Goal: Task Accomplishment & Management: Use online tool/utility

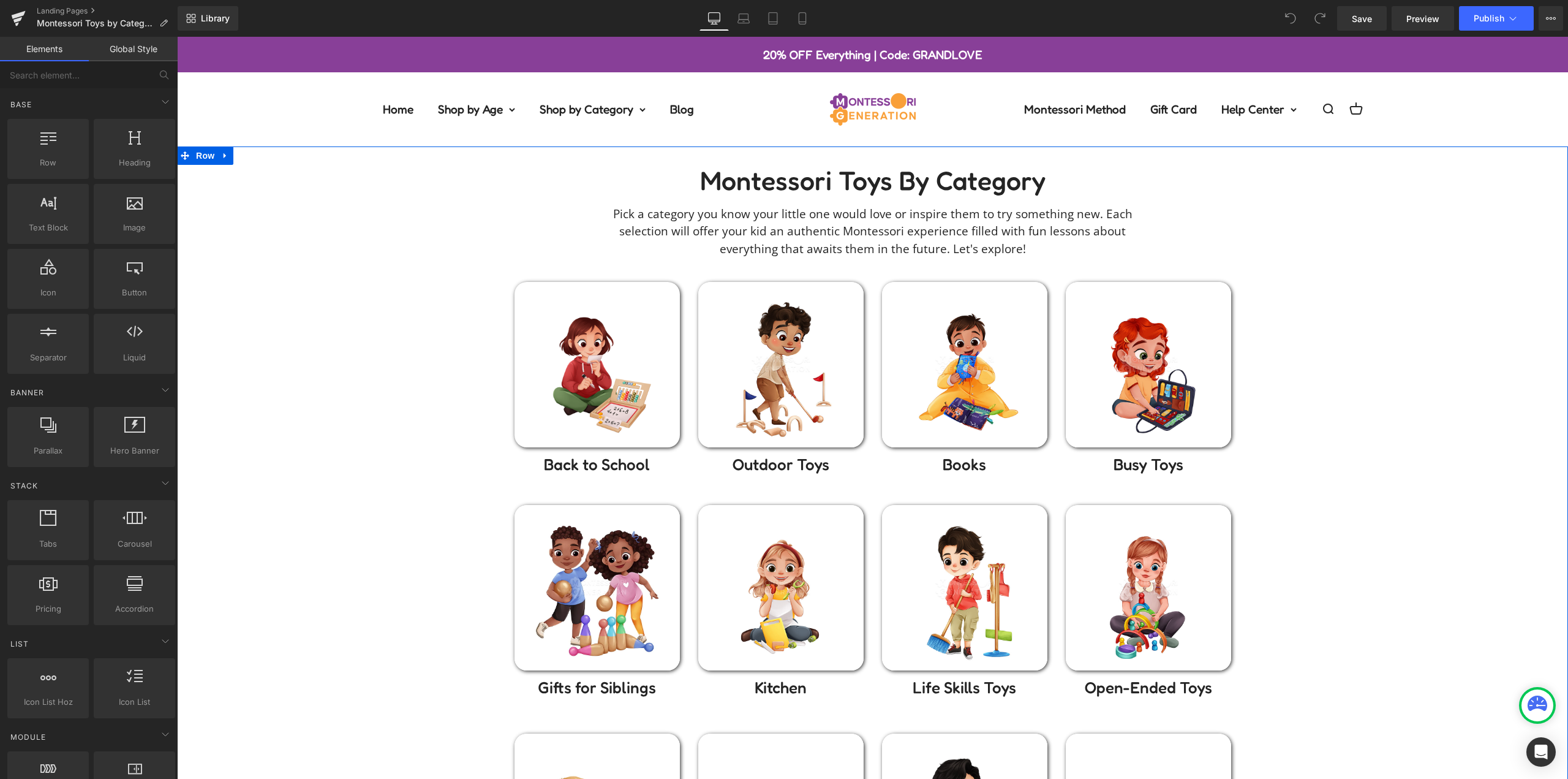
click at [1324, 282] on div "Montessori toys by Category Heading Pick a category you know your little one wo…" at bounding box center [872, 557] width 1391 height 785
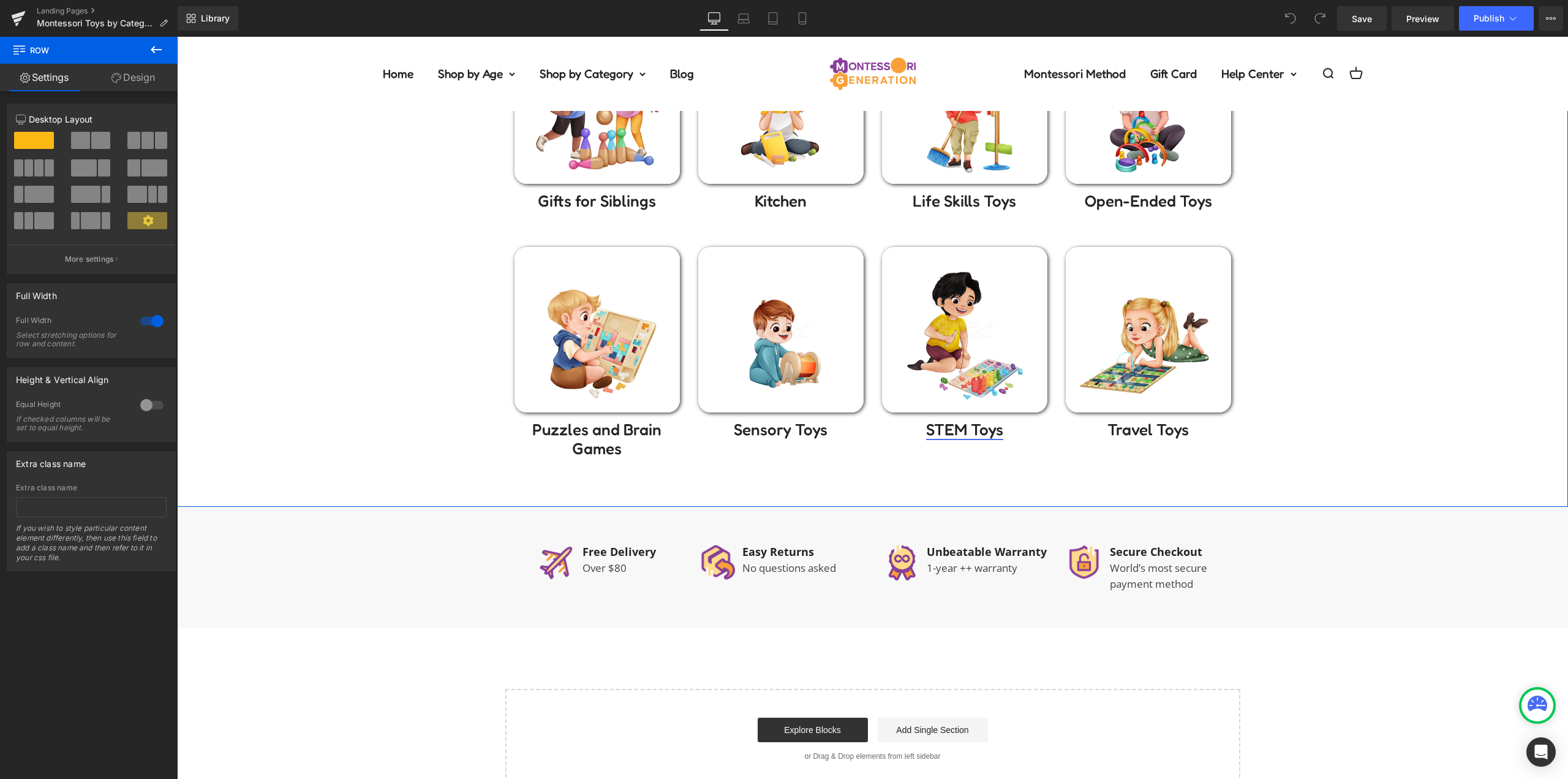
scroll to position [490, 0]
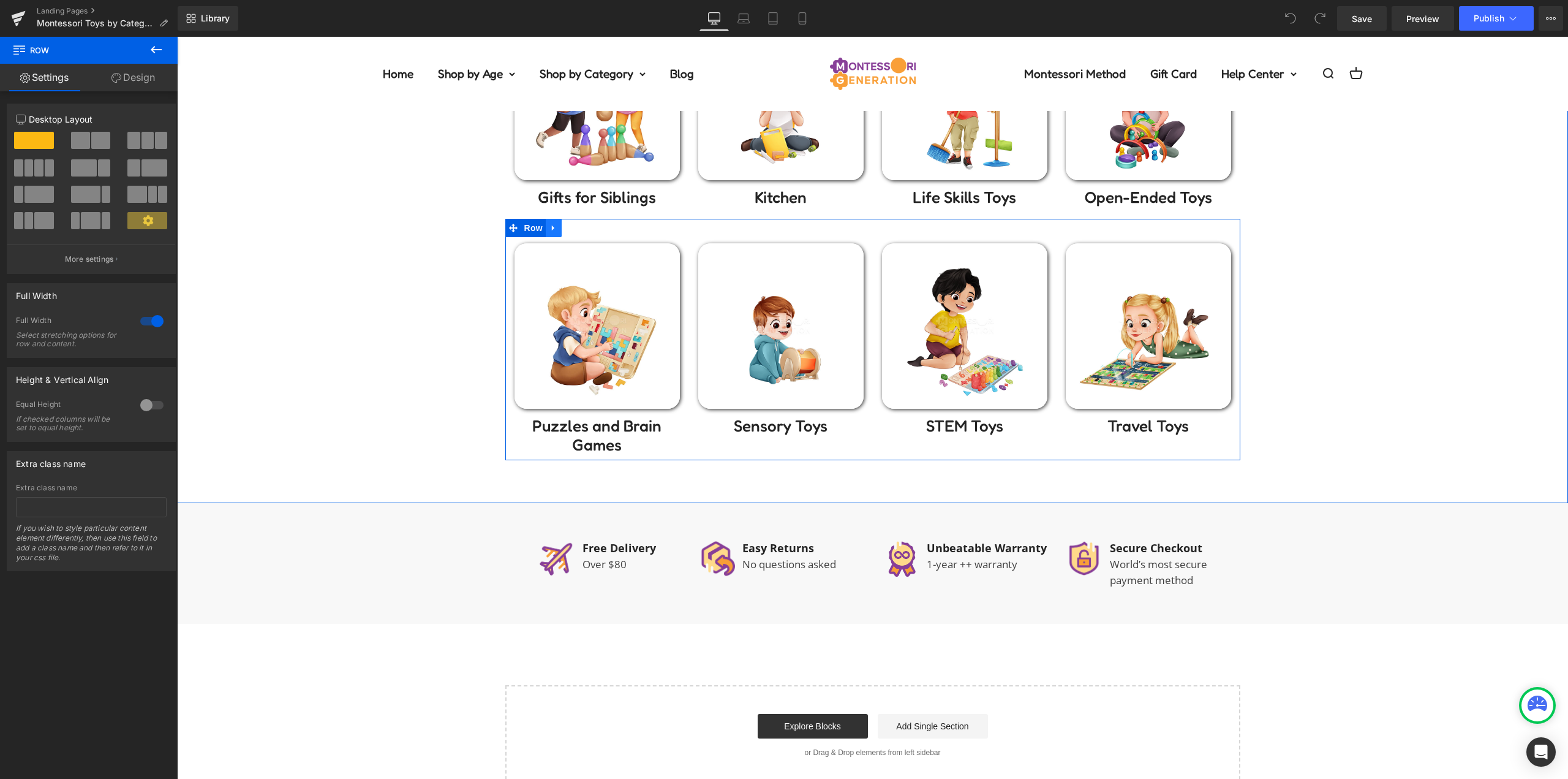
click at [551, 227] on icon at bounding box center [553, 227] width 8 height 9
click at [567, 226] on icon at bounding box center [569, 227] width 8 height 9
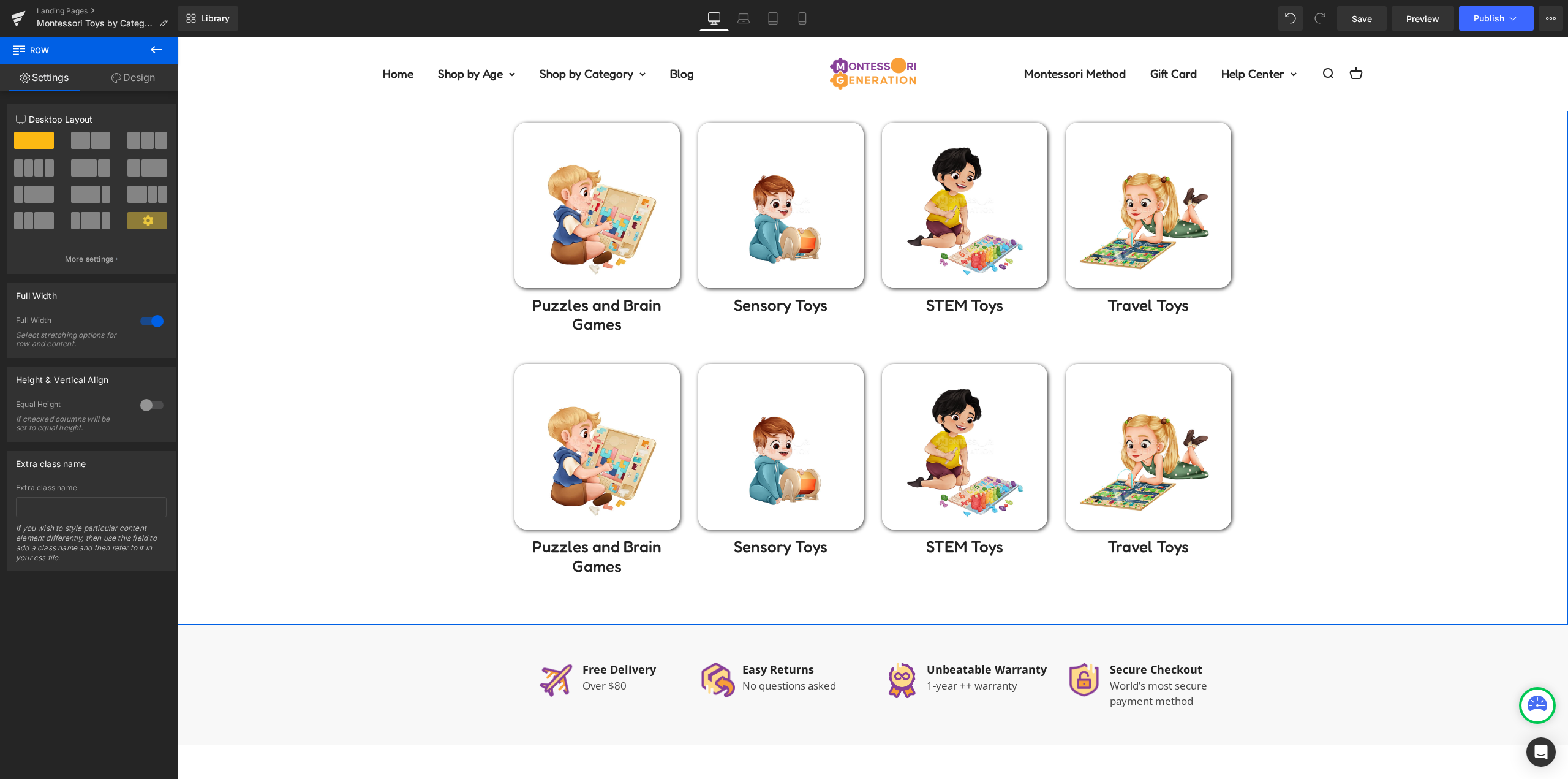
scroll to position [613, 0]
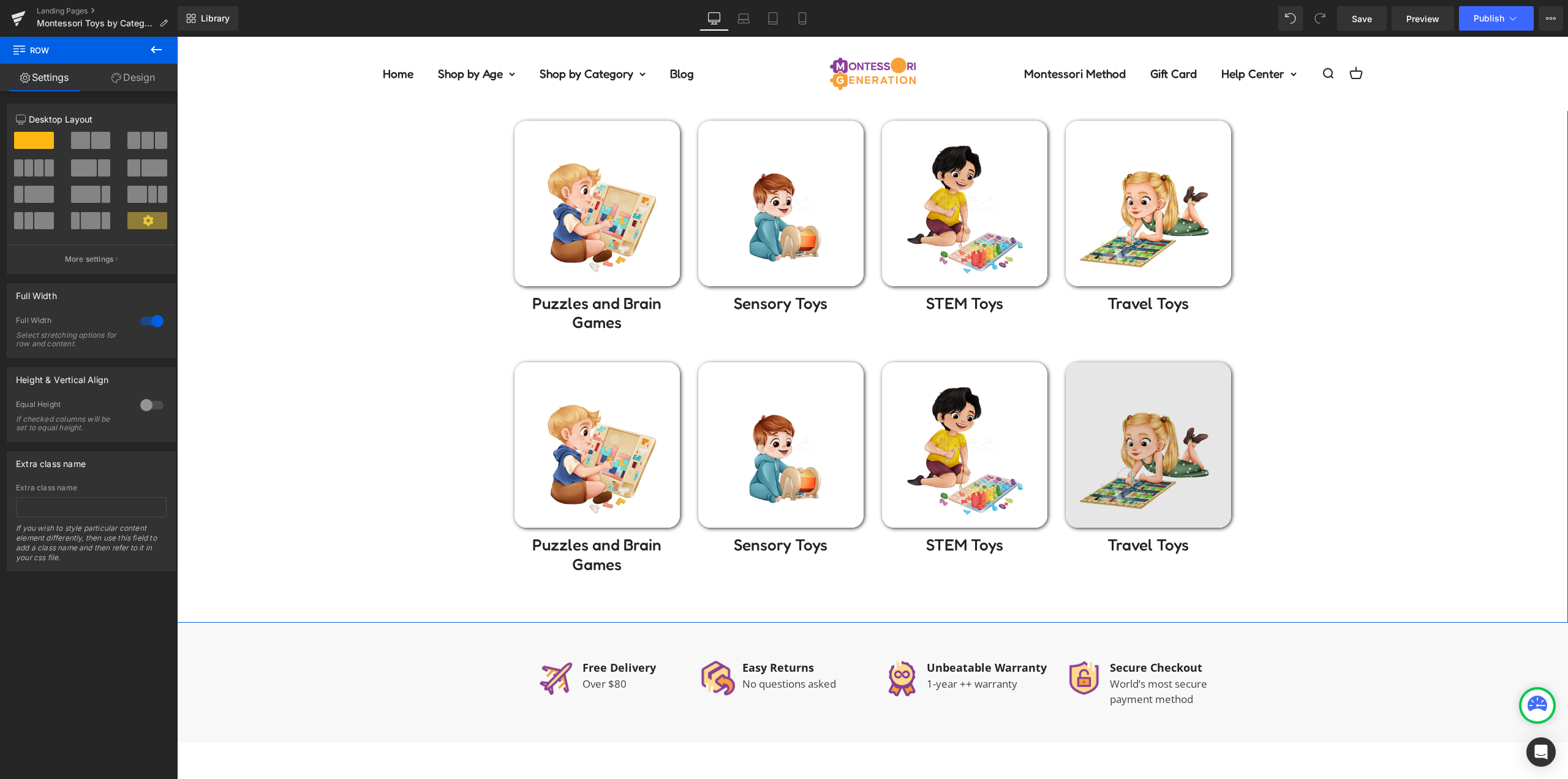
click at [1169, 434] on img at bounding box center [1148, 445] width 166 height 166
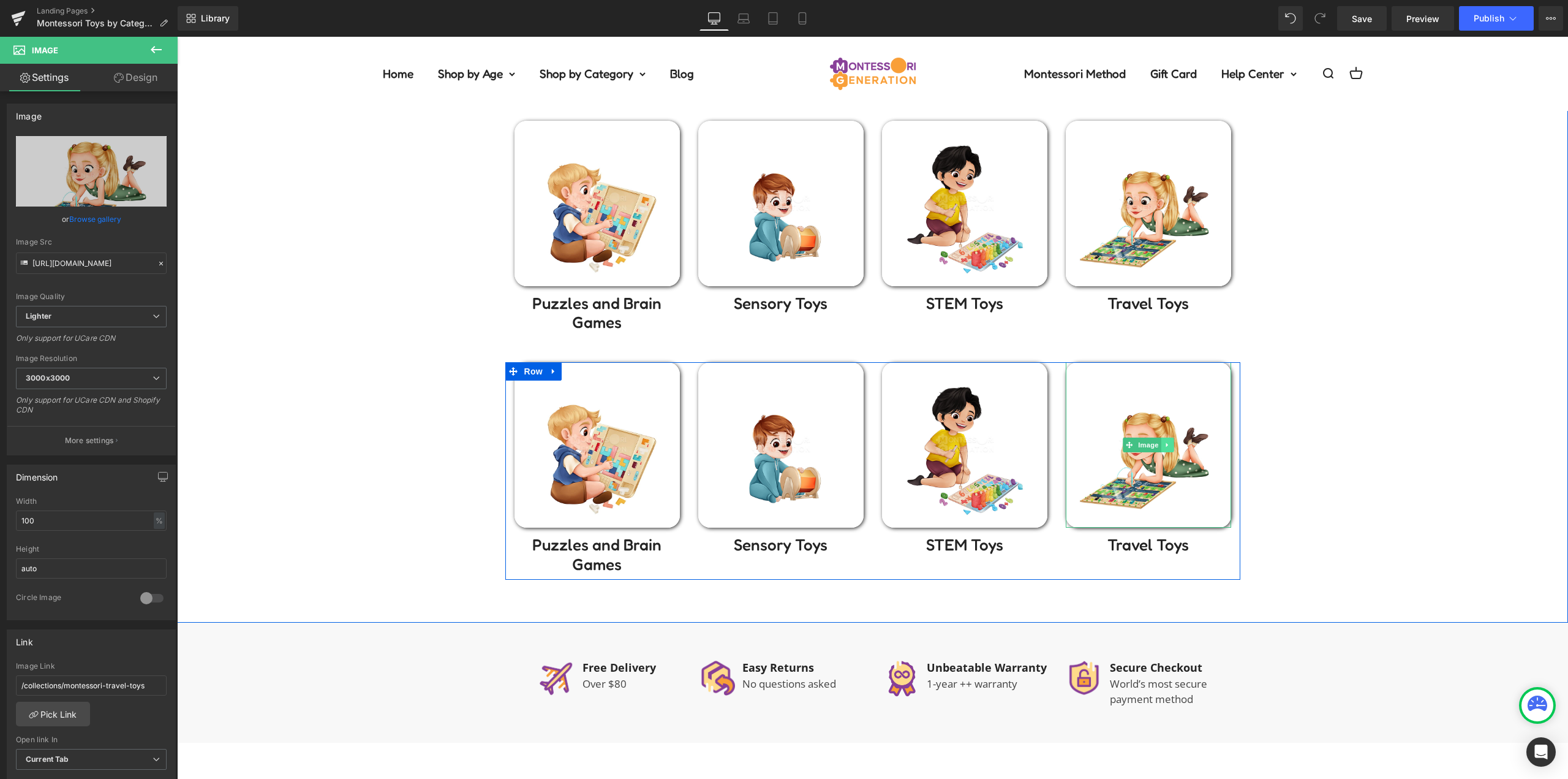
click at [1164, 441] on icon at bounding box center [1167, 445] width 7 height 8
click at [1169, 445] on icon at bounding box center [1173, 445] width 7 height 7
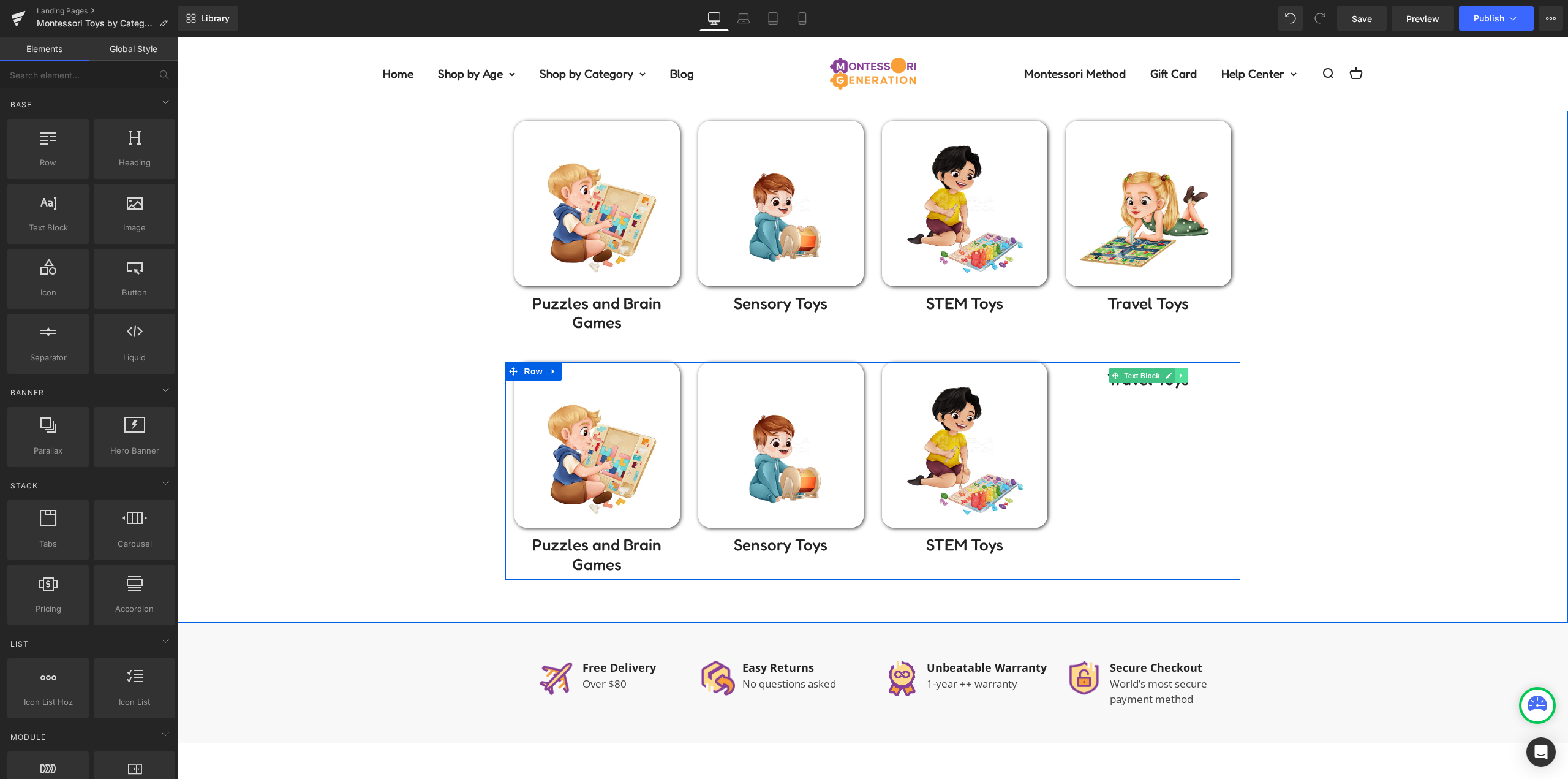
click at [1178, 378] on icon at bounding box center [1181, 376] width 7 height 8
click at [1181, 373] on link at bounding box center [1187, 375] width 13 height 15
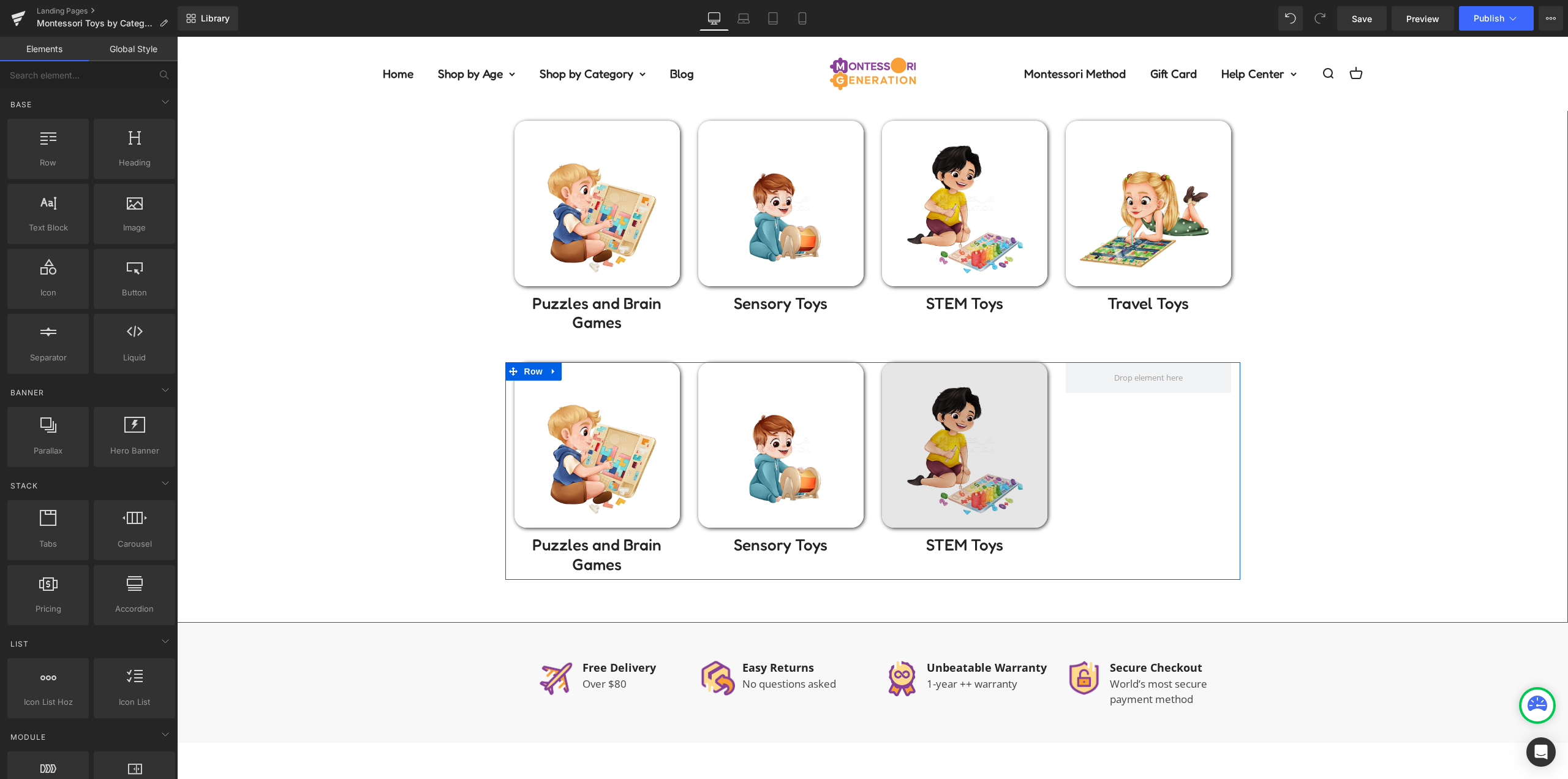
click at [959, 420] on img at bounding box center [964, 445] width 166 height 166
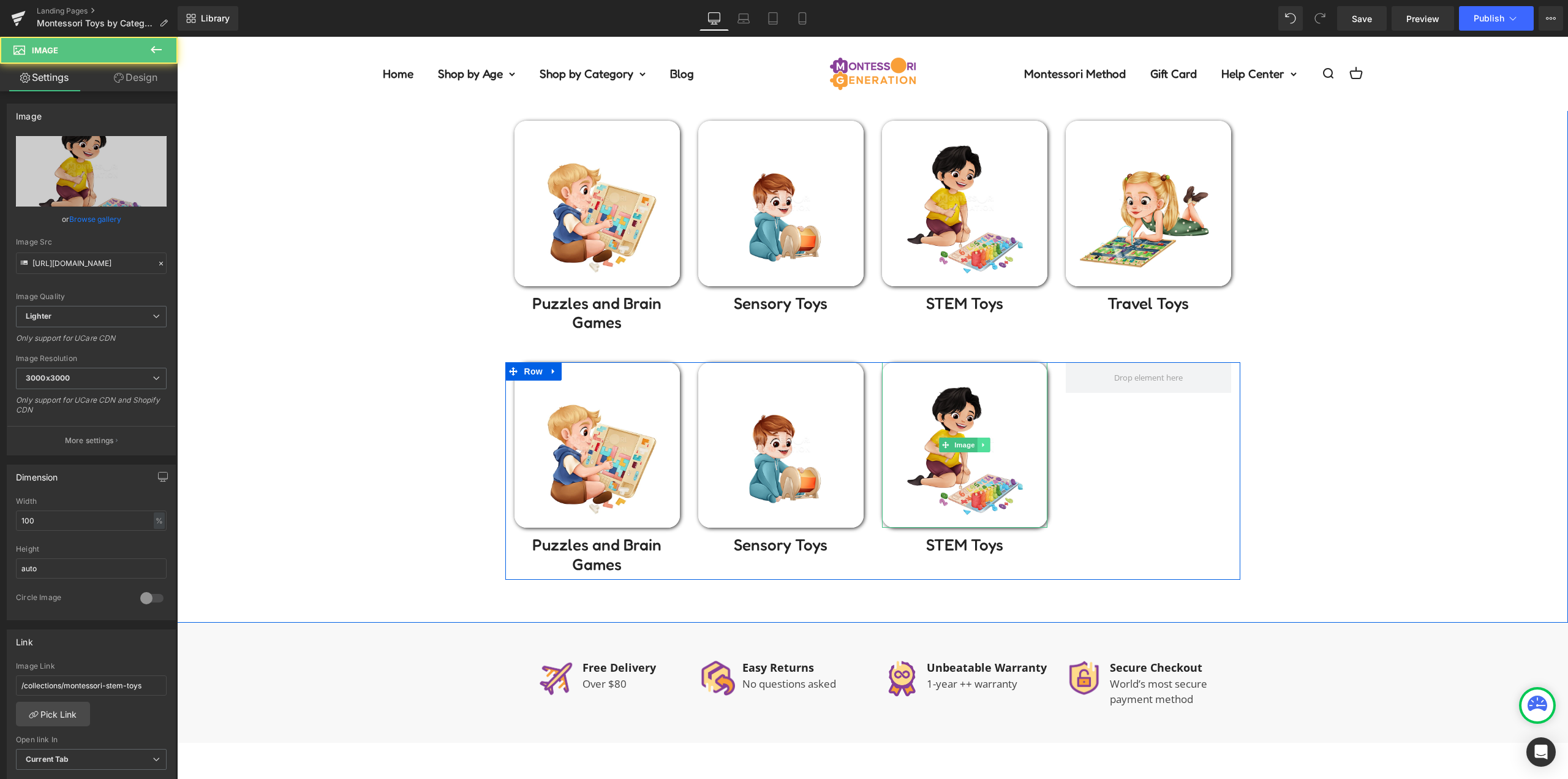
click at [982, 445] on icon at bounding box center [982, 445] width 2 height 4
click at [986, 443] on icon at bounding box center [989, 445] width 7 height 7
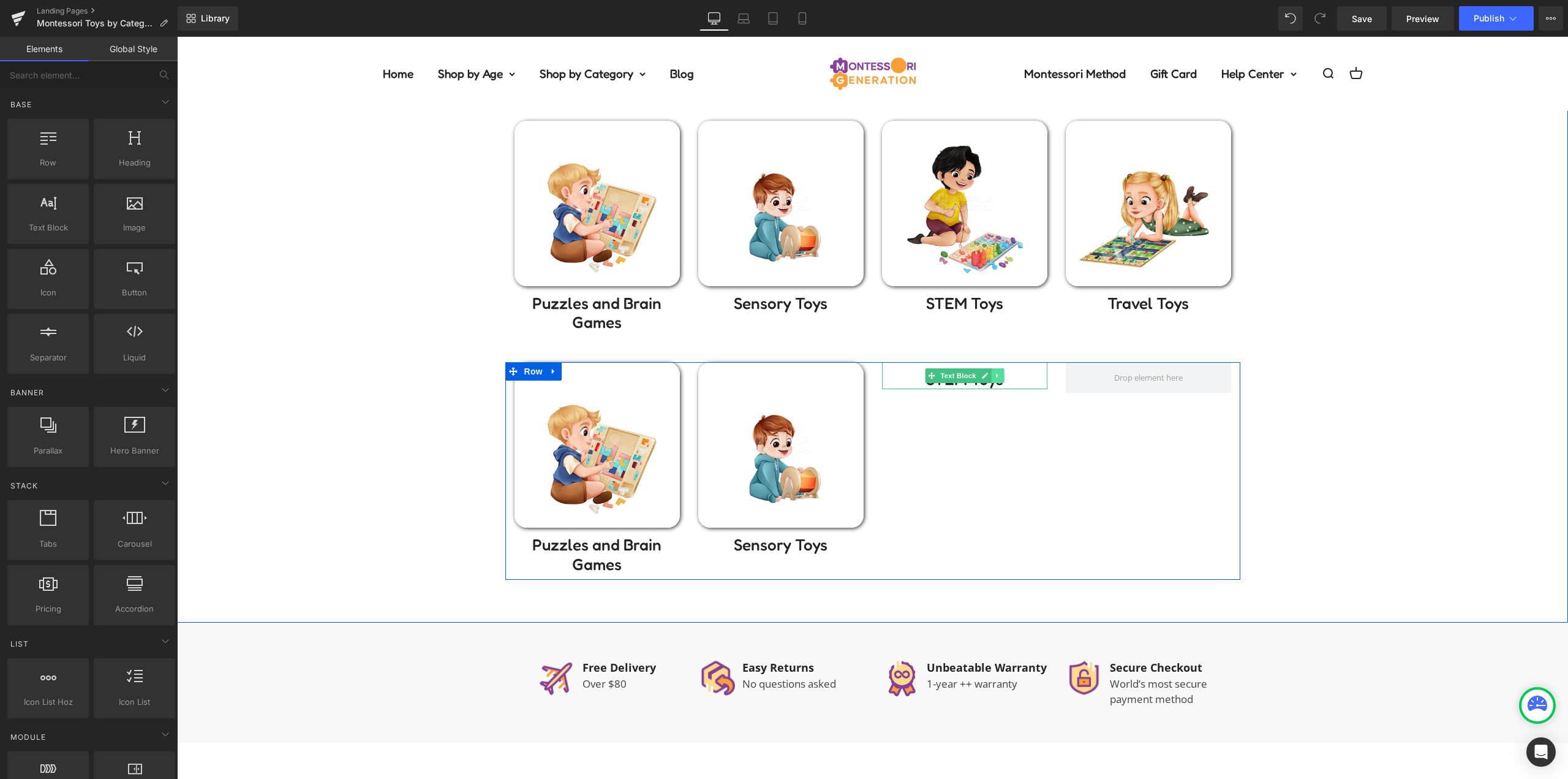
click at [994, 374] on icon at bounding box center [997, 376] width 7 height 8
click at [1000, 377] on icon at bounding box center [1003, 375] width 7 height 7
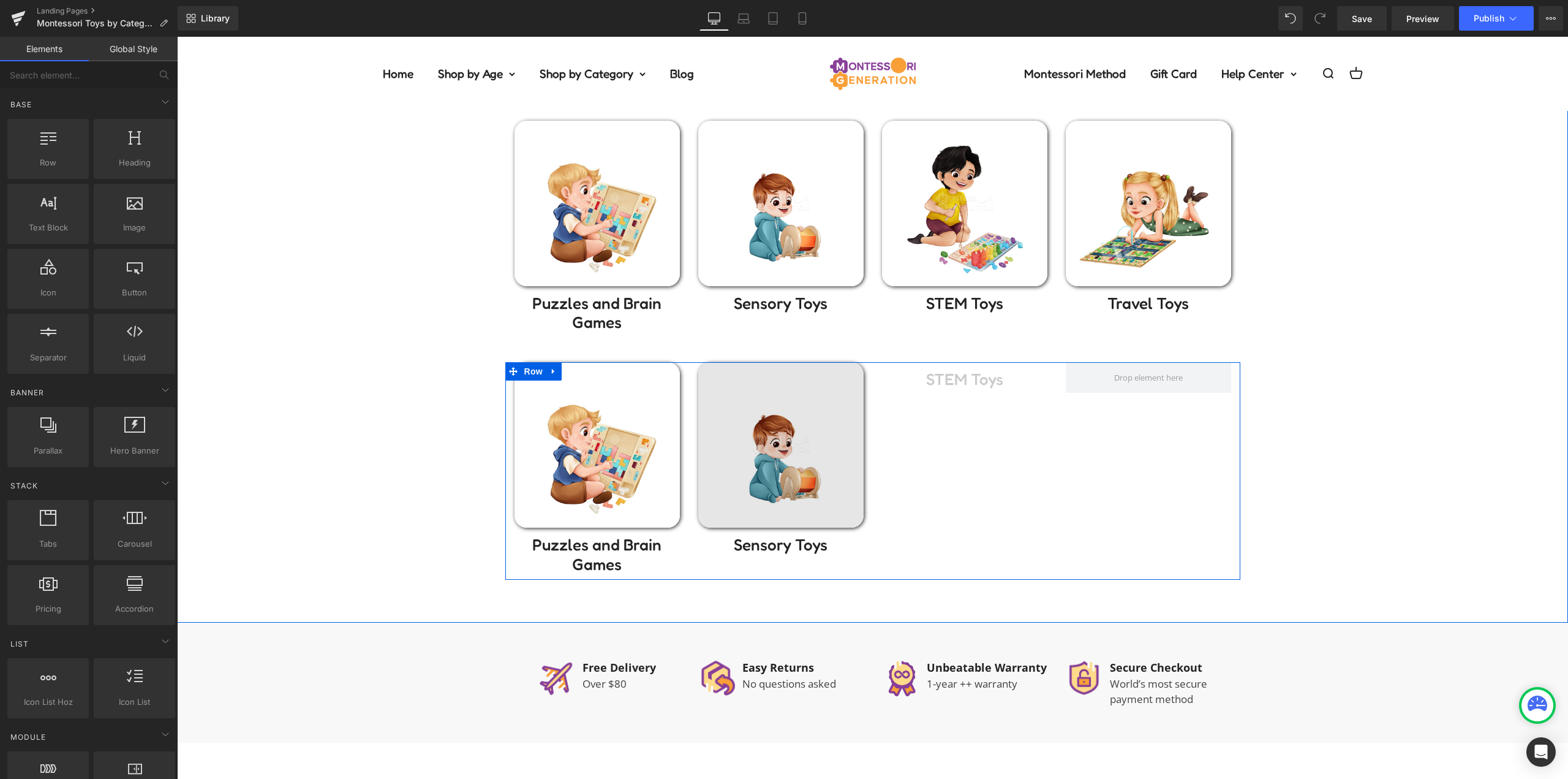
click at [760, 418] on img at bounding box center [781, 445] width 166 height 166
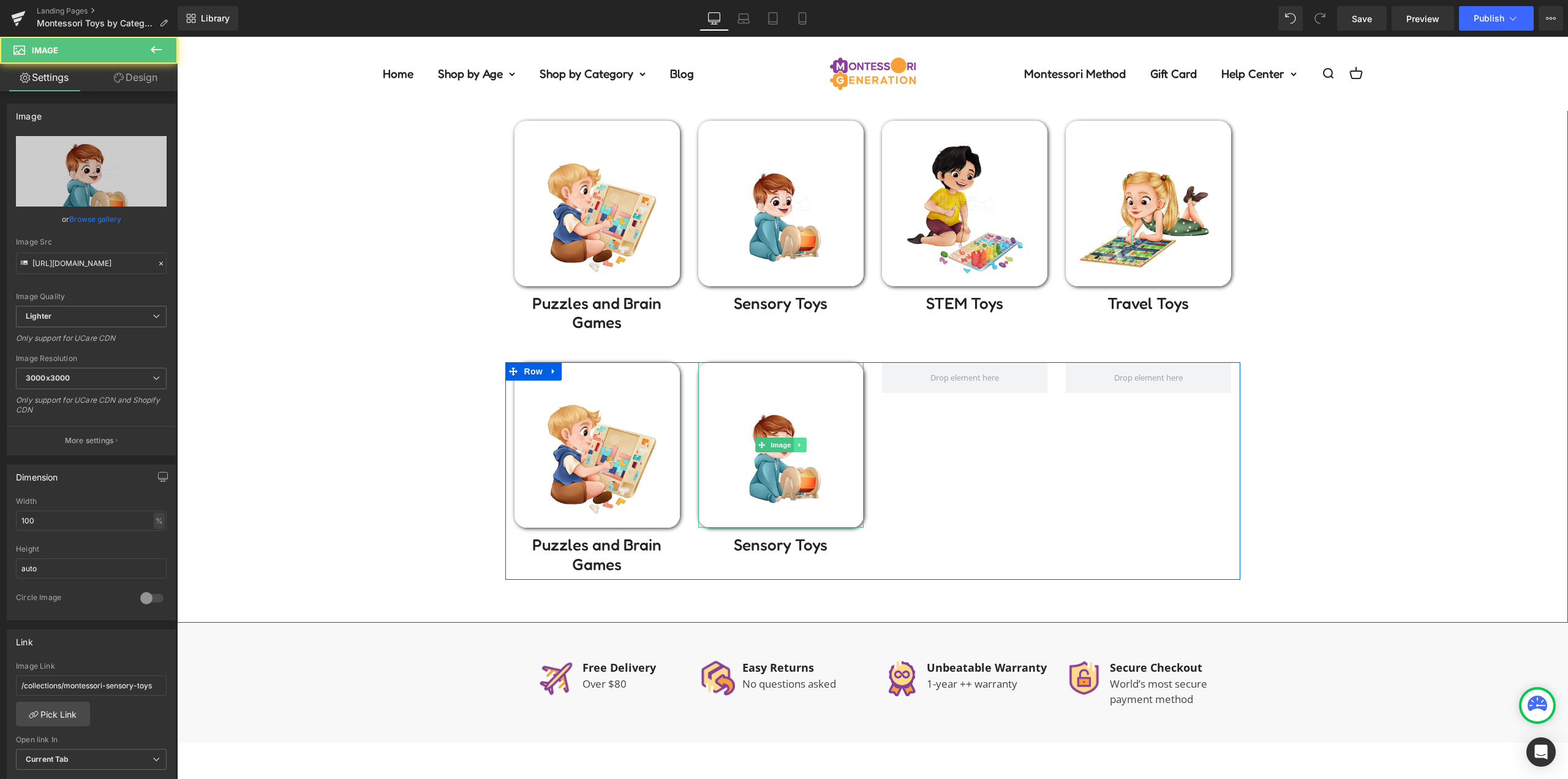
click at [799, 443] on link at bounding box center [800, 445] width 13 height 15
click at [802, 448] on icon at bounding box center [805, 445] width 7 height 7
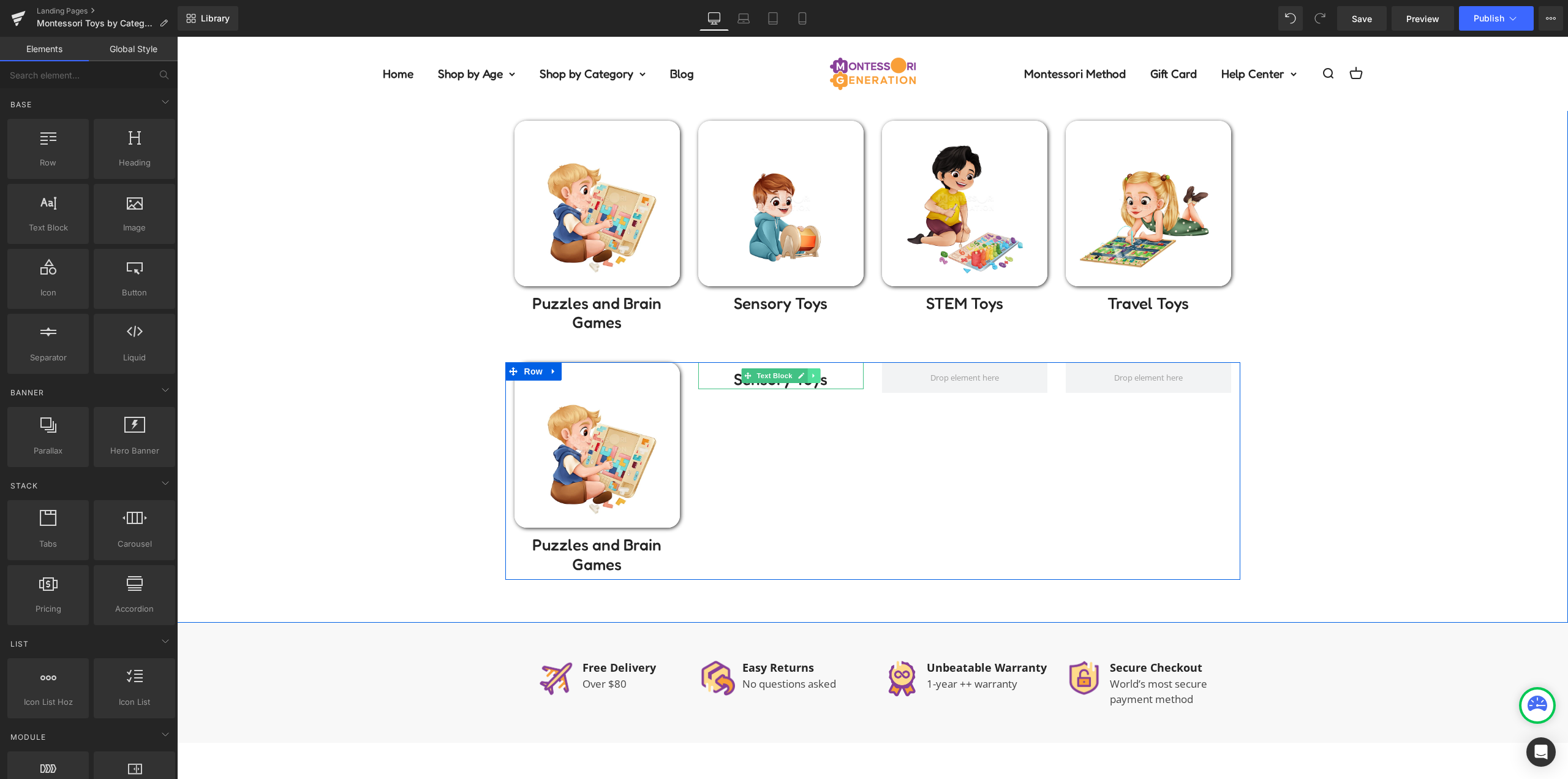
click at [812, 378] on icon at bounding box center [814, 376] width 7 height 8
click at [816, 378] on icon at bounding box center [819, 375] width 7 height 7
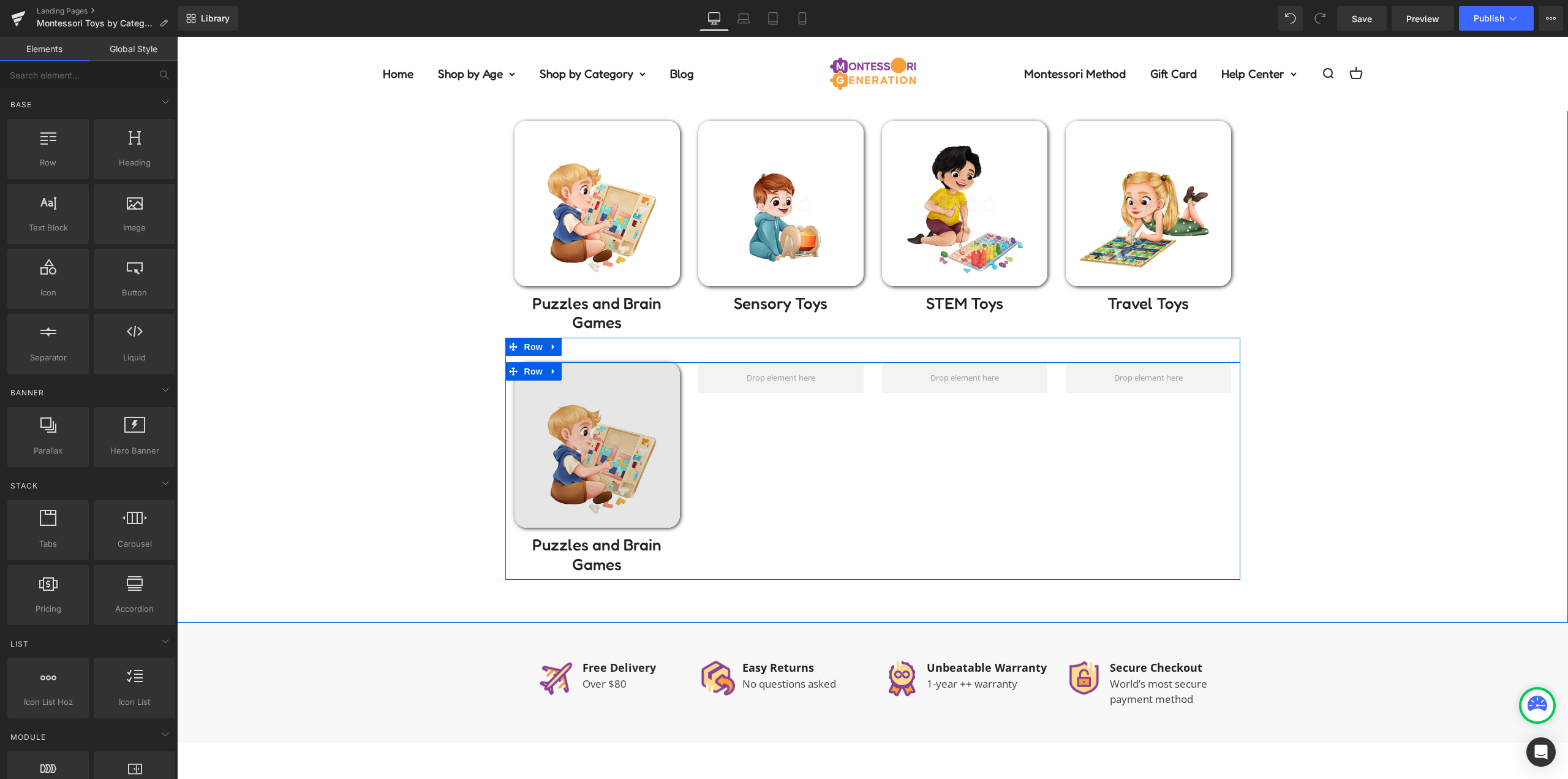
click at [614, 431] on img at bounding box center [597, 445] width 166 height 166
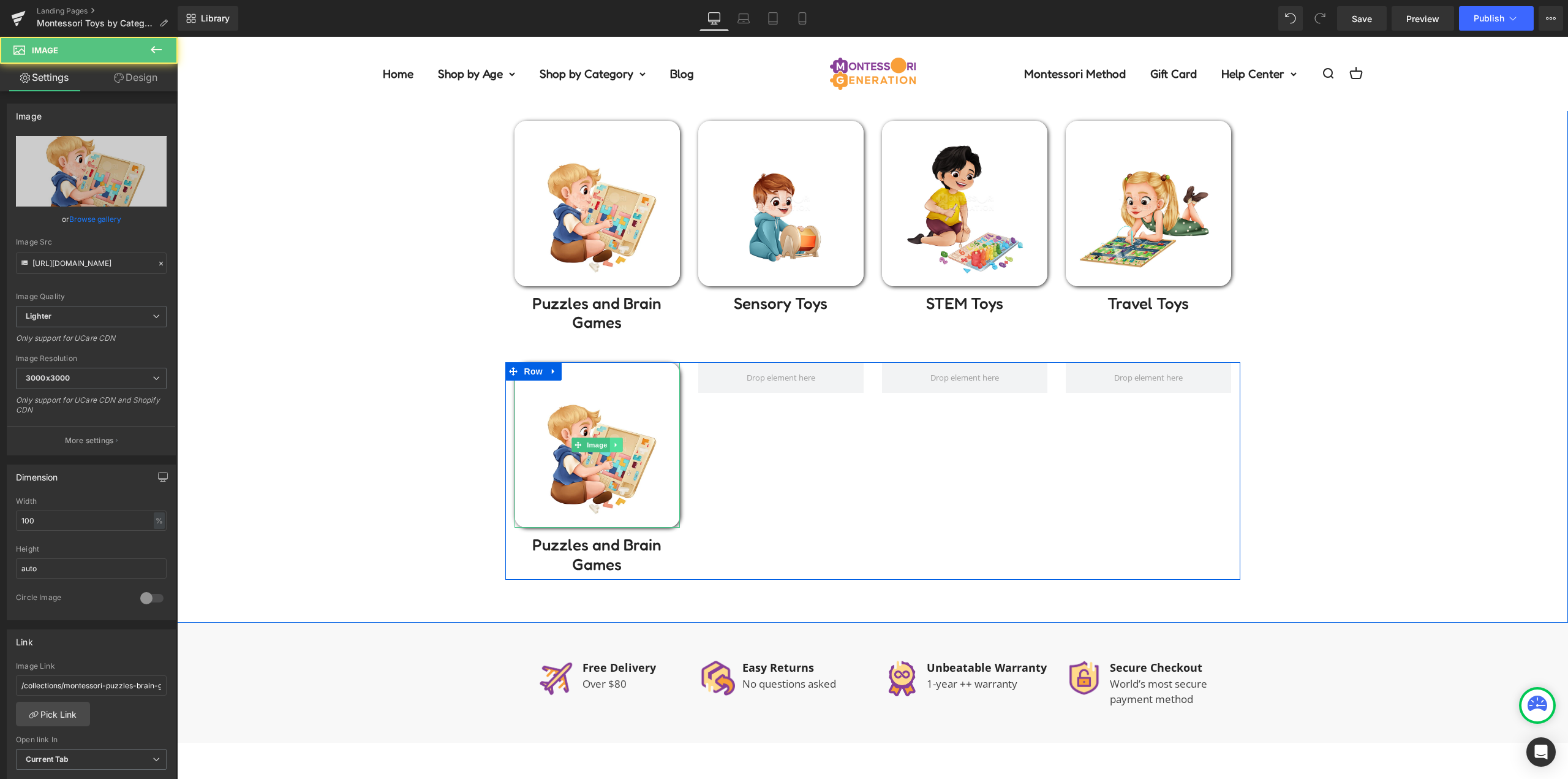
click at [613, 447] on icon at bounding box center [616, 445] width 7 height 8
click at [621, 441] on icon at bounding box center [622, 445] width 7 height 8
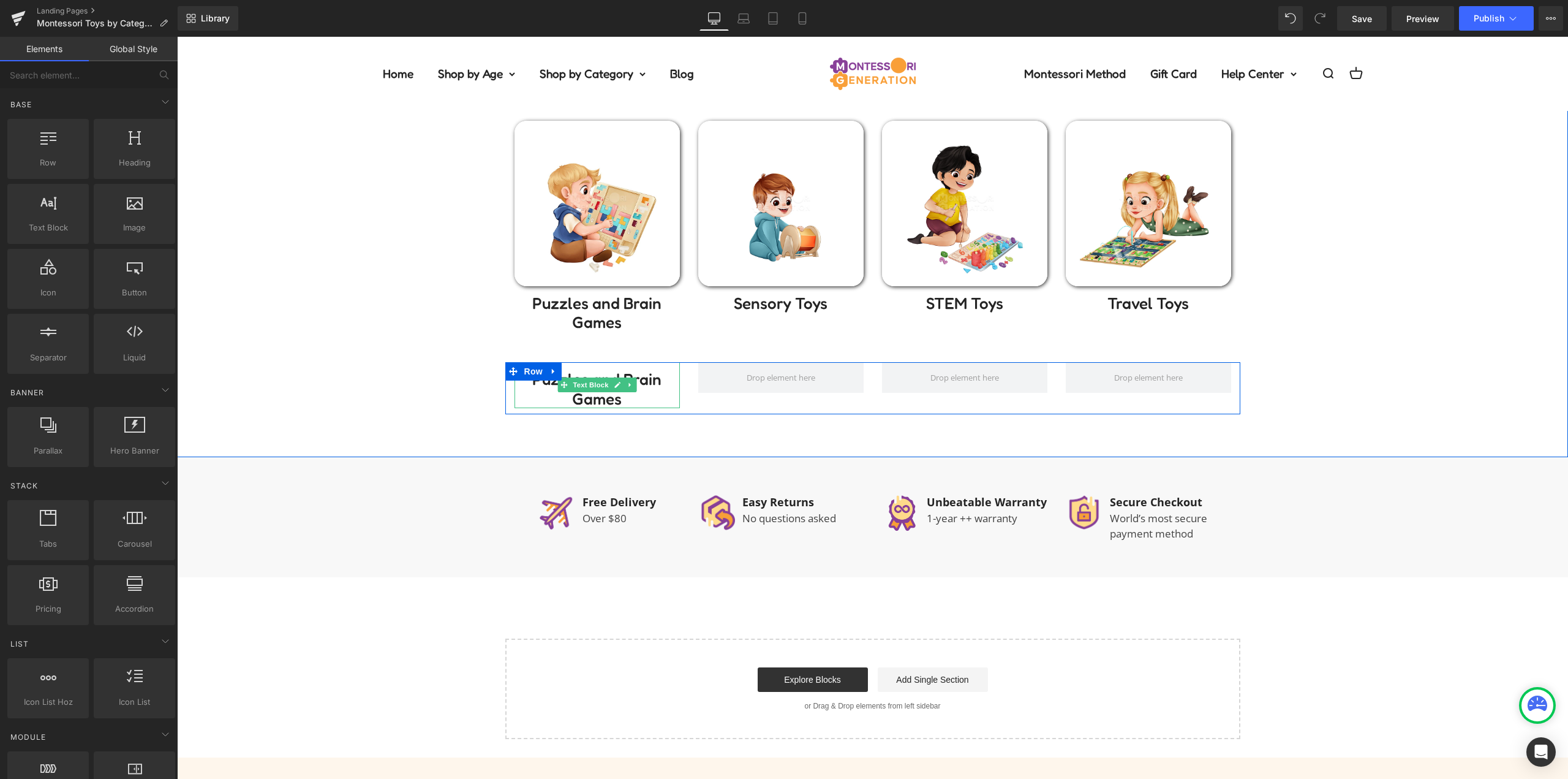
click at [627, 385] on icon at bounding box center [630, 385] width 7 height 8
click at [633, 383] on icon at bounding box center [636, 385] width 7 height 7
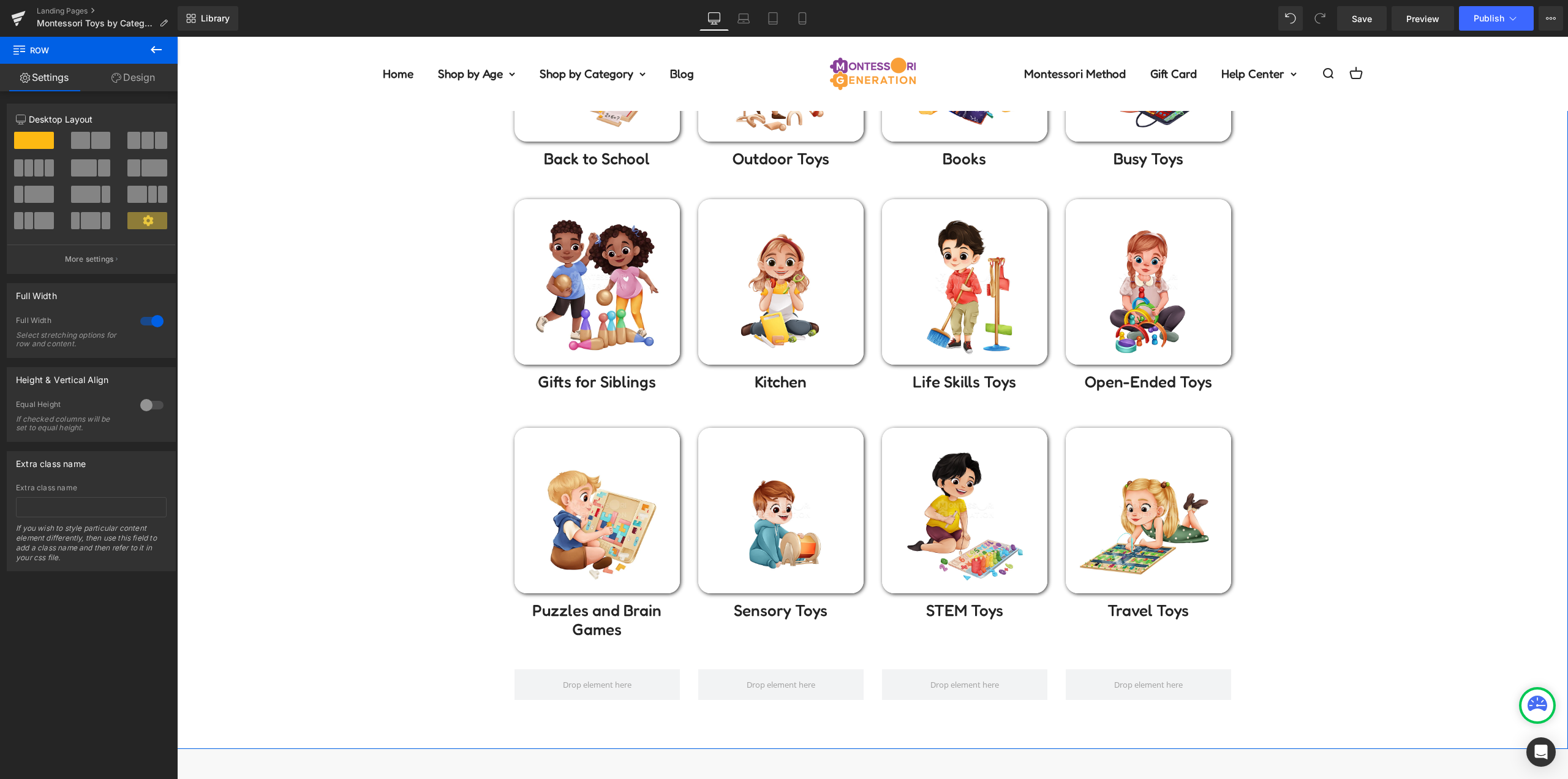
scroll to position [429, 0]
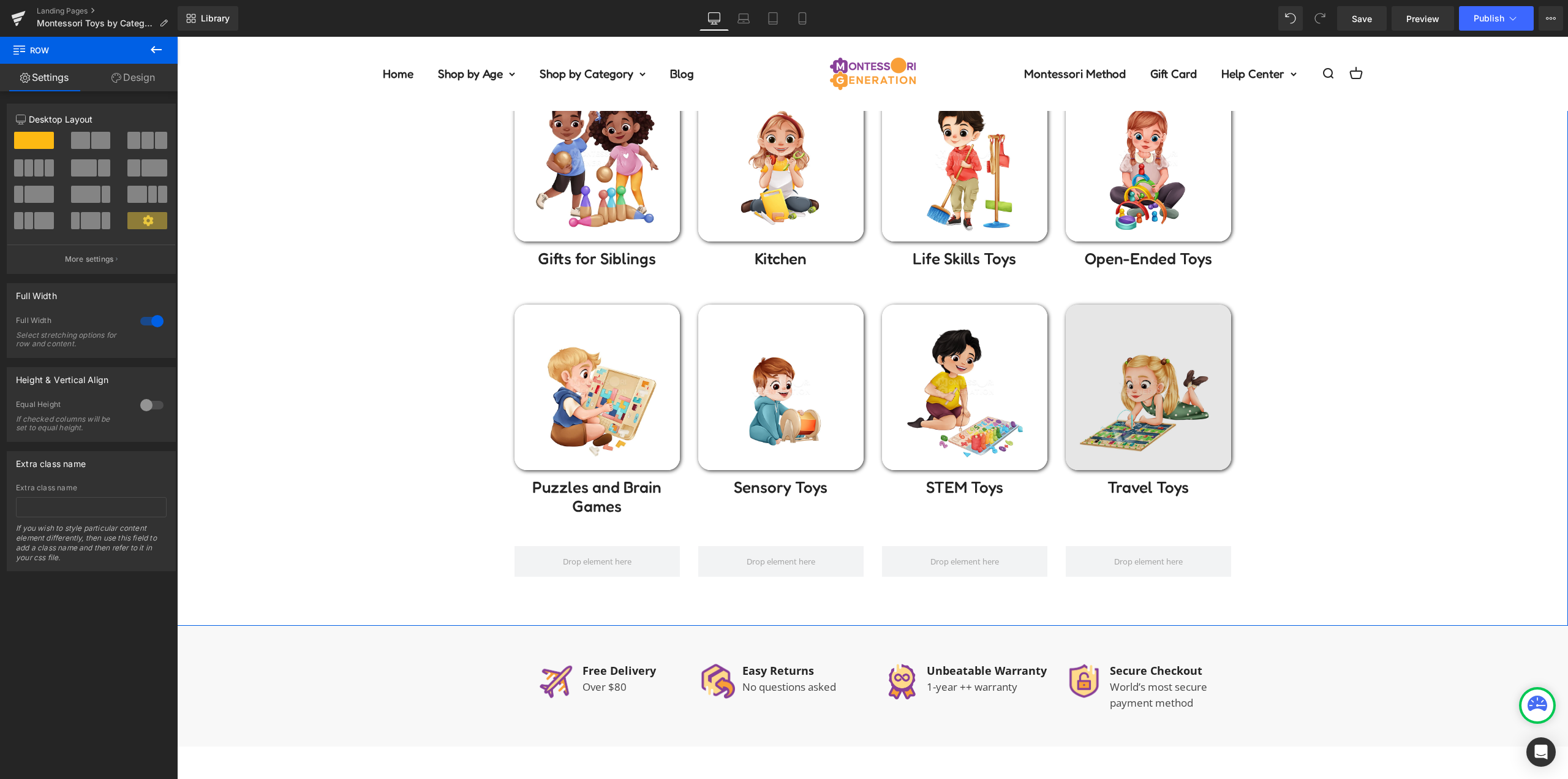
click at [1147, 374] on img at bounding box center [1148, 387] width 166 height 166
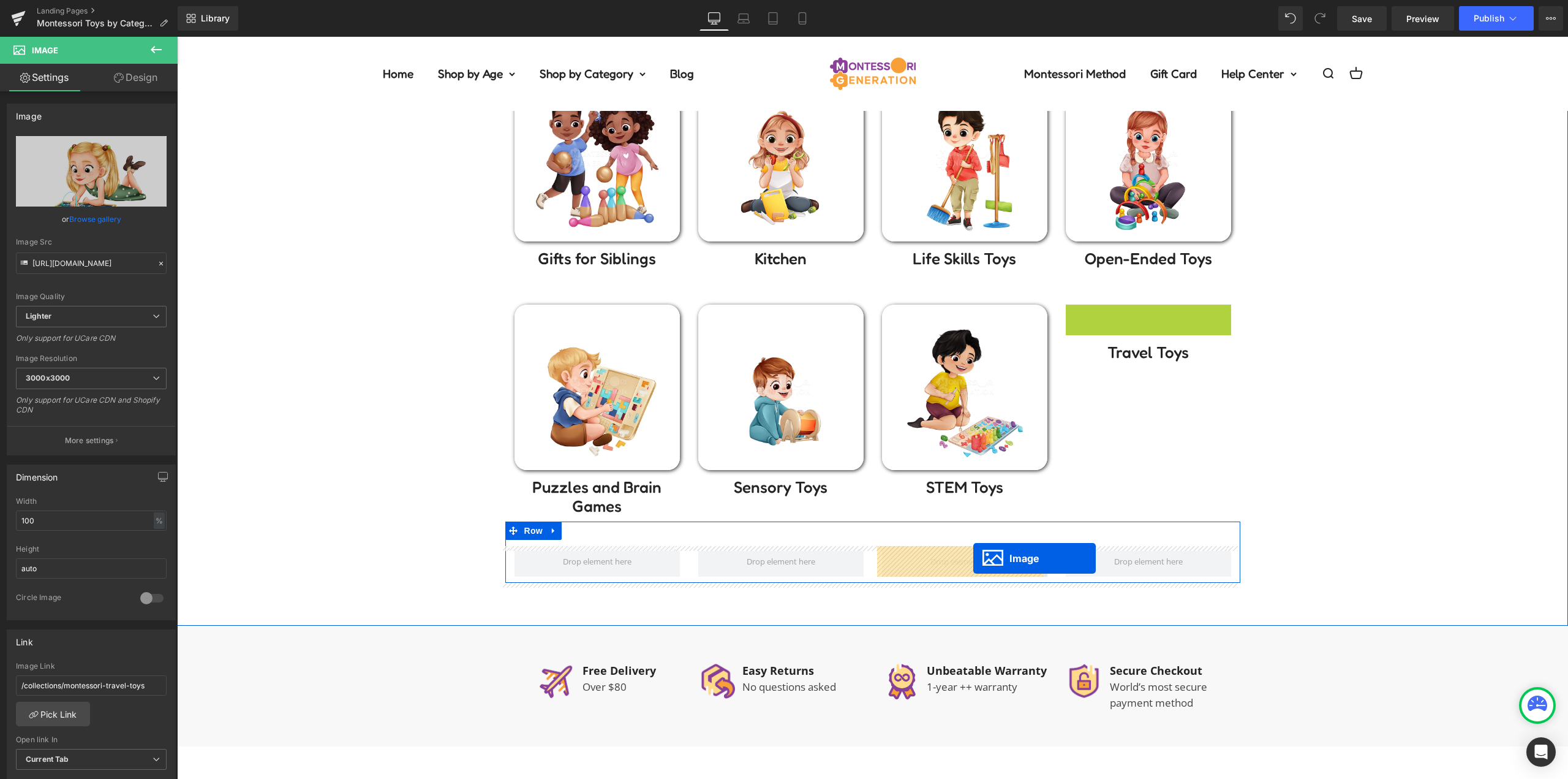
drag, startPoint x: 1143, startPoint y: 391, endPoint x: 973, endPoint y: 558, distance: 238.3
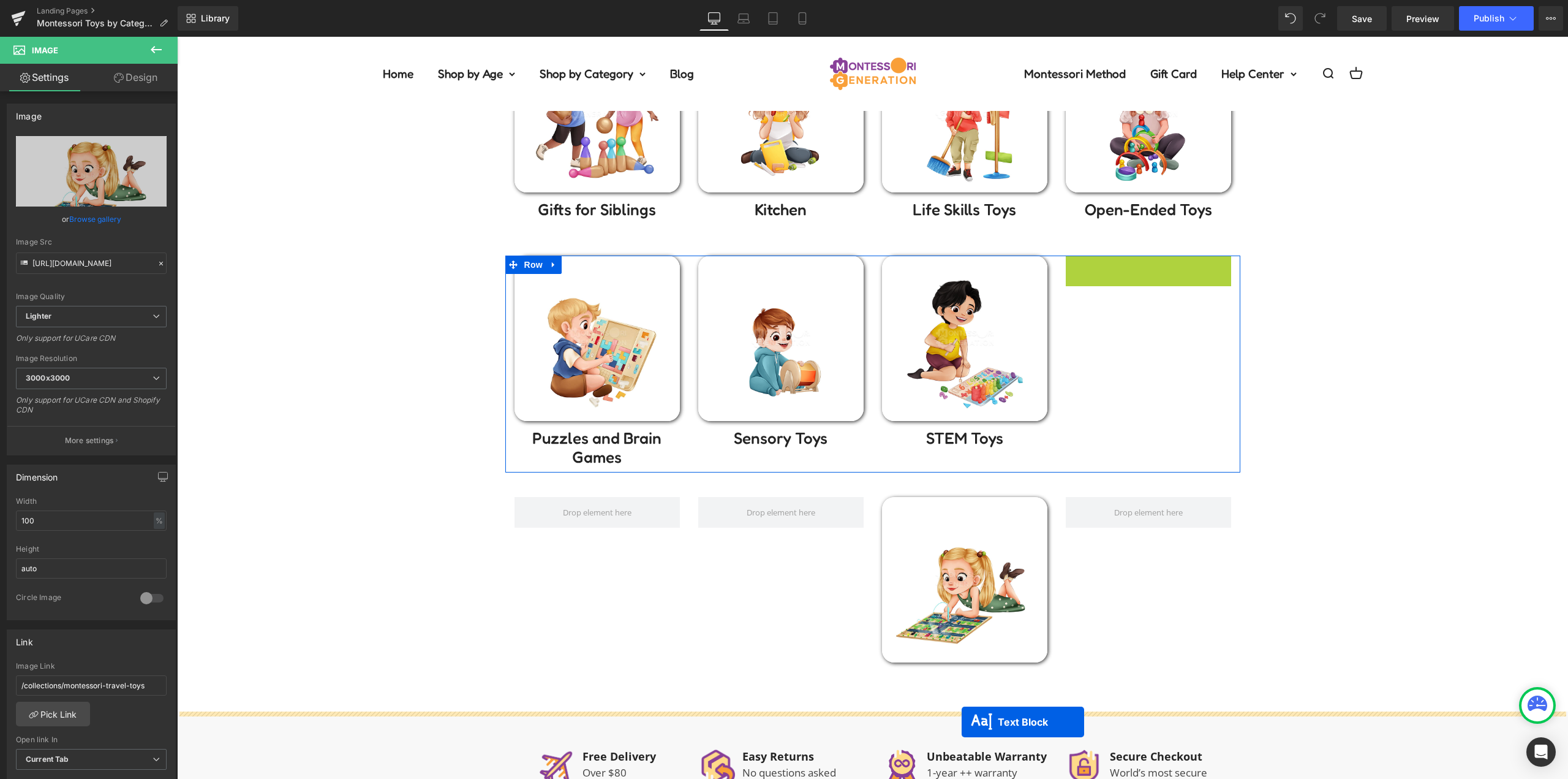
scroll to position [490, 0]
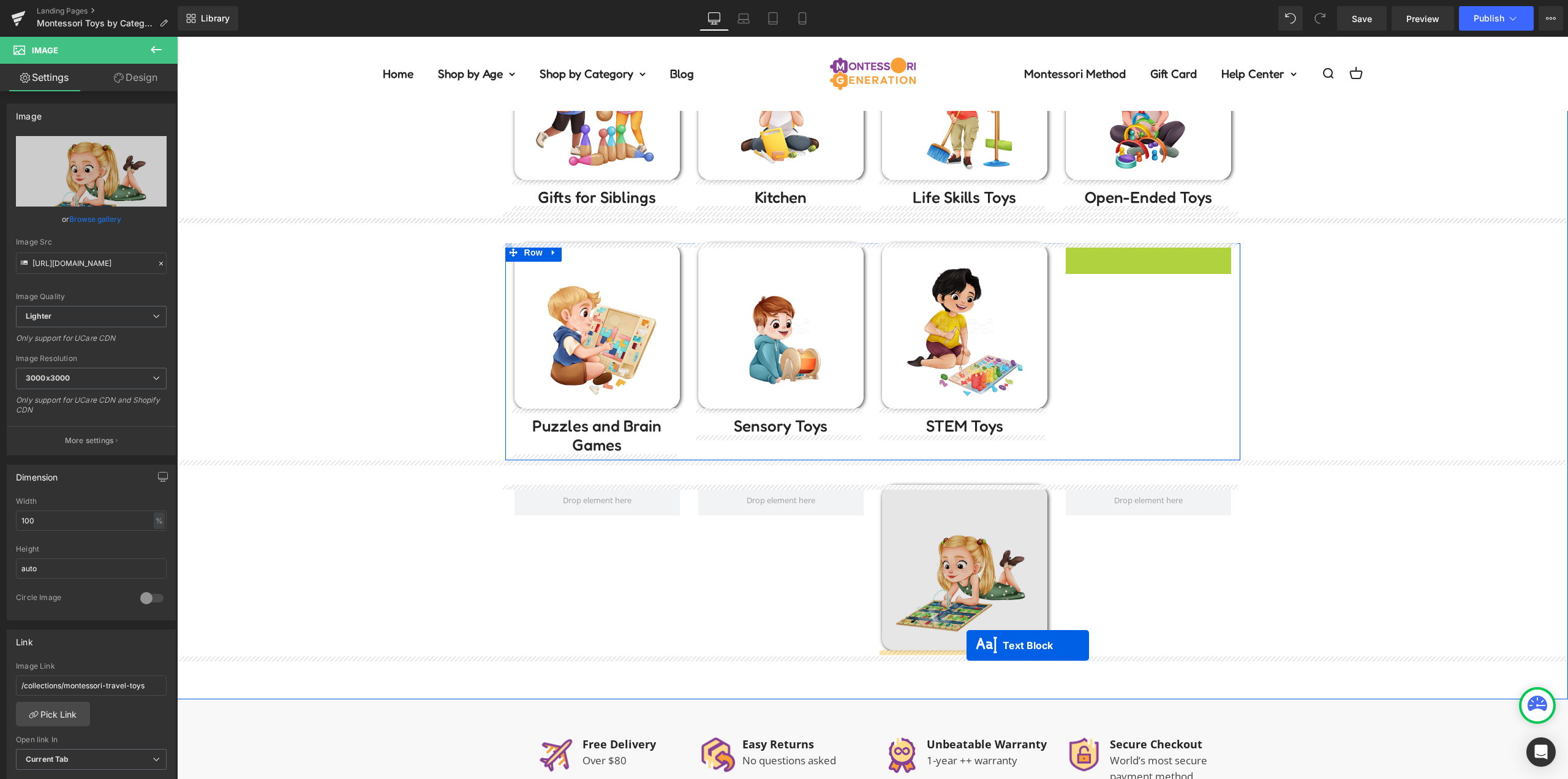
drag, startPoint x: 1138, startPoint y: 317, endPoint x: 966, endPoint y: 645, distance: 370.4
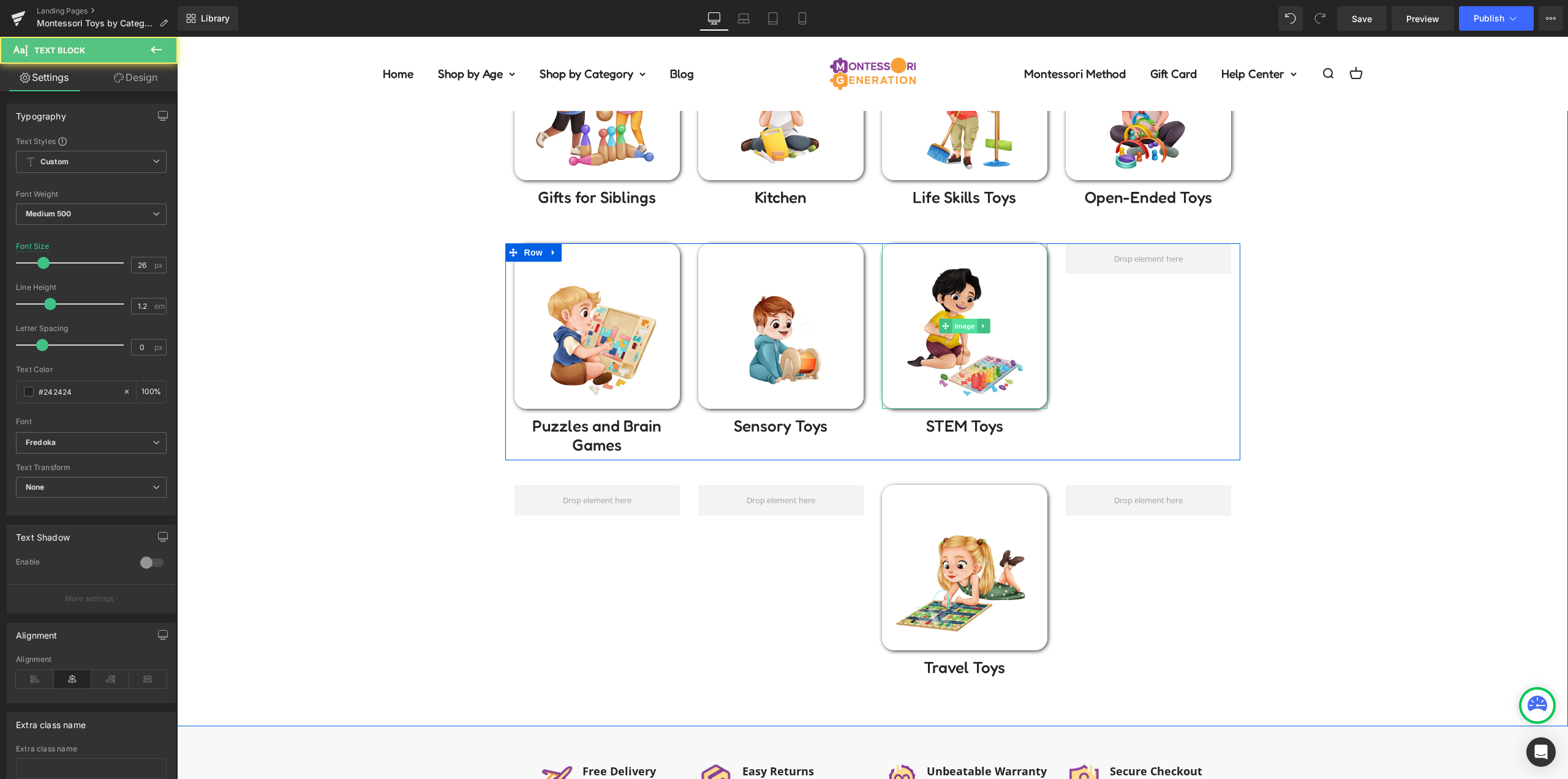
click at [952, 330] on span "Image" at bounding box center [964, 325] width 25 height 15
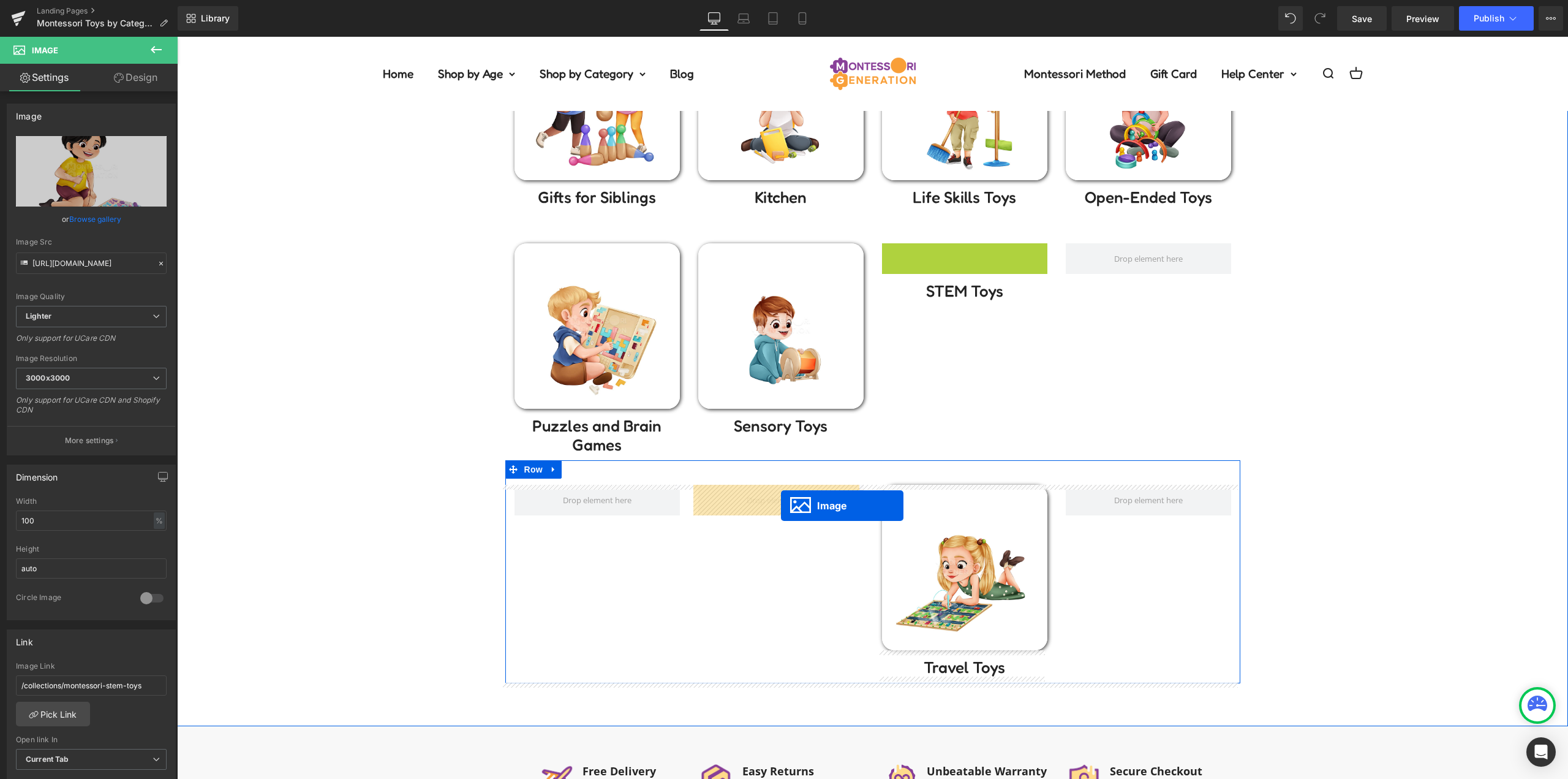
drag, startPoint x: 961, startPoint y: 325, endPoint x: 781, endPoint y: 506, distance: 255.3
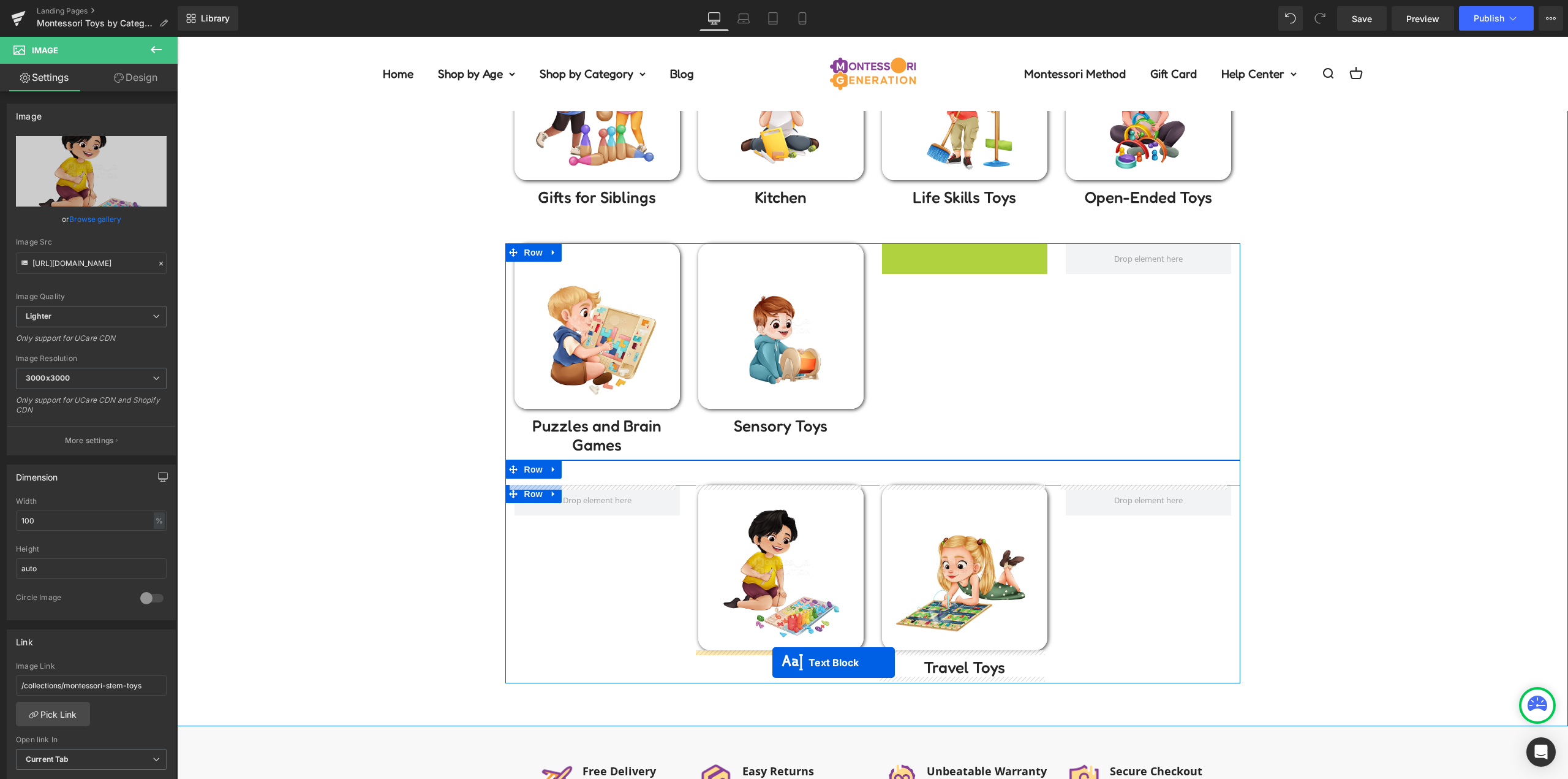
drag, startPoint x: 948, startPoint y: 257, endPoint x: 772, endPoint y: 662, distance: 441.6
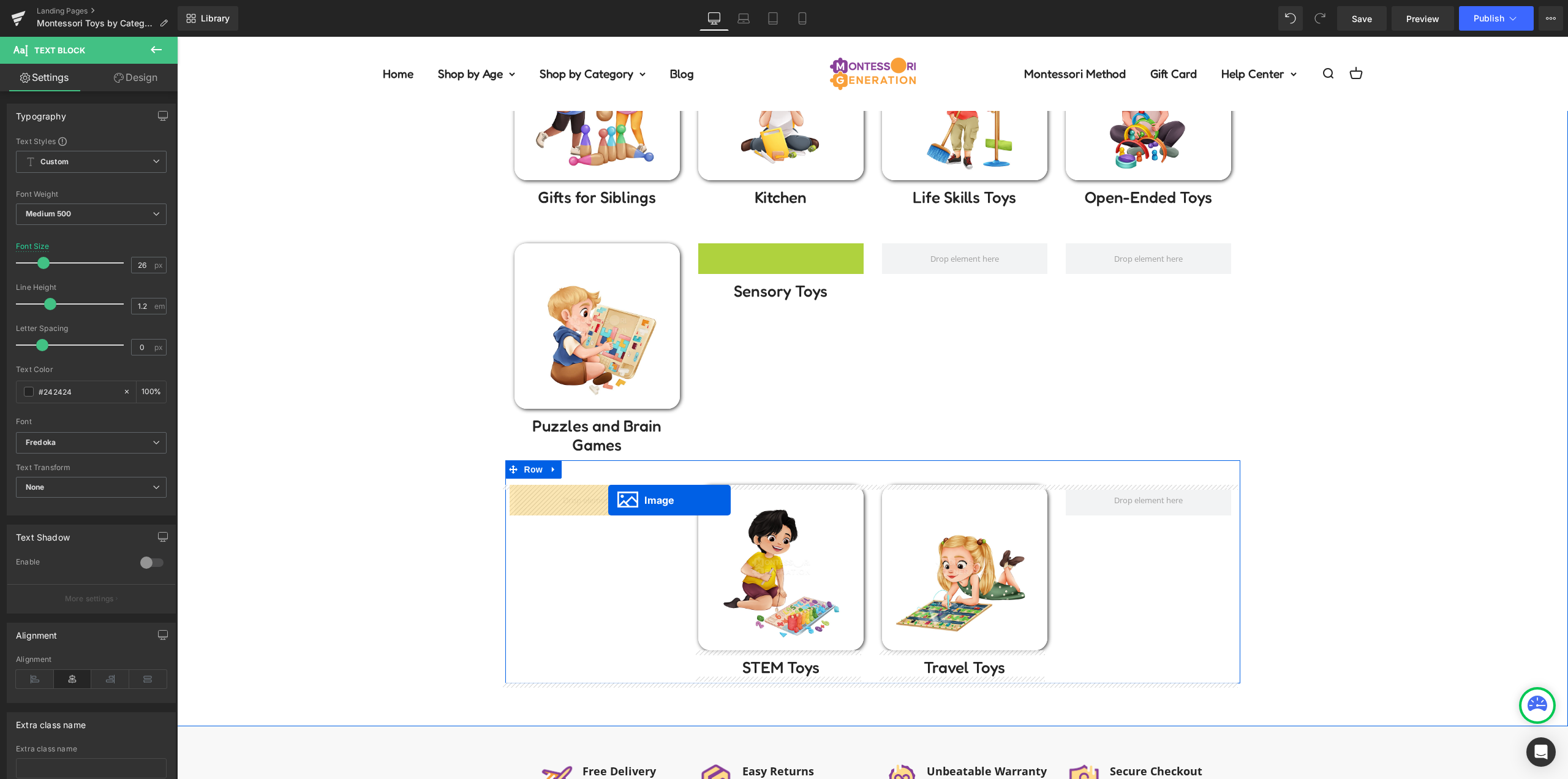
drag, startPoint x: 759, startPoint y: 351, endPoint x: 608, endPoint y: 500, distance: 212.1
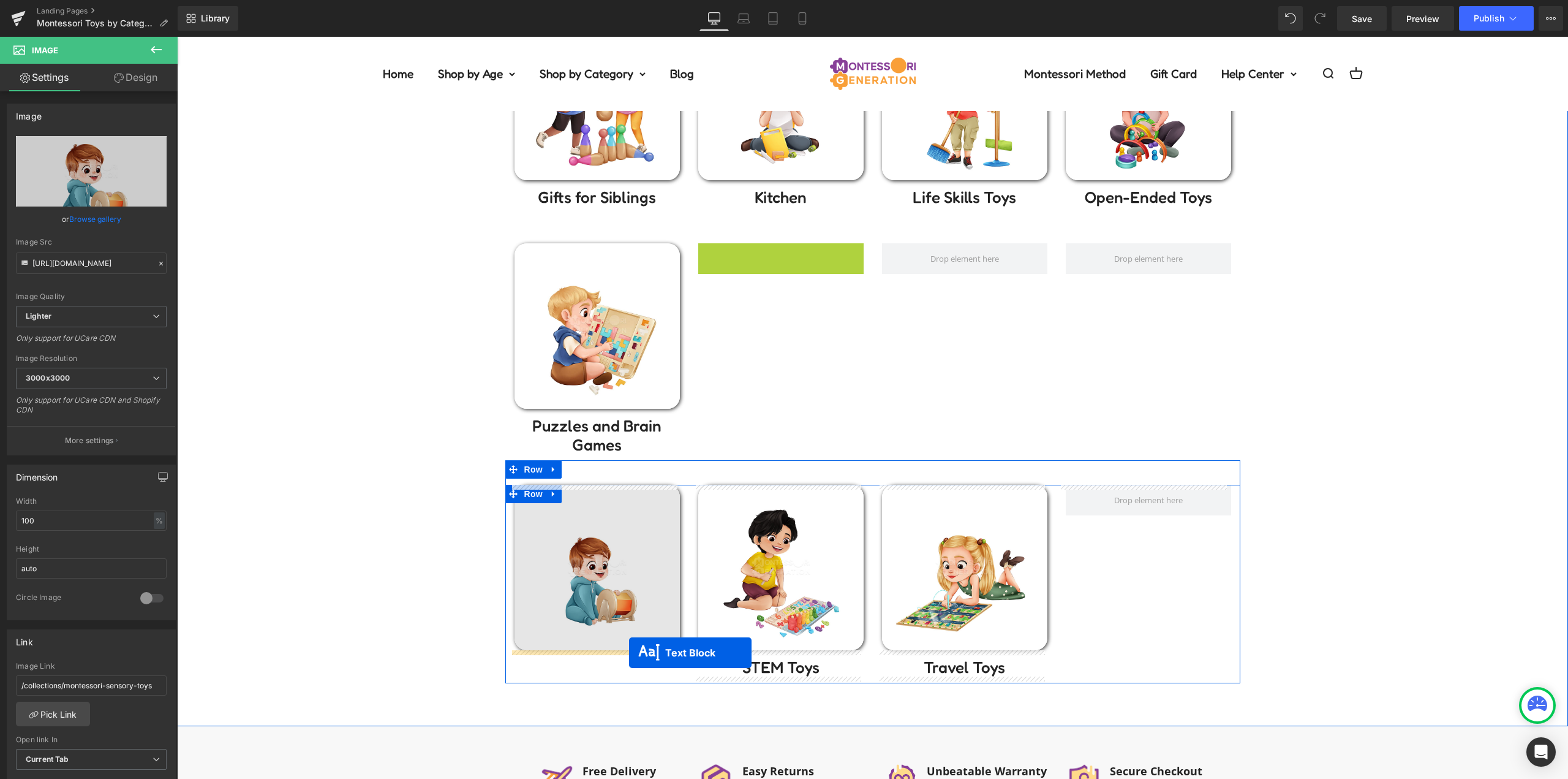
drag, startPoint x: 714, startPoint y: 434, endPoint x: 672, endPoint y: 634, distance: 204.4
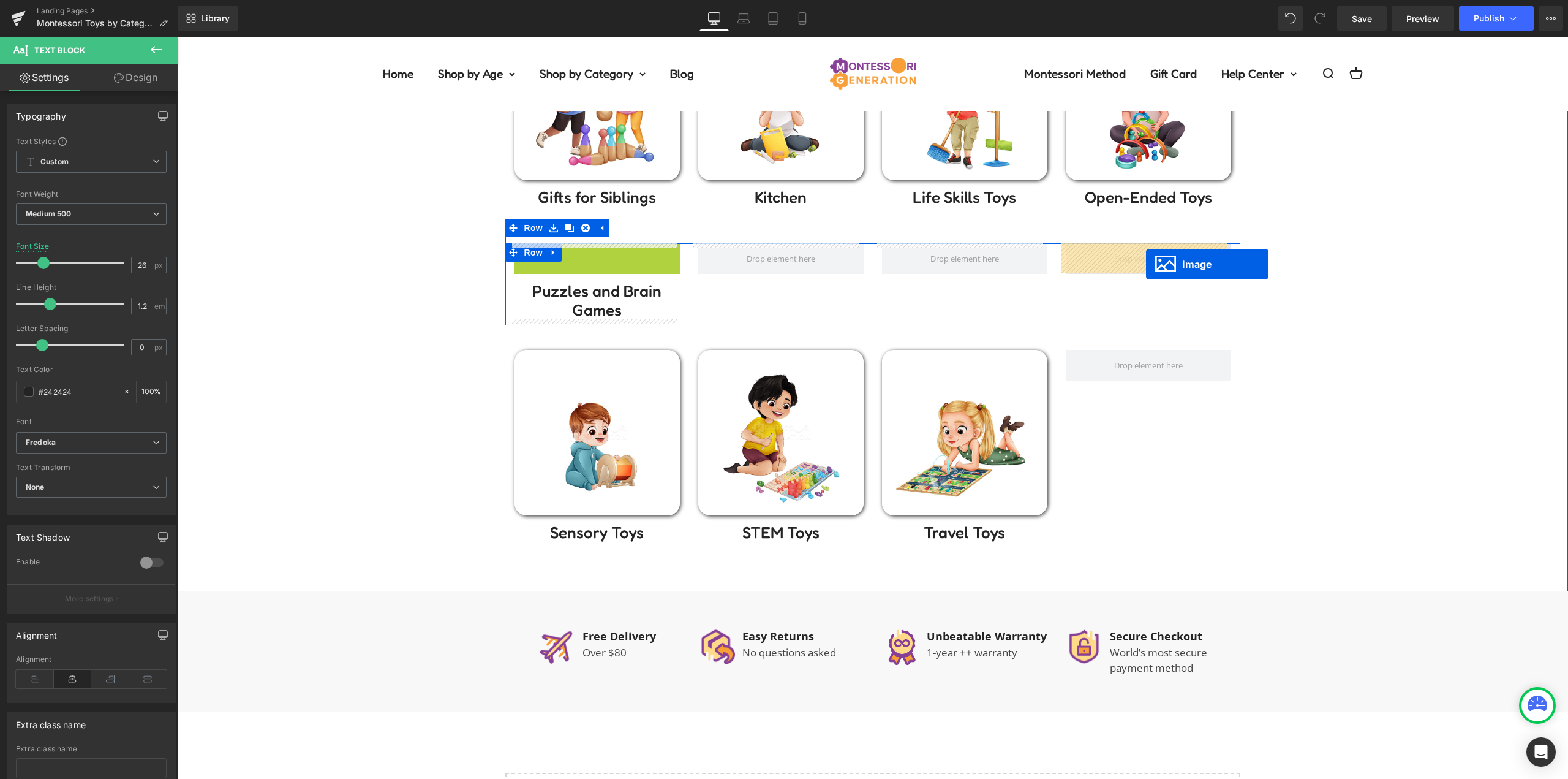
drag, startPoint x: 592, startPoint y: 324, endPoint x: 1146, endPoint y: 264, distance: 557.2
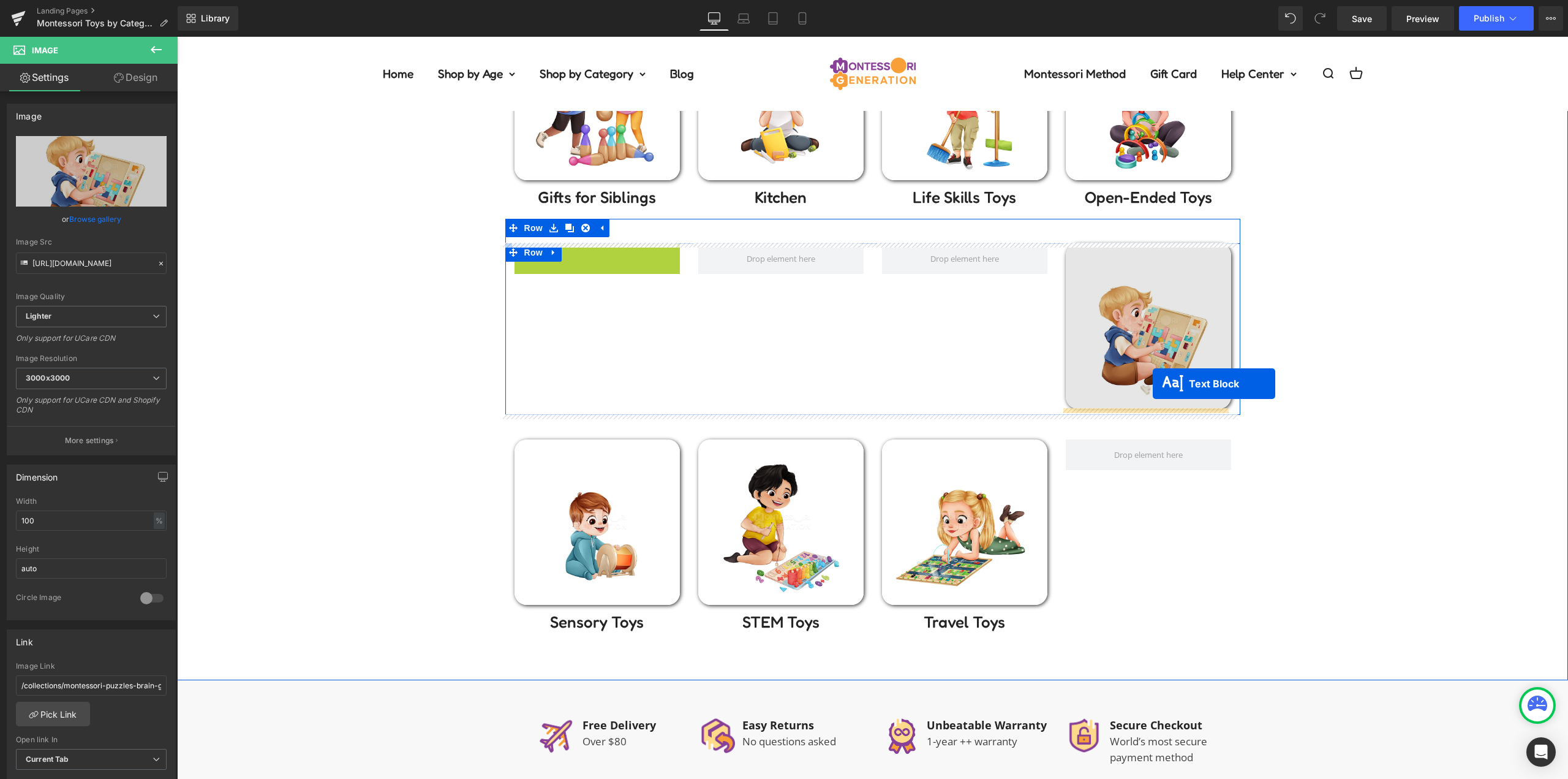
drag, startPoint x: 700, startPoint y: 297, endPoint x: 1152, endPoint y: 384, distance: 460.3
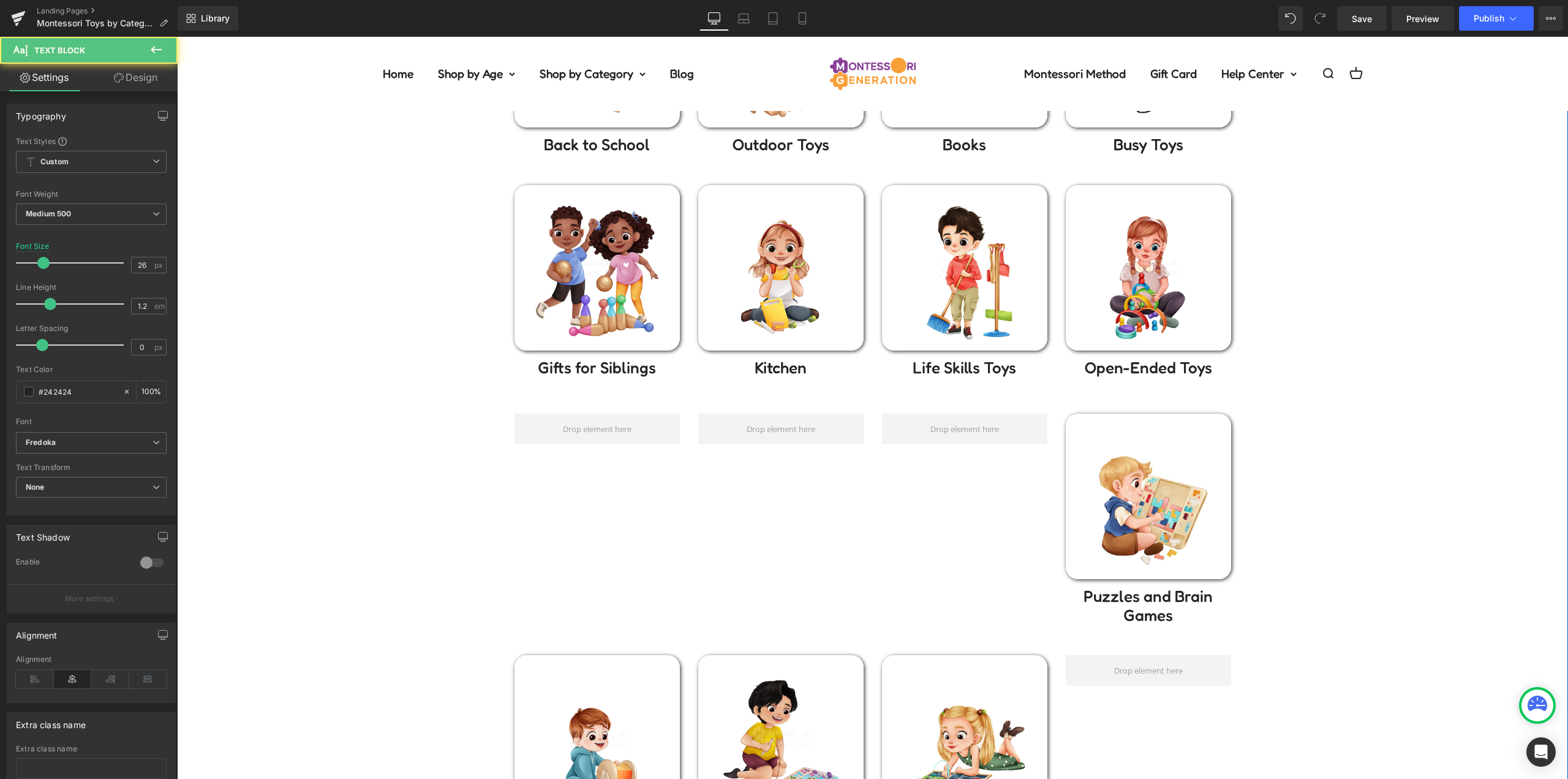
scroll to position [306, 0]
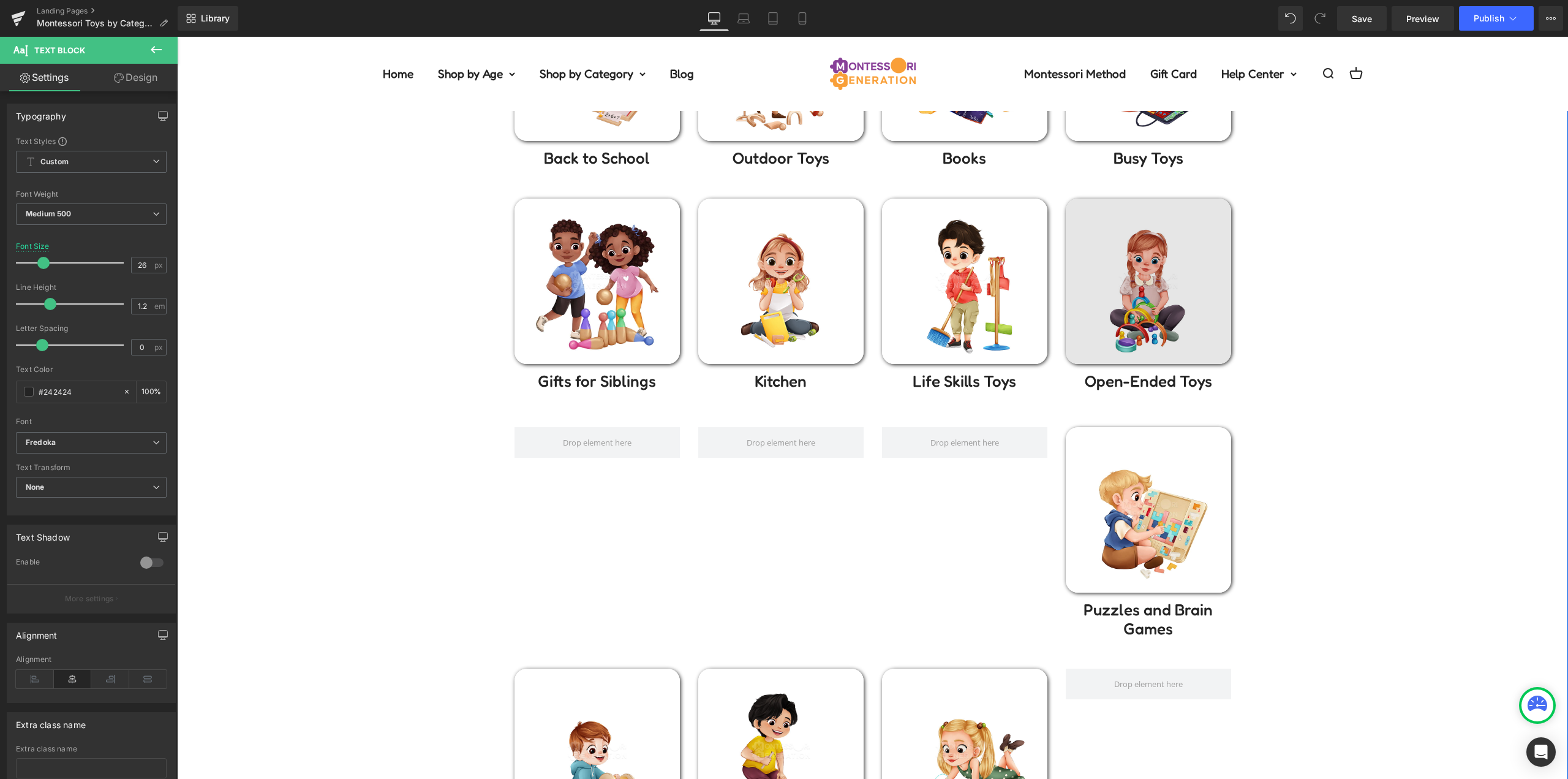
click at [1160, 290] on img at bounding box center [1148, 282] width 166 height 166
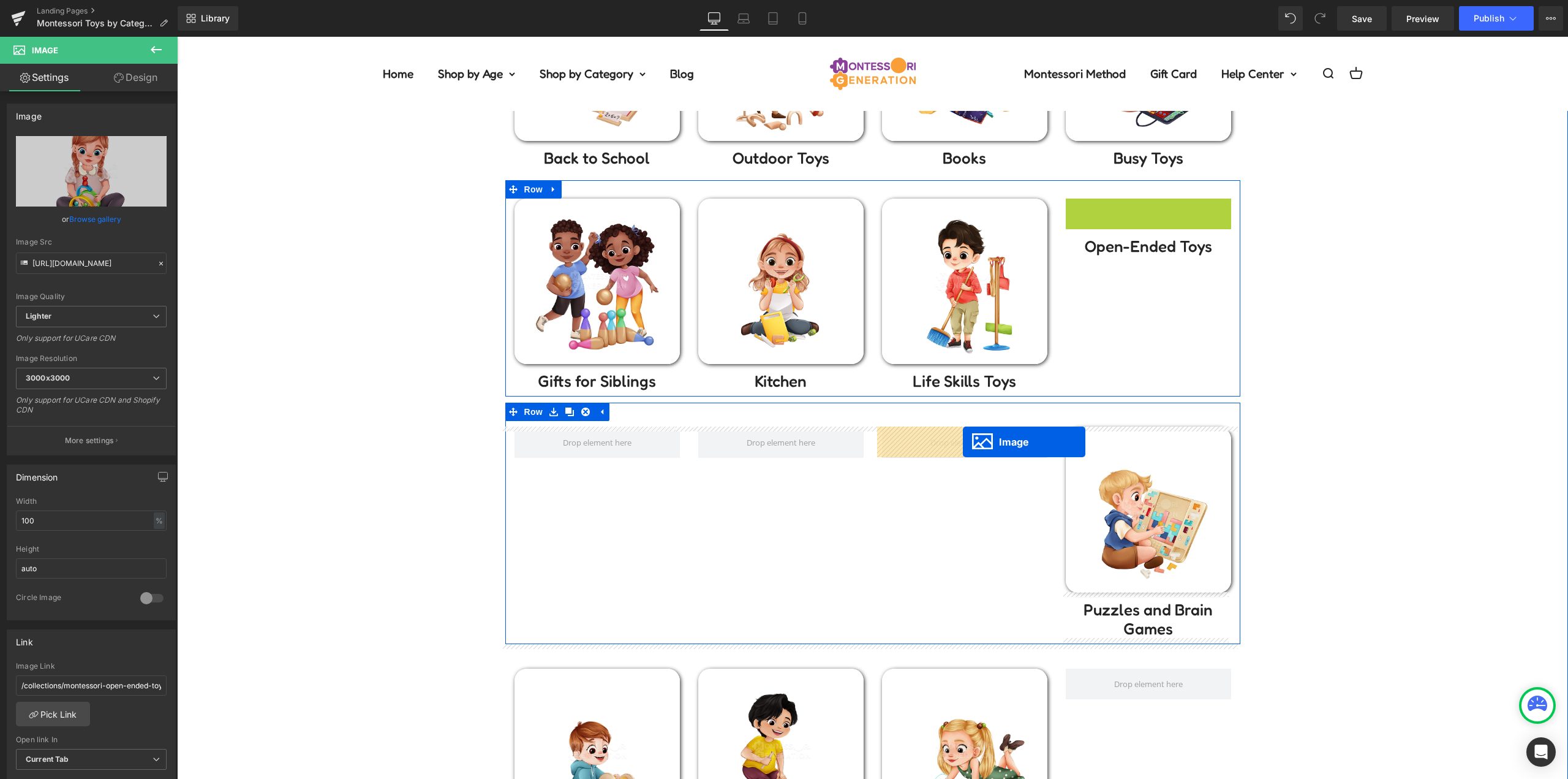
drag, startPoint x: 1145, startPoint y: 280, endPoint x: 963, endPoint y: 442, distance: 243.7
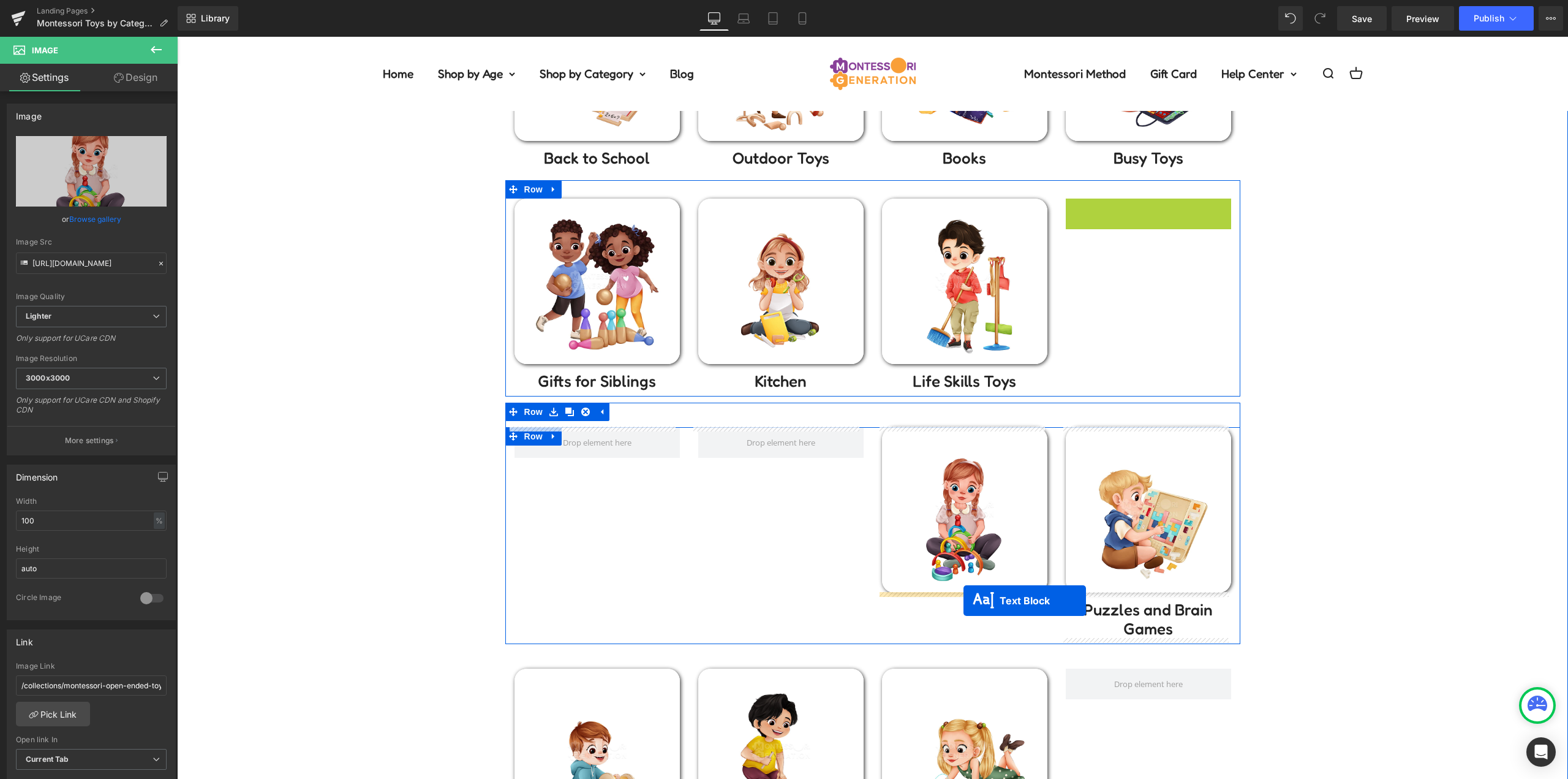
drag, startPoint x: 1148, startPoint y: 211, endPoint x: 963, endPoint y: 601, distance: 431.7
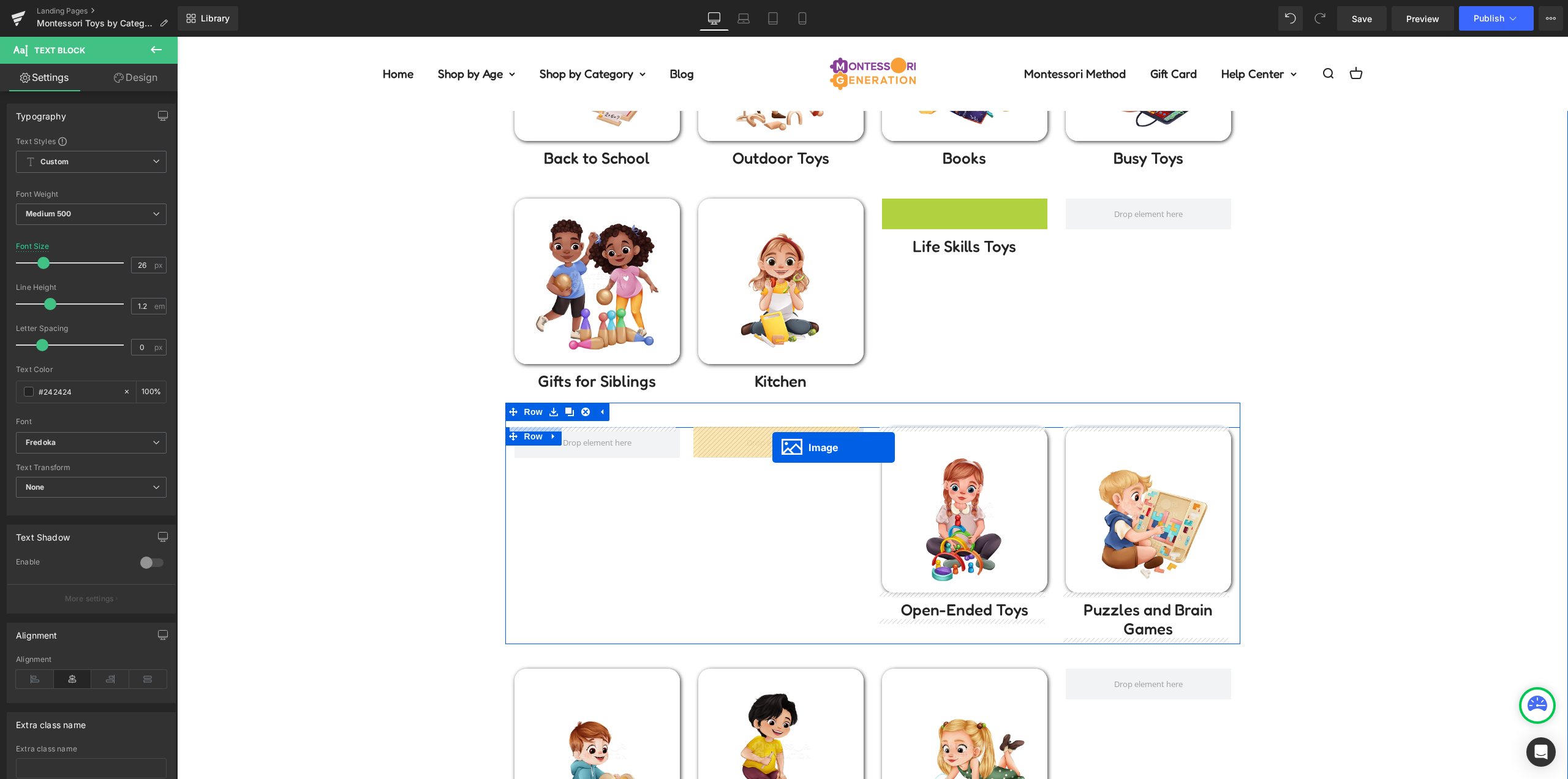
drag, startPoint x: 959, startPoint y: 279, endPoint x: 773, endPoint y: 447, distance: 250.6
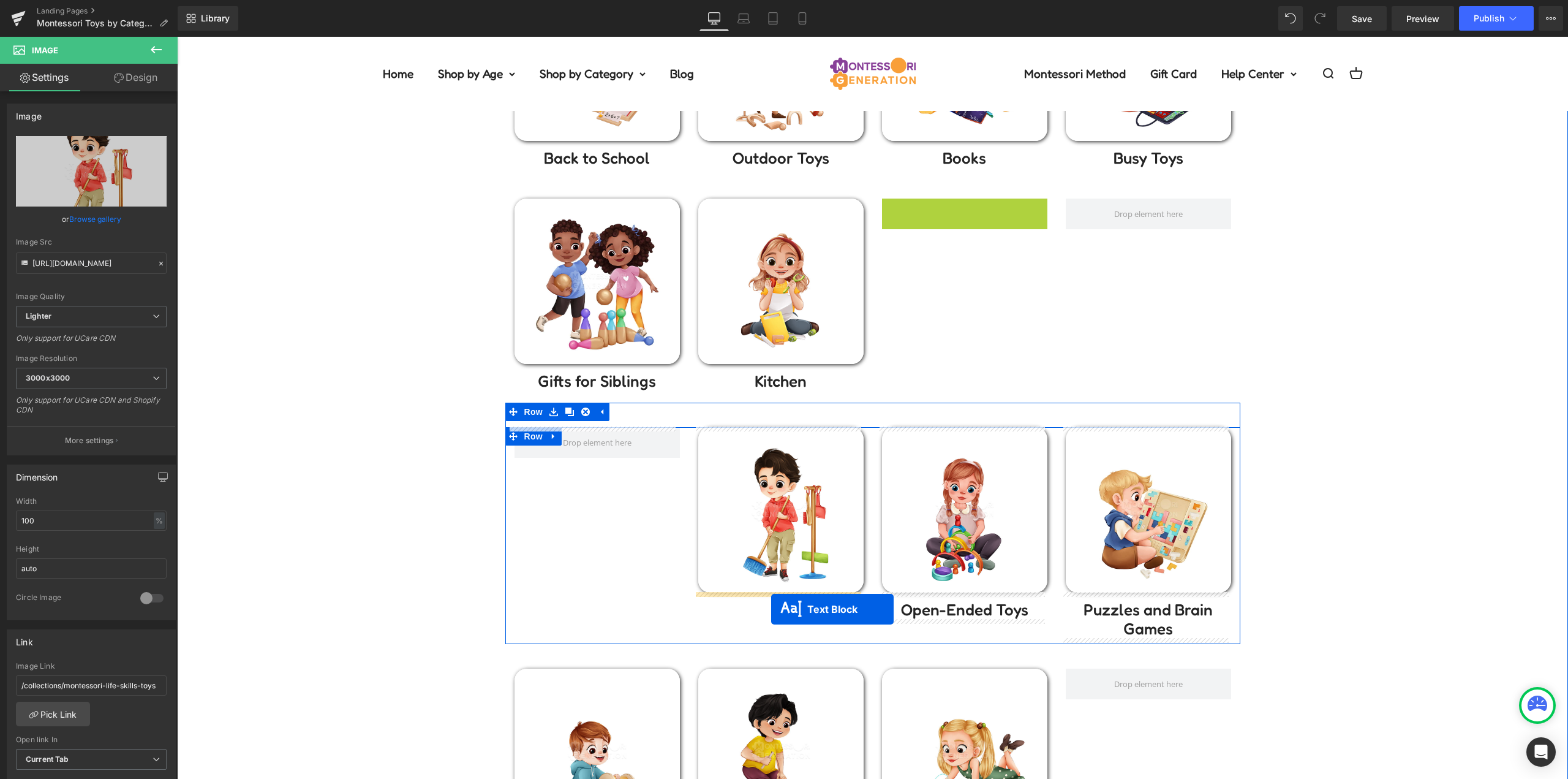
drag, startPoint x: 957, startPoint y: 212, endPoint x: 771, endPoint y: 610, distance: 439.3
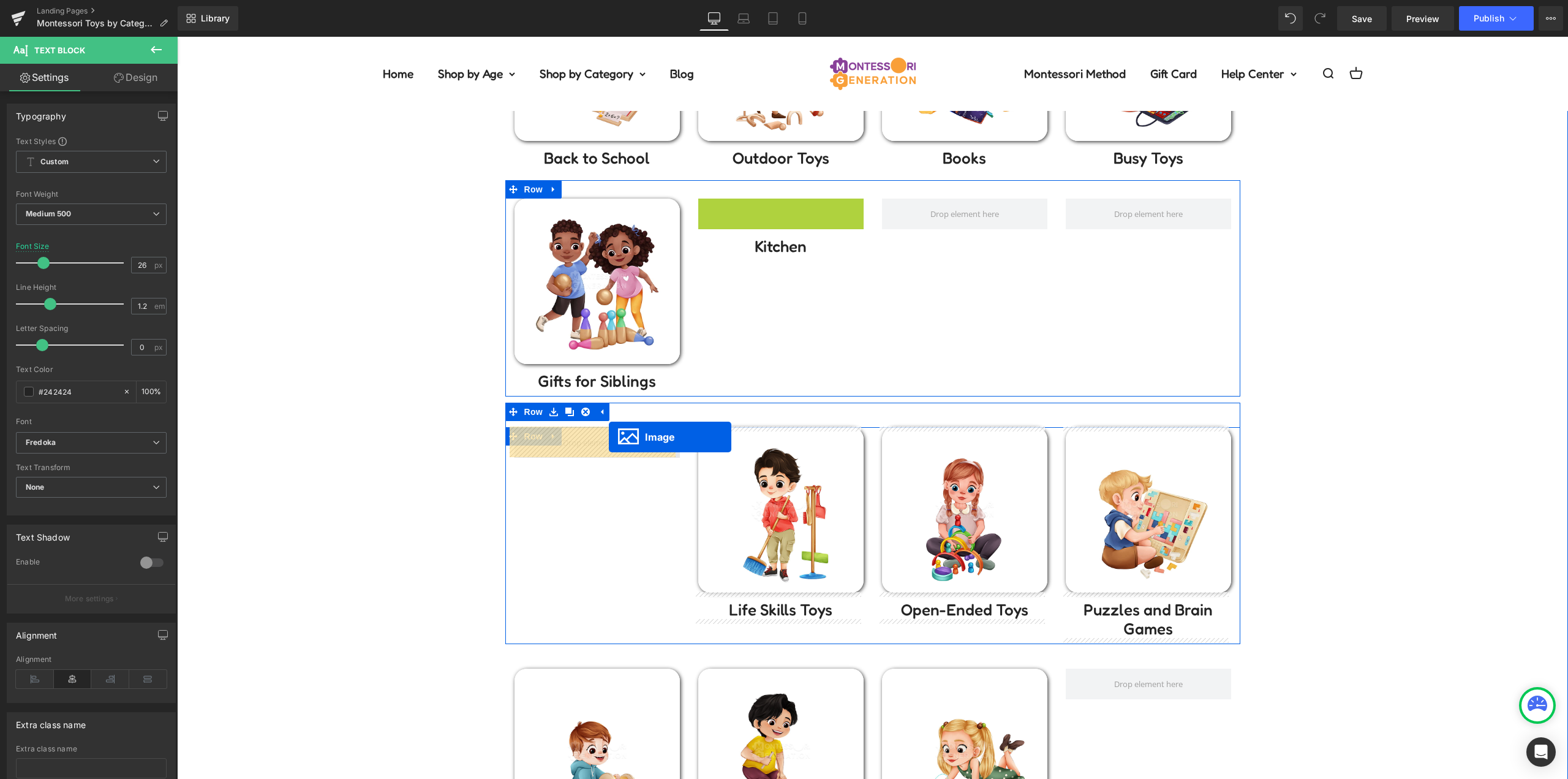
drag, startPoint x: 758, startPoint y: 304, endPoint x: 607, endPoint y: 439, distance: 202.5
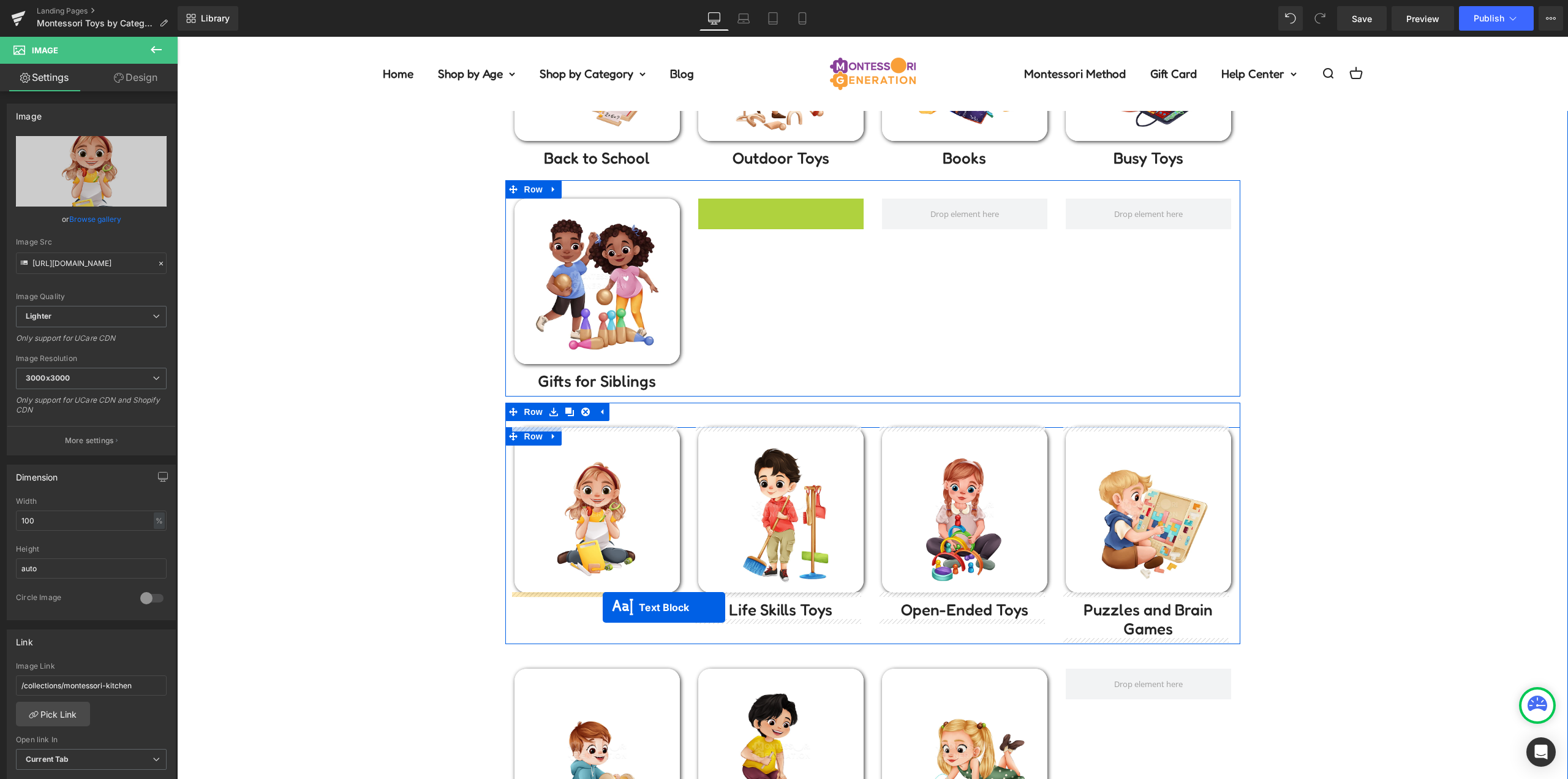
drag, startPoint x: 775, startPoint y: 206, endPoint x: 603, endPoint y: 607, distance: 436.3
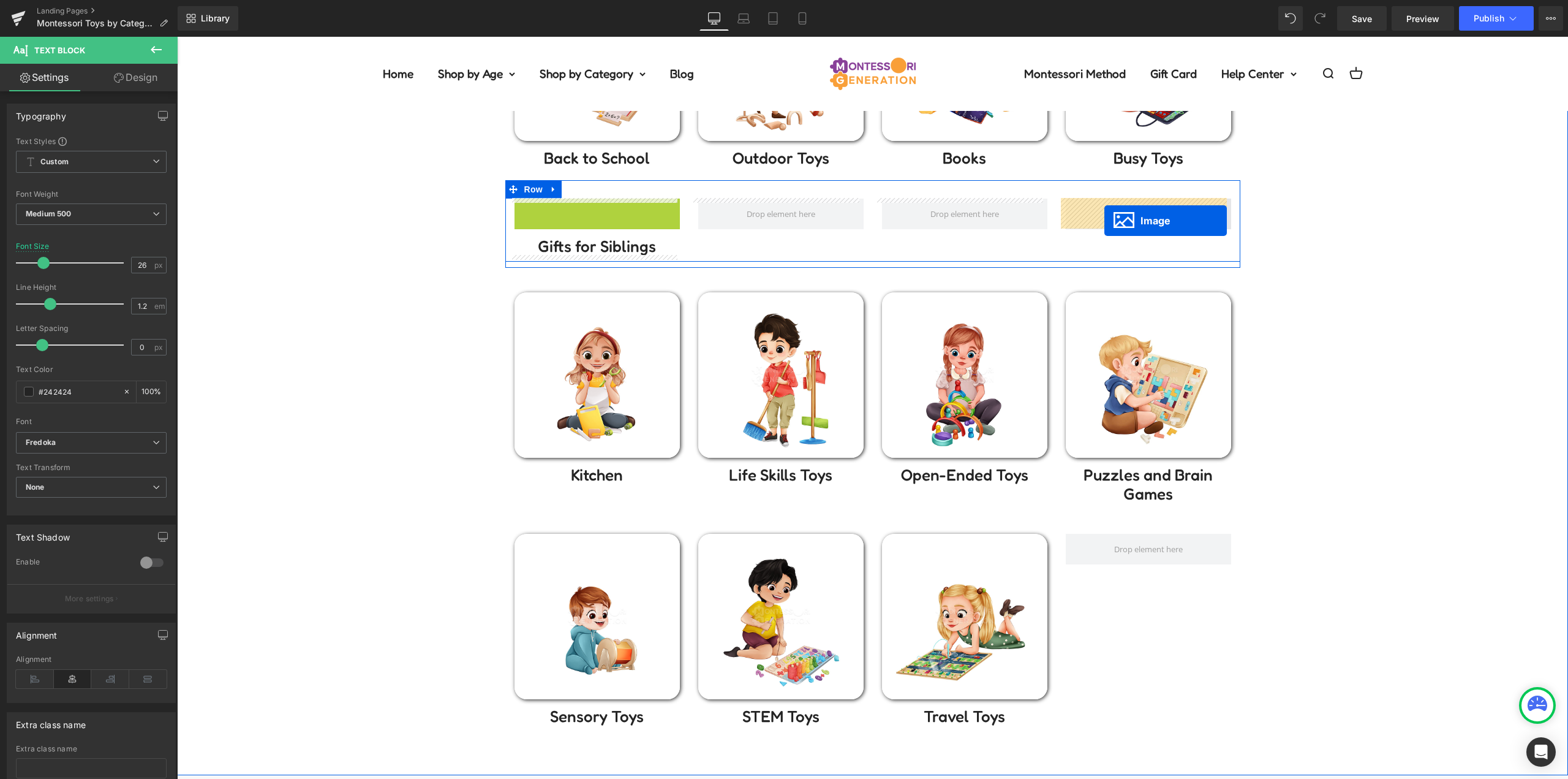
drag, startPoint x: 588, startPoint y: 282, endPoint x: 1104, endPoint y: 220, distance: 519.7
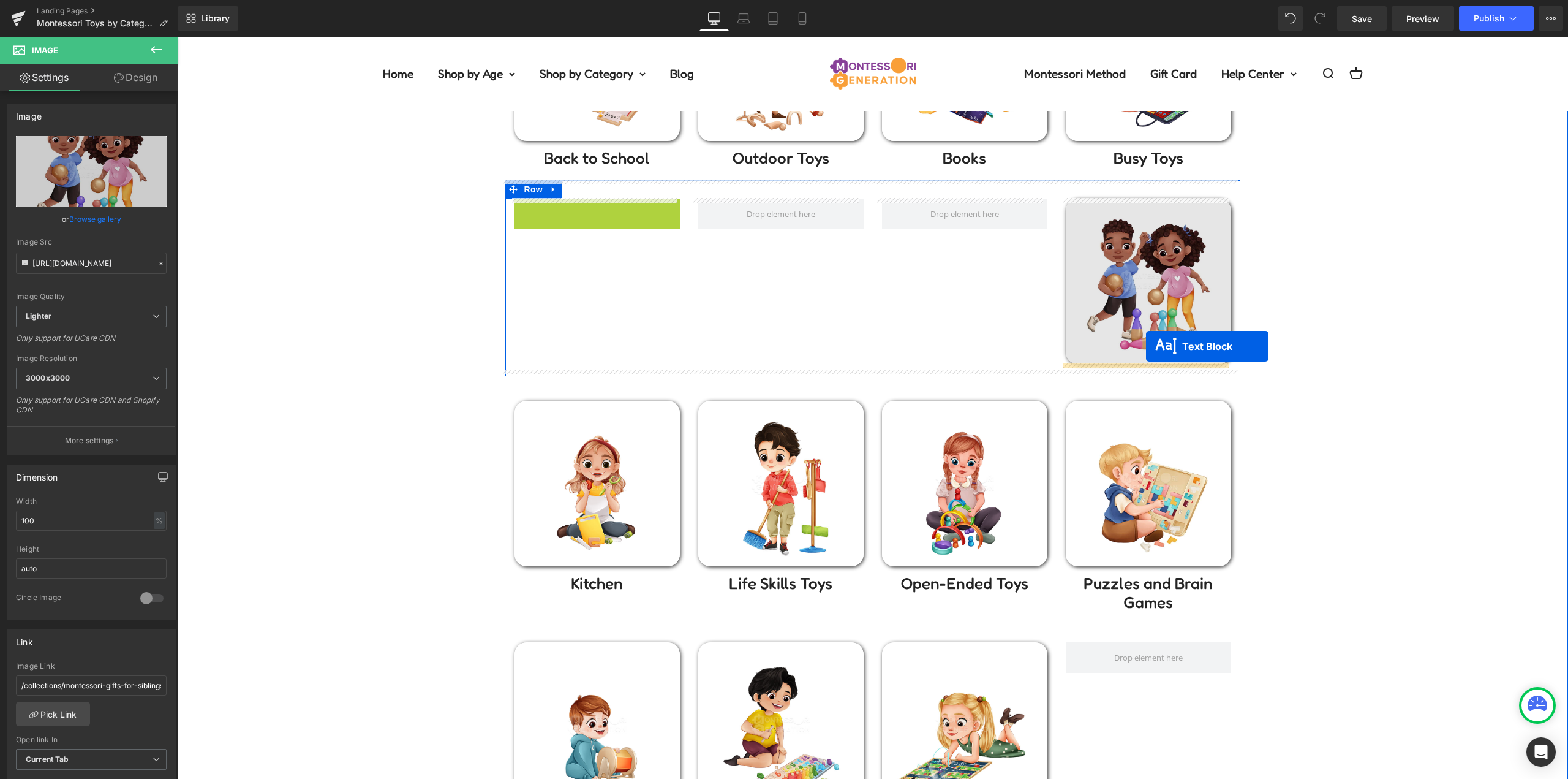
drag, startPoint x: 590, startPoint y: 214, endPoint x: 1214, endPoint y: 348, distance: 638.2
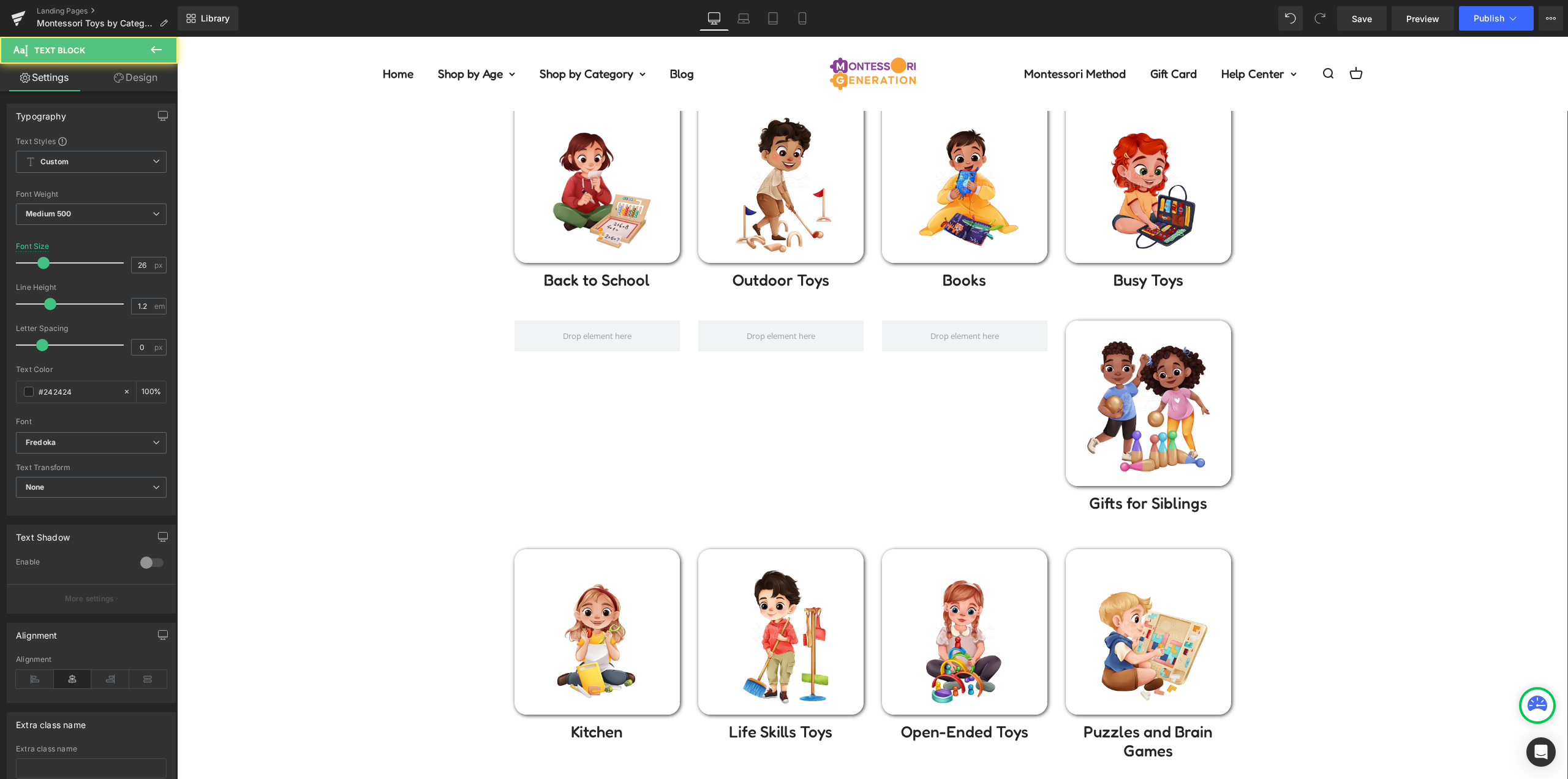
scroll to position [184, 0]
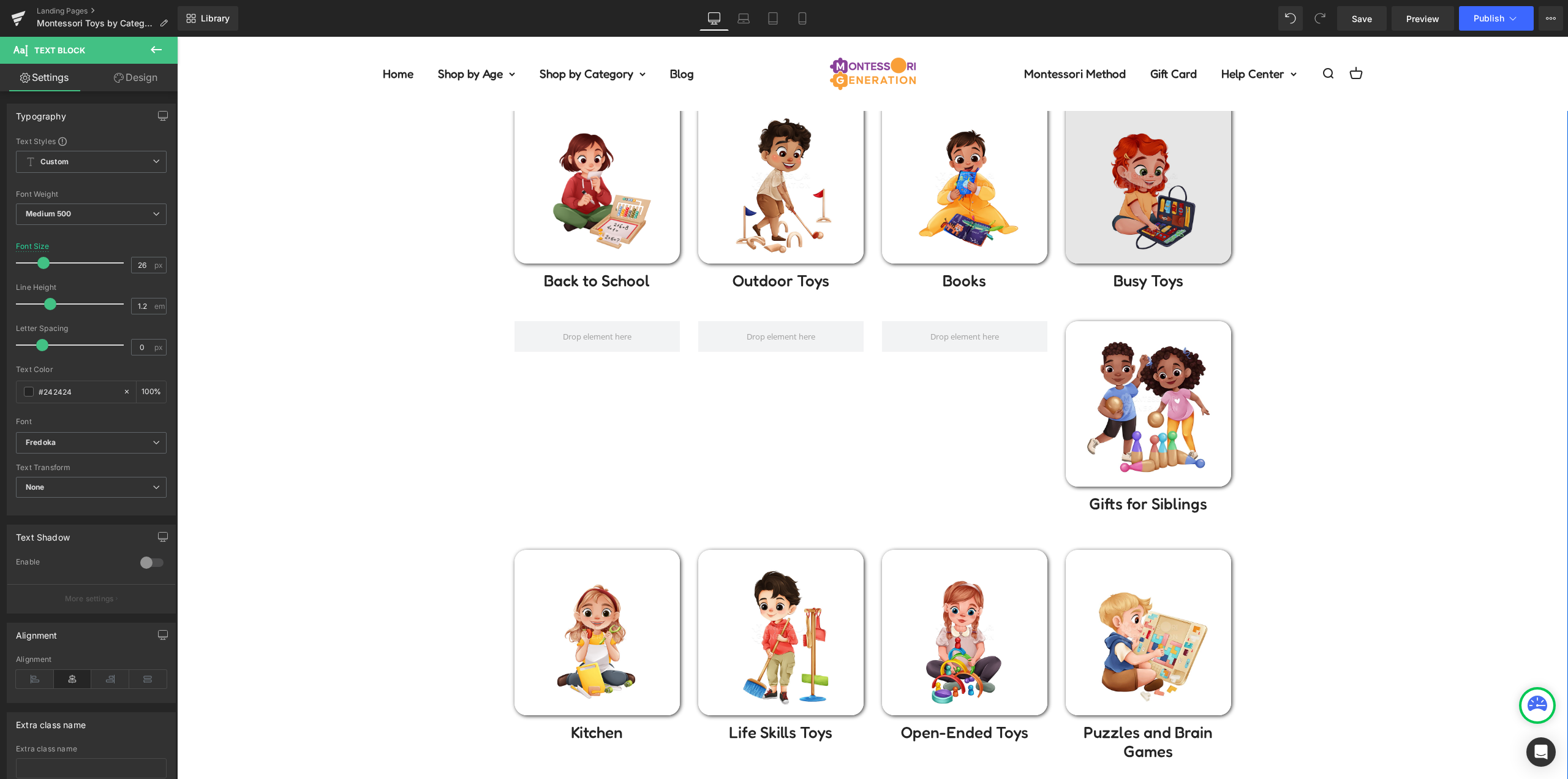
click at [1150, 190] on img at bounding box center [1148, 181] width 166 height 166
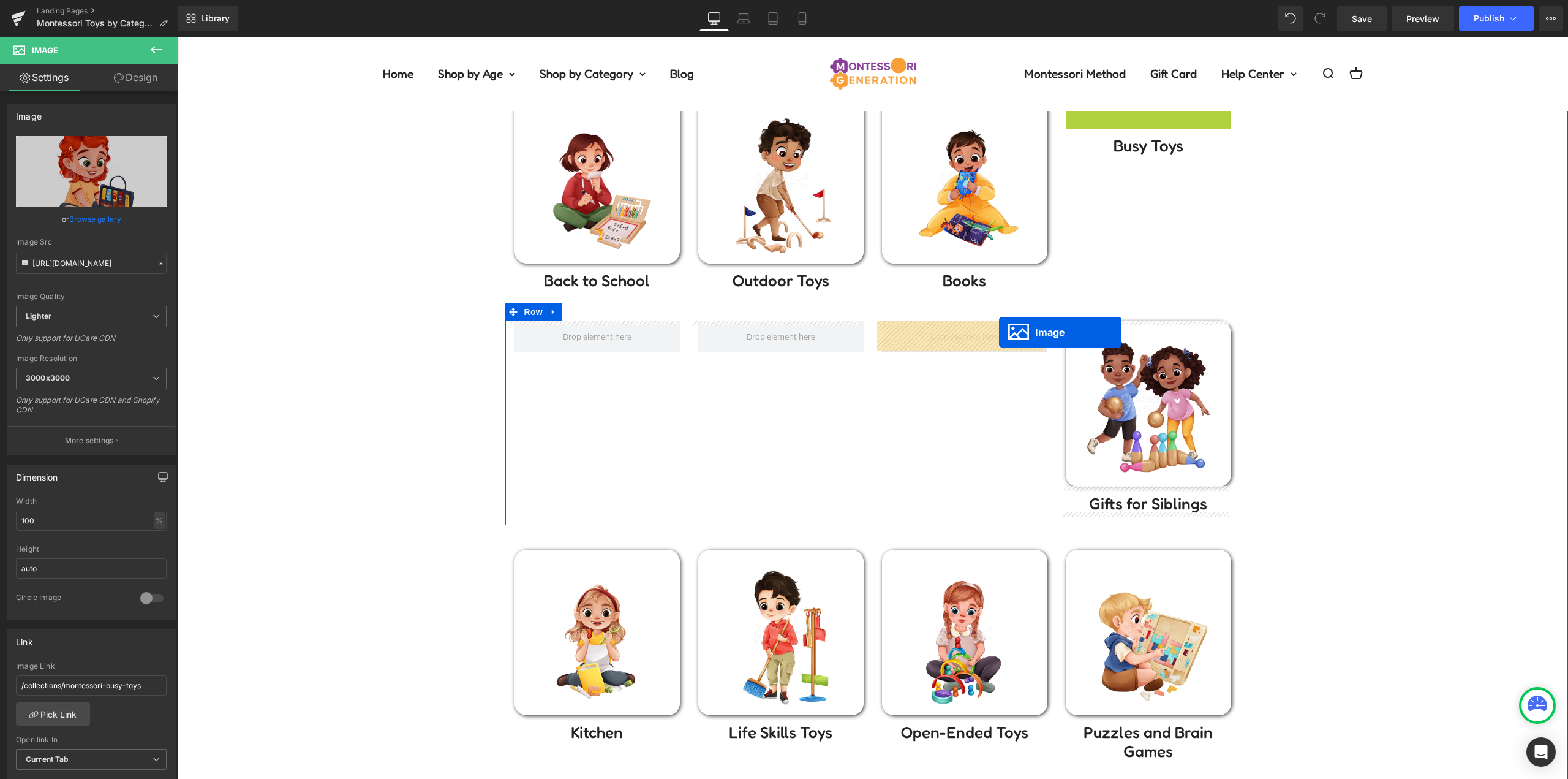
drag, startPoint x: 1142, startPoint y: 195, endPoint x: 999, endPoint y: 332, distance: 198.0
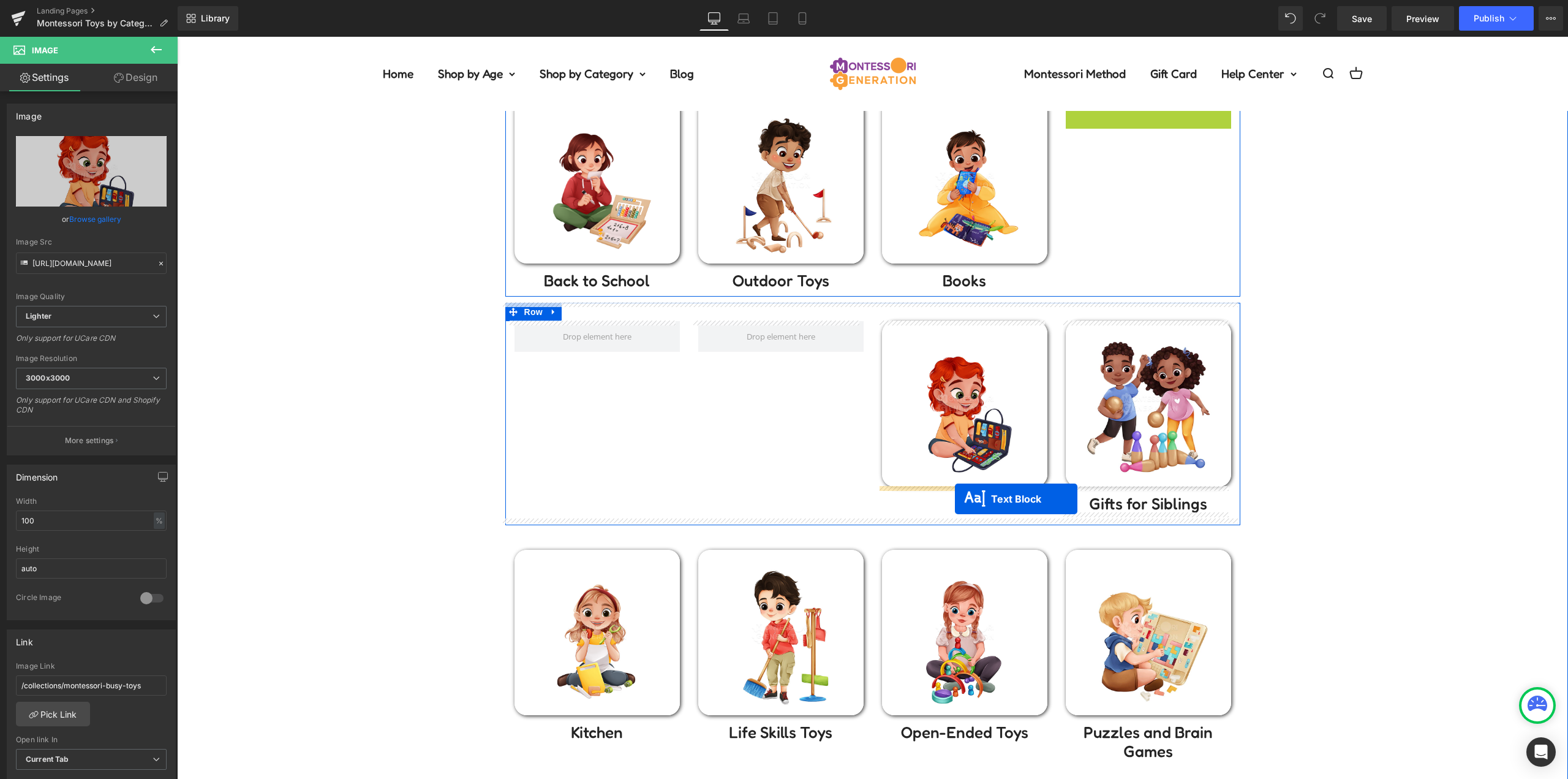
drag, startPoint x: 1141, startPoint y: 113, endPoint x: 955, endPoint y: 499, distance: 428.5
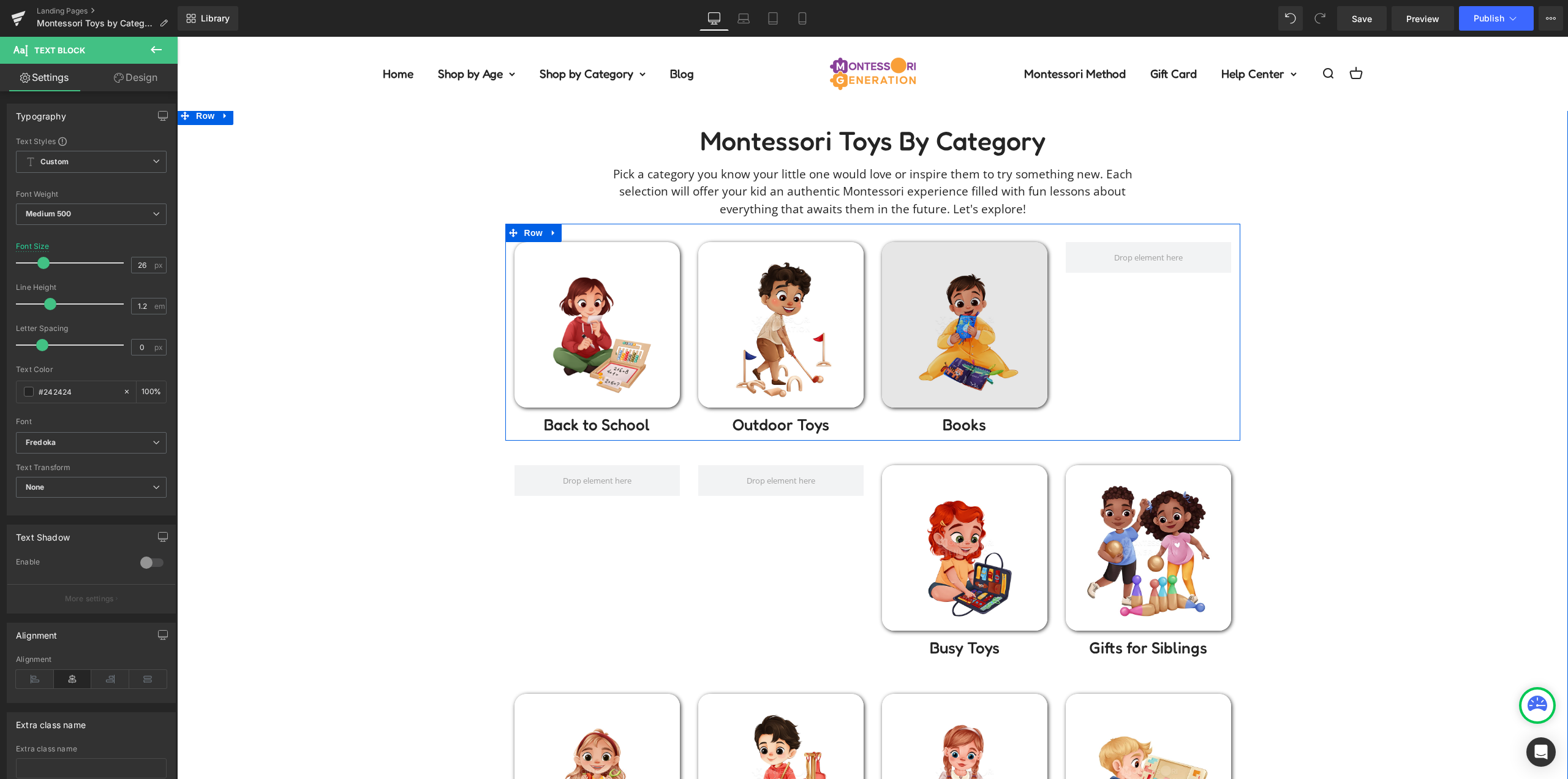
scroll to position [61, 0]
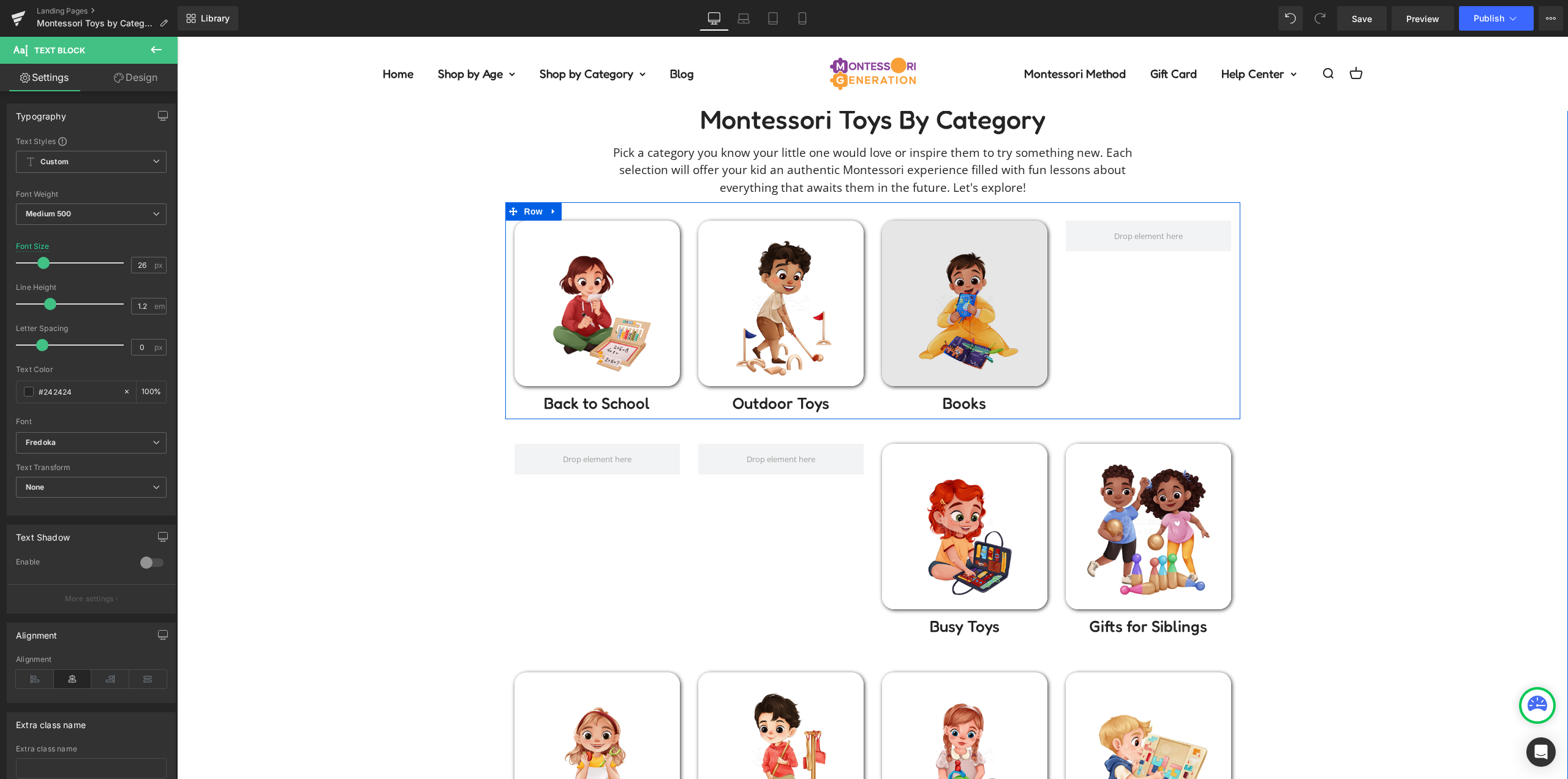
click at [978, 280] on img at bounding box center [964, 303] width 166 height 166
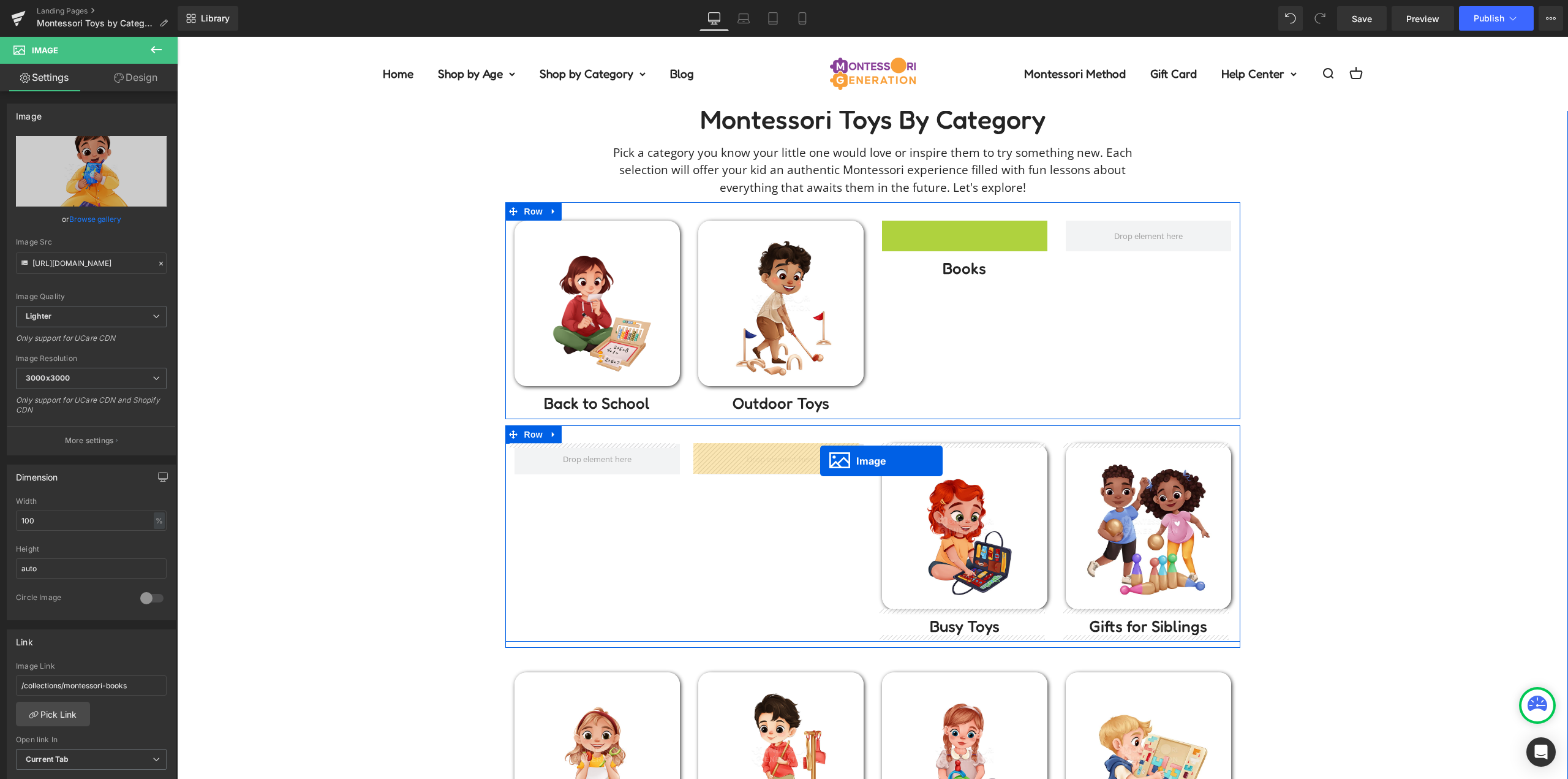
drag, startPoint x: 963, startPoint y: 299, endPoint x: 820, endPoint y: 461, distance: 216.1
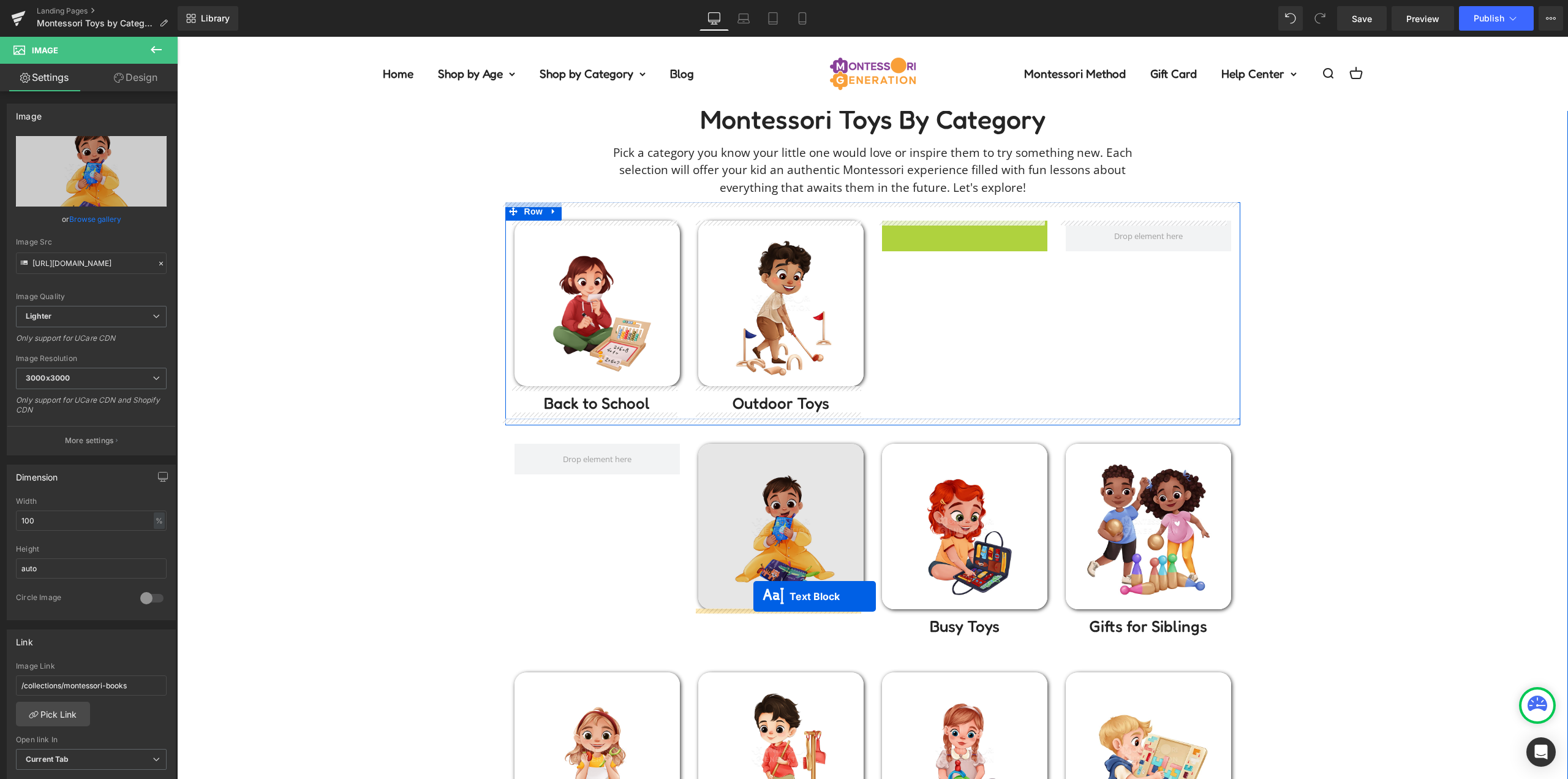
drag, startPoint x: 958, startPoint y: 236, endPoint x: 753, endPoint y: 596, distance: 414.3
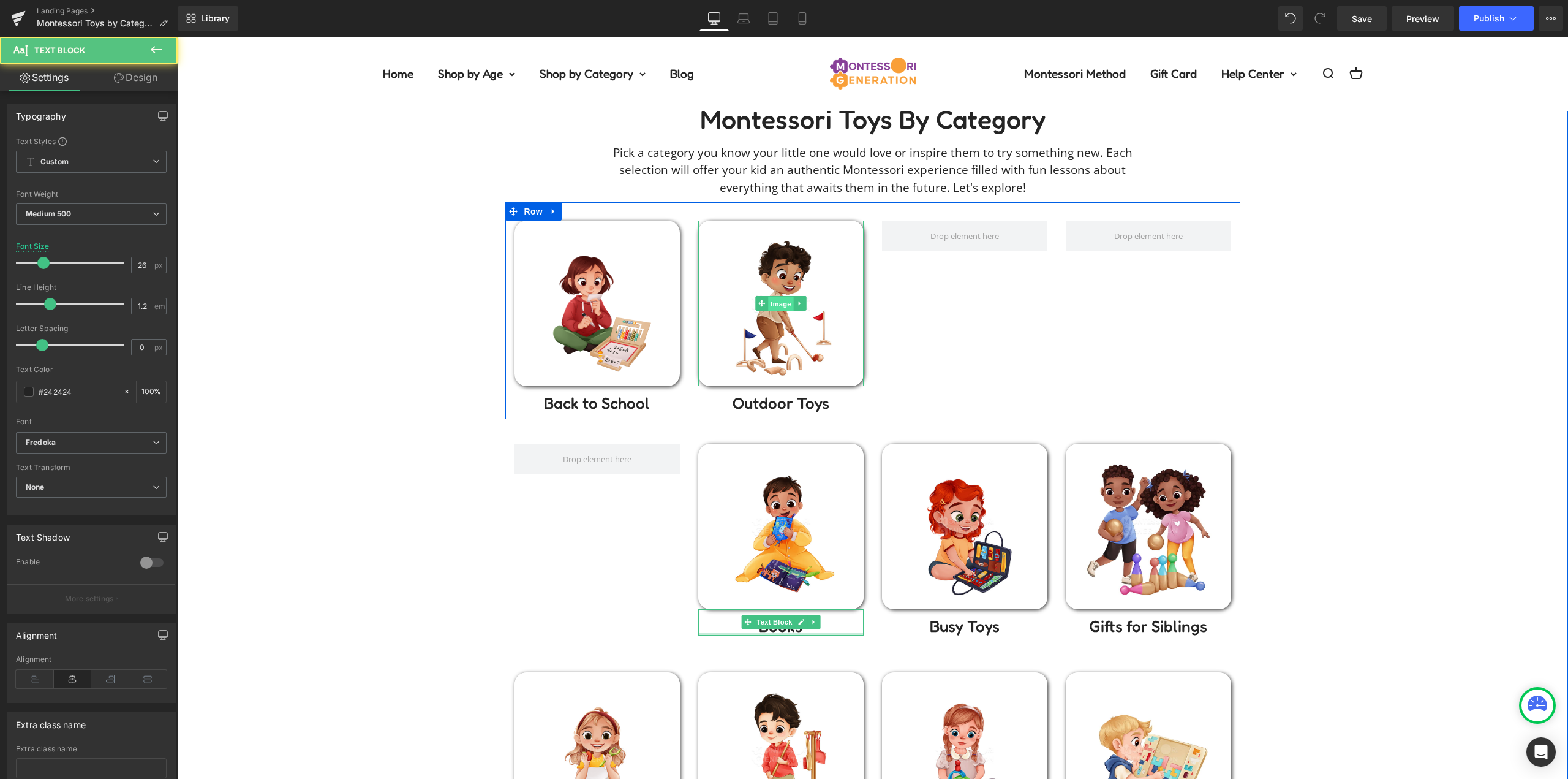
click at [775, 305] on span "Image" at bounding box center [780, 304] width 25 height 15
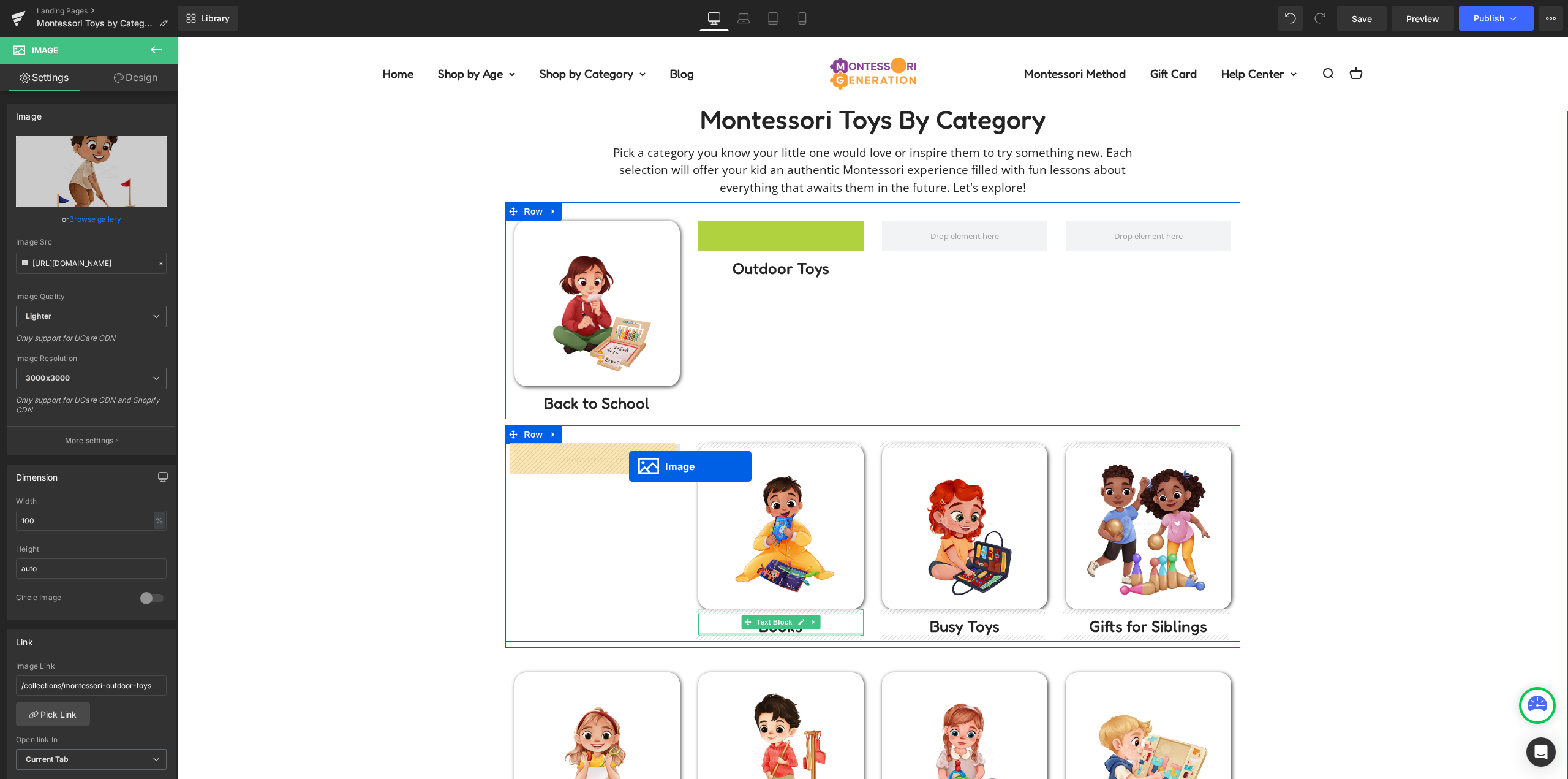
drag, startPoint x: 779, startPoint y: 302, endPoint x: 629, endPoint y: 466, distance: 222.3
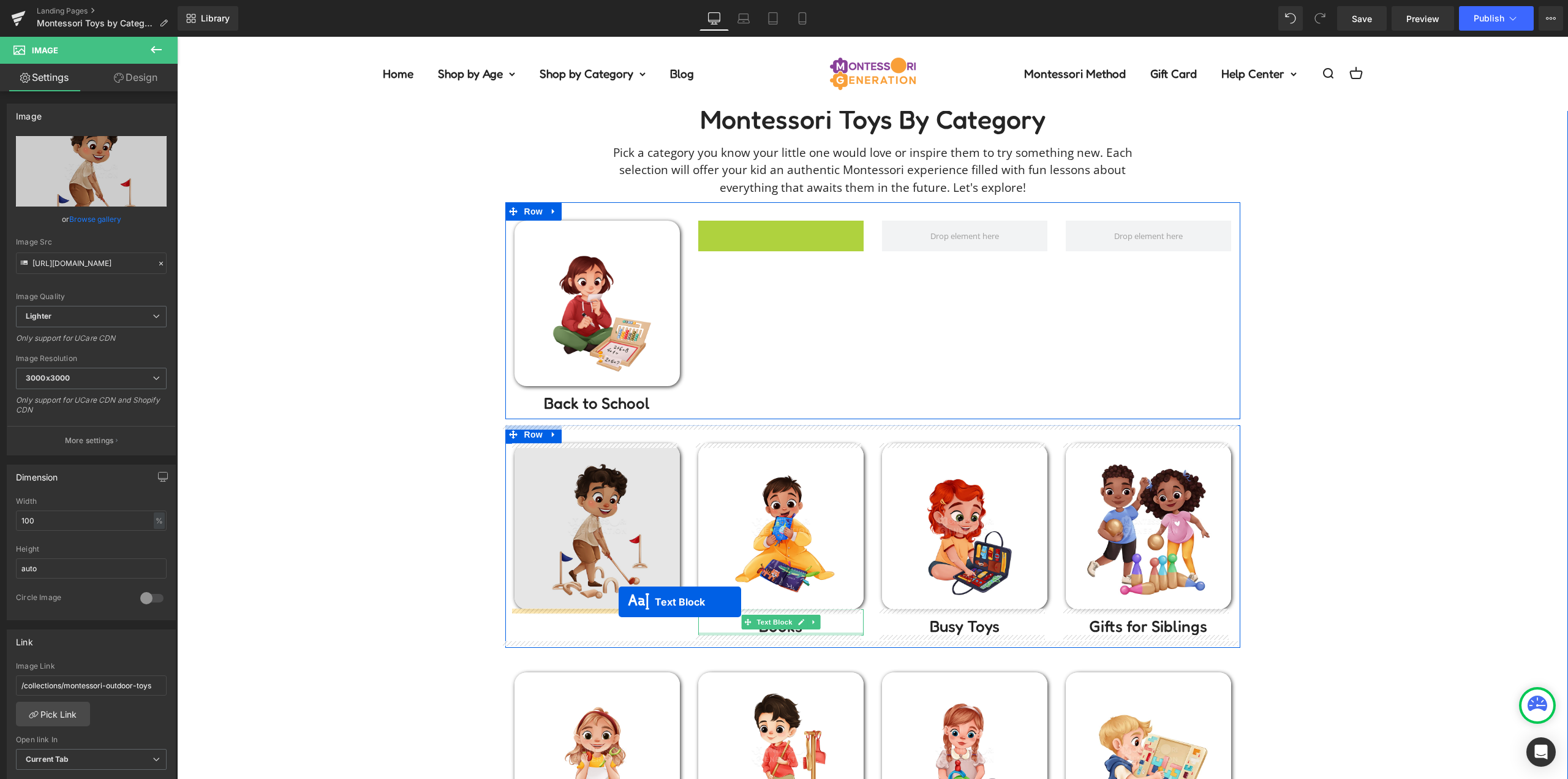
drag, startPoint x: 778, startPoint y: 234, endPoint x: 619, endPoint y: 602, distance: 400.9
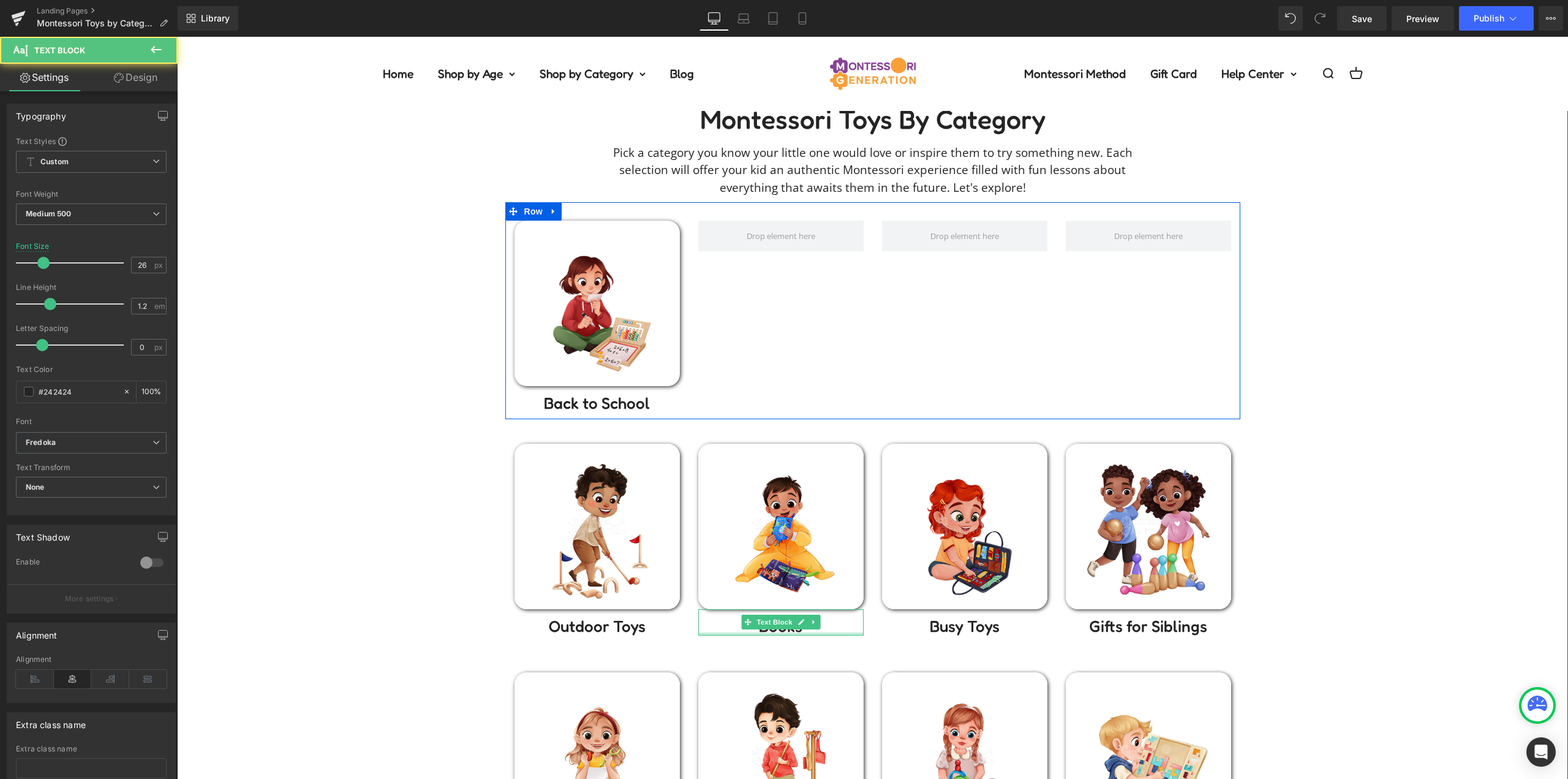
click at [1288, 456] on div "Montessori toys by Category Heading Pick a category you know your little one wo…" at bounding box center [872, 608] width 1391 height 1008
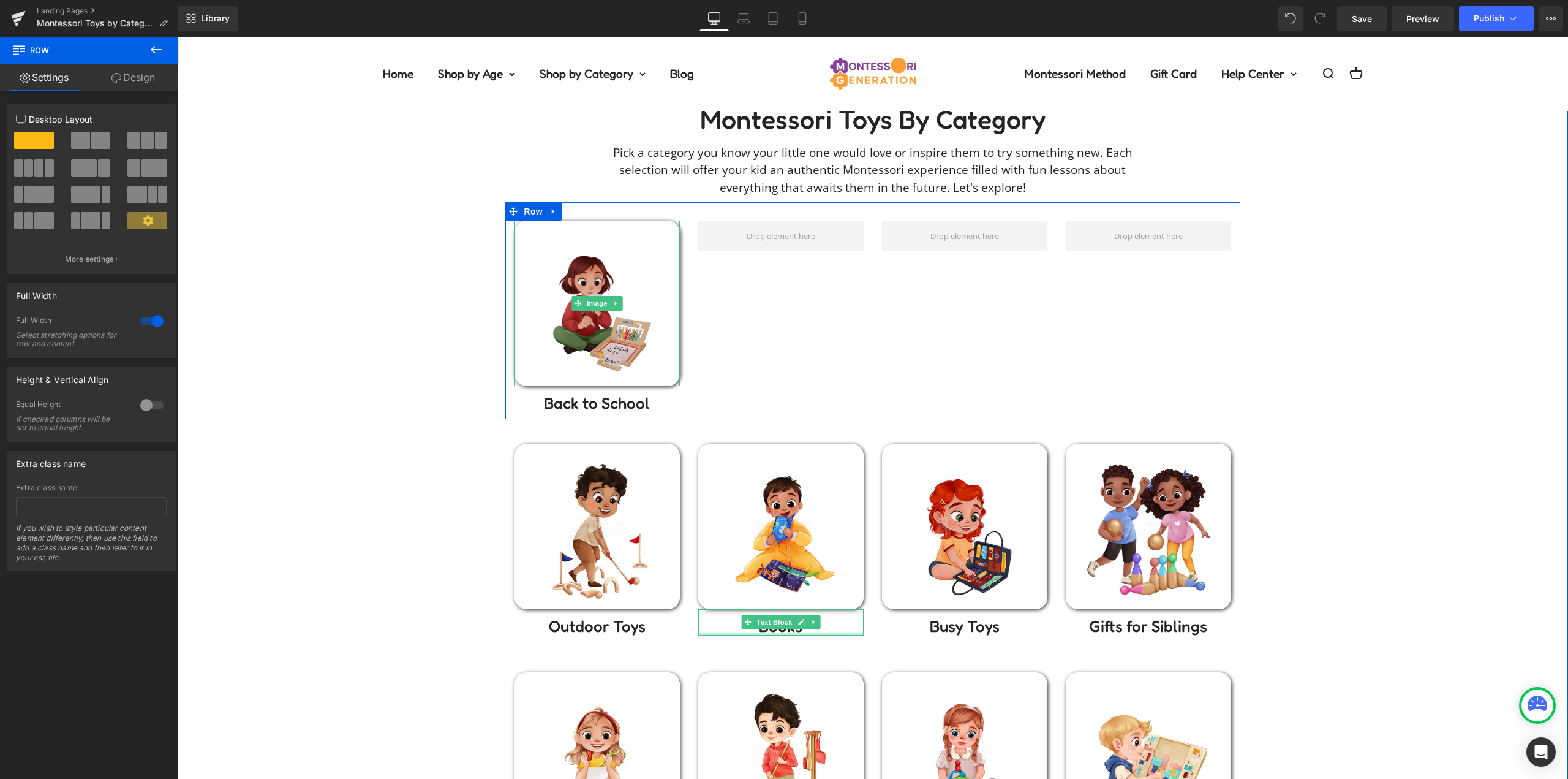
click at [588, 292] on img at bounding box center [597, 303] width 166 height 166
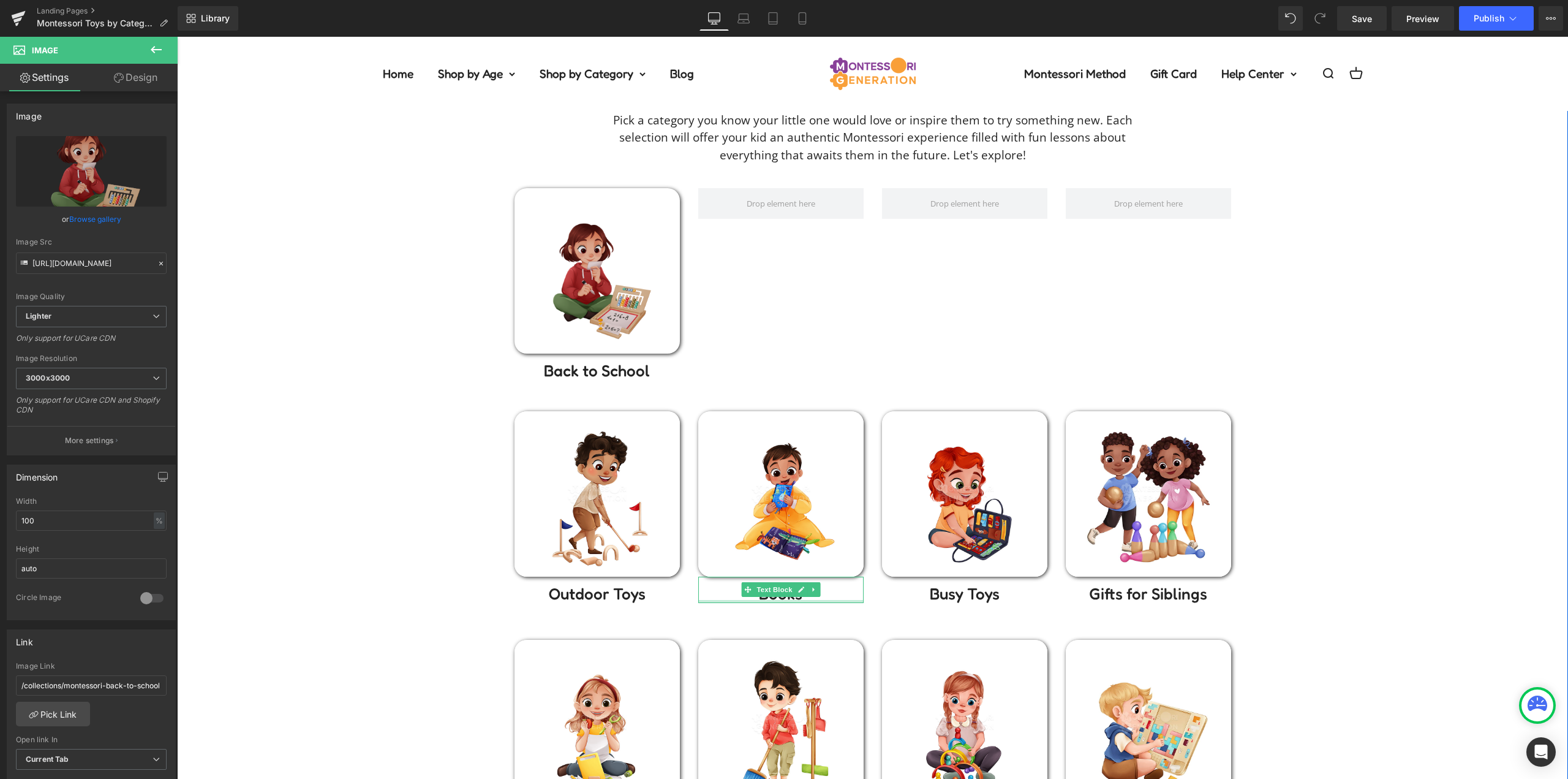
scroll to position [0, 0]
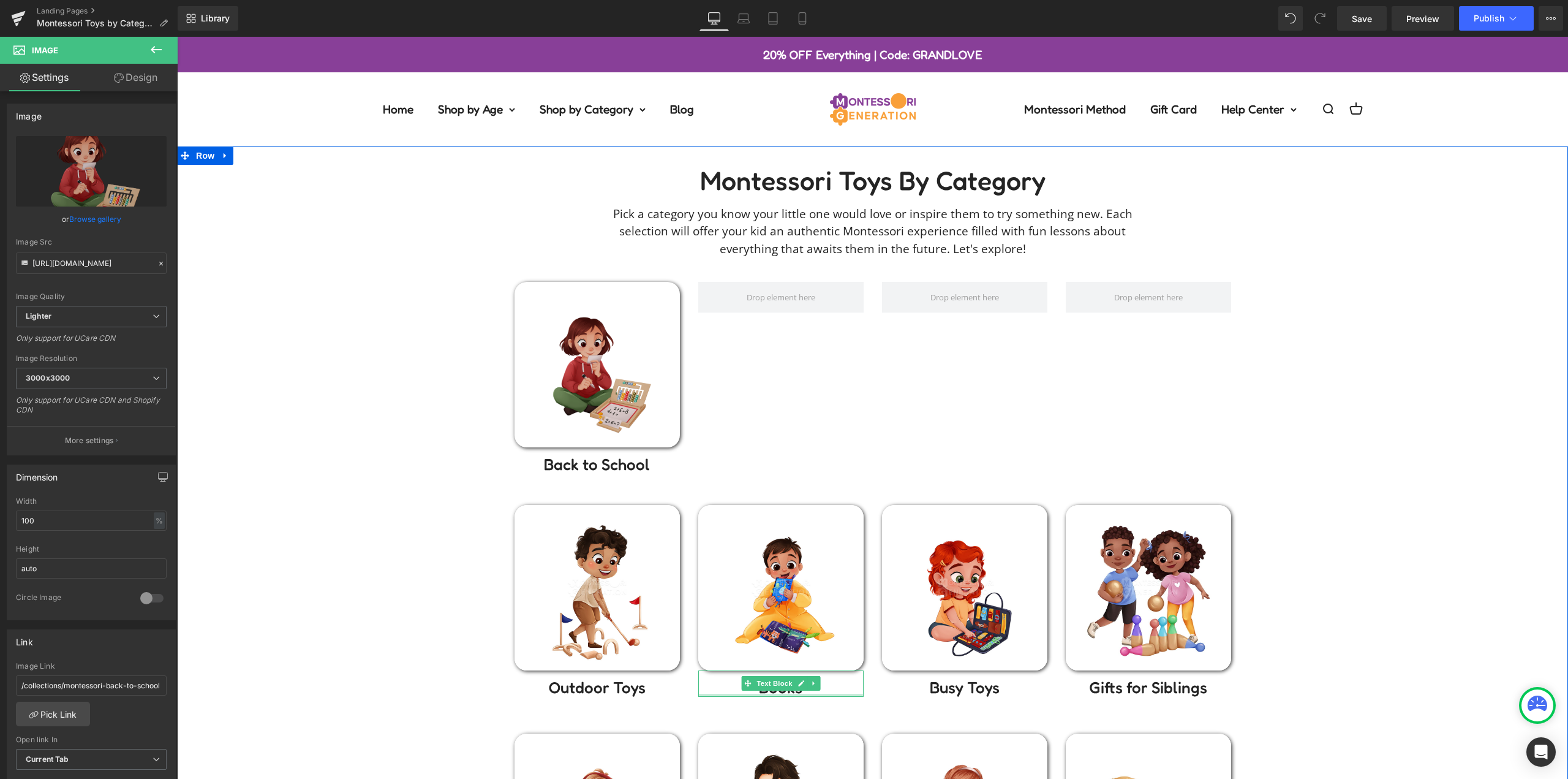
click at [620, 359] on img at bounding box center [597, 365] width 166 height 166
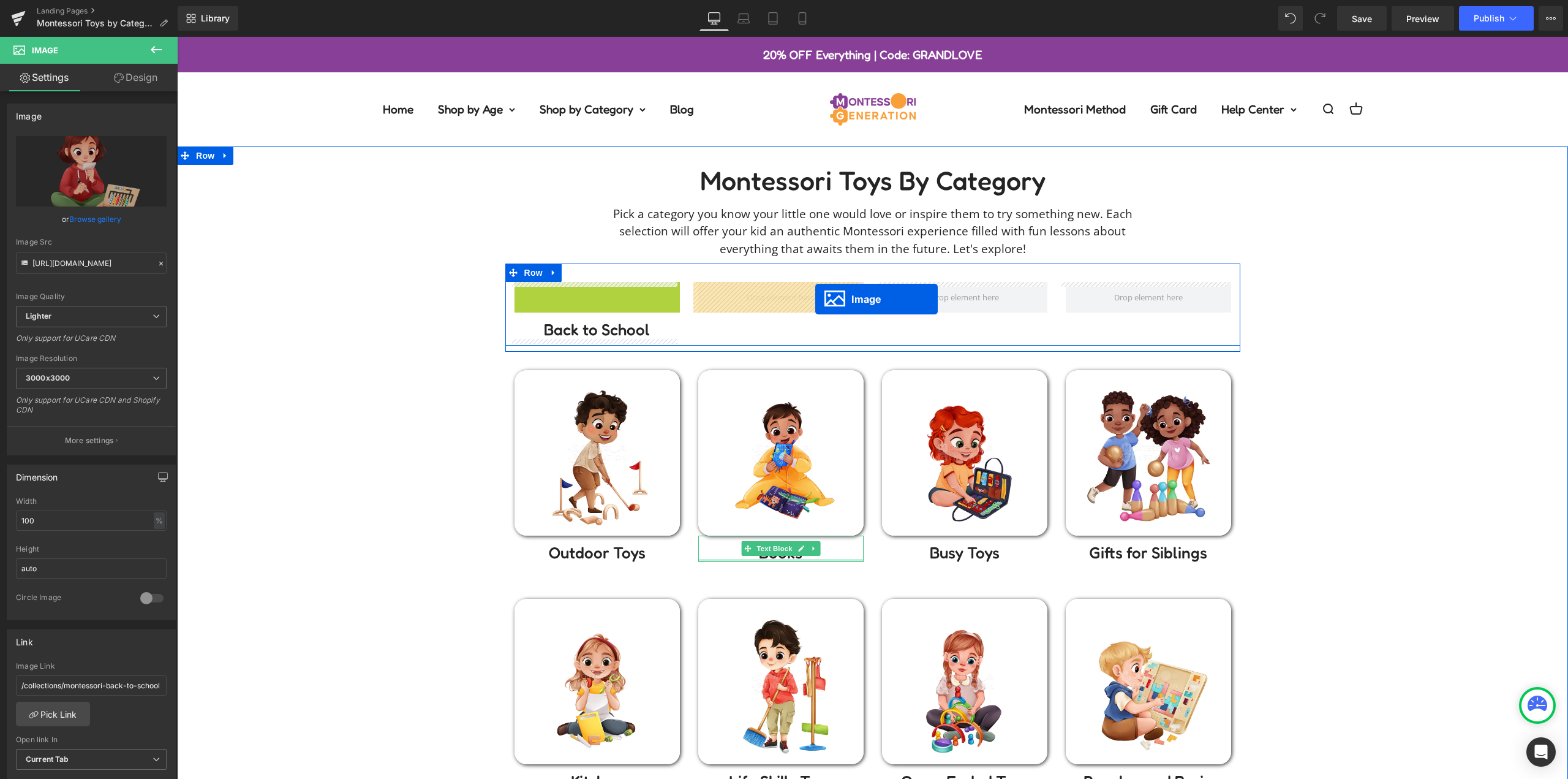
drag, startPoint x: 594, startPoint y: 368, endPoint x: 814, endPoint y: 299, distance: 230.6
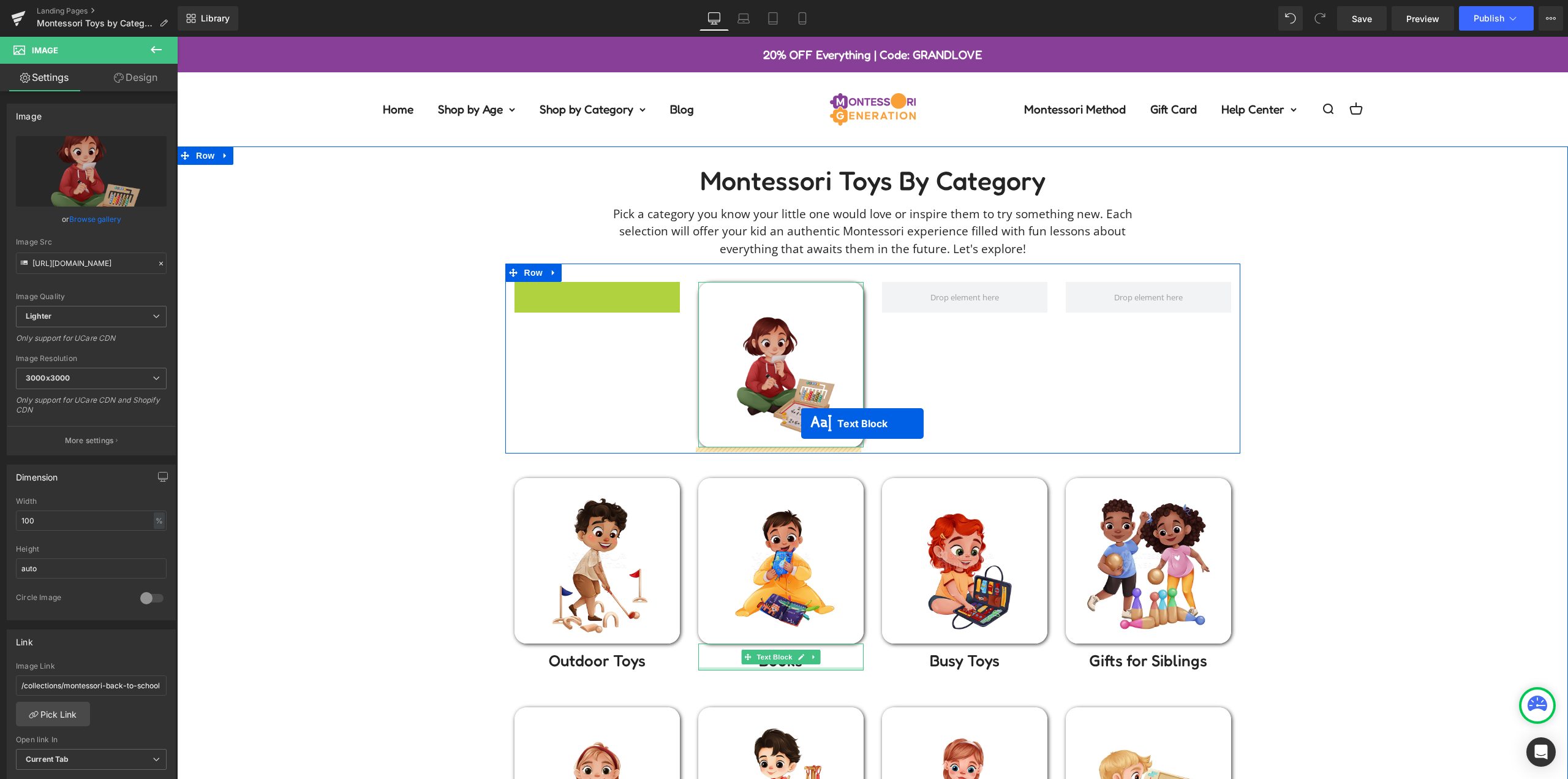
drag, startPoint x: 586, startPoint y: 299, endPoint x: 798, endPoint y: 427, distance: 247.6
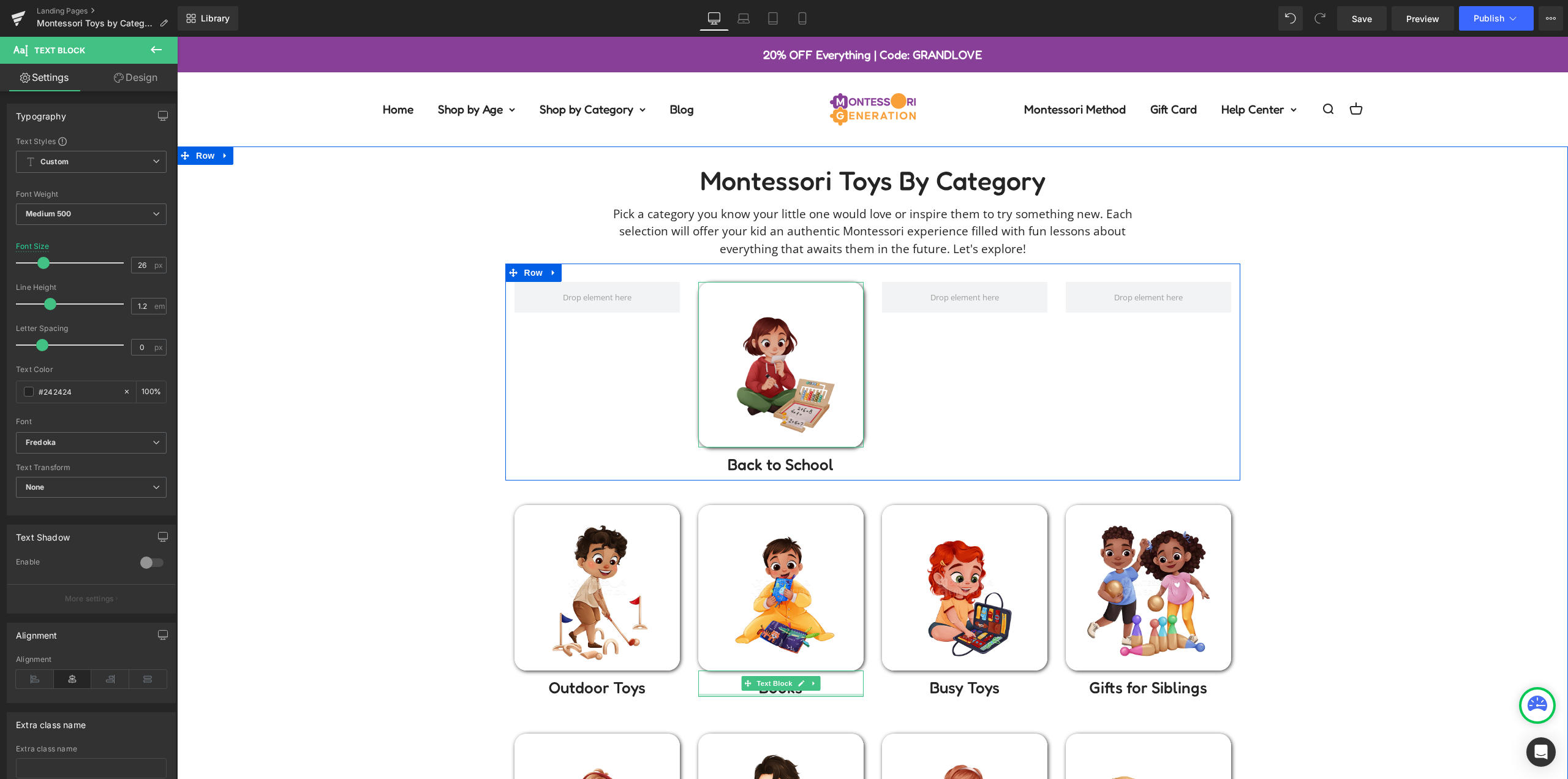
click at [784, 357] on img at bounding box center [781, 365] width 166 height 166
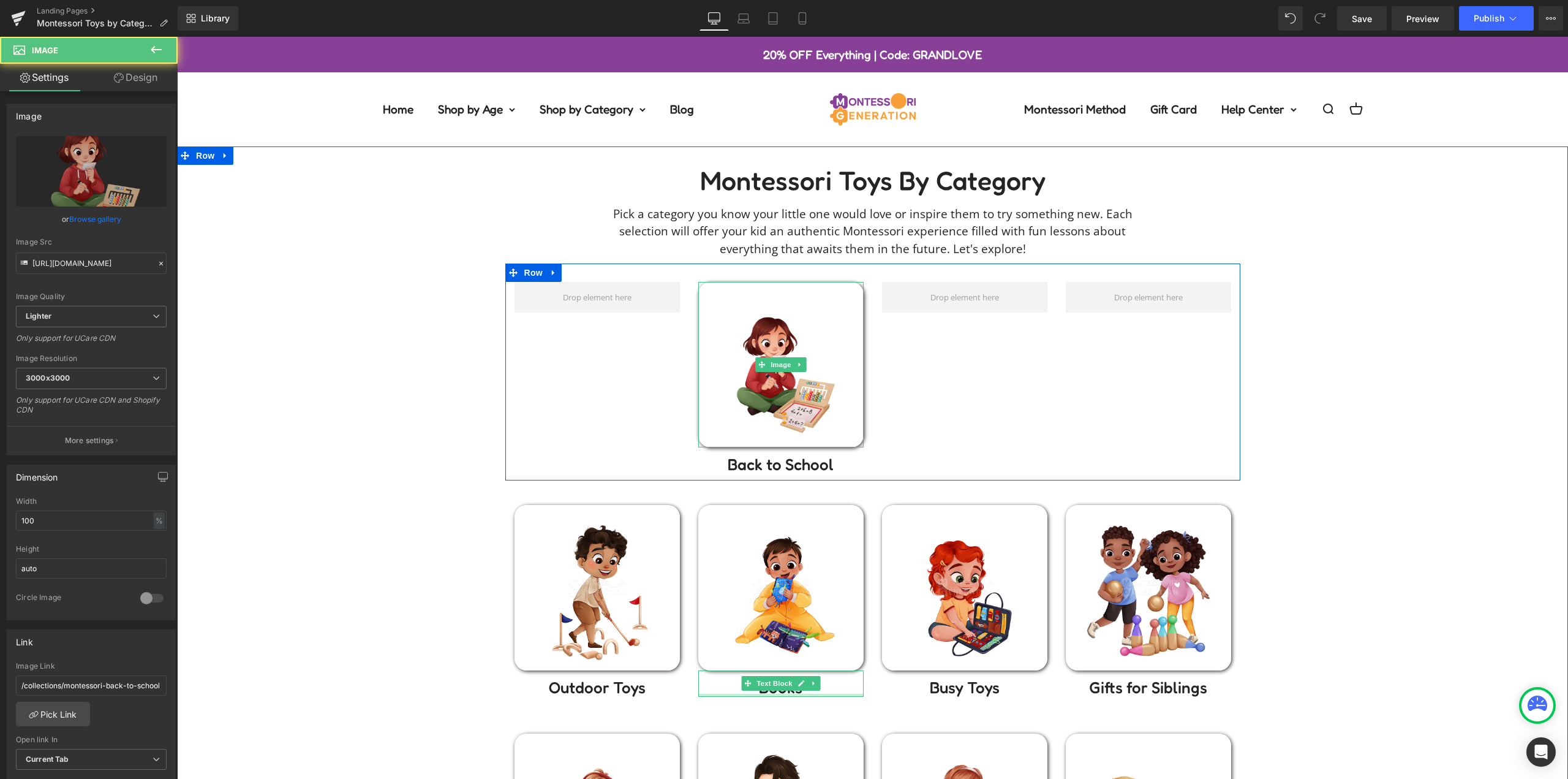
click at [796, 362] on icon at bounding box center [800, 365] width 7 height 8
click at [793, 364] on link at bounding box center [793, 364] width 13 height 15
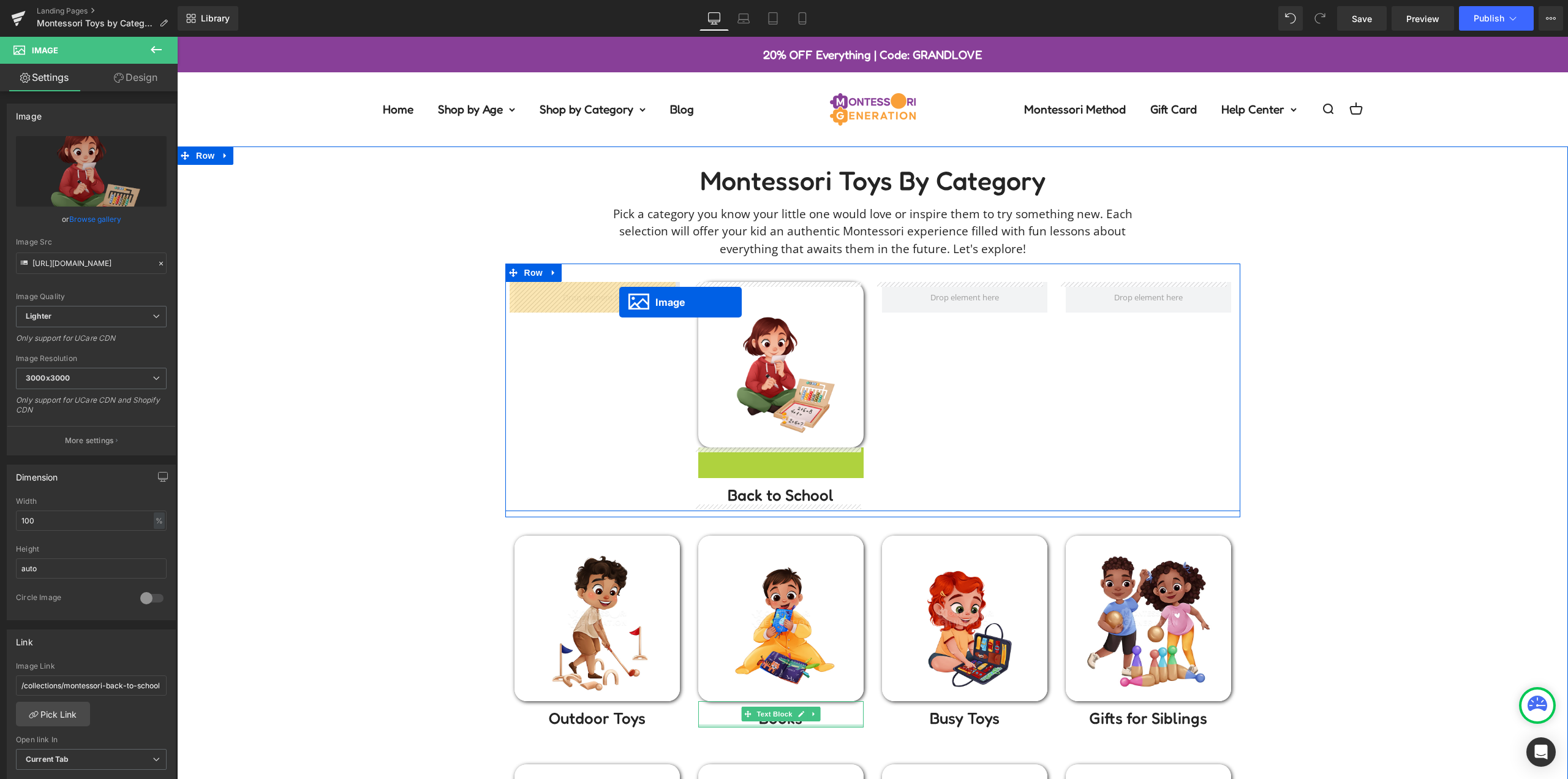
drag, startPoint x: 697, startPoint y: 436, endPoint x: 619, endPoint y: 302, distance: 155.0
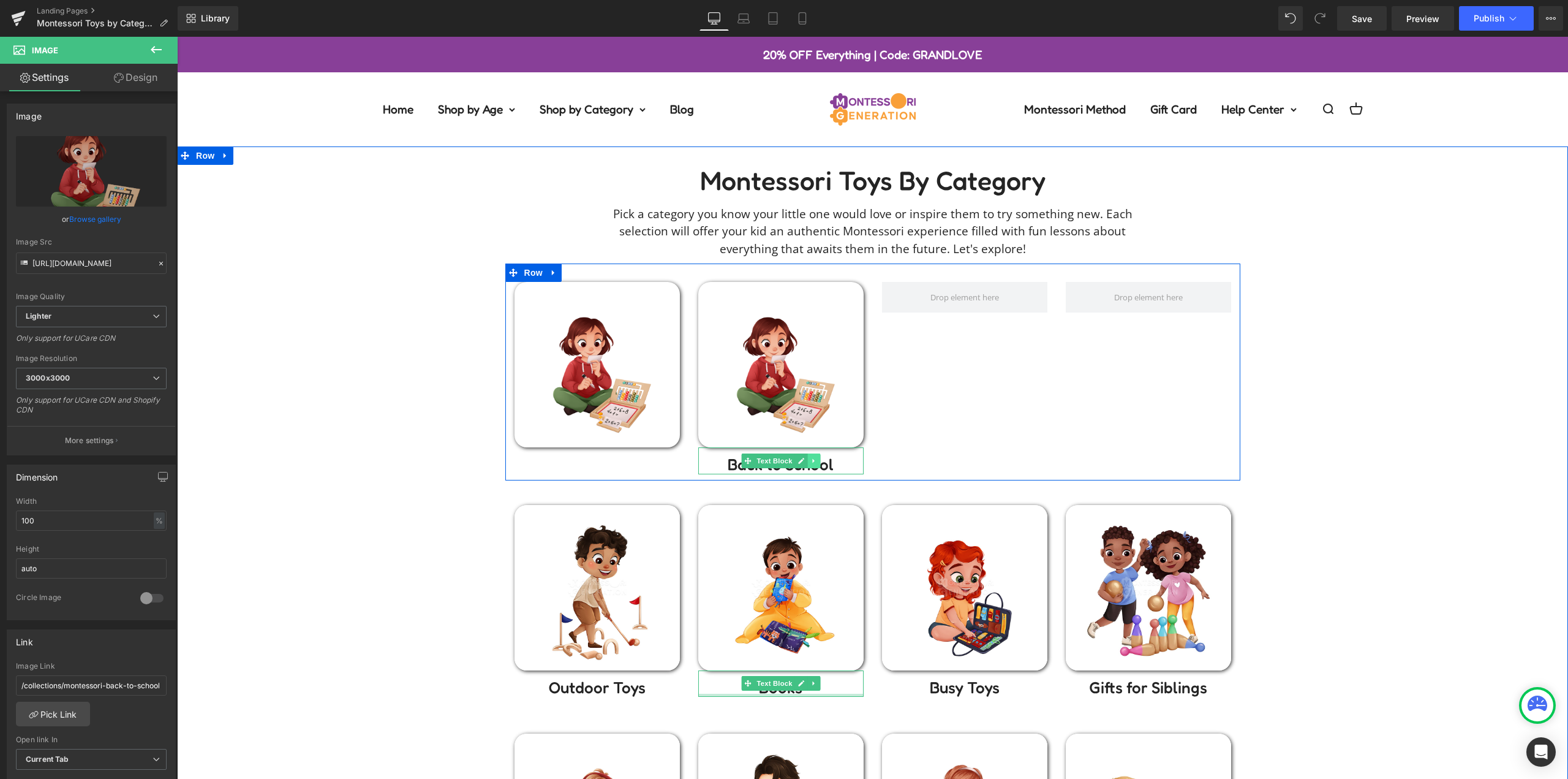
click at [810, 461] on icon at bounding box center [814, 461] width 7 height 8
click at [813, 460] on link at bounding box center [819, 461] width 13 height 15
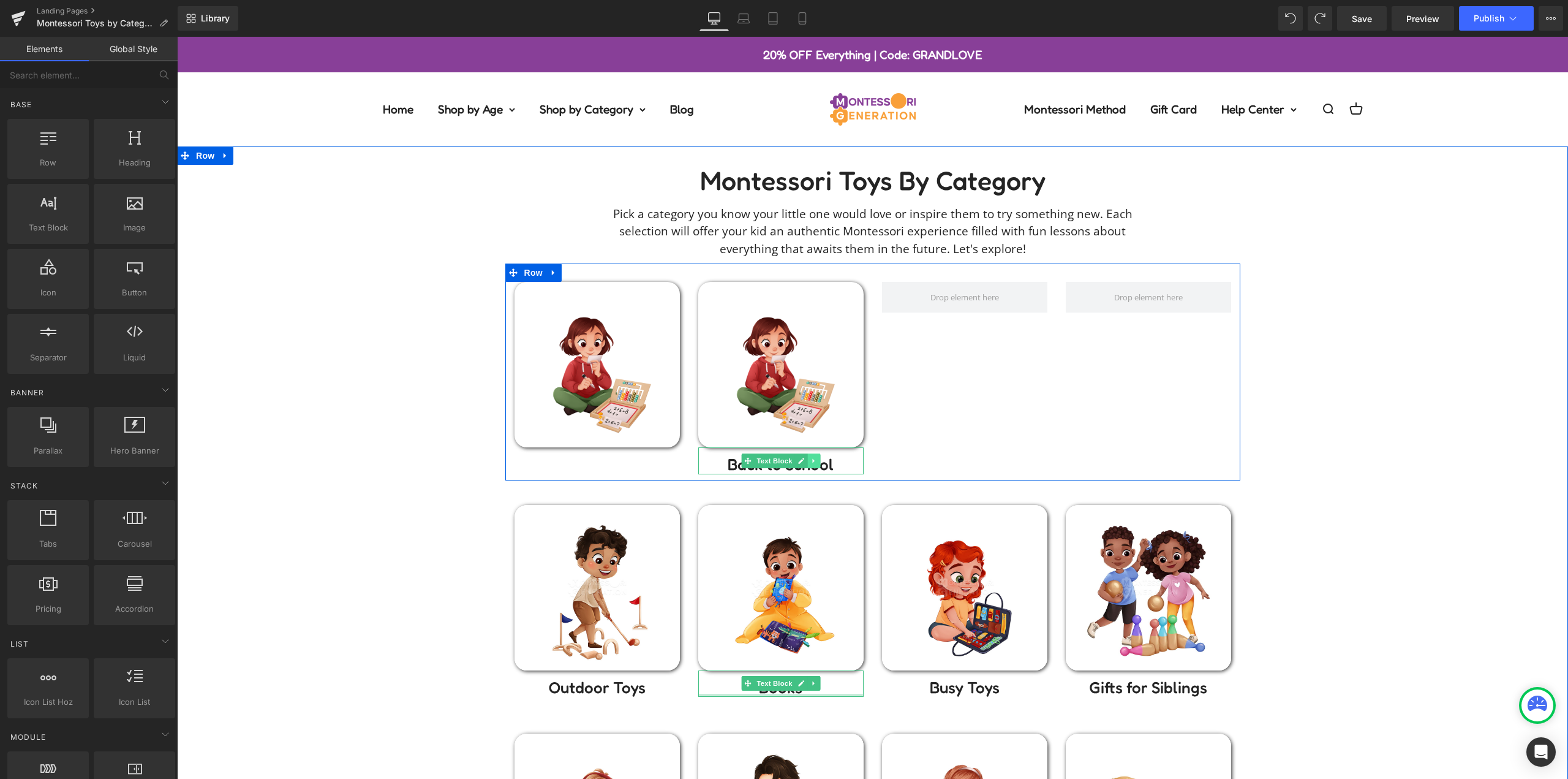
click at [811, 462] on icon at bounding box center [814, 461] width 7 height 8
click at [803, 460] on icon at bounding box center [807, 461] width 7 height 7
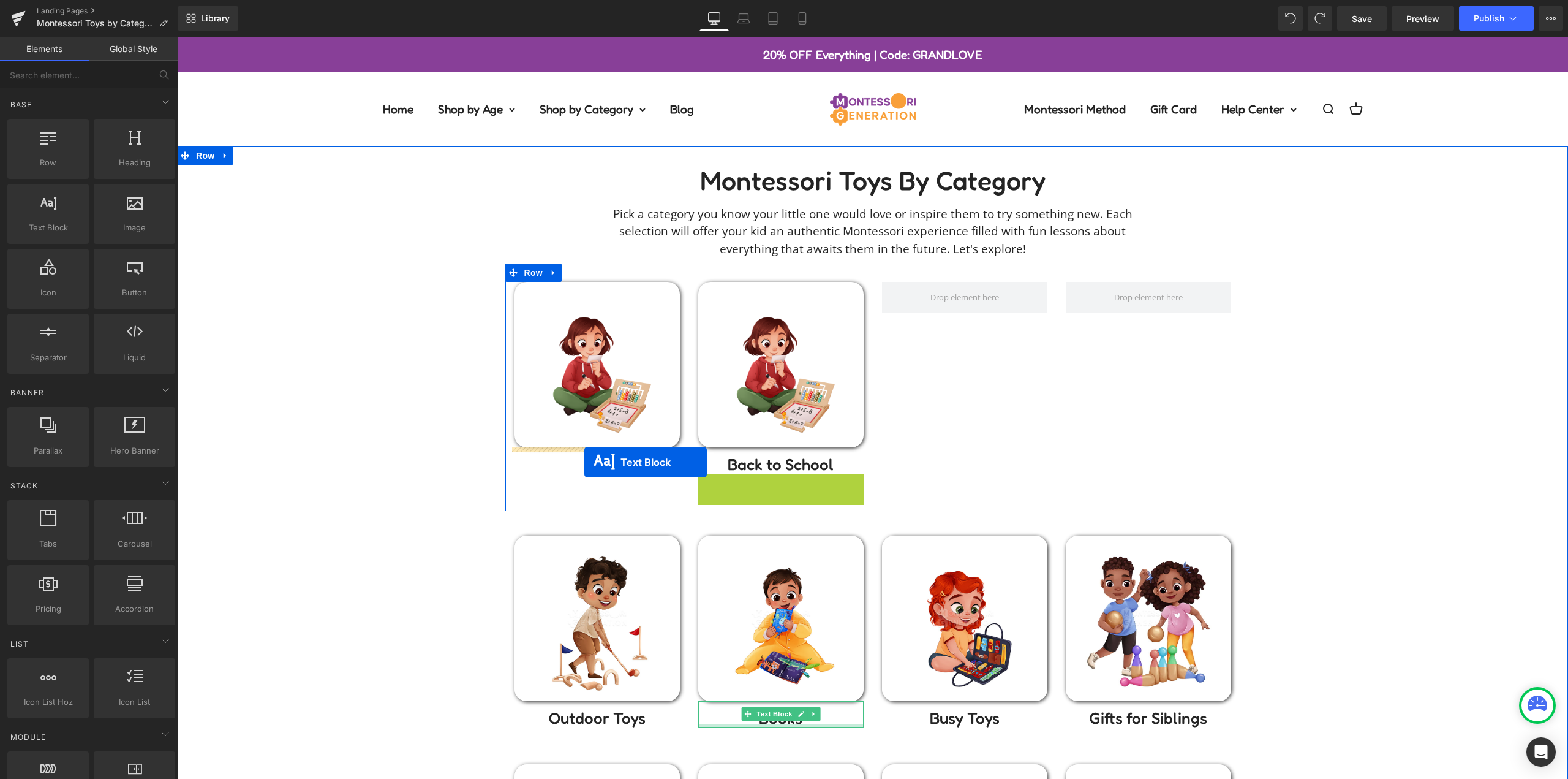
drag, startPoint x: 780, startPoint y: 490, endPoint x: 584, endPoint y: 462, distance: 198.0
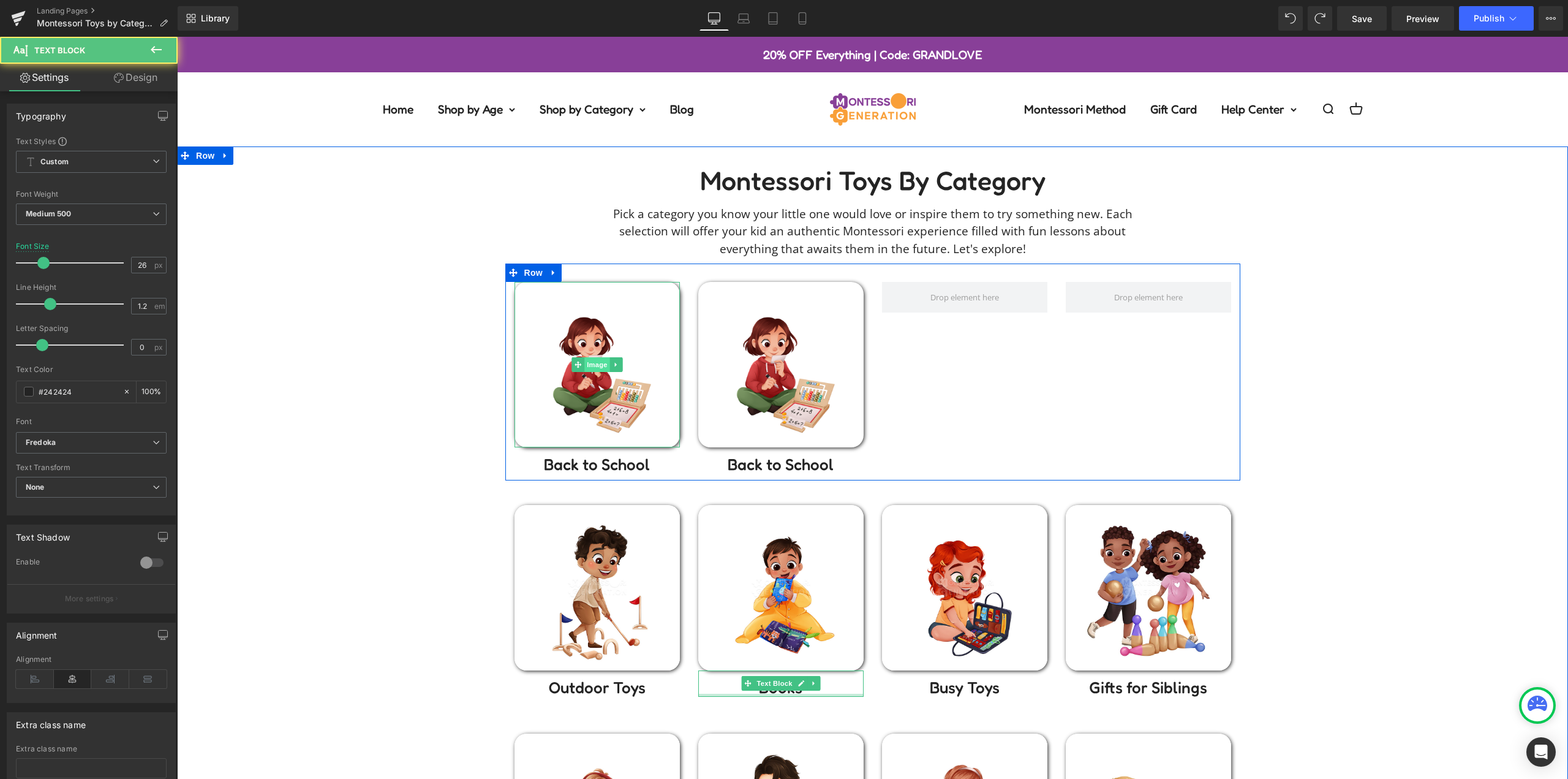
click at [584, 362] on span "Image" at bounding box center [597, 364] width 25 height 15
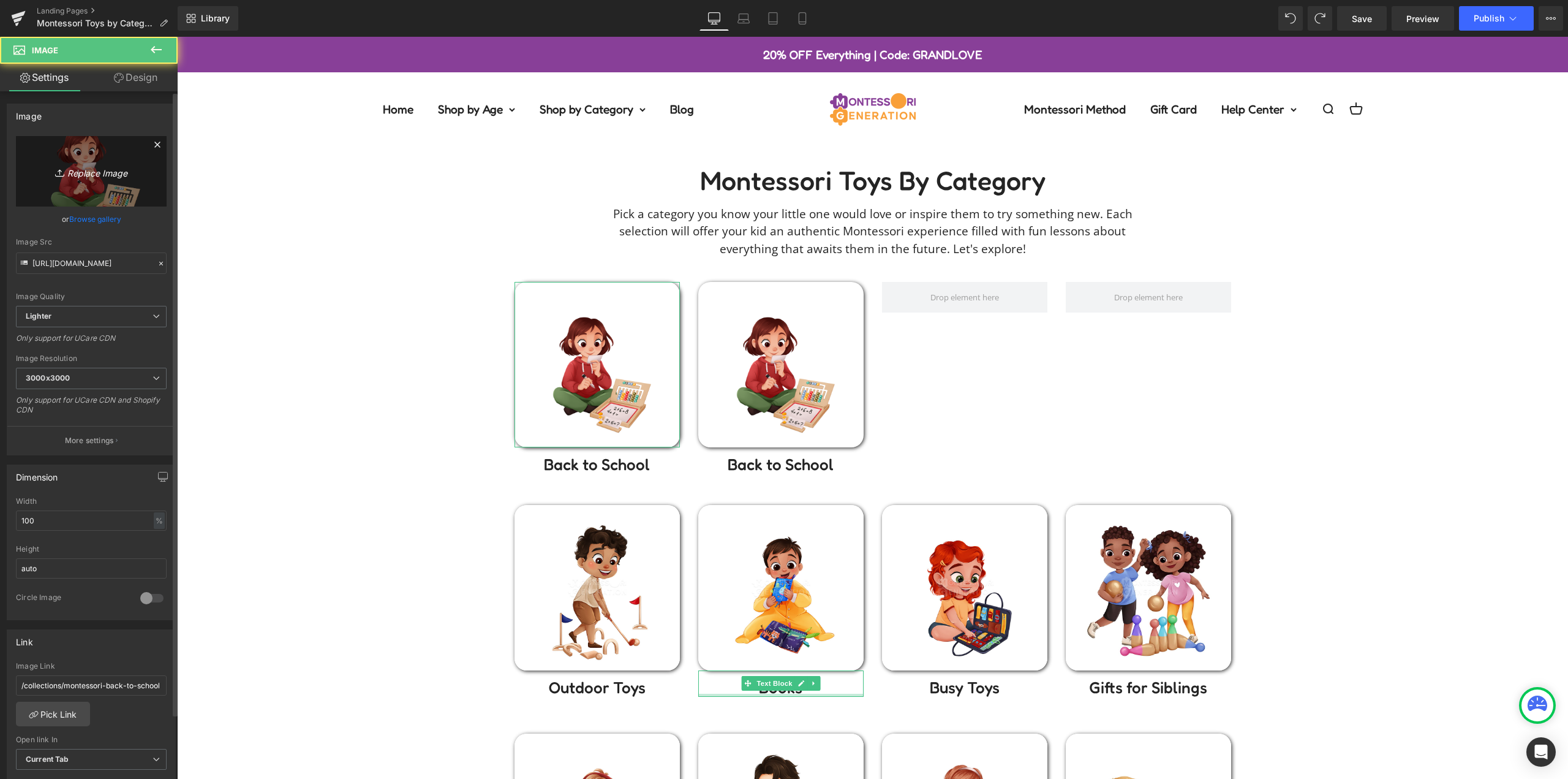
click at [93, 175] on icon "Replace Image" at bounding box center [91, 171] width 98 height 15
type input "C:\fakepath\CHRISTMAS-Christmas-Tree.webp"
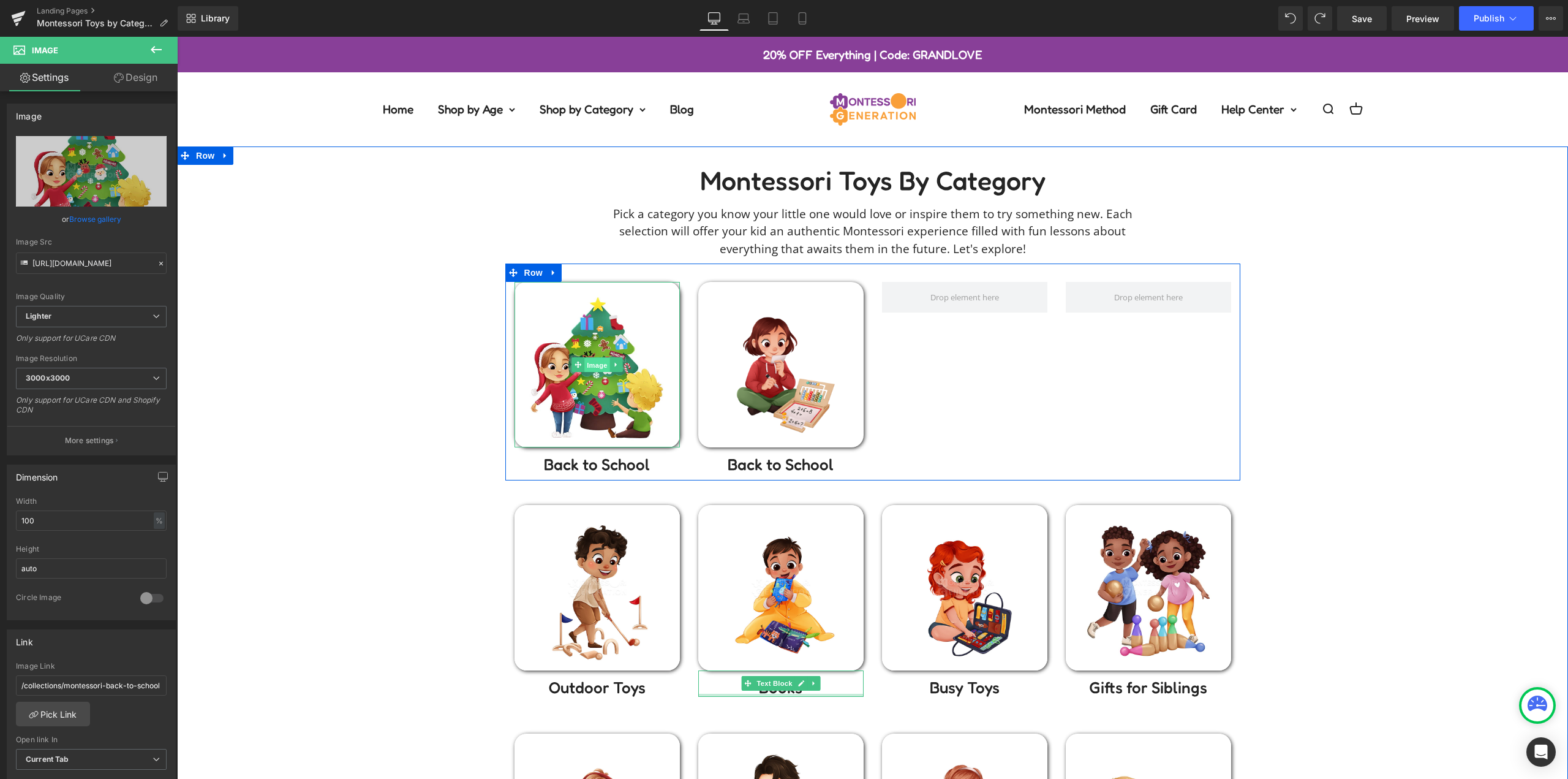
click at [586, 364] on span "Image" at bounding box center [597, 365] width 25 height 15
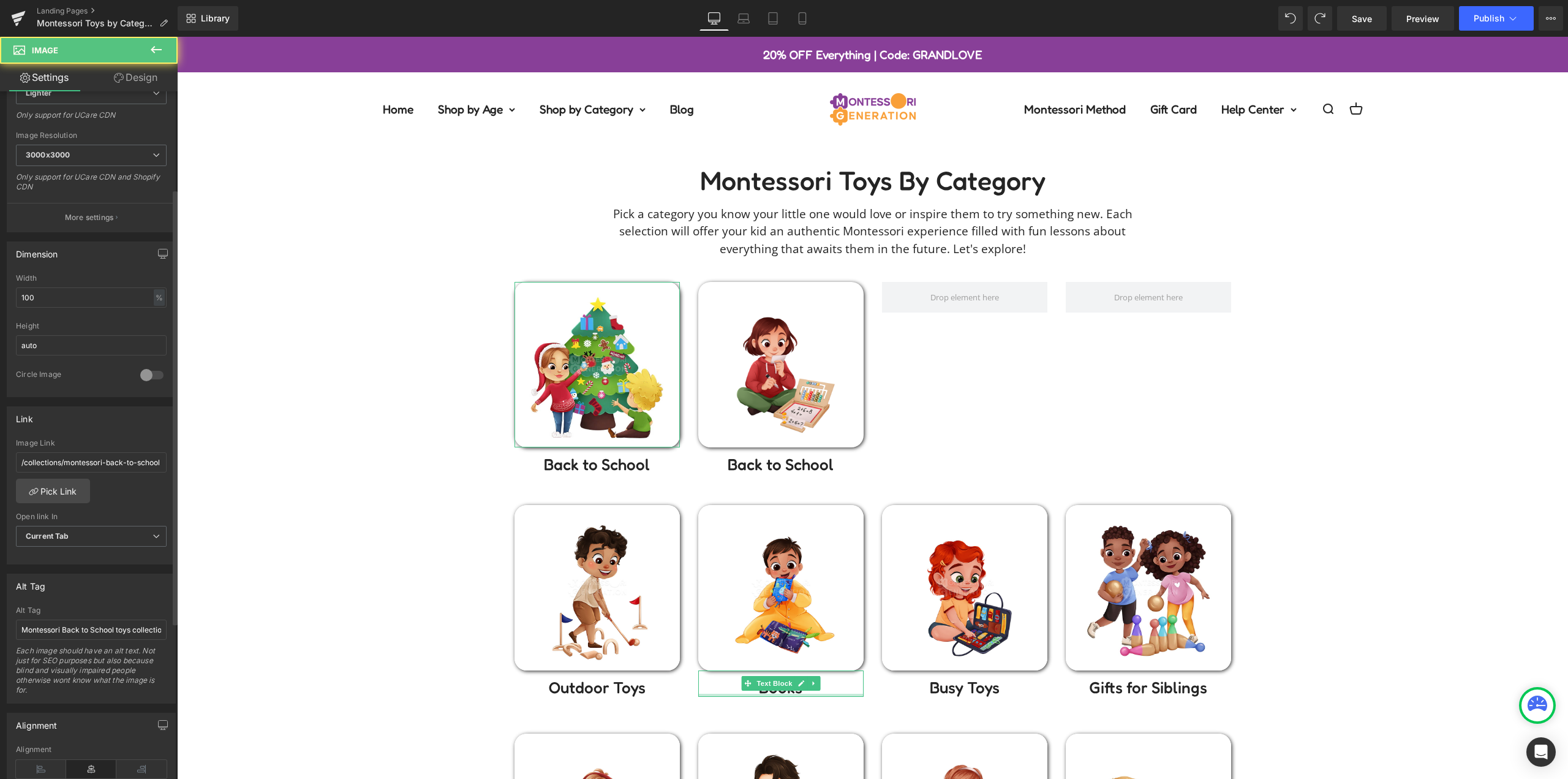
scroll to position [245, 0]
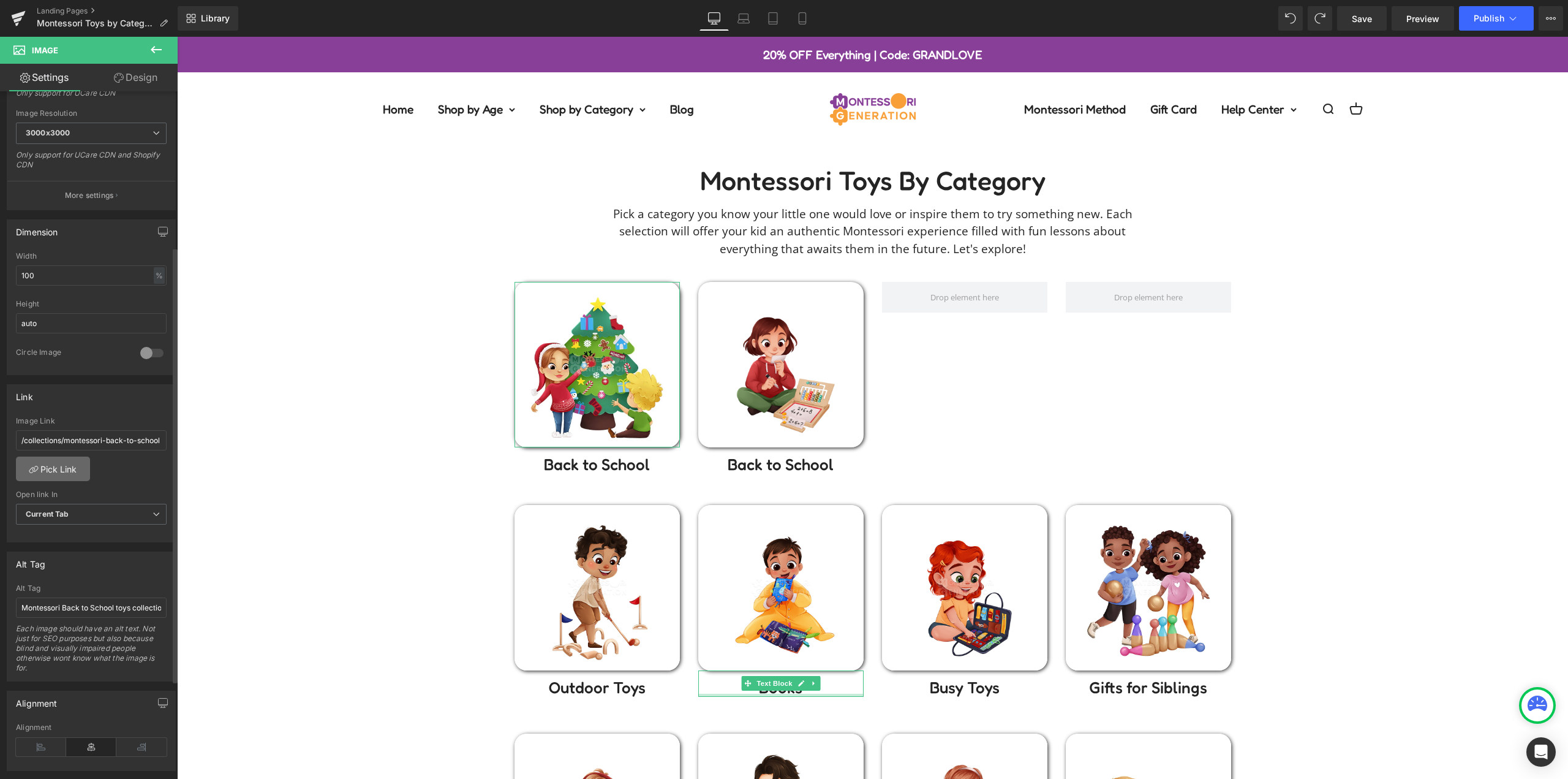
click at [64, 464] on link "Pick Link" at bounding box center [53, 469] width 74 height 24
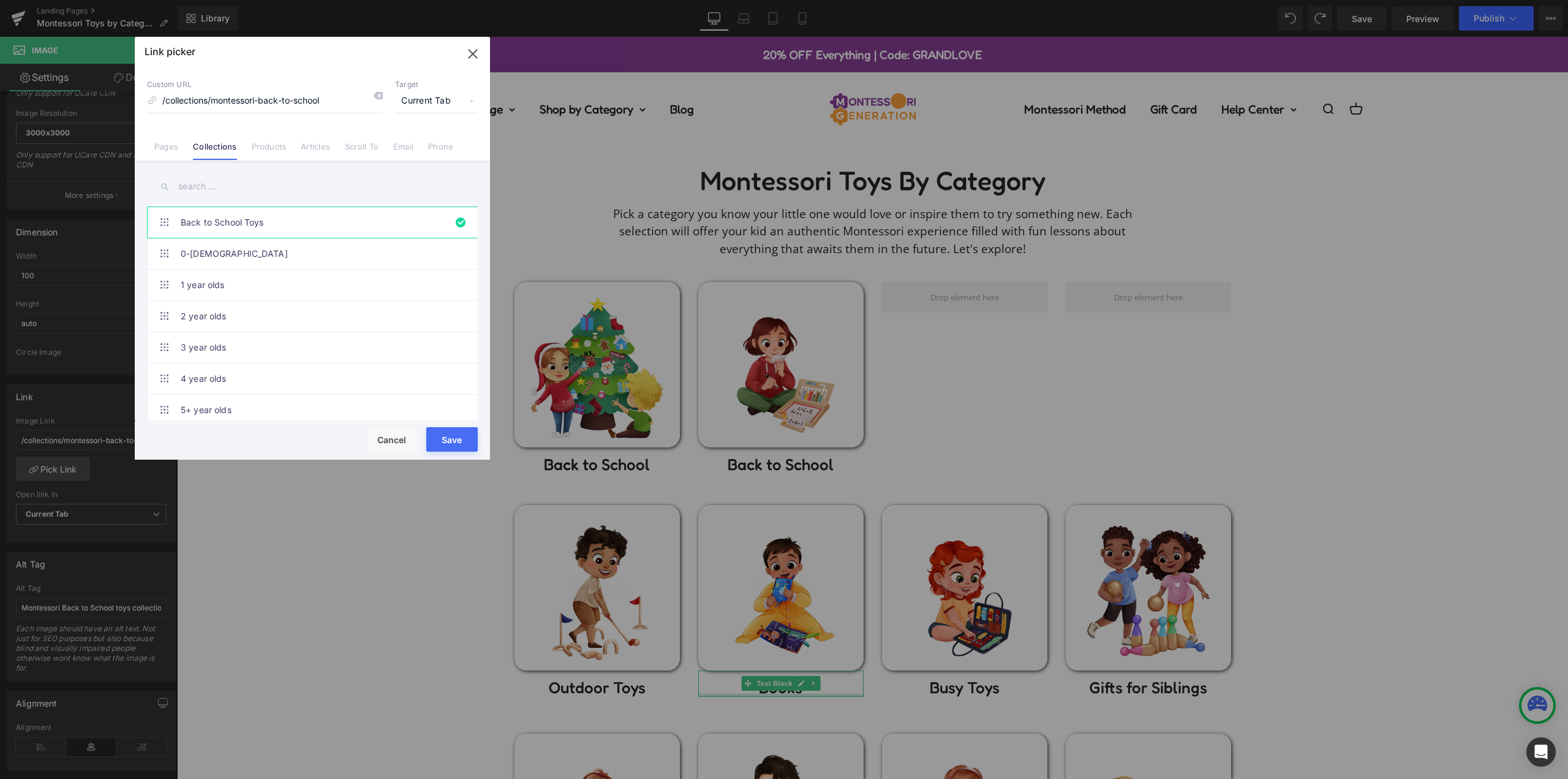
click at [248, 185] on input "text" at bounding box center [312, 186] width 330 height 27
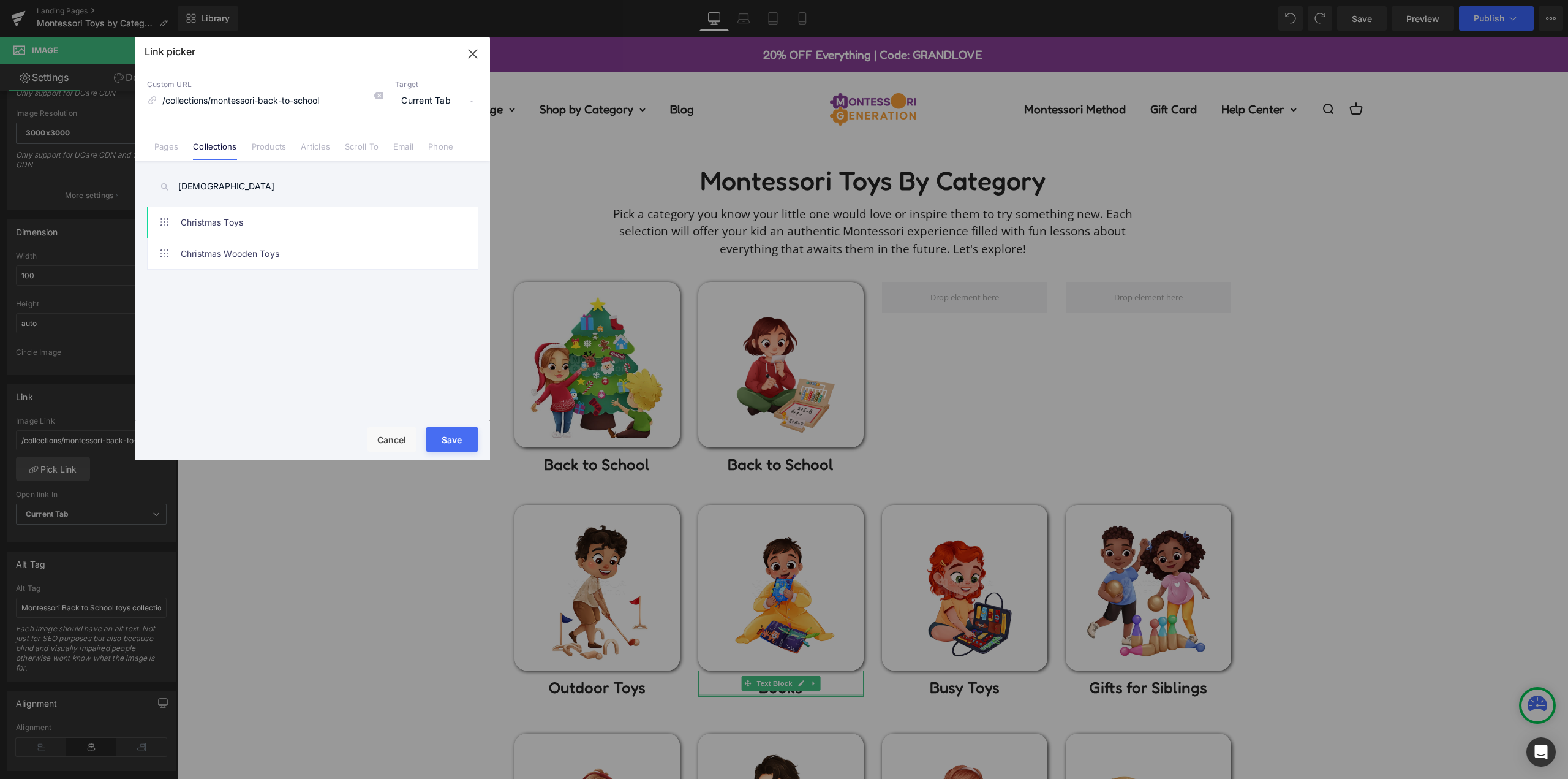
type input "[DEMOGRAPHIC_DATA]"
click at [276, 221] on link "Christmas Toys" at bounding box center [315, 222] width 269 height 31
click at [456, 435] on button "Save" at bounding box center [452, 439] width 52 height 24
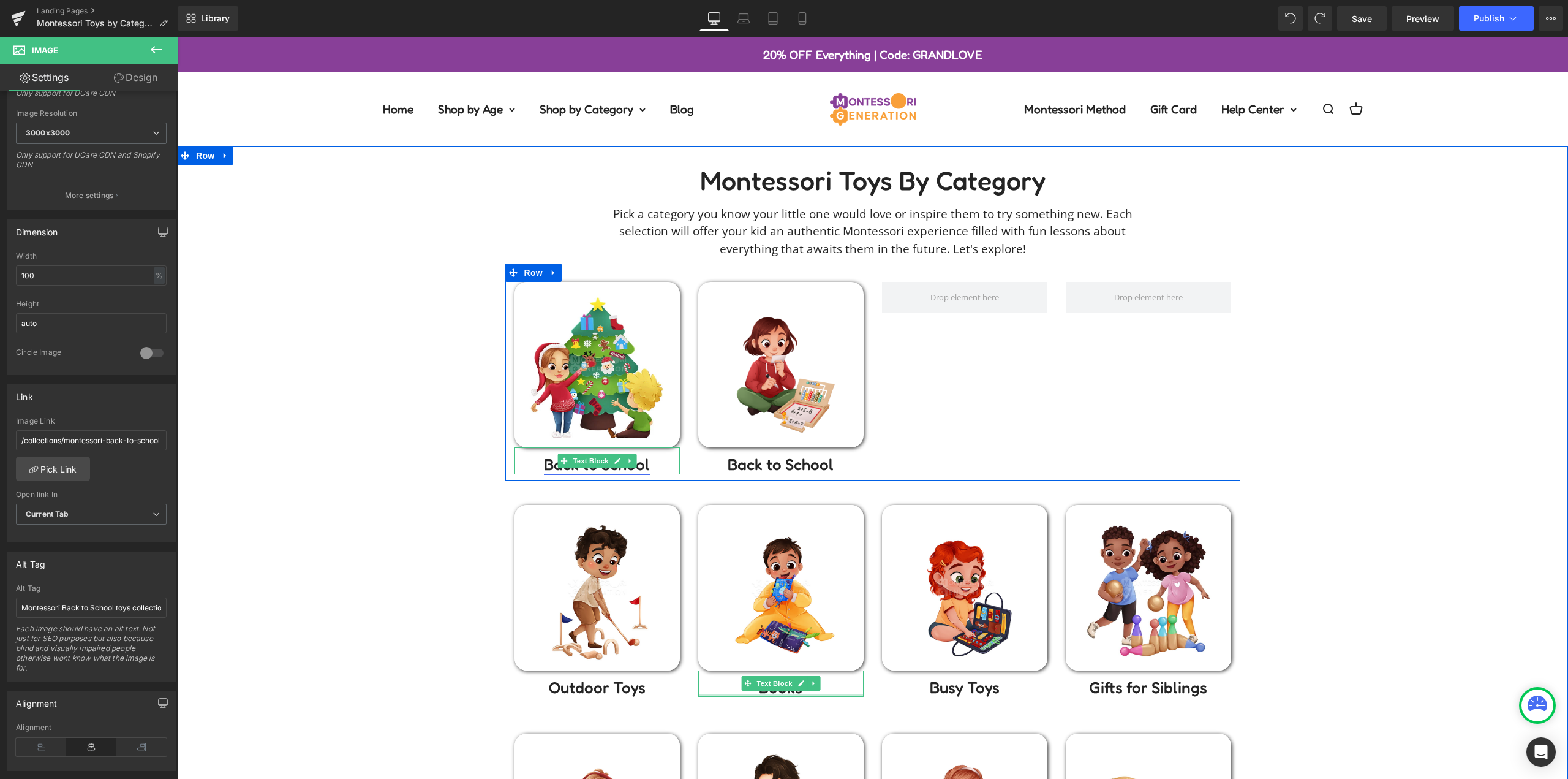
click at [644, 467] on link "Back to School" at bounding box center [597, 464] width 106 height 19
click at [645, 467] on p "Back to School" at bounding box center [597, 464] width 166 height 19
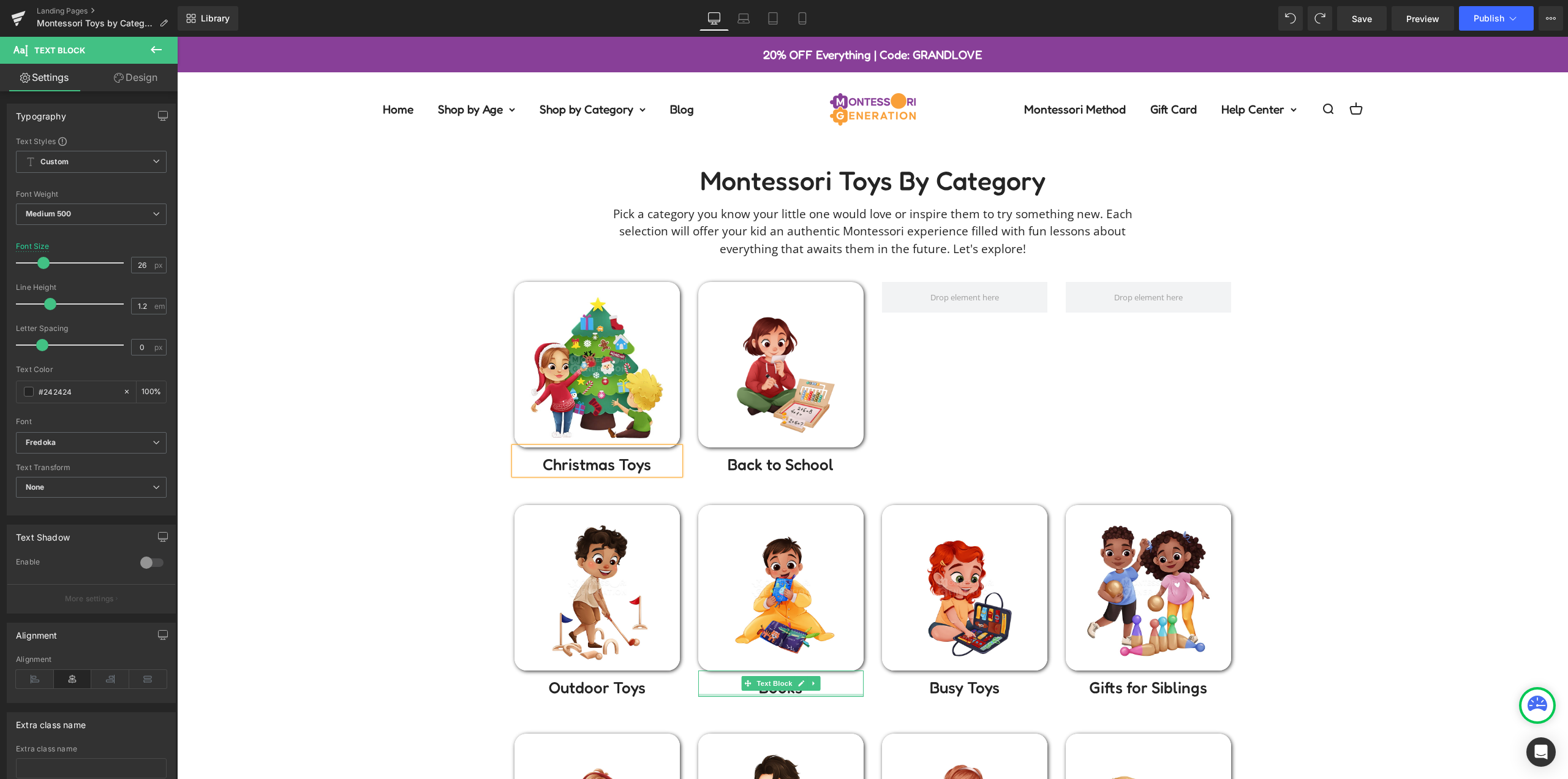
click at [399, 445] on div "Montessori toys by Category Heading Pick a category you know your little one wo…" at bounding box center [872, 669] width 1391 height 1008
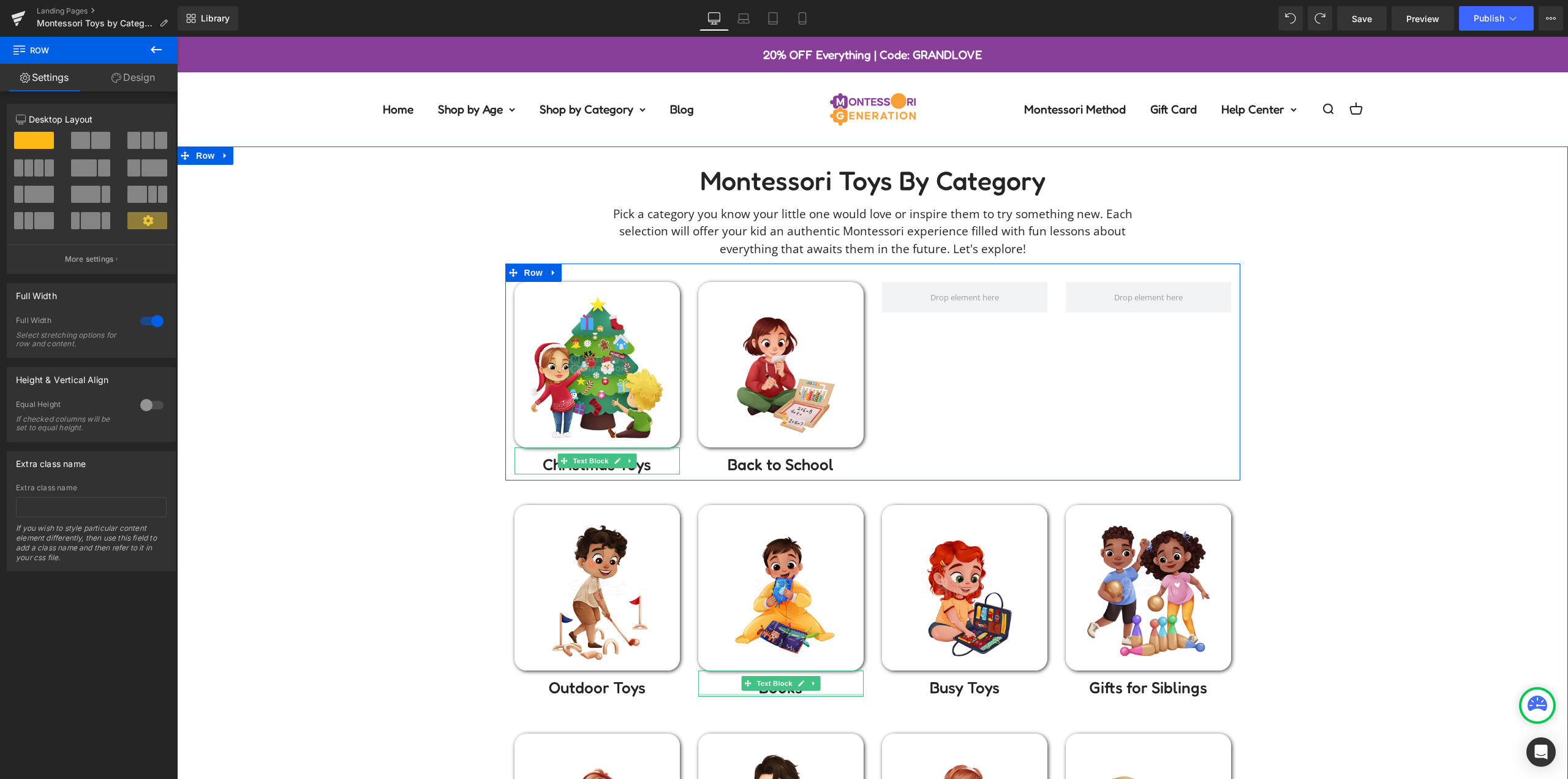
click at [655, 464] on p "Christmas Toys" at bounding box center [597, 464] width 166 height 19
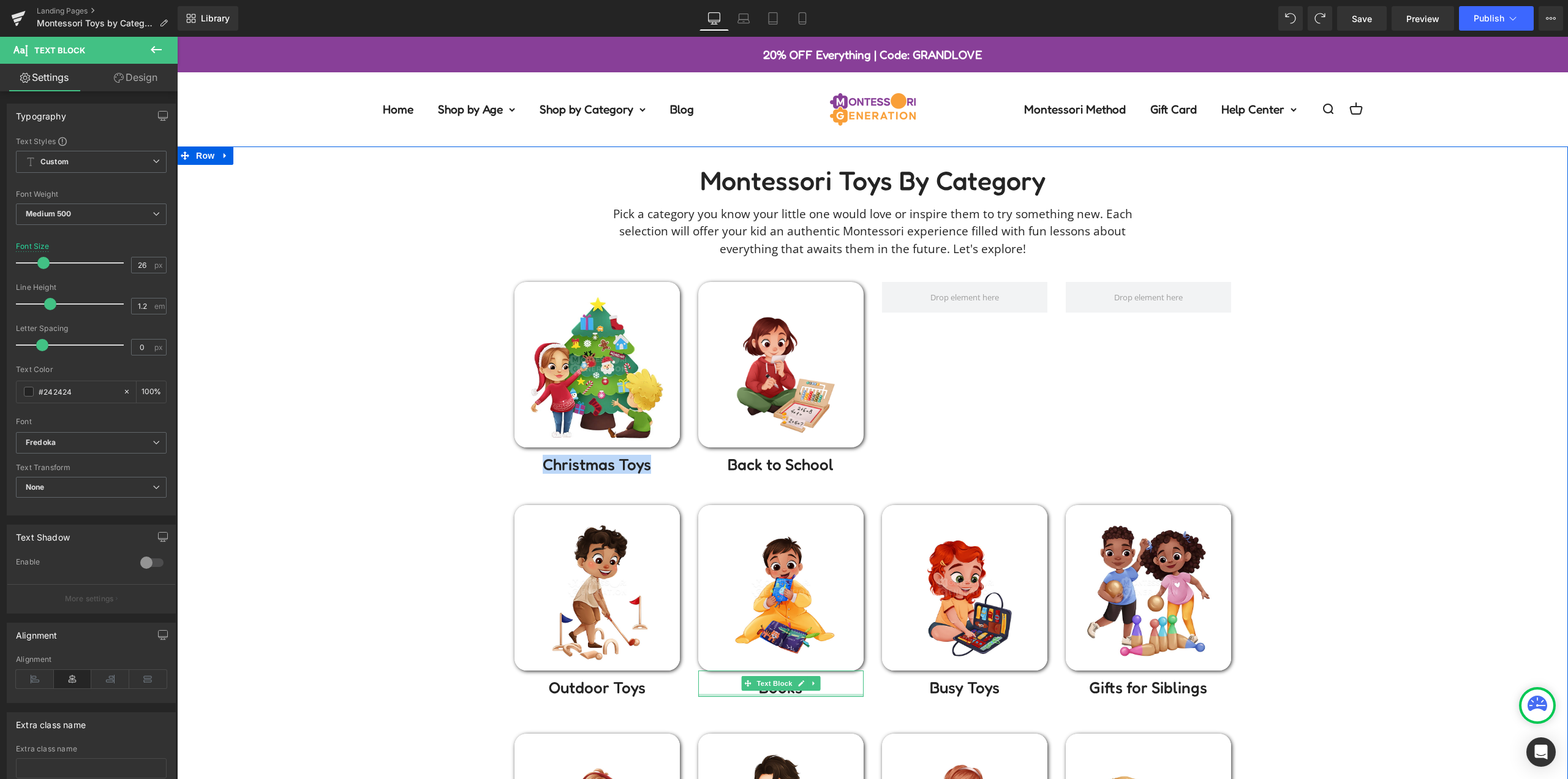
click at [399, 471] on div "Montessori toys by Category Heading Pick a category you know your little one wo…" at bounding box center [872, 669] width 1391 height 1008
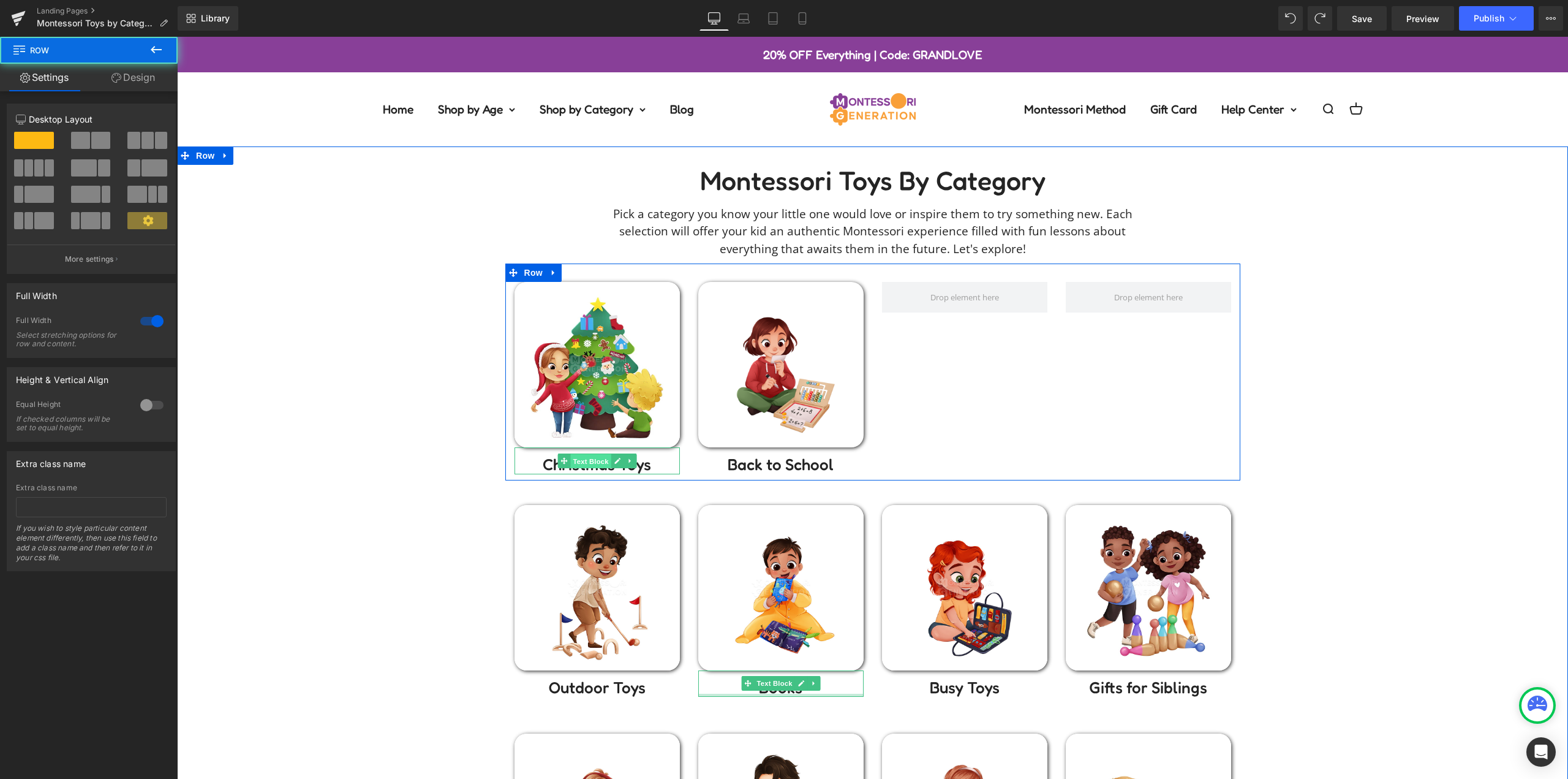
click at [583, 462] on span "Text Block" at bounding box center [590, 461] width 40 height 15
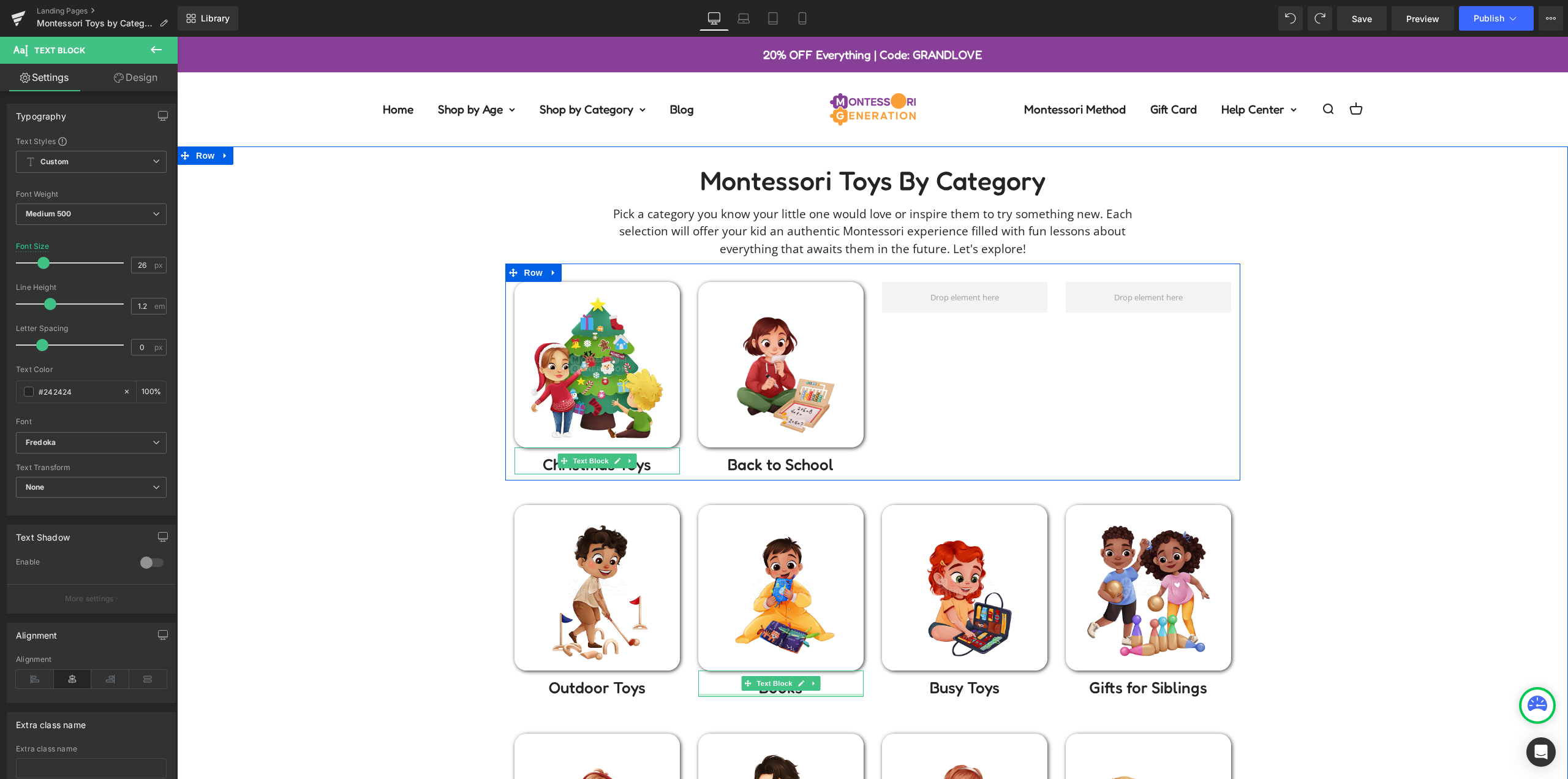
click at [643, 469] on p "Christmas Toys" at bounding box center [597, 464] width 166 height 19
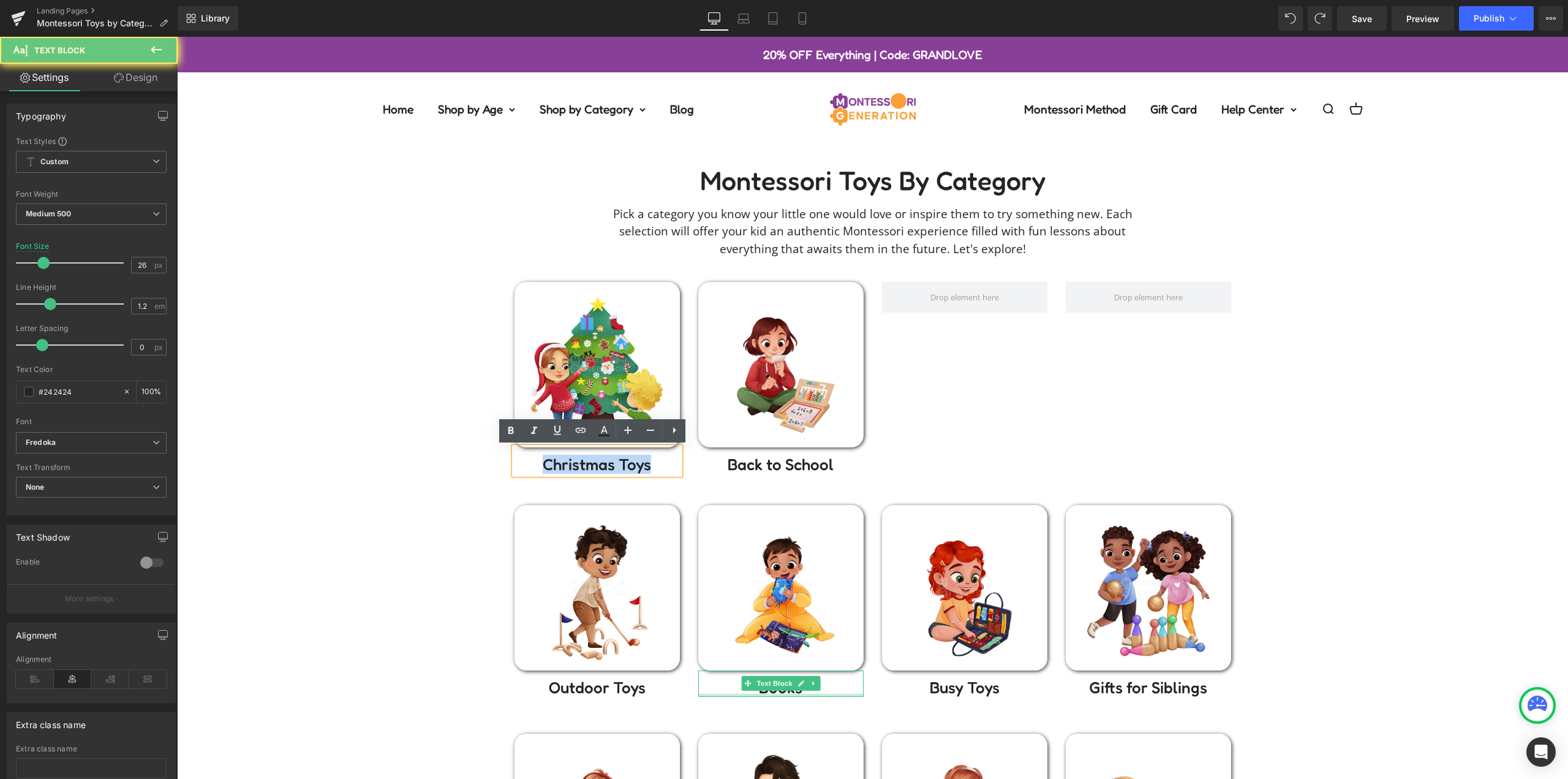
drag, startPoint x: 652, startPoint y: 469, endPoint x: 442, endPoint y: 467, distance: 210.0
click at [440, 467] on div "Montessori toys by Category Heading Pick a category you know your little one wo…" at bounding box center [872, 669] width 1391 height 1008
click at [579, 433] on icon at bounding box center [580, 430] width 15 height 15
click at [658, 0] on div "Text Color Highlight Color #333333 Edit or remove link: Edit - Unlink - Cancel" at bounding box center [784, 0] width 1568 height 0
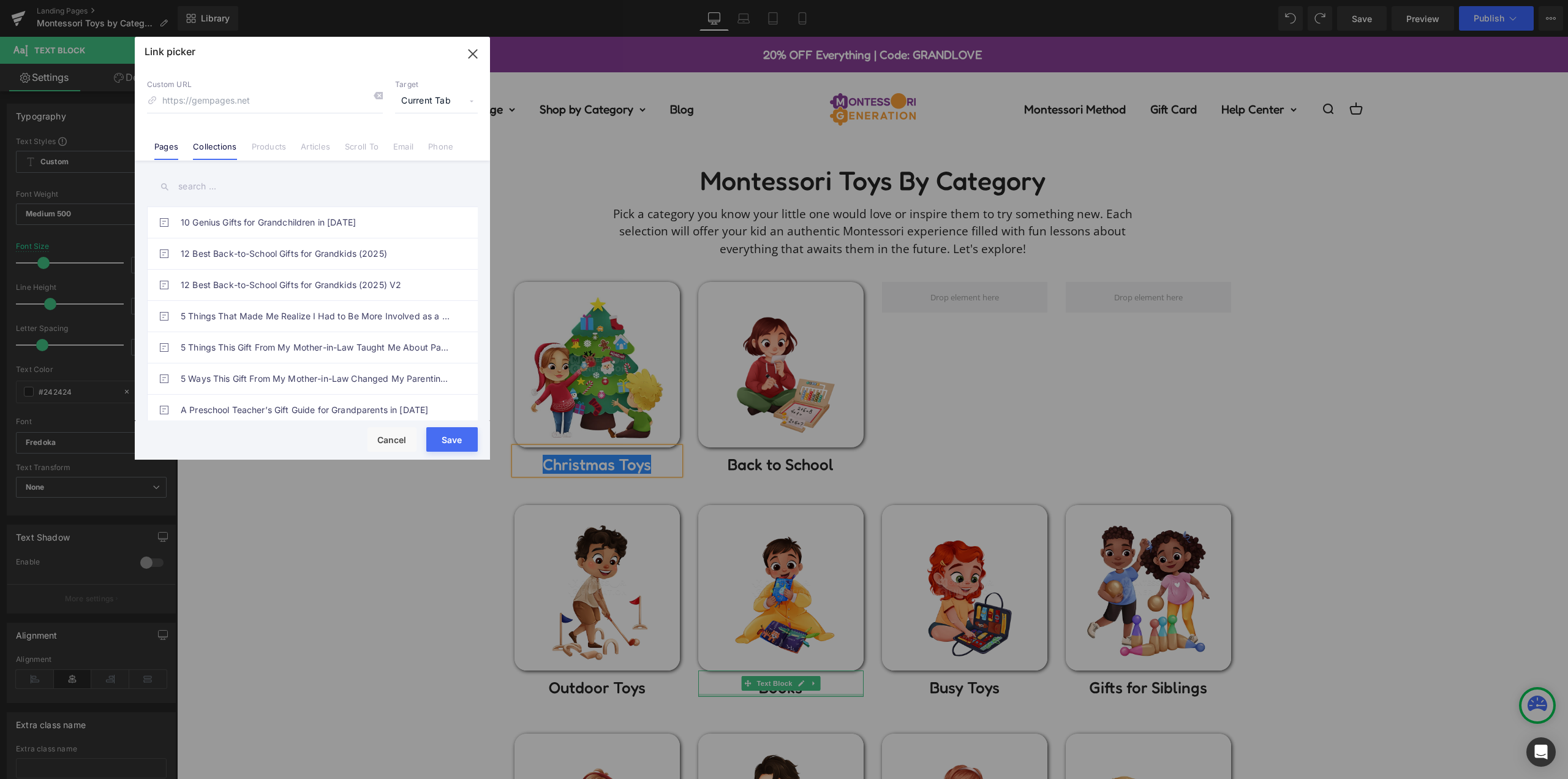
click at [217, 148] on link "Collections" at bounding box center [215, 150] width 43 height 18
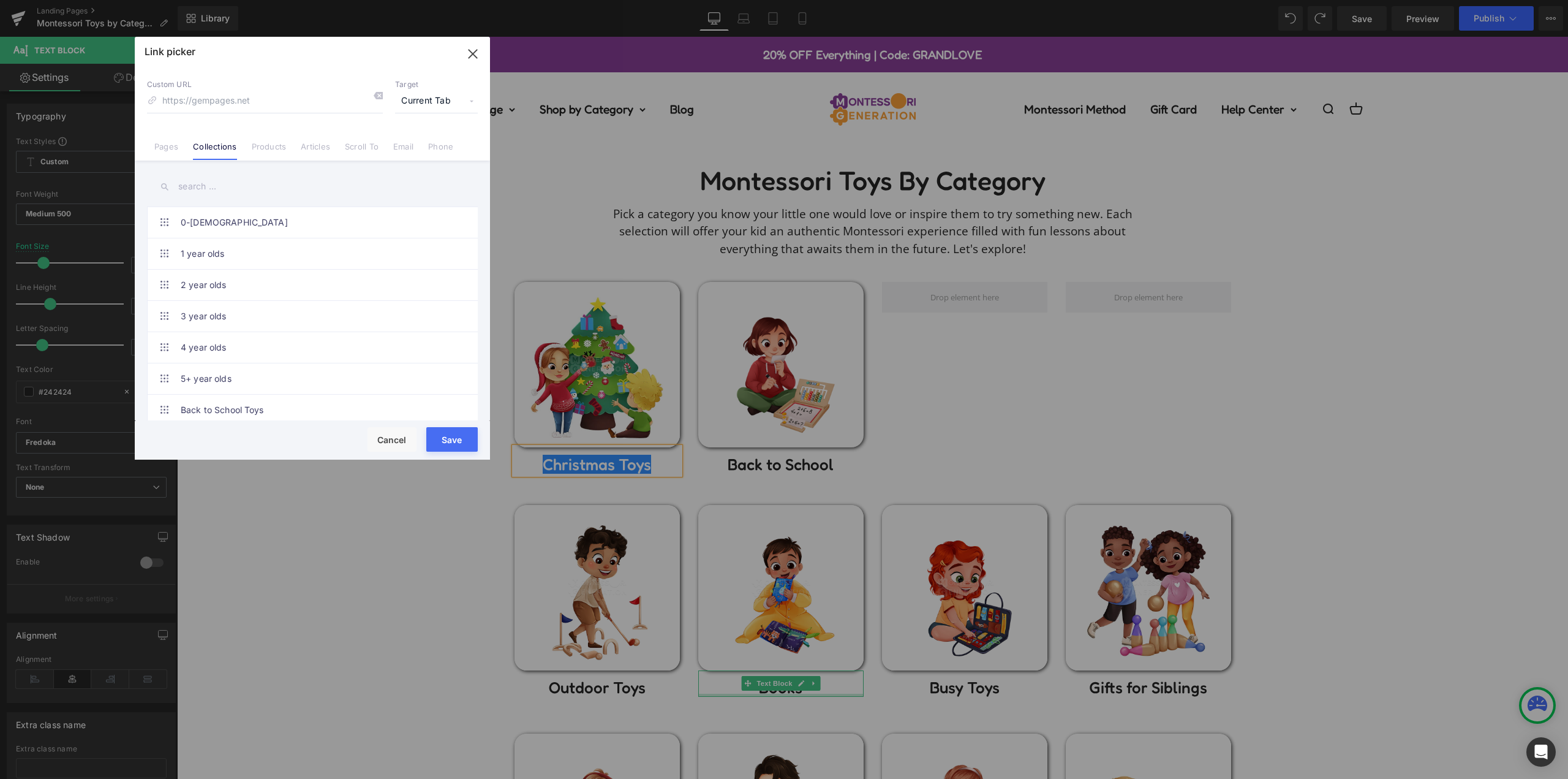
click at [204, 185] on input "text" at bounding box center [312, 186] width 330 height 27
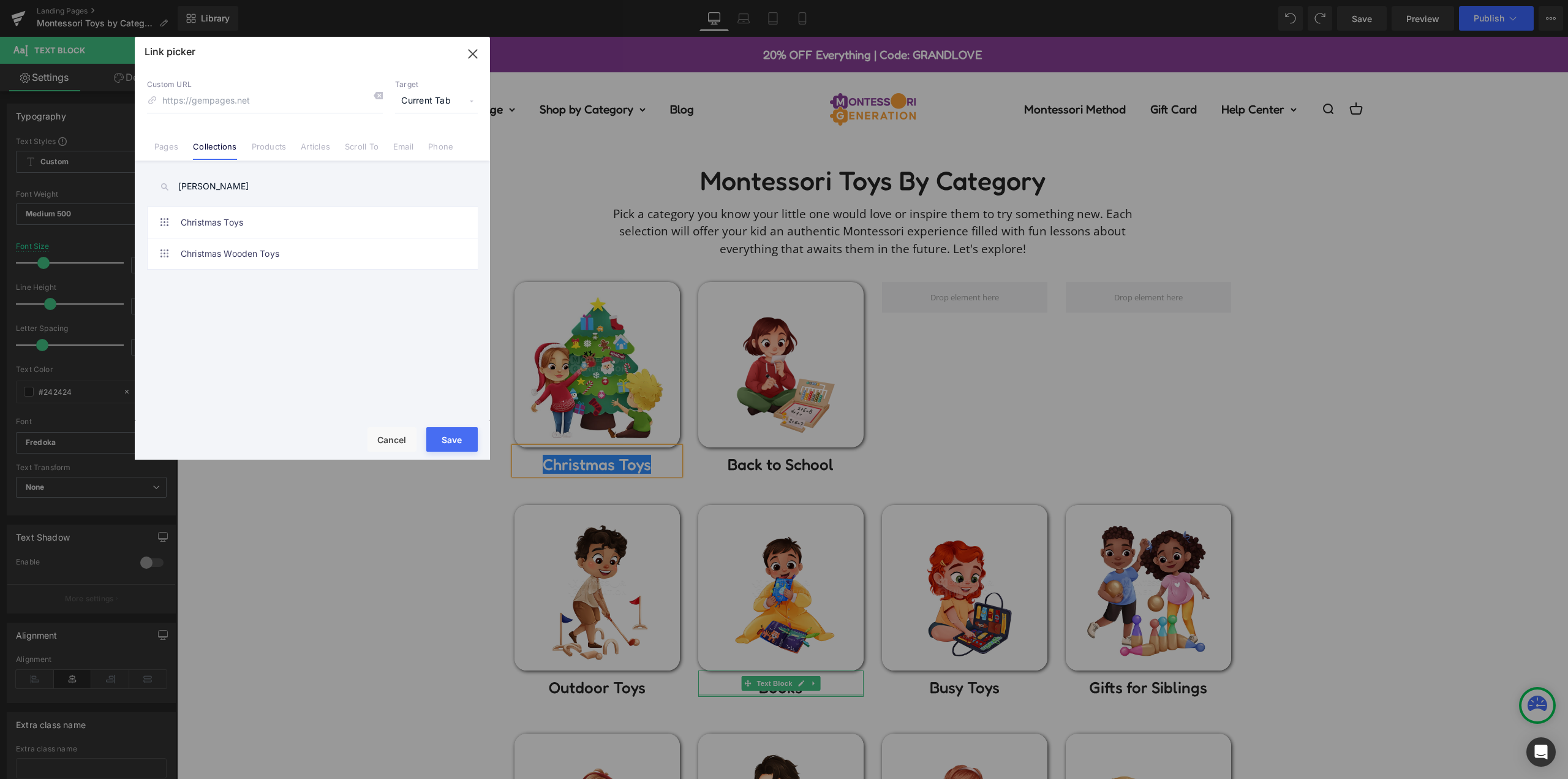
type input "[PERSON_NAME]"
click at [327, 211] on link "Christmas Toys" at bounding box center [315, 222] width 269 height 31
click at [442, 435] on button "Save" at bounding box center [452, 439] width 52 height 24
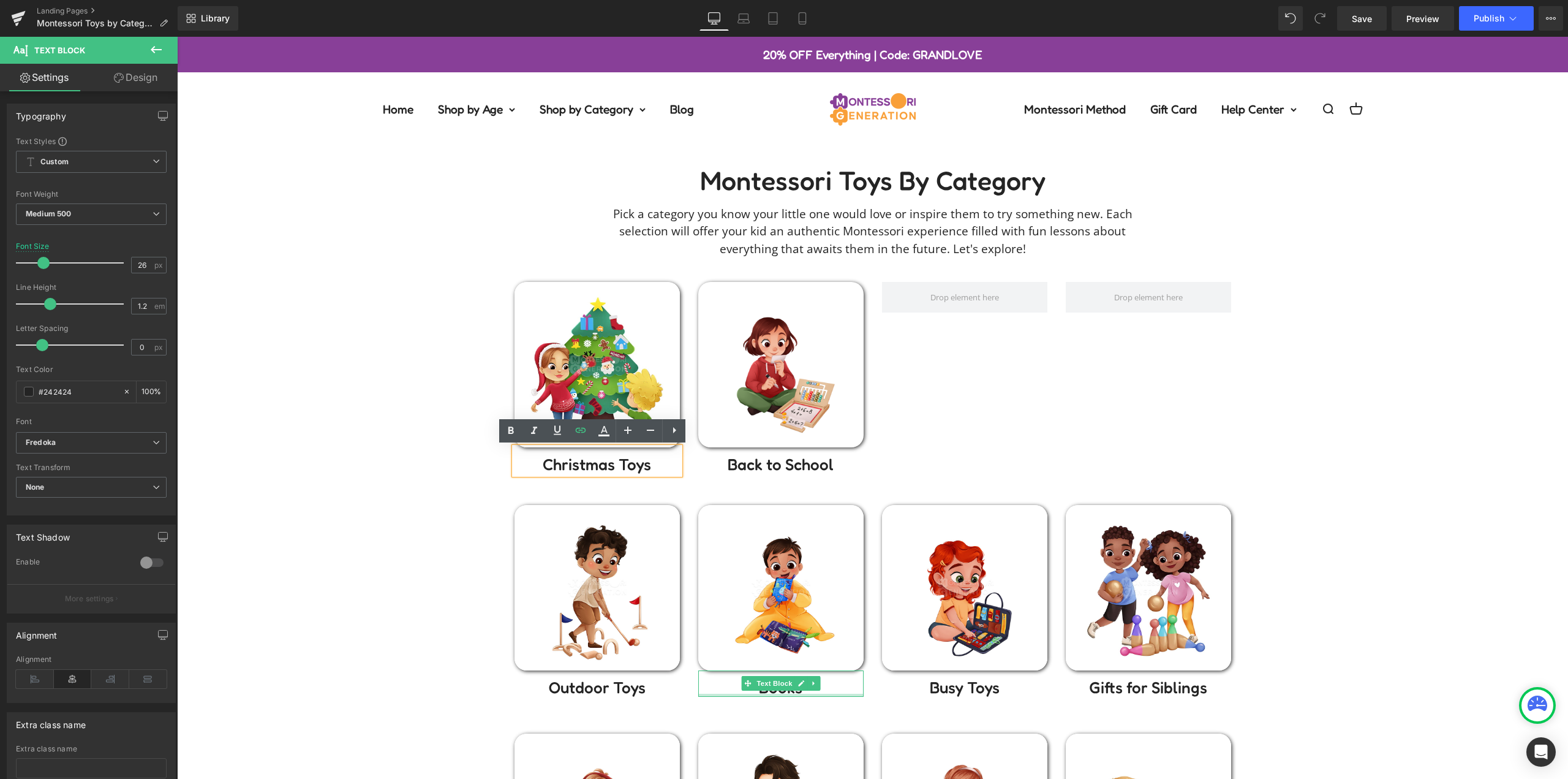
click at [422, 432] on div "Montessori toys by Category Heading Pick a category you know your little one wo…" at bounding box center [872, 669] width 1391 height 1008
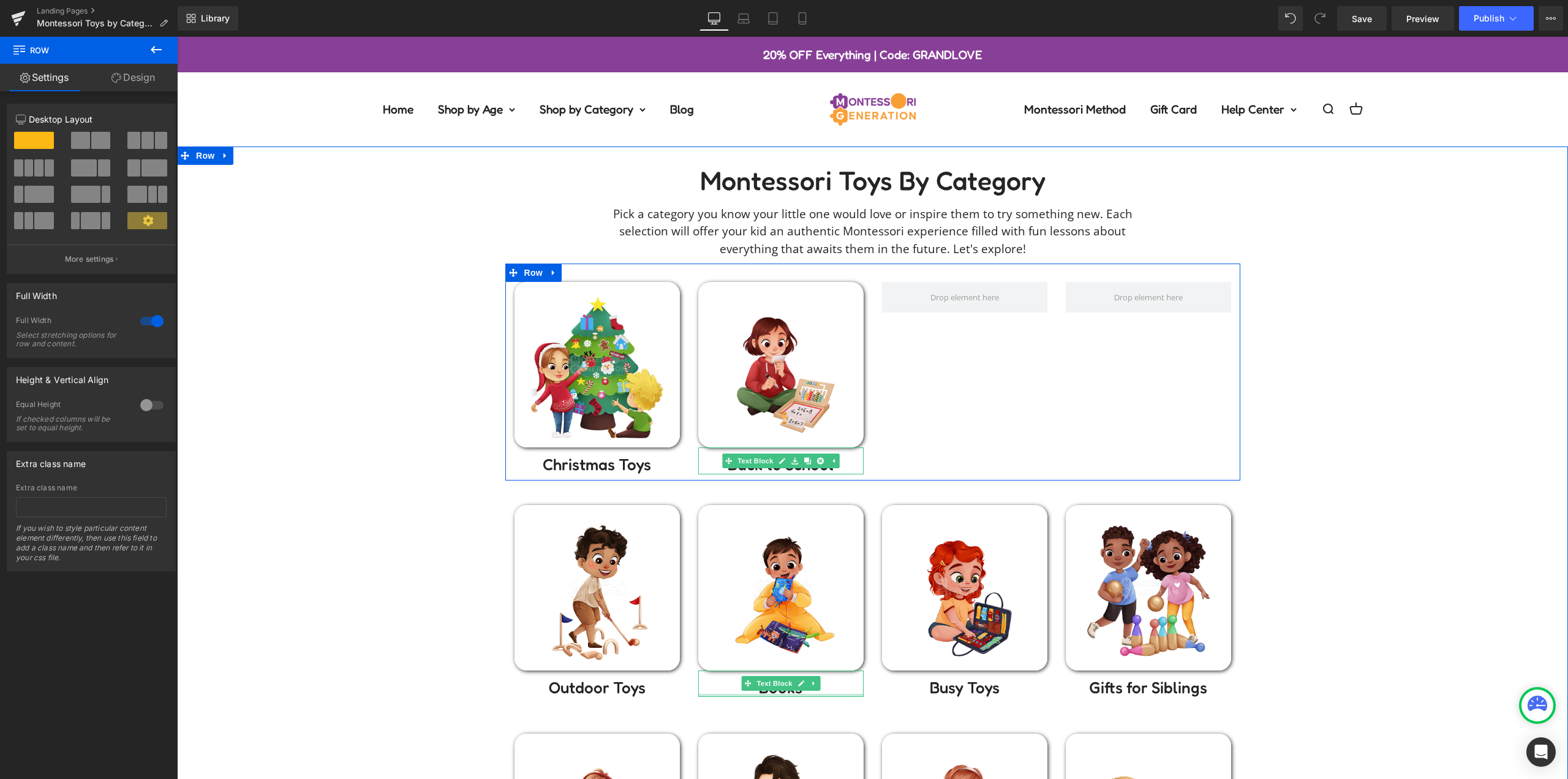
click at [752, 471] on div at bounding box center [781, 473] width 166 height 3
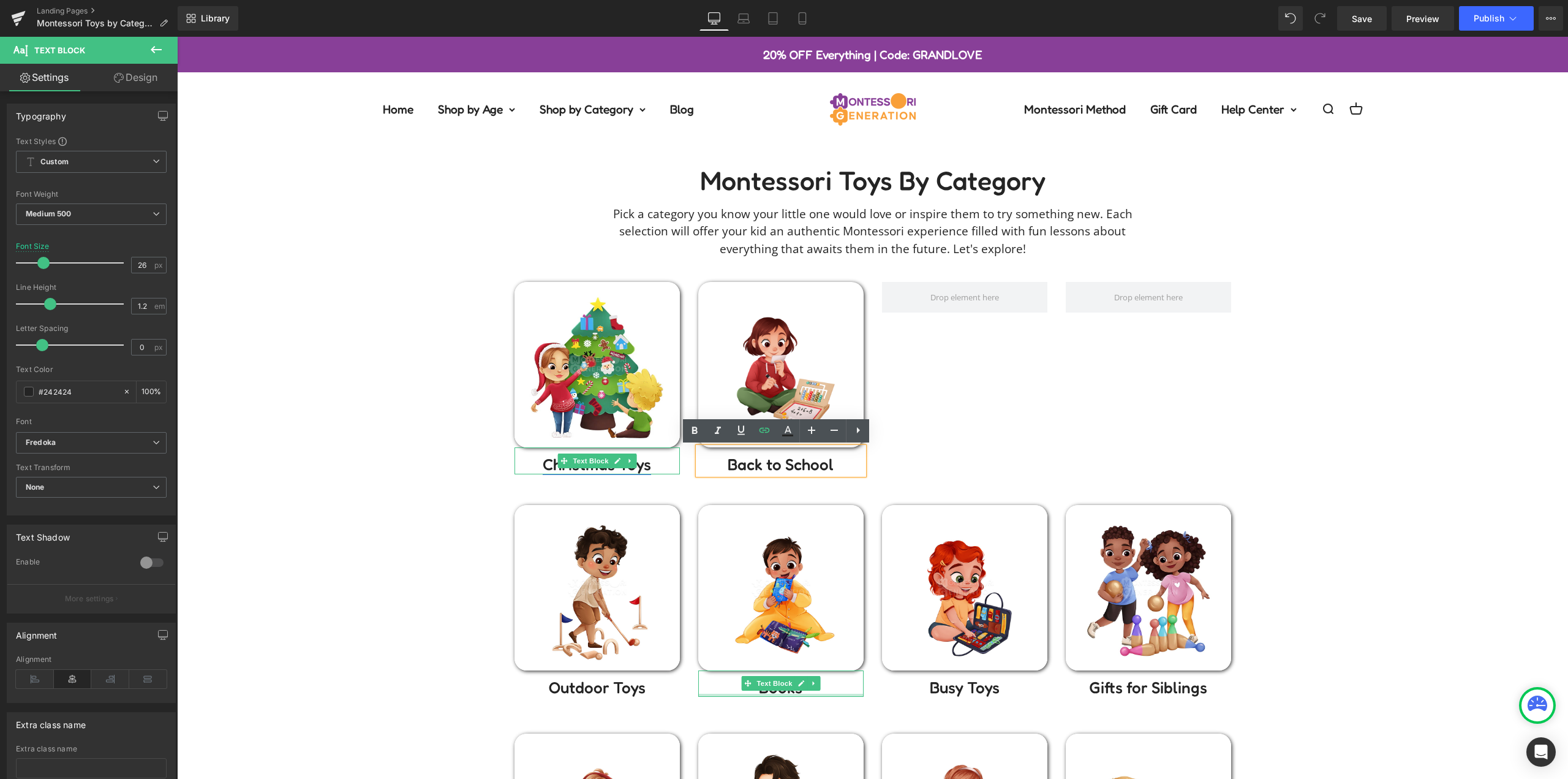
click at [642, 469] on link "Christmas Toys" at bounding box center [597, 464] width 108 height 19
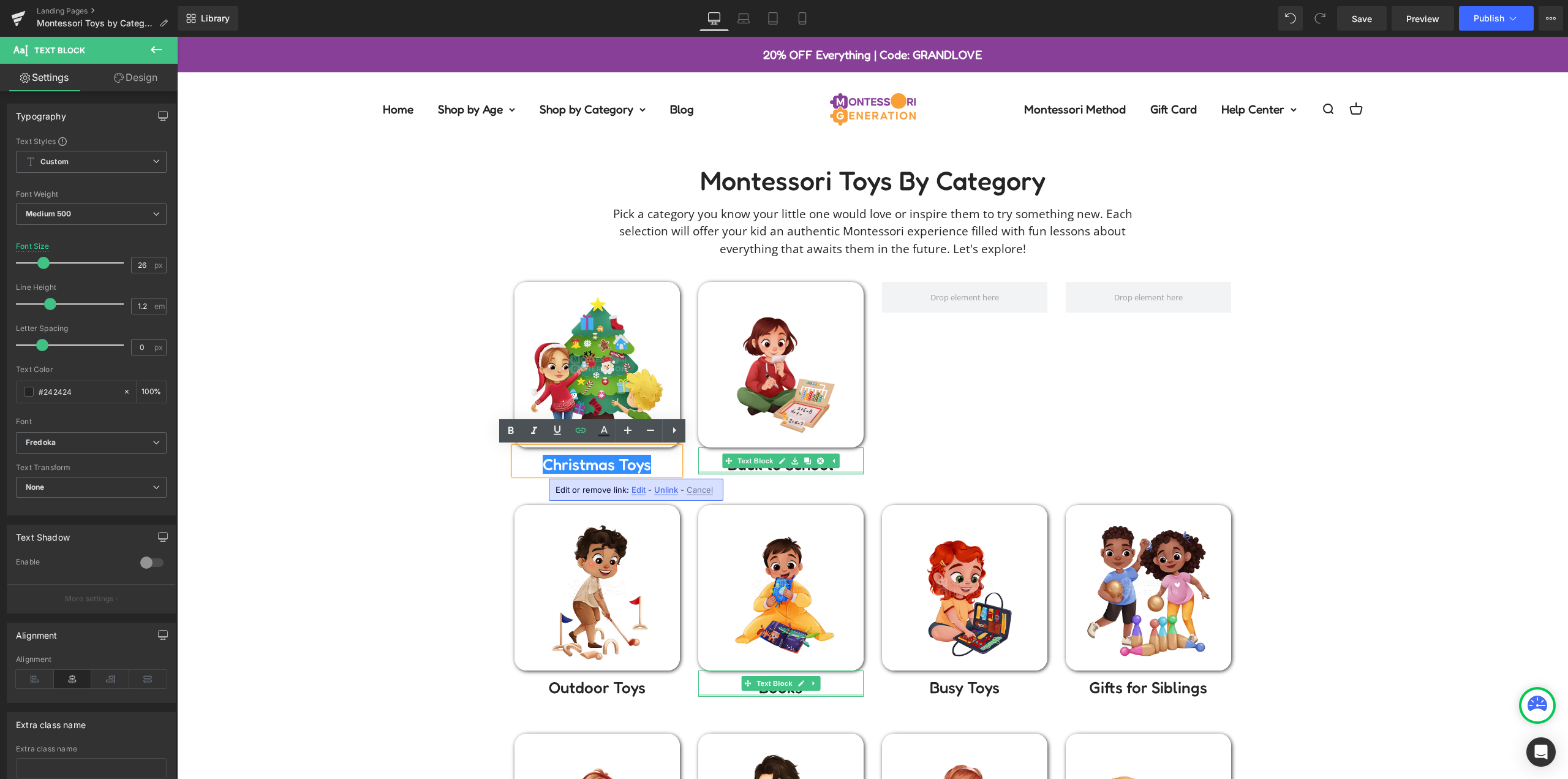
click at [821, 472] on div at bounding box center [781, 473] width 166 height 3
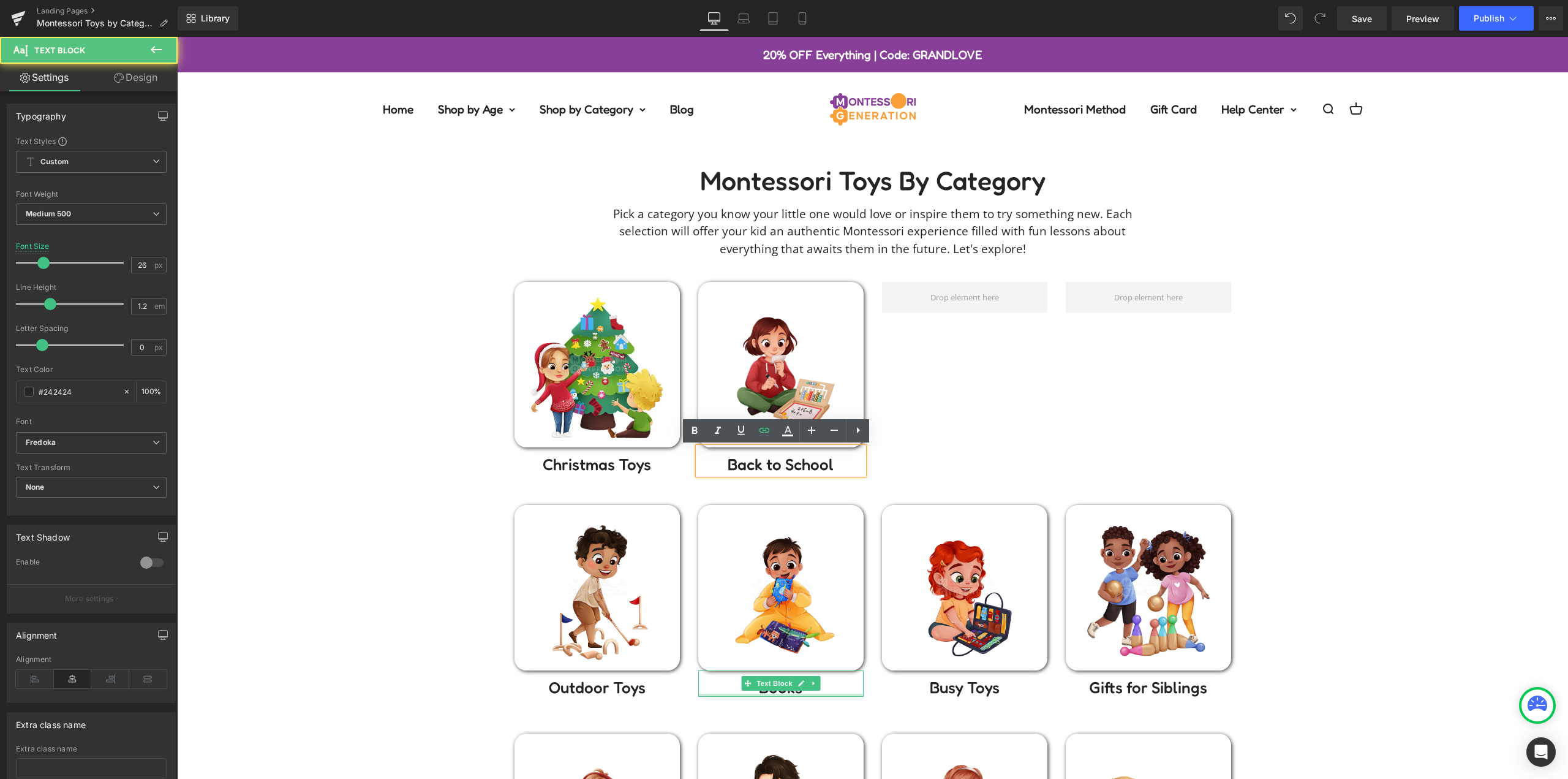
click at [523, 466] on p "Christmas Toys" at bounding box center [597, 464] width 166 height 19
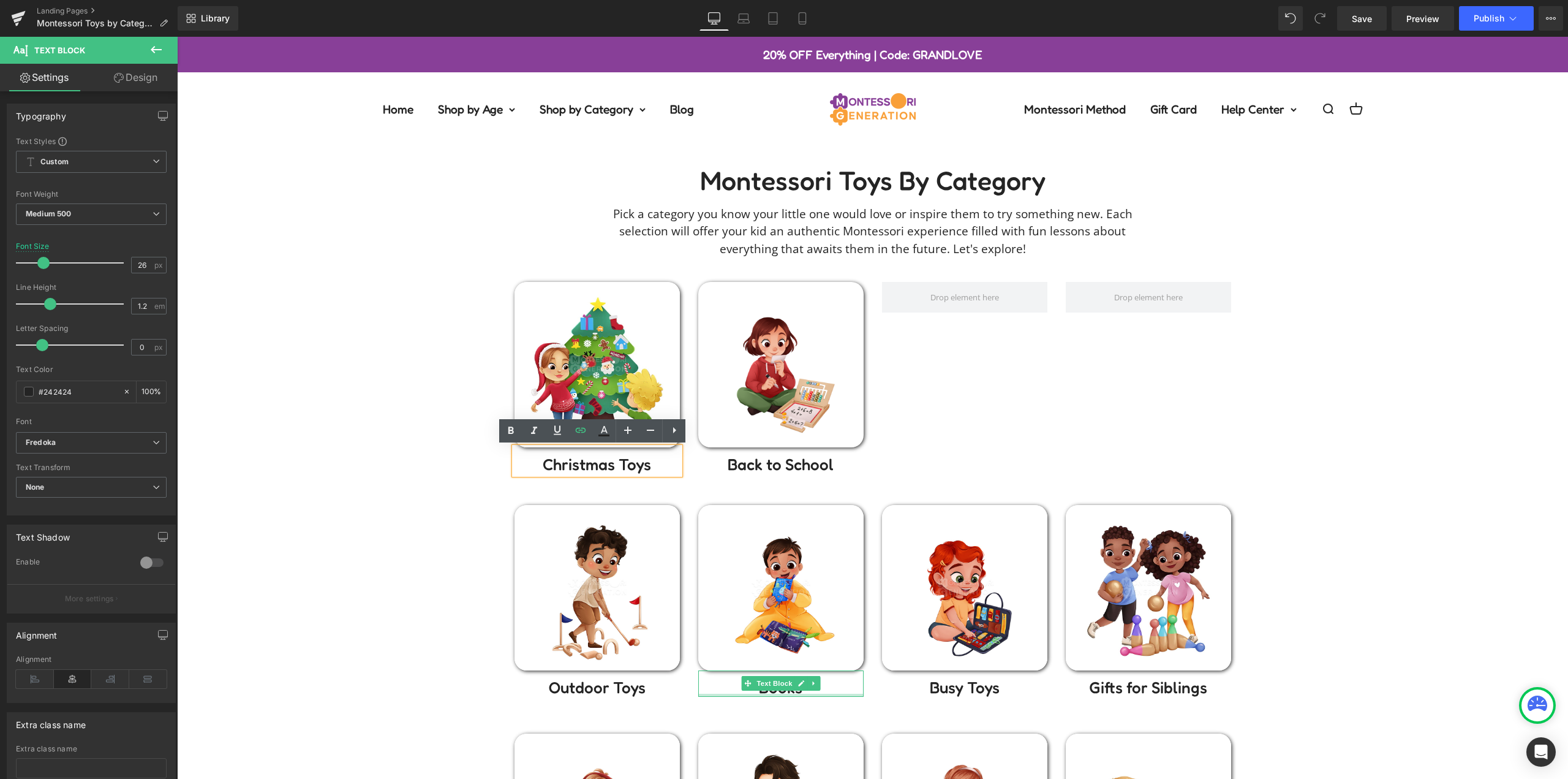
click at [1360, 387] on div "Montessori toys by Category Heading Pick a category you know your little one wo…" at bounding box center [872, 669] width 1391 height 1008
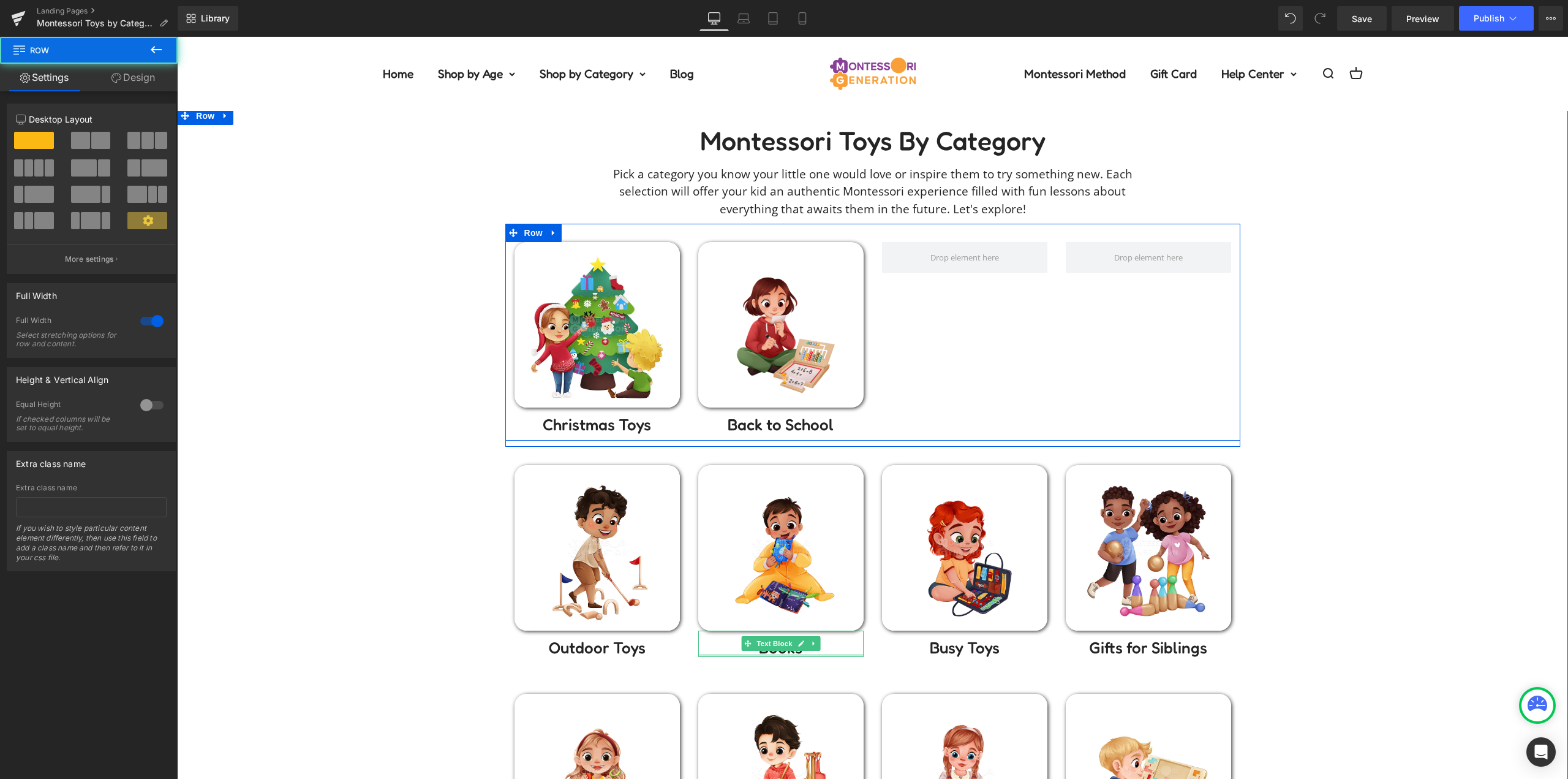
scroll to position [61, 0]
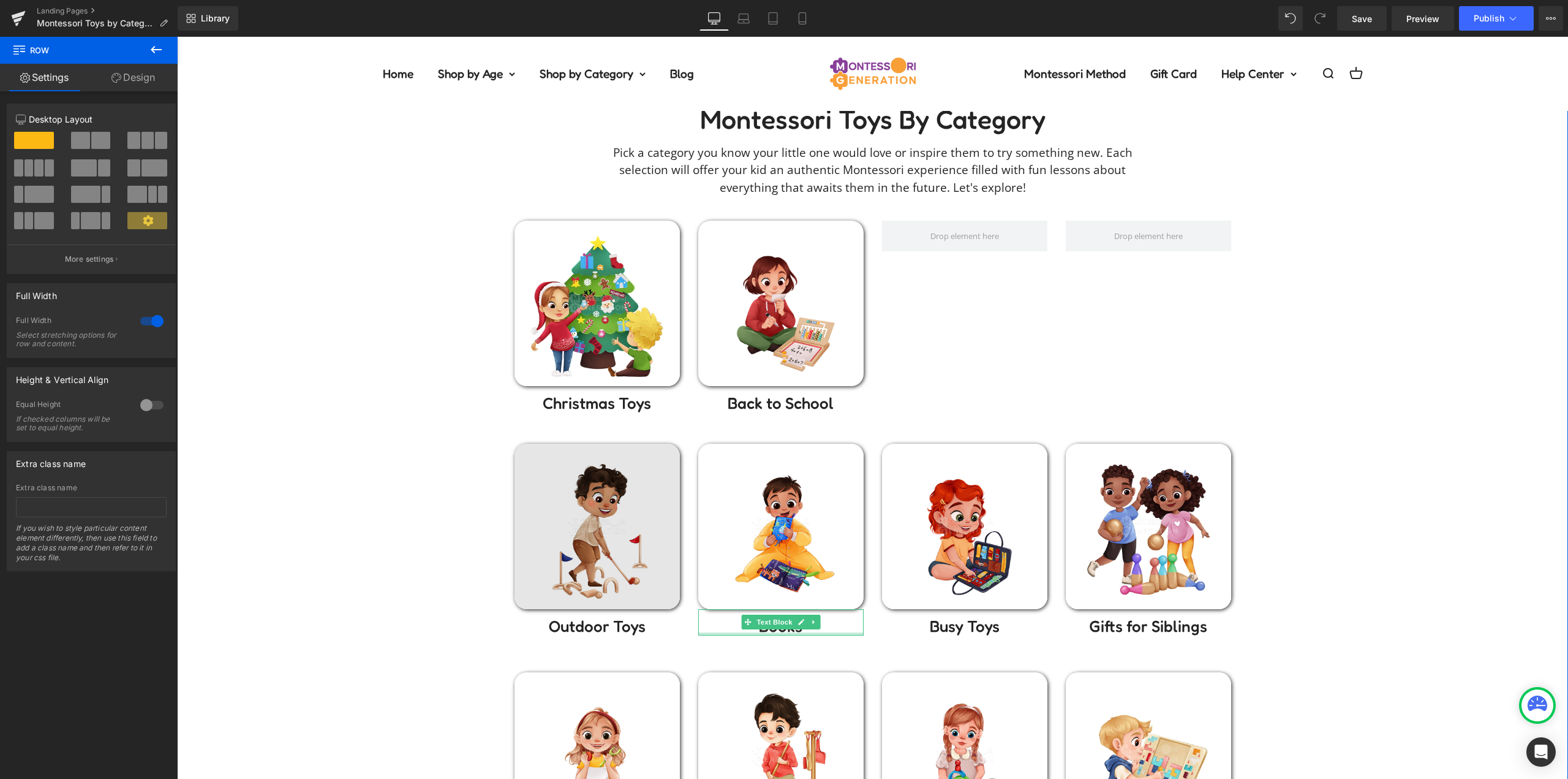
click at [604, 541] on img at bounding box center [597, 526] width 166 height 166
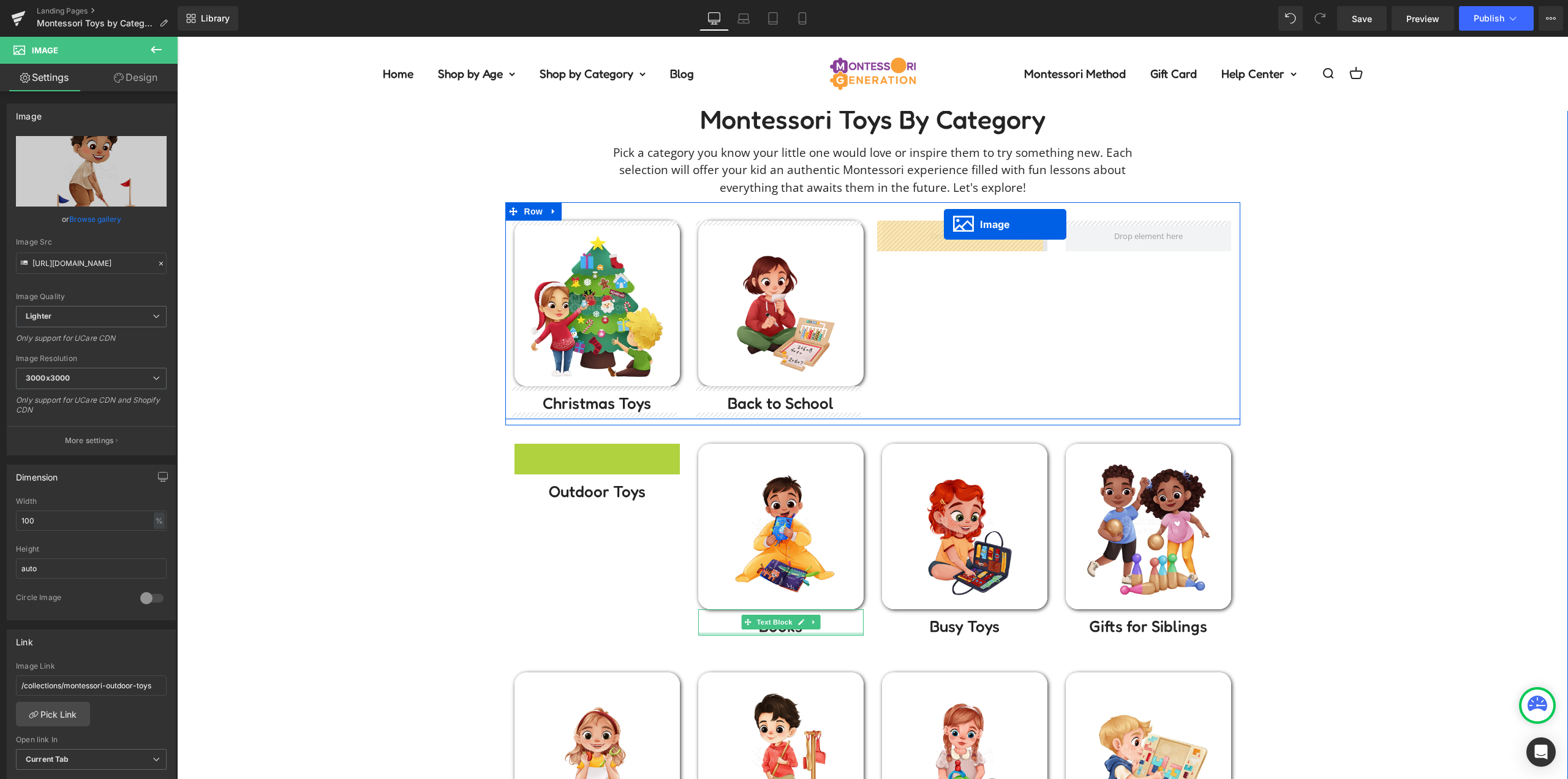
drag, startPoint x: 593, startPoint y: 532, endPoint x: 944, endPoint y: 228, distance: 464.3
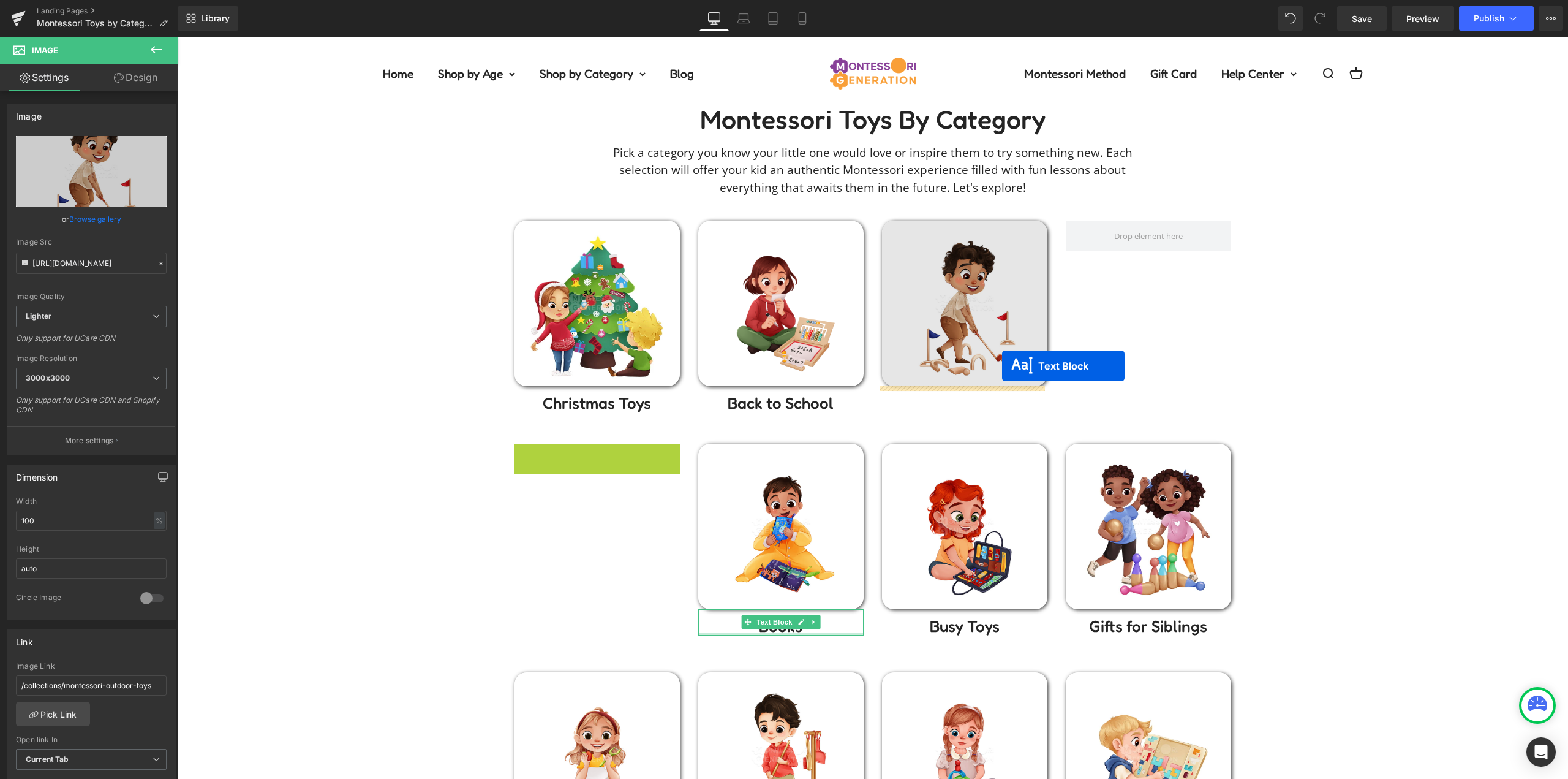
drag, startPoint x: 583, startPoint y: 457, endPoint x: 998, endPoint y: 372, distance: 423.6
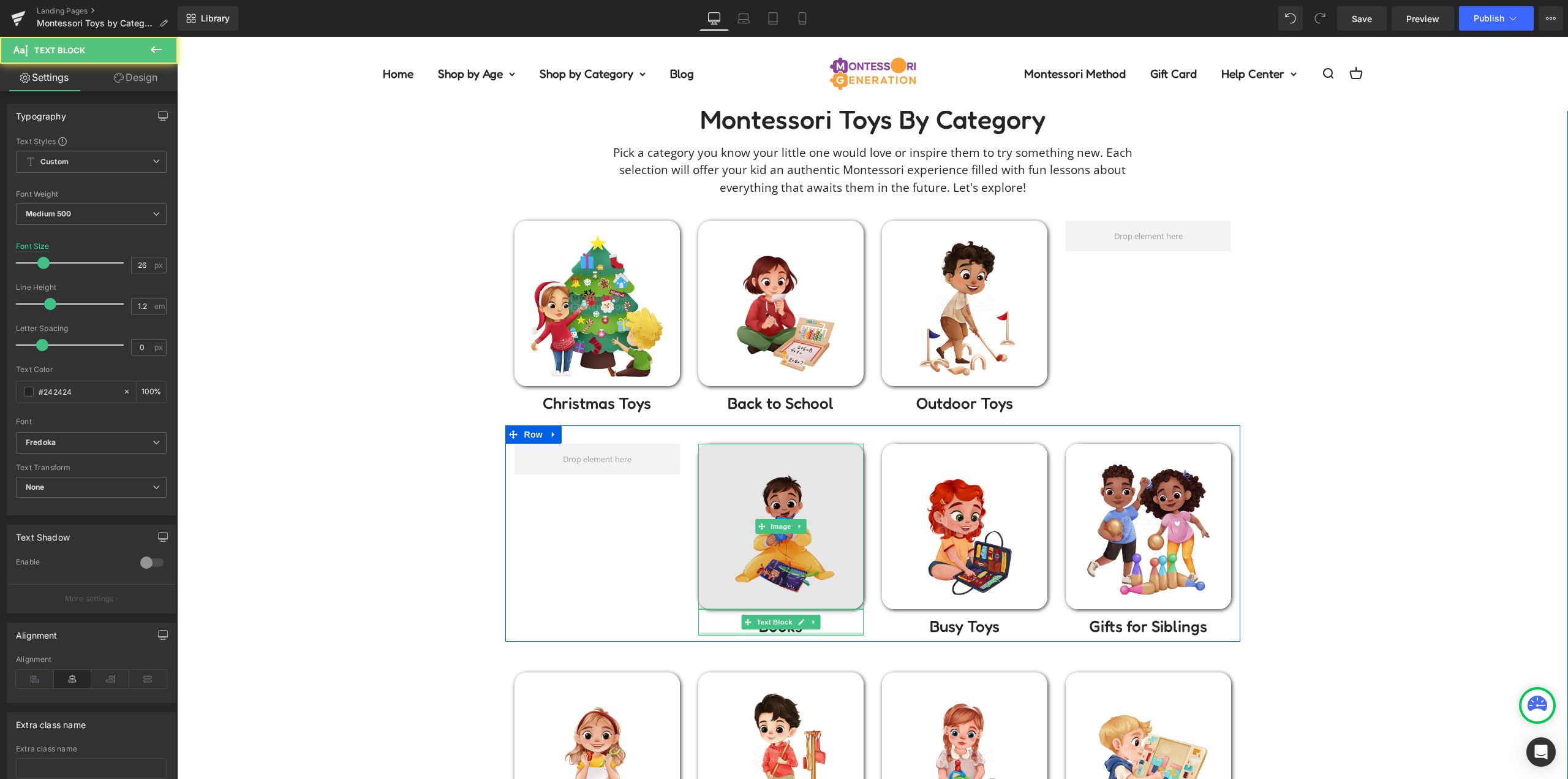
click at [753, 556] on img at bounding box center [781, 526] width 166 height 166
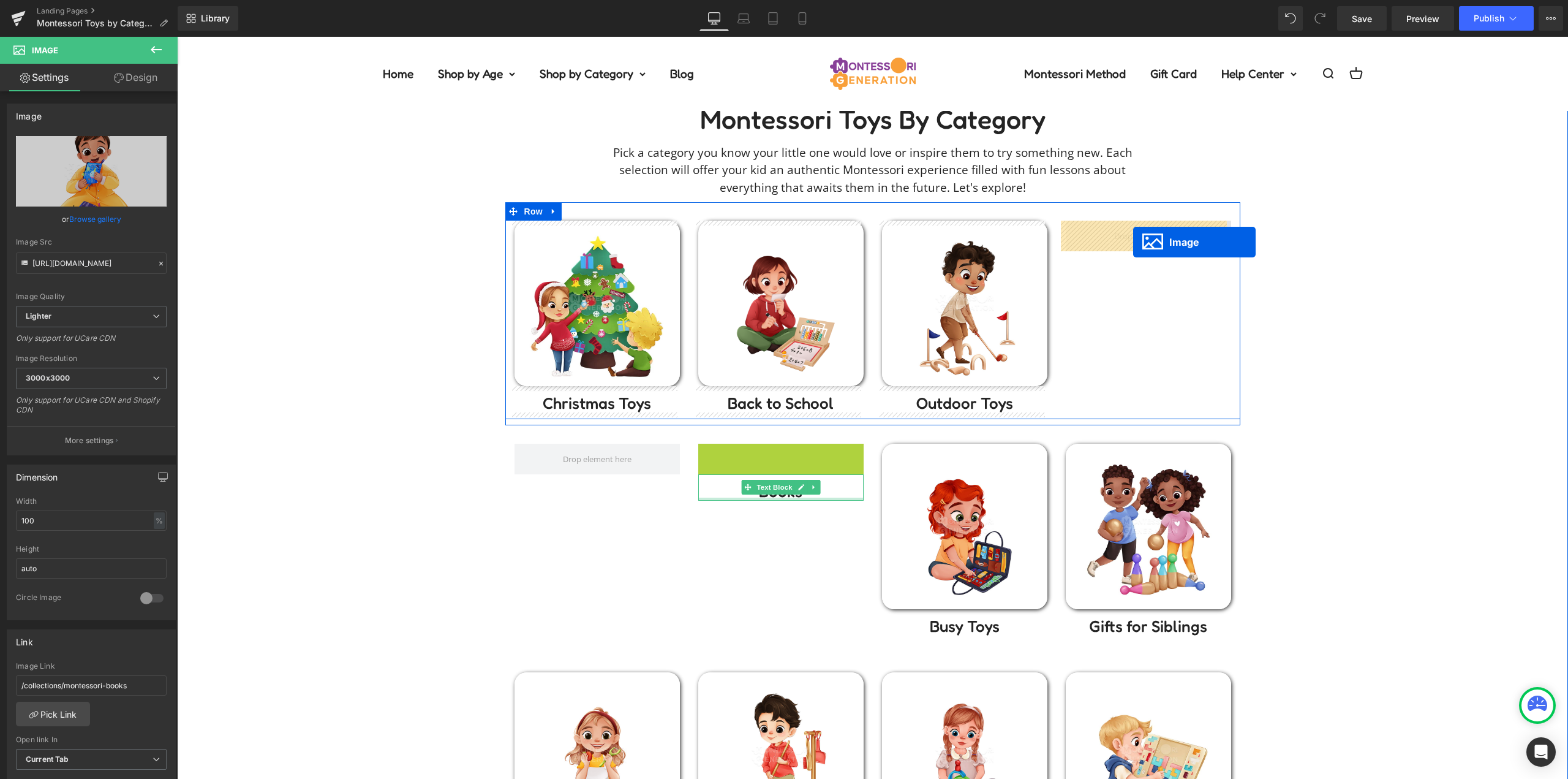
drag, startPoint x: 773, startPoint y: 528, endPoint x: 1135, endPoint y: 238, distance: 463.8
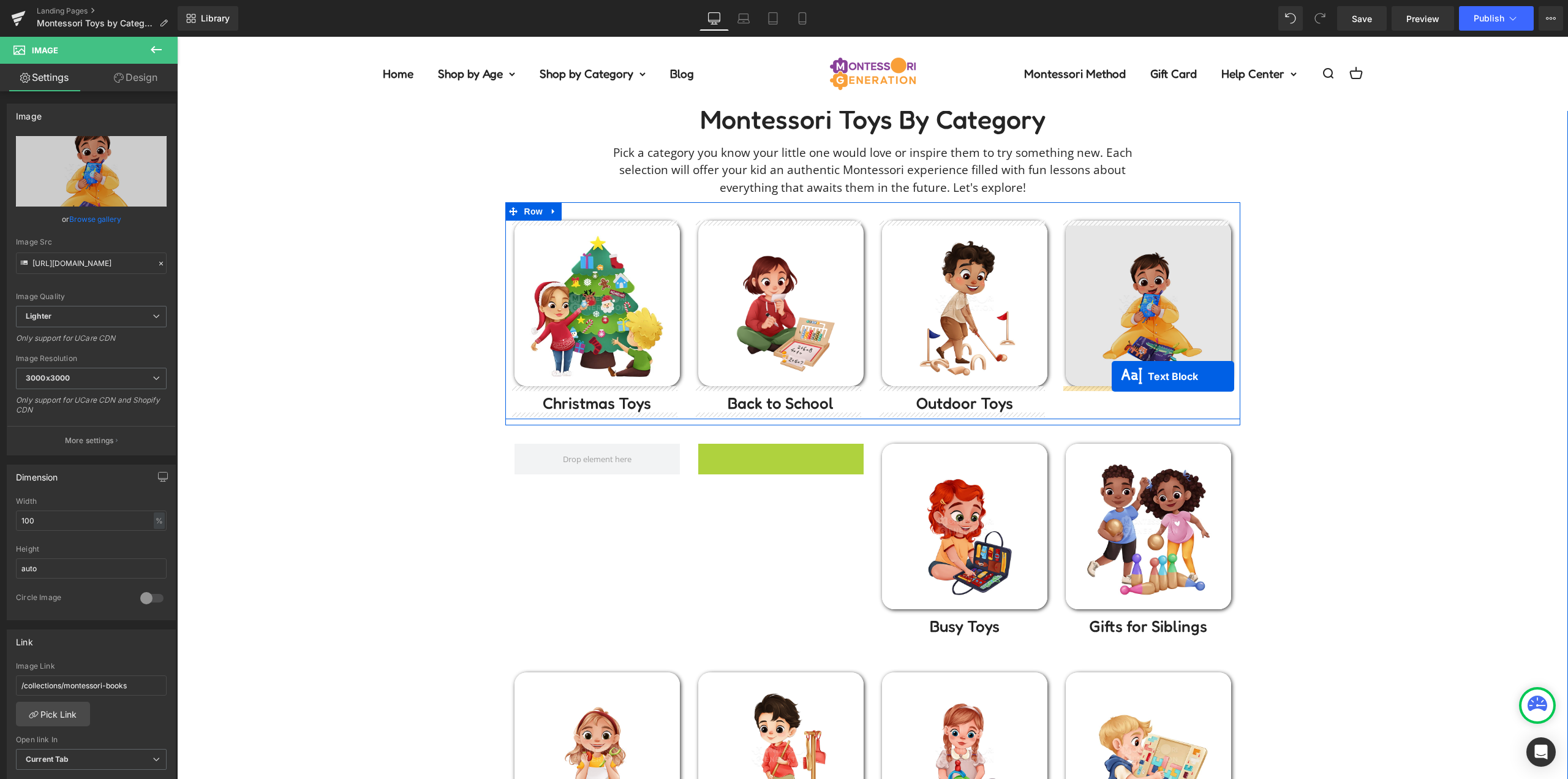
drag, startPoint x: 778, startPoint y: 457, endPoint x: 1112, endPoint y: 376, distance: 343.7
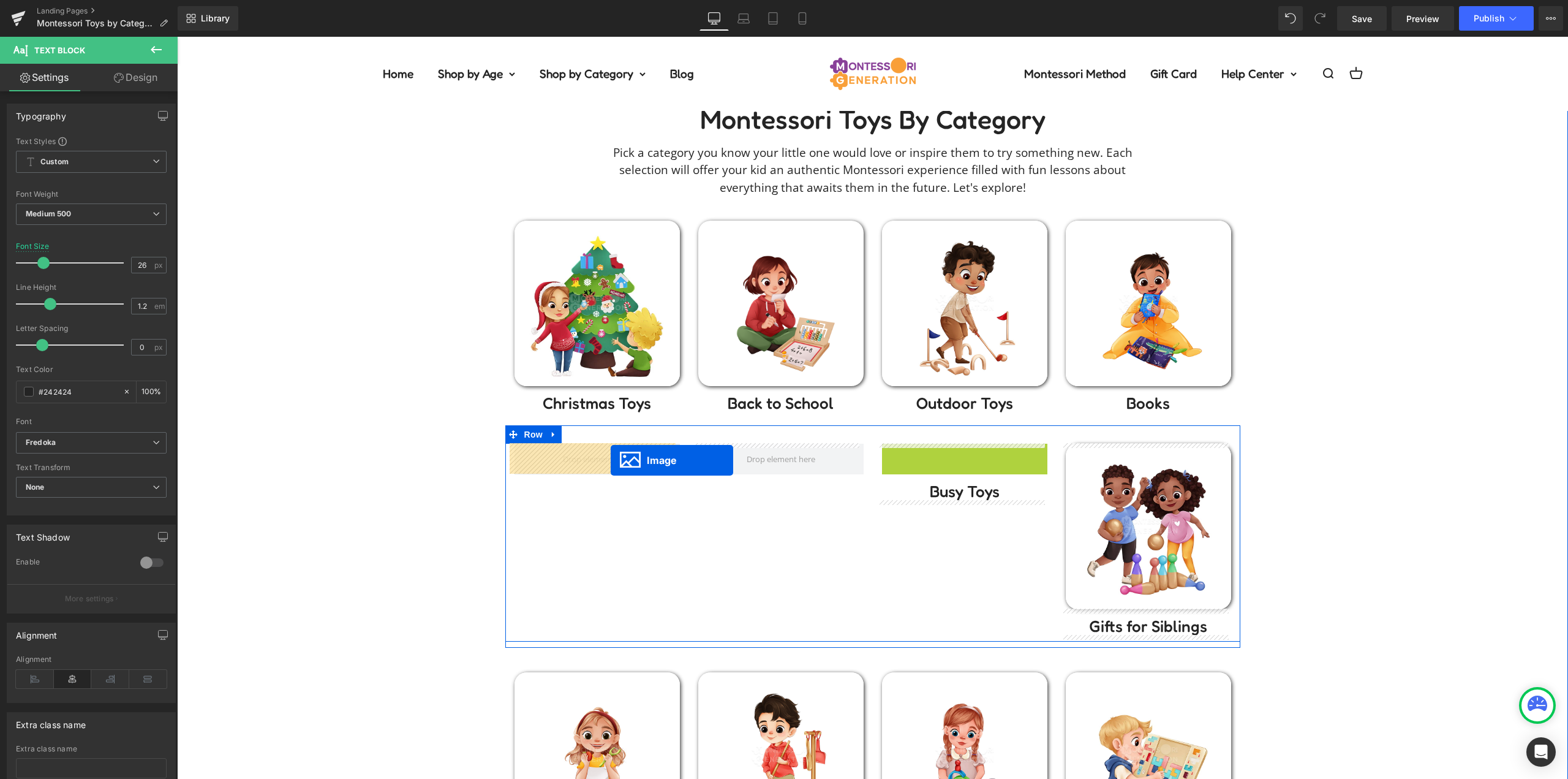
drag, startPoint x: 953, startPoint y: 529, endPoint x: 611, endPoint y: 460, distance: 348.9
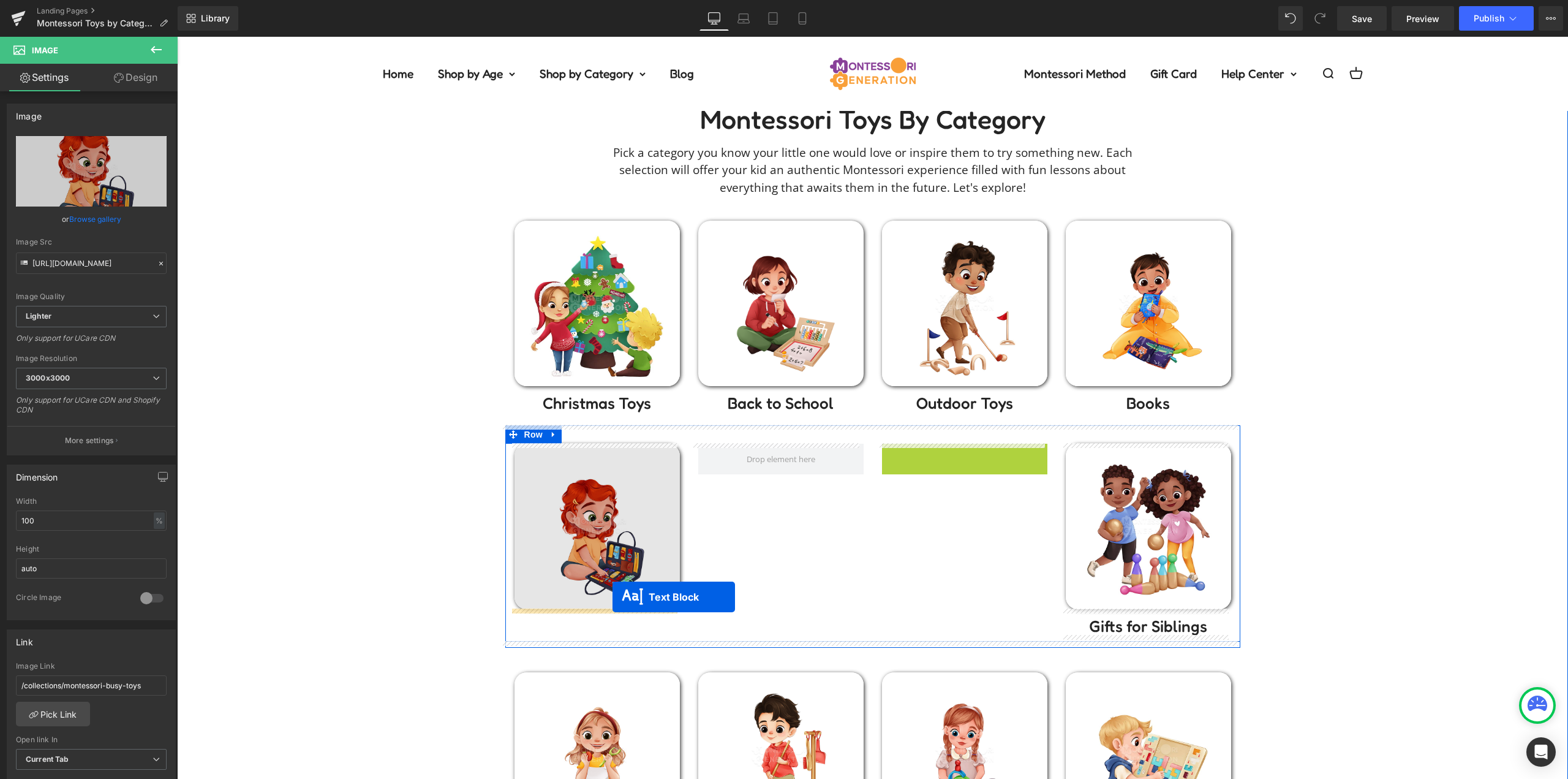
drag, startPoint x: 766, startPoint y: 532, endPoint x: 612, endPoint y: 597, distance: 167.2
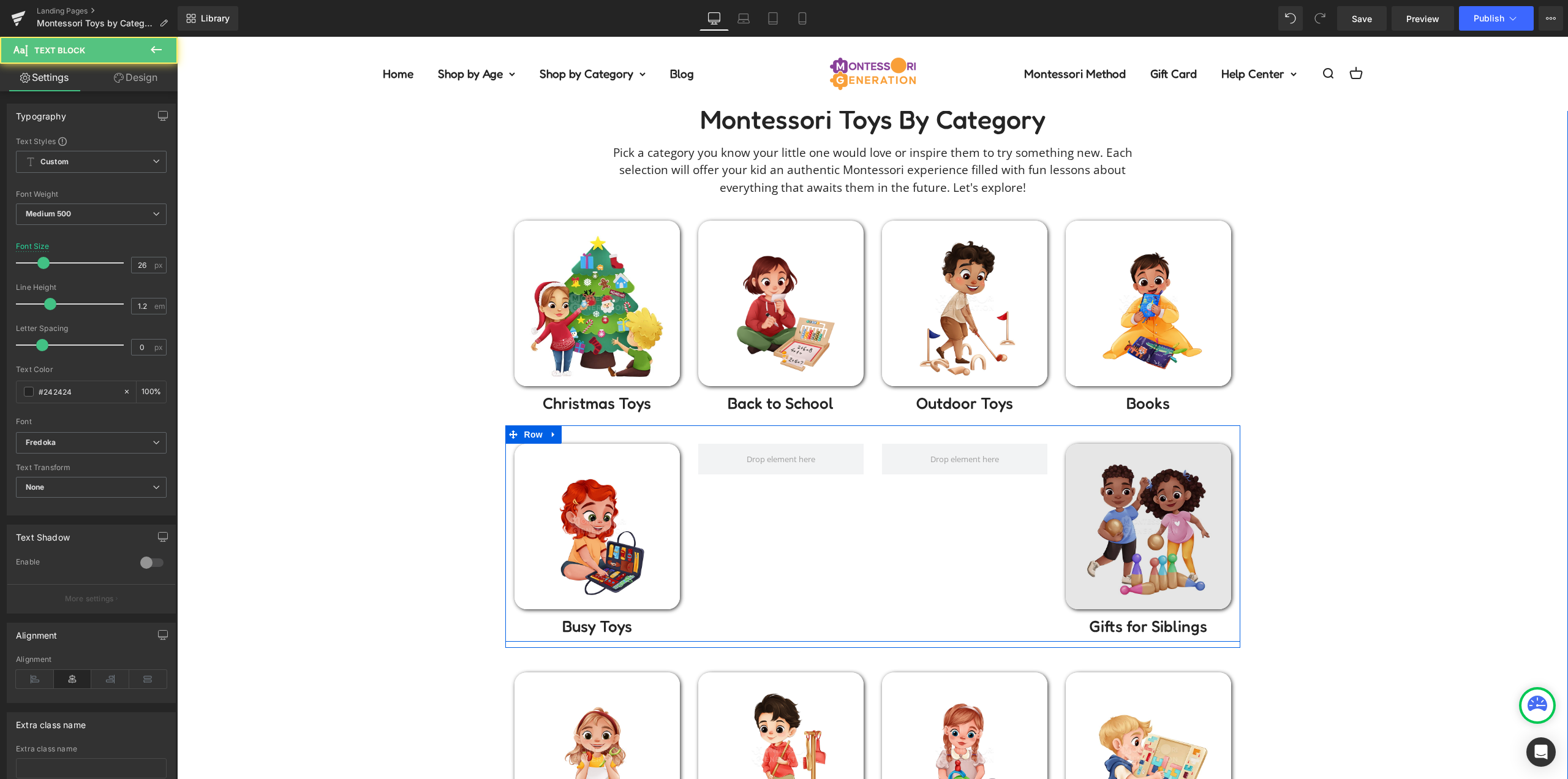
click at [1131, 517] on img at bounding box center [1148, 526] width 166 height 166
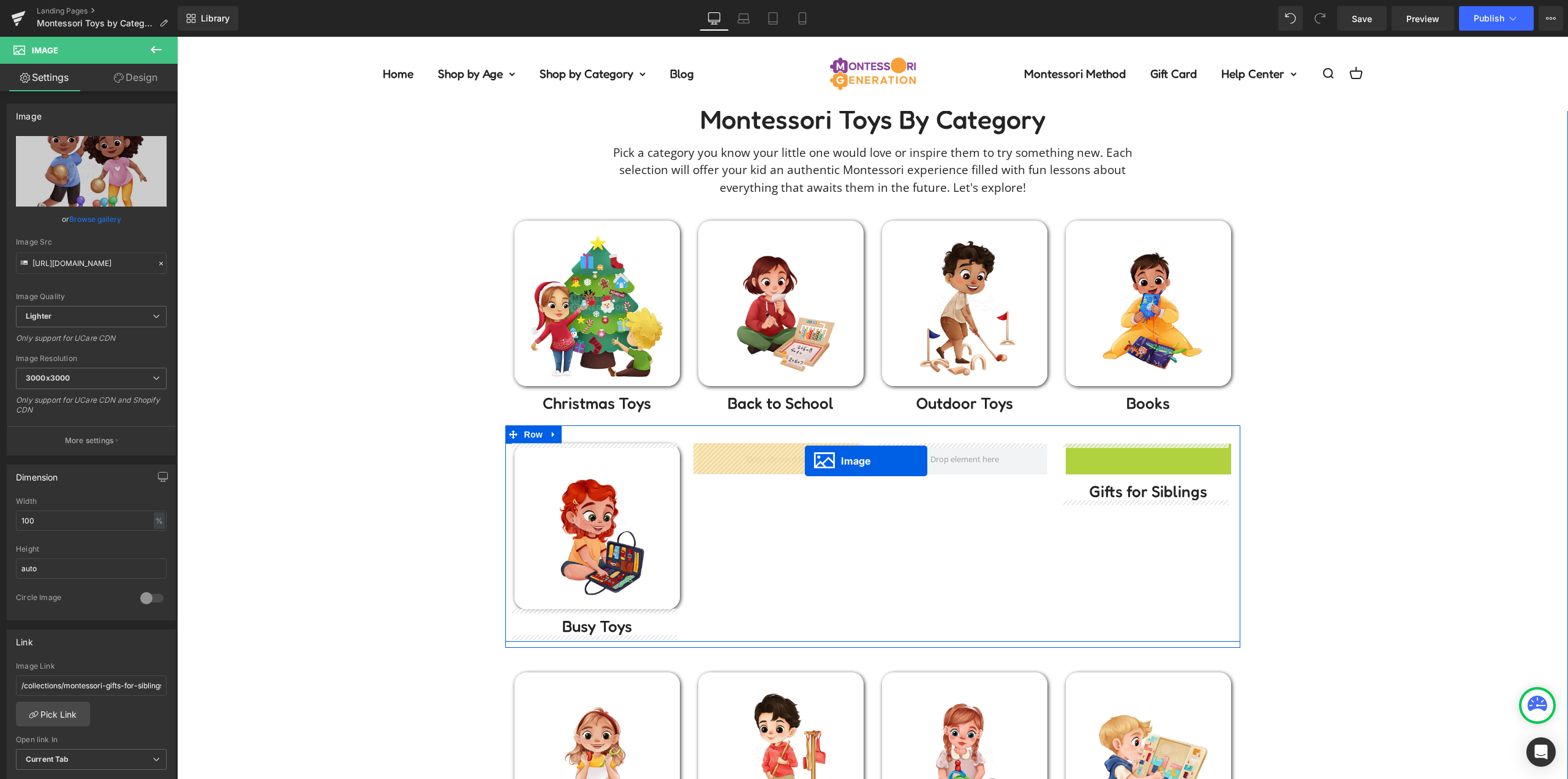
drag, startPoint x: 1132, startPoint y: 524, endPoint x: 805, endPoint y: 461, distance: 333.0
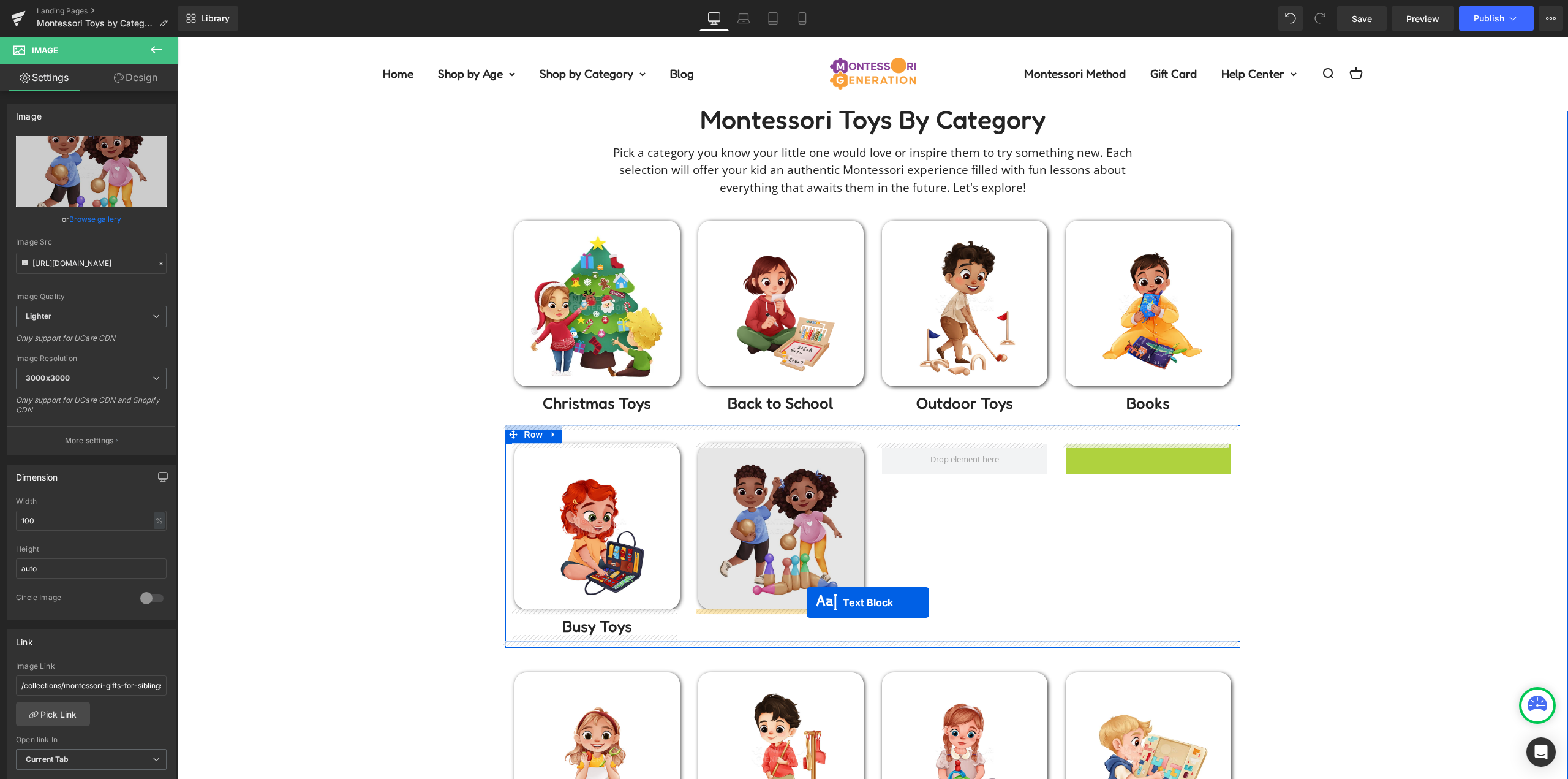
drag, startPoint x: 1147, startPoint y: 457, endPoint x: 806, endPoint y: 603, distance: 370.9
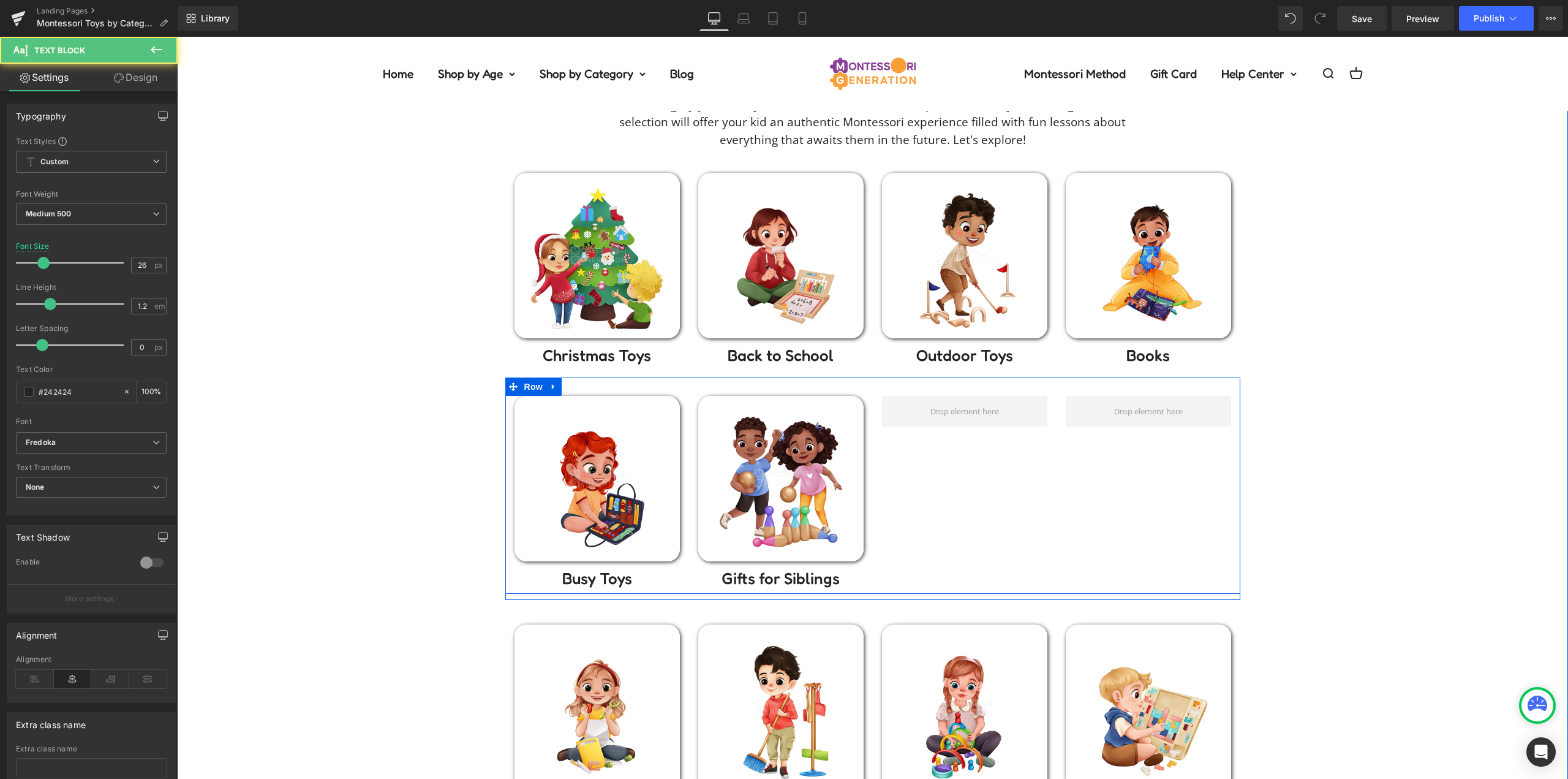
scroll to position [184, 0]
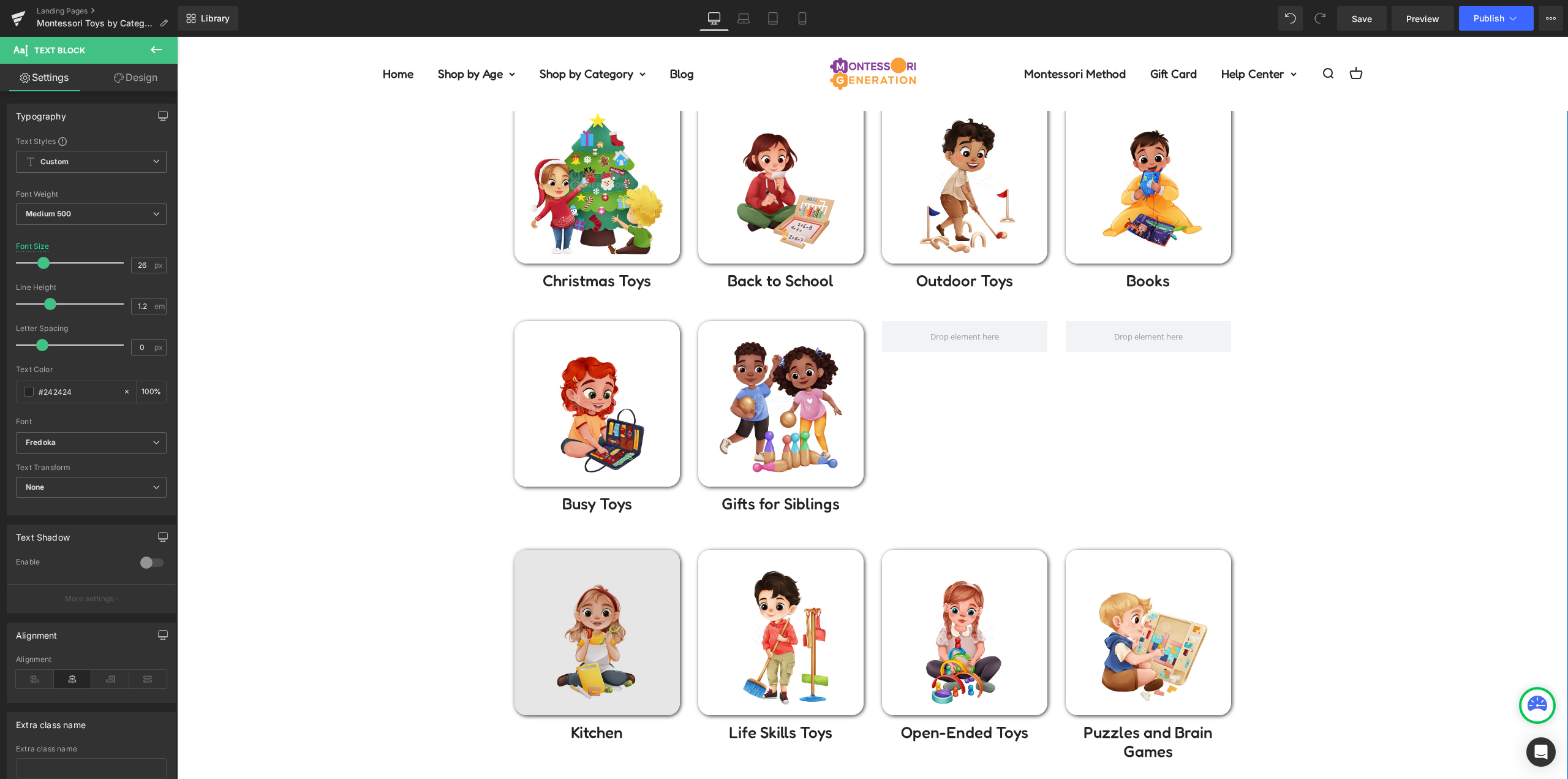
click at [590, 632] on div "Image" at bounding box center [597, 632] width 166 height 166
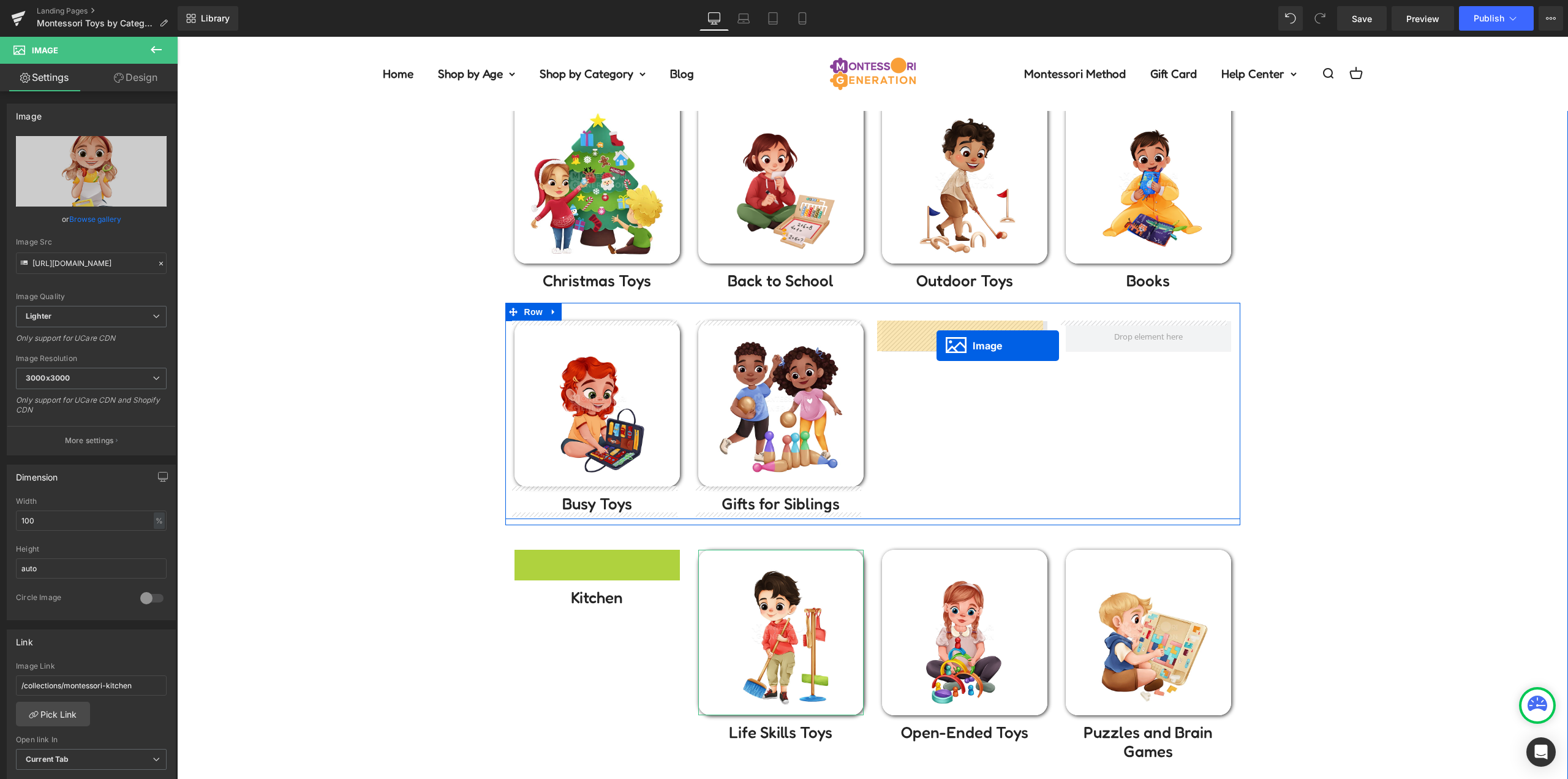
drag, startPoint x: 590, startPoint y: 635, endPoint x: 936, endPoint y: 346, distance: 450.8
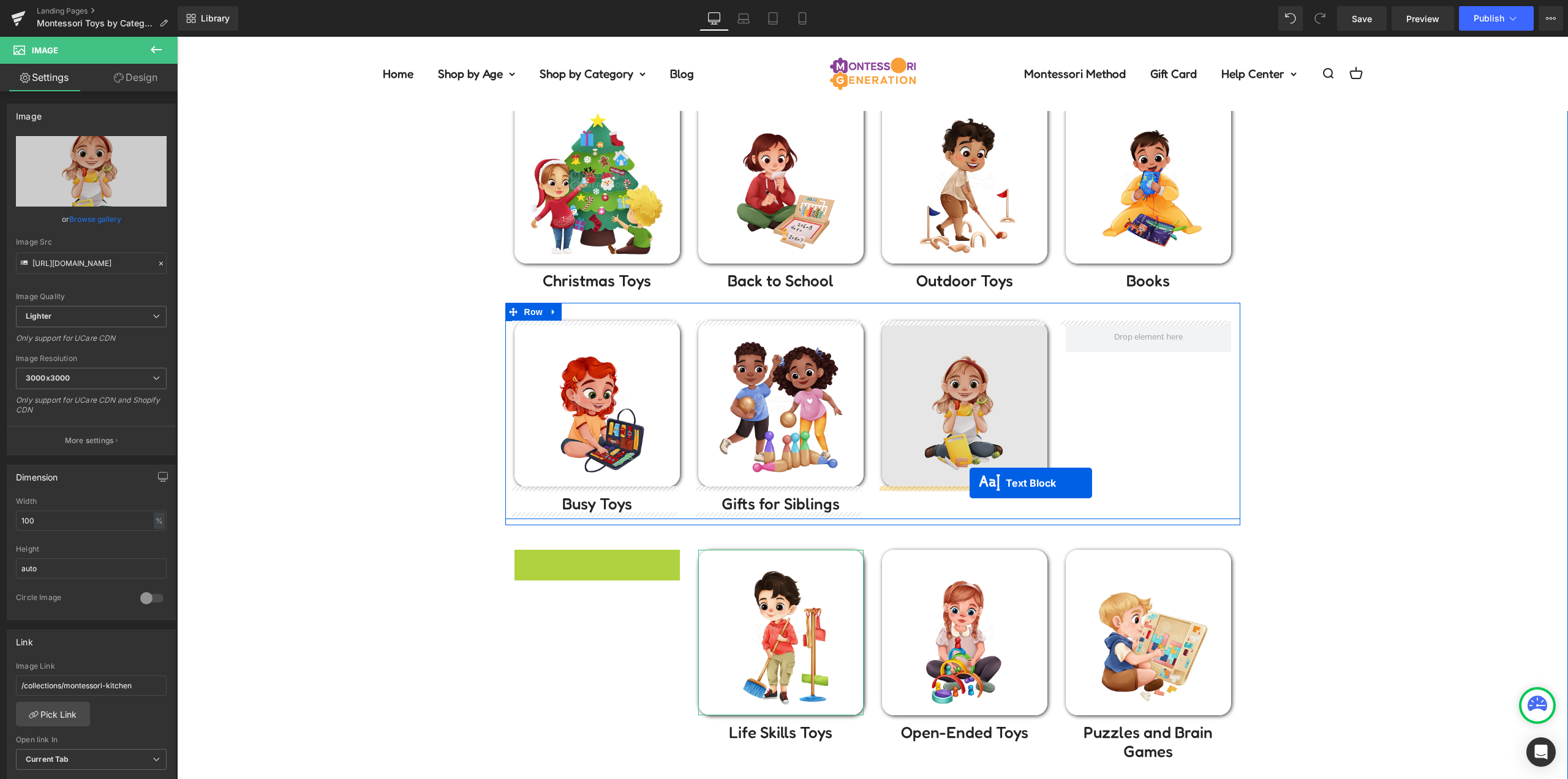
drag, startPoint x: 654, startPoint y: 553, endPoint x: 970, endPoint y: 483, distance: 323.7
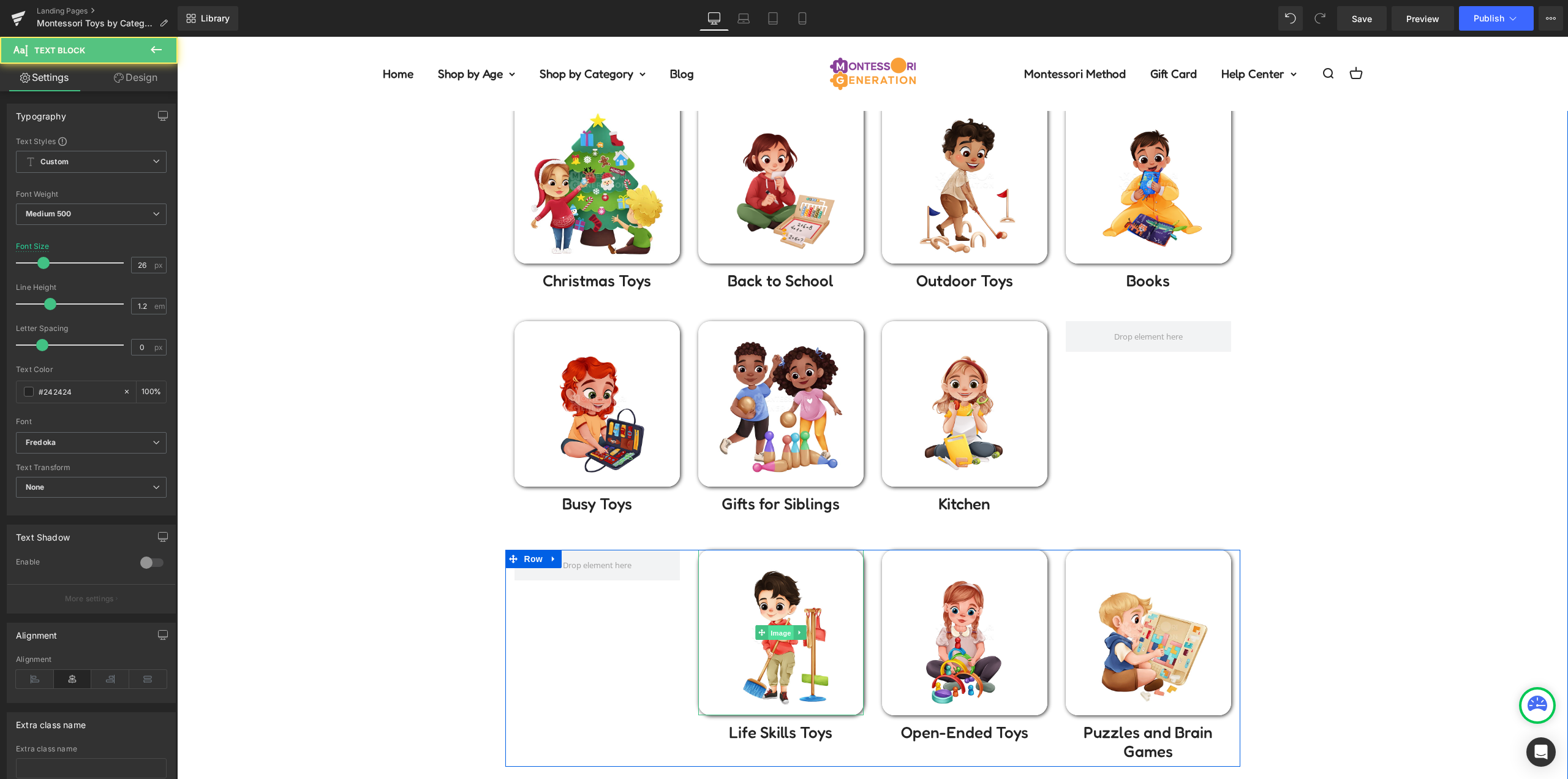
click at [768, 632] on span "Image" at bounding box center [780, 632] width 25 height 15
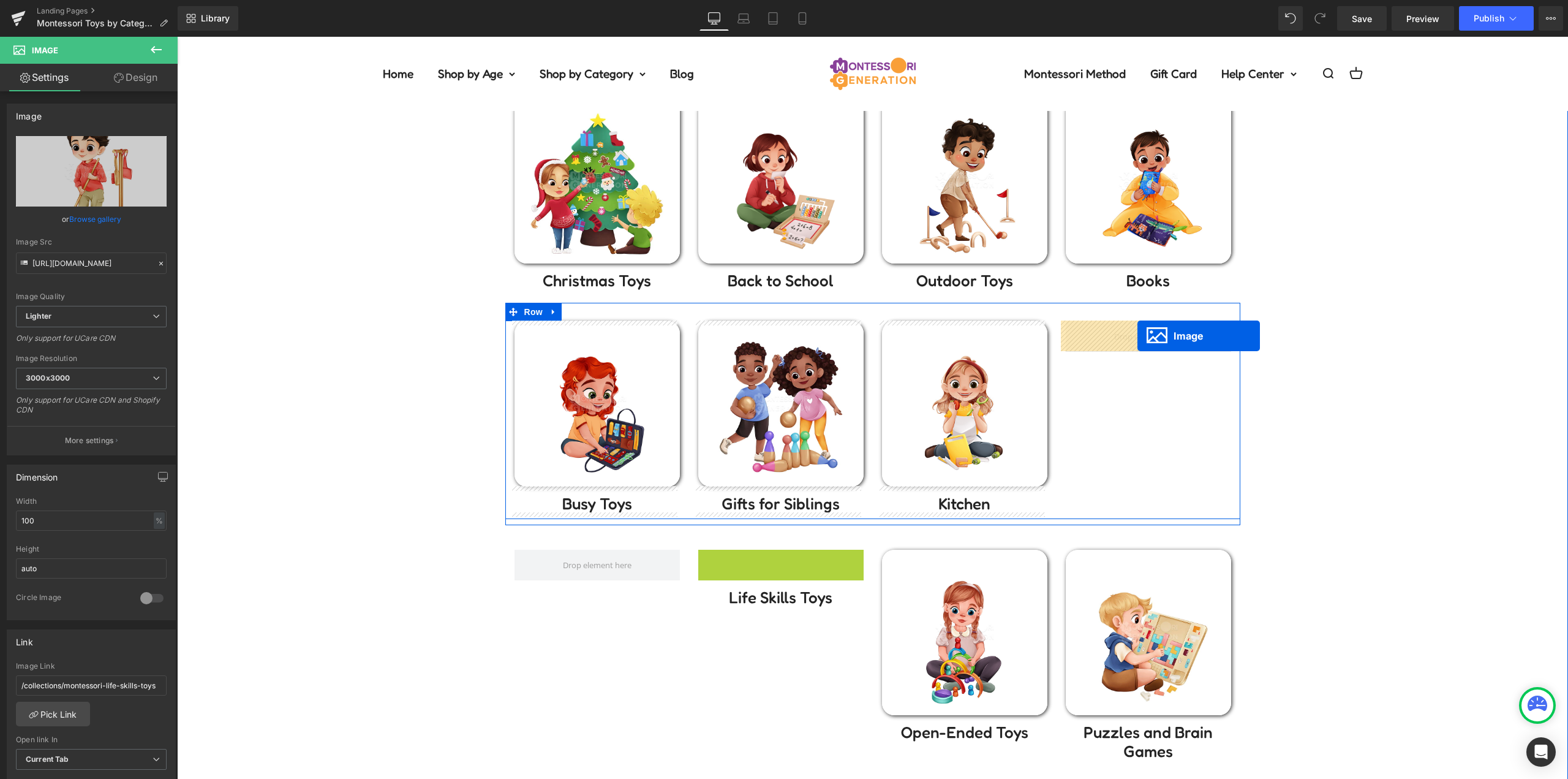
drag, startPoint x: 779, startPoint y: 629, endPoint x: 1137, endPoint y: 336, distance: 462.6
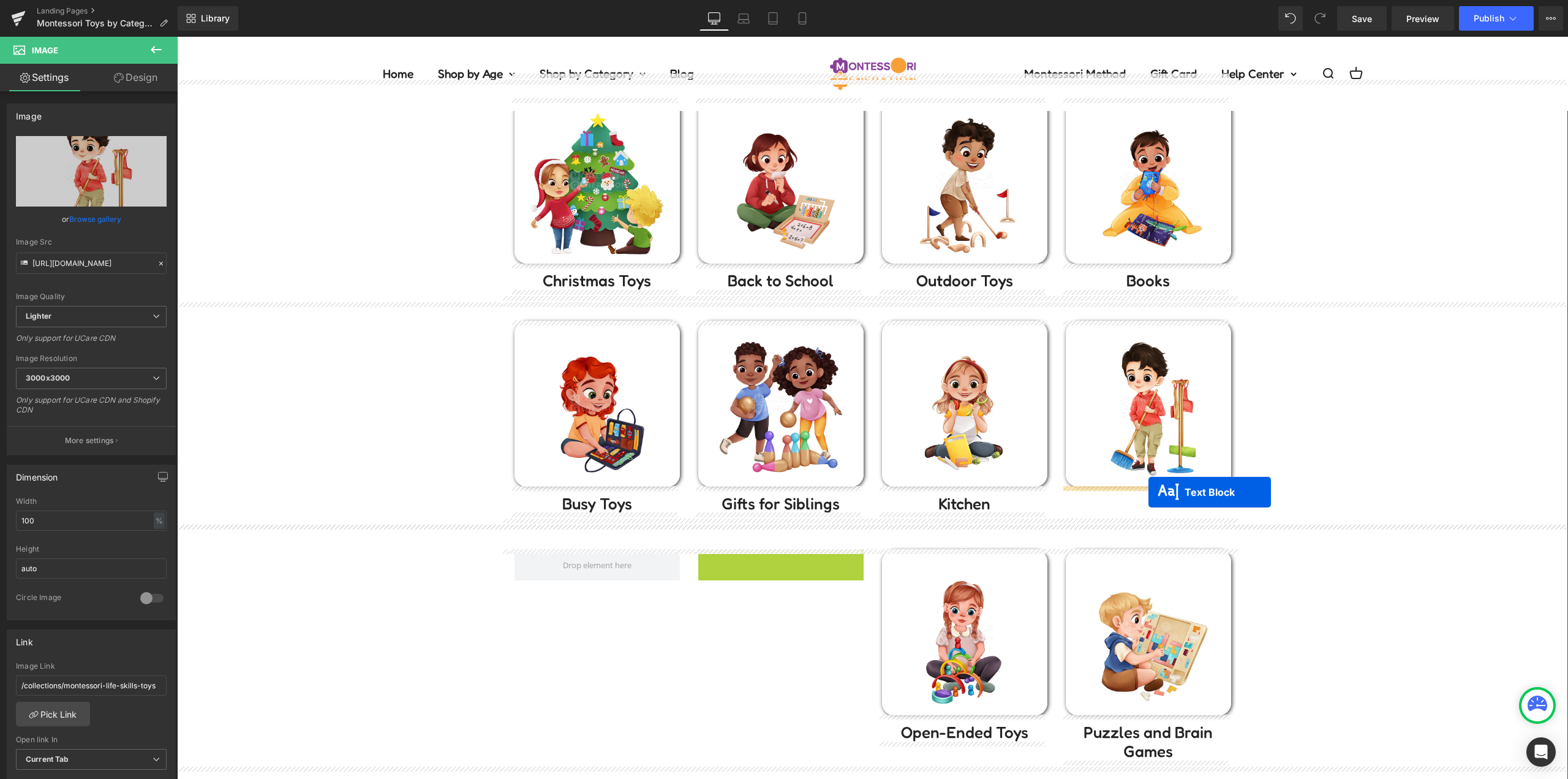
drag, startPoint x: 921, startPoint y: 538, endPoint x: 1150, endPoint y: 491, distance: 233.8
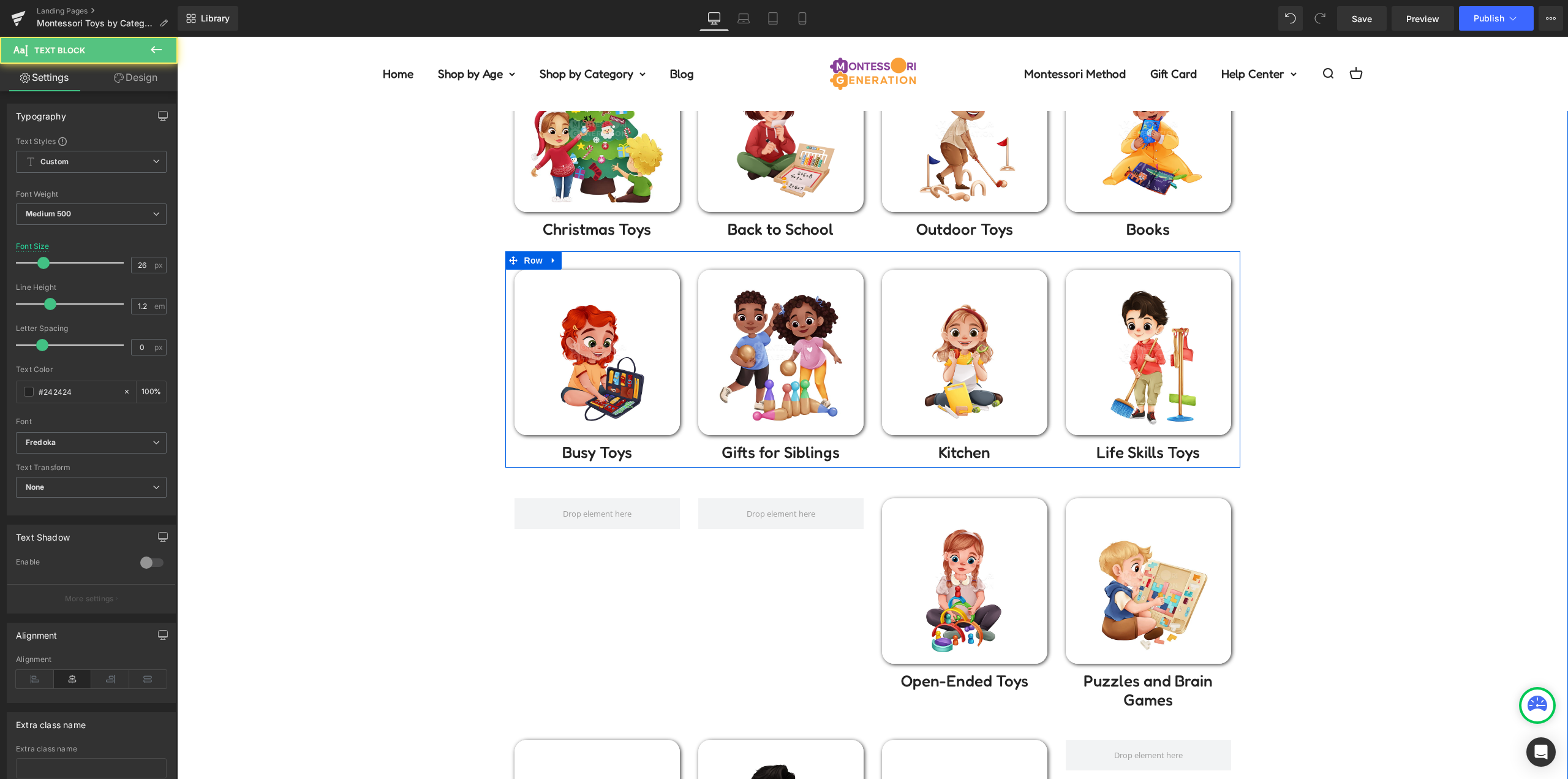
scroll to position [368, 0]
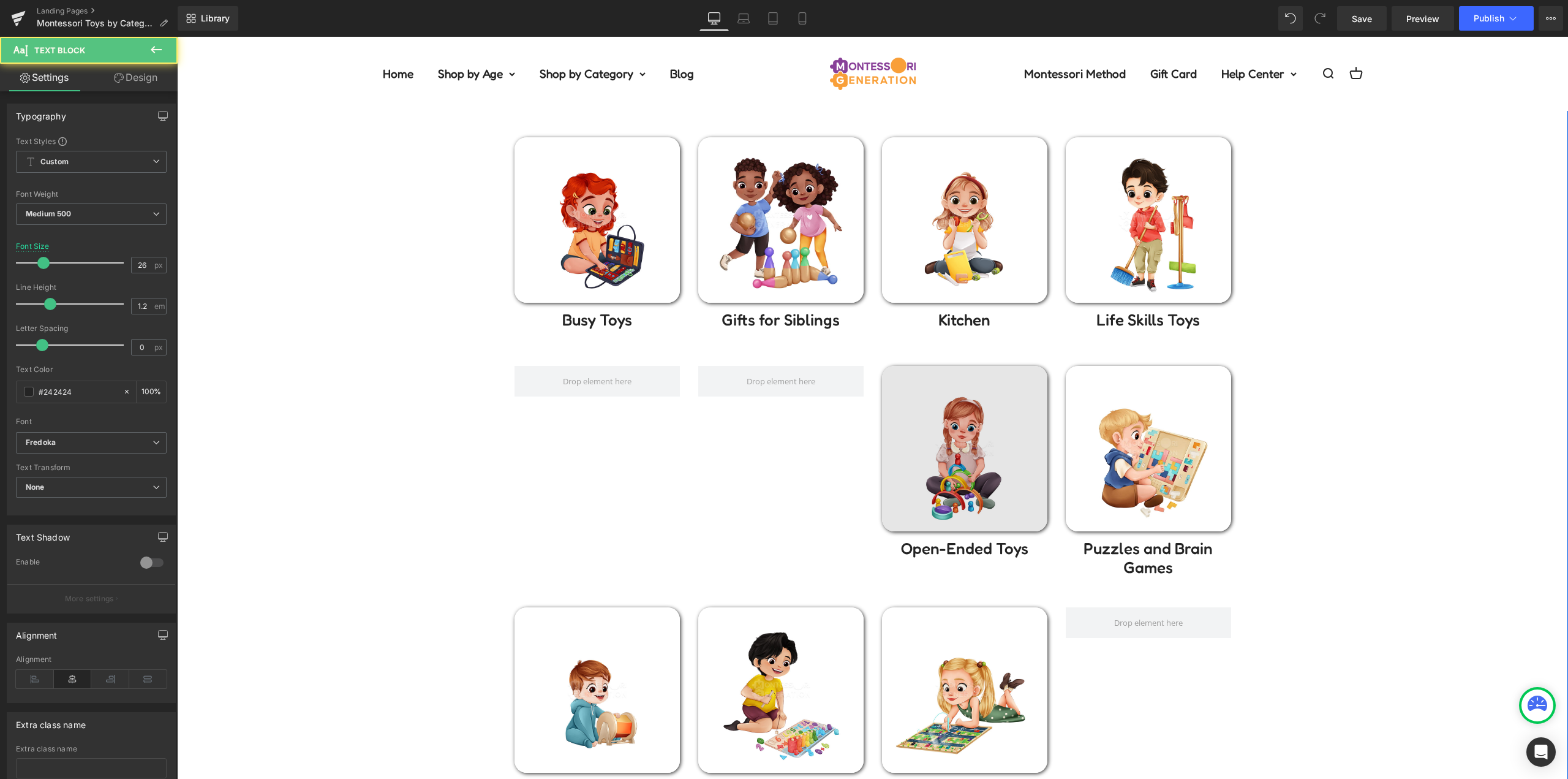
click at [974, 443] on div "Image" at bounding box center [964, 448] width 166 height 166
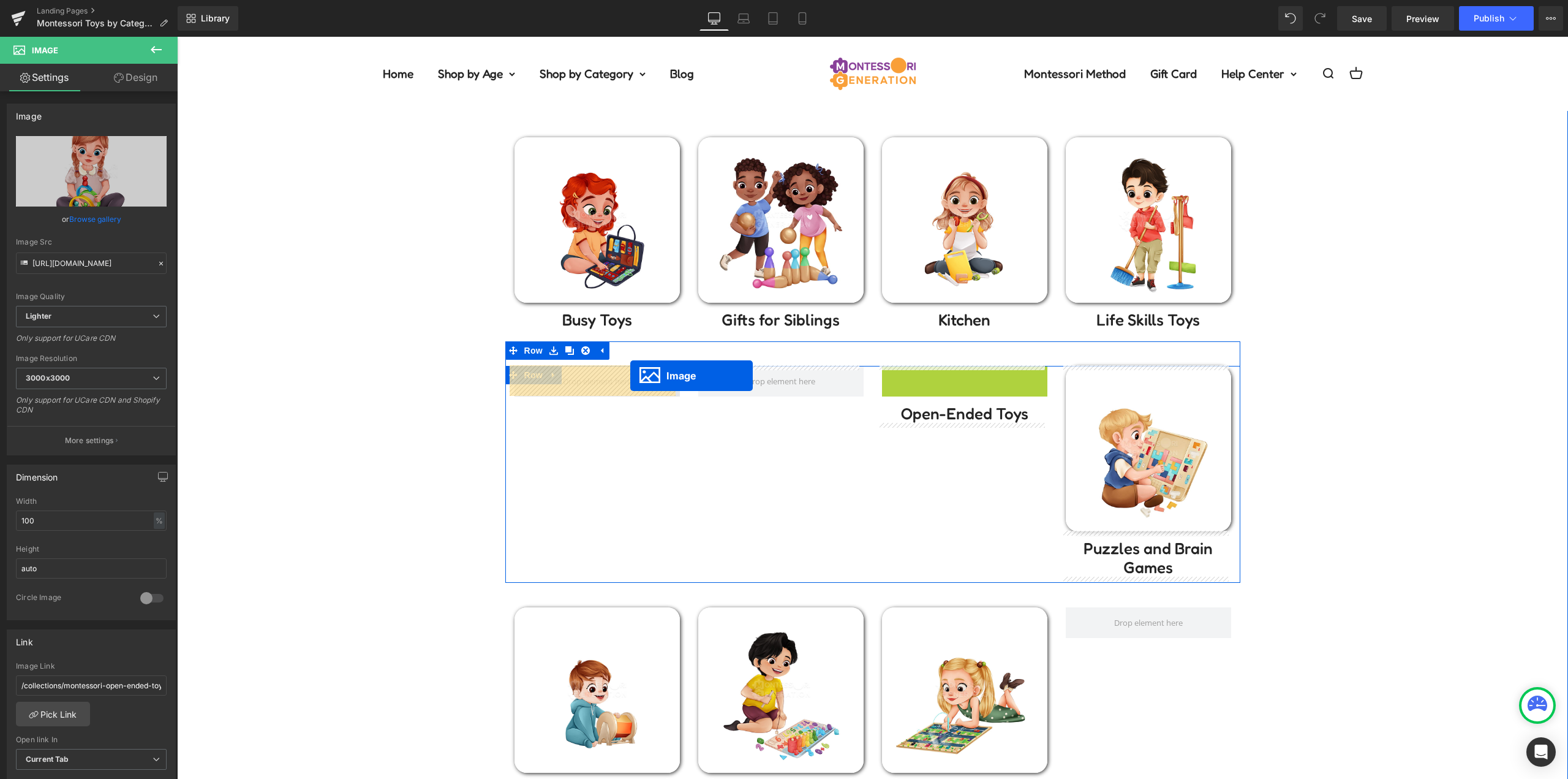
drag, startPoint x: 952, startPoint y: 446, endPoint x: 630, endPoint y: 377, distance: 329.3
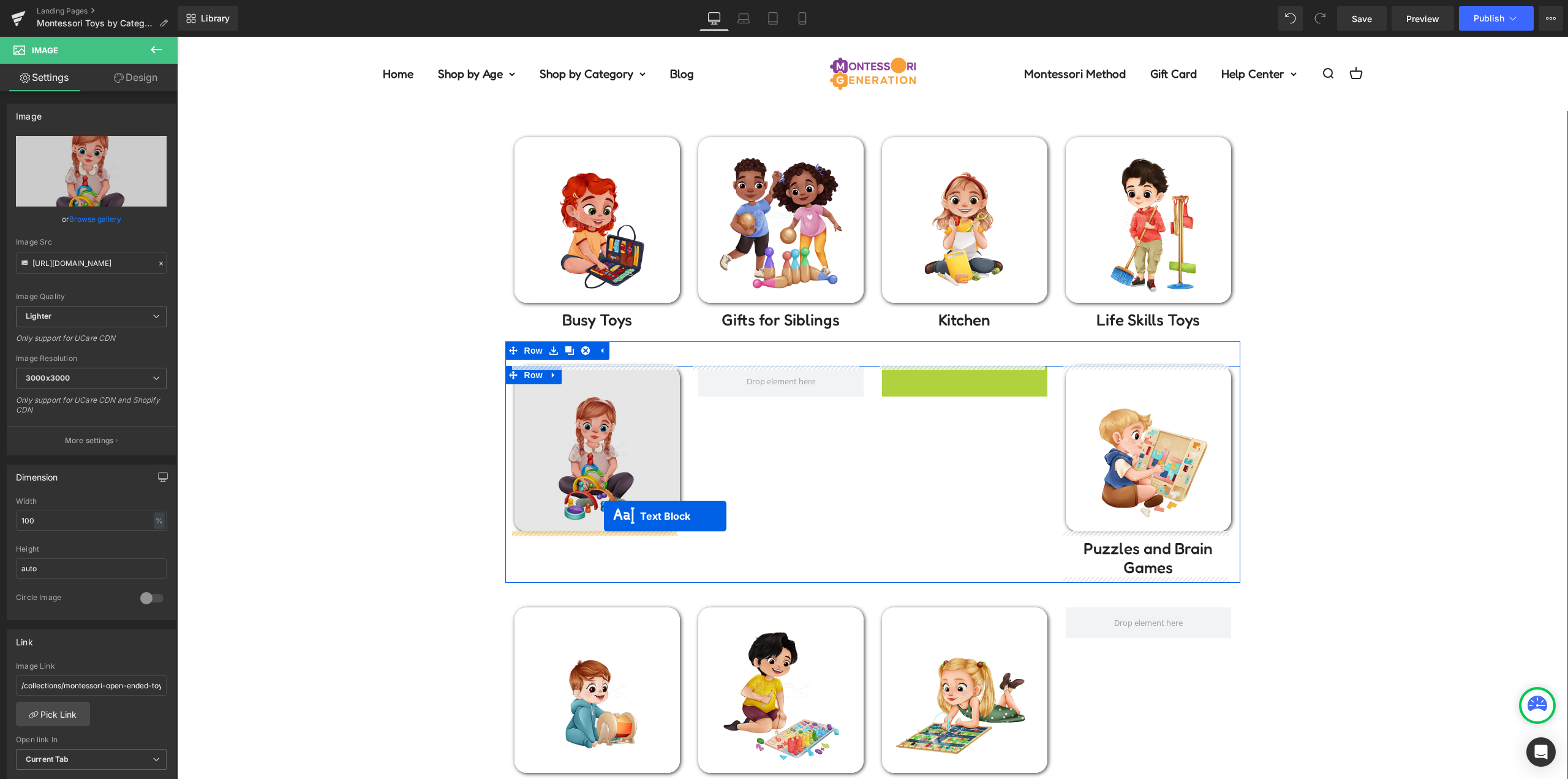
drag, startPoint x: 947, startPoint y: 378, endPoint x: 600, endPoint y: 520, distance: 374.9
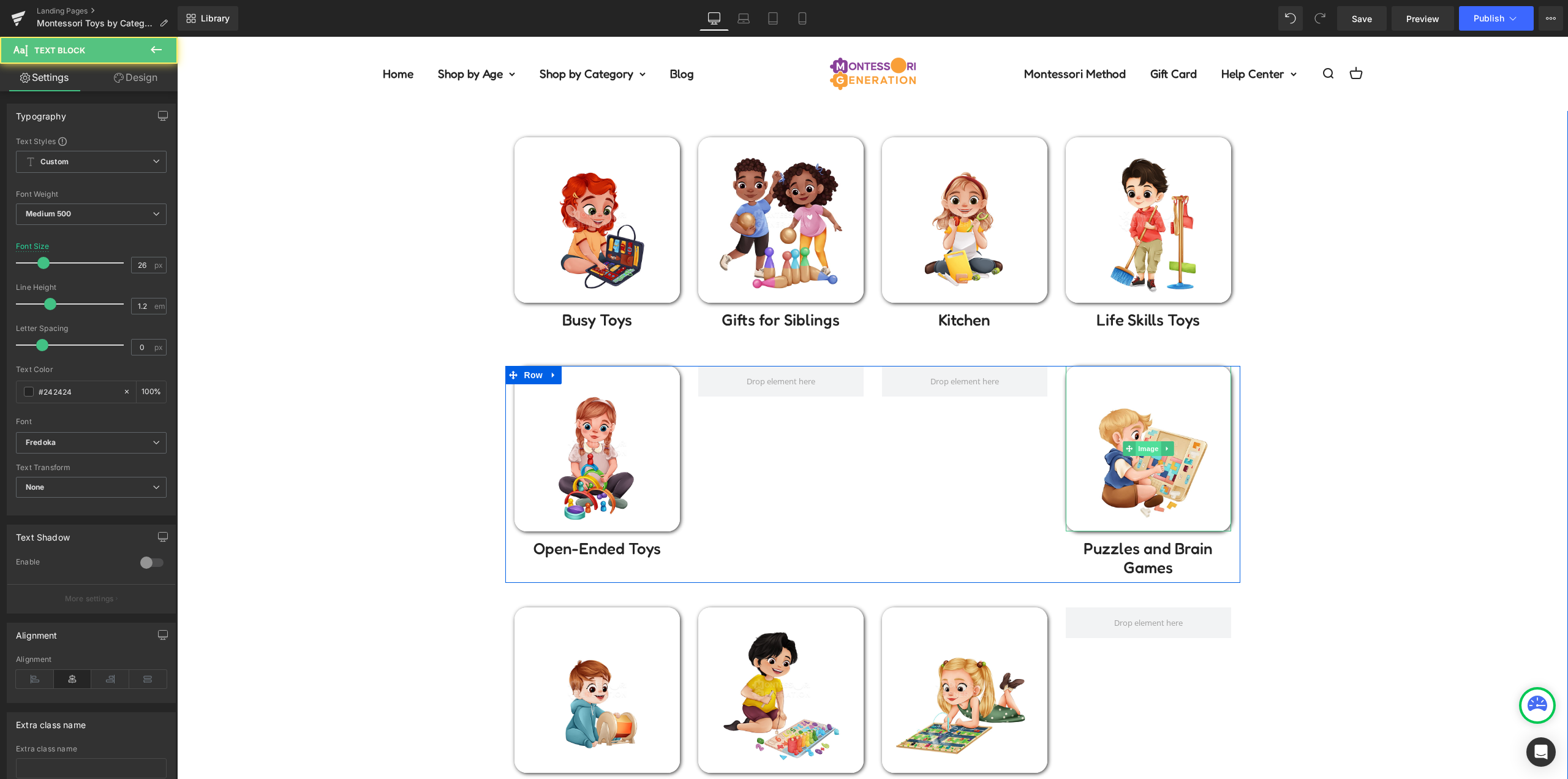
click at [1147, 457] on img at bounding box center [1148, 448] width 166 height 166
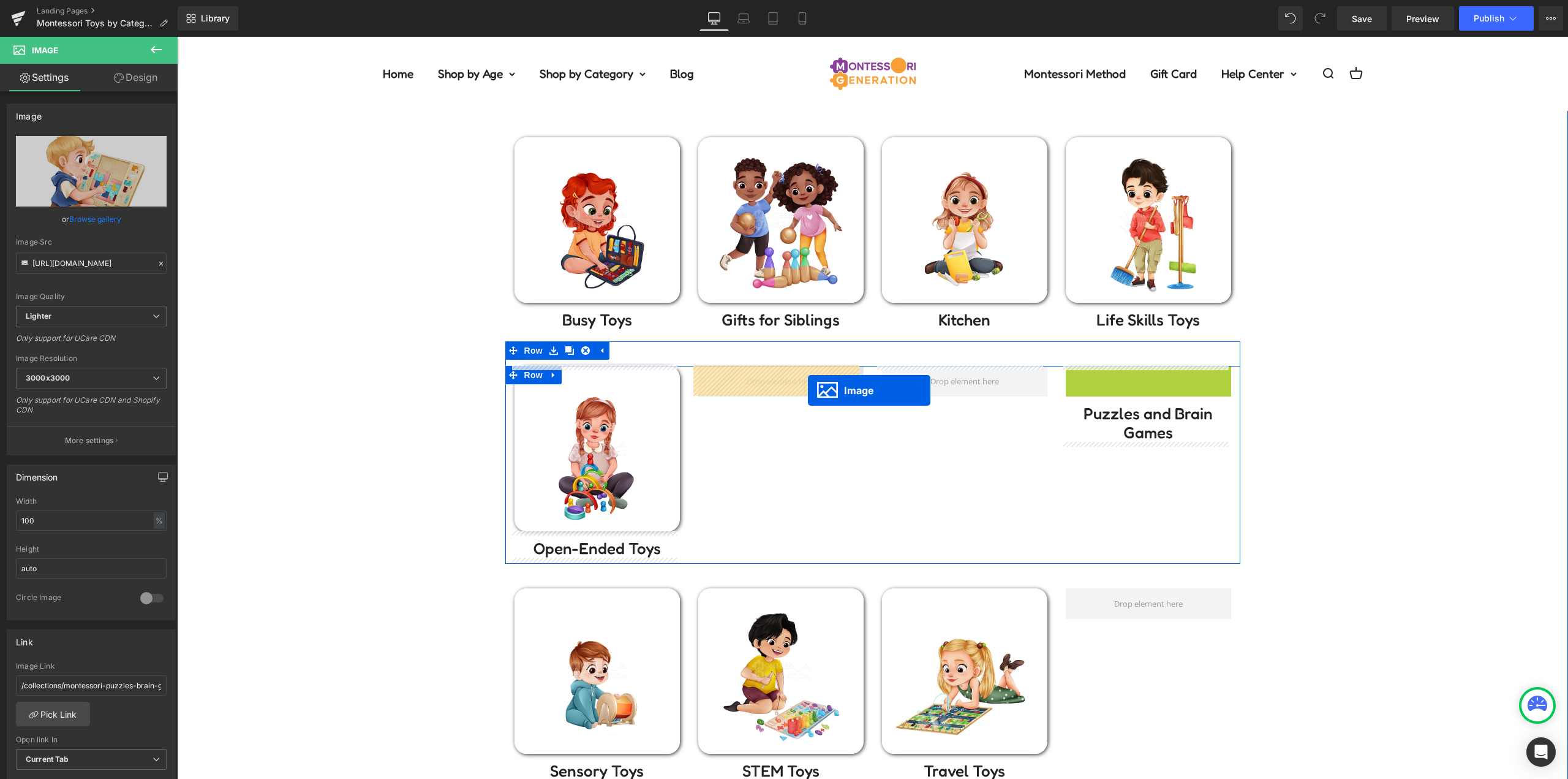
drag, startPoint x: 1050, startPoint y: 438, endPoint x: 808, endPoint y: 390, distance: 246.7
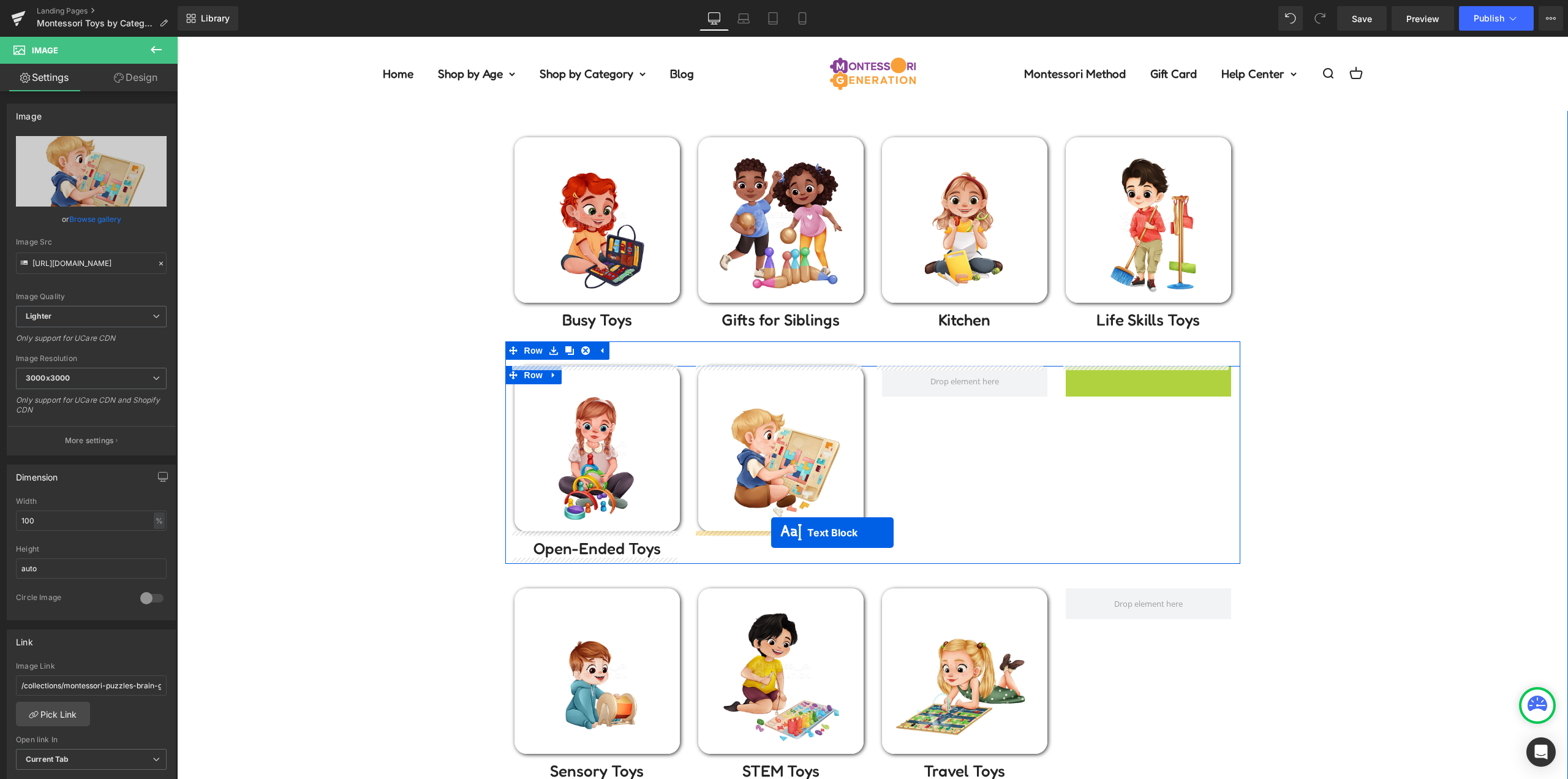
drag, startPoint x: 1129, startPoint y: 392, endPoint x: 771, endPoint y: 532, distance: 384.4
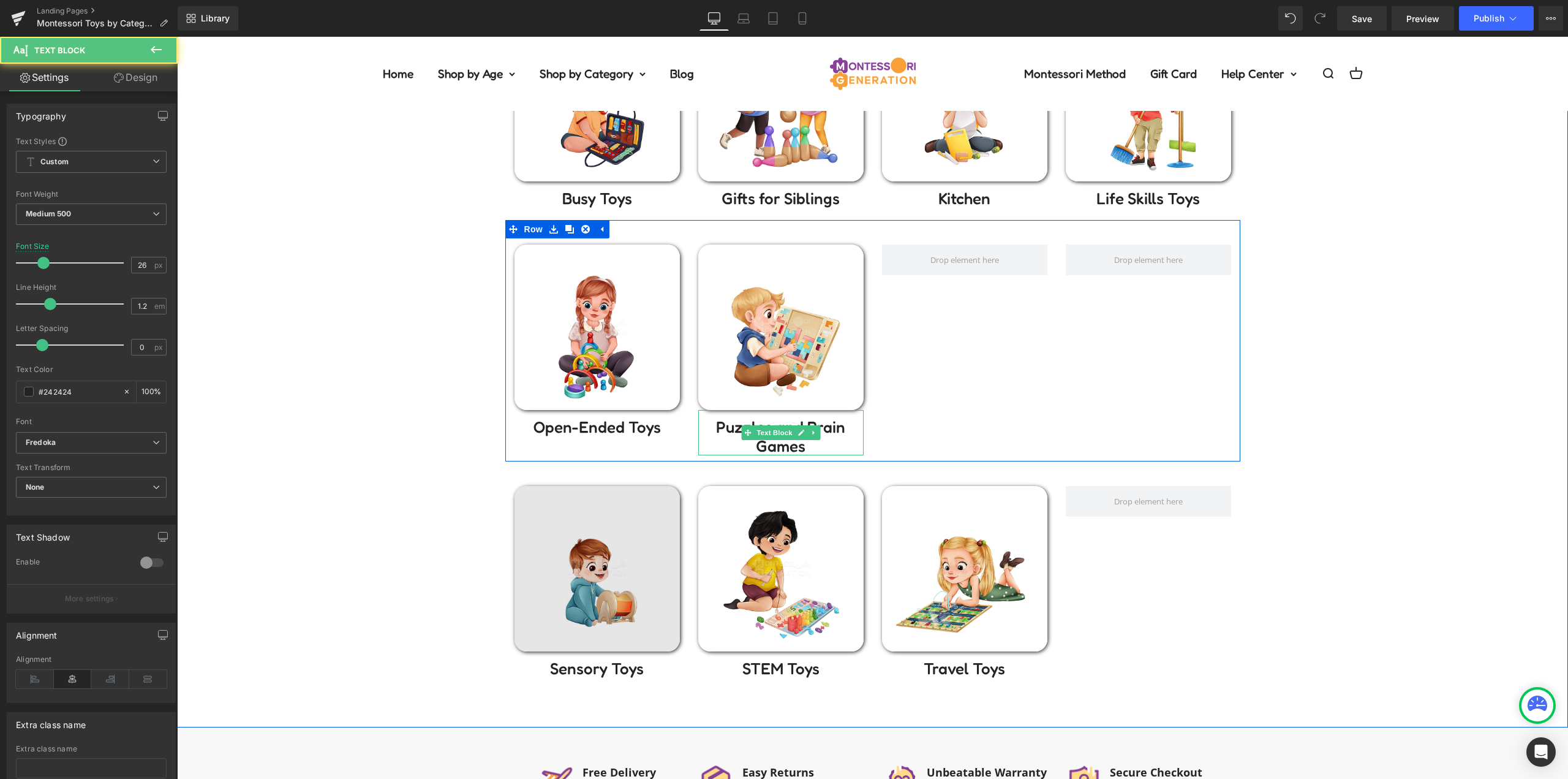
scroll to position [490, 0]
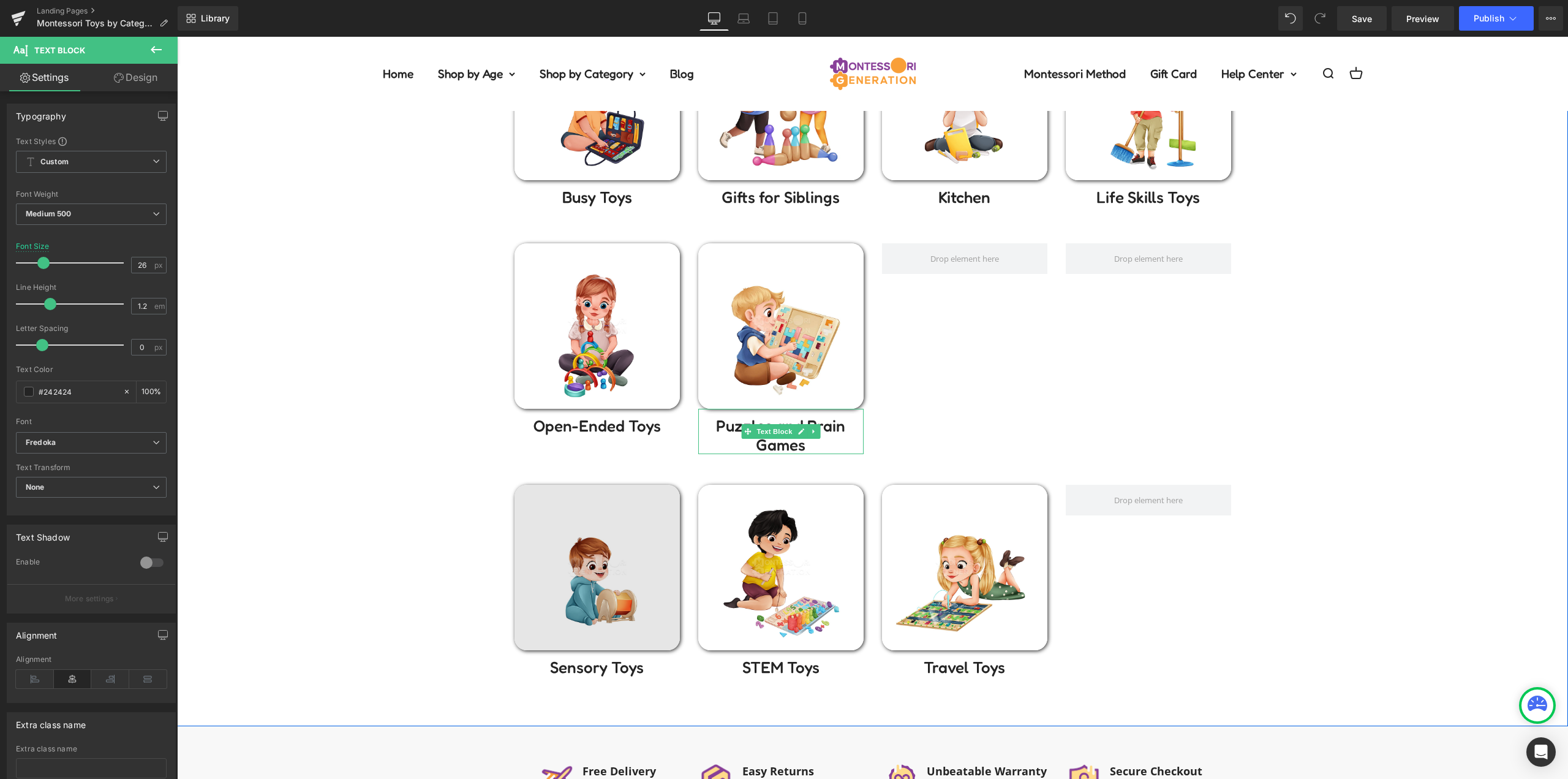
click at [546, 556] on img at bounding box center [597, 568] width 166 height 166
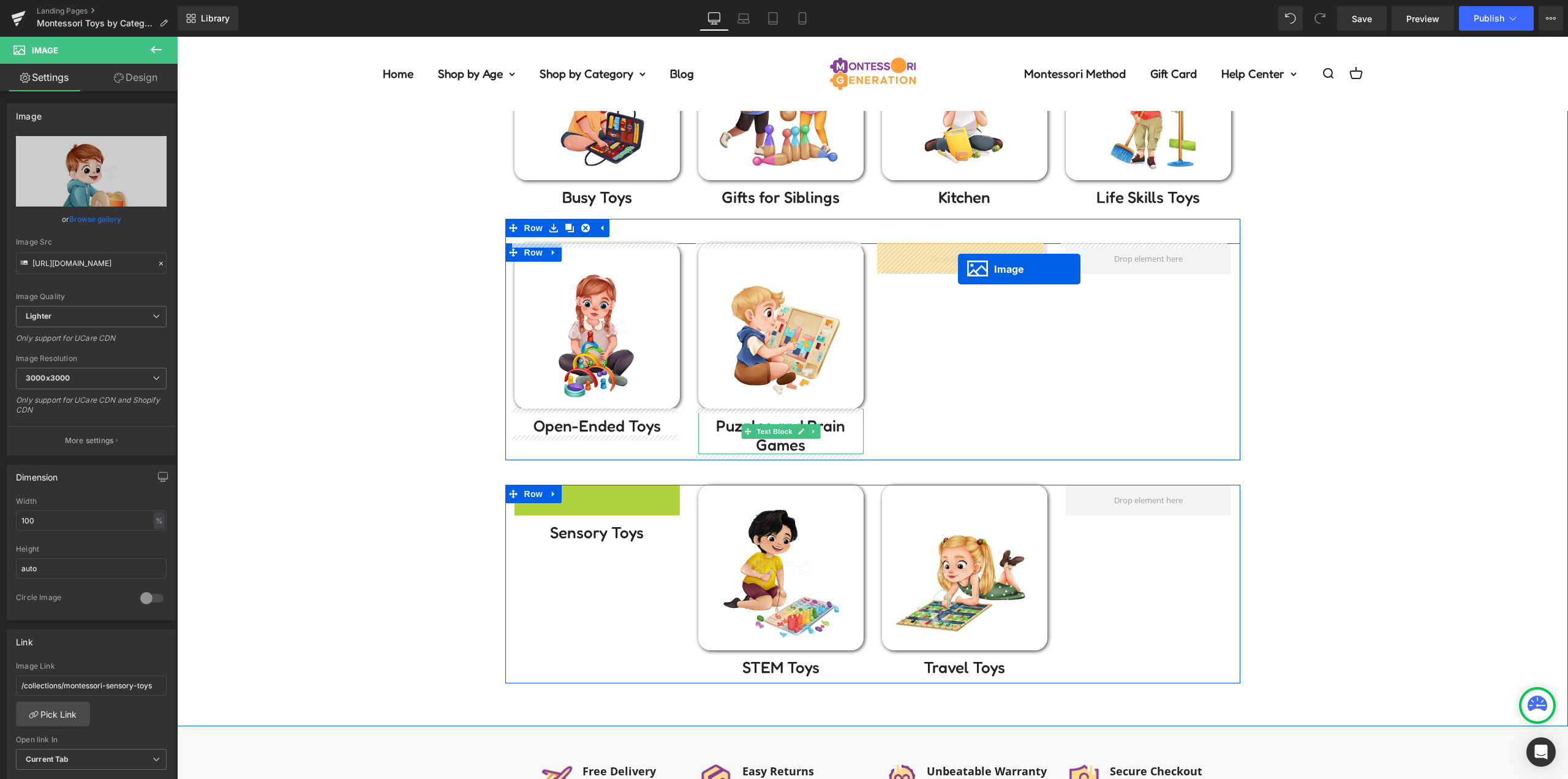
drag, startPoint x: 642, startPoint y: 537, endPoint x: 958, endPoint y: 269, distance: 414.3
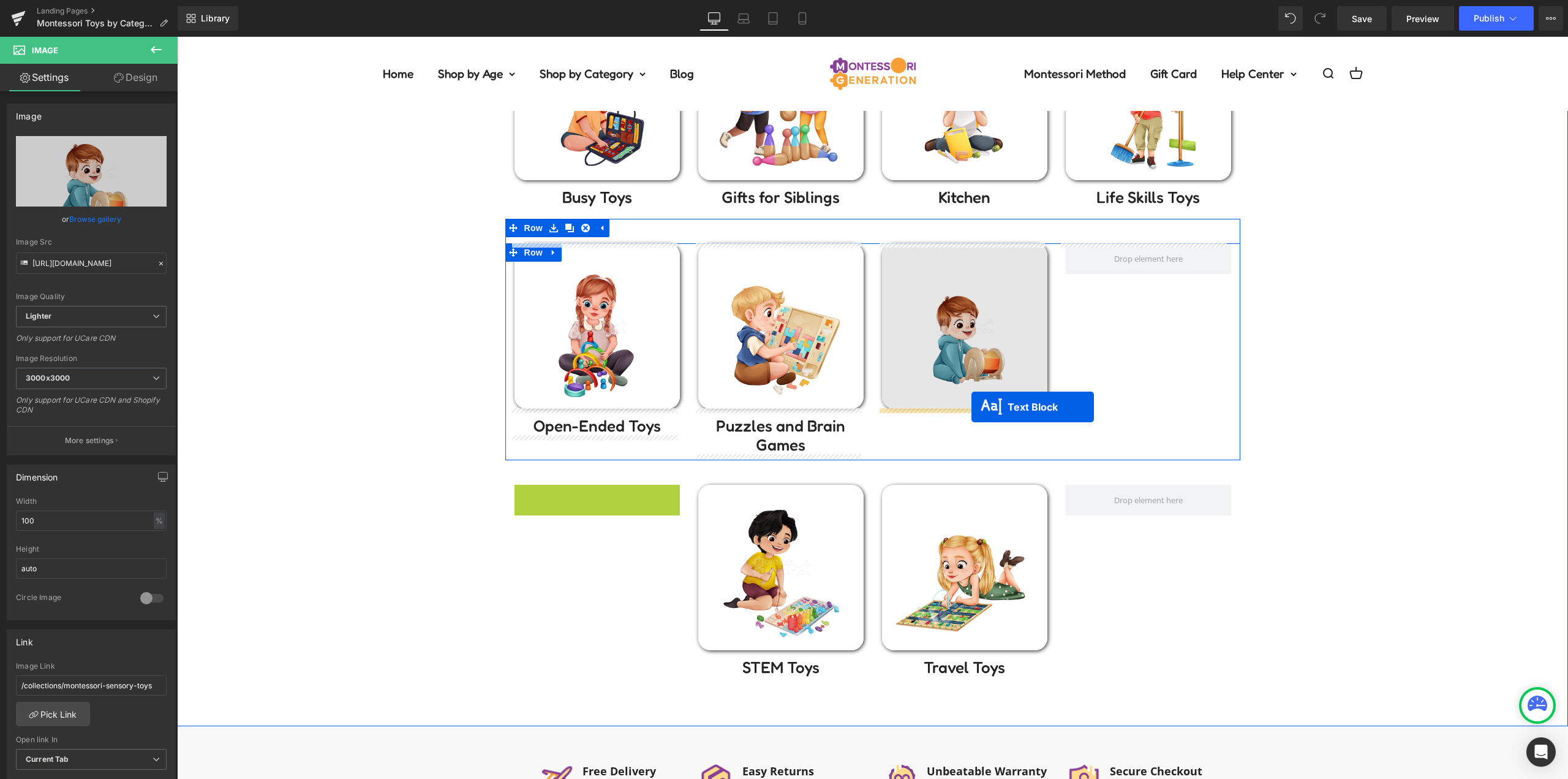
drag, startPoint x: 589, startPoint y: 496, endPoint x: 971, endPoint y: 407, distance: 392.2
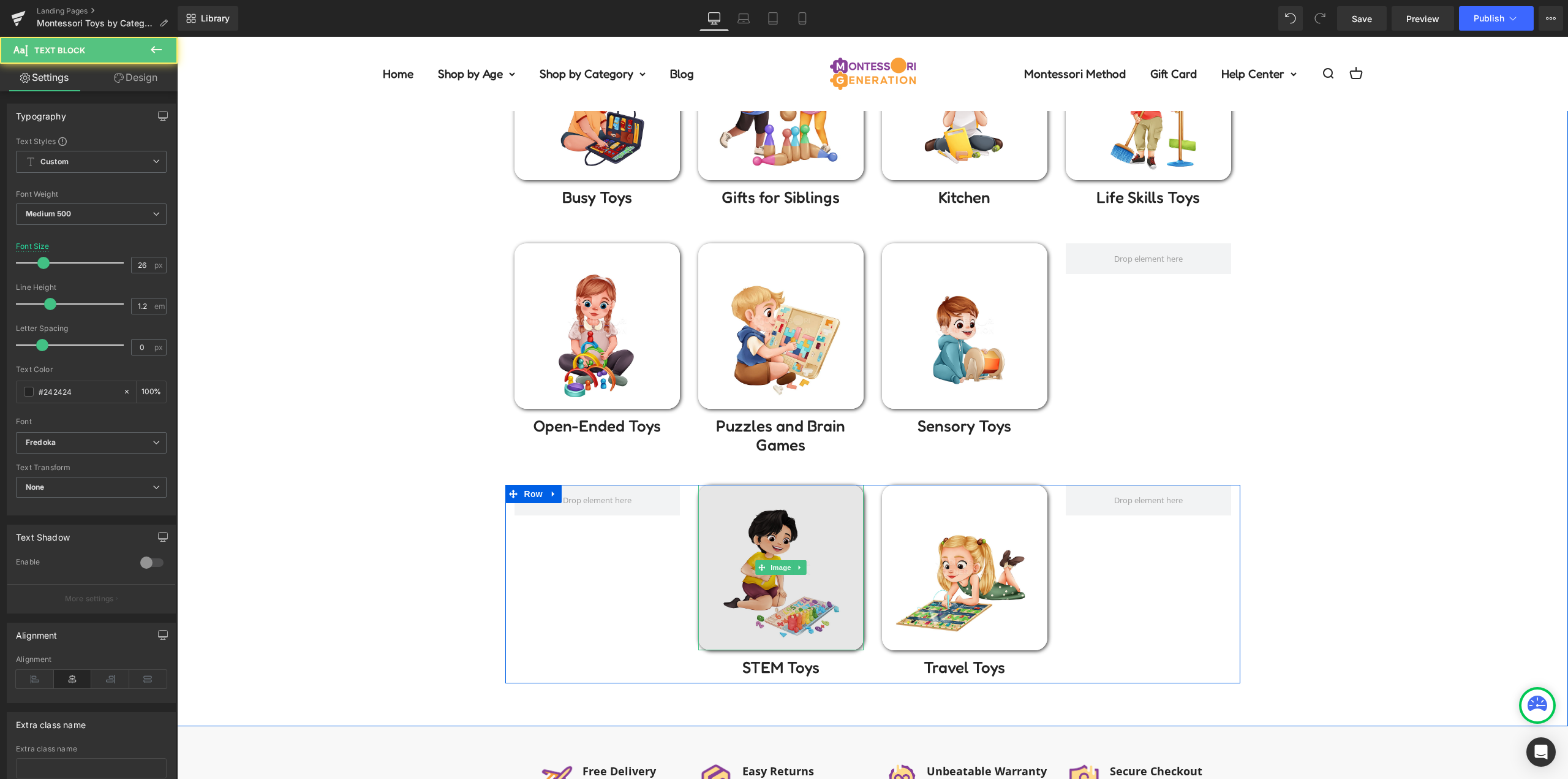
click at [770, 537] on img at bounding box center [781, 568] width 166 height 166
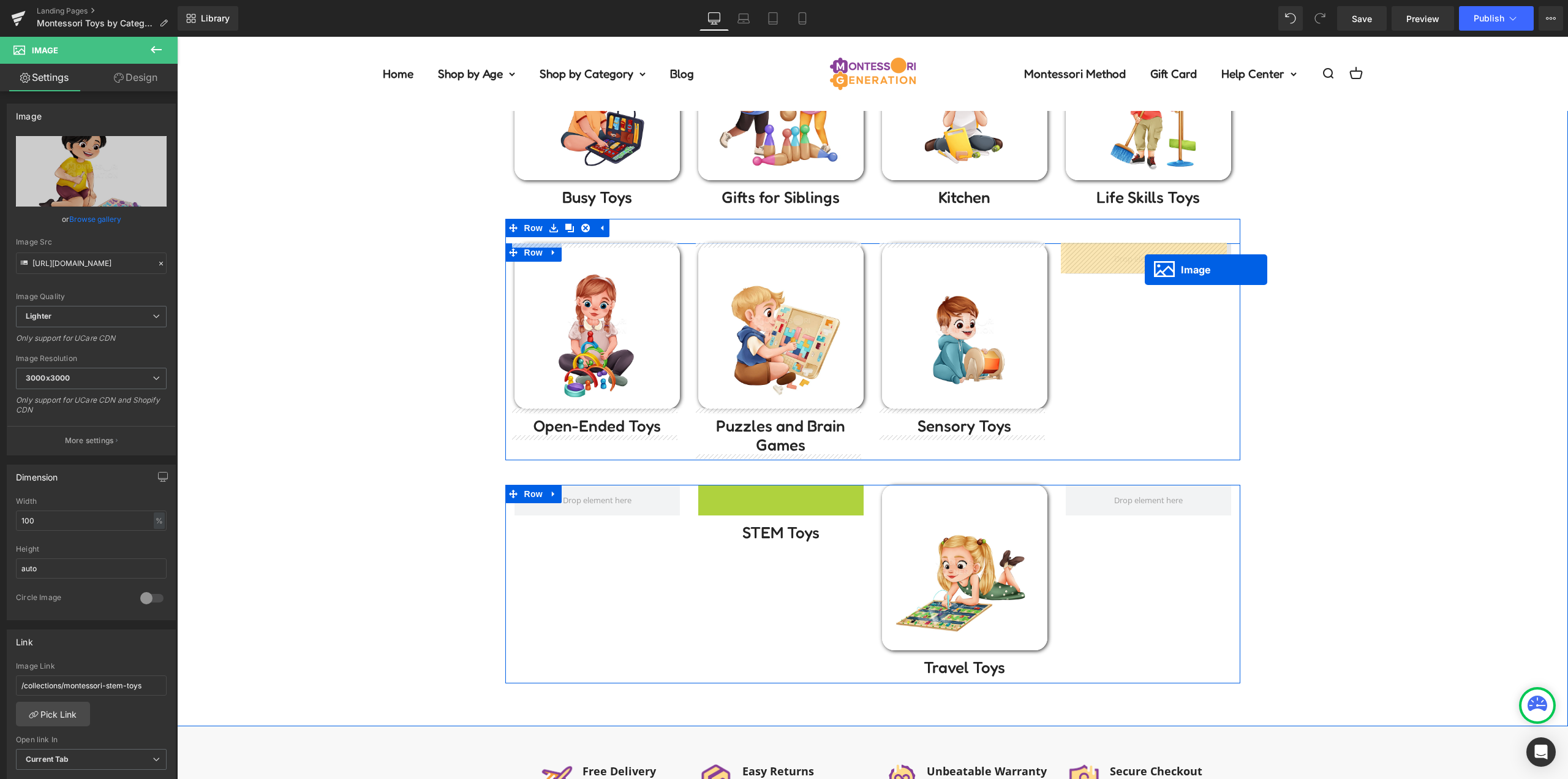
drag, startPoint x: 773, startPoint y: 566, endPoint x: 1145, endPoint y: 262, distance: 480.4
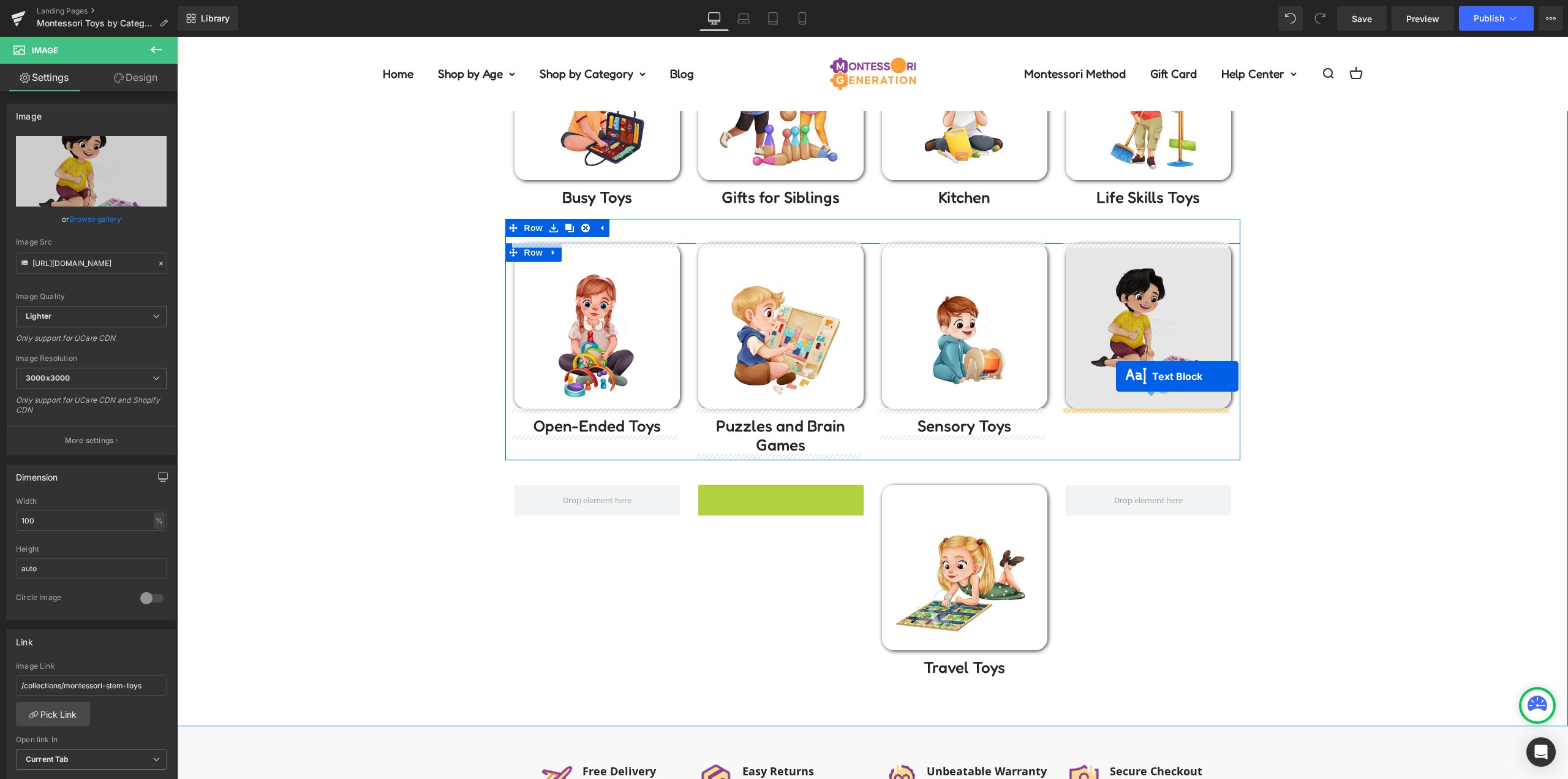
drag, startPoint x: 768, startPoint y: 496, endPoint x: 1118, endPoint y: 399, distance: 363.2
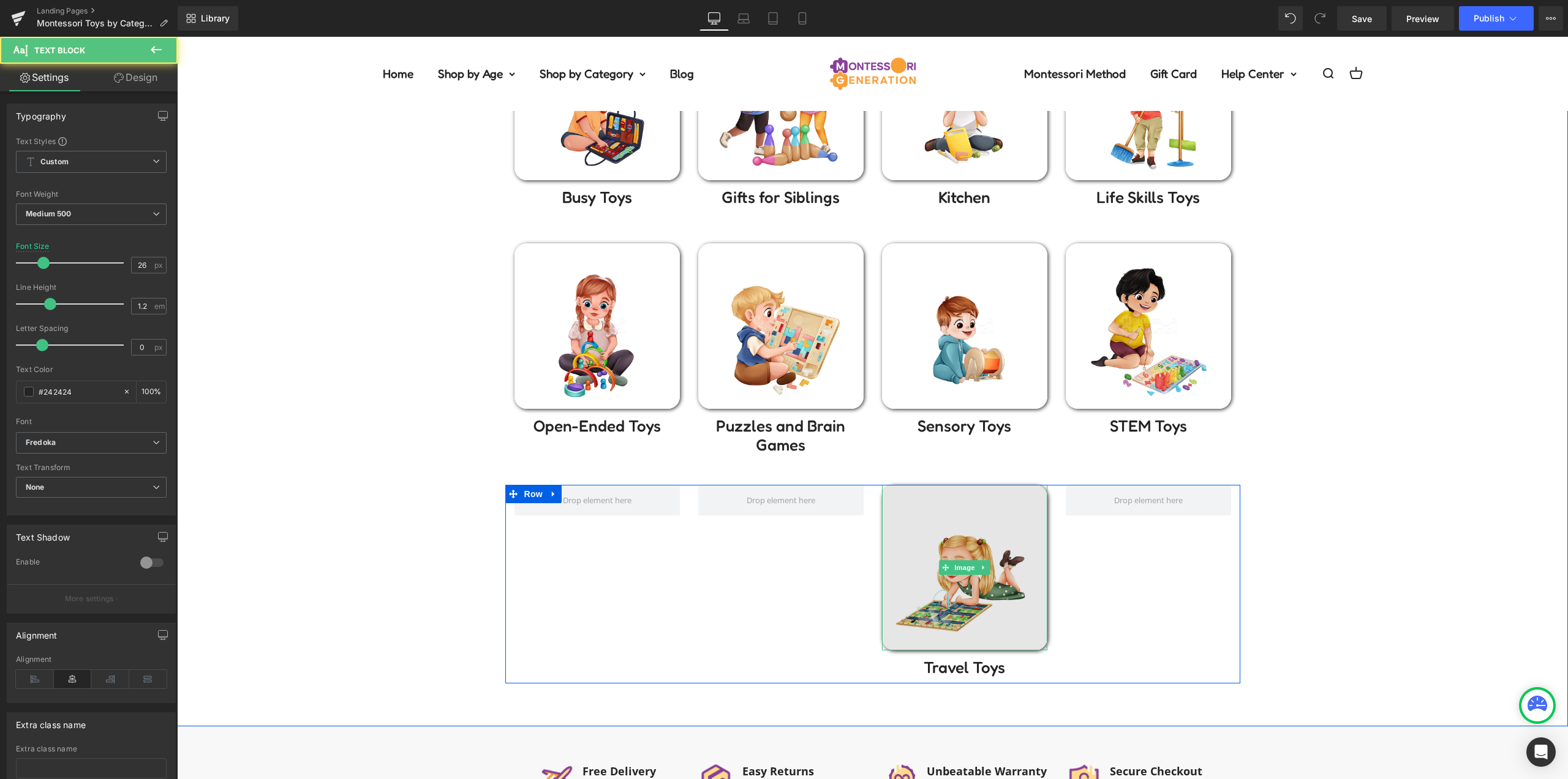
click at [974, 540] on img at bounding box center [964, 568] width 166 height 166
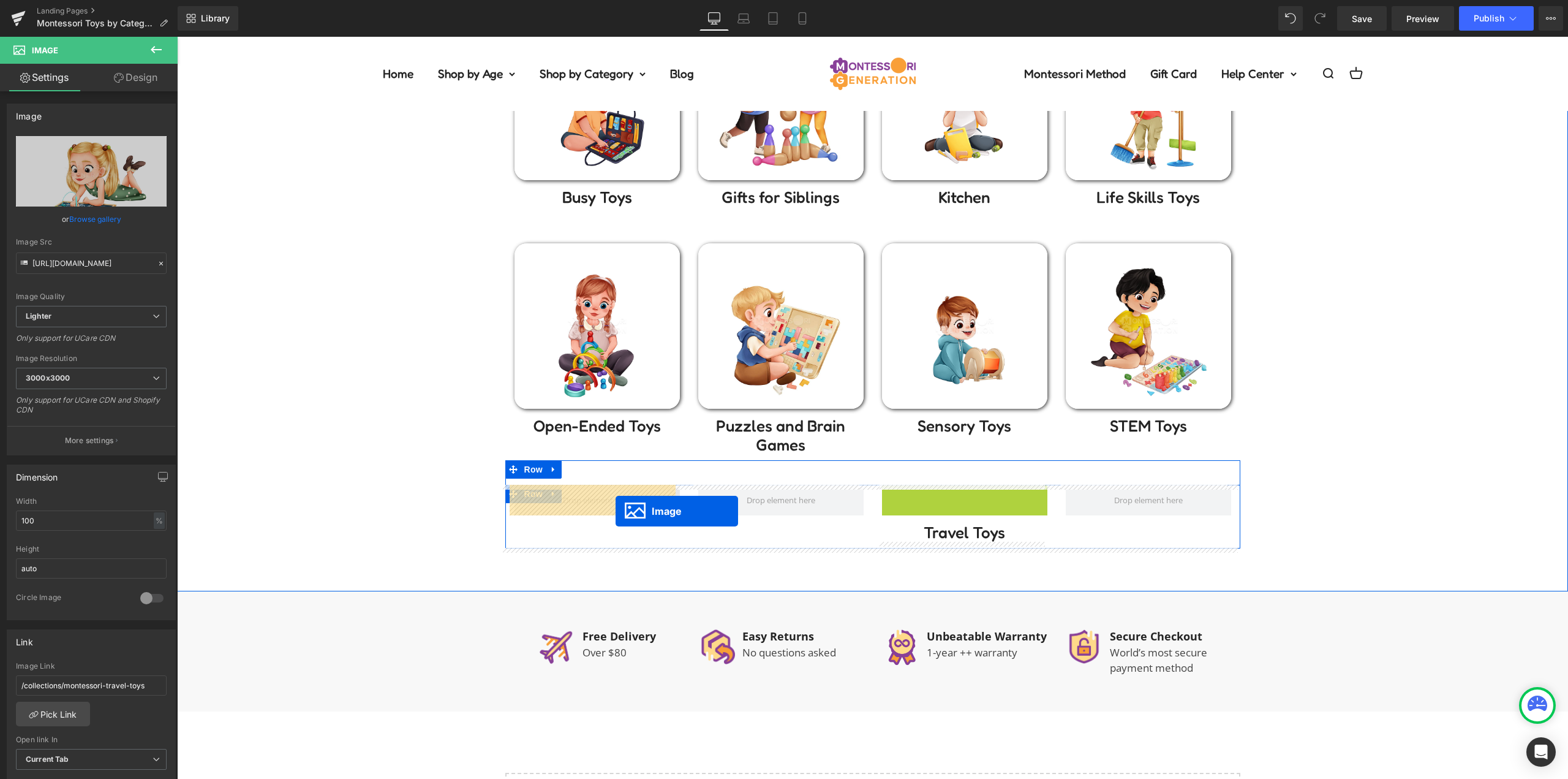
drag, startPoint x: 903, startPoint y: 564, endPoint x: 625, endPoint y: 506, distance: 284.0
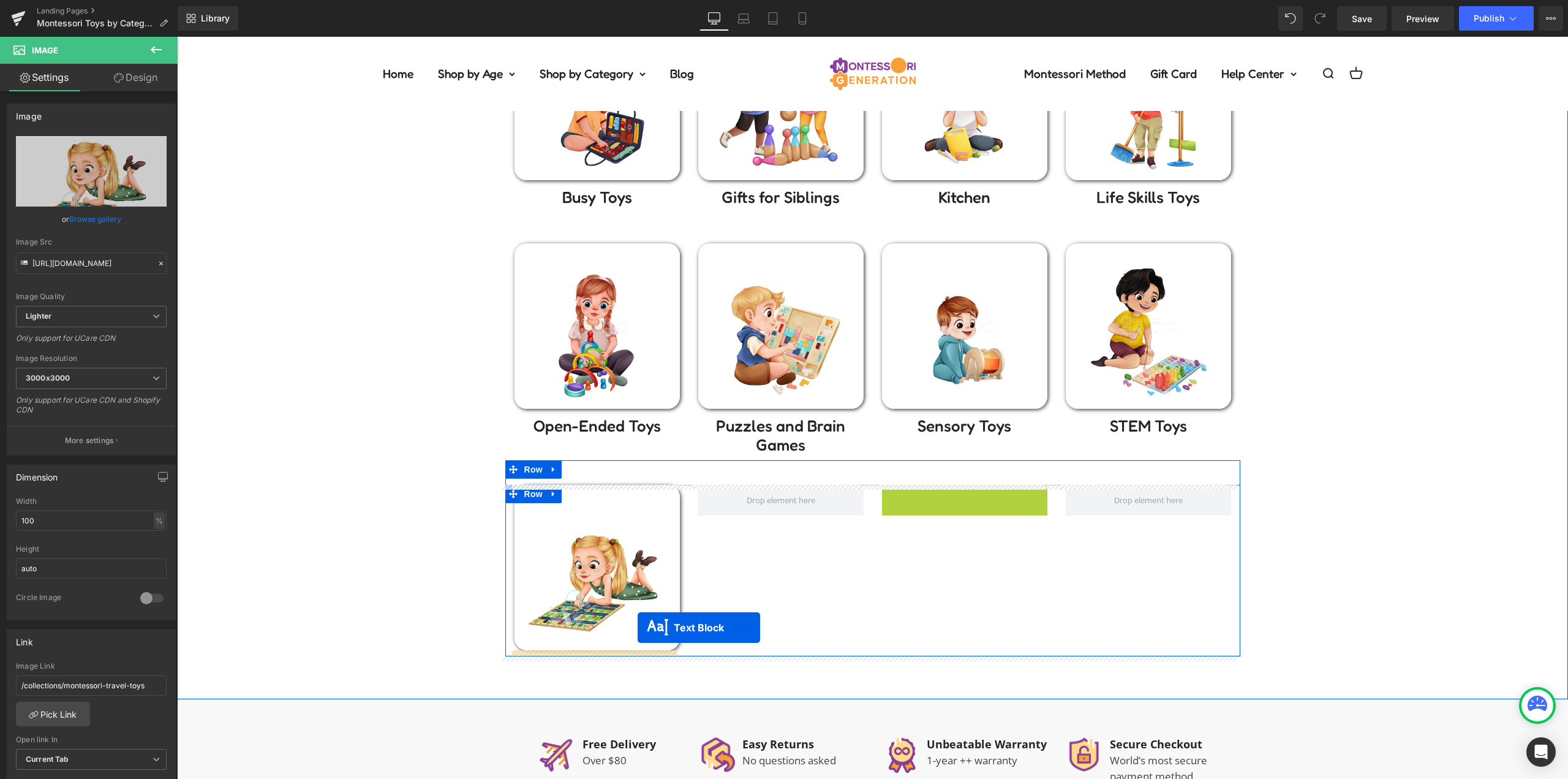
drag, startPoint x: 959, startPoint y: 499, endPoint x: 681, endPoint y: 636, distance: 309.9
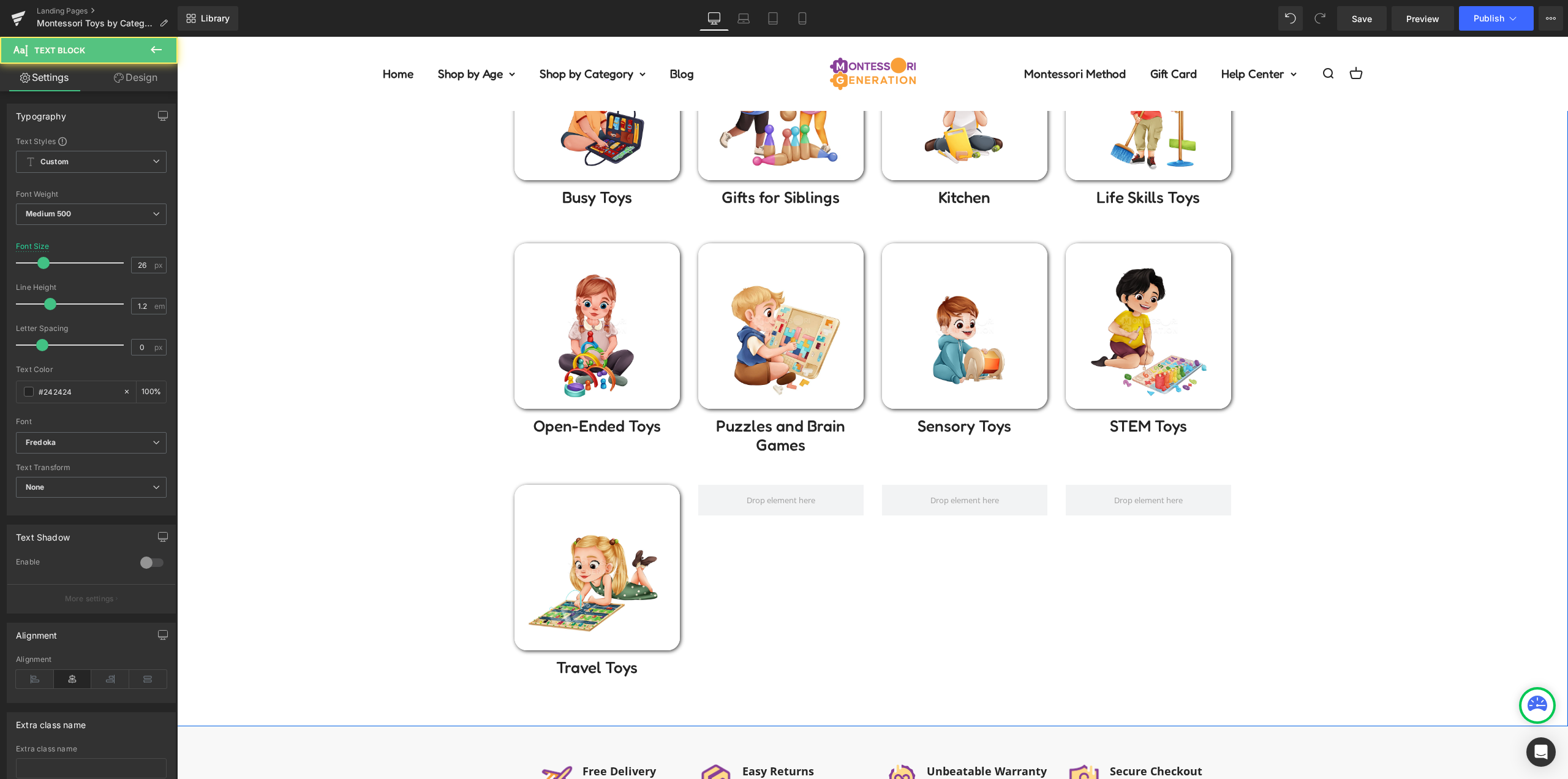
click at [1320, 487] on div "Montessori toys by Category Heading Pick a category you know your little one wo…" at bounding box center [872, 178] width 1391 height 1008
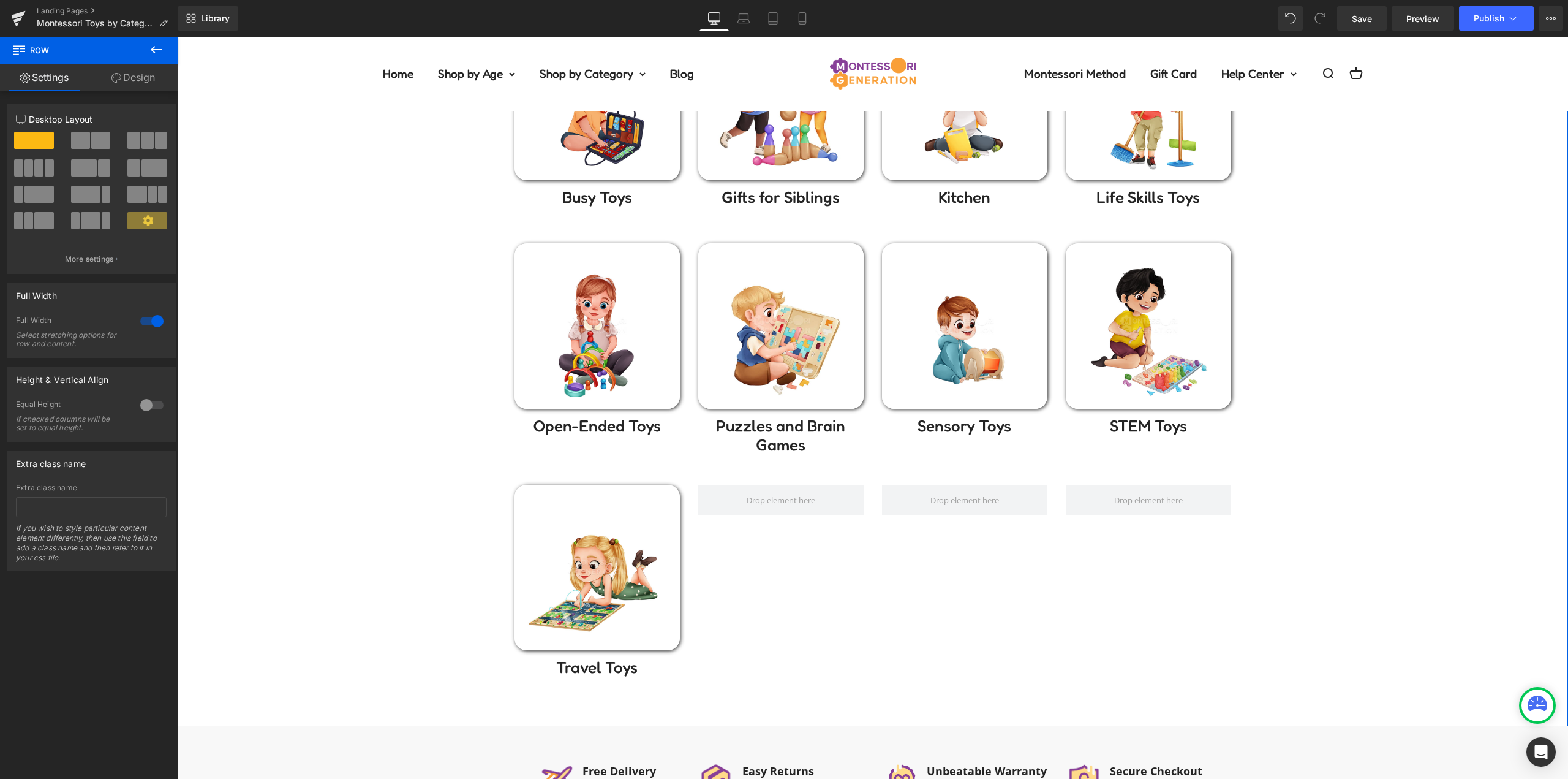
scroll to position [0, 0]
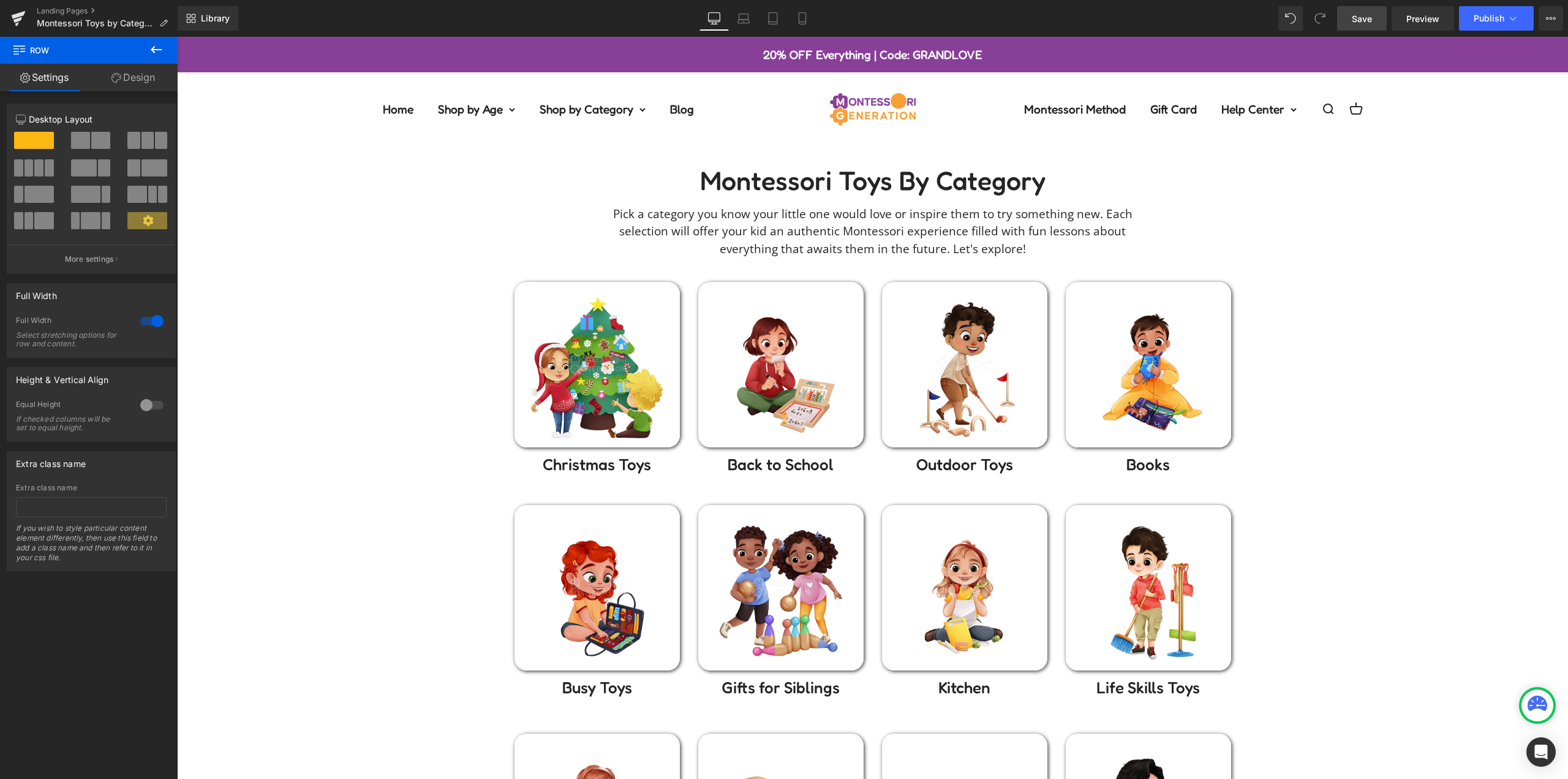
click at [1360, 13] on span "Save" at bounding box center [1362, 18] width 20 height 13
click at [372, 373] on div "Montessori toys by Category Heading Pick a category you know your little one wo…" at bounding box center [872, 669] width 1391 height 1008
click at [397, 368] on div "Montessori toys by Category Heading Pick a category you know your little one wo…" at bounding box center [872, 669] width 1391 height 1008
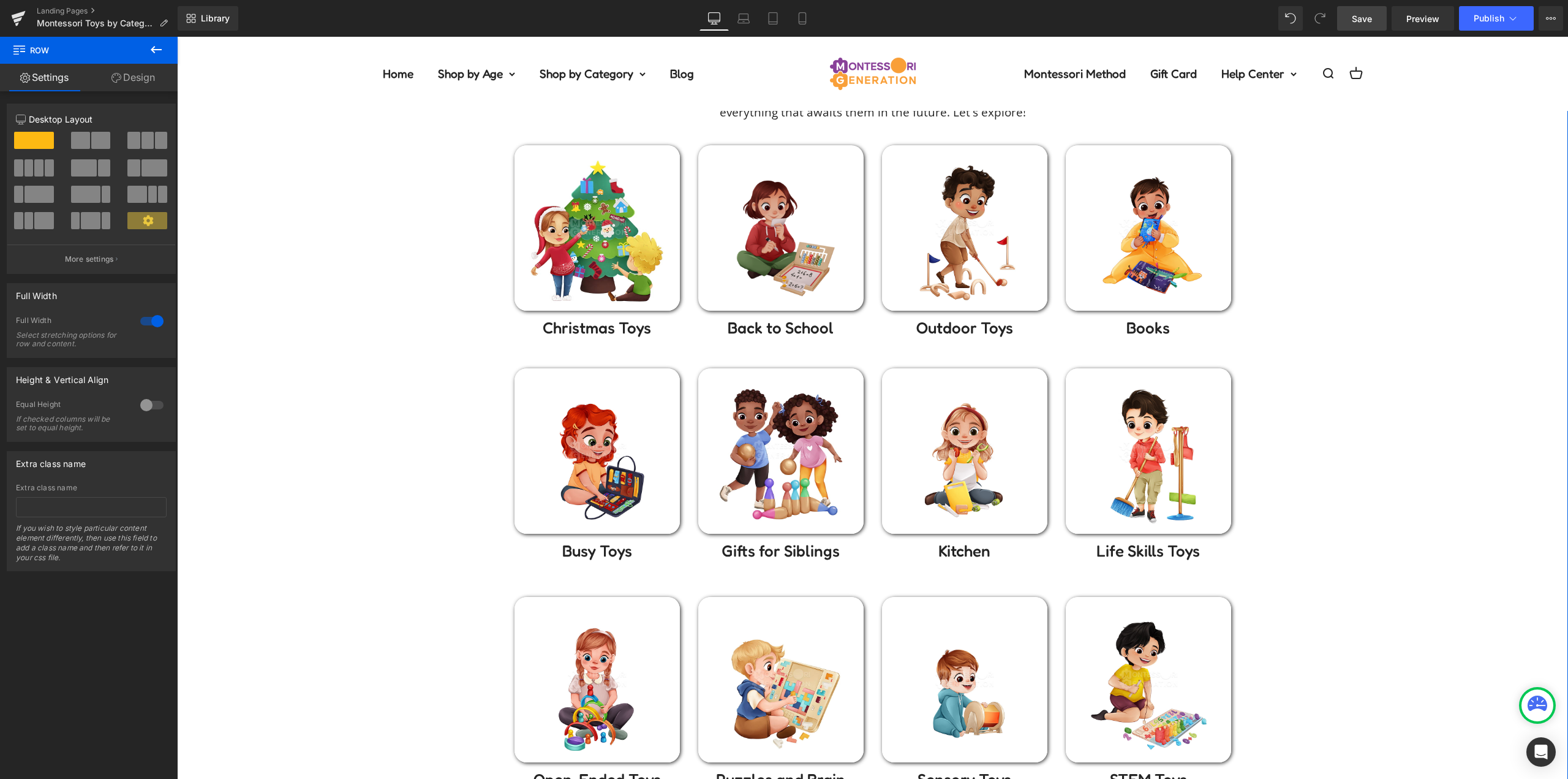
scroll to position [122, 0]
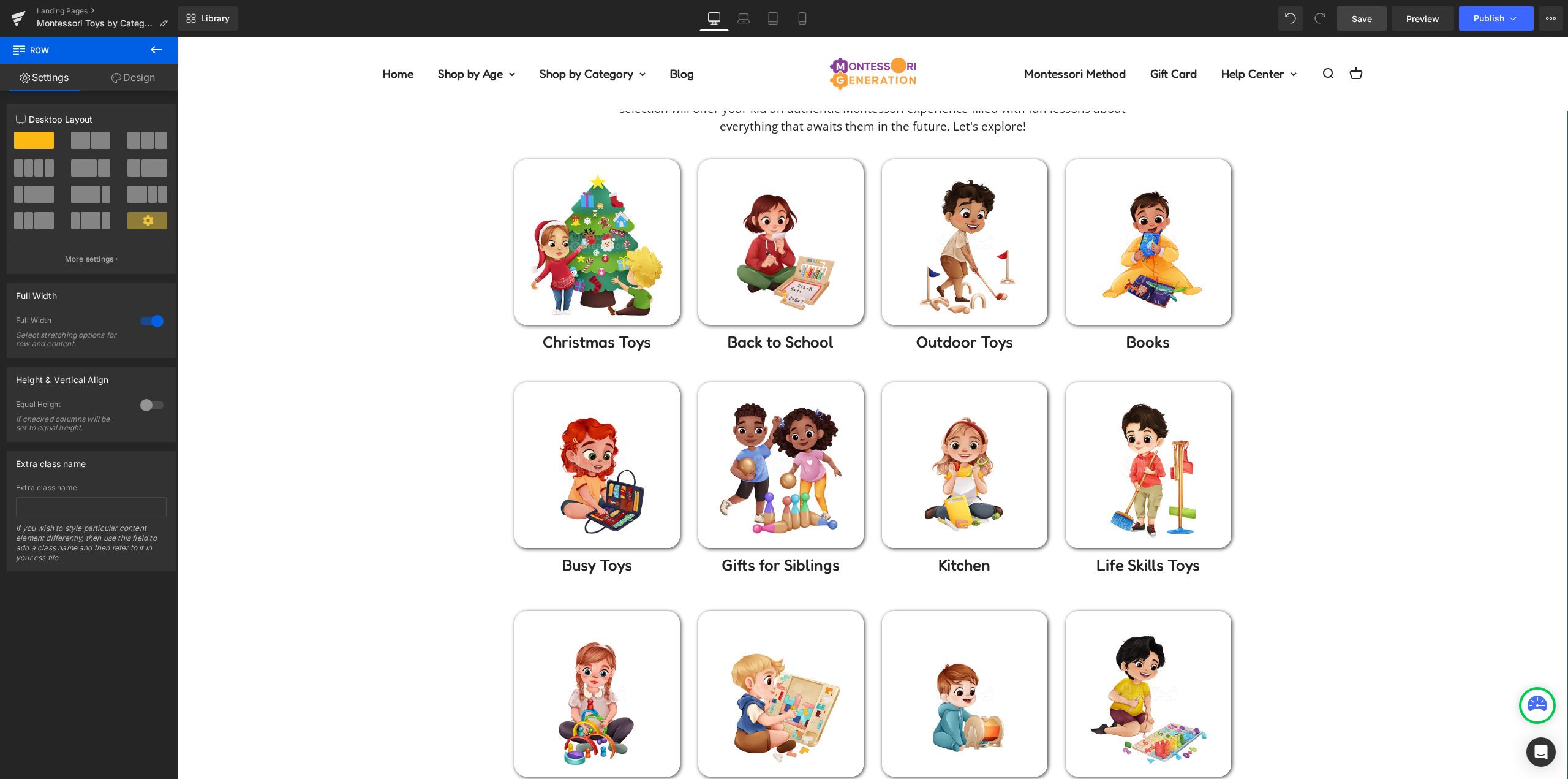
click at [381, 314] on div "Montessori toys by Category Heading Pick a category you know your little one wo…" at bounding box center [872, 546] width 1391 height 1008
click at [452, 311] on div "Montessori toys by Category Heading Pick a category you know your little one wo…" at bounding box center [872, 546] width 1391 height 1008
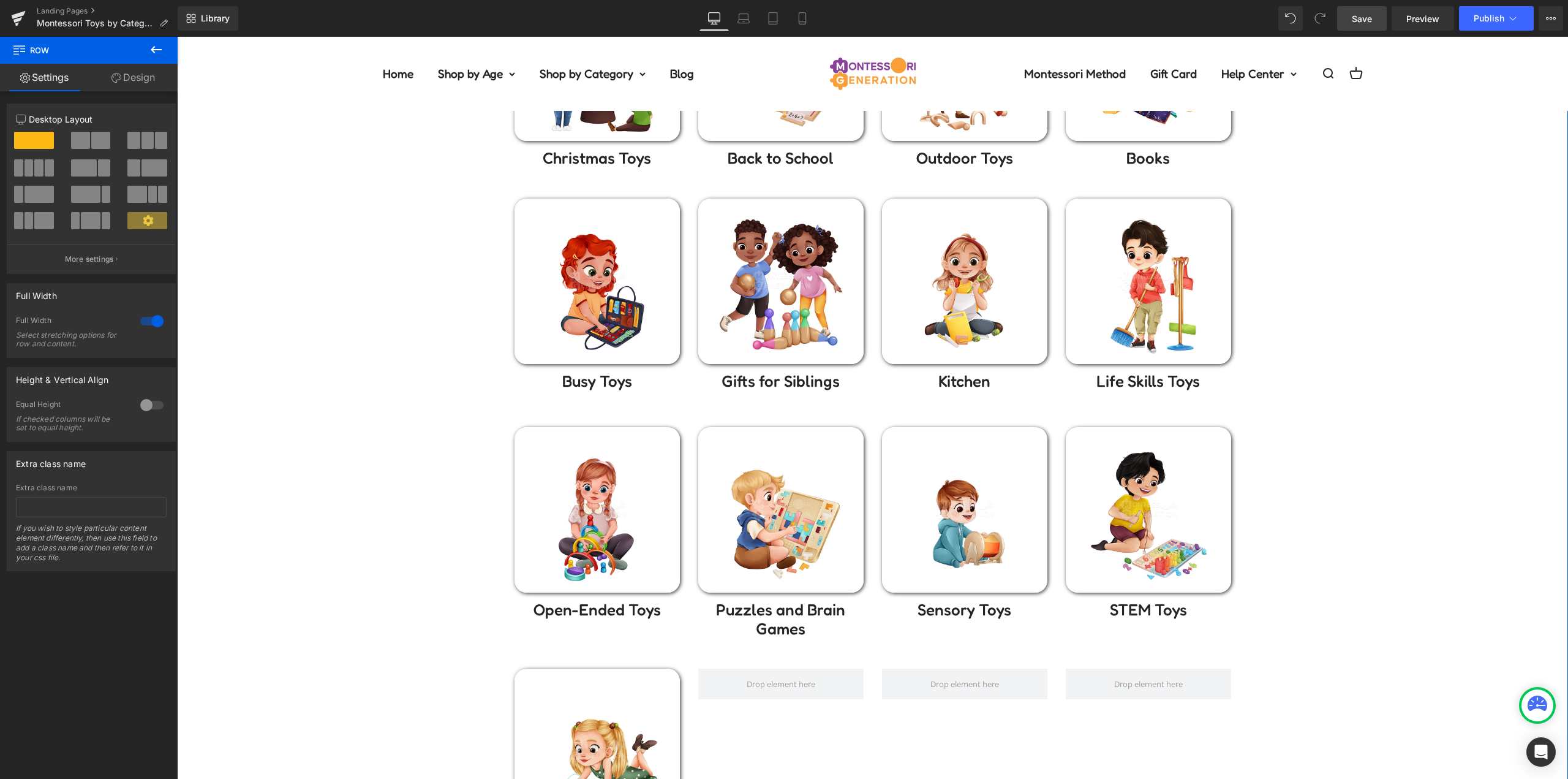
scroll to position [0, 0]
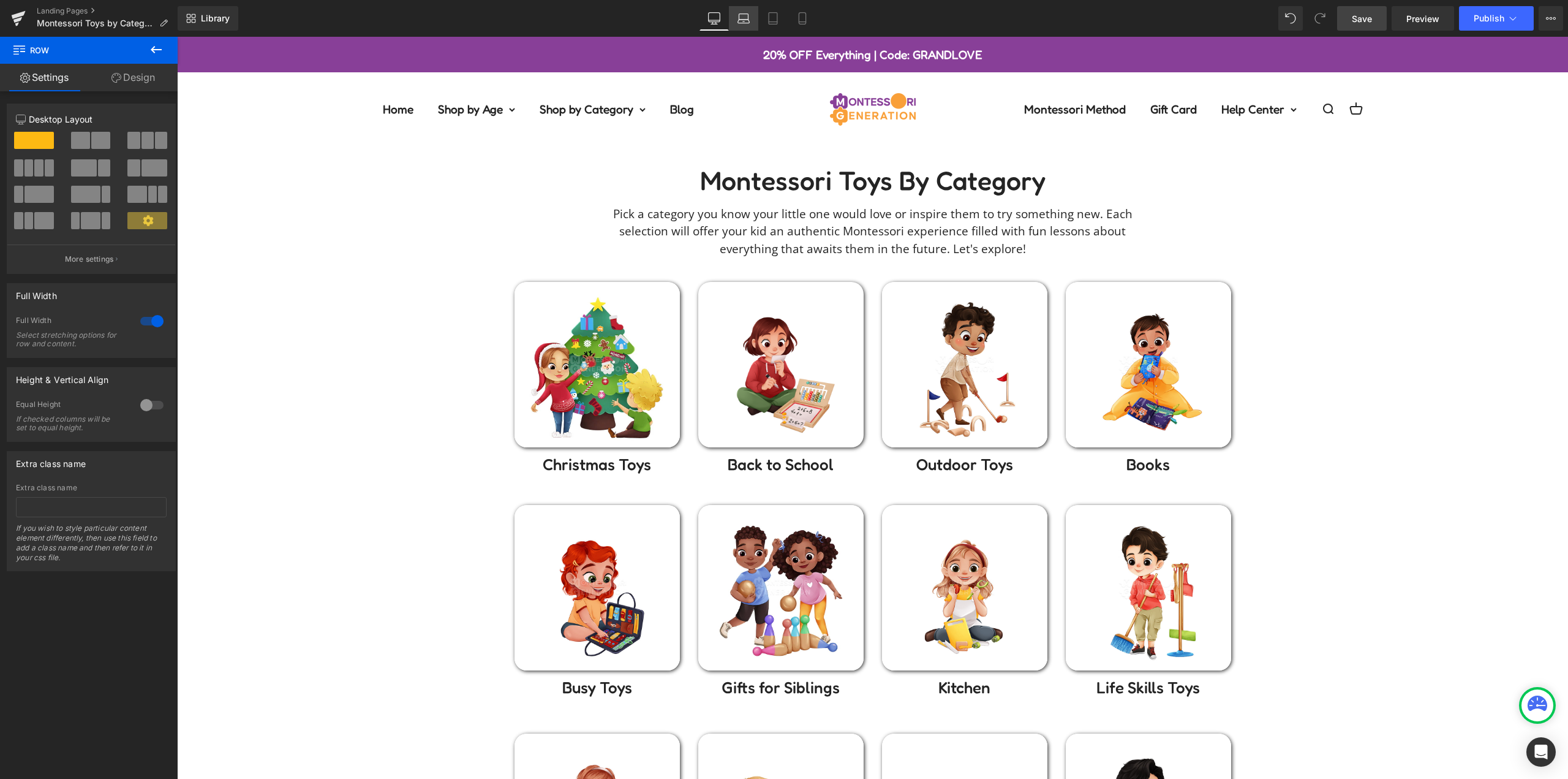
click at [749, 18] on icon at bounding box center [744, 17] width 9 height 6
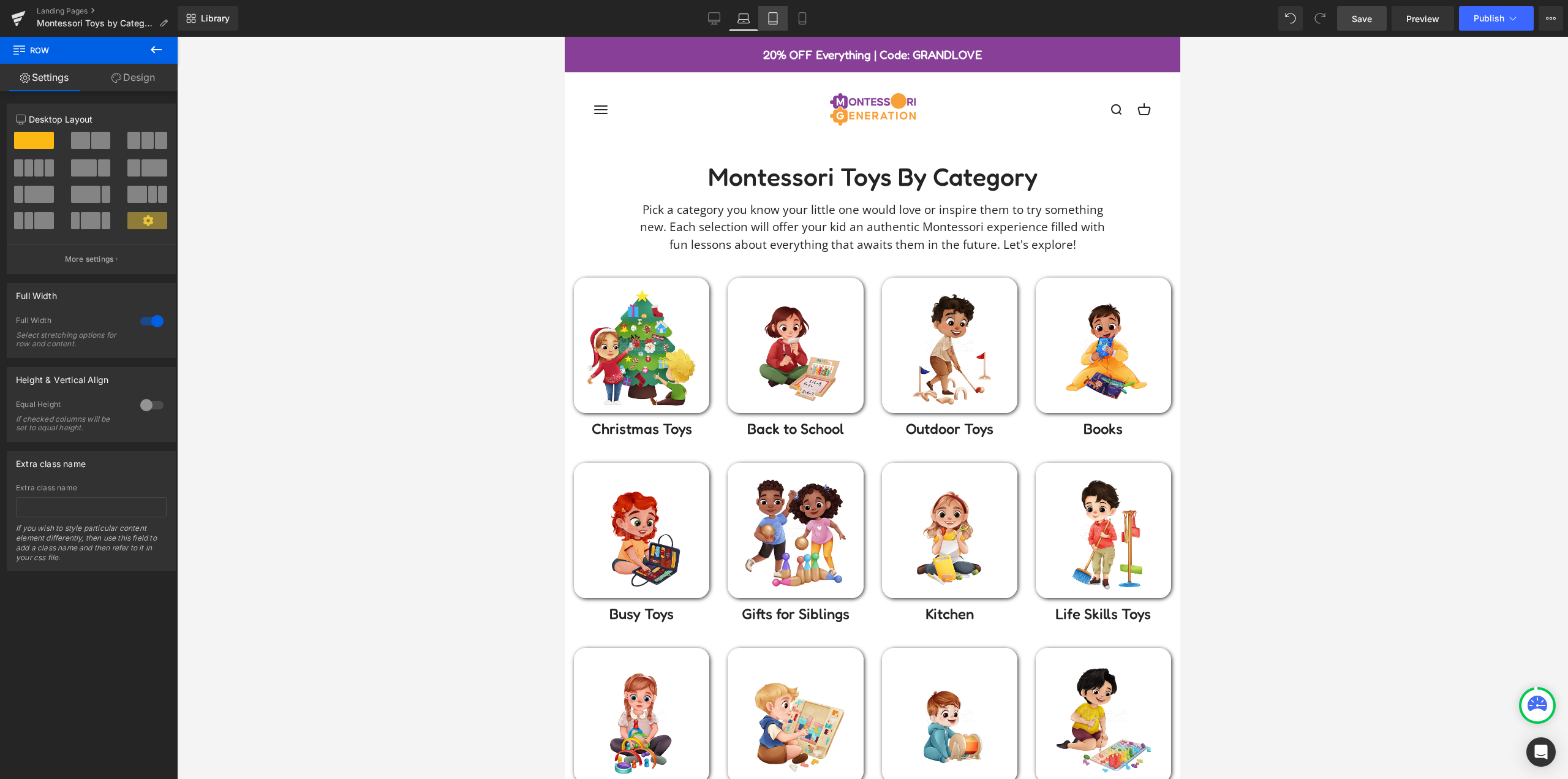
click at [777, 21] on icon at bounding box center [772, 18] width 12 height 12
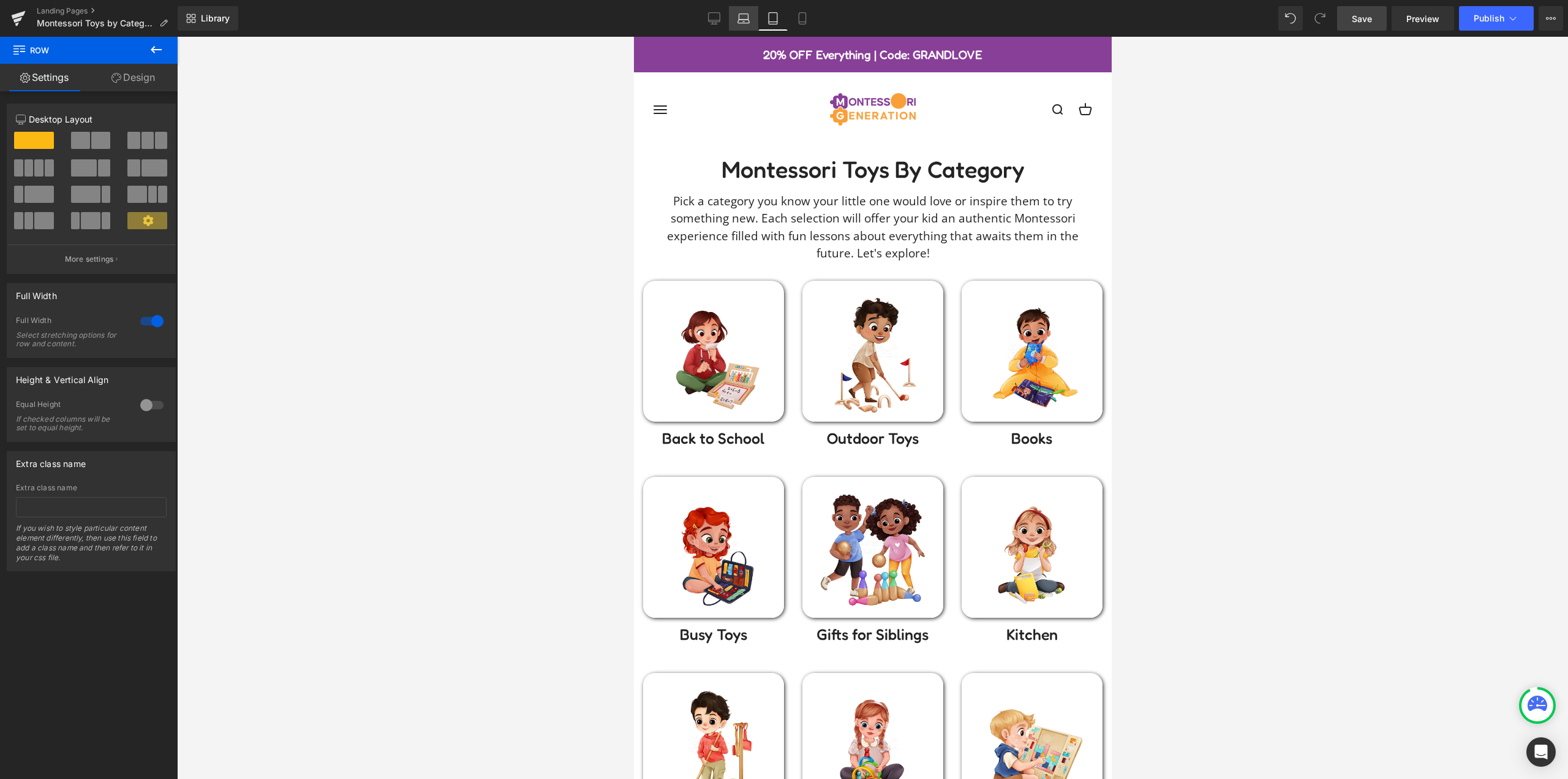
click at [751, 23] on link "Laptop" at bounding box center [744, 18] width 29 height 24
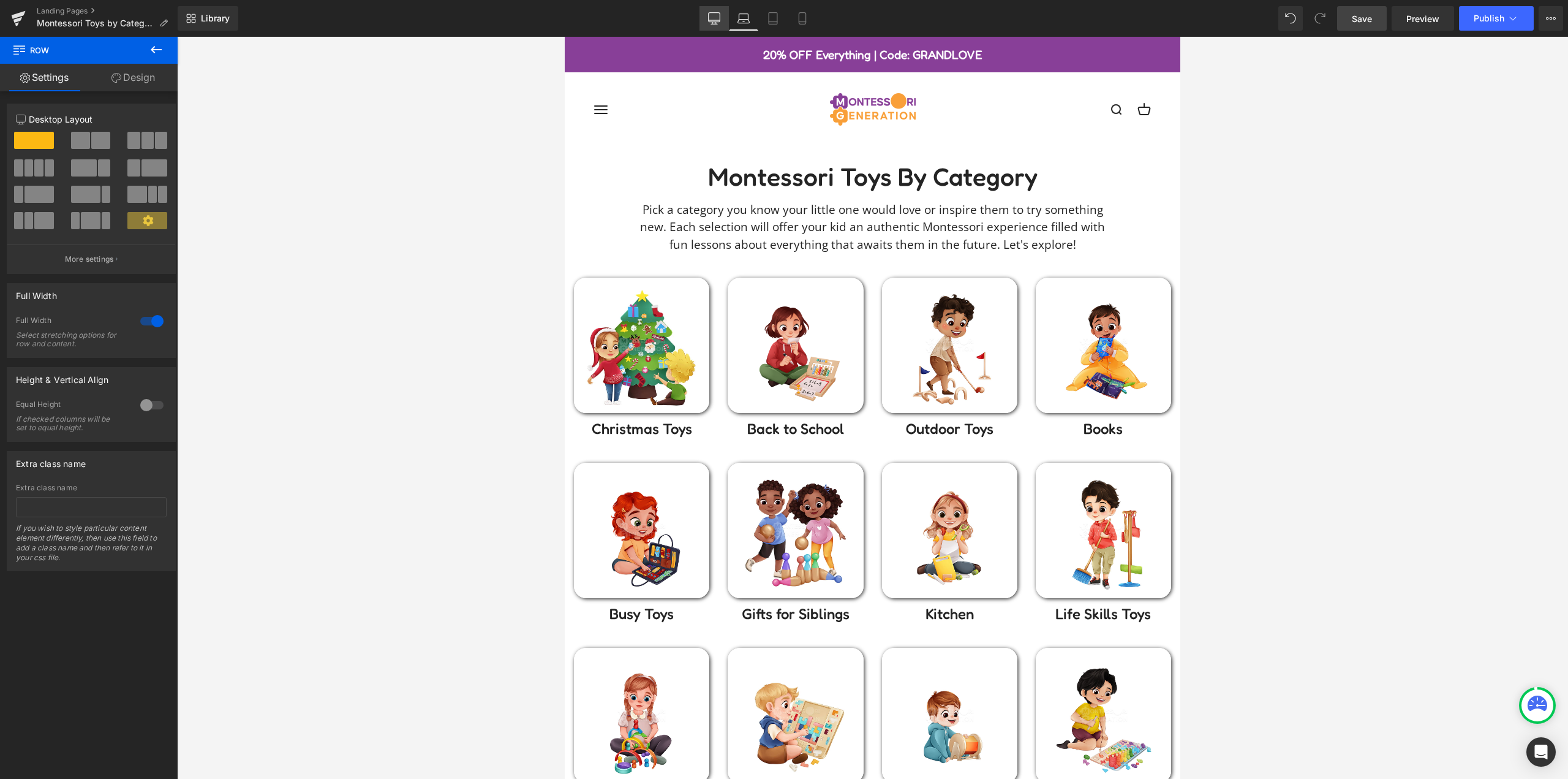
click at [714, 17] on icon at bounding box center [714, 18] width 12 height 12
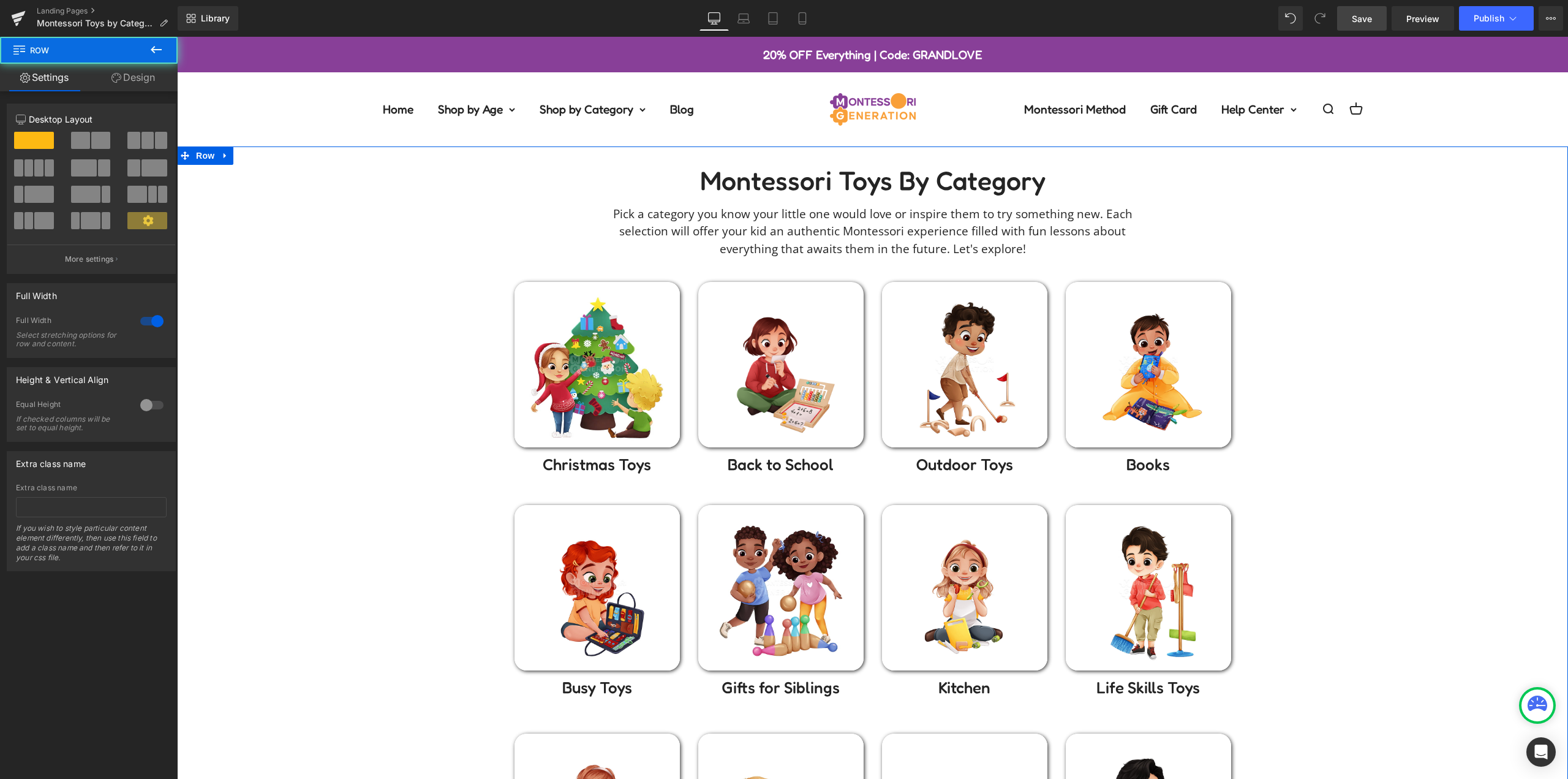
click at [407, 268] on div "Montessori toys by Category Heading Pick a category you know your little one wo…" at bounding box center [872, 669] width 1391 height 1008
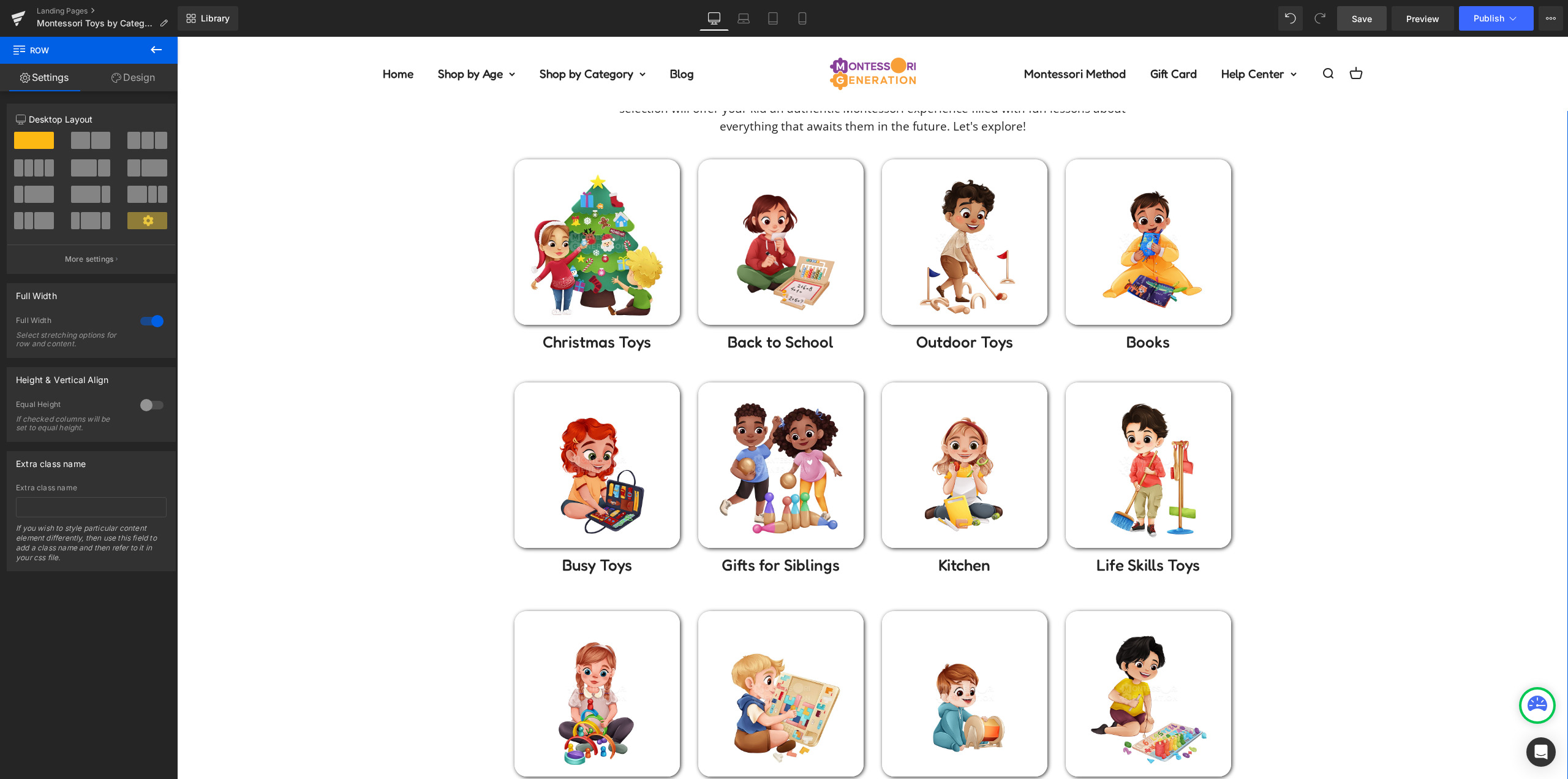
click at [1318, 416] on div "Montessori toys by Category Heading Pick a category you know your little one wo…" at bounding box center [872, 546] width 1391 height 1008
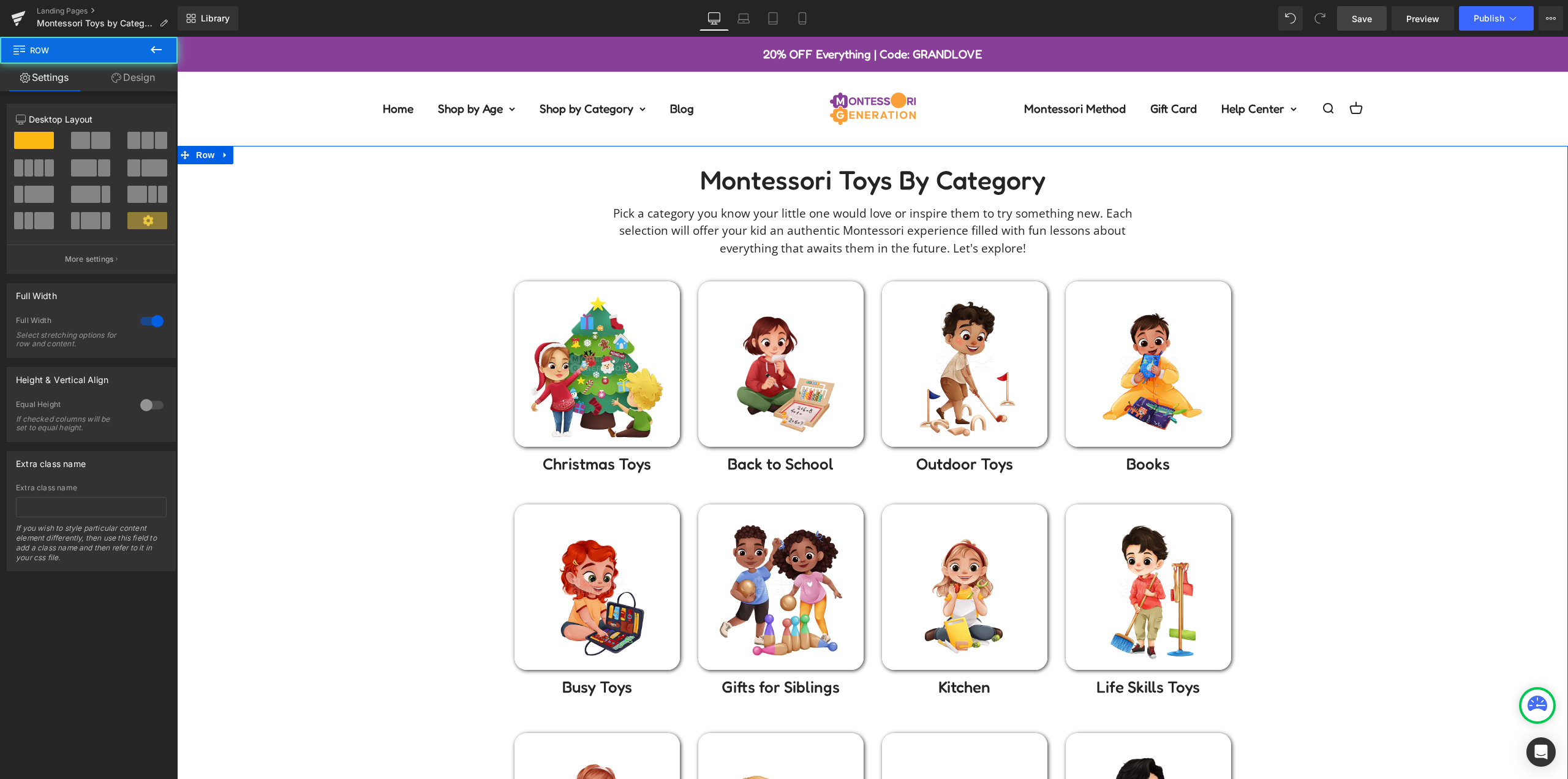
scroll to position [0, 0]
click at [749, 20] on icon at bounding box center [743, 18] width 12 height 12
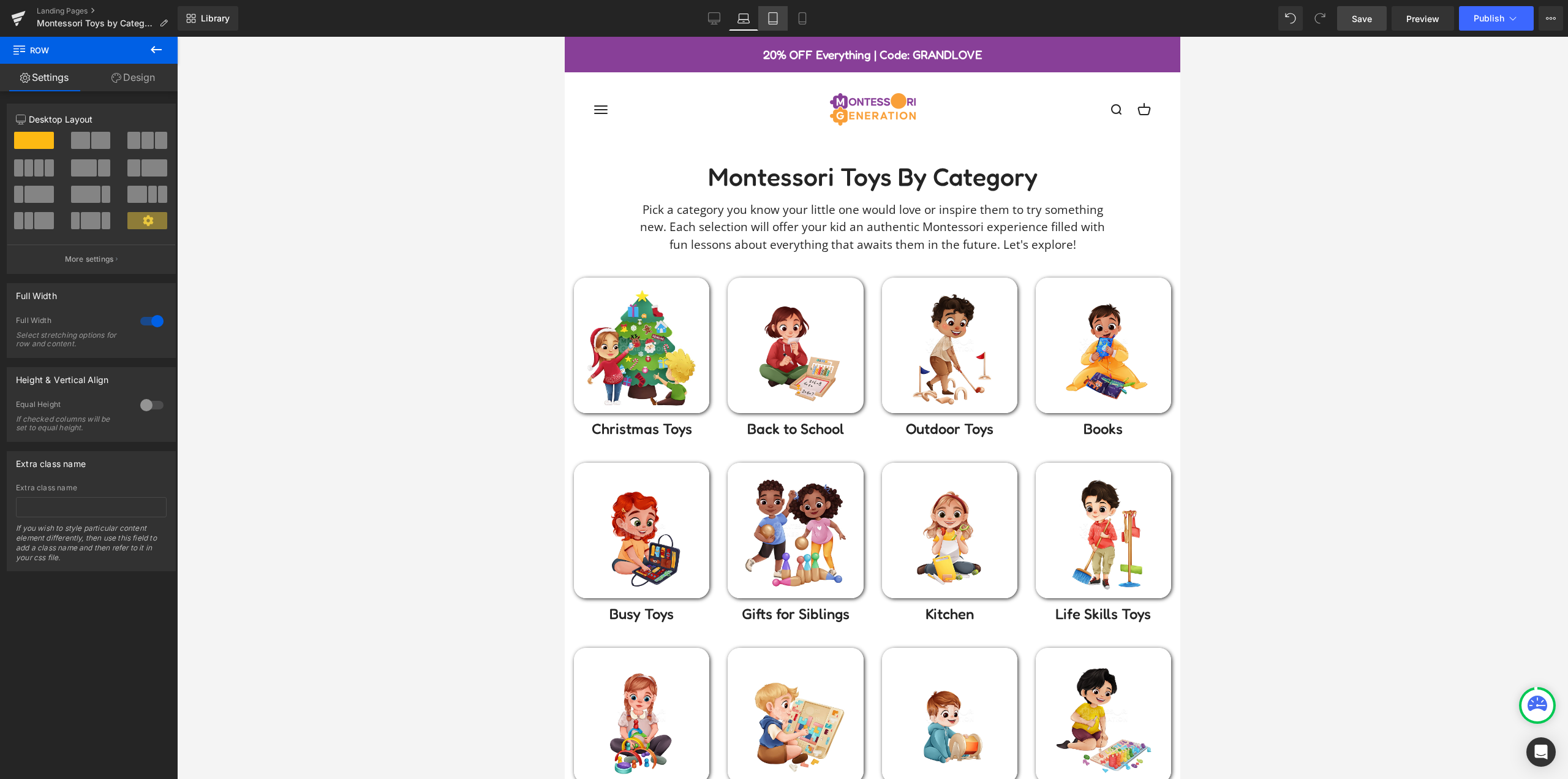
click at [771, 19] on icon at bounding box center [772, 18] width 12 height 12
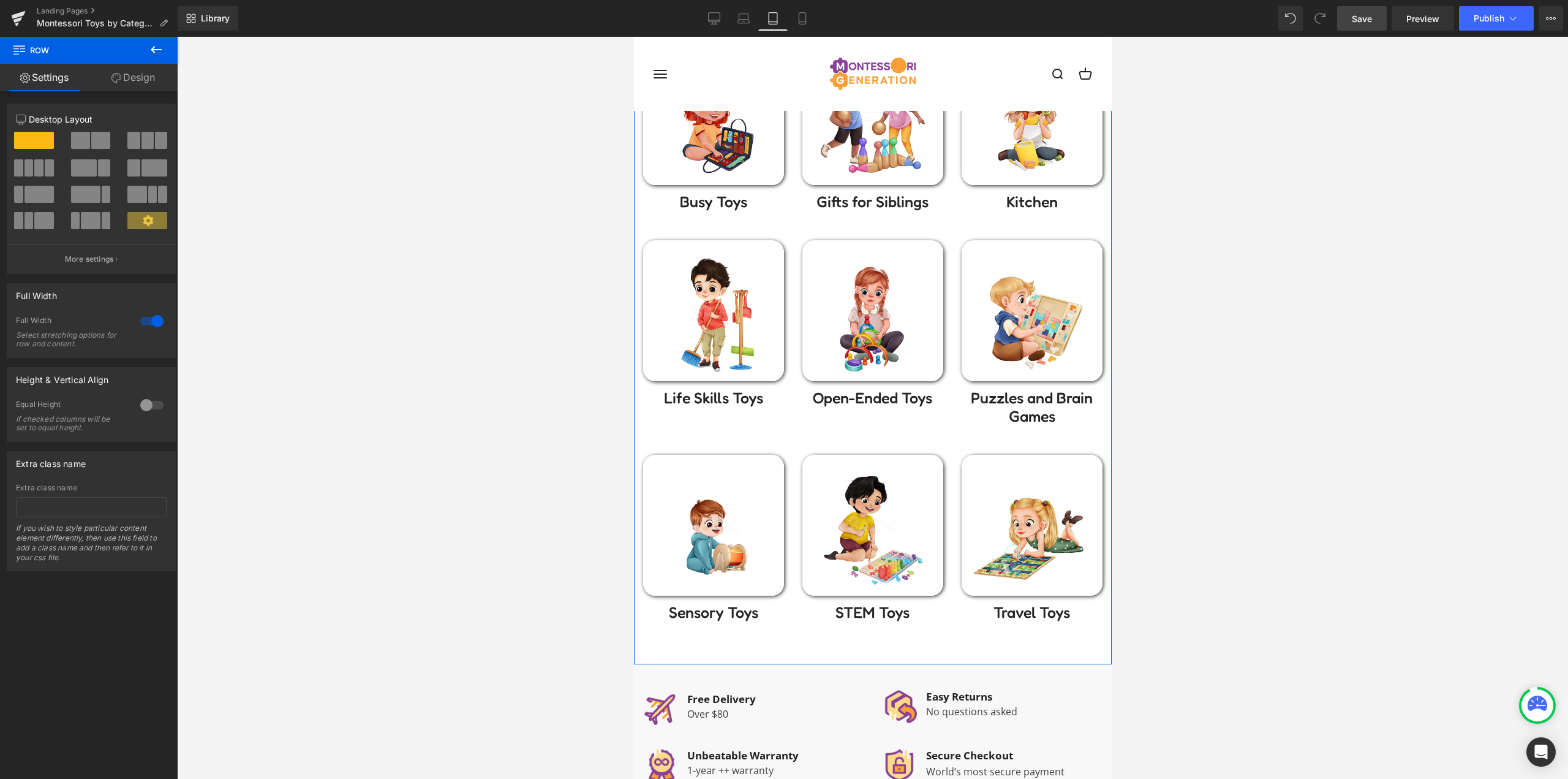
scroll to position [306, 0]
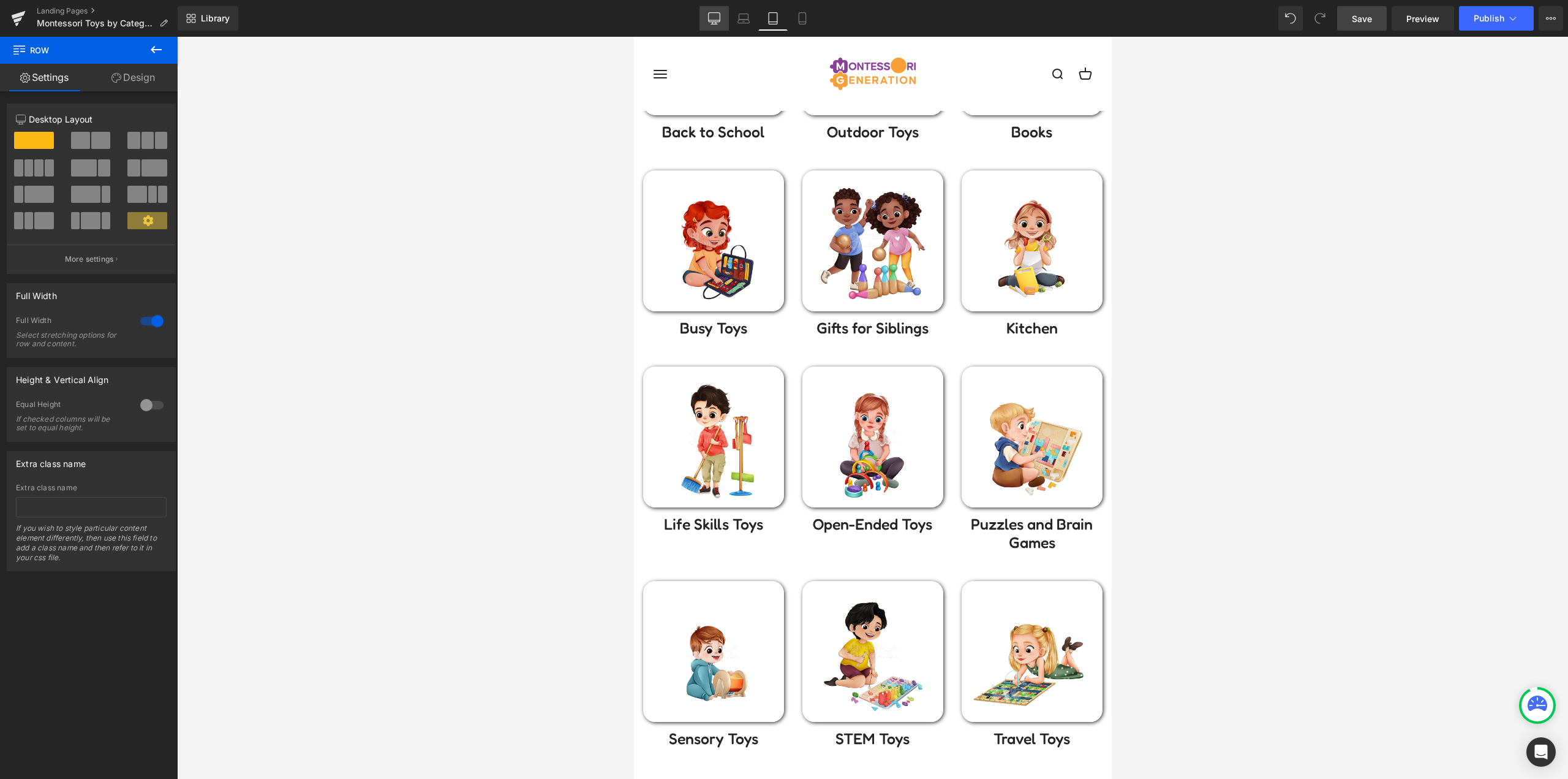
click at [721, 22] on link "Desktop" at bounding box center [714, 18] width 29 height 24
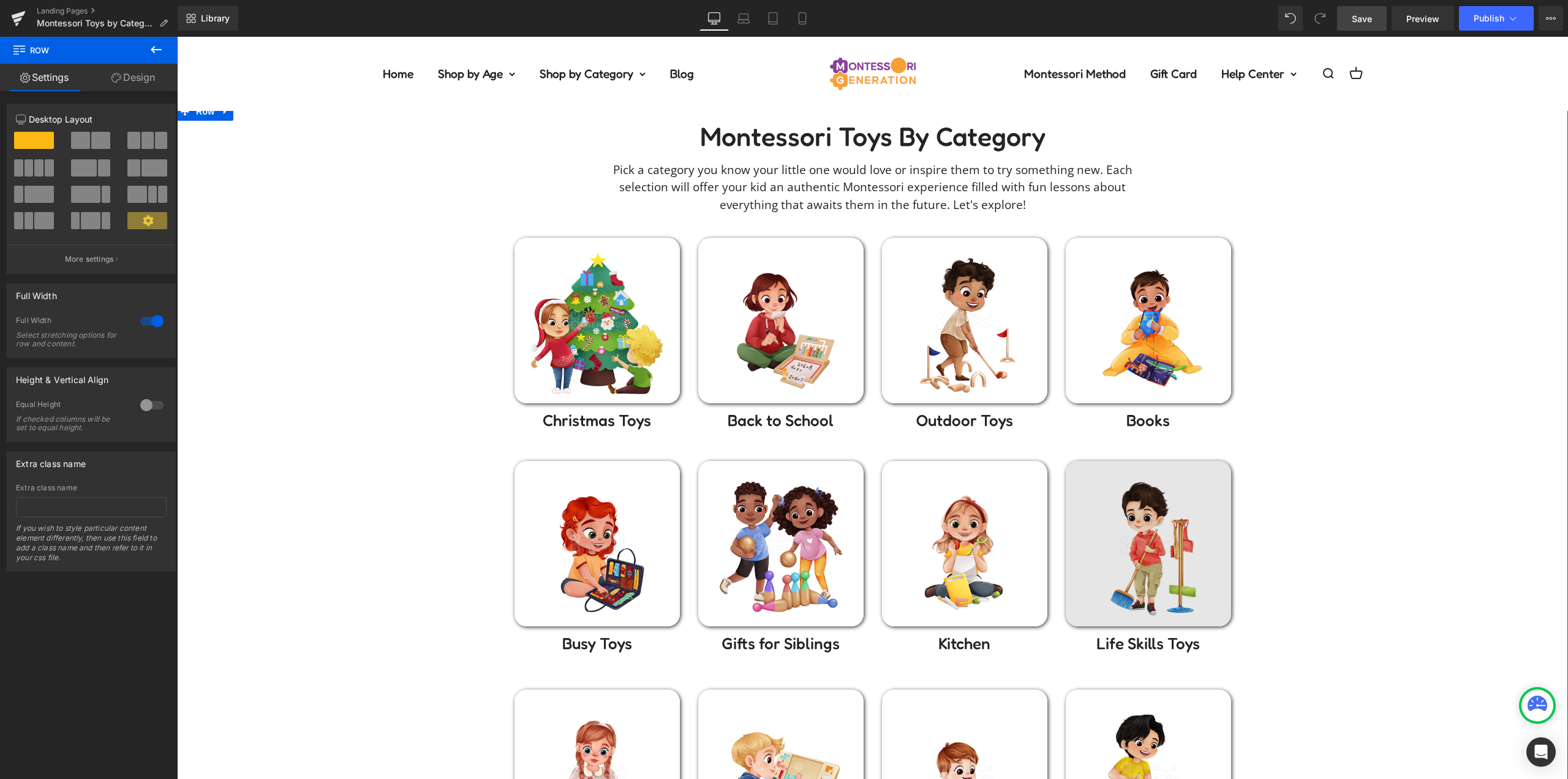
scroll to position [0, 0]
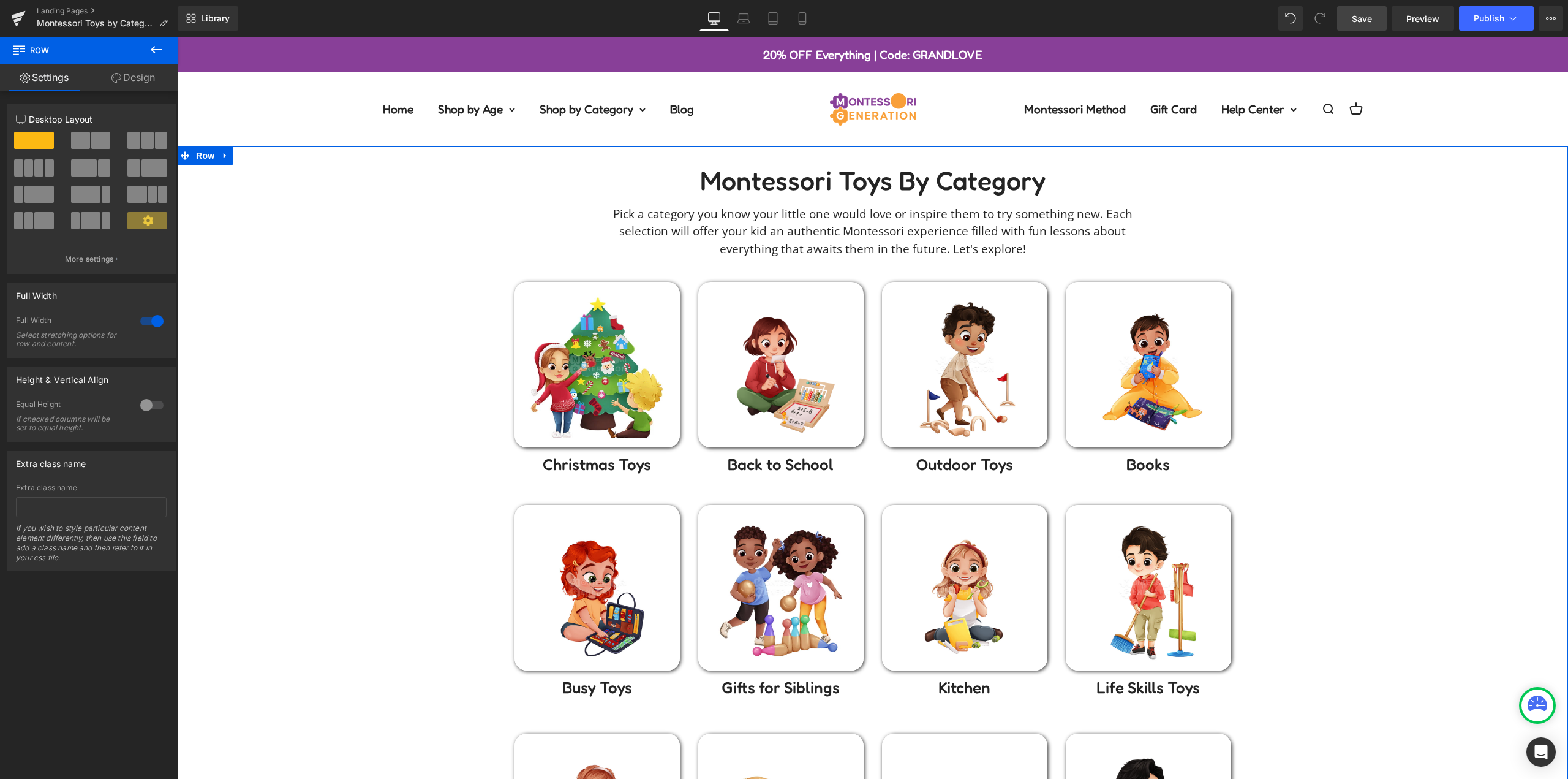
click at [1280, 339] on div "Montessori toys by Category Heading Pick a category you know your little one wo…" at bounding box center [872, 669] width 1391 height 1008
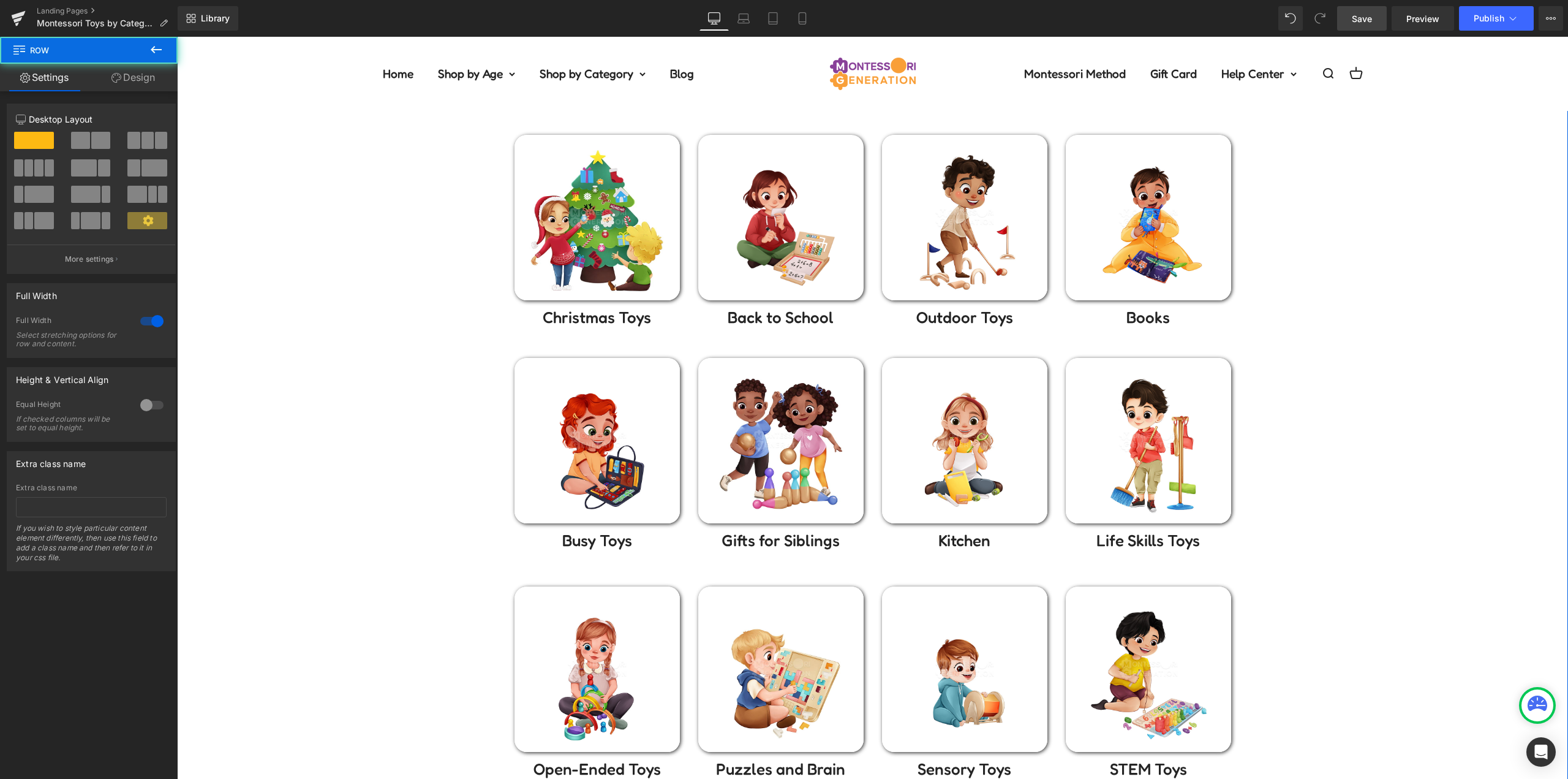
scroll to position [306, 0]
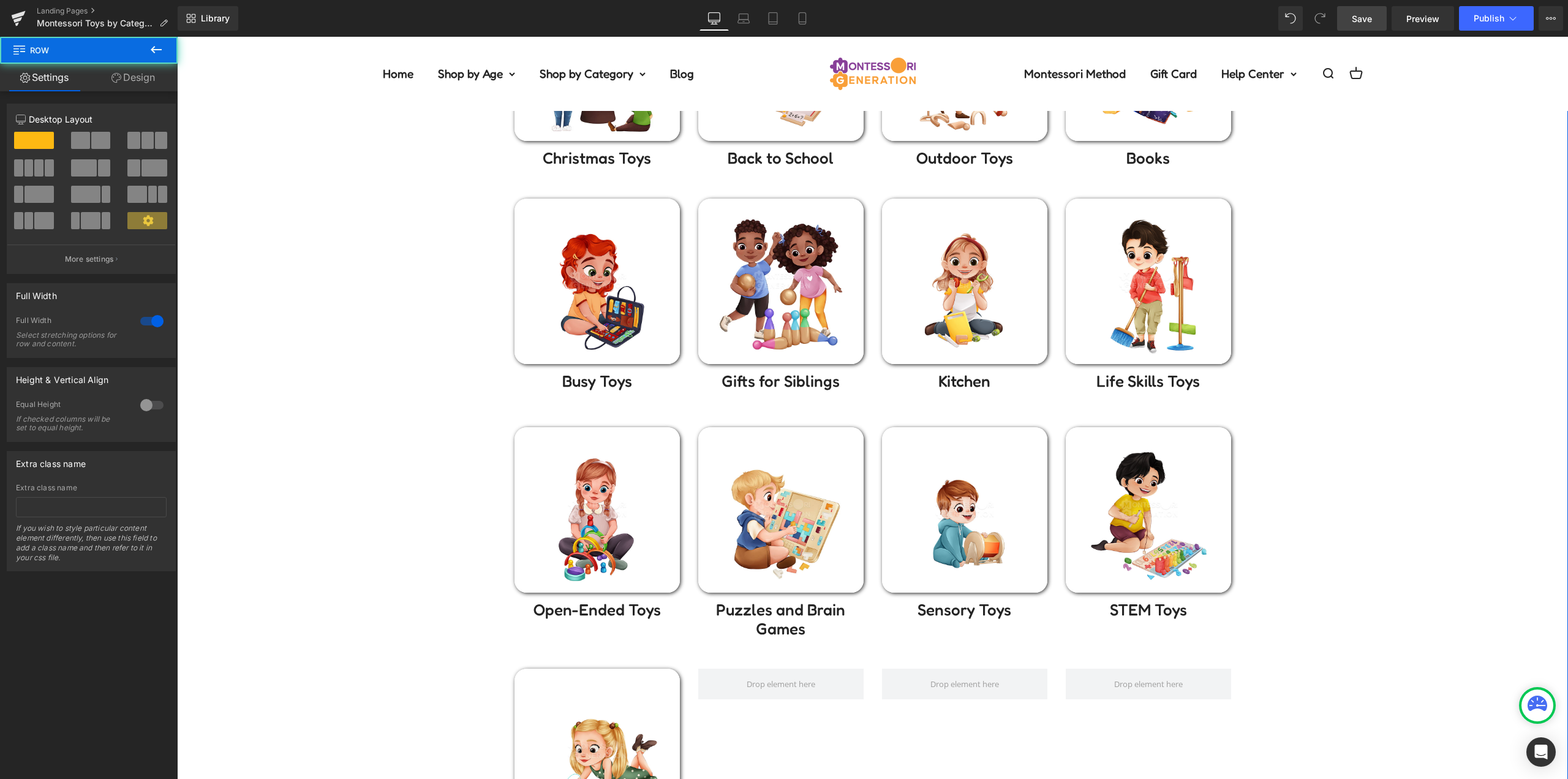
click at [1295, 290] on div "Montessori toys by Category Heading Pick a category you know your little one wo…" at bounding box center [872, 362] width 1391 height 1008
click at [1322, 444] on div "Montessori toys by Category Heading Pick a category you know your little one wo…" at bounding box center [872, 362] width 1391 height 1008
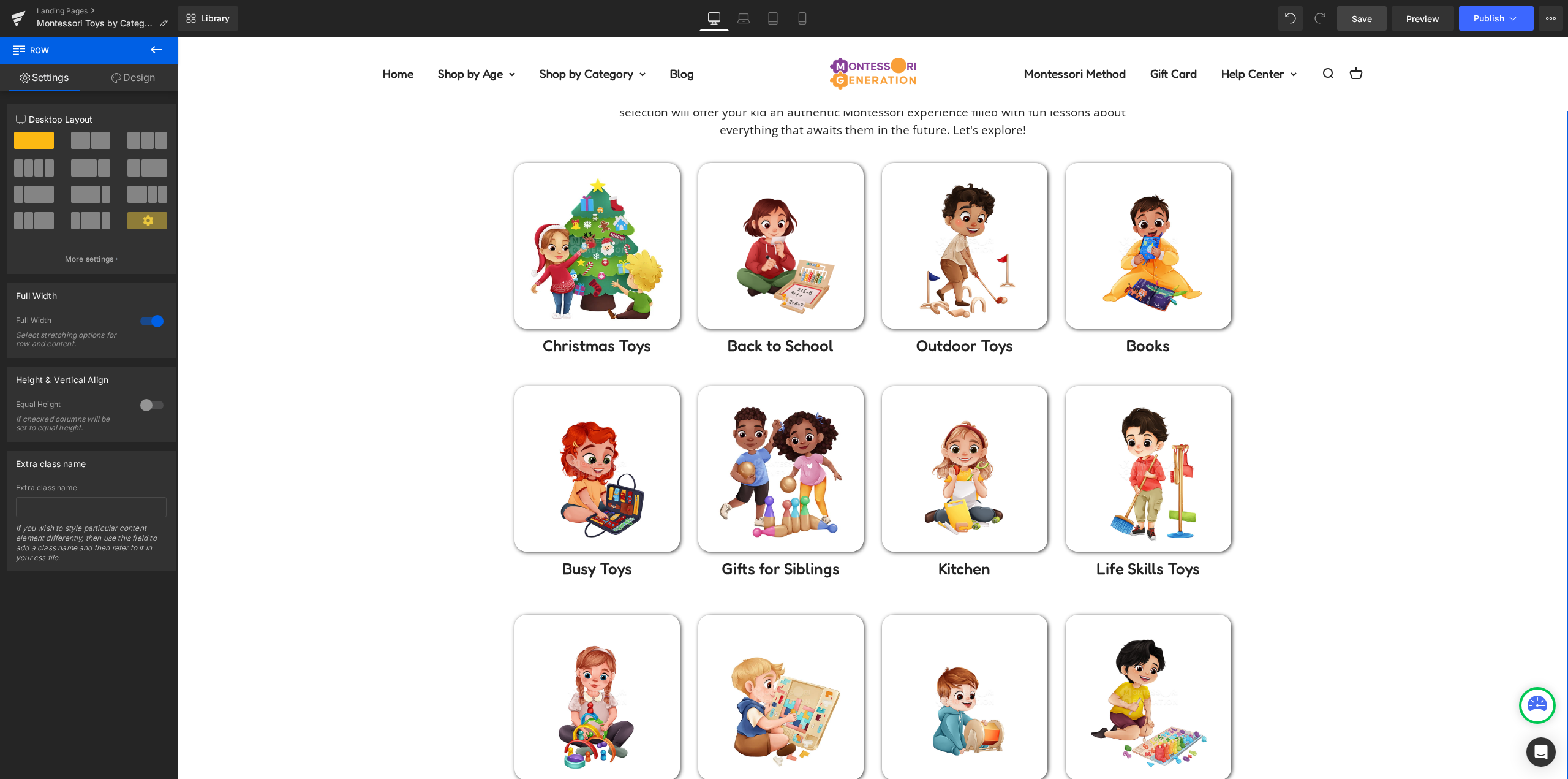
scroll to position [0, 0]
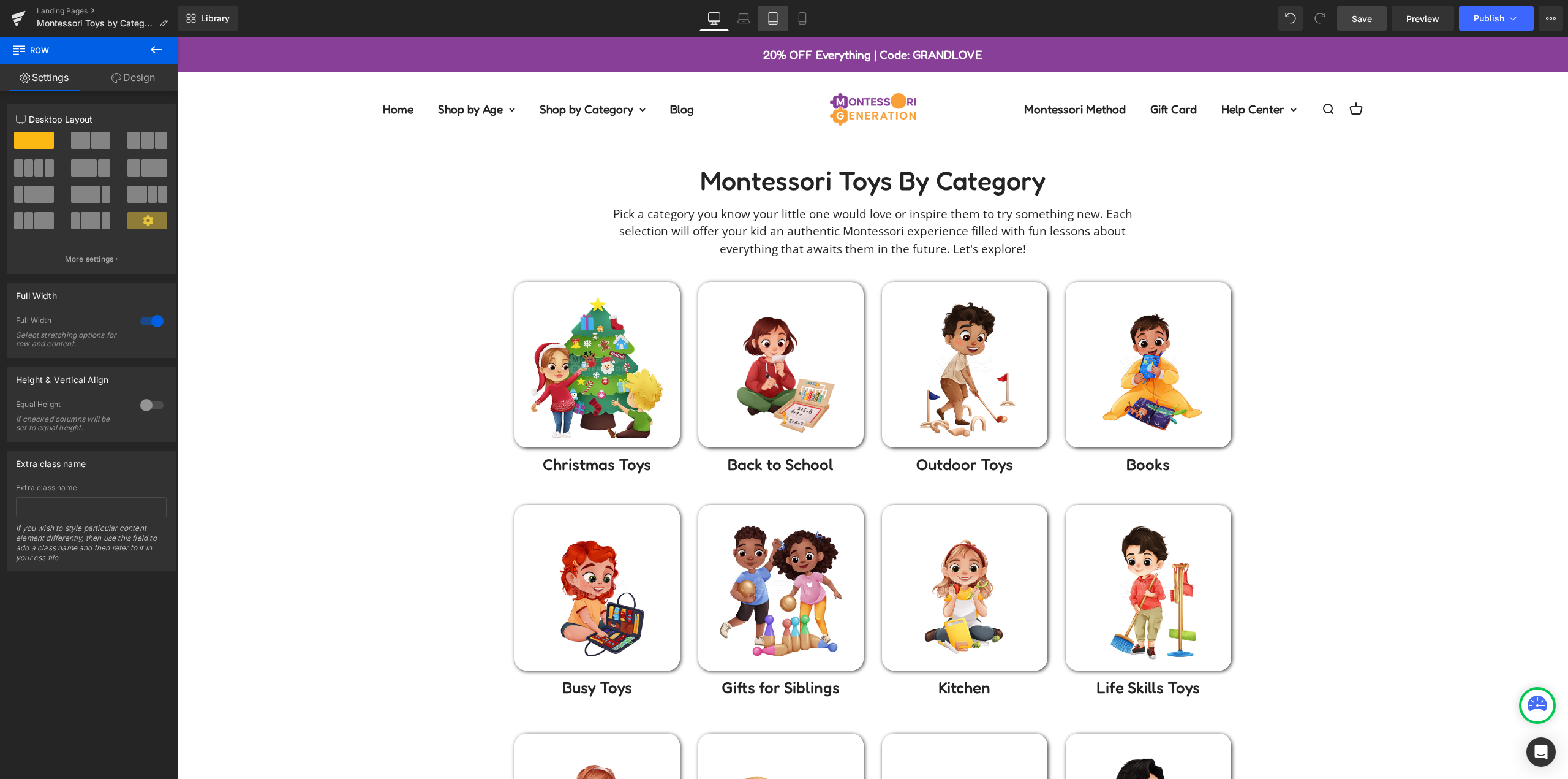
click at [770, 11] on link "Tablet" at bounding box center [773, 18] width 29 height 24
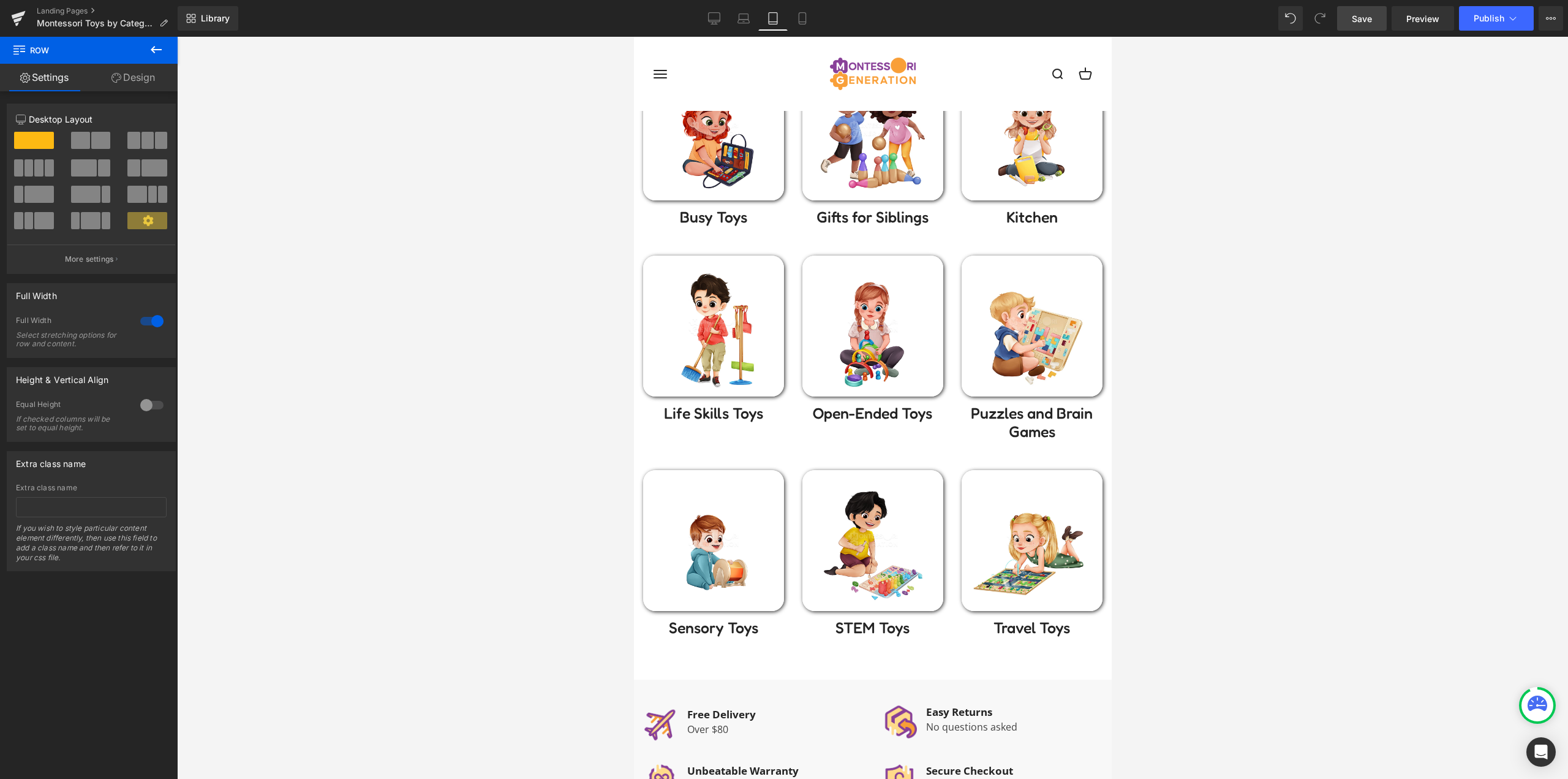
scroll to position [490, 0]
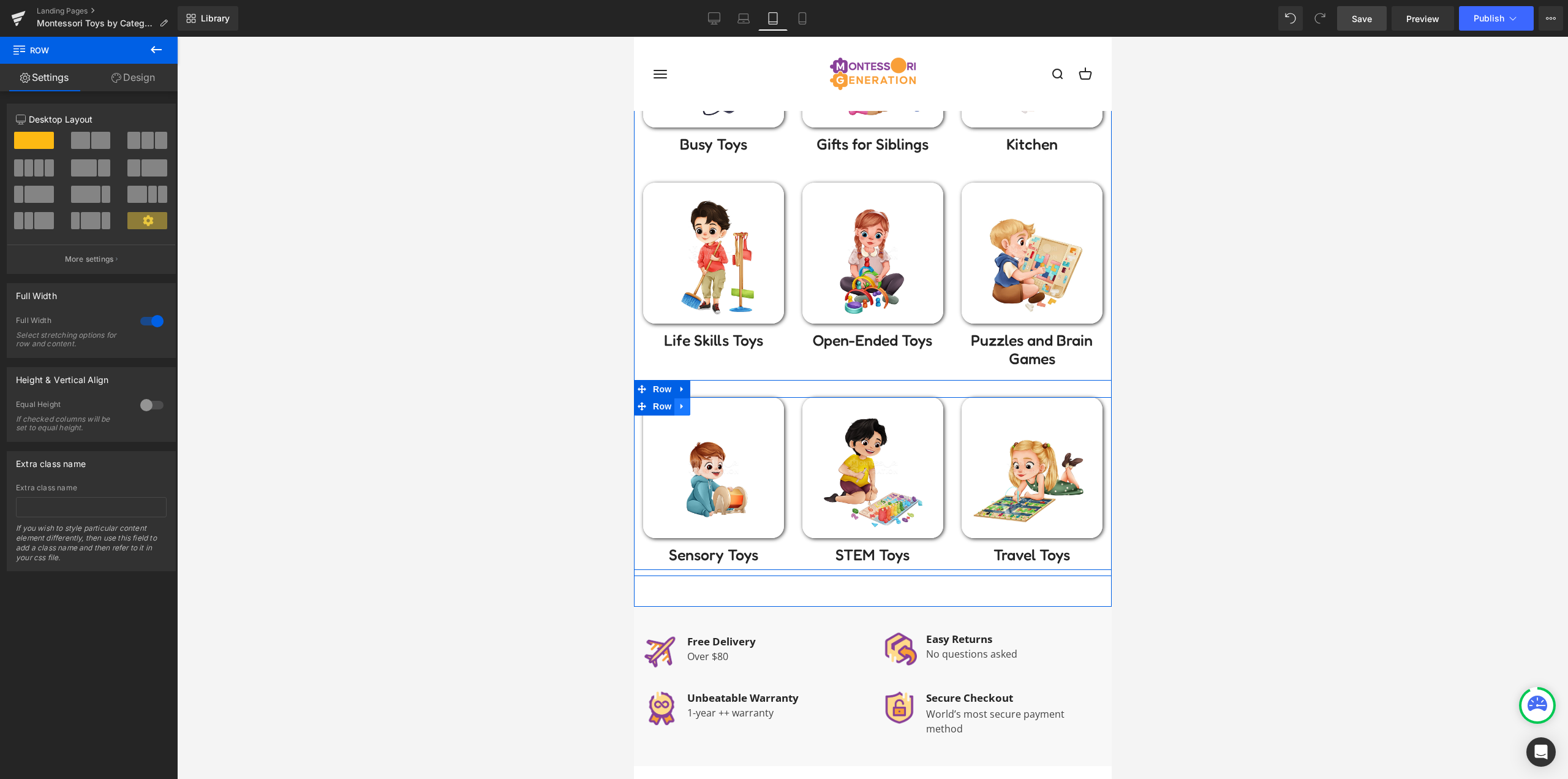
click at [677, 411] on icon at bounding box center [681, 406] width 8 height 9
click at [679, 388] on icon at bounding box center [681, 389] width 8 height 9
click at [693, 389] on icon at bounding box center [697, 389] width 8 height 8
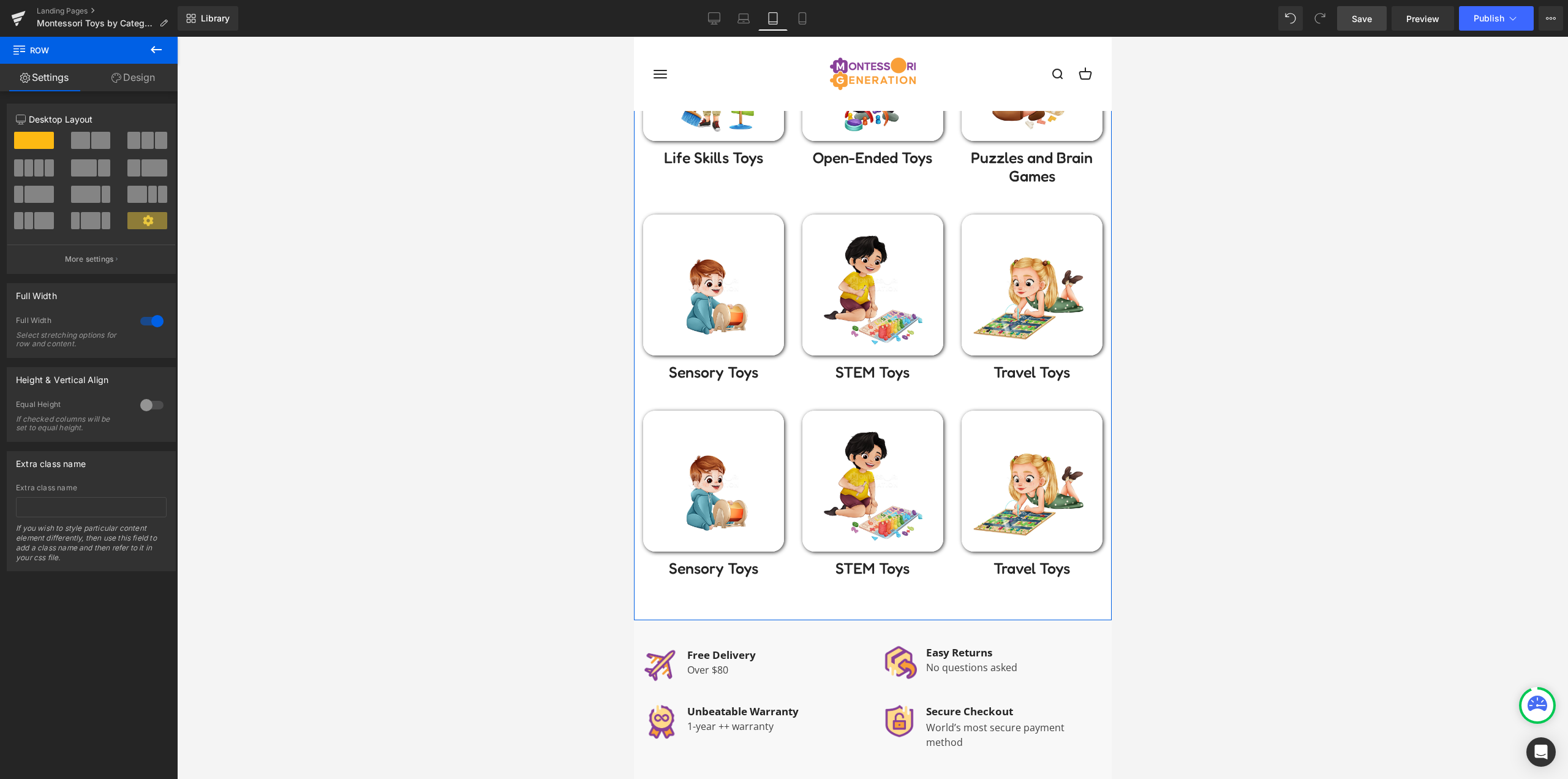
scroll to position [674, 0]
click at [1036, 475] on div "Image" at bounding box center [1031, 480] width 141 height 141
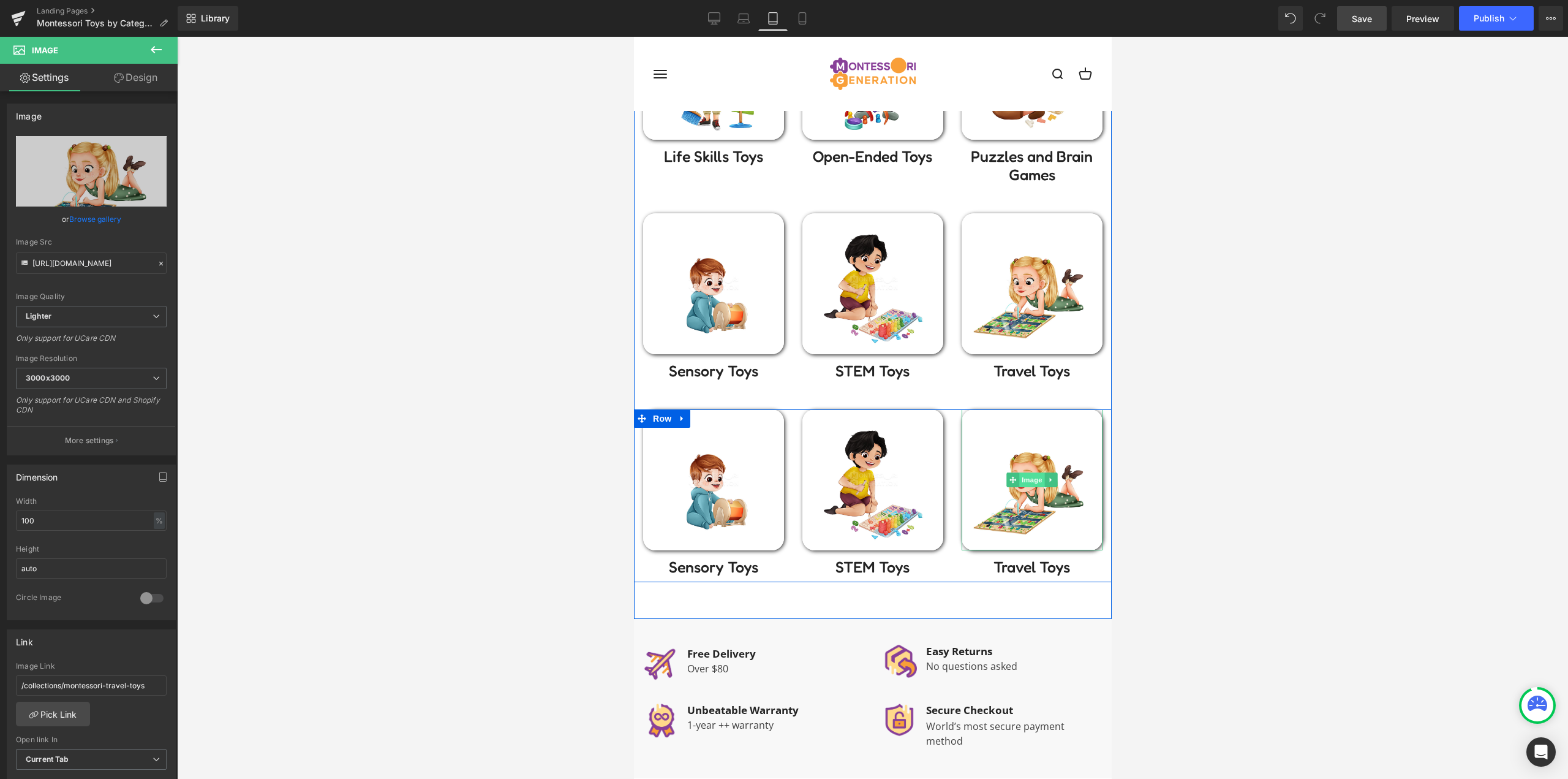
click at [1031, 480] on span "Image" at bounding box center [1031, 480] width 25 height 15
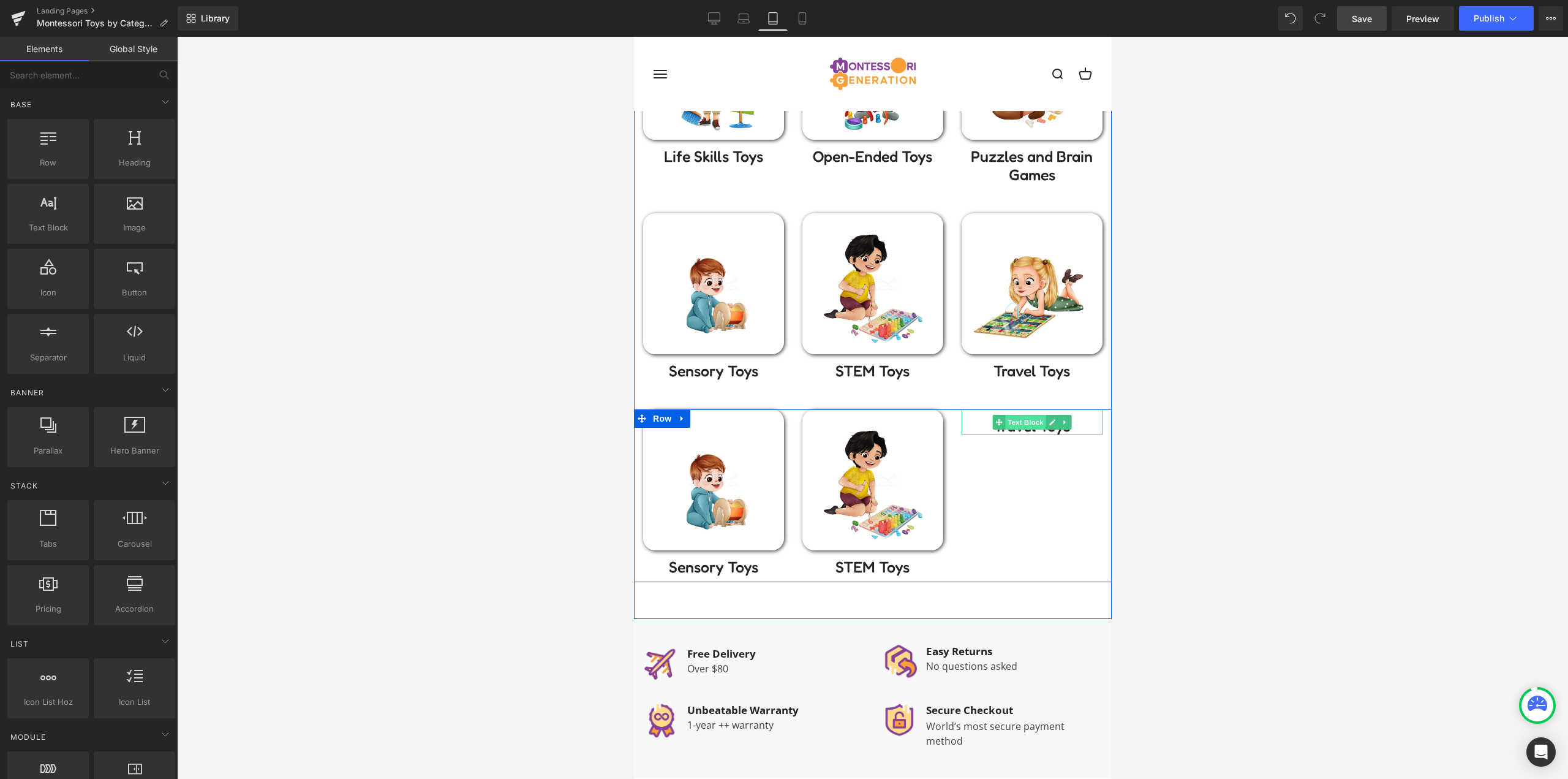
click at [1026, 424] on span "Text Block" at bounding box center [1024, 422] width 40 height 15
click at [870, 473] on span "Image" at bounding box center [872, 480] width 25 height 15
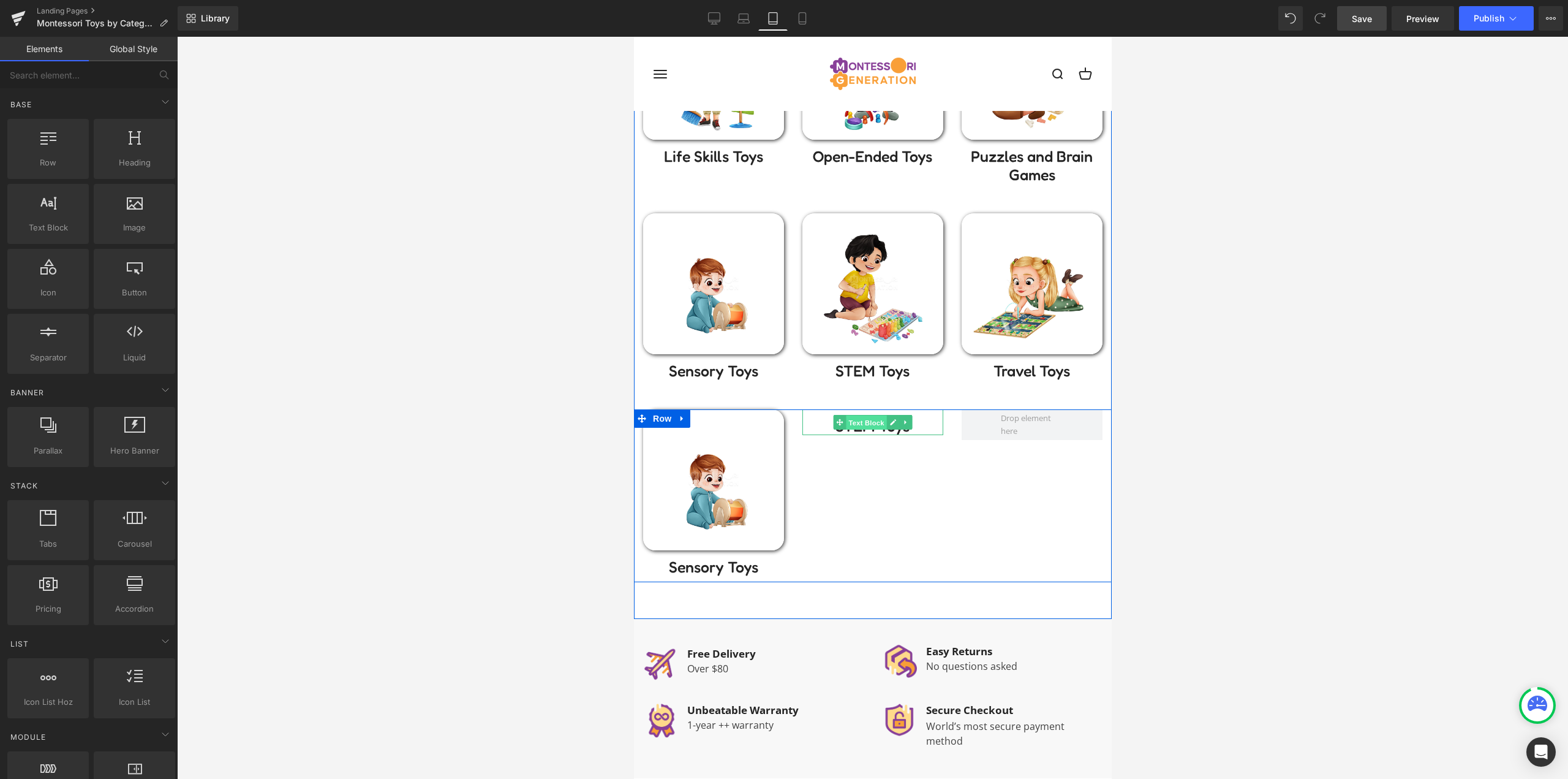
click at [868, 424] on span "Text Block" at bounding box center [865, 422] width 40 height 15
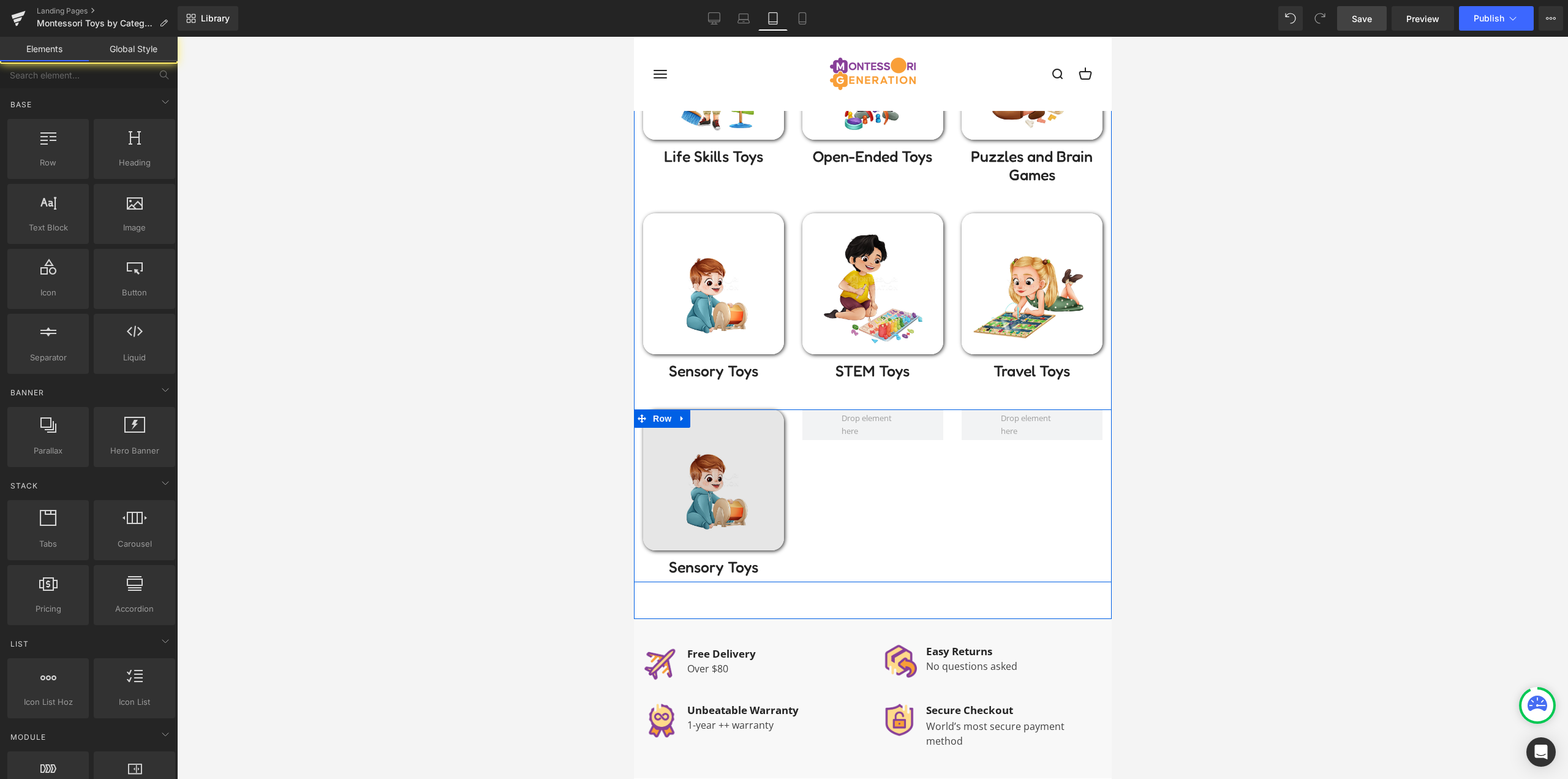
click at [736, 468] on img at bounding box center [712, 480] width 141 height 141
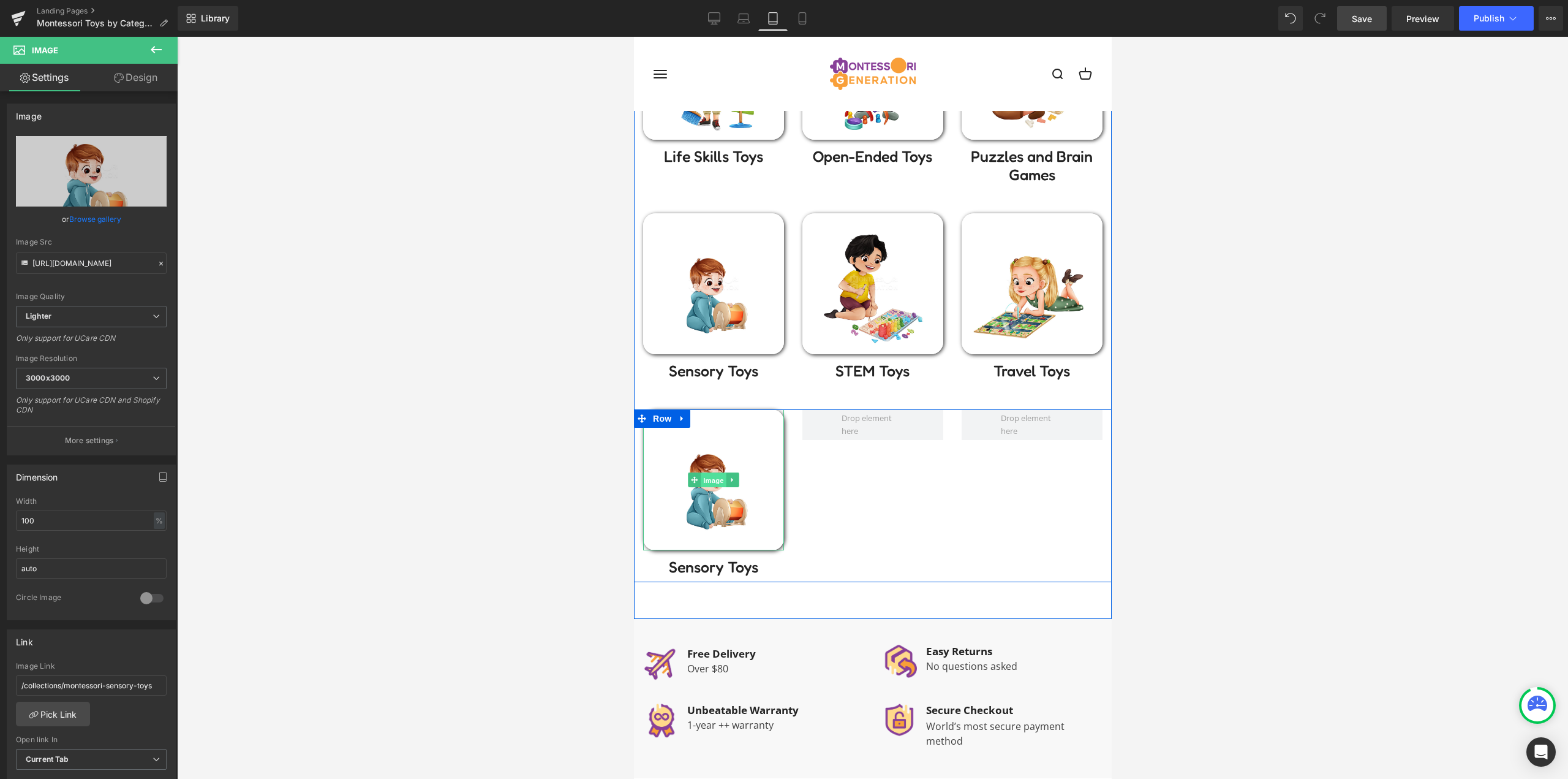
click at [716, 474] on span "Image" at bounding box center [713, 480] width 25 height 15
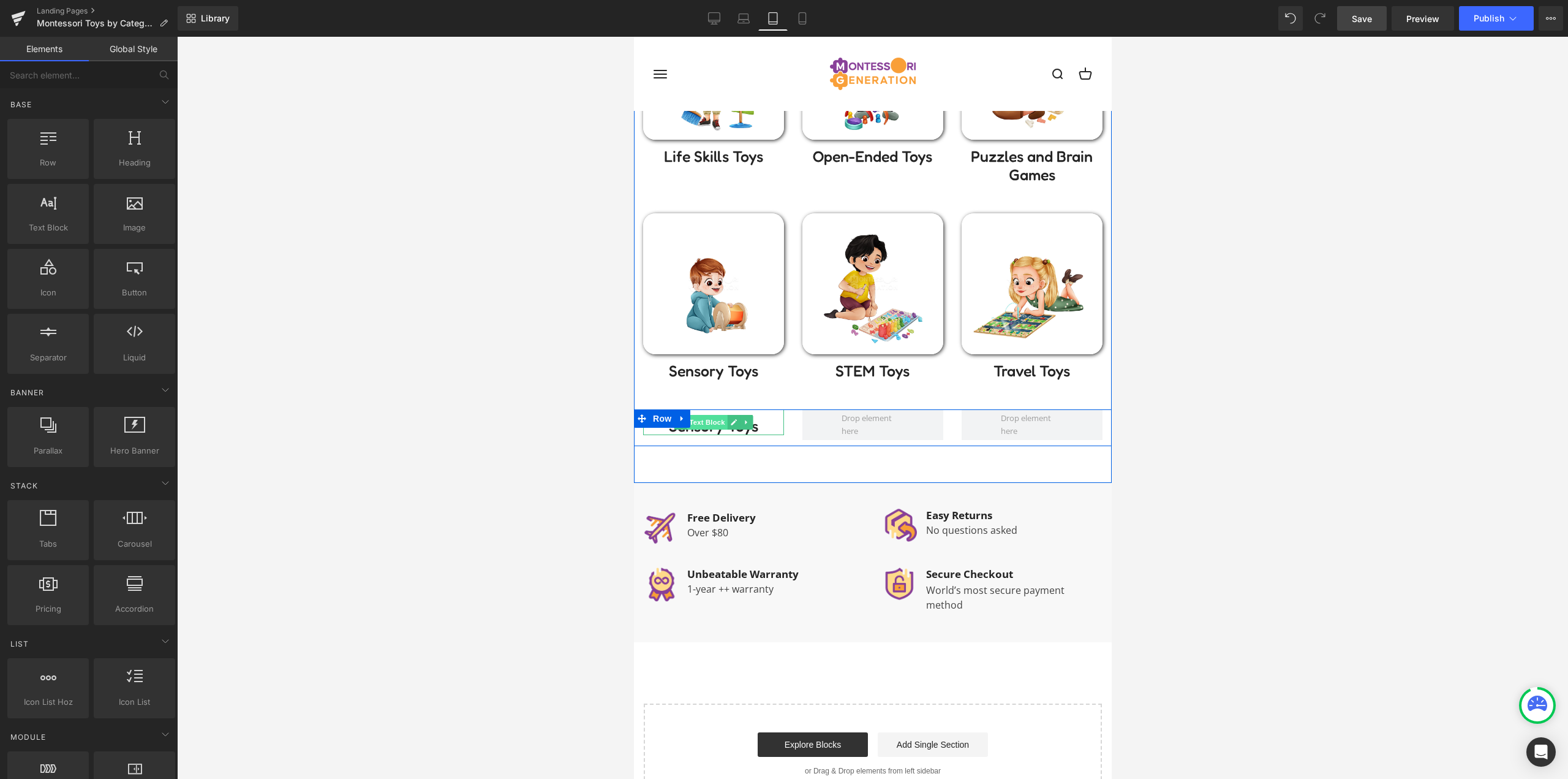
click at [704, 424] on span "Text Block" at bounding box center [705, 422] width 40 height 15
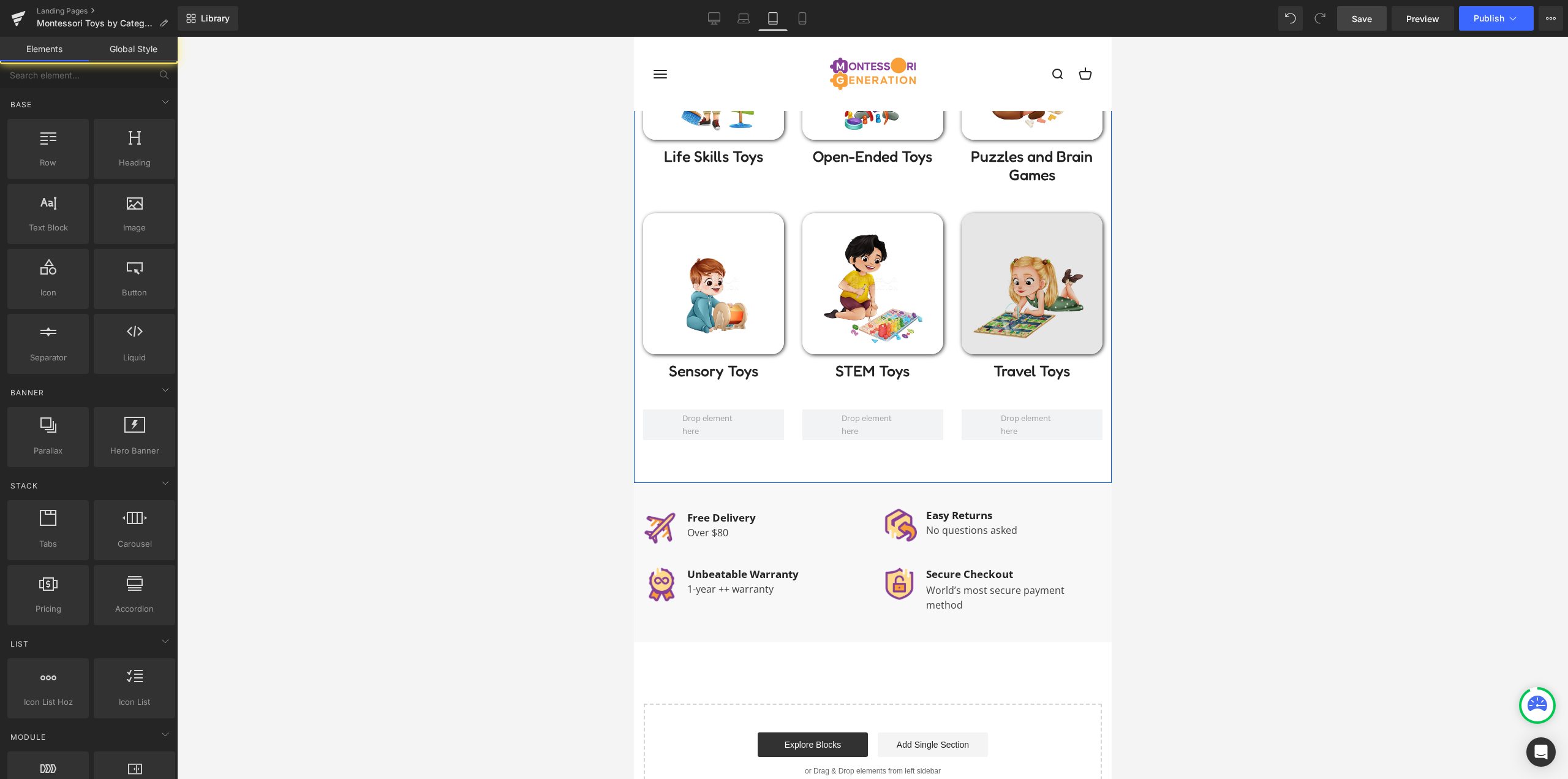
click at [1048, 296] on img at bounding box center [1031, 283] width 141 height 141
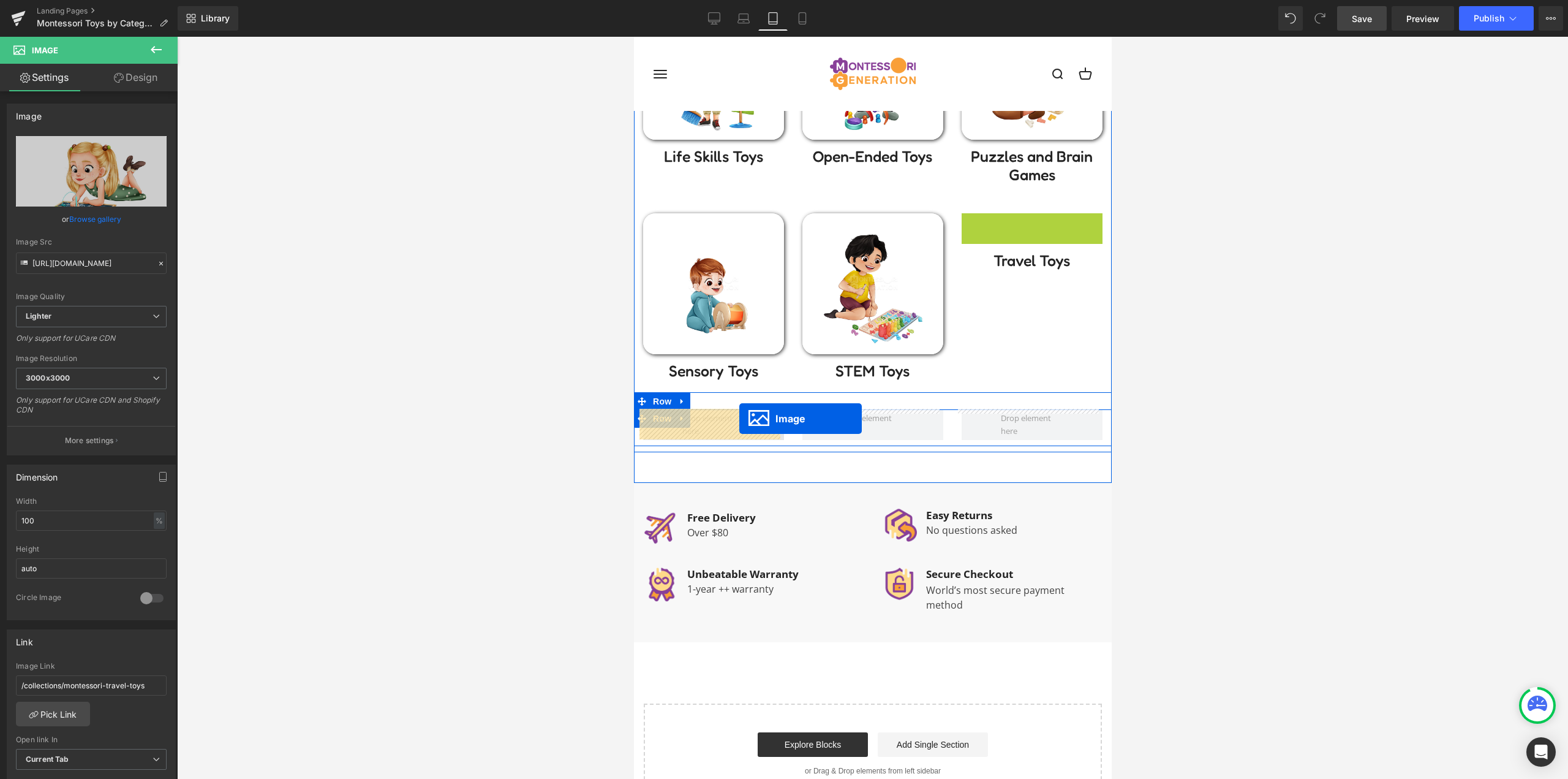
drag, startPoint x: 1031, startPoint y: 283, endPoint x: 738, endPoint y: 419, distance: 323.0
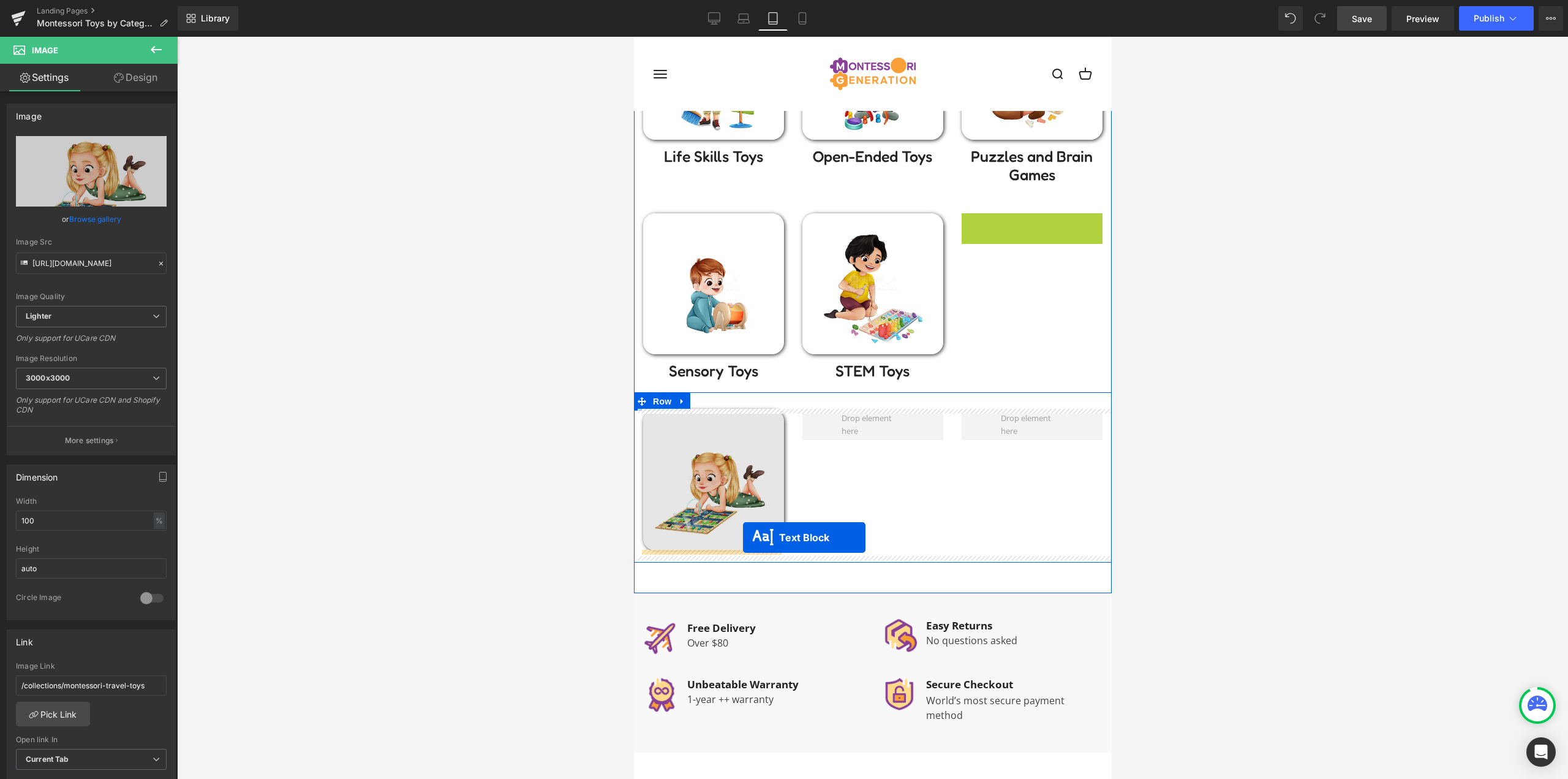
drag, startPoint x: 1030, startPoint y: 227, endPoint x: 742, endPoint y: 538, distance: 423.9
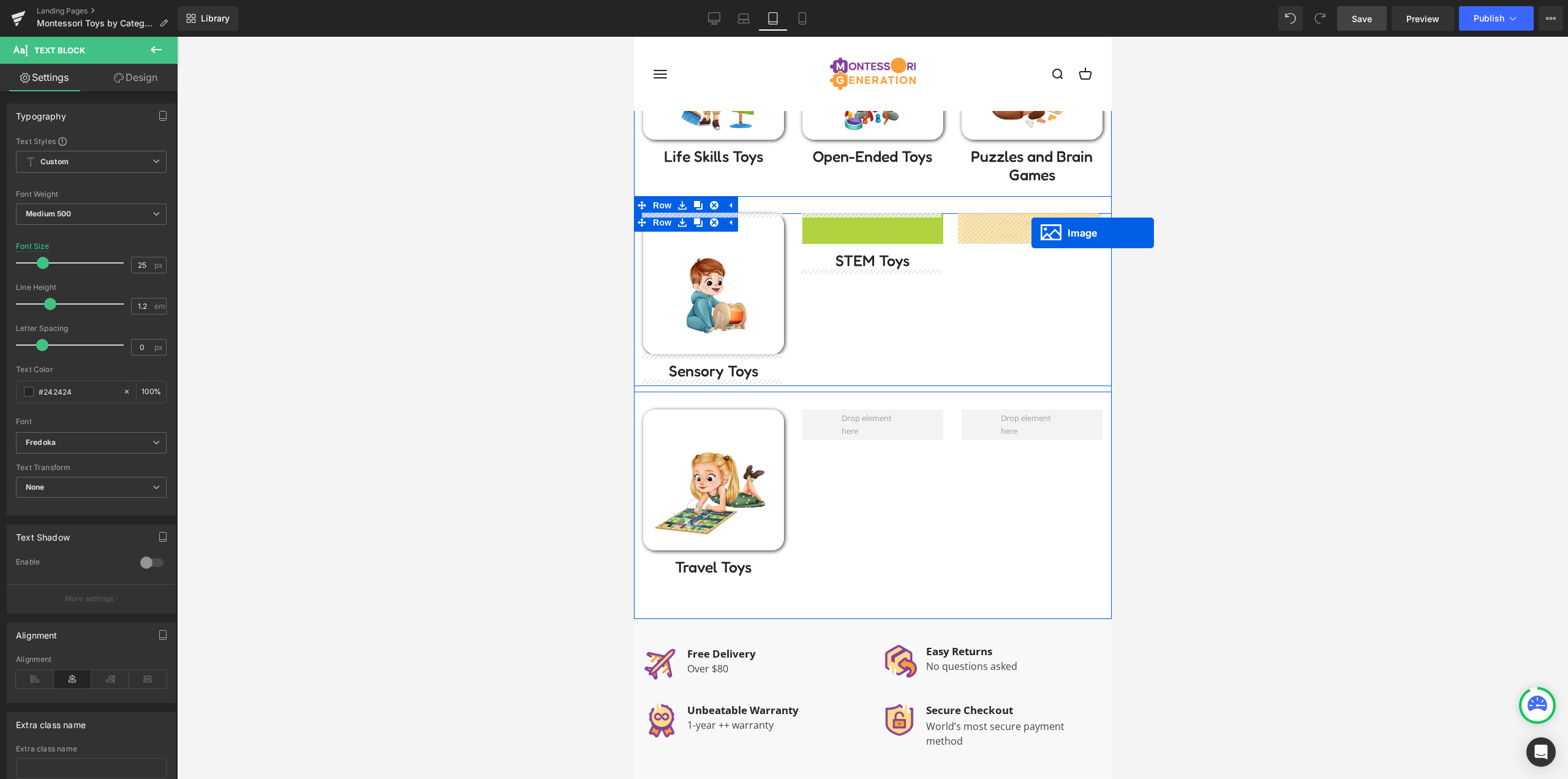
drag, startPoint x: 871, startPoint y: 283, endPoint x: 1031, endPoint y: 233, distance: 167.6
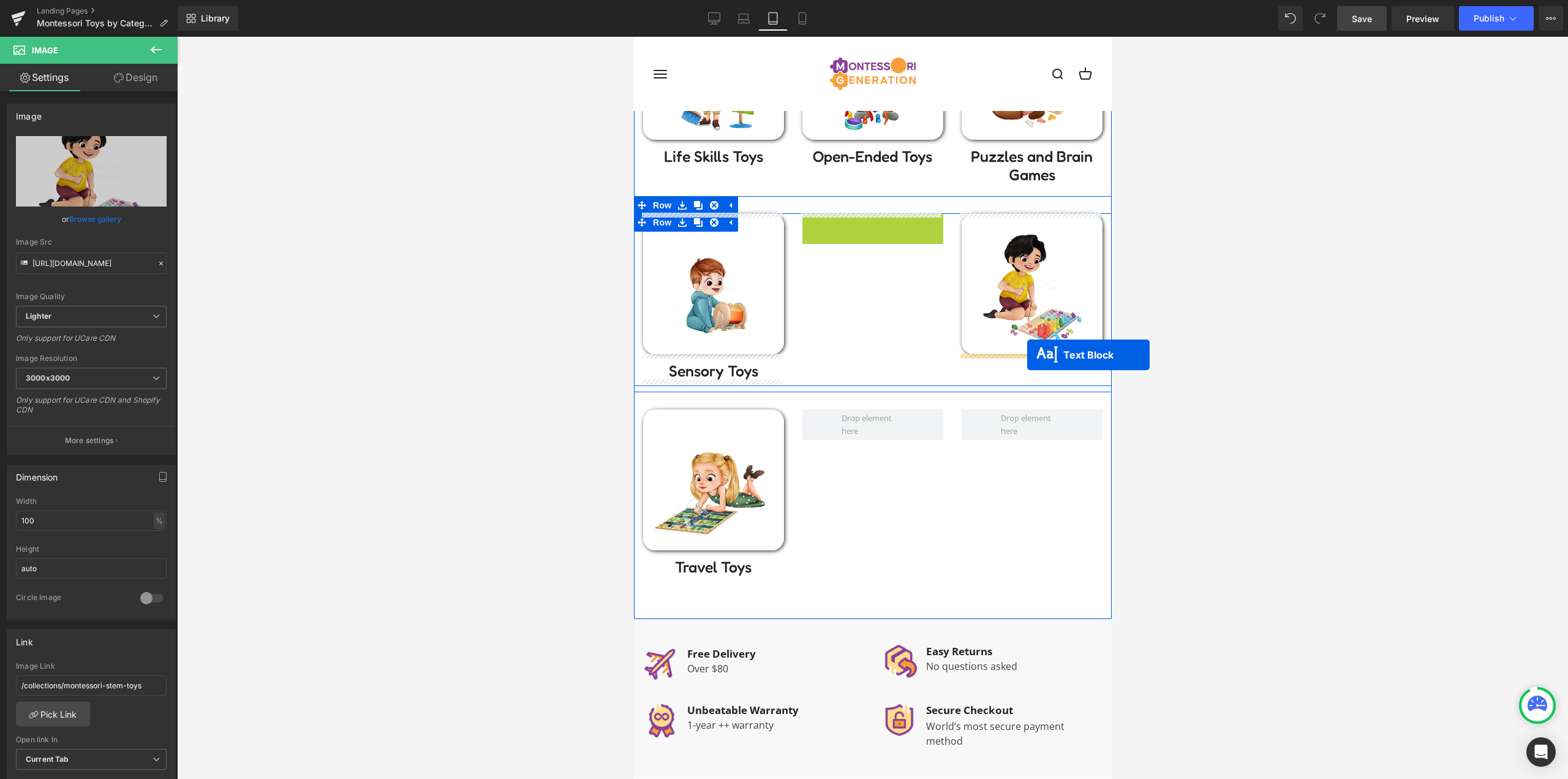
drag, startPoint x: 858, startPoint y: 229, endPoint x: 1026, endPoint y: 355, distance: 210.0
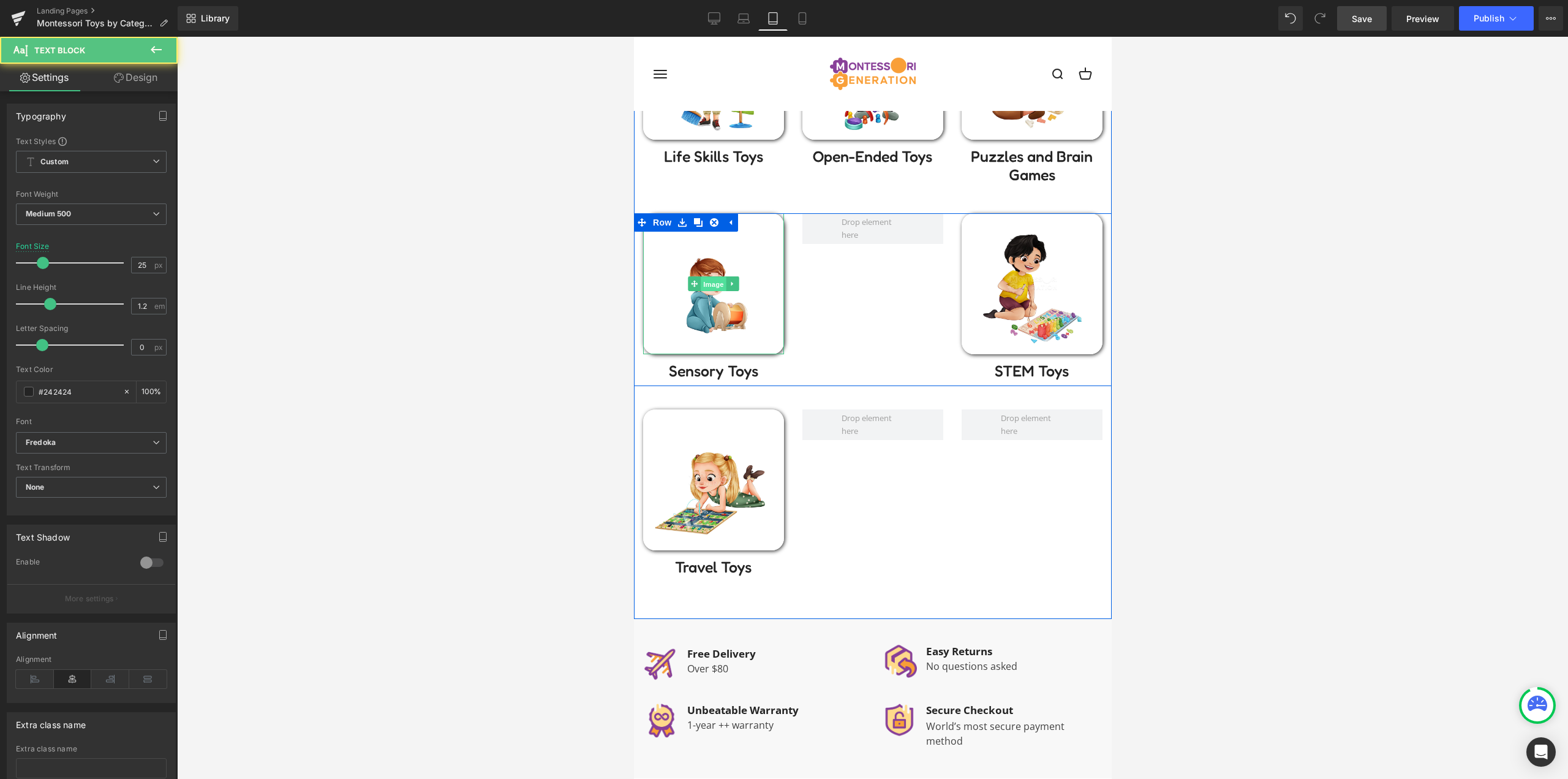
click at [707, 277] on span "Image" at bounding box center [713, 284] width 25 height 15
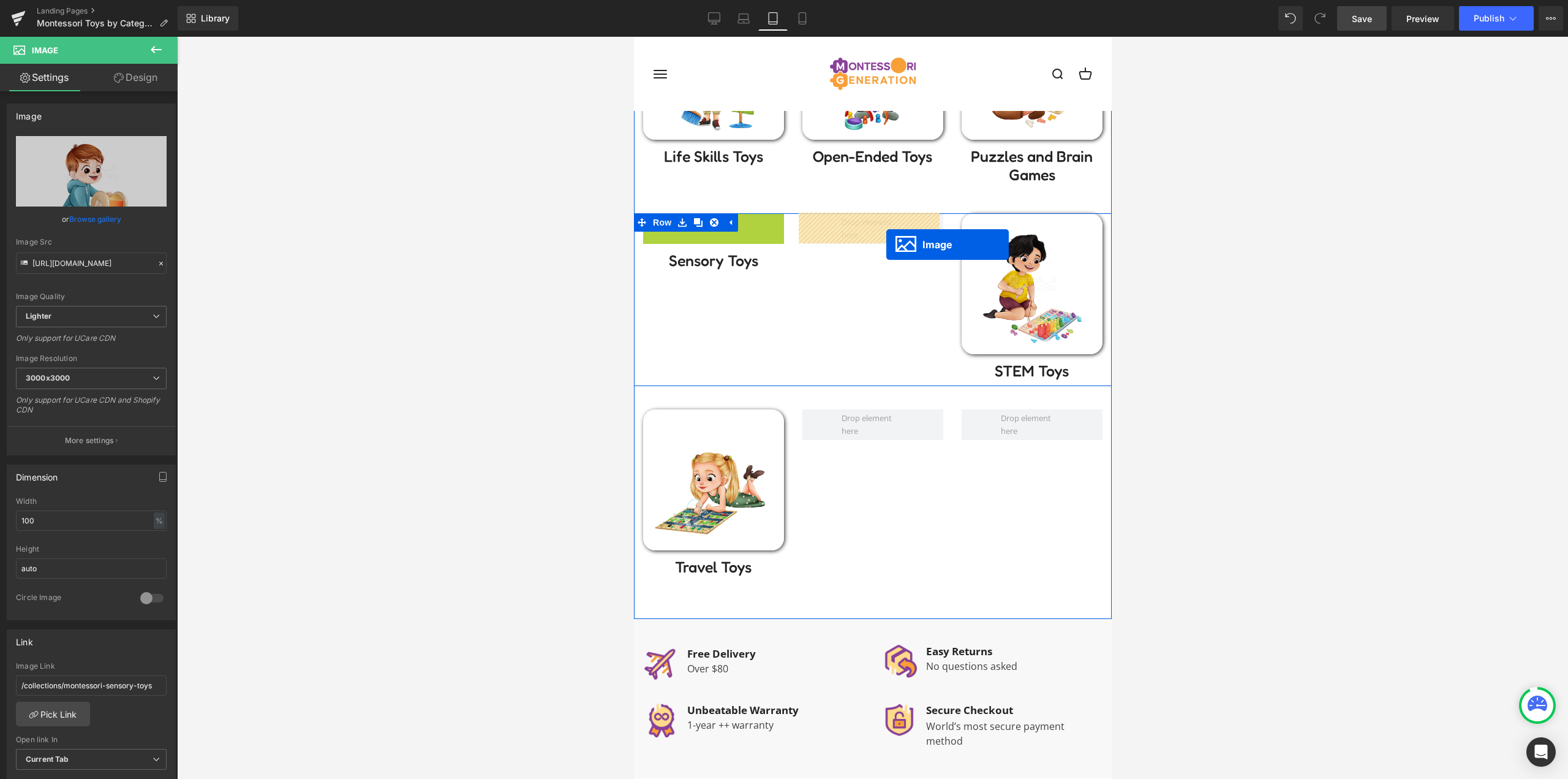
drag, startPoint x: 854, startPoint y: 255, endPoint x: 886, endPoint y: 245, distance: 33.5
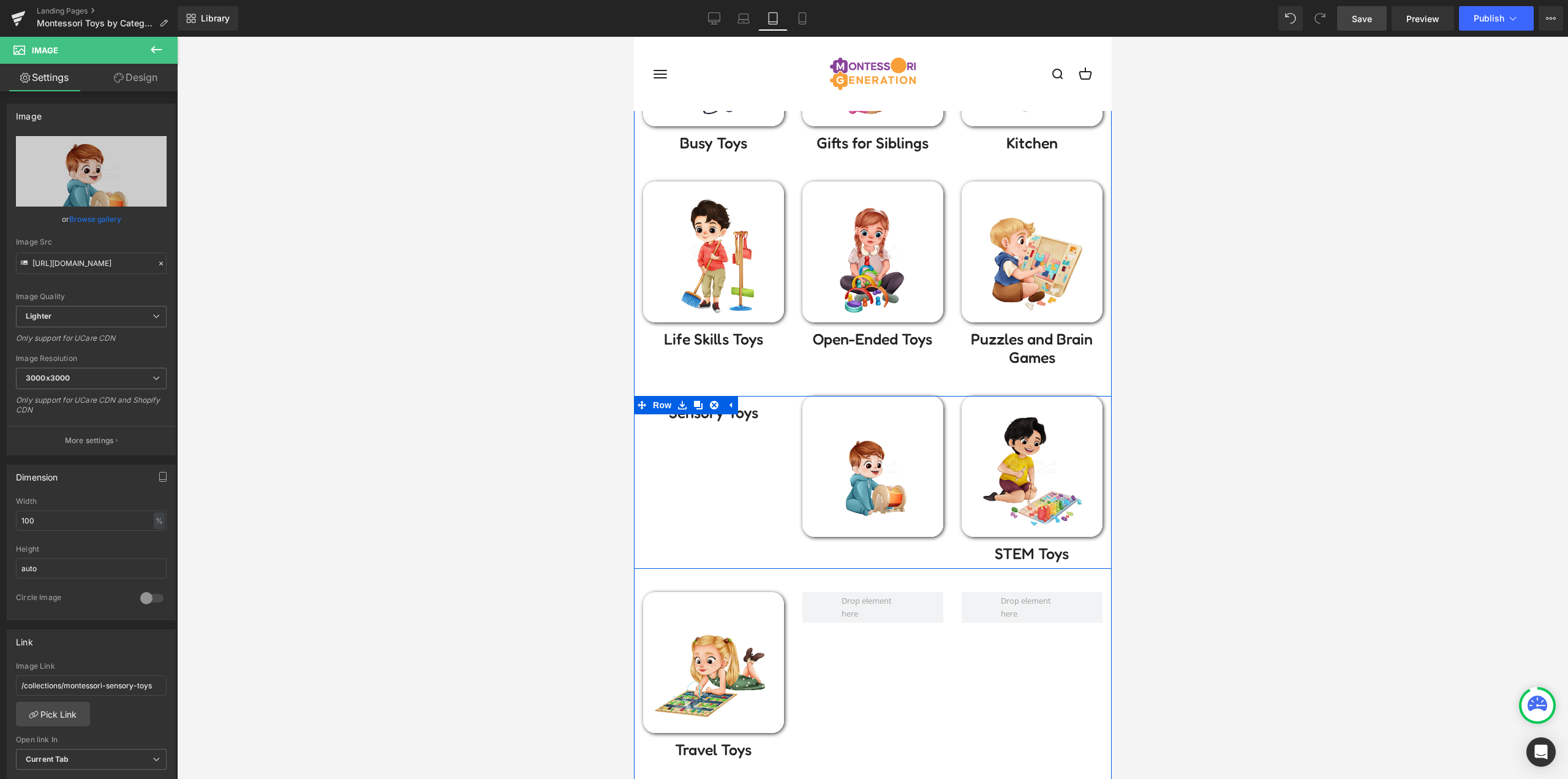
scroll to position [490, 0]
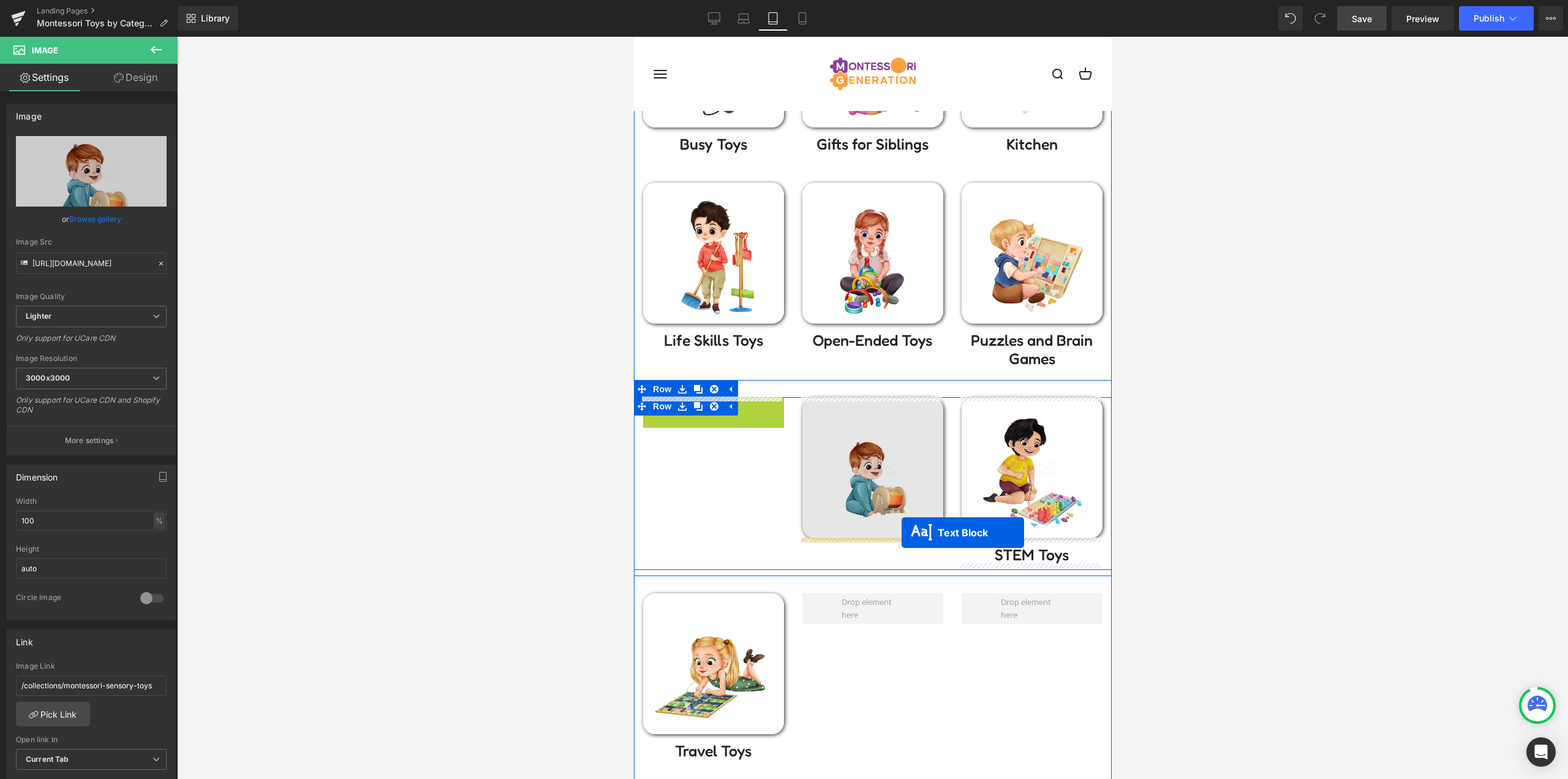
drag, startPoint x: 702, startPoint y: 417, endPoint x: 901, endPoint y: 532, distance: 229.8
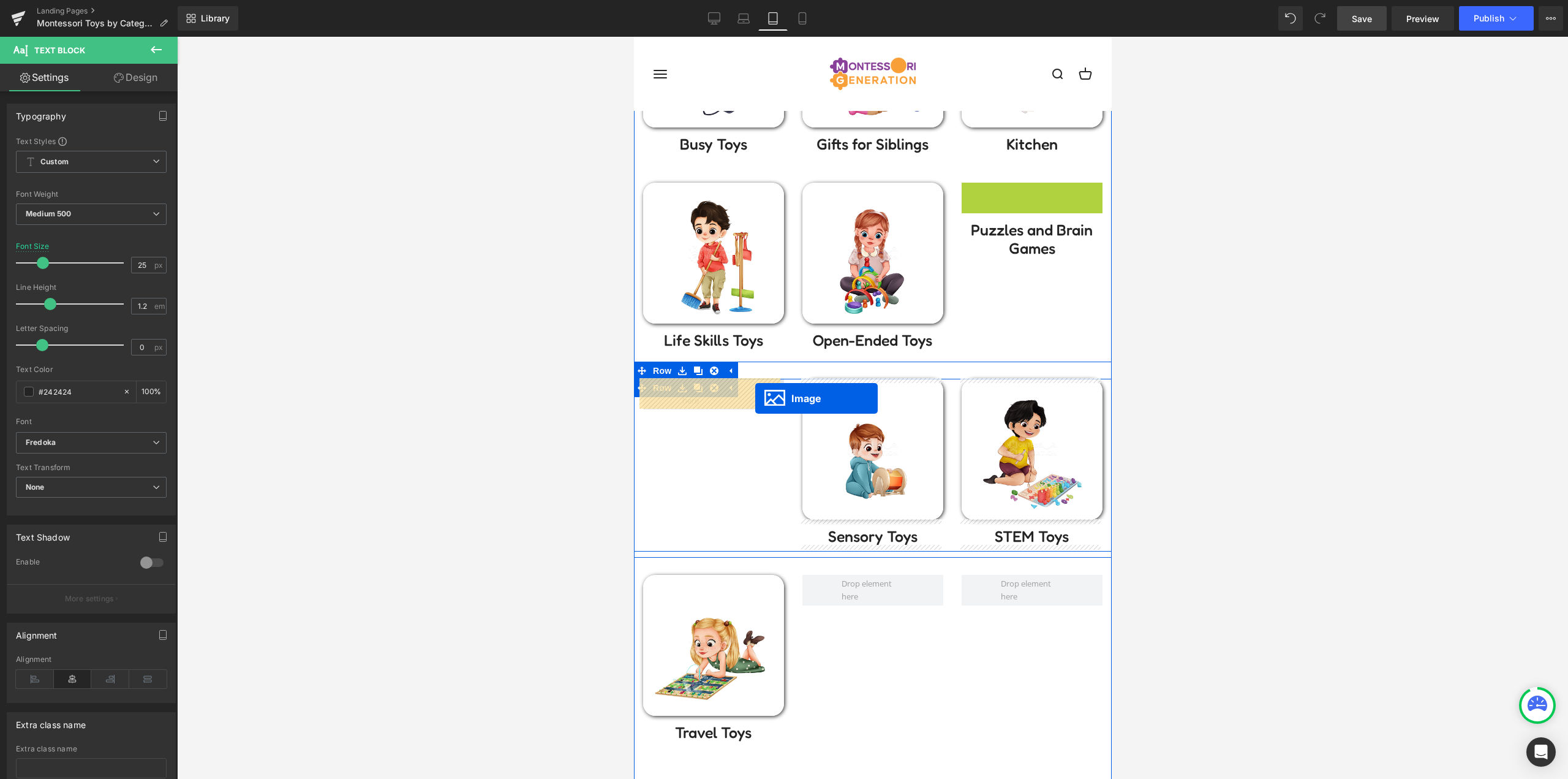
drag, startPoint x: 1028, startPoint y: 253, endPoint x: 754, endPoint y: 398, distance: 310.0
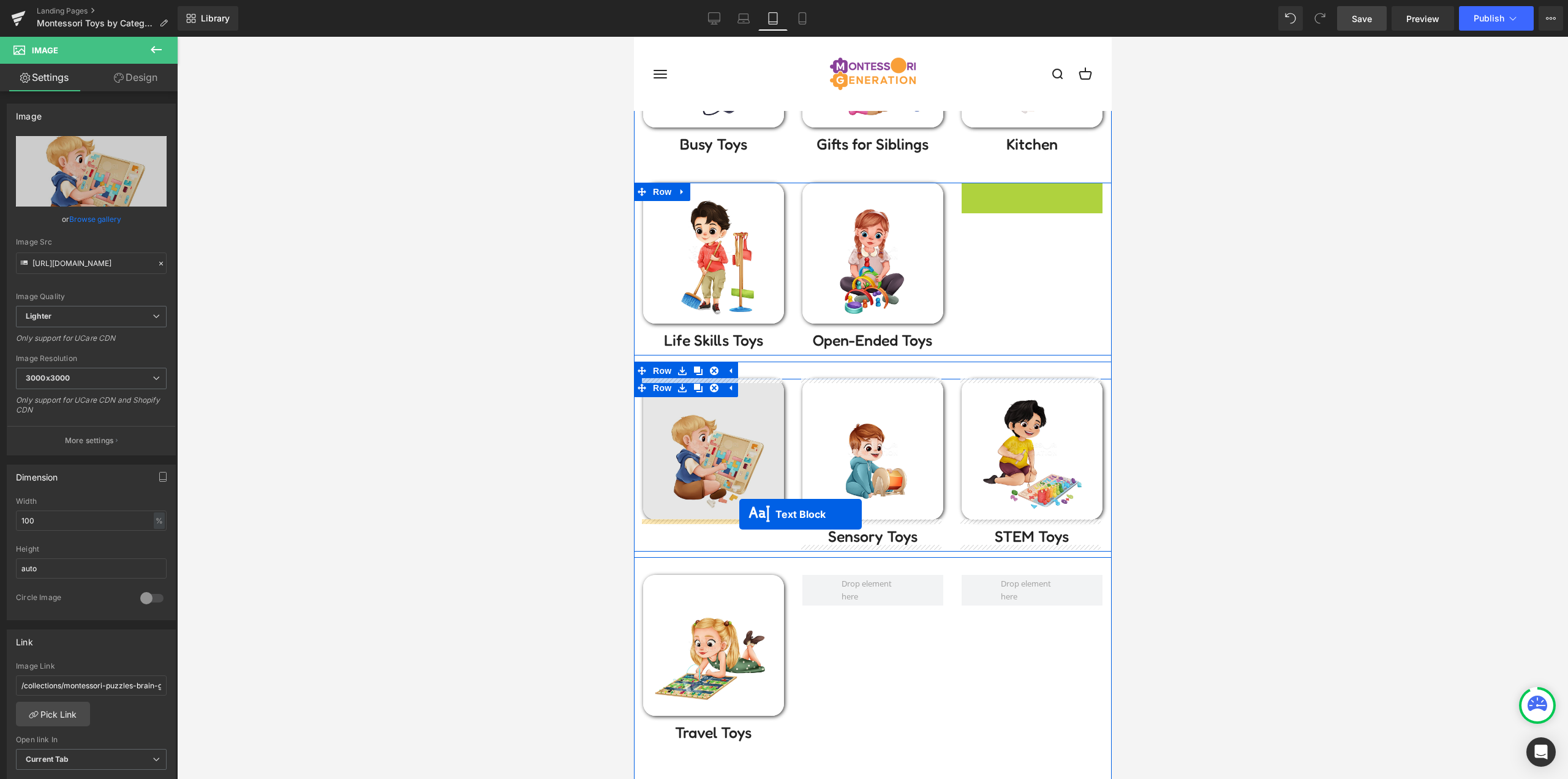
drag, startPoint x: 1023, startPoint y: 206, endPoint x: 738, endPoint y: 514, distance: 419.6
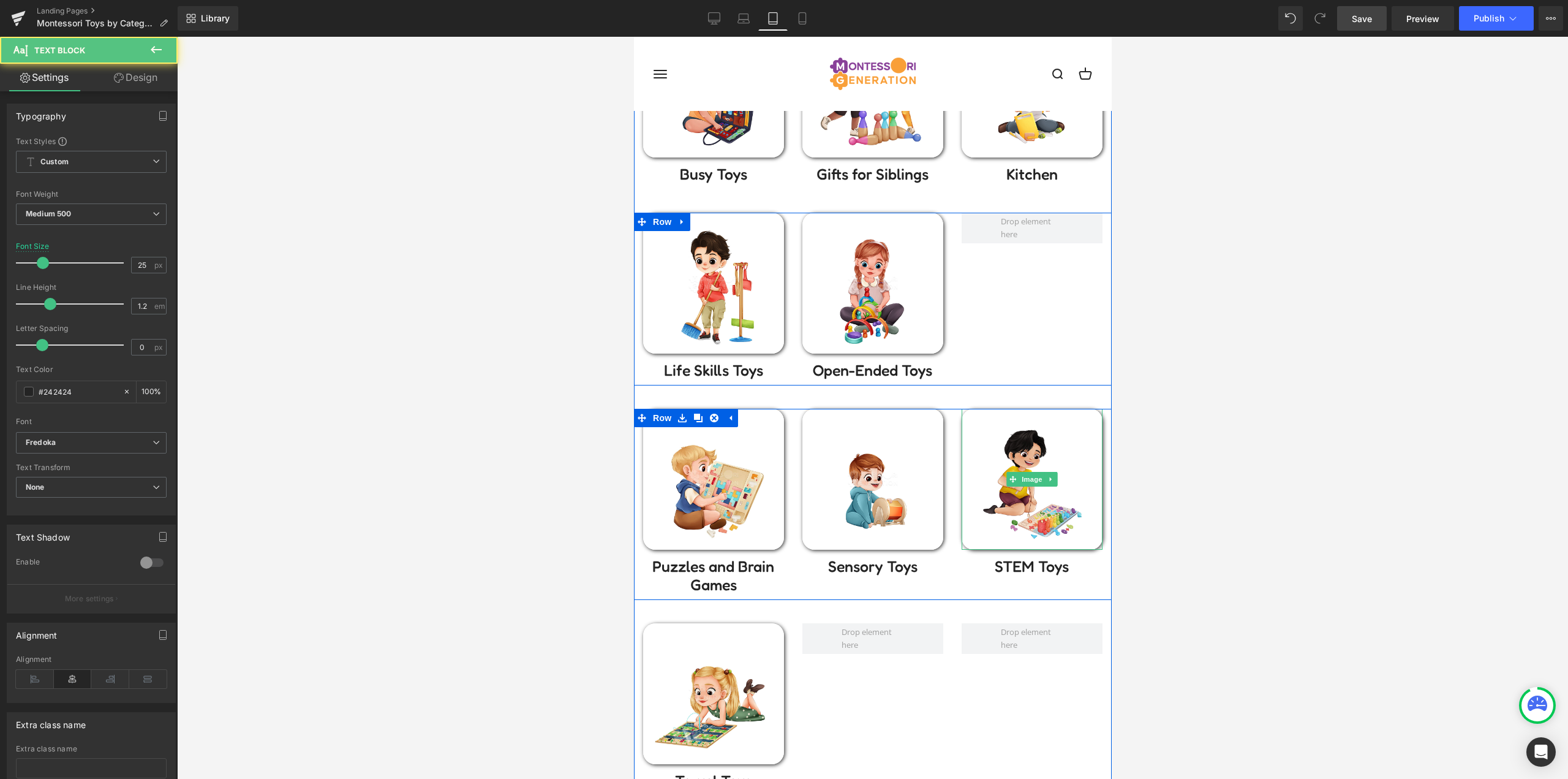
scroll to position [368, 0]
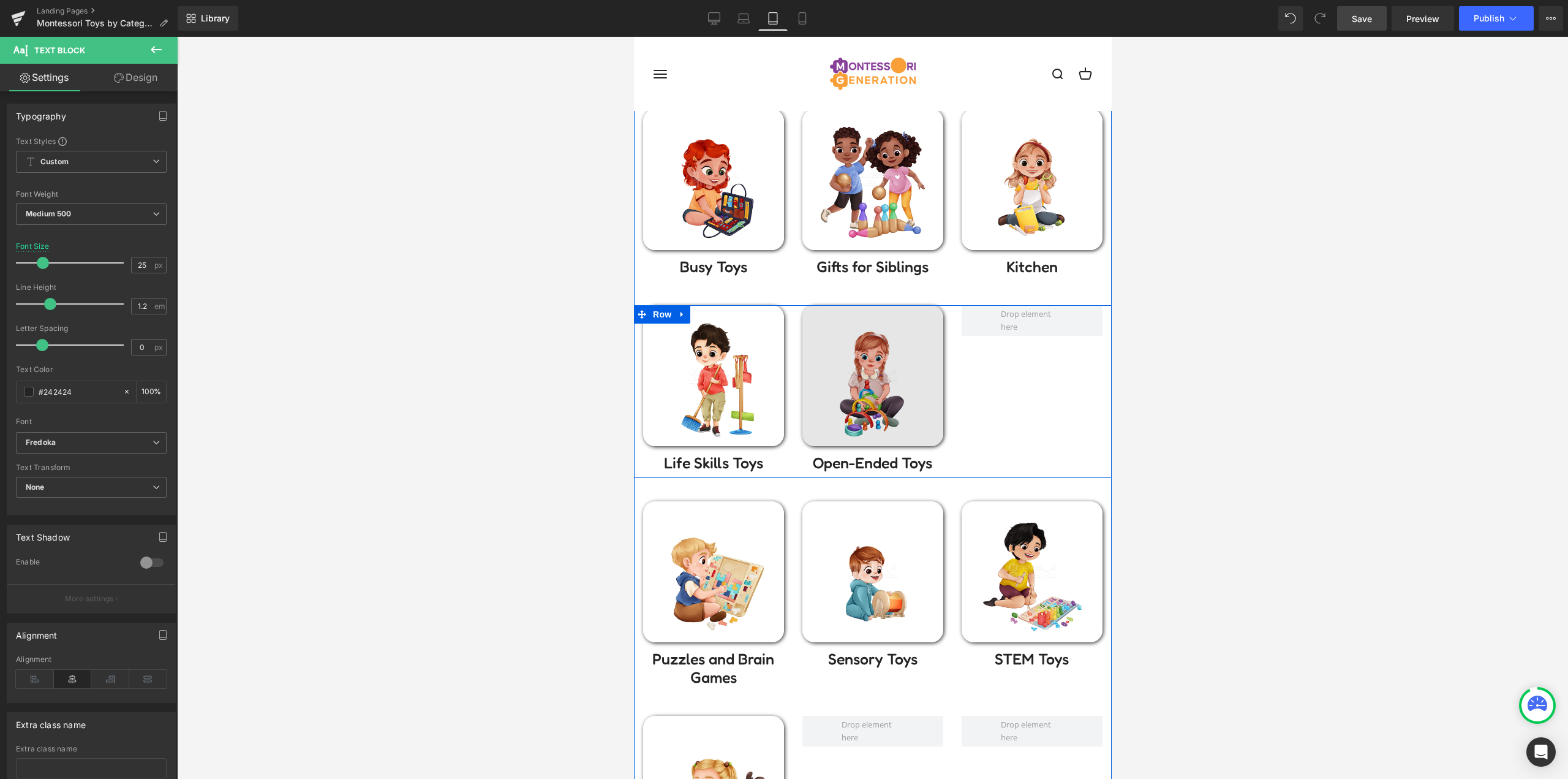
click at [850, 397] on img at bounding box center [872, 375] width 141 height 141
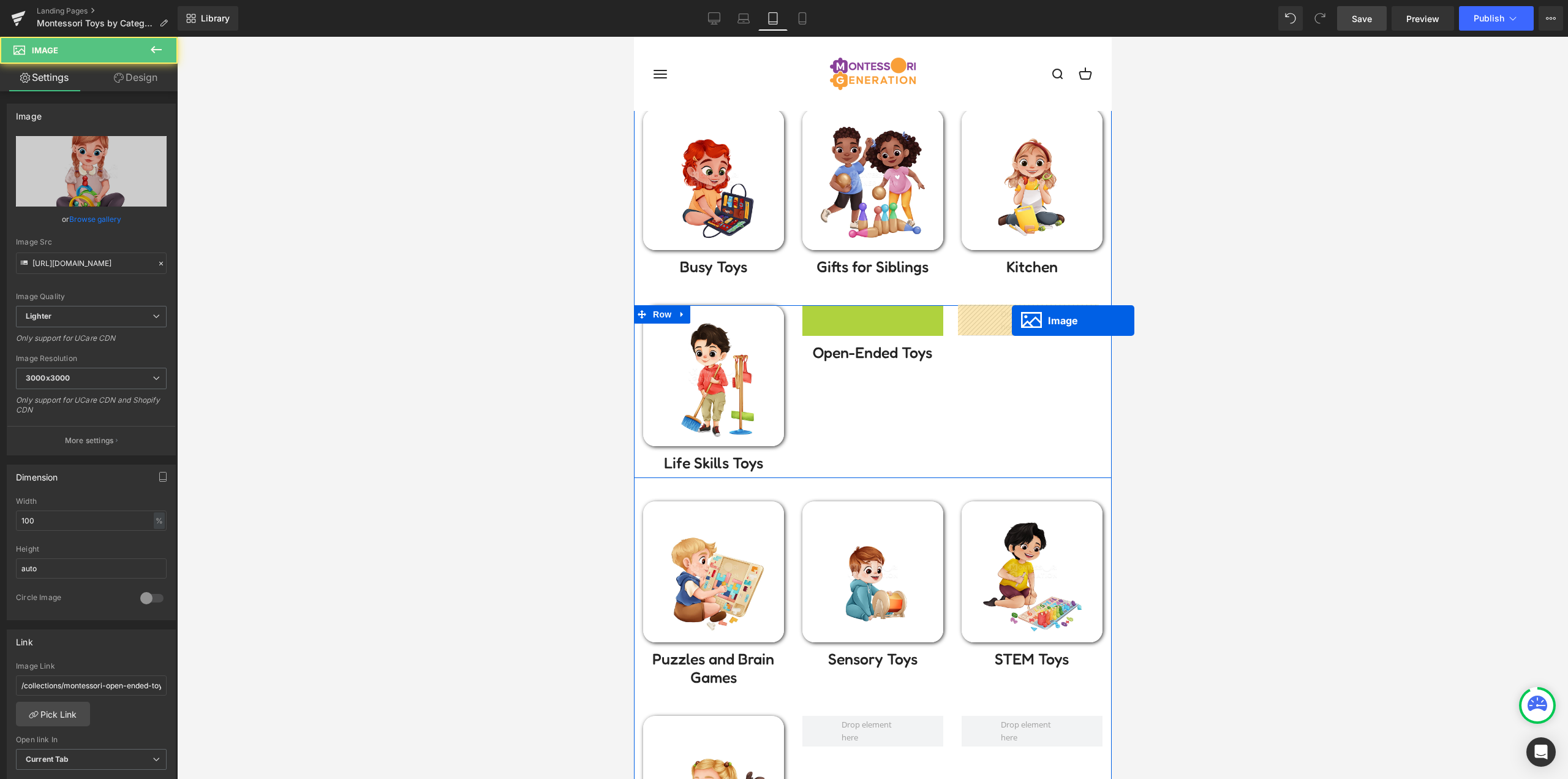
drag, startPoint x: 873, startPoint y: 369, endPoint x: 1011, endPoint y: 320, distance: 146.4
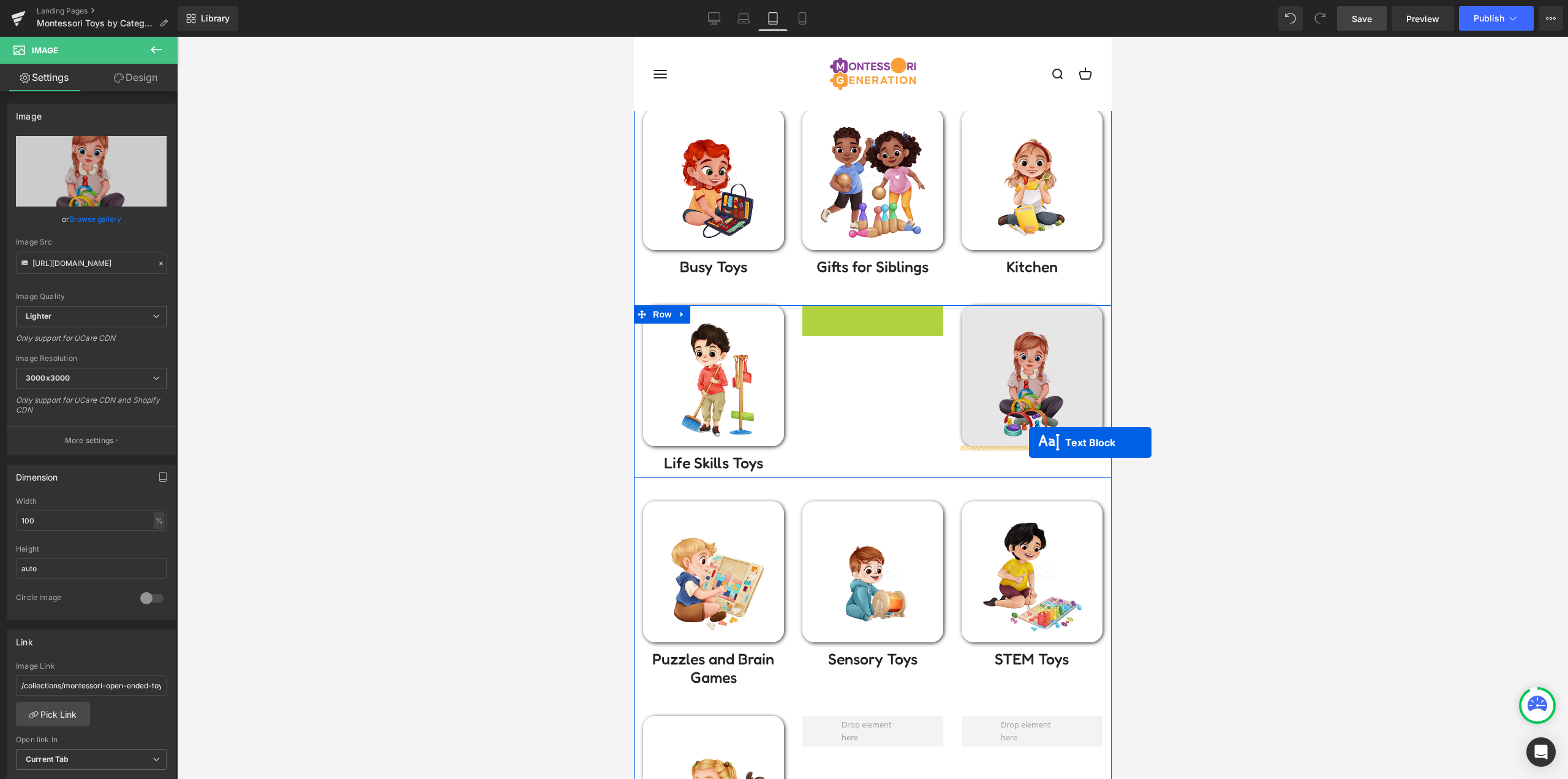
drag, startPoint x: 854, startPoint y: 319, endPoint x: 1028, endPoint y: 443, distance: 213.7
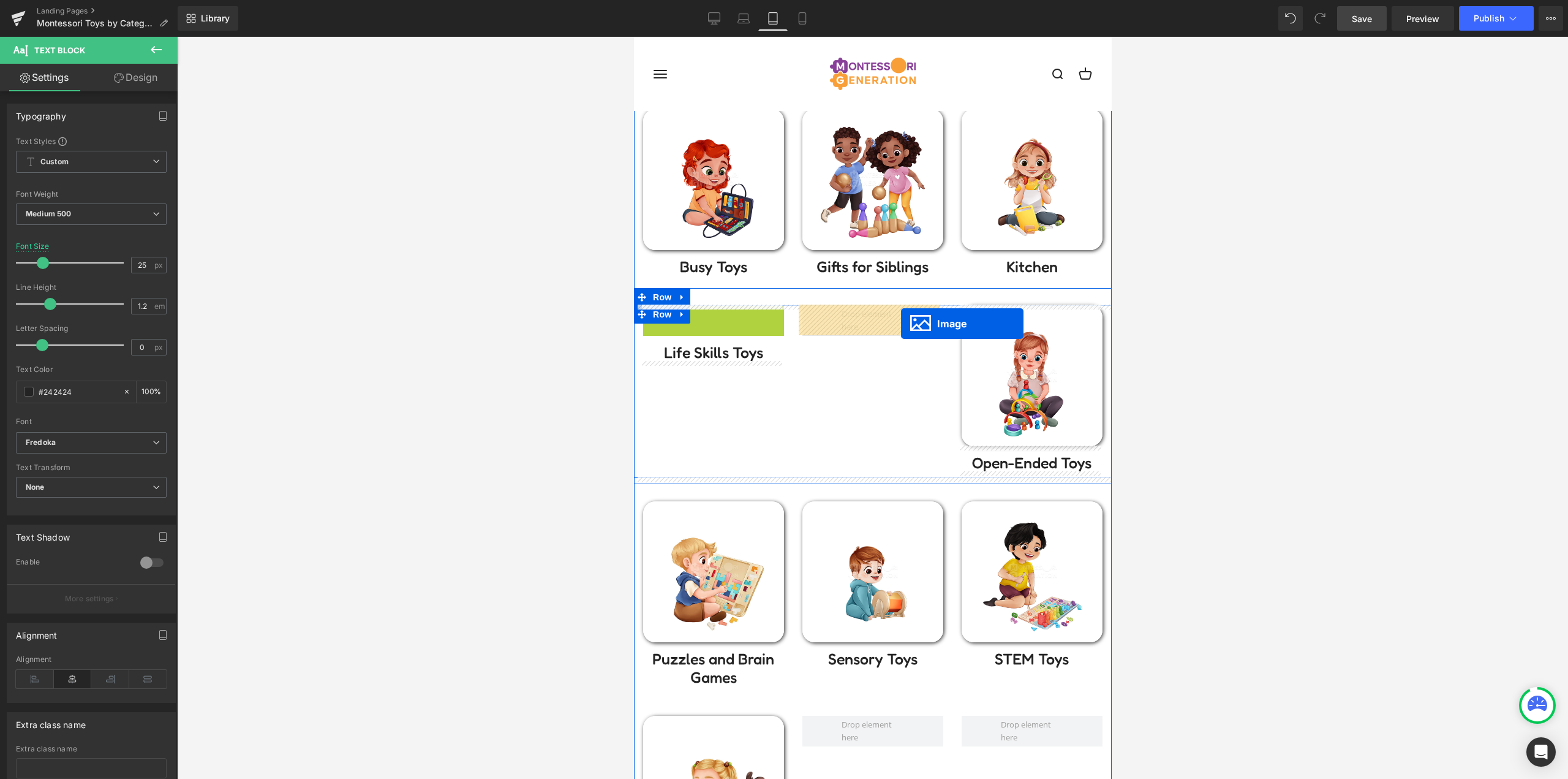
drag, startPoint x: 771, startPoint y: 362, endPoint x: 900, endPoint y: 322, distance: 135.1
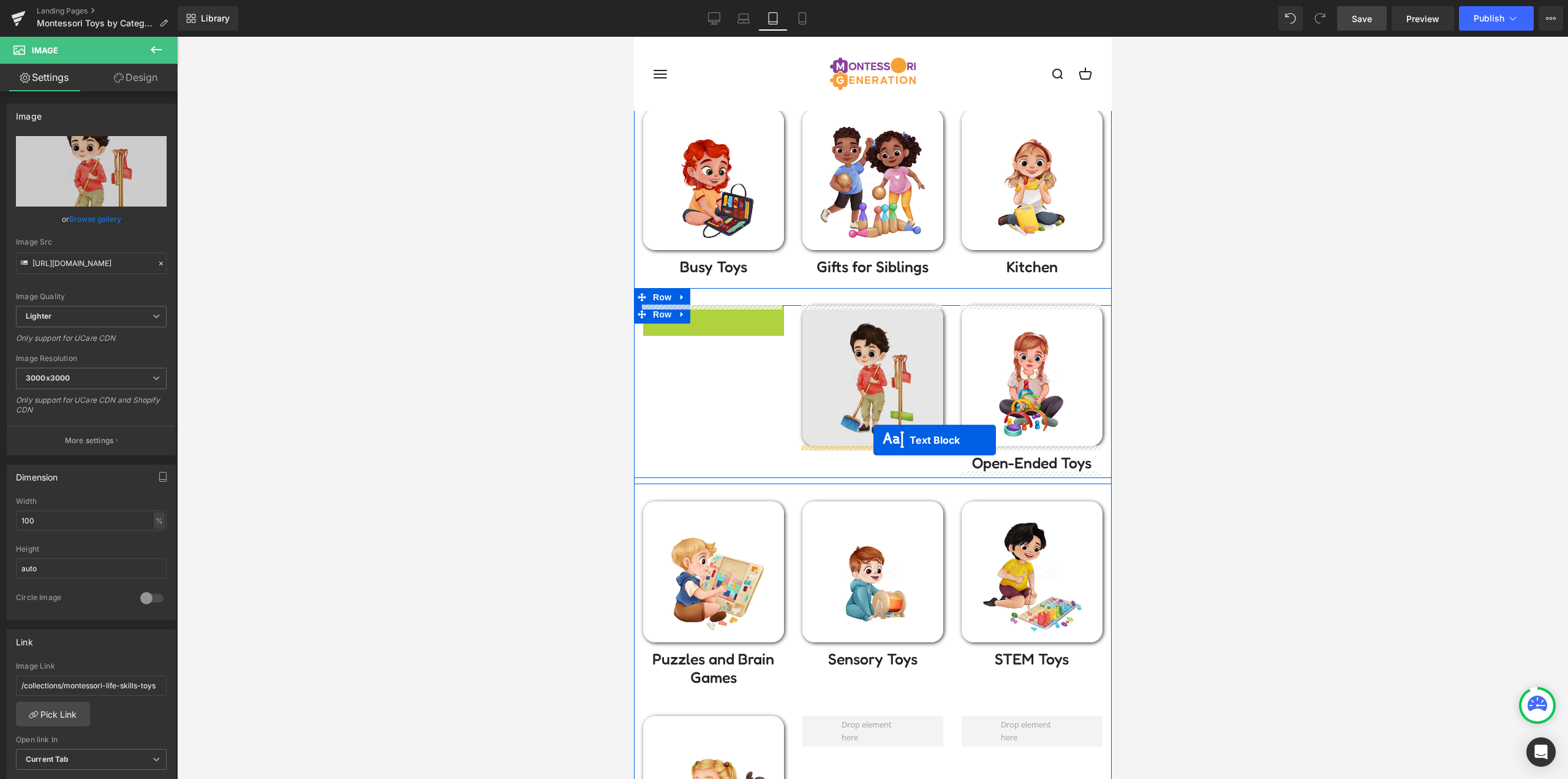
drag, startPoint x: 702, startPoint y: 318, endPoint x: 873, endPoint y: 440, distance: 210.1
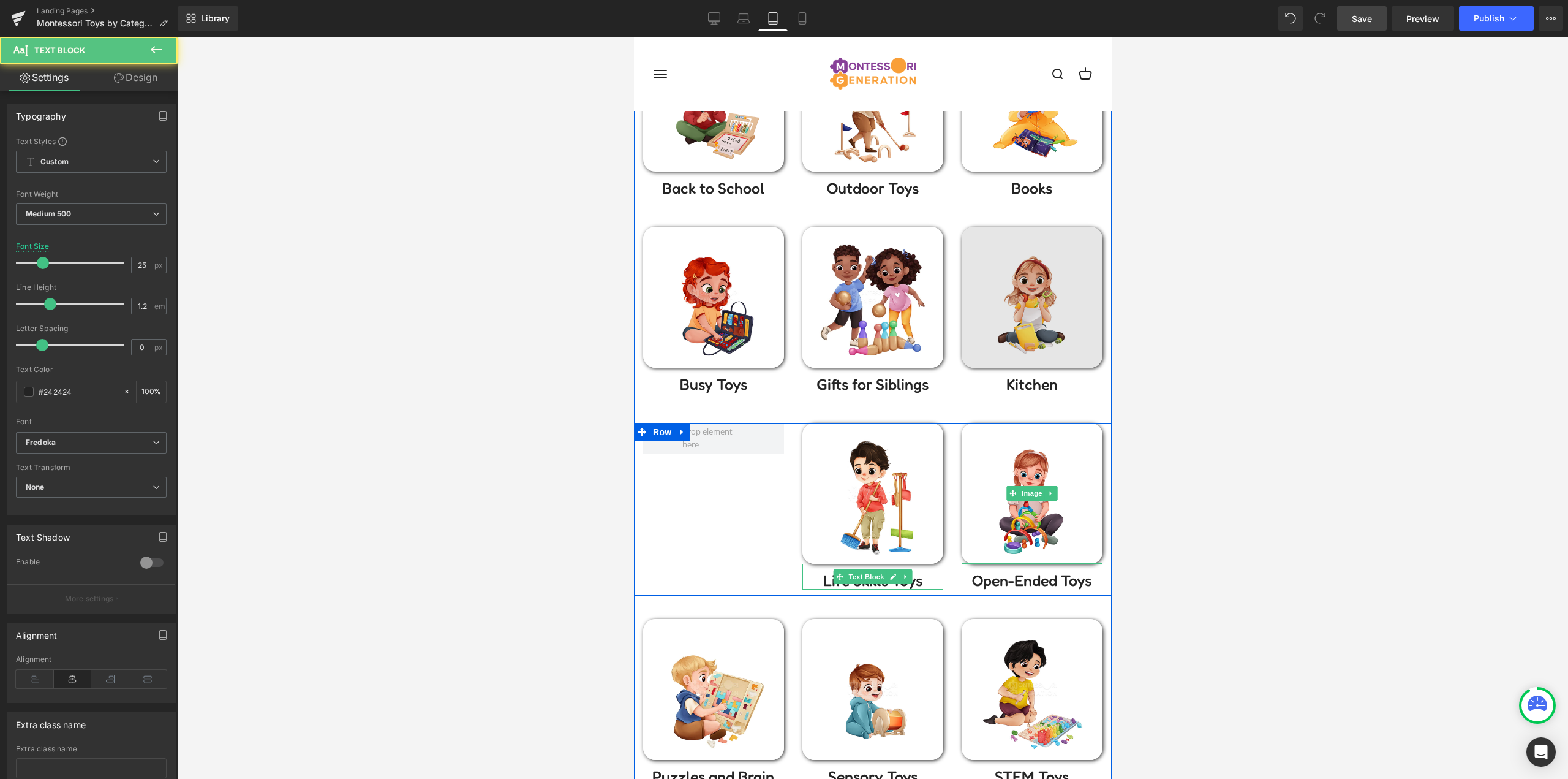
scroll to position [245, 0]
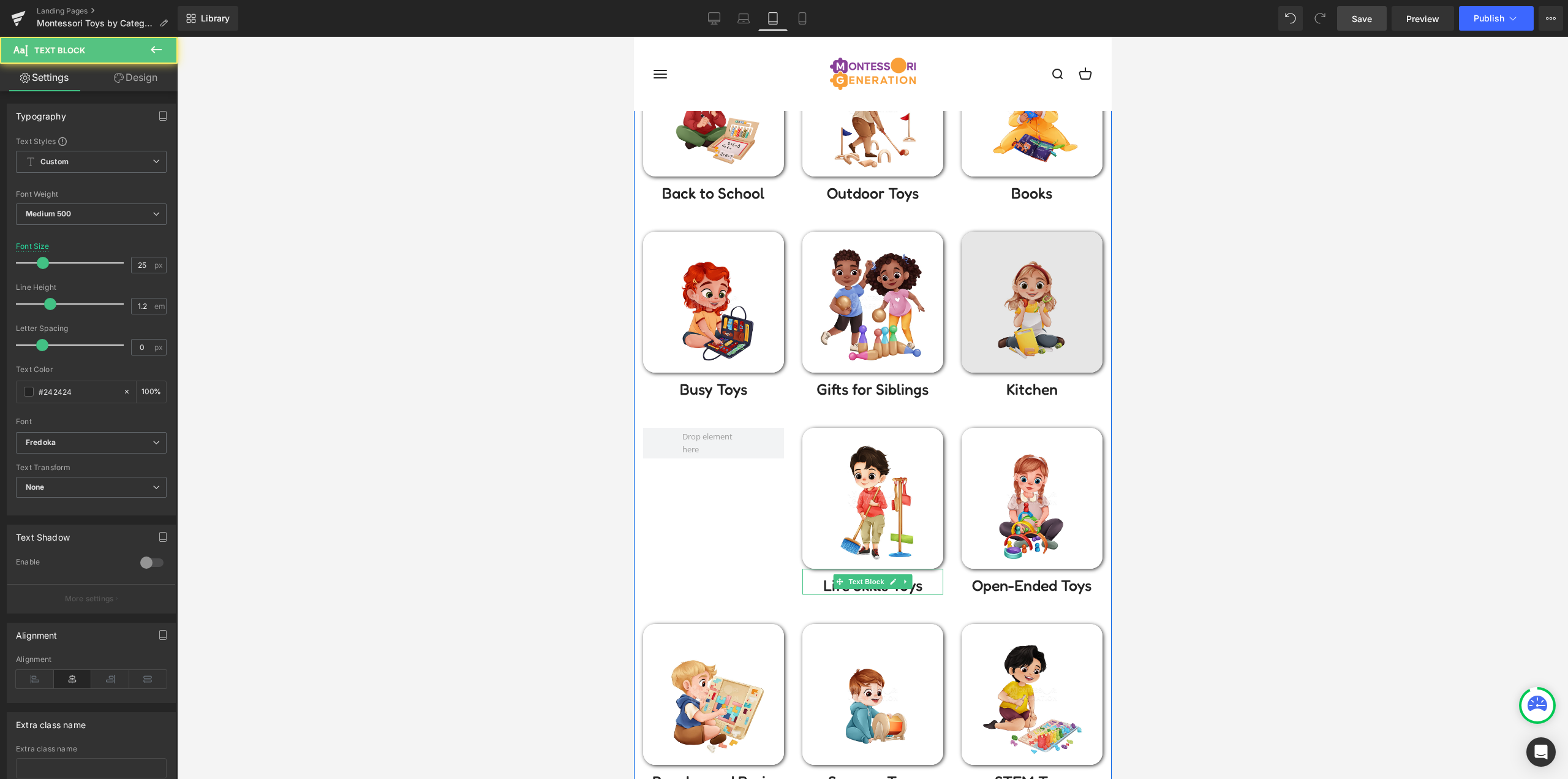
click at [1008, 318] on img at bounding box center [1031, 302] width 141 height 141
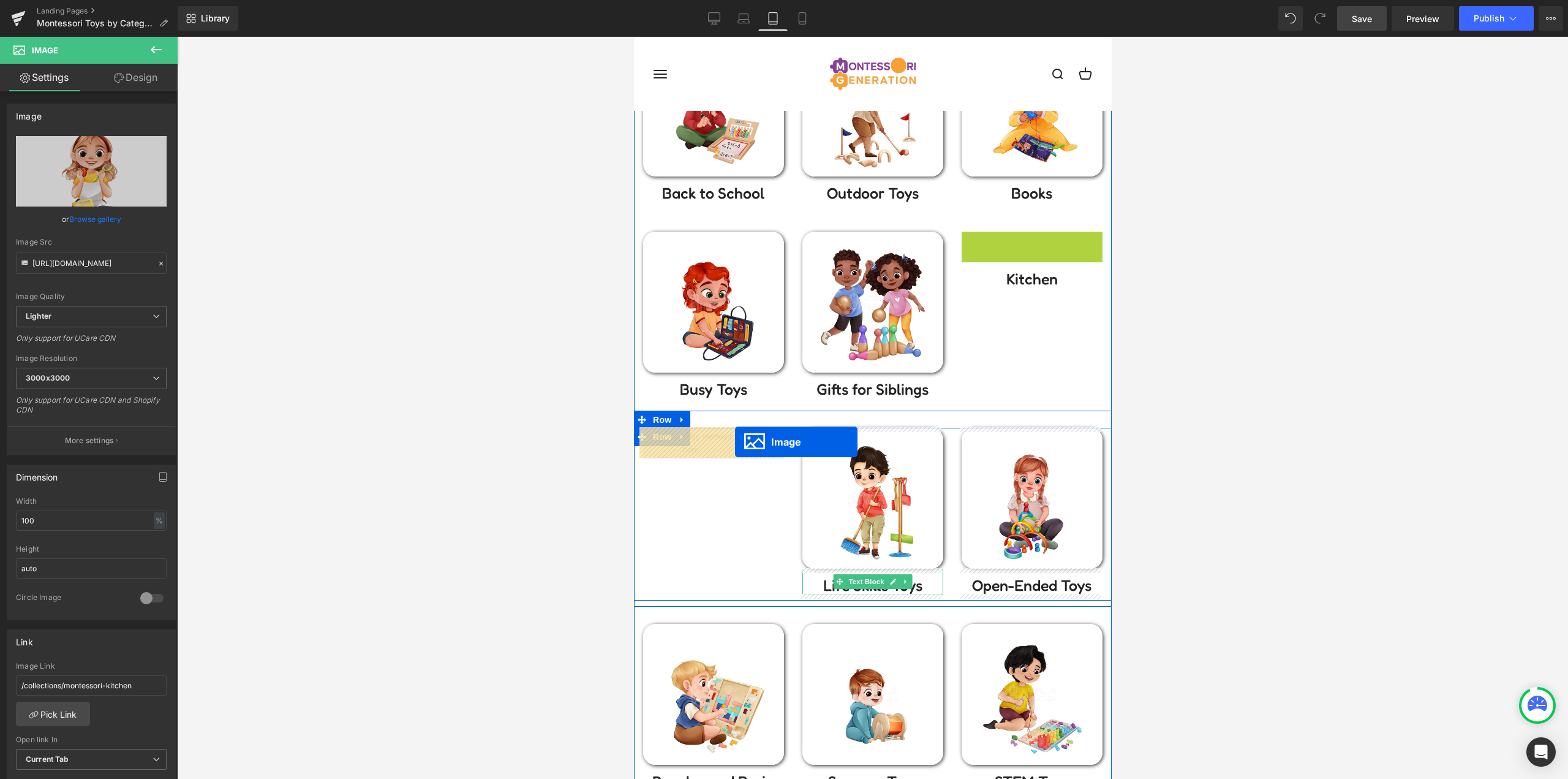
drag, startPoint x: 888, startPoint y: 351, endPoint x: 734, endPoint y: 442, distance: 178.9
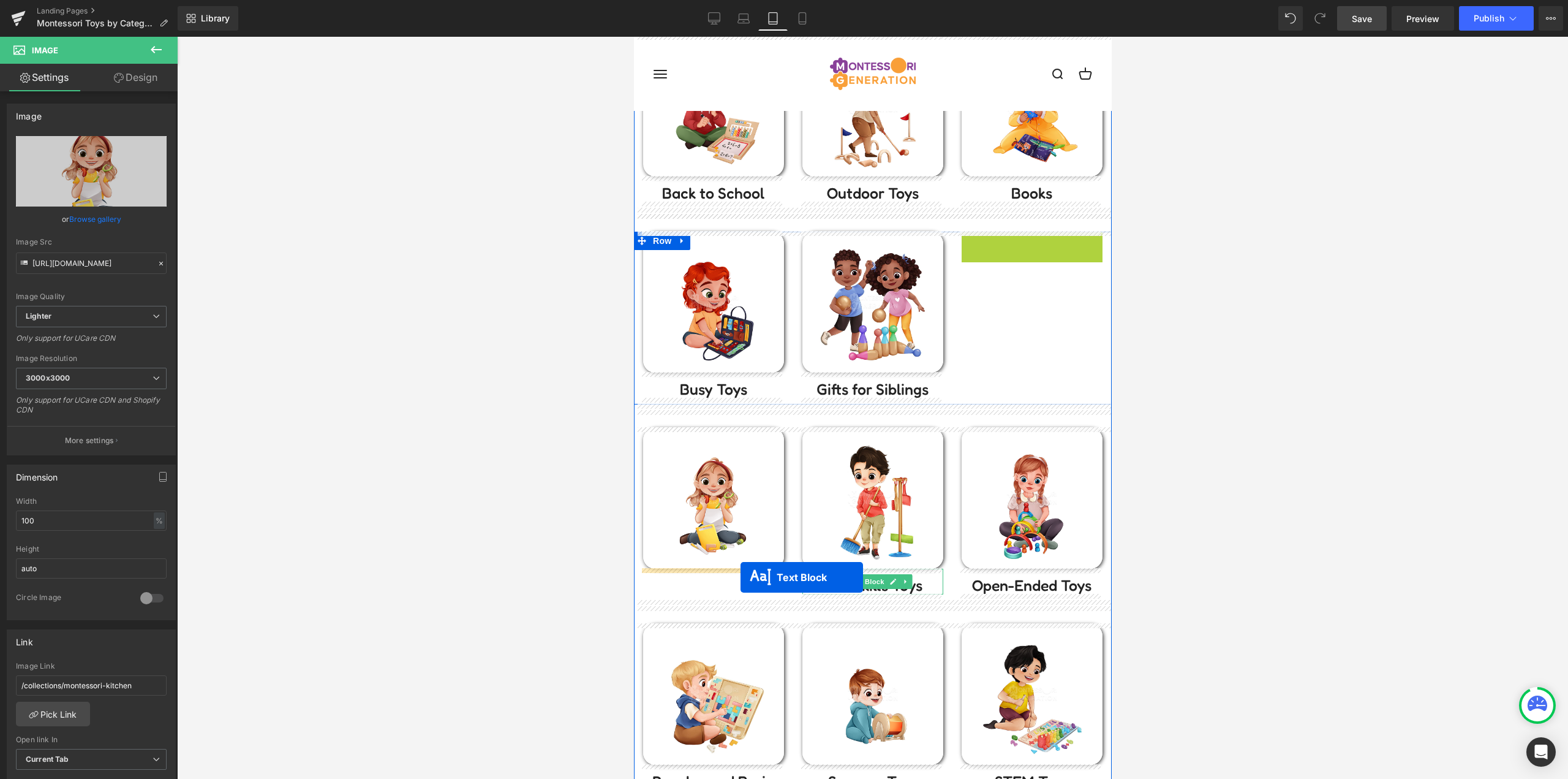
drag, startPoint x: 1022, startPoint y: 245, endPoint x: 740, endPoint y: 577, distance: 435.6
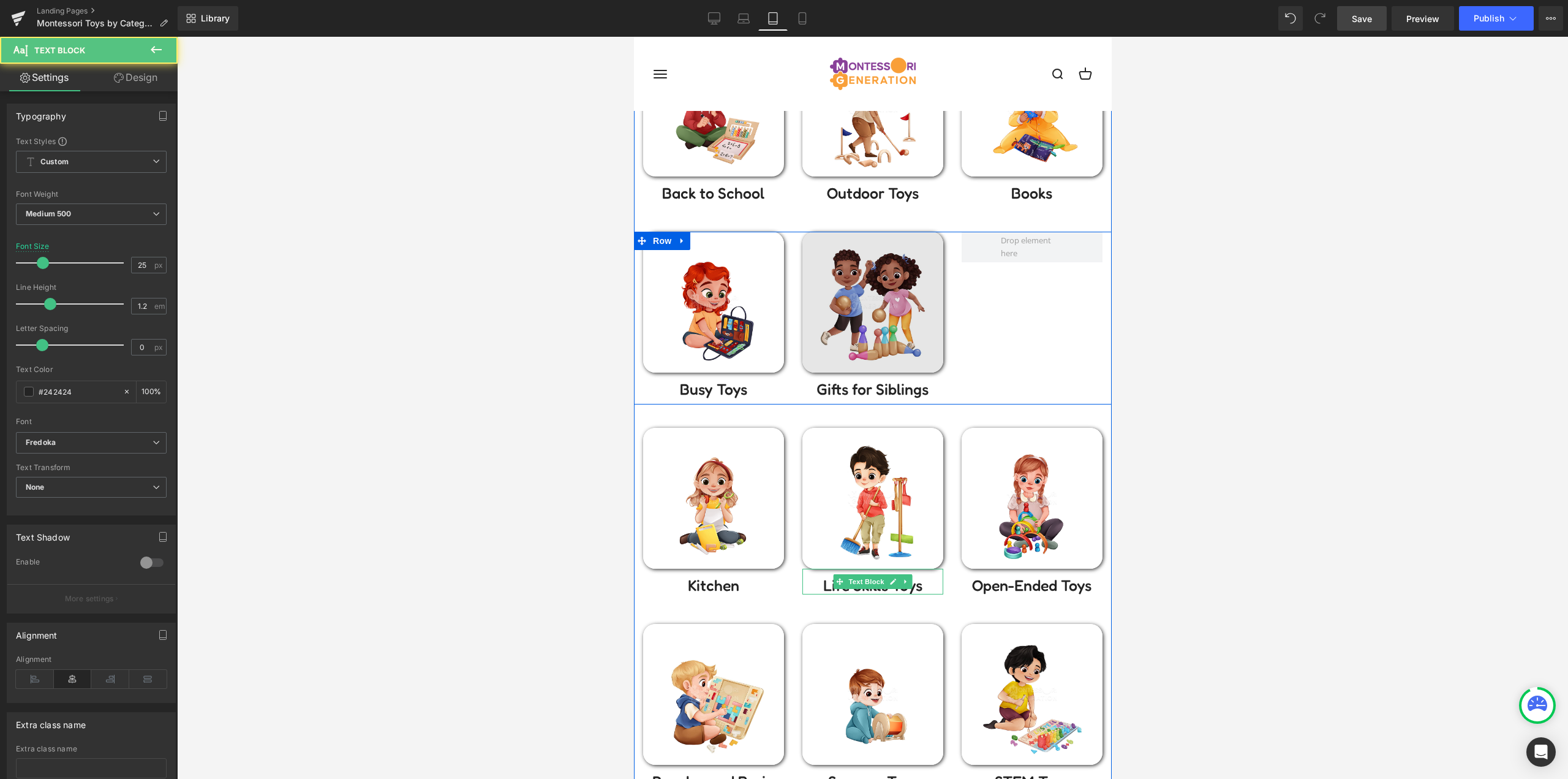
click at [848, 330] on img at bounding box center [872, 302] width 141 height 141
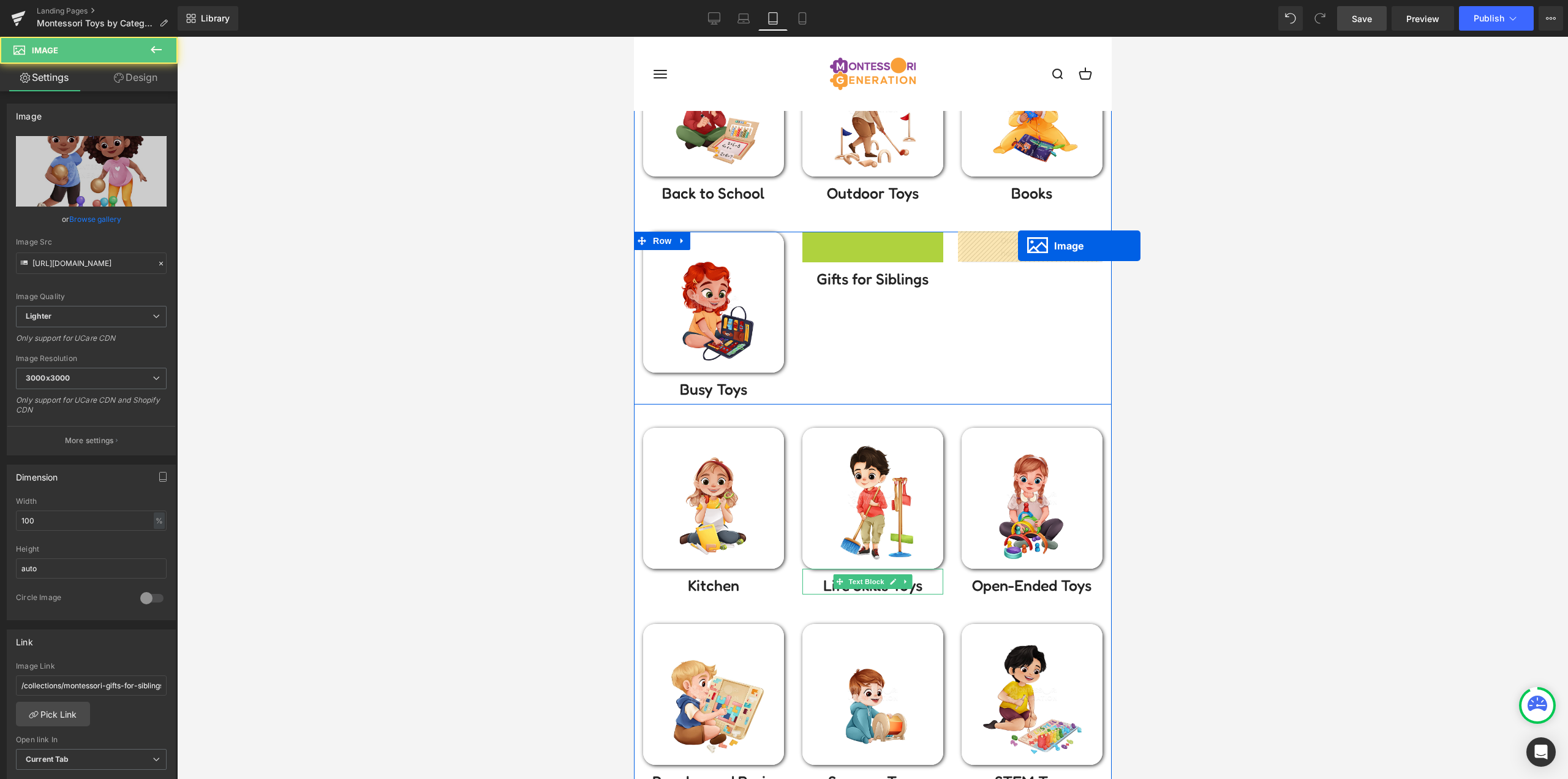
drag, startPoint x: 868, startPoint y: 303, endPoint x: 1023, endPoint y: 241, distance: 166.9
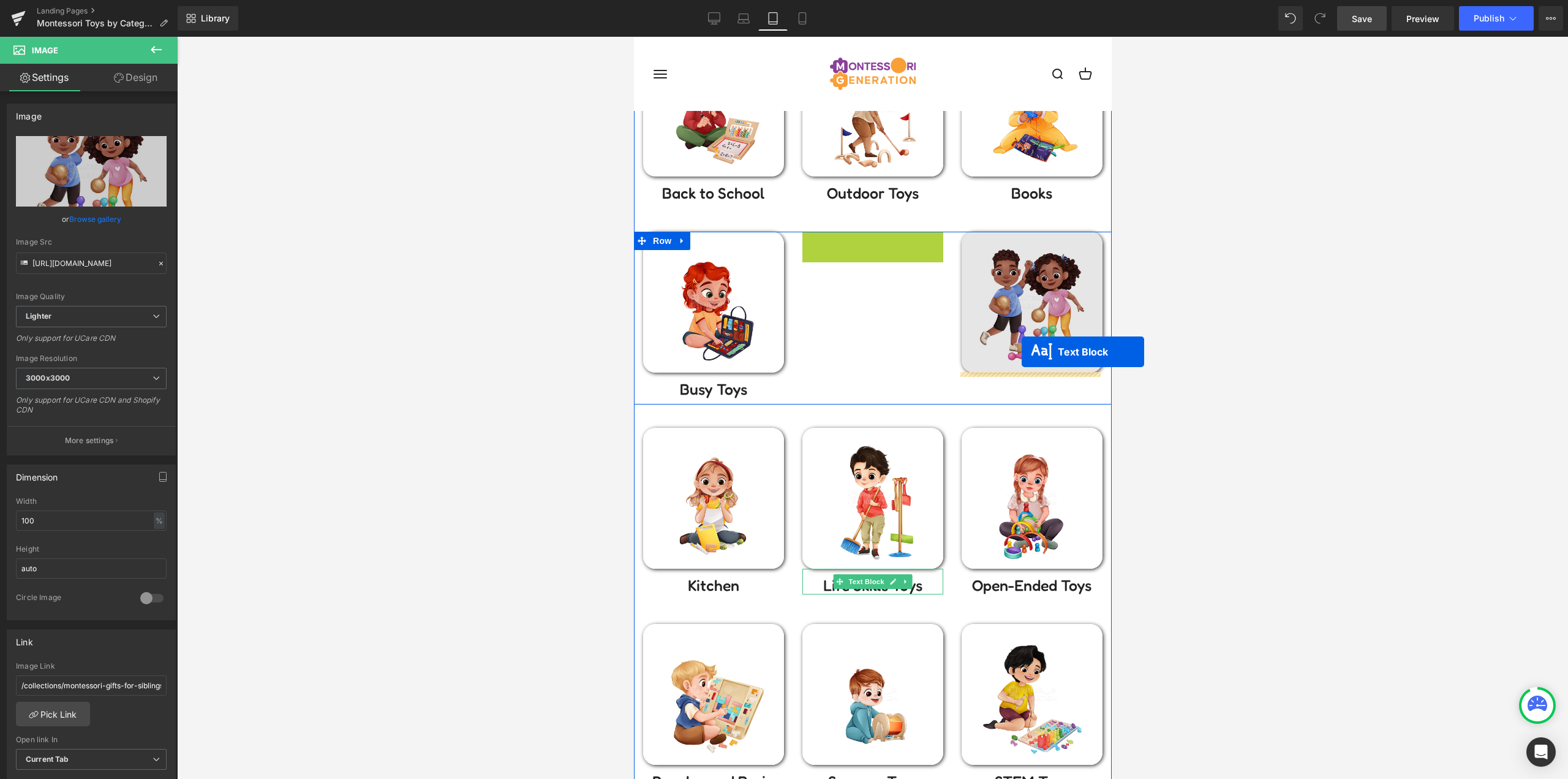
drag, startPoint x: 863, startPoint y: 244, endPoint x: 1021, endPoint y: 354, distance: 192.5
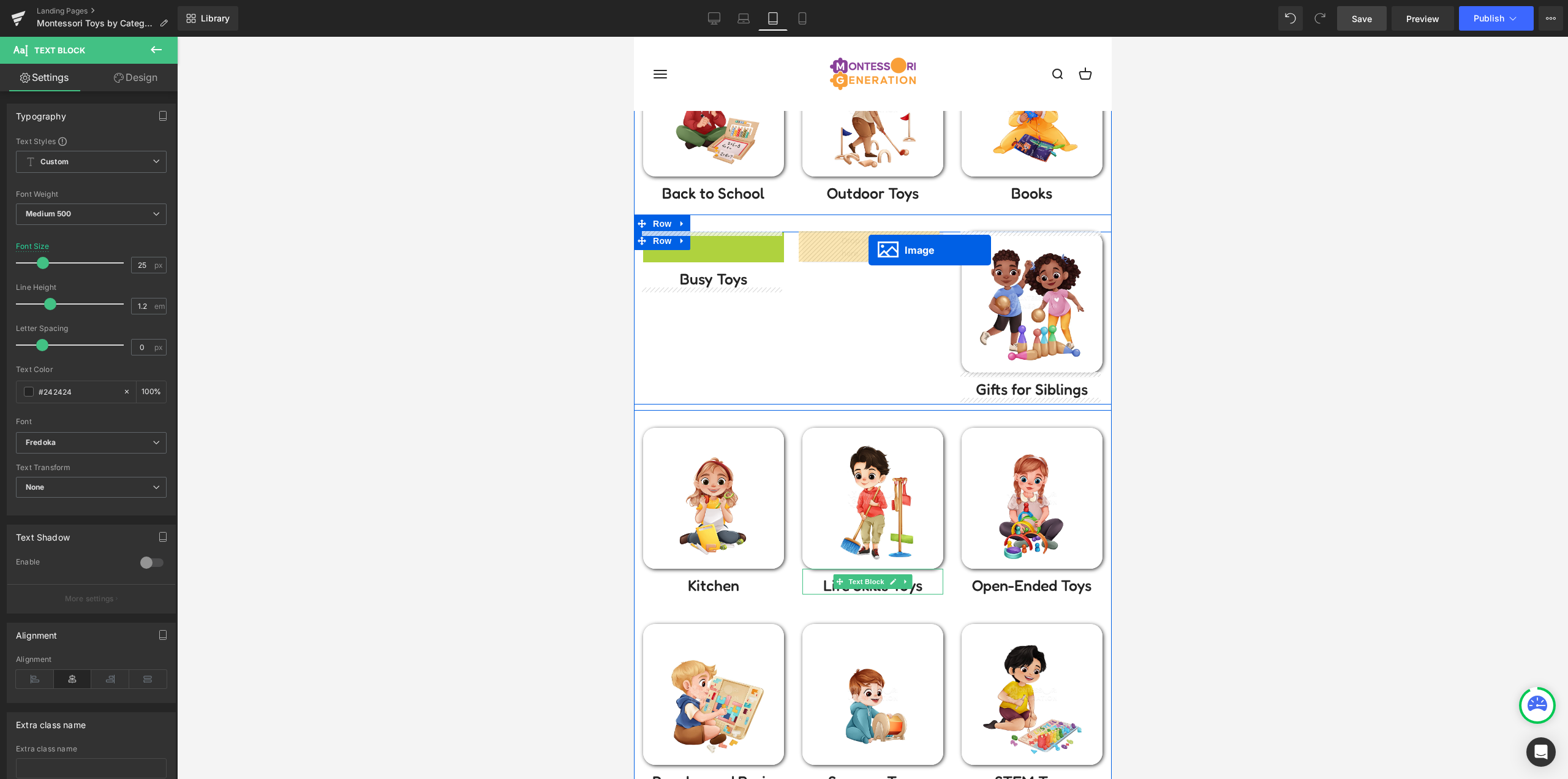
drag, startPoint x: 709, startPoint y: 303, endPoint x: 868, endPoint y: 248, distance: 168.2
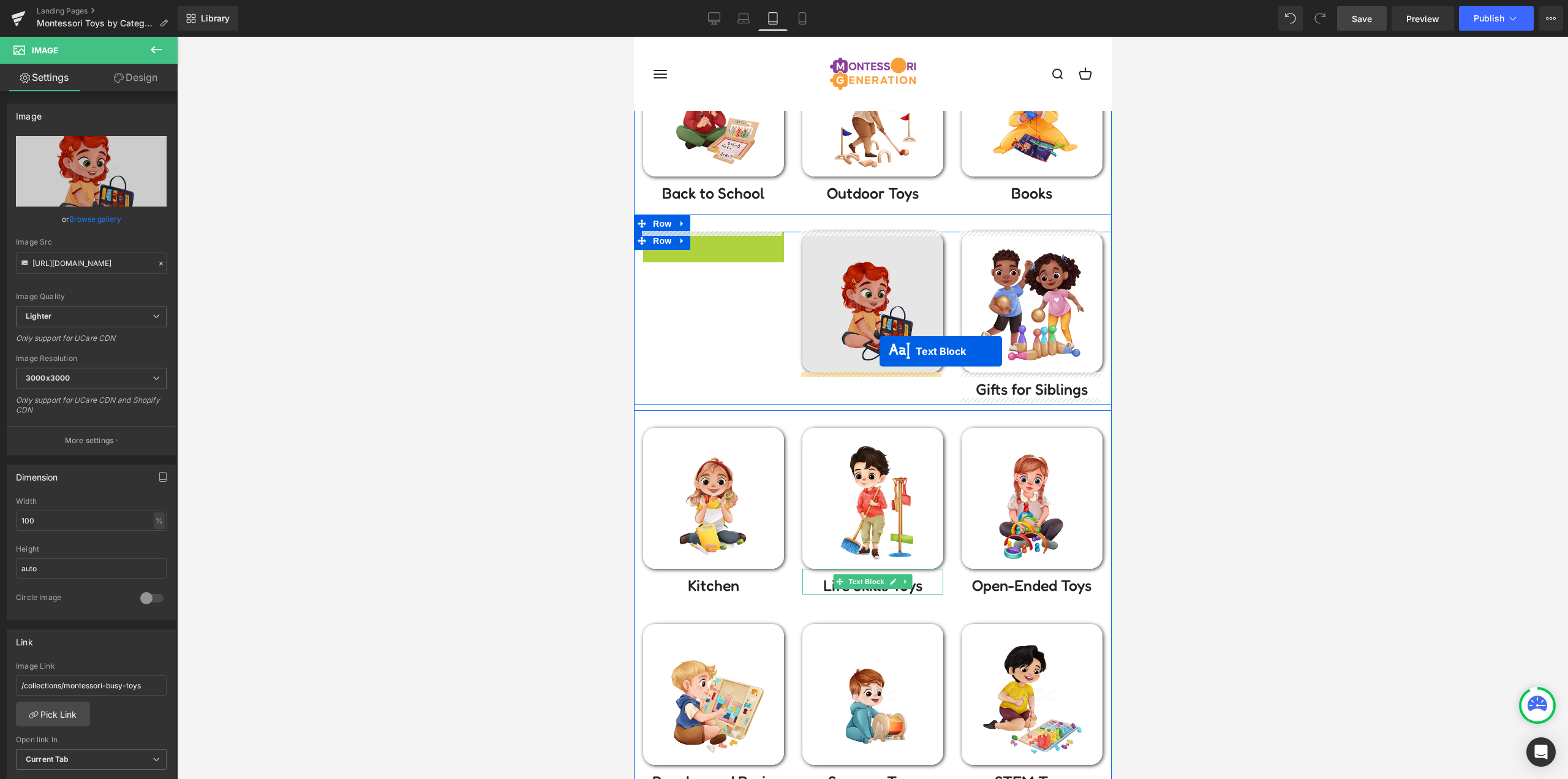
drag, startPoint x: 793, startPoint y: 290, endPoint x: 882, endPoint y: 359, distance: 112.6
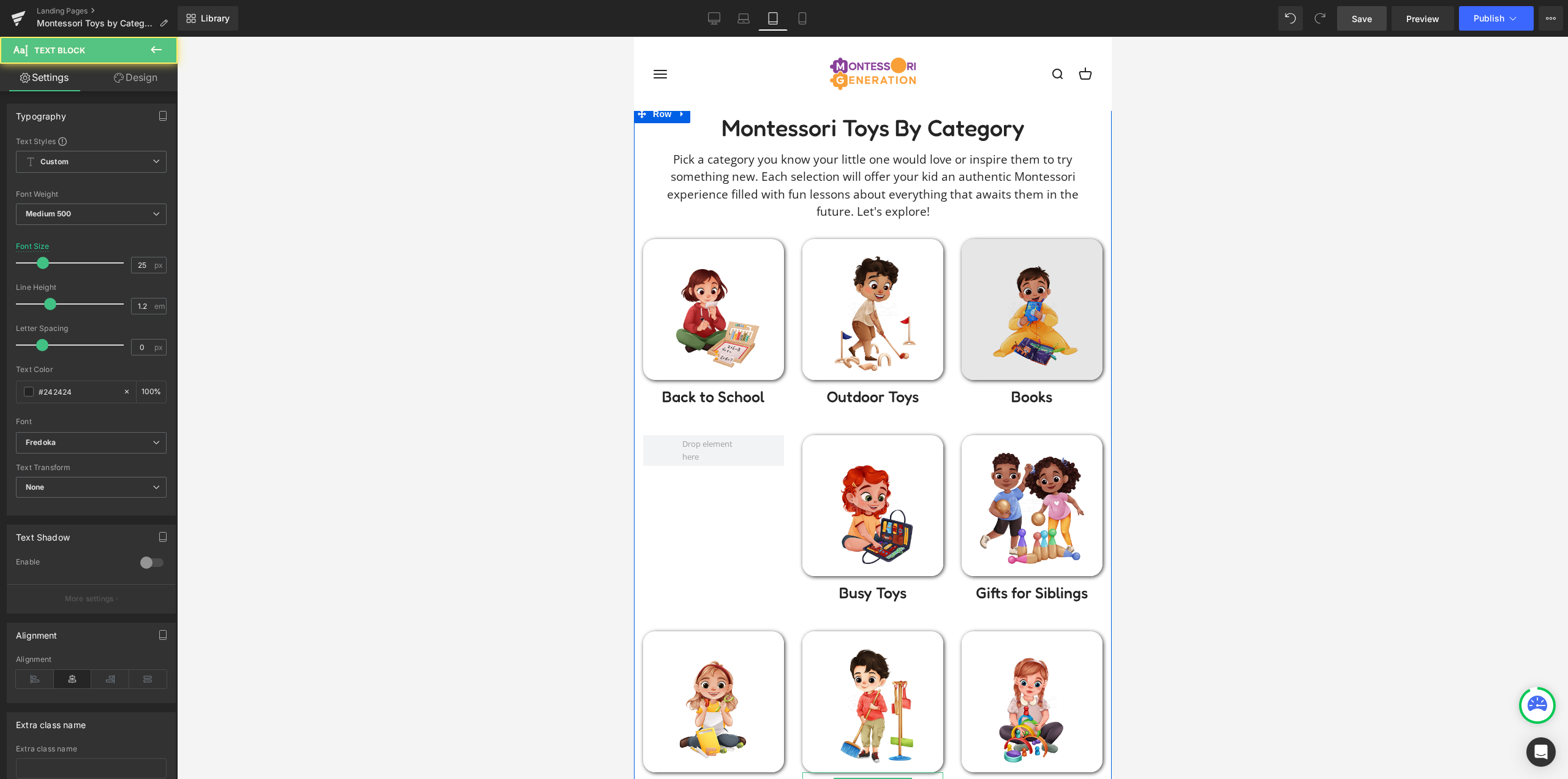
scroll to position [0, 0]
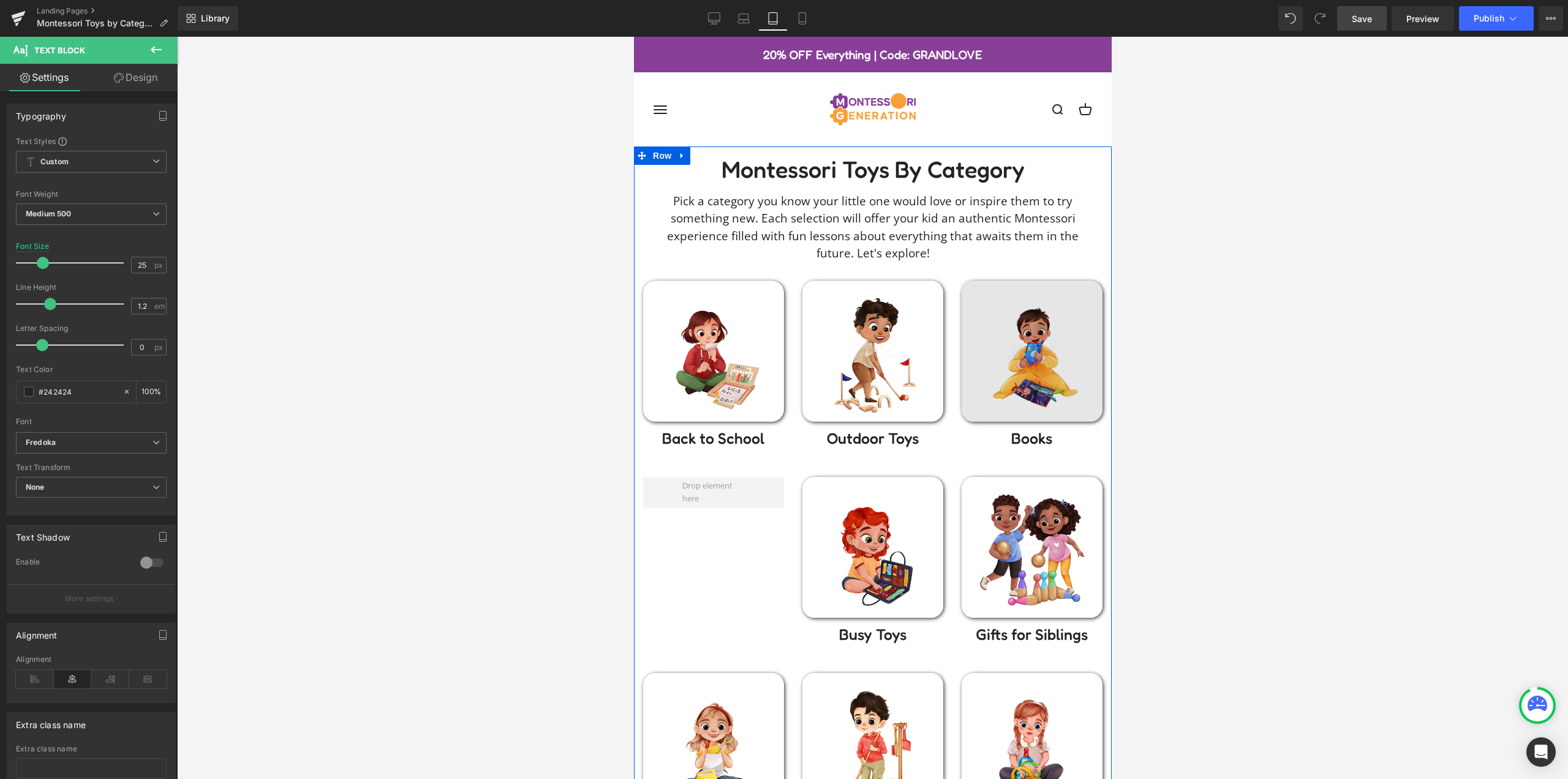
click at [1028, 330] on img at bounding box center [1031, 351] width 141 height 141
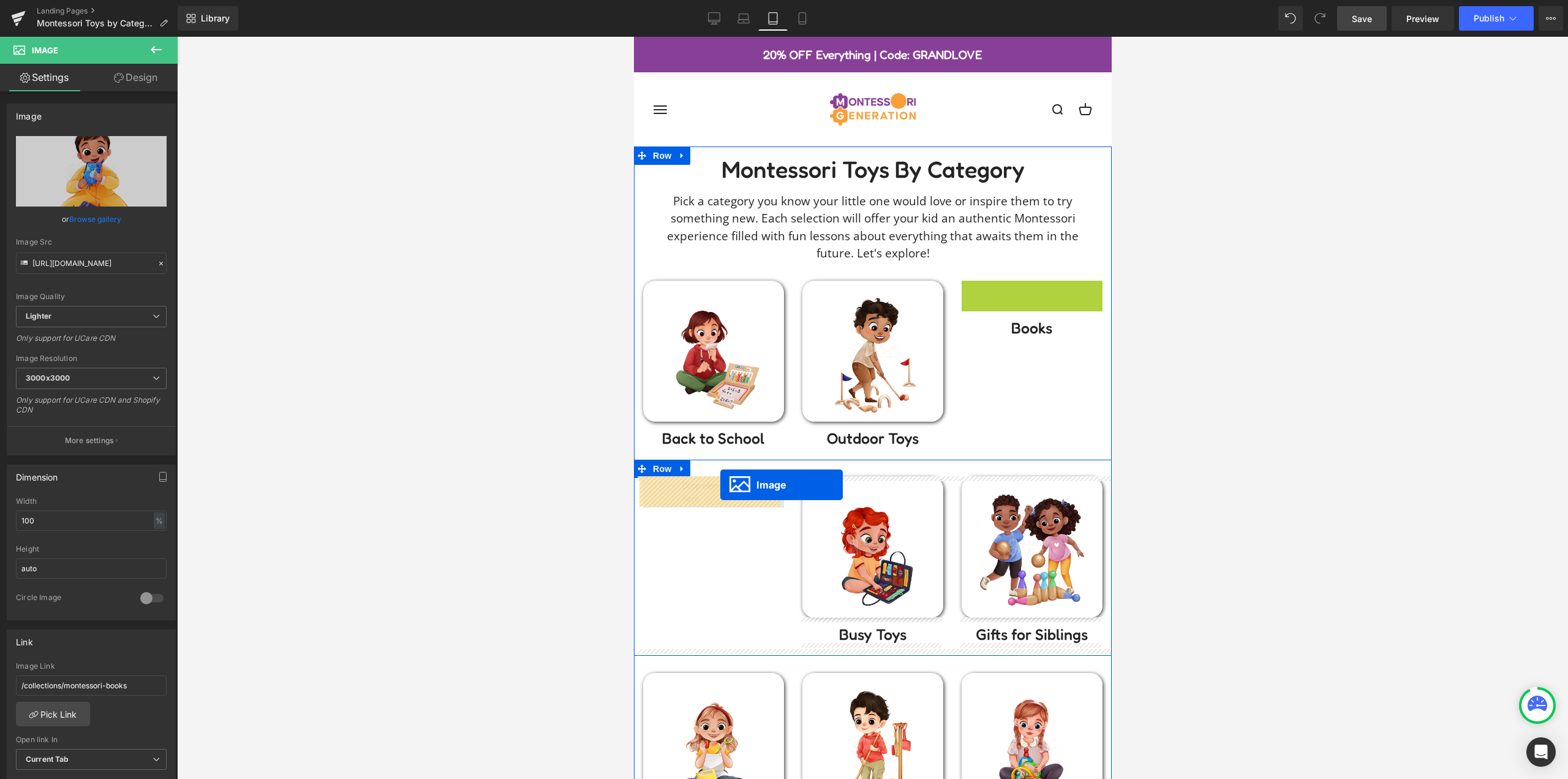
drag, startPoint x: 985, startPoint y: 361, endPoint x: 719, endPoint y: 486, distance: 293.9
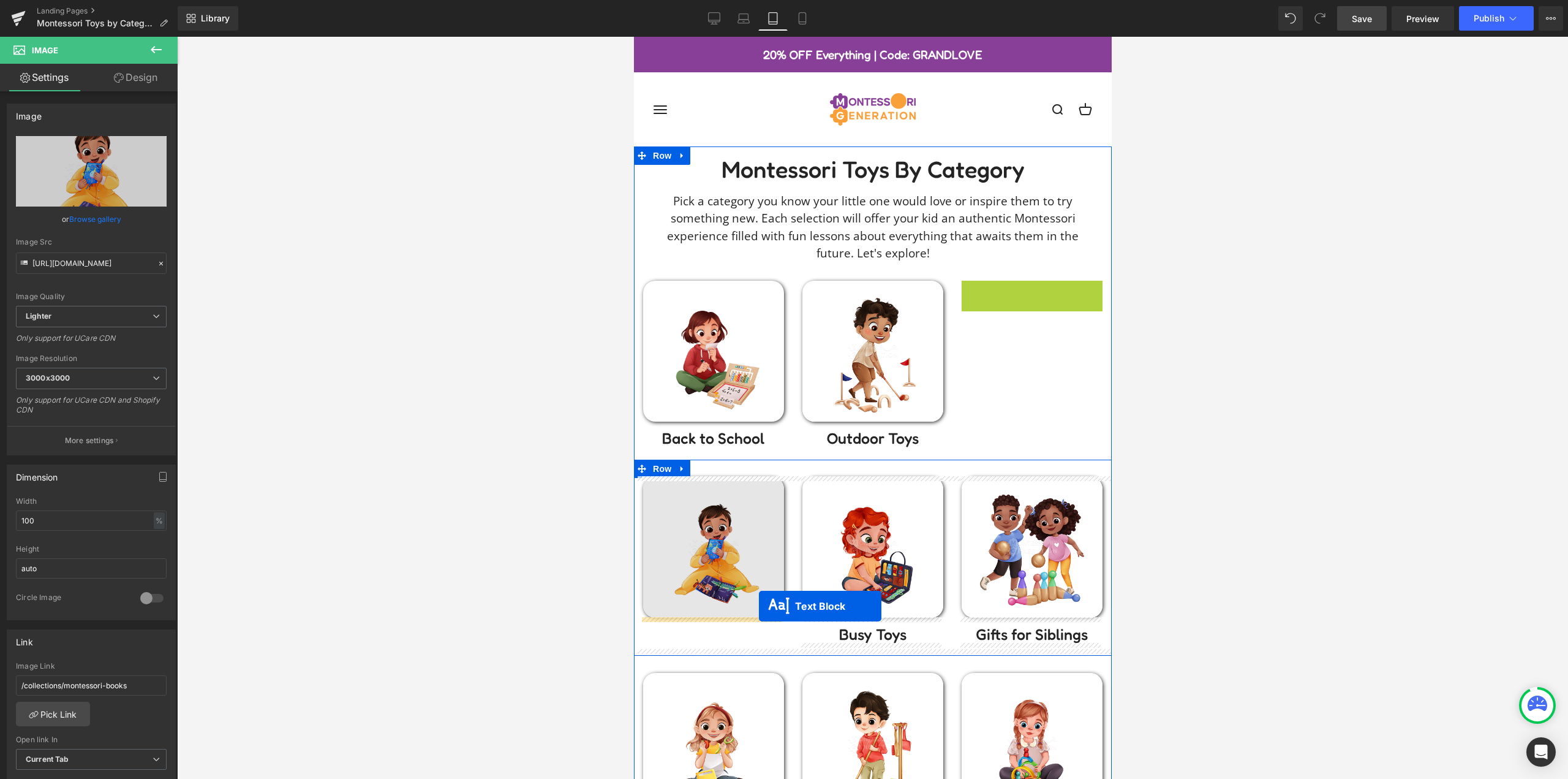
drag, startPoint x: 969, startPoint y: 371, endPoint x: 758, endPoint y: 606, distance: 315.8
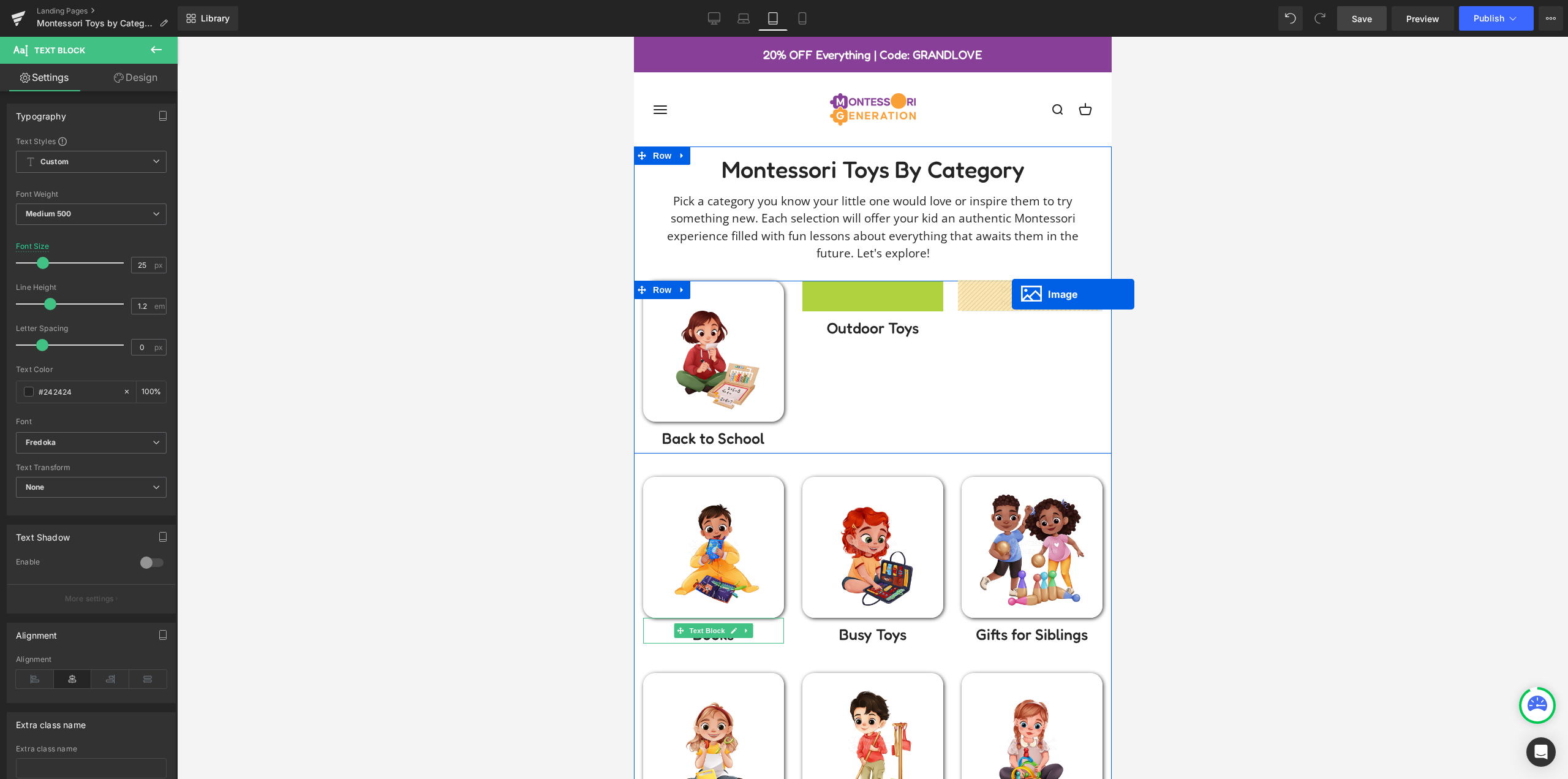
drag, startPoint x: 945, startPoint y: 320, endPoint x: 1021, endPoint y: 289, distance: 82.1
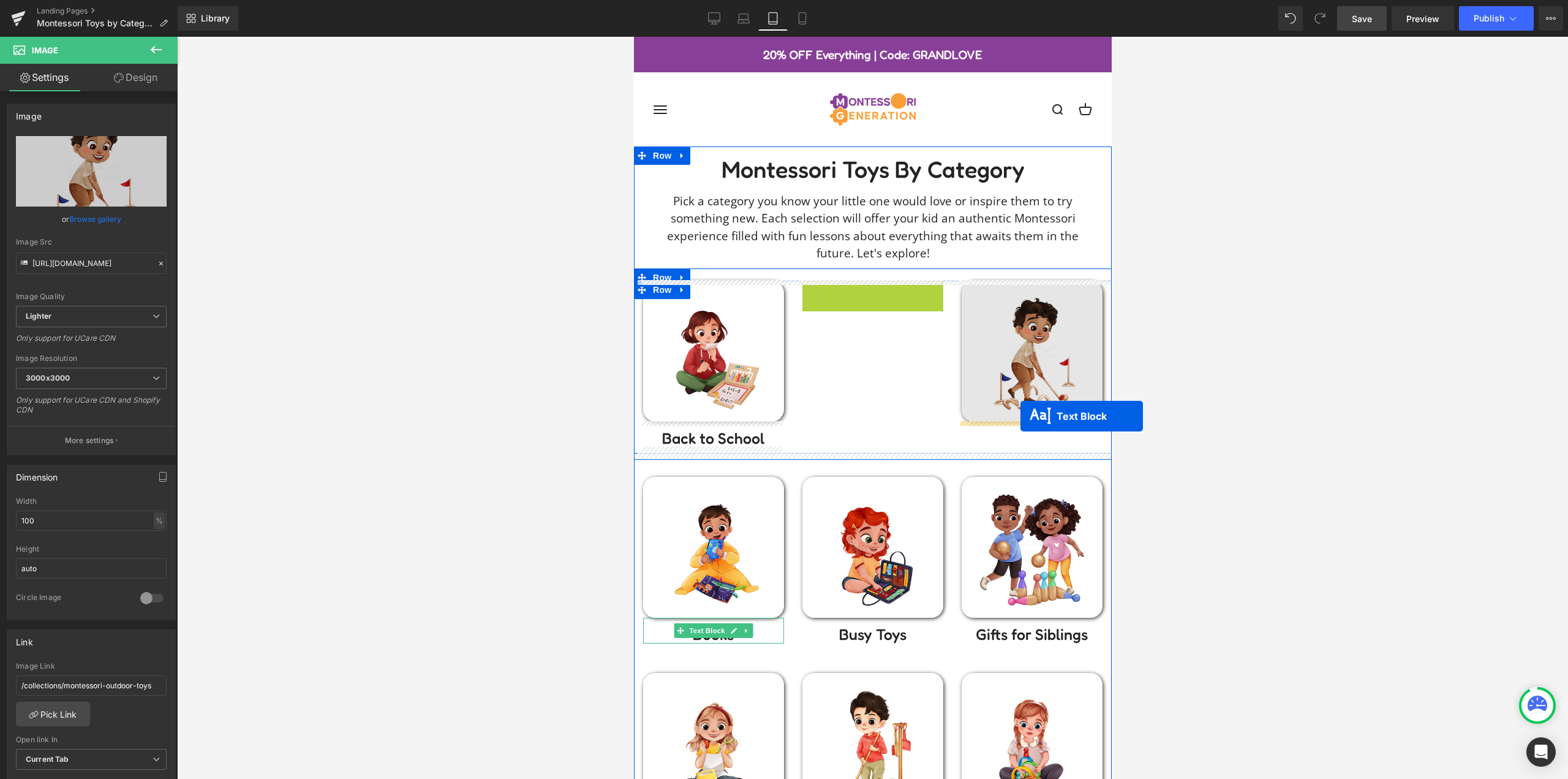
drag, startPoint x: 861, startPoint y: 292, endPoint x: 1022, endPoint y: 418, distance: 204.4
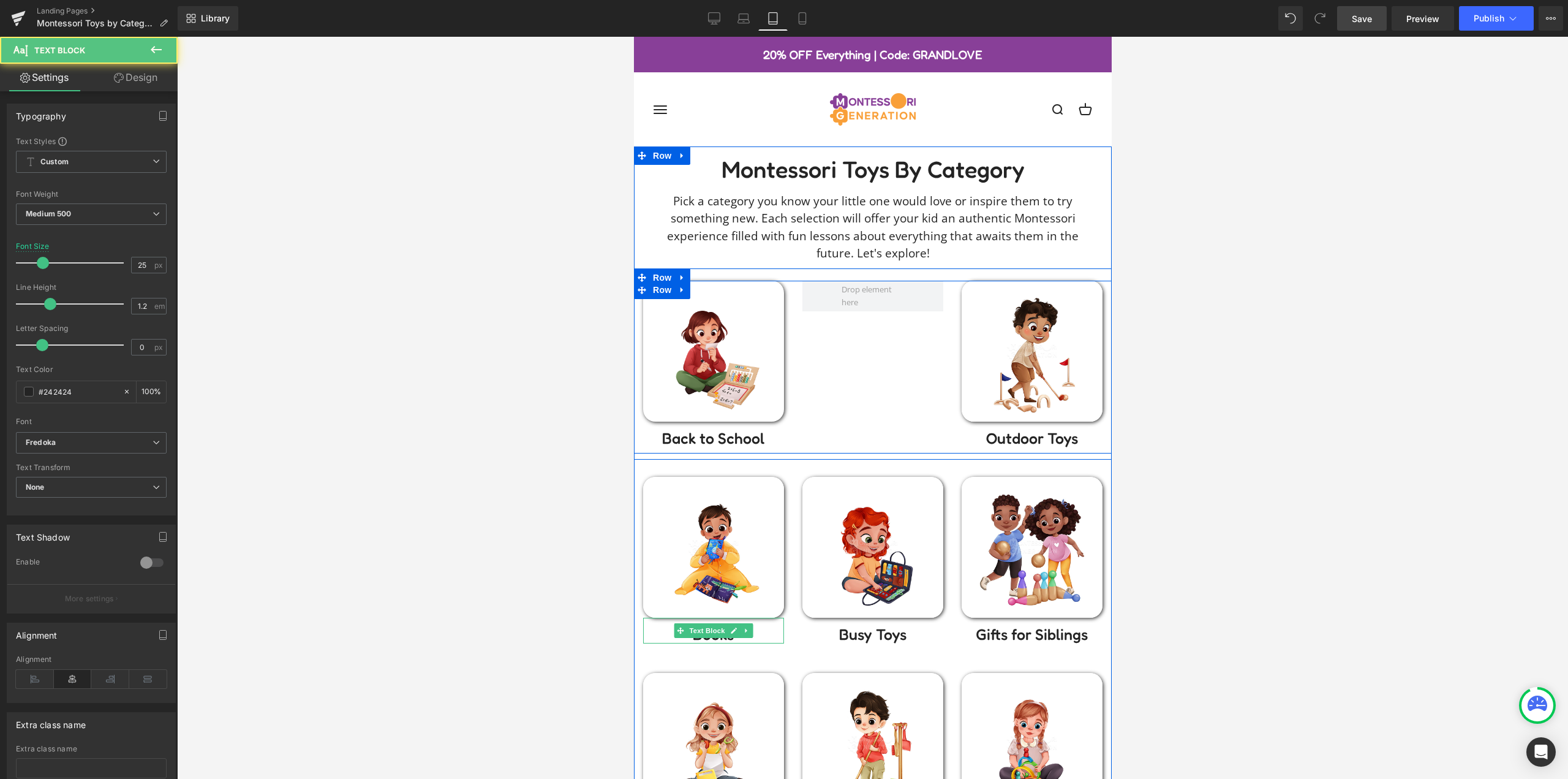
click at [726, 344] on link at bounding box center [732, 351] width 13 height 15
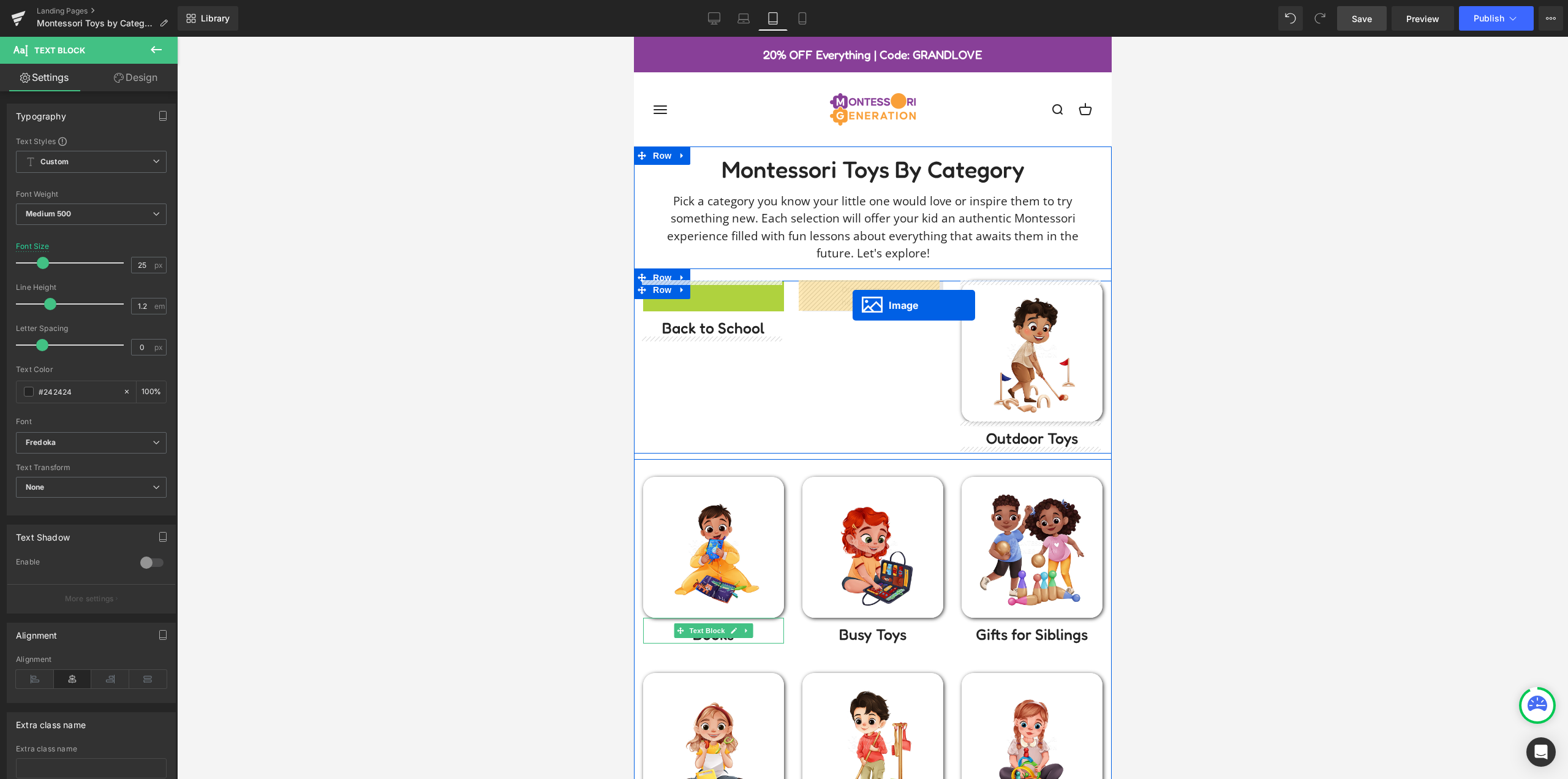
drag, startPoint x: 700, startPoint y: 351, endPoint x: 852, endPoint y: 305, distance: 158.8
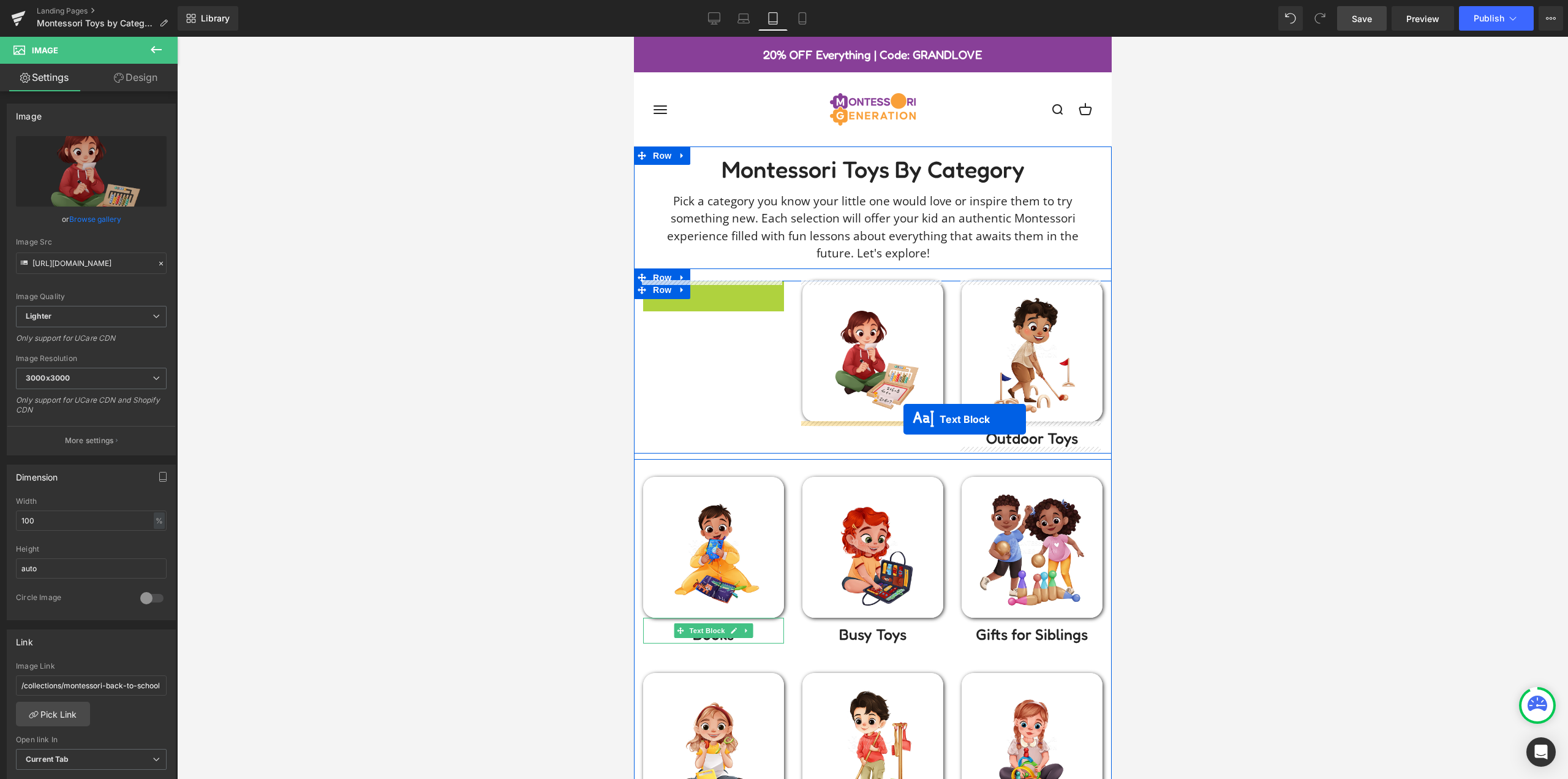
drag, startPoint x: 698, startPoint y: 294, endPoint x: 897, endPoint y: 422, distance: 236.6
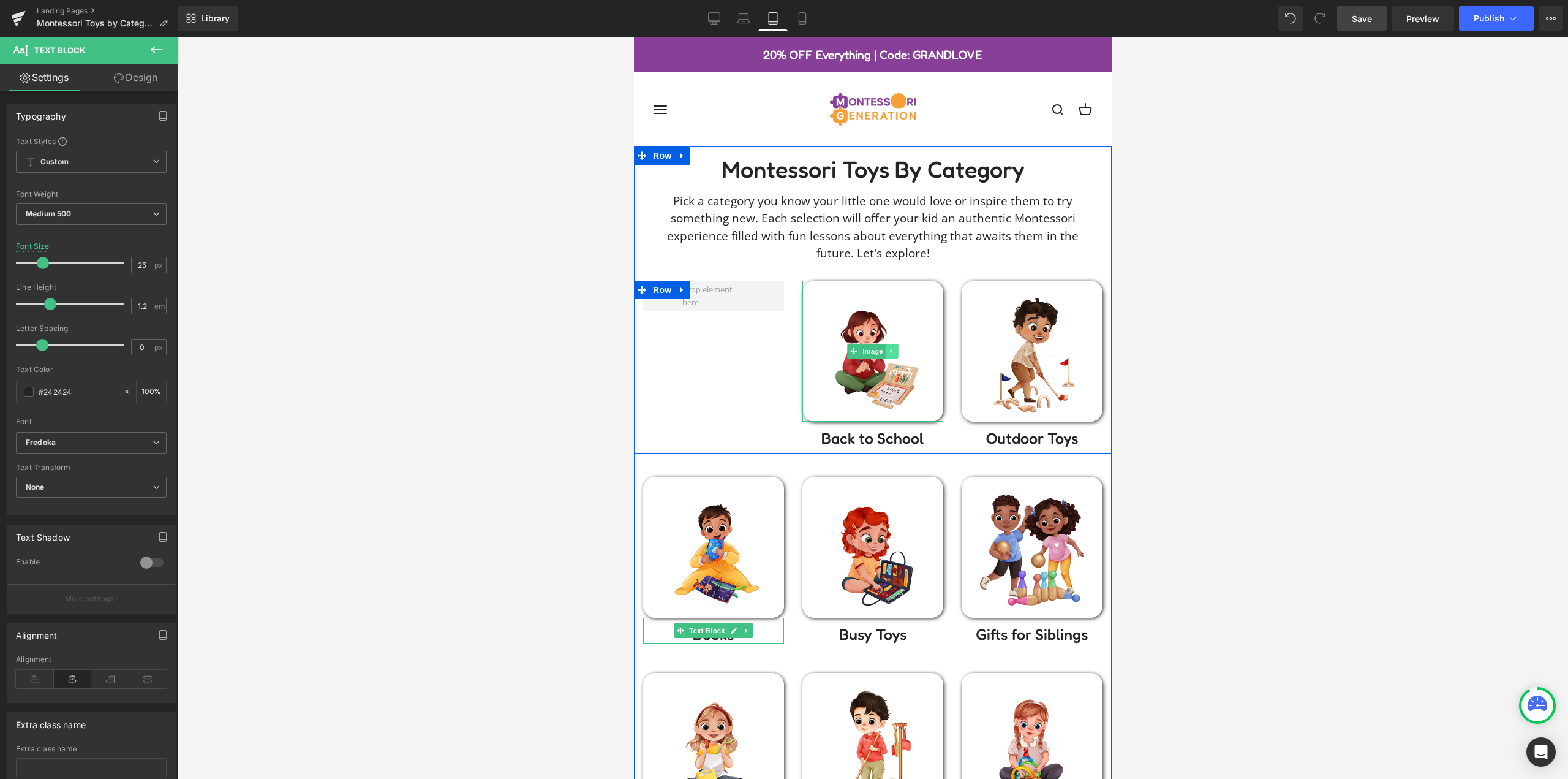
click at [890, 350] on icon at bounding box center [891, 351] width 2 height 4
click at [881, 351] on icon at bounding box center [884, 350] width 7 height 7
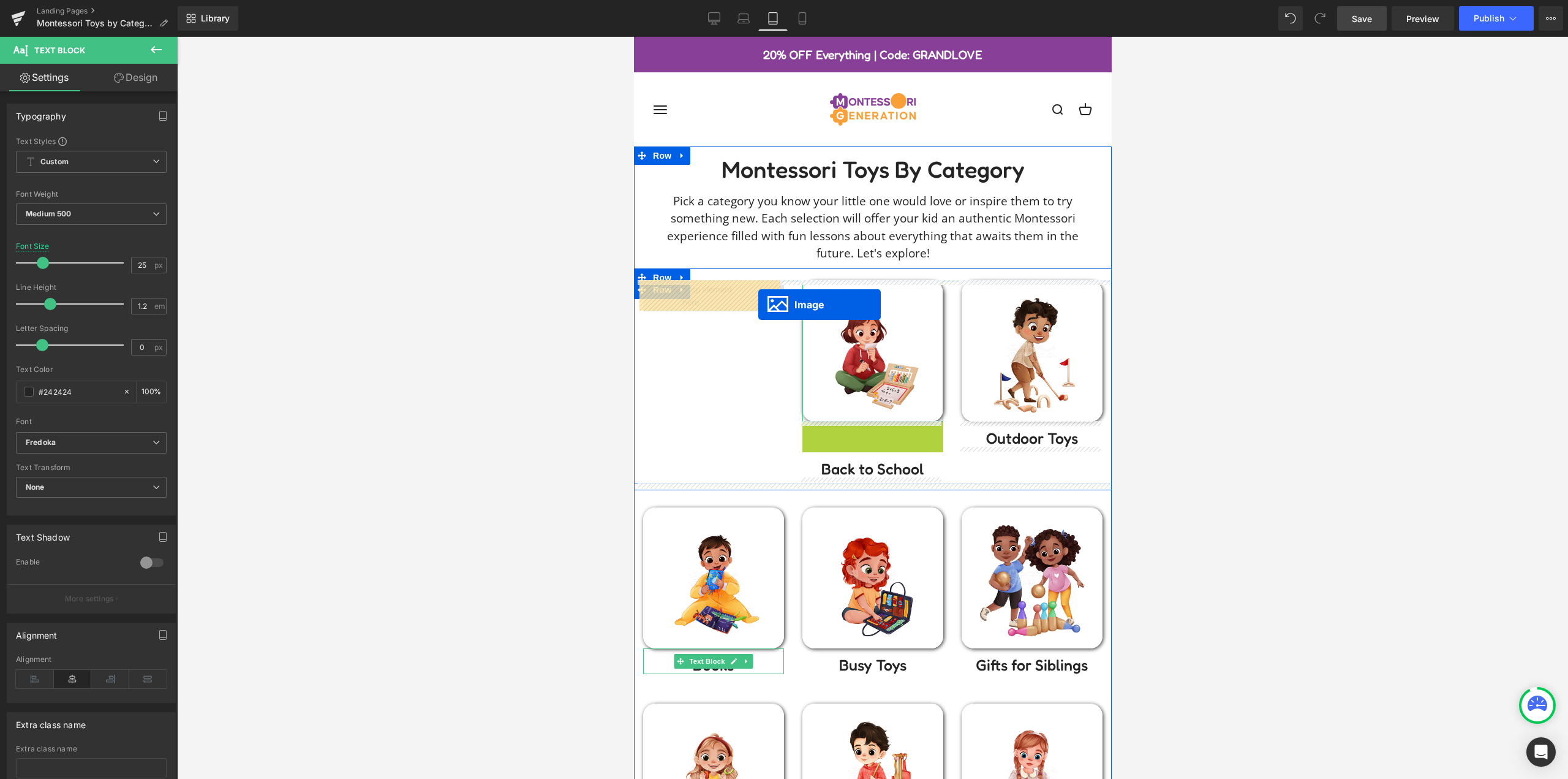
drag, startPoint x: 821, startPoint y: 429, endPoint x: 758, endPoint y: 304, distance: 140.0
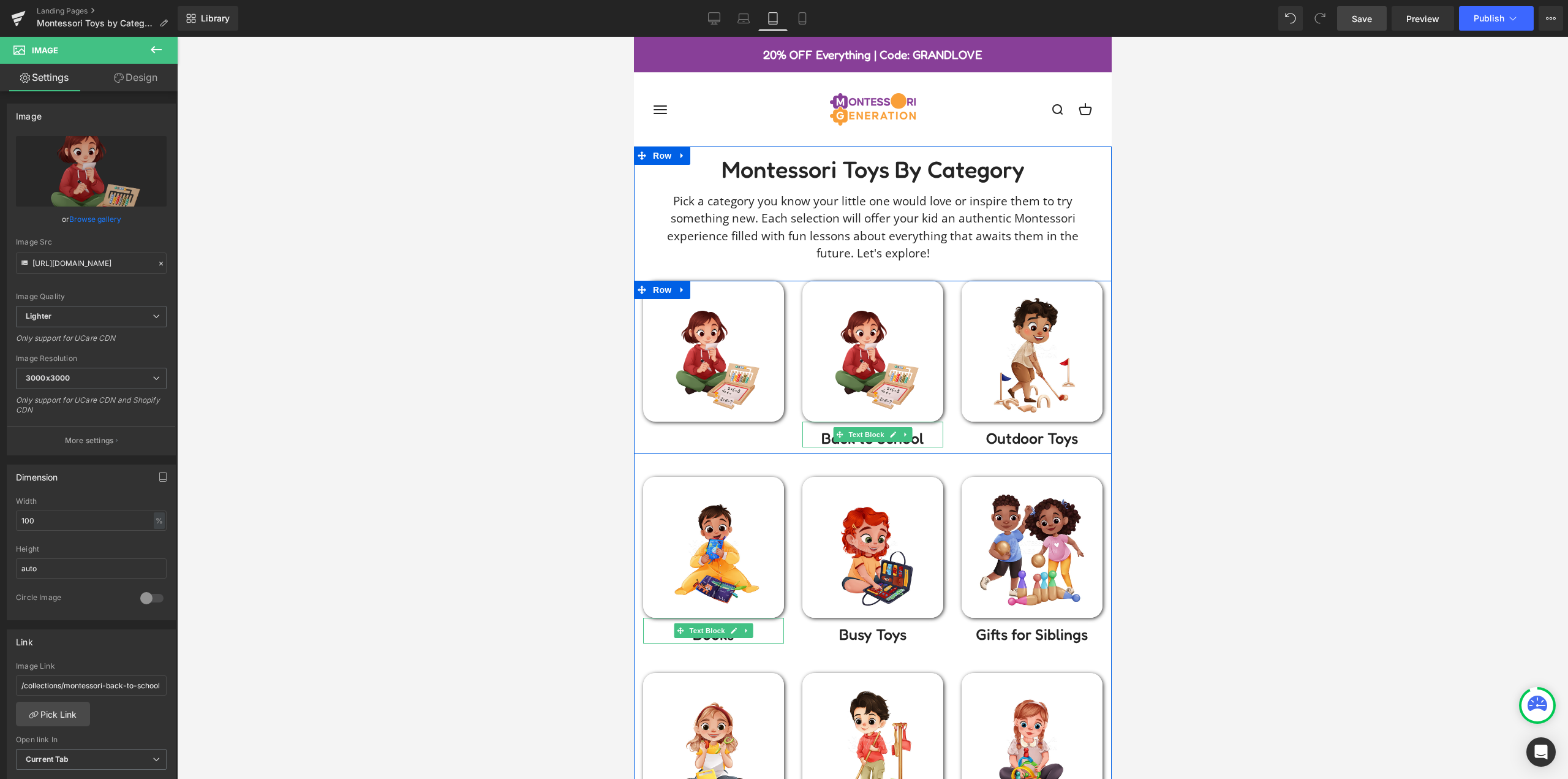
click at [901, 436] on icon at bounding box center [905, 434] width 7 height 8
click at [893, 436] on link at bounding box center [899, 434] width 13 height 15
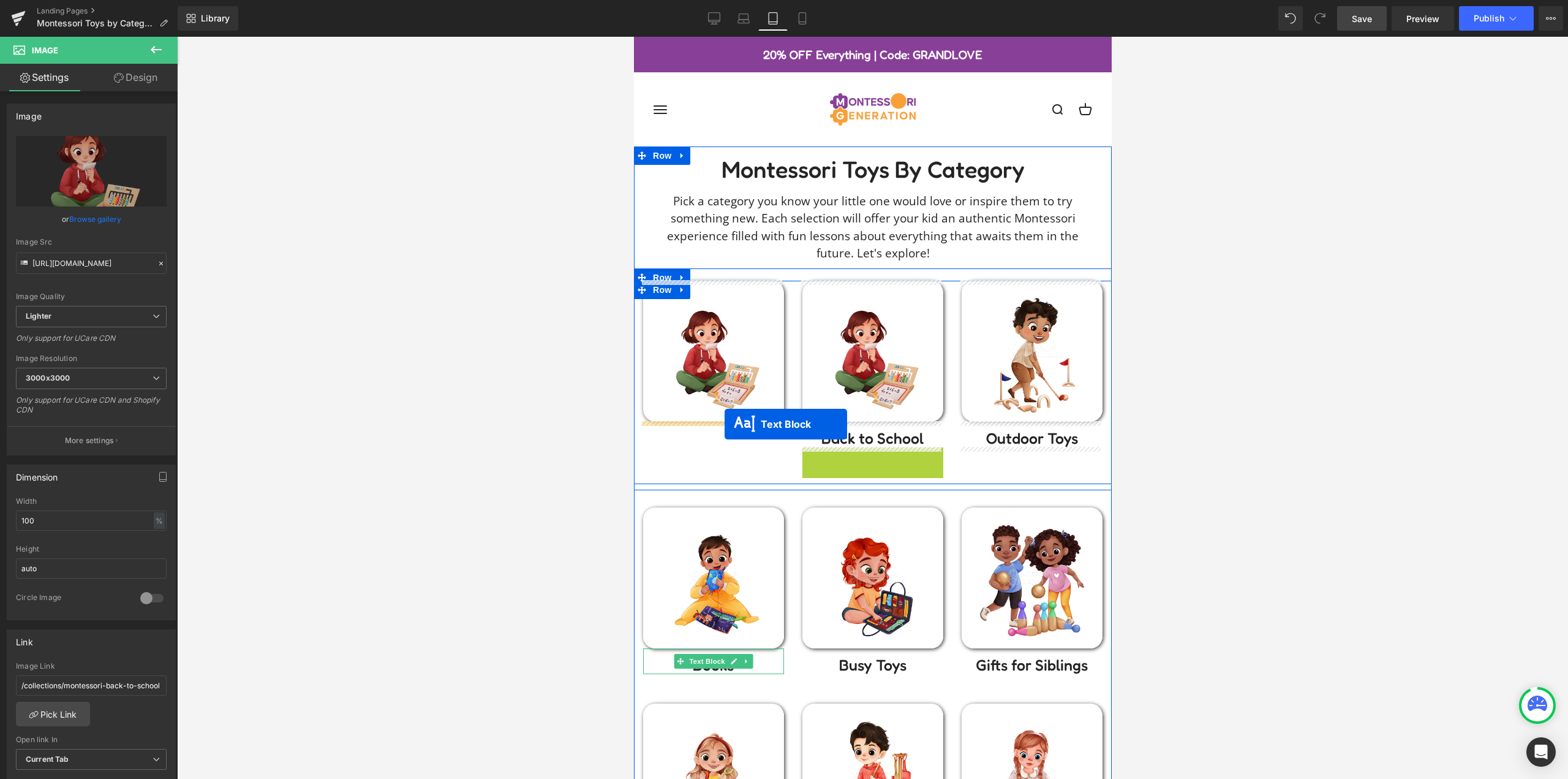
drag, startPoint x: 869, startPoint y: 461, endPoint x: 724, endPoint y: 424, distance: 149.6
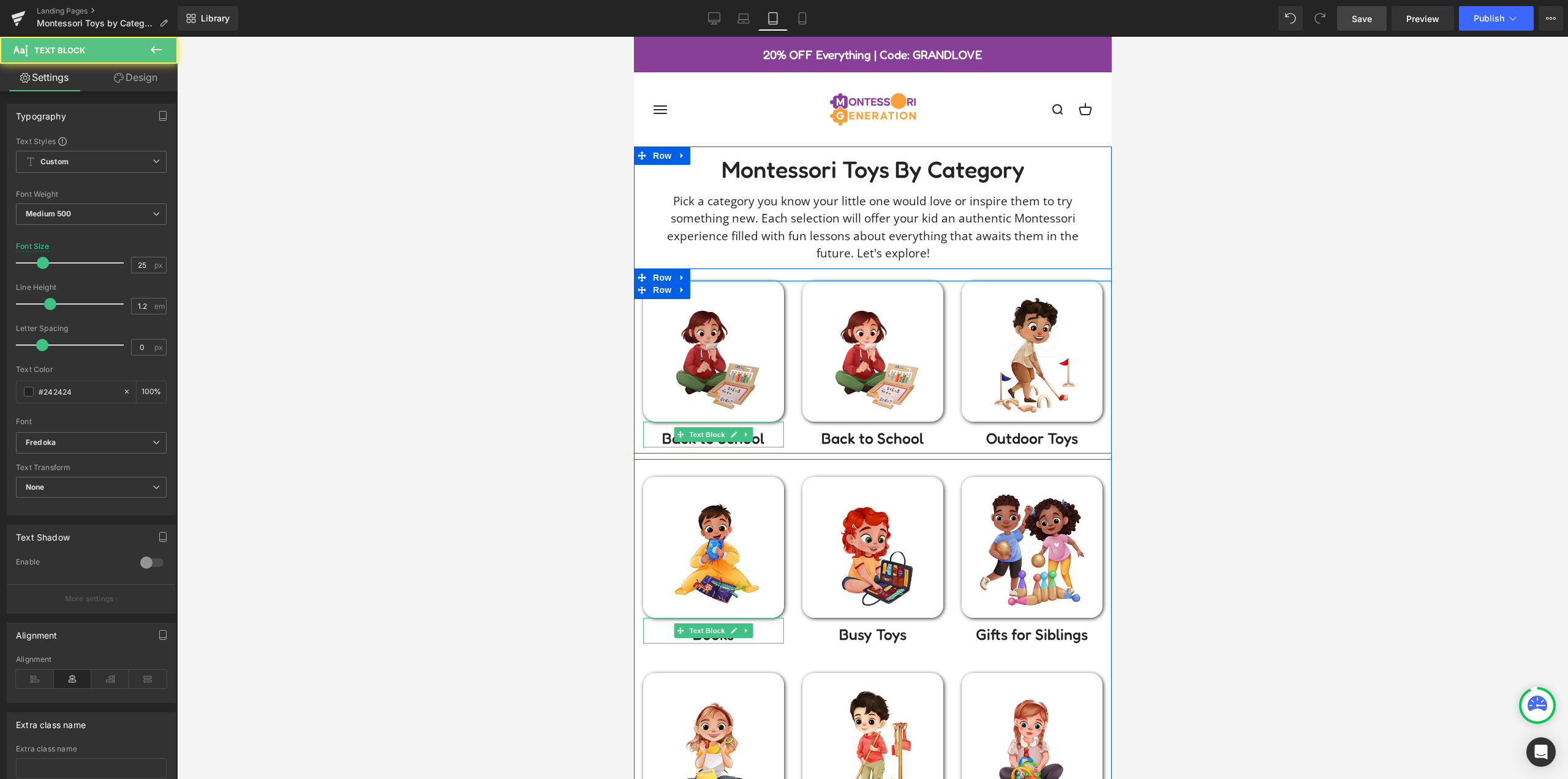
click at [724, 370] on img at bounding box center [712, 351] width 141 height 141
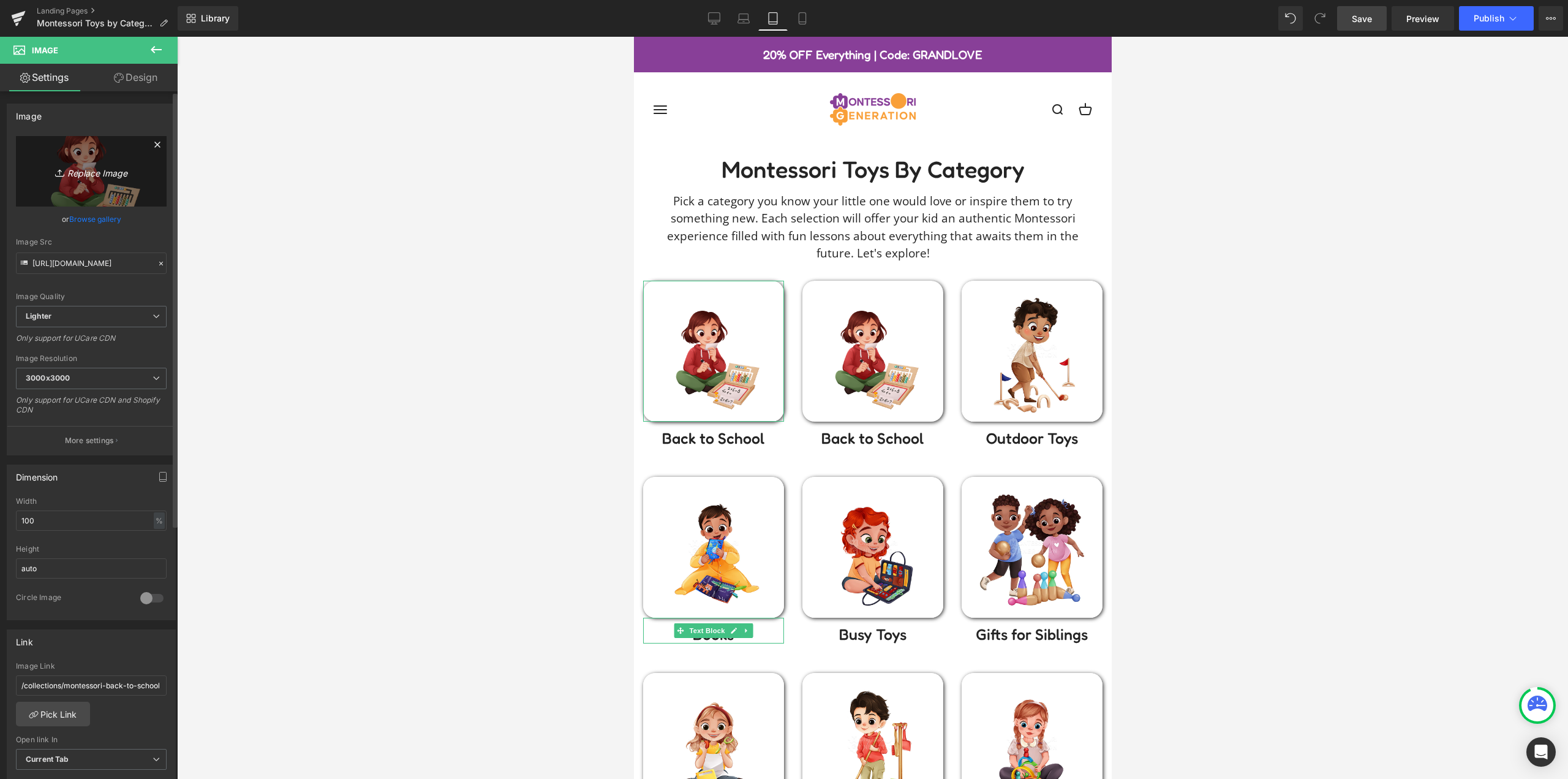
click at [105, 182] on link "Replace Image" at bounding box center [91, 171] width 151 height 71
type input "C:\fakepath\CHRISTMAS-Christmas-Tree.webp"
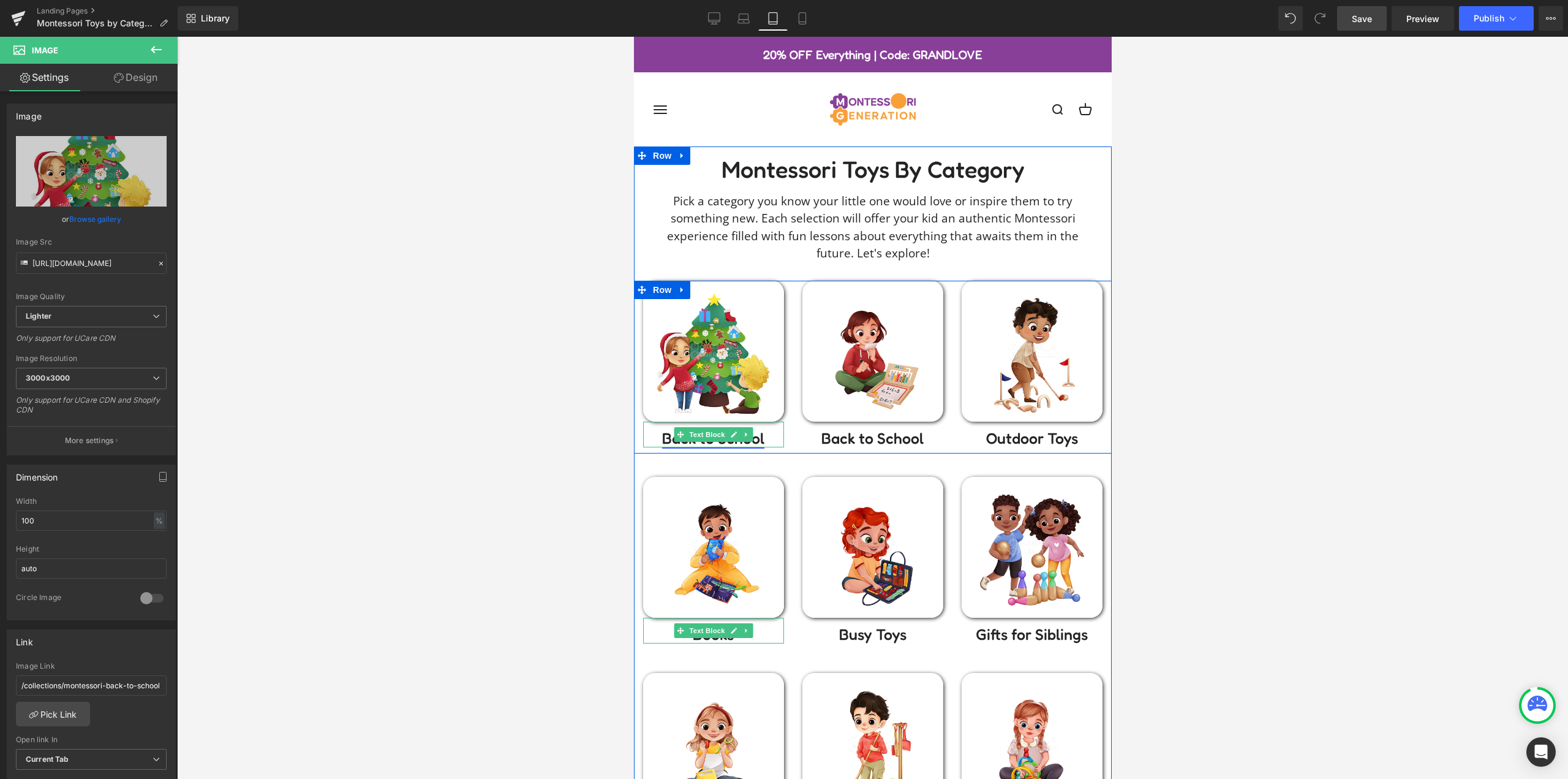
click at [758, 438] on link "Back to School" at bounding box center [712, 438] width 102 height 18
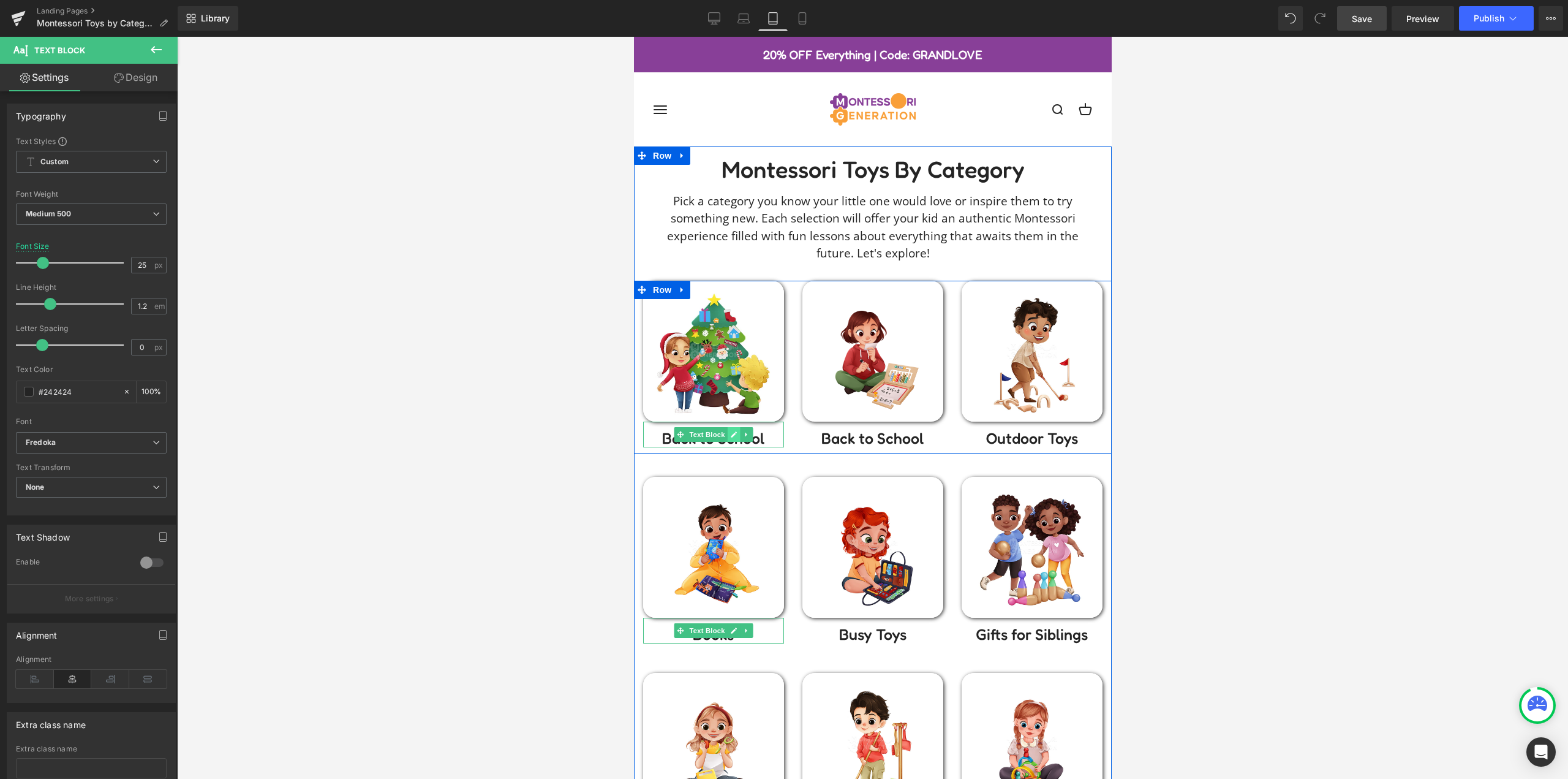
click at [730, 435] on icon at bounding box center [733, 434] width 7 height 8
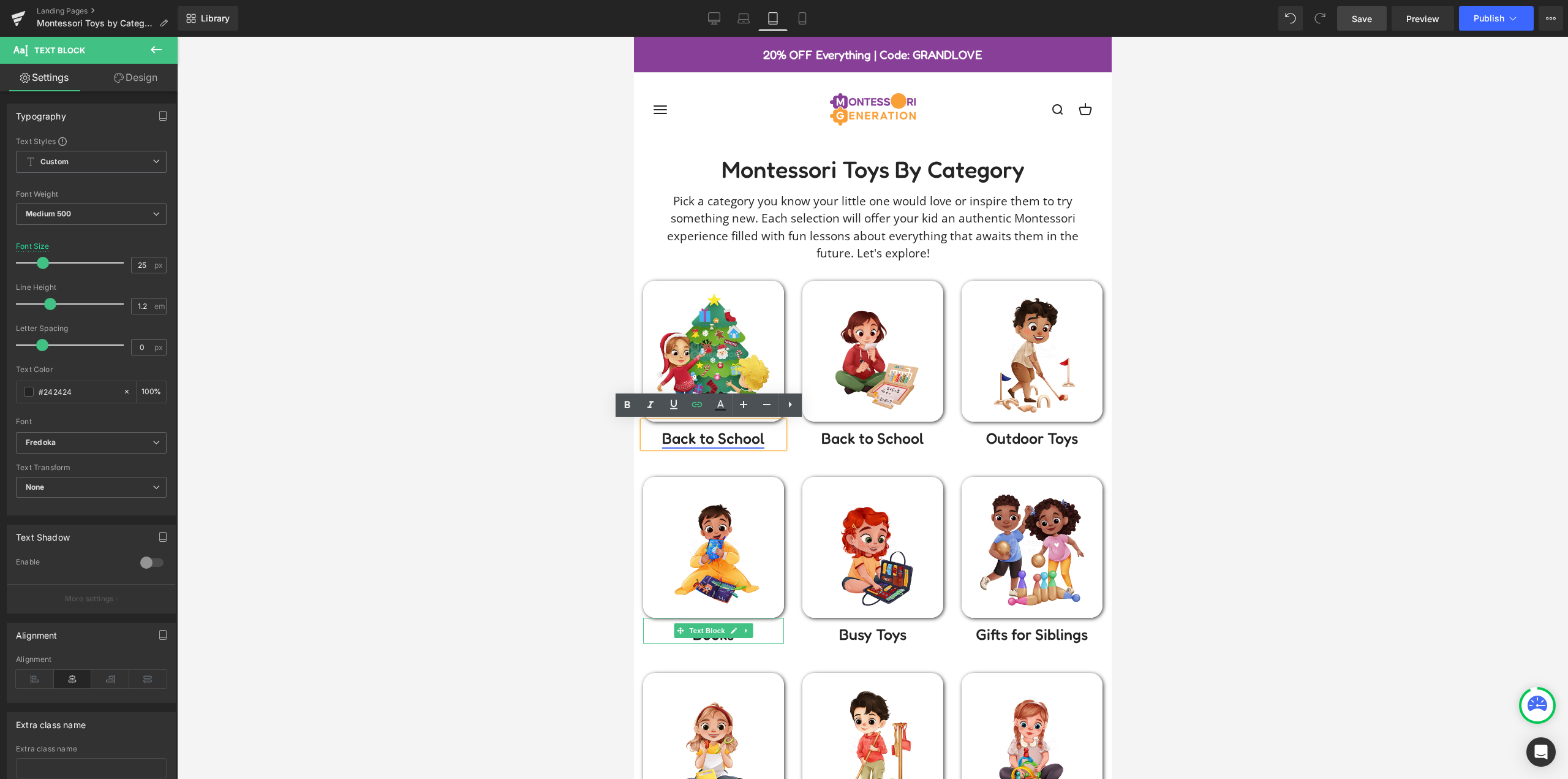
click at [723, 441] on link "Back to School" at bounding box center [712, 438] width 102 height 18
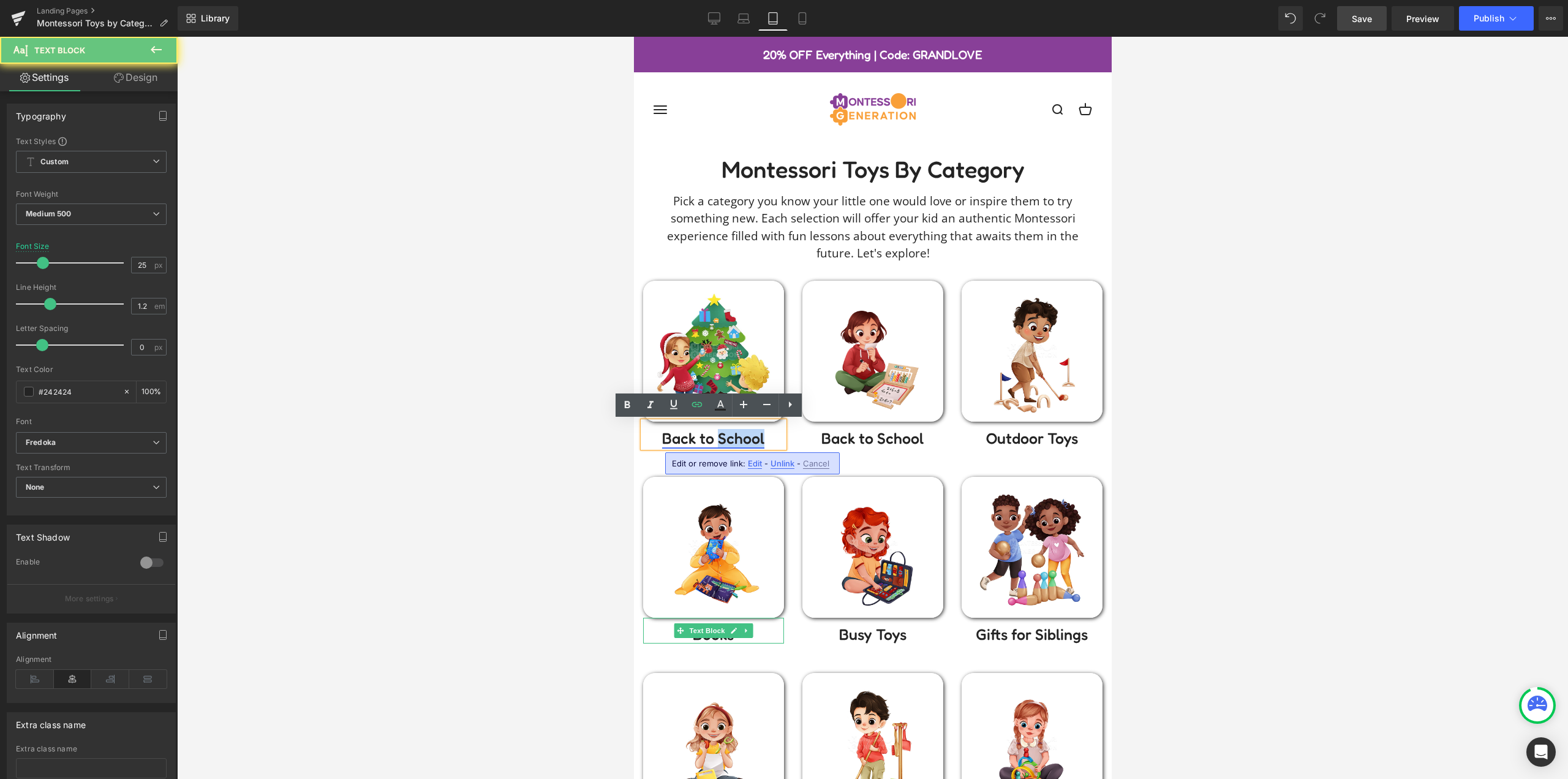
click at [723, 441] on link "Back to School" at bounding box center [712, 438] width 102 height 18
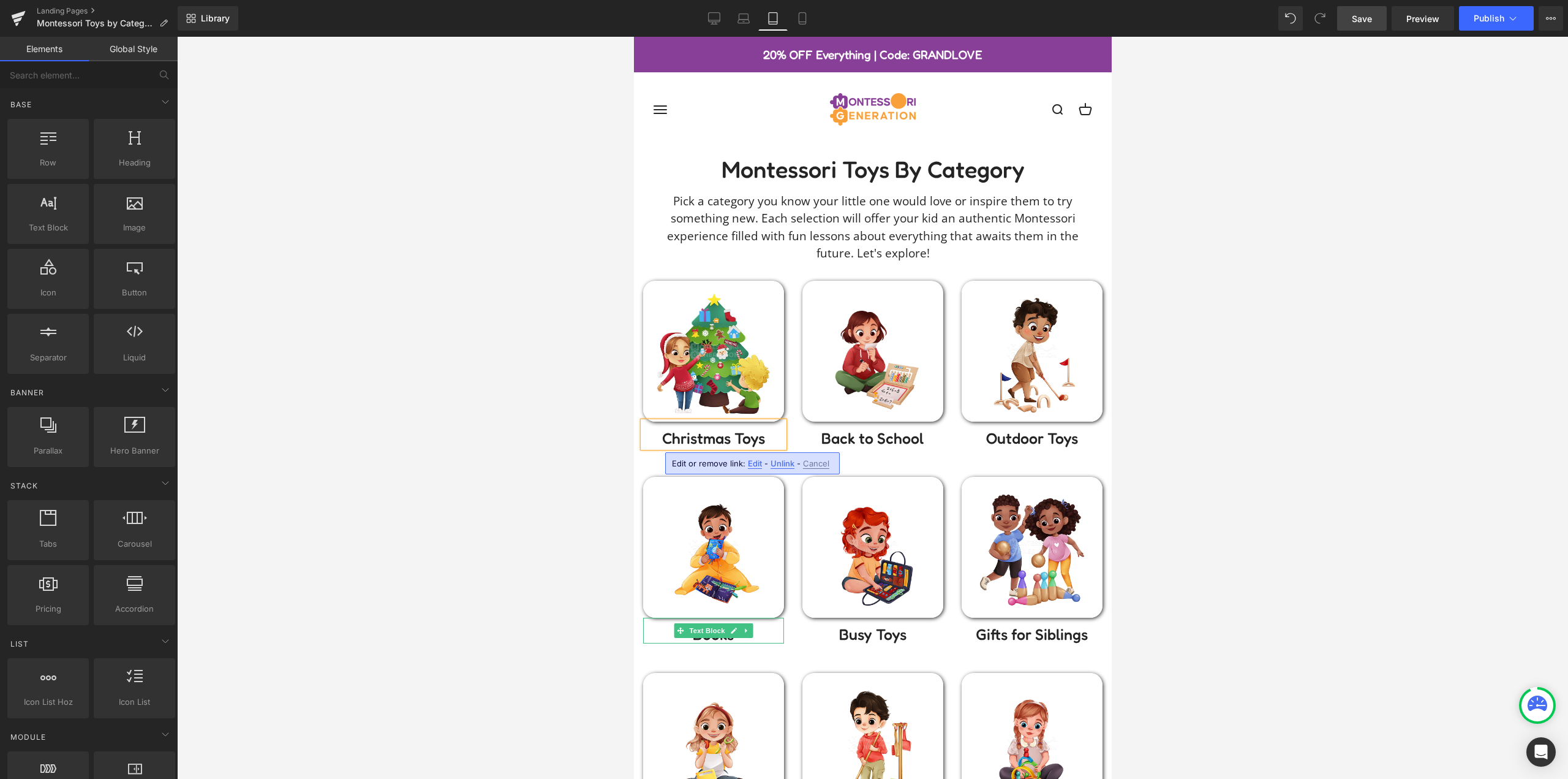
drag, startPoint x: 522, startPoint y: 424, endPoint x: 17, endPoint y: 394, distance: 505.9
click at [522, 424] on div at bounding box center [872, 408] width 1391 height 742
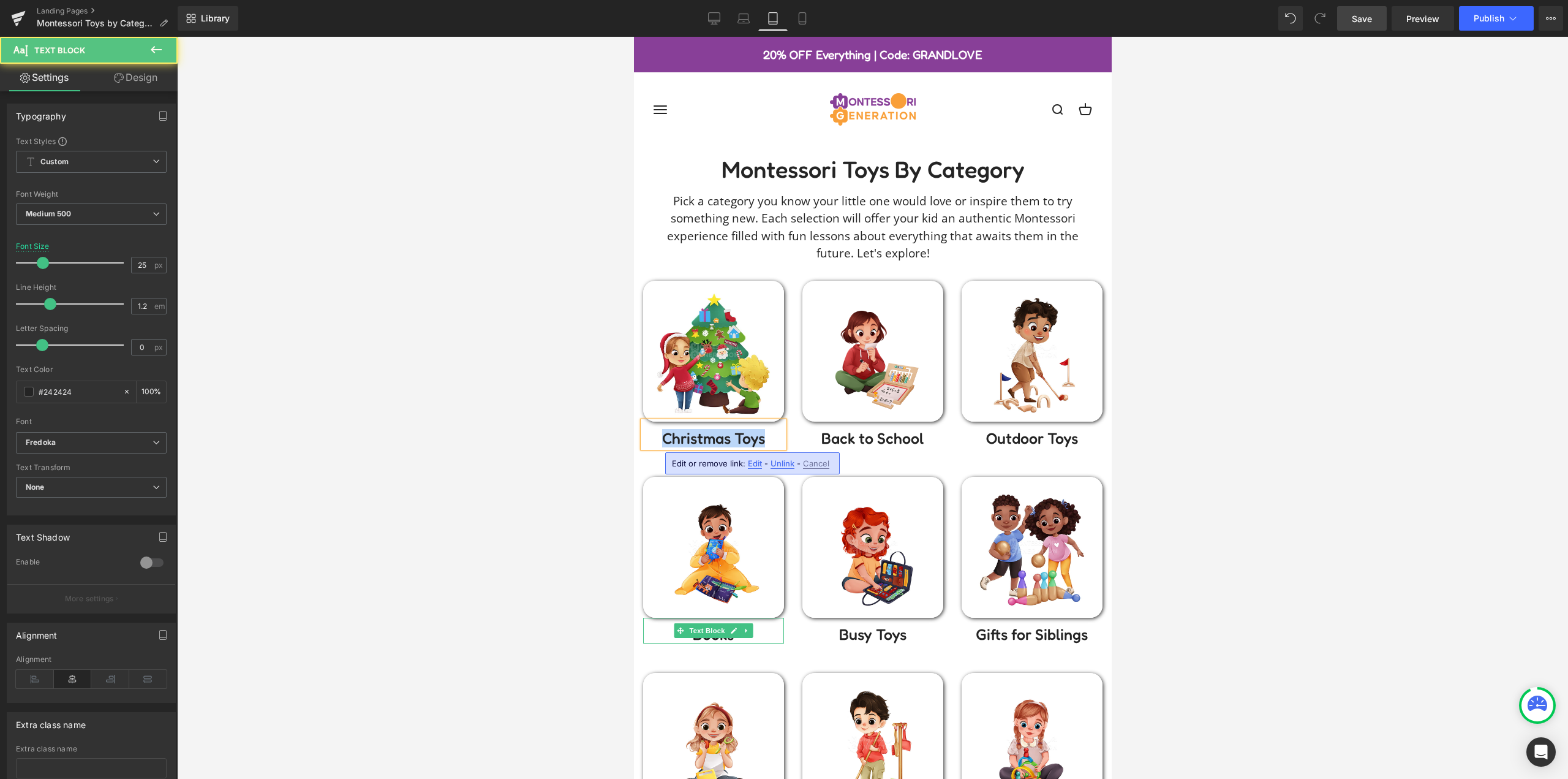
click at [762, 435] on p "Christmas Toys" at bounding box center [712, 438] width 141 height 18
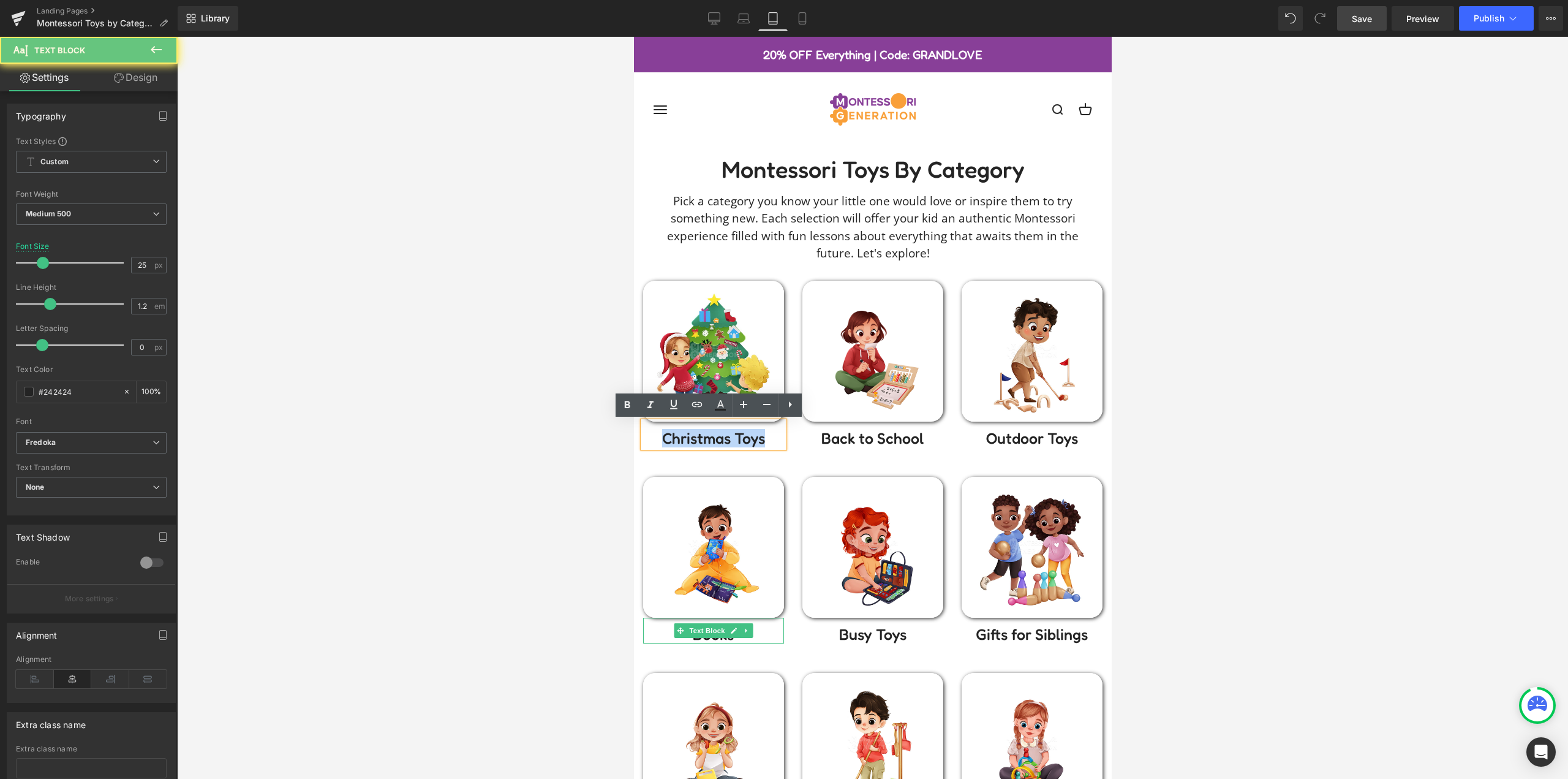
click at [765, 439] on p "Christmas Toys" at bounding box center [712, 438] width 141 height 18
click at [756, 439] on p "Christmas Toys" at bounding box center [712, 438] width 141 height 18
drag, startPoint x: 765, startPoint y: 441, endPoint x: 551, endPoint y: 441, distance: 214.0
click at [703, 408] on icon at bounding box center [696, 404] width 15 height 15
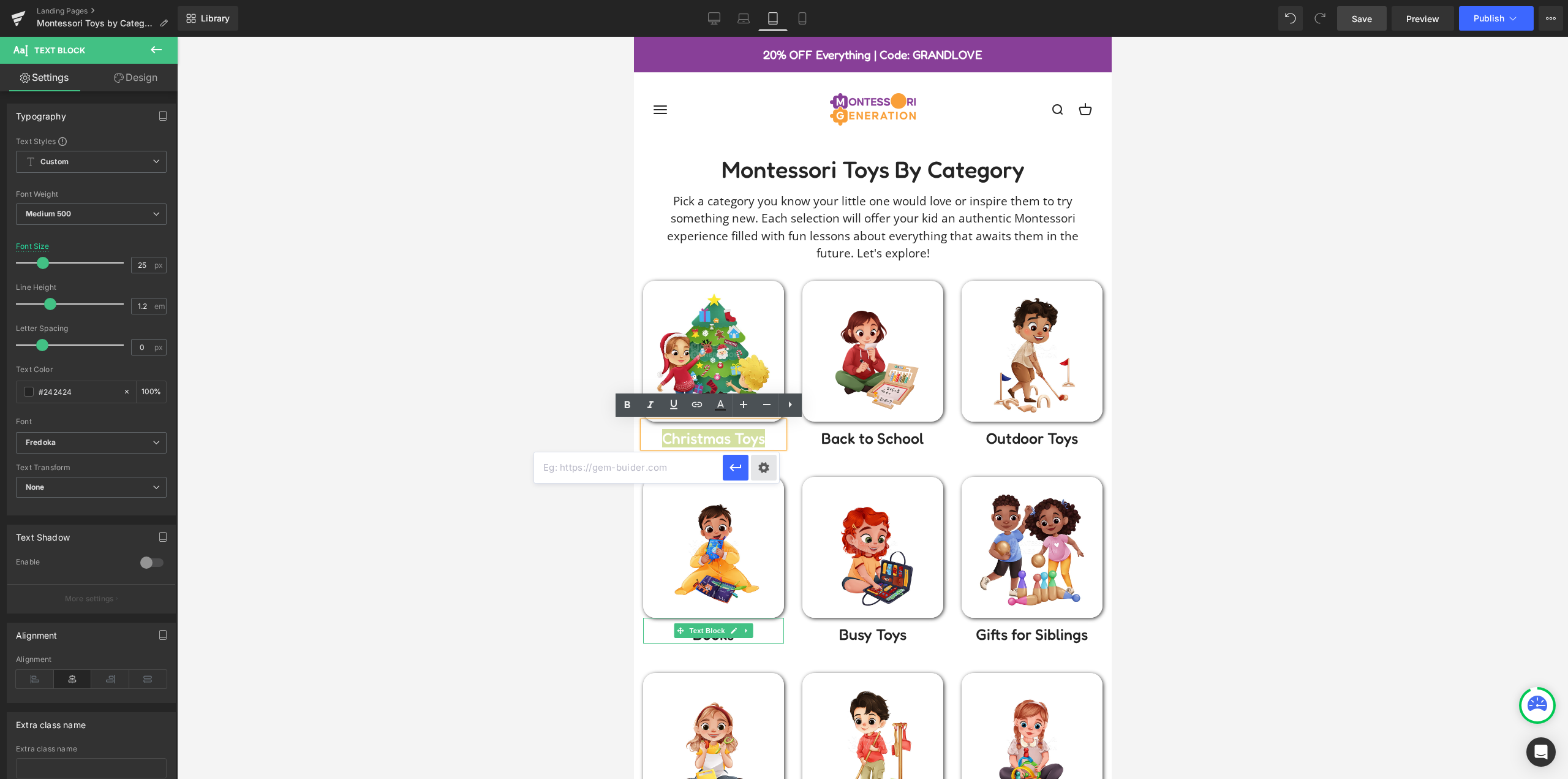
click at [770, 0] on div "Text Color Highlight Color #333333 Edit or remove link: Edit - Unlink - Cancel" at bounding box center [784, 0] width 1568 height 0
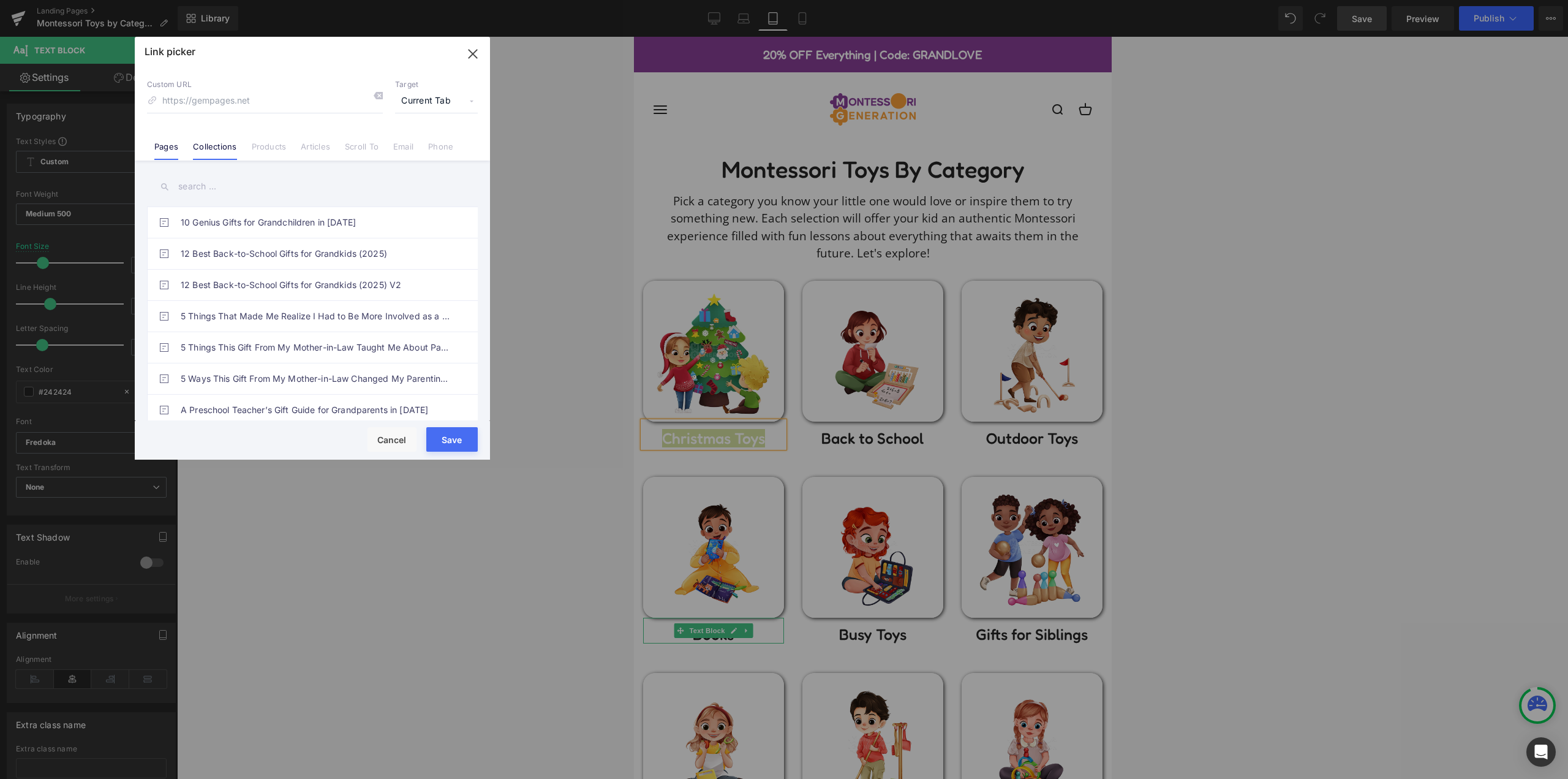
click at [234, 158] on link "Collections" at bounding box center [215, 150] width 43 height 18
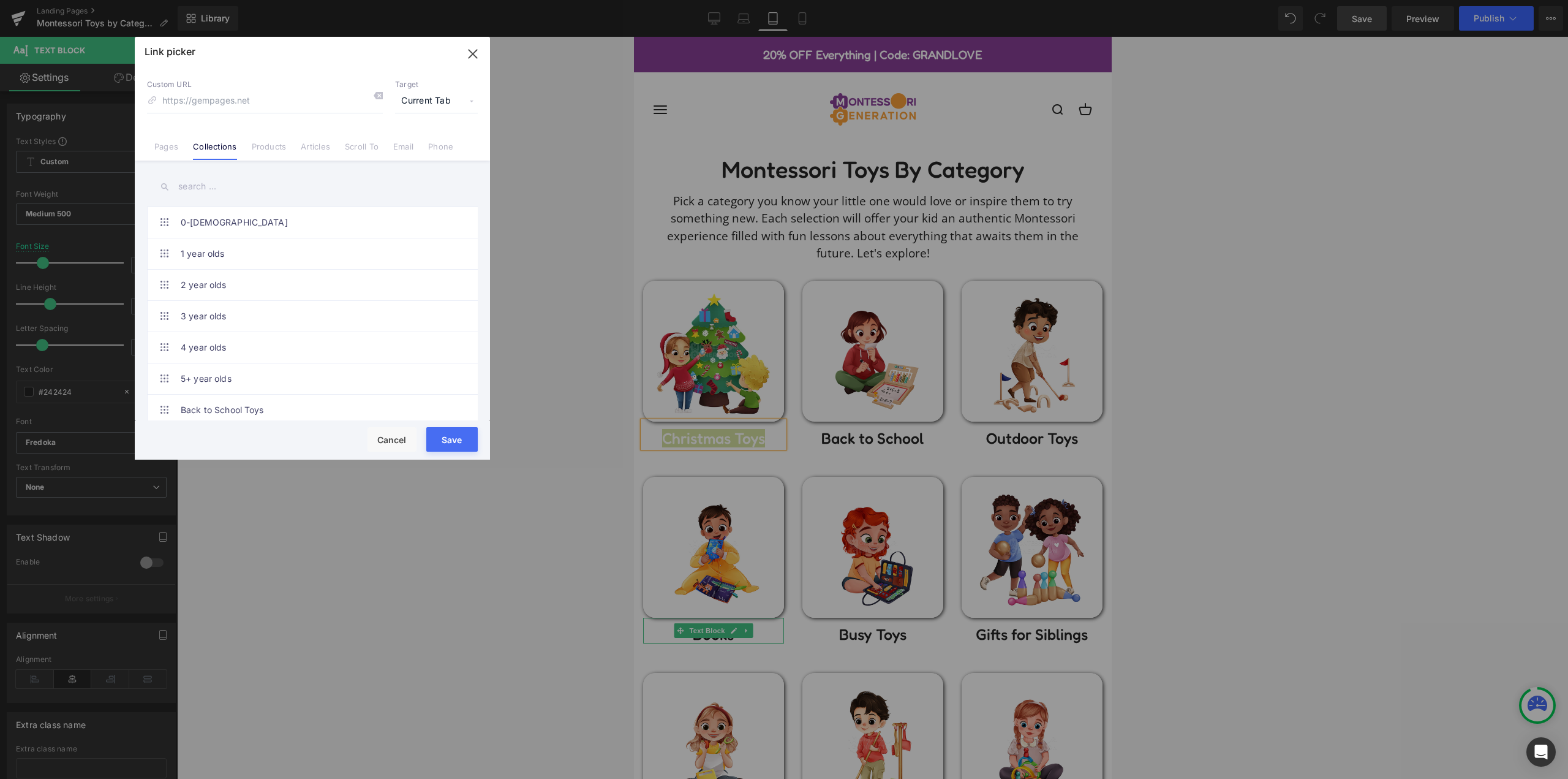
click at [199, 184] on input "text" at bounding box center [312, 186] width 330 height 27
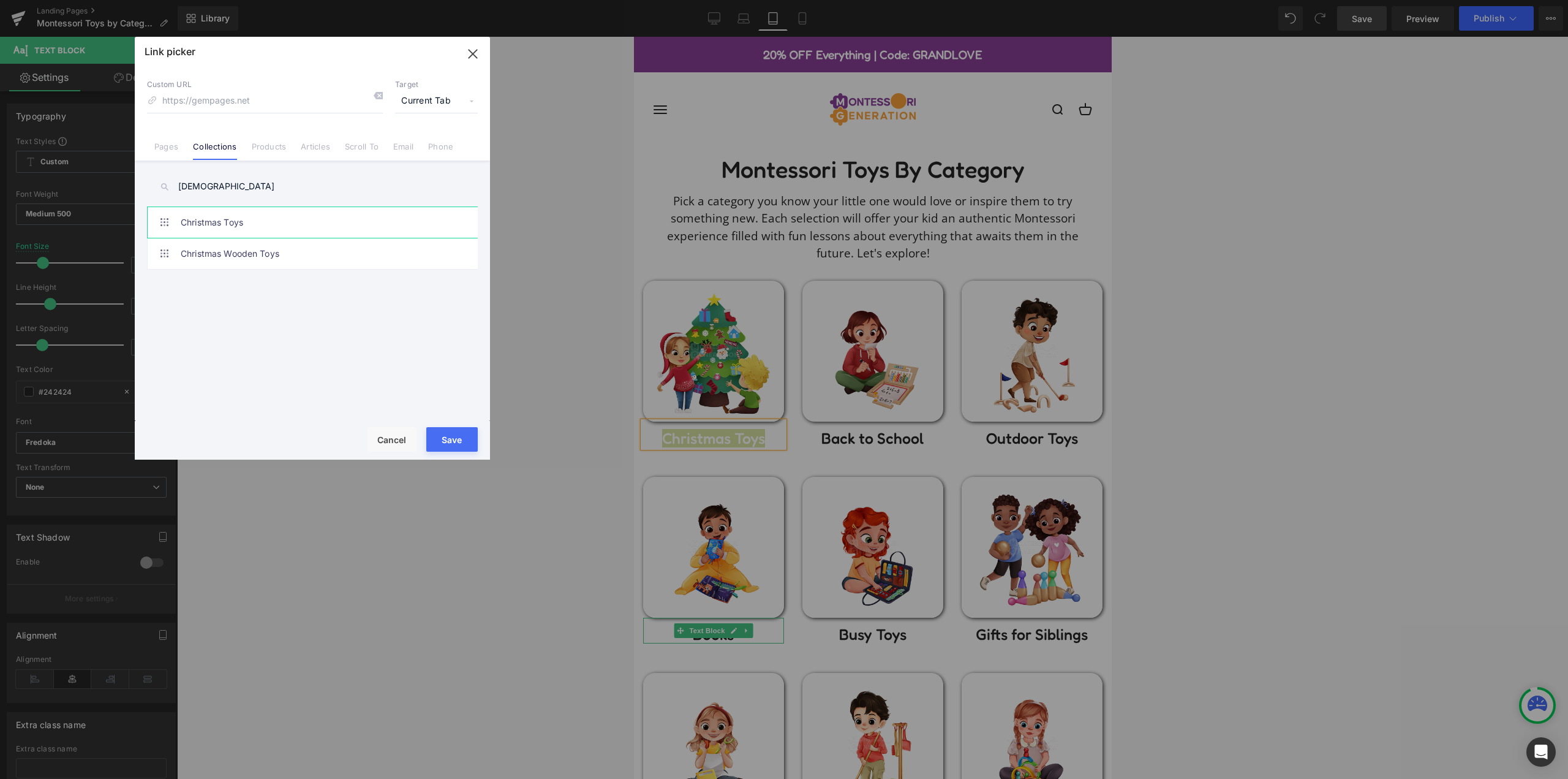
type input "[DEMOGRAPHIC_DATA]"
click at [304, 217] on link "Christmas Toys" at bounding box center [315, 222] width 269 height 31
click at [453, 436] on button "Save" at bounding box center [452, 439] width 52 height 24
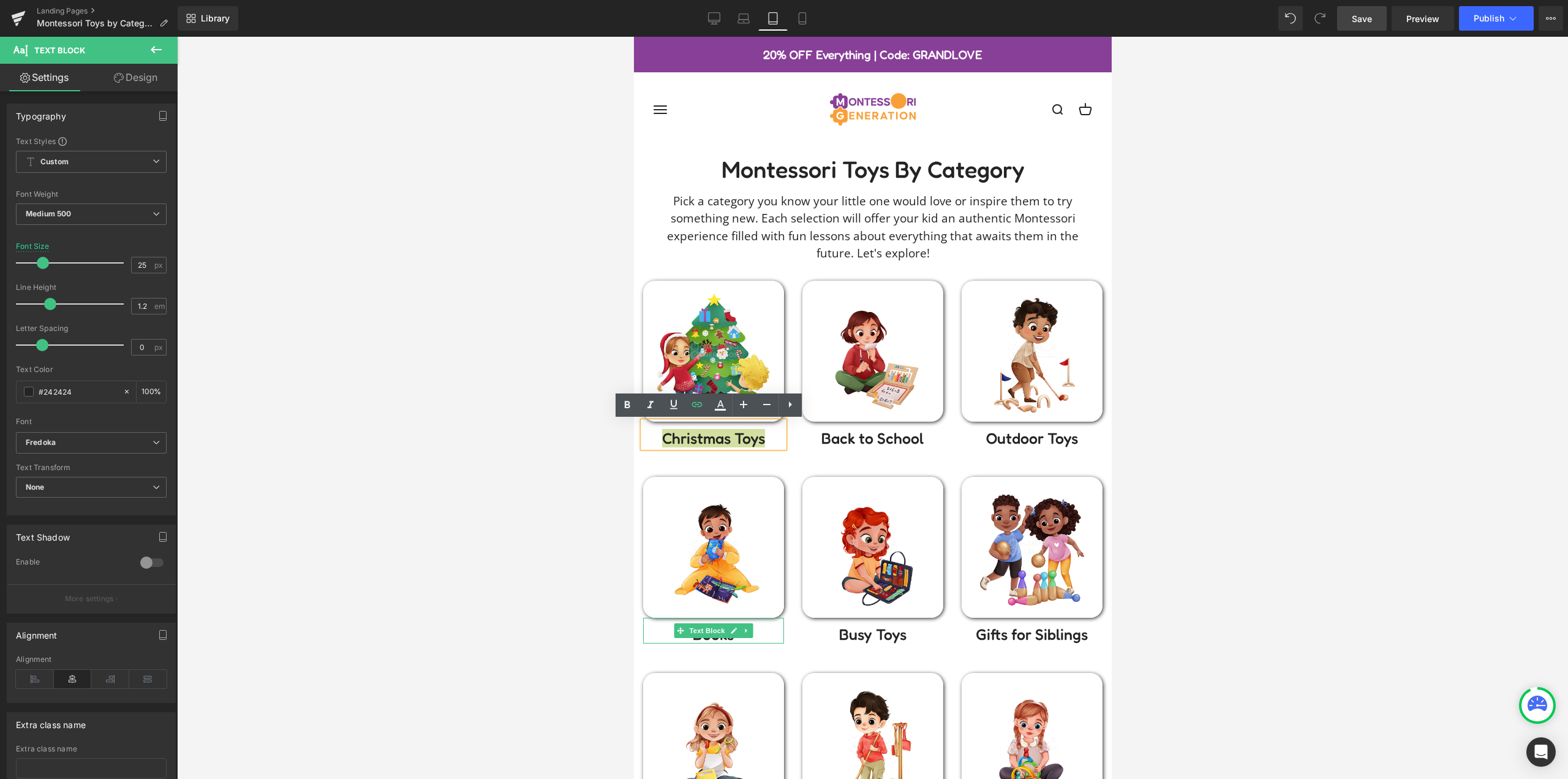
click at [563, 413] on div at bounding box center [872, 408] width 1391 height 742
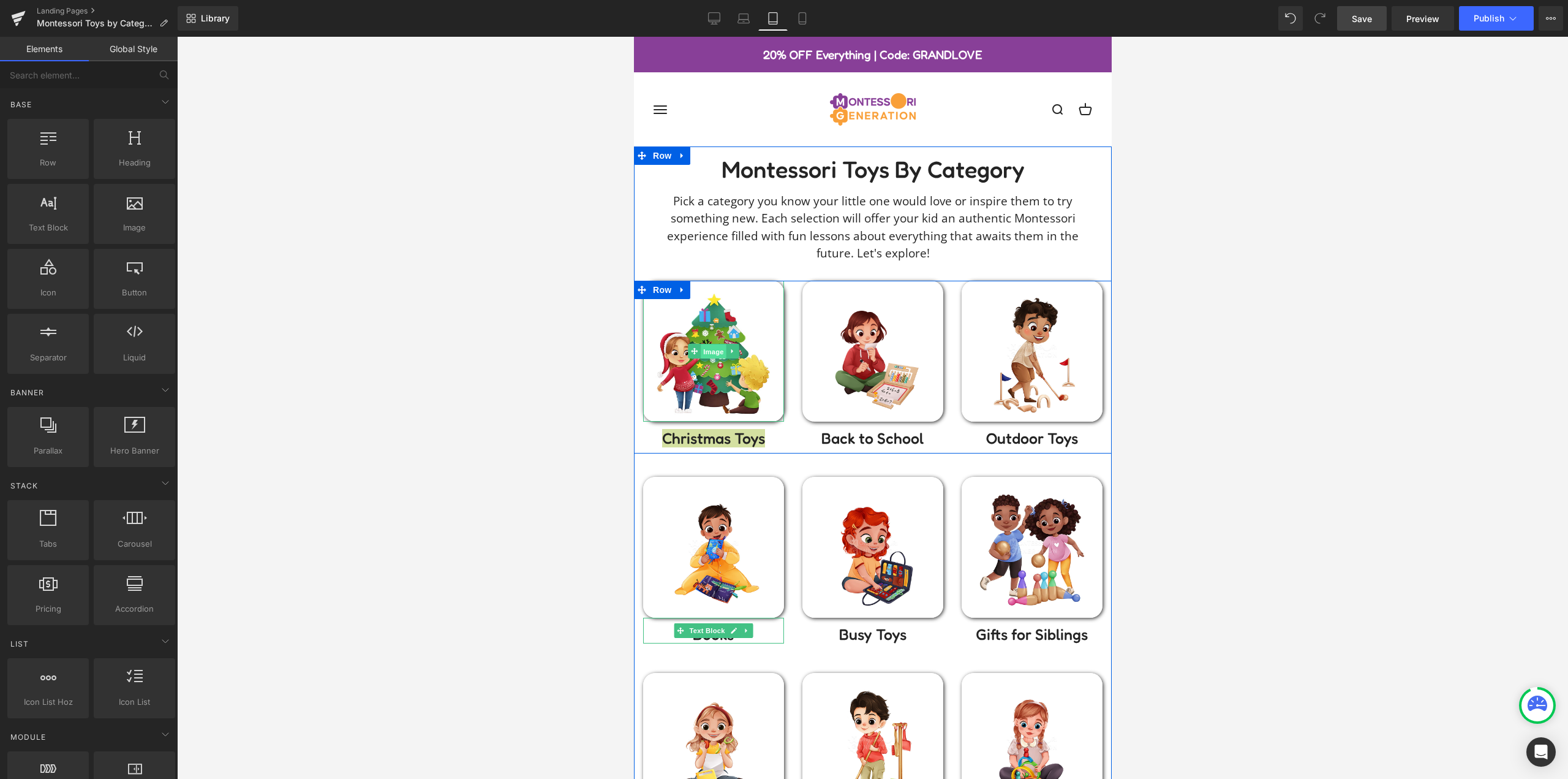
click at [705, 352] on span "Image" at bounding box center [713, 352] width 25 height 15
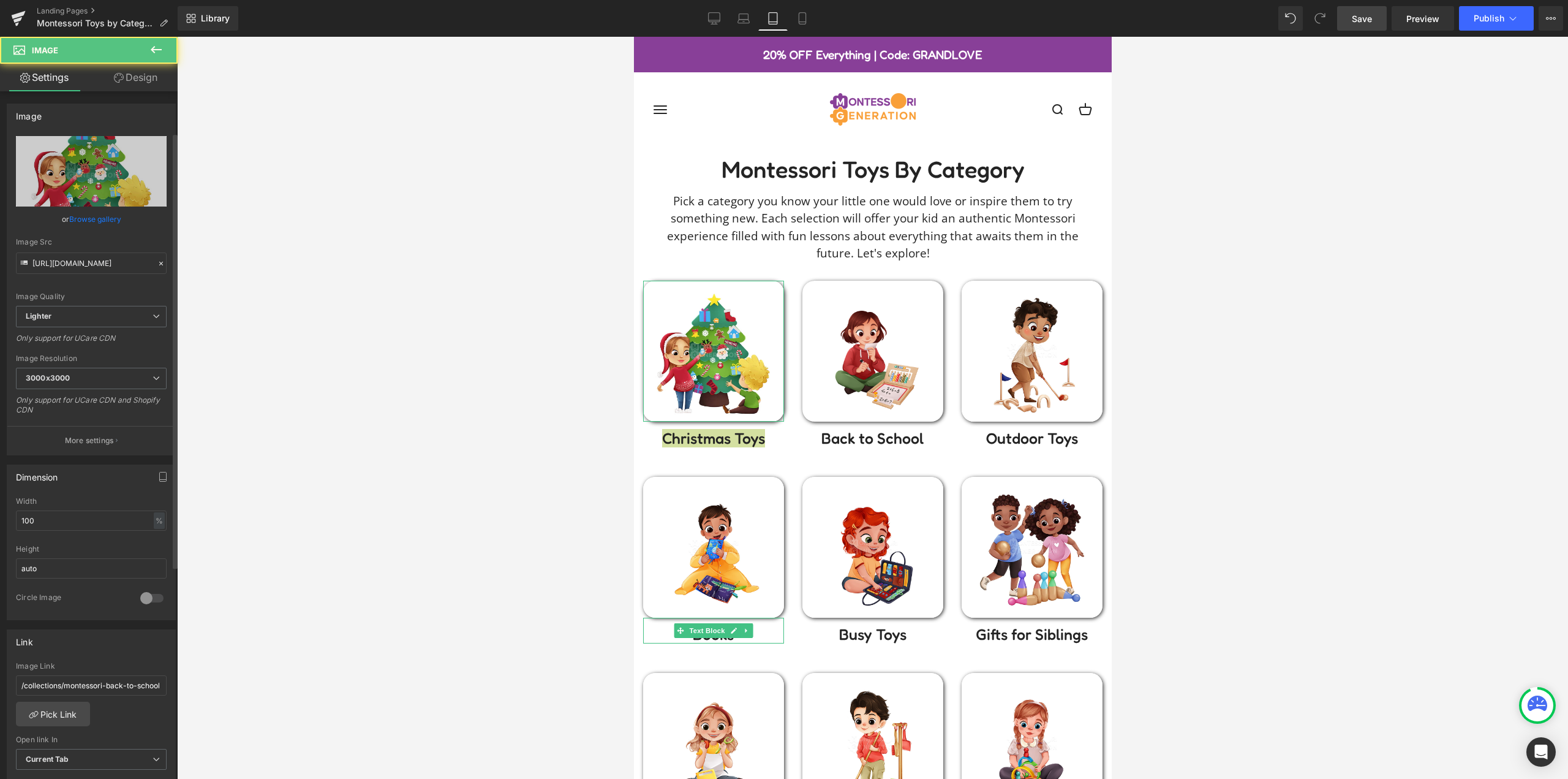
scroll to position [184, 0]
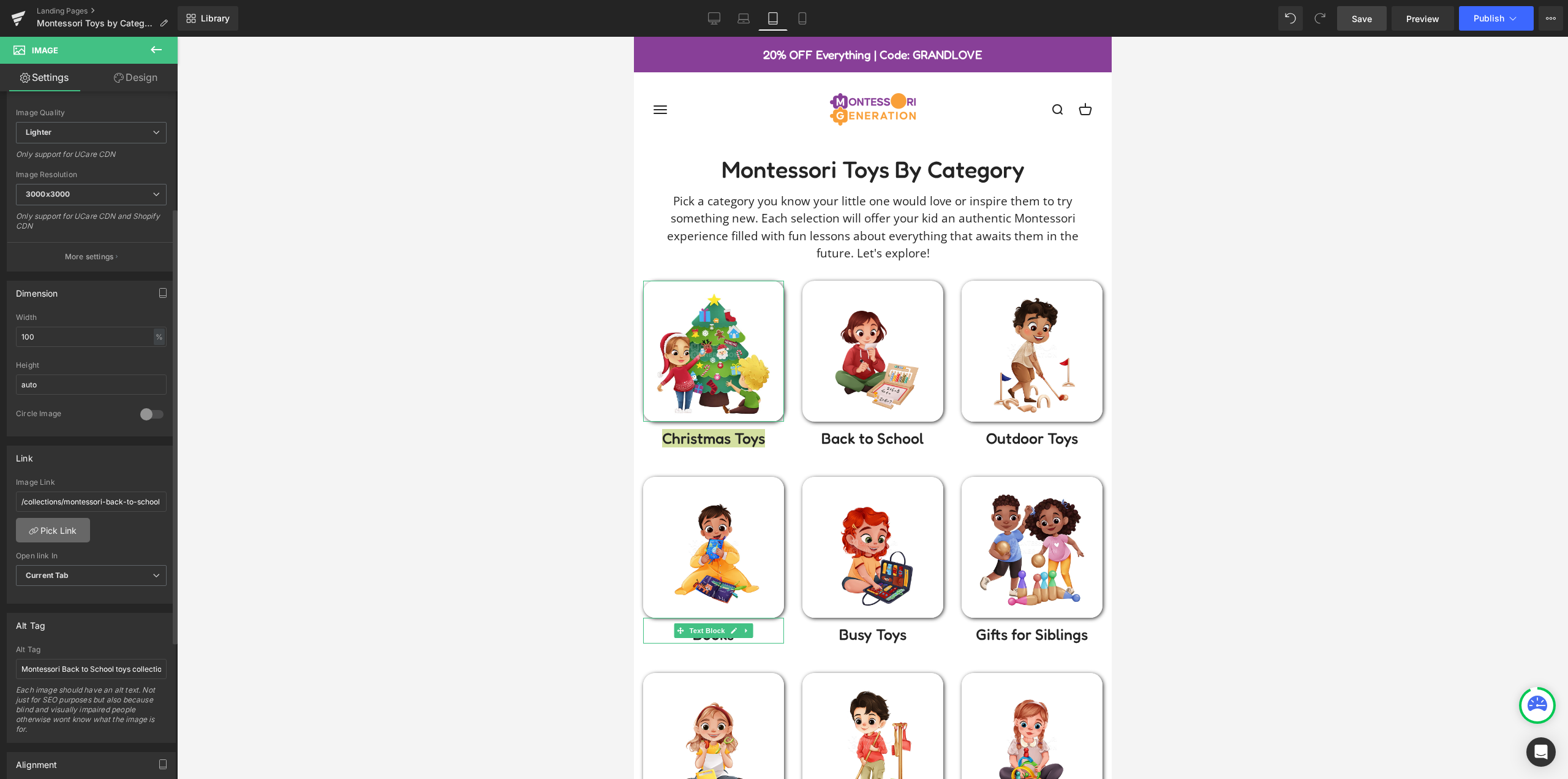
click at [62, 530] on link "Pick Link" at bounding box center [53, 530] width 74 height 24
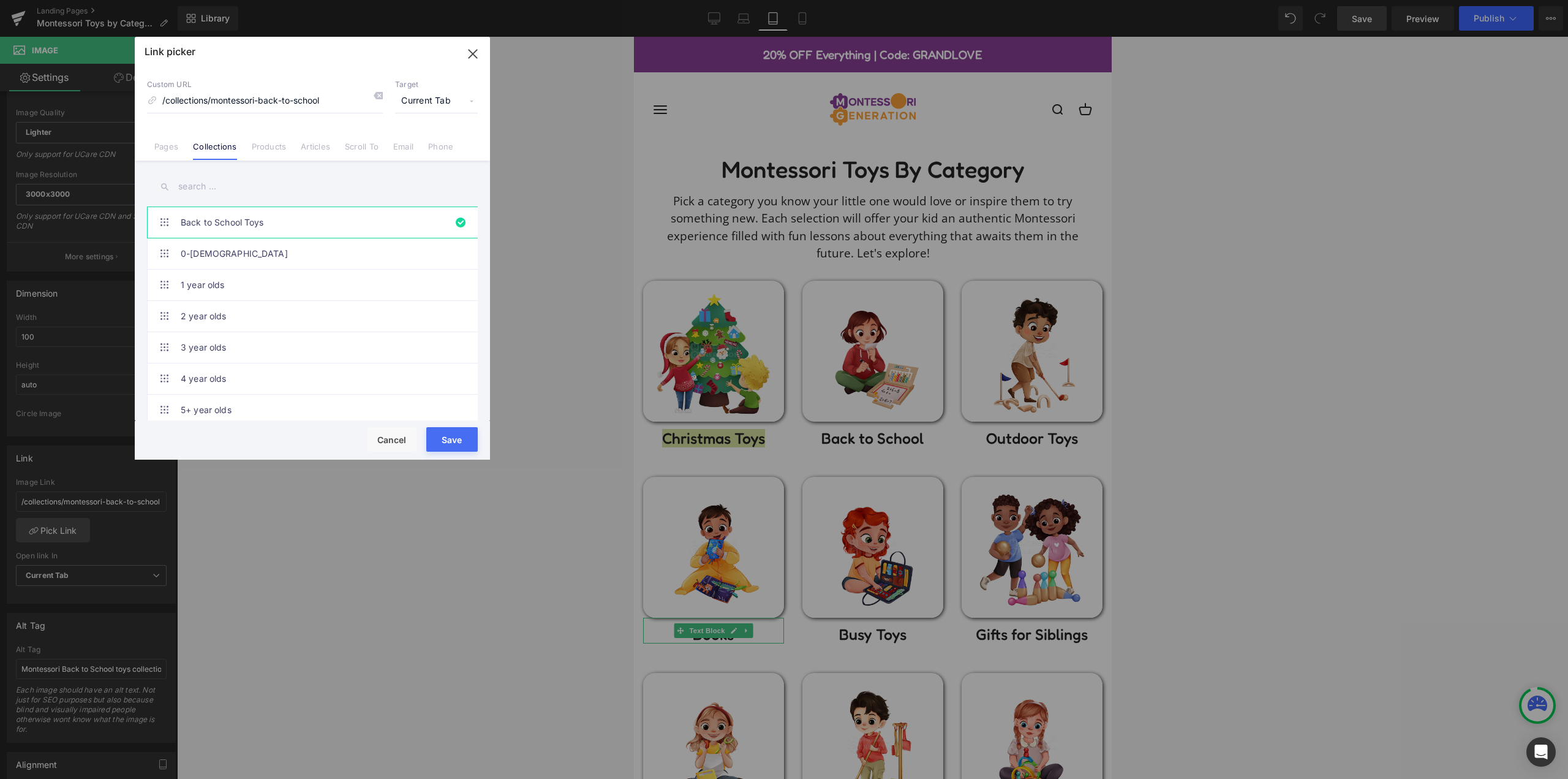
click at [244, 189] on input "text" at bounding box center [312, 186] width 330 height 27
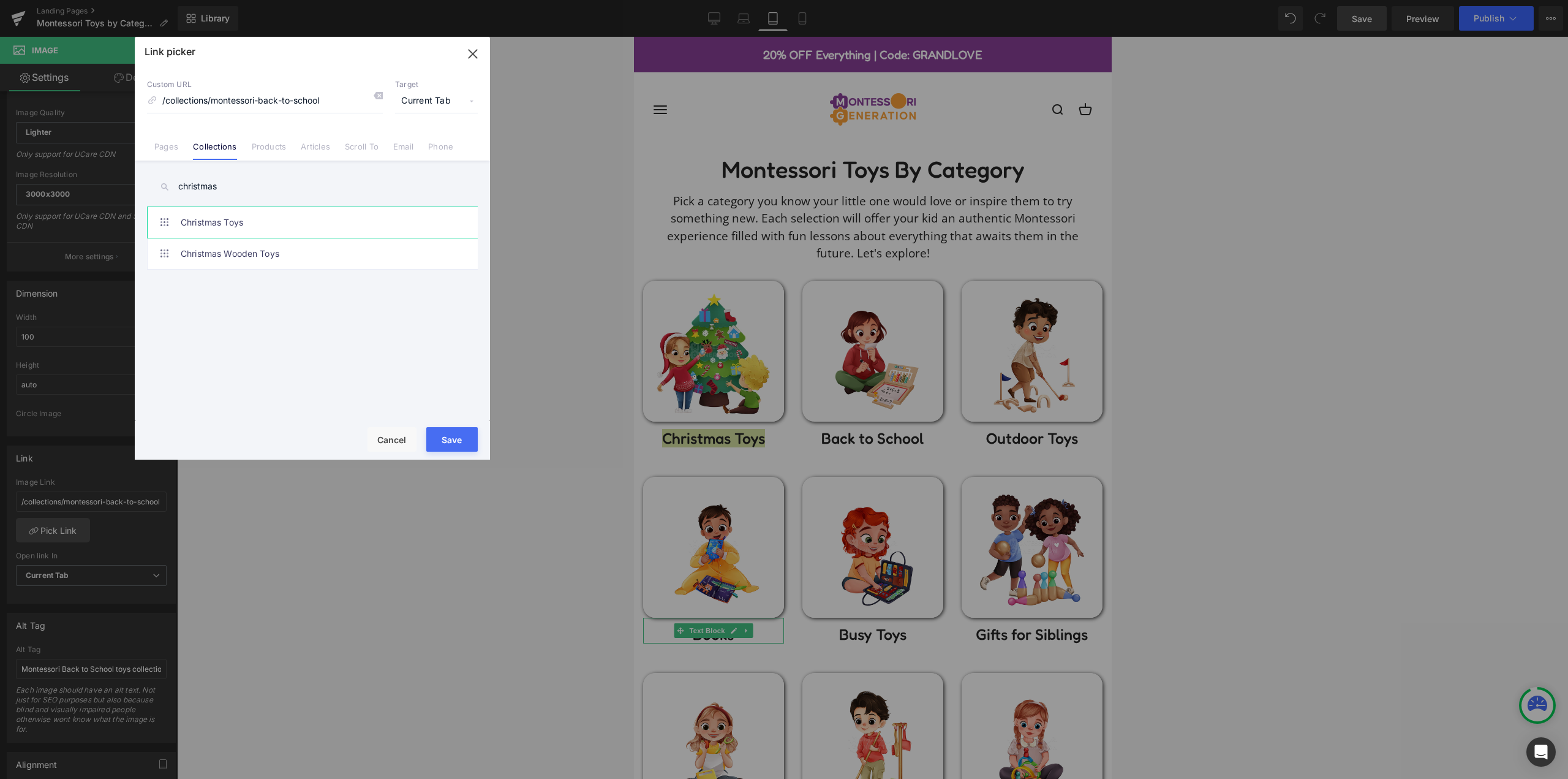
type input "christmas"
click at [276, 230] on link "Christmas Toys" at bounding box center [315, 222] width 269 height 31
click at [445, 434] on button "Save" at bounding box center [452, 439] width 52 height 24
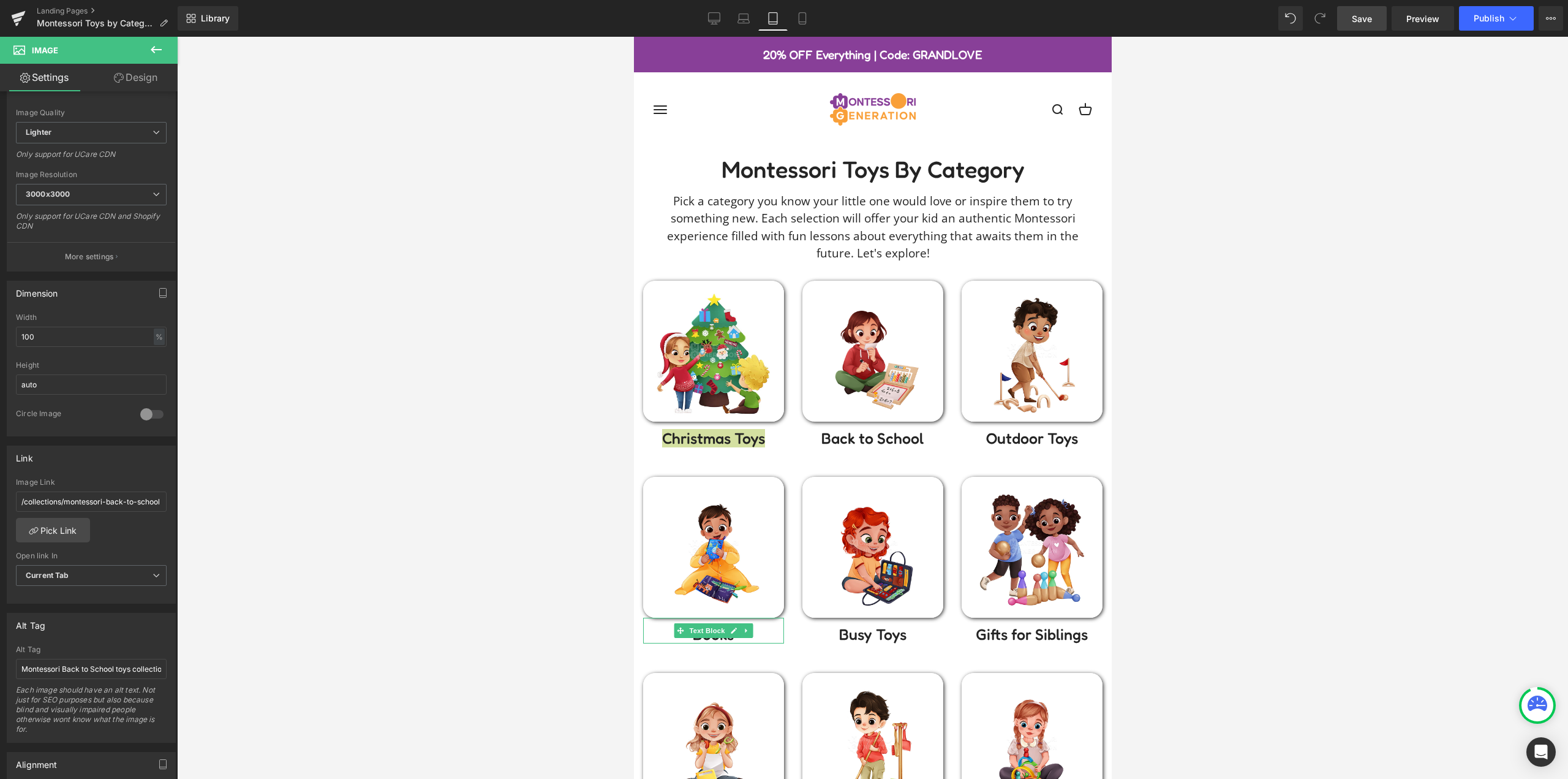
click at [460, 310] on div at bounding box center [872, 408] width 1391 height 742
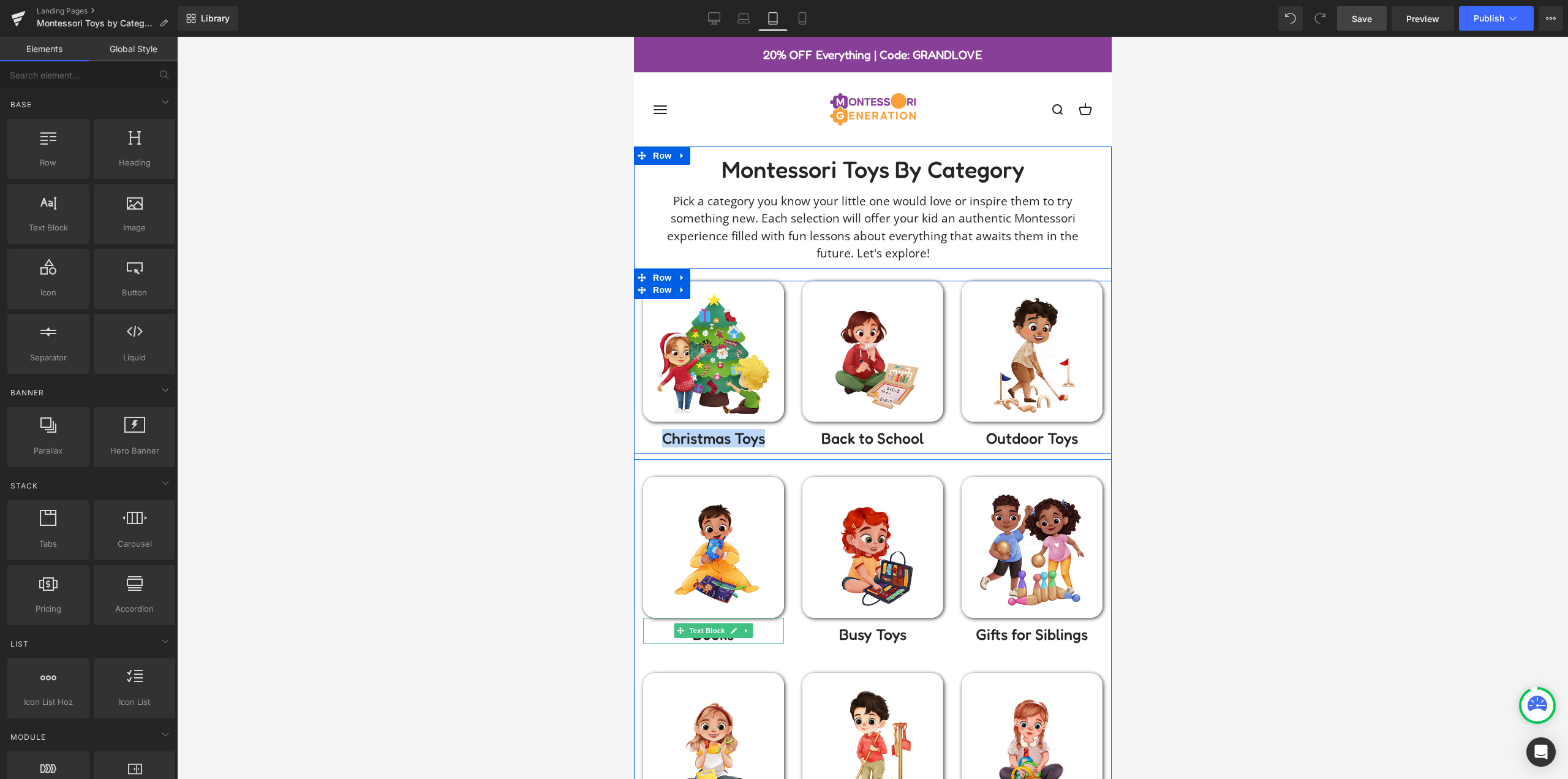
click at [793, 334] on div "Image Back to School Text Block" at bounding box center [872, 364] width 159 height 167
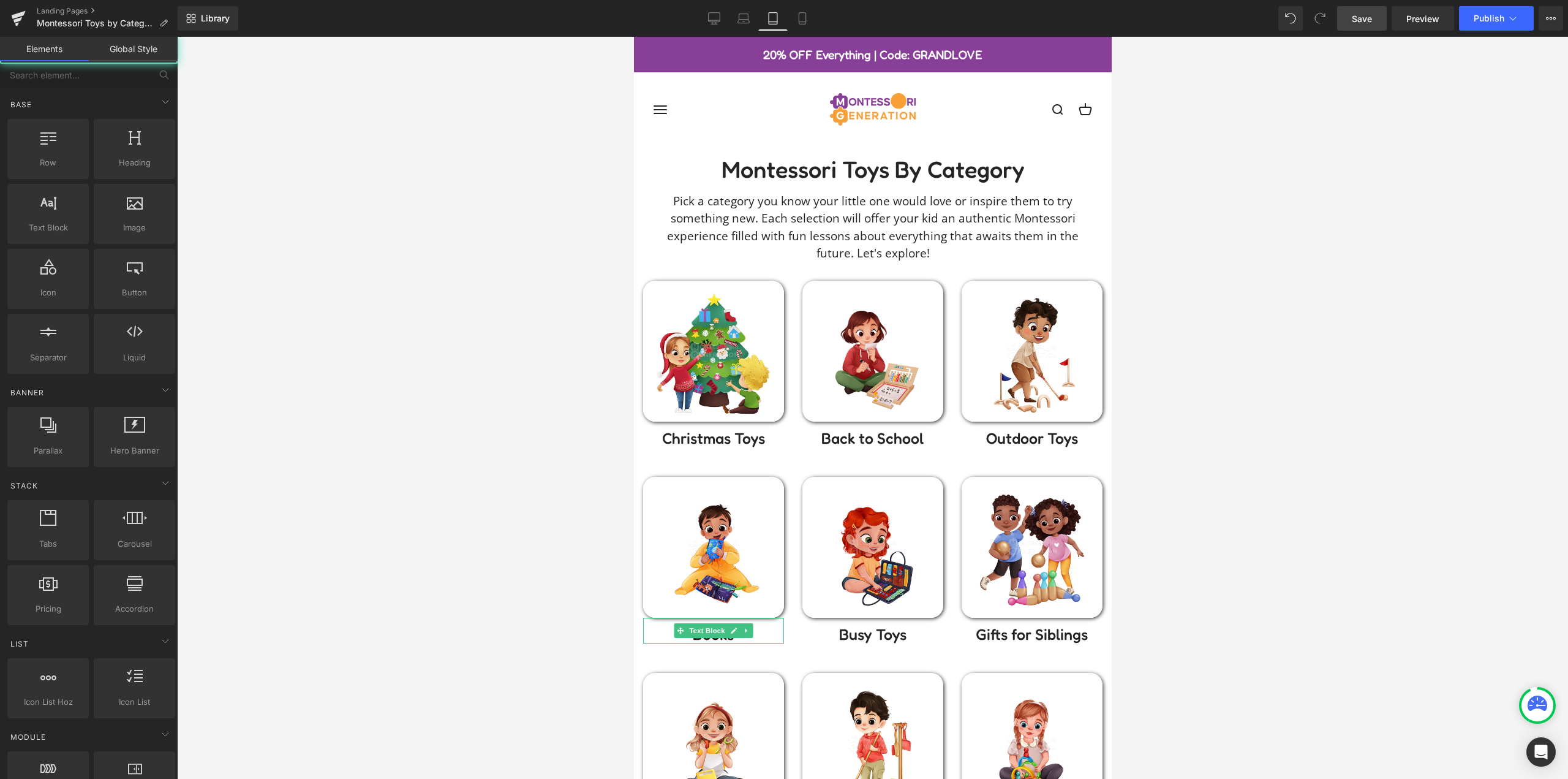
drag, startPoint x: 509, startPoint y: 336, endPoint x: 222, endPoint y: 254, distance: 298.5
click at [509, 336] on div at bounding box center [872, 408] width 1391 height 742
click at [1348, 17] on link "Save" at bounding box center [1362, 18] width 50 height 24
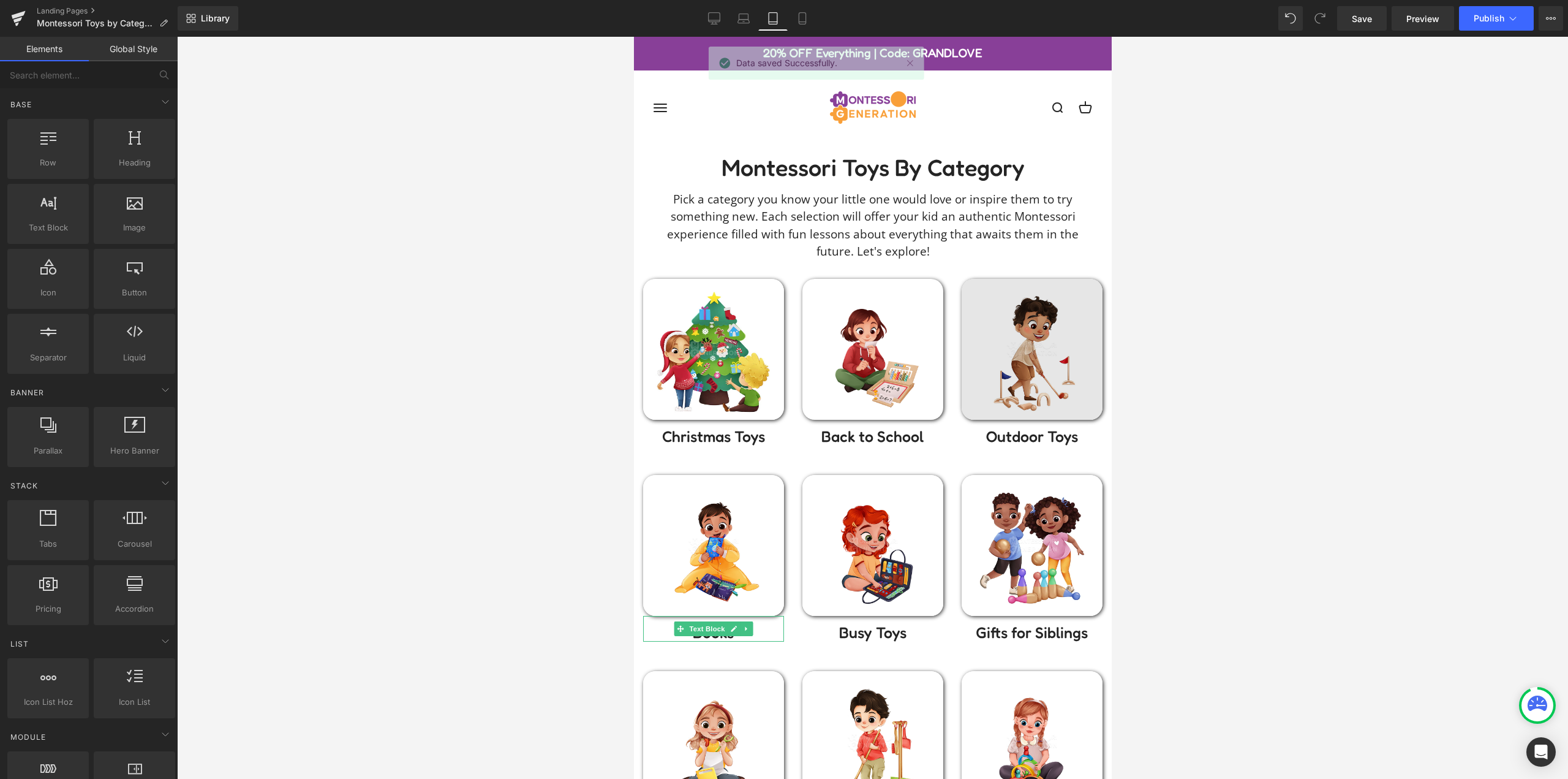
scroll to position [0, 0]
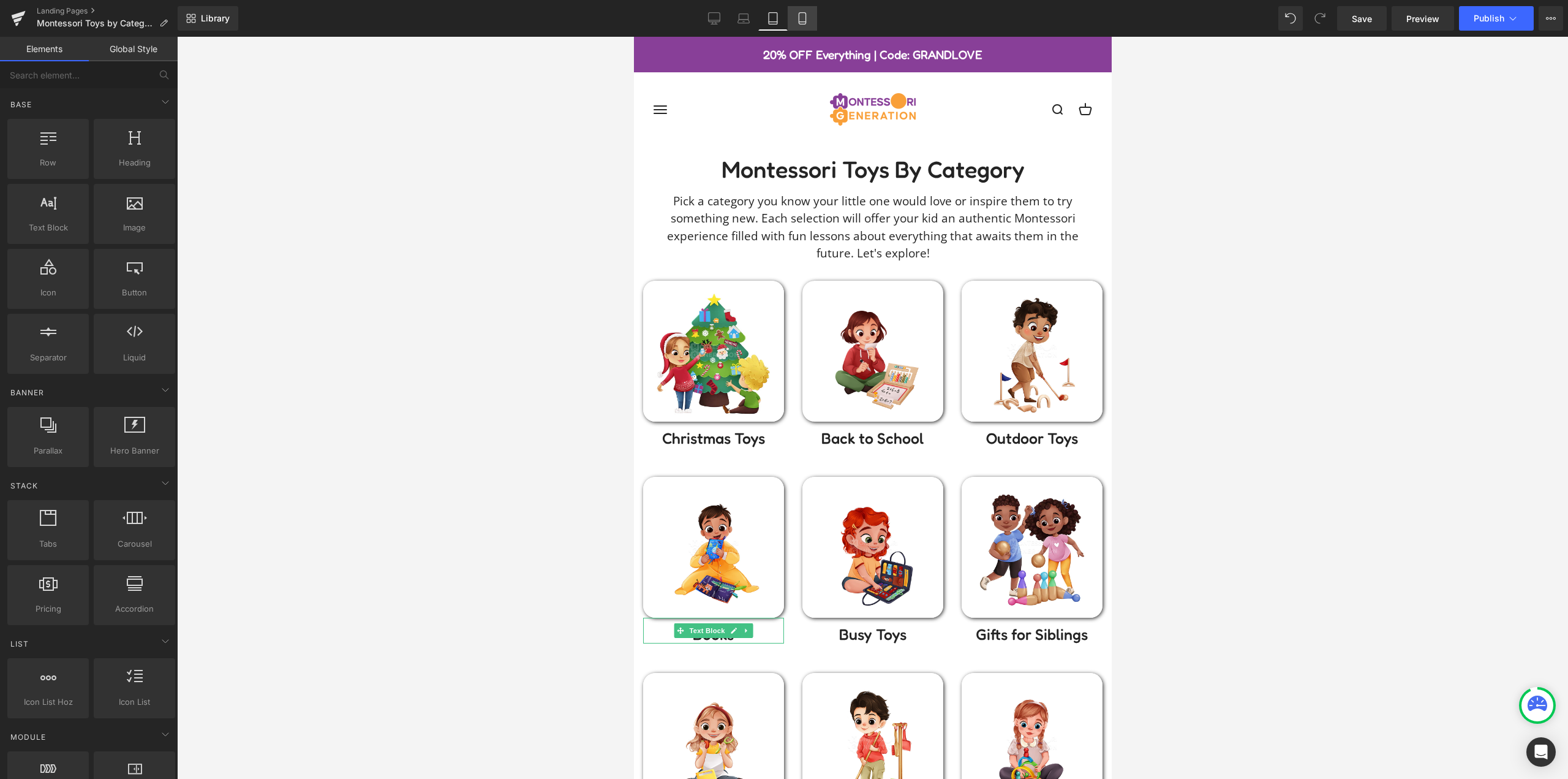
click at [810, 16] on link "Mobile" at bounding box center [802, 18] width 29 height 24
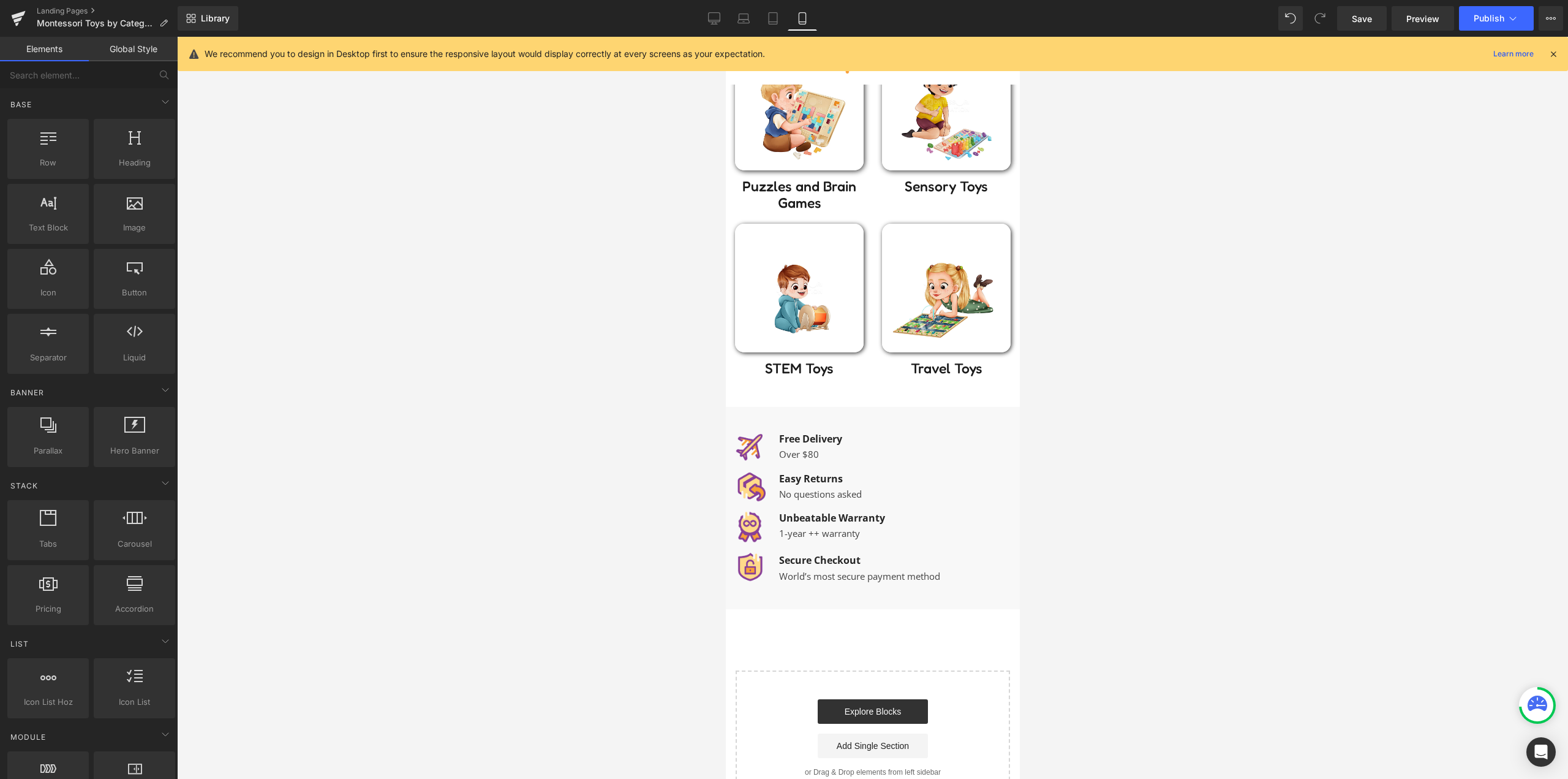
scroll to position [919, 0]
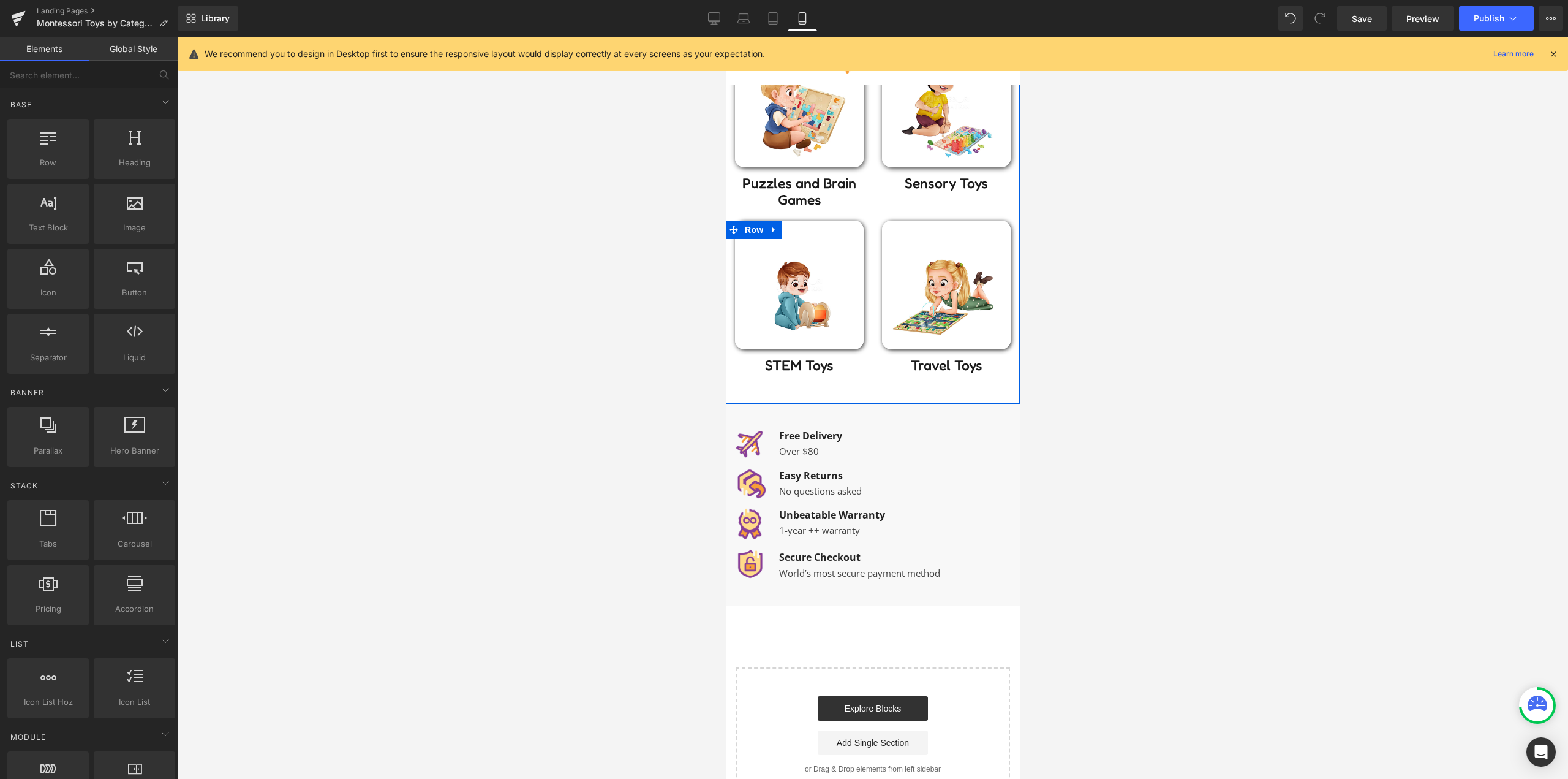
click at [872, 238] on div "Image Travel Toys Heading" at bounding box center [945, 297] width 147 height 153
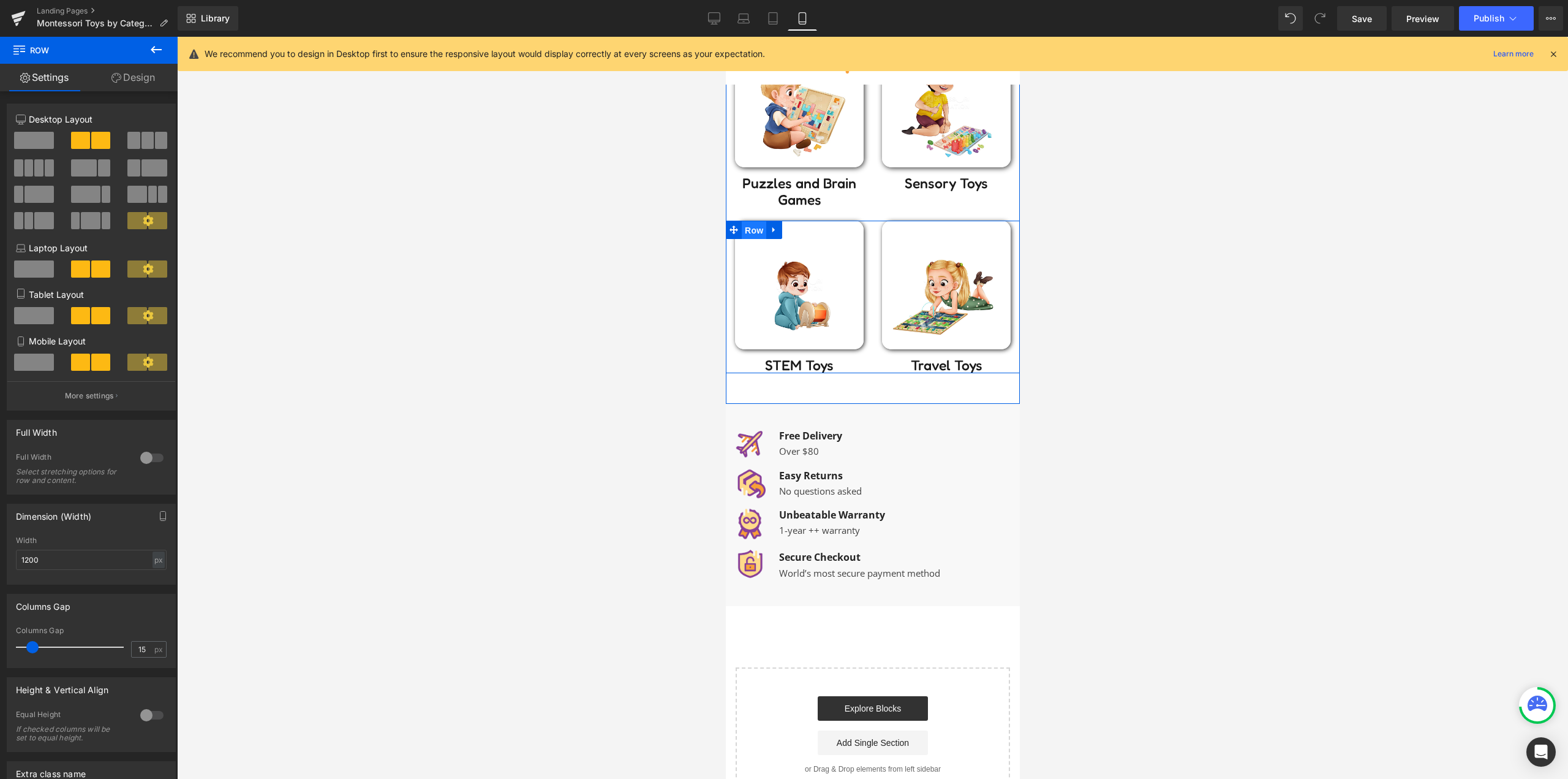
click at [752, 230] on span "Row" at bounding box center [753, 230] width 24 height 18
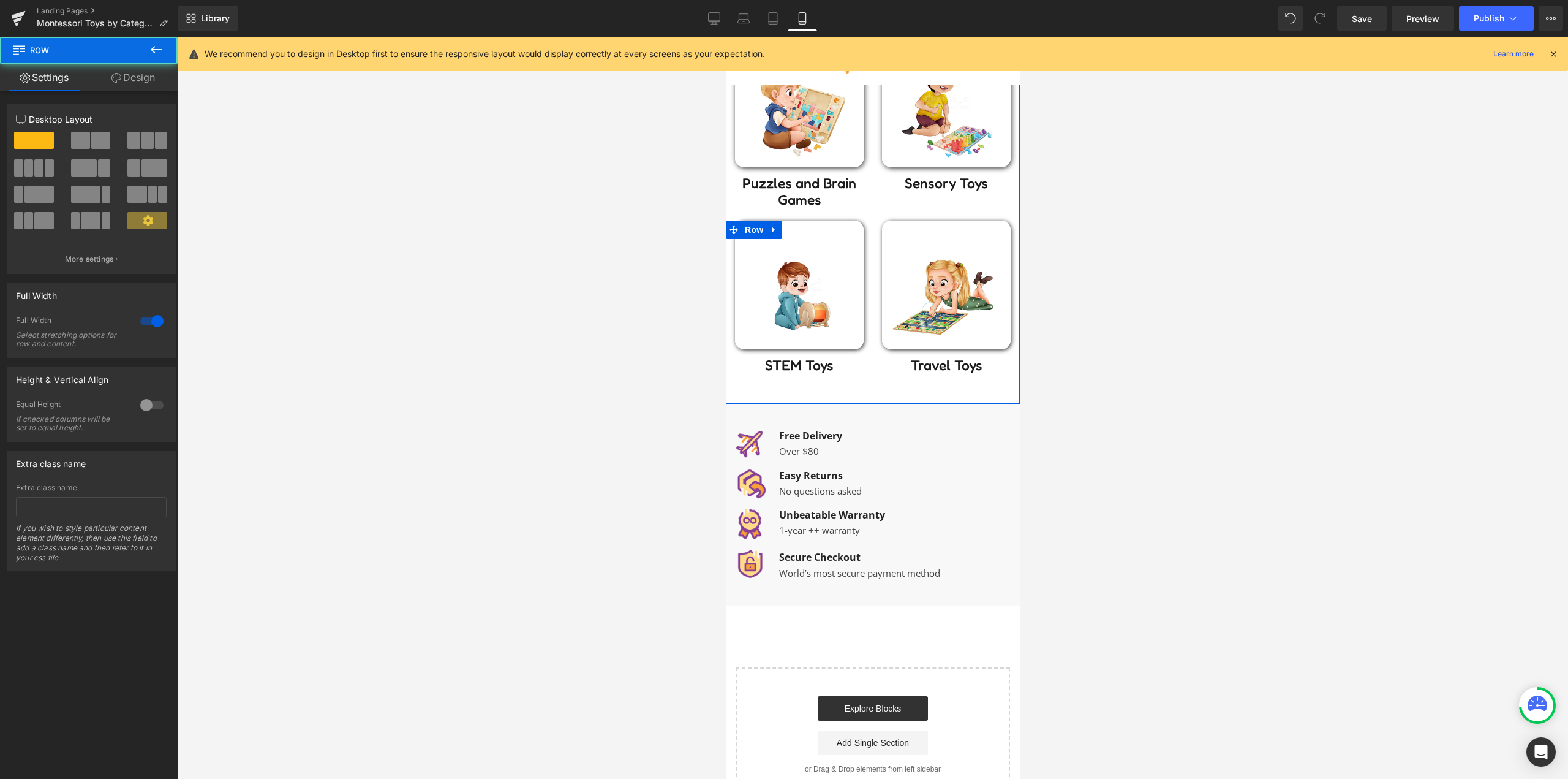
click at [775, 230] on link at bounding box center [773, 229] width 16 height 18
click at [785, 232] on icon at bounding box center [789, 229] width 8 height 8
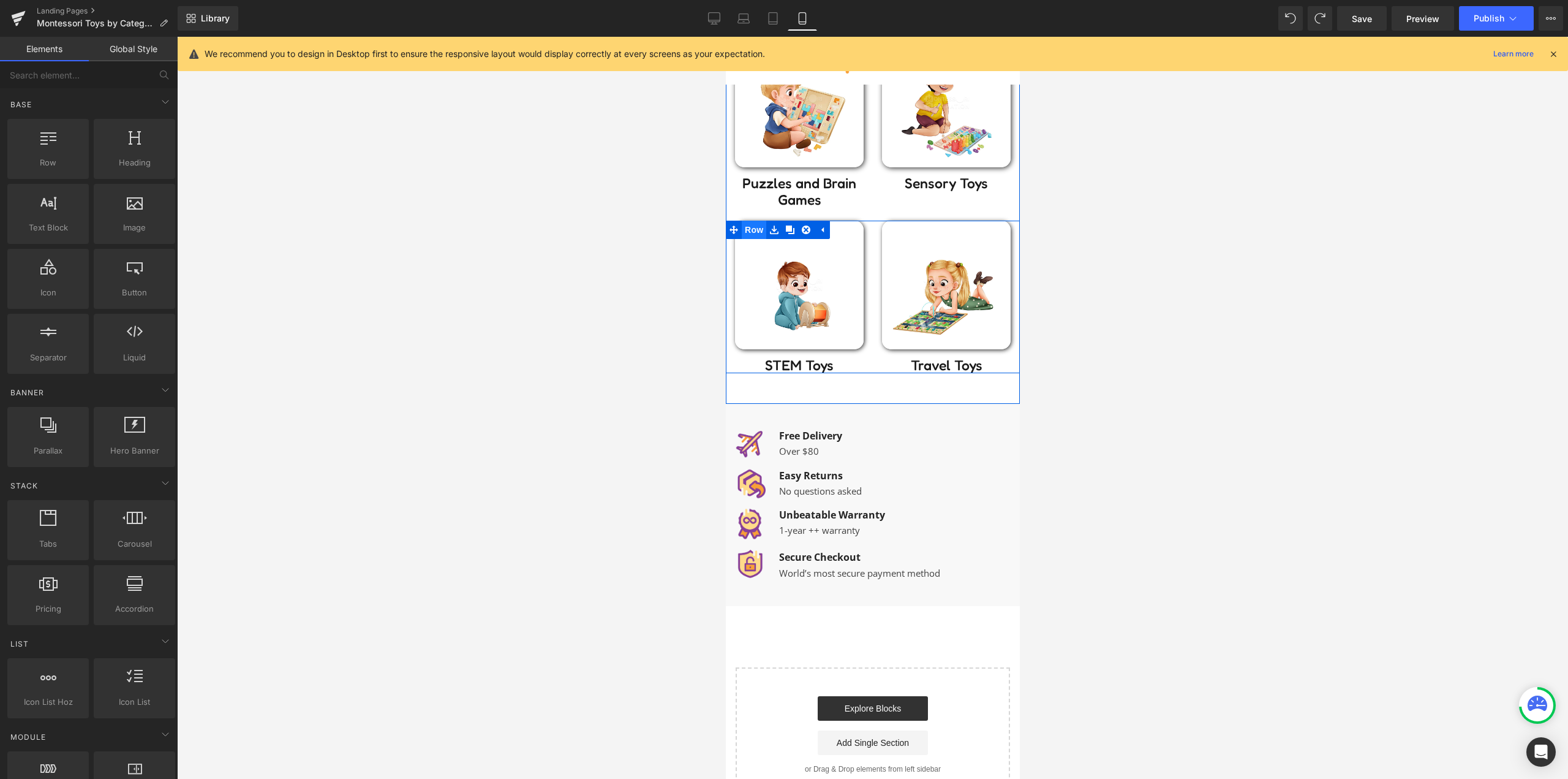
click at [750, 231] on span "Row" at bounding box center [753, 229] width 24 height 18
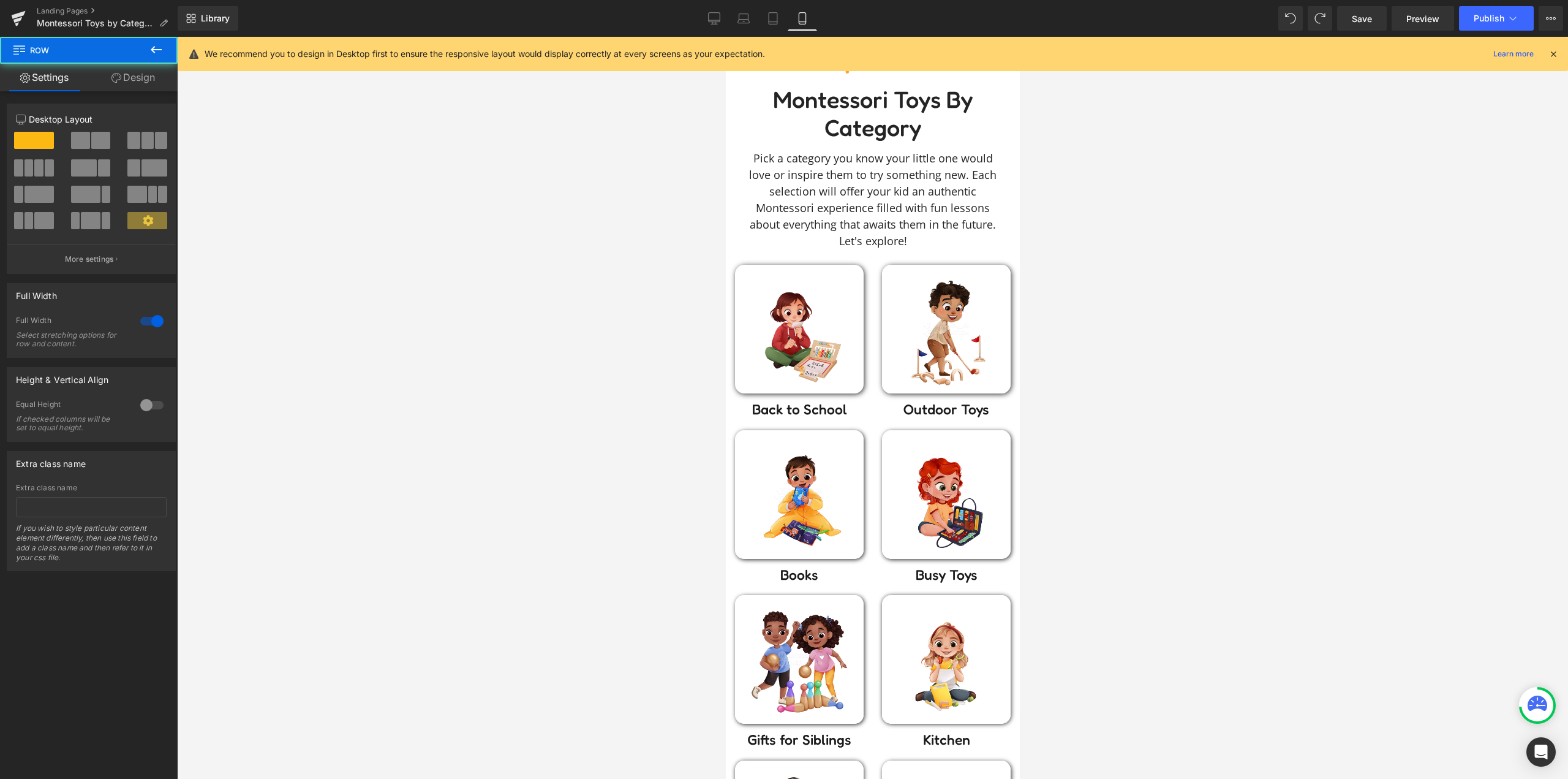
scroll to position [25, 0]
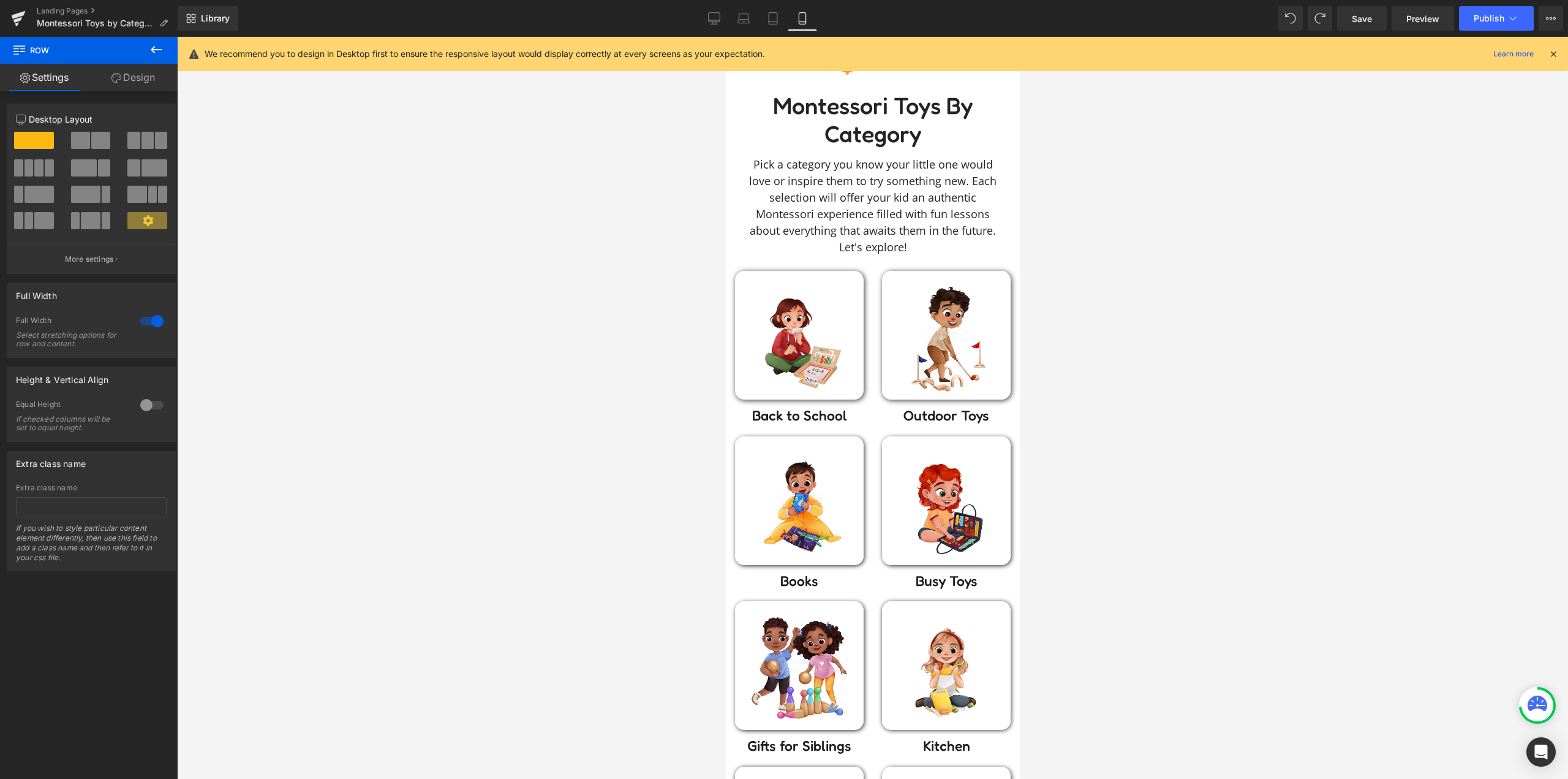
click at [648, 309] on div at bounding box center [872, 408] width 1391 height 742
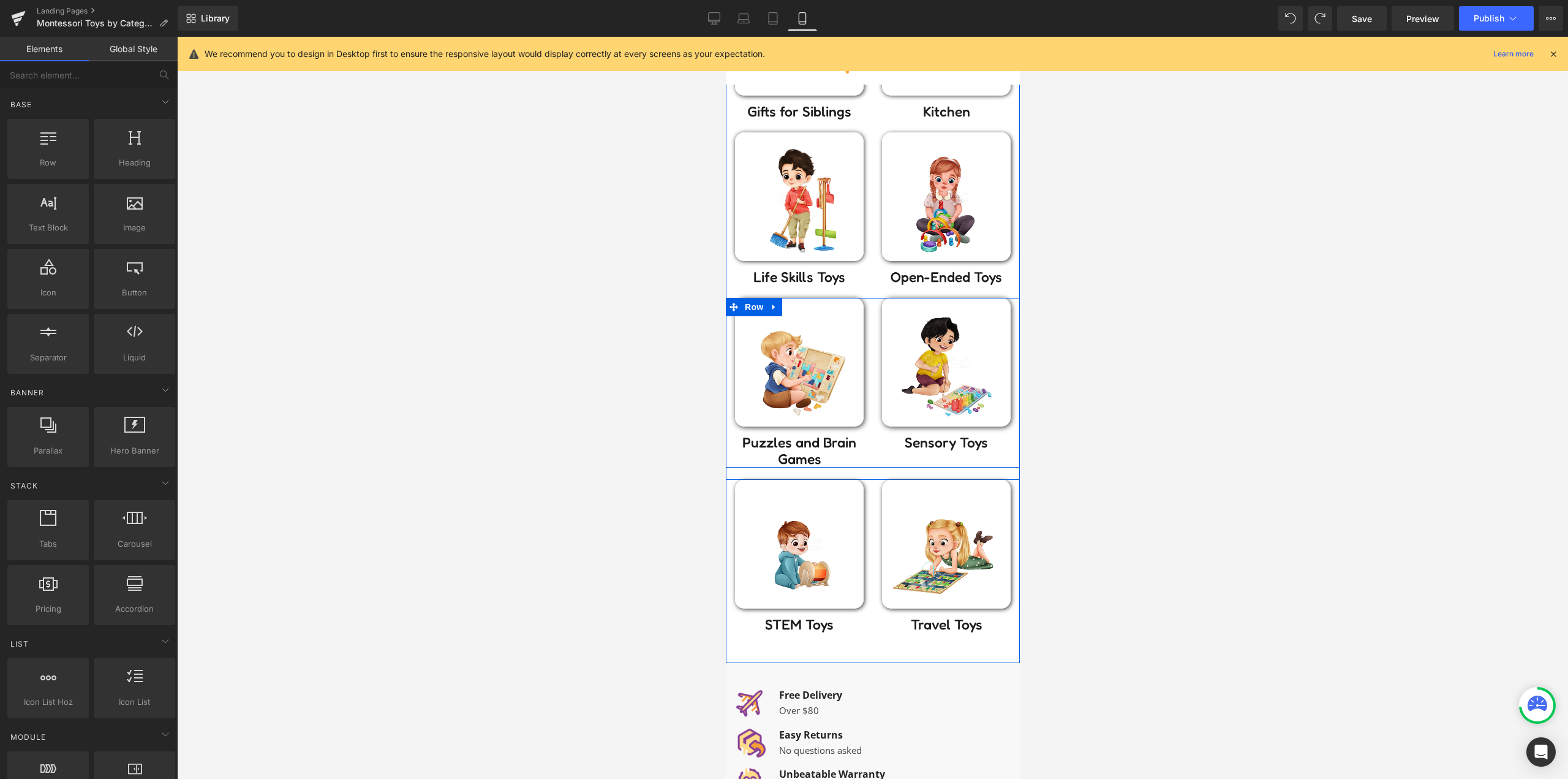
scroll to position [638, 0]
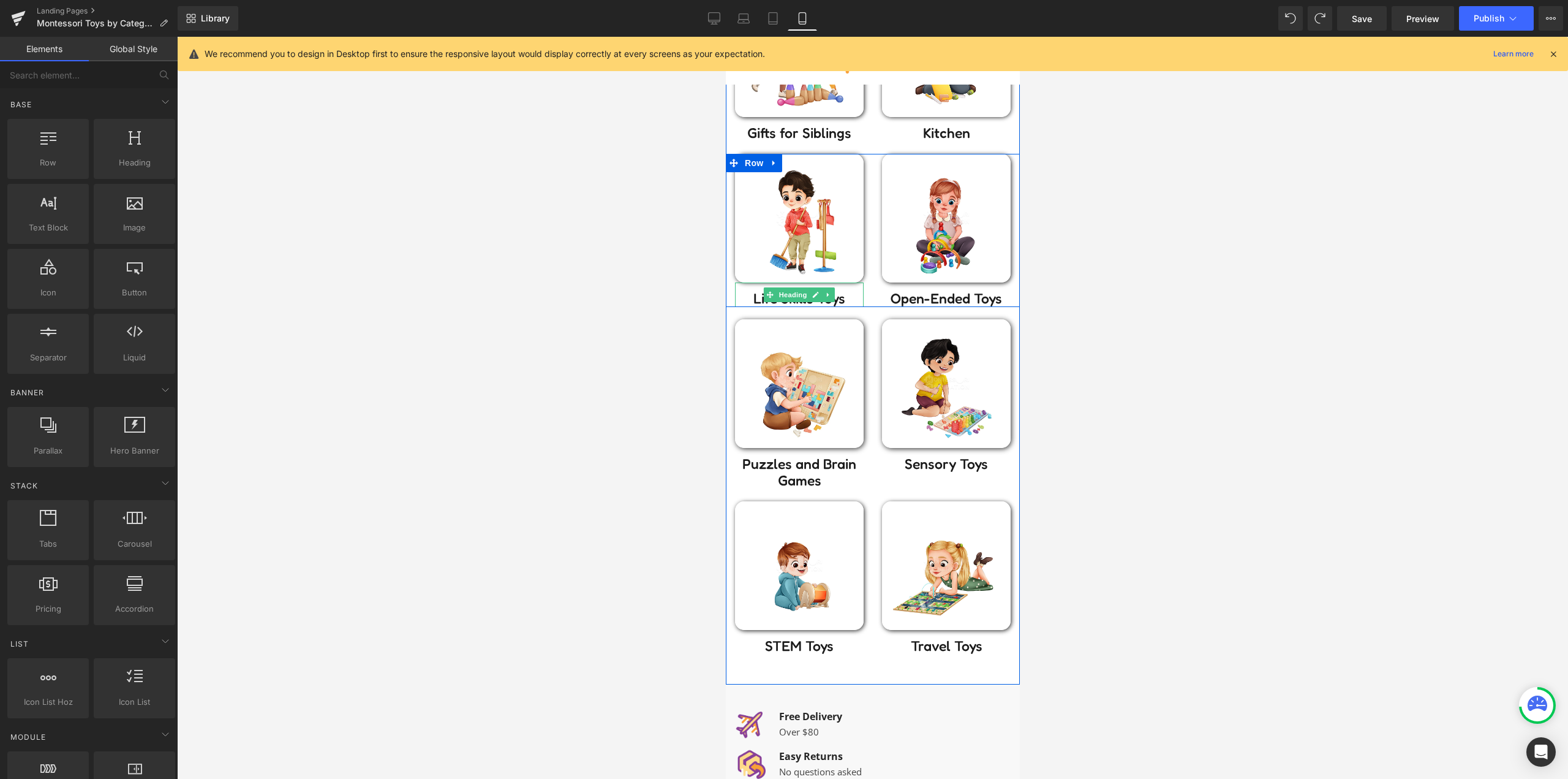
click at [844, 300] on h2 "Life Skills Toys" at bounding box center [798, 298] width 129 height 17
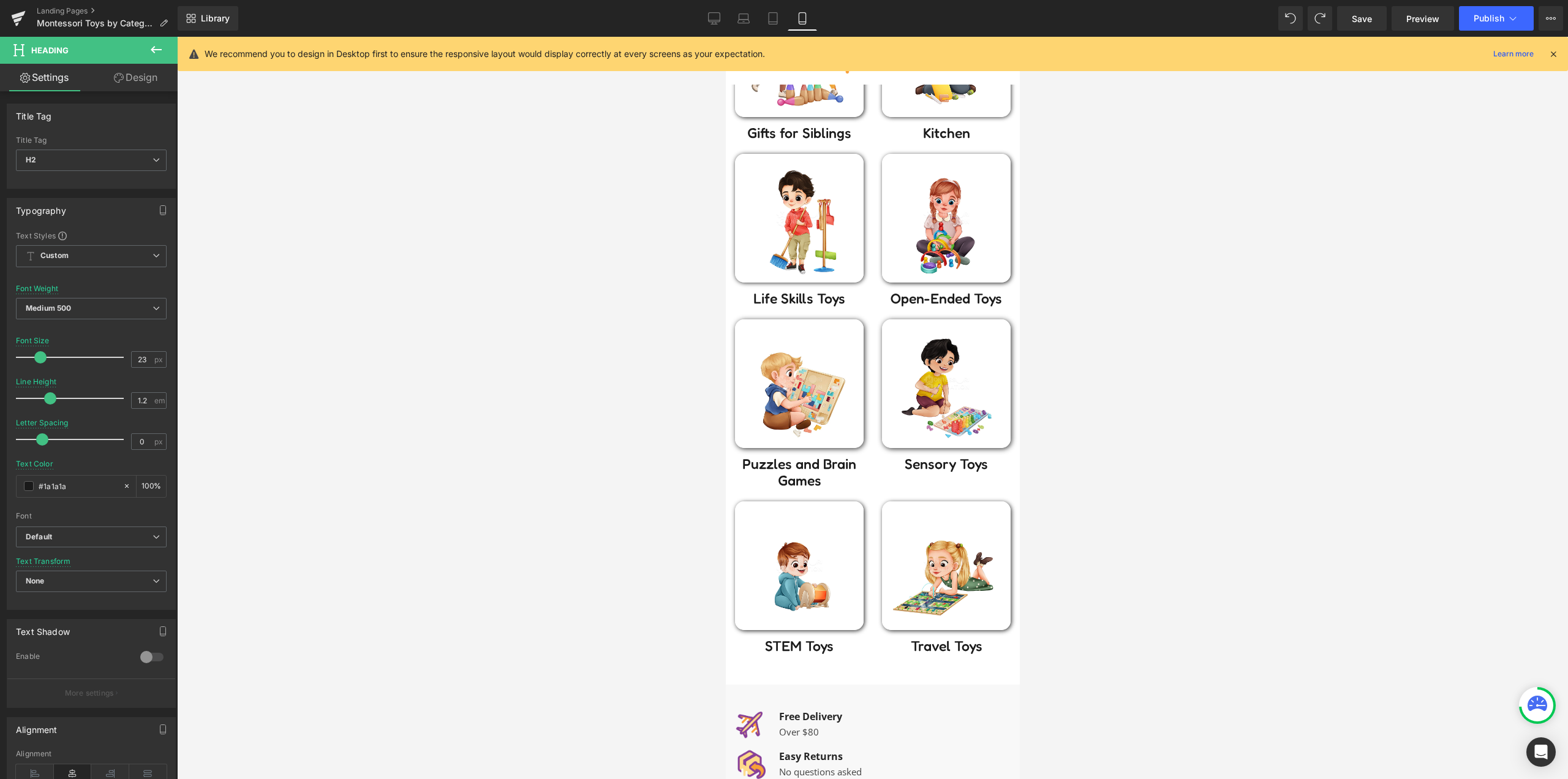
click at [145, 87] on link "Design" at bounding box center [135, 77] width 88 height 27
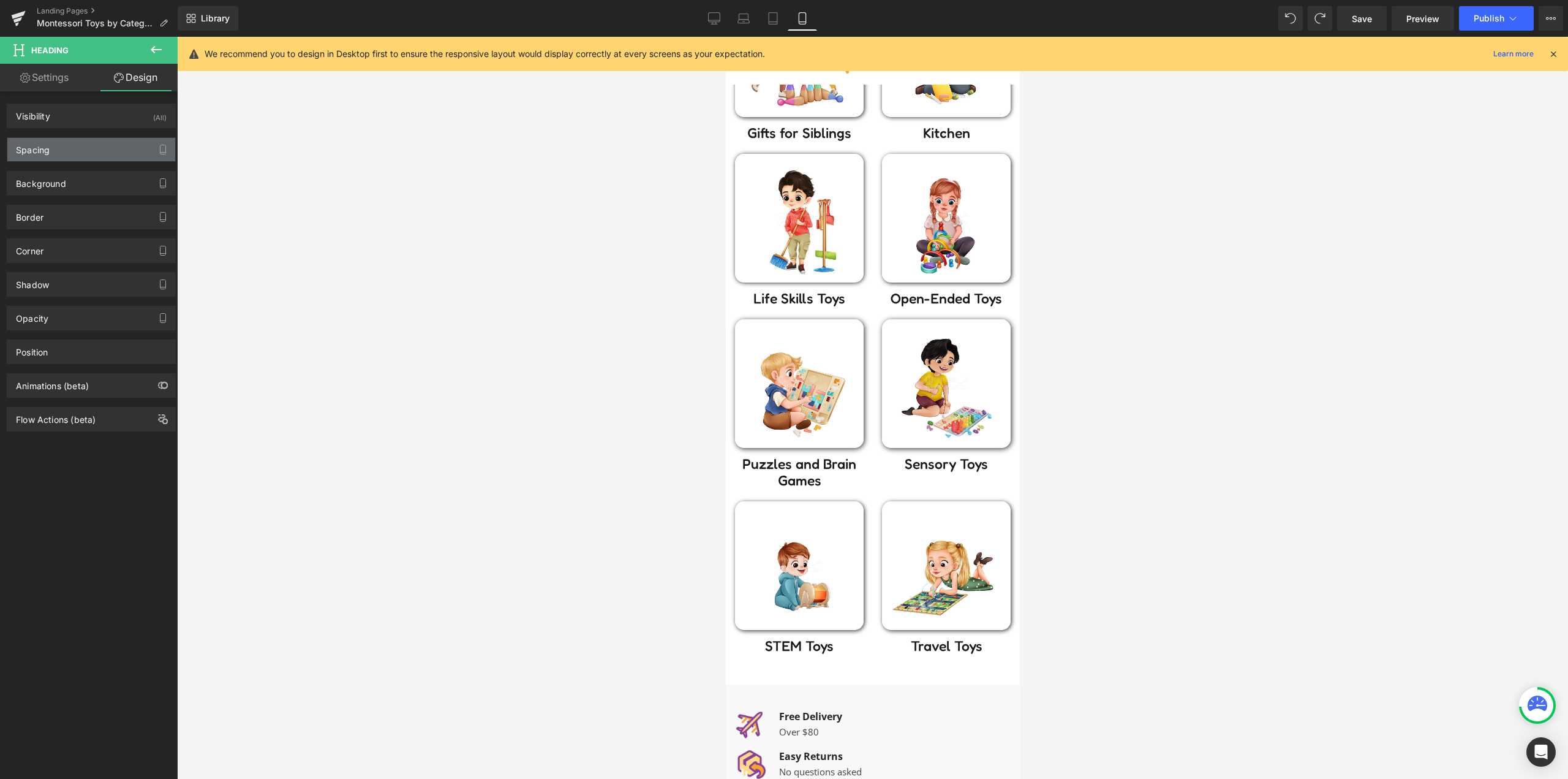
click at [94, 144] on div "Spacing" at bounding box center [92, 149] width 168 height 24
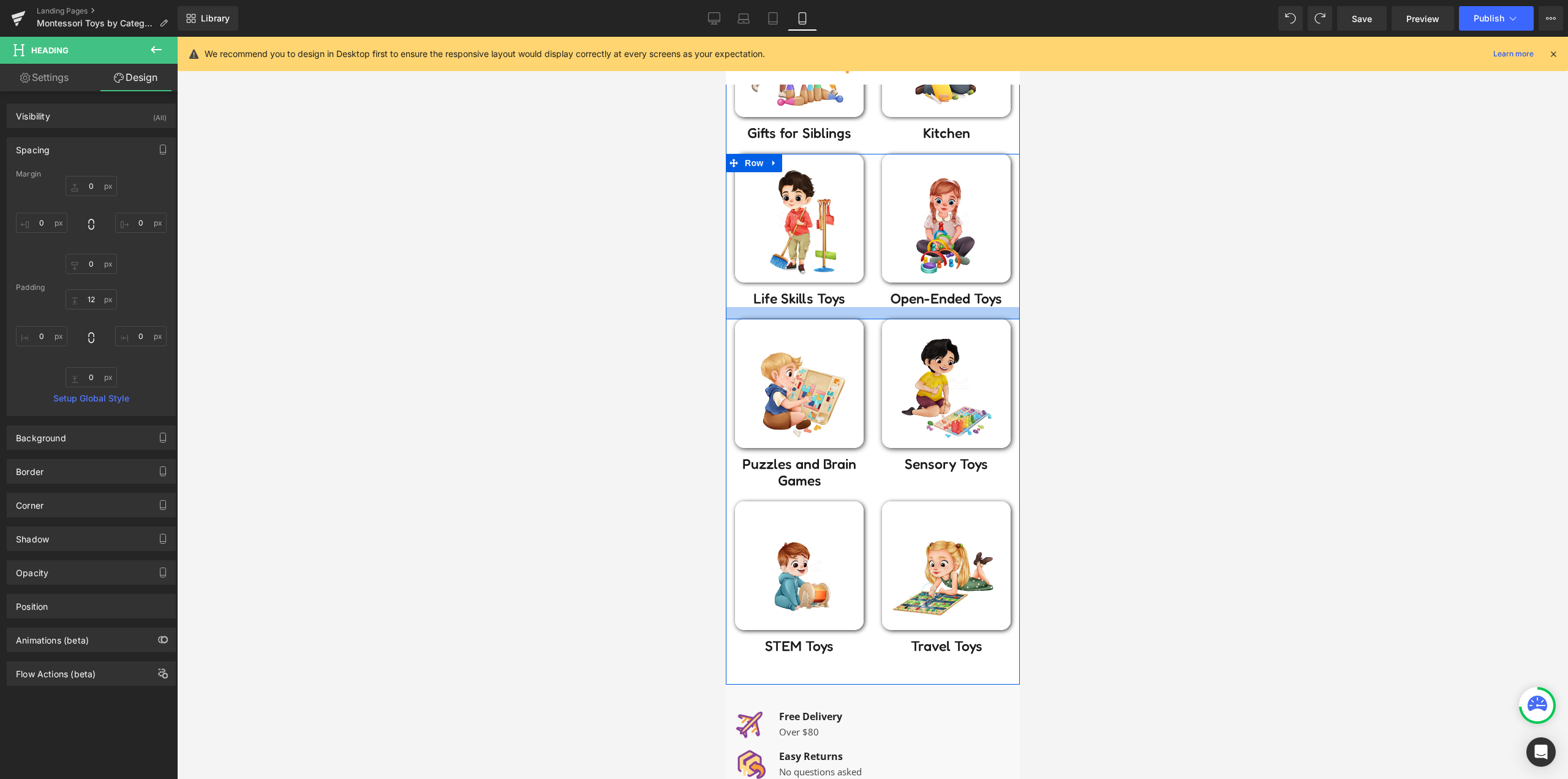
click at [869, 311] on div at bounding box center [872, 313] width 294 height 12
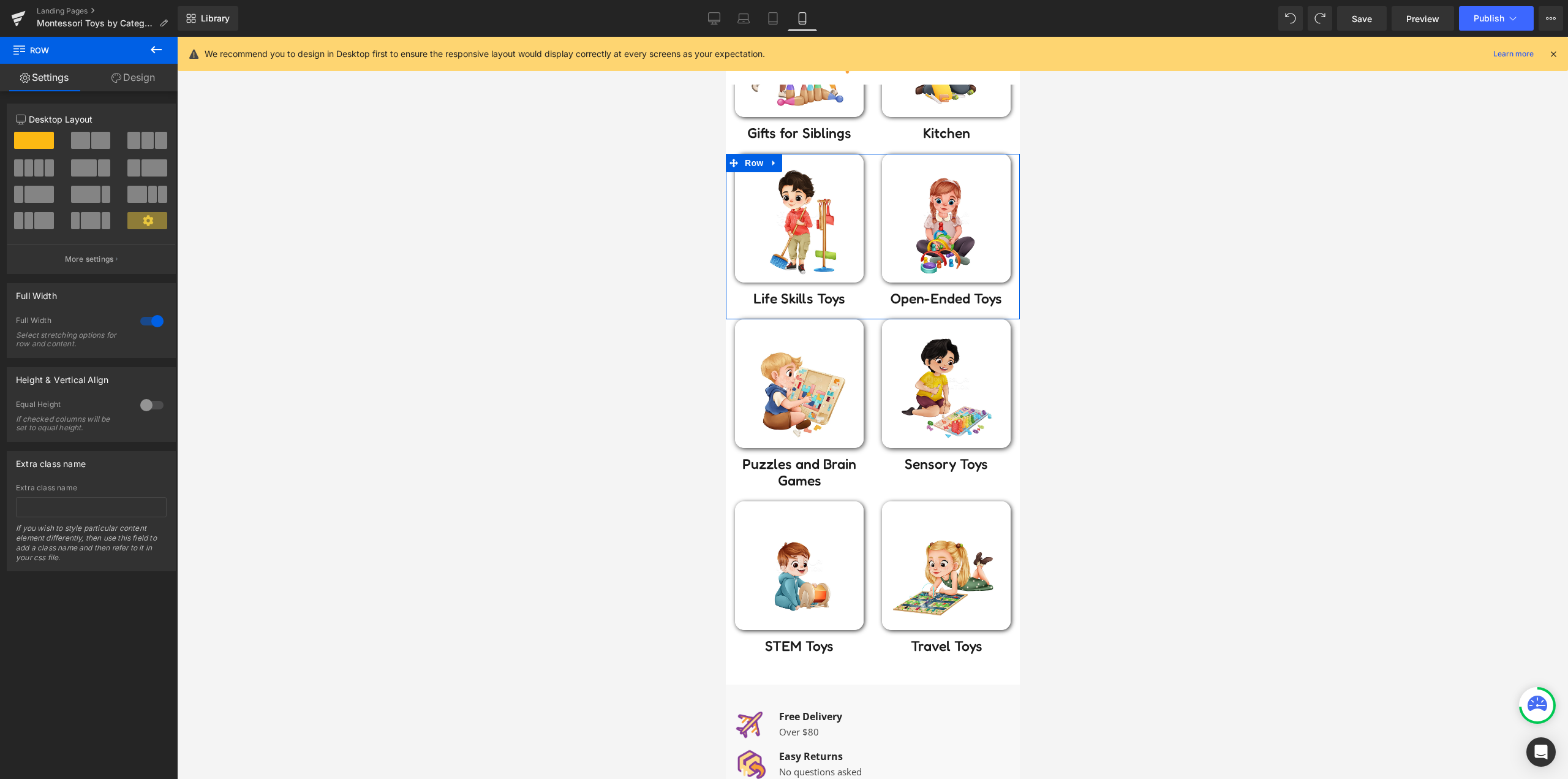
click at [131, 80] on link "Design" at bounding box center [132, 77] width 88 height 27
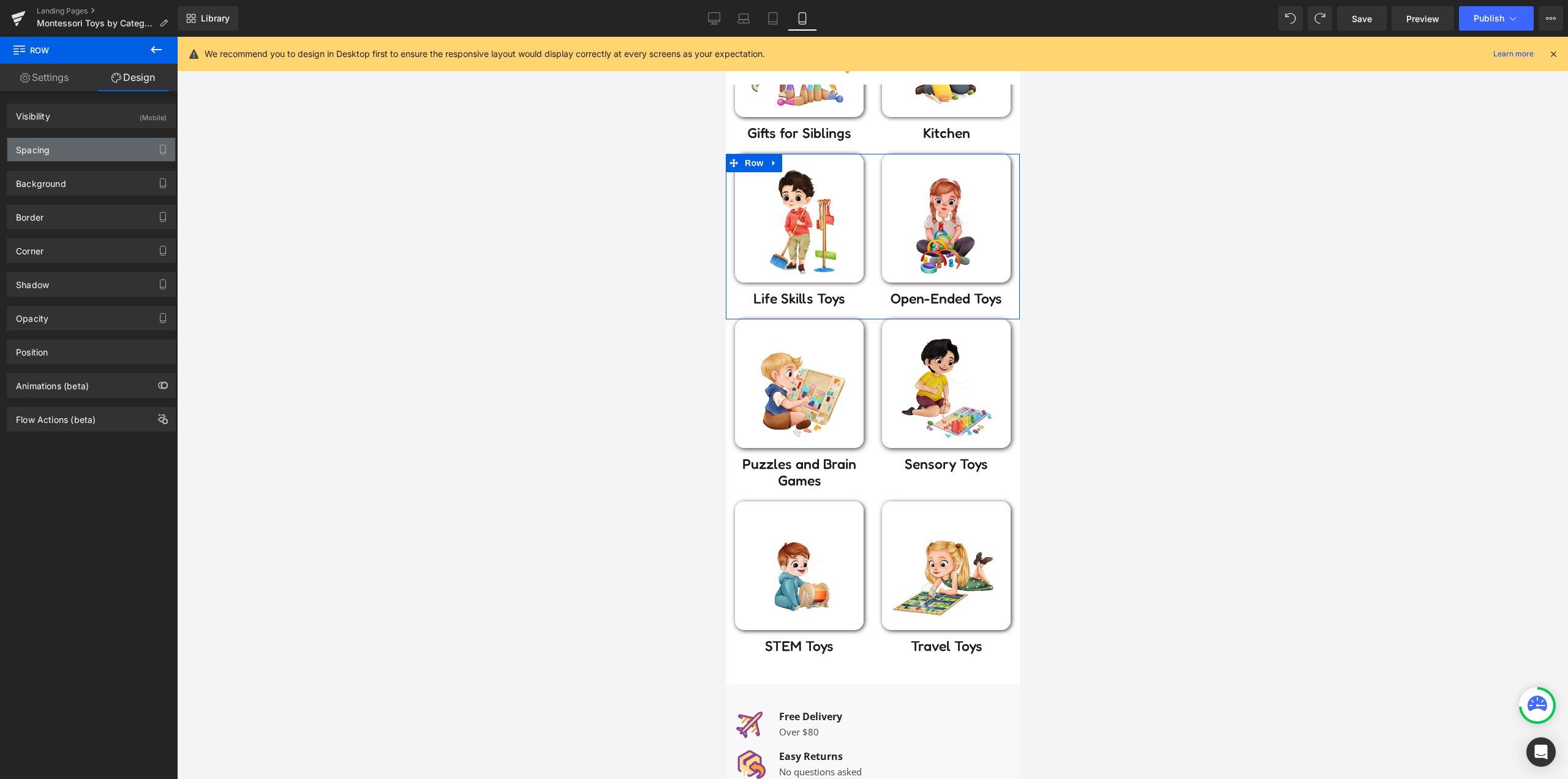
click at [89, 138] on div "Spacing" at bounding box center [92, 149] width 168 height 24
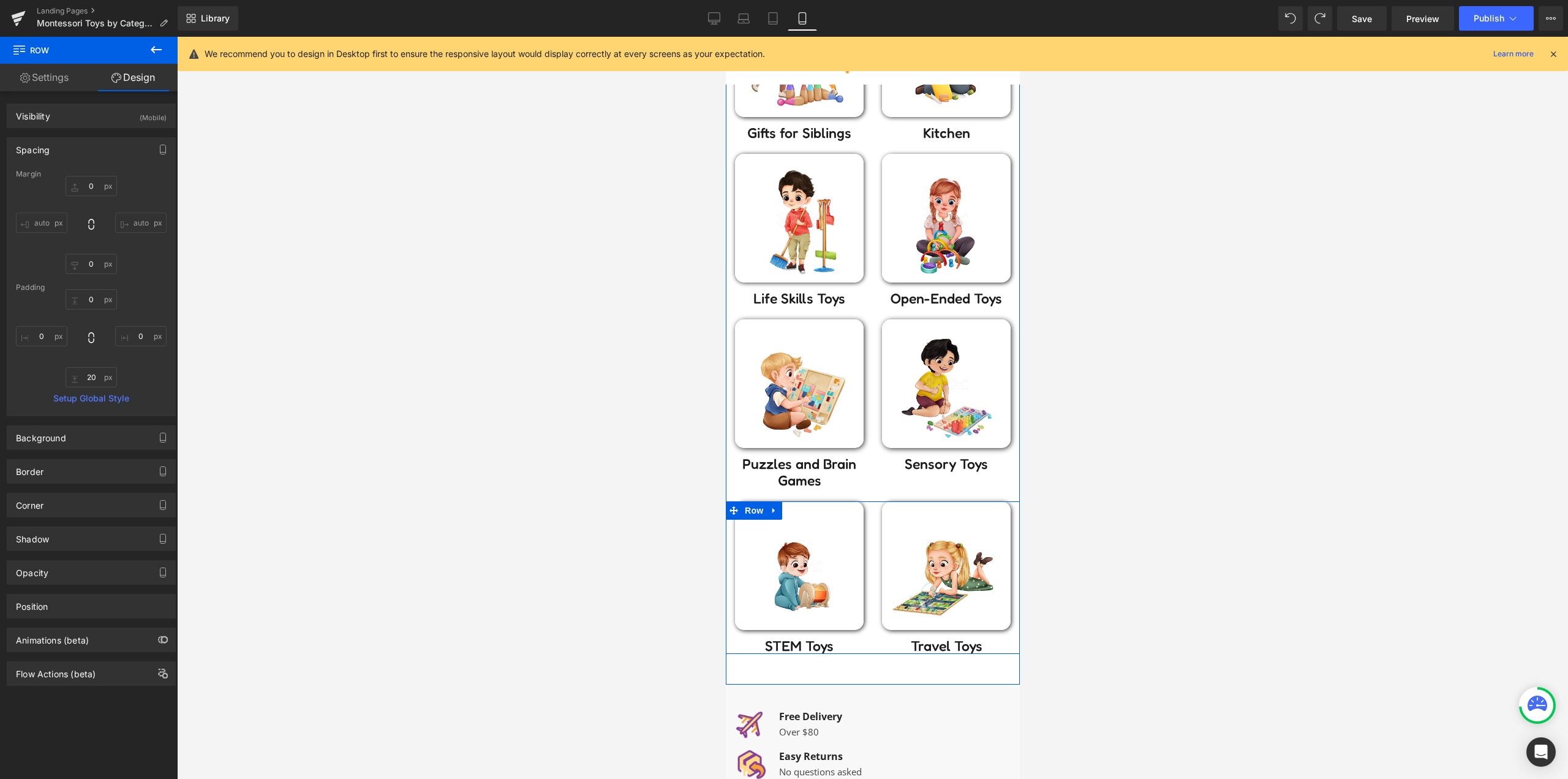
click at [872, 552] on div "Image Travel Toys Heading" at bounding box center [945, 578] width 147 height 153
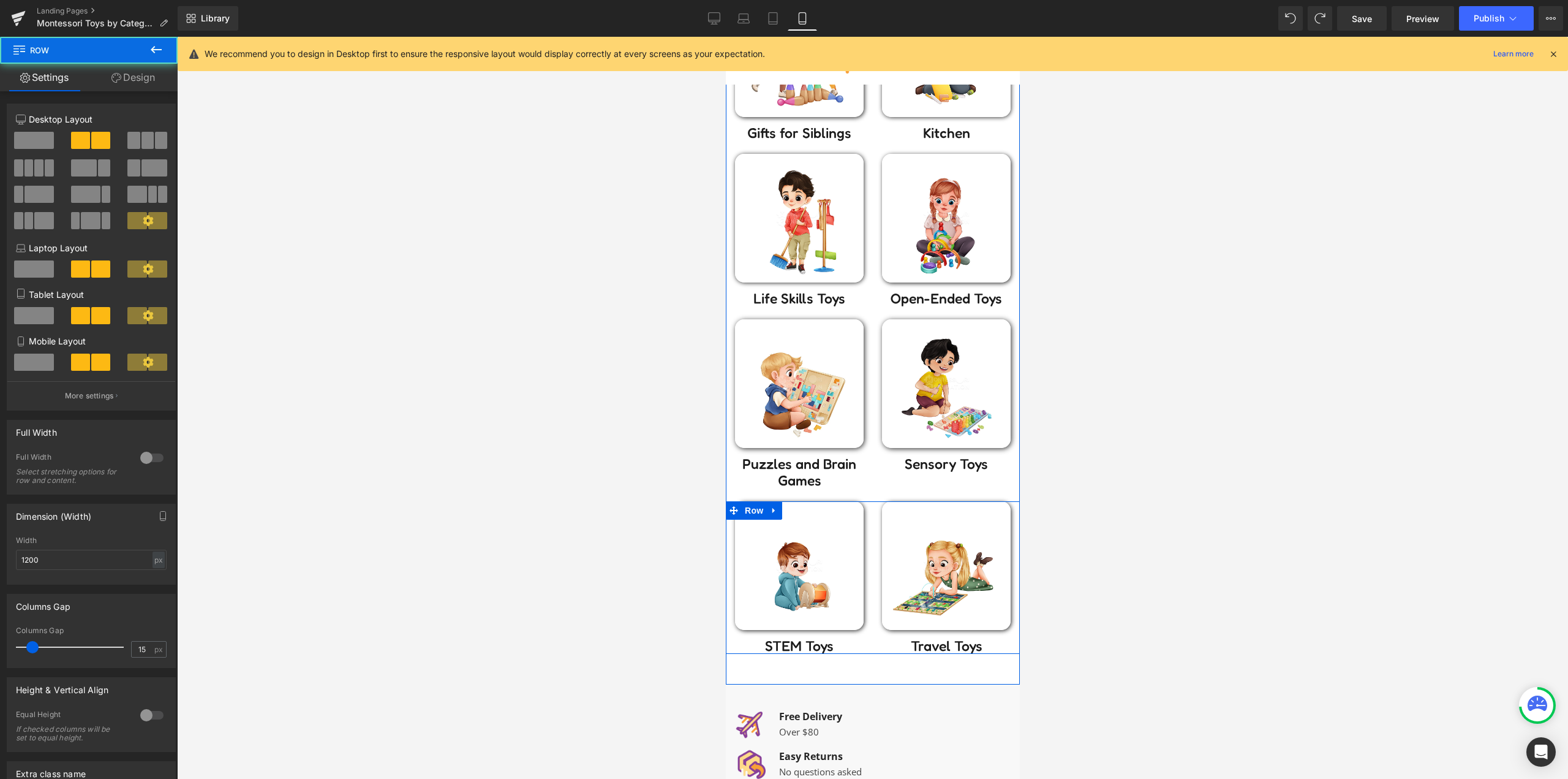
click at [768, 510] on icon at bounding box center [768, 510] width 2 height 4
click at [782, 515] on link at bounding box center [789, 510] width 16 height 18
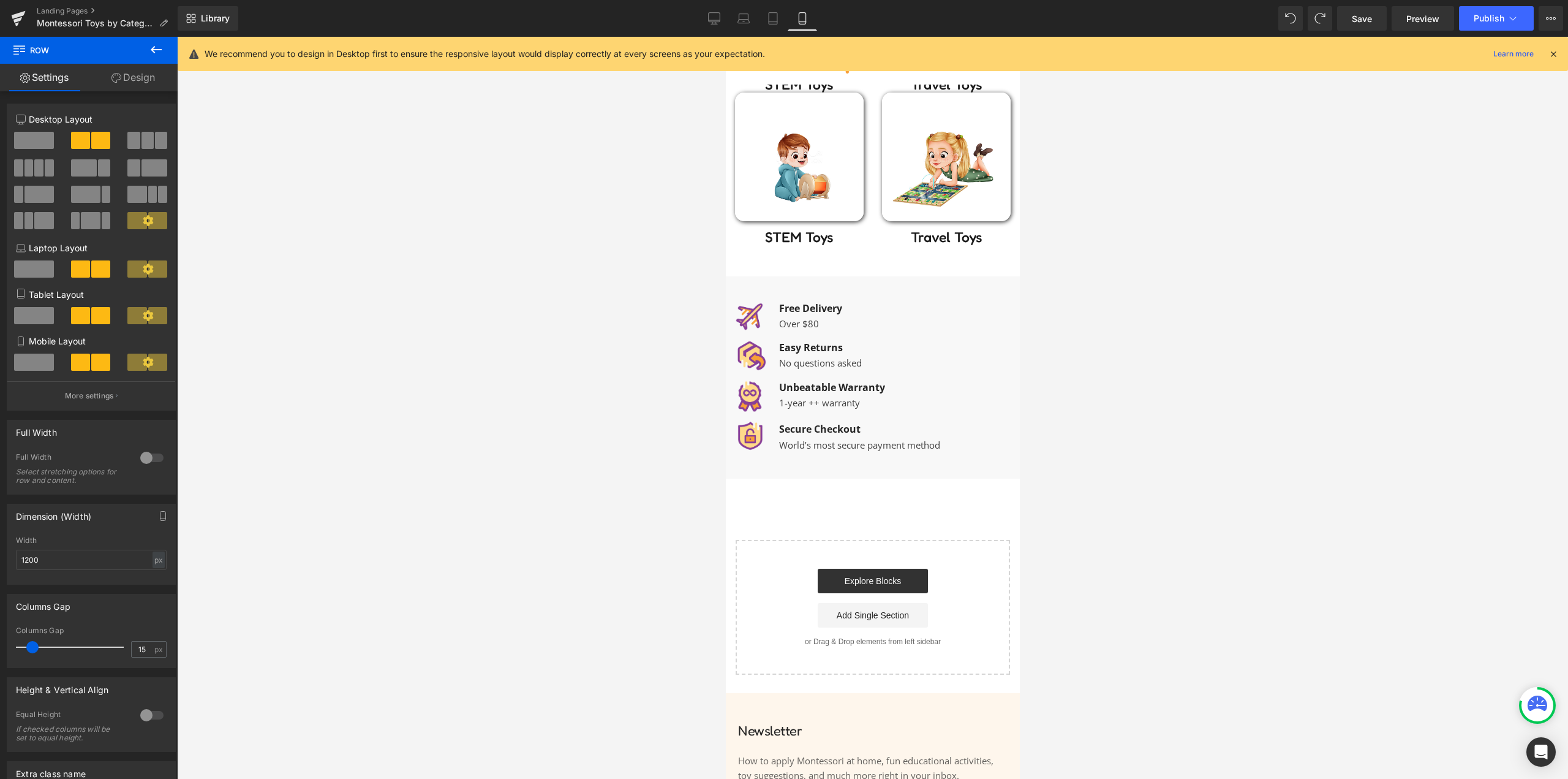
scroll to position [1206, 0]
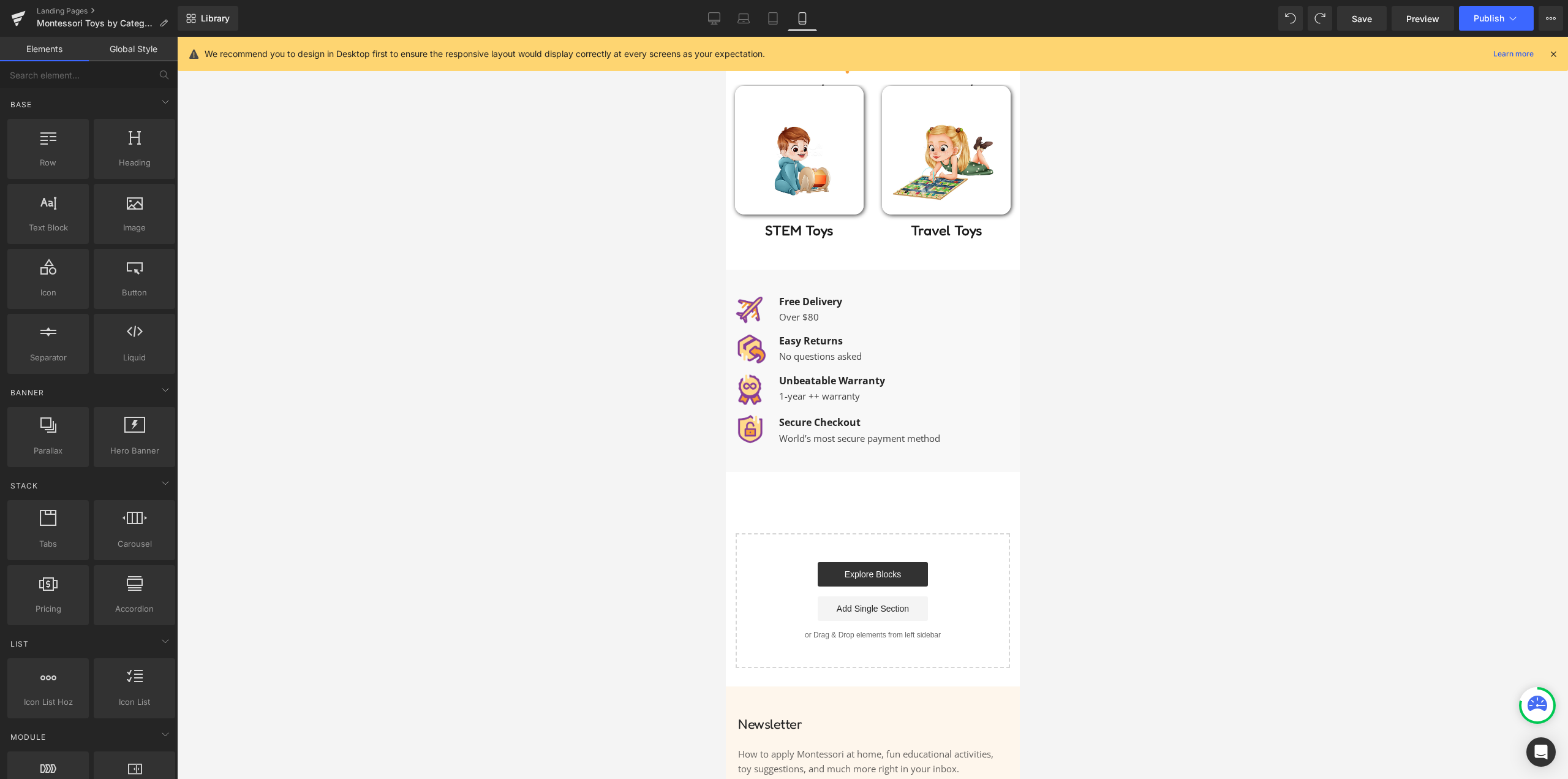
click at [662, 404] on div at bounding box center [872, 408] width 1391 height 742
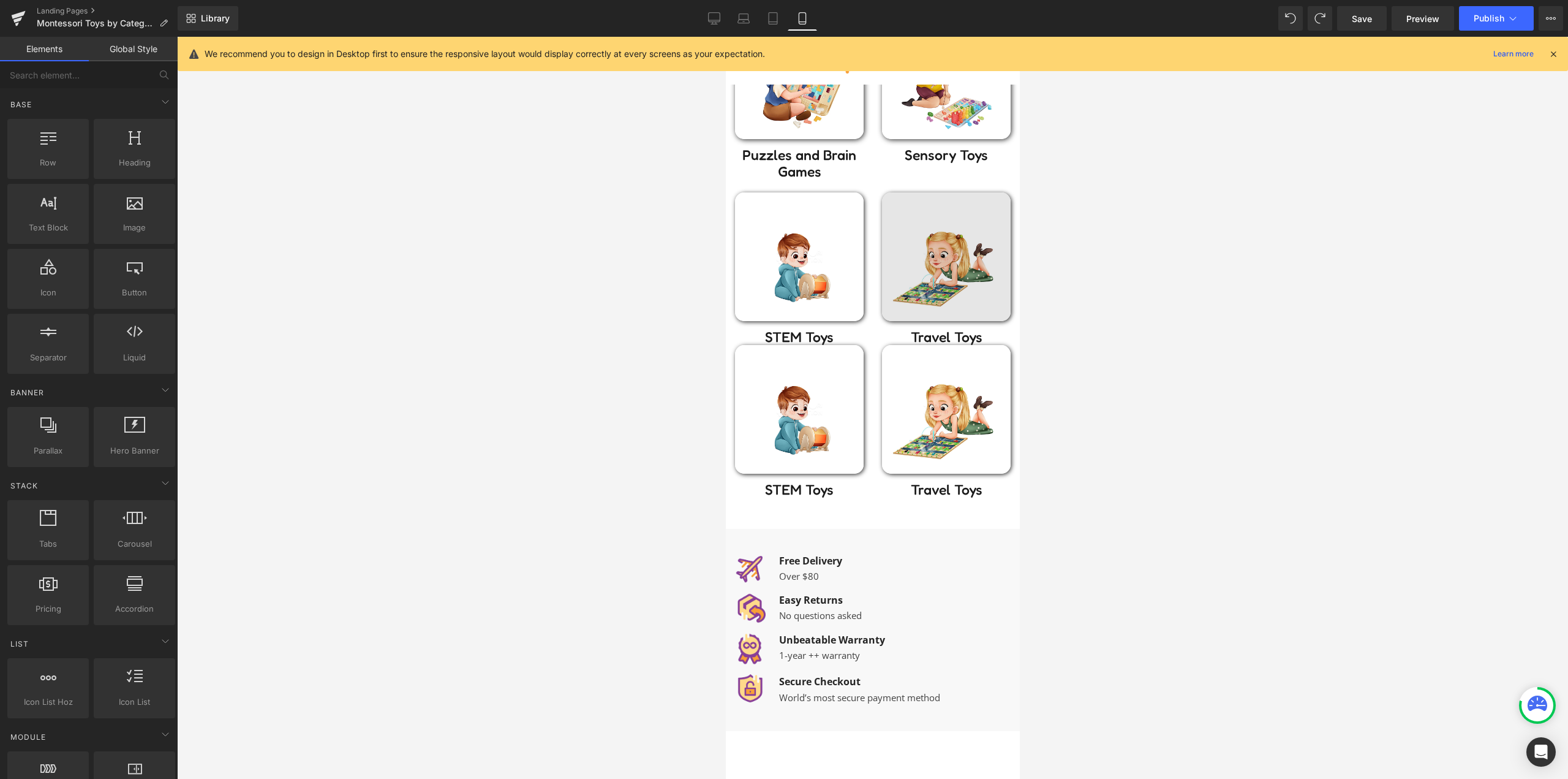
scroll to position [778, 0]
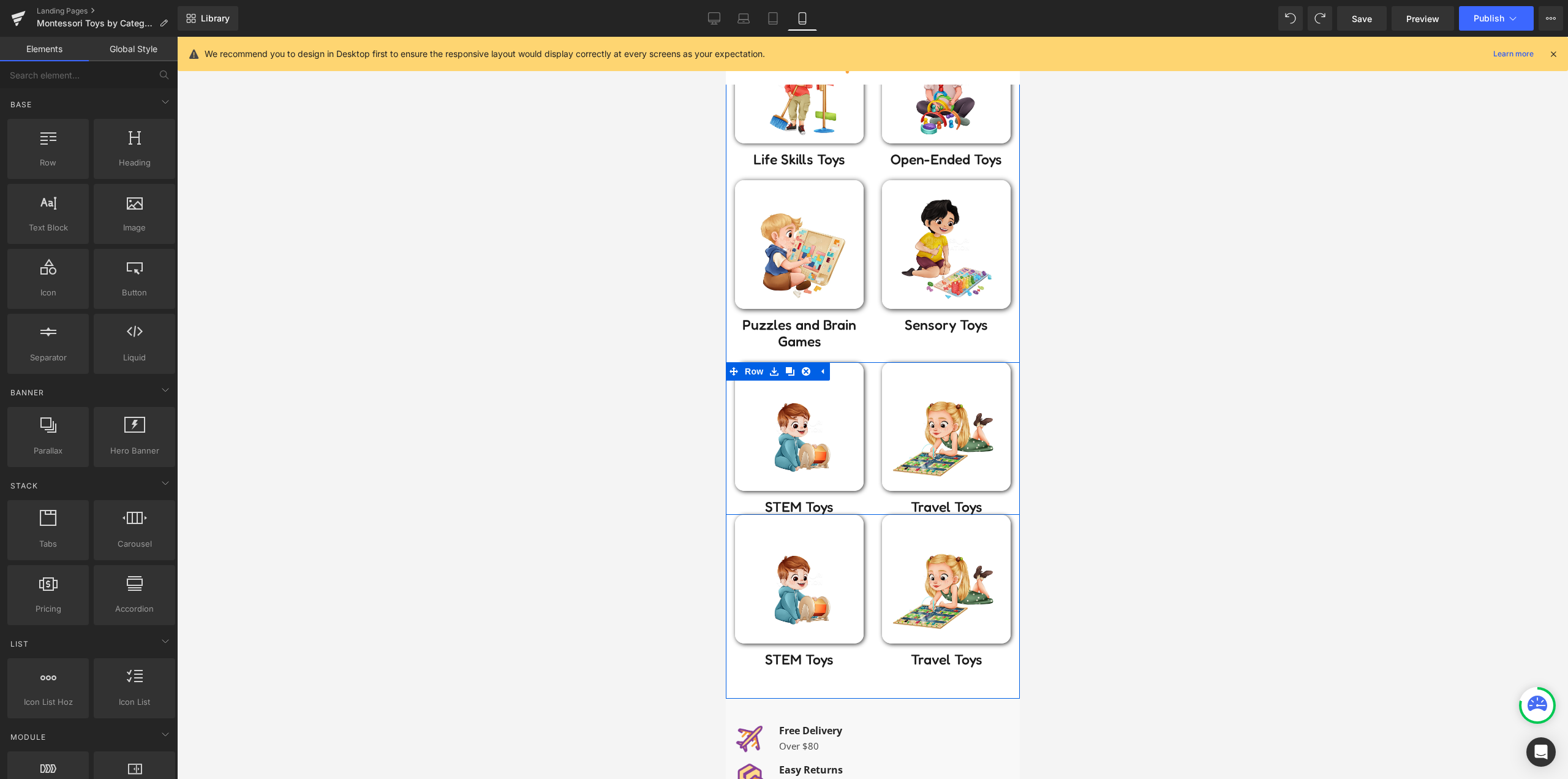
click at [872, 480] on div "Image Travel Toys Heading" at bounding box center [945, 439] width 147 height 153
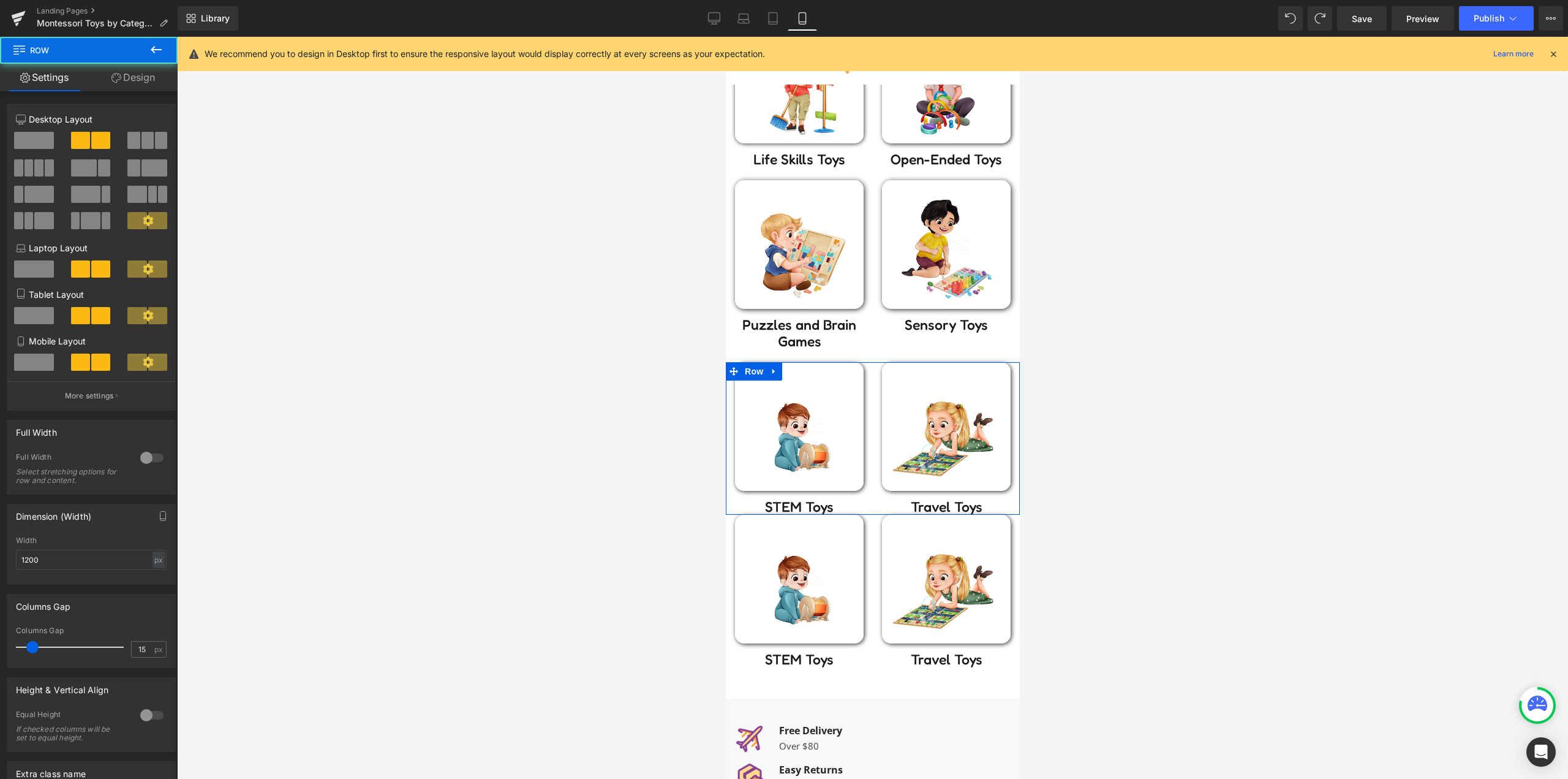
click at [122, 89] on link "Design" at bounding box center [132, 77] width 88 height 27
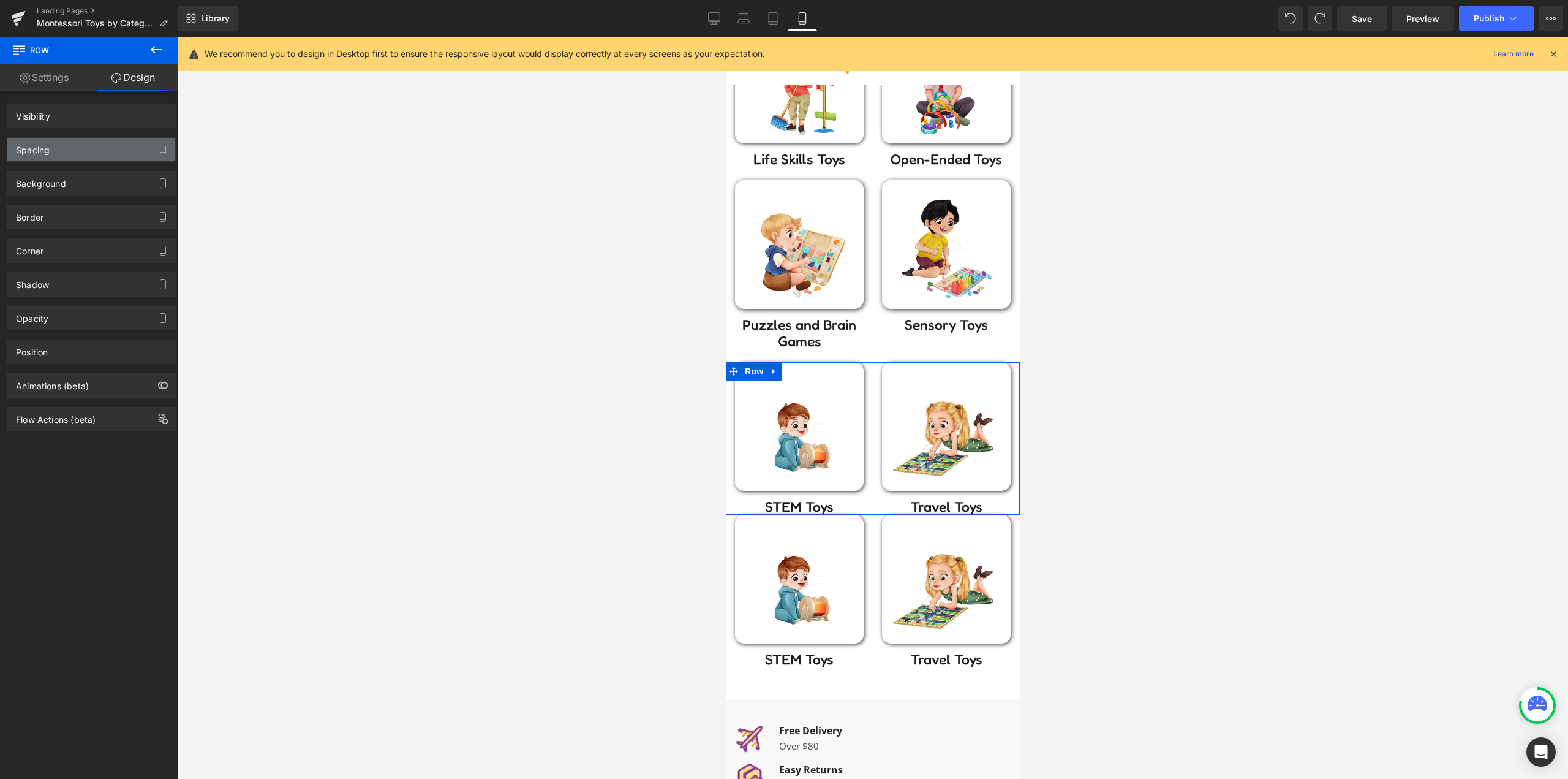
click at [80, 145] on div "Spacing" at bounding box center [92, 149] width 168 height 24
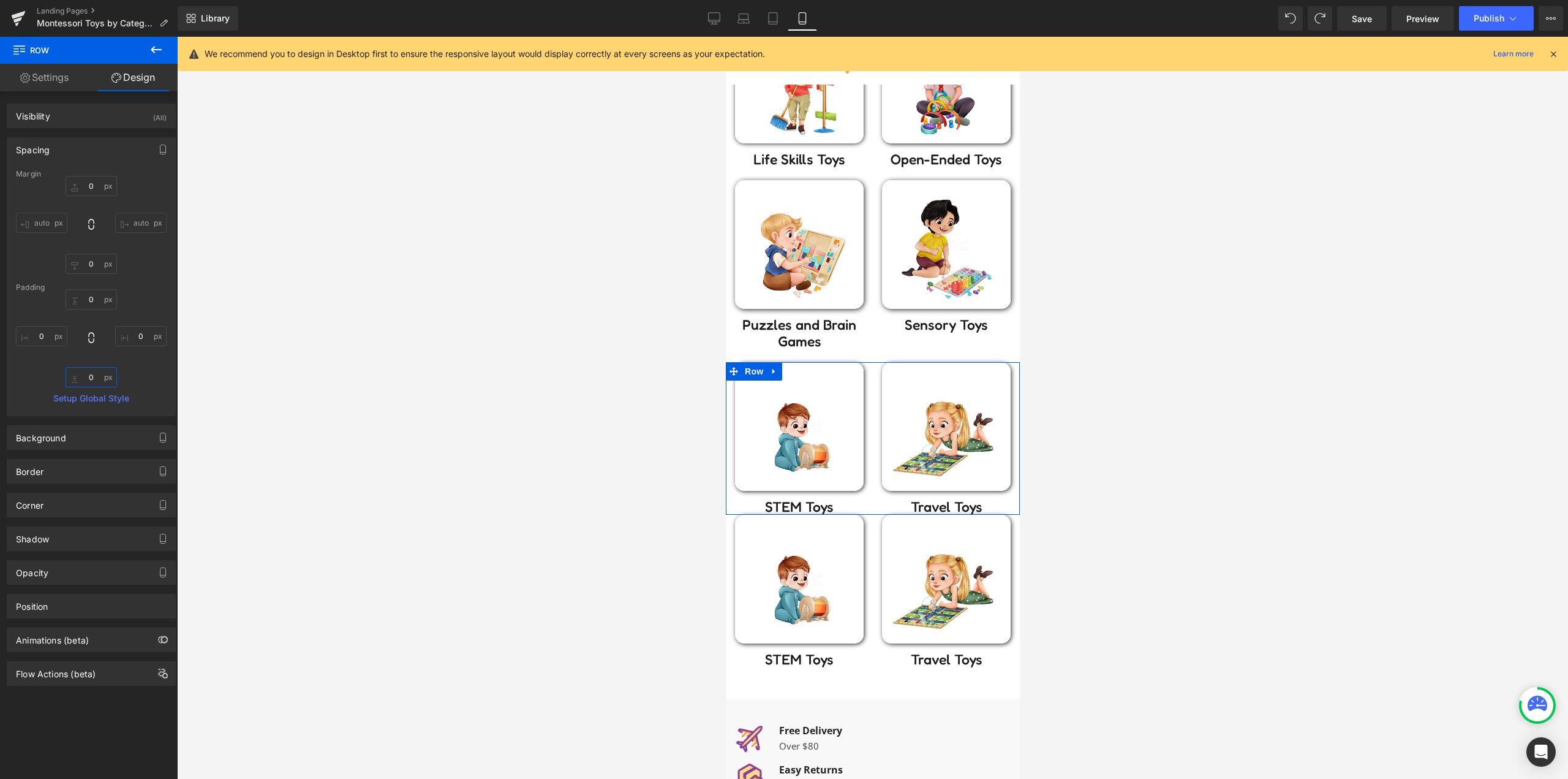
click at [84, 378] on input "0" at bounding box center [91, 377] width 52 height 20
type input "20"
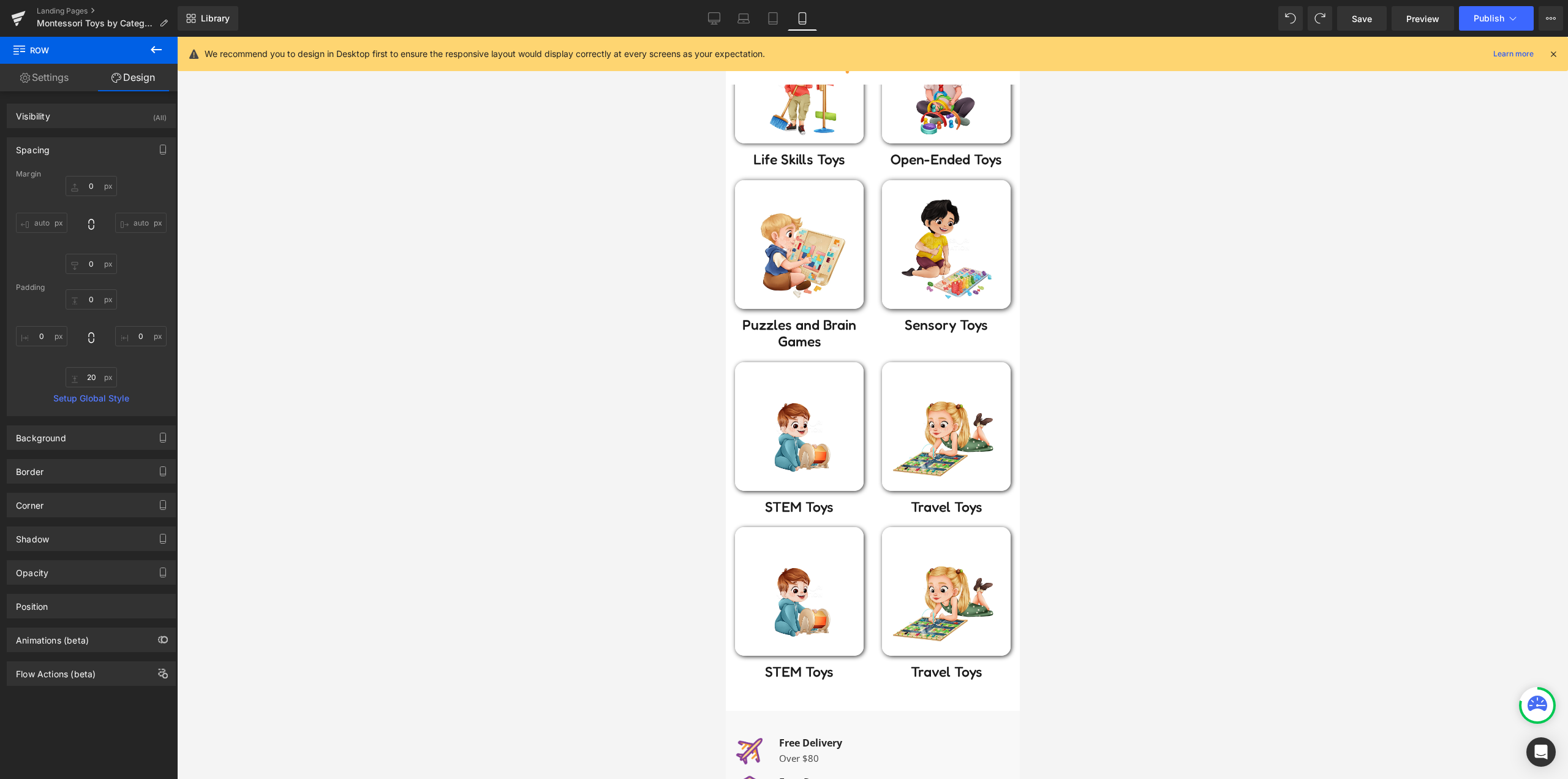
click at [557, 396] on div at bounding box center [872, 408] width 1391 height 742
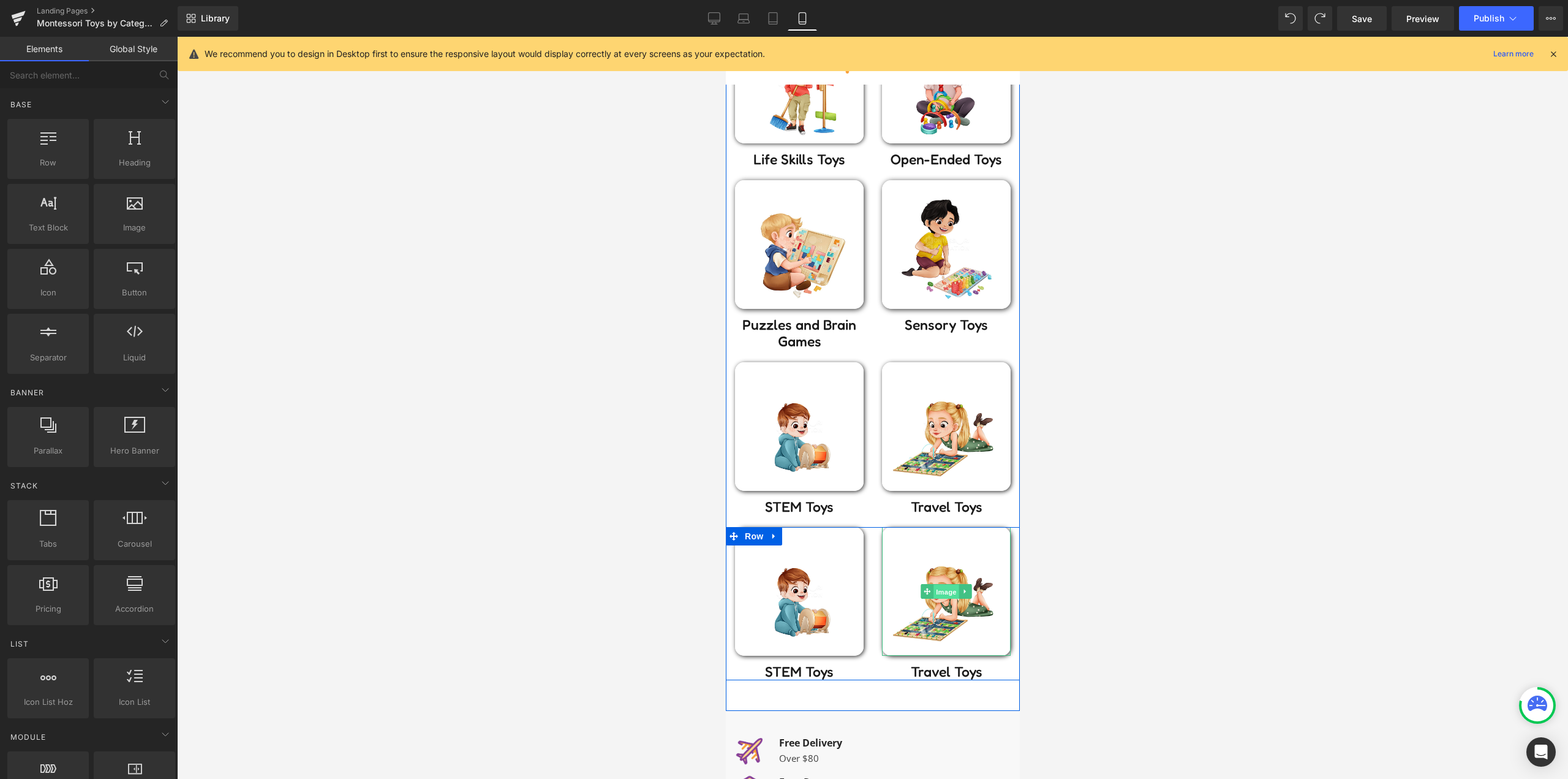
click at [945, 588] on span "Image" at bounding box center [945, 592] width 25 height 15
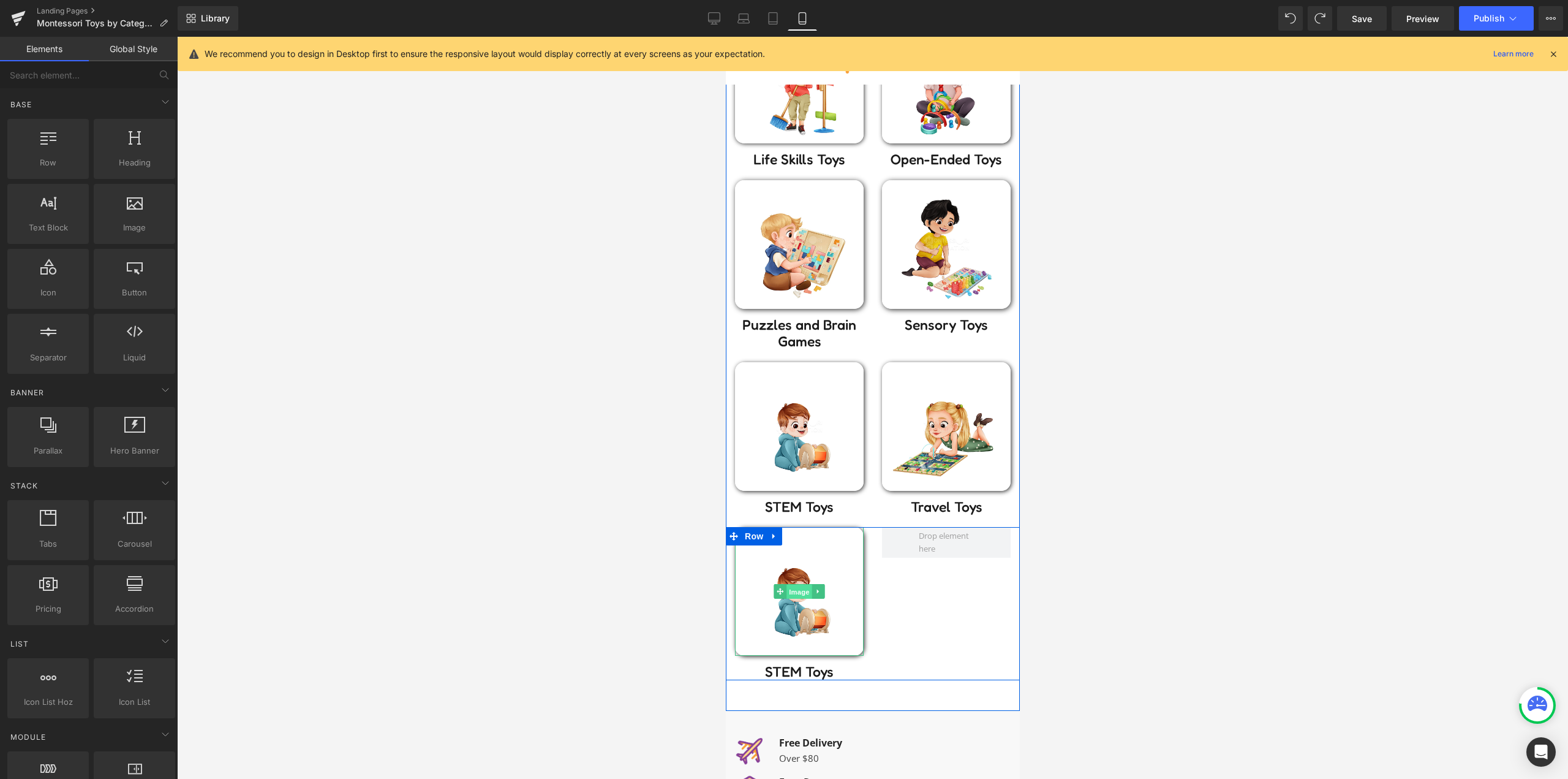
click at [797, 589] on span "Image" at bounding box center [798, 592] width 25 height 15
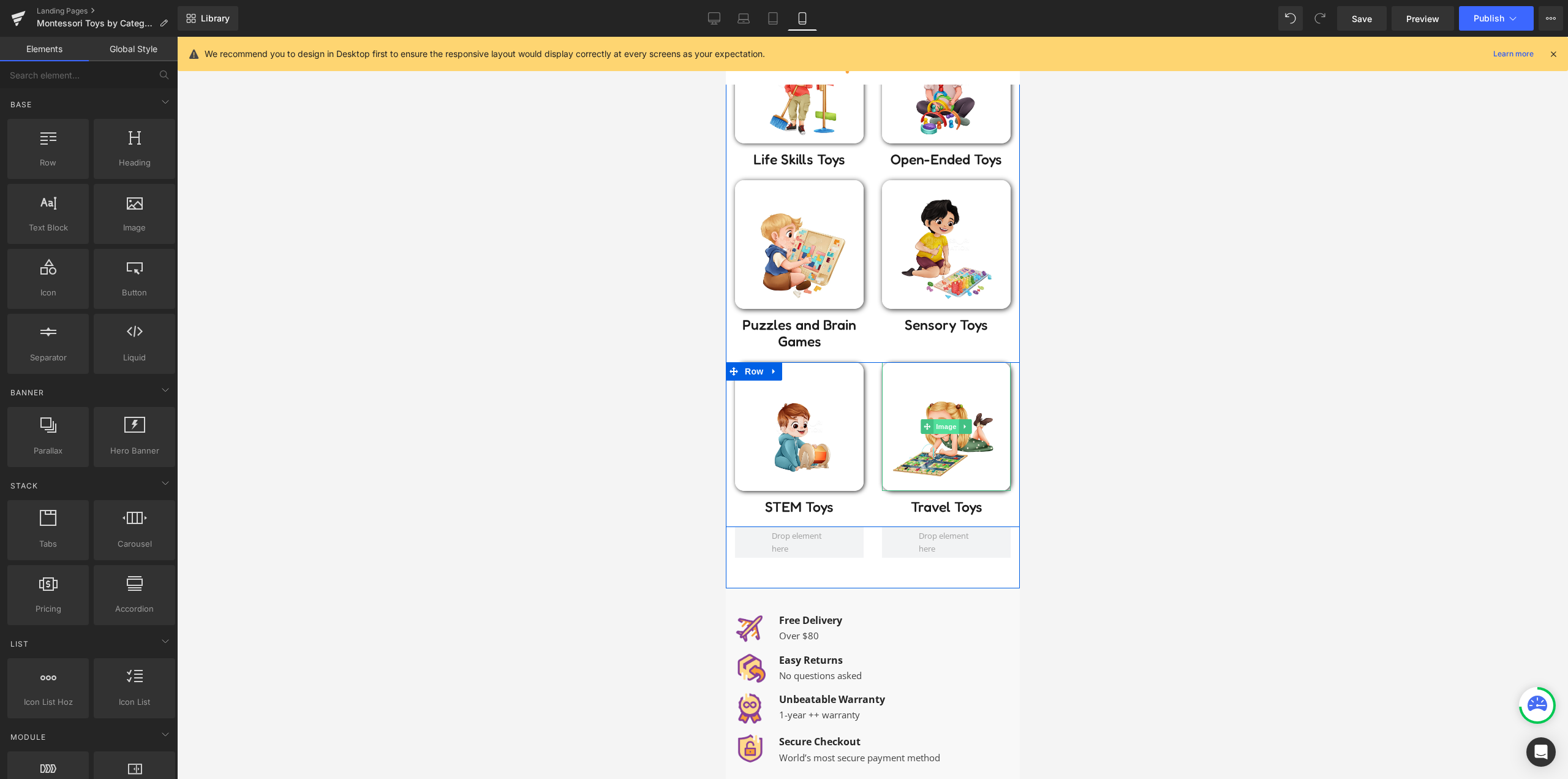
click at [940, 423] on span "Image" at bounding box center [945, 426] width 25 height 15
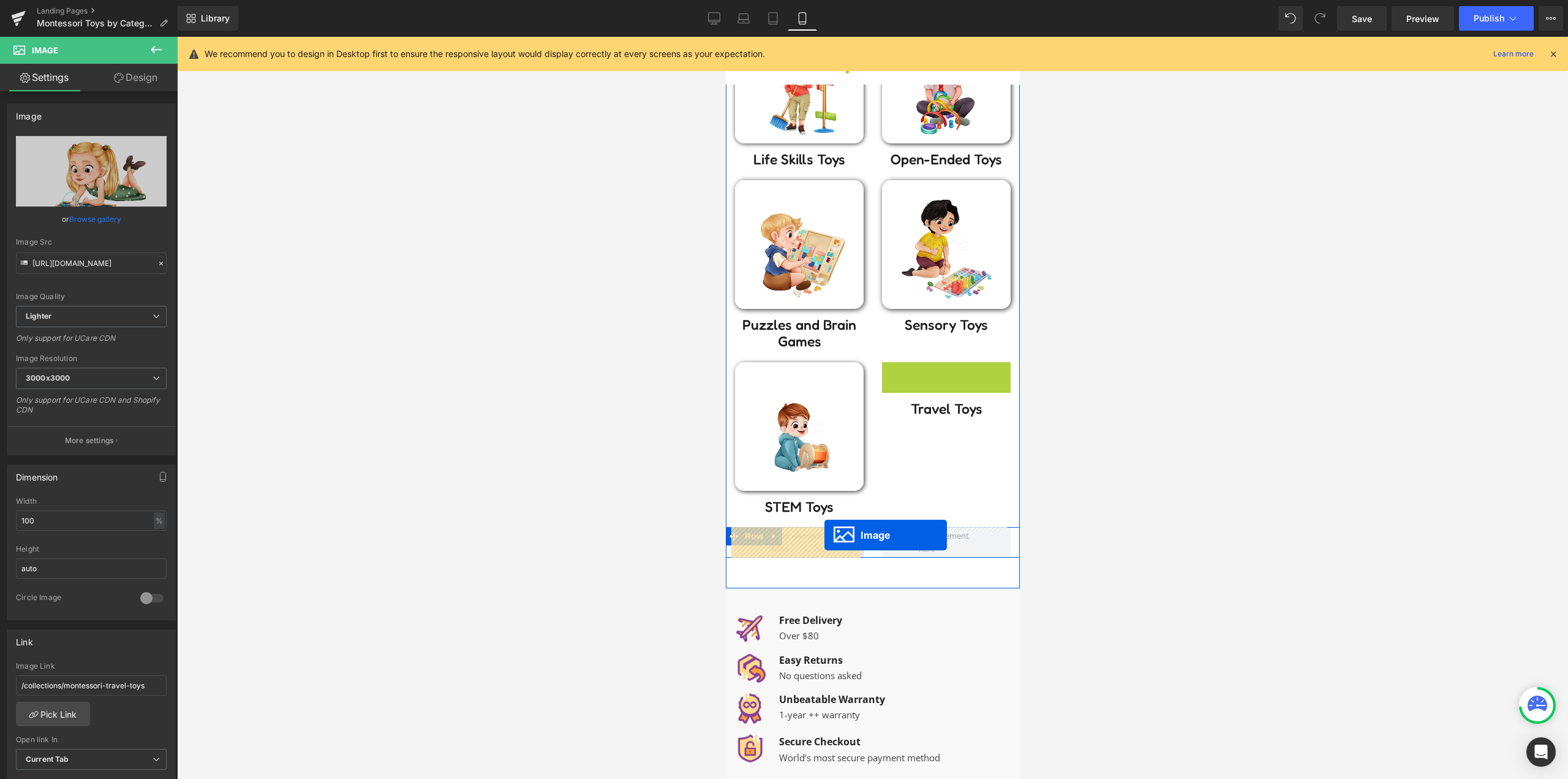
drag, startPoint x: 942, startPoint y: 424, endPoint x: 824, endPoint y: 535, distance: 162.0
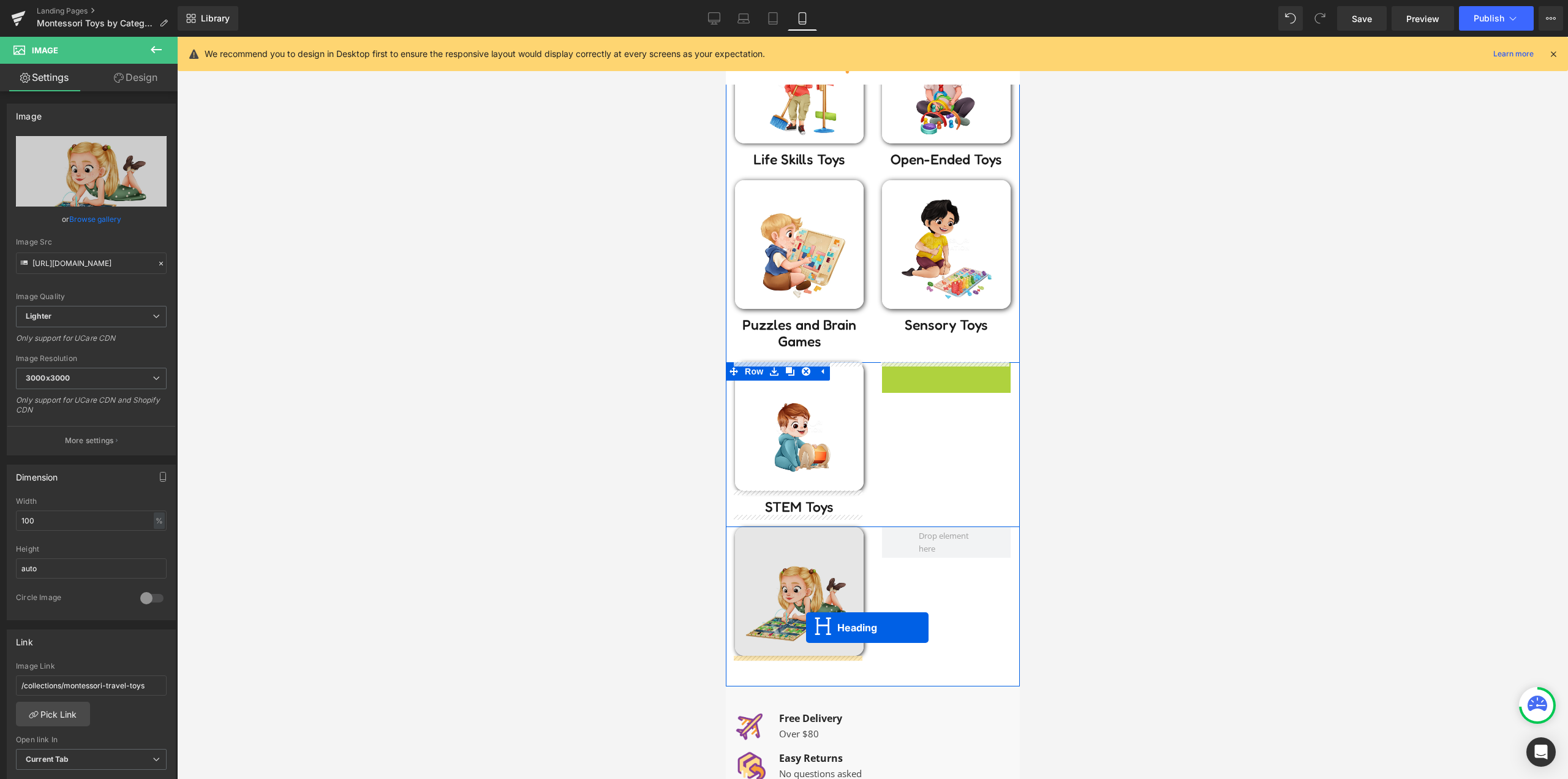
drag, startPoint x: 935, startPoint y: 374, endPoint x: 803, endPoint y: 640, distance: 297.0
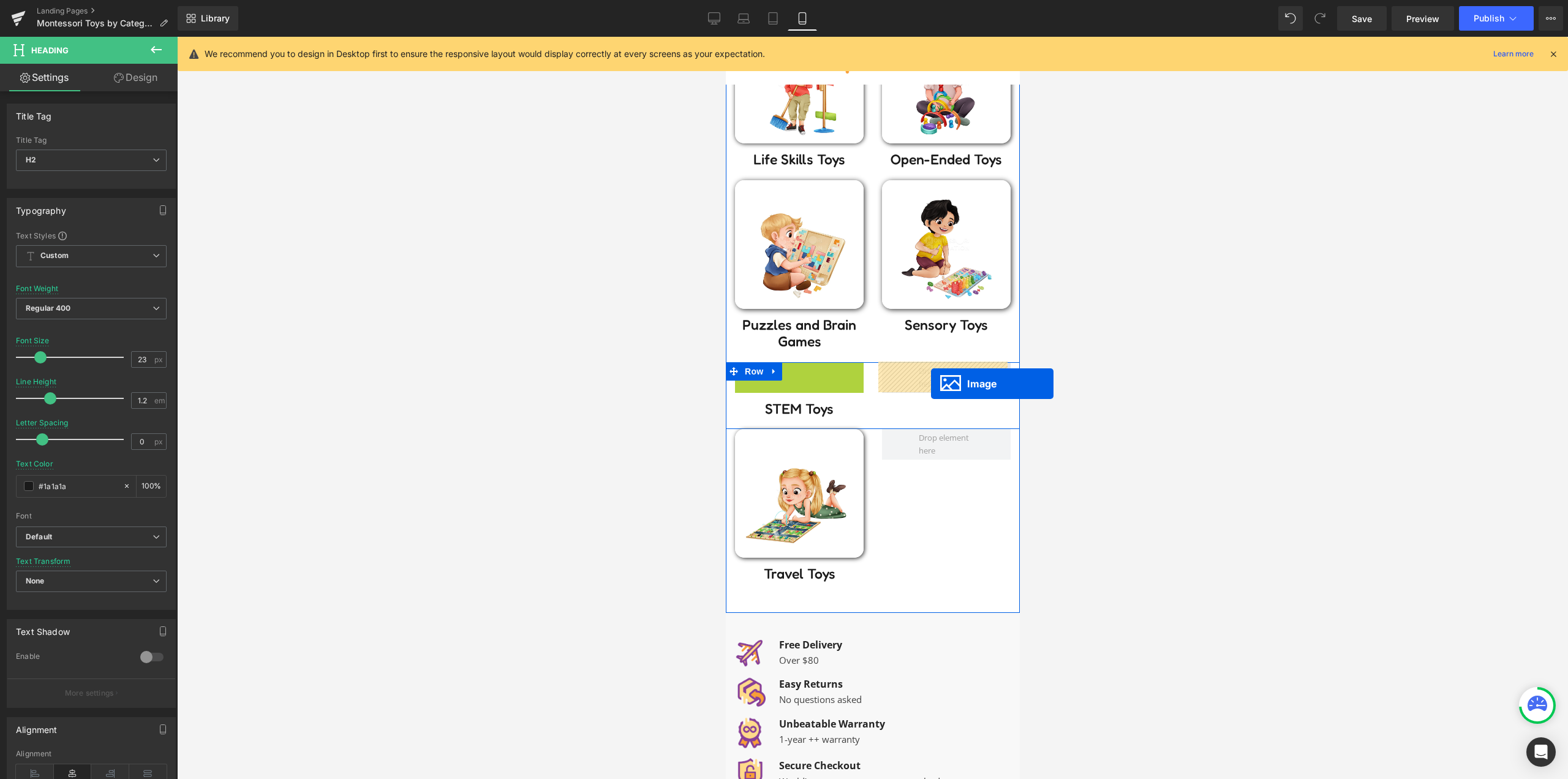
drag, startPoint x: 806, startPoint y: 421, endPoint x: 933, endPoint y: 381, distance: 133.2
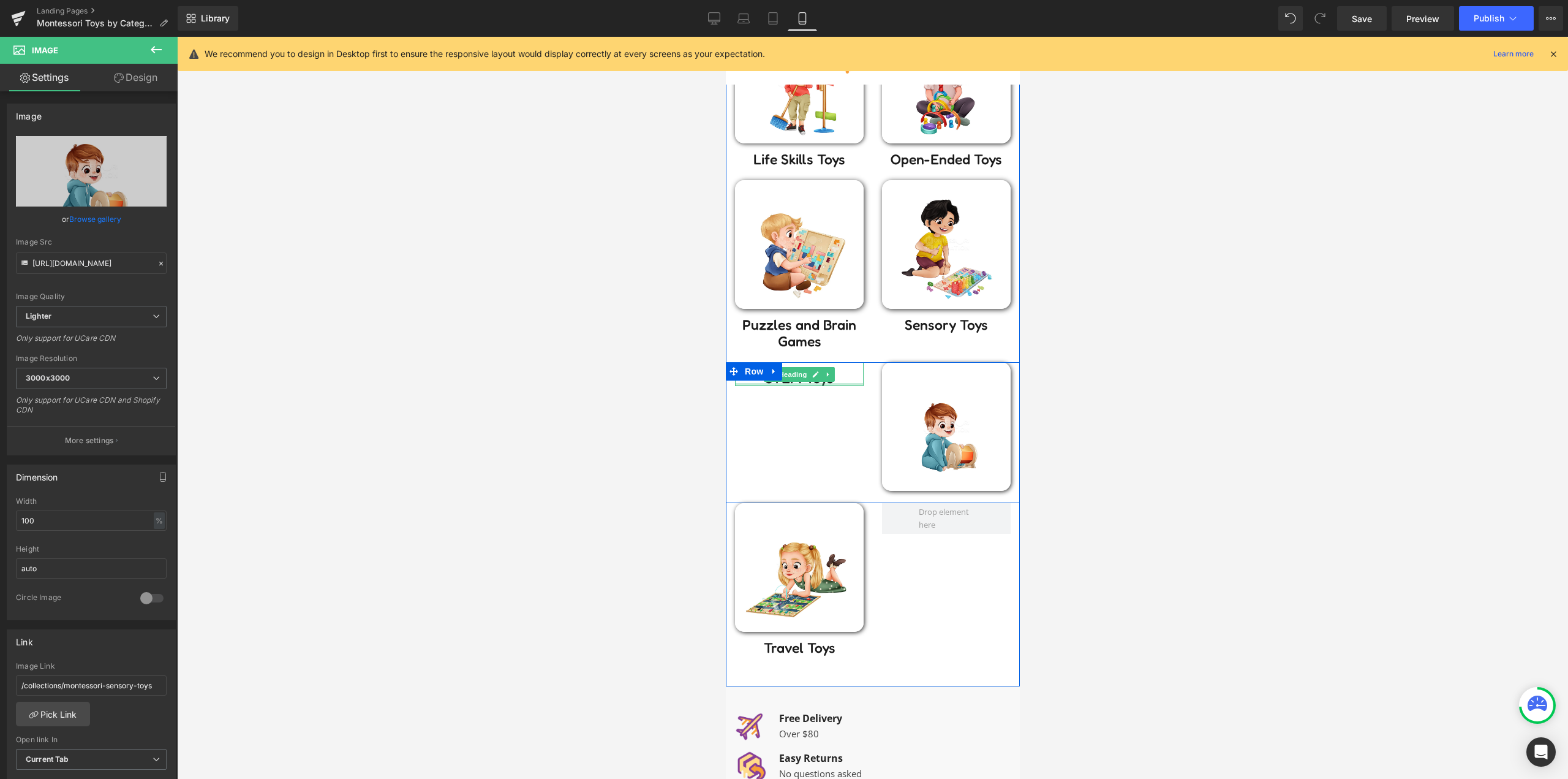
click at [791, 383] on div at bounding box center [798, 384] width 129 height 3
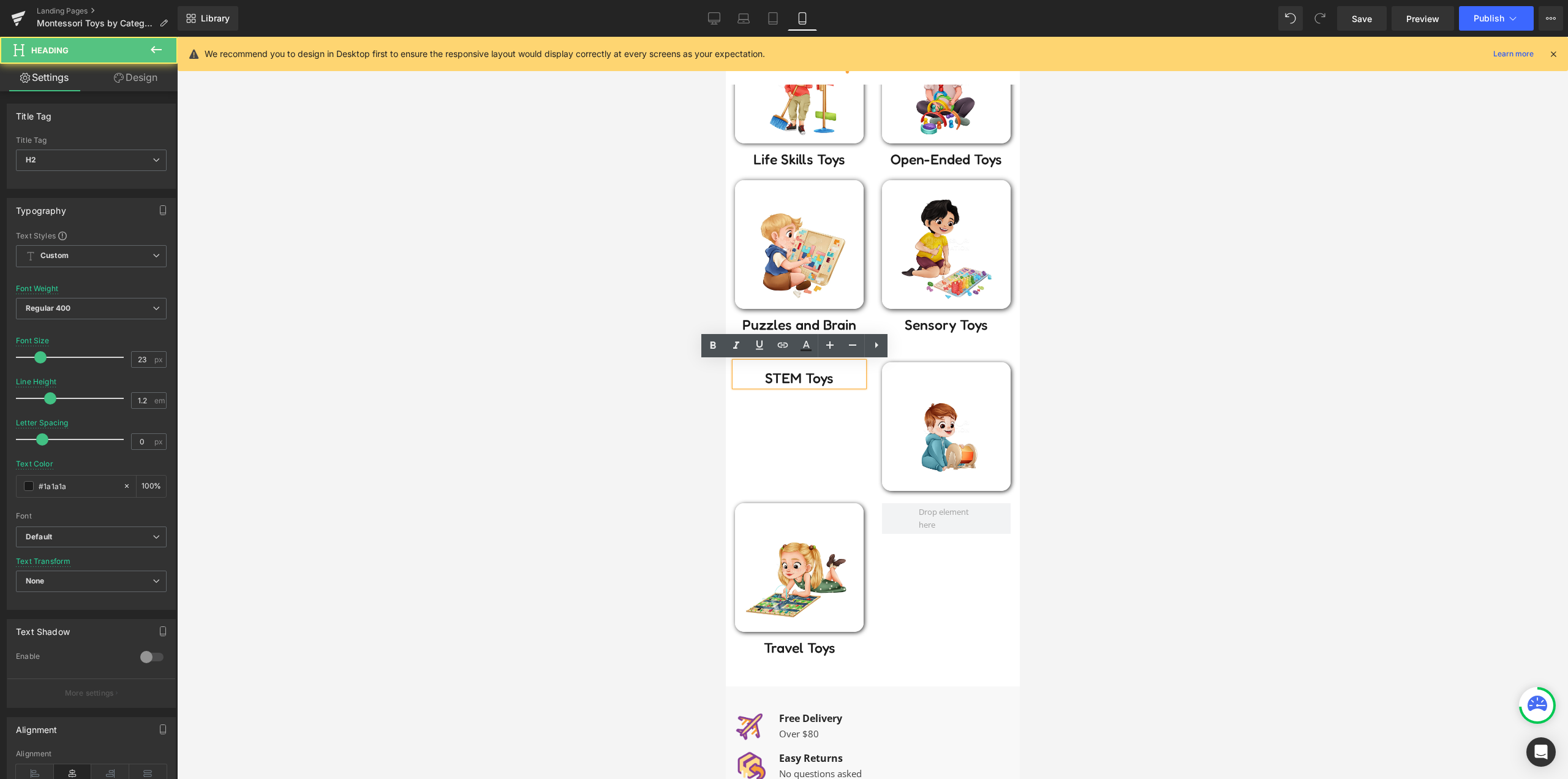
click at [833, 411] on div "STEM Toys Heading Image Row" at bounding box center [872, 432] width 294 height 141
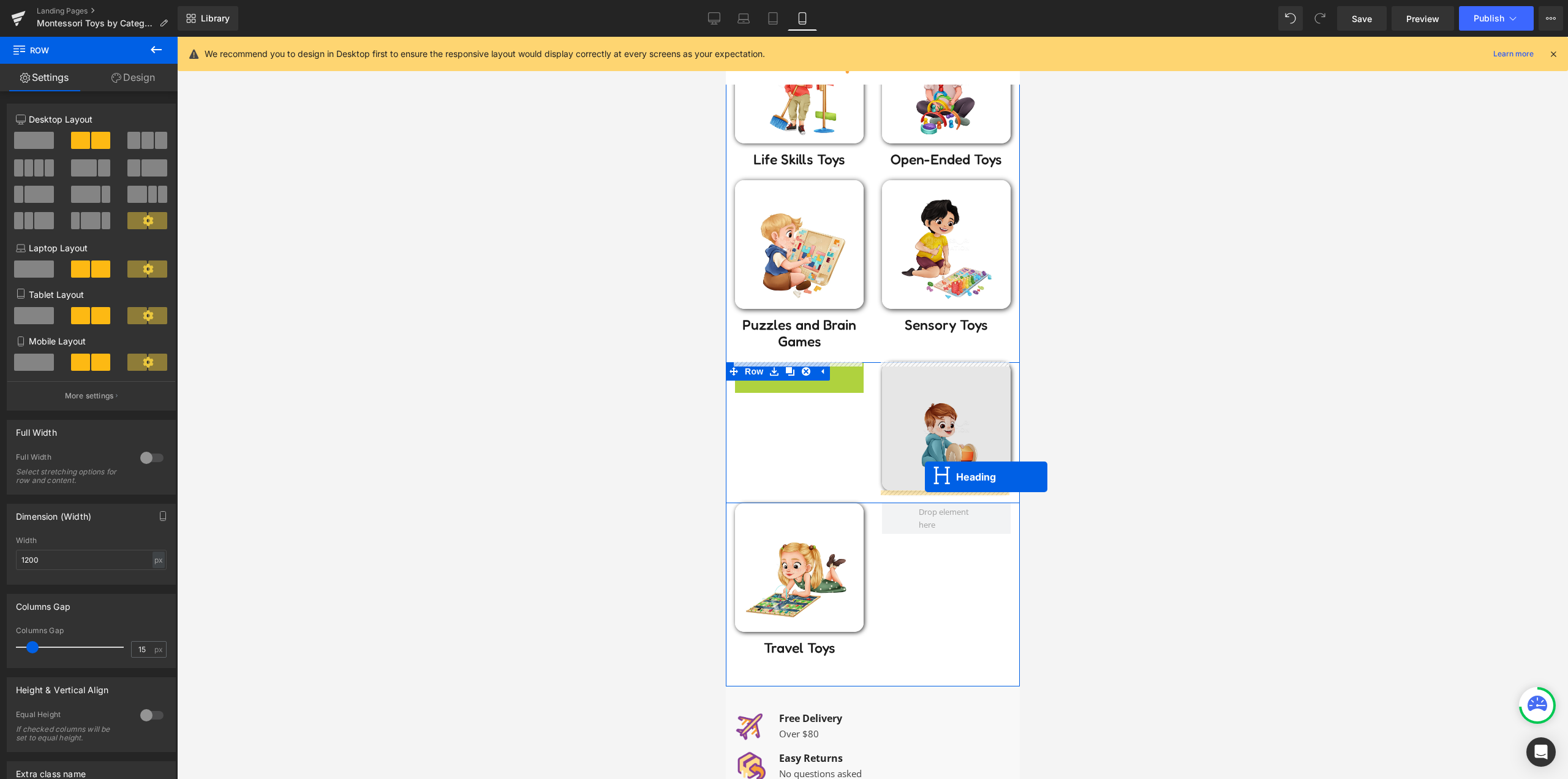
drag, startPoint x: 793, startPoint y: 376, endPoint x: 924, endPoint y: 476, distance: 164.8
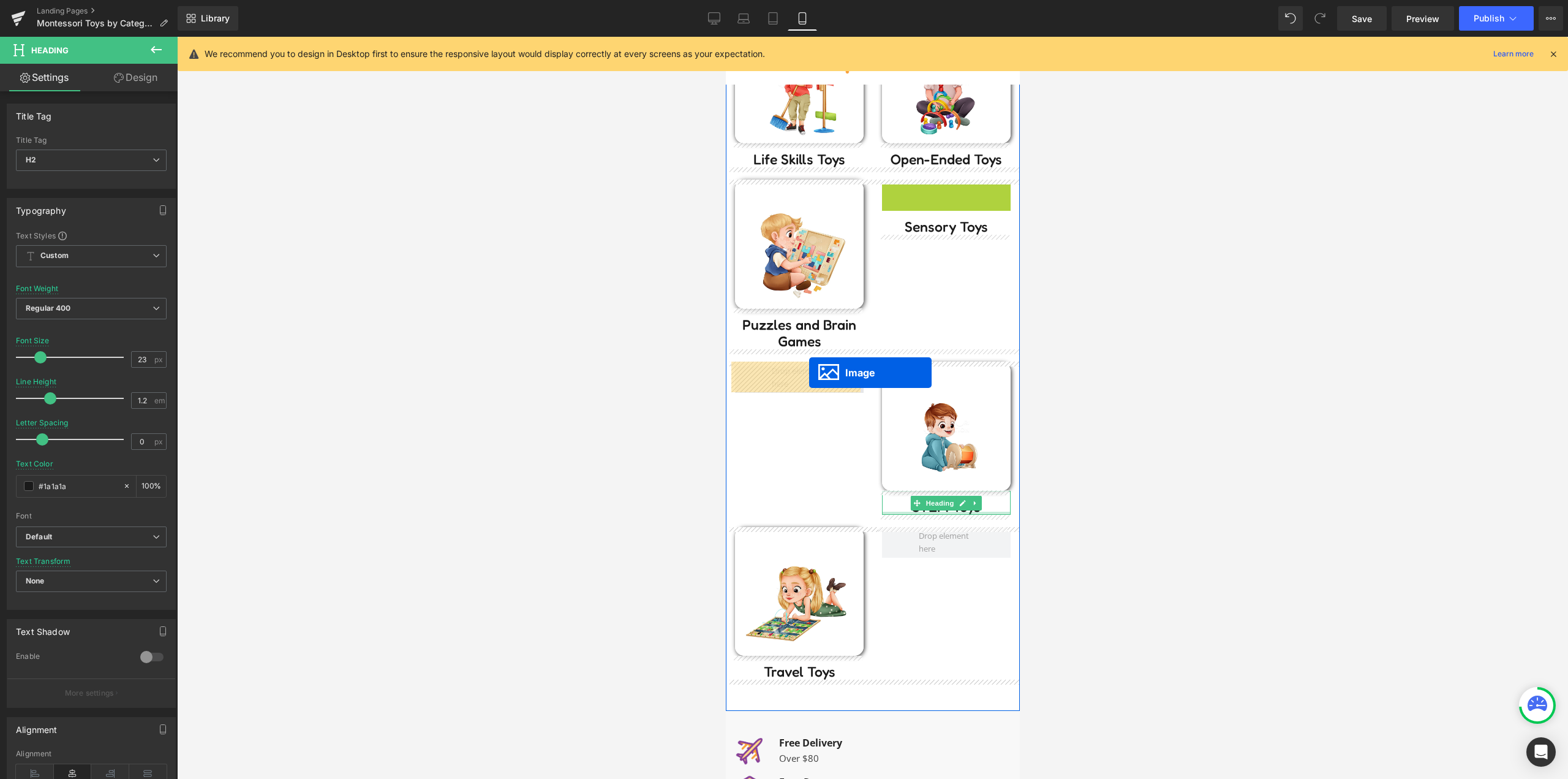
drag, startPoint x: 907, startPoint y: 281, endPoint x: 809, endPoint y: 373, distance: 134.4
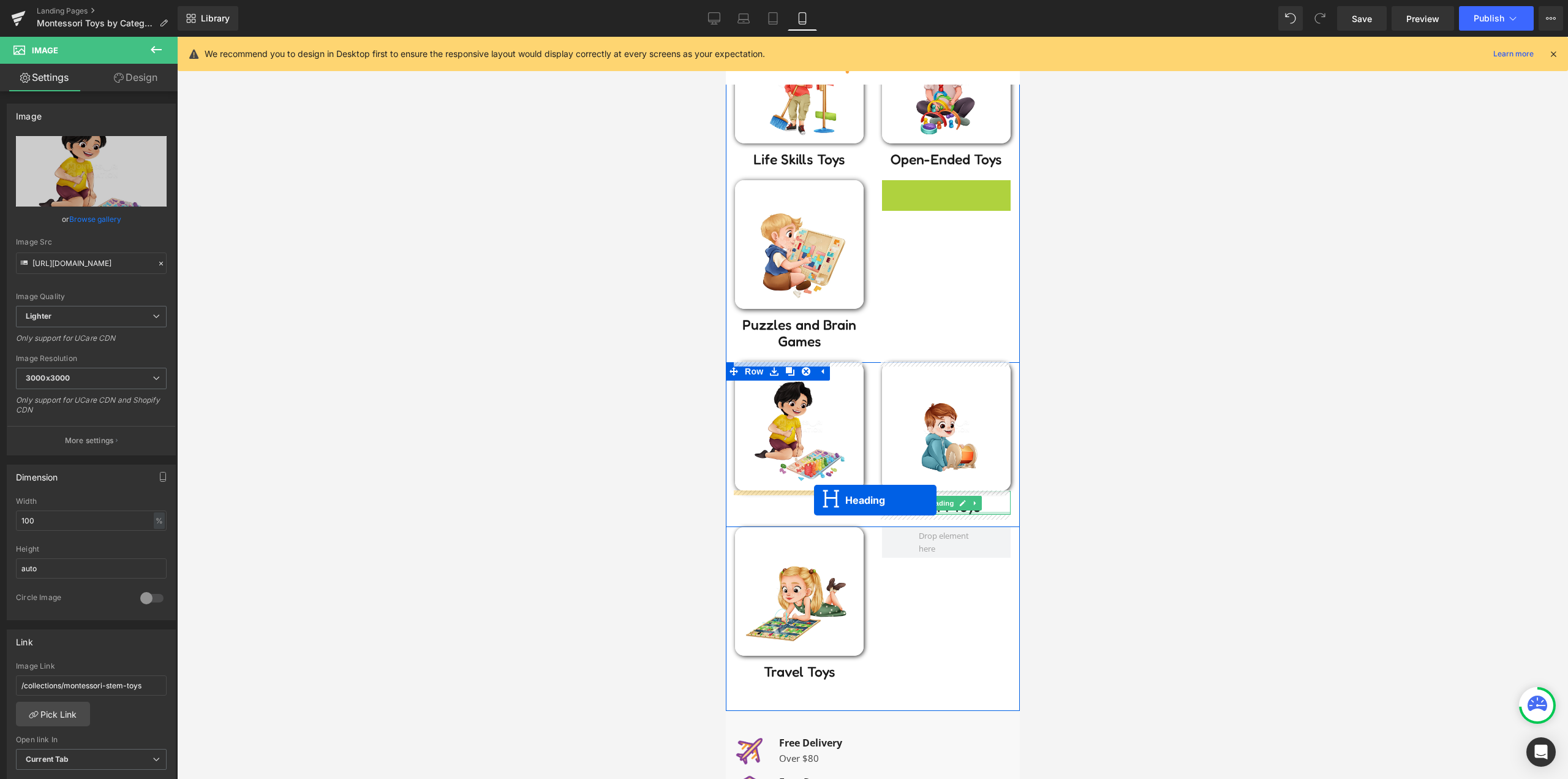
drag, startPoint x: 936, startPoint y: 191, endPoint x: 813, endPoint y: 500, distance: 332.6
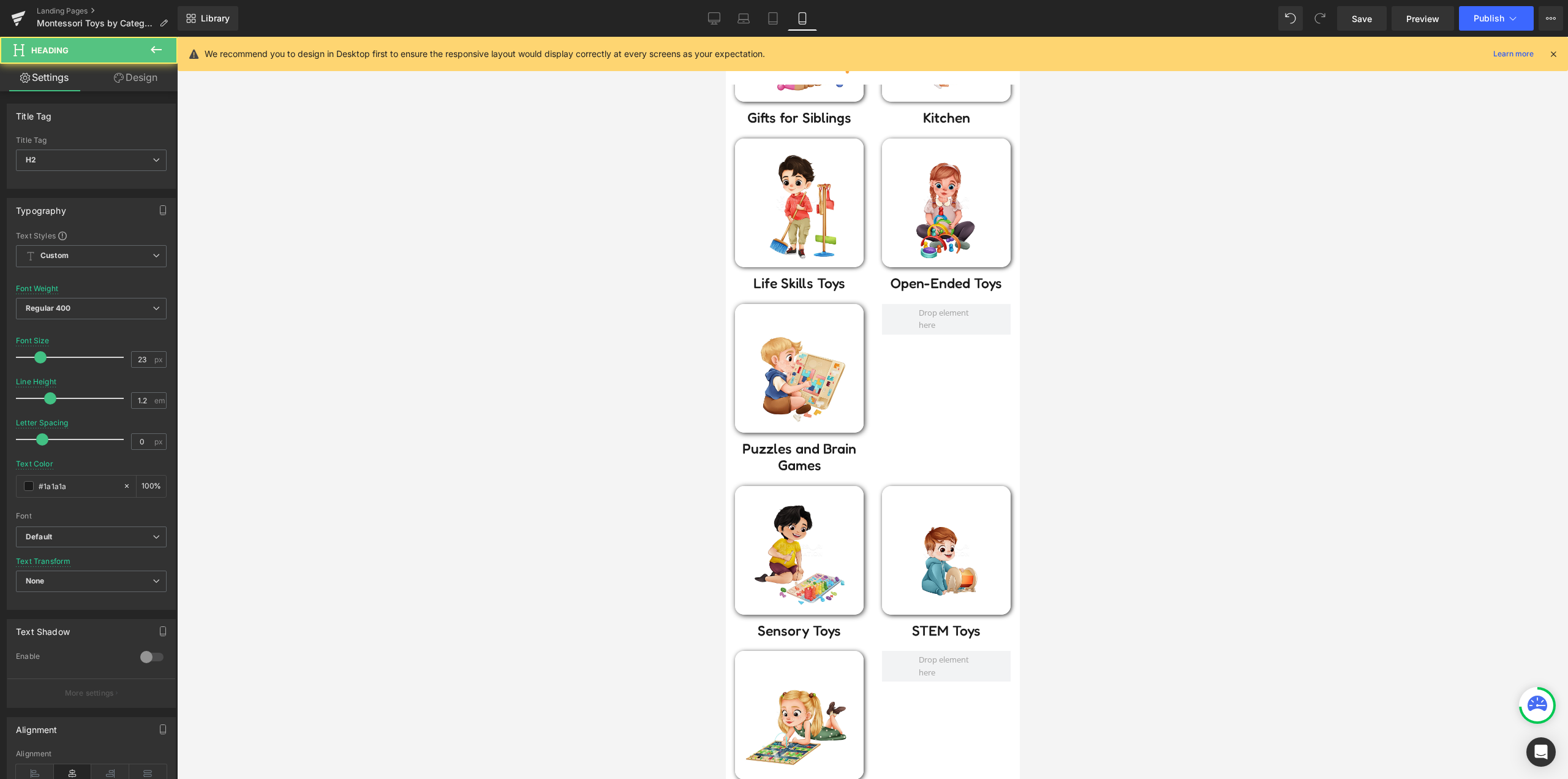
scroll to position [594, 0]
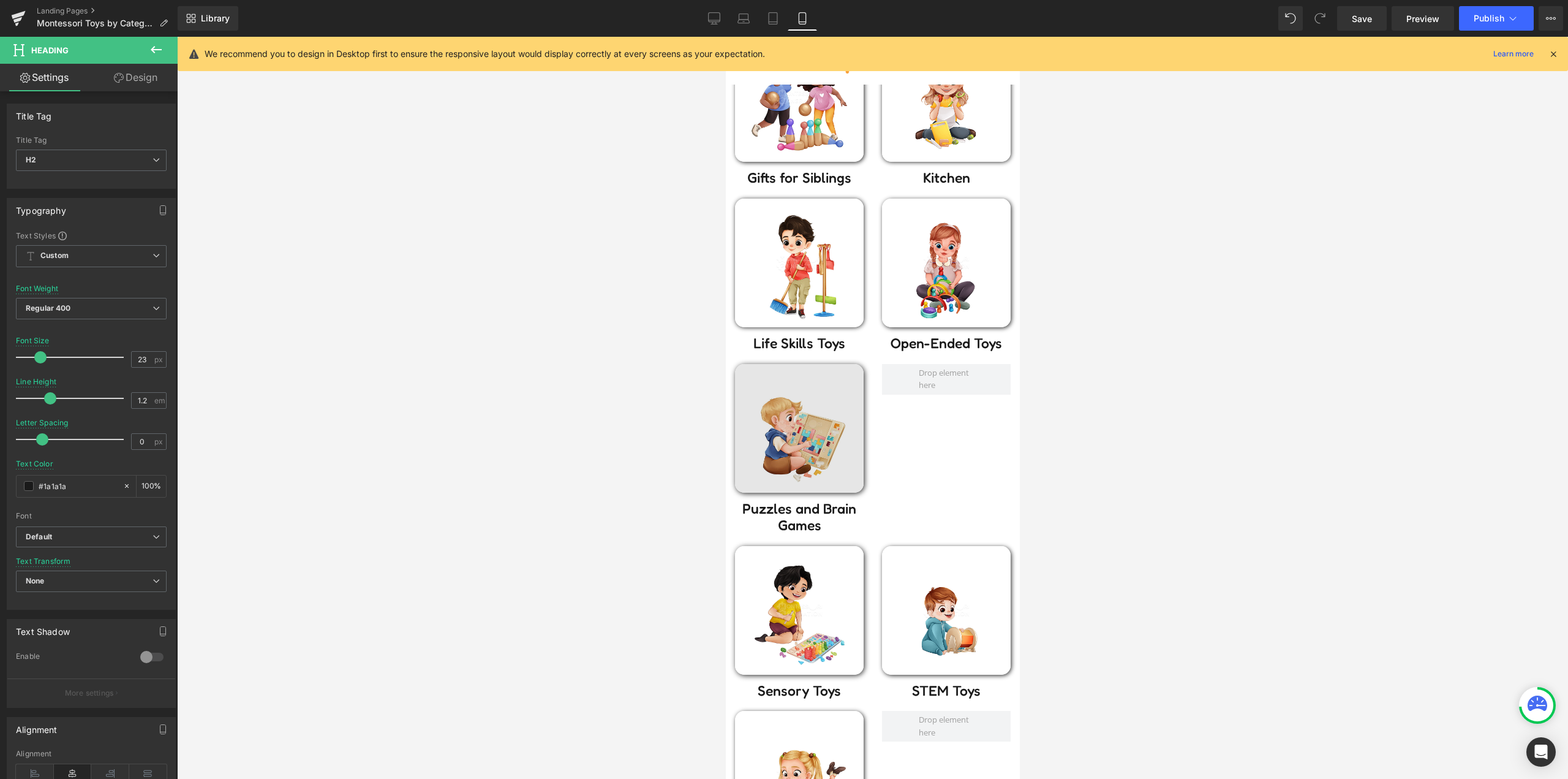
click at [795, 419] on img at bounding box center [798, 428] width 129 height 129
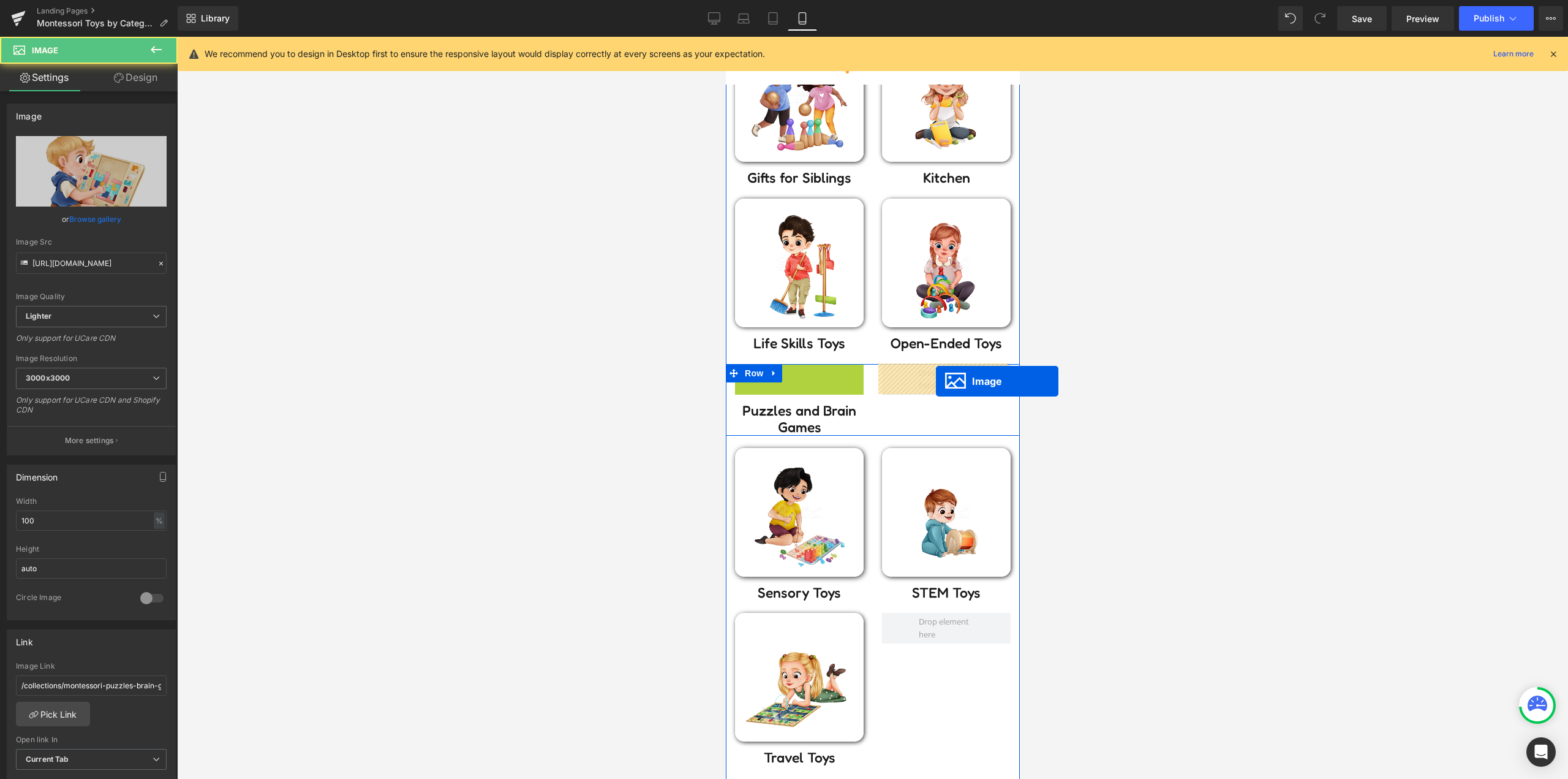
drag, startPoint x: 795, startPoint y: 425, endPoint x: 935, endPoint y: 381, distance: 146.8
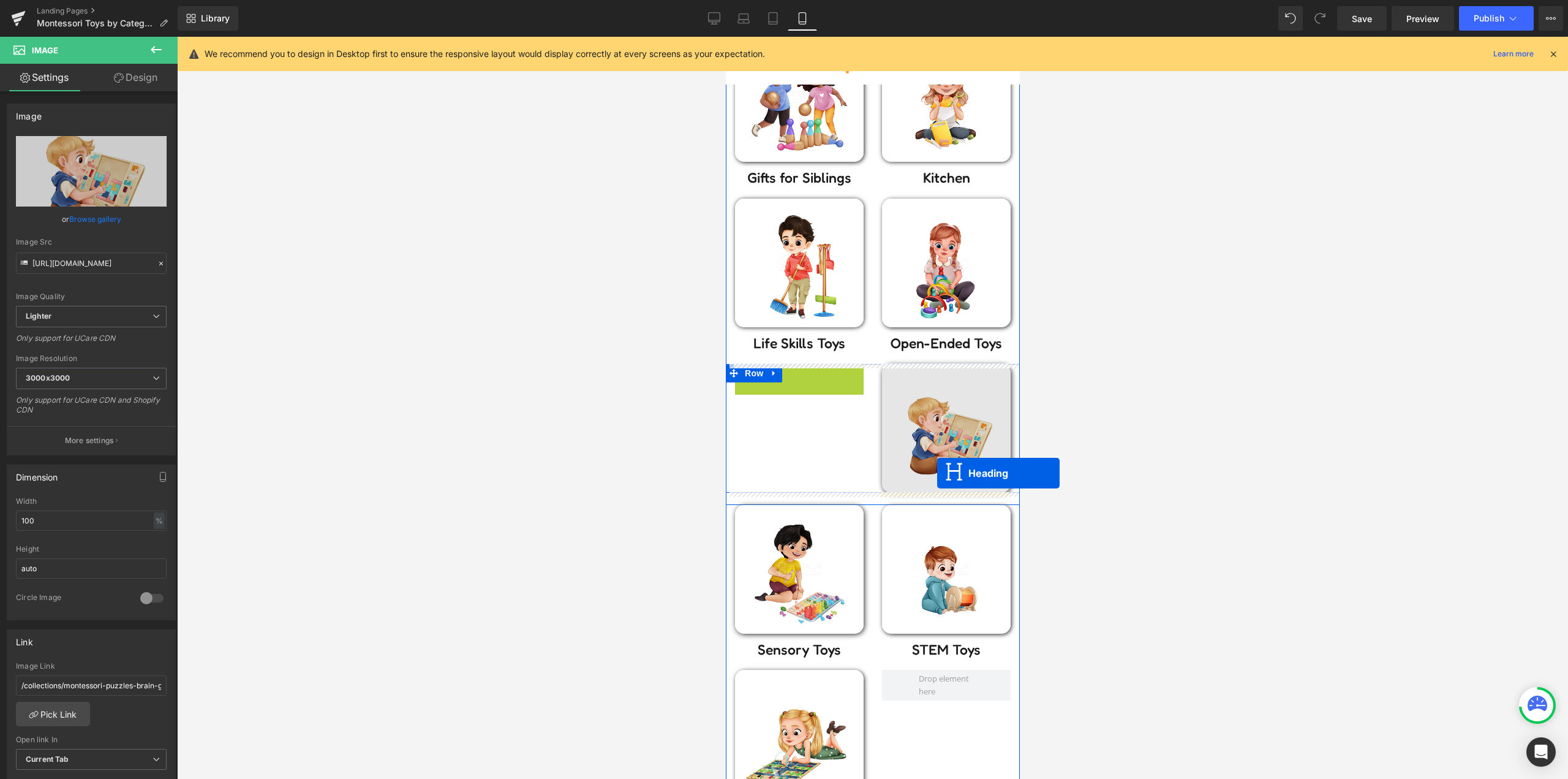
drag, startPoint x: 841, startPoint y: 413, endPoint x: 941, endPoint y: 473, distance: 116.6
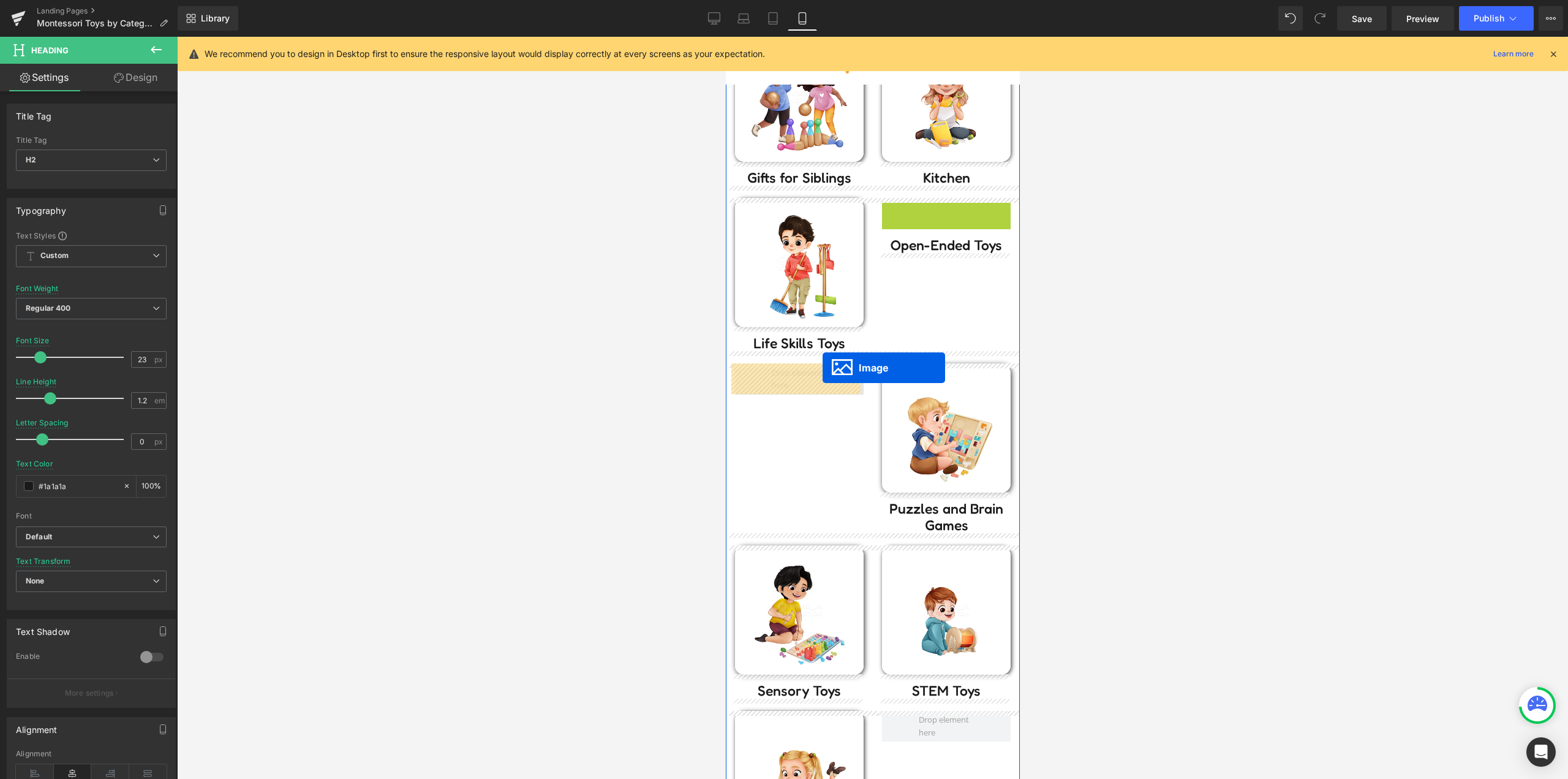
drag, startPoint x: 935, startPoint y: 261, endPoint x: 816, endPoint y: 374, distance: 164.1
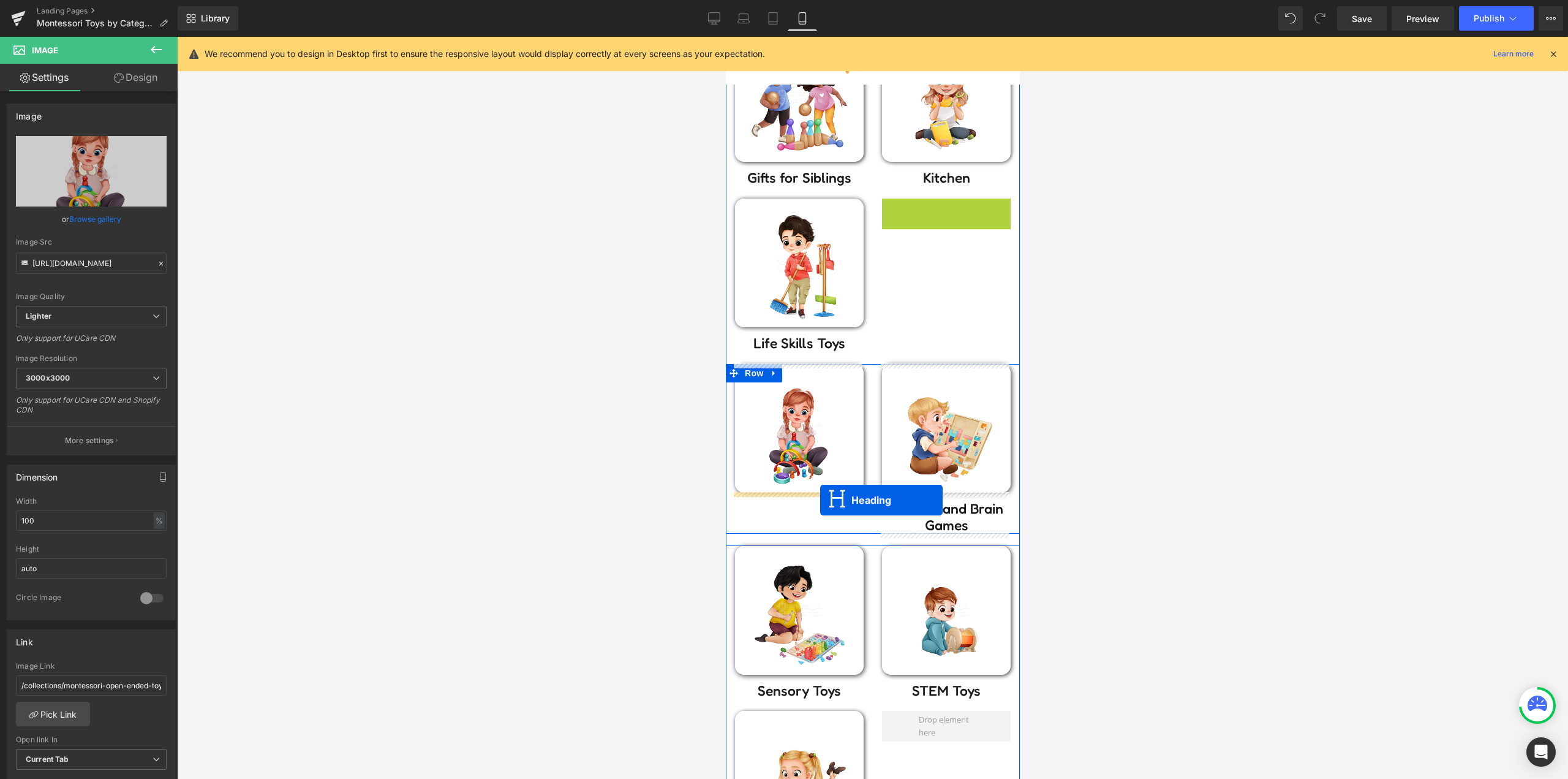
drag, startPoint x: 935, startPoint y: 213, endPoint x: 819, endPoint y: 500, distance: 309.6
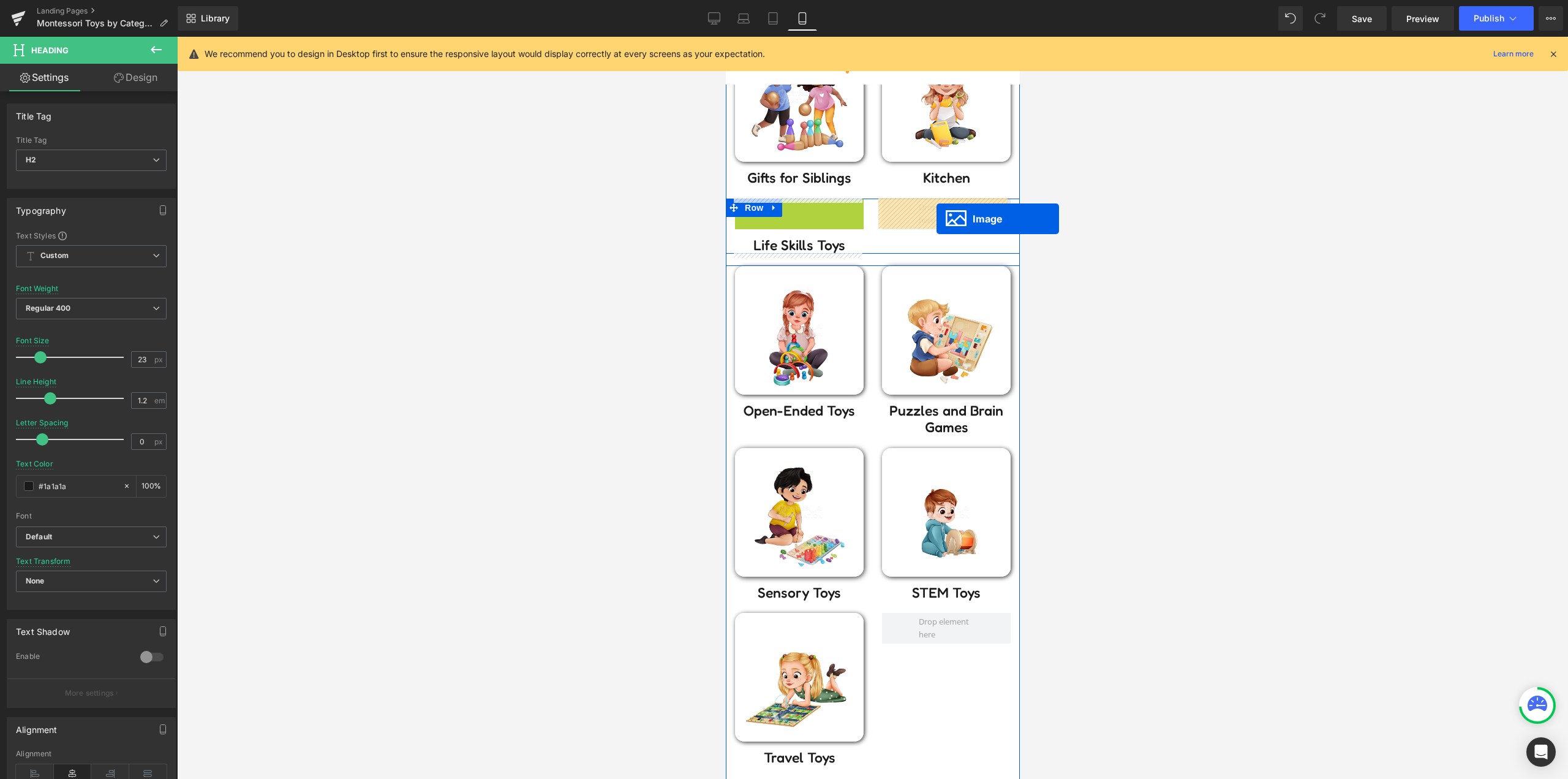
drag, startPoint x: 908, startPoint y: 227, endPoint x: 936, endPoint y: 218, distance: 29.4
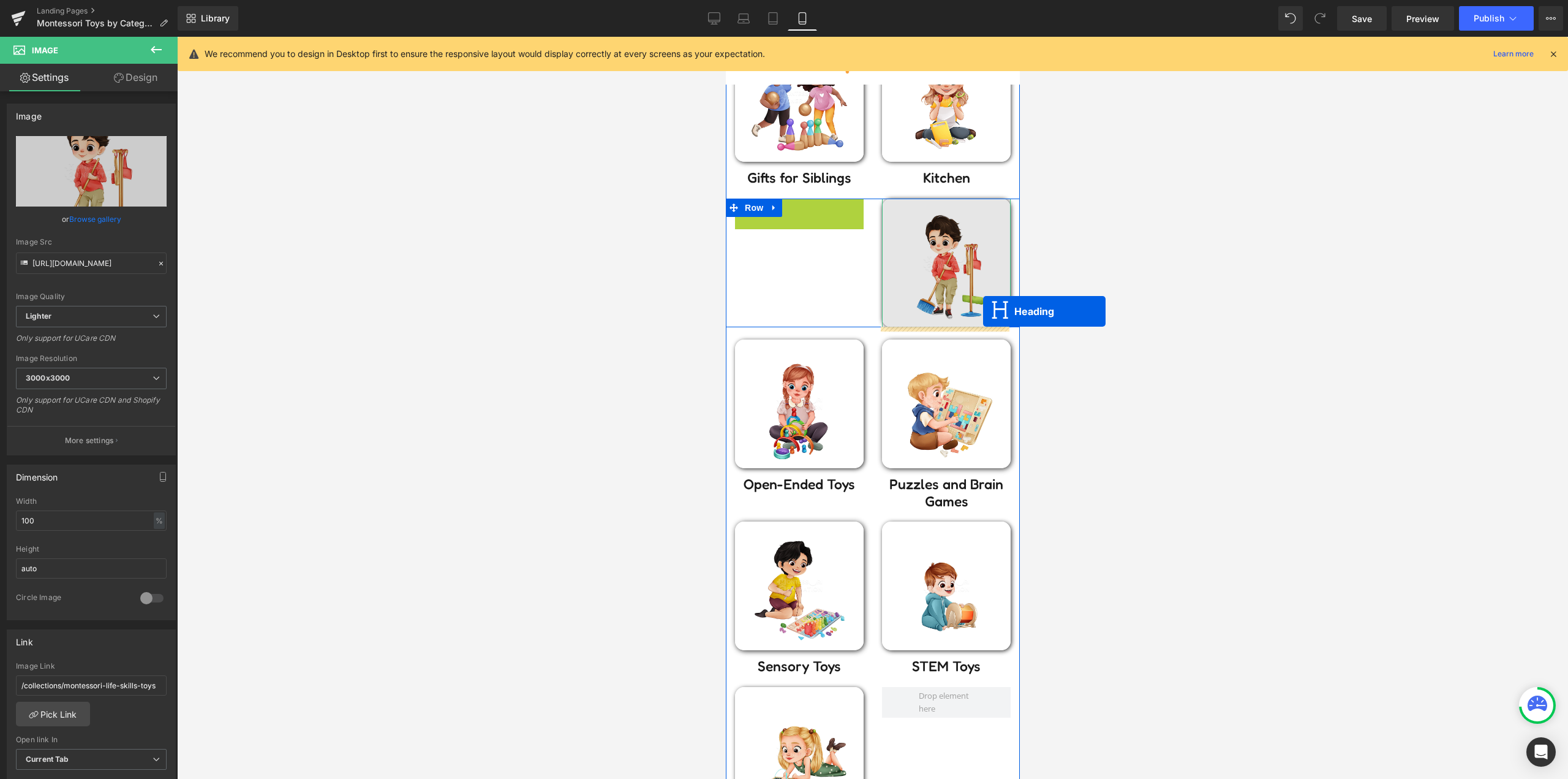
drag, startPoint x: 792, startPoint y: 211, endPoint x: 982, endPoint y: 311, distance: 214.7
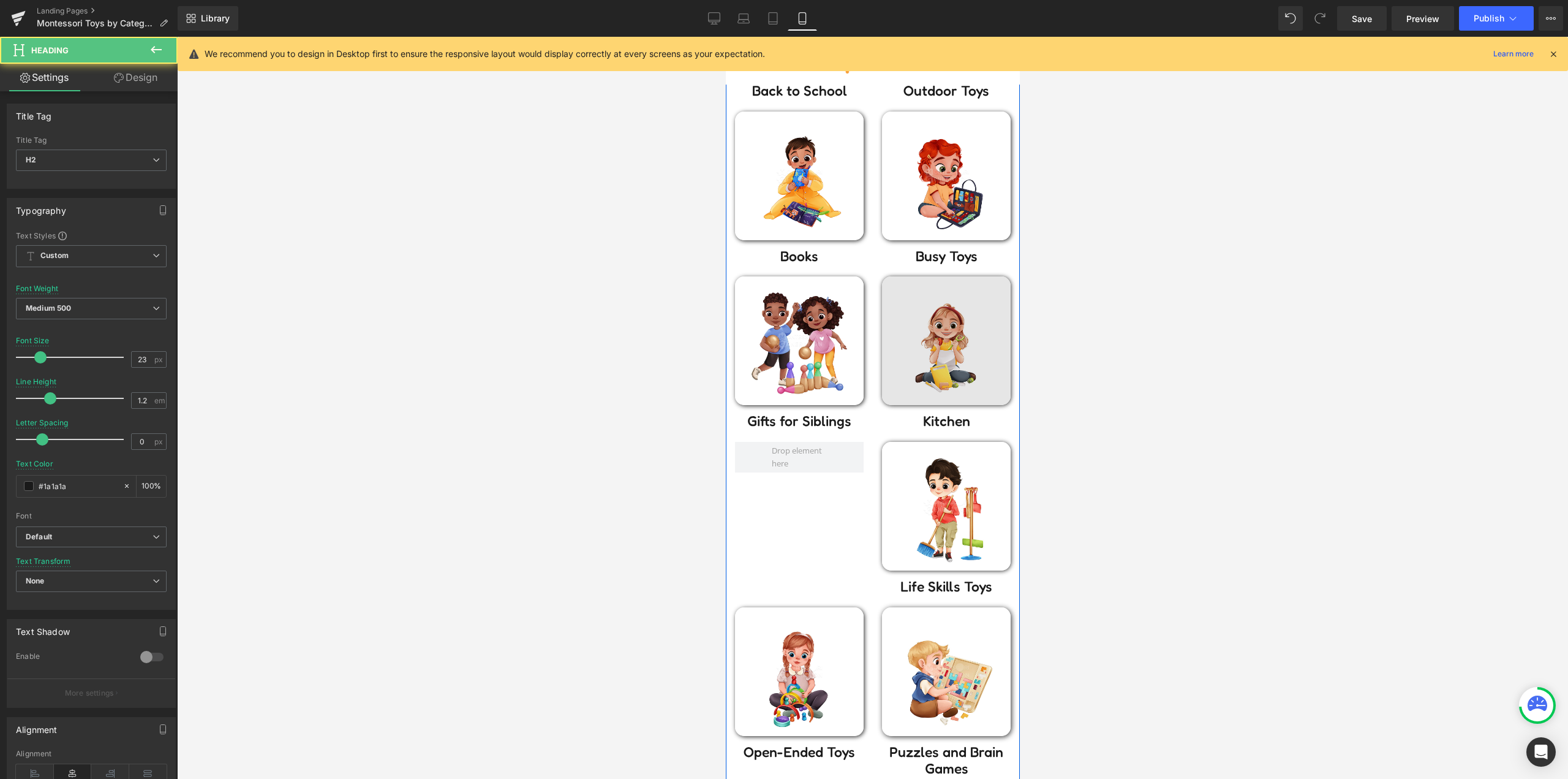
scroll to position [348, 0]
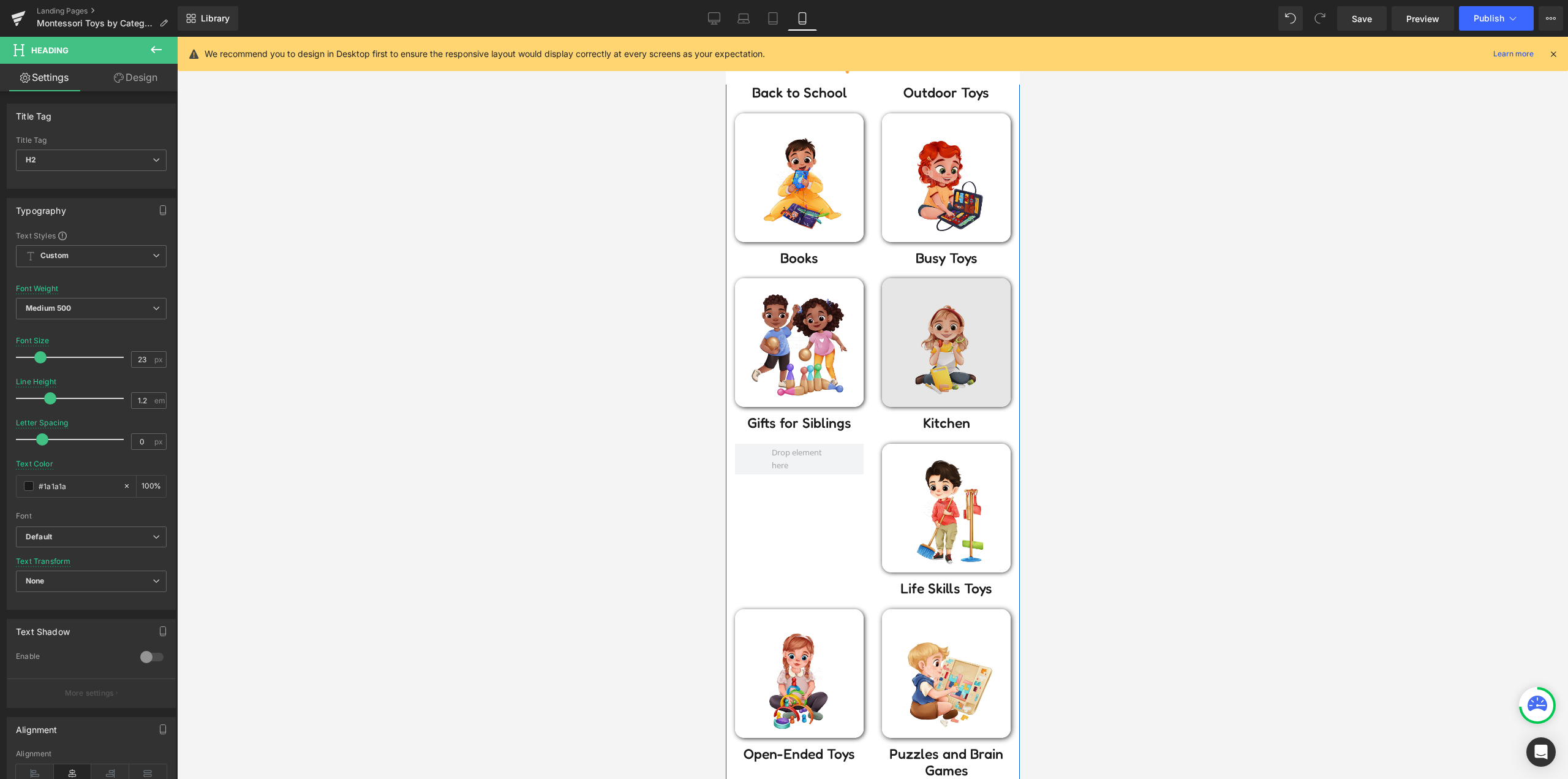
click at [959, 314] on img at bounding box center [945, 343] width 129 height 129
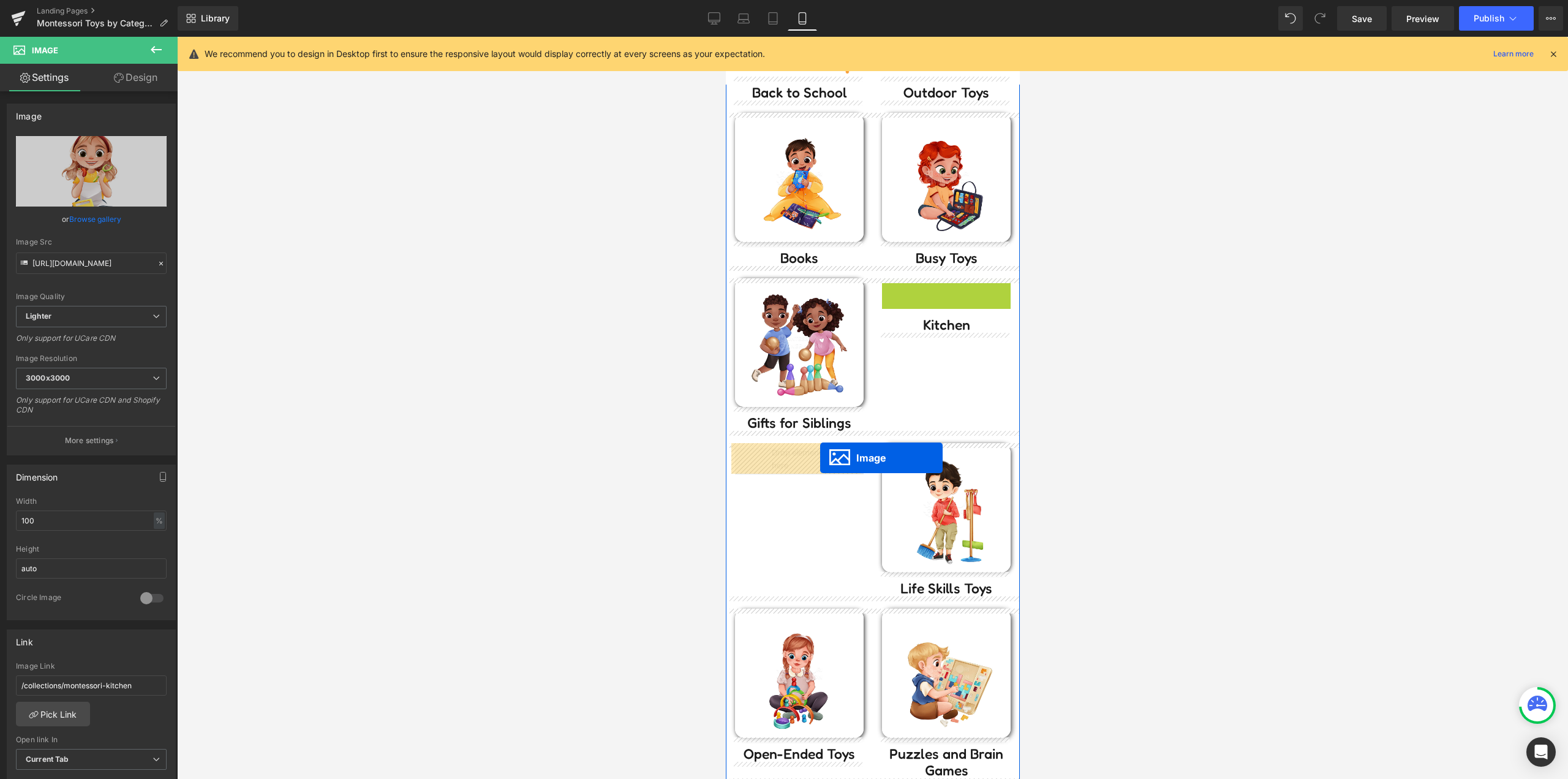
drag, startPoint x: 922, startPoint y: 362, endPoint x: 819, endPoint y: 458, distance: 140.8
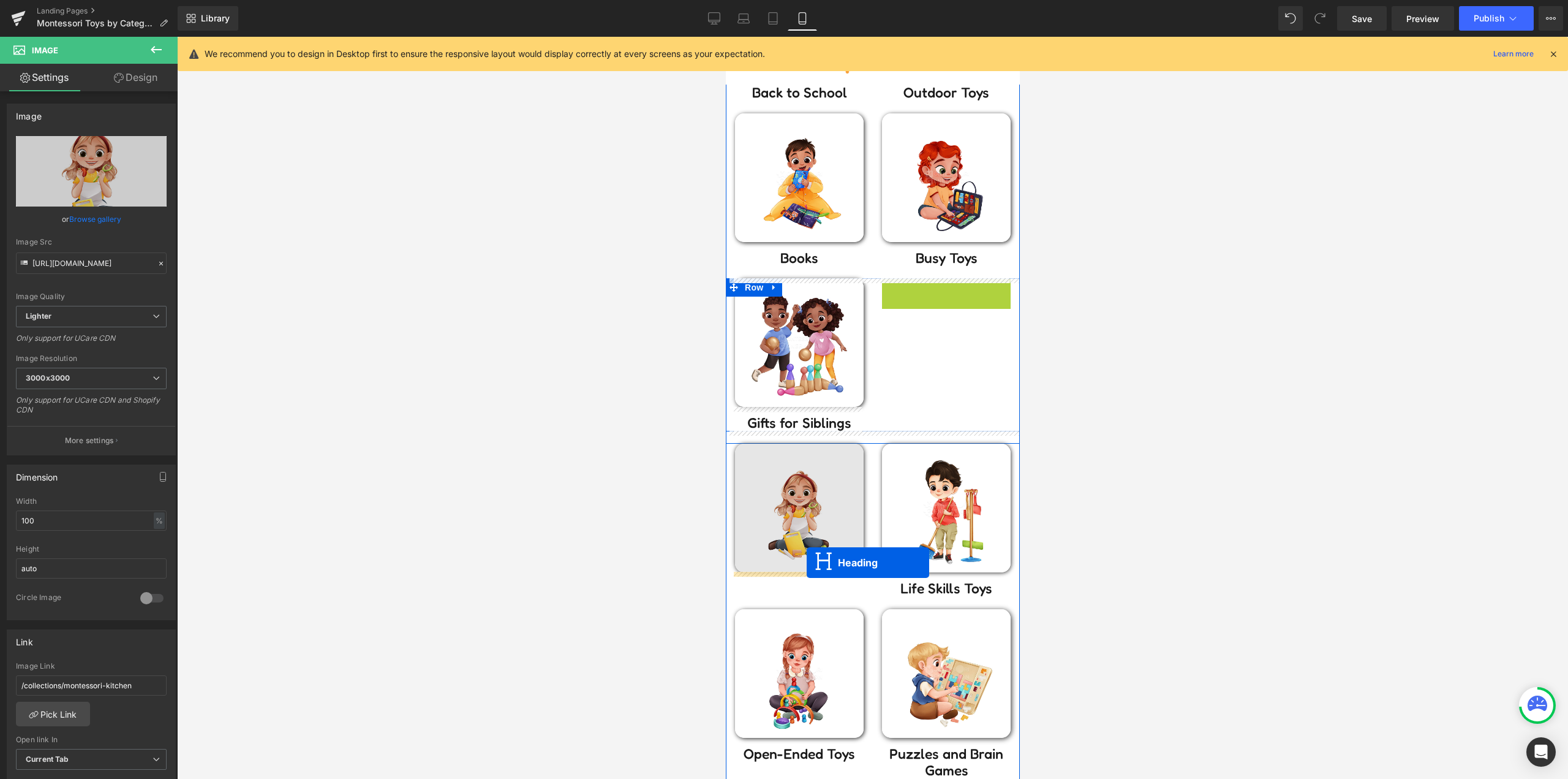
drag, startPoint x: 939, startPoint y: 290, endPoint x: 806, endPoint y: 562, distance: 302.8
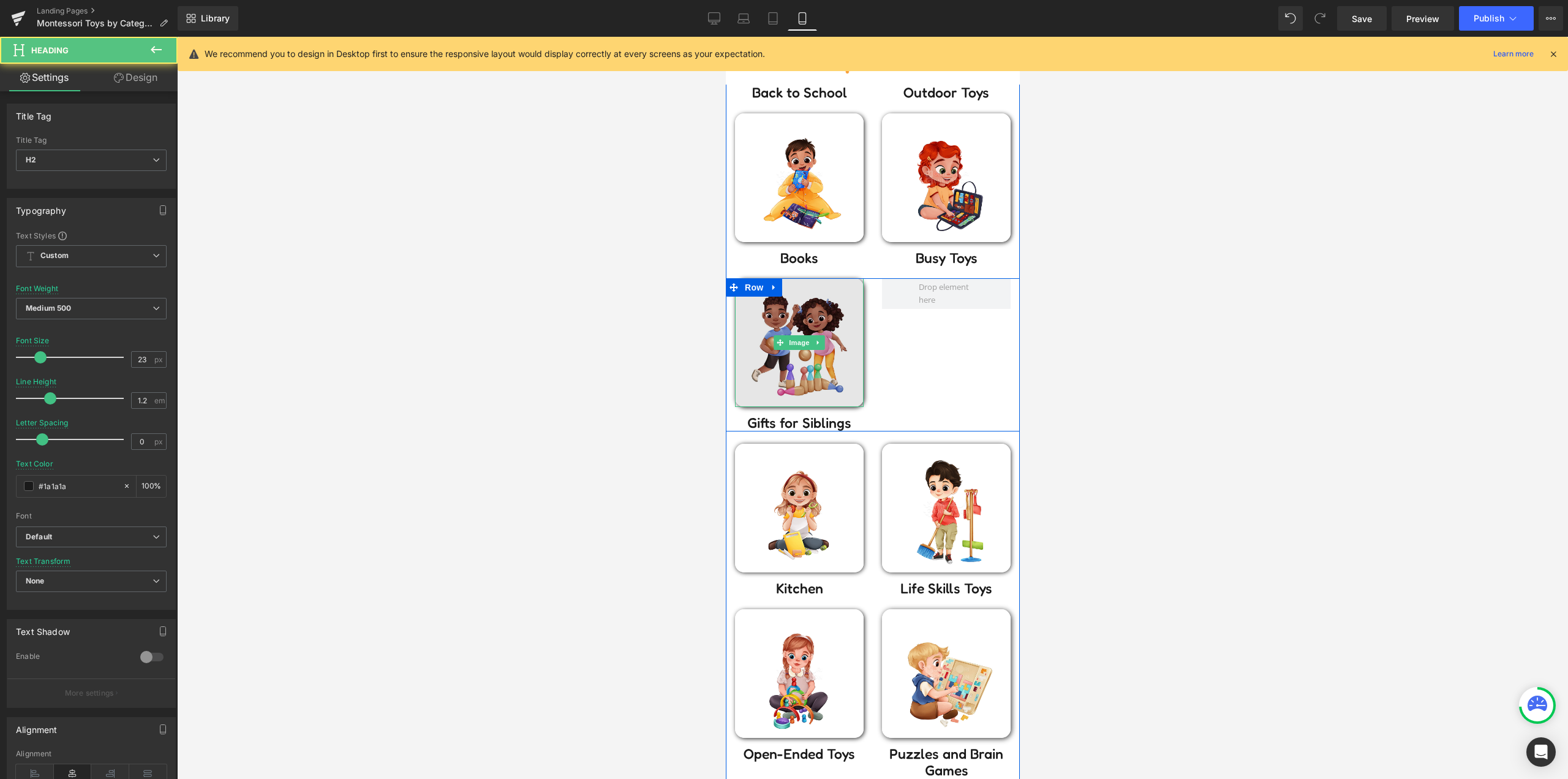
click at [803, 356] on img at bounding box center [798, 343] width 129 height 129
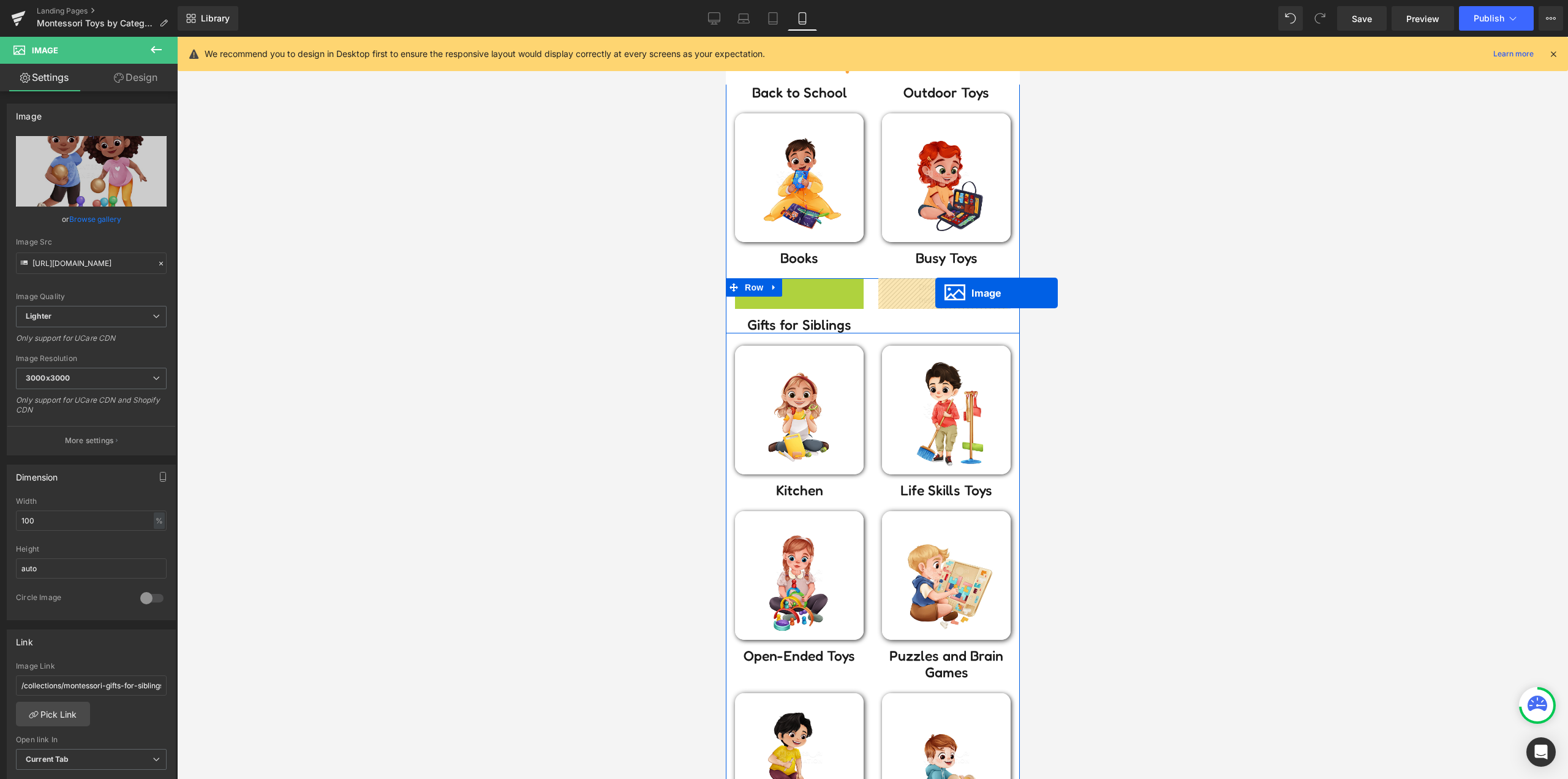
drag, startPoint x: 842, startPoint y: 329, endPoint x: 935, endPoint y: 293, distance: 99.7
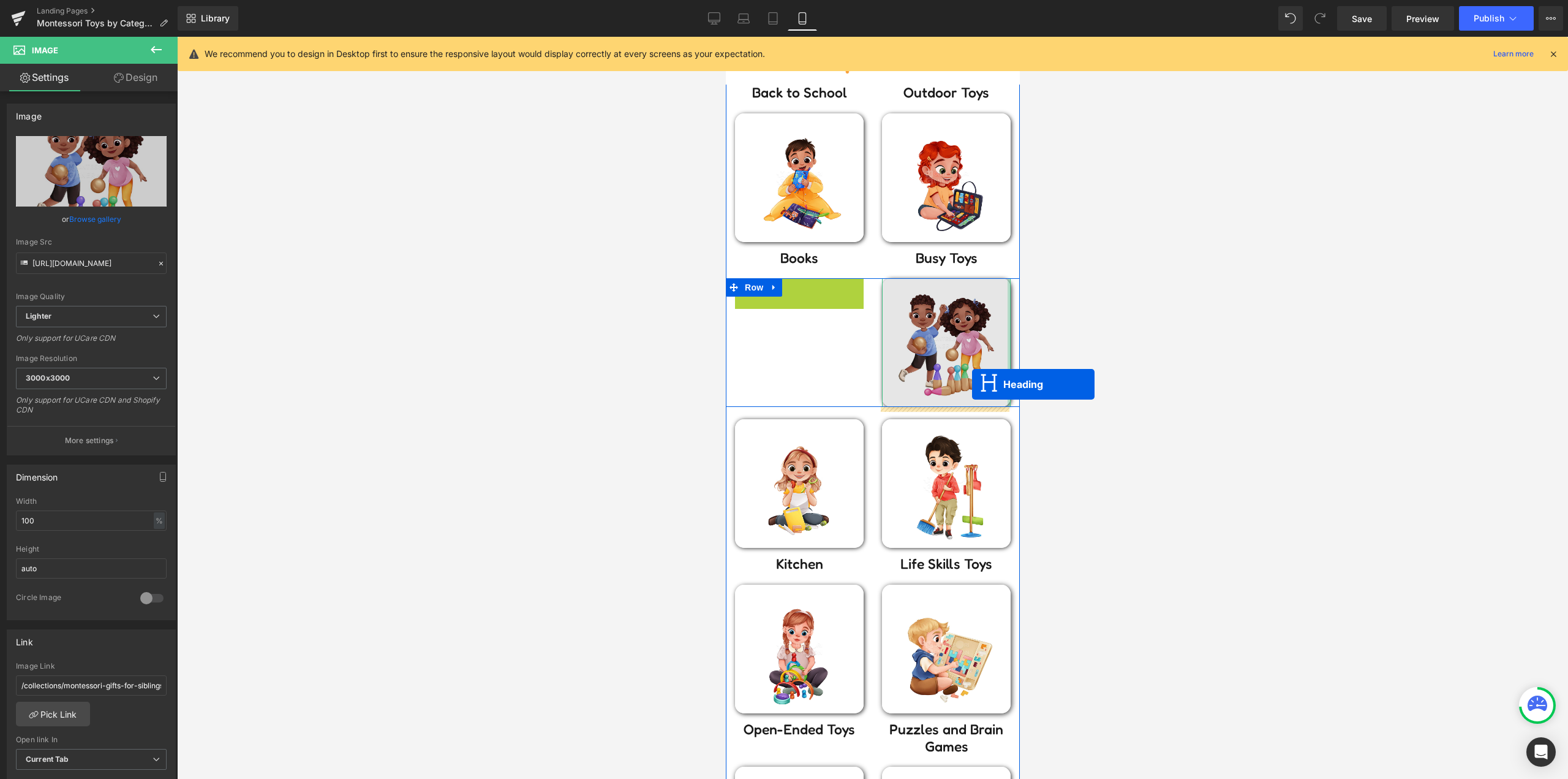
drag, startPoint x: 792, startPoint y: 289, endPoint x: 971, endPoint y: 384, distance: 202.6
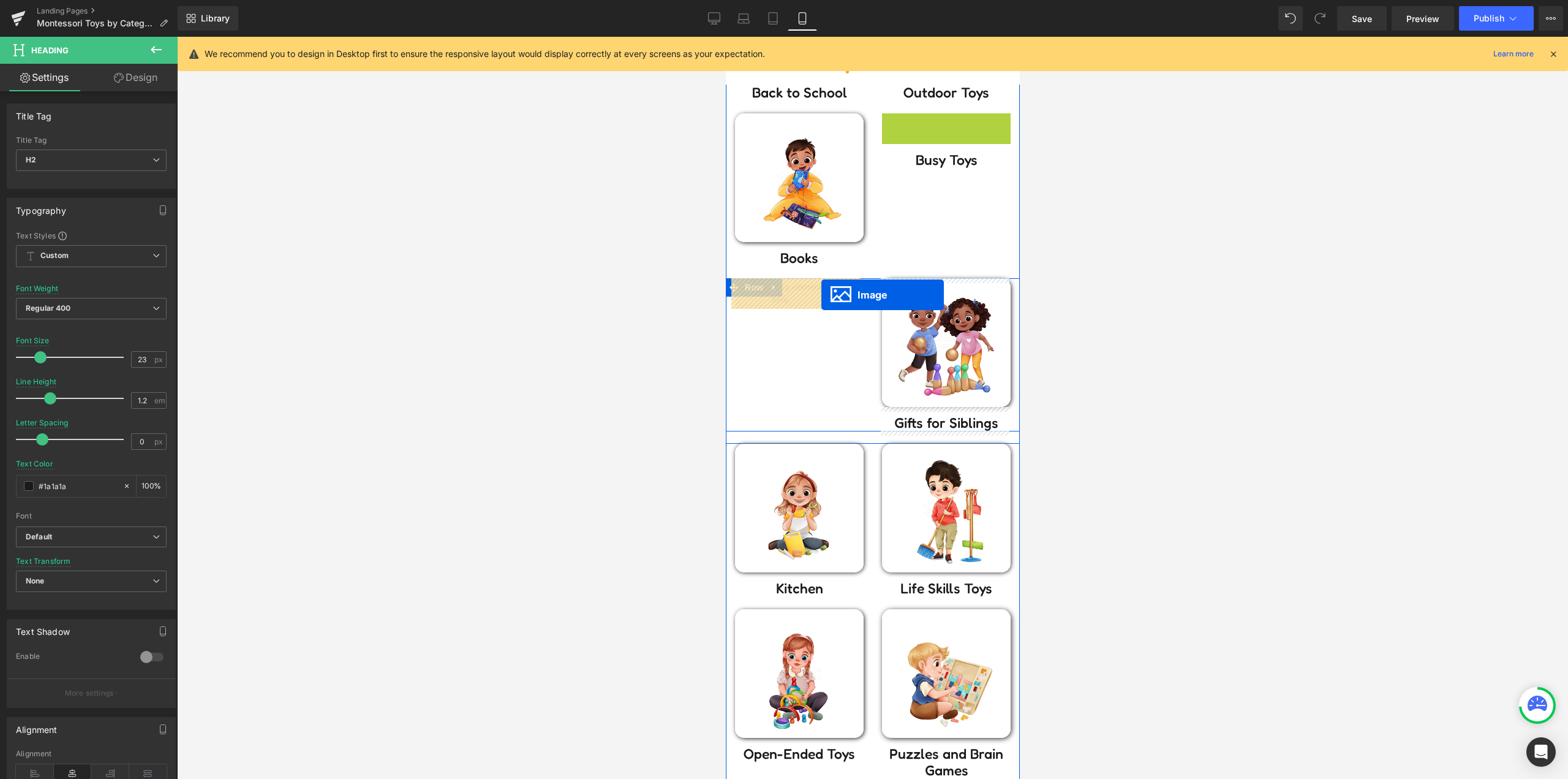
drag, startPoint x: 939, startPoint y: 176, endPoint x: 820, endPoint y: 295, distance: 168.3
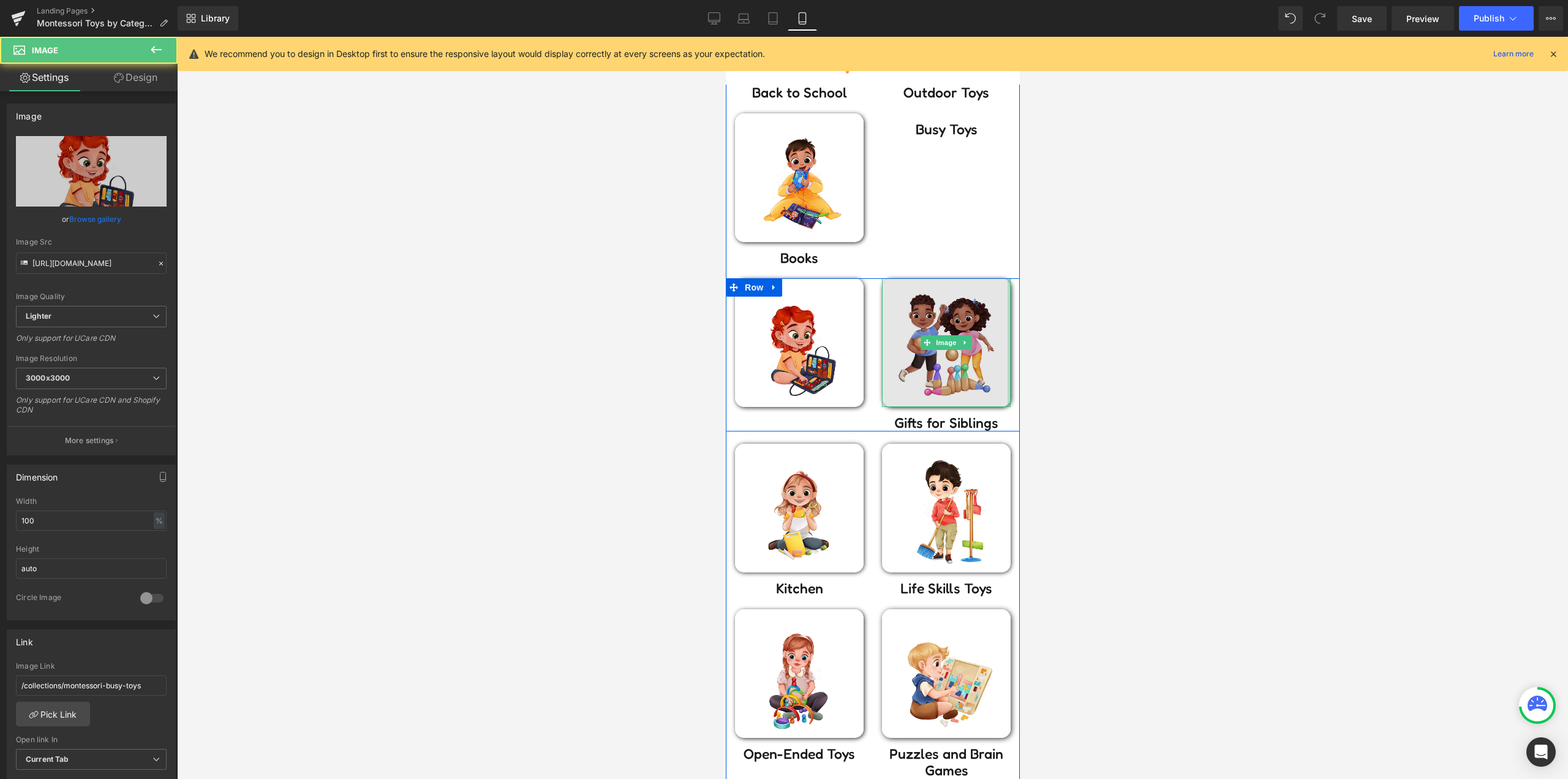
scroll to position [226, 0]
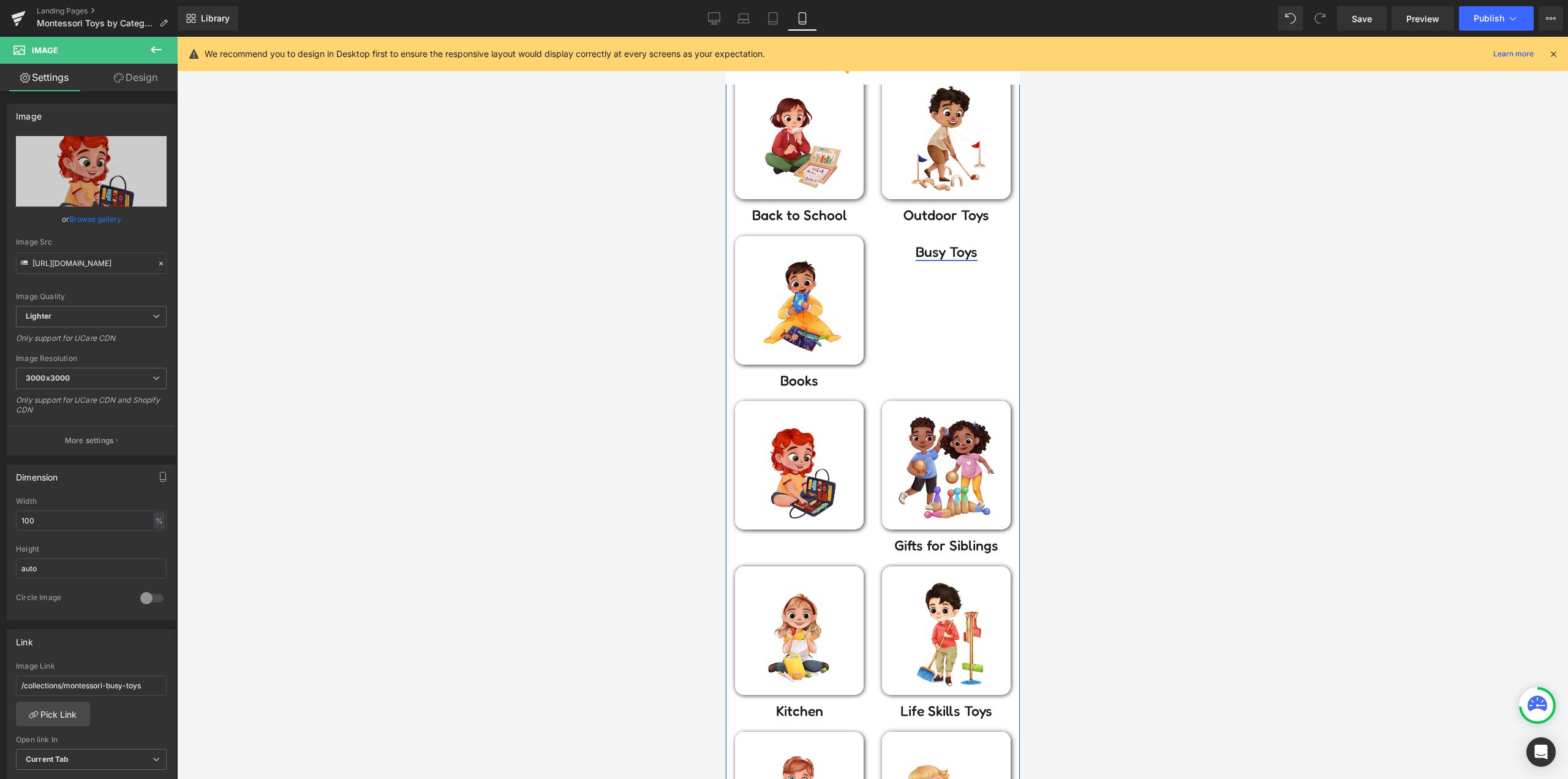
click at [942, 253] on div "Busy Toys Heading" at bounding box center [945, 248] width 129 height 24
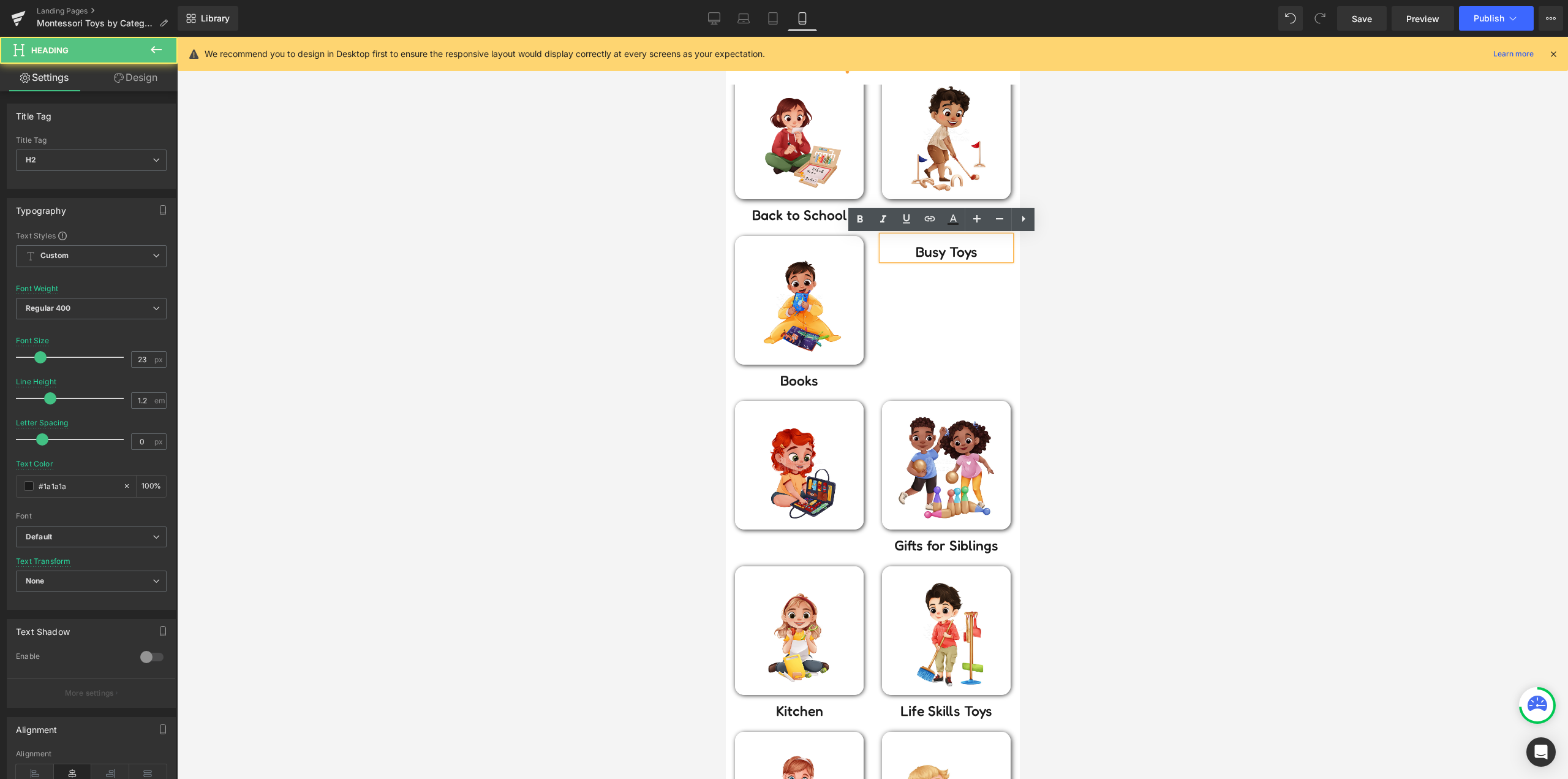
click at [974, 298] on div "Image Books Heading Busy Toys Heading Row" at bounding box center [872, 312] width 294 height 153
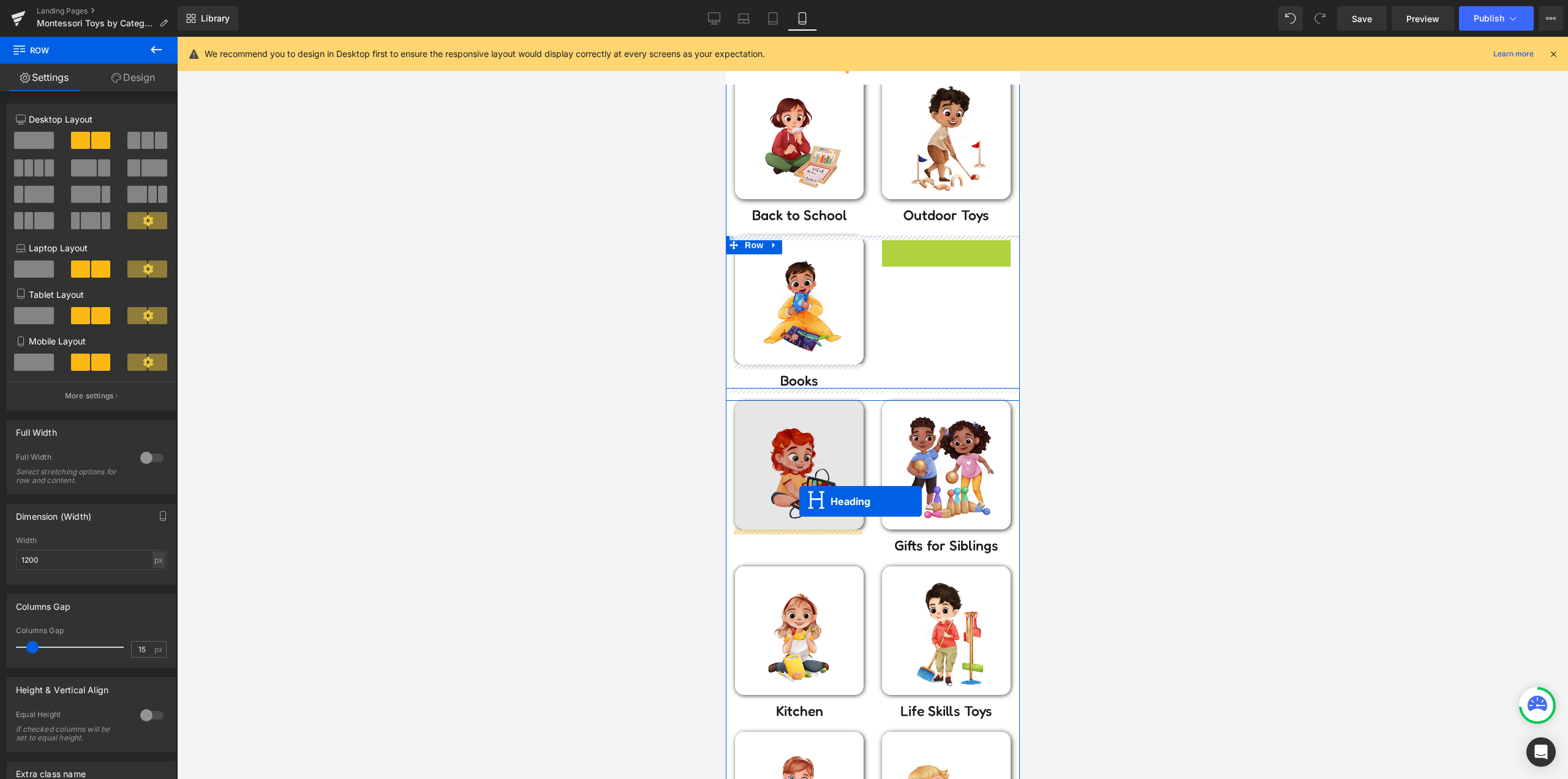
drag, startPoint x: 871, startPoint y: 383, endPoint x: 798, endPoint y: 506, distance: 143.0
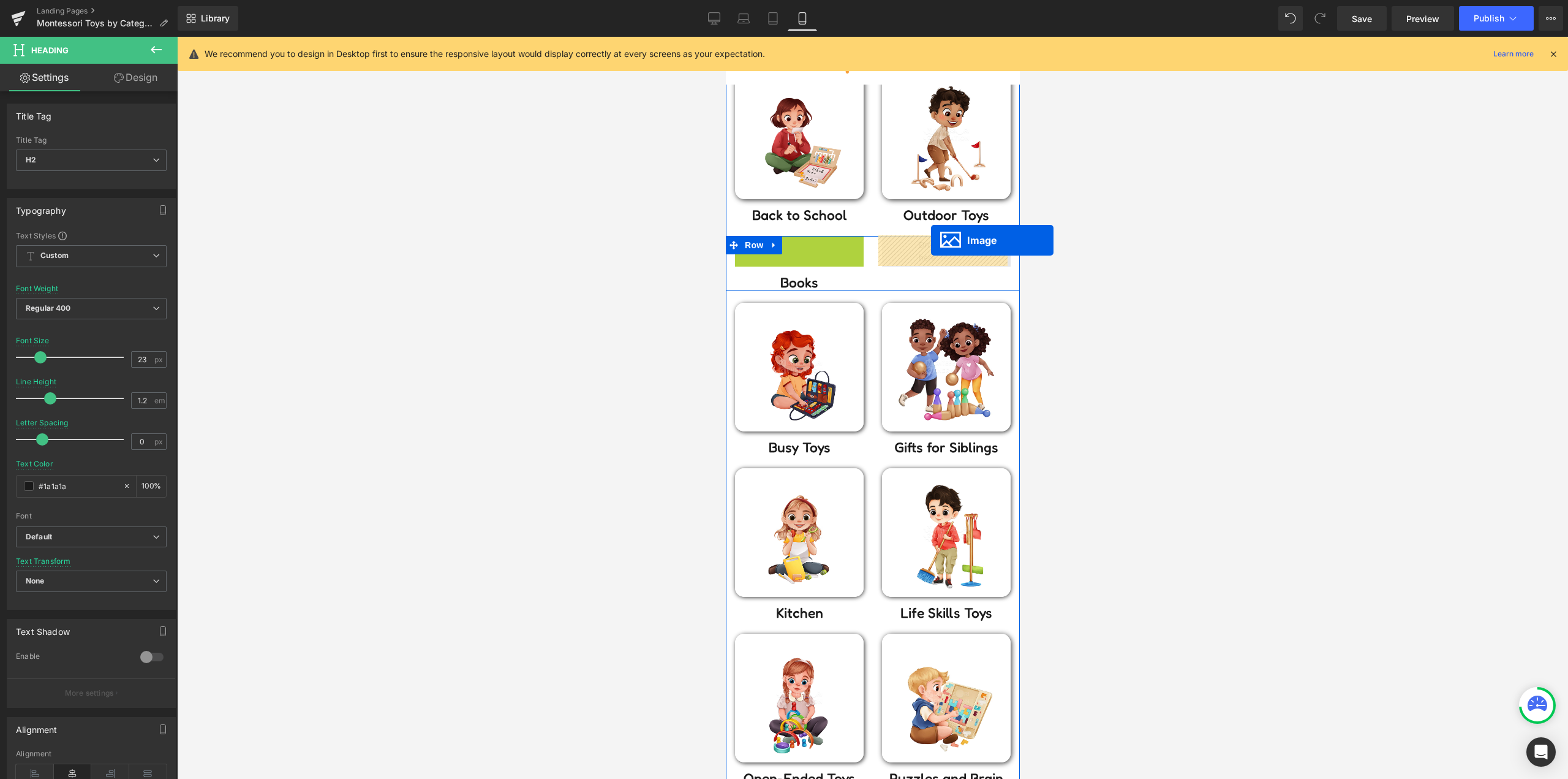
drag, startPoint x: 811, startPoint y: 295, endPoint x: 930, endPoint y: 240, distance: 131.1
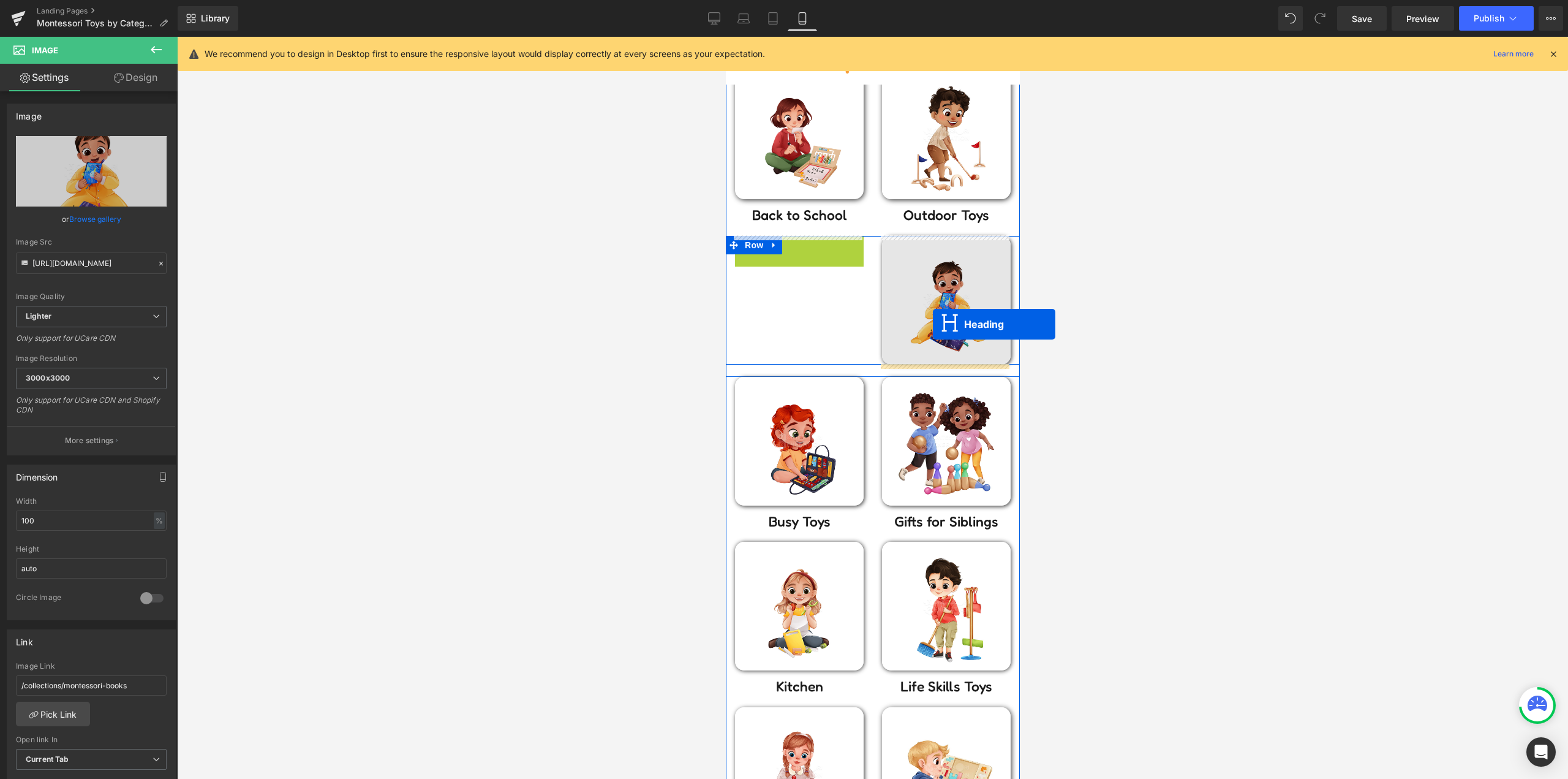
drag, startPoint x: 870, startPoint y: 264, endPoint x: 932, endPoint y: 324, distance: 86.3
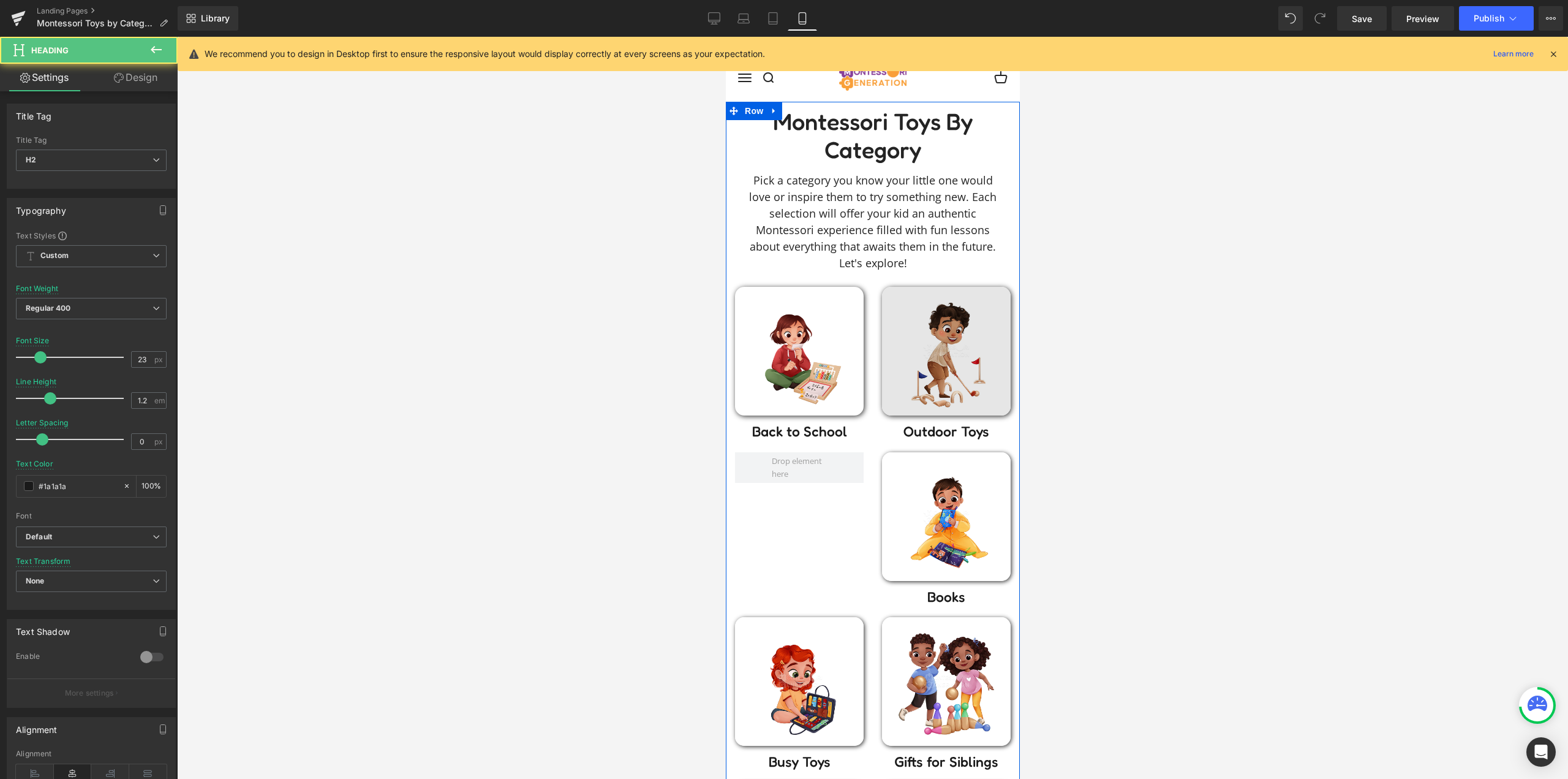
scroll to position [0, 0]
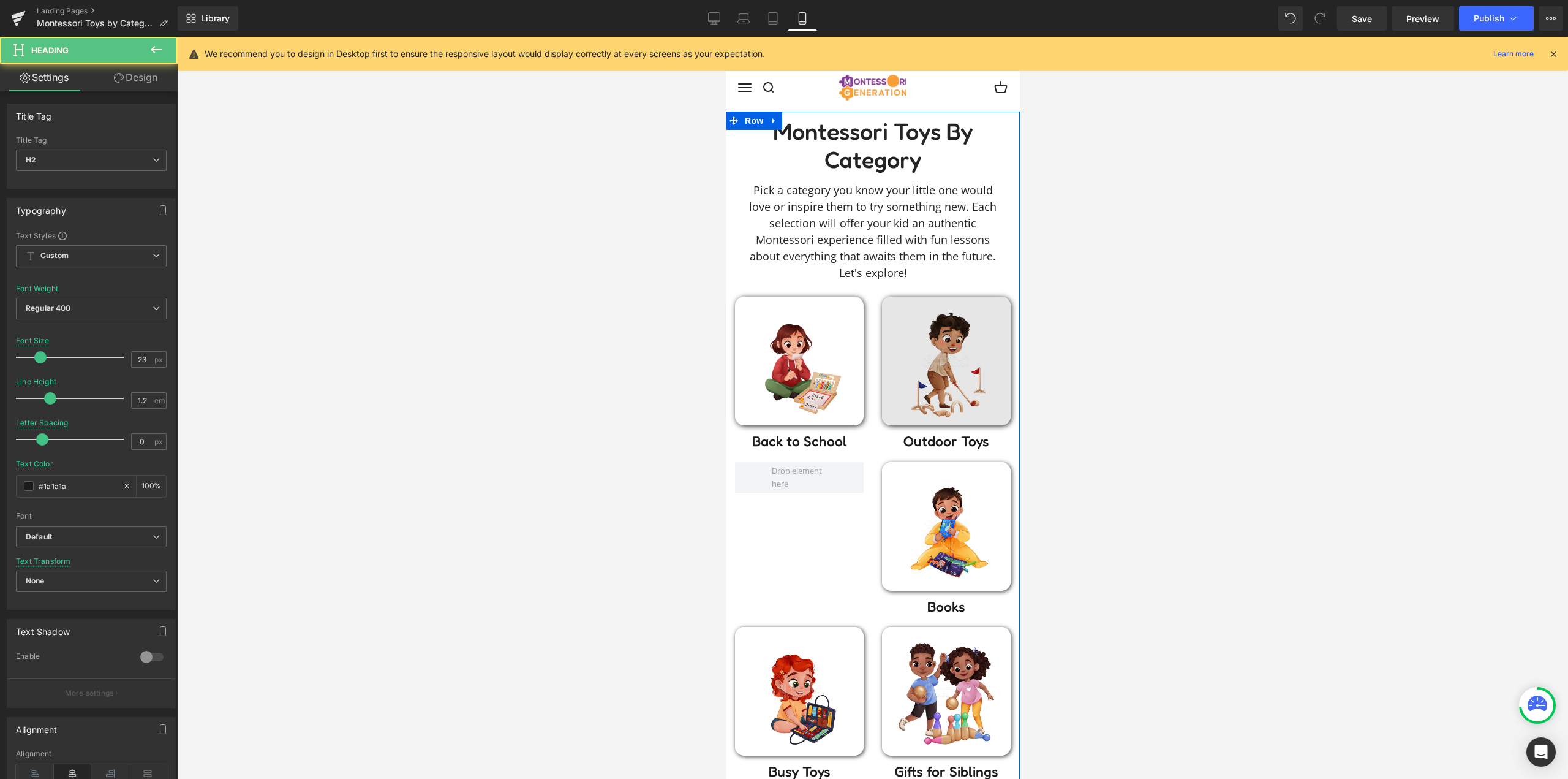
click at [942, 350] on img at bounding box center [945, 361] width 129 height 129
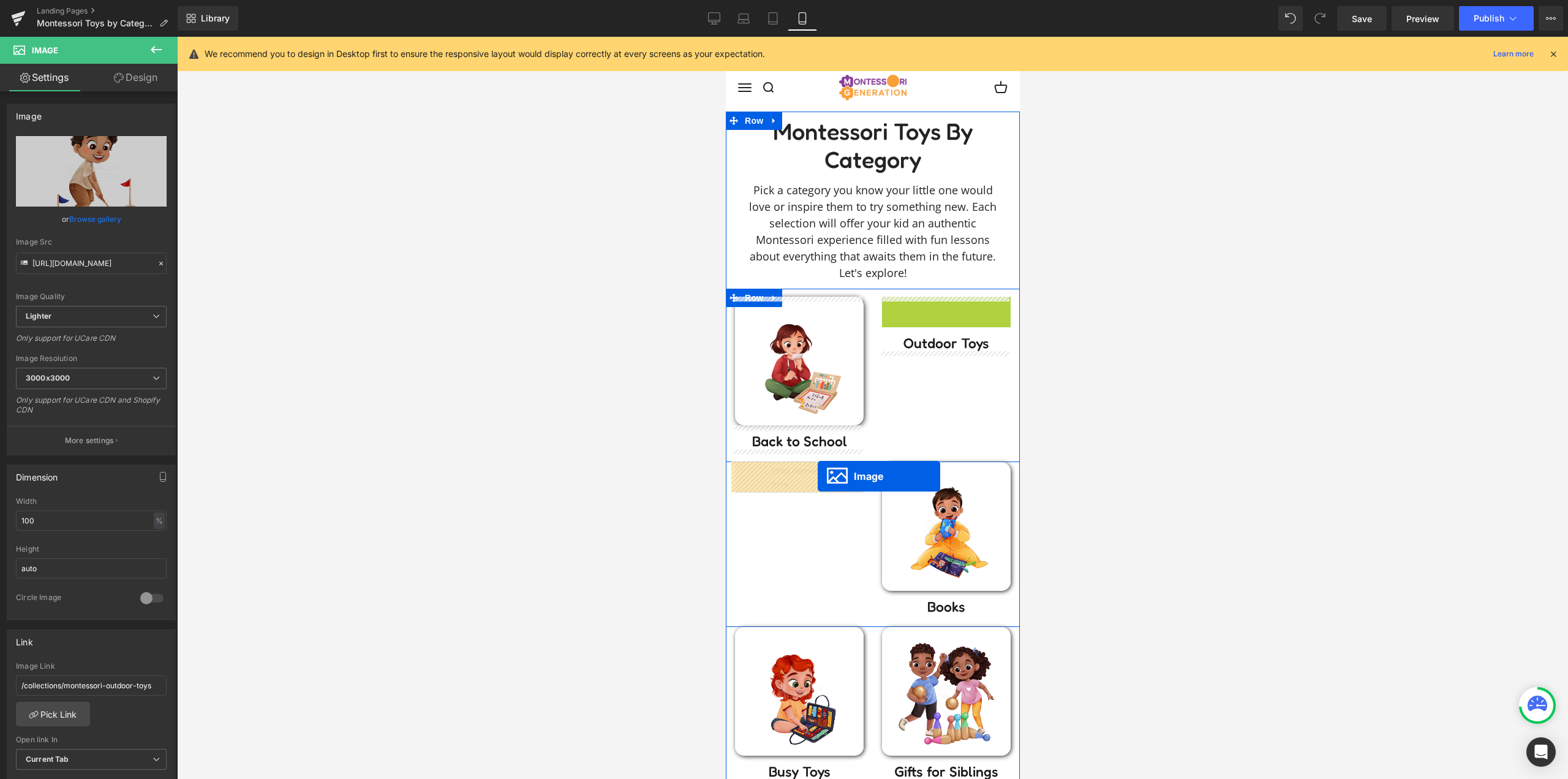
drag, startPoint x: 914, startPoint y: 379, endPoint x: 817, endPoint y: 476, distance: 137.2
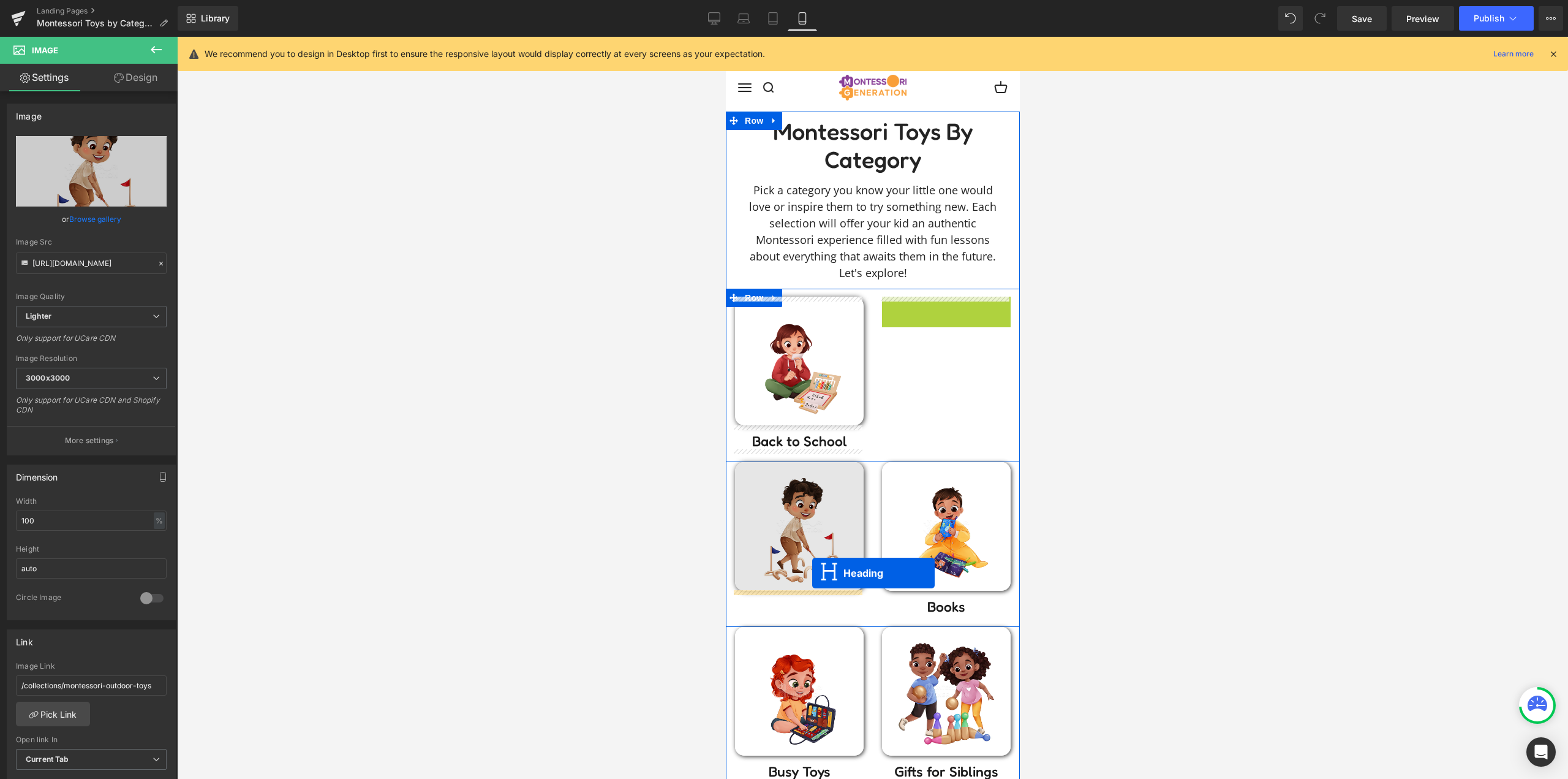
drag, startPoint x: 863, startPoint y: 446, endPoint x: 812, endPoint y: 573, distance: 136.9
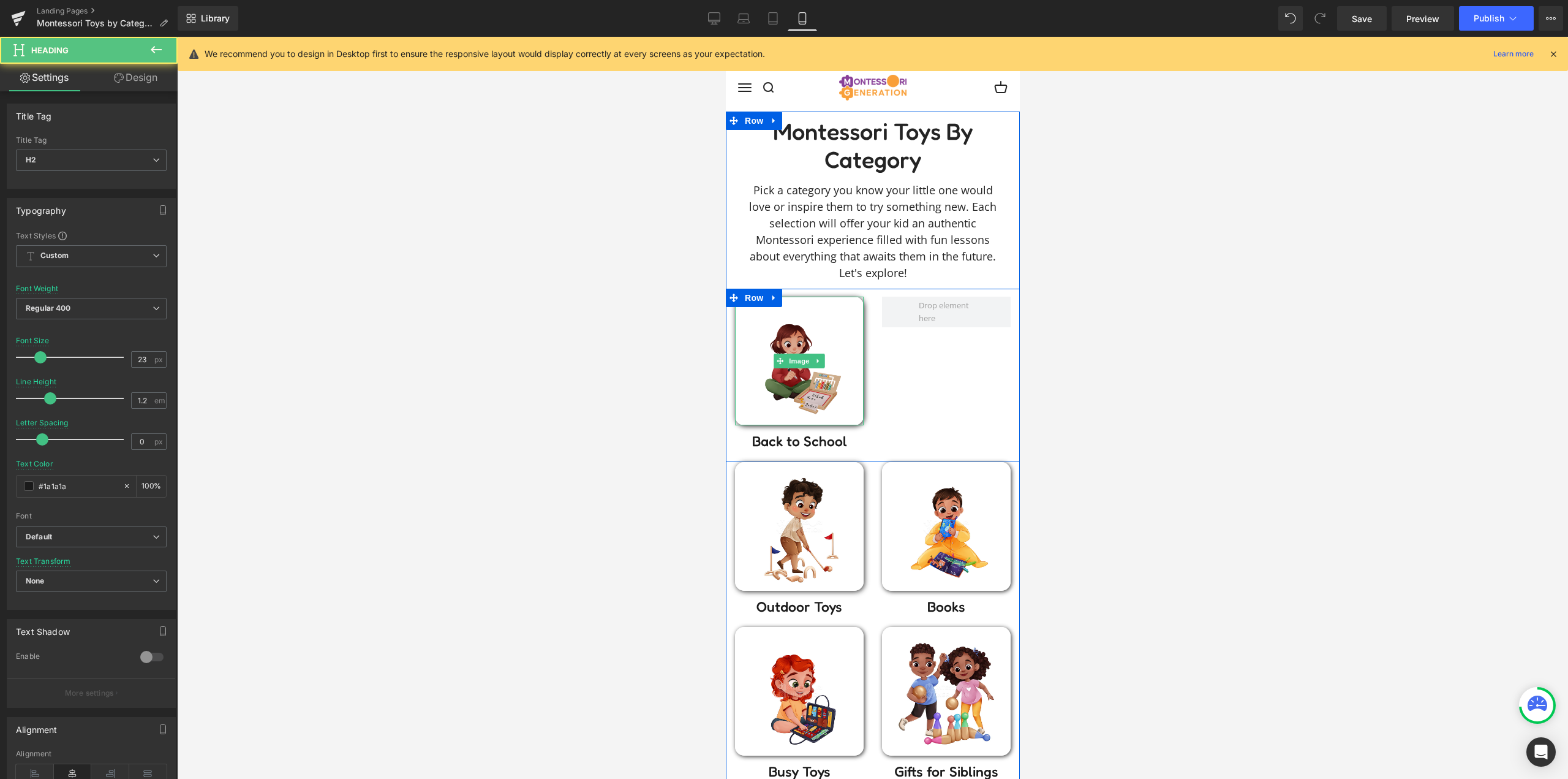
click at [814, 376] on img at bounding box center [798, 361] width 129 height 129
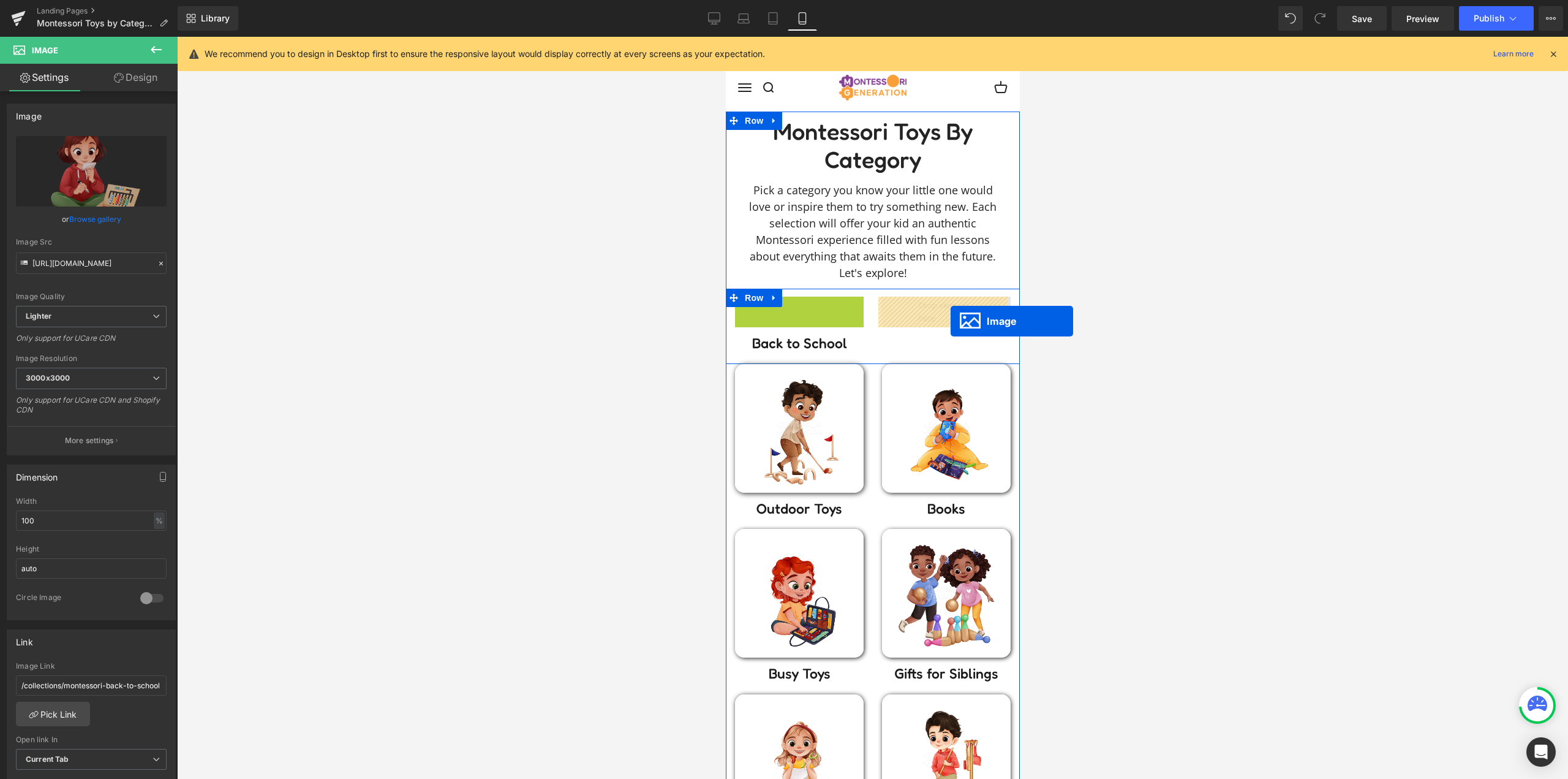
drag, startPoint x: 891, startPoint y: 342, endPoint x: 952, endPoint y: 318, distance: 65.6
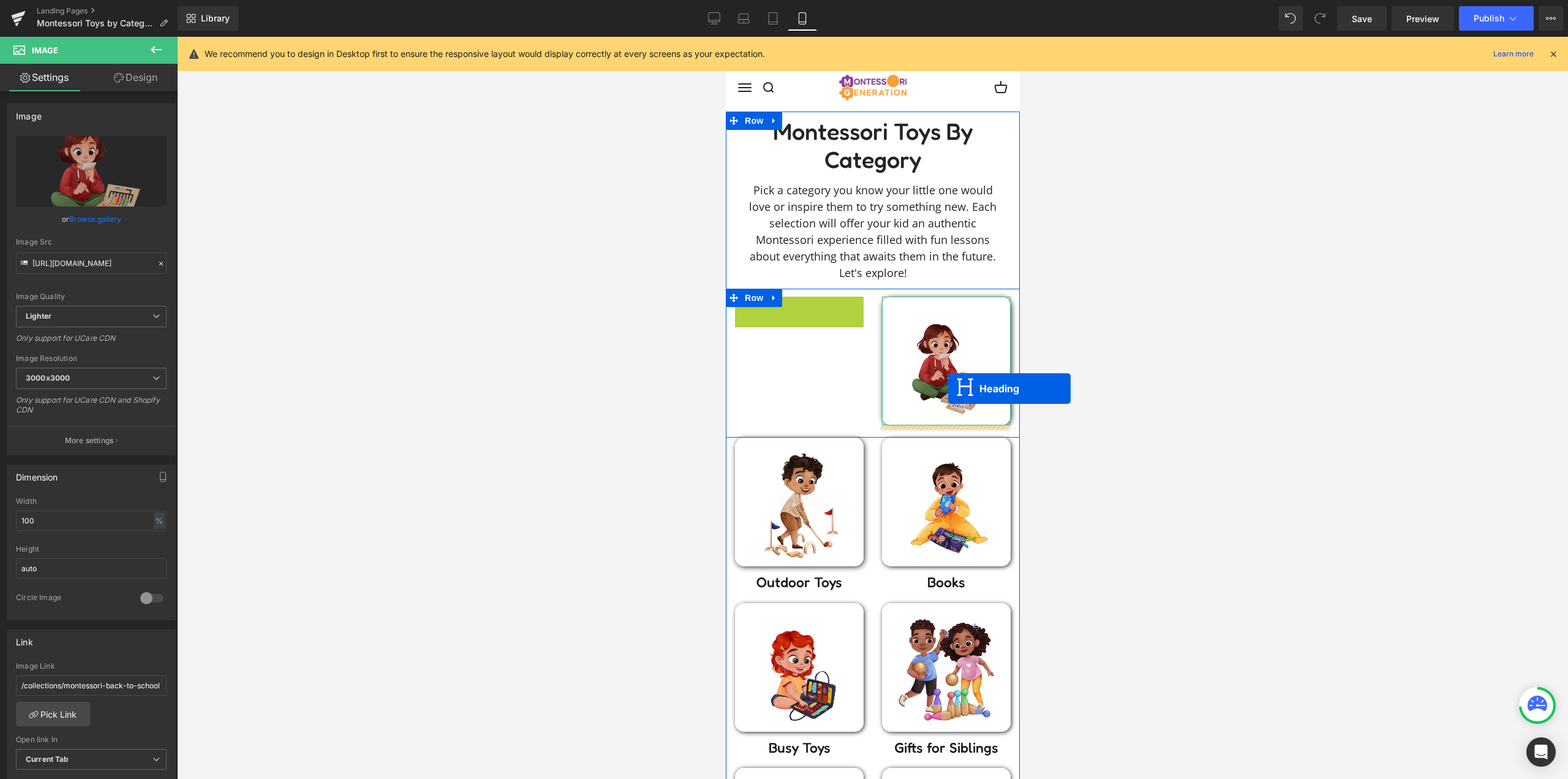
drag, startPoint x: 873, startPoint y: 351, endPoint x: 957, endPoint y: 394, distance: 94.4
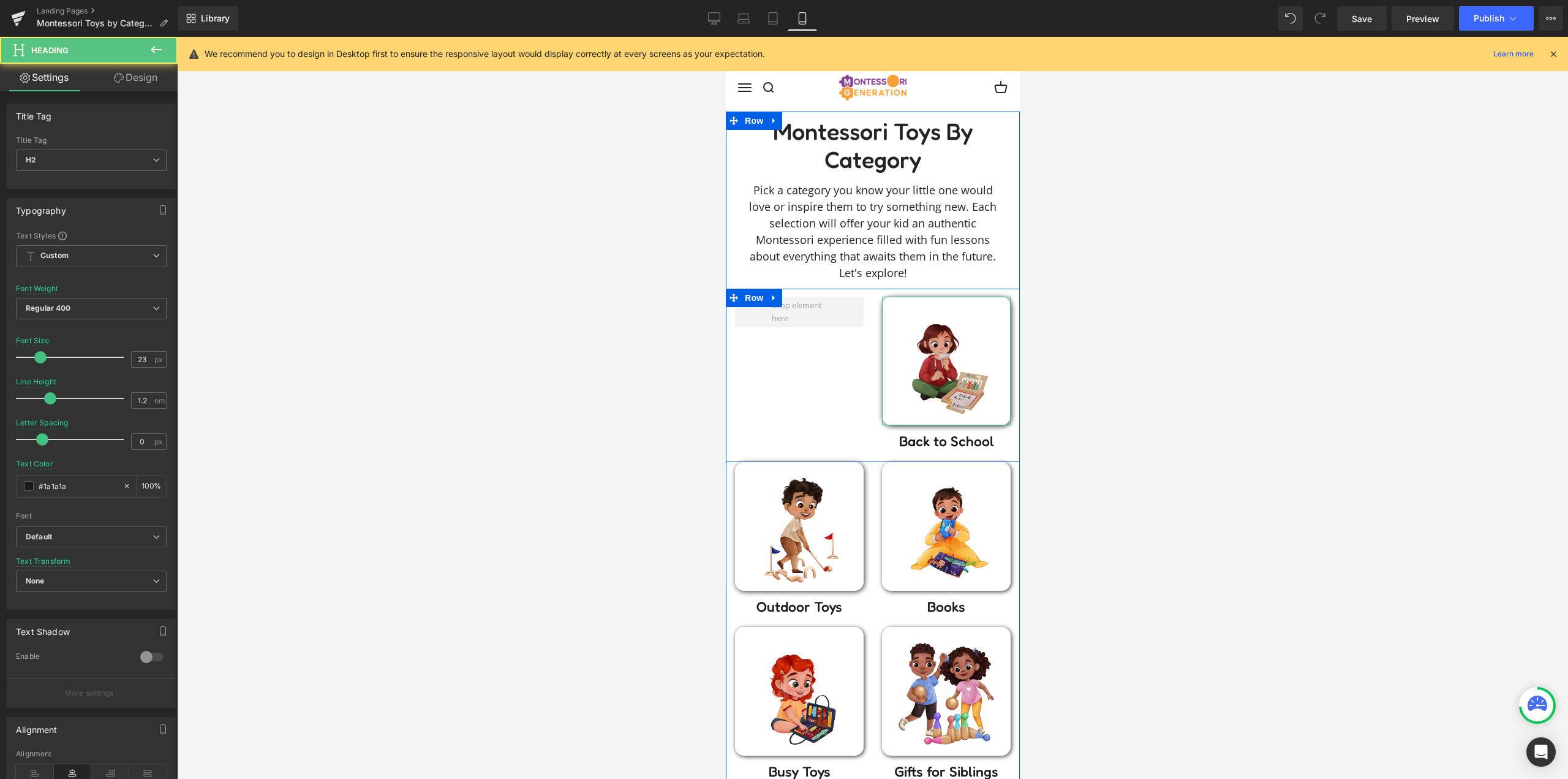
click at [970, 364] on img at bounding box center [945, 361] width 129 height 129
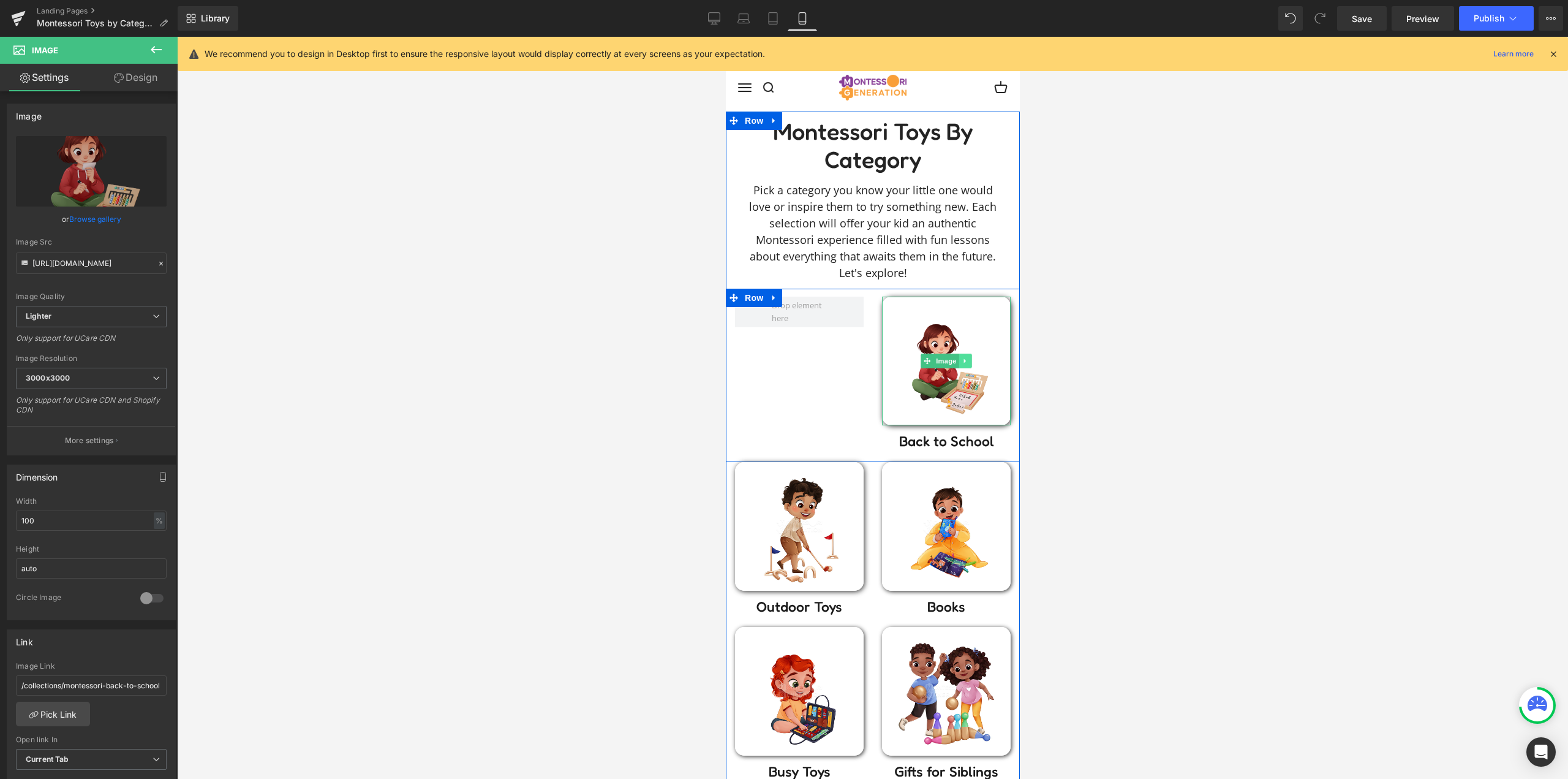
click at [961, 362] on icon at bounding box center [964, 361] width 7 height 8
click at [955, 362] on icon at bounding box center [958, 361] width 7 height 7
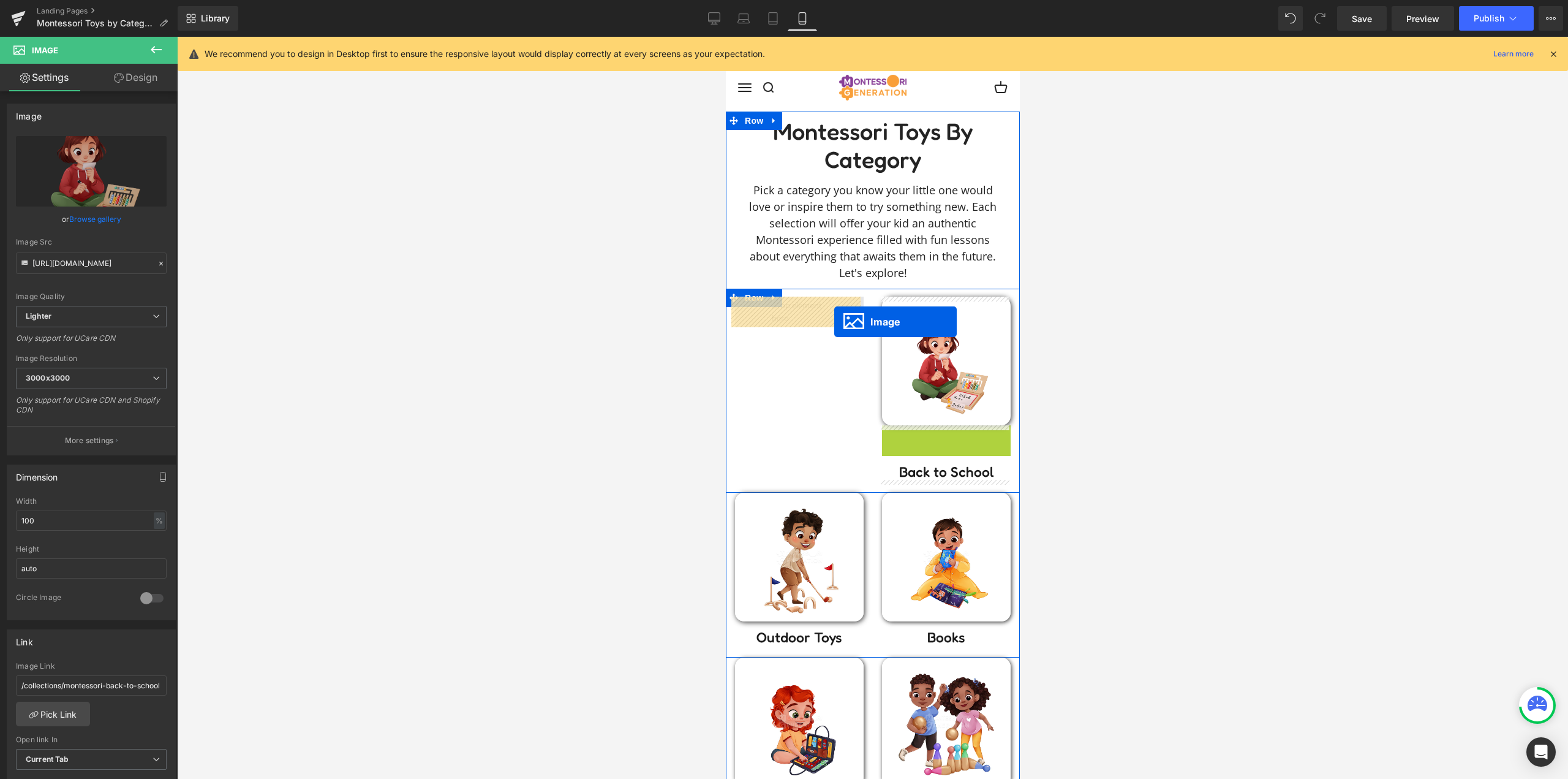
drag, startPoint x: 943, startPoint y: 487, endPoint x: 833, endPoint y: 320, distance: 200.0
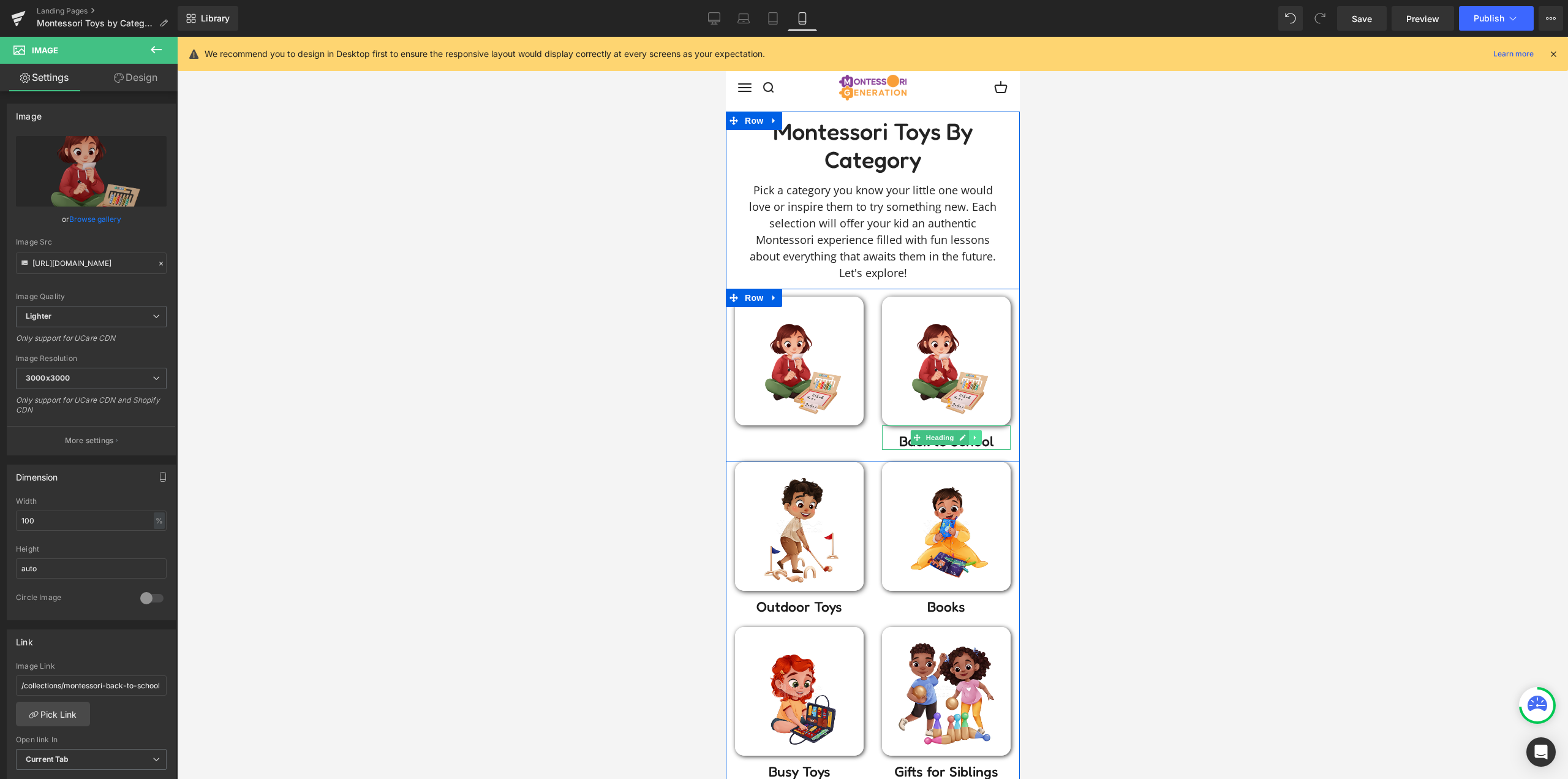
click at [973, 437] on icon at bounding box center [974, 438] width 2 height 4
click at [965, 438] on icon at bounding box center [968, 437] width 7 height 7
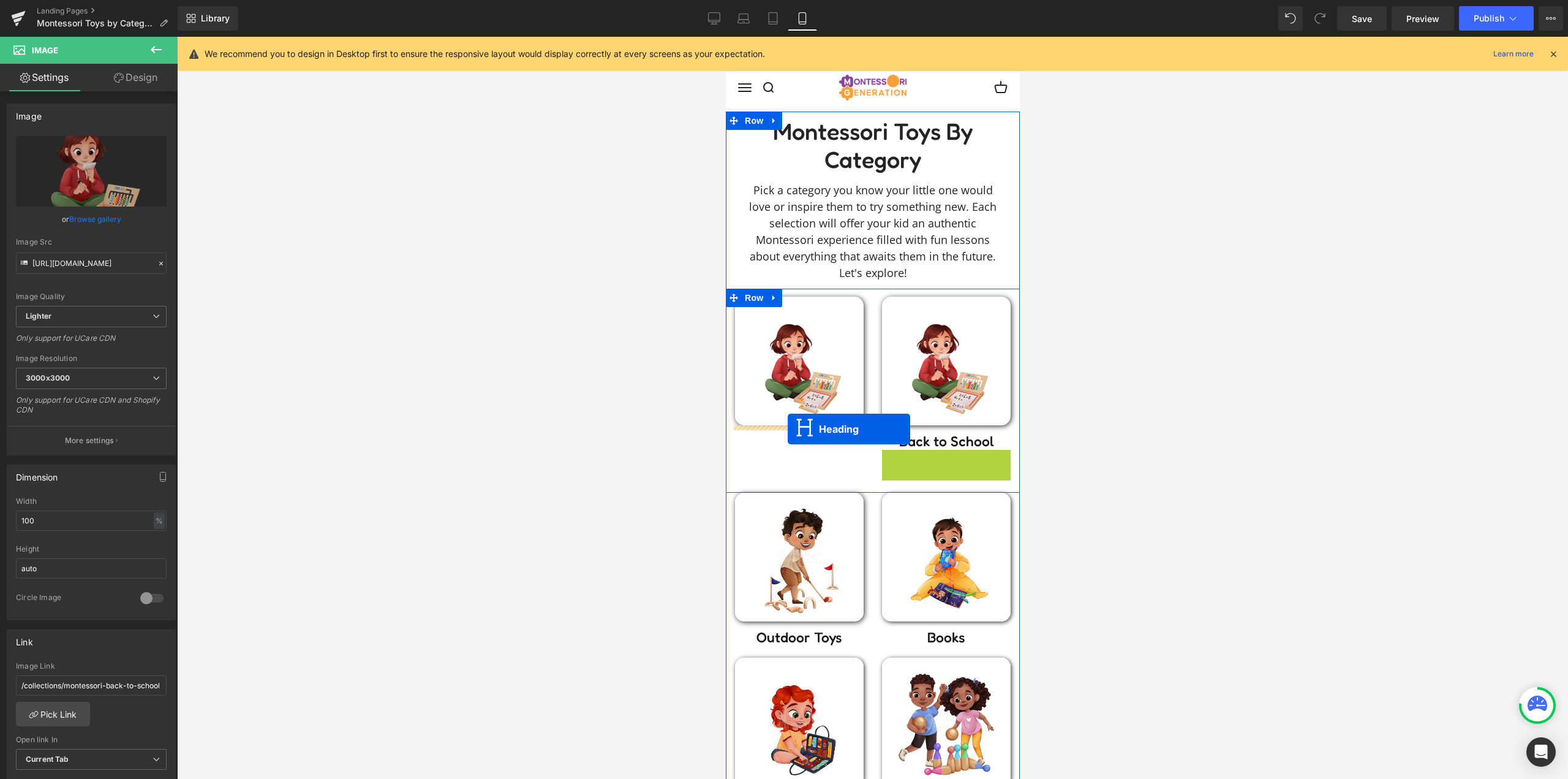
drag, startPoint x: 940, startPoint y: 459, endPoint x: 787, endPoint y: 429, distance: 155.9
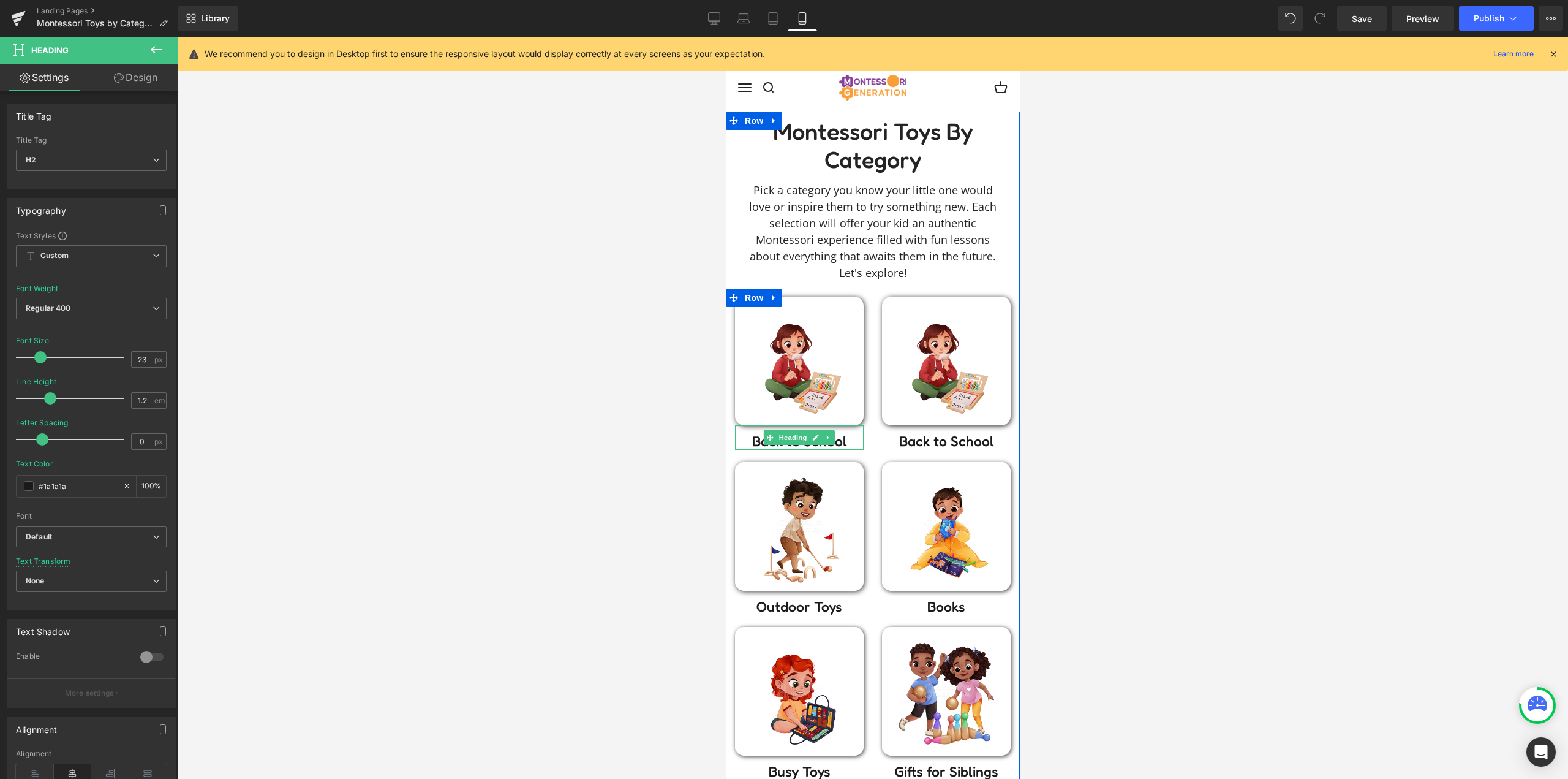
click at [842, 443] on h2 "Back to School" at bounding box center [798, 441] width 129 height 17
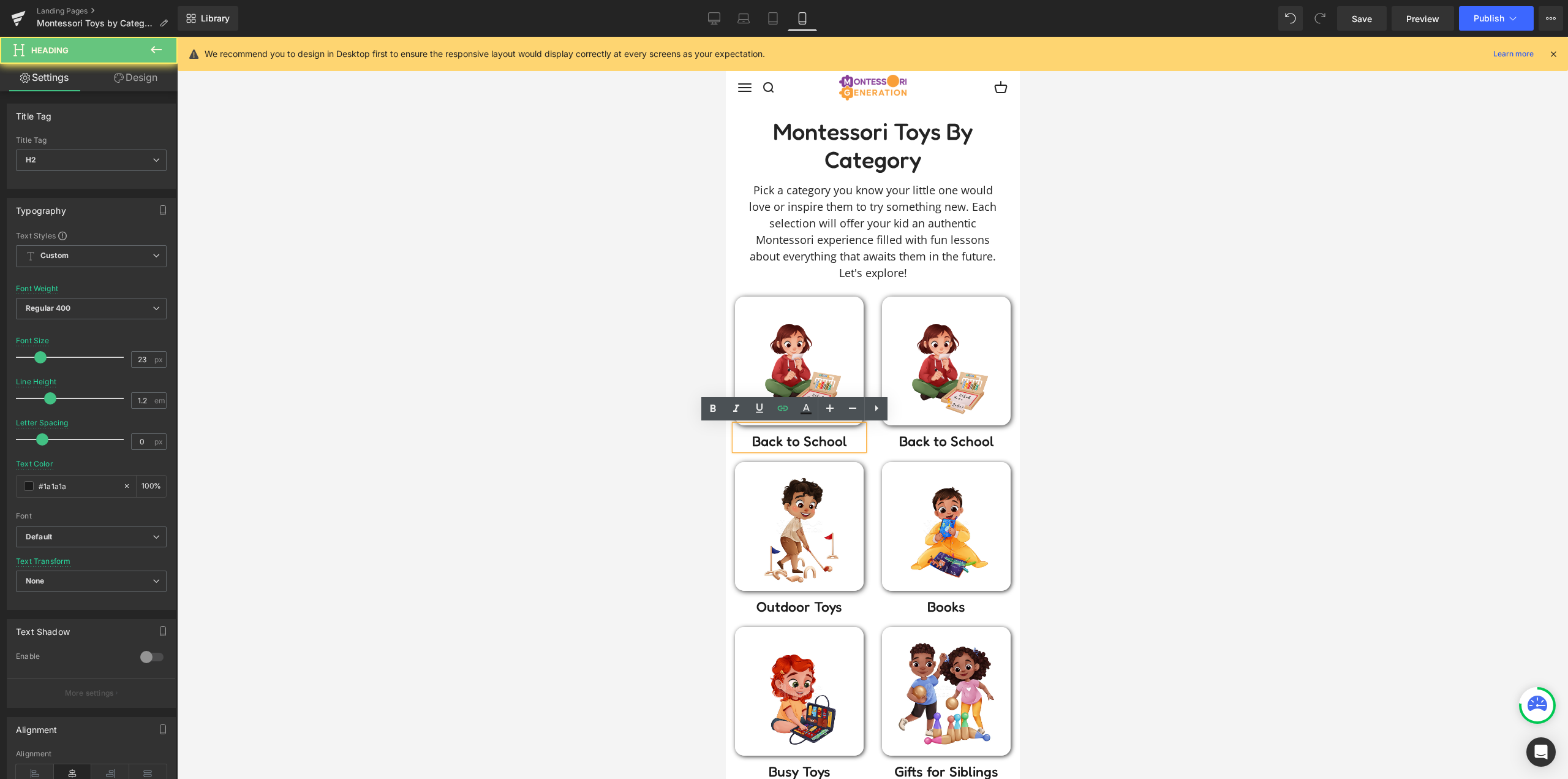
click at [842, 443] on h2 "Back to School" at bounding box center [798, 441] width 129 height 17
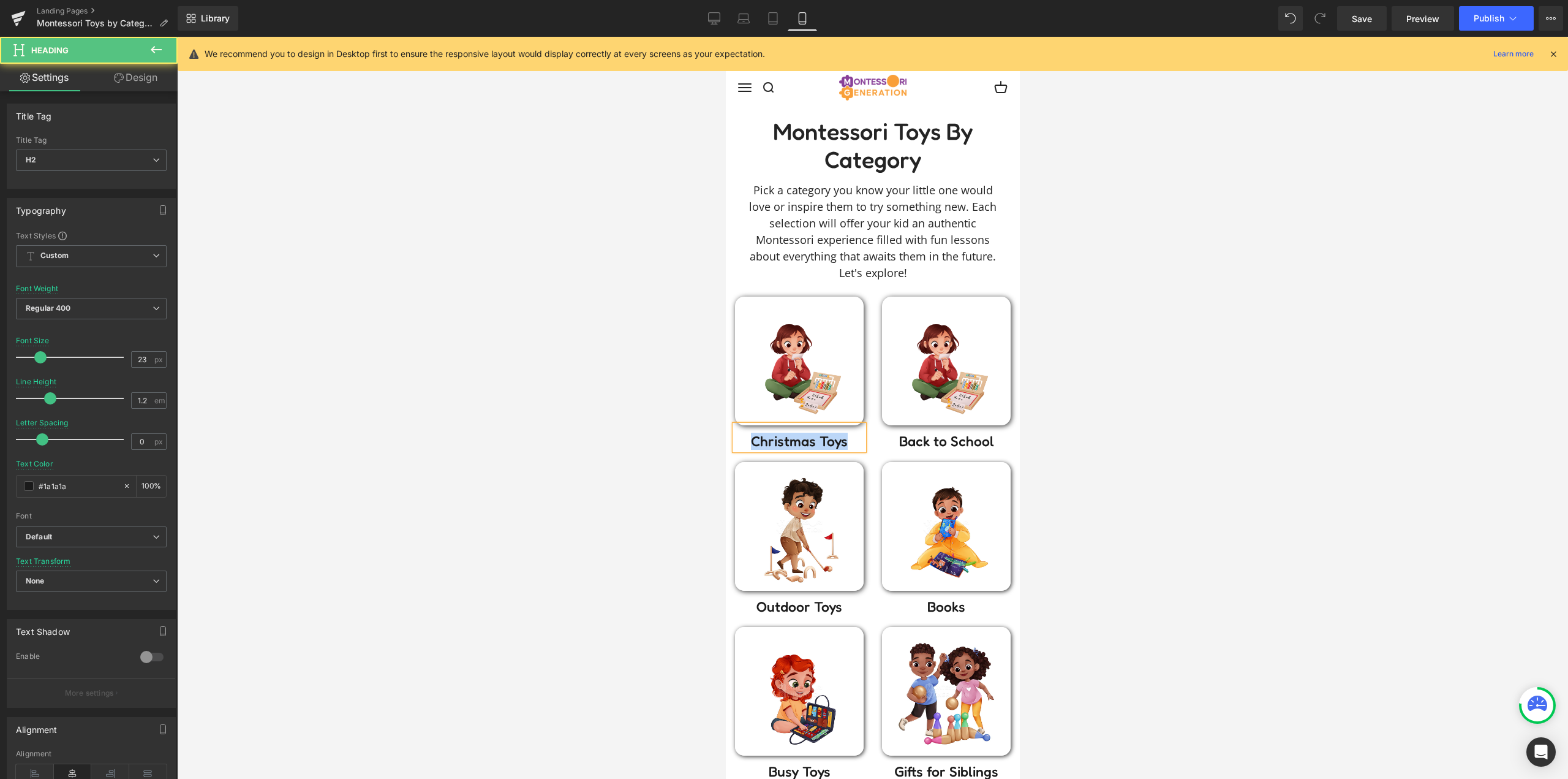
drag, startPoint x: 853, startPoint y: 445, endPoint x: 615, endPoint y: 432, distance: 238.4
click at [851, 441] on h2 "Christmas Toys" at bounding box center [798, 441] width 129 height 17
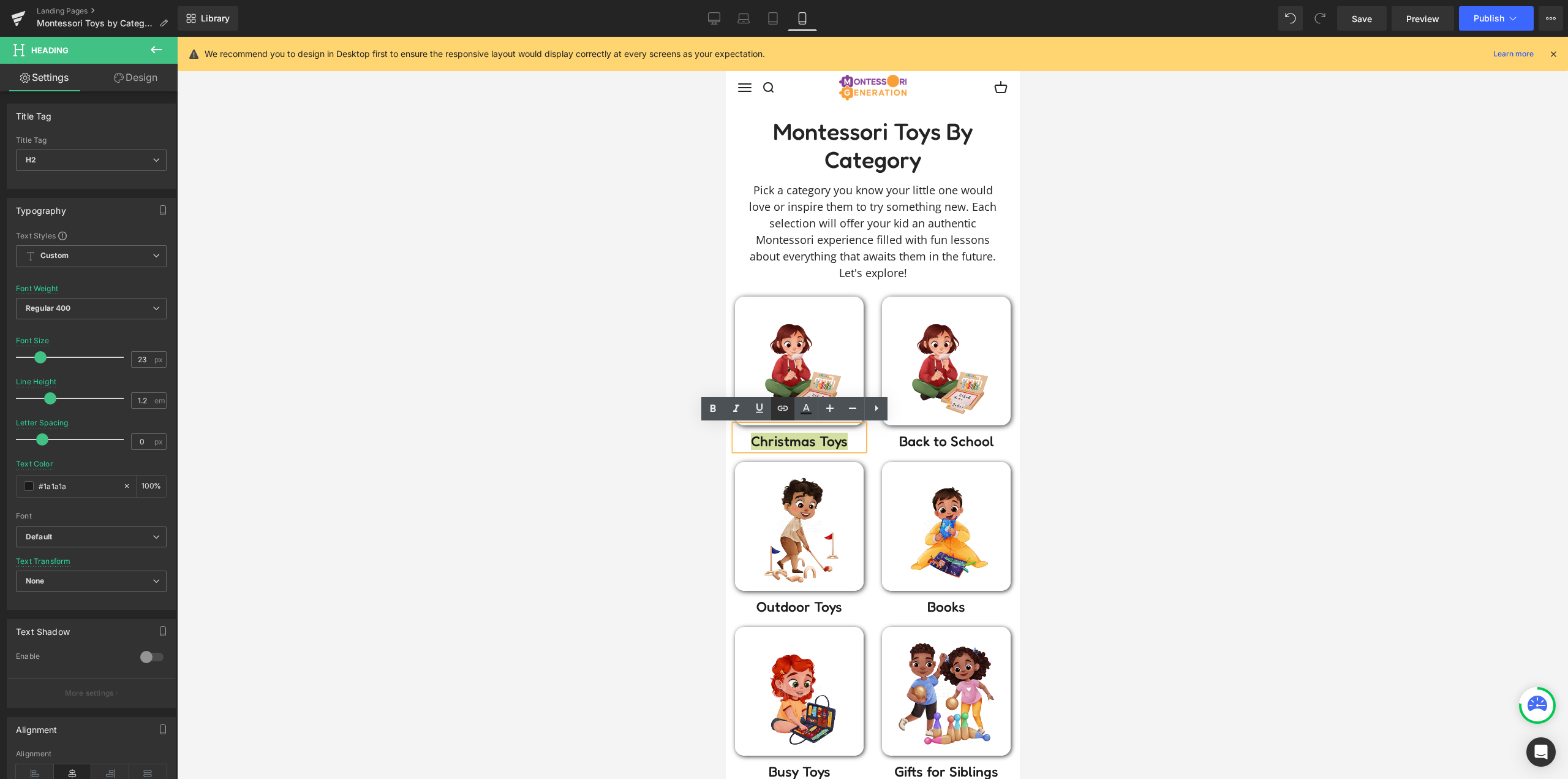
click at [783, 407] on icon at bounding box center [782, 408] width 15 height 15
click at [842, 0] on div "Text Color Highlight Color #333333 Edit or remove link: Edit - Unlink - Cancel" at bounding box center [784, 0] width 1568 height 0
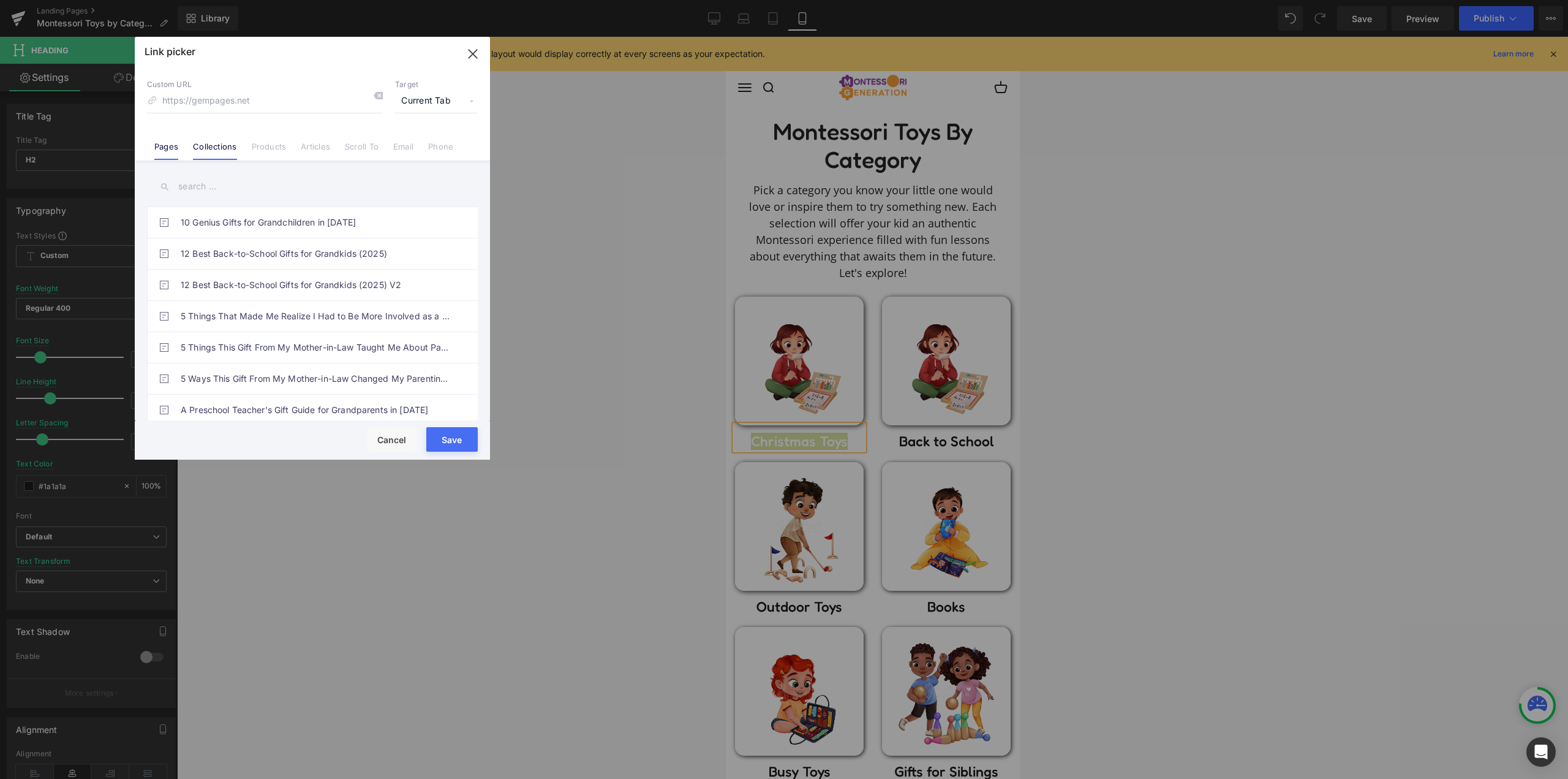
click at [227, 150] on link "Collections" at bounding box center [215, 150] width 43 height 18
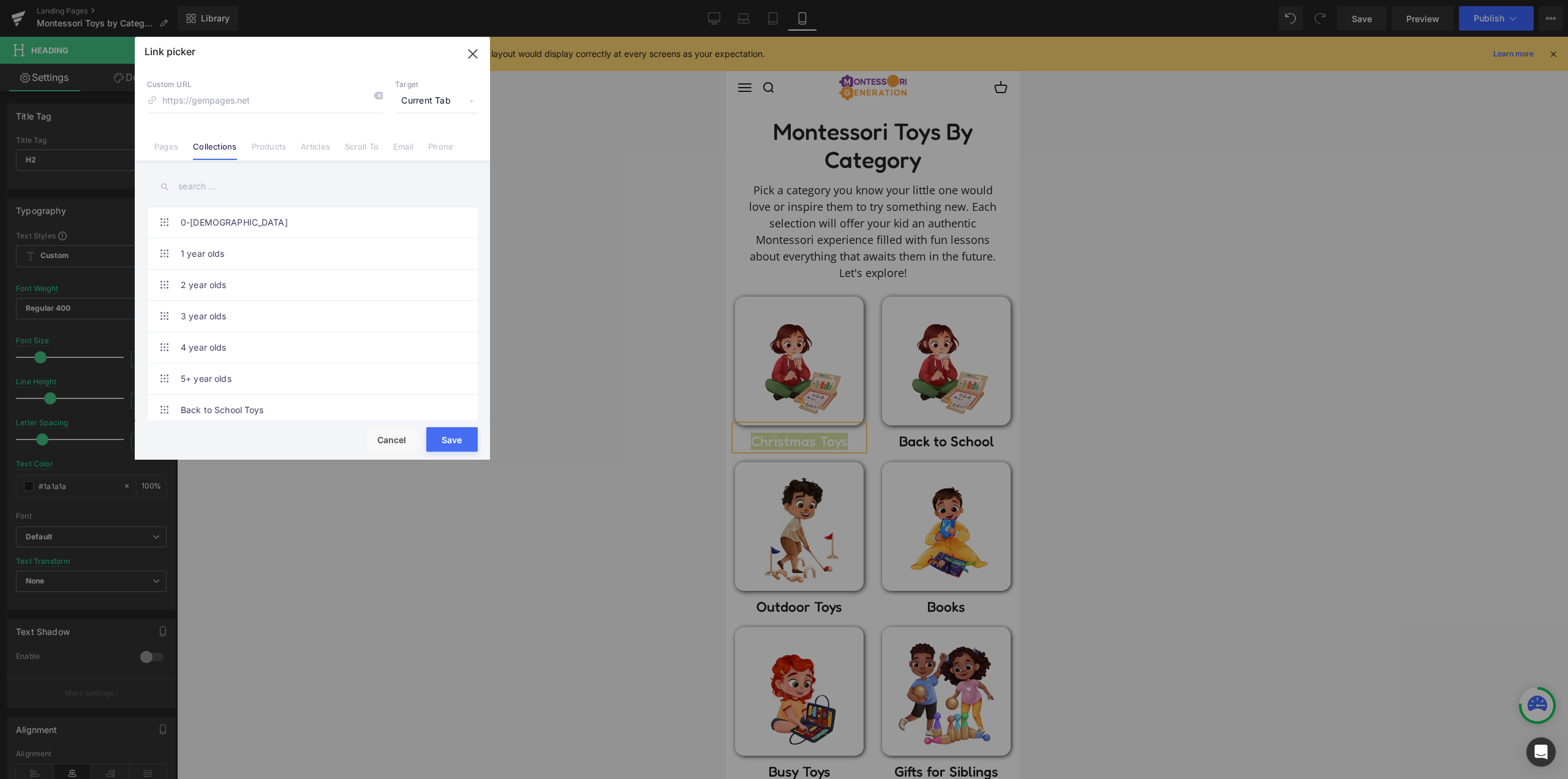
click at [199, 186] on input "text" at bounding box center [312, 186] width 330 height 27
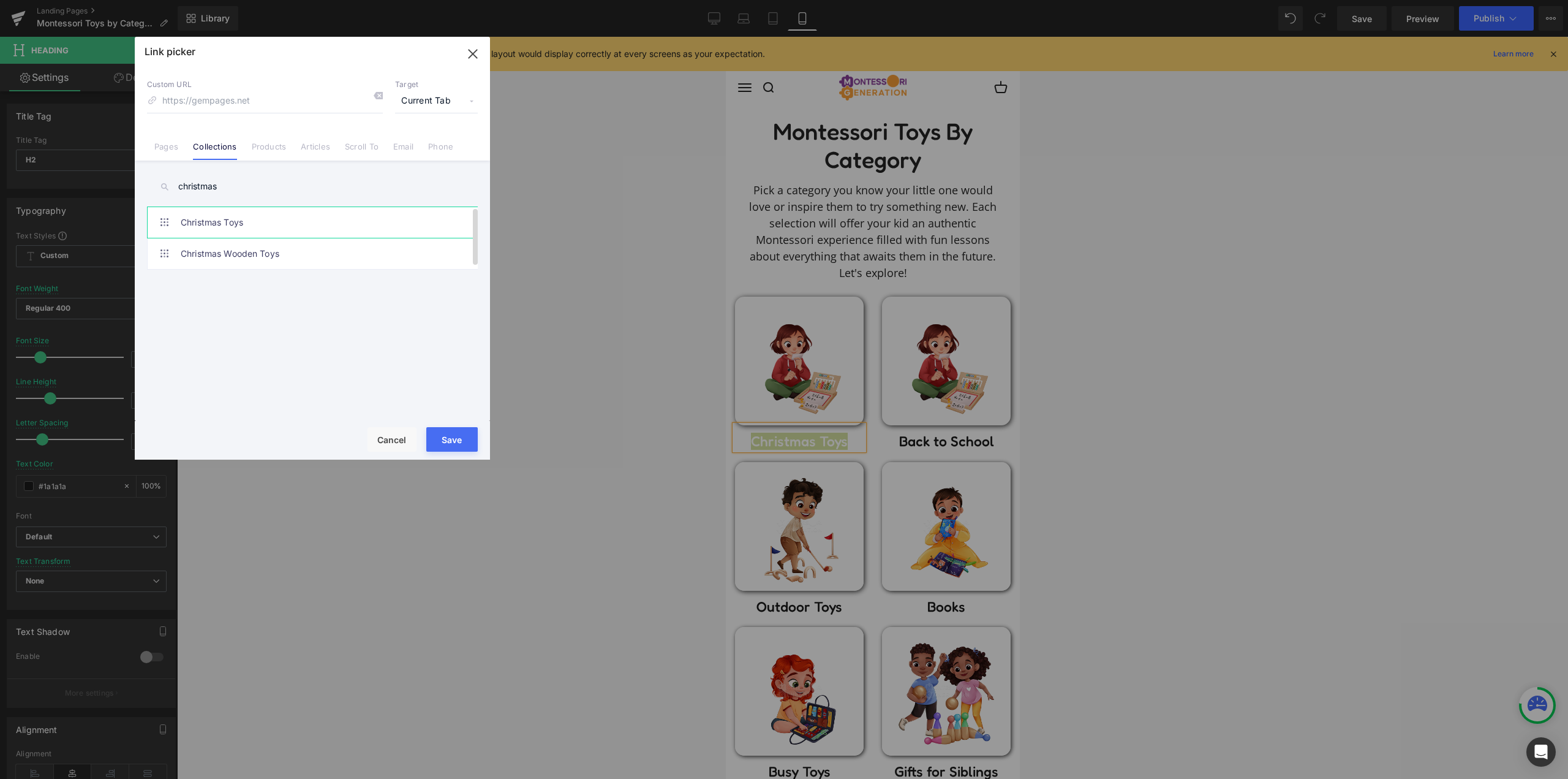
type input "christmas"
click at [250, 218] on link "Christmas Toys" at bounding box center [315, 222] width 269 height 31
click at [448, 435] on button "Save" at bounding box center [452, 439] width 52 height 24
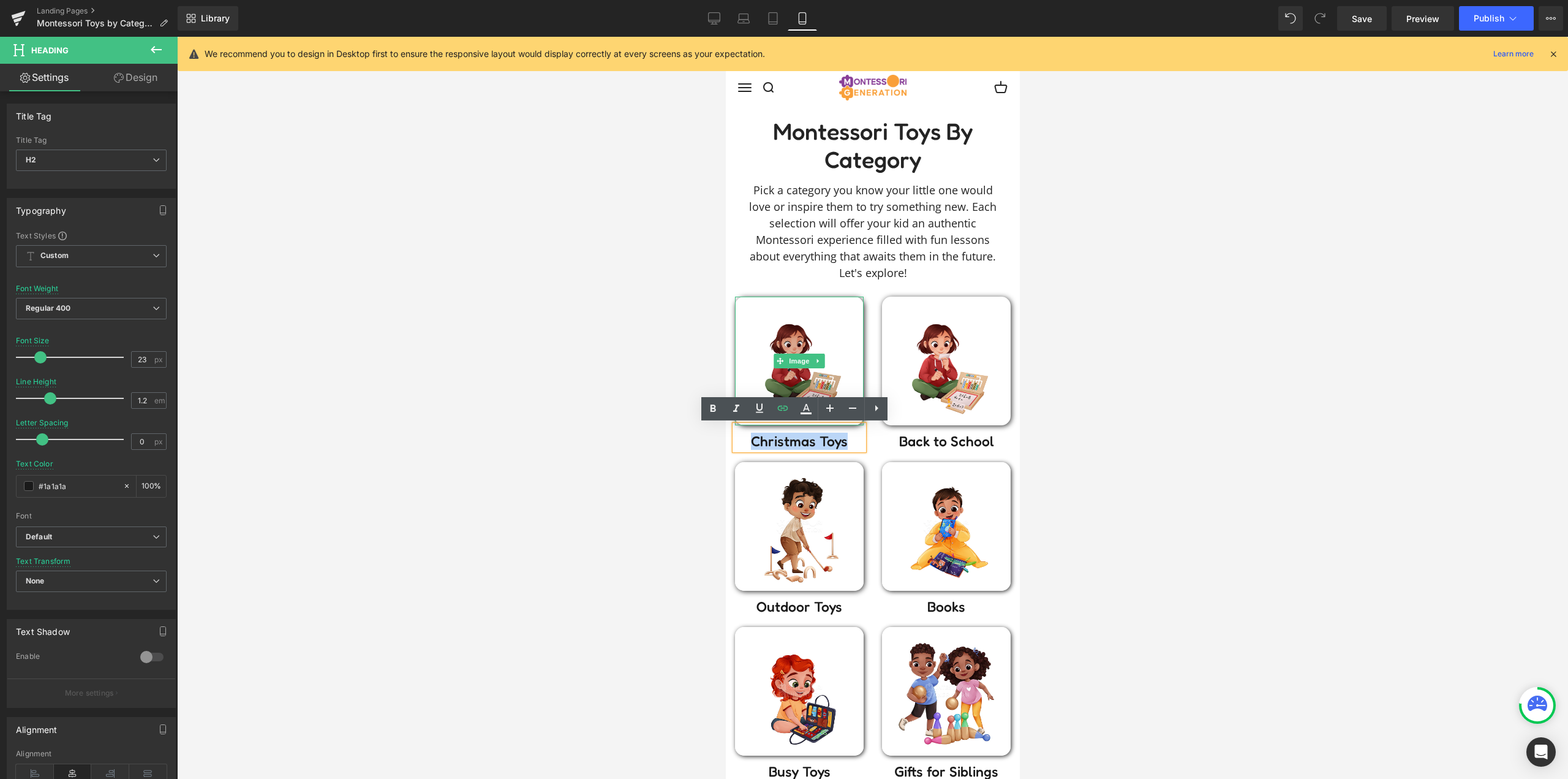
click at [795, 349] on img at bounding box center [798, 361] width 129 height 129
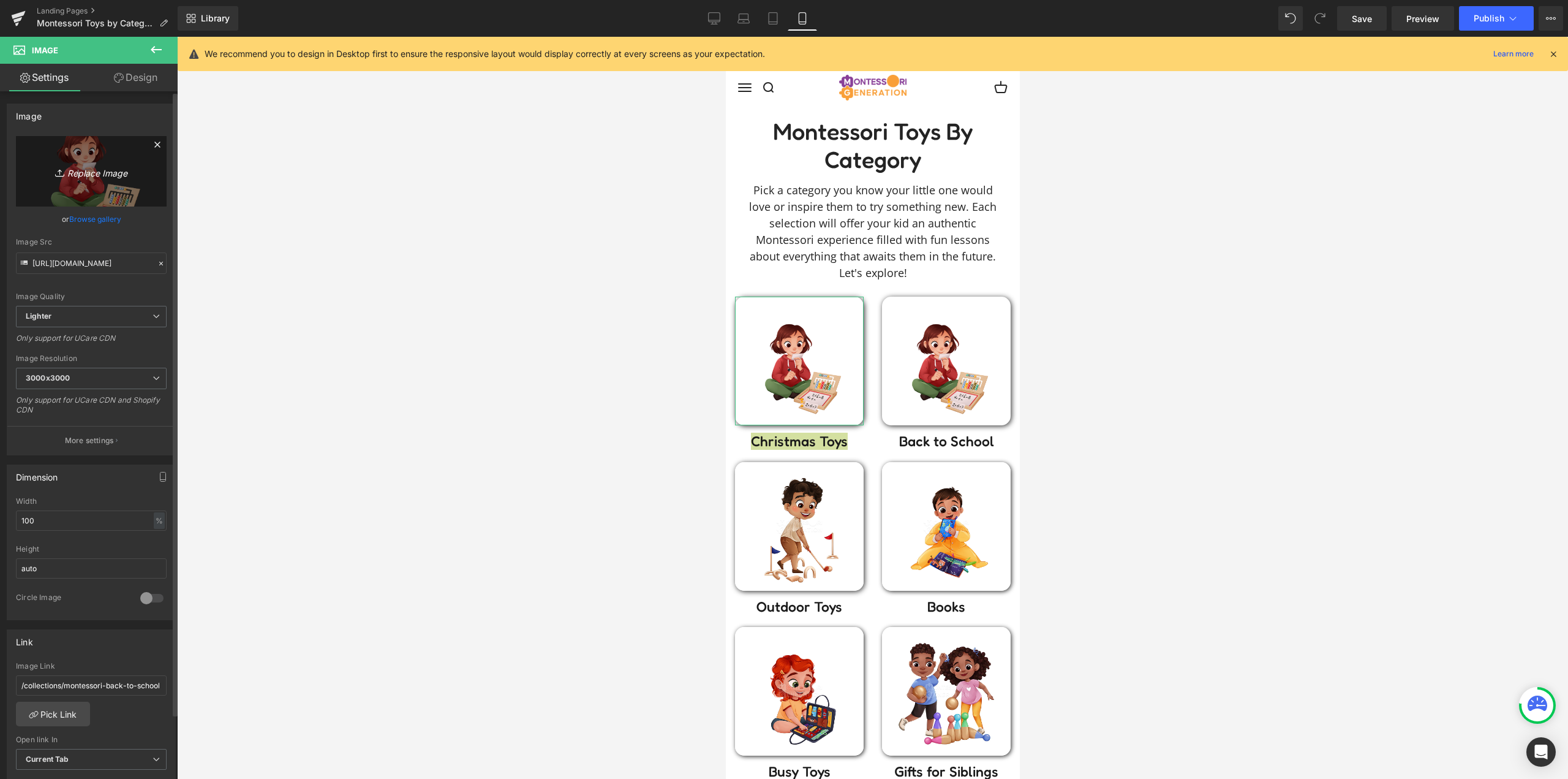
click at [94, 169] on icon "Replace Image" at bounding box center [91, 171] width 98 height 15
type input "C:\fakepath\CHRISTMAS-Christmas-Tree.webp"
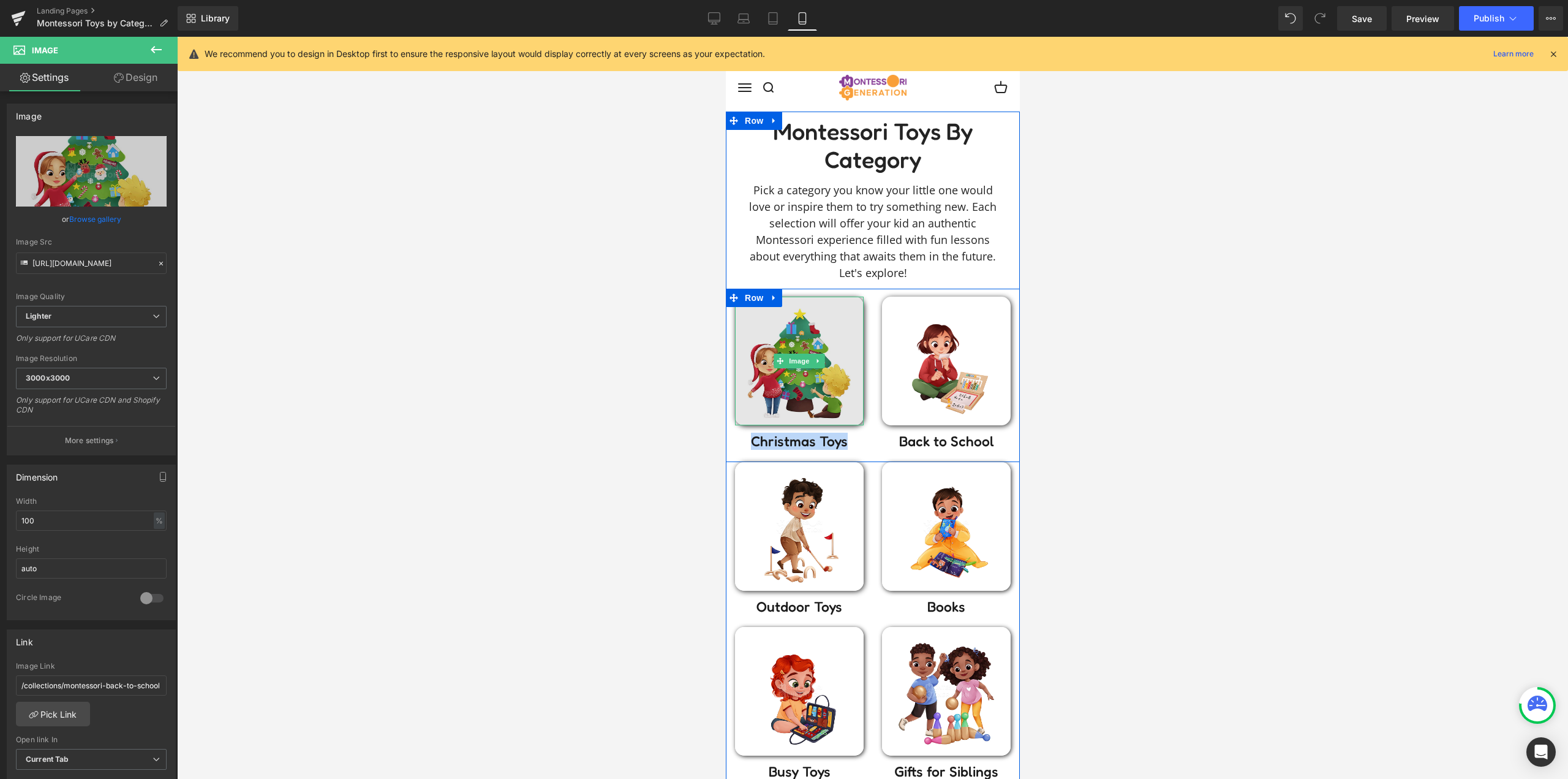
click at [845, 392] on img at bounding box center [798, 361] width 129 height 129
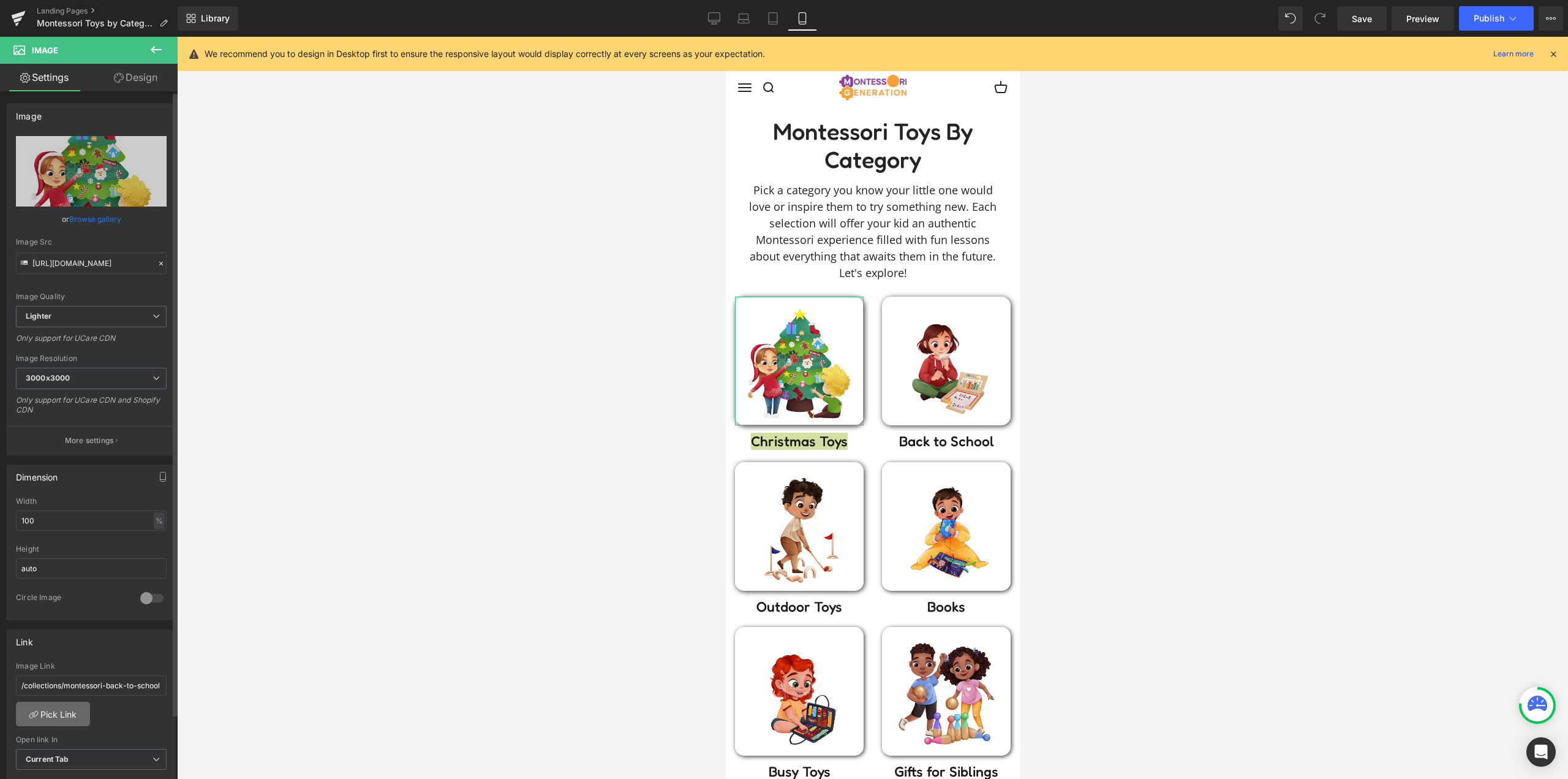
click at [52, 714] on link "Pick Link" at bounding box center [53, 713] width 74 height 24
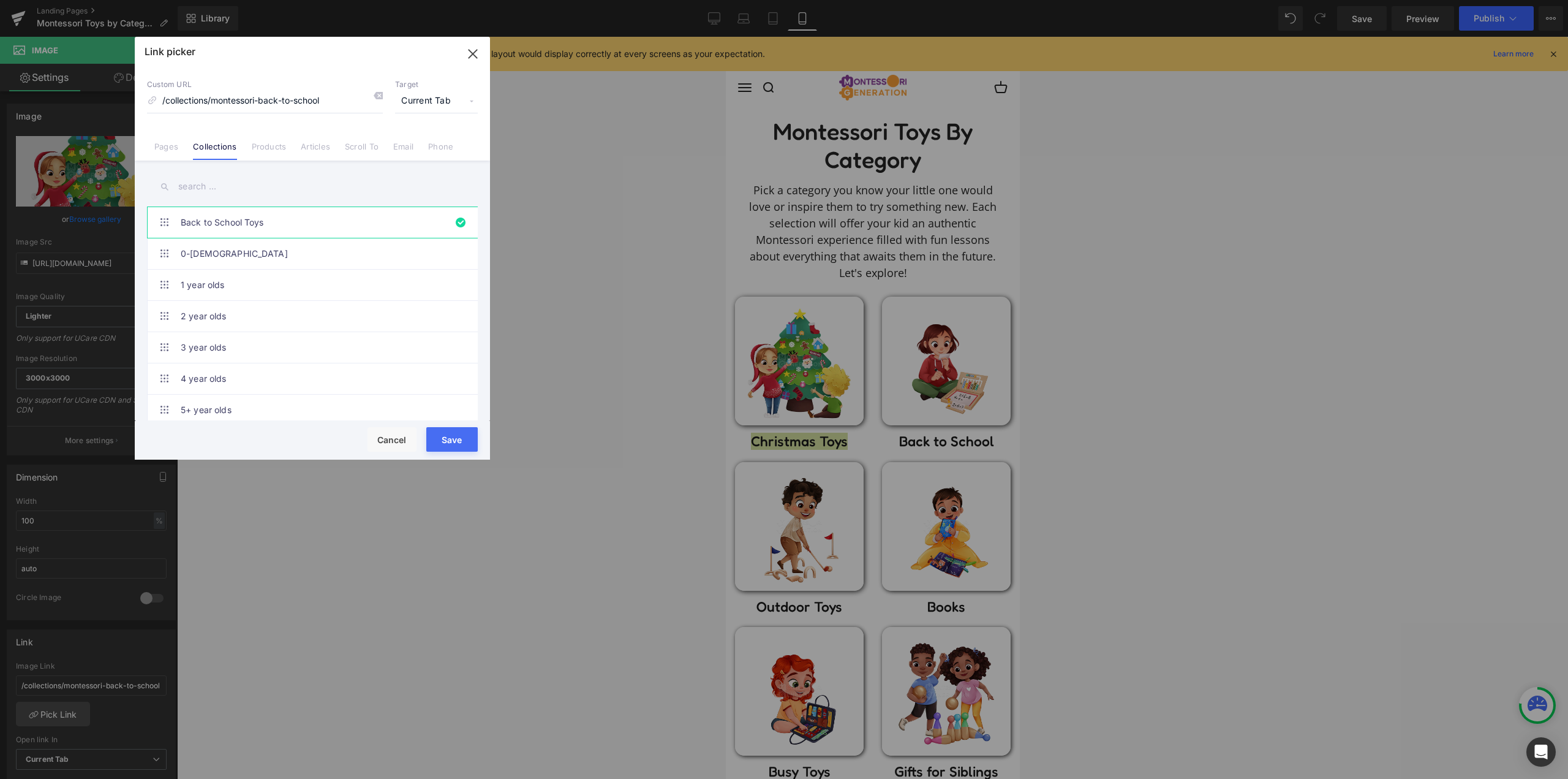
click at [224, 180] on input "text" at bounding box center [312, 186] width 330 height 27
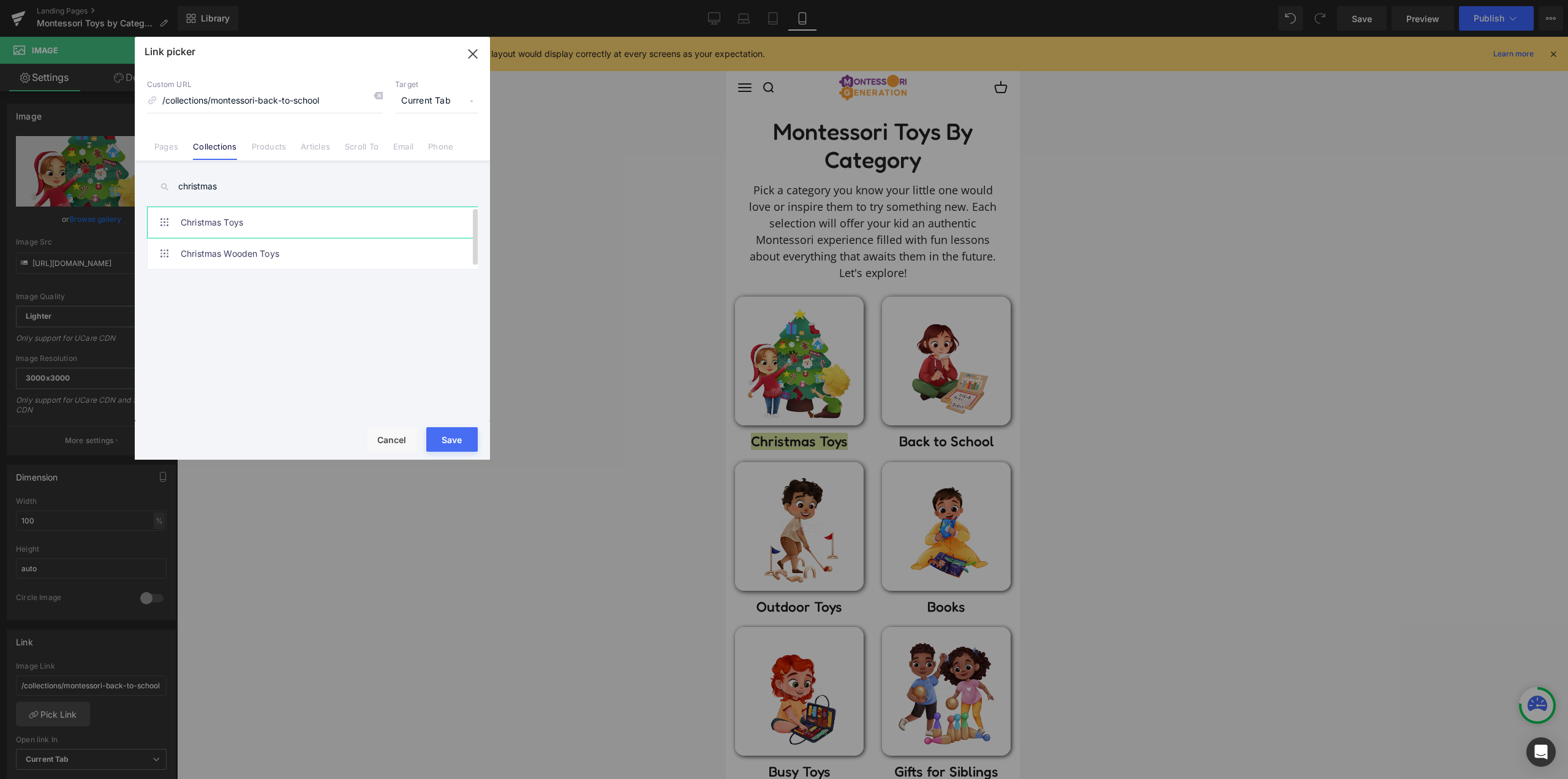
type input "christmas"
click at [318, 224] on link "Christmas Toys" at bounding box center [315, 222] width 269 height 31
click at [447, 439] on button "Save" at bounding box center [452, 439] width 52 height 24
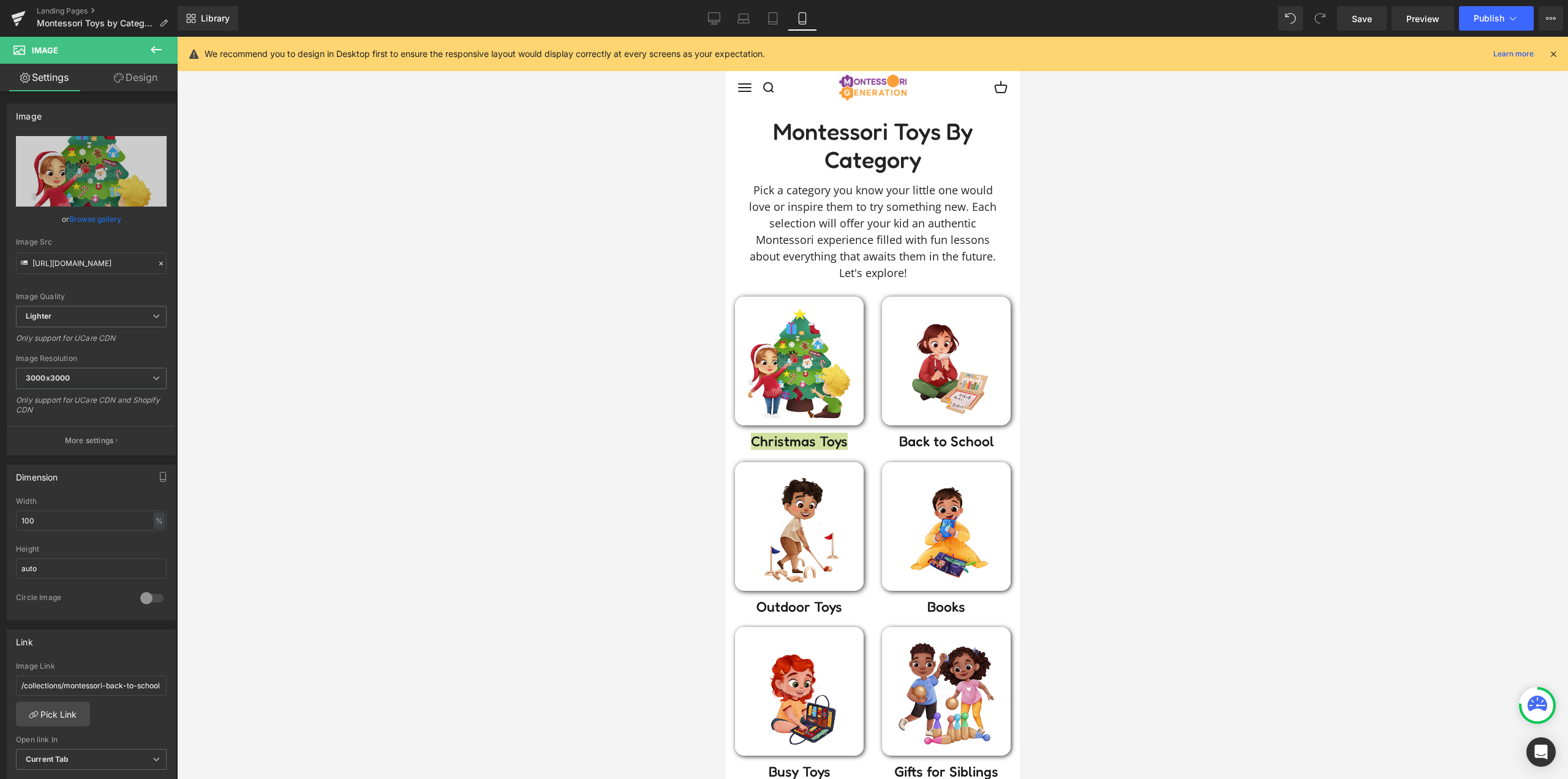
click at [495, 429] on div at bounding box center [872, 408] width 1391 height 742
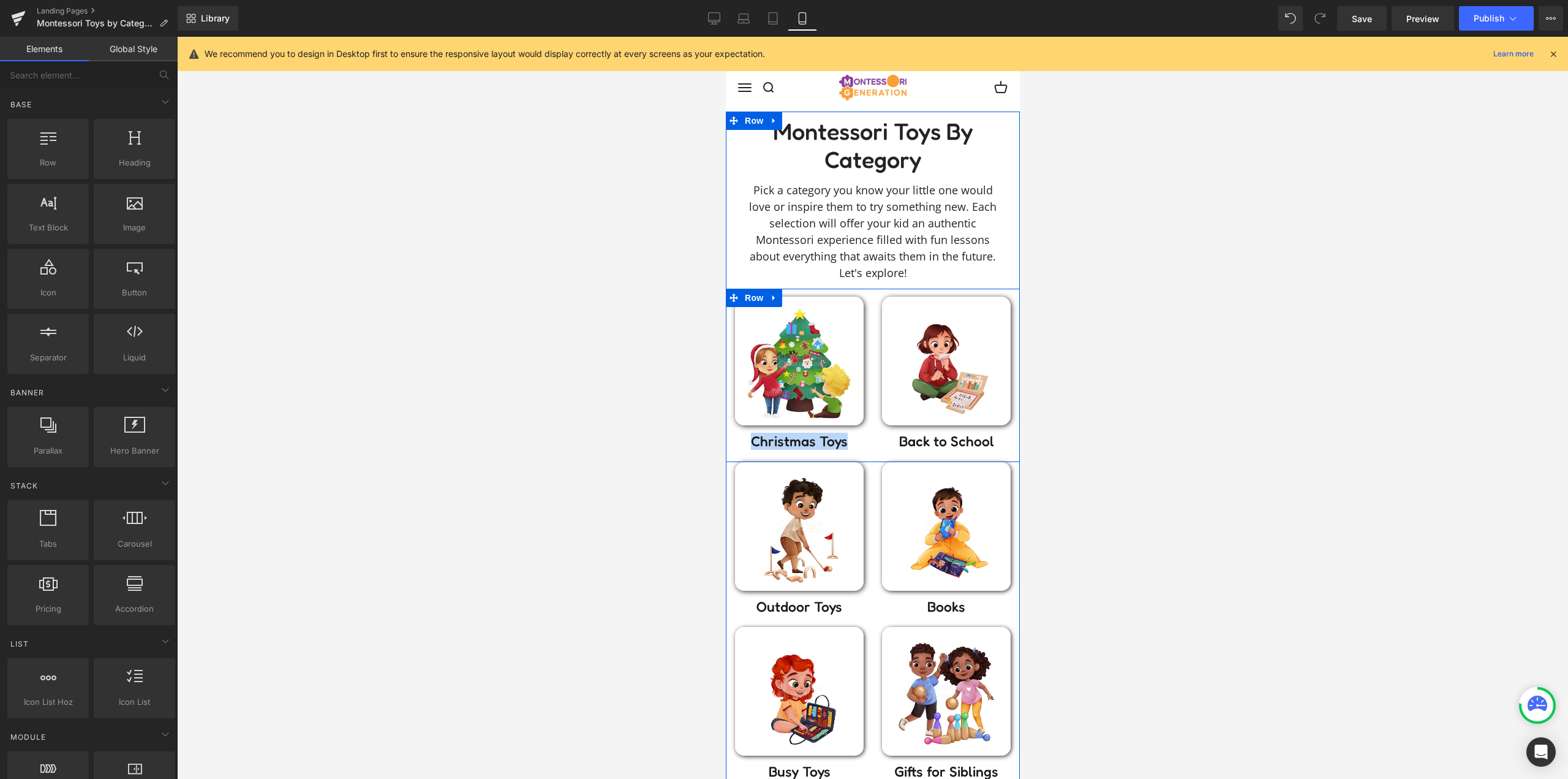
click at [872, 349] on div "Image Back to School Heading" at bounding box center [945, 373] width 147 height 153
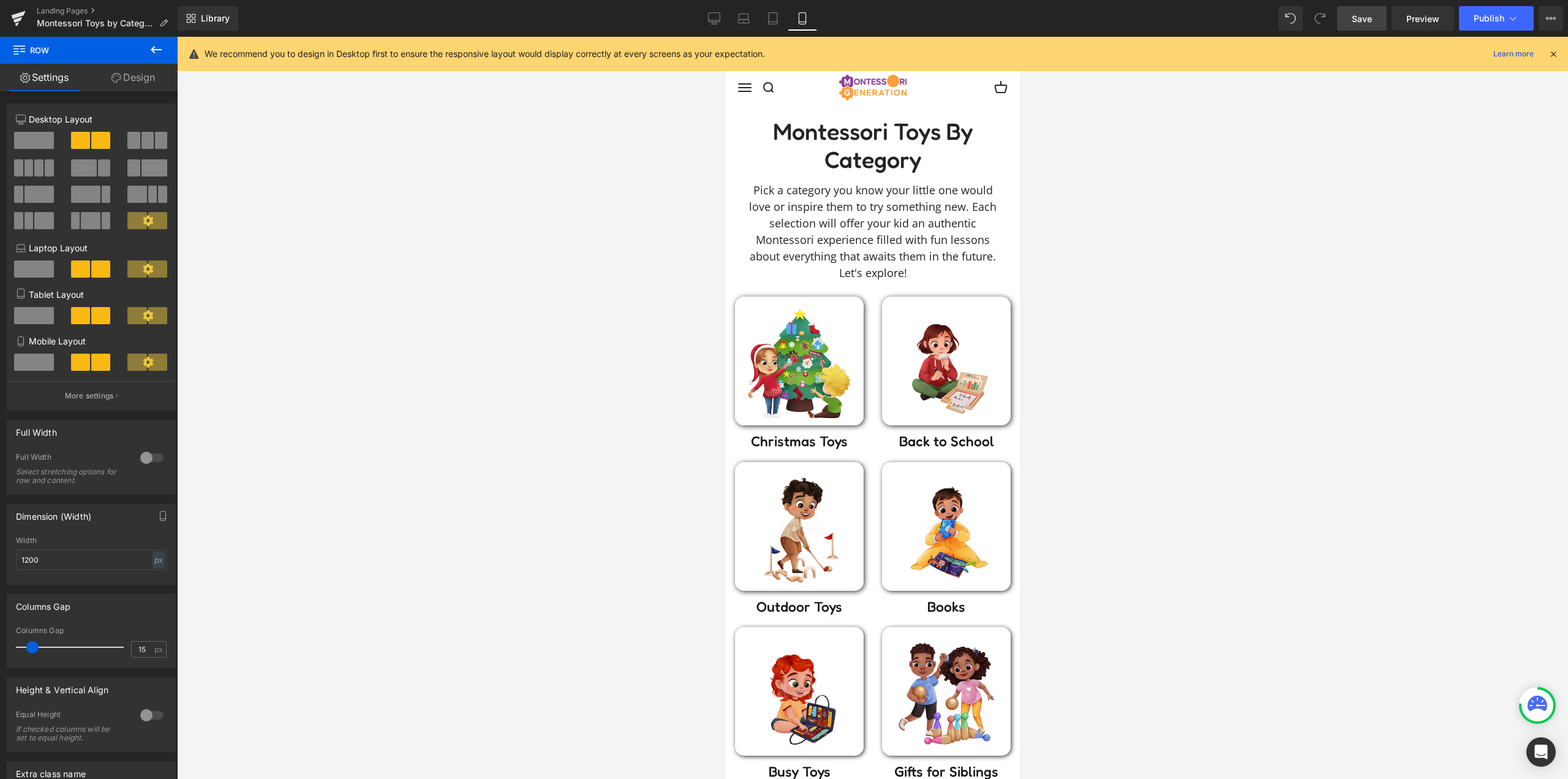
click at [1360, 20] on span "Save" at bounding box center [1362, 18] width 20 height 13
drag, startPoint x: 722, startPoint y: 18, endPoint x: 629, endPoint y: 0, distance: 94.7
click at [722, 18] on link "Desktop" at bounding box center [714, 18] width 29 height 24
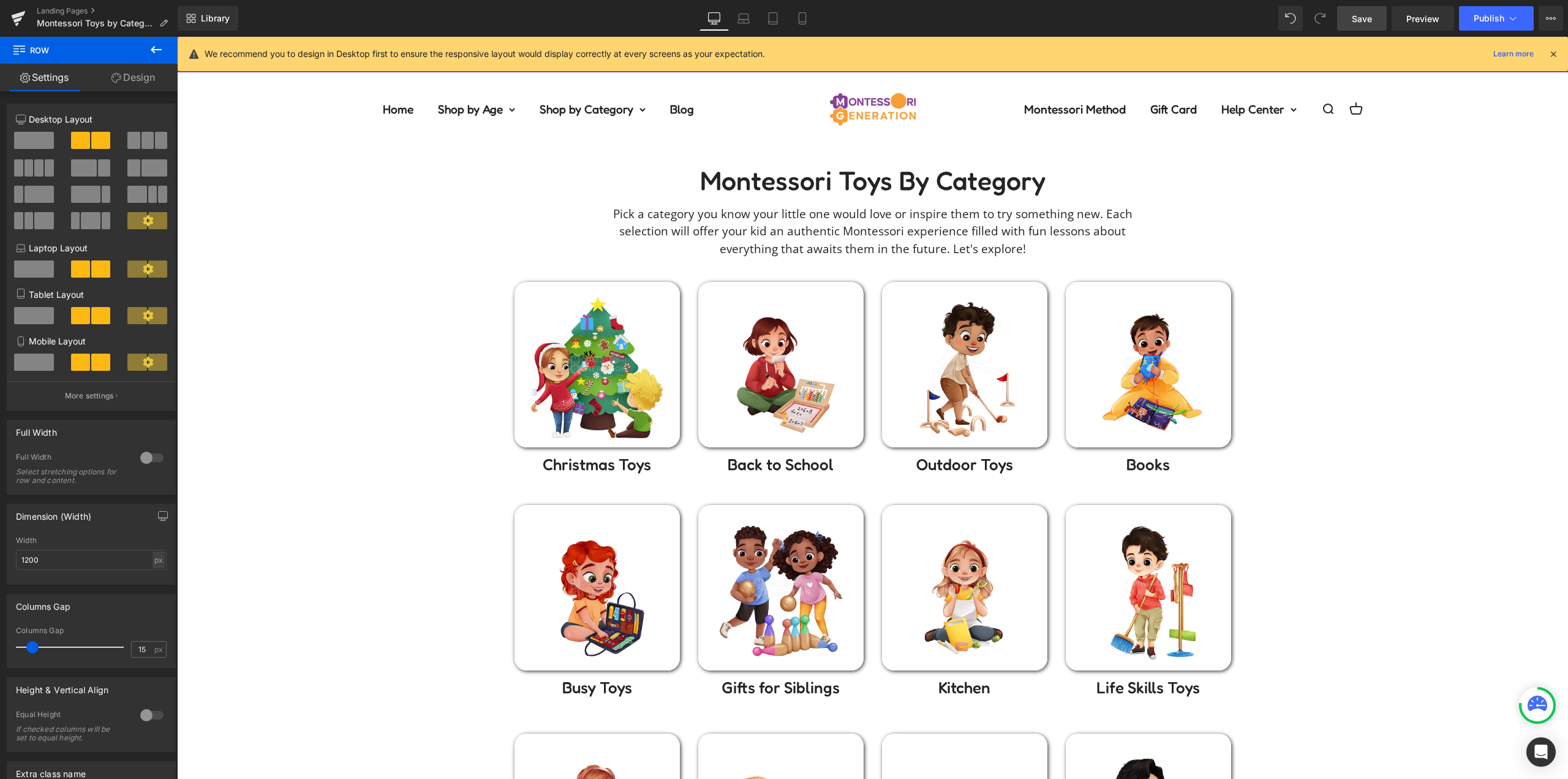
click at [1376, 20] on link "Save" at bounding box center [1362, 18] width 50 height 24
click at [1515, 18] on icon at bounding box center [1512, 18] width 12 height 12
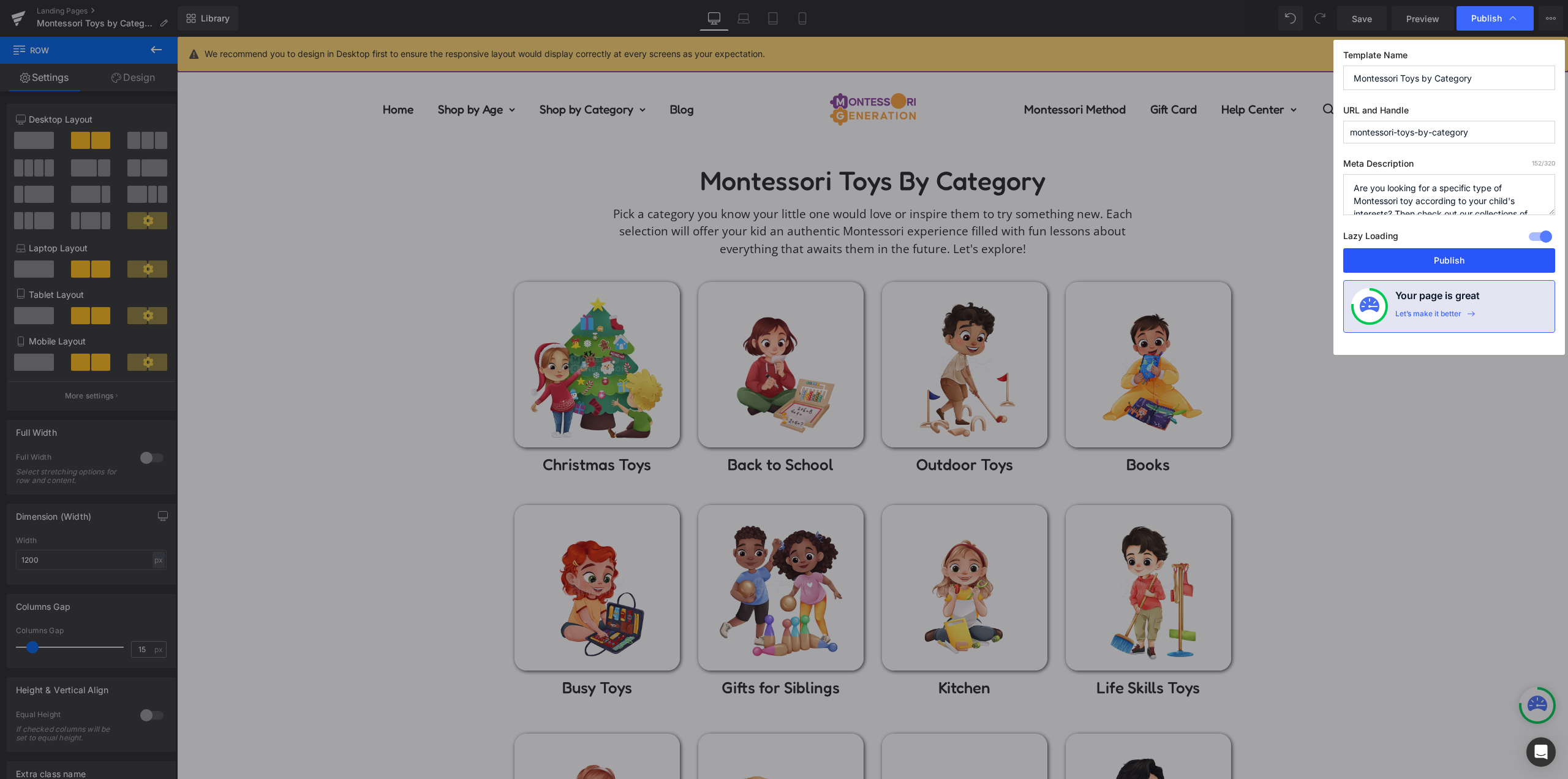
click at [1453, 264] on button "Publish" at bounding box center [1449, 261] width 212 height 24
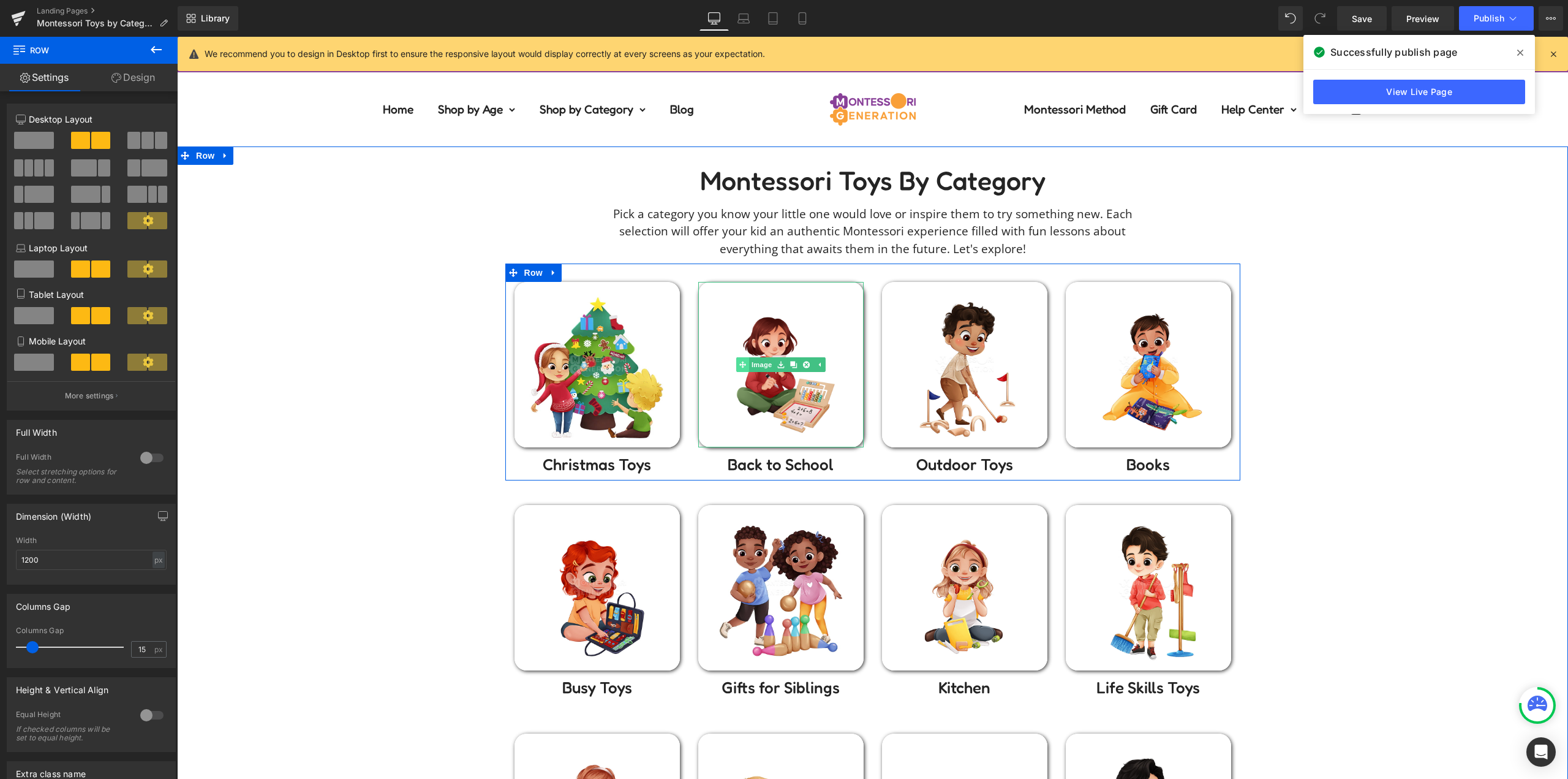
click at [758, 365] on link "Image" at bounding box center [755, 364] width 38 height 15
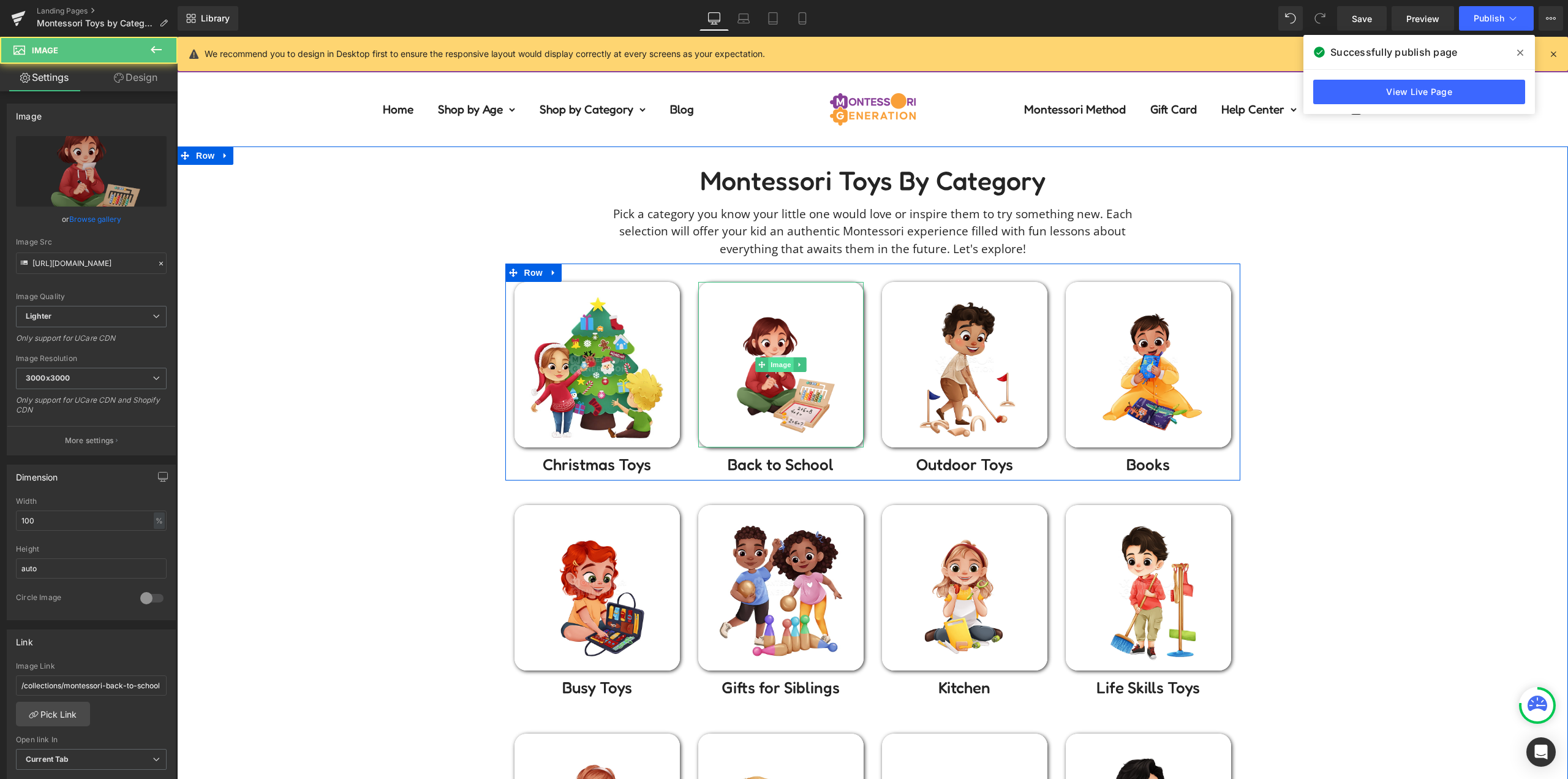
click at [768, 364] on span "Image" at bounding box center [780, 364] width 25 height 15
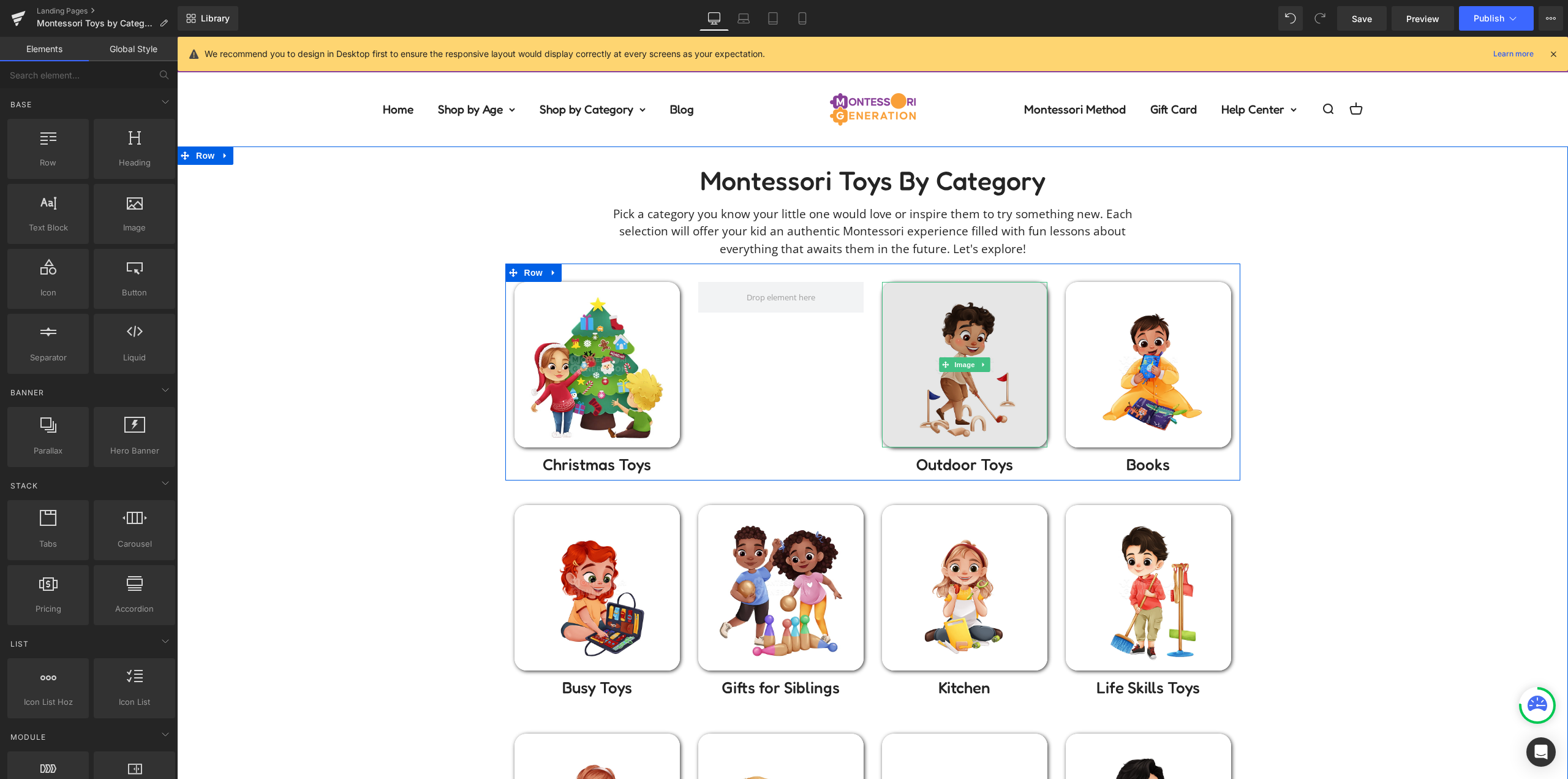
click at [966, 338] on img at bounding box center [964, 365] width 166 height 166
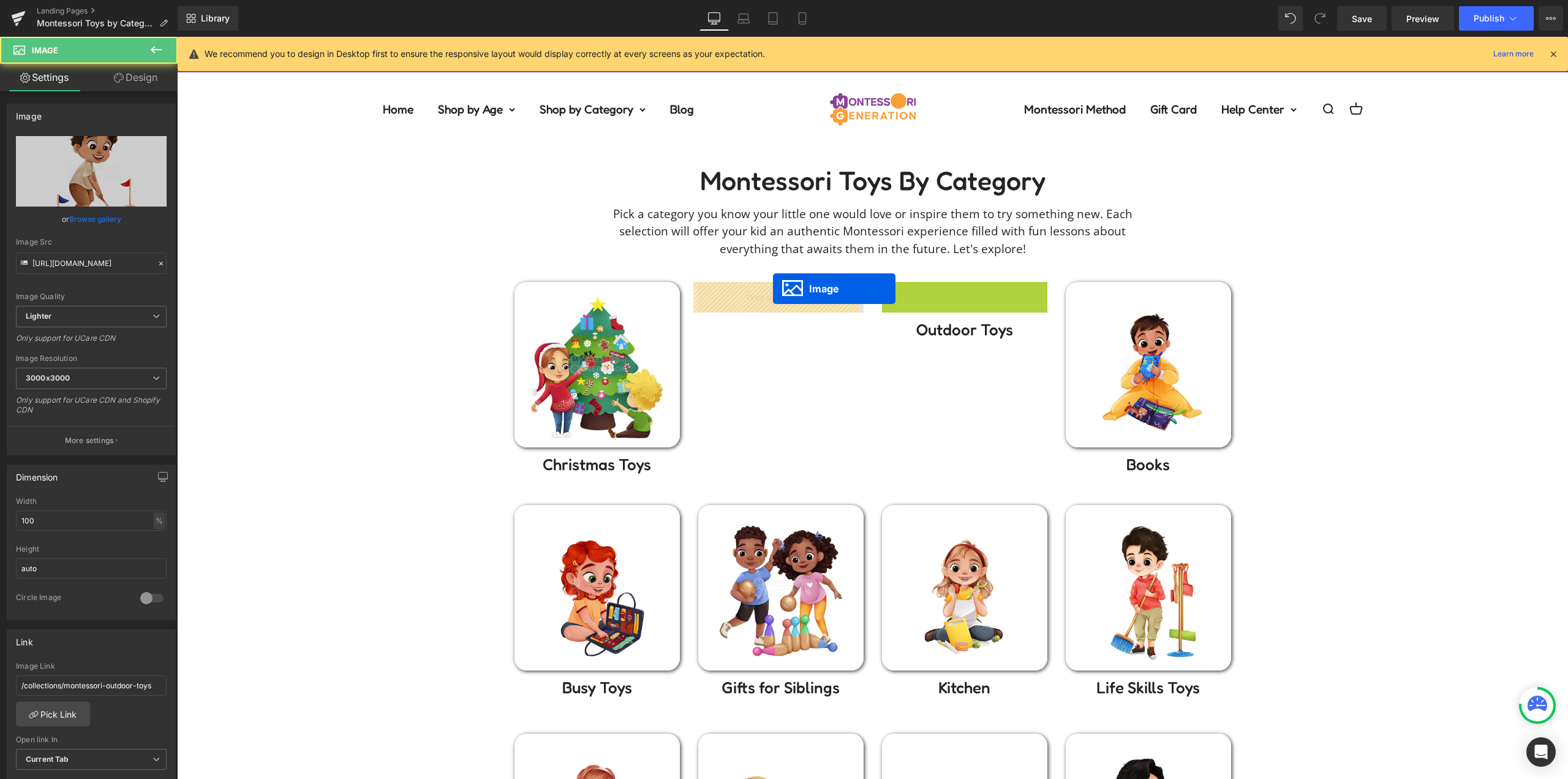
drag, startPoint x: 926, startPoint y: 349, endPoint x: 773, endPoint y: 289, distance: 164.3
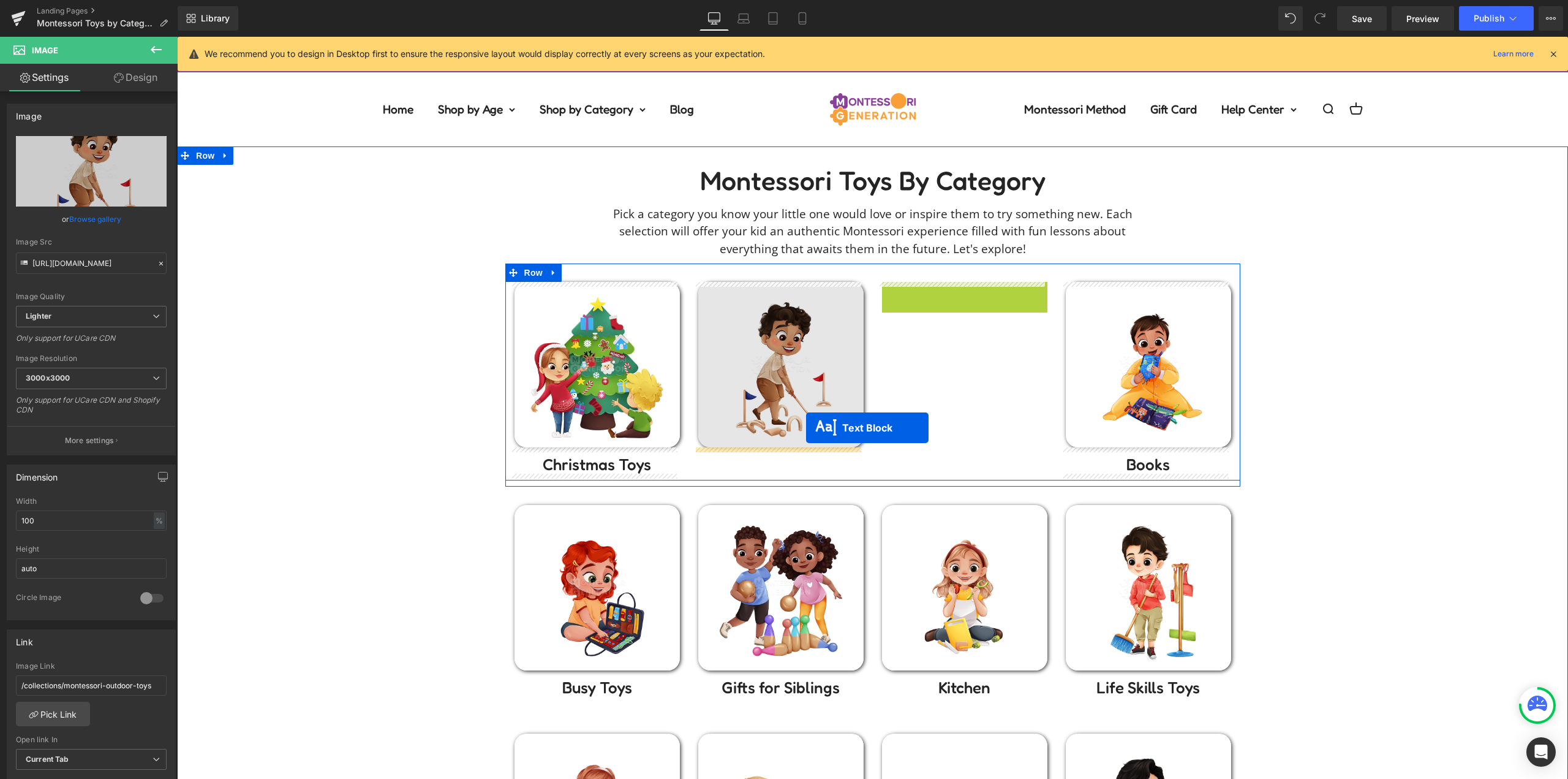
drag, startPoint x: 948, startPoint y: 294, endPoint x: 802, endPoint y: 432, distance: 200.9
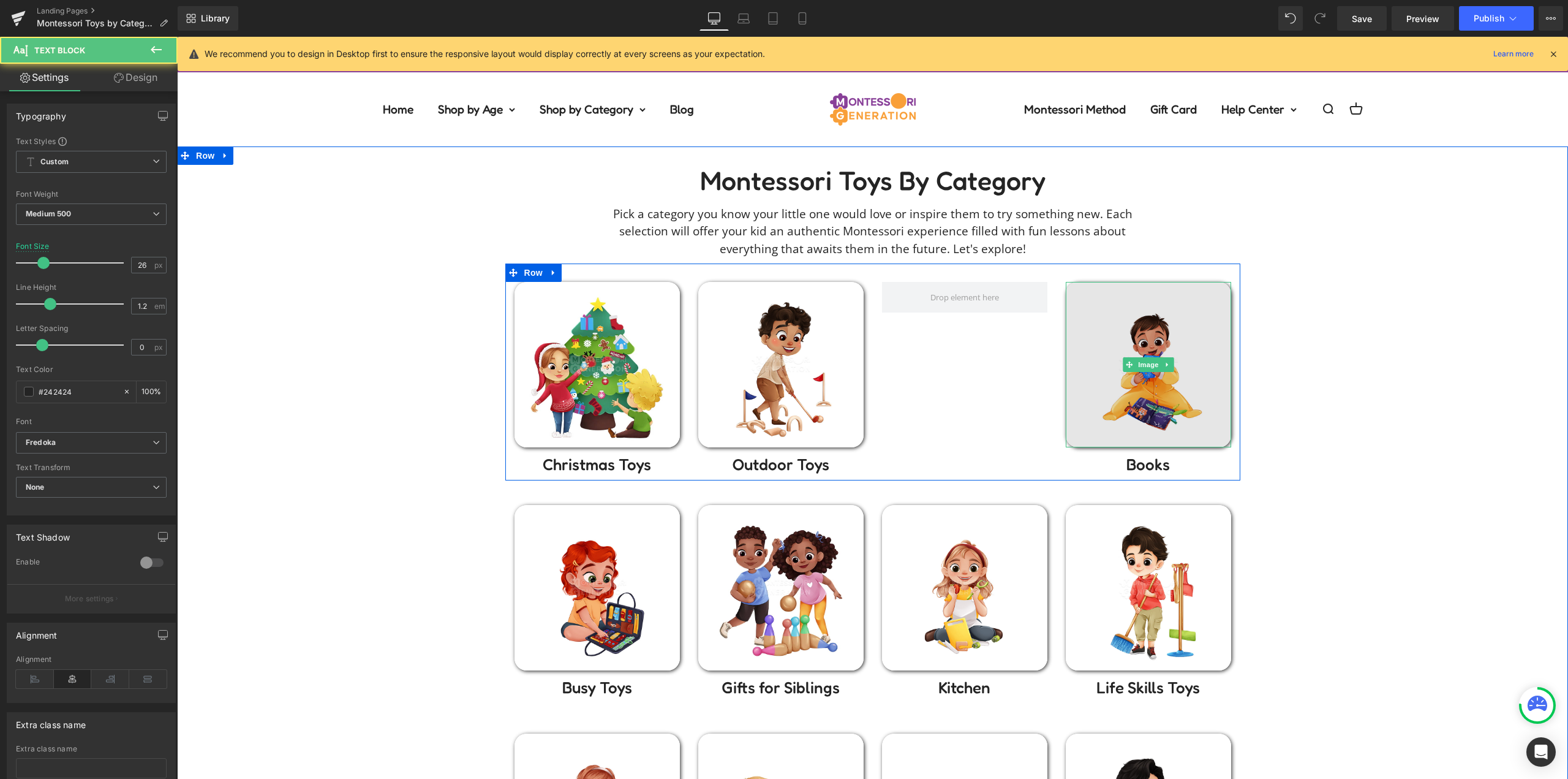
click at [1148, 336] on img at bounding box center [1148, 365] width 166 height 166
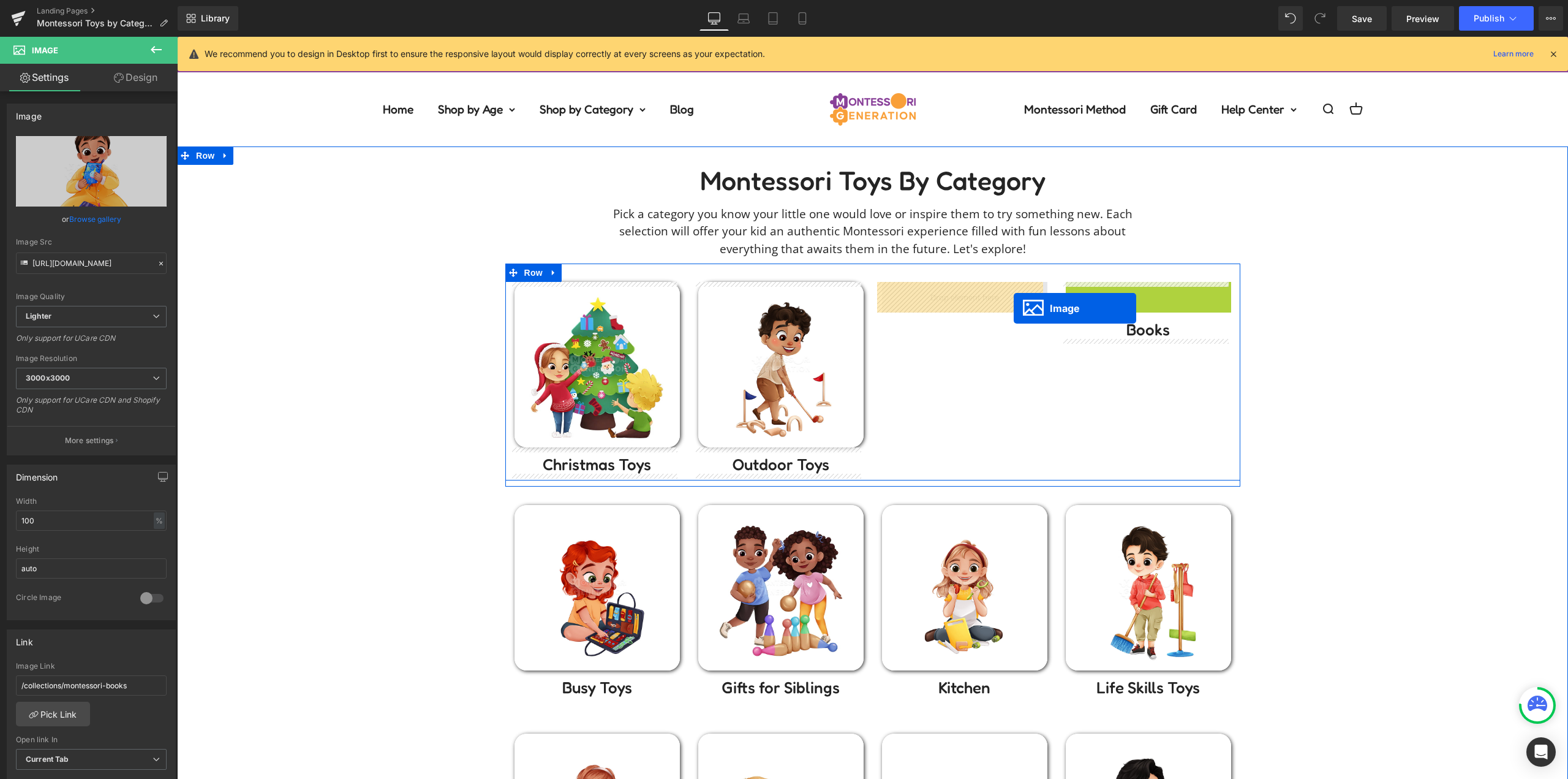
drag, startPoint x: 1134, startPoint y: 358, endPoint x: 1001, endPoint y: 300, distance: 145.1
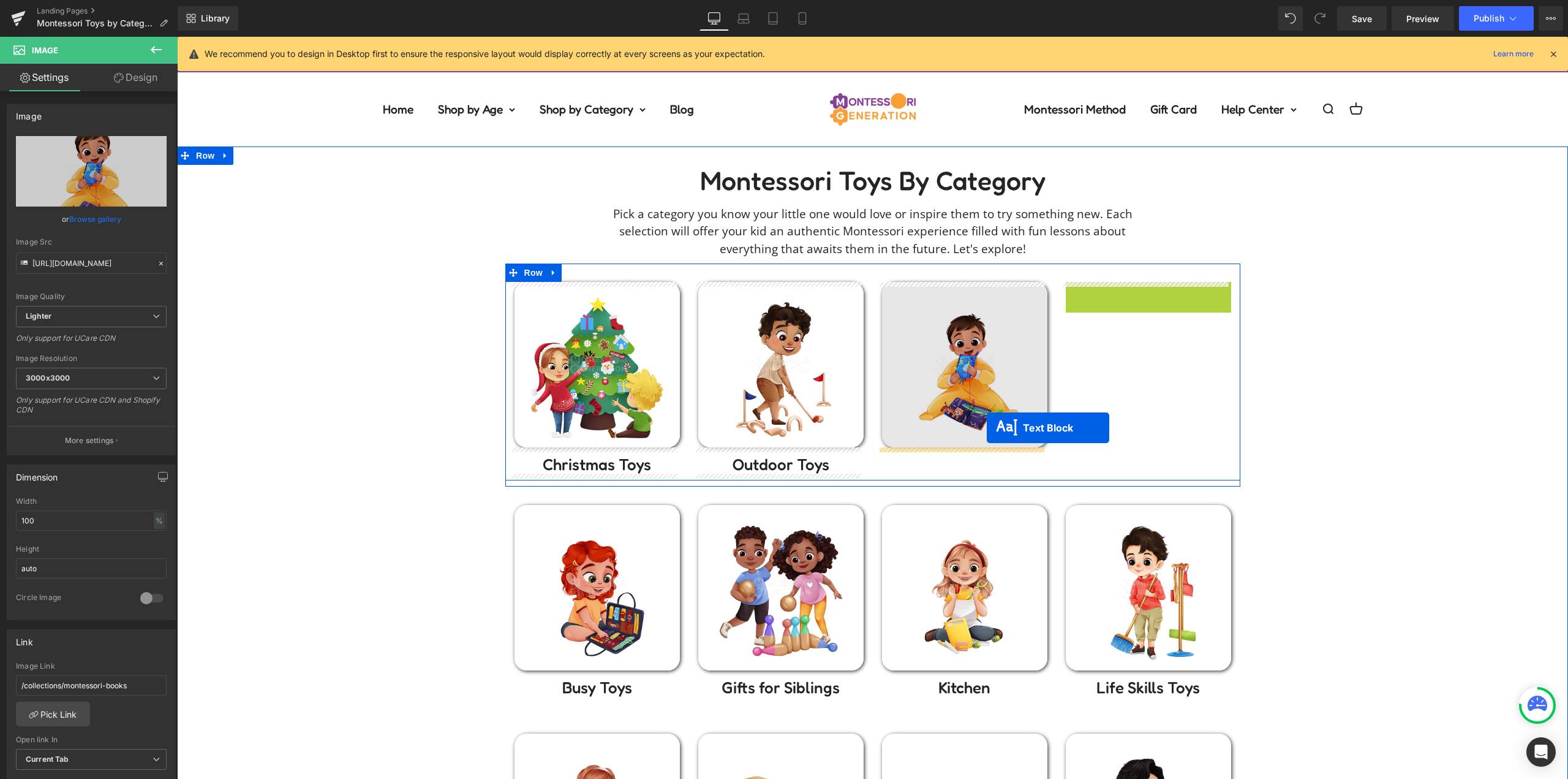
drag, startPoint x: 1136, startPoint y: 296, endPoint x: 982, endPoint y: 435, distance: 207.5
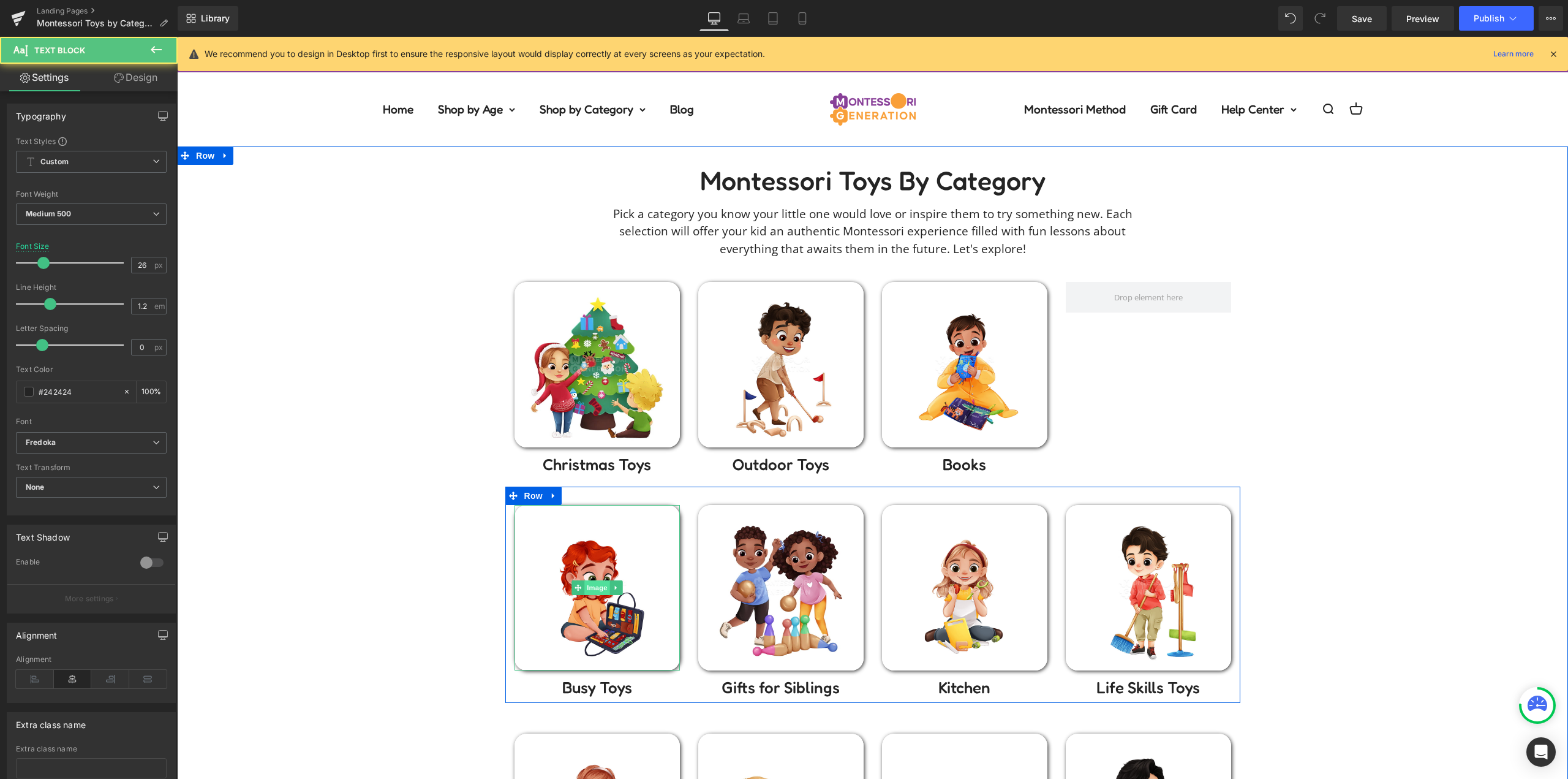
click at [592, 589] on span "Image" at bounding box center [597, 587] width 25 height 15
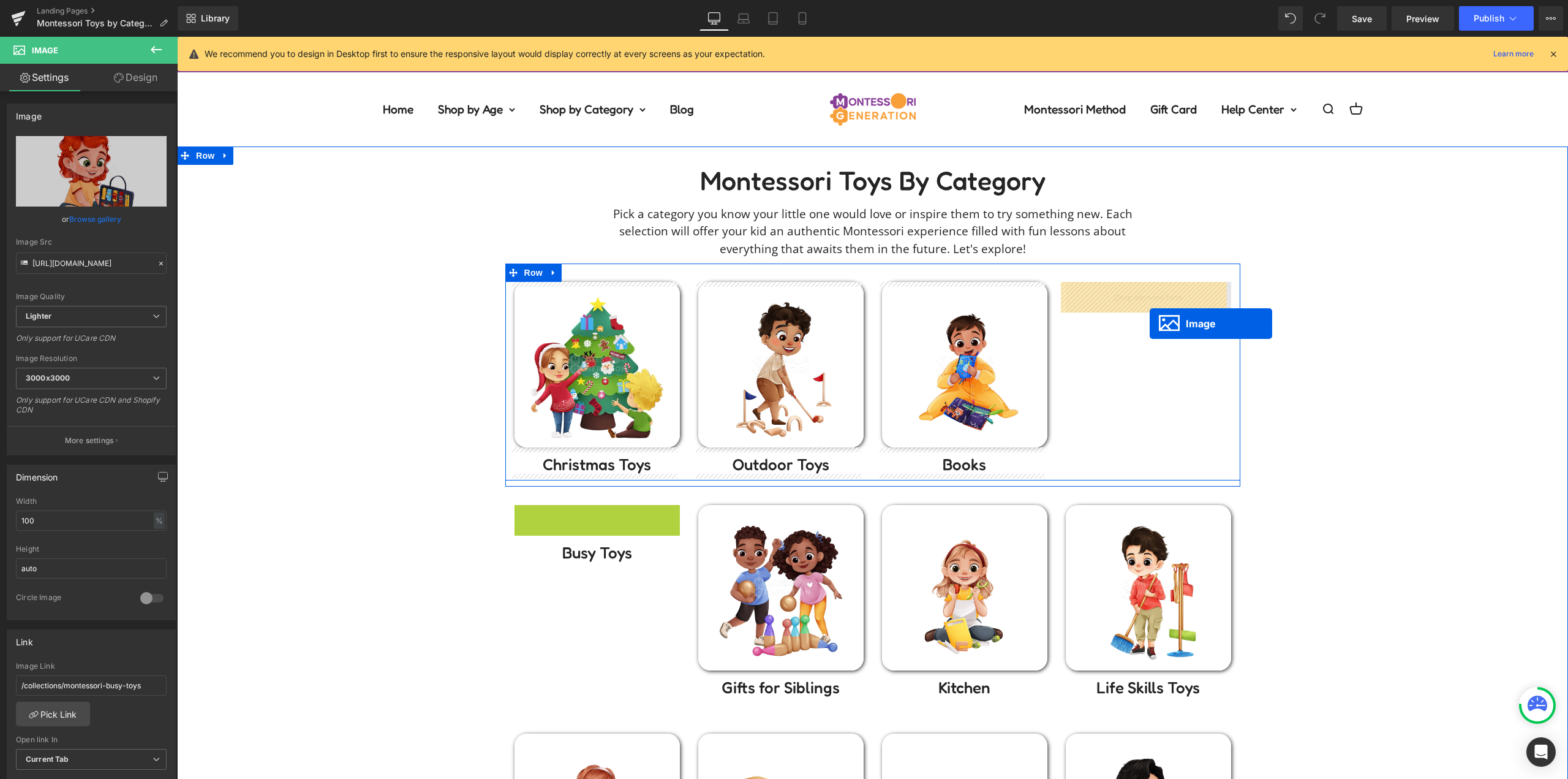
drag, startPoint x: 650, startPoint y: 572, endPoint x: 1147, endPoint y: 308, distance: 562.8
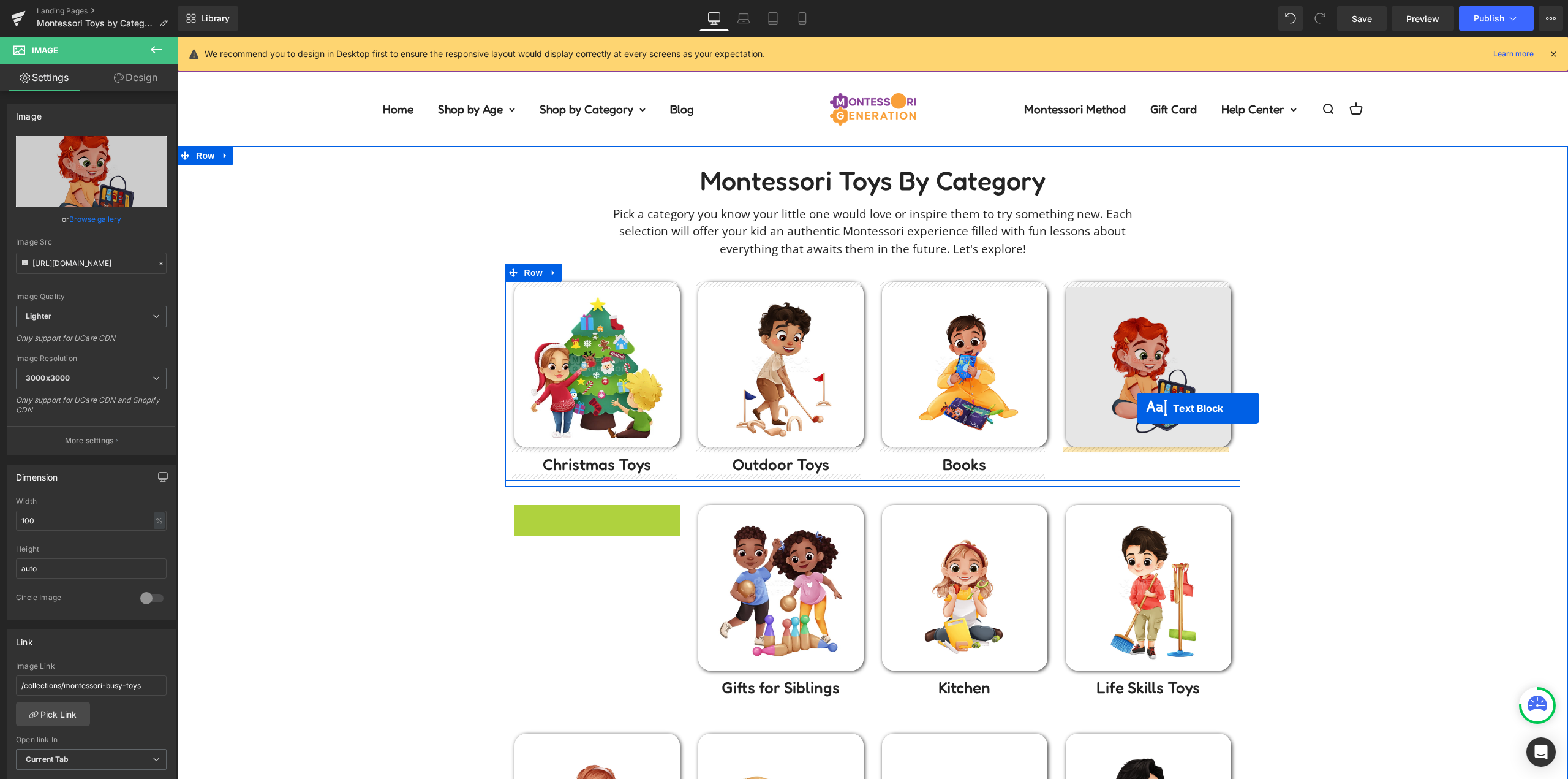
drag, startPoint x: 585, startPoint y: 521, endPoint x: 1136, endPoint y: 408, distance: 562.5
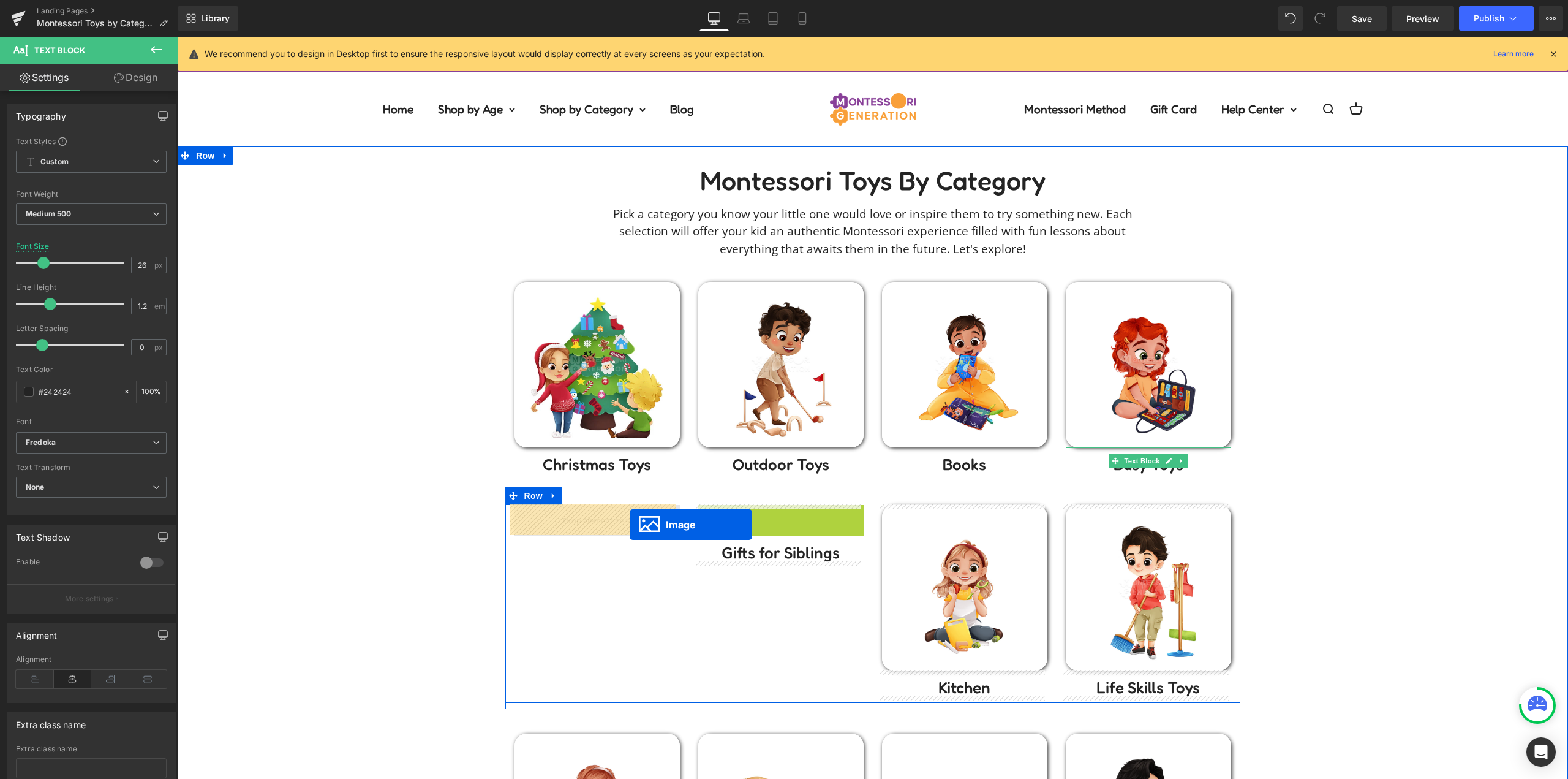
drag, startPoint x: 656, startPoint y: 554, endPoint x: 630, endPoint y: 524, distance: 39.7
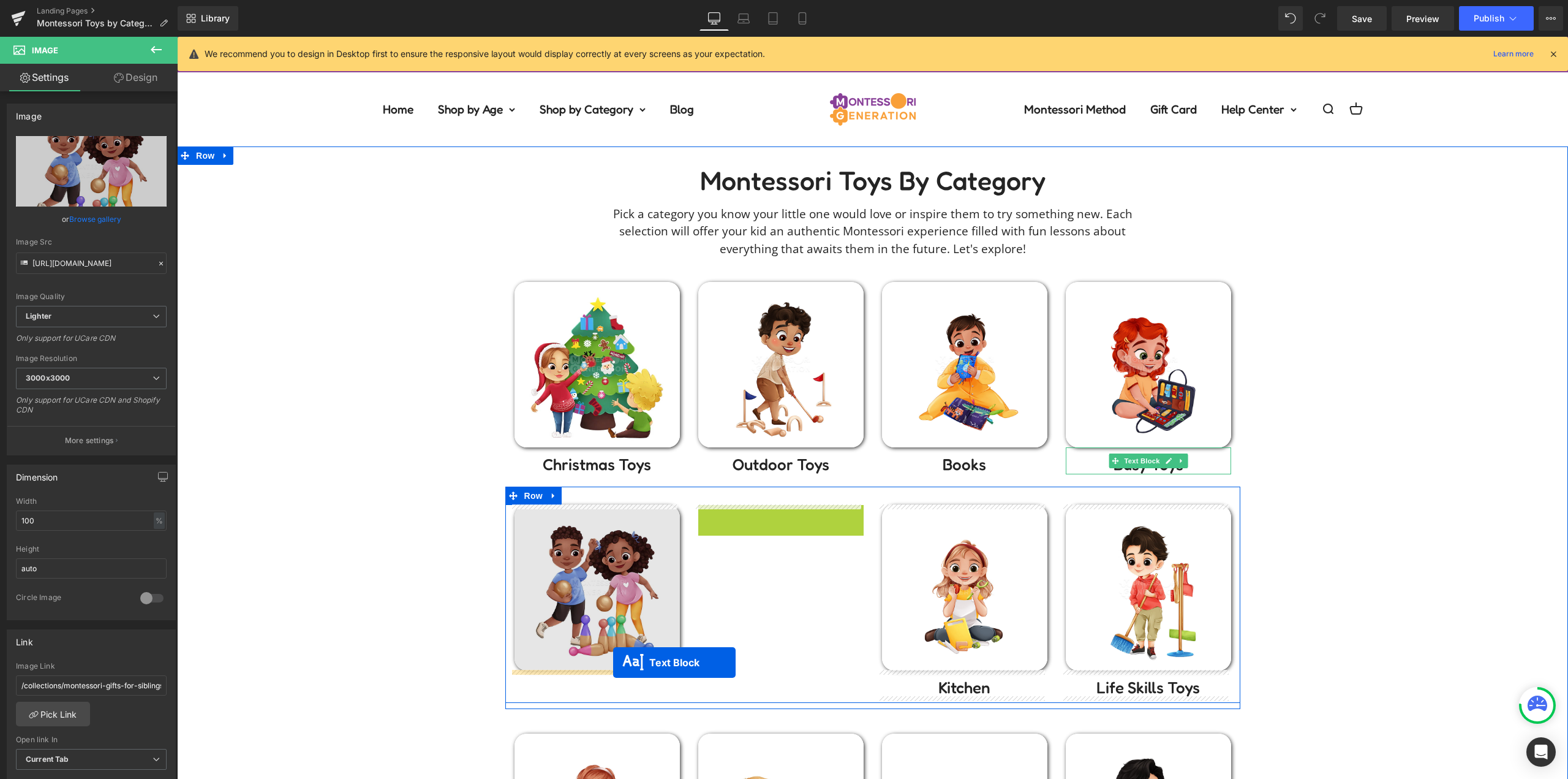
drag, startPoint x: 704, startPoint y: 564, endPoint x: 613, endPoint y: 662, distance: 133.7
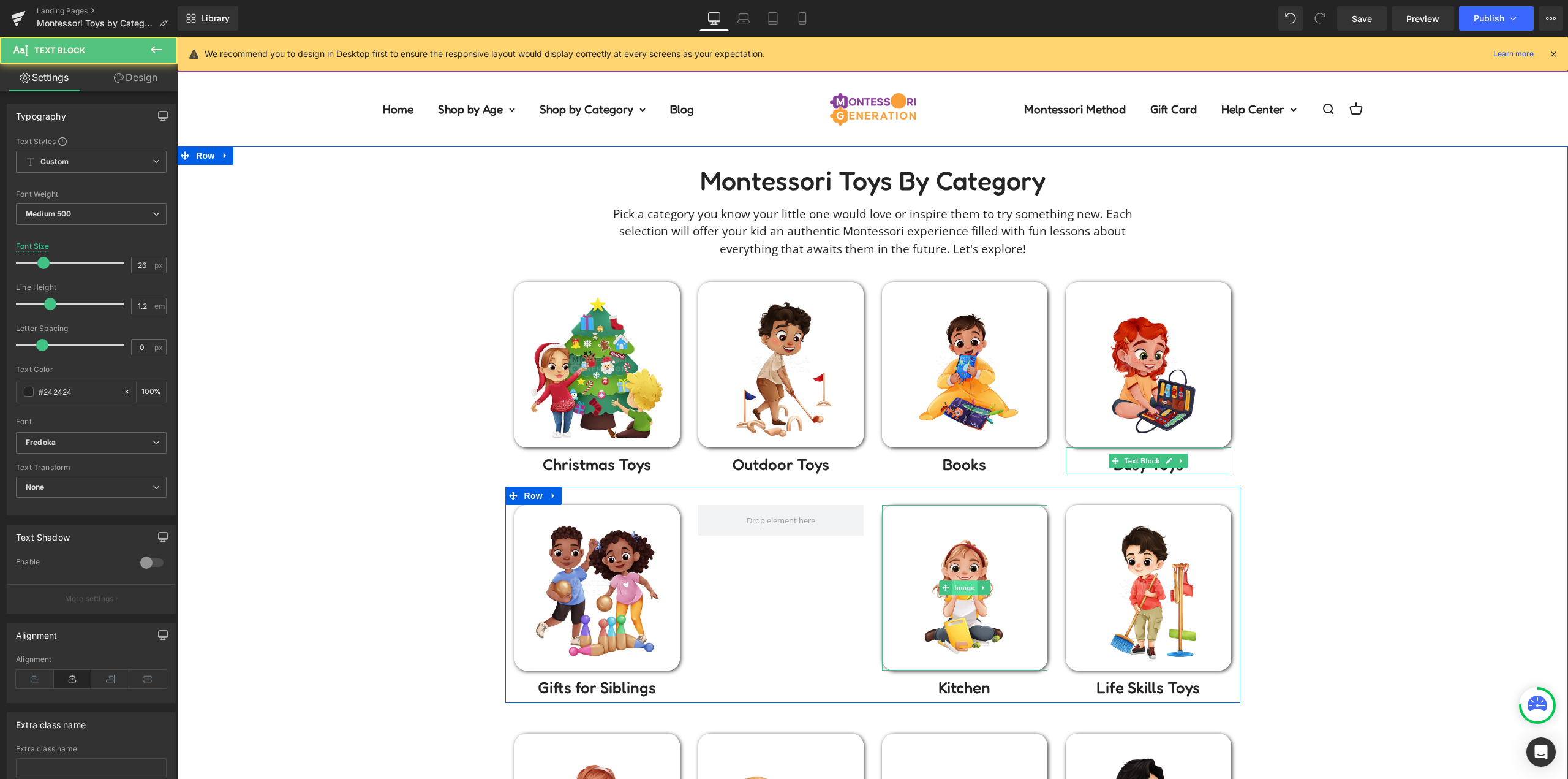
click at [970, 581] on span "Image" at bounding box center [964, 587] width 25 height 15
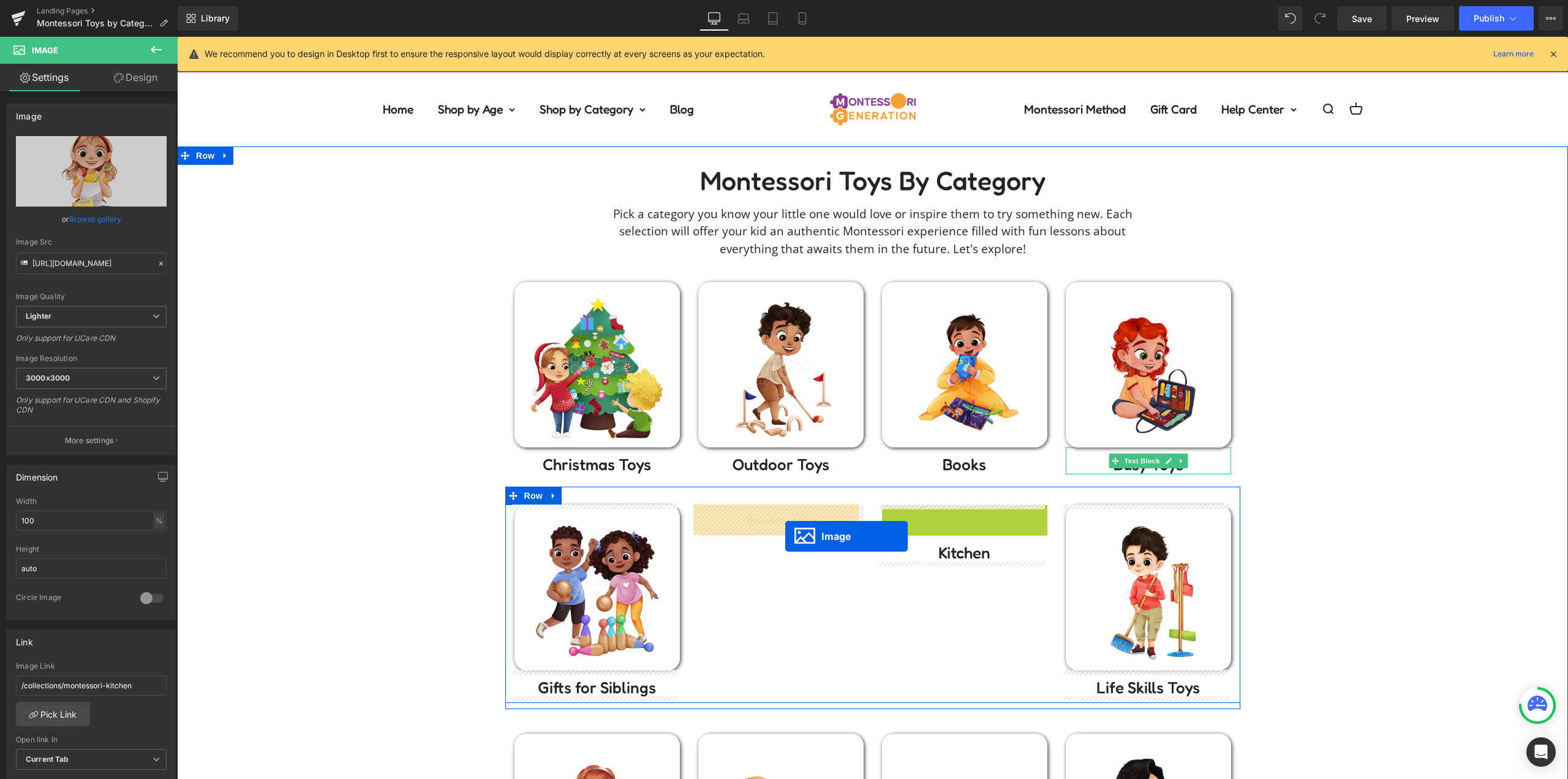
drag, startPoint x: 963, startPoint y: 585, endPoint x: 785, endPoint y: 536, distance: 184.6
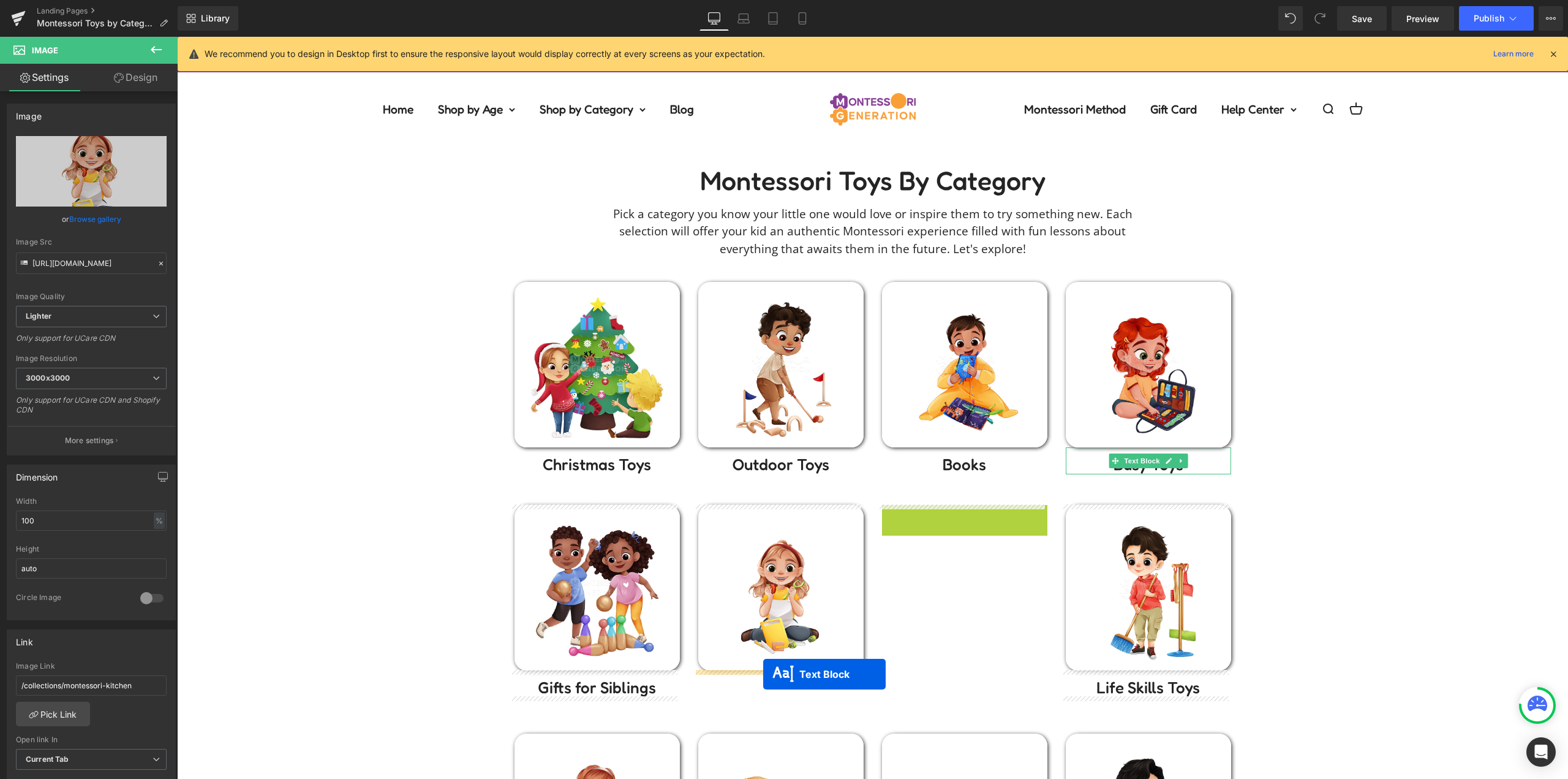
drag, startPoint x: 954, startPoint y: 519, endPoint x: 959, endPoint y: 624, distance: 105.1
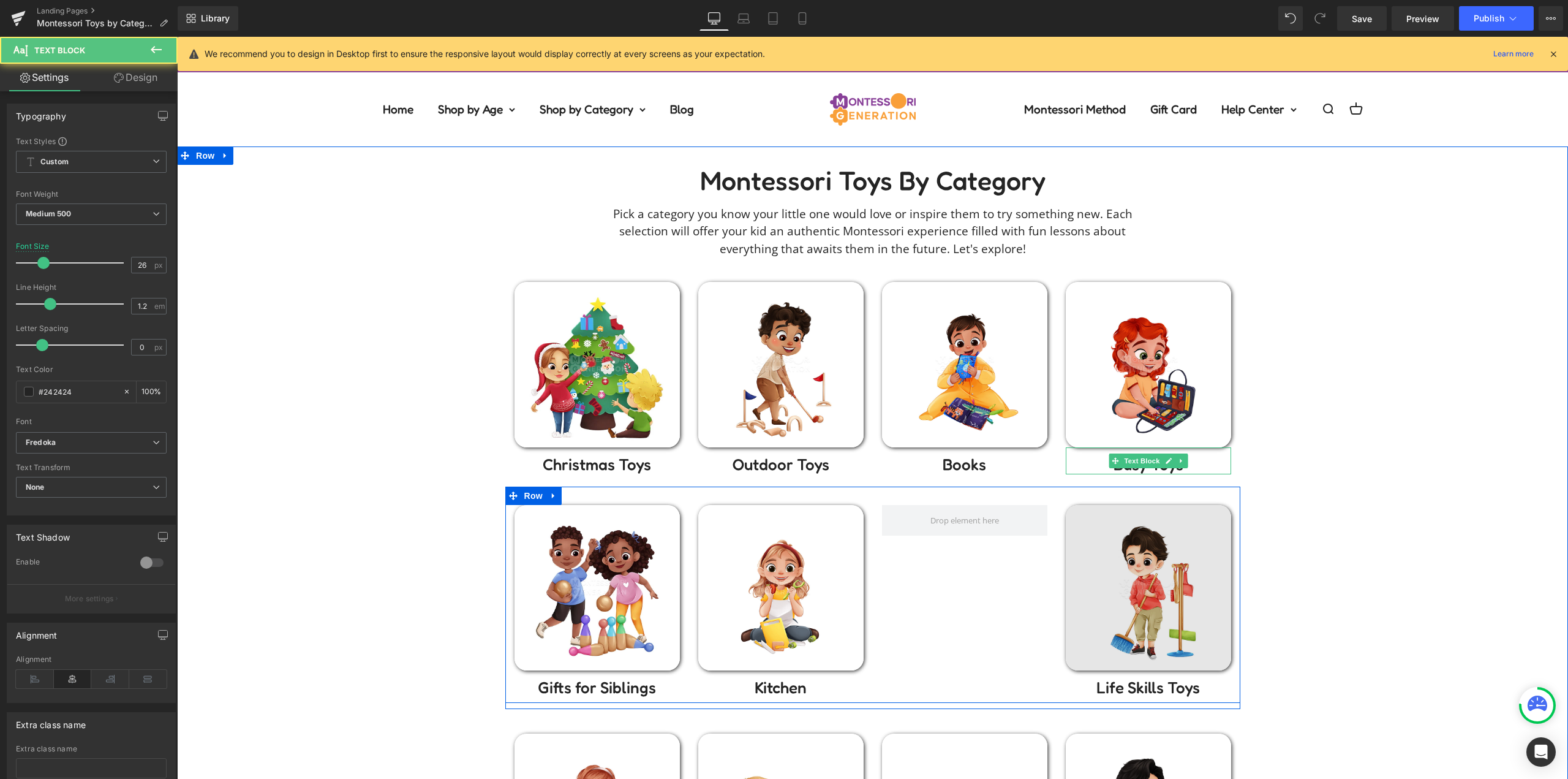
click at [1171, 579] on img at bounding box center [1148, 588] width 166 height 166
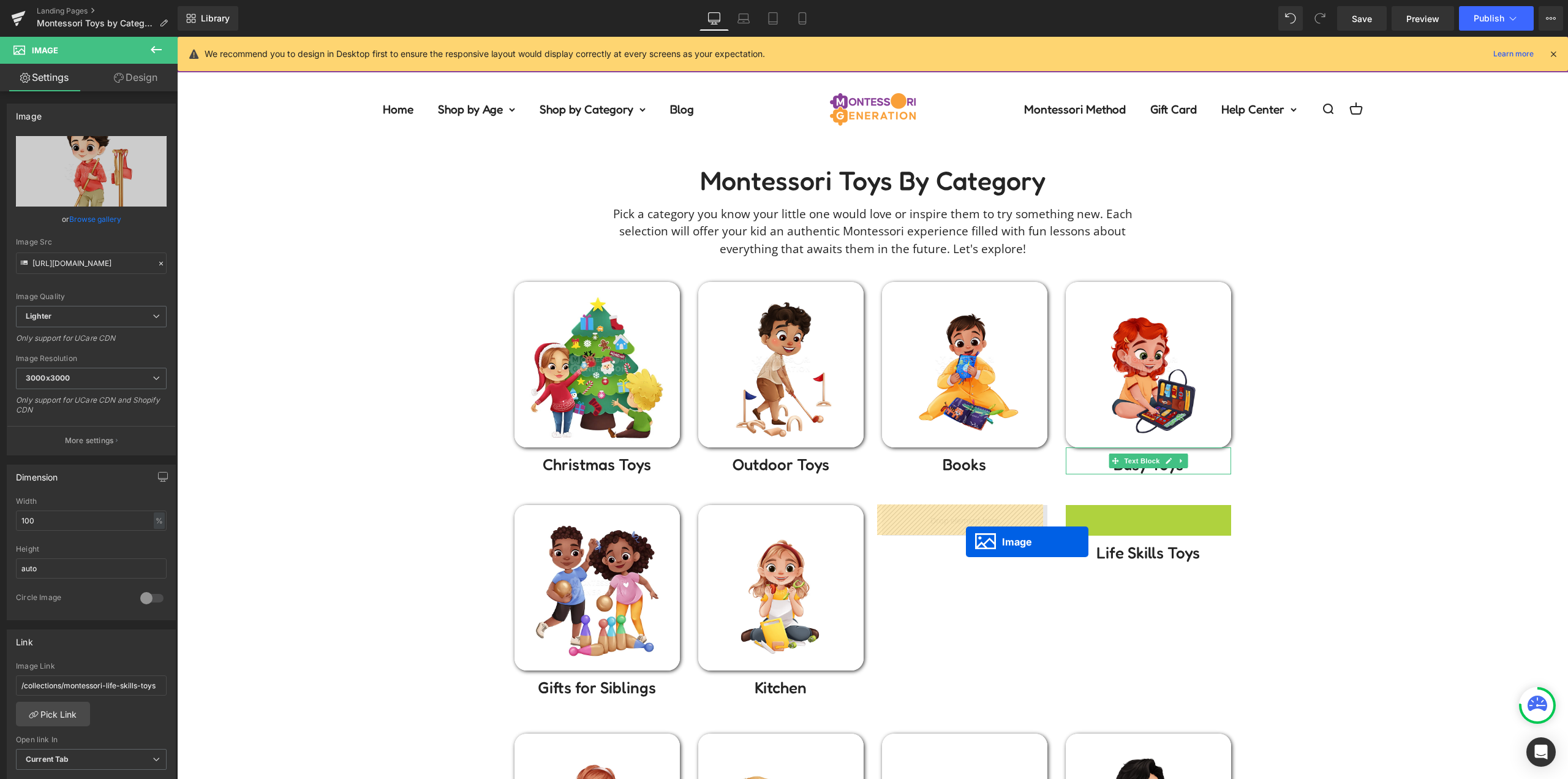
drag, startPoint x: 968, startPoint y: 550, endPoint x: 964, endPoint y: 529, distance: 21.4
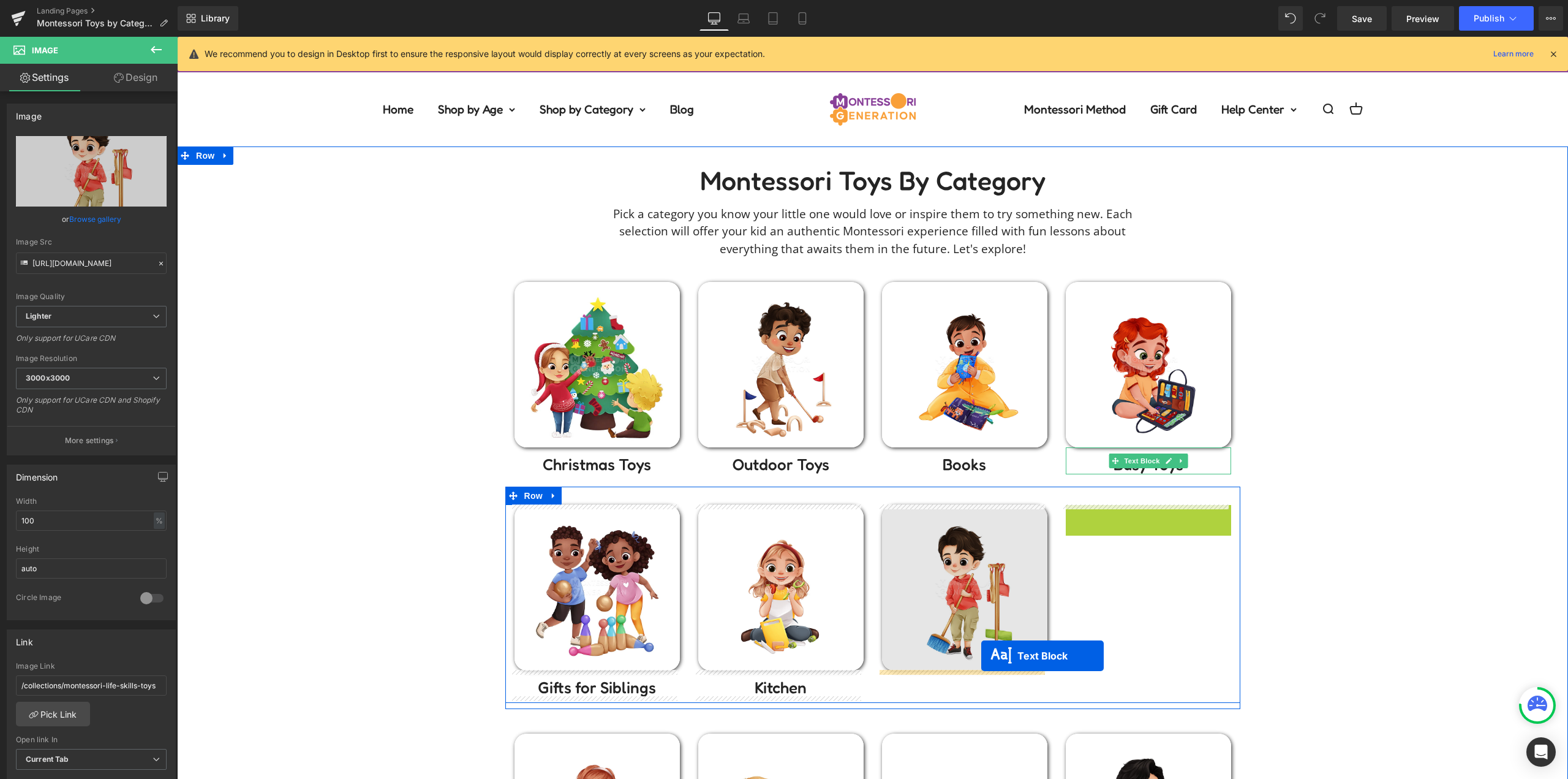
drag, startPoint x: 1143, startPoint y: 518, endPoint x: 981, endPoint y: 655, distance: 212.2
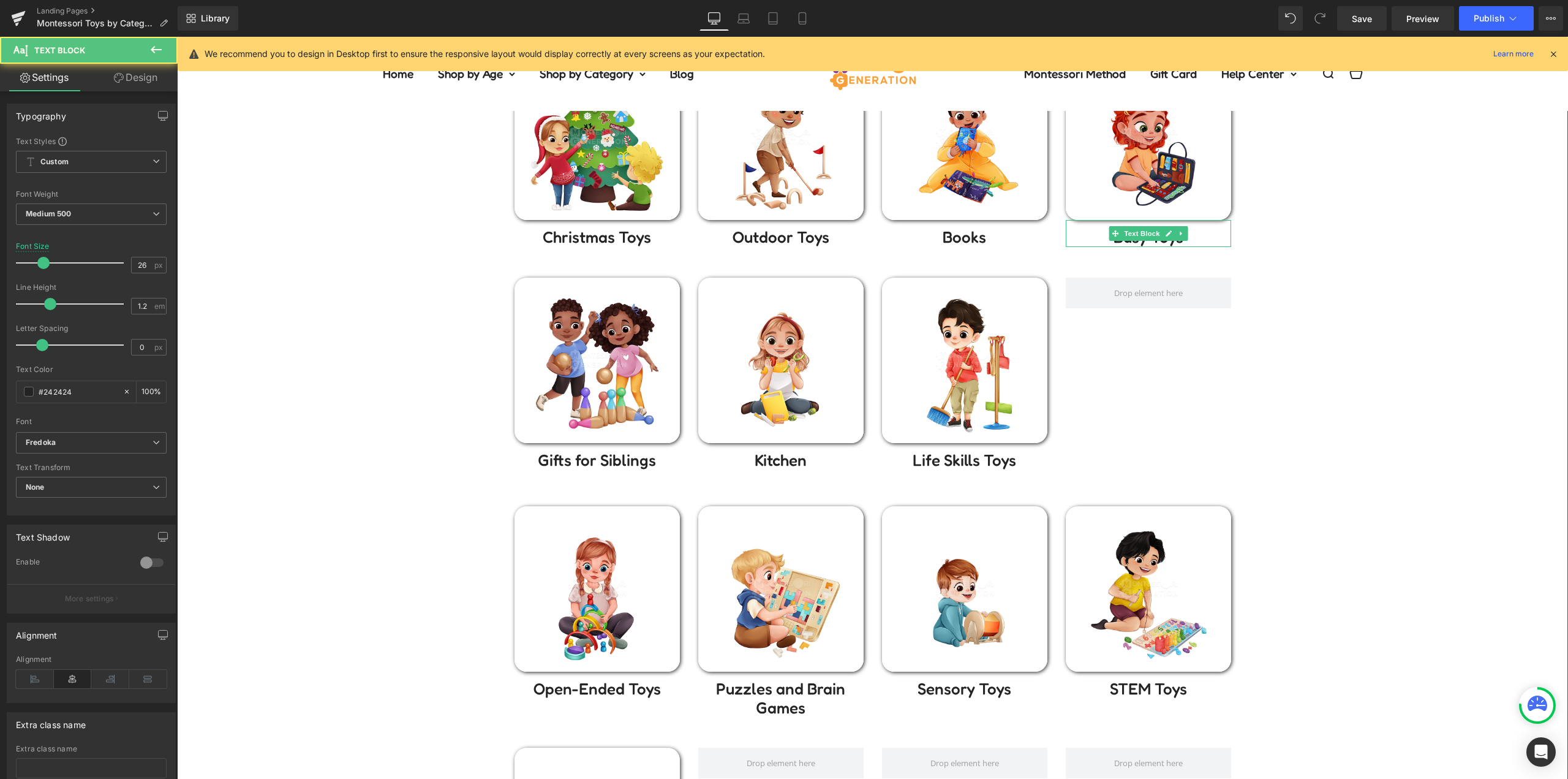
scroll to position [306, 0]
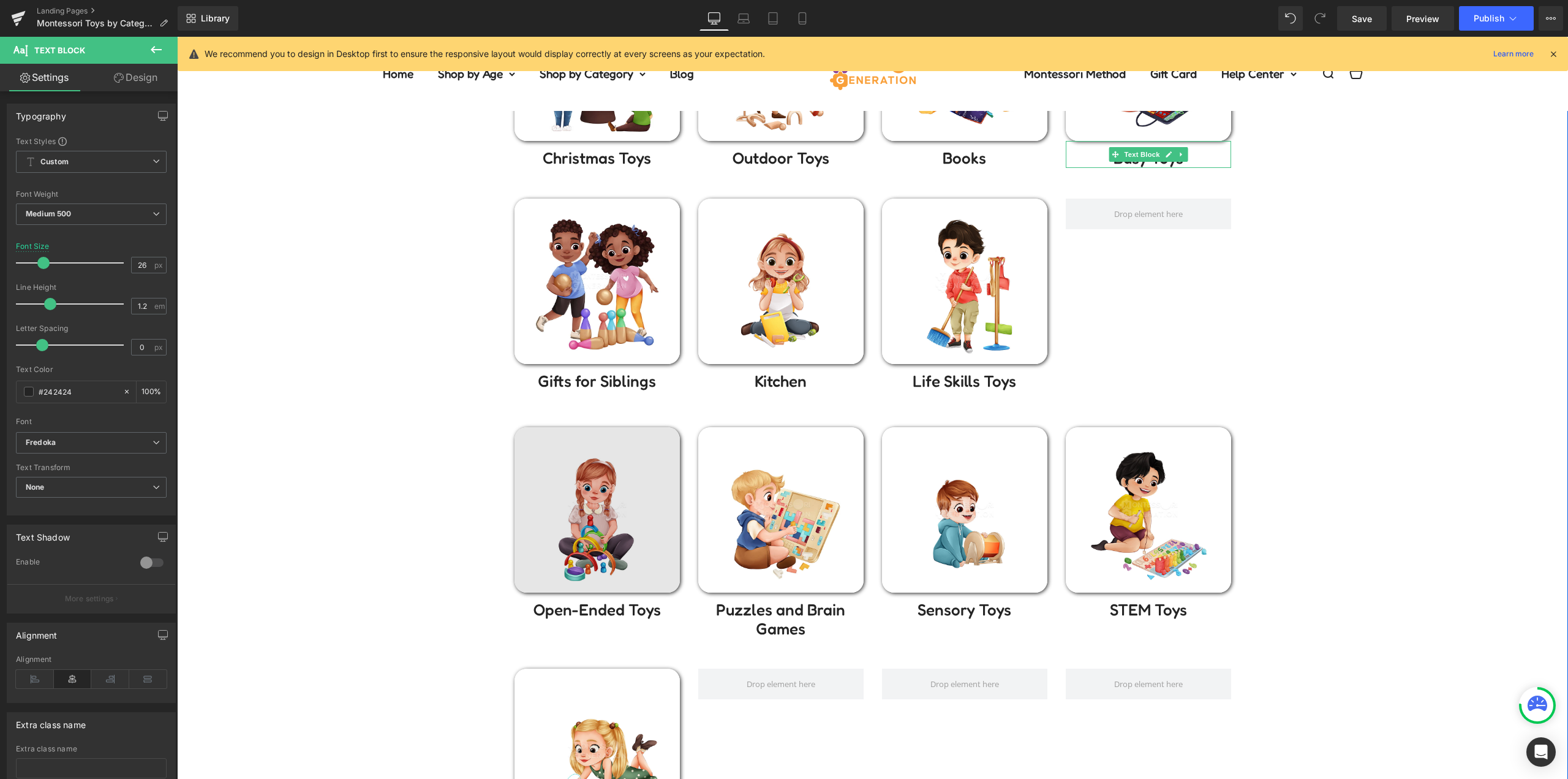
click at [607, 500] on img at bounding box center [597, 510] width 166 height 166
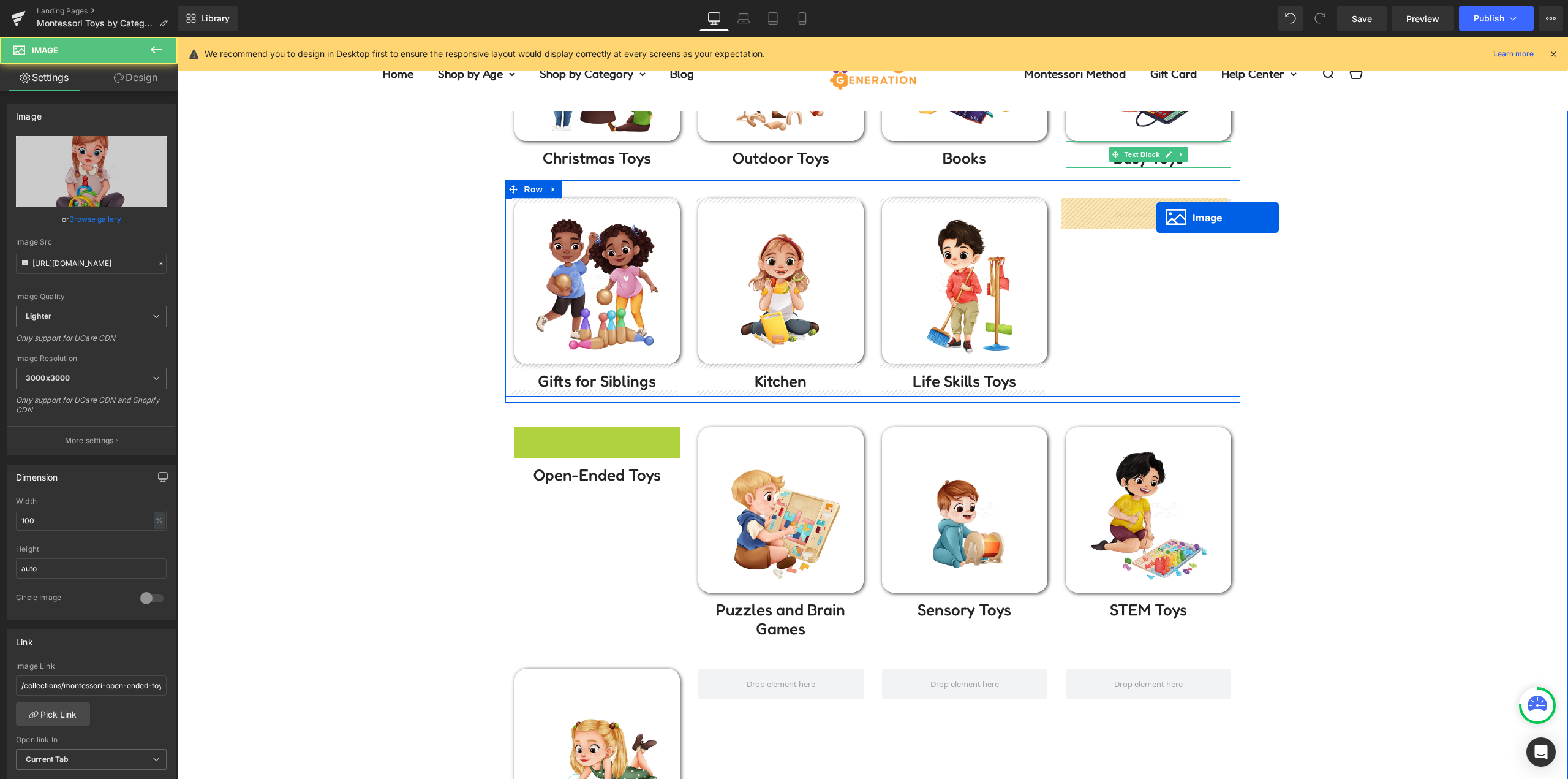
drag, startPoint x: 593, startPoint y: 509, endPoint x: 1156, endPoint y: 216, distance: 634.7
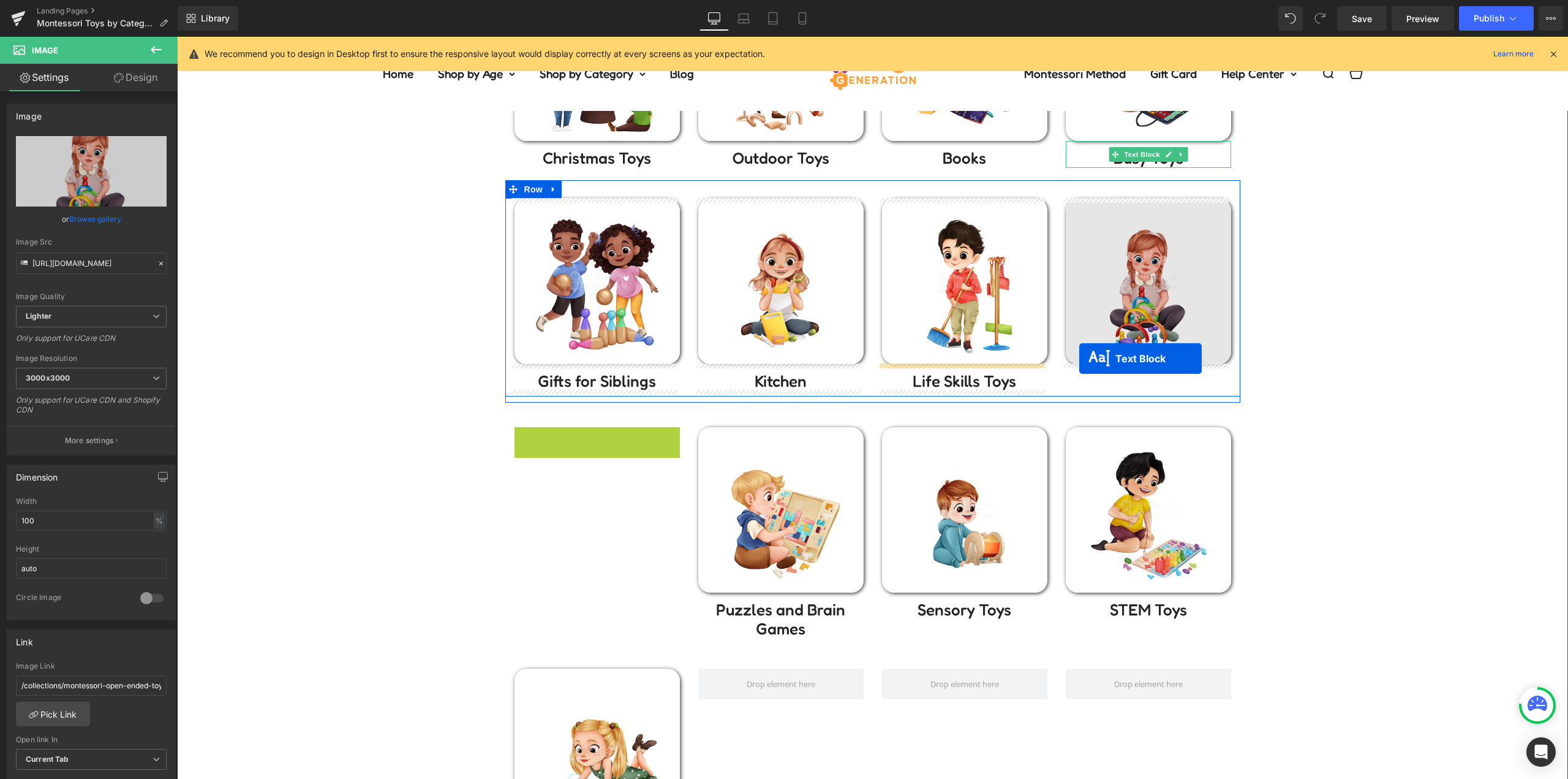
drag, startPoint x: 581, startPoint y: 441, endPoint x: 1147, endPoint y: 350, distance: 573.3
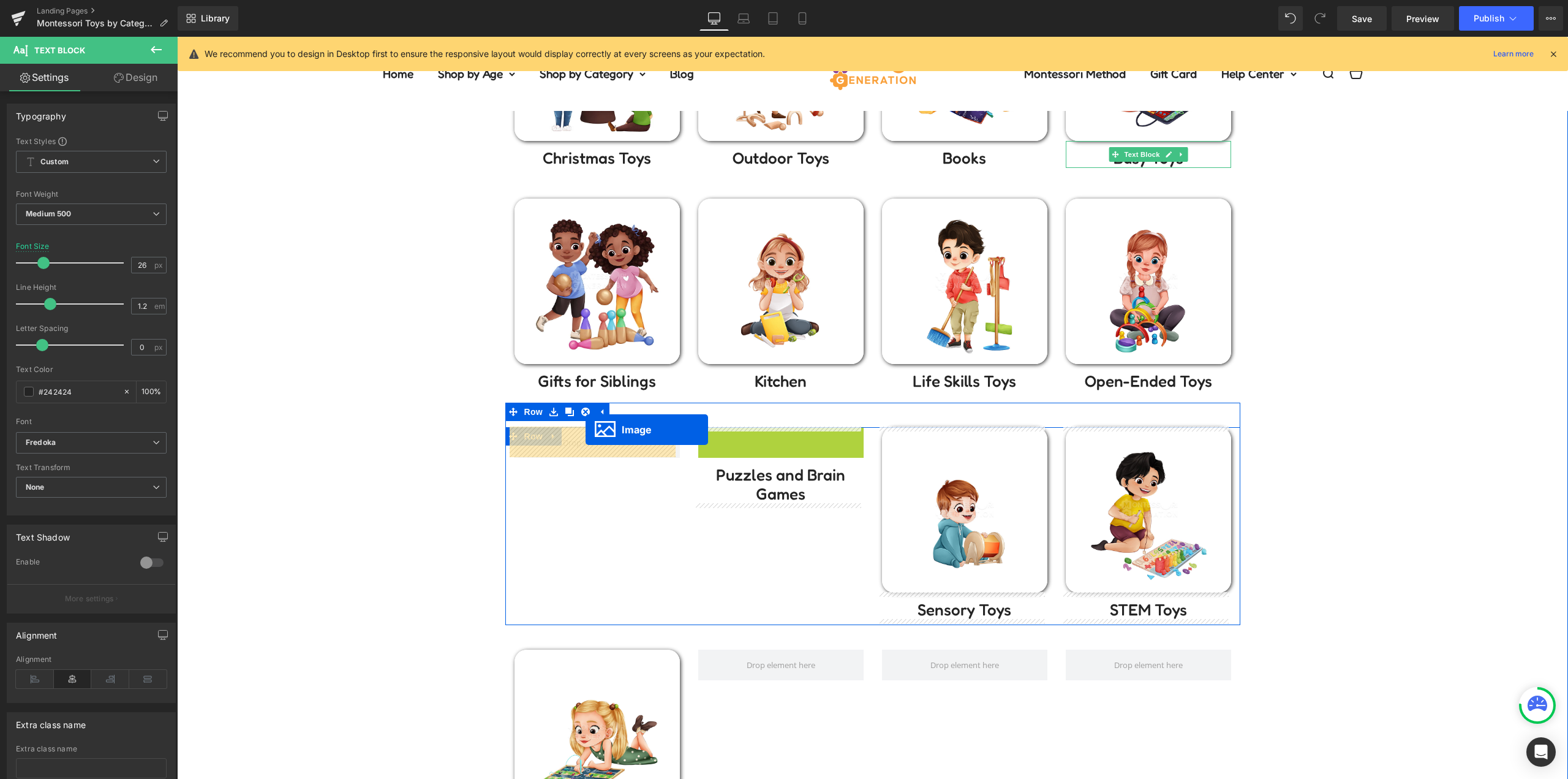
drag, startPoint x: 778, startPoint y: 511, endPoint x: 586, endPoint y: 429, distance: 208.8
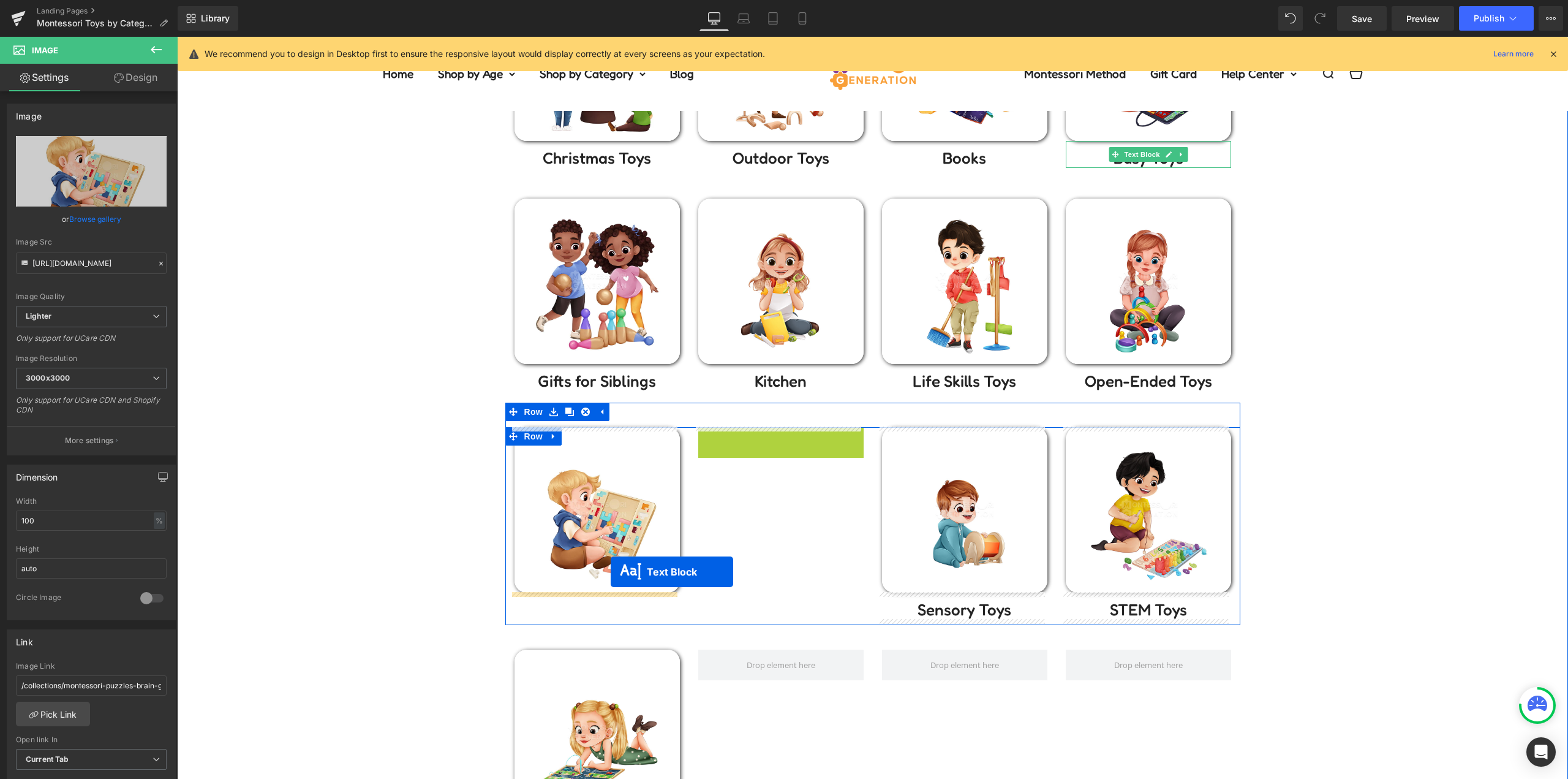
drag, startPoint x: 774, startPoint y: 445, endPoint x: 858, endPoint y: 573, distance: 153.1
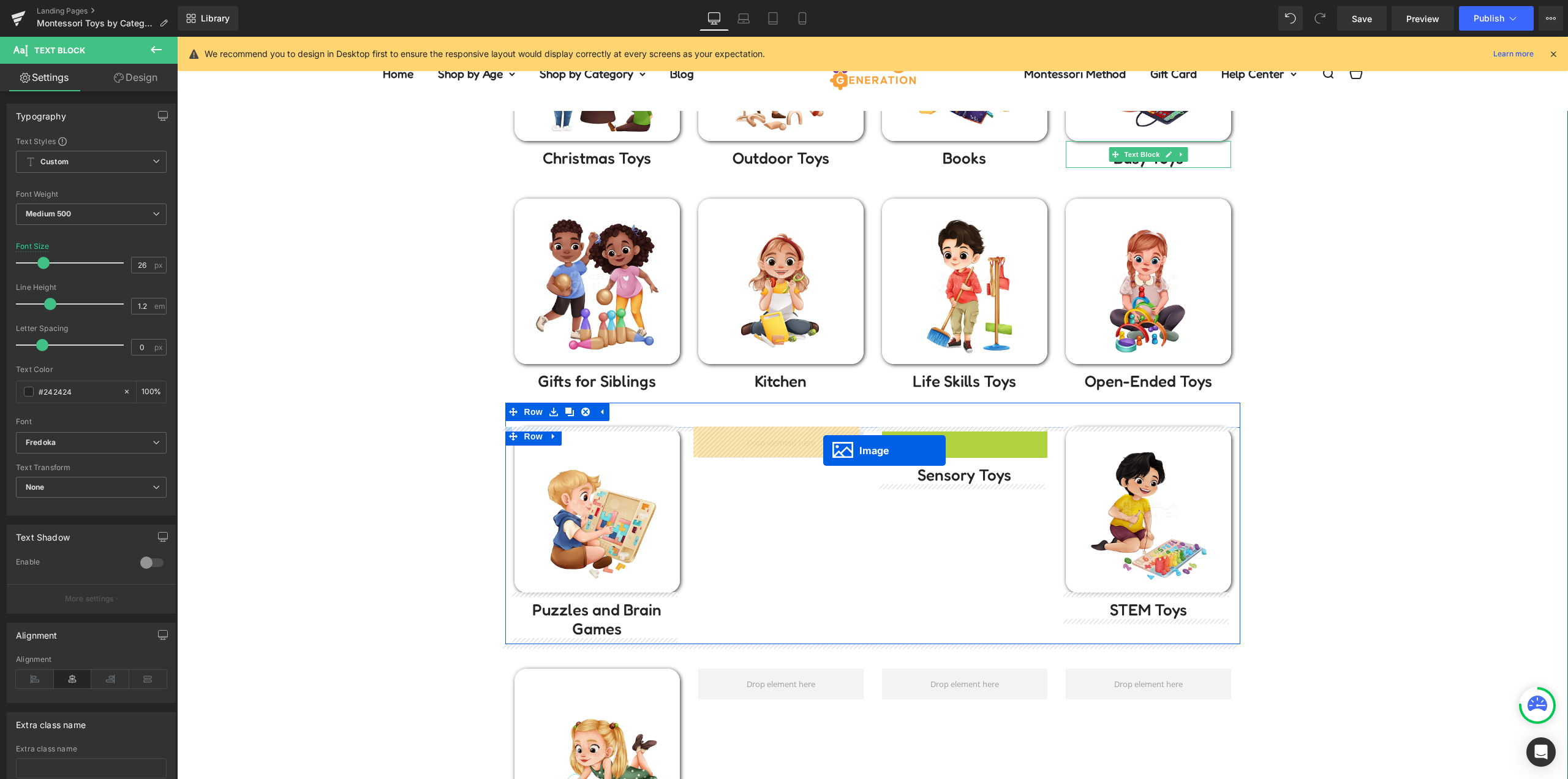
drag, startPoint x: 954, startPoint y: 508, endPoint x: 814, endPoint y: 449, distance: 151.9
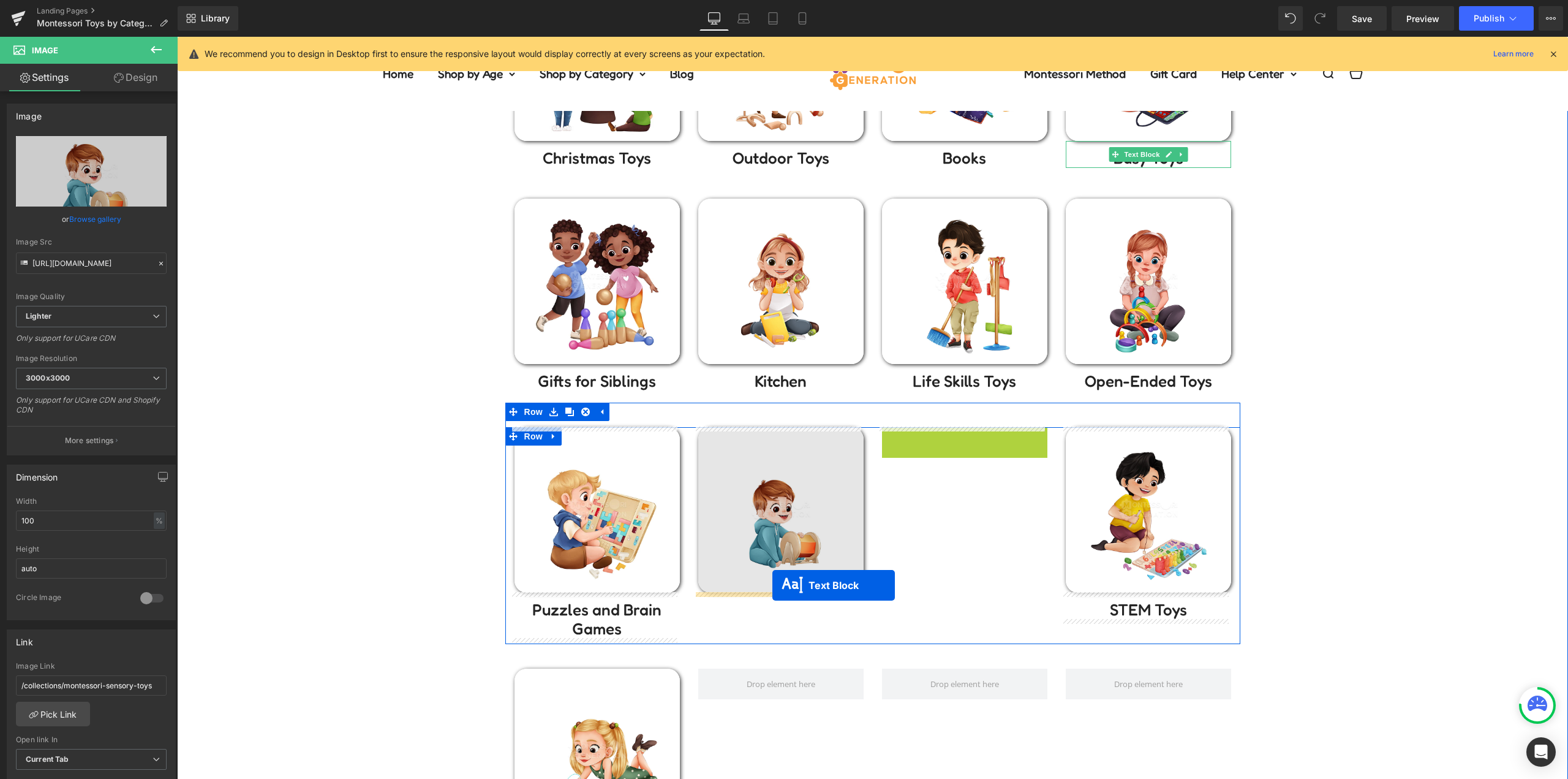
drag, startPoint x: 953, startPoint y: 442, endPoint x: 772, endPoint y: 585, distance: 230.7
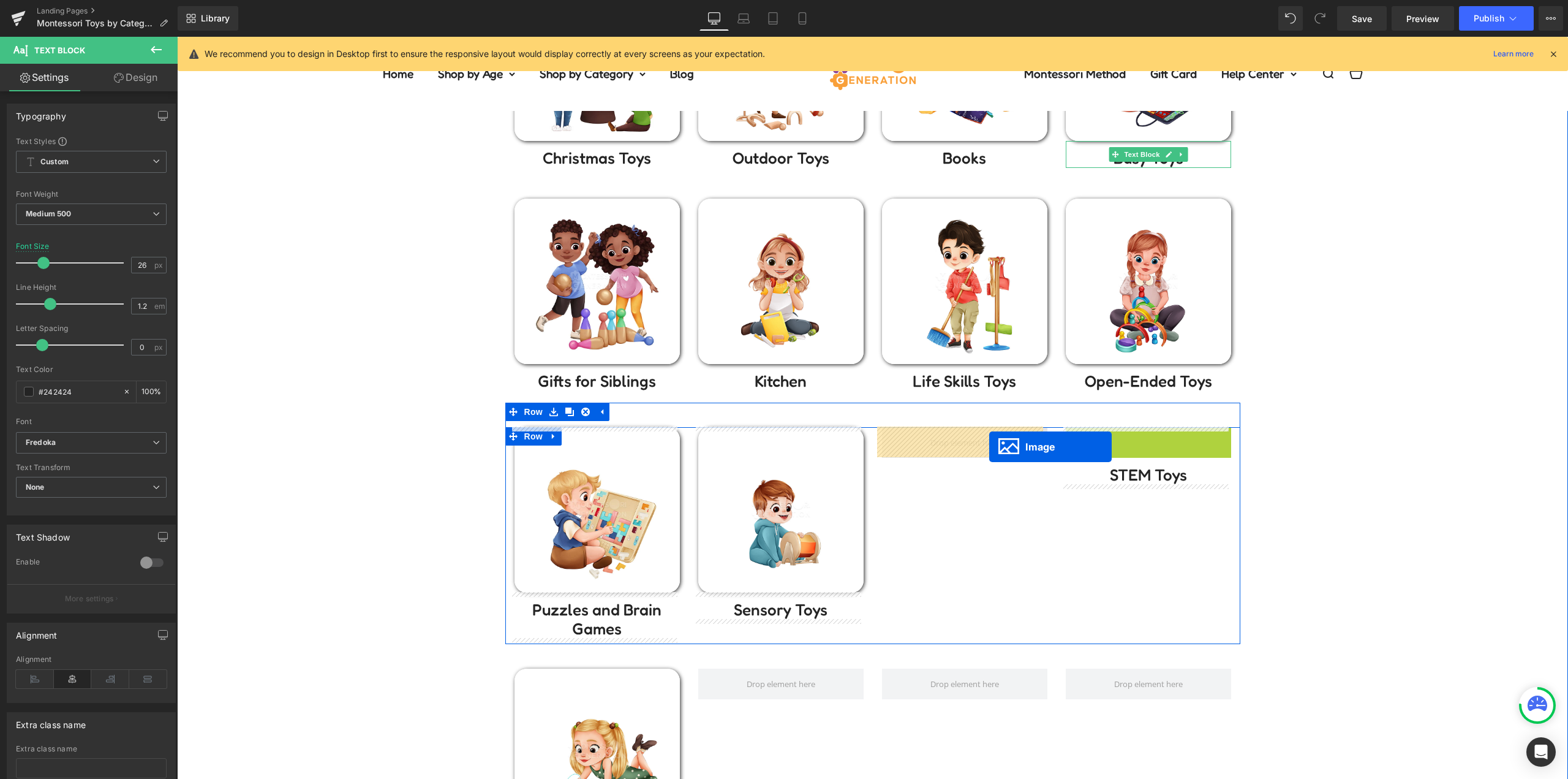
drag, startPoint x: 1087, startPoint y: 484, endPoint x: 989, endPoint y: 447, distance: 104.8
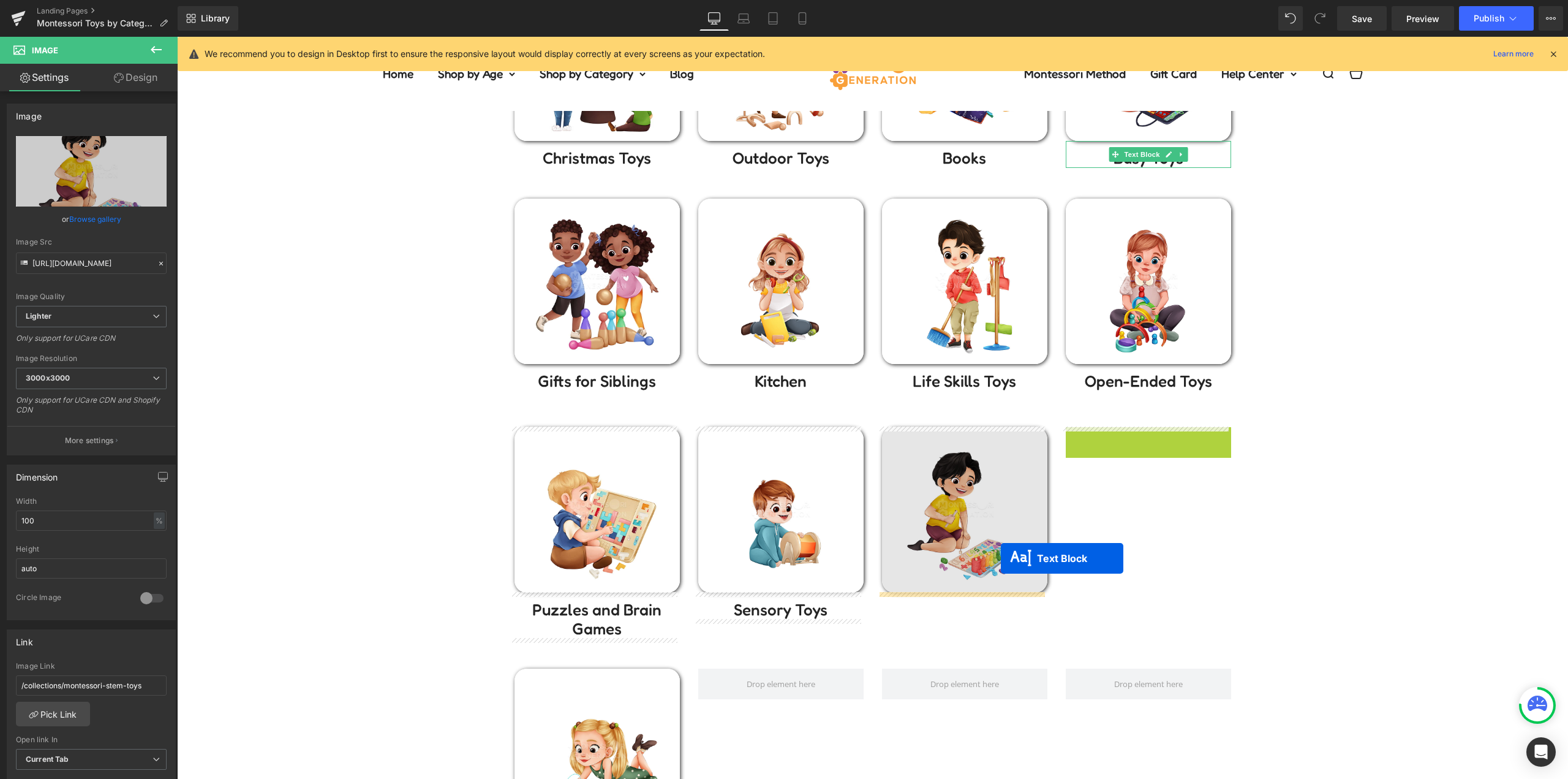
drag, startPoint x: 1104, startPoint y: 462, endPoint x: 976, endPoint y: 580, distance: 174.1
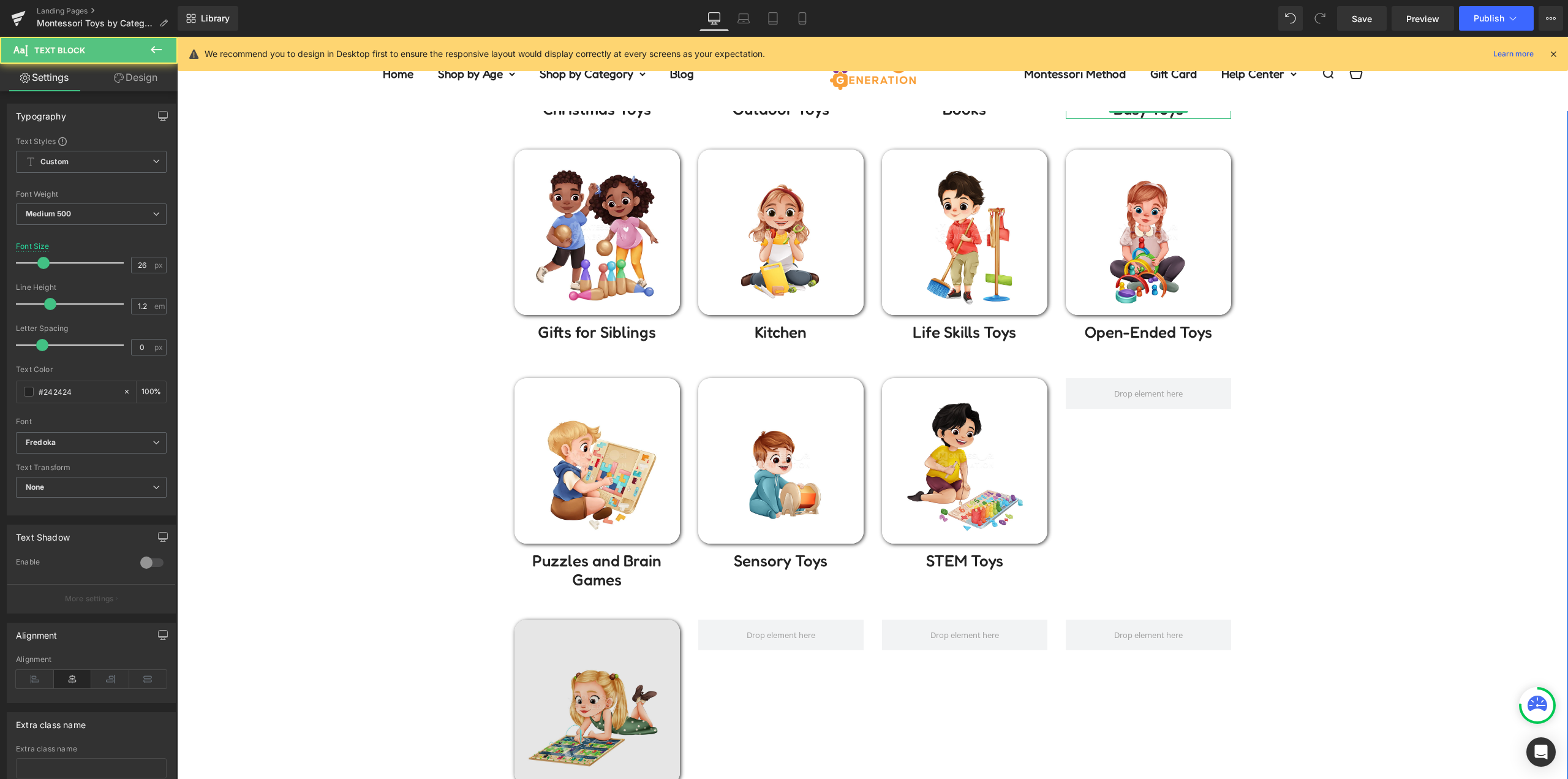
scroll to position [490, 0]
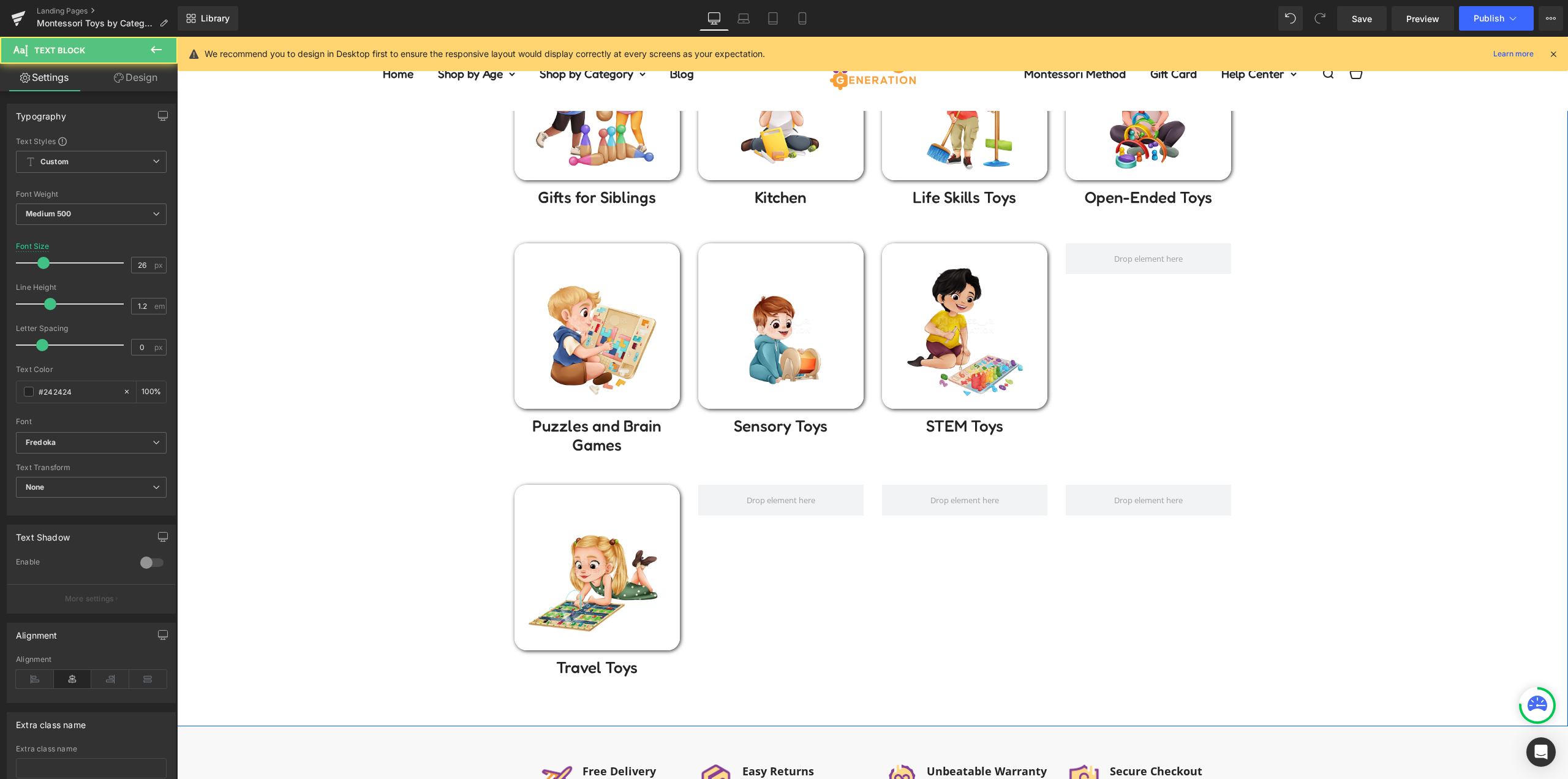
click at [616, 568] on div "Image" at bounding box center [597, 568] width 166 height 166
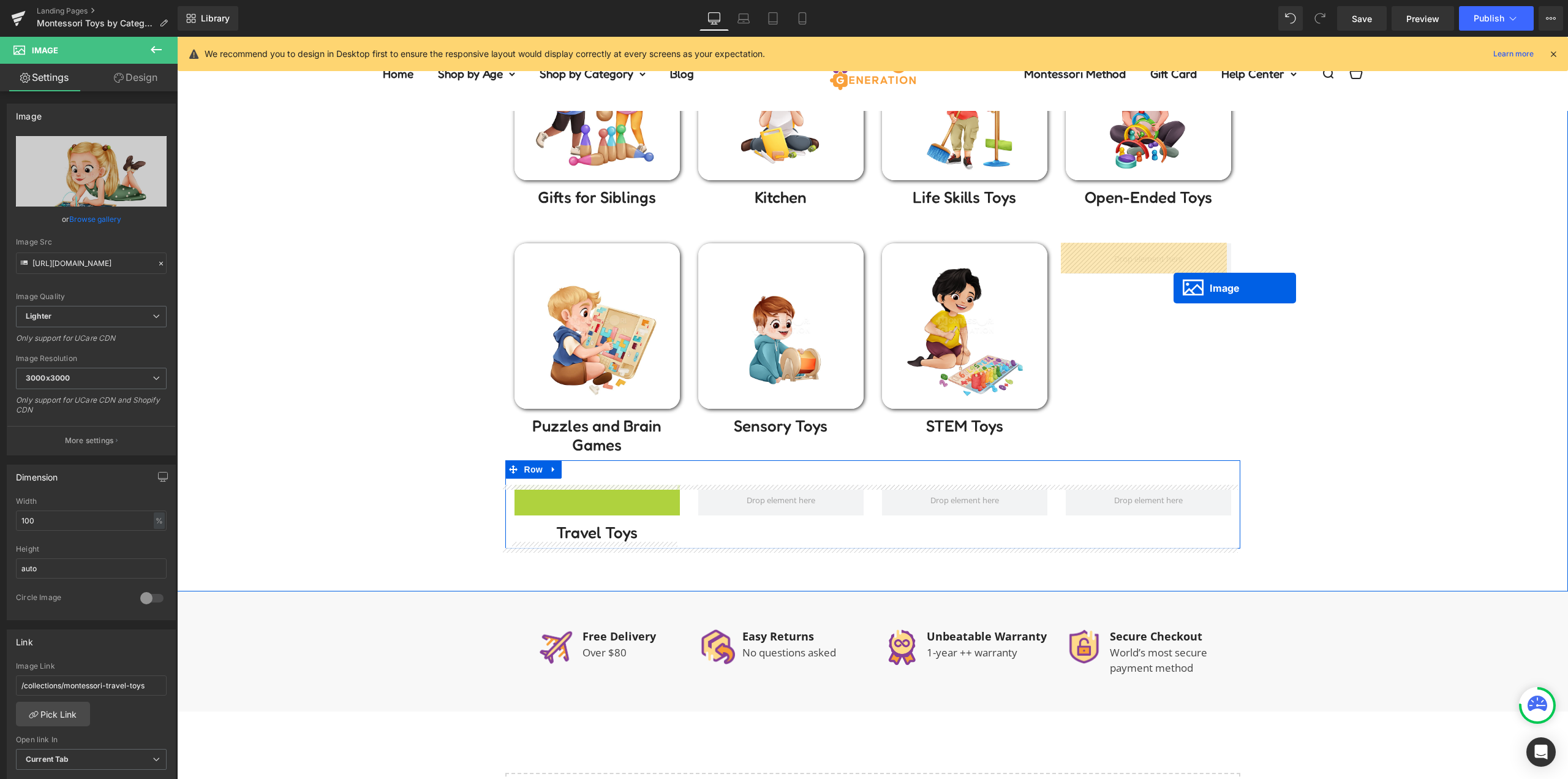
drag, startPoint x: 586, startPoint y: 568, endPoint x: 1164, endPoint y: 280, distance: 645.8
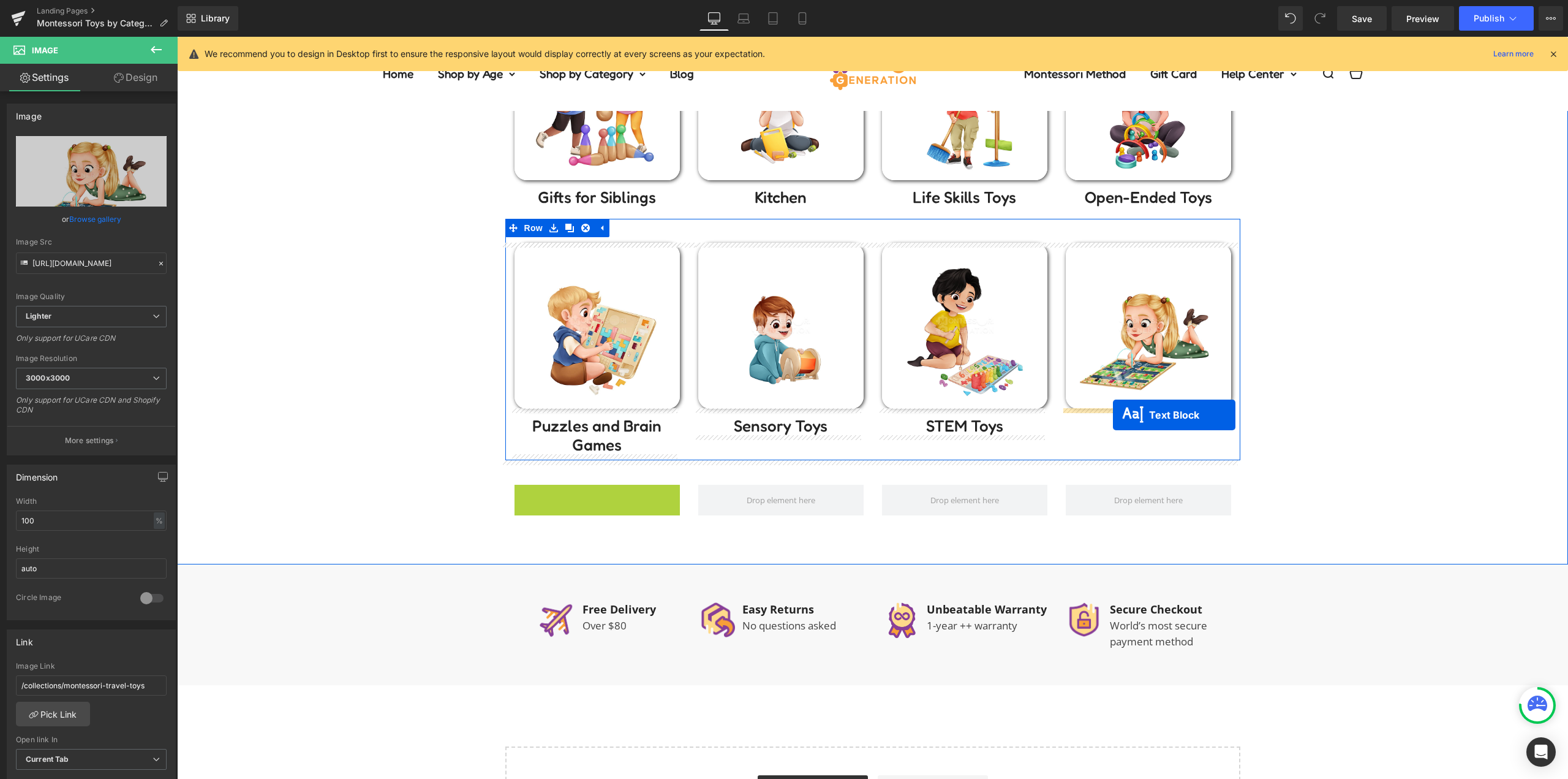
drag, startPoint x: 695, startPoint y: 485, endPoint x: 1127, endPoint y: 413, distance: 438.0
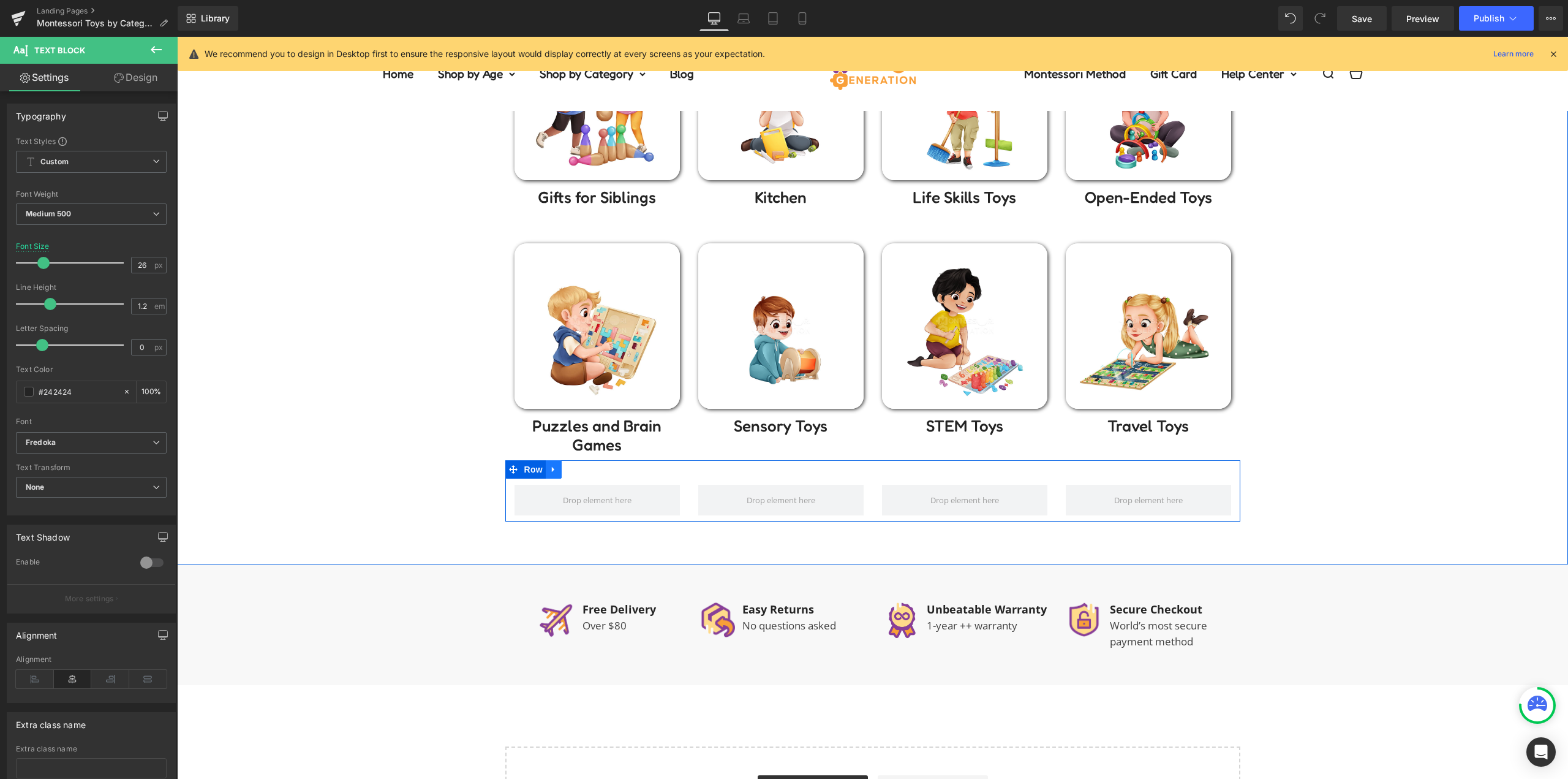
click at [553, 470] on icon at bounding box center [553, 469] width 8 height 9
click at [581, 468] on icon at bounding box center [585, 469] width 8 height 8
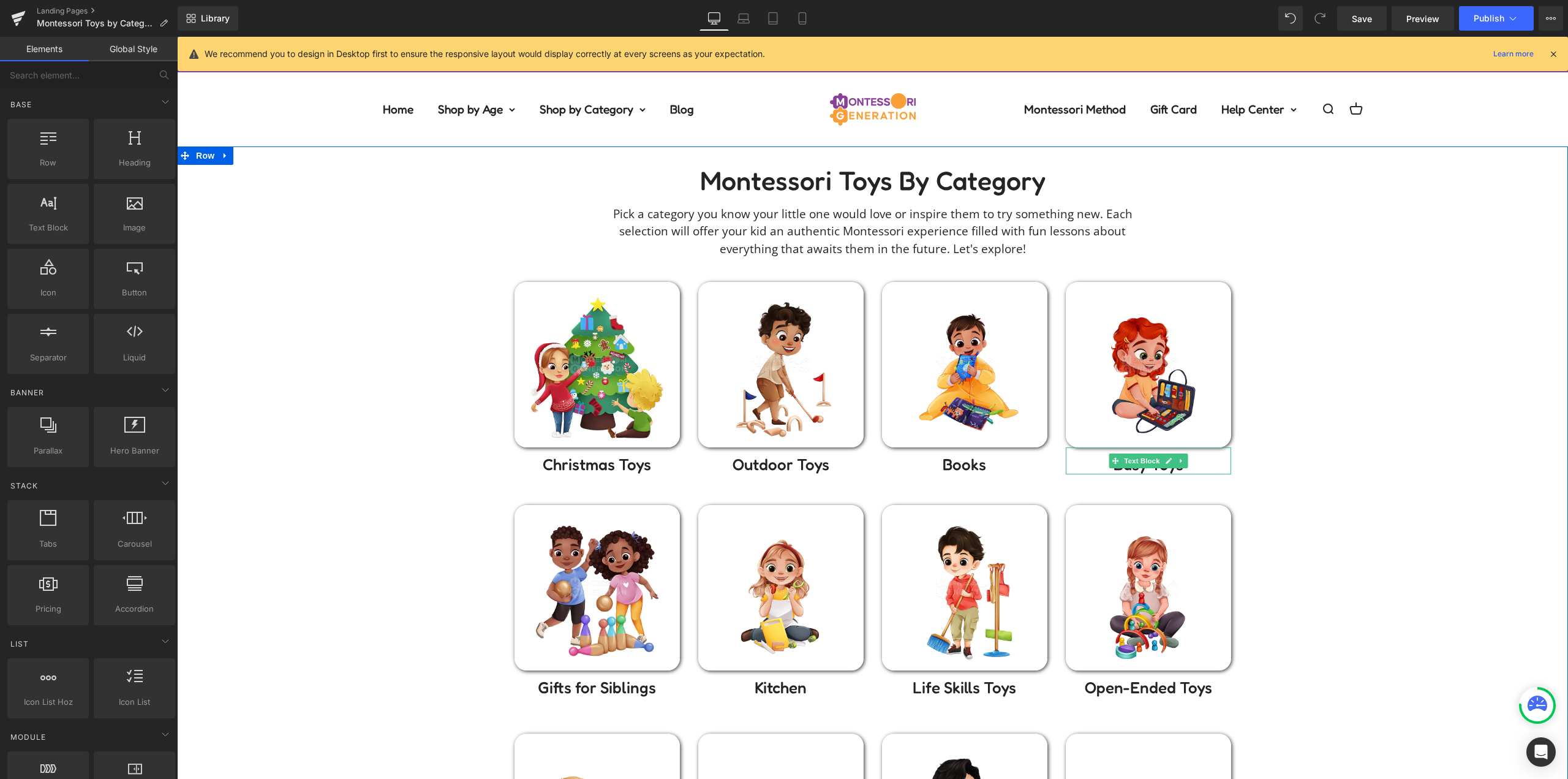
click at [1352, 405] on div "Montessori toys by Category Heading Pick a category you know your little one wo…" at bounding box center [872, 557] width 1391 height 785
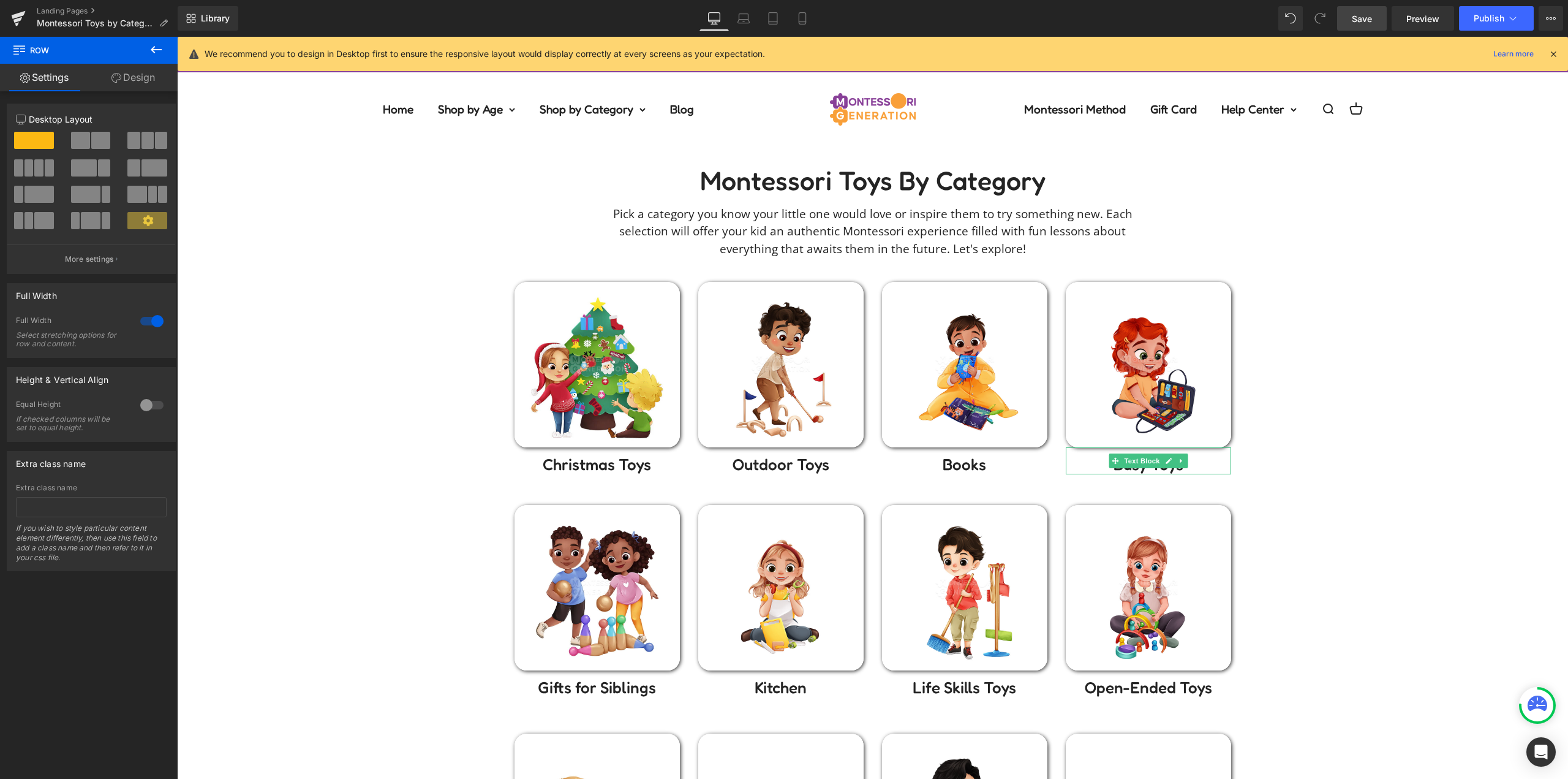
click at [1371, 18] on span "Save" at bounding box center [1362, 18] width 20 height 13
click at [740, 21] on icon at bounding box center [743, 18] width 12 height 12
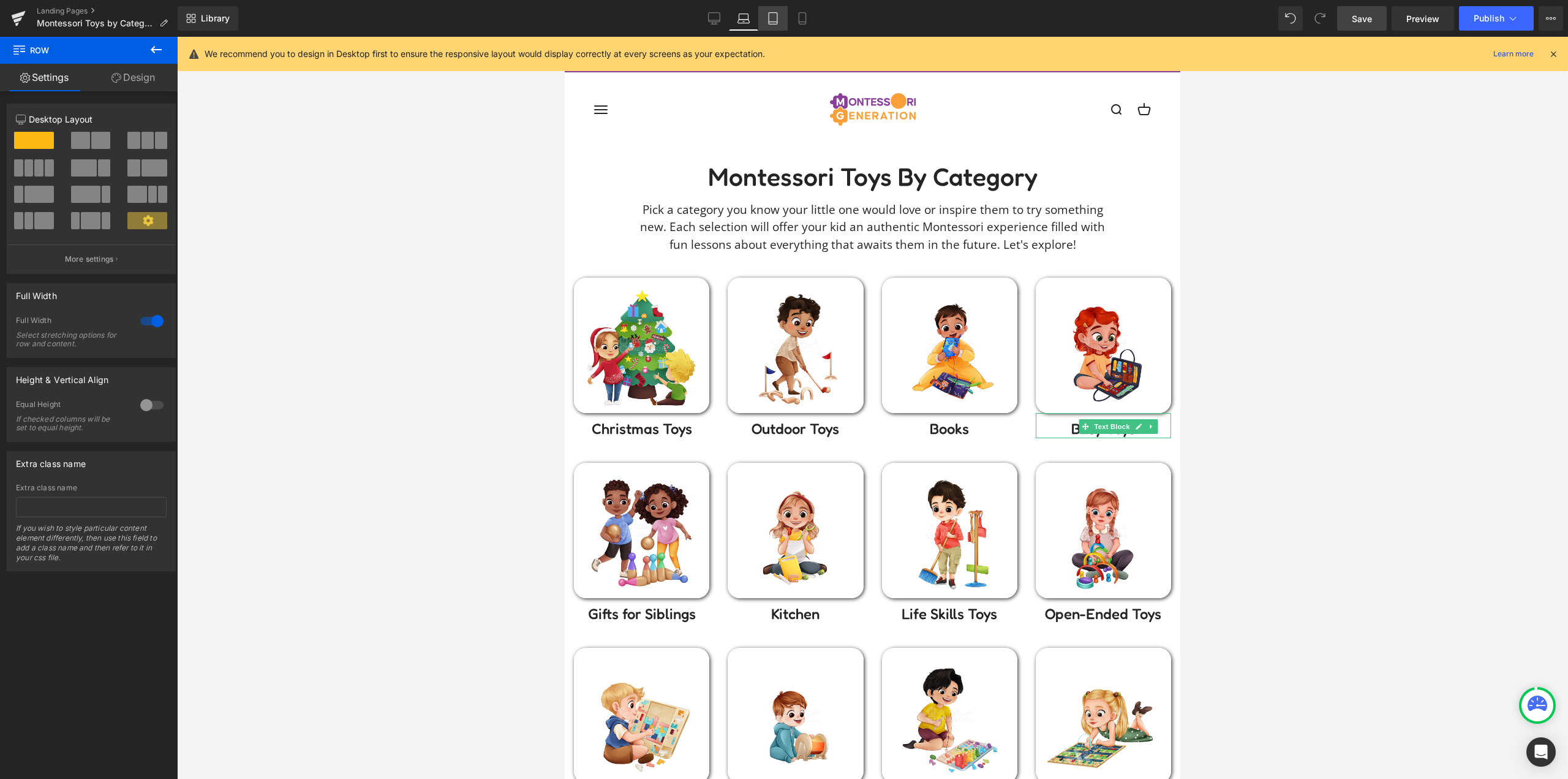
click at [775, 15] on icon at bounding box center [772, 18] width 12 height 12
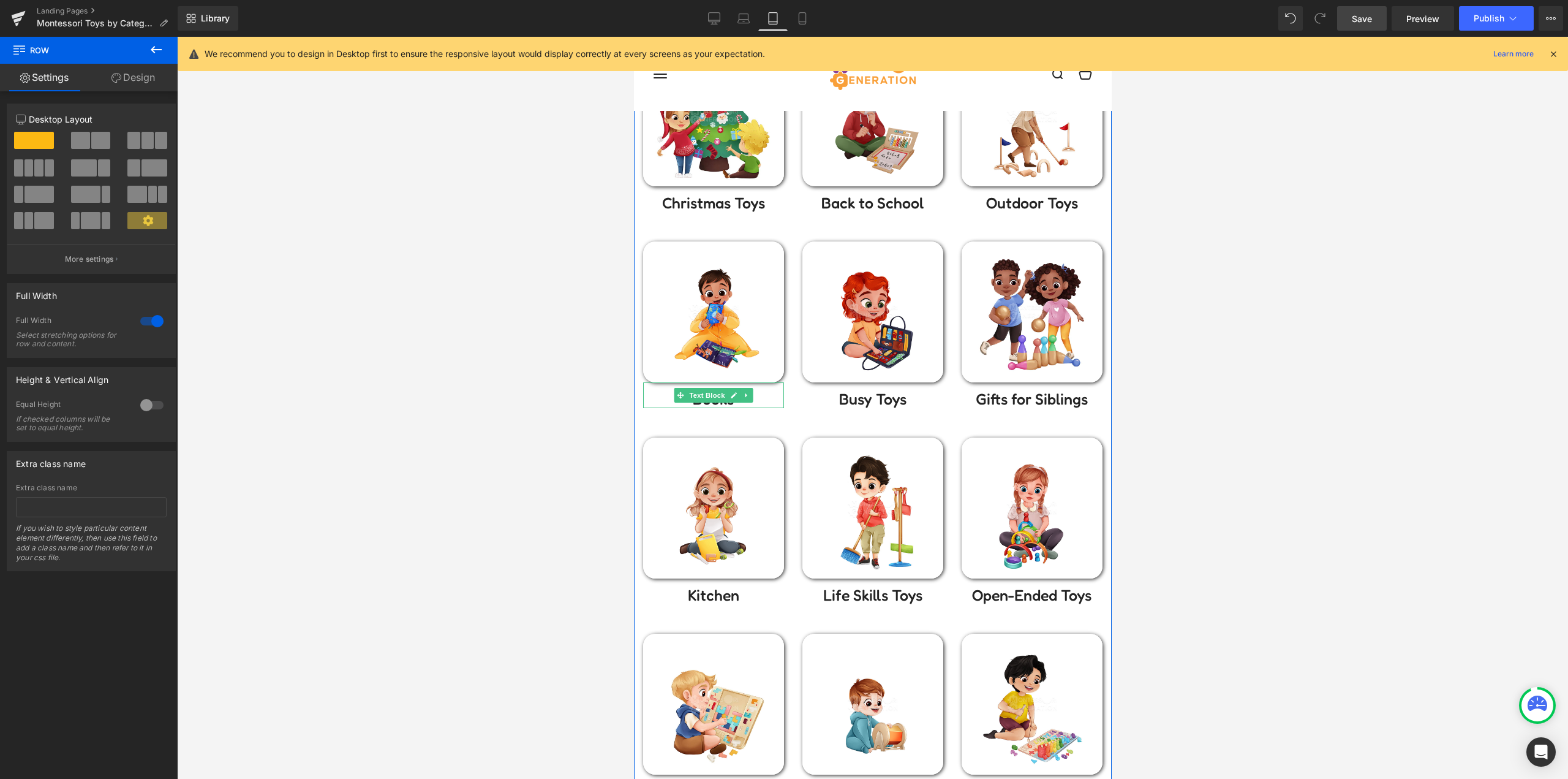
scroll to position [61, 0]
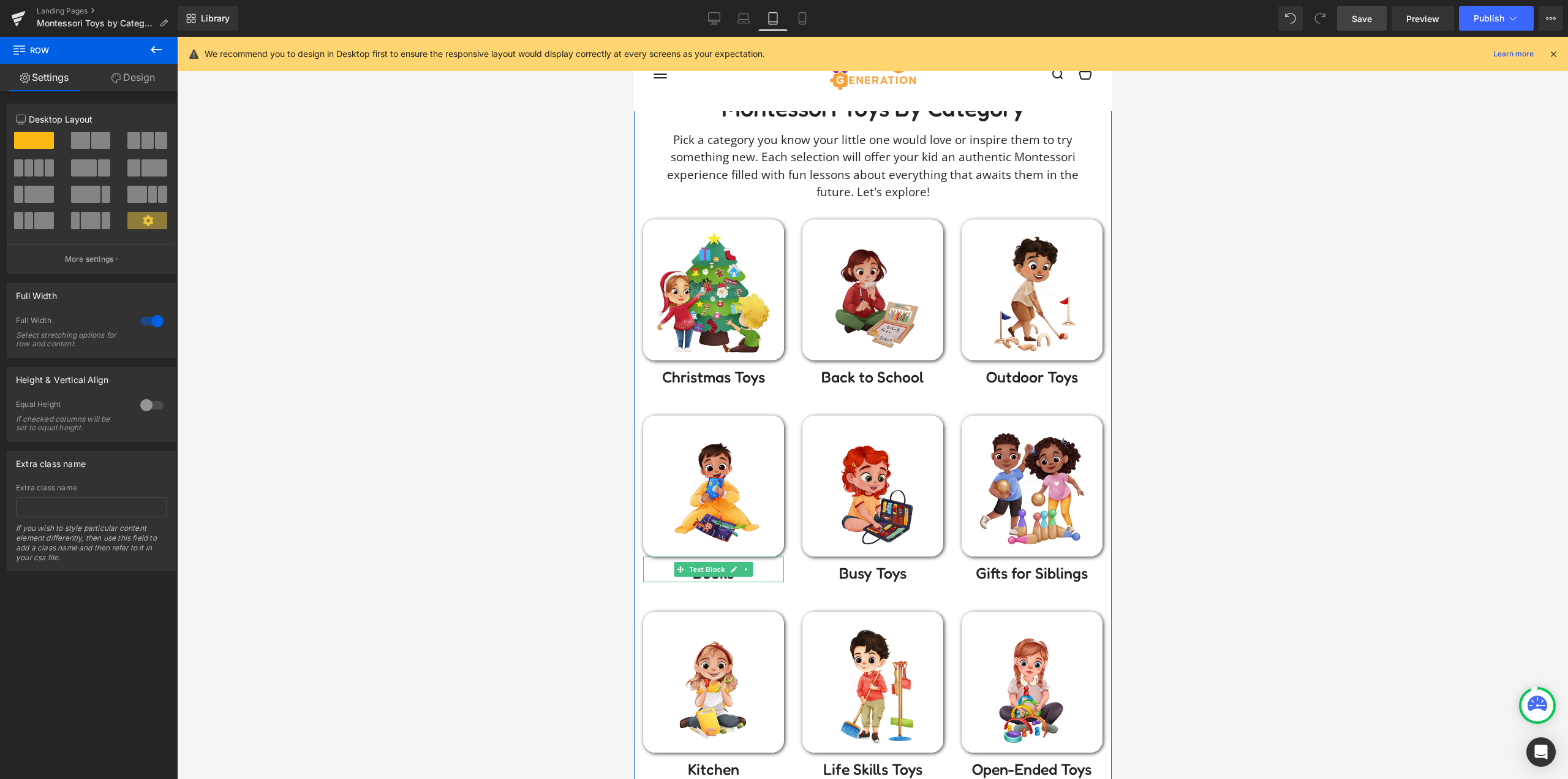
click at [861, 294] on div "Image" at bounding box center [872, 289] width 141 height 141
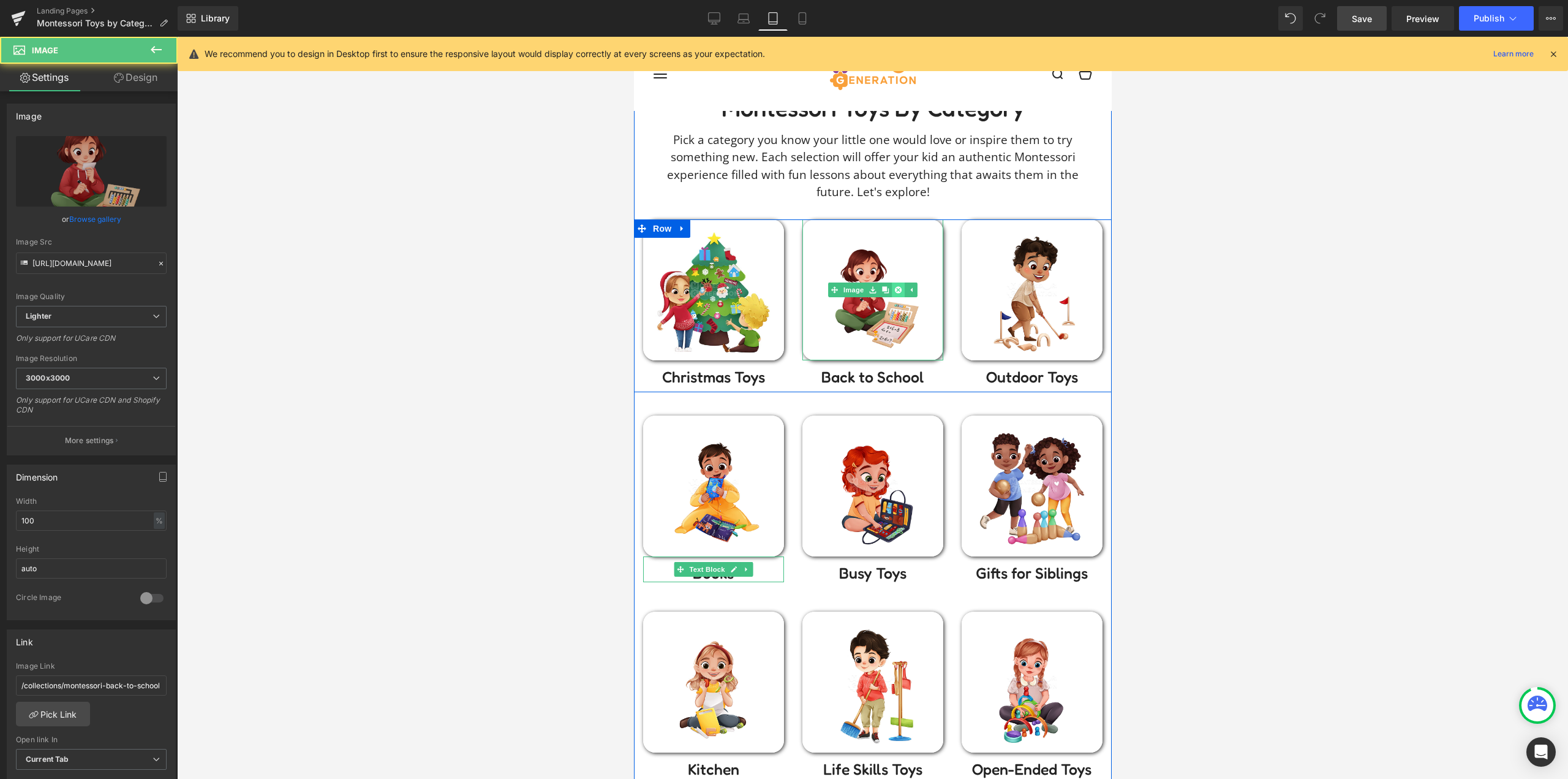
click at [894, 291] on icon at bounding box center [897, 289] width 7 height 7
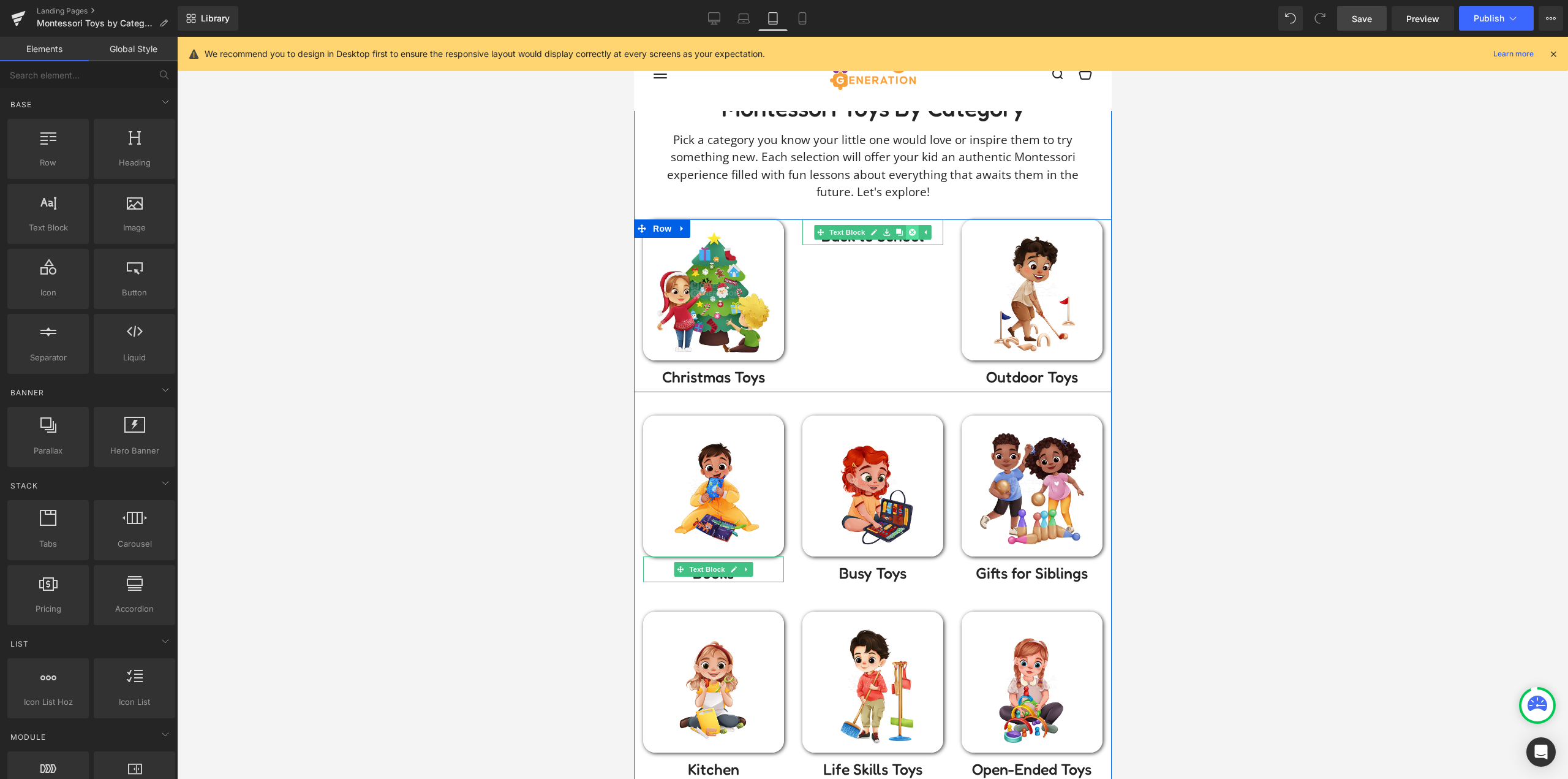
click at [908, 234] on icon at bounding box center [912, 232] width 7 height 7
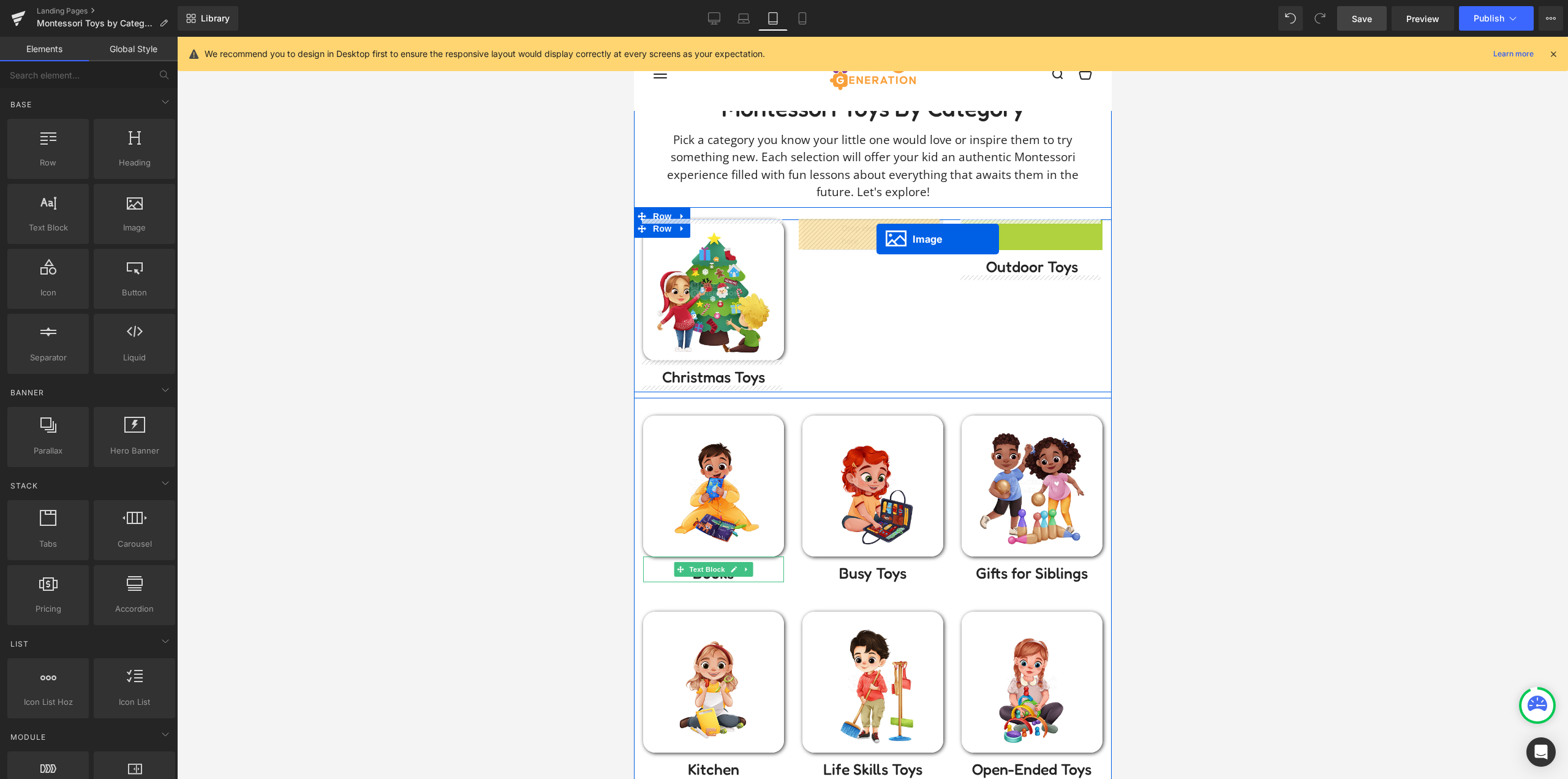
drag, startPoint x: 907, startPoint y: 247, endPoint x: 876, endPoint y: 239, distance: 32.0
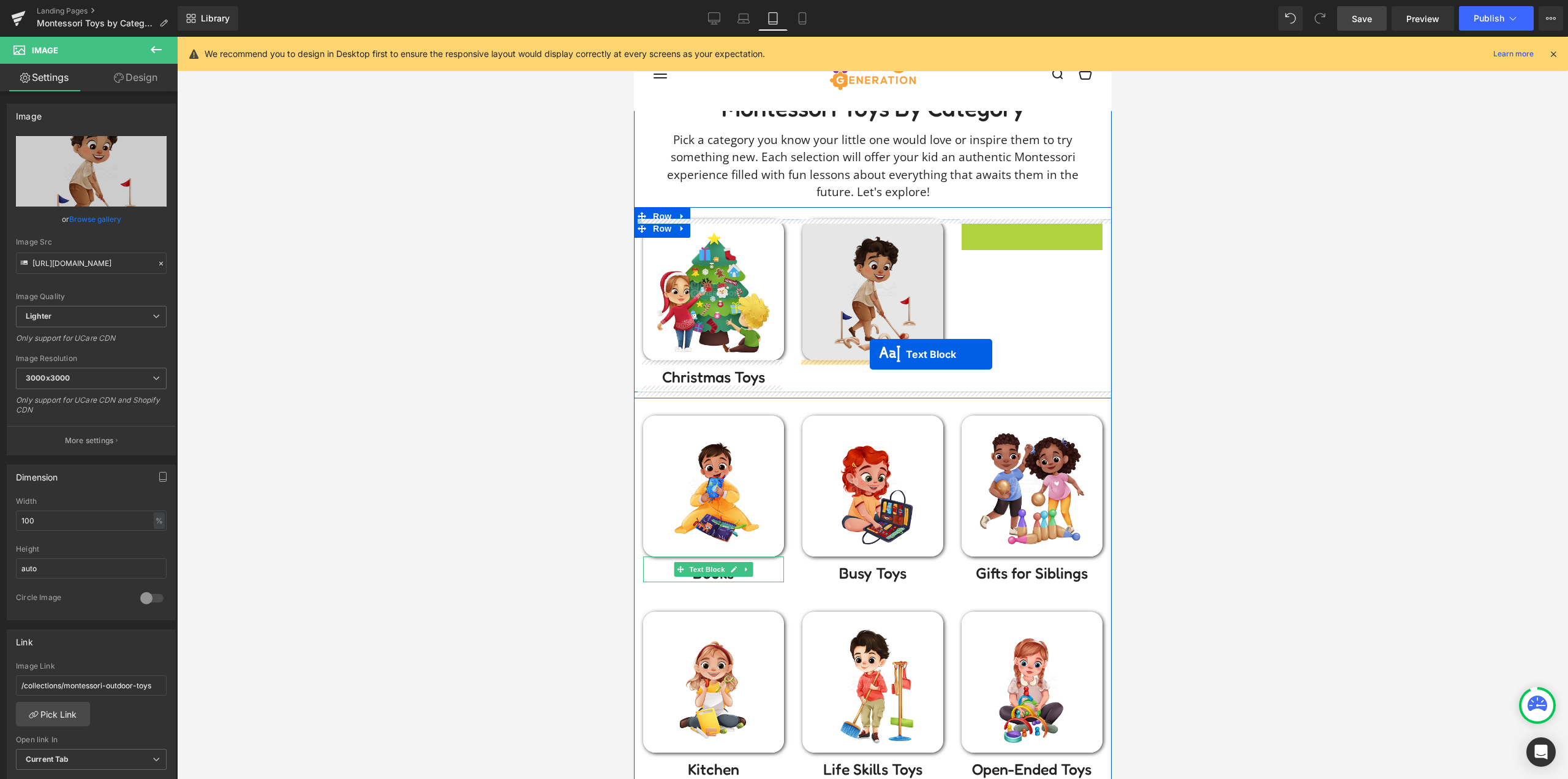
drag, startPoint x: 1020, startPoint y: 229, endPoint x: 869, endPoint y: 354, distance: 196.0
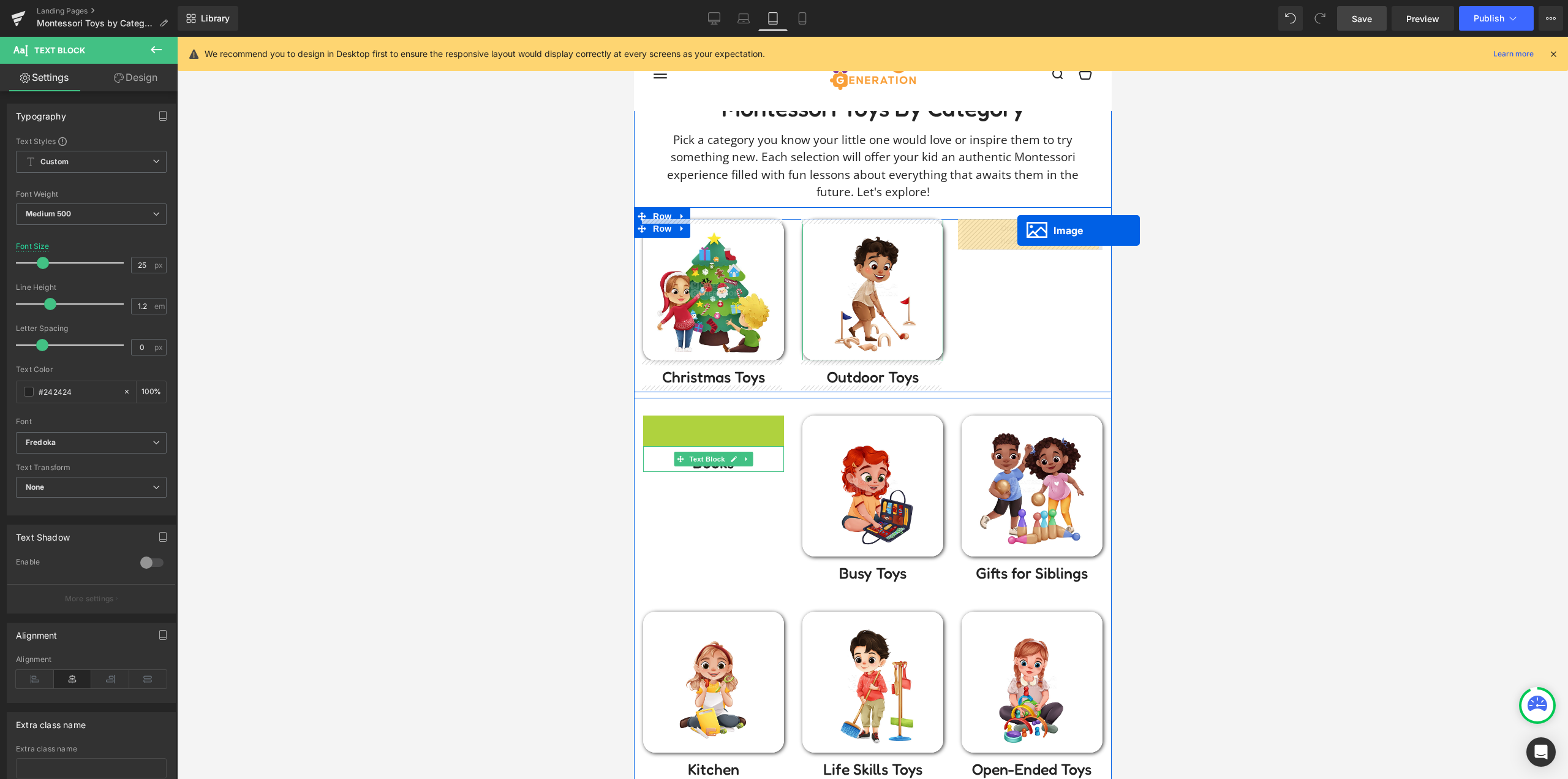
drag, startPoint x: 714, startPoint y: 485, endPoint x: 1017, endPoint y: 230, distance: 396.0
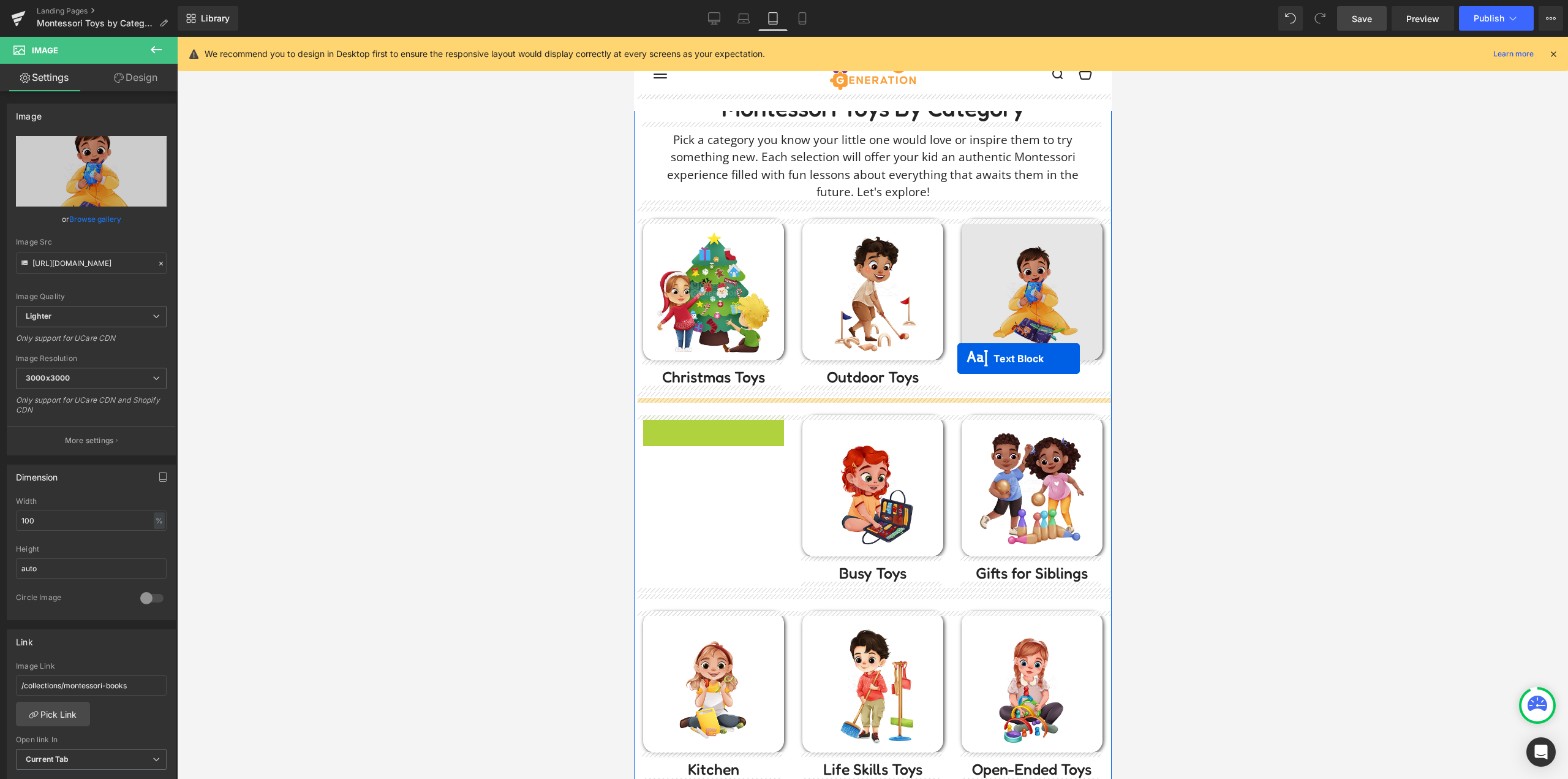
drag, startPoint x: 703, startPoint y: 429, endPoint x: 964, endPoint y: 357, distance: 270.7
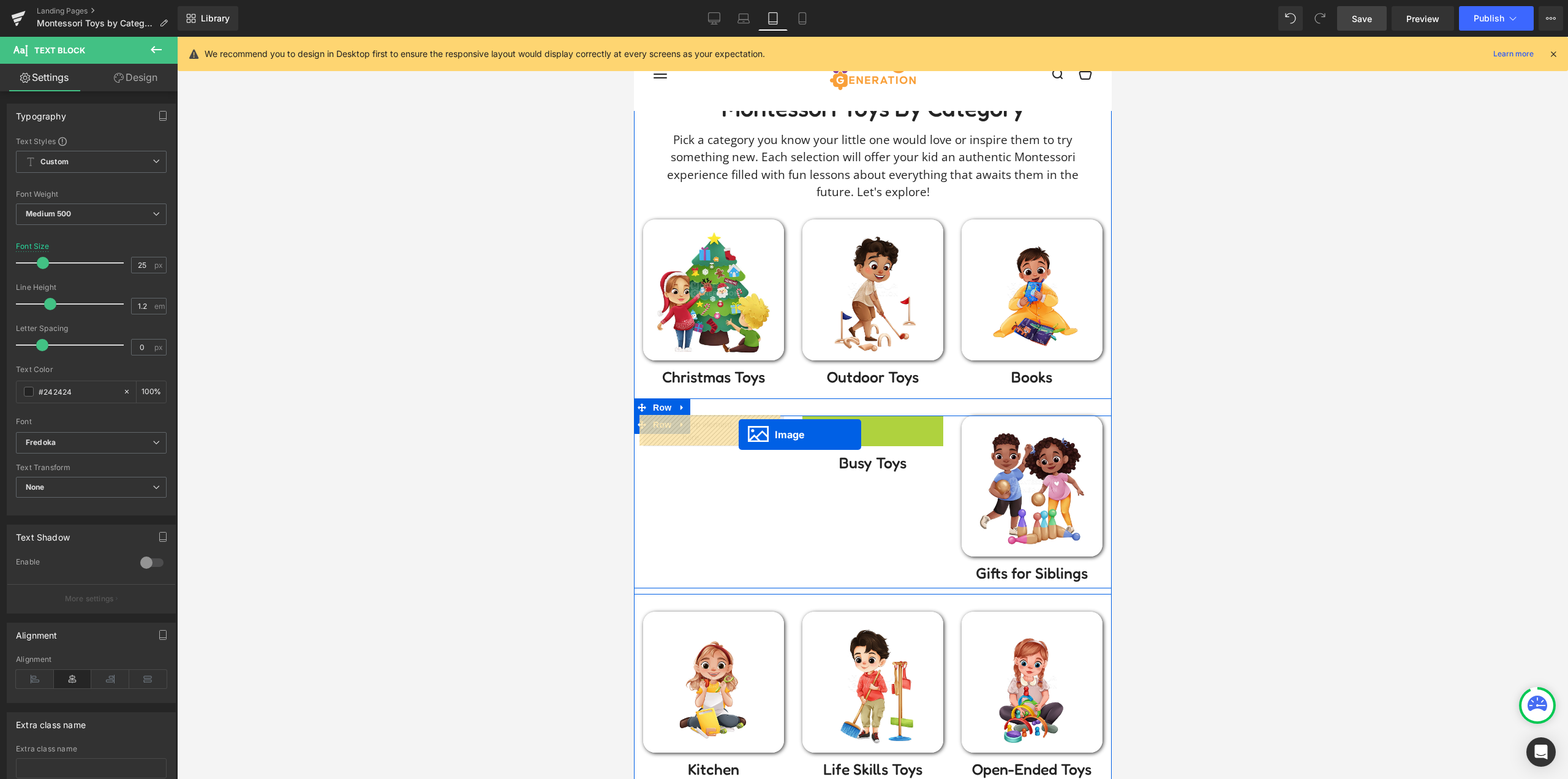
drag, startPoint x: 865, startPoint y: 483, endPoint x: 726, endPoint y: 430, distance: 148.8
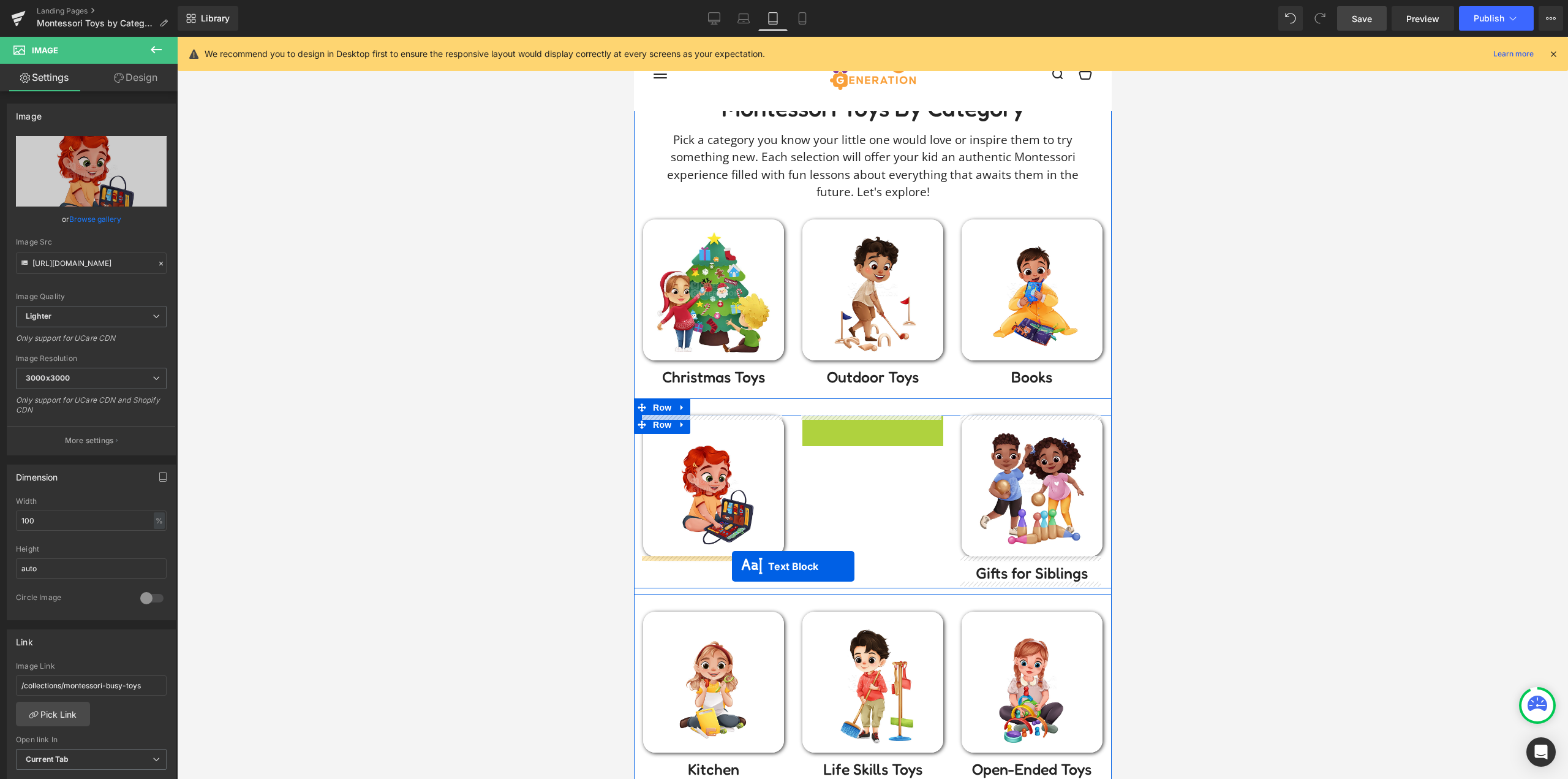
drag, startPoint x: 863, startPoint y: 425, endPoint x: 731, endPoint y: 566, distance: 193.1
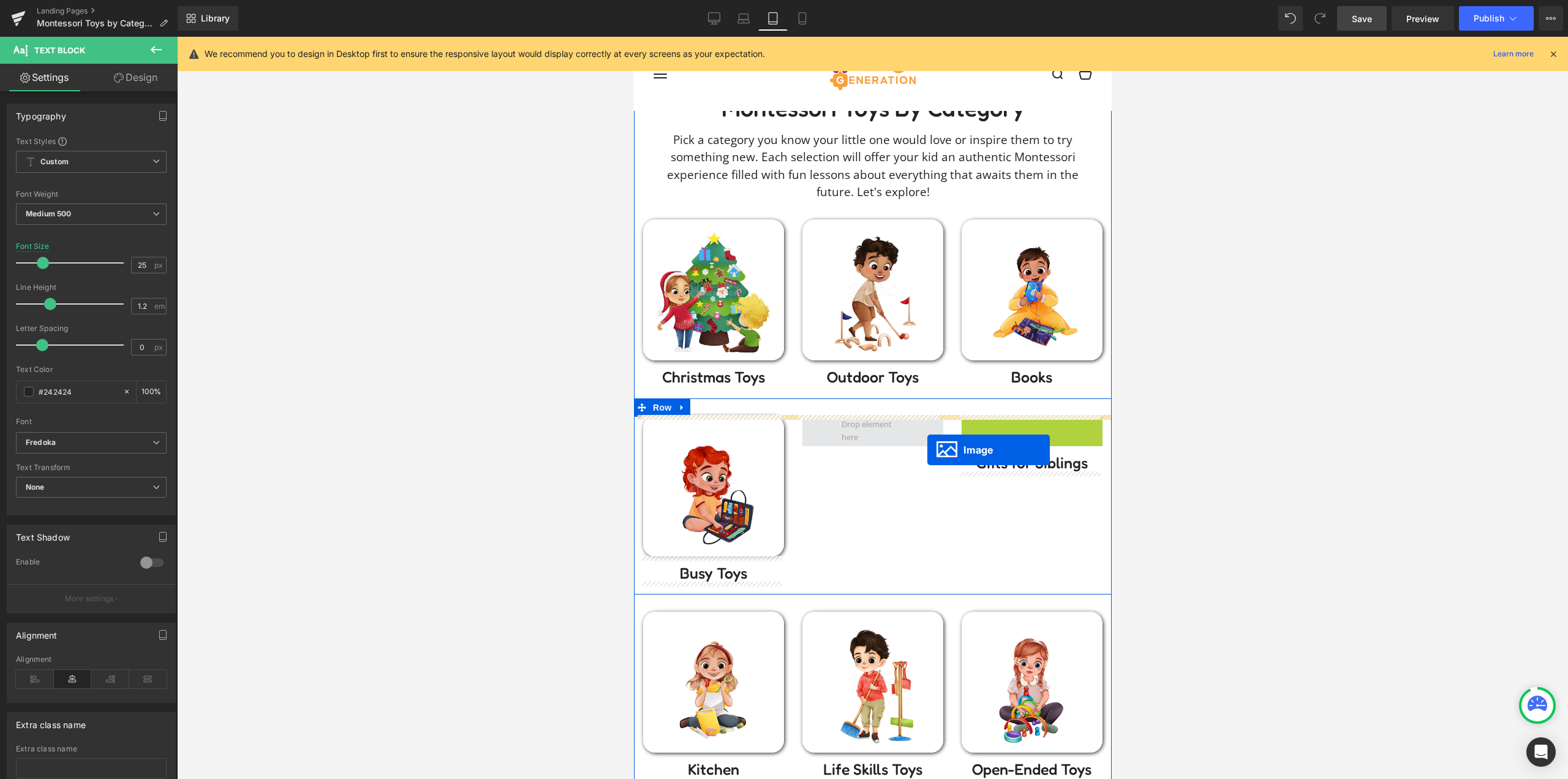
drag, startPoint x: 951, startPoint y: 462, endPoint x: 910, endPoint y: 440, distance: 46.5
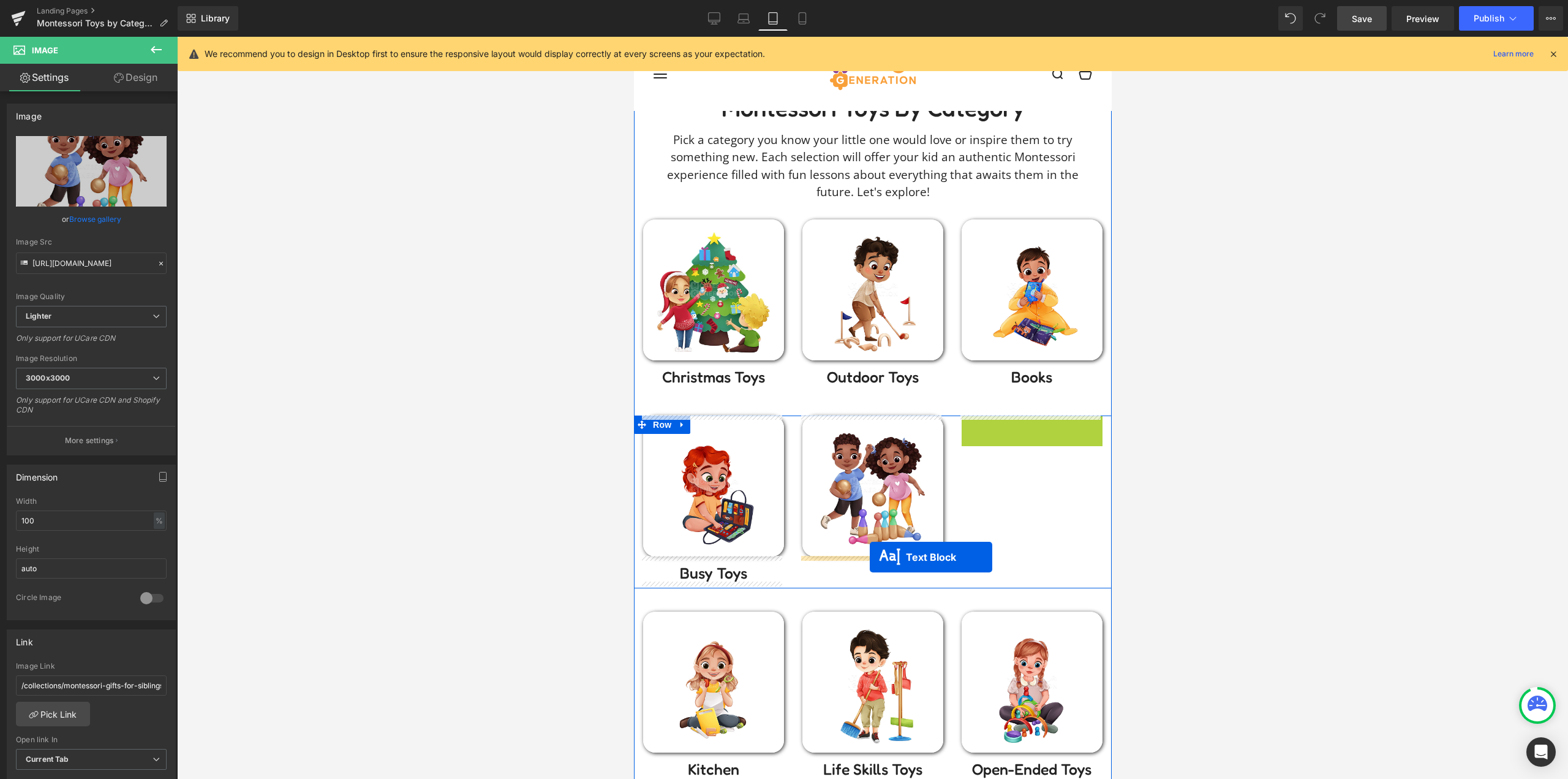
drag, startPoint x: 1028, startPoint y: 427, endPoint x: 869, endPoint y: 557, distance: 205.4
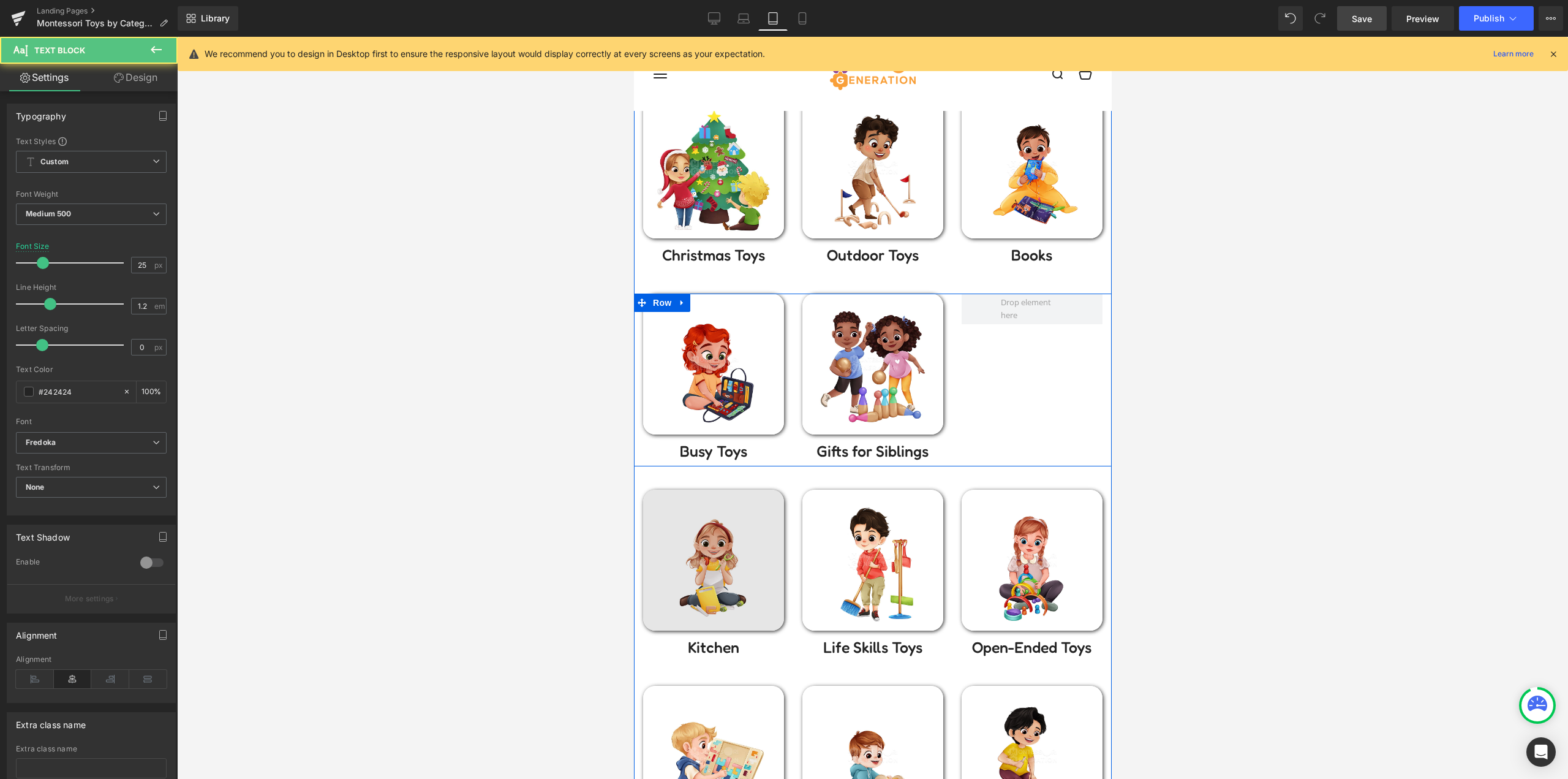
scroll to position [184, 0]
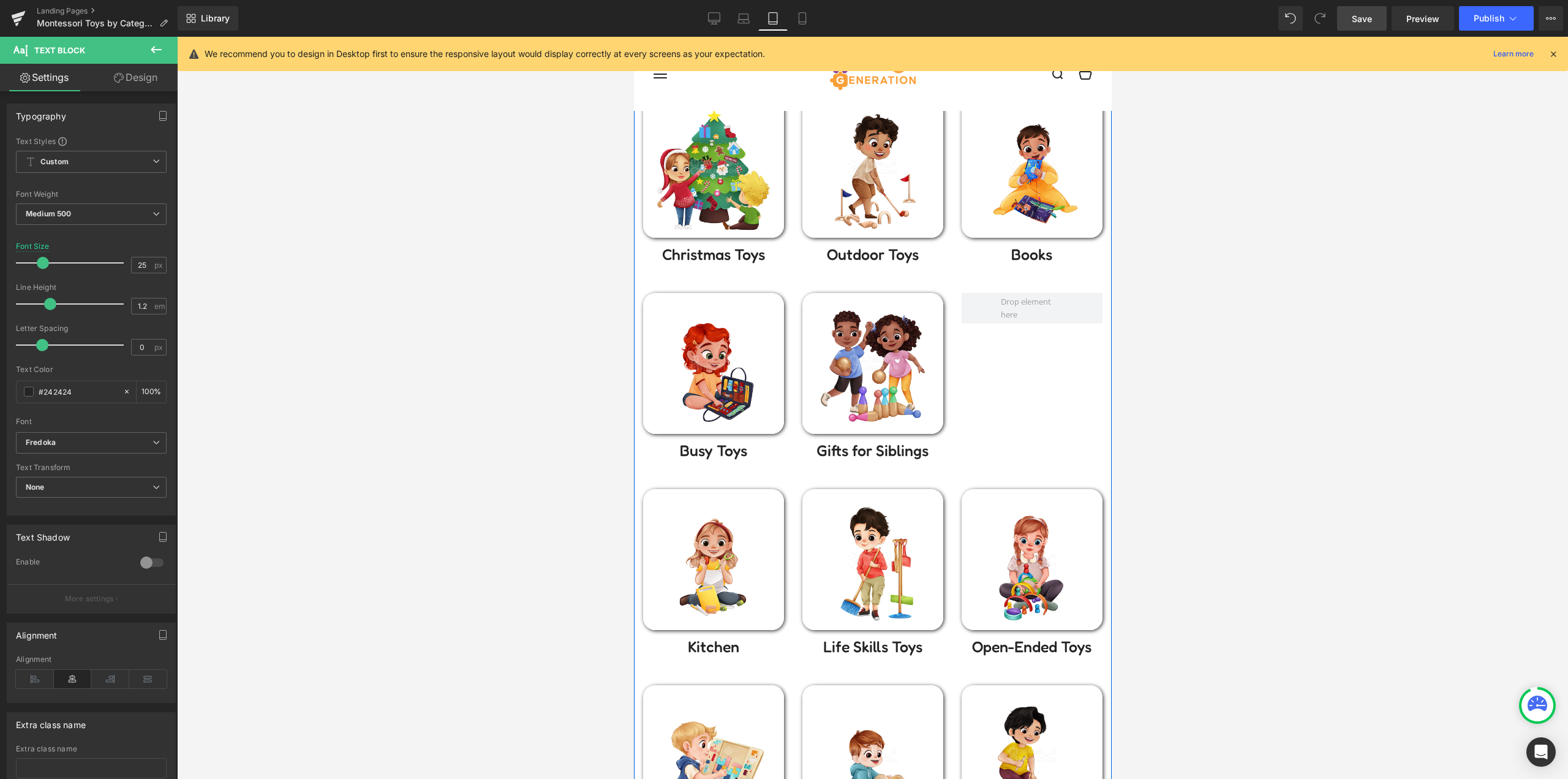
click at [712, 559] on div "Image" at bounding box center [712, 559] width 141 height 141
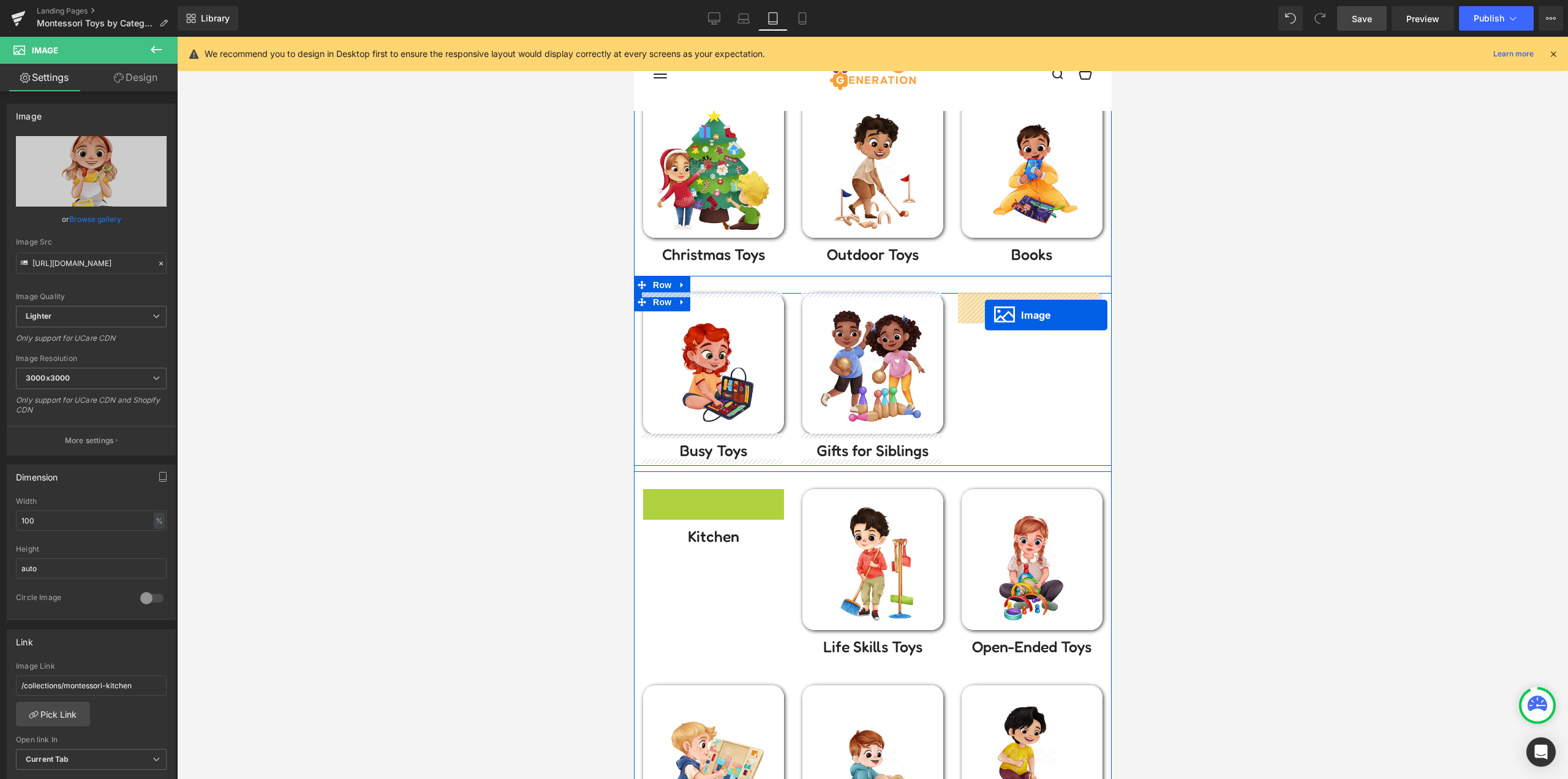
drag, startPoint x: 707, startPoint y: 561, endPoint x: 984, endPoint y: 315, distance: 370.5
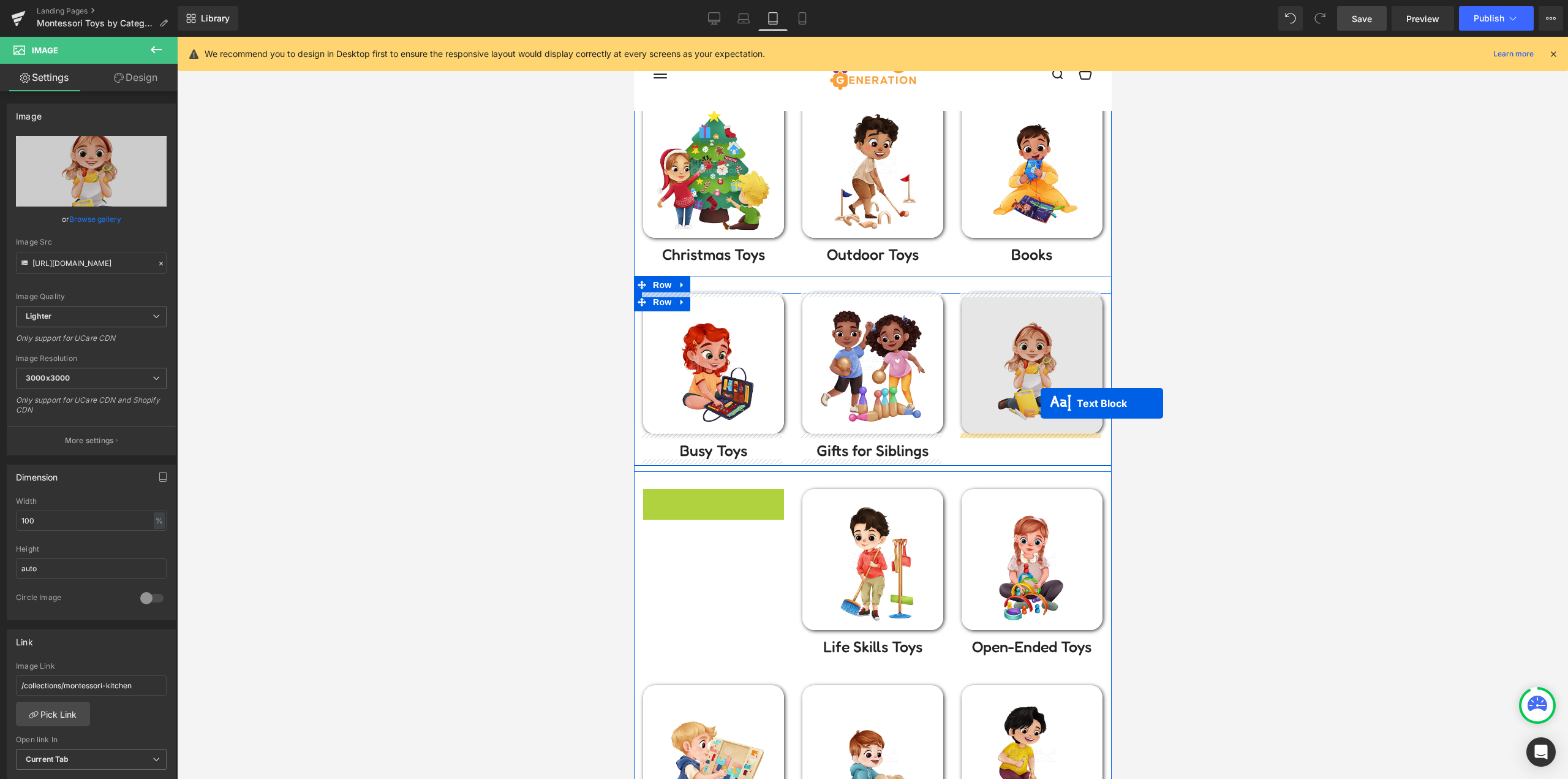
drag, startPoint x: 705, startPoint y: 503, endPoint x: 1040, endPoint y: 403, distance: 349.6
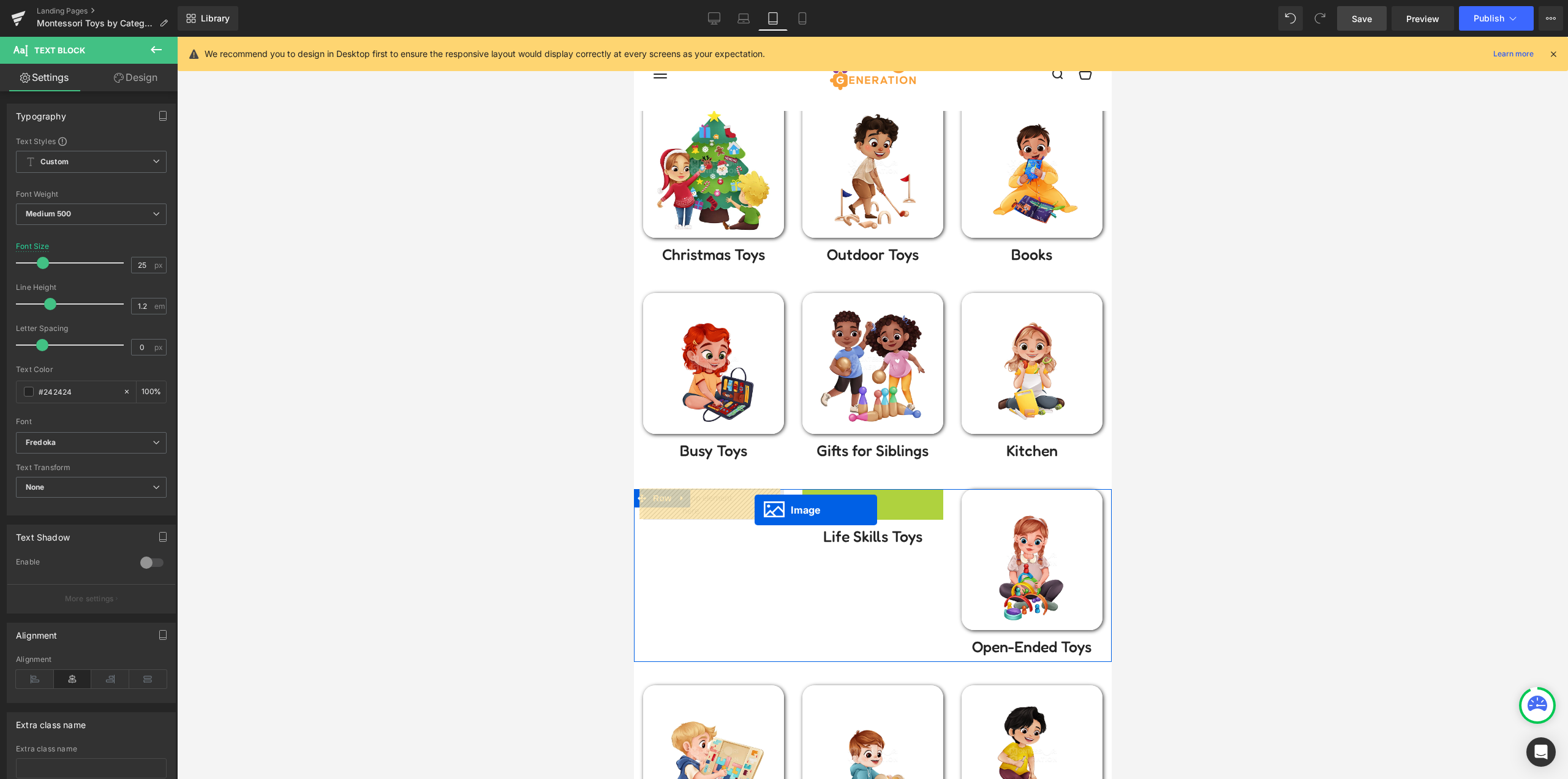
drag, startPoint x: 862, startPoint y: 561, endPoint x: 752, endPoint y: 508, distance: 122.1
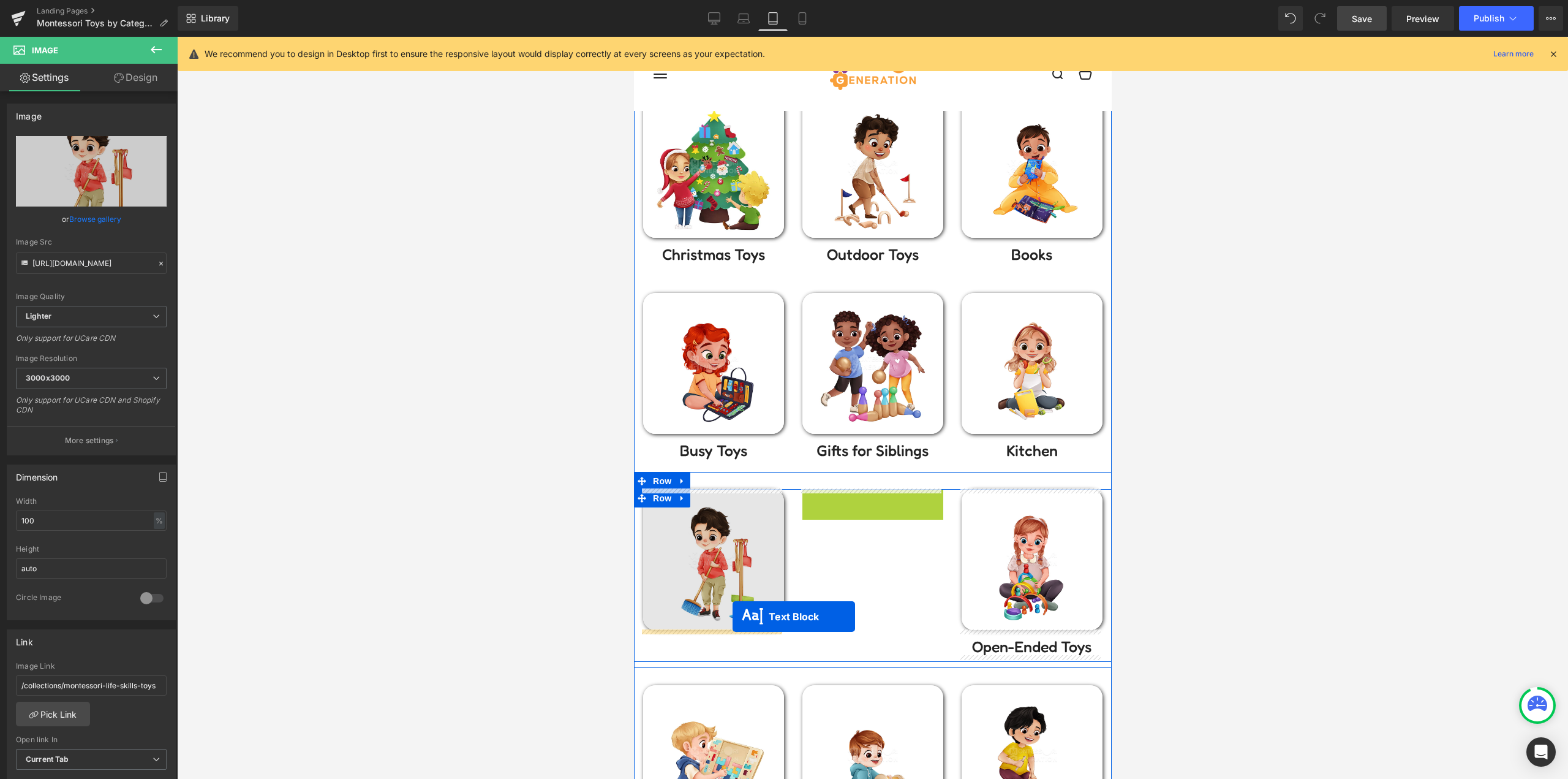
drag, startPoint x: 854, startPoint y: 499, endPoint x: 732, endPoint y: 617, distance: 169.7
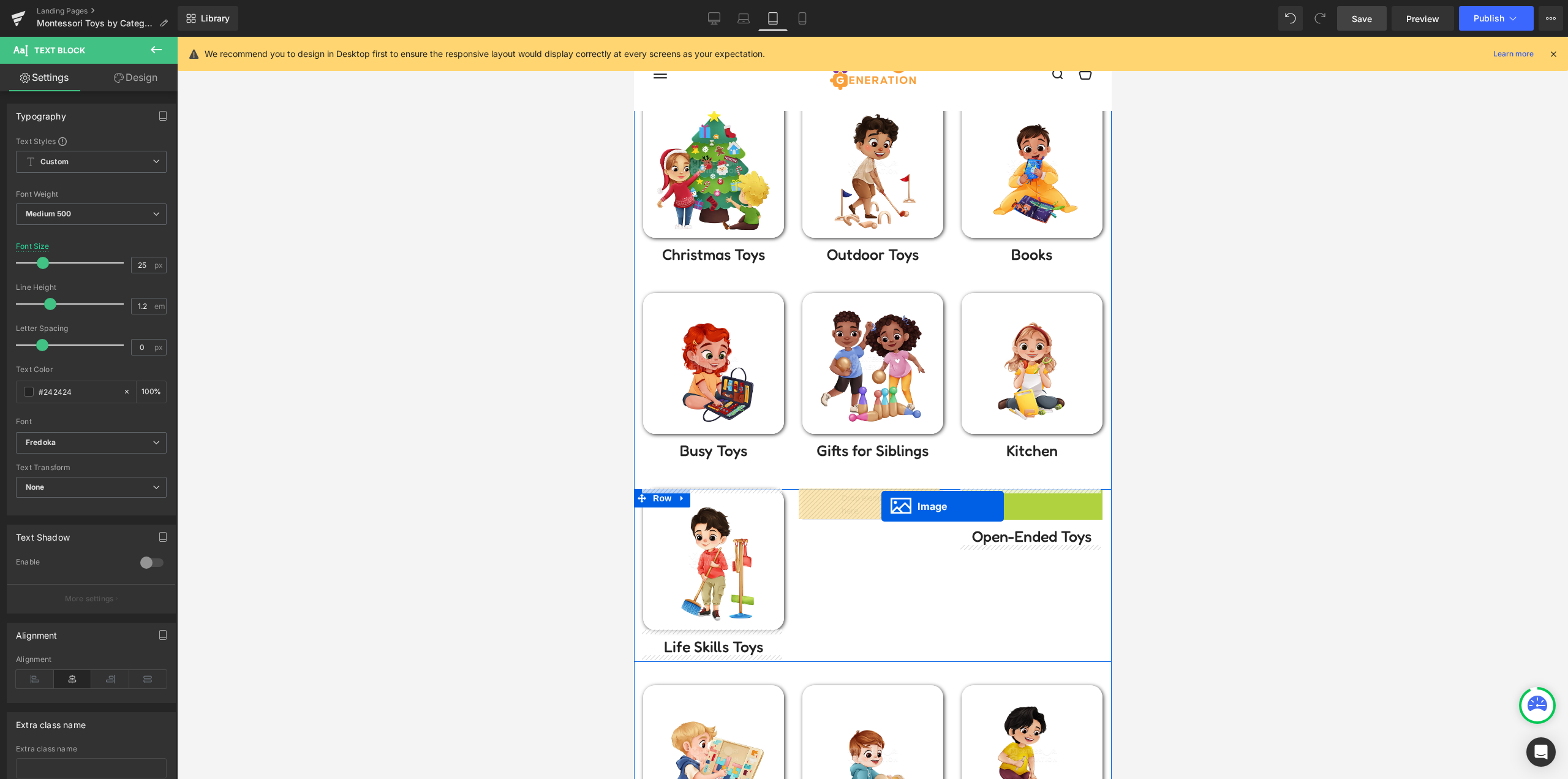
drag, startPoint x: 977, startPoint y: 545, endPoint x: 880, endPoint y: 506, distance: 104.5
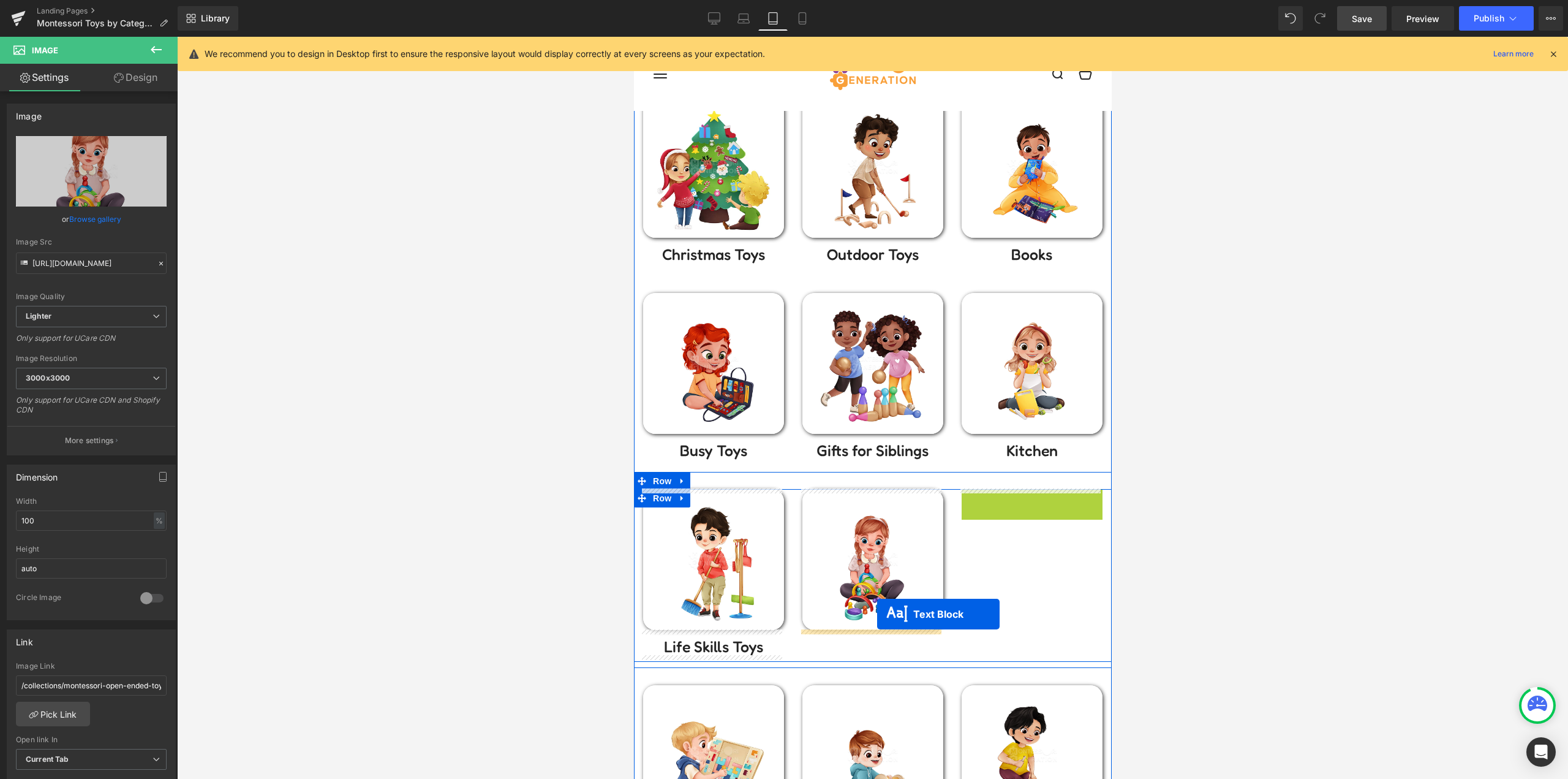
drag, startPoint x: 940, startPoint y: 559, endPoint x: 942, endPoint y: 584, distance: 25.1
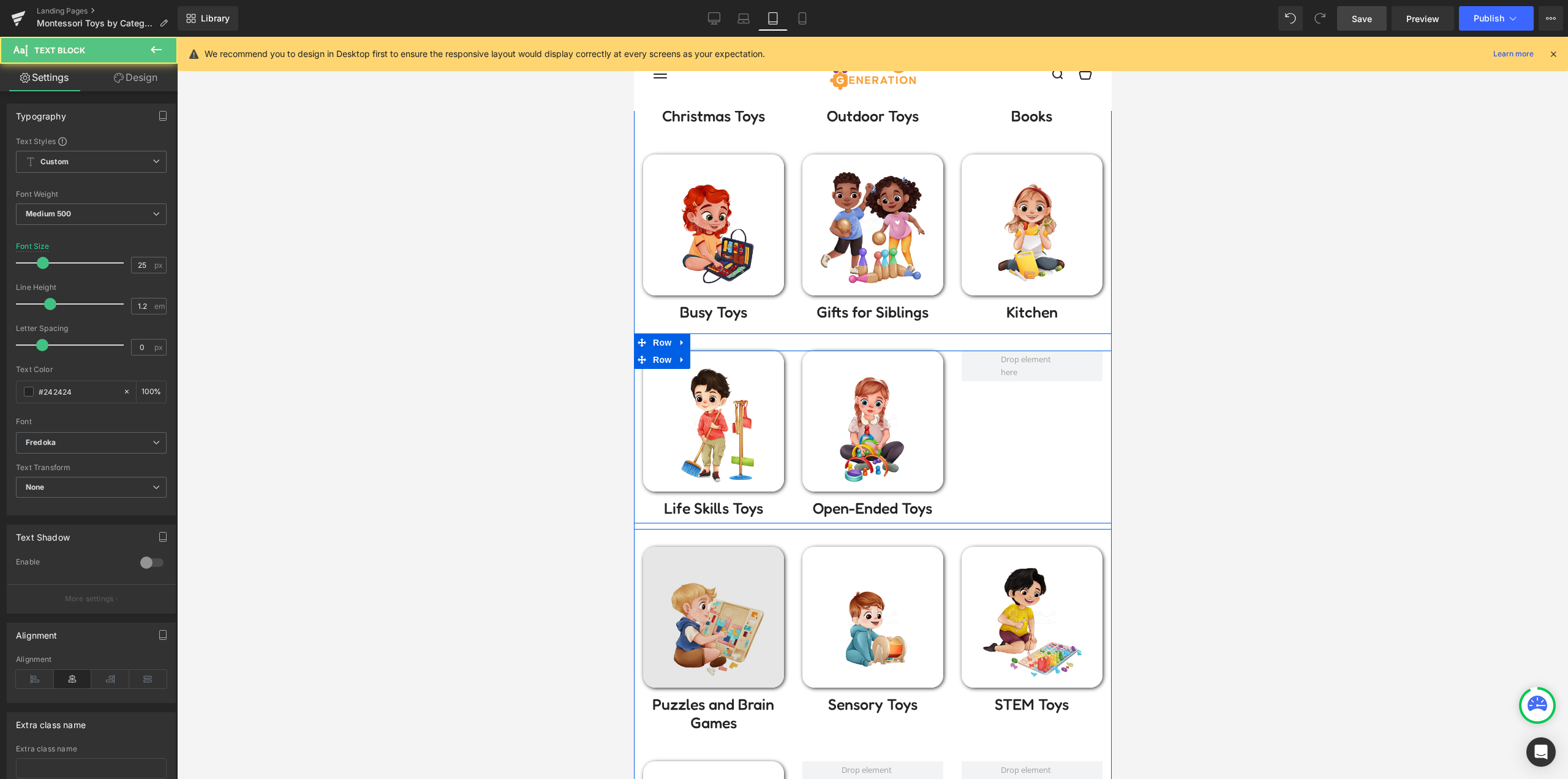
scroll to position [368, 0]
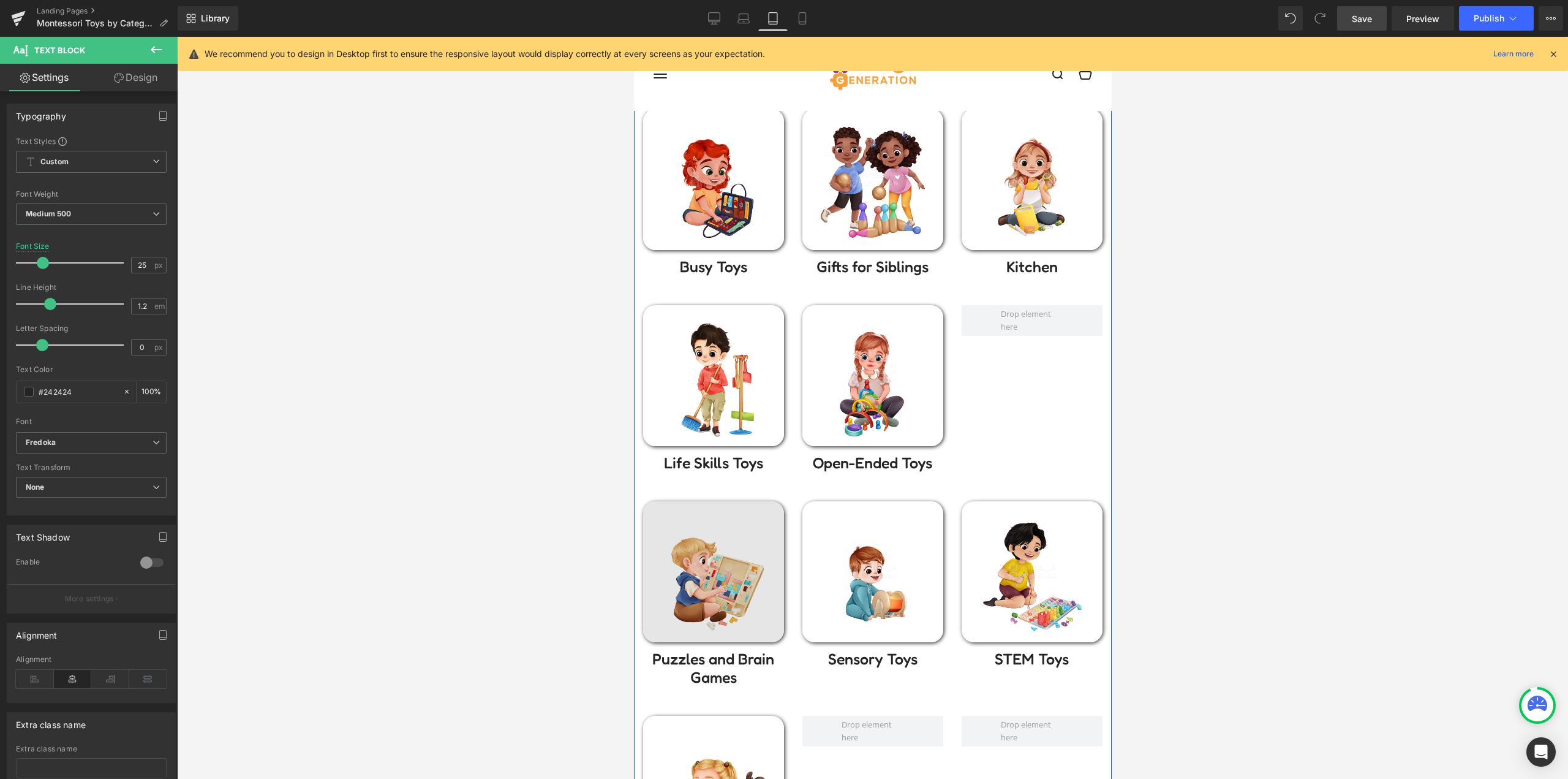
click at [705, 578] on div "Image" at bounding box center [712, 571] width 141 height 141
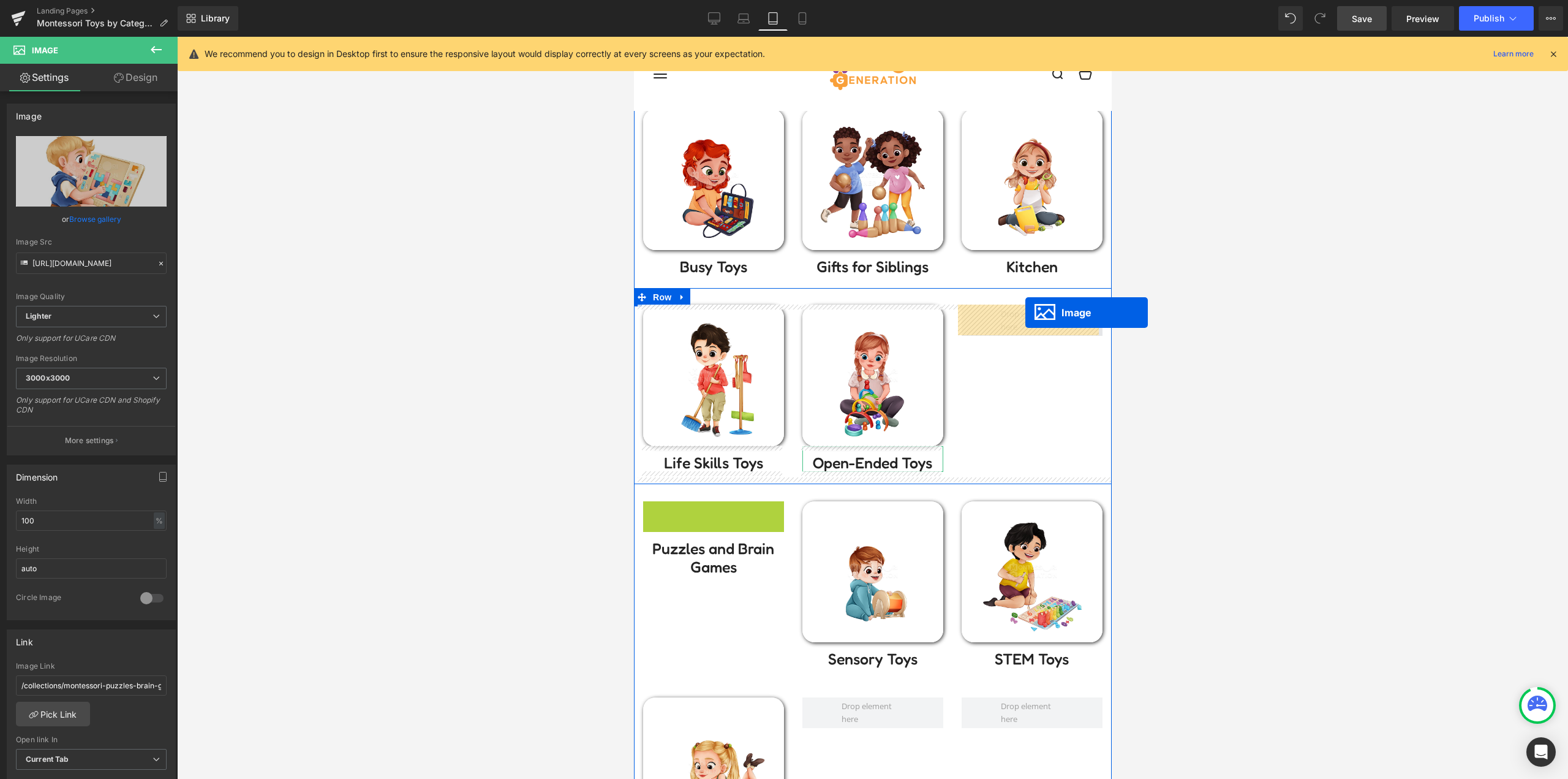
drag, startPoint x: 710, startPoint y: 568, endPoint x: 1024, endPoint y: 313, distance: 404.5
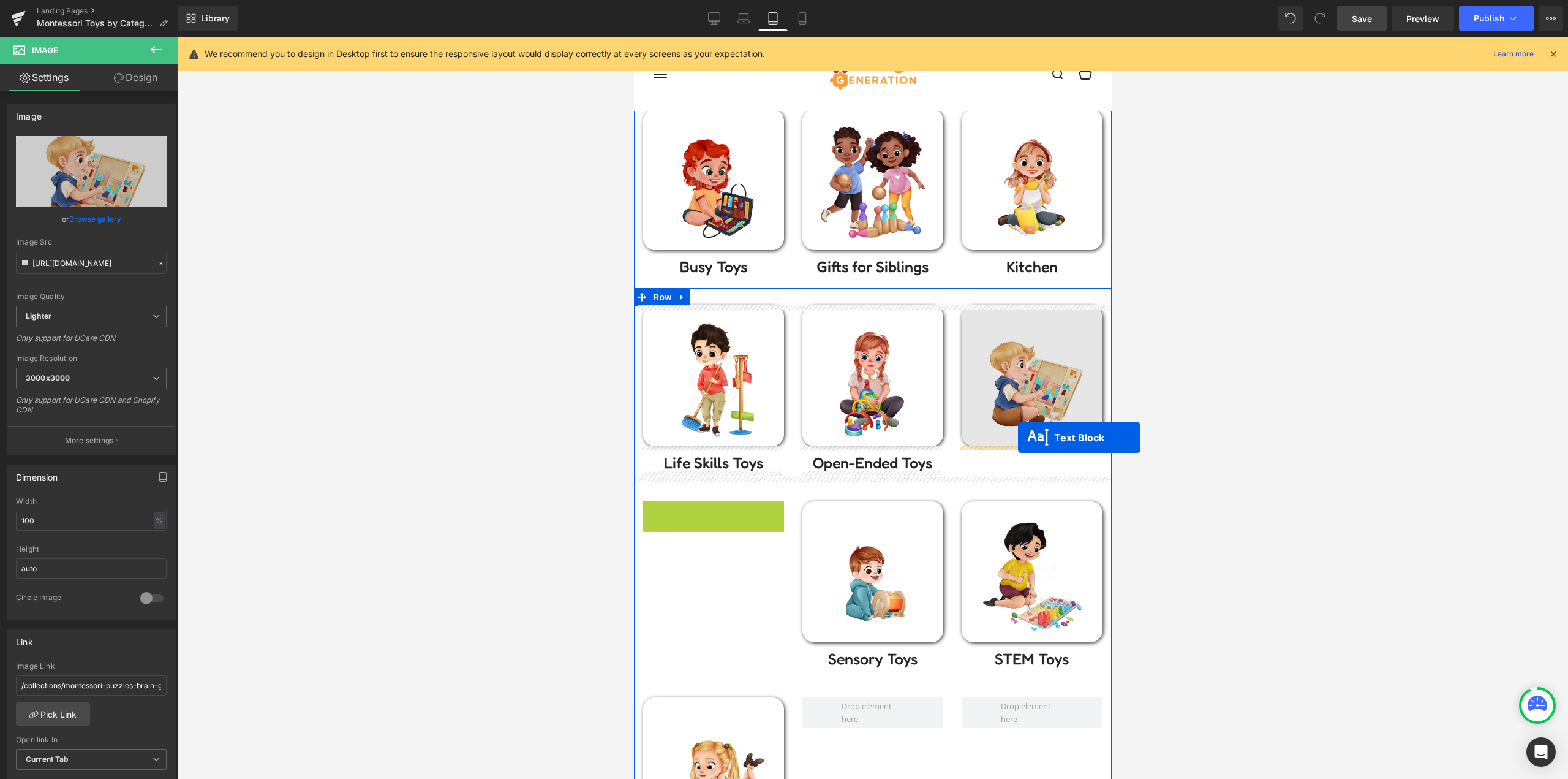
drag, startPoint x: 717, startPoint y: 522, endPoint x: 1017, endPoint y: 438, distance: 311.5
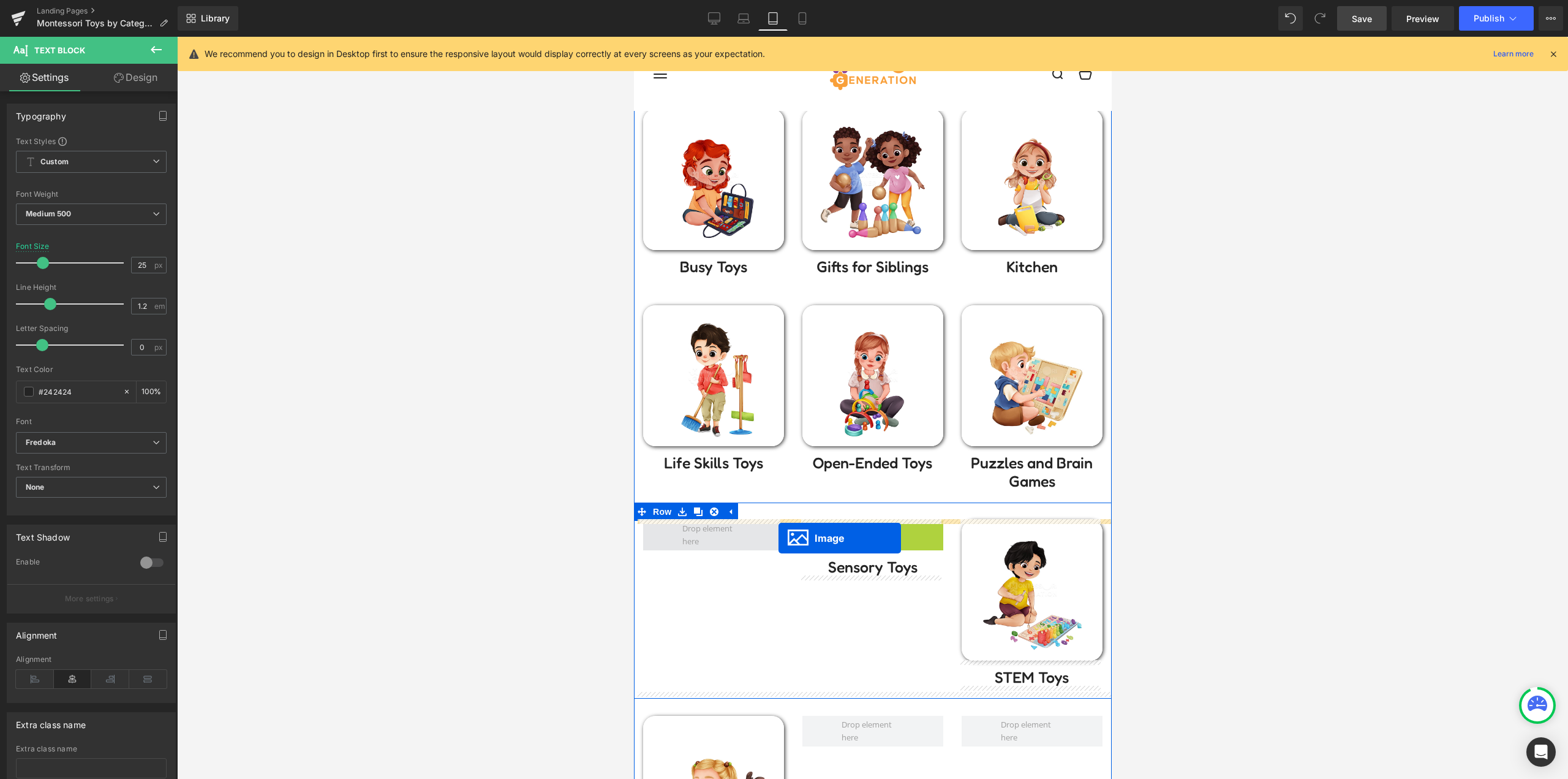
drag, startPoint x: 863, startPoint y: 593, endPoint x: 778, endPoint y: 538, distance: 101.2
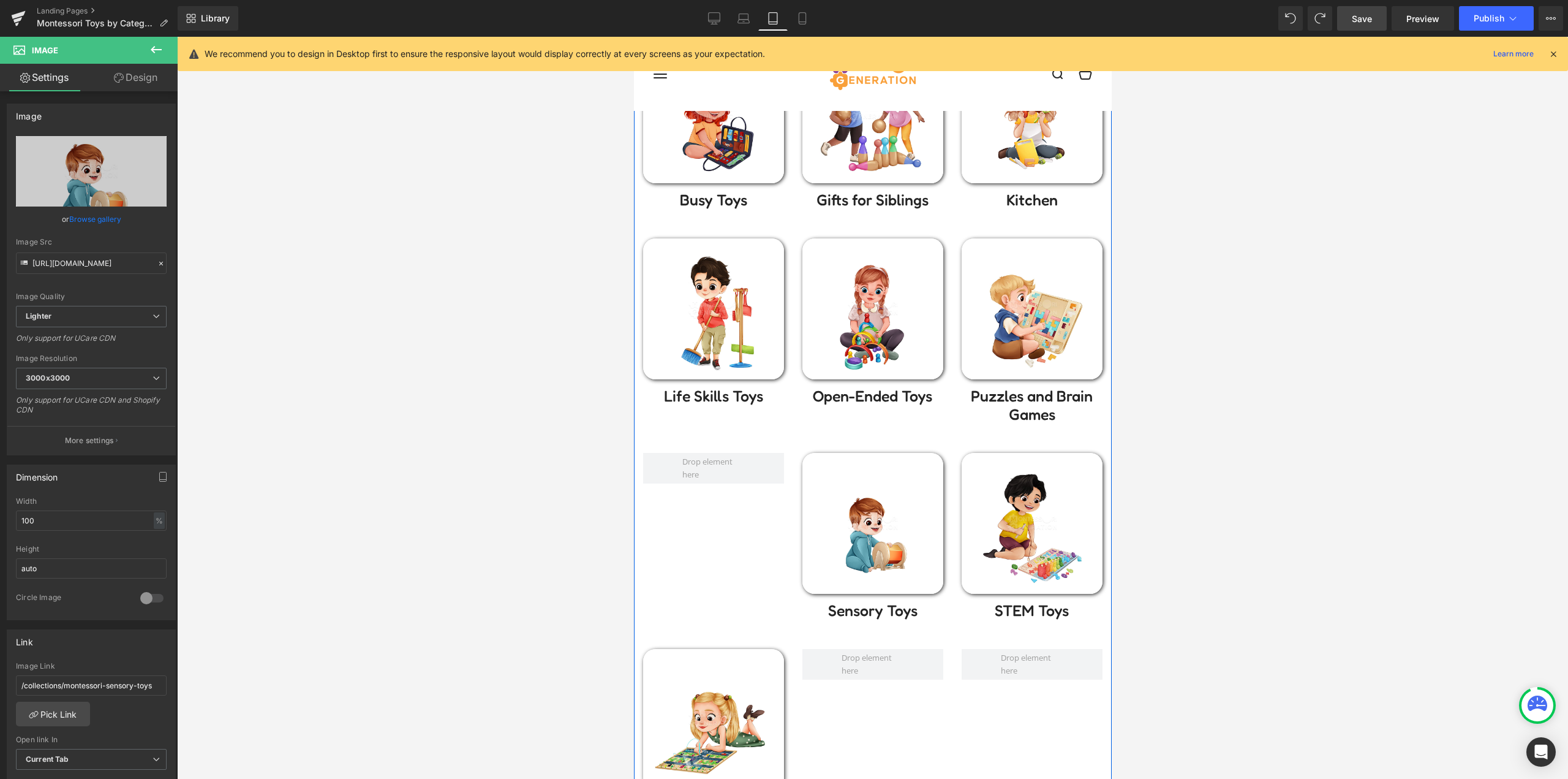
scroll to position [429, 0]
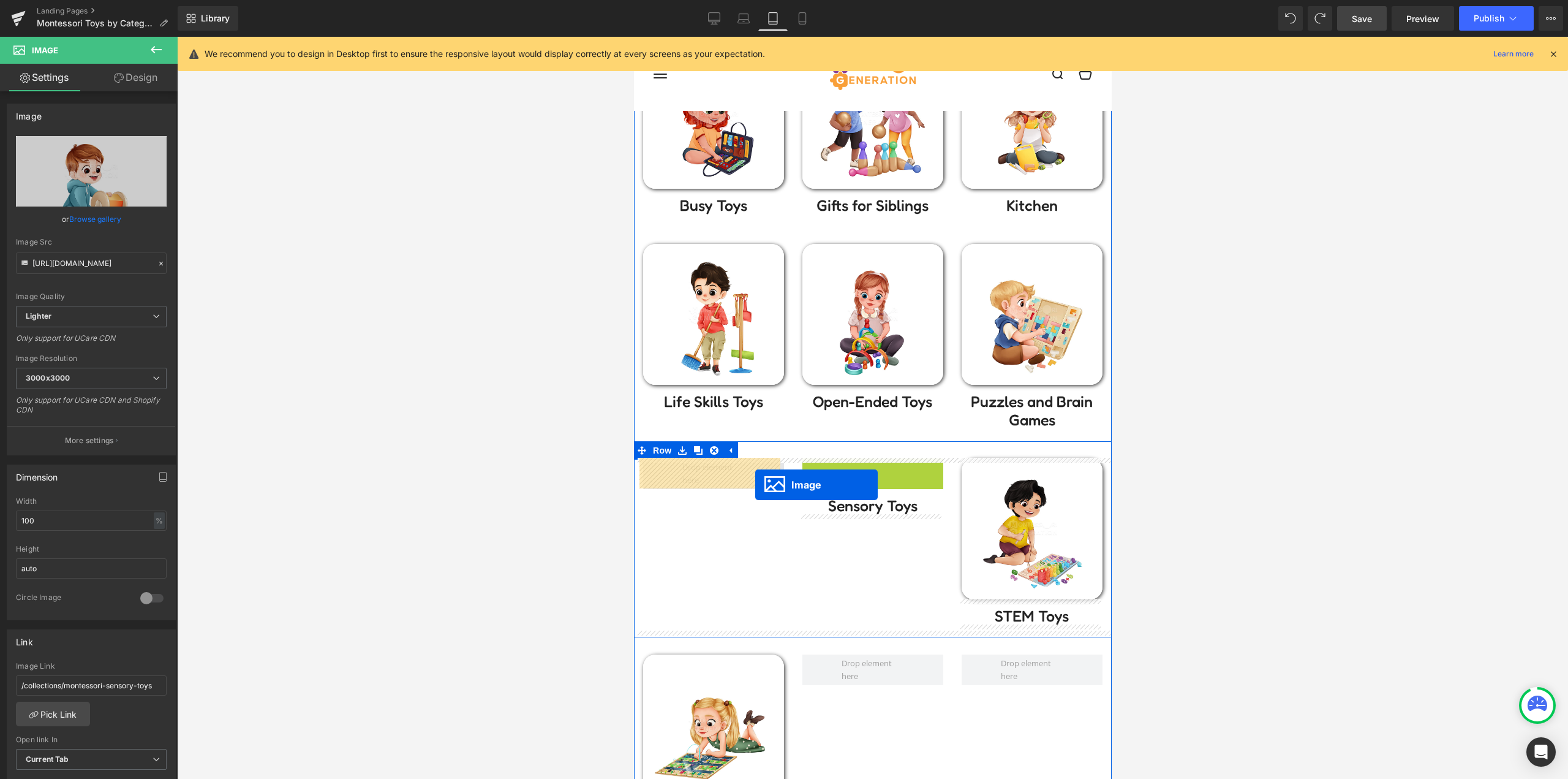
drag, startPoint x: 864, startPoint y: 529, endPoint x: 754, endPoint y: 484, distance: 118.8
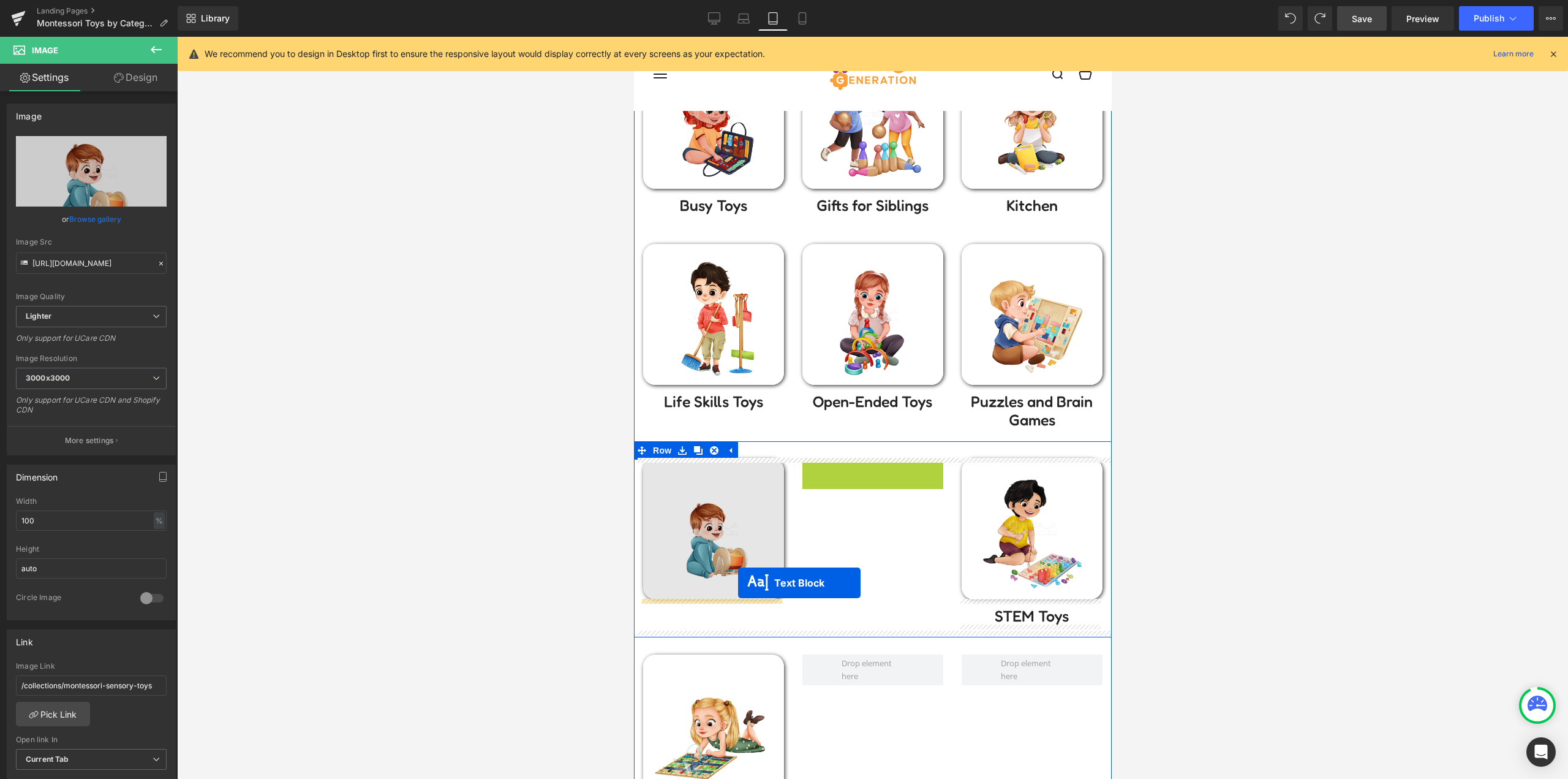
drag, startPoint x: 856, startPoint y: 475, endPoint x: 777, endPoint y: 582, distance: 133.0
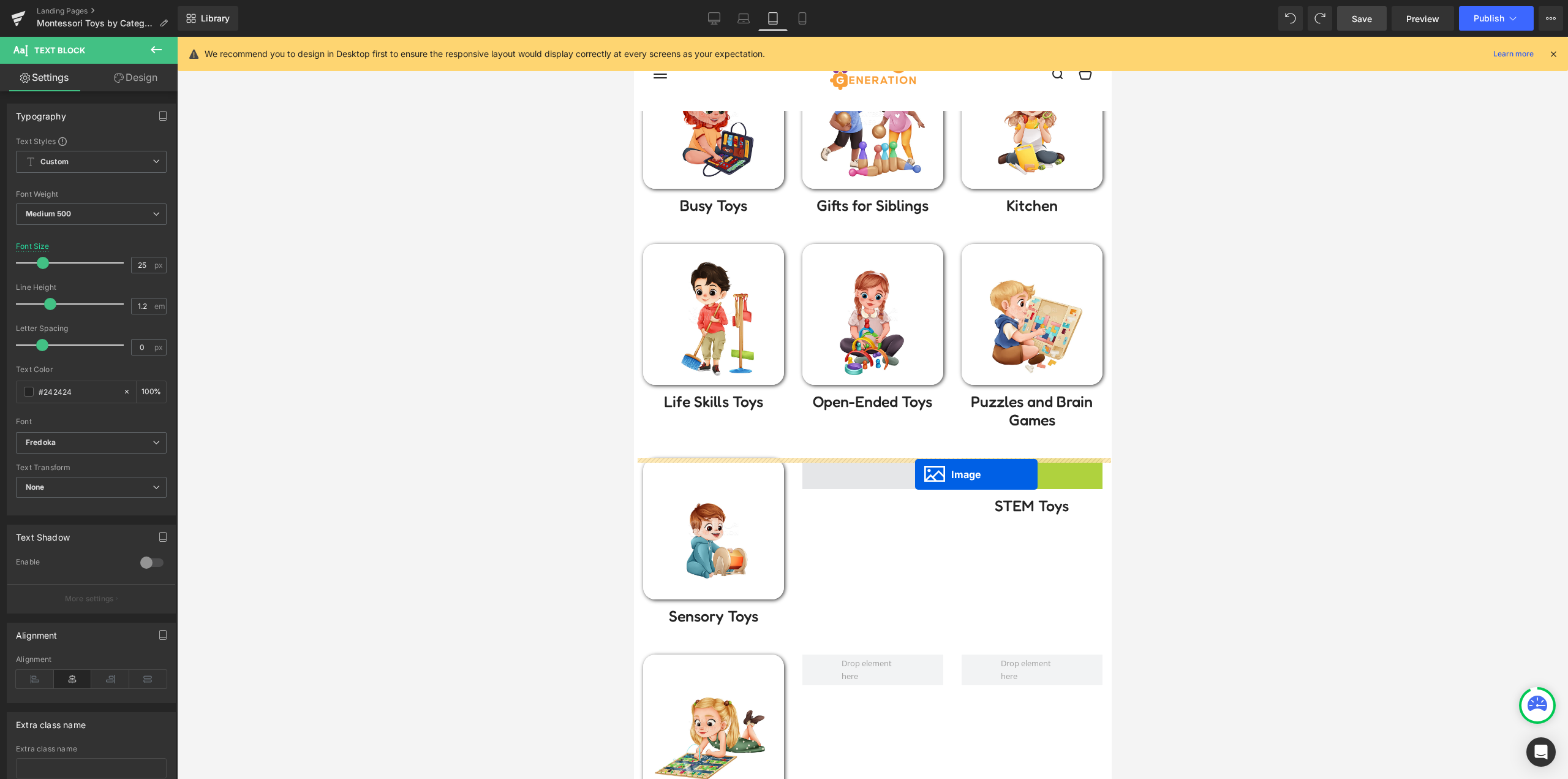
drag, startPoint x: 978, startPoint y: 506, endPoint x: 914, endPoint y: 475, distance: 71.1
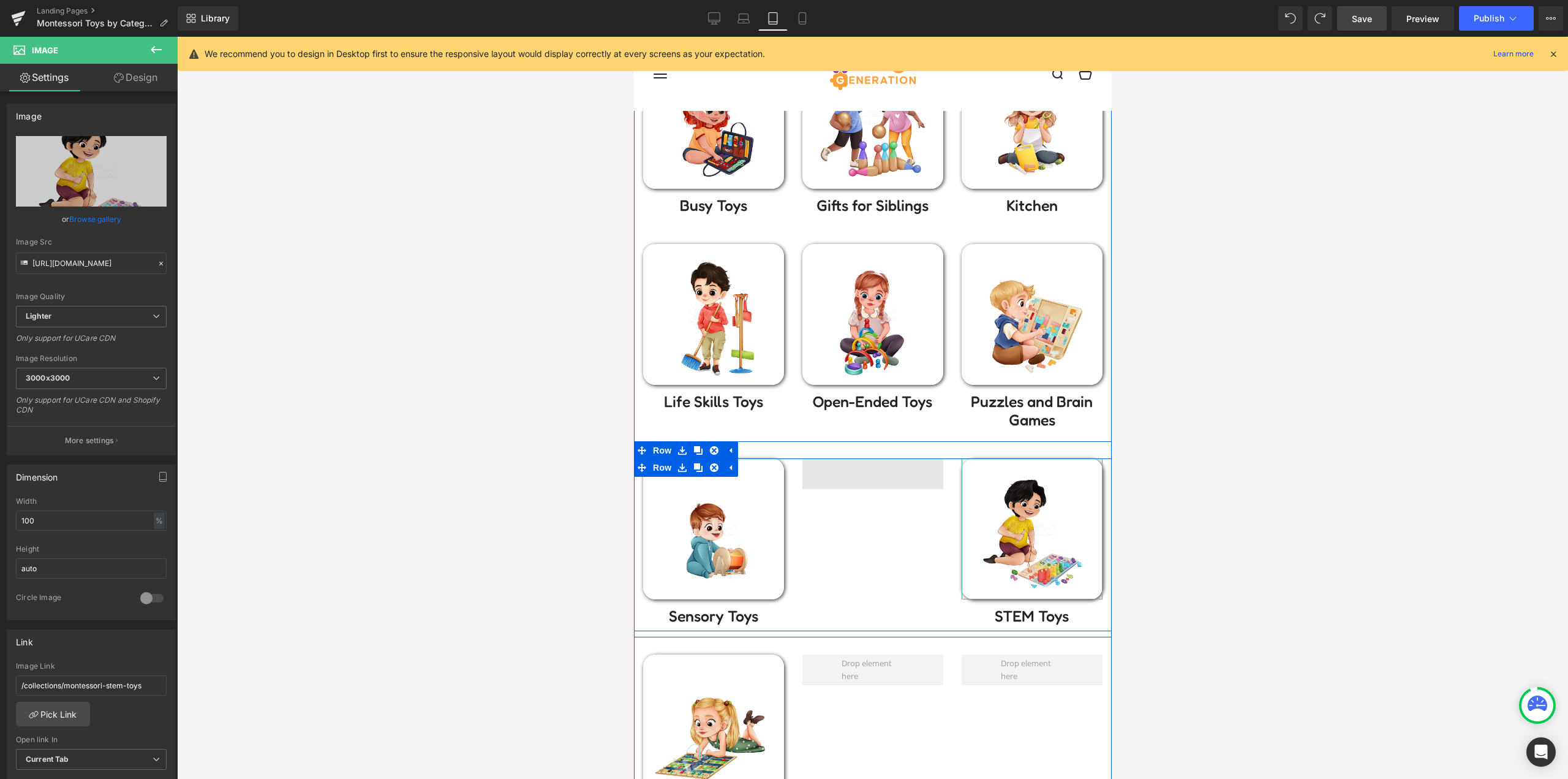
click at [880, 480] on span at bounding box center [872, 474] width 141 height 31
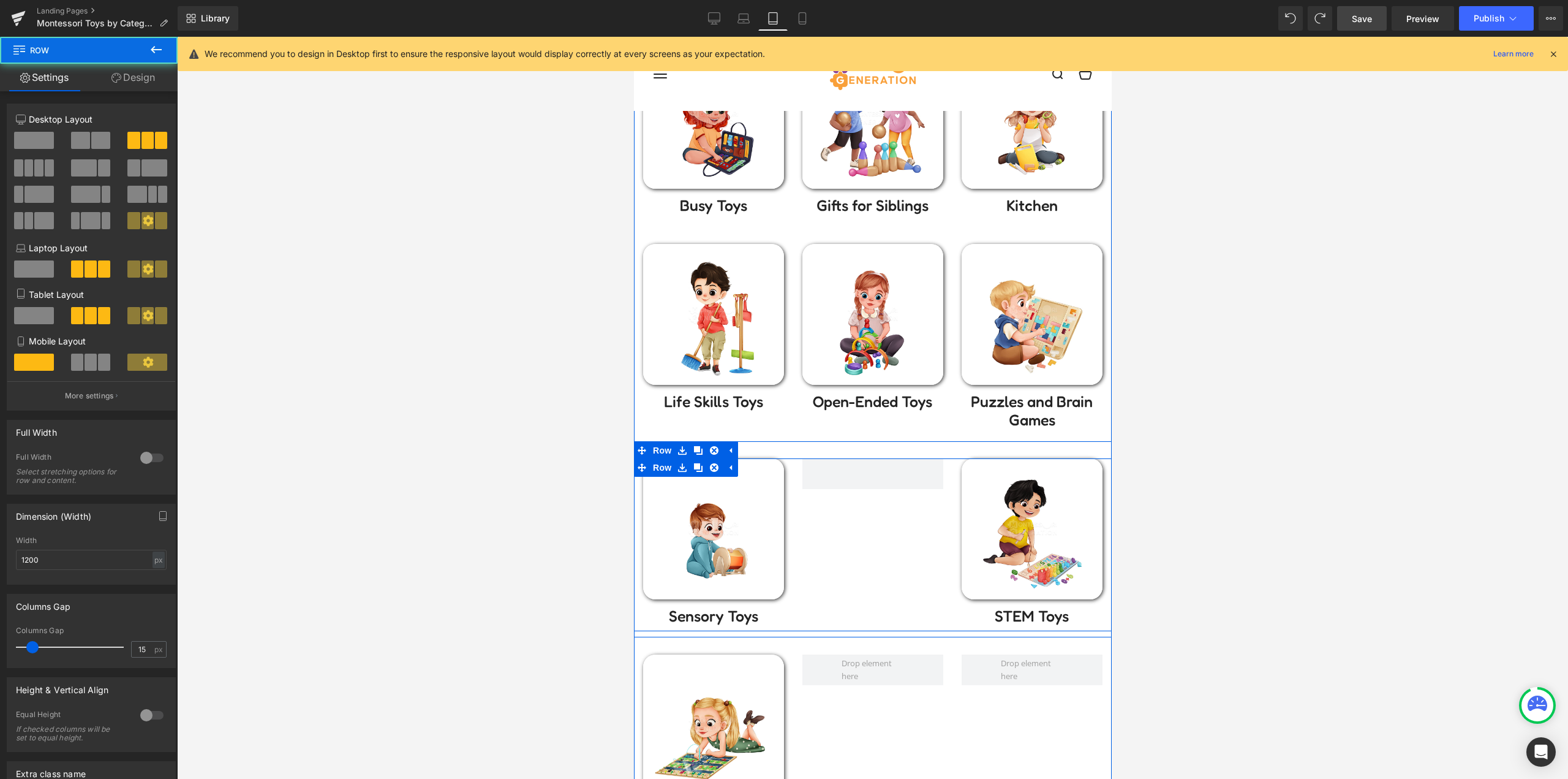
click at [904, 548] on div "Image Sensory Toys Text Block Image STEM Toys Text Block Row" at bounding box center [872, 545] width 477 height 173
click at [887, 474] on span at bounding box center [872, 474] width 141 height 31
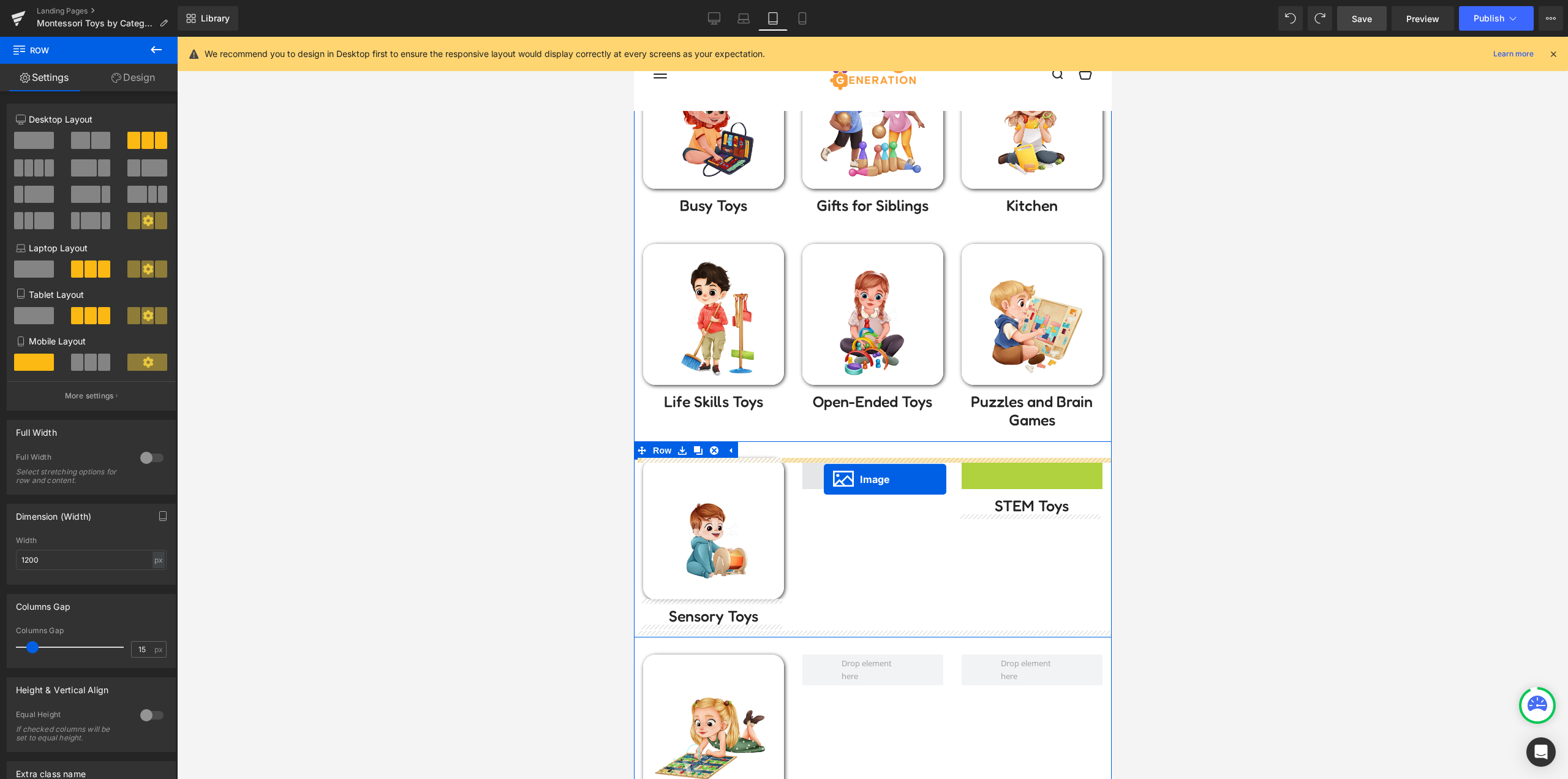
drag, startPoint x: 1025, startPoint y: 525, endPoint x: 823, endPoint y: 479, distance: 207.2
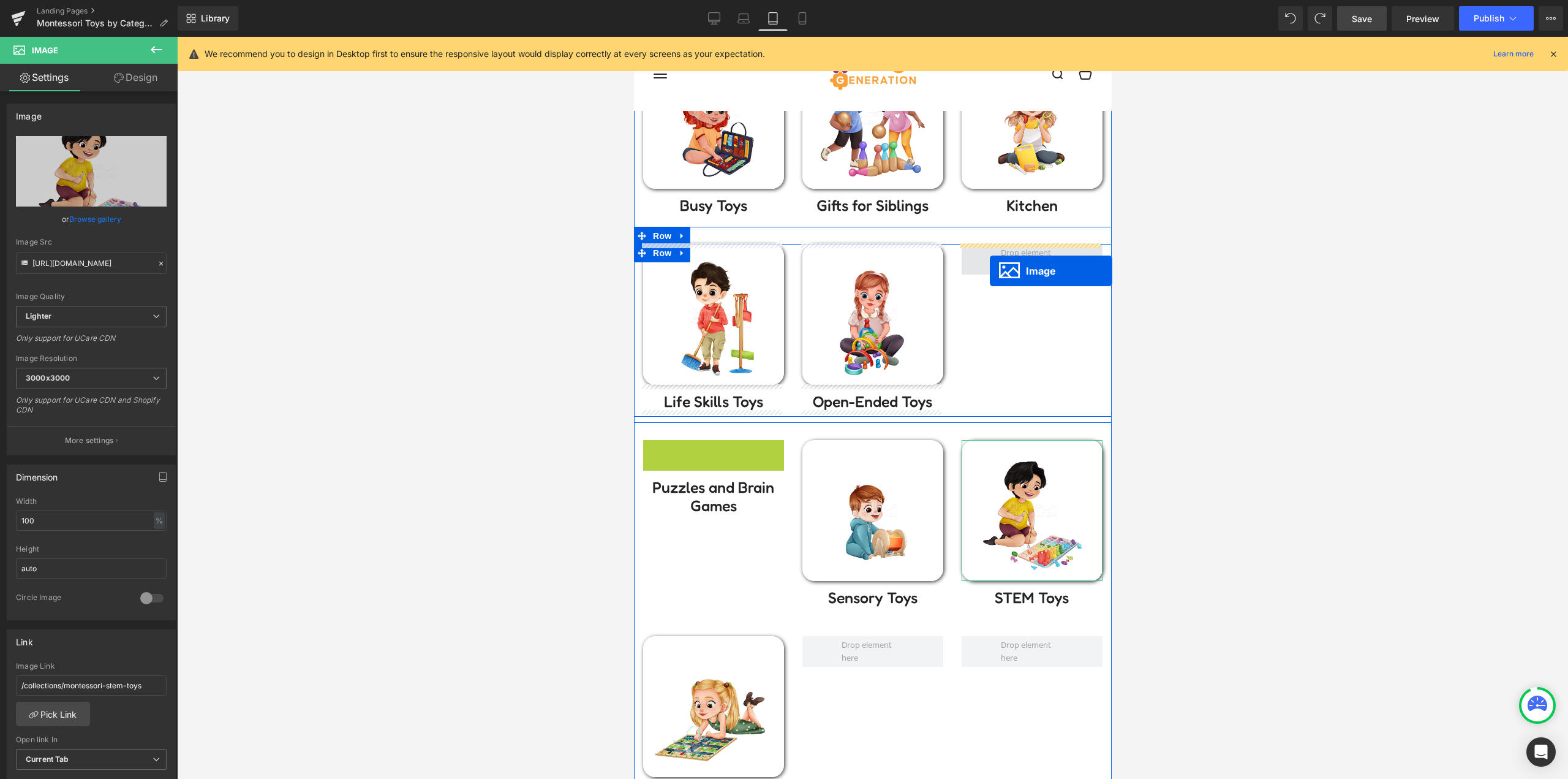
drag, startPoint x: 708, startPoint y: 506, endPoint x: 989, endPoint y: 271, distance: 366.3
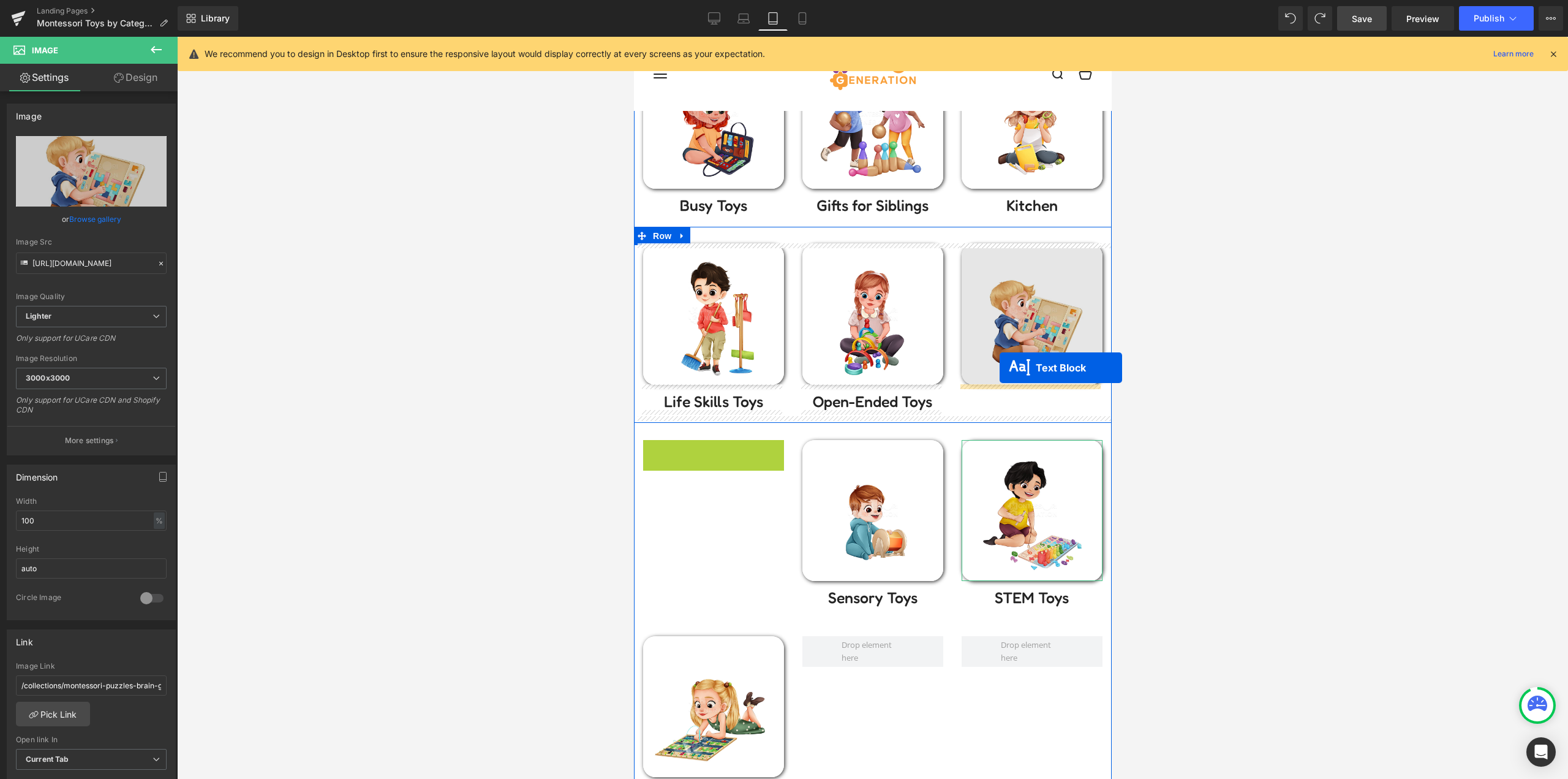
drag, startPoint x: 704, startPoint y: 463, endPoint x: 999, endPoint y: 368, distance: 309.9
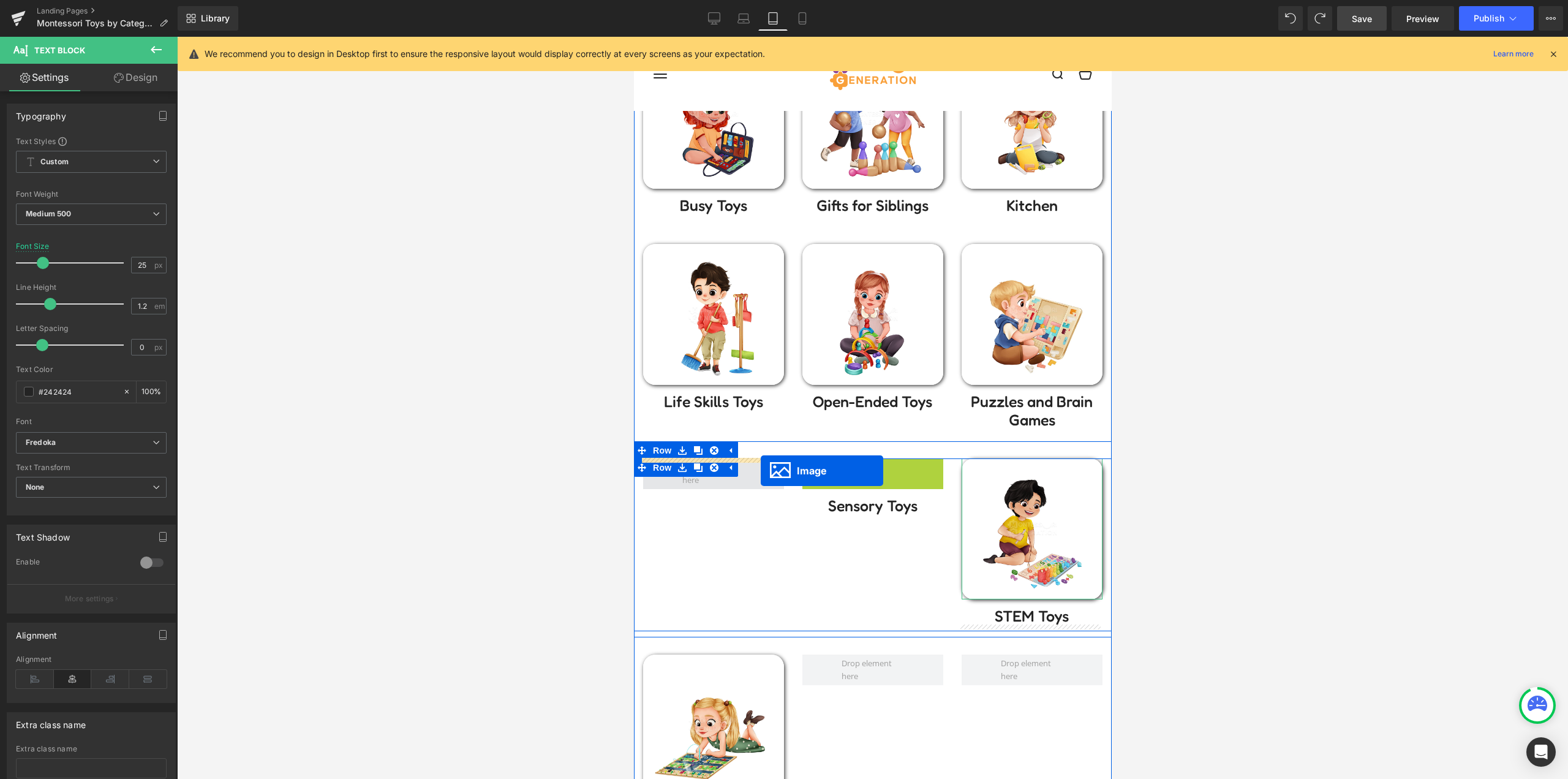
drag, startPoint x: 834, startPoint y: 510, endPoint x: 760, endPoint y: 471, distance: 83.6
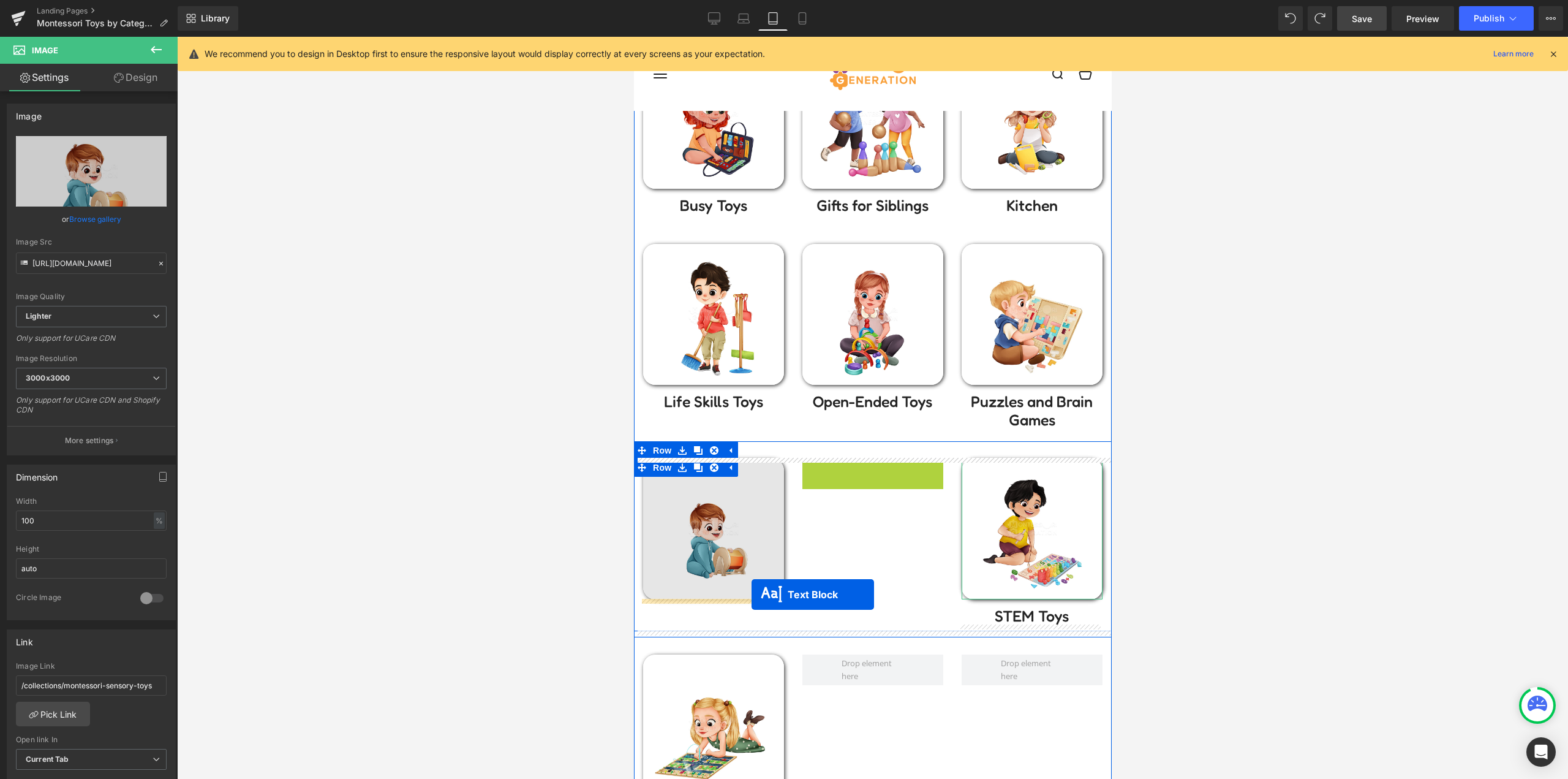
drag, startPoint x: 796, startPoint y: 556, endPoint x: 748, endPoint y: 595, distance: 61.8
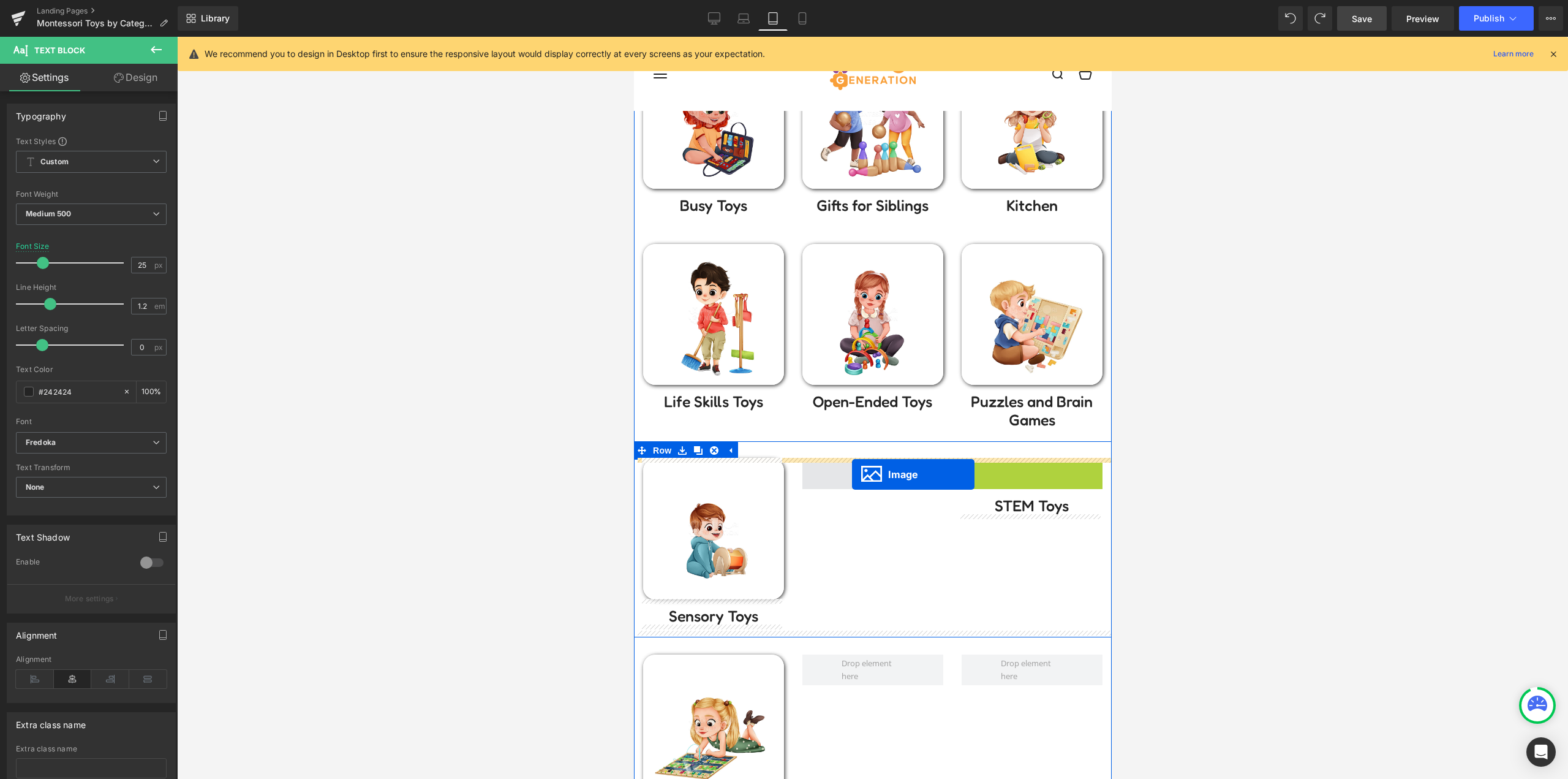
drag, startPoint x: 1013, startPoint y: 524, endPoint x: 851, endPoint y: 474, distance: 169.5
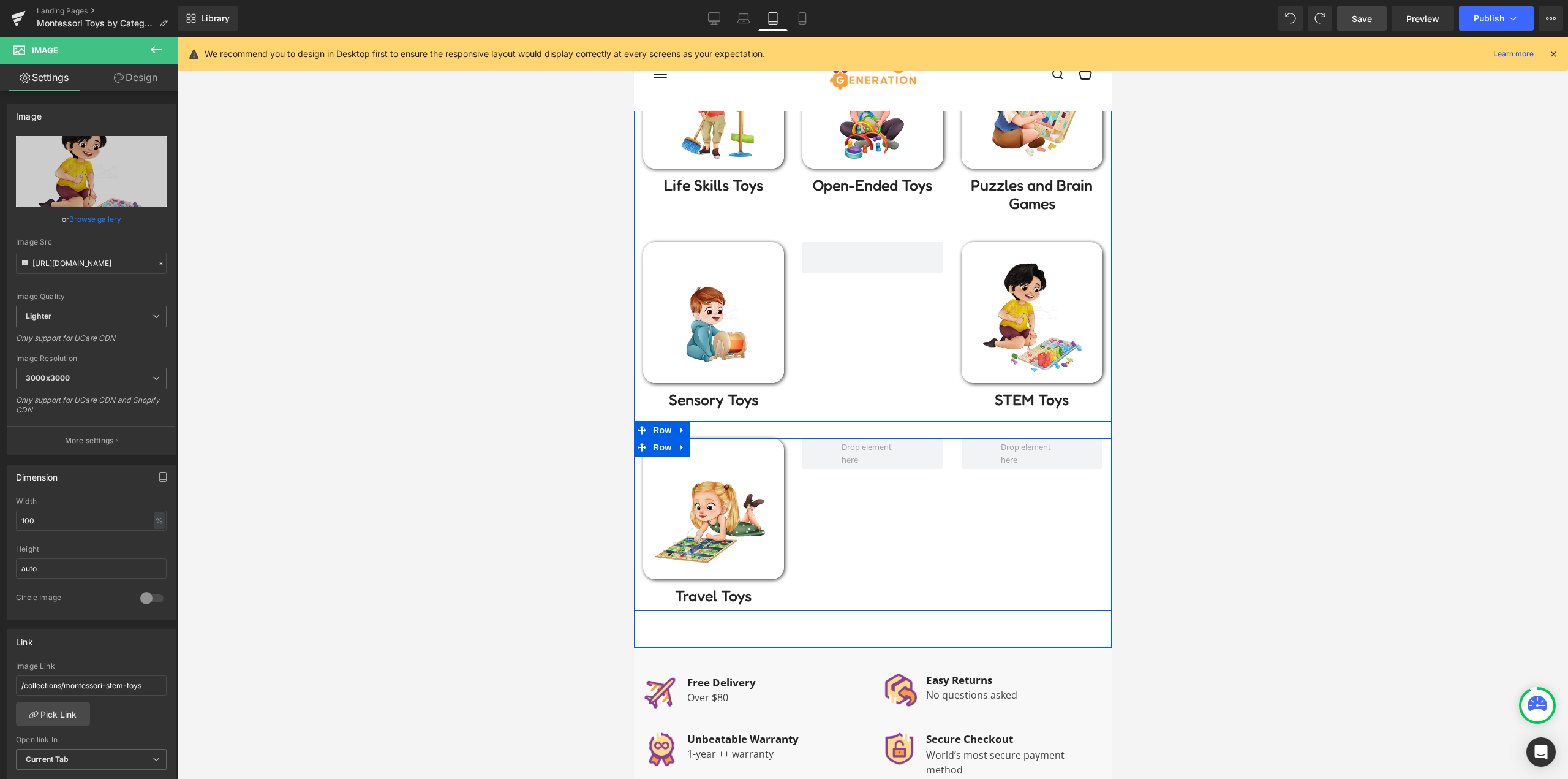
scroll to position [490, 0]
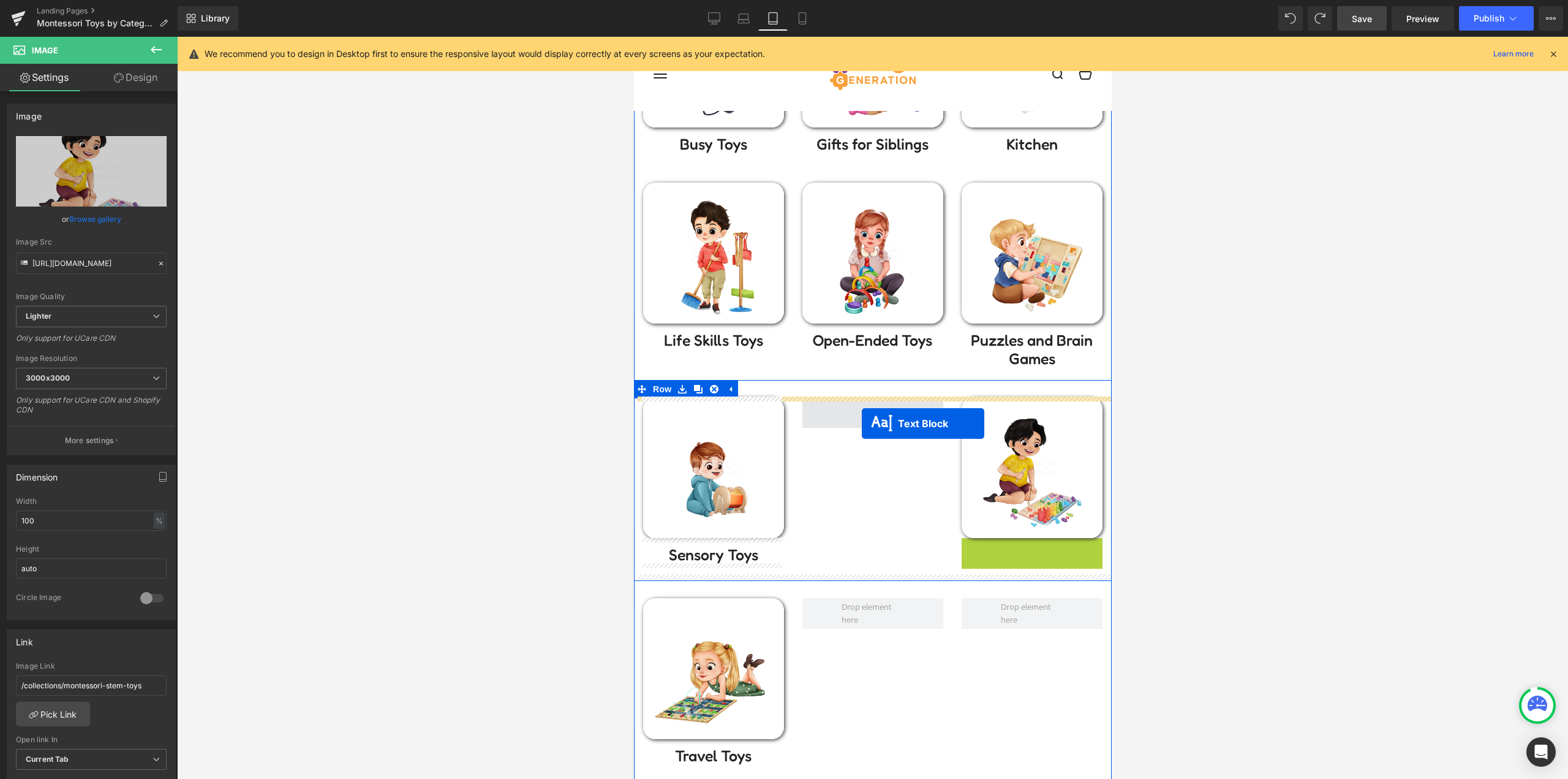
drag, startPoint x: 1026, startPoint y: 551, endPoint x: 861, endPoint y: 422, distance: 209.4
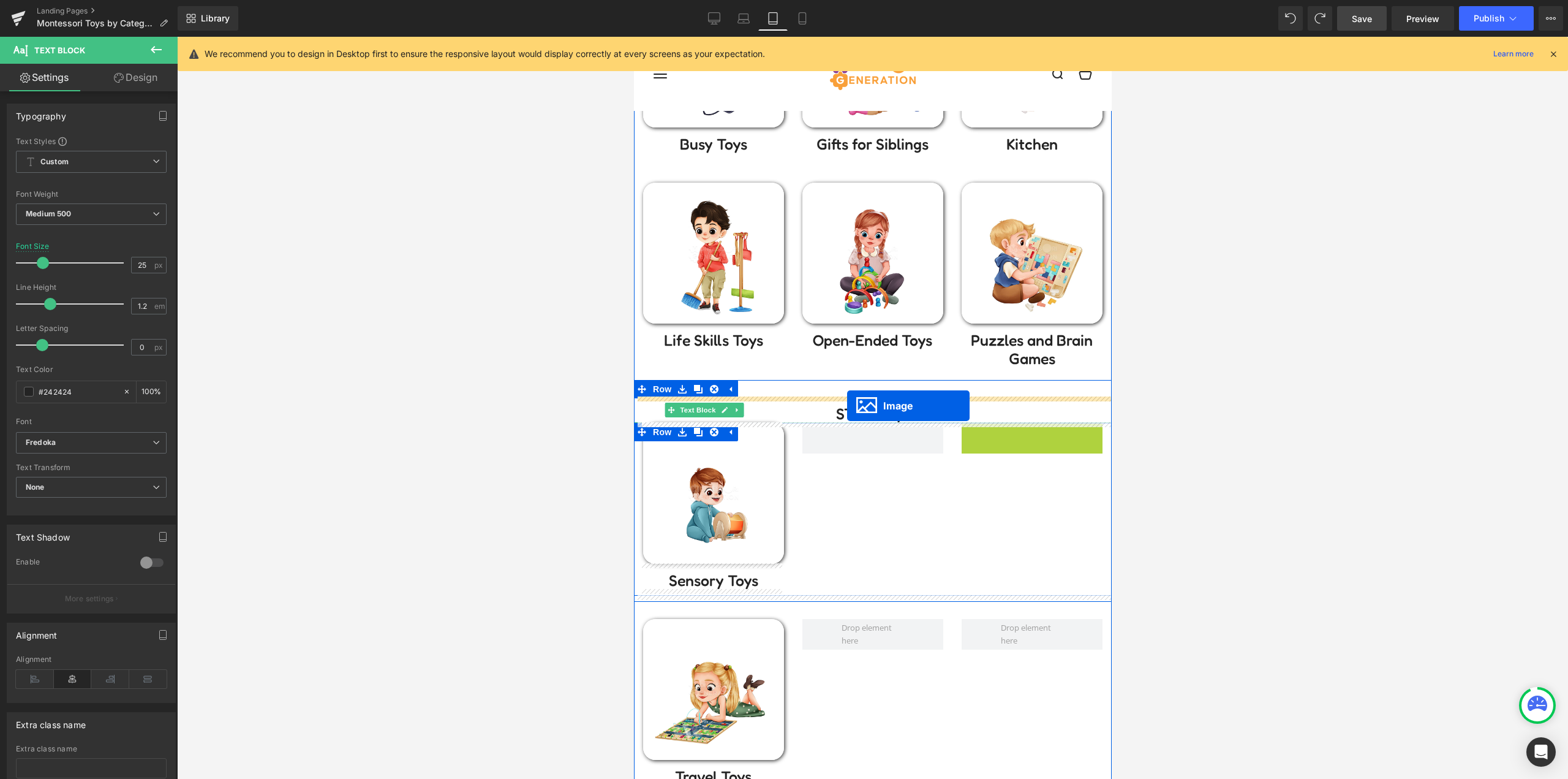
drag, startPoint x: 998, startPoint y: 489, endPoint x: 846, endPoint y: 406, distance: 173.2
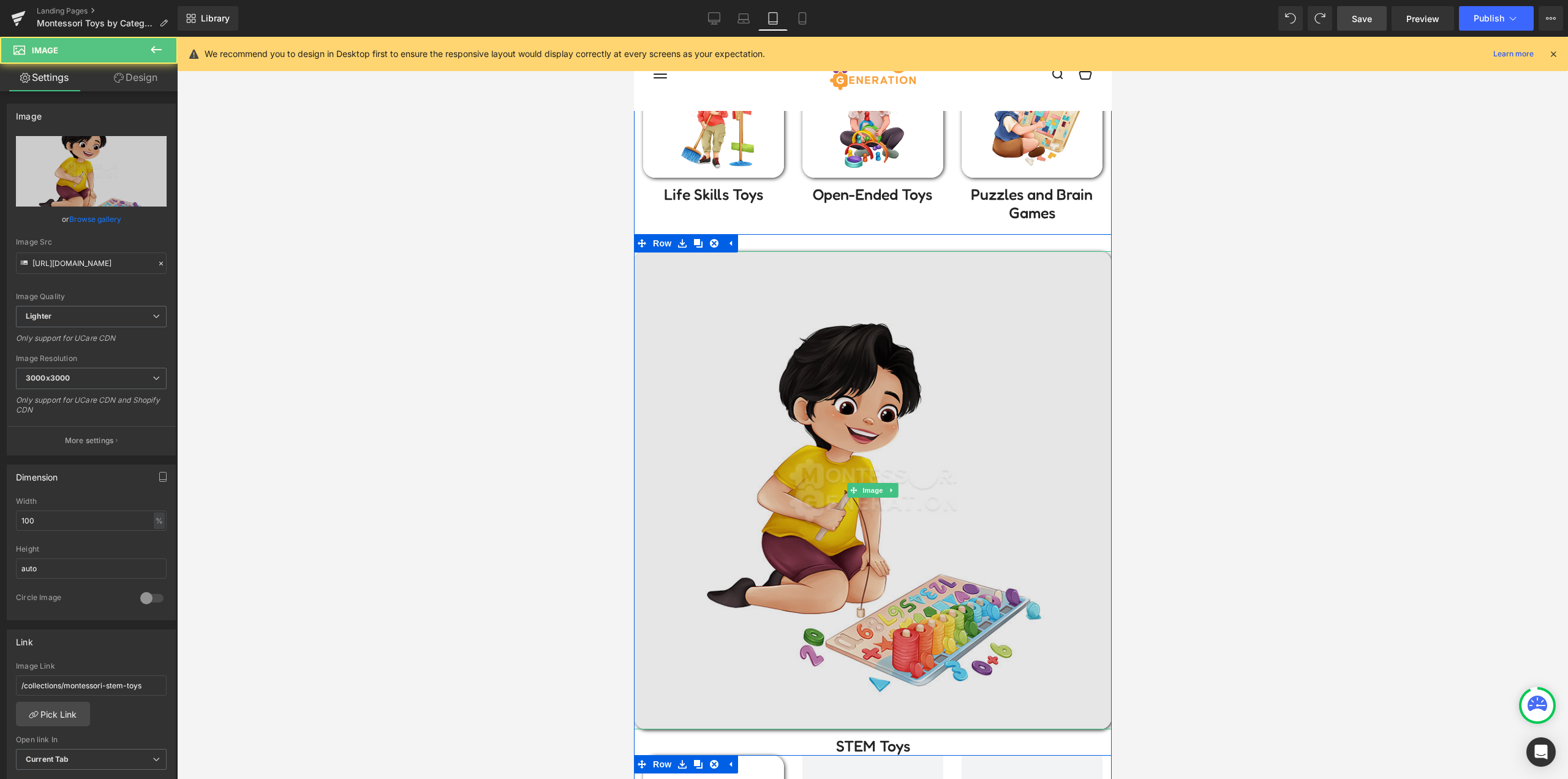
scroll to position [797, 0]
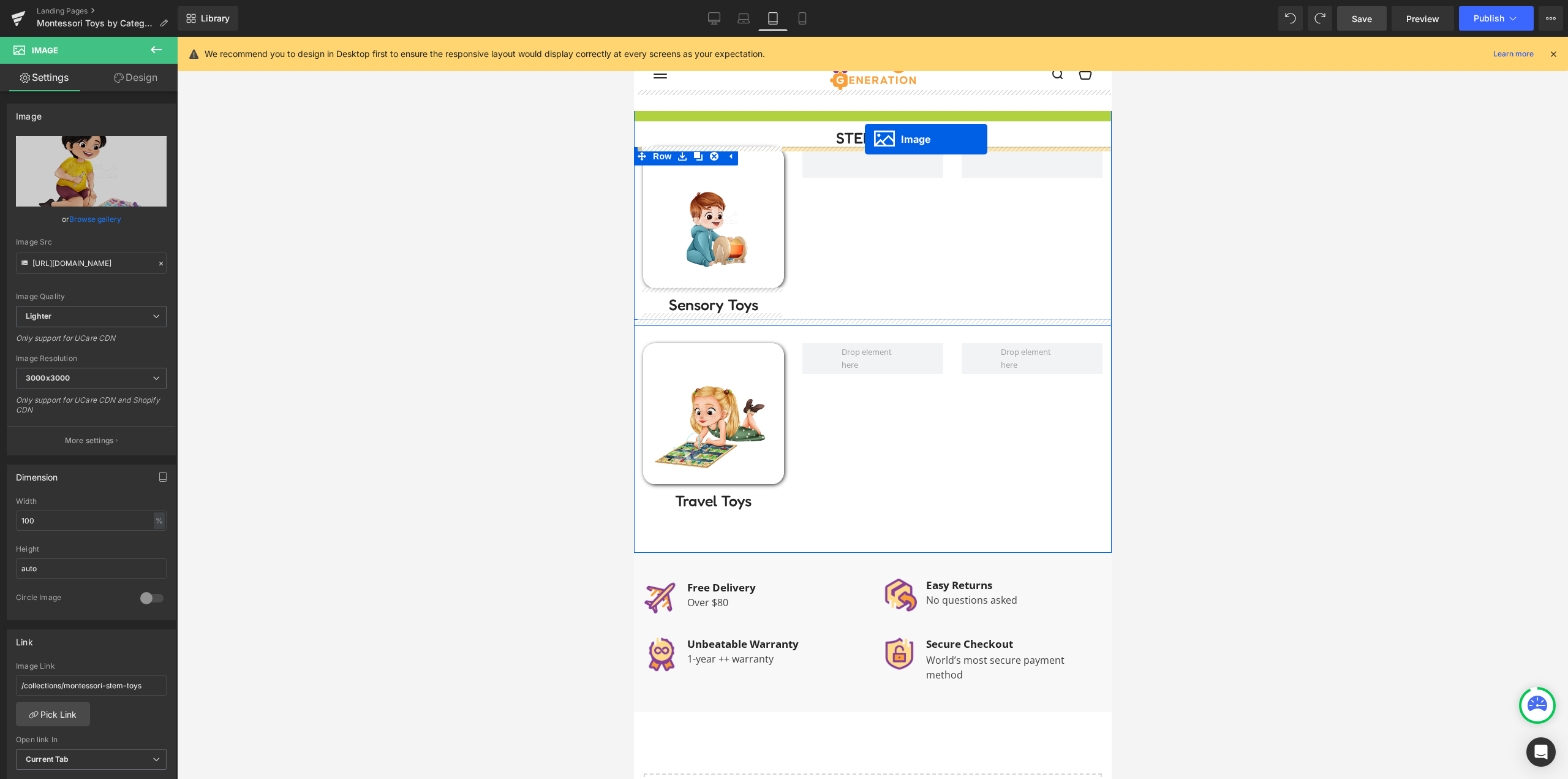
drag, startPoint x: 864, startPoint y: 325, endPoint x: 864, endPoint y: 139, distance: 186.0
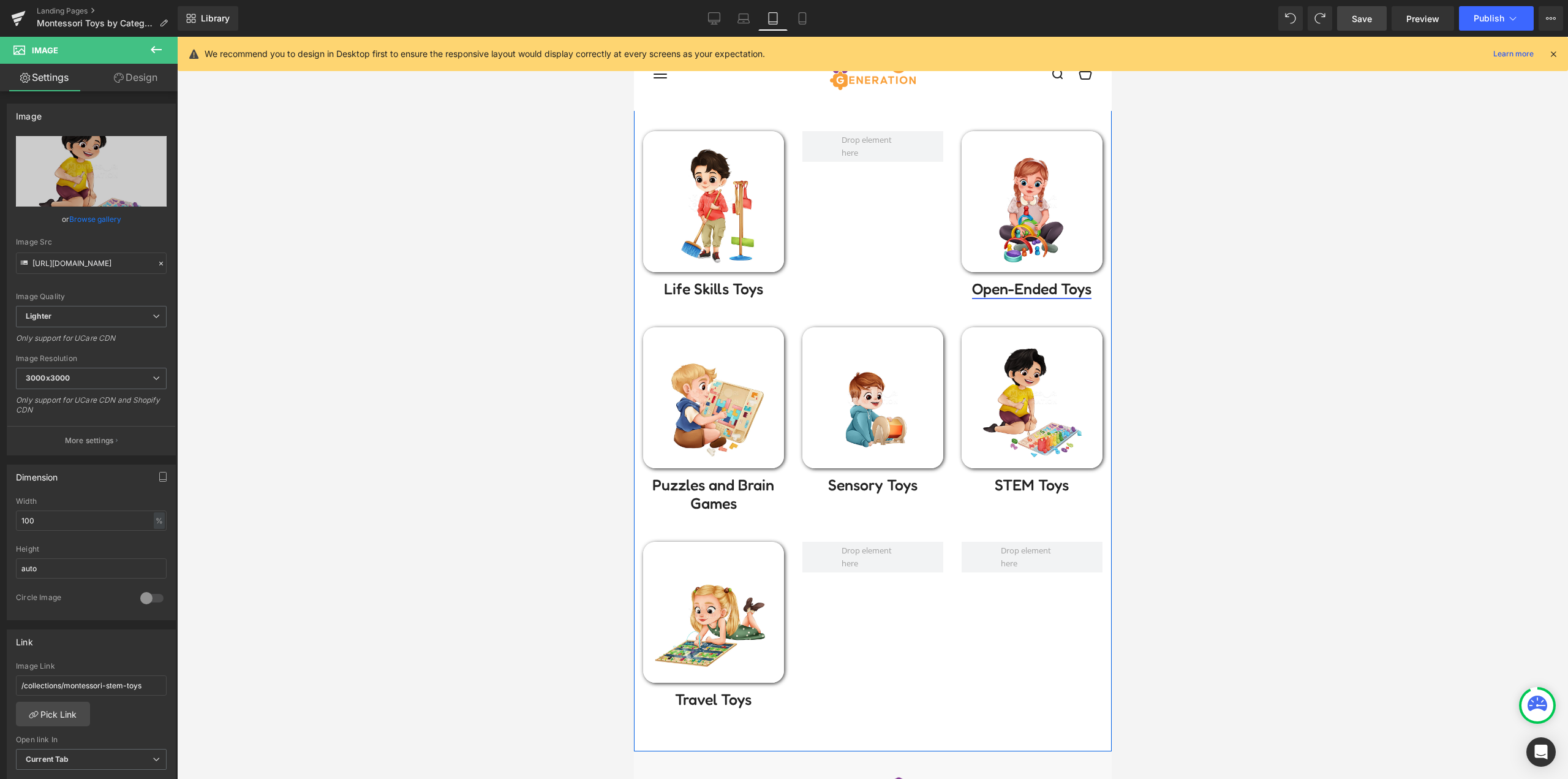
scroll to position [368, 0]
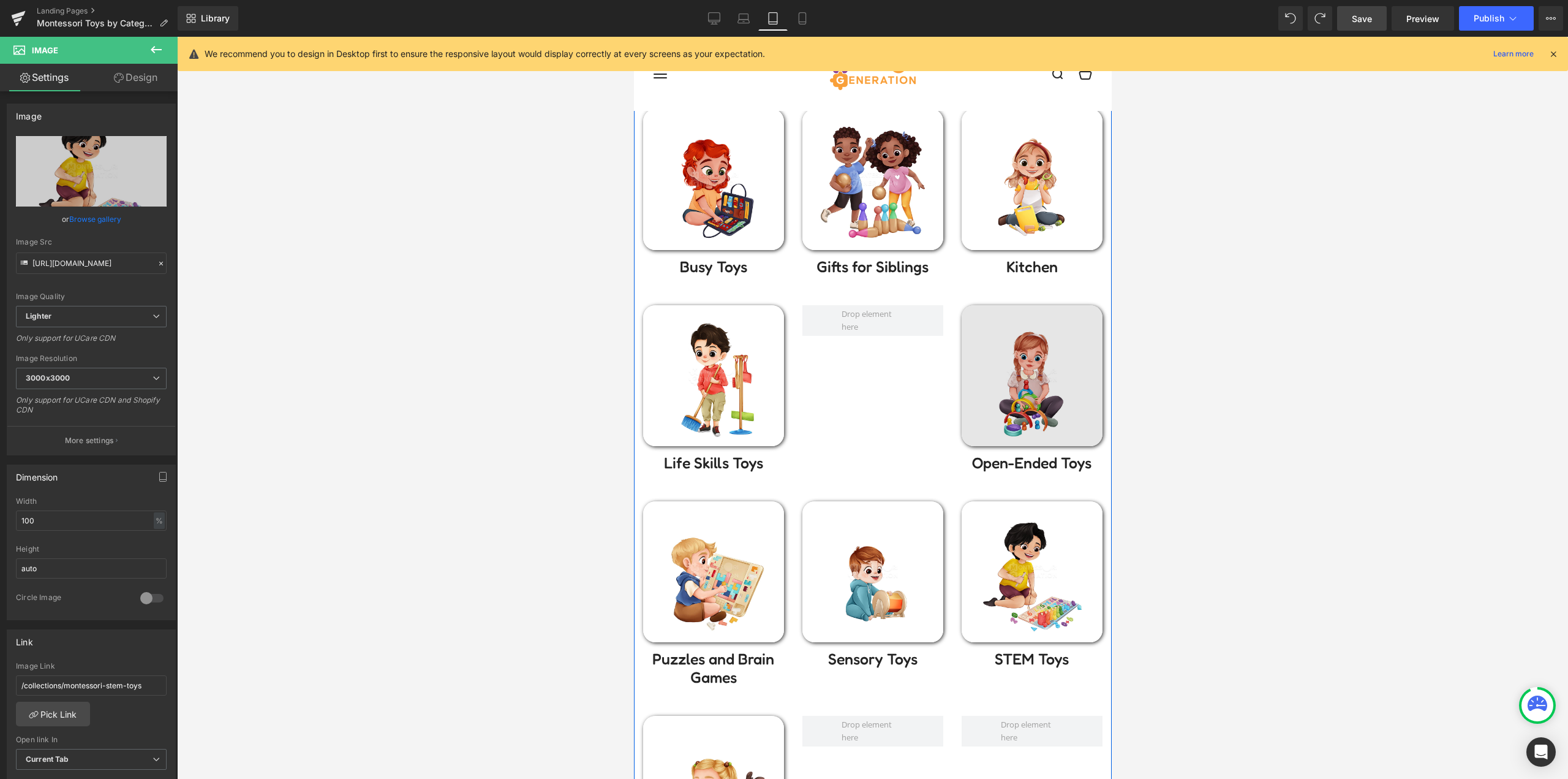
click at [1024, 325] on img at bounding box center [1031, 375] width 141 height 141
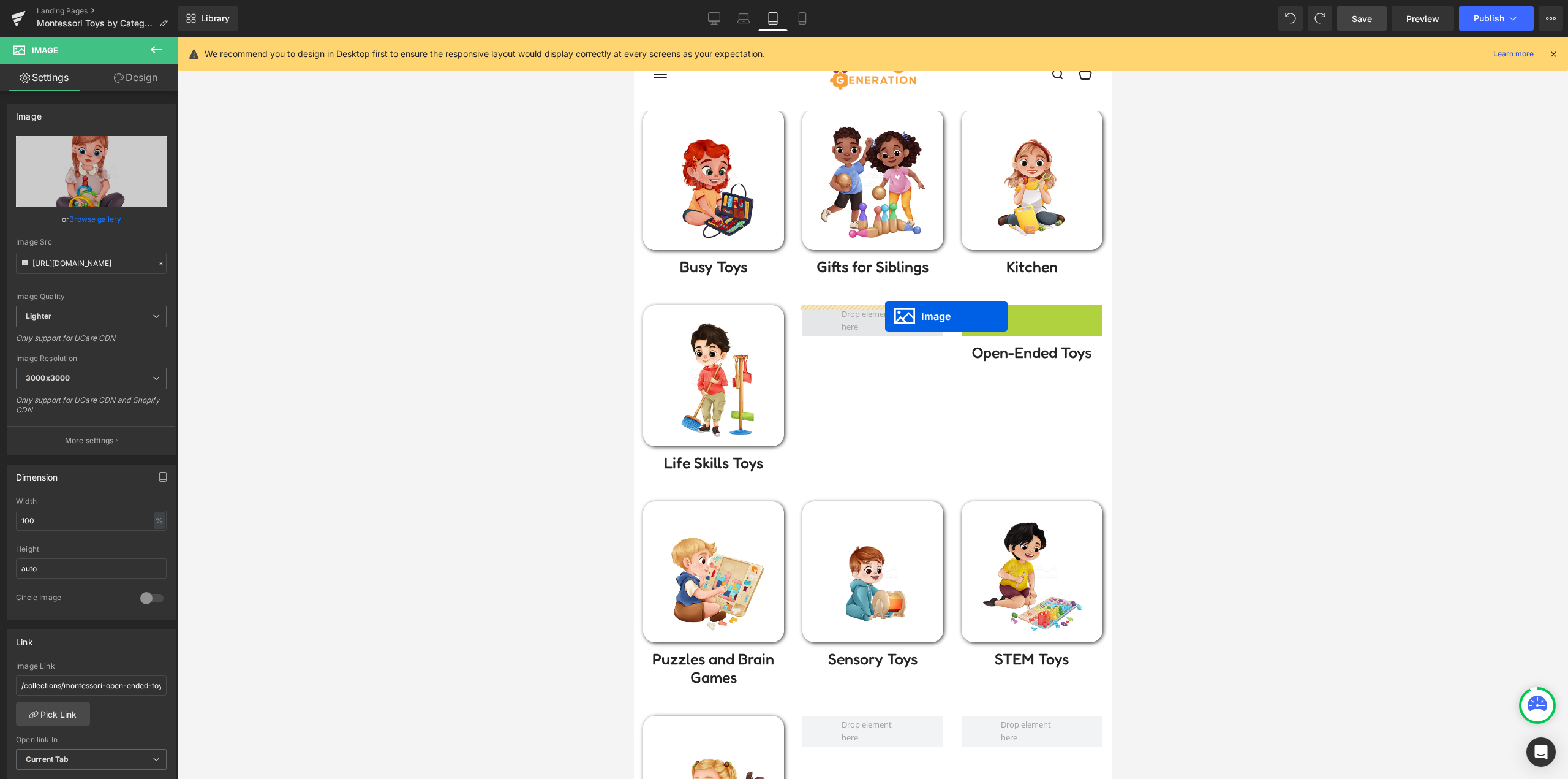
drag, startPoint x: 974, startPoint y: 359, endPoint x: 884, endPoint y: 316, distance: 99.7
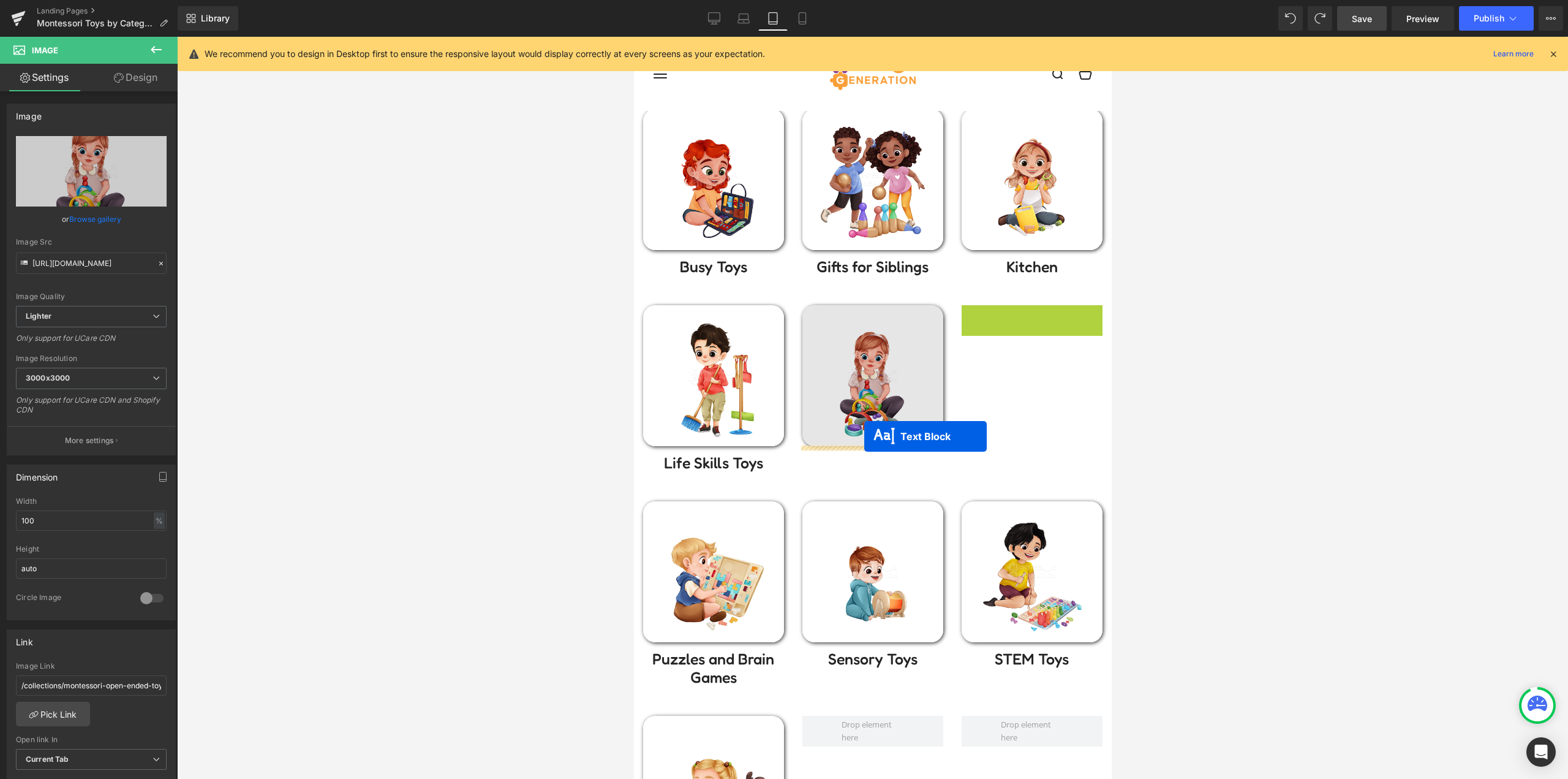
drag, startPoint x: 1017, startPoint y: 317, endPoint x: 862, endPoint y: 437, distance: 196.0
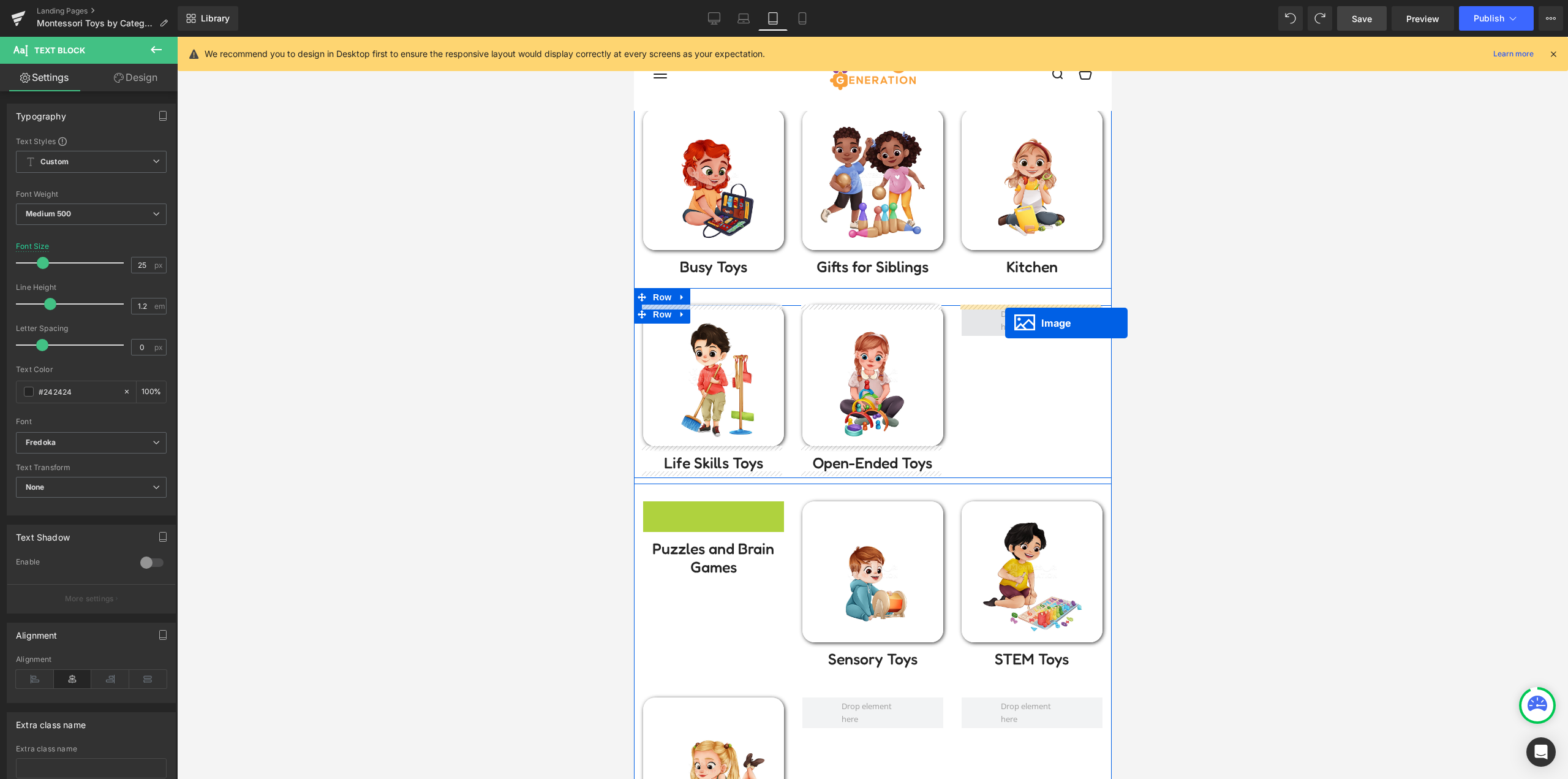
drag, startPoint x: 765, startPoint y: 548, endPoint x: 1005, endPoint y: 323, distance: 329.0
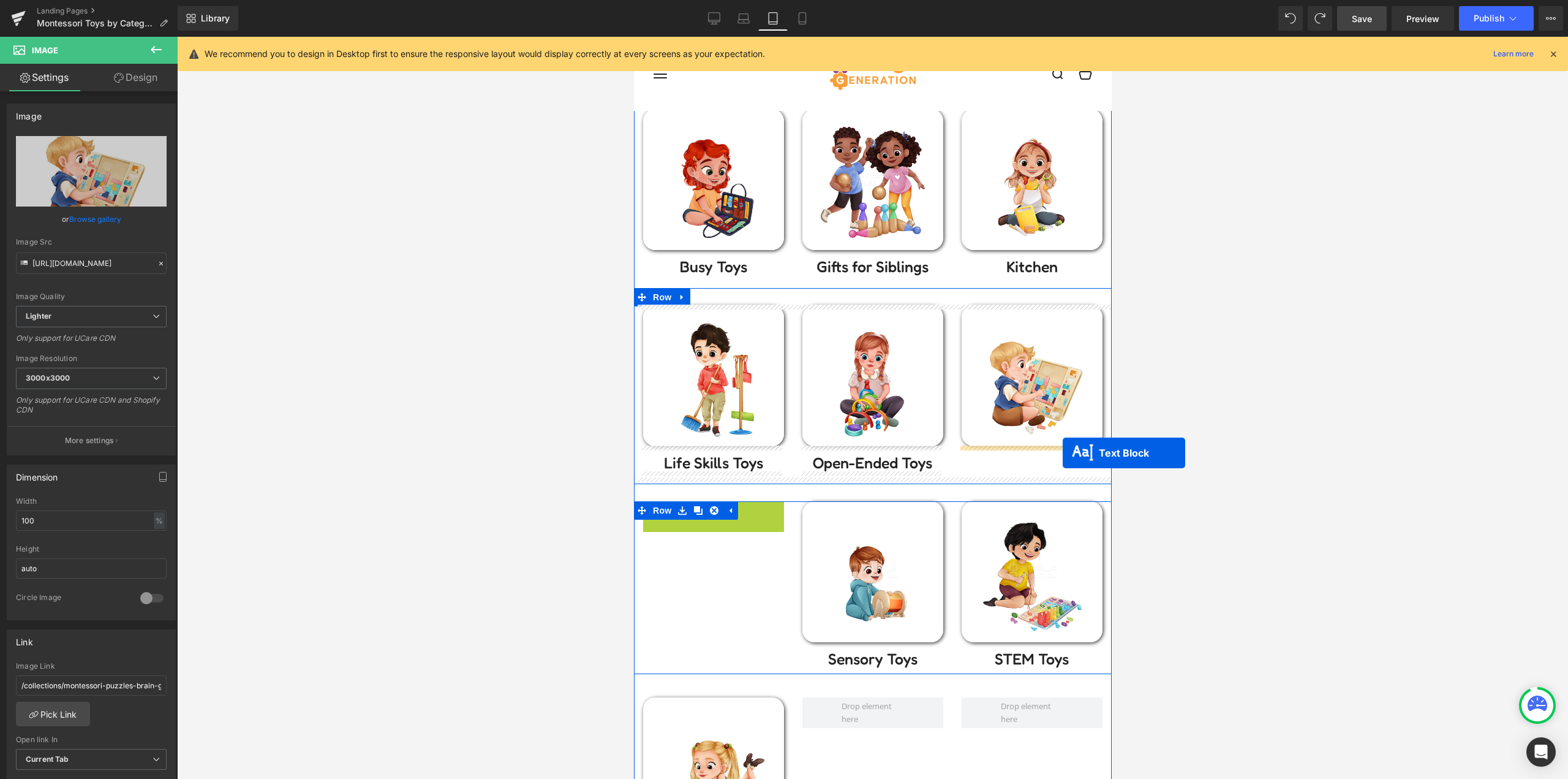
drag, startPoint x: 701, startPoint y: 527, endPoint x: 1062, endPoint y: 453, distance: 368.5
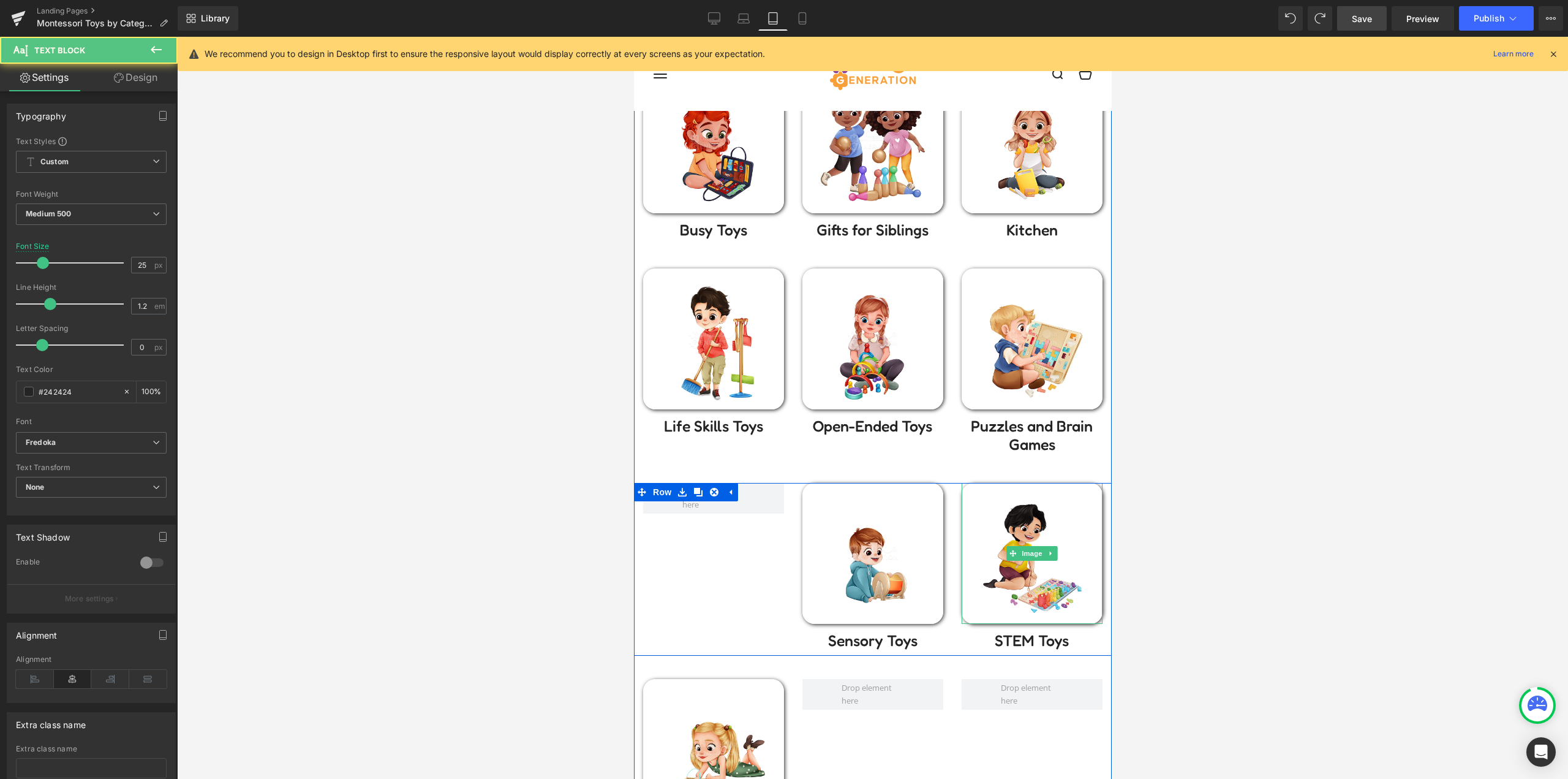
scroll to position [613, 0]
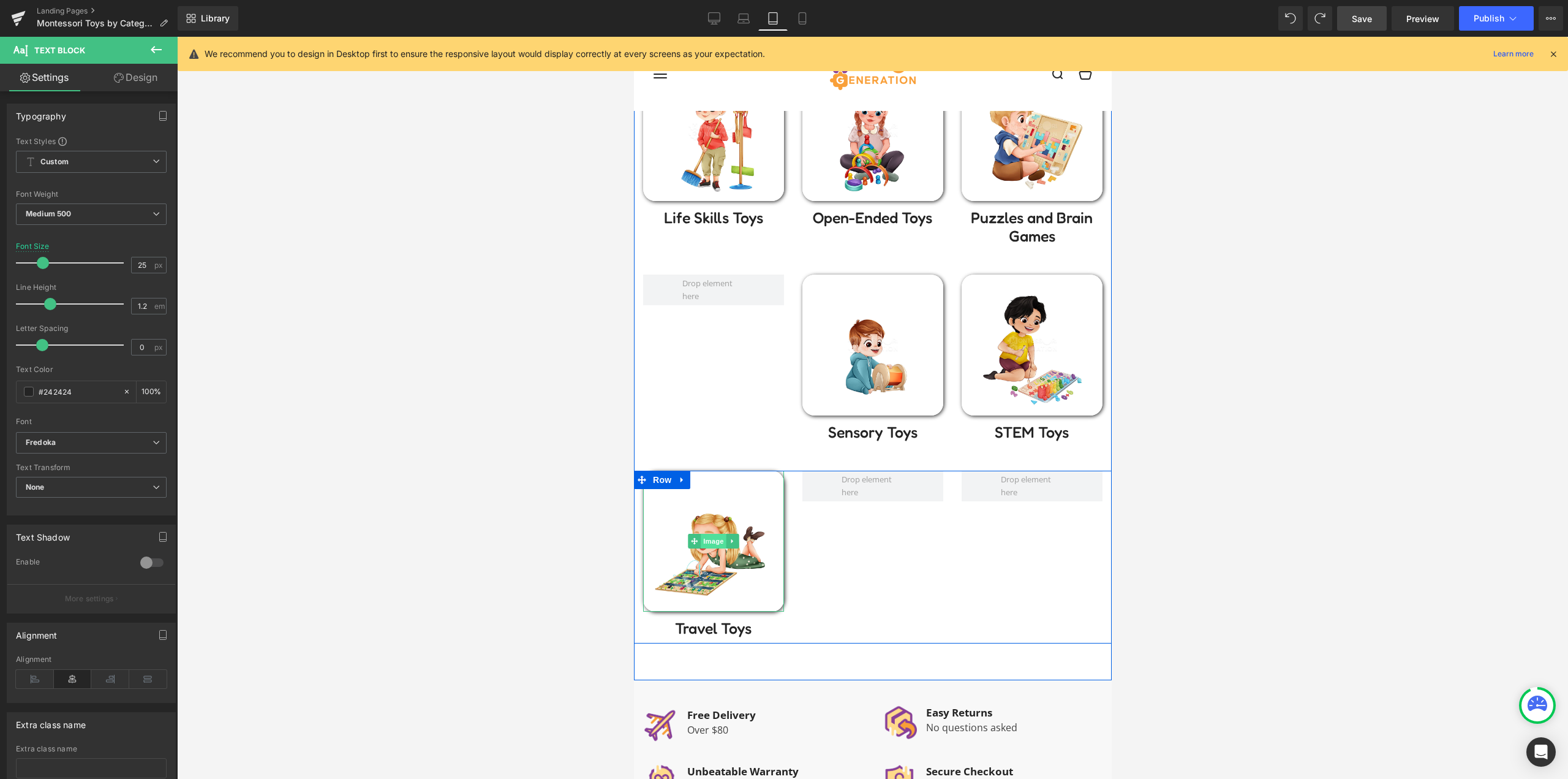
click at [701, 548] on span "Image" at bounding box center [713, 541] width 25 height 15
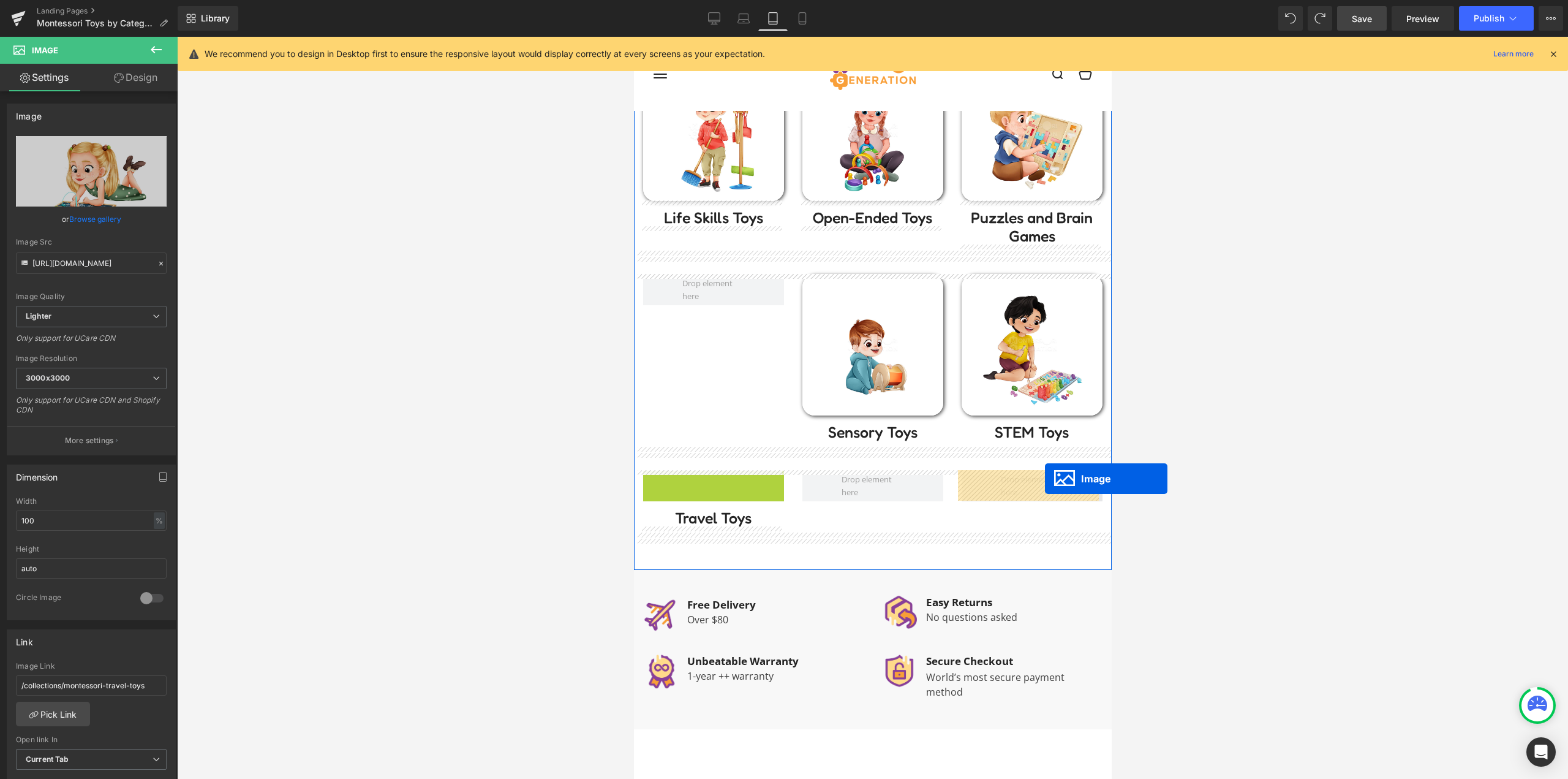
drag, startPoint x: 705, startPoint y: 540, endPoint x: 1040, endPoint y: 481, distance: 340.2
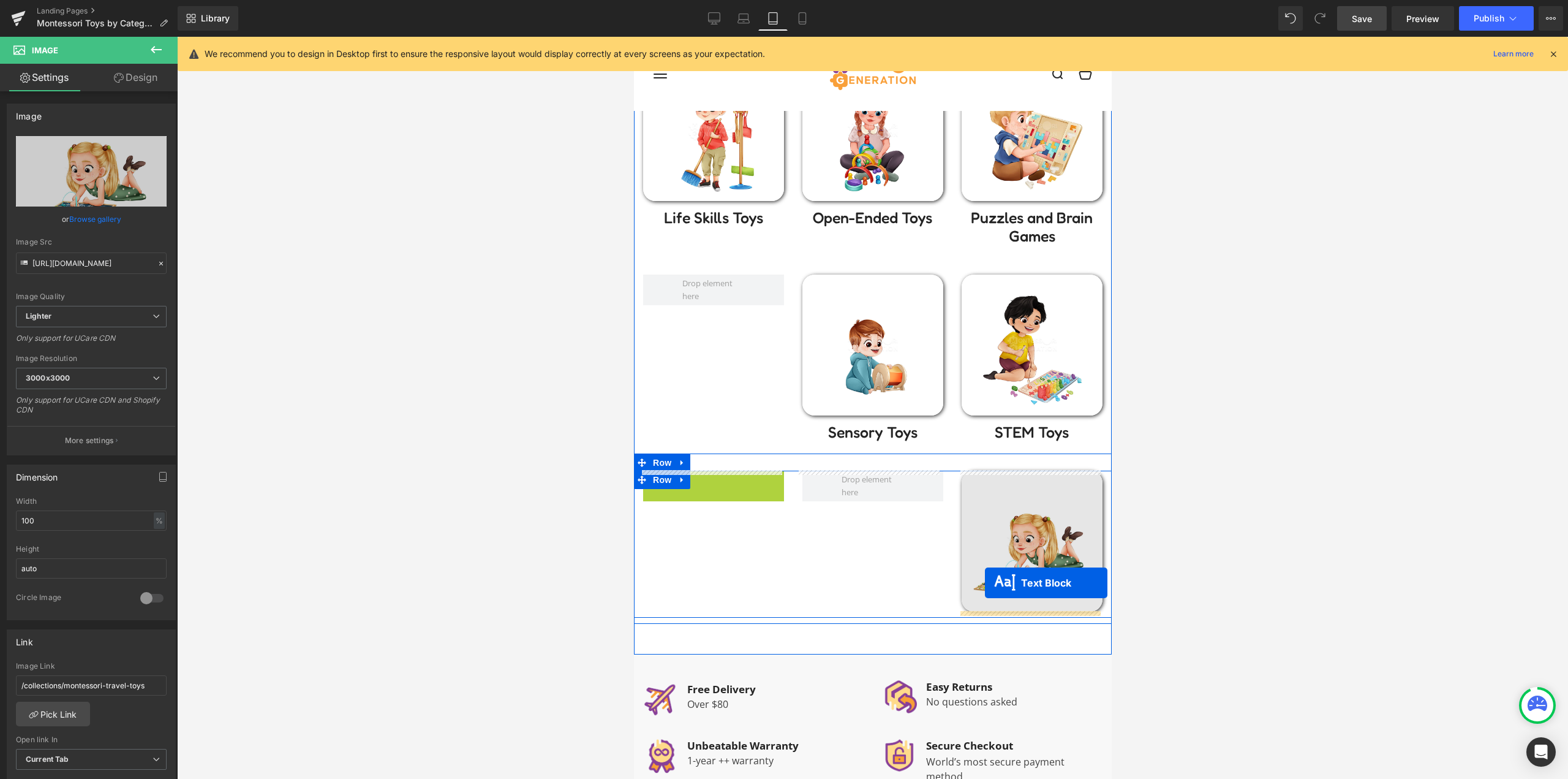
drag, startPoint x: 836, startPoint y: 513, endPoint x: 986, endPoint y: 583, distance: 165.5
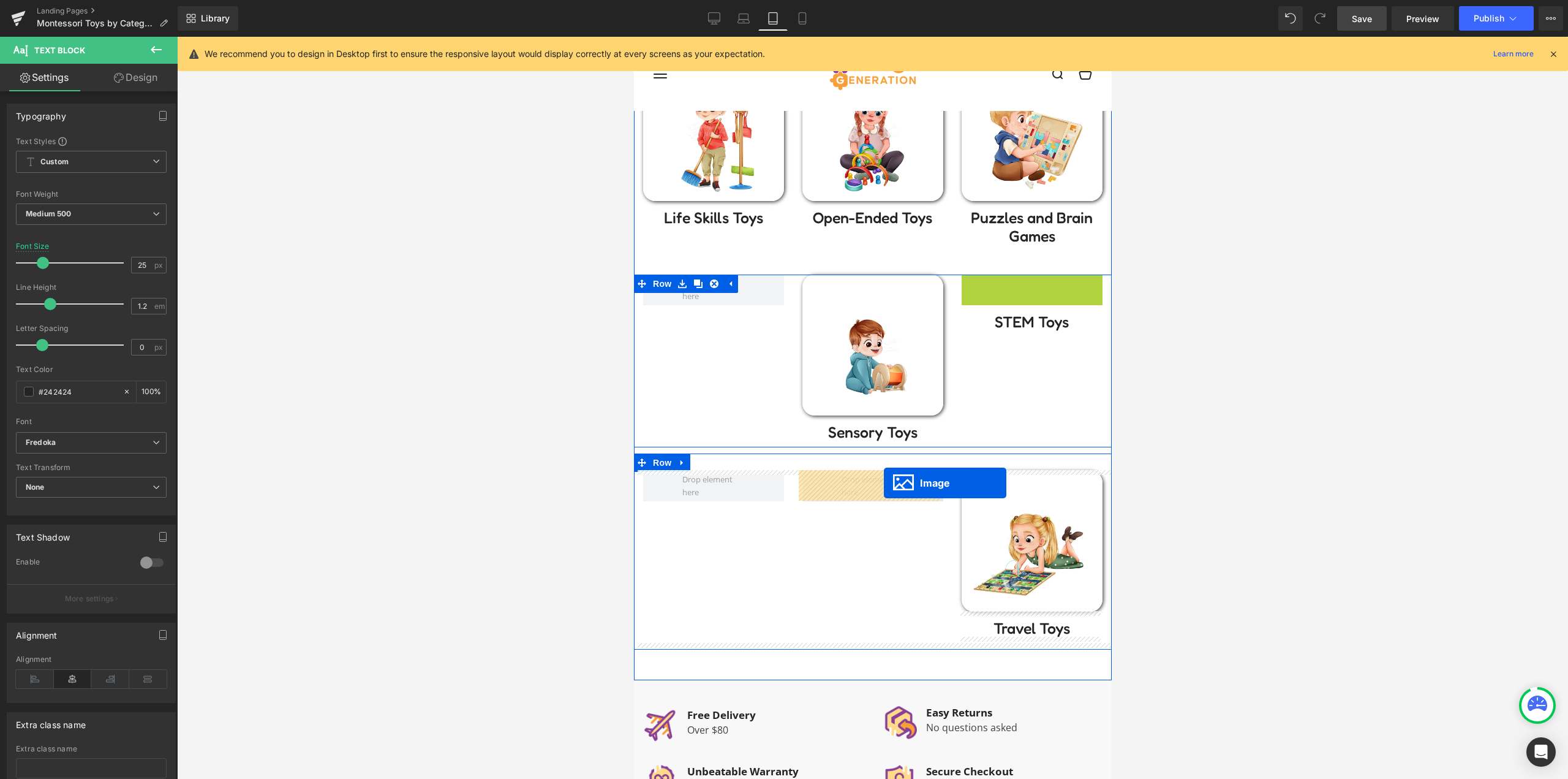
drag, startPoint x: 1022, startPoint y: 348, endPoint x: 882, endPoint y: 483, distance: 194.5
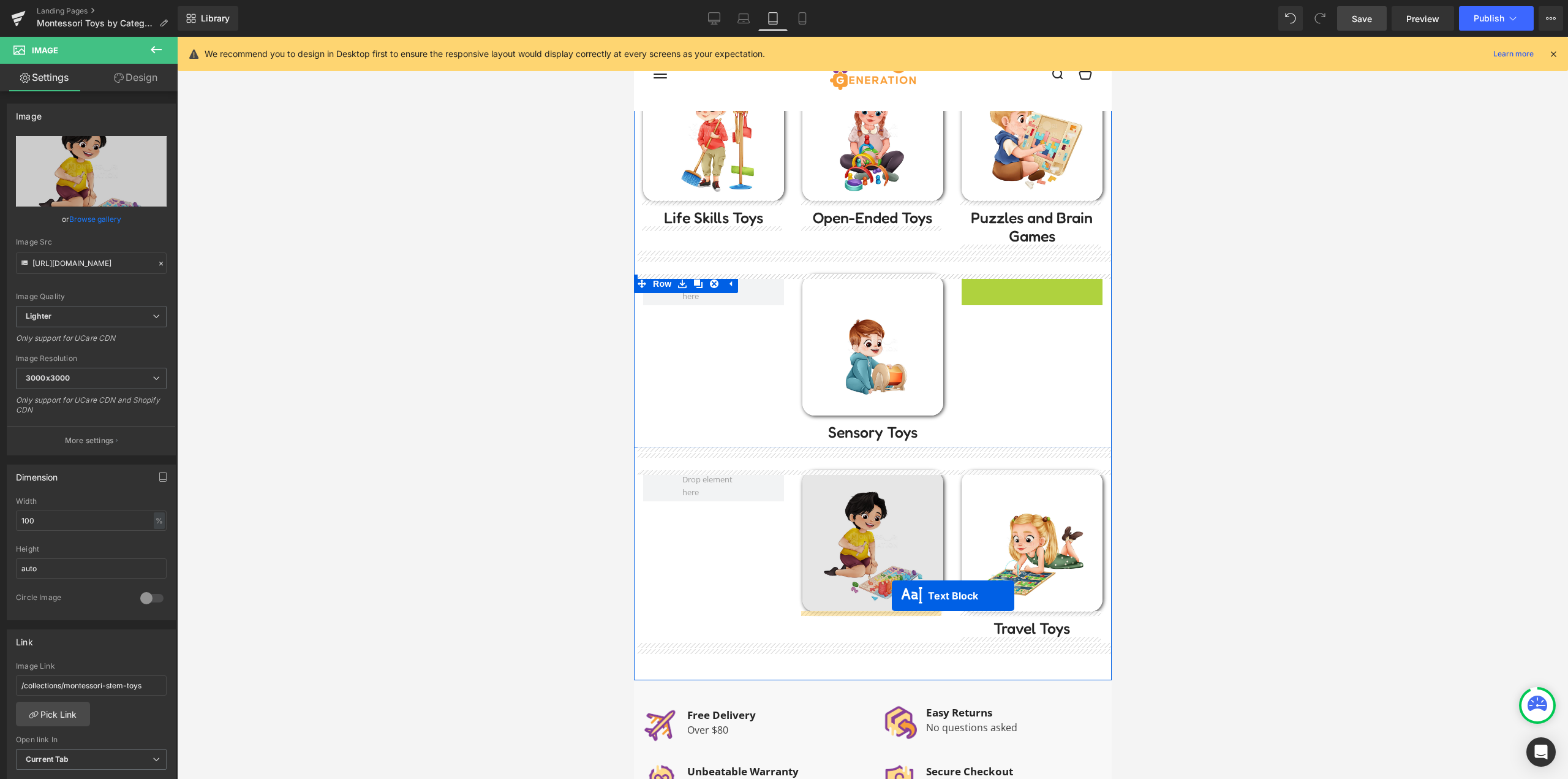
drag, startPoint x: 1022, startPoint y: 289, endPoint x: 889, endPoint y: 599, distance: 337.3
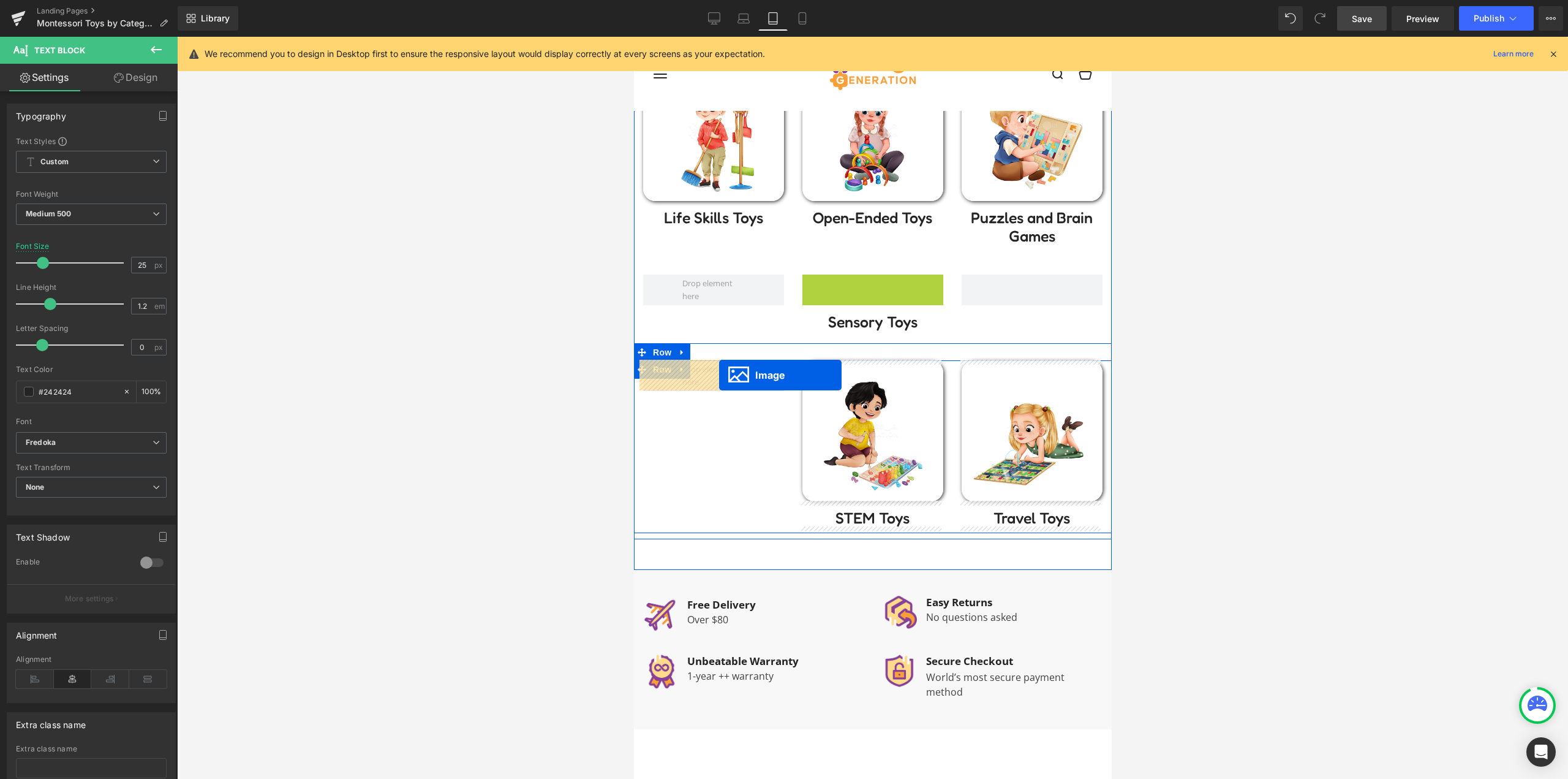
drag, startPoint x: 785, startPoint y: 422, endPoint x: 718, endPoint y: 375, distance: 81.8
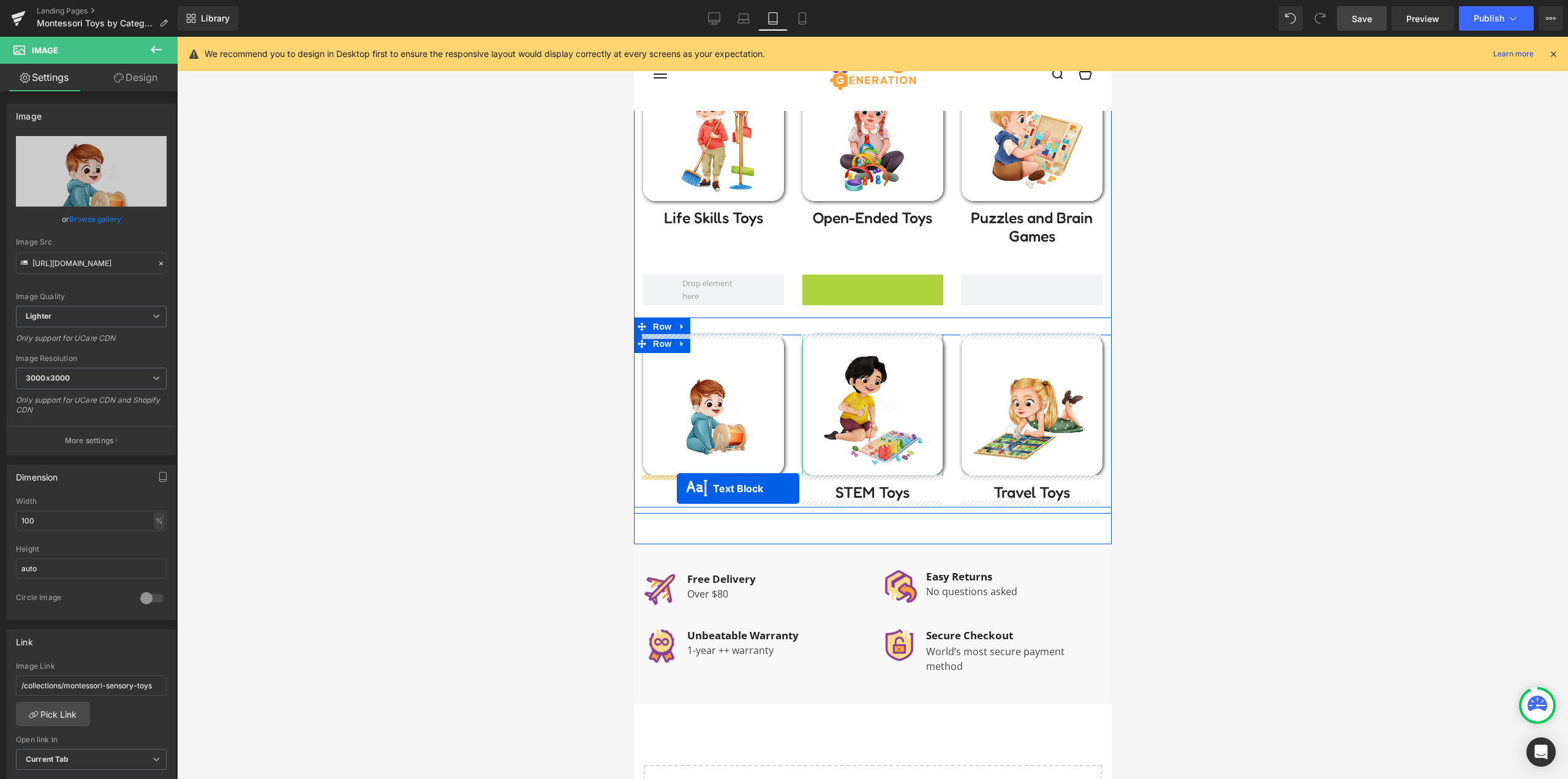
drag, startPoint x: 821, startPoint y: 328, endPoint x: 676, endPoint y: 489, distance: 216.7
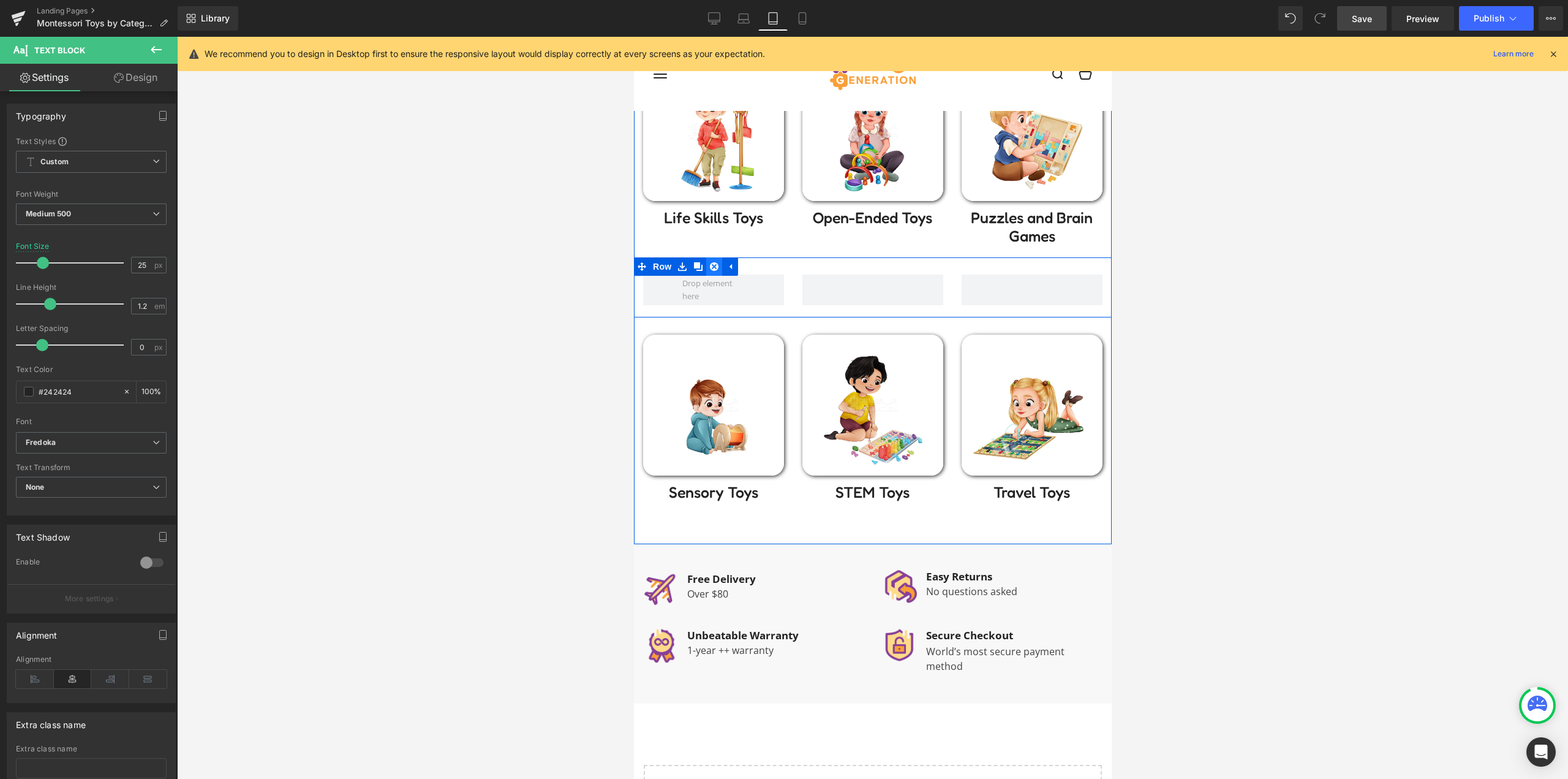
click at [710, 266] on icon at bounding box center [713, 266] width 8 height 9
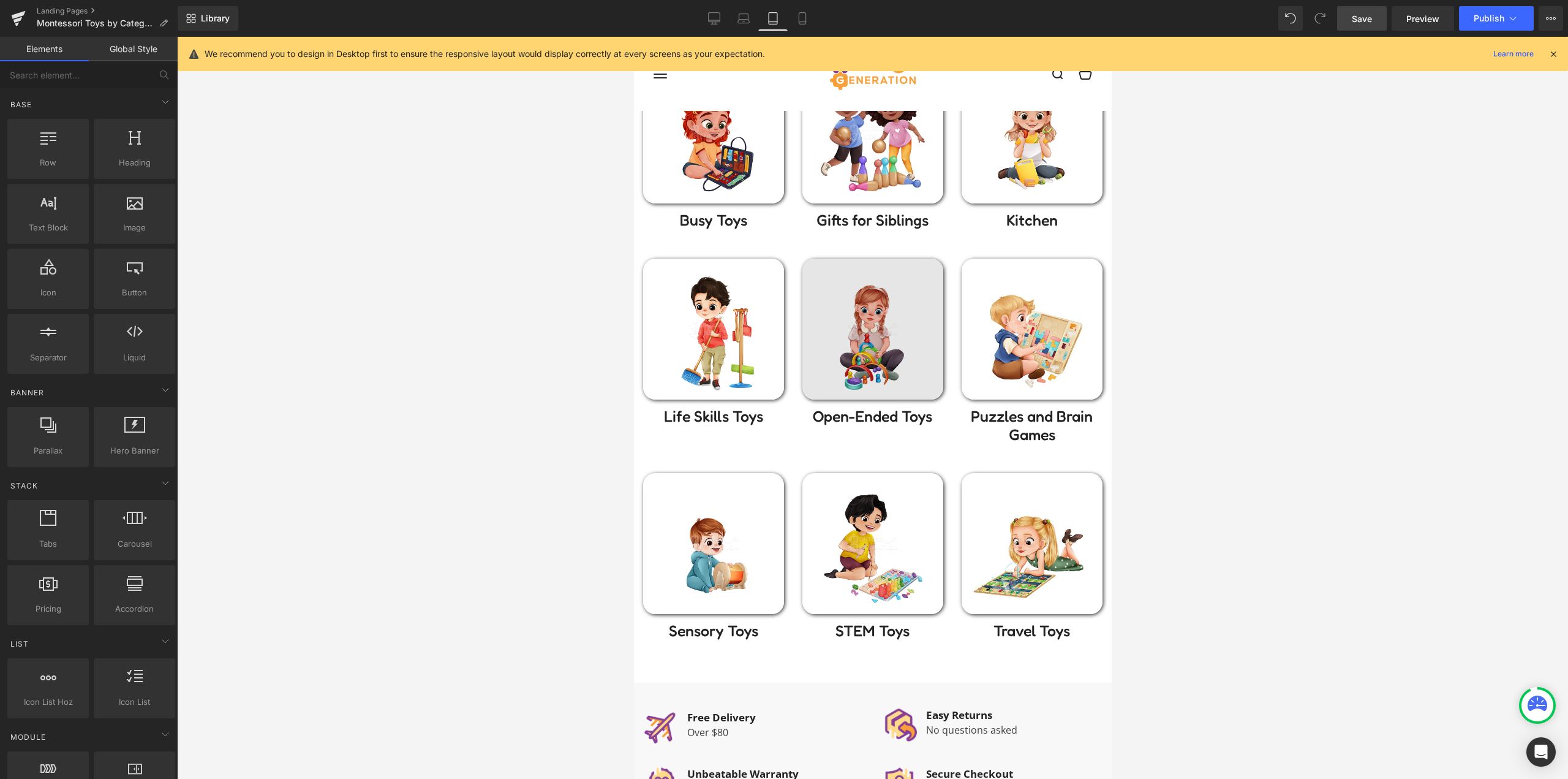
scroll to position [306, 0]
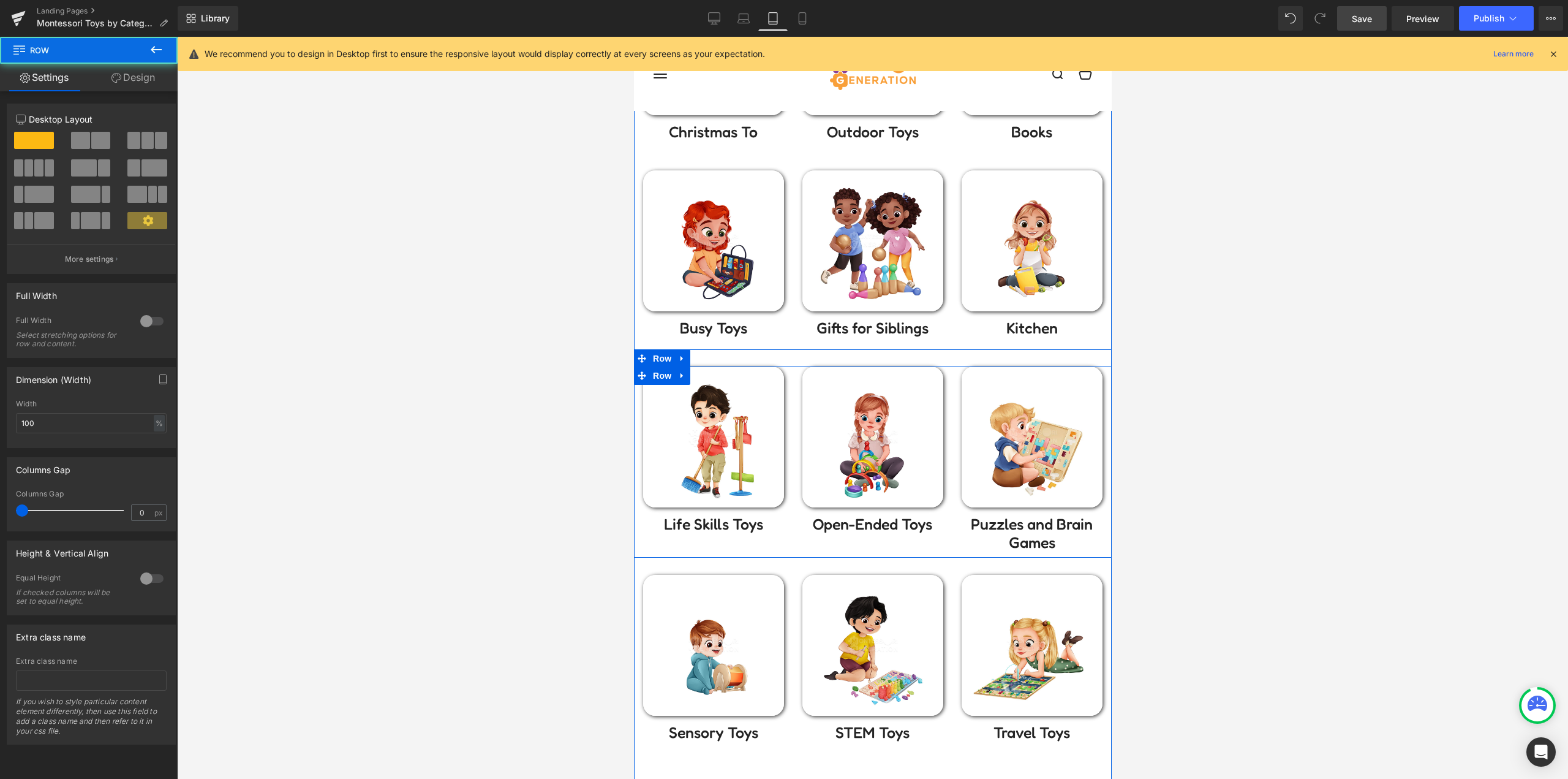
drag, startPoint x: 938, startPoint y: 555, endPoint x: 941, endPoint y: 538, distance: 17.3
click at [941, 538] on div "Image Life Skills Toys Text Block Image Open-Ended Toys Text Block Image Puzzle…" at bounding box center [872, 453] width 477 height 208
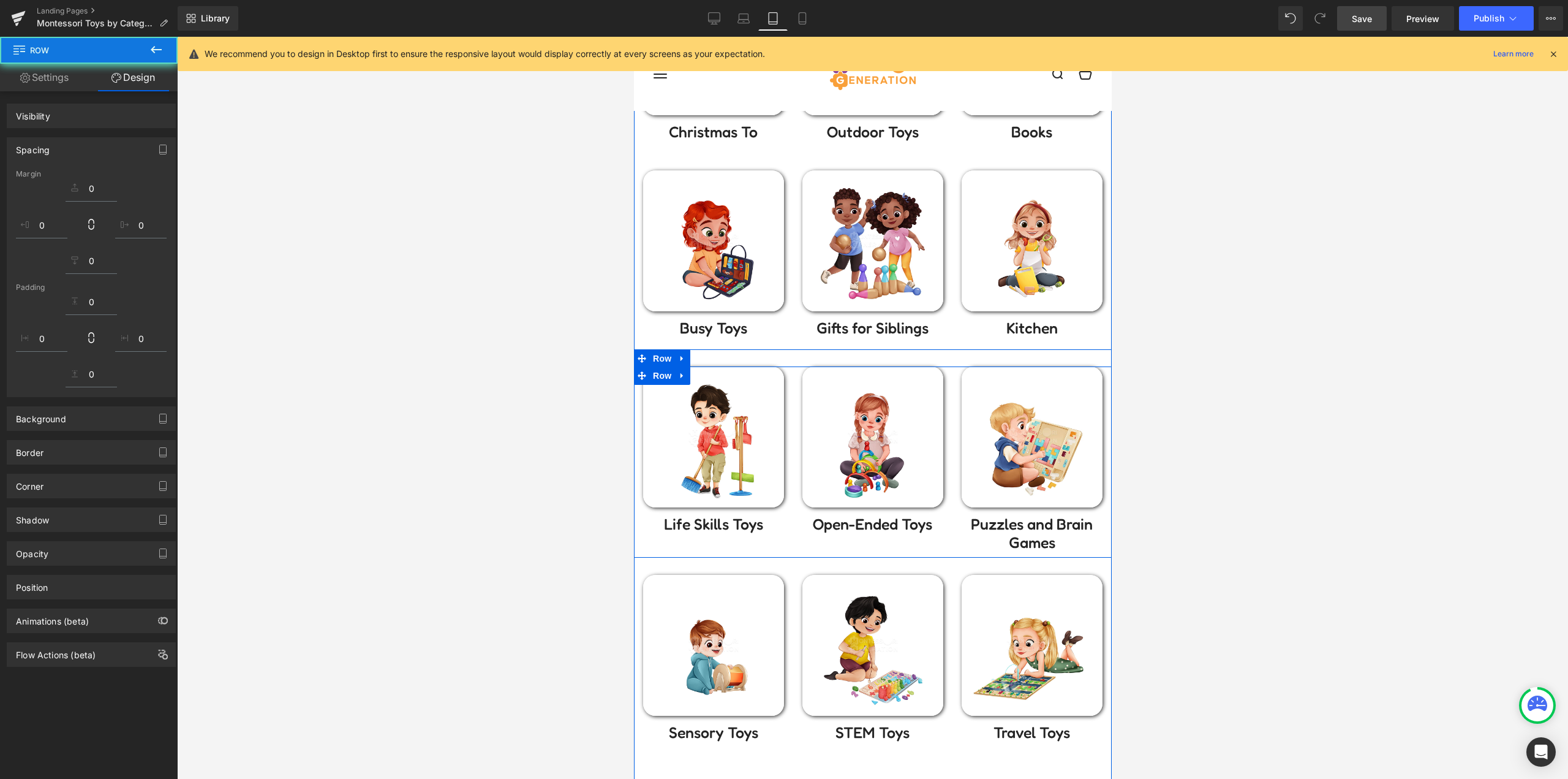
click at [542, 502] on div at bounding box center [872, 408] width 1391 height 742
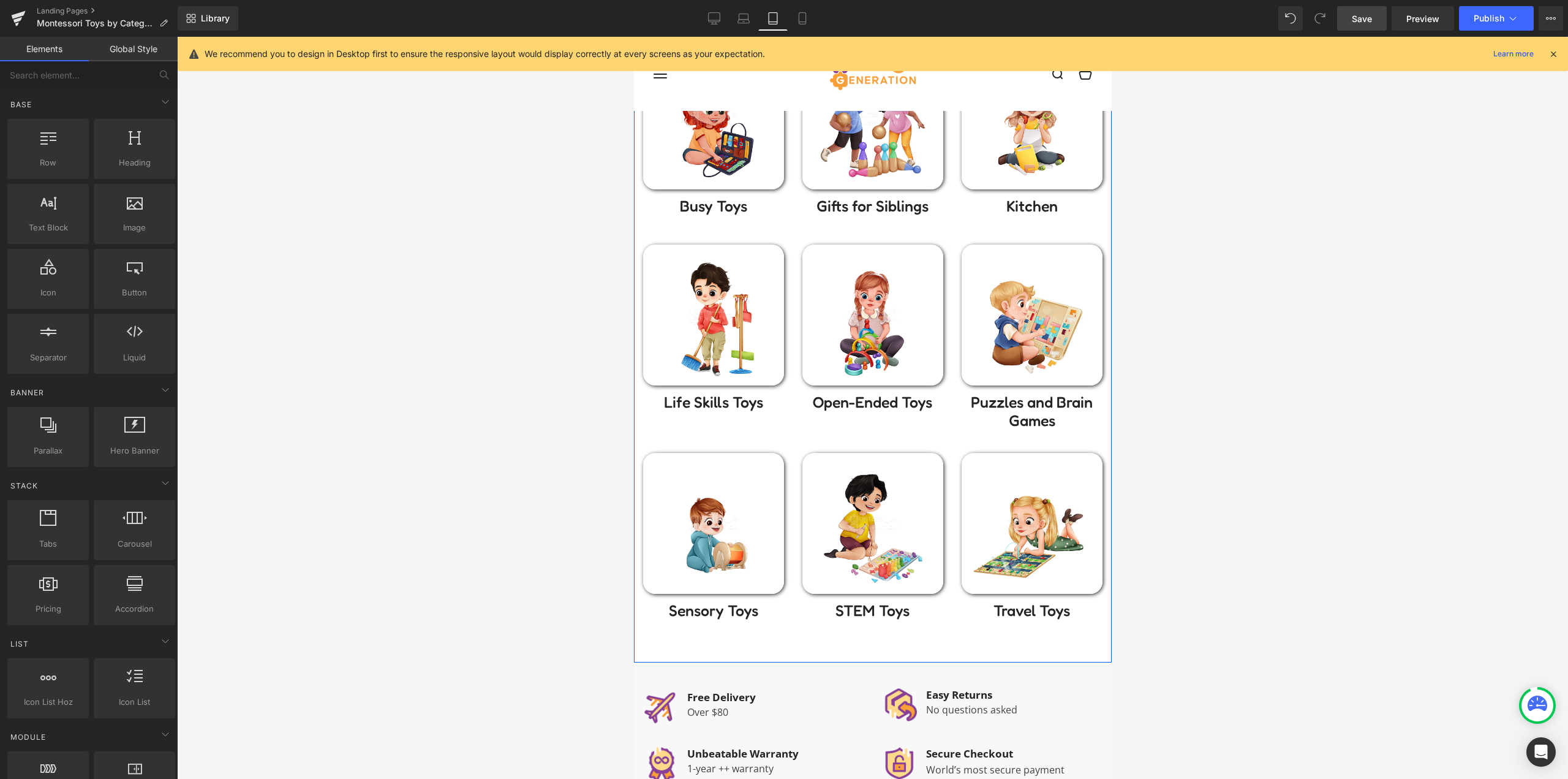
scroll to position [429, 0]
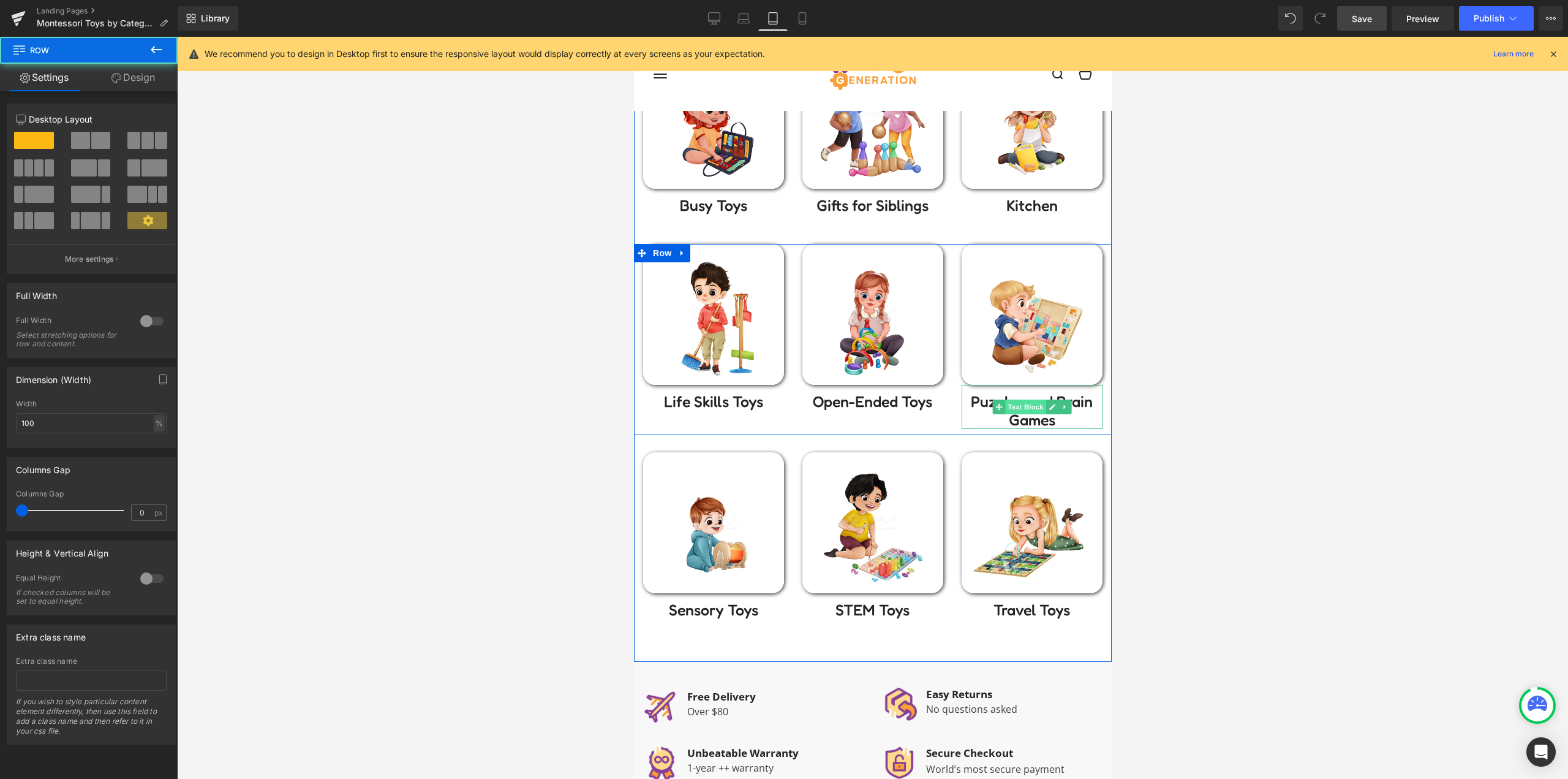
drag, startPoint x: 1010, startPoint y: 432, endPoint x: 1013, endPoint y: 408, distance: 24.2
click at [1013, 408] on div "Image Life Skills Toys Text Block Image Open-Ended Toys Text Block Image Puzzle…" at bounding box center [872, 331] width 477 height 208
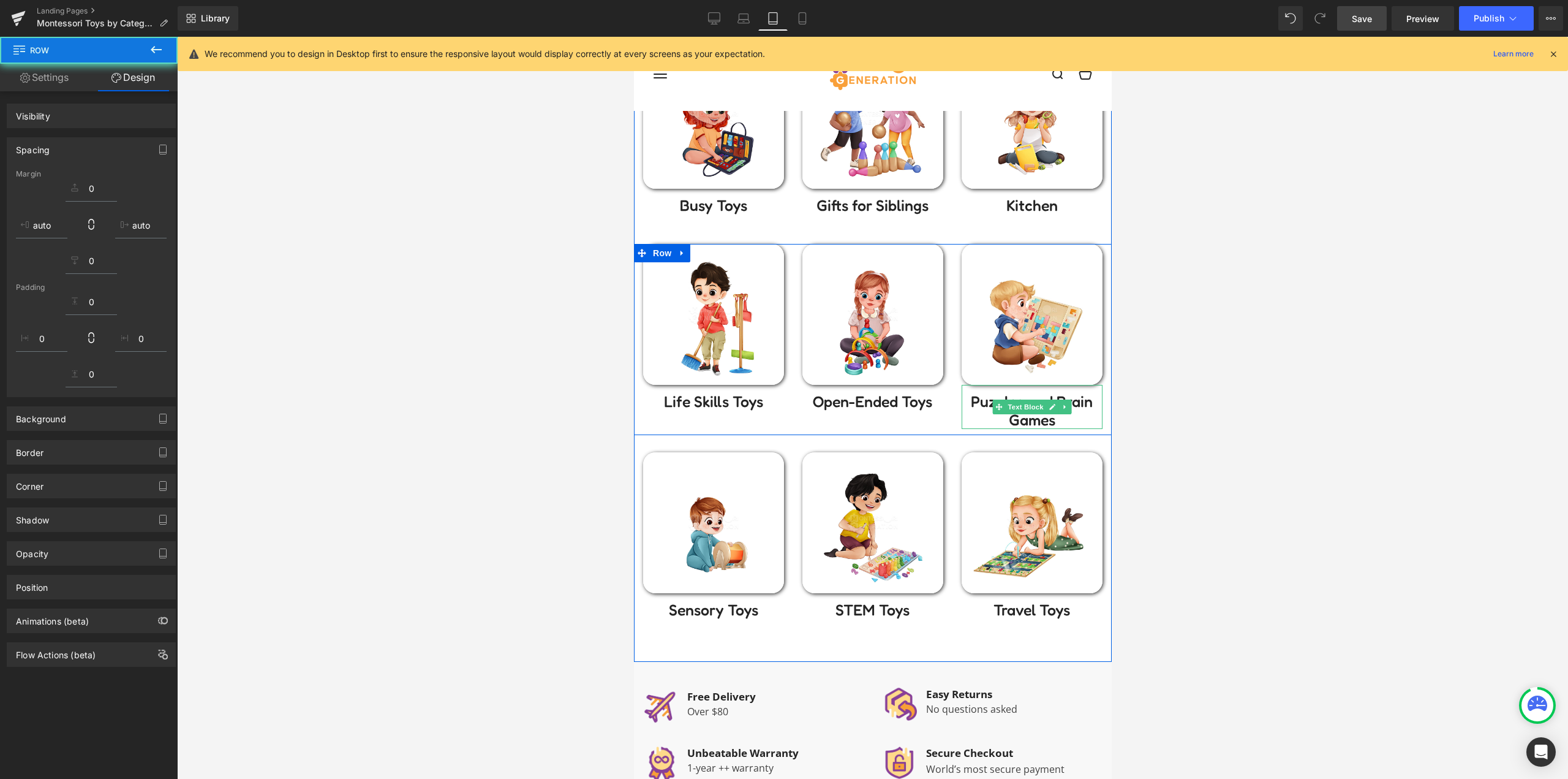
click at [971, 417] on p "Puzzles and Brain Games" at bounding box center [1031, 411] width 141 height 37
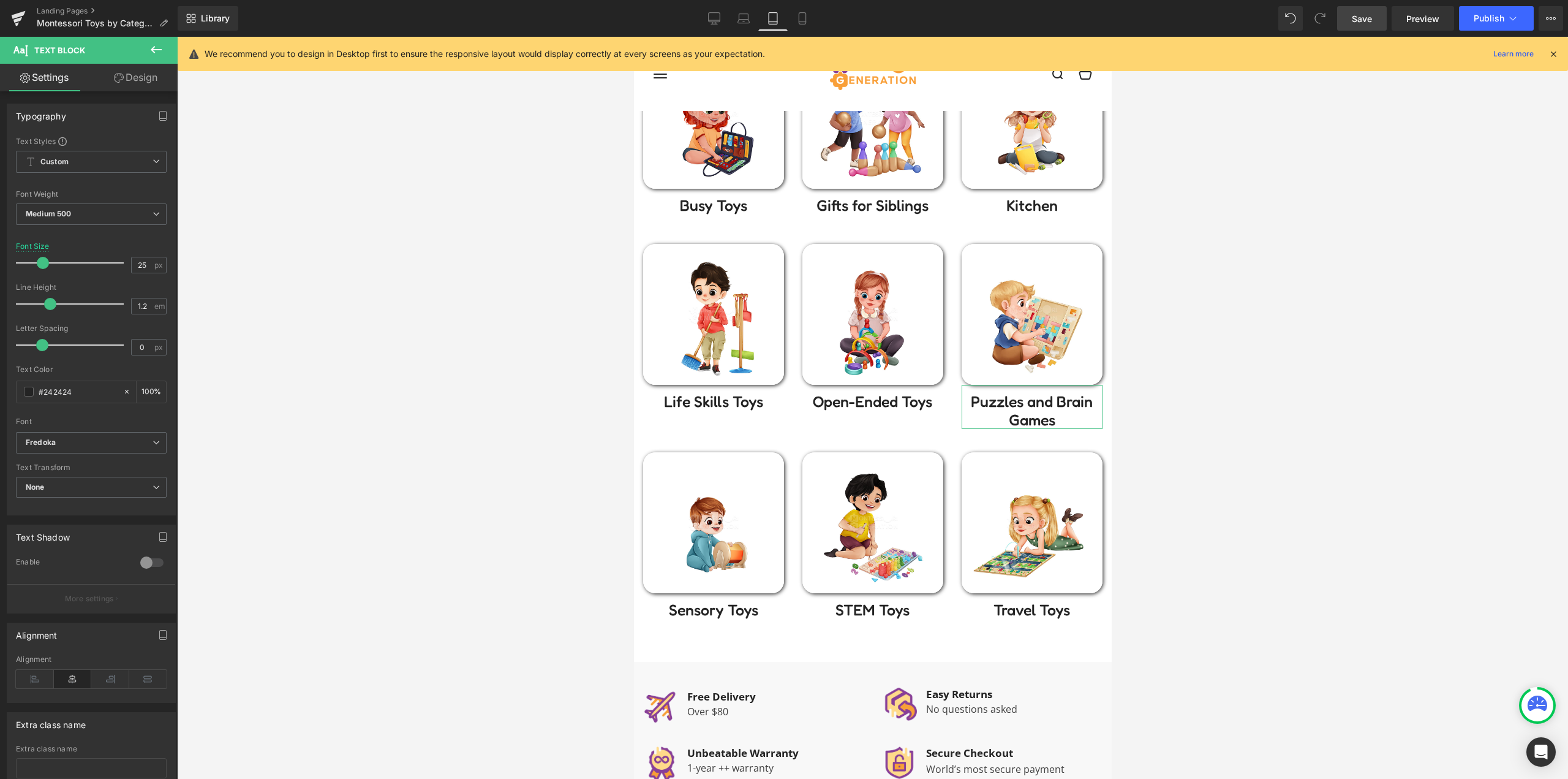
click at [138, 83] on link "Design" at bounding box center [135, 77] width 88 height 27
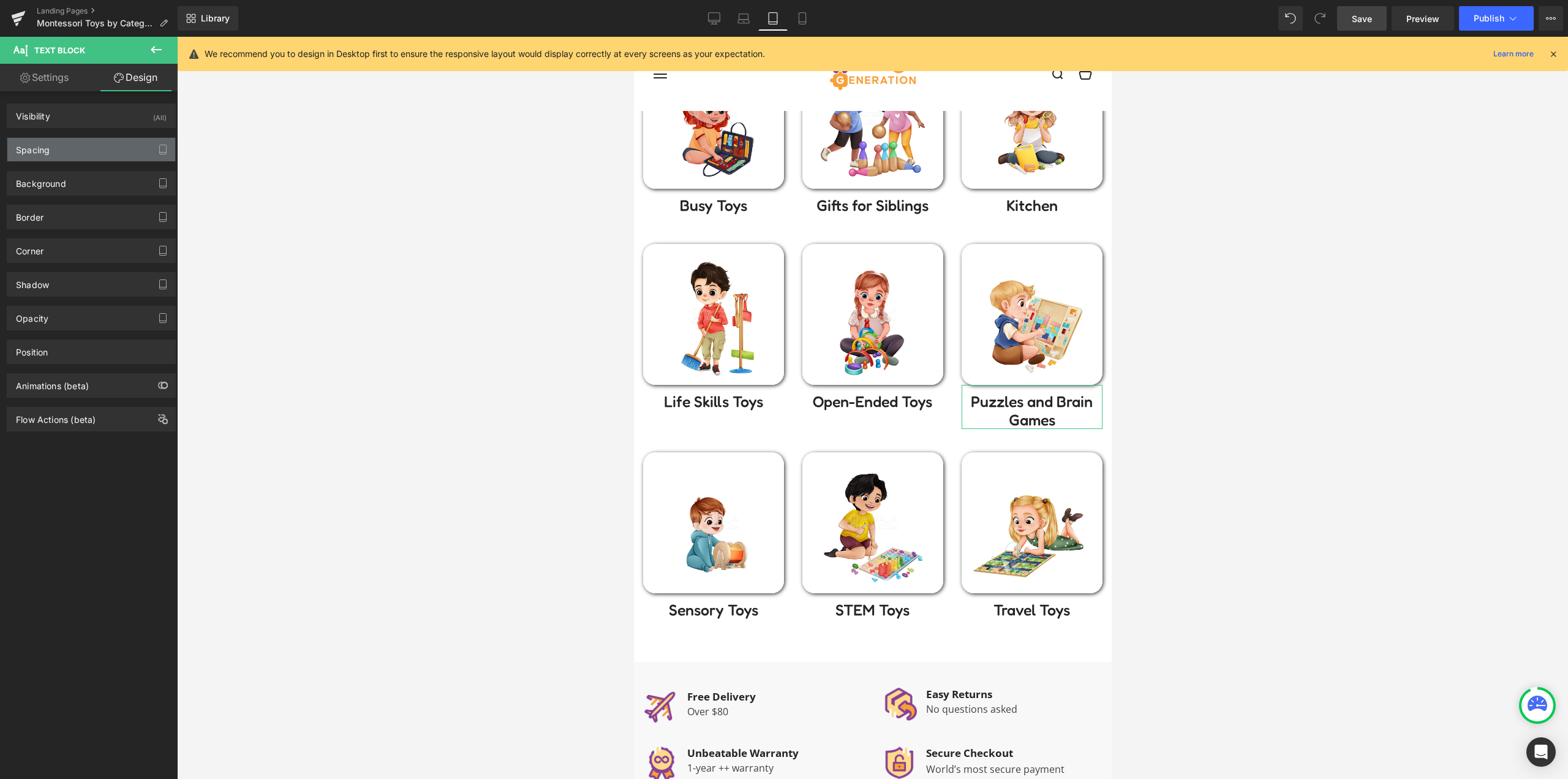
click at [73, 149] on div "Spacing" at bounding box center [92, 149] width 168 height 24
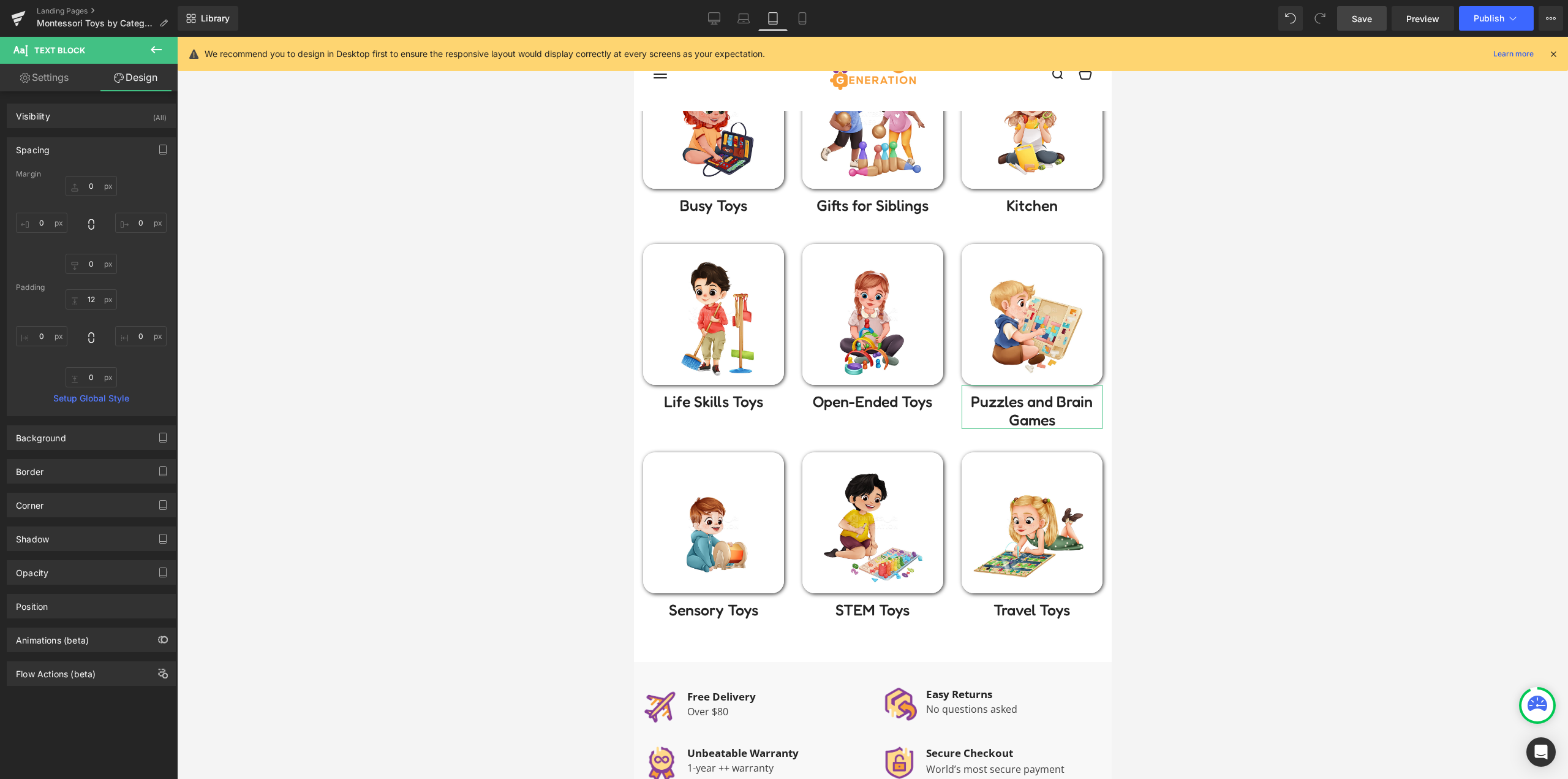
type input "0"
type input "12"
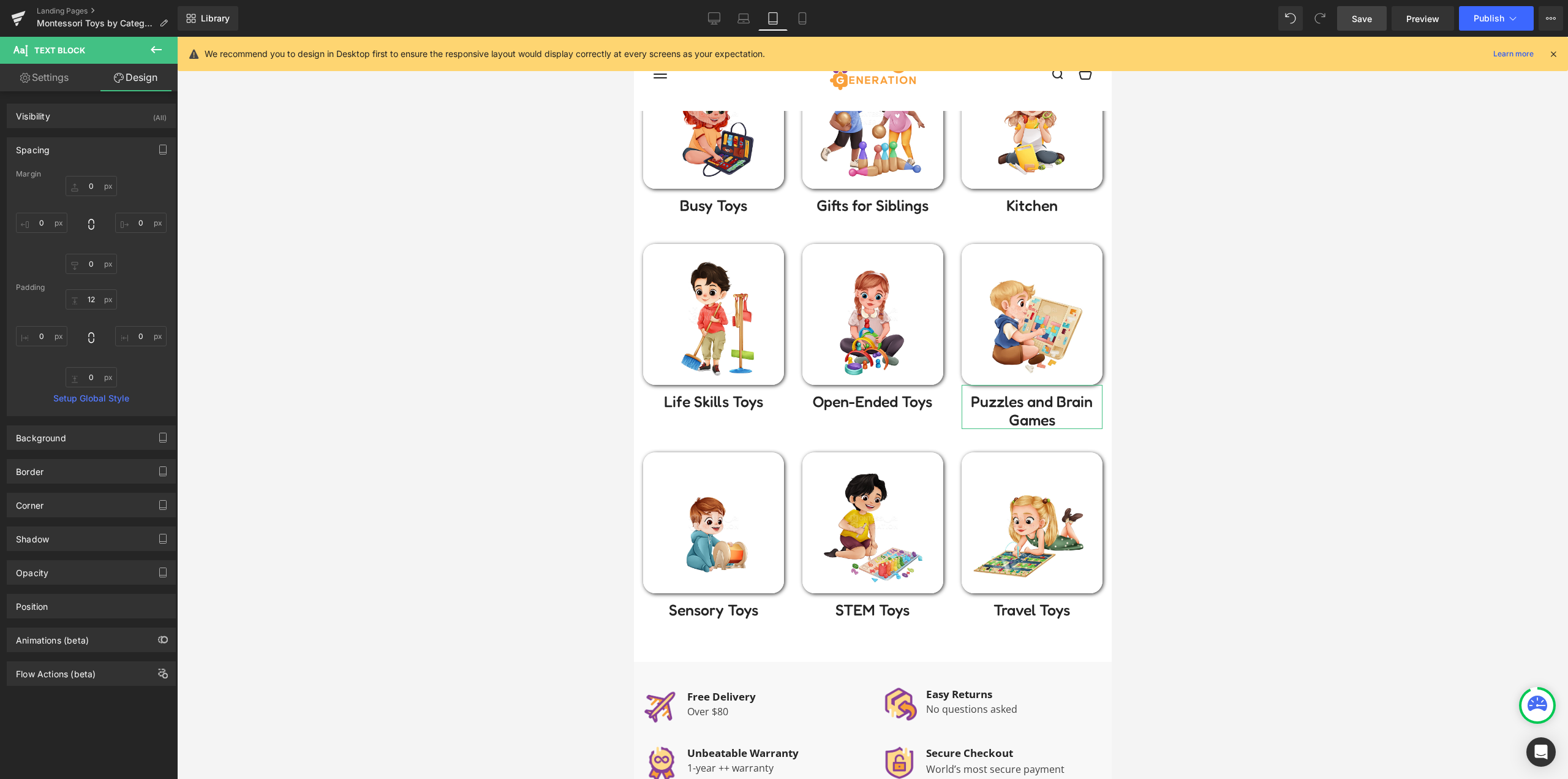
type input "0"
click at [953, 423] on div "Image Puzzles and Brain Games Text Block" at bounding box center [1031, 336] width 159 height 185
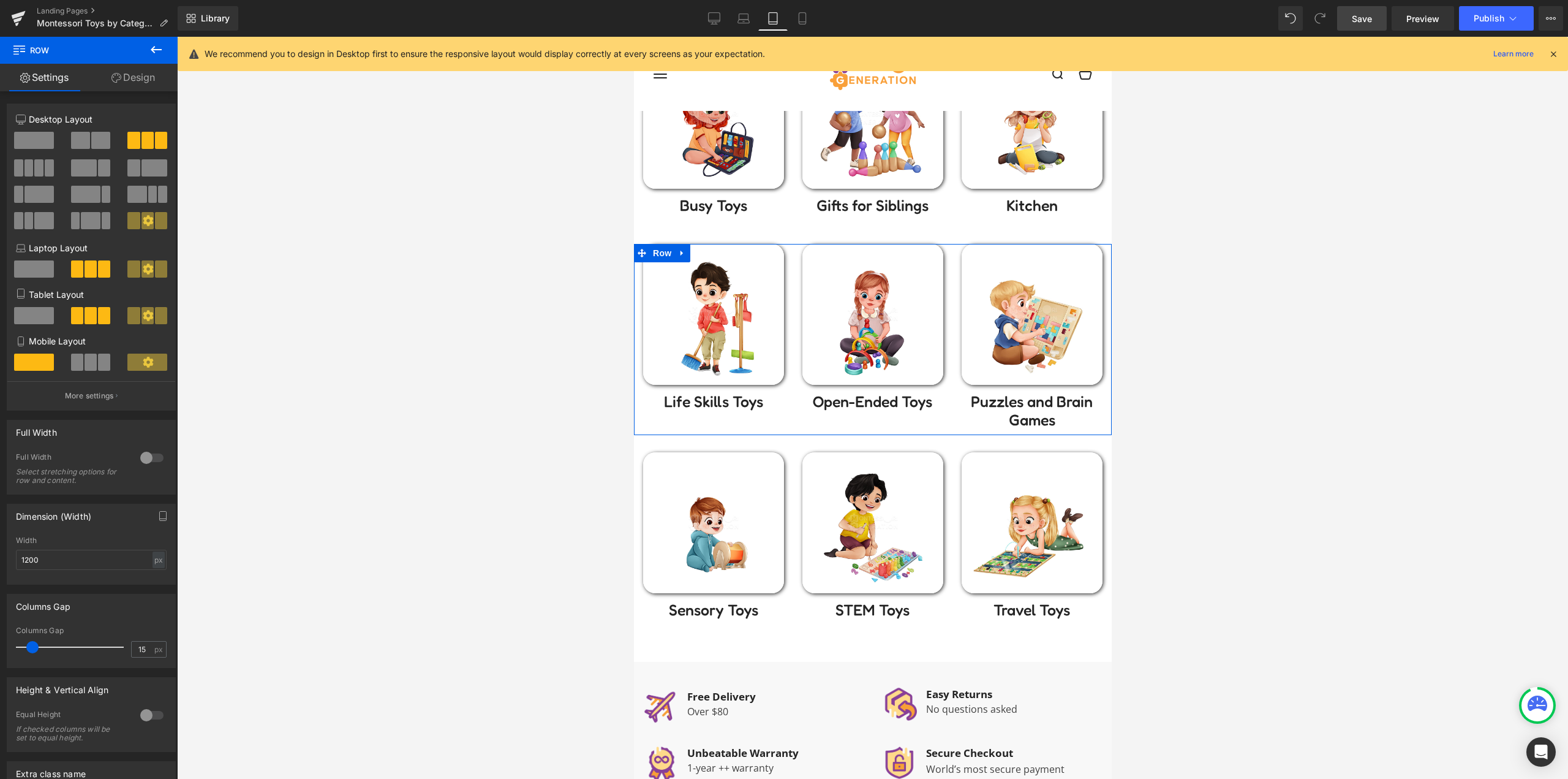
click at [127, 81] on link "Design" at bounding box center [132, 77] width 88 height 27
click at [0, 0] on div "Spacing" at bounding box center [0, 0] width 0 height 0
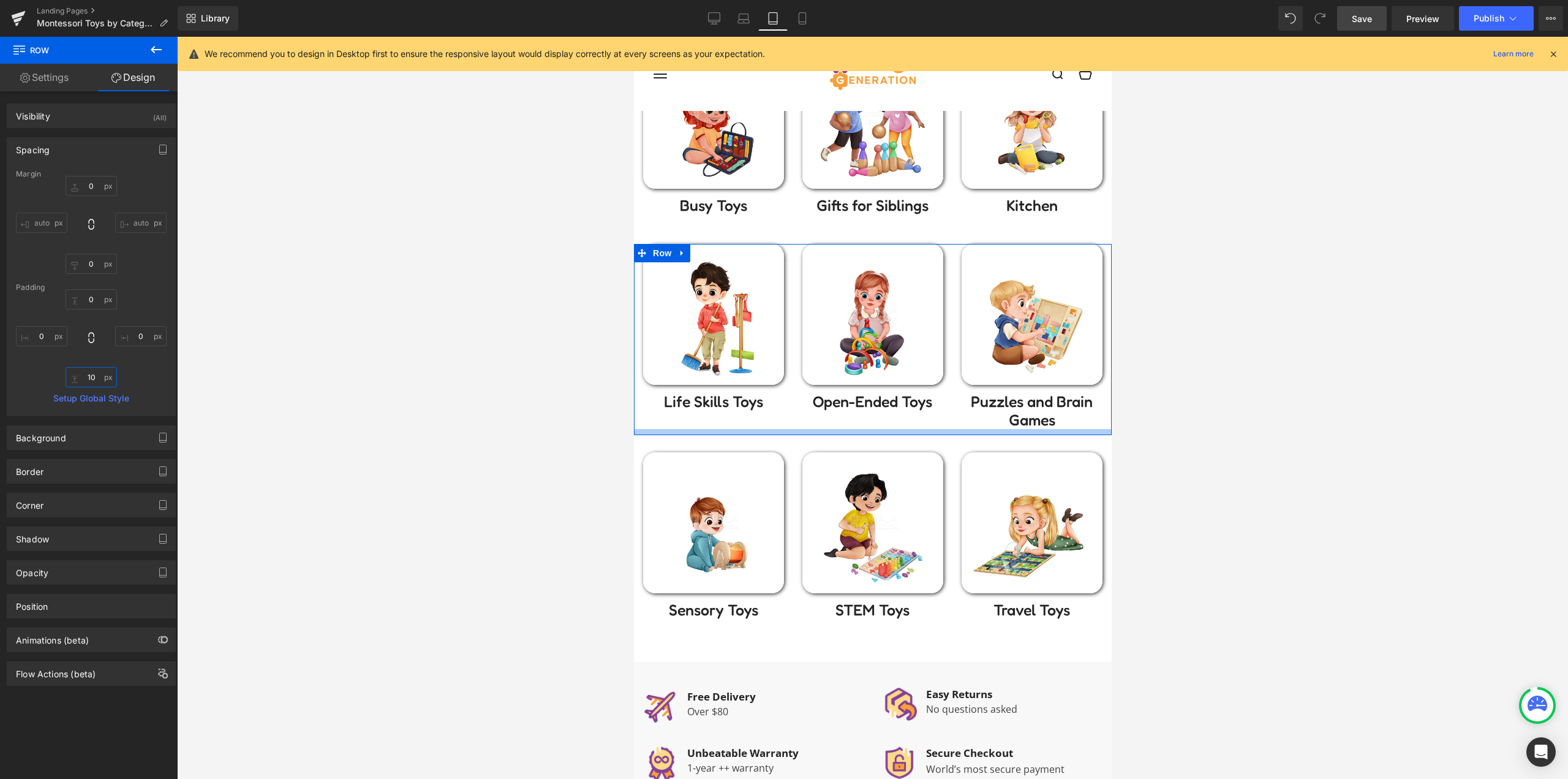
click at [100, 376] on input "10" at bounding box center [91, 377] width 52 height 20
type input "0"
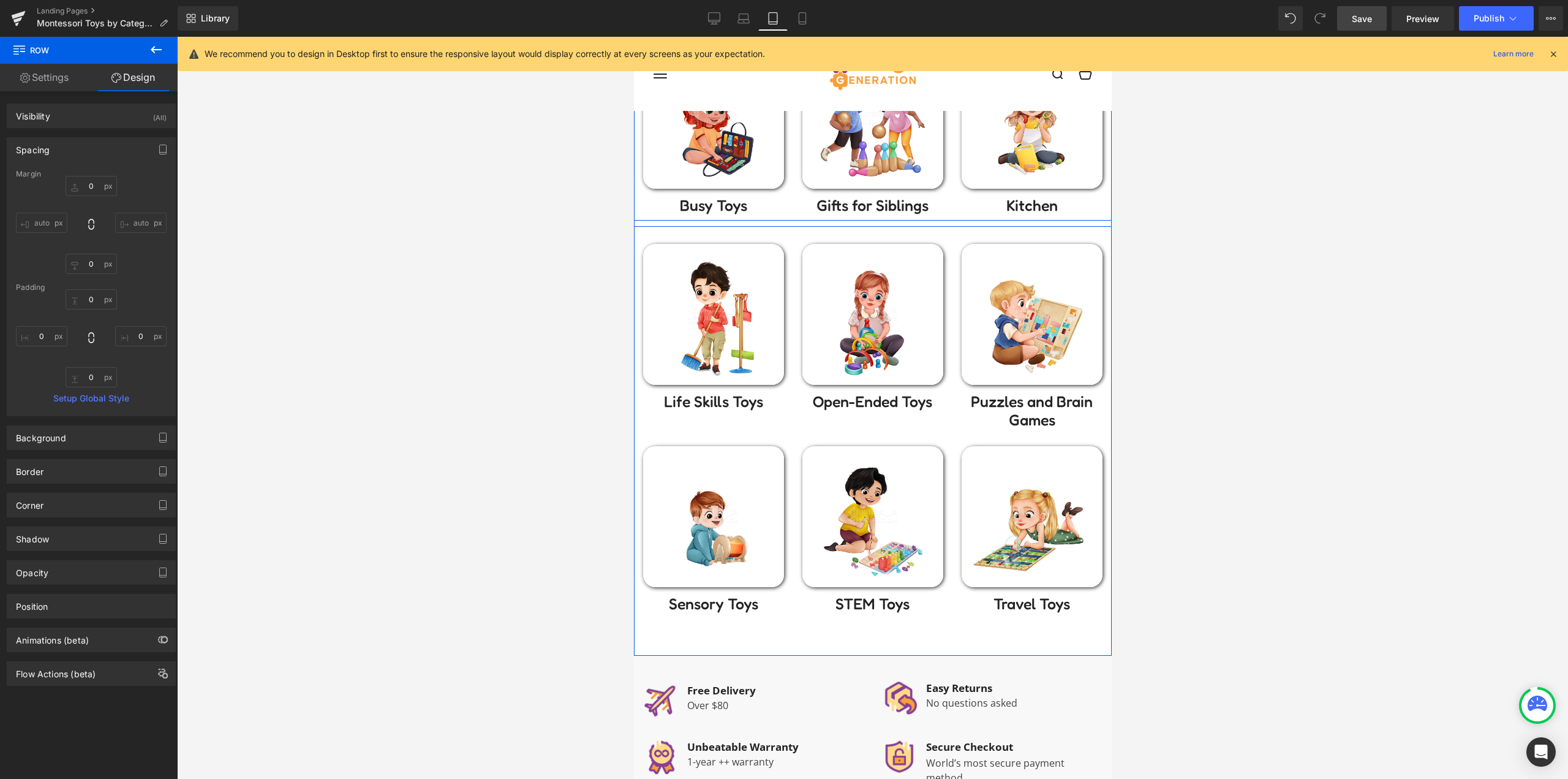
click at [952, 204] on div "Image Kitchen Text Block" at bounding box center [1031, 131] width 159 height 167
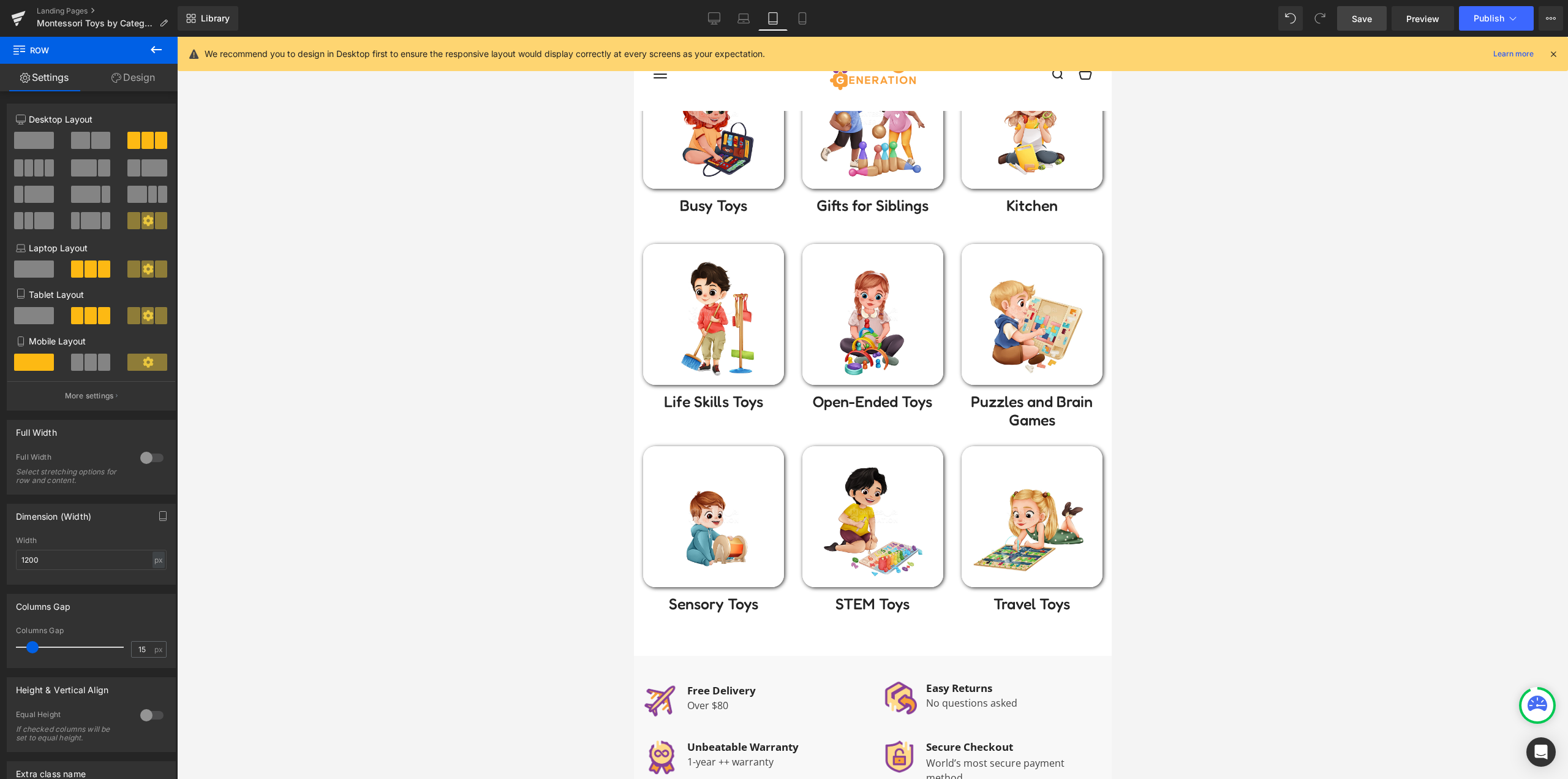
click at [427, 360] on div at bounding box center [872, 408] width 1391 height 742
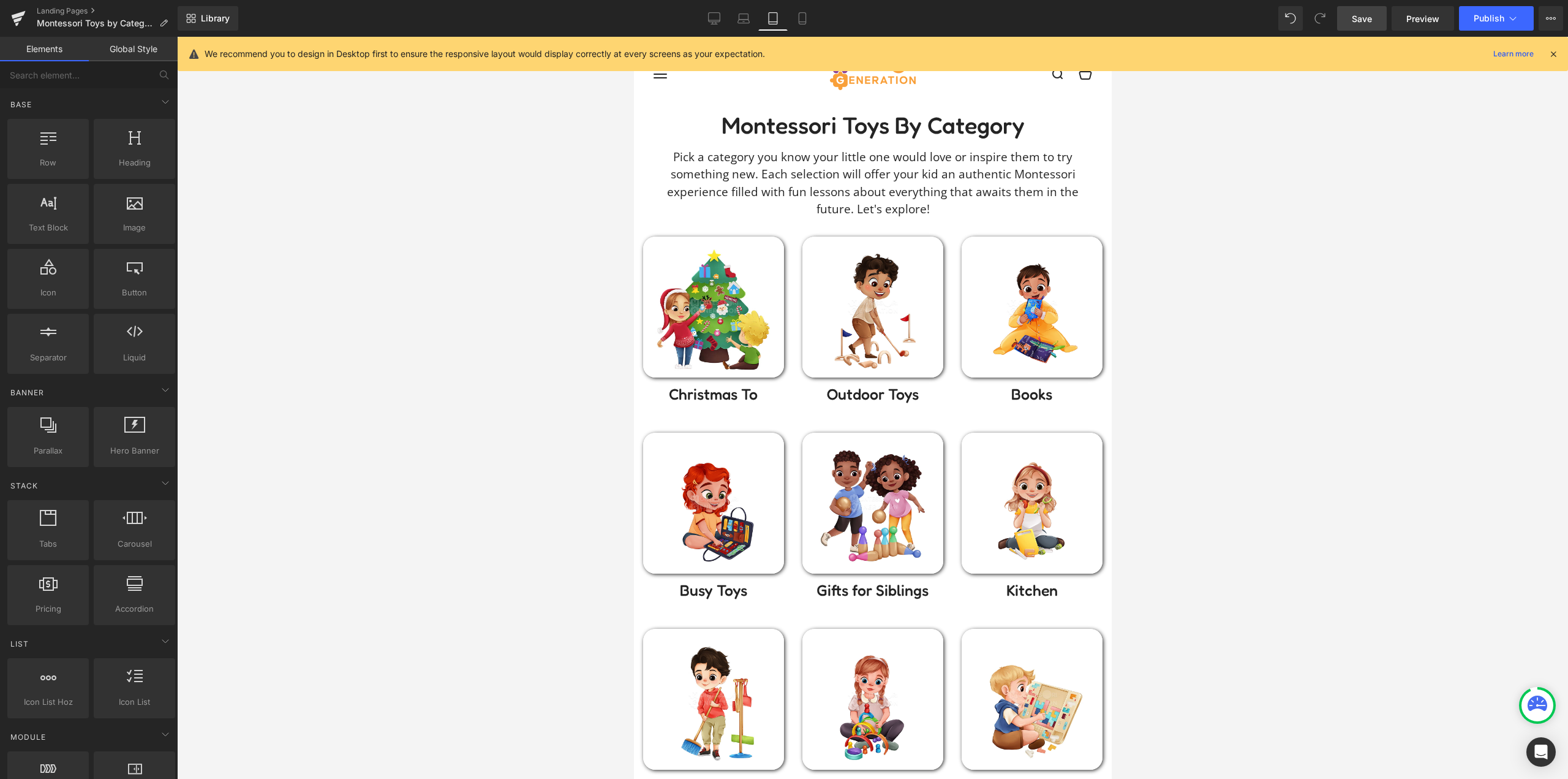
scroll to position [0, 0]
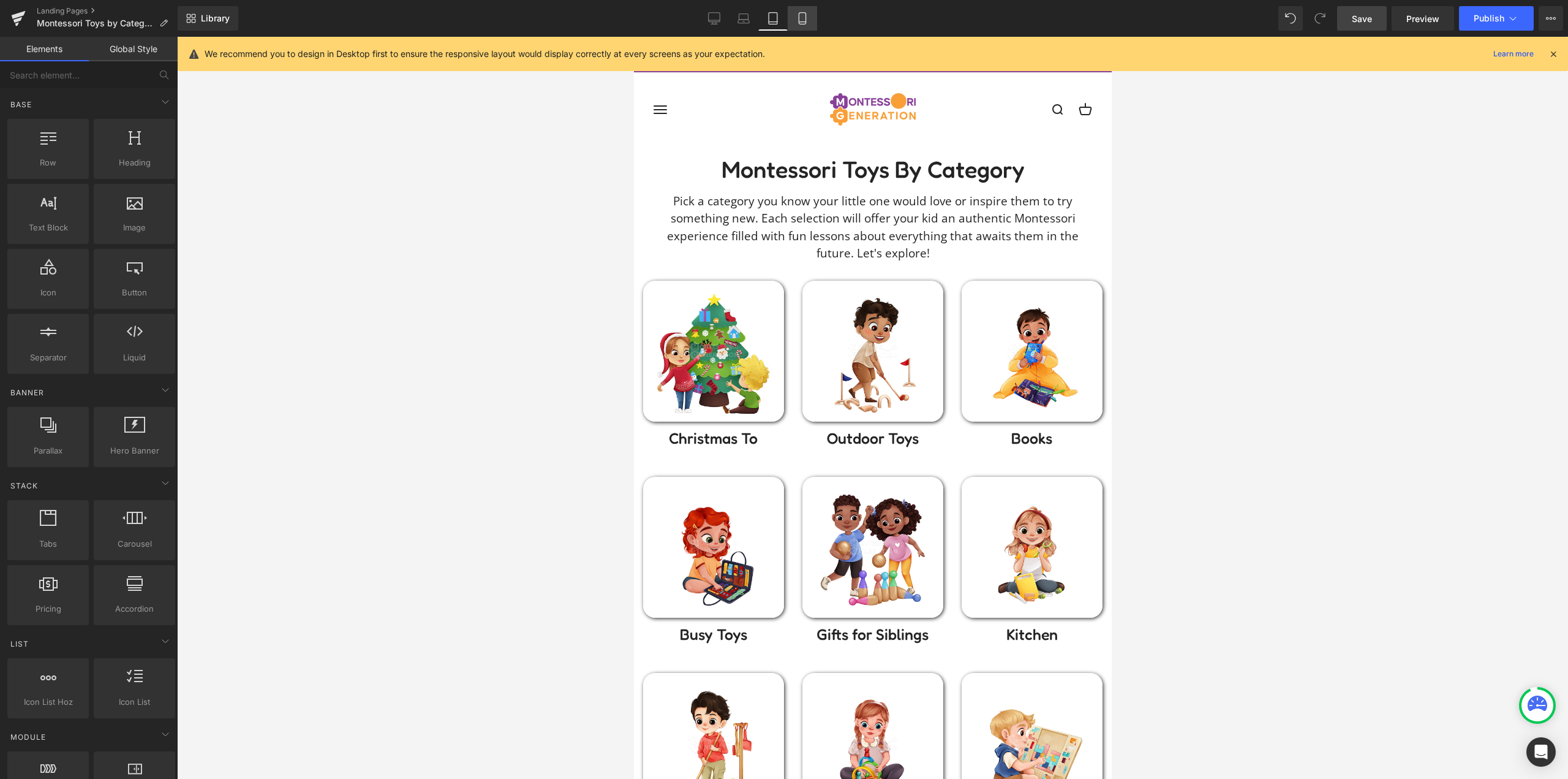
click at [802, 24] on icon at bounding box center [802, 18] width 7 height 11
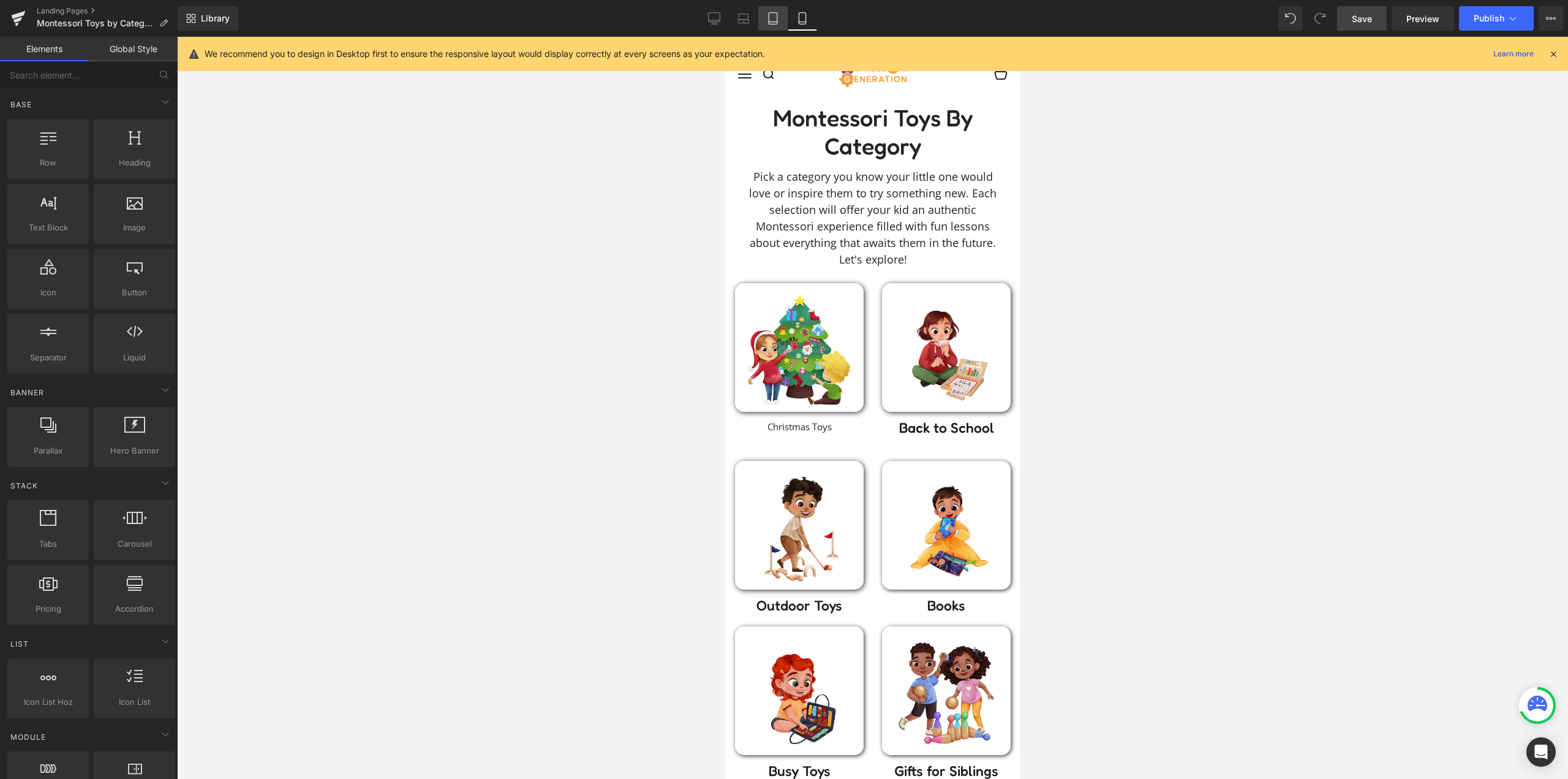
click at [774, 18] on icon at bounding box center [772, 18] width 12 height 12
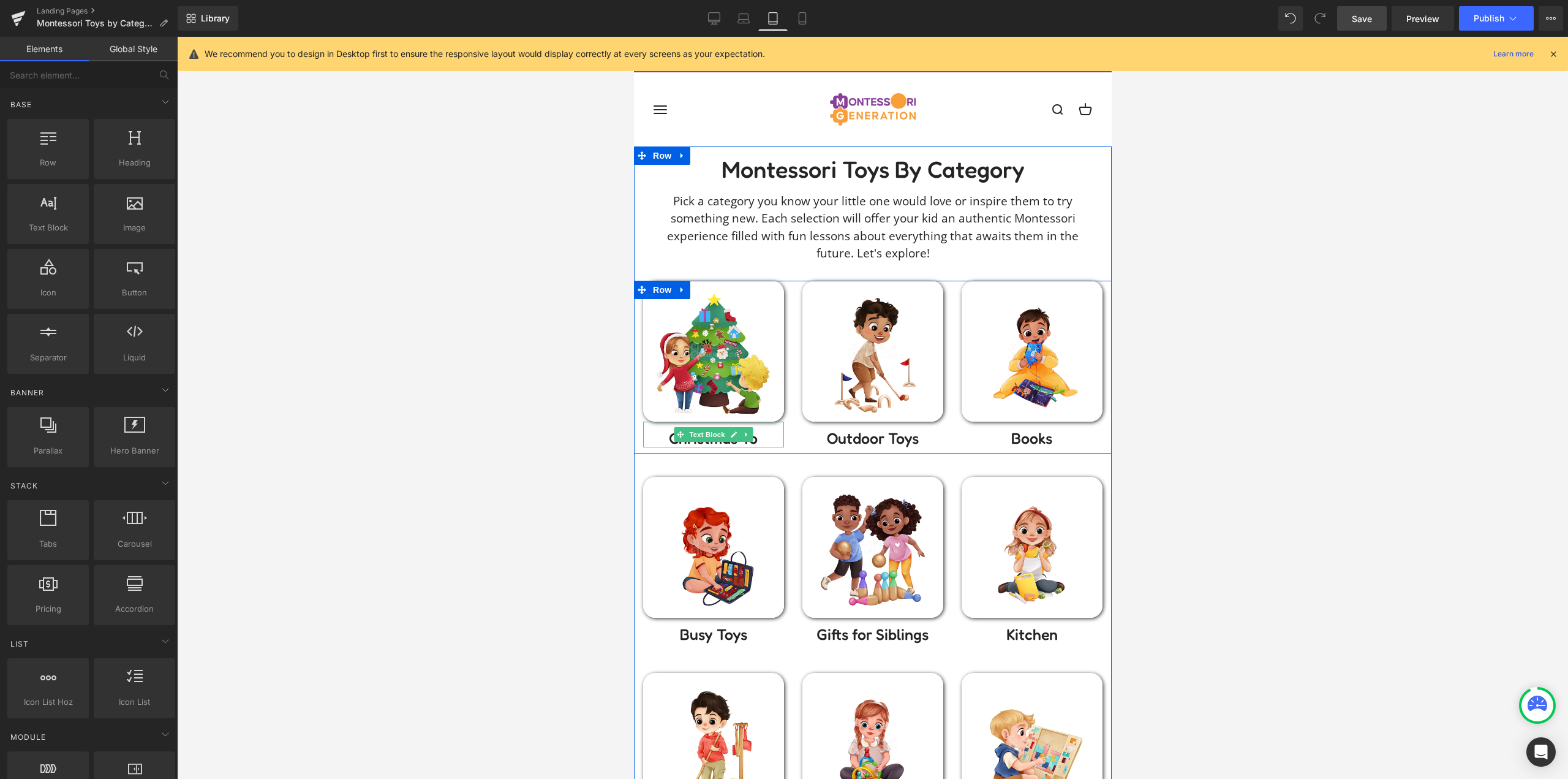
click at [758, 432] on p "Christmas To" at bounding box center [712, 438] width 141 height 18
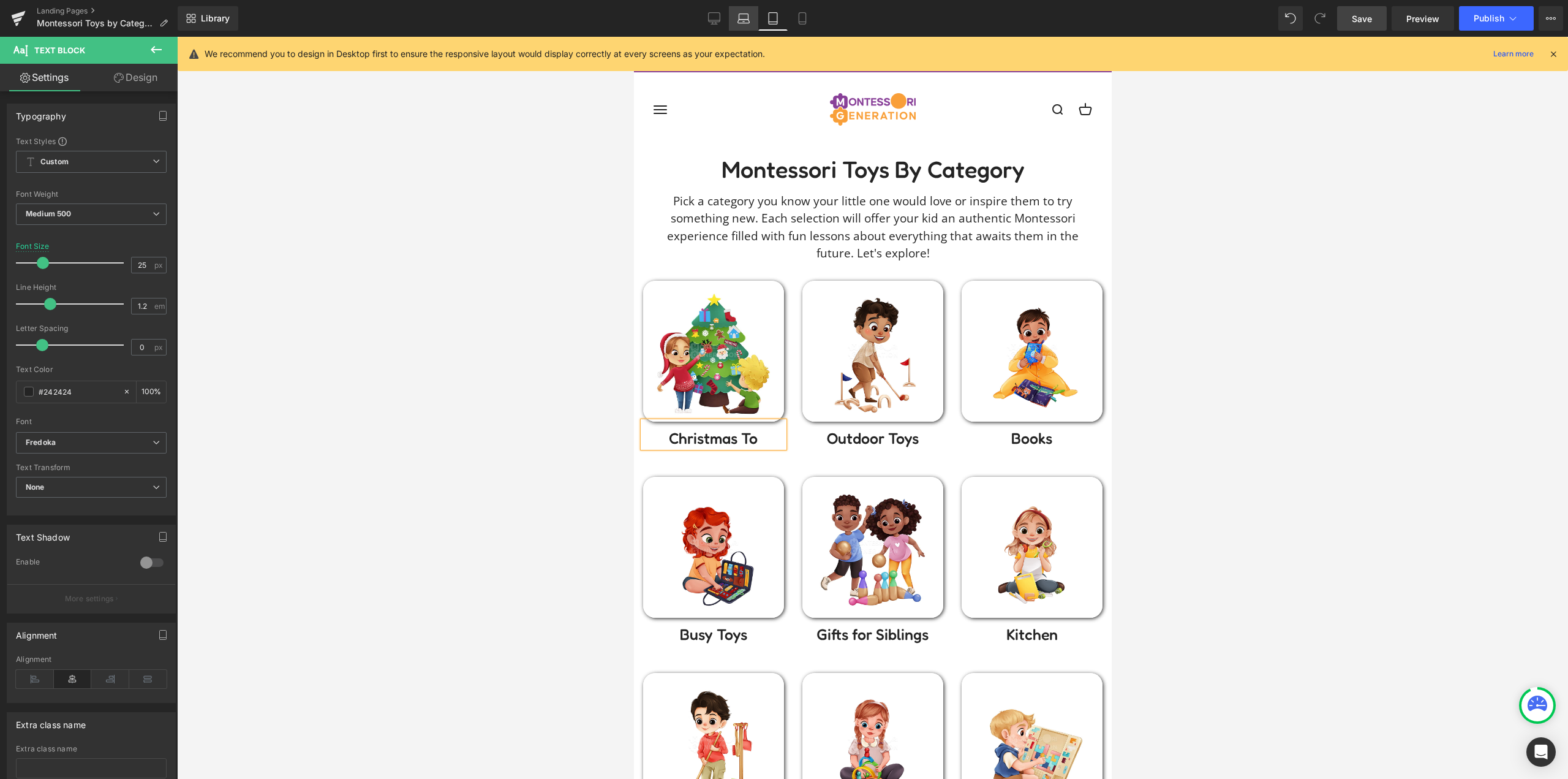
click at [737, 20] on icon at bounding box center [743, 18] width 12 height 12
type input "28"
type input "100"
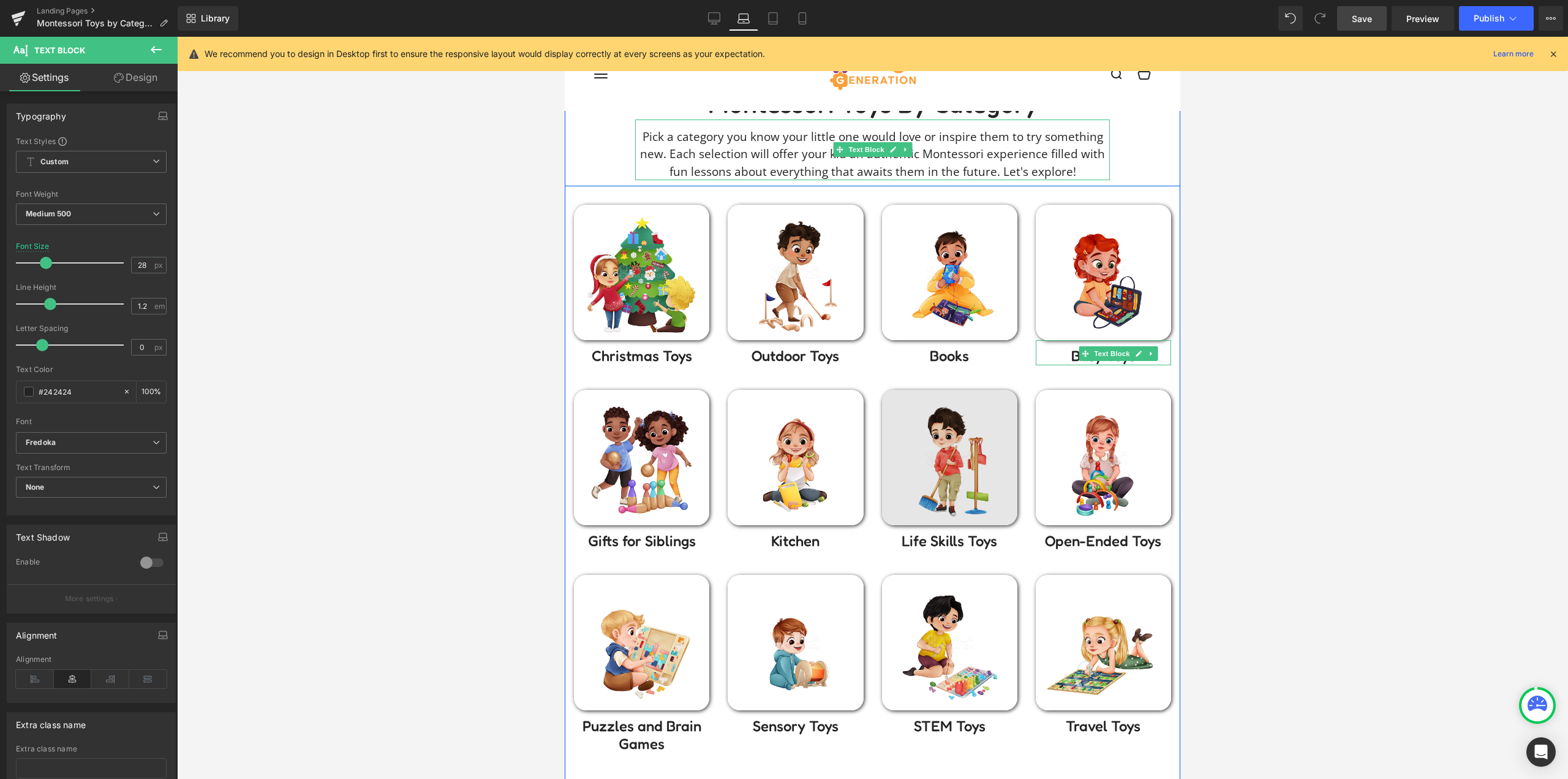
scroll to position [245, 0]
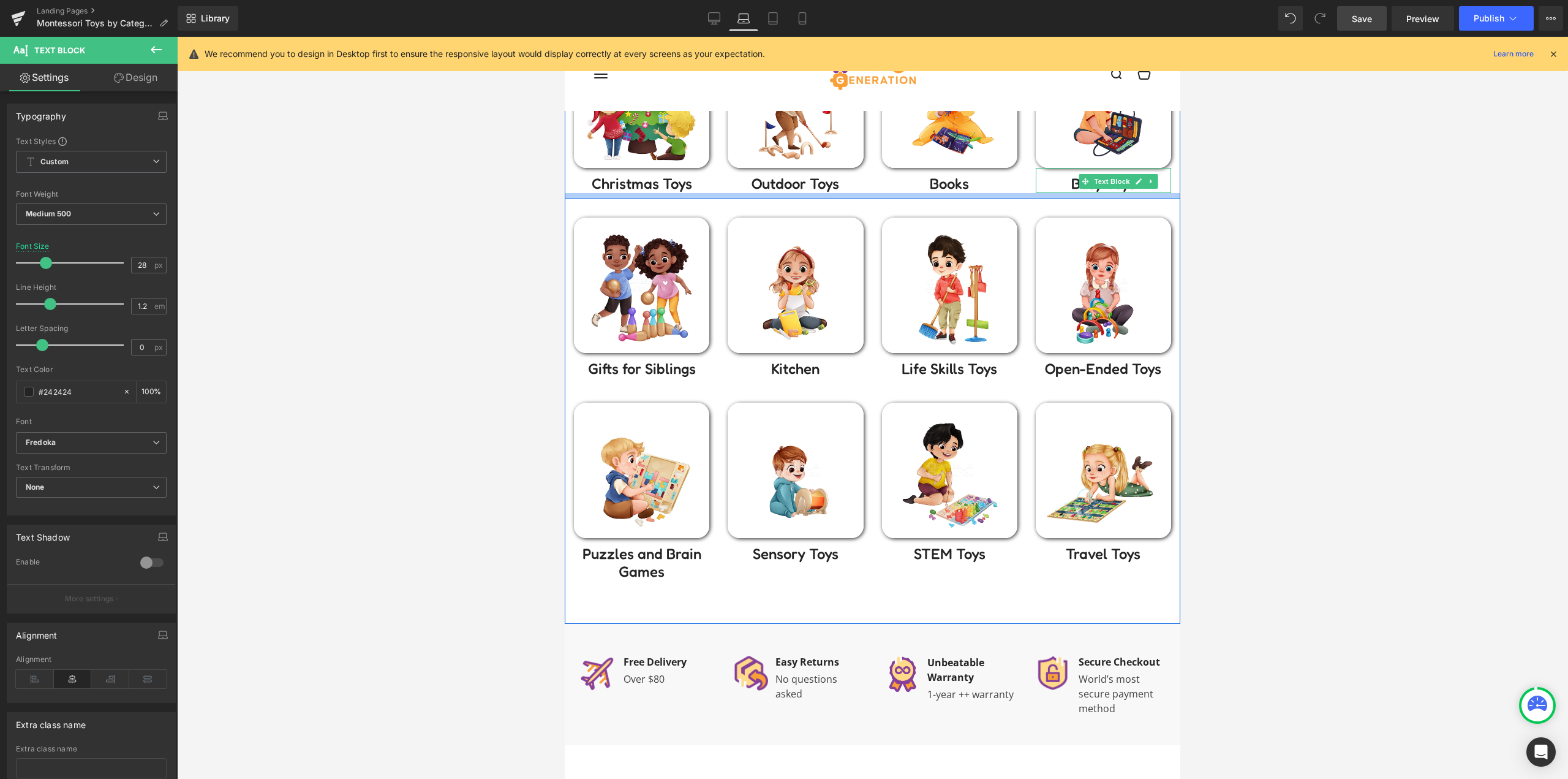
click at [565, 37] on div at bounding box center [565, 37] width 0 height 0
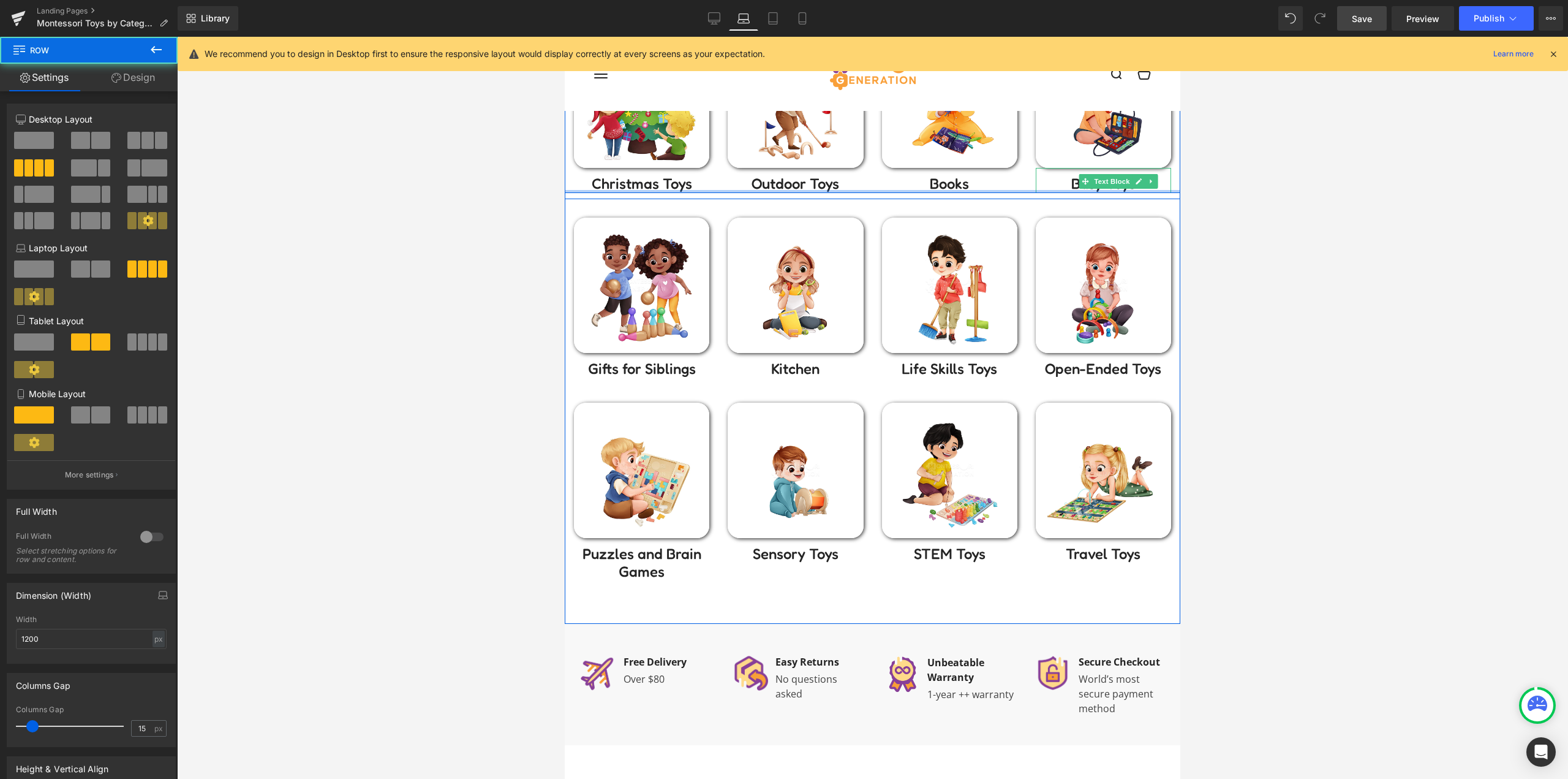
click at [1023, 189] on div "Image Christmas Toys Text Block Image Outdoor Toys Text Block Image Books Text …" at bounding box center [872, 103] width 616 height 179
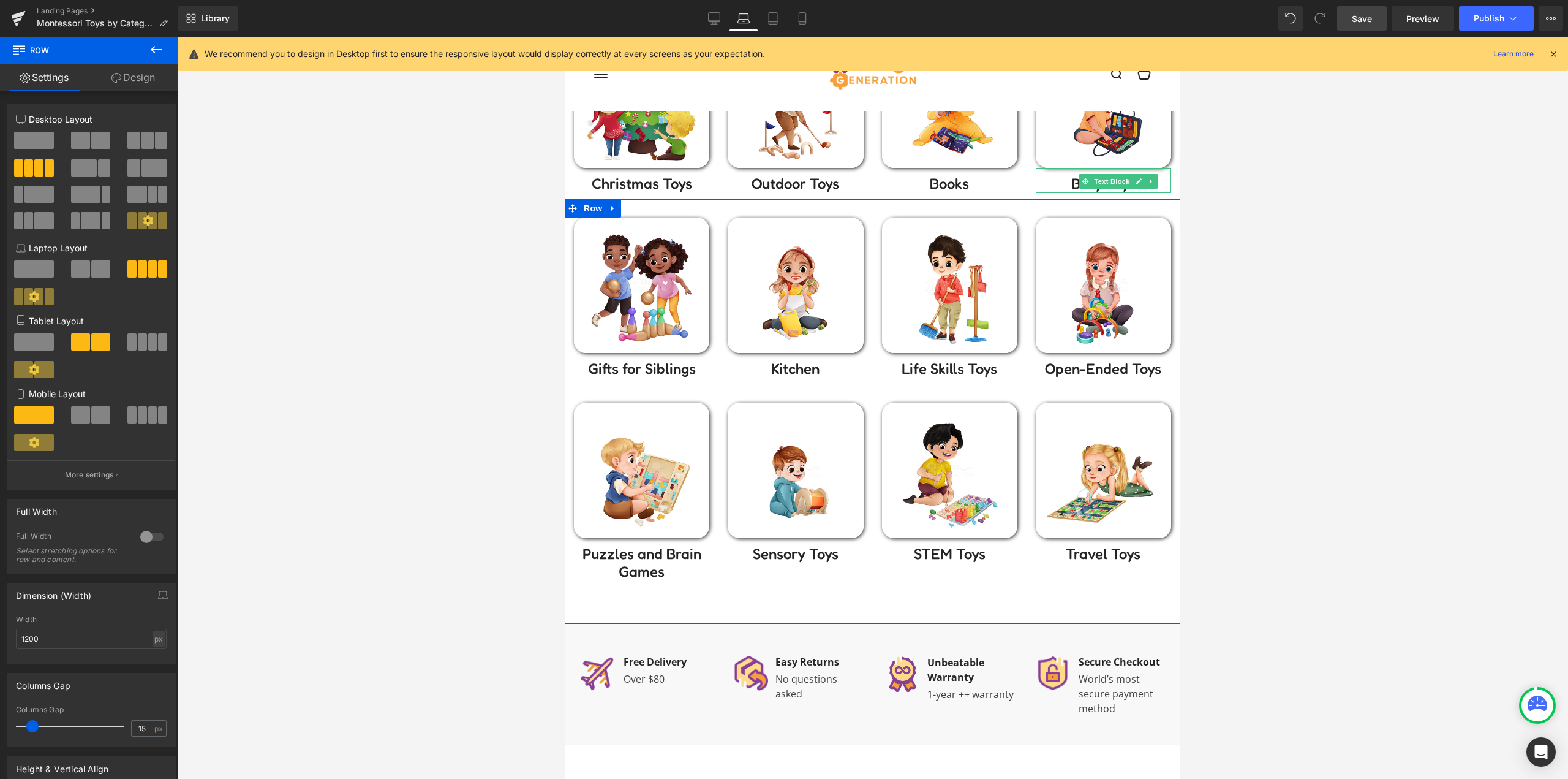
click at [1026, 325] on div "Image Open-Ended Toys Text Block" at bounding box center [1103, 297] width 153 height 161
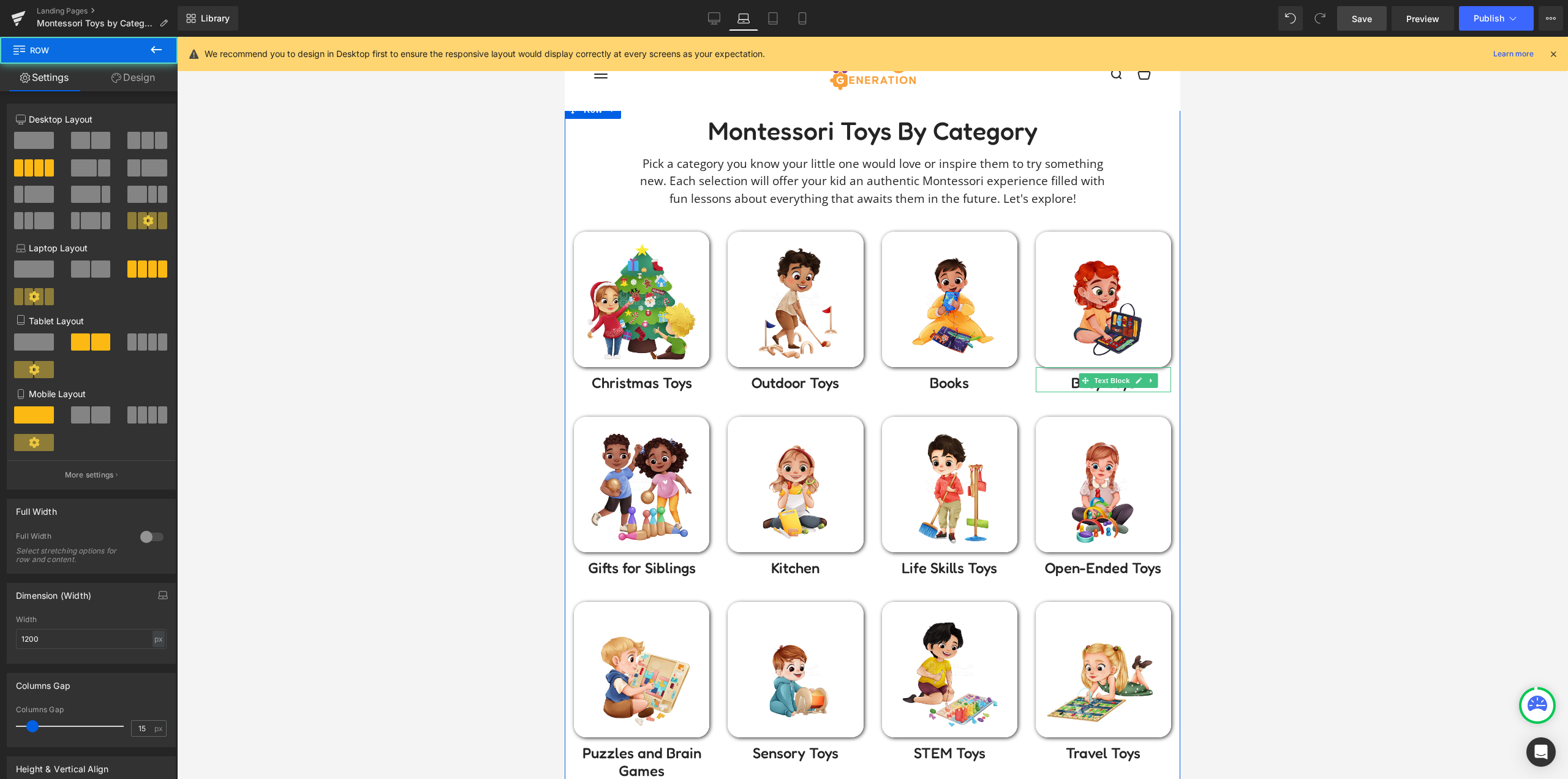
scroll to position [0, 0]
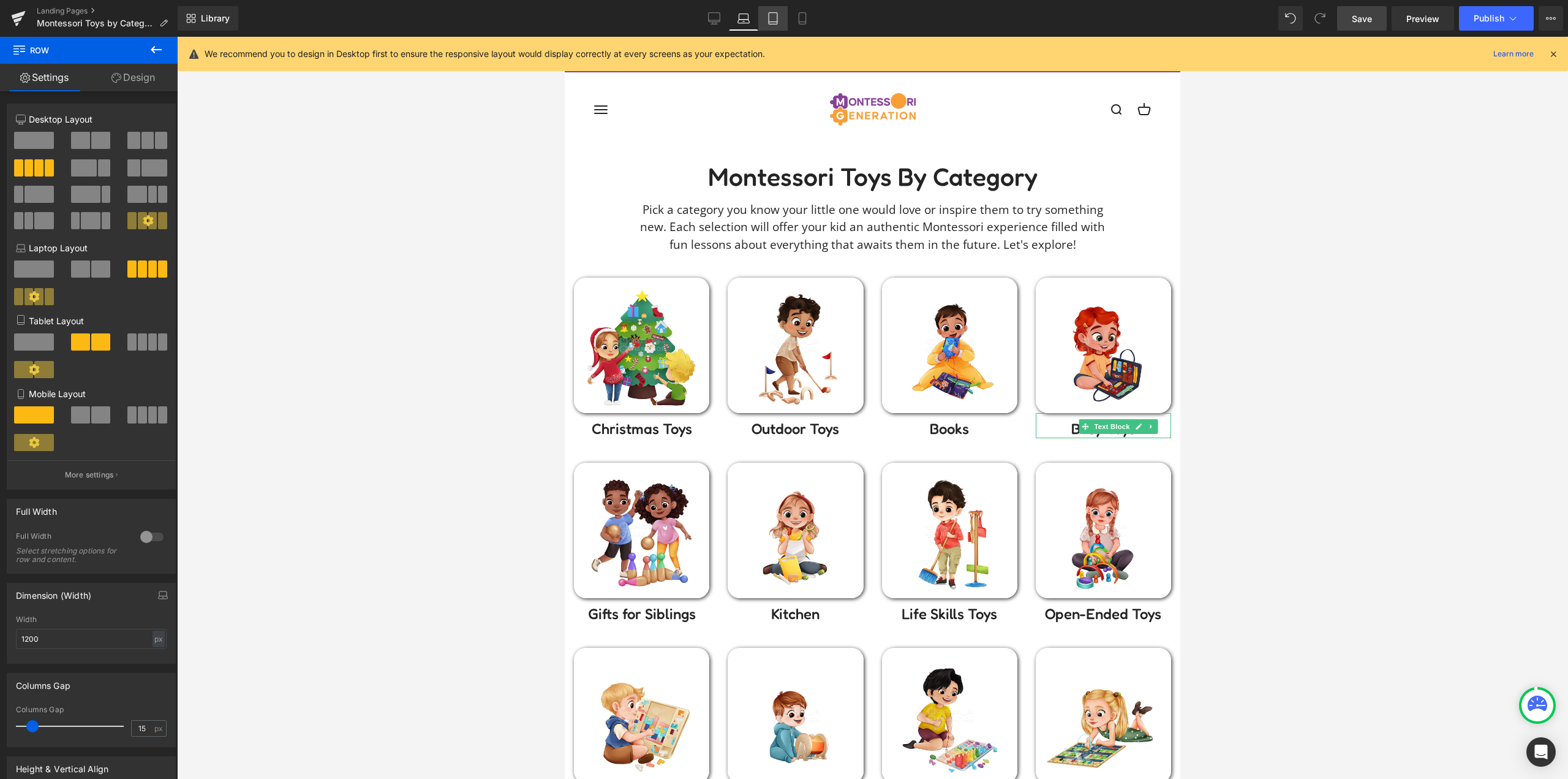
click at [777, 18] on icon at bounding box center [772, 18] width 8 height 11
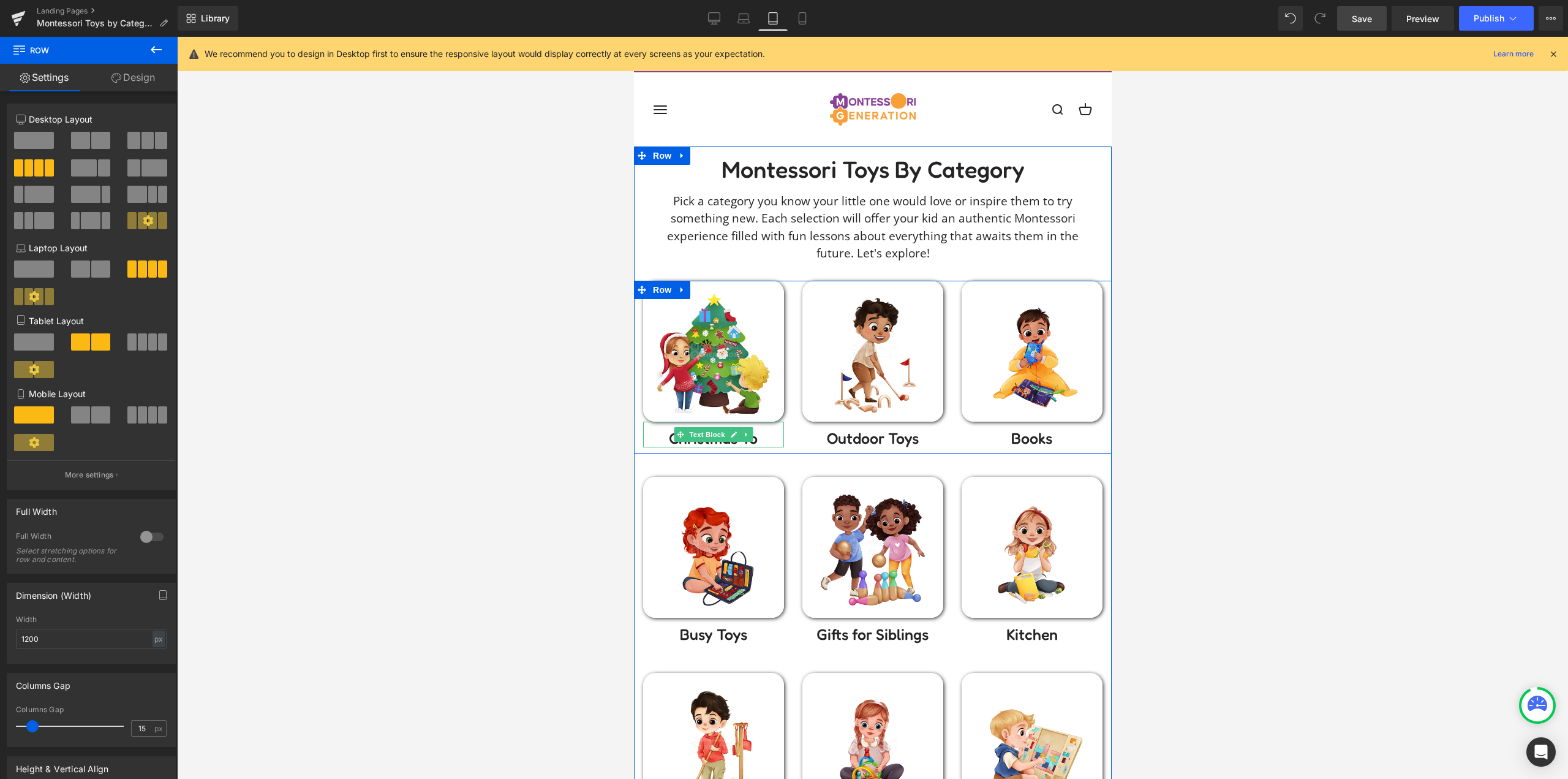
click at [754, 445] on div "Christmas To Text Block" at bounding box center [712, 434] width 141 height 25
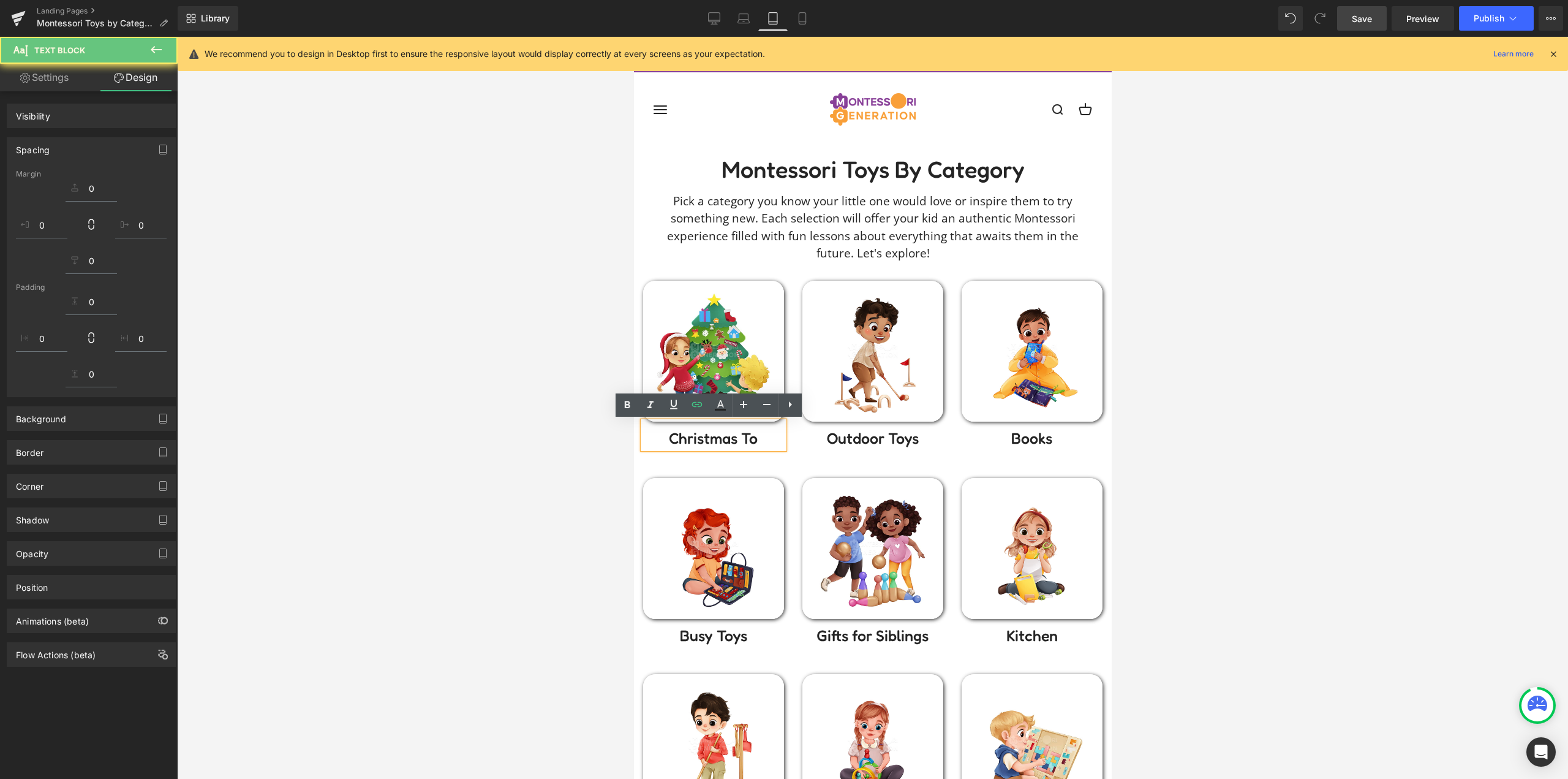
click at [759, 440] on p "Christmas To" at bounding box center [712, 438] width 141 height 18
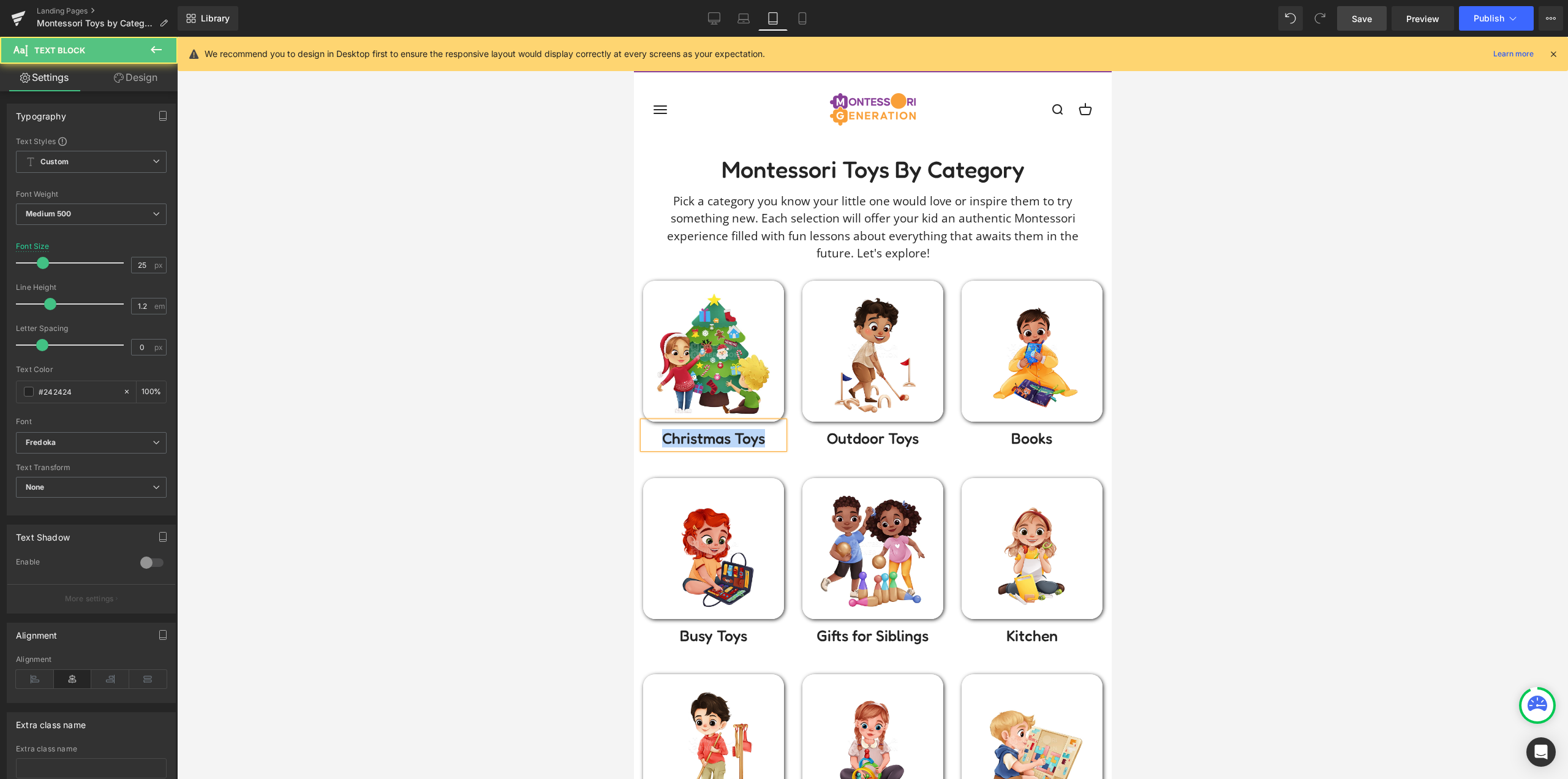
drag, startPoint x: 766, startPoint y: 440, endPoint x: 1246, endPoint y: 476, distance: 481.3
click at [766, 436] on p "Christmas To ys" at bounding box center [712, 438] width 141 height 18
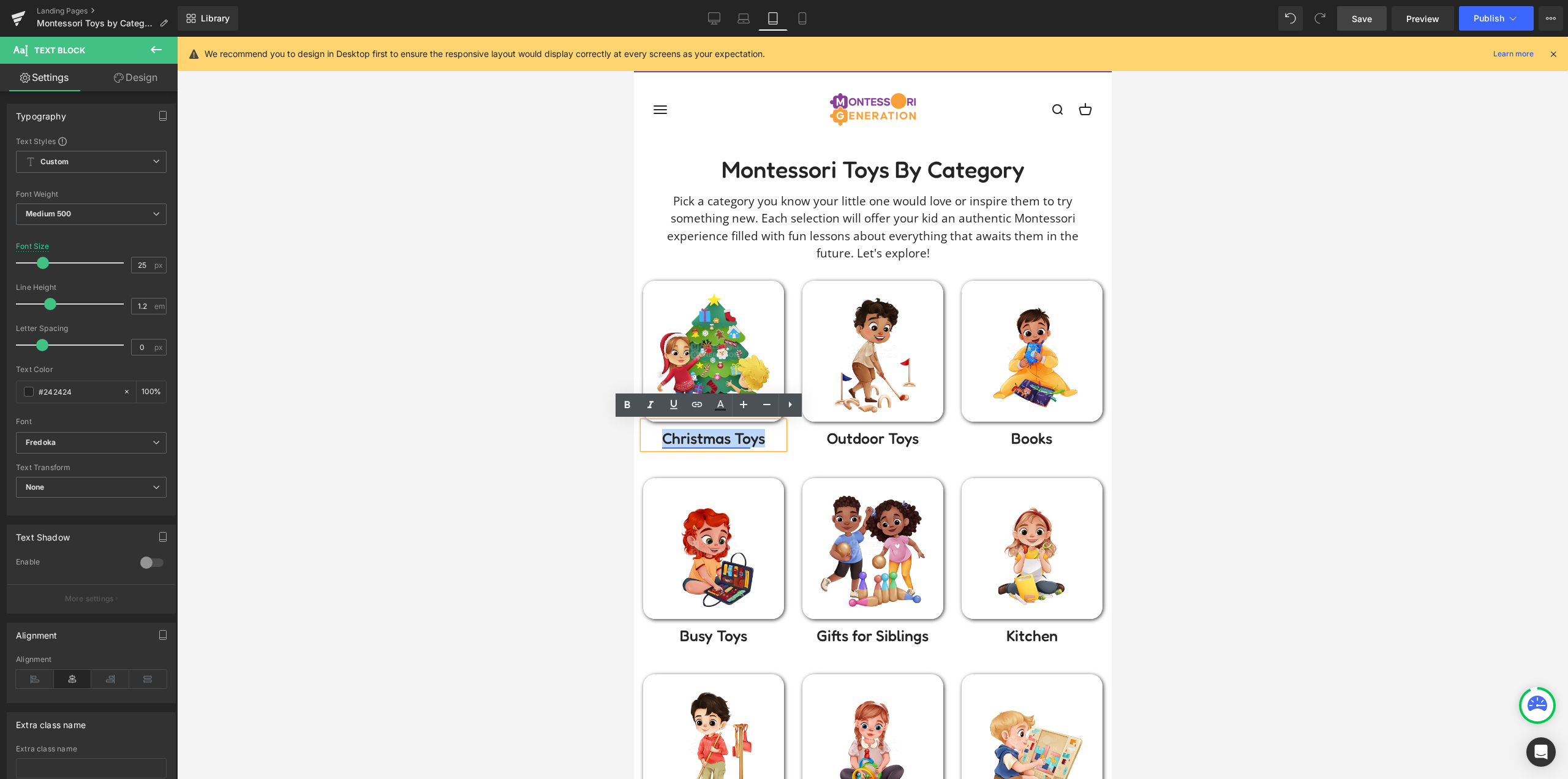
drag, startPoint x: 763, startPoint y: 439, endPoint x: 659, endPoint y: 441, distance: 104.0
click at [659, 441] on p "Christmas To ys" at bounding box center [712, 438] width 141 height 18
click at [691, 409] on icon at bounding box center [696, 404] width 15 height 15
click at [761, 0] on div "Text Color Highlight Color #333333 Edit or remove link: Edit - Unlink - Cancel" at bounding box center [784, 0] width 1568 height 0
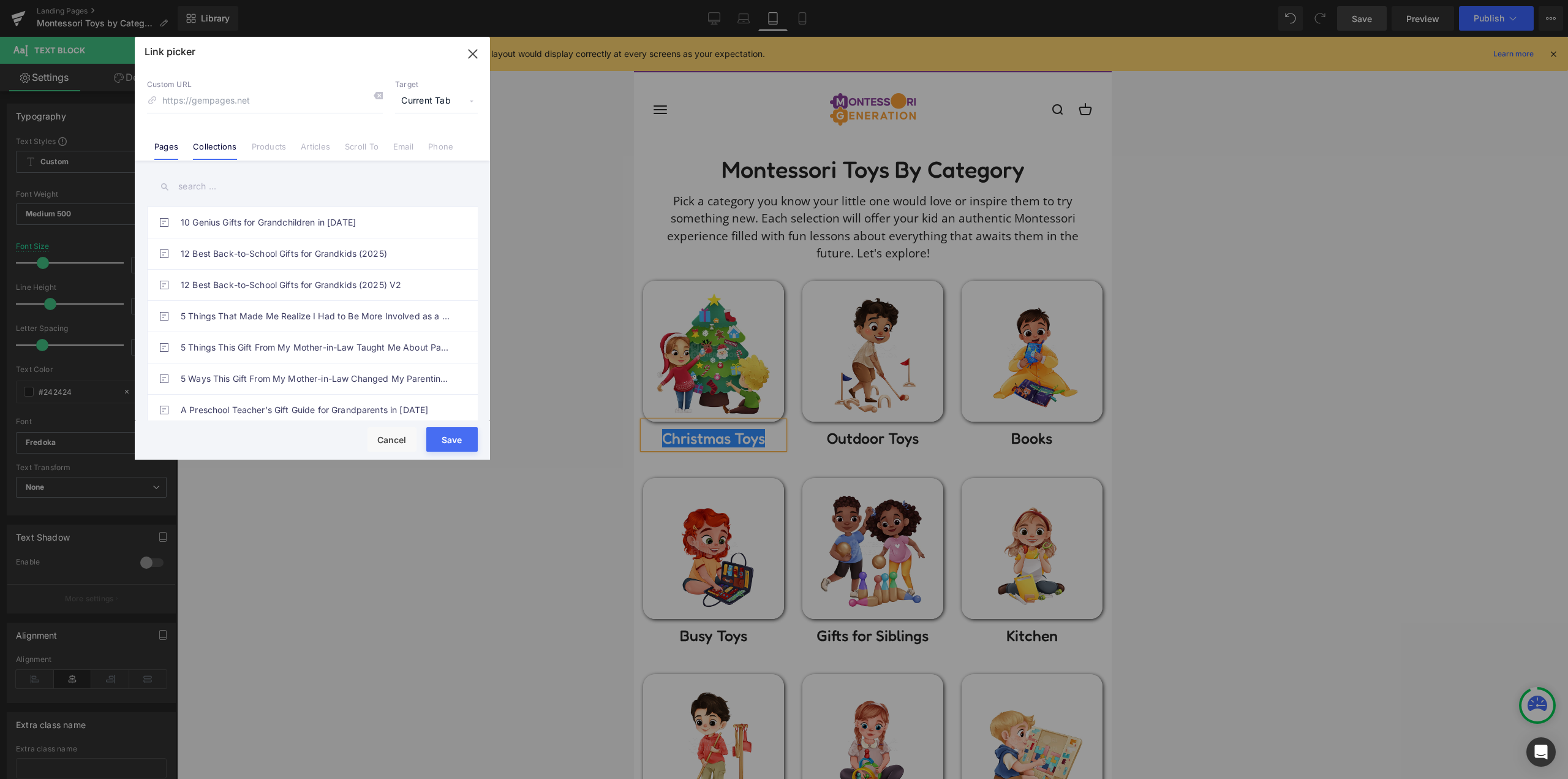
click at [222, 143] on link "Collections" at bounding box center [215, 150] width 43 height 18
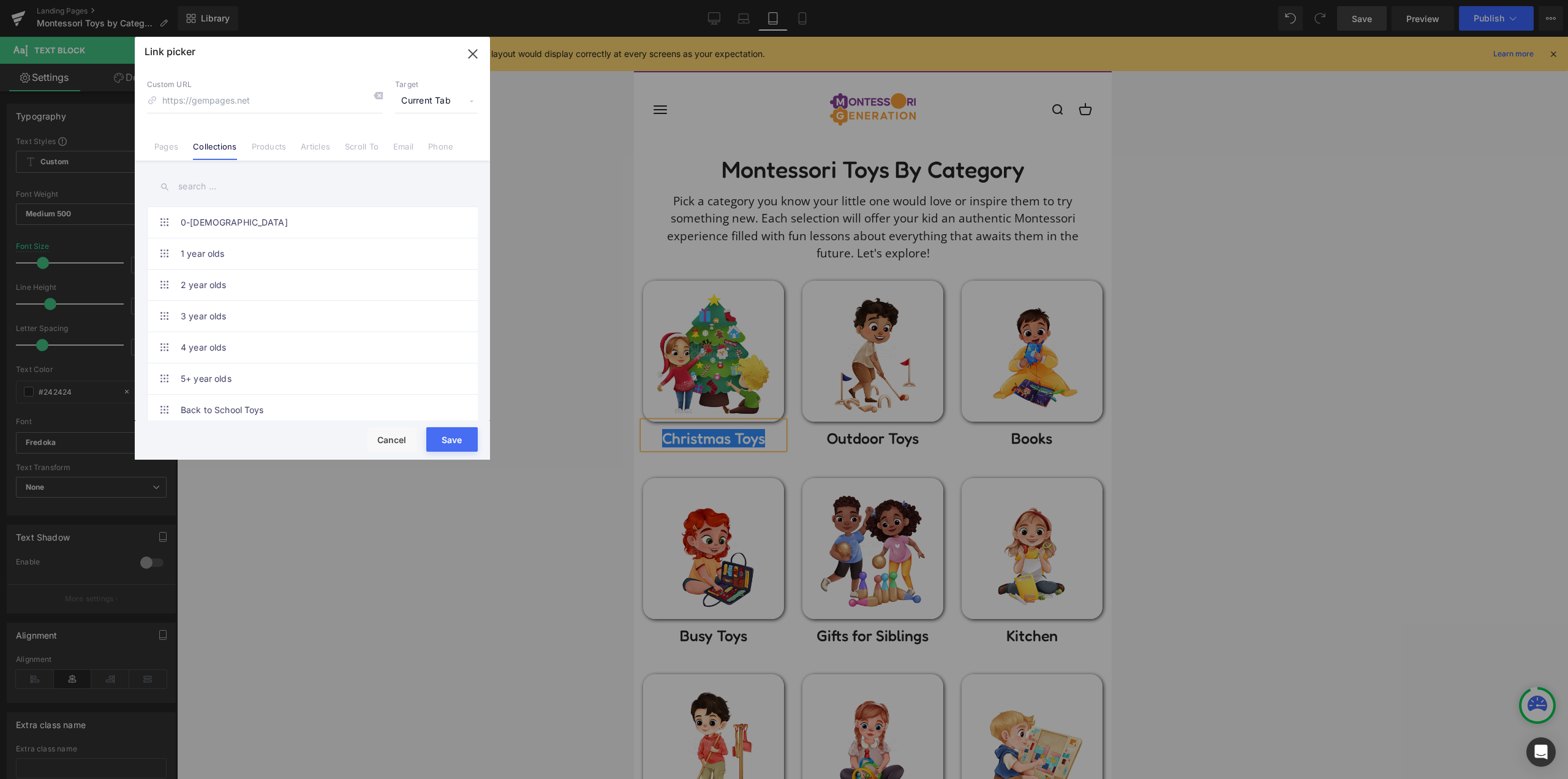
click at [205, 186] on input "text" at bounding box center [312, 186] width 330 height 27
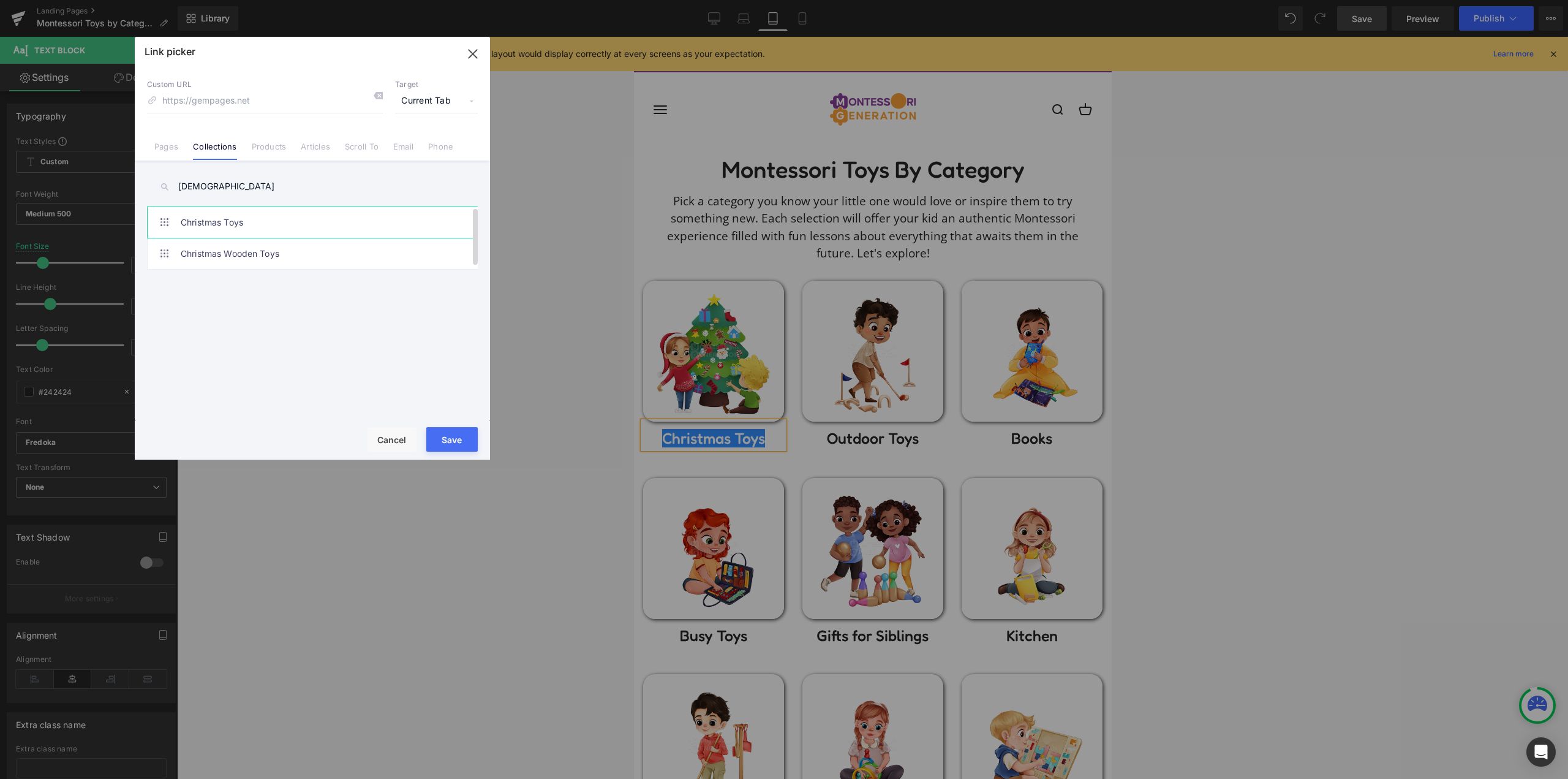
type input "[DEMOGRAPHIC_DATA]"
click at [256, 218] on link "Christmas Toys" at bounding box center [315, 222] width 269 height 31
type input "/collections/montessori-christmas-toys"
click at [462, 436] on button "Save" at bounding box center [452, 439] width 52 height 24
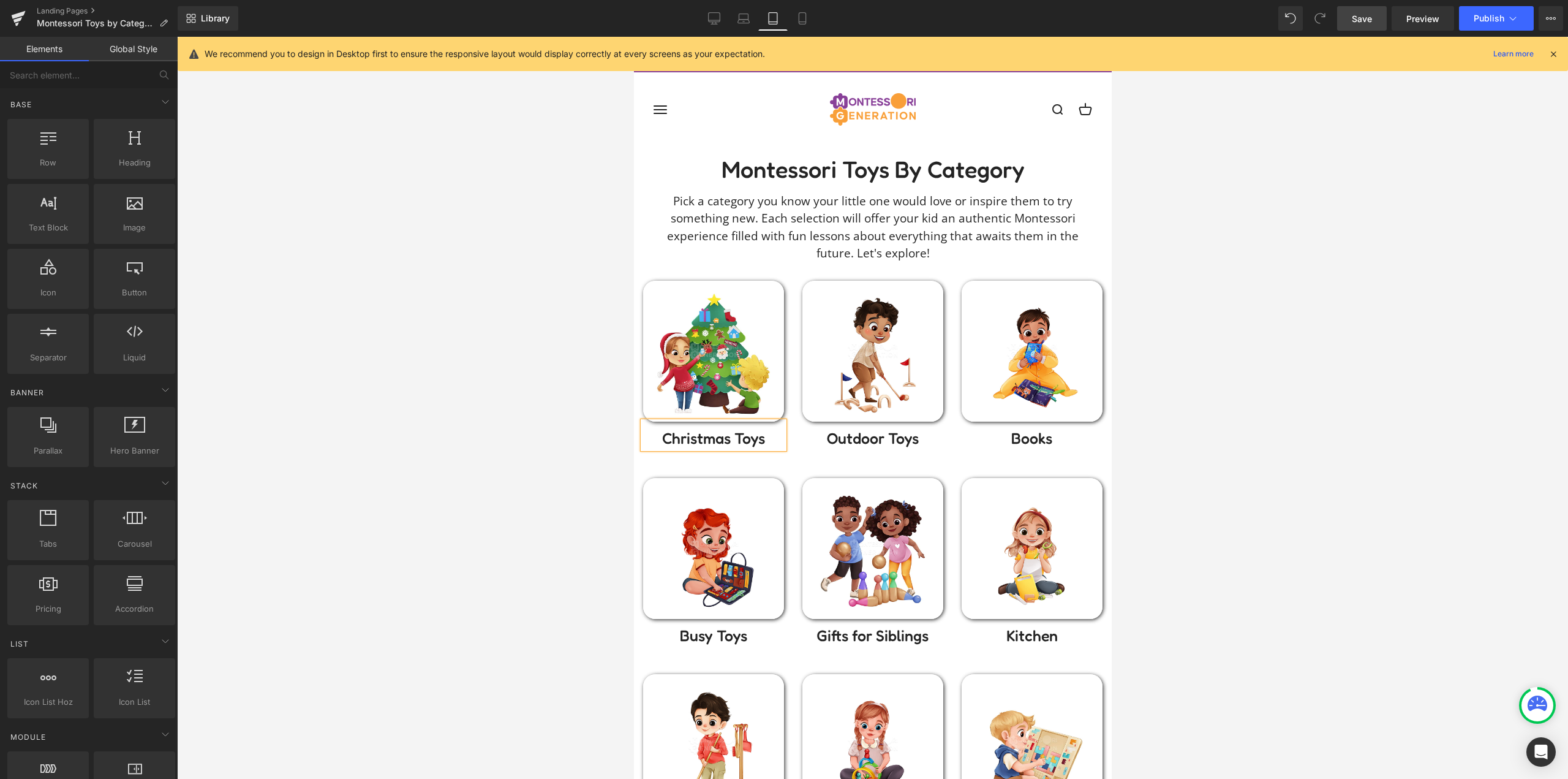
click at [493, 349] on div at bounding box center [872, 408] width 1391 height 742
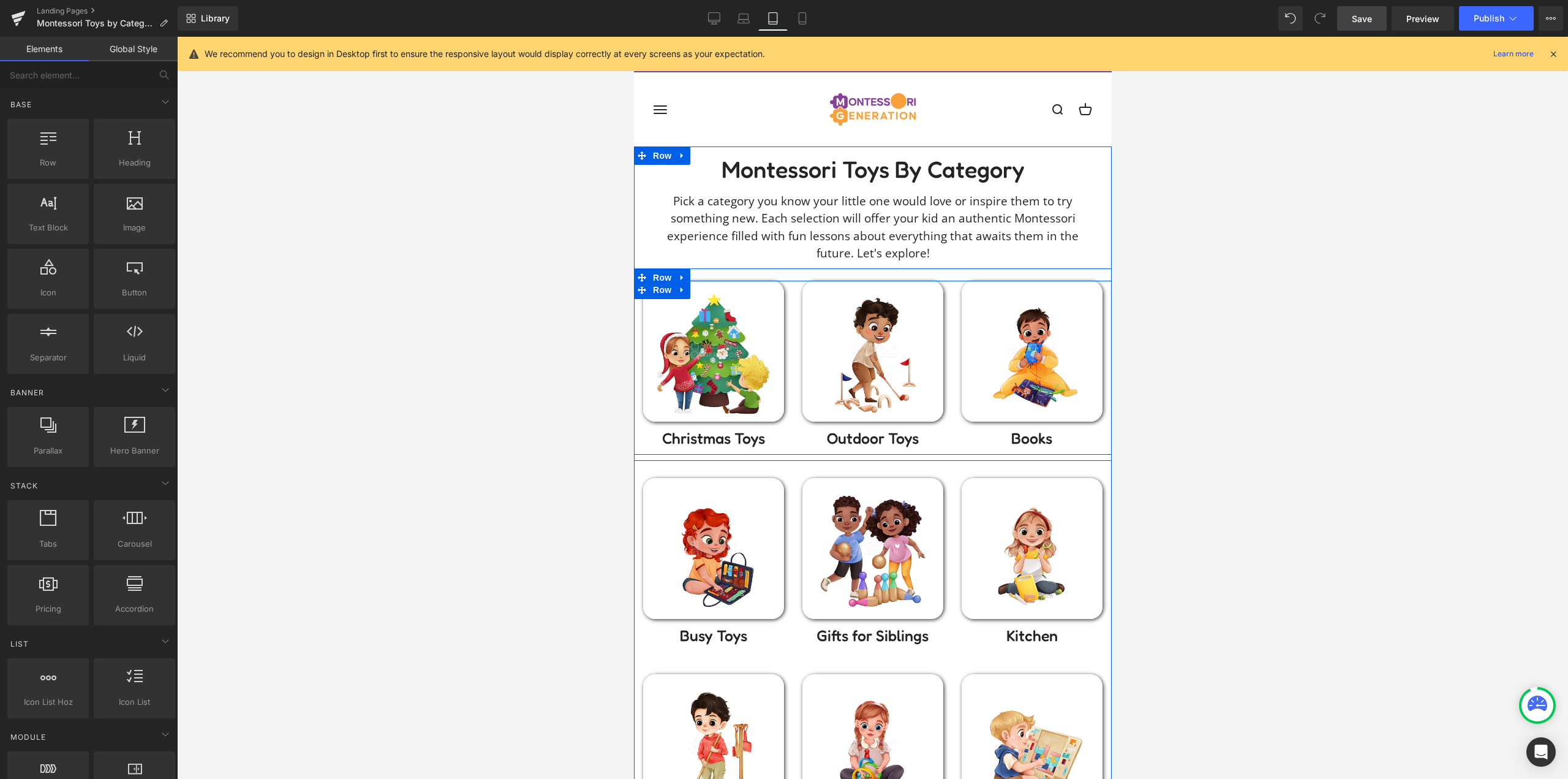
click at [786, 373] on div "Image Christmas To ys Text Block" at bounding box center [713, 365] width 159 height 168
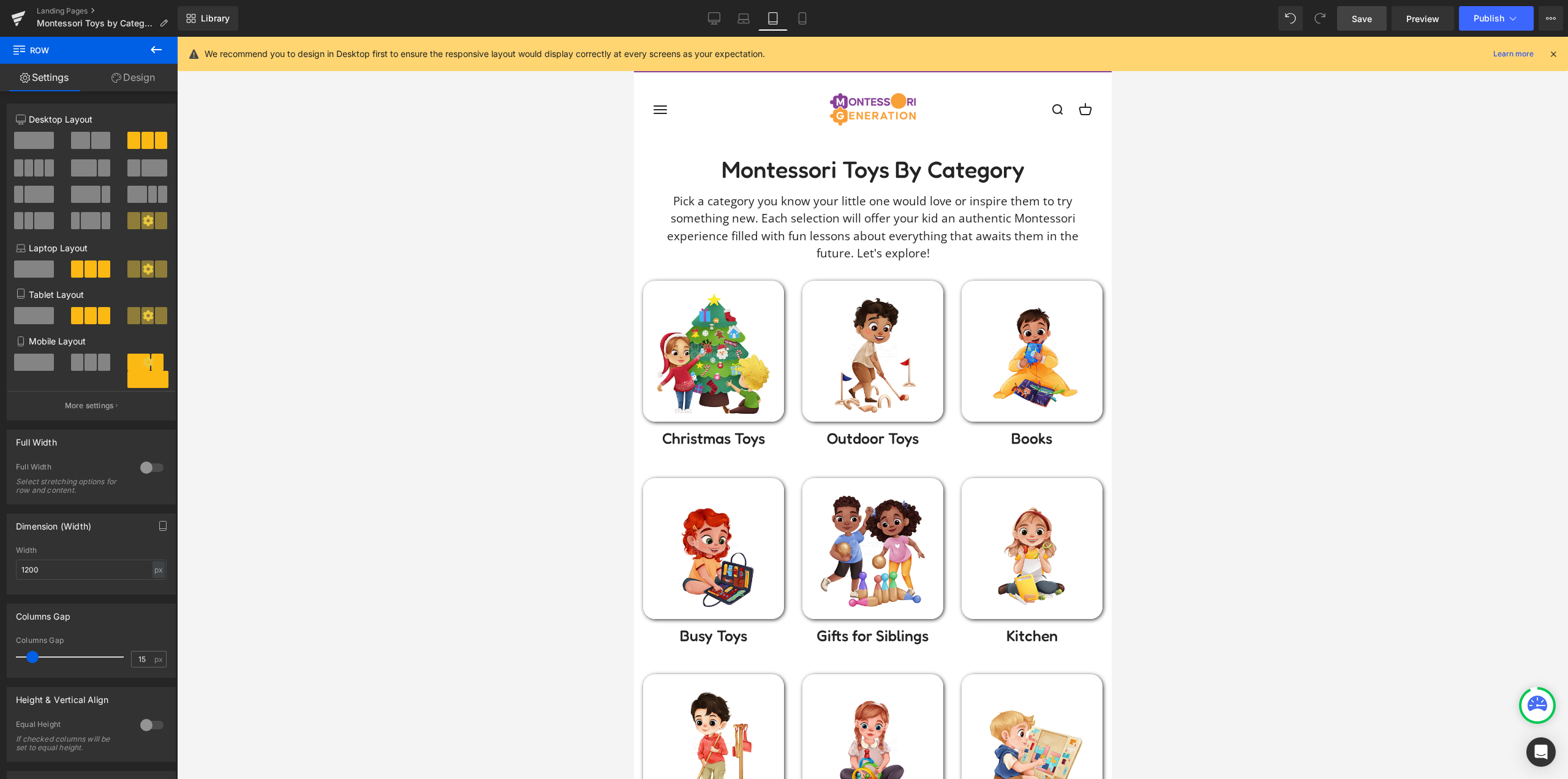
click at [1371, 17] on span "Save" at bounding box center [1362, 18] width 20 height 13
click at [803, 17] on icon at bounding box center [802, 18] width 12 height 12
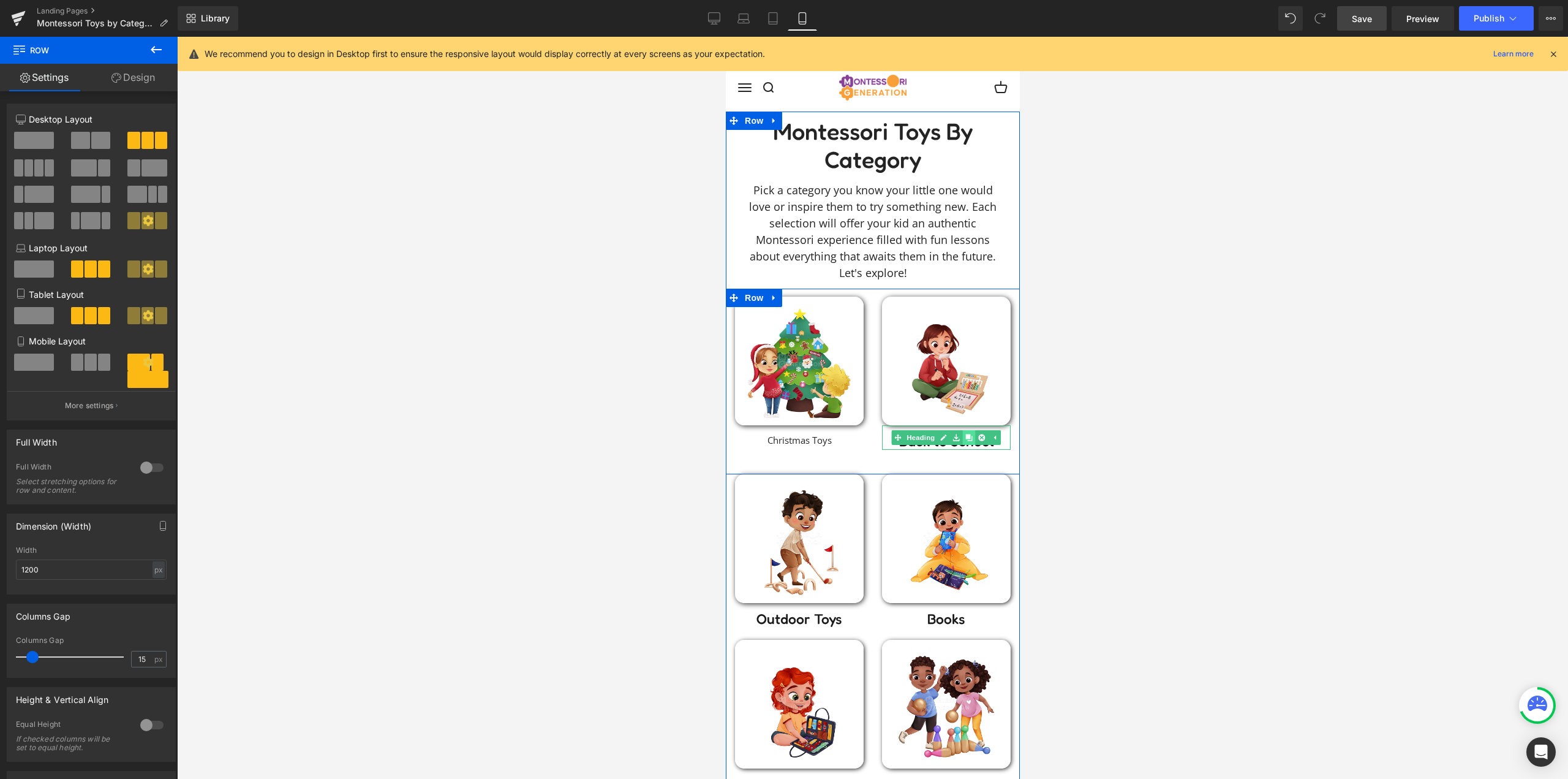
click at [965, 438] on icon at bounding box center [968, 437] width 7 height 7
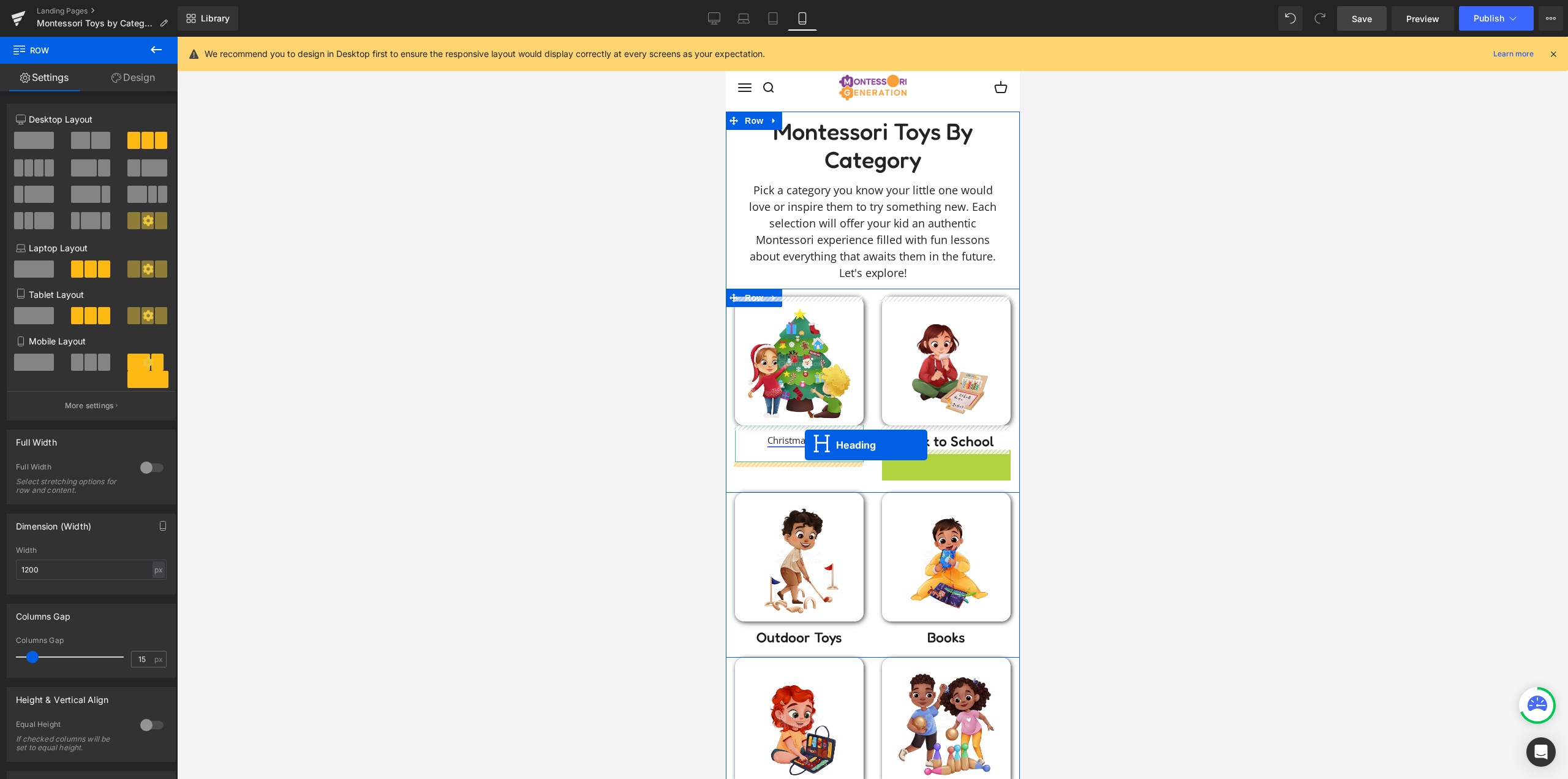
drag, startPoint x: 820, startPoint y: 459, endPoint x: 804, endPoint y: 445, distance: 21.3
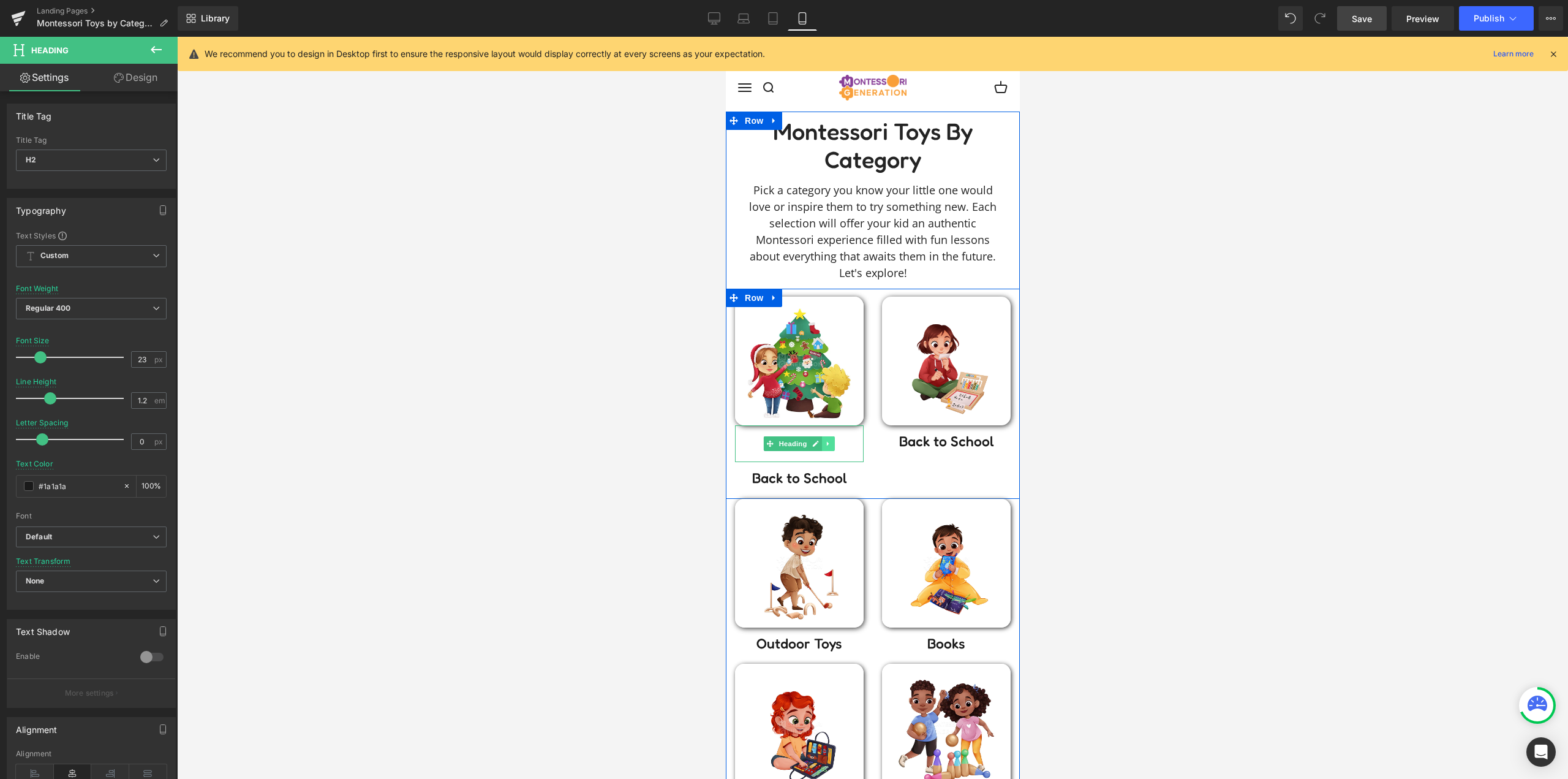
click at [826, 443] on icon at bounding box center [828, 444] width 7 height 8
click at [831, 444] on icon at bounding box center [834, 444] width 7 height 7
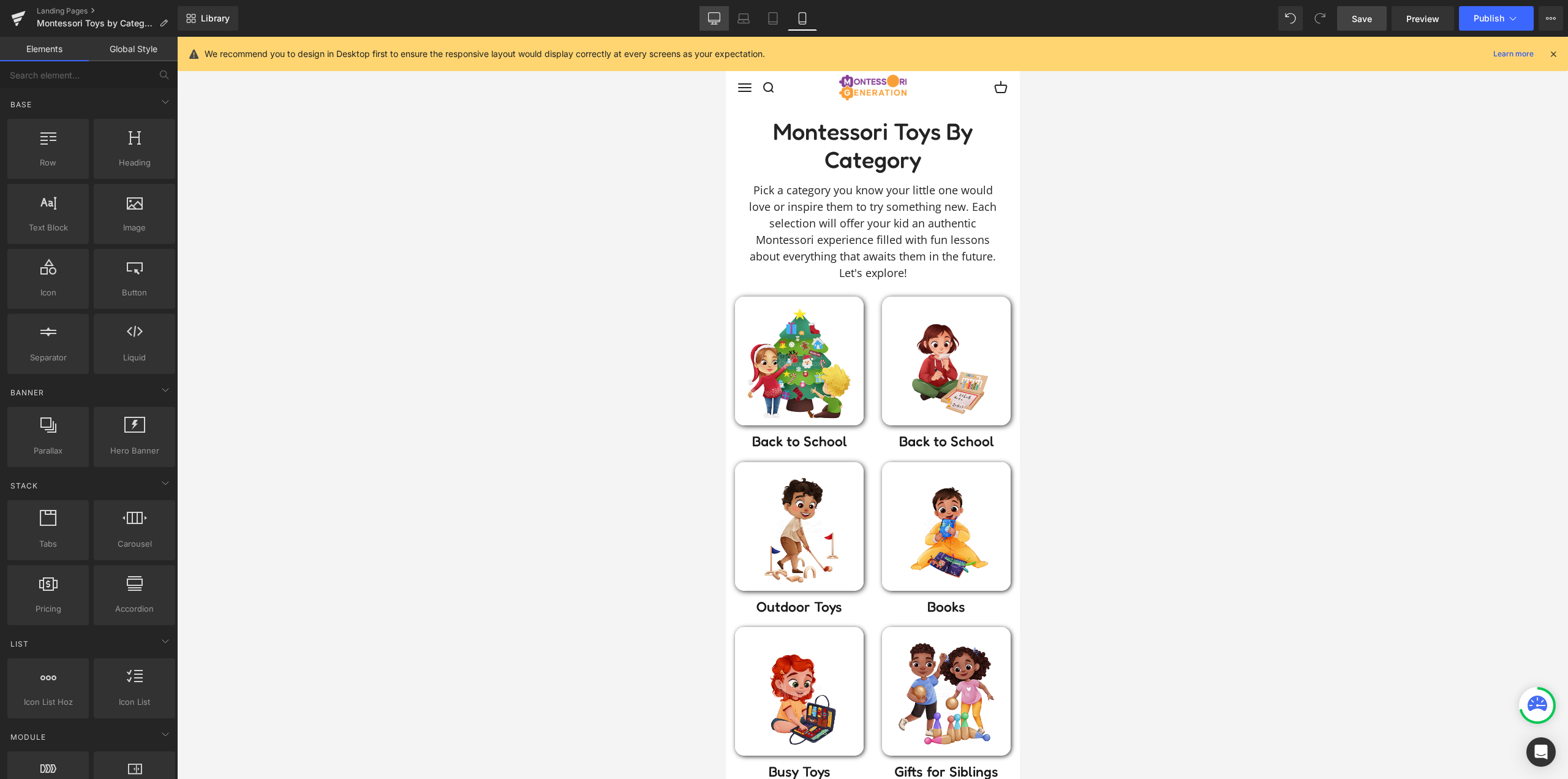
click at [716, 18] on icon at bounding box center [714, 18] width 12 height 12
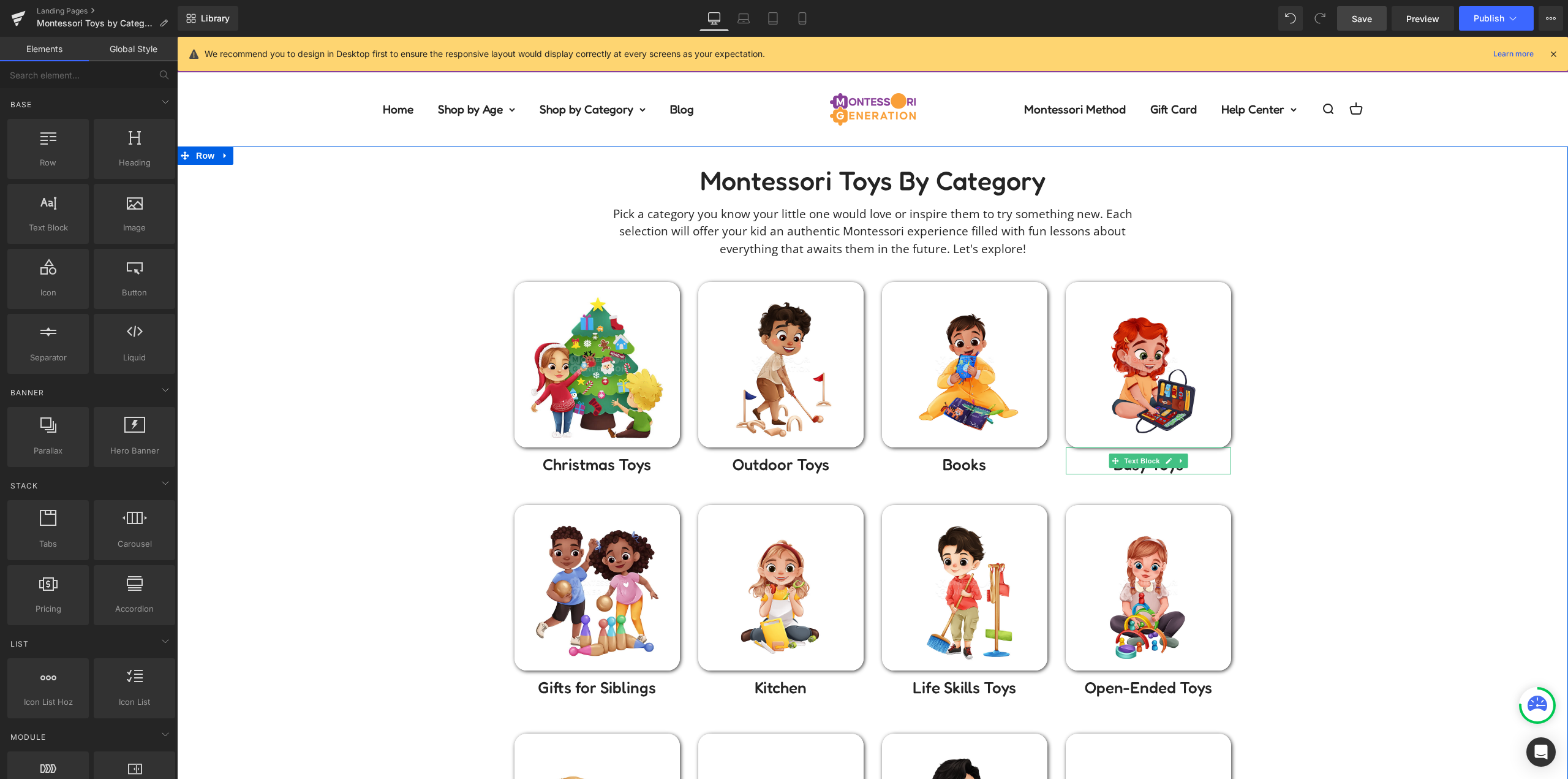
click at [1390, 373] on div "Montessori toys by Category Heading Pick a category you know your little one wo…" at bounding box center [872, 557] width 1391 height 785
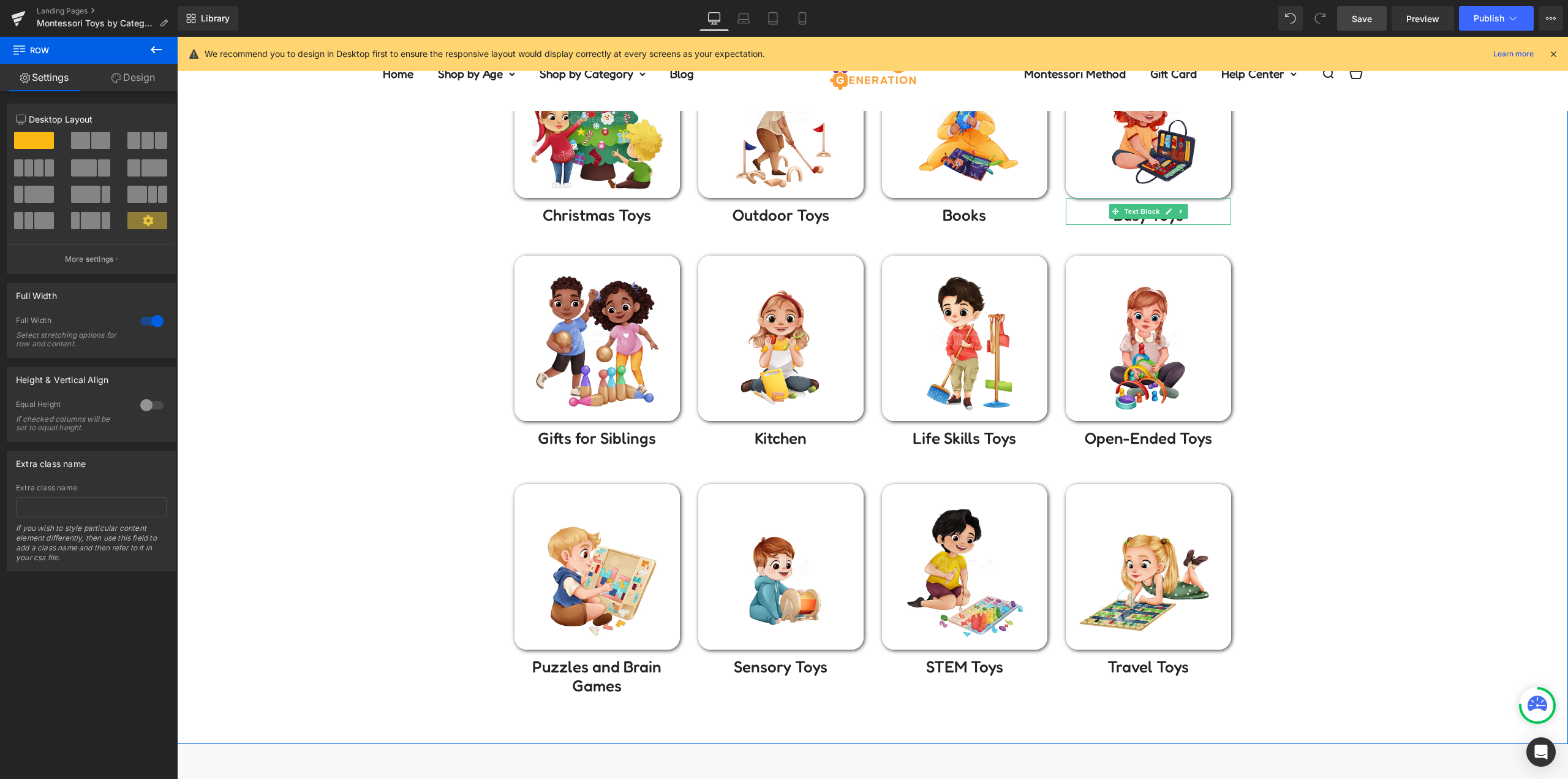
scroll to position [61, 0]
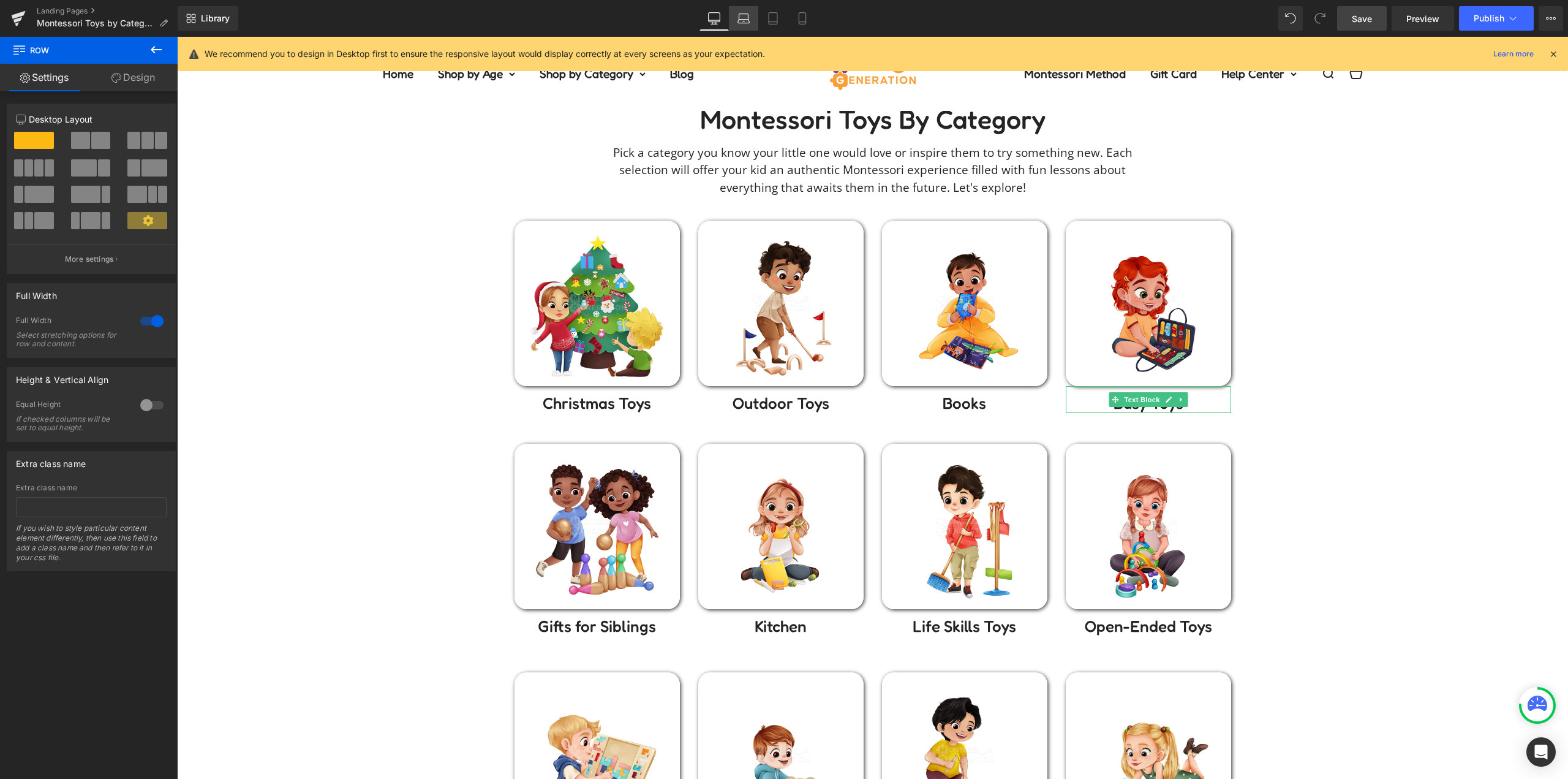
click at [741, 13] on icon at bounding box center [743, 18] width 12 height 12
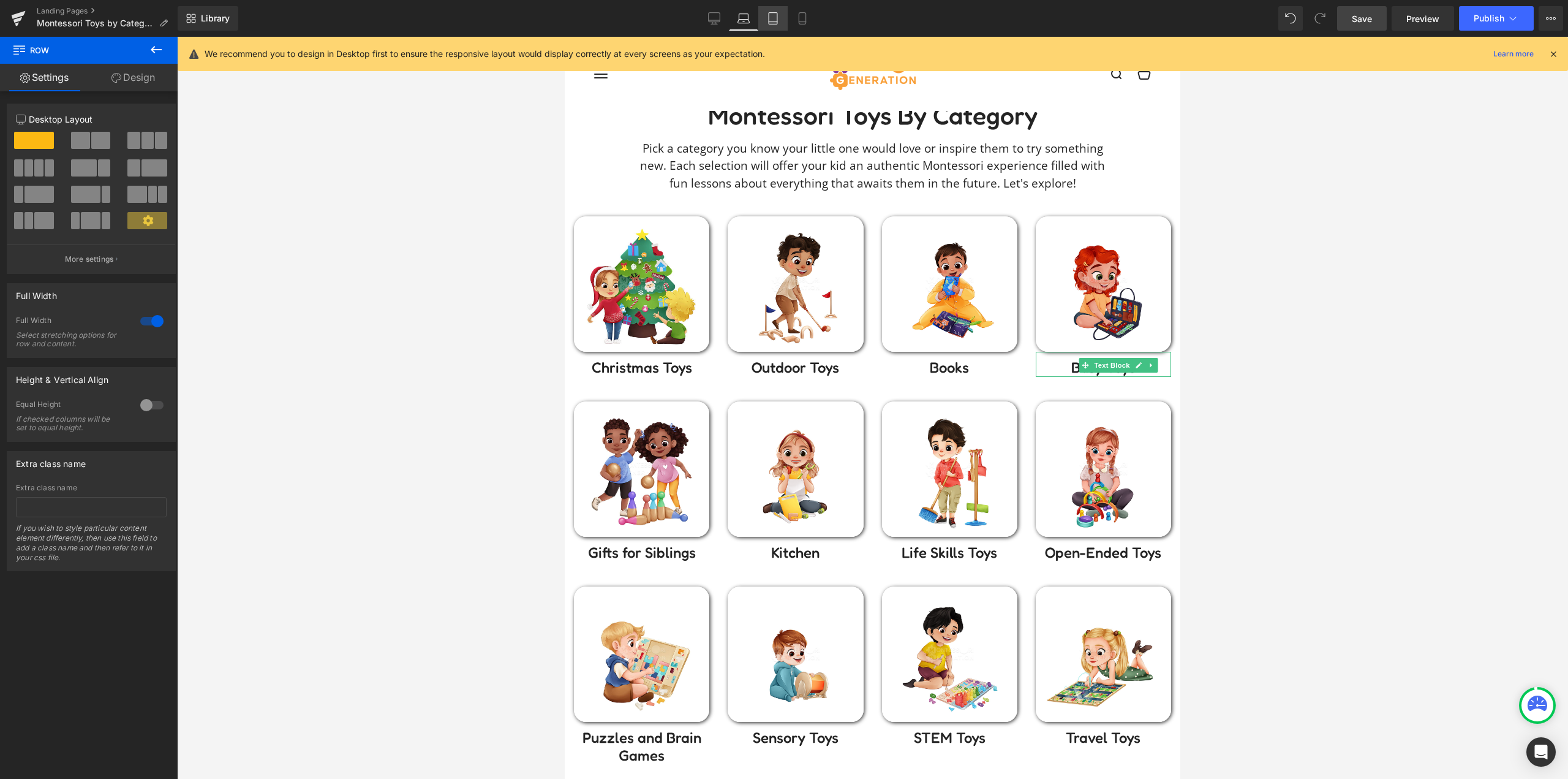
click at [776, 20] on icon at bounding box center [772, 18] width 12 height 12
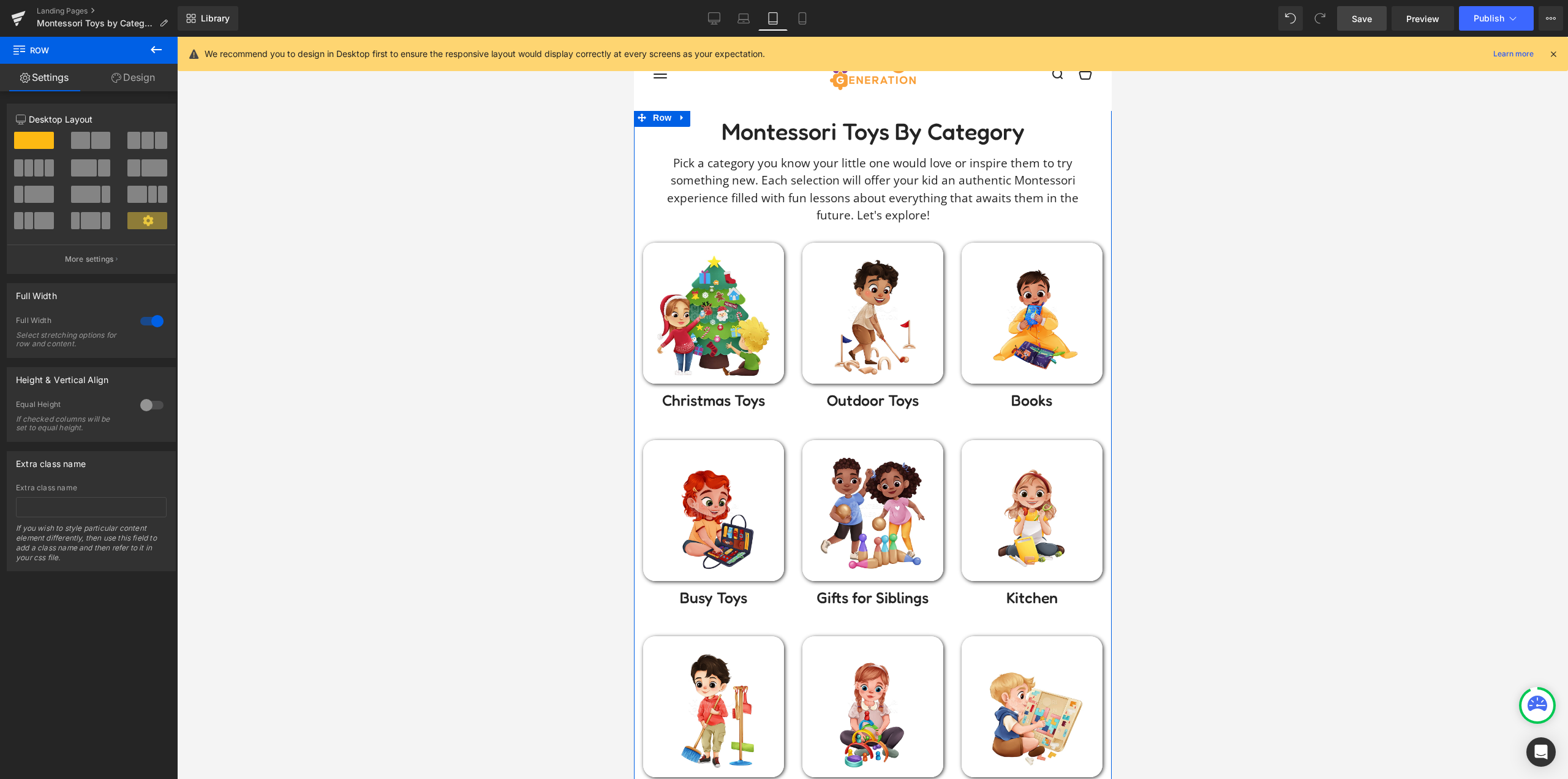
scroll to position [0, 0]
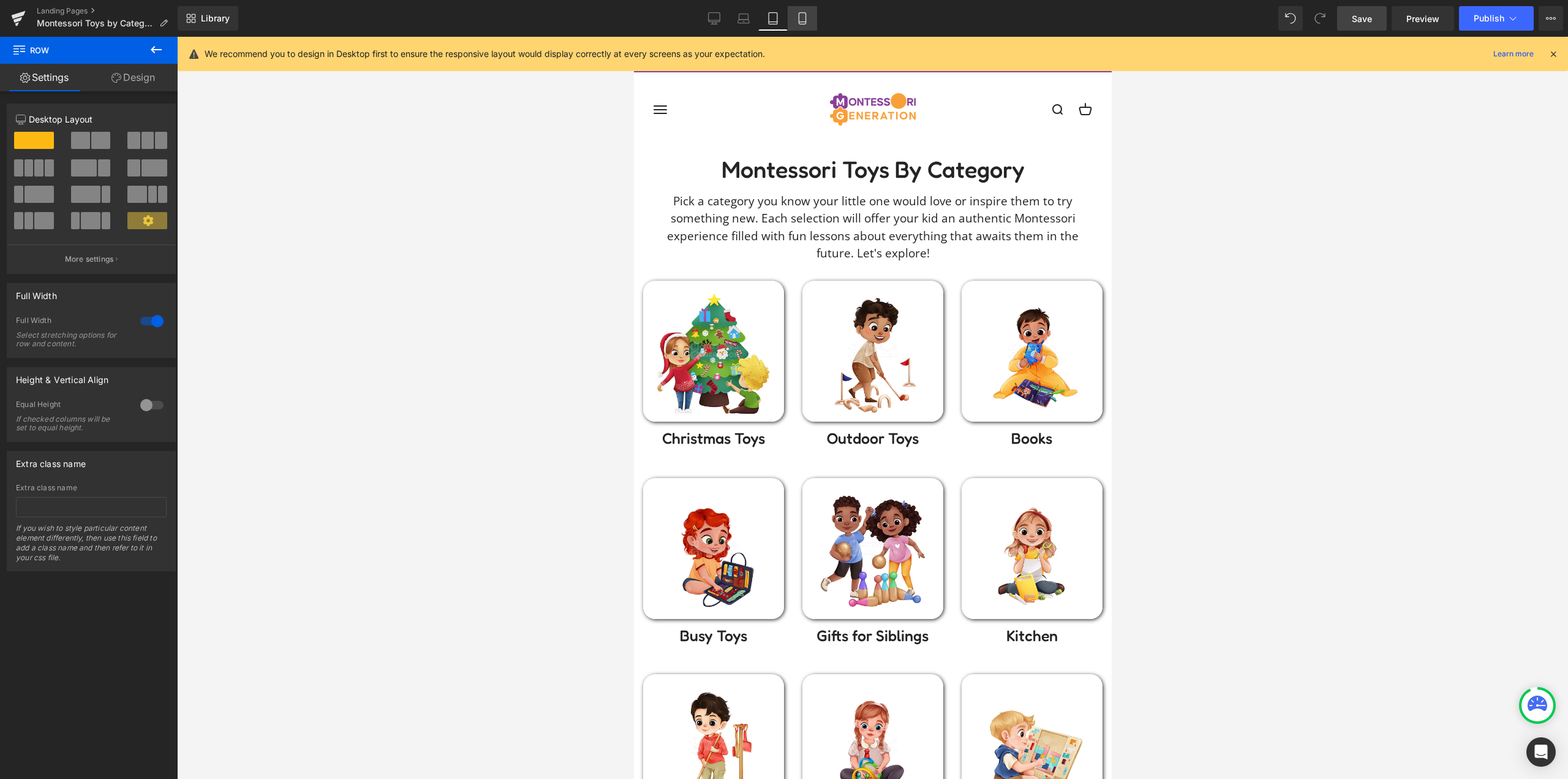
click at [798, 15] on icon at bounding box center [802, 18] width 12 height 12
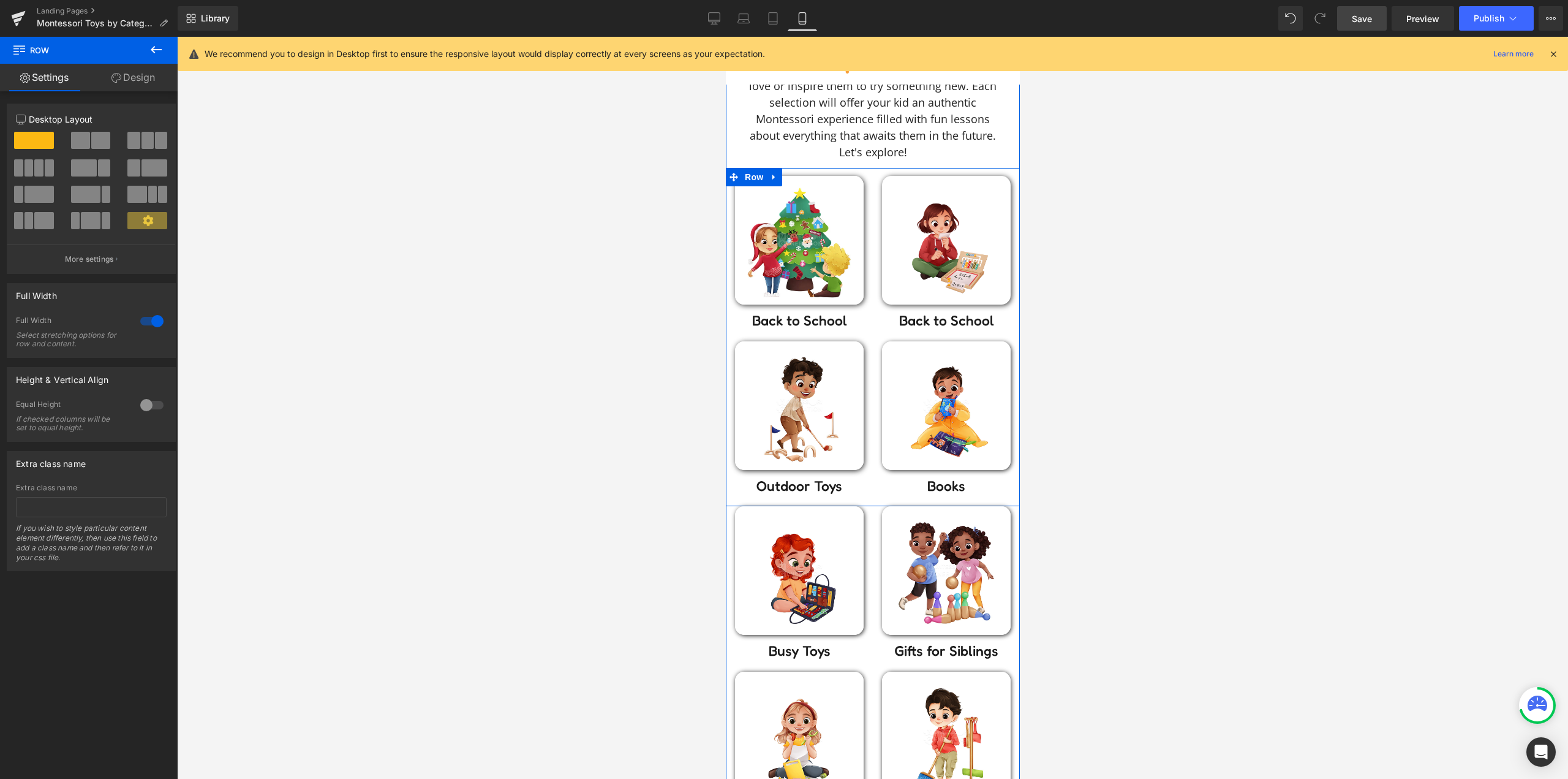
scroll to position [61, 0]
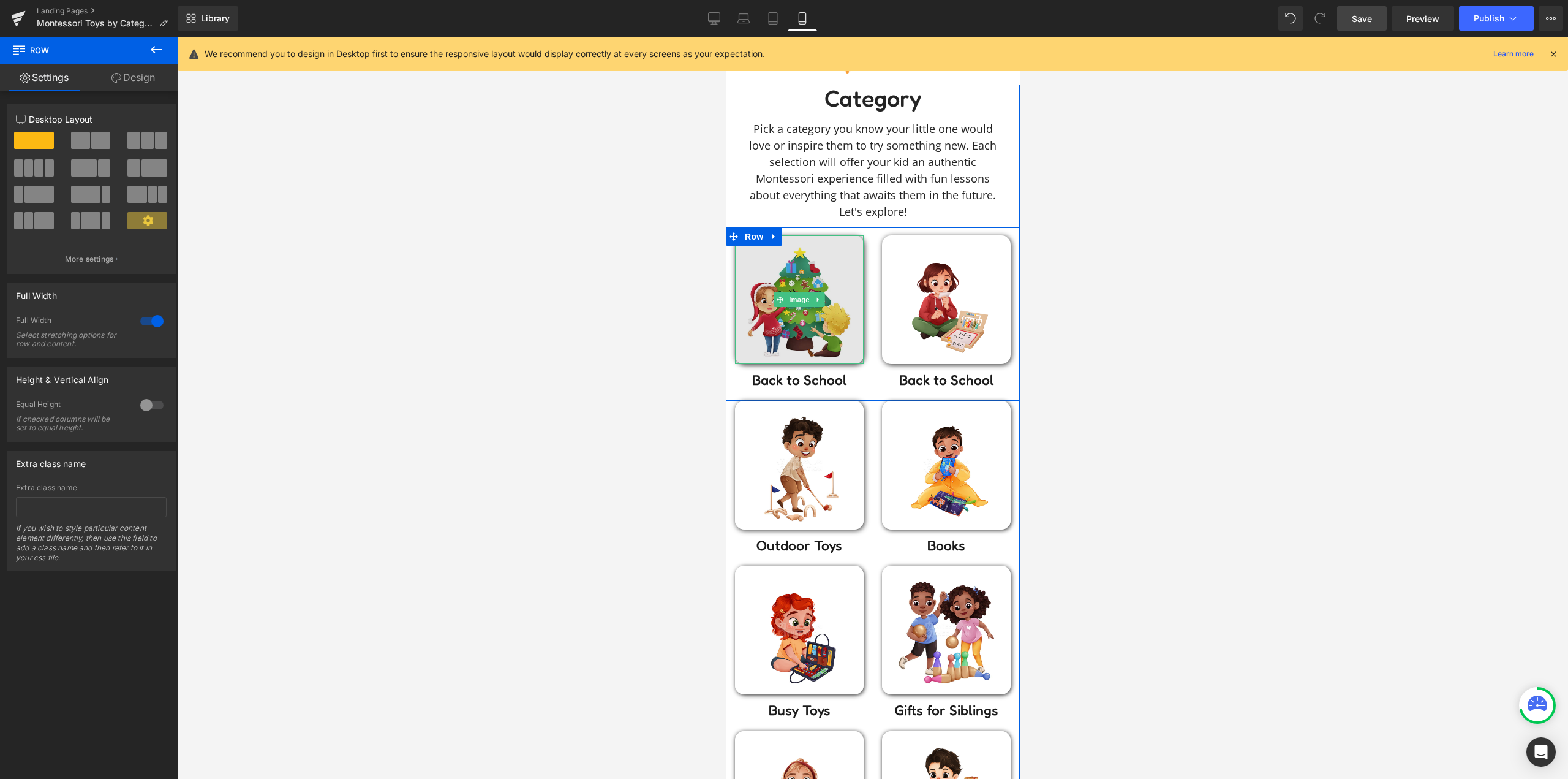
click at [814, 327] on img at bounding box center [798, 299] width 129 height 129
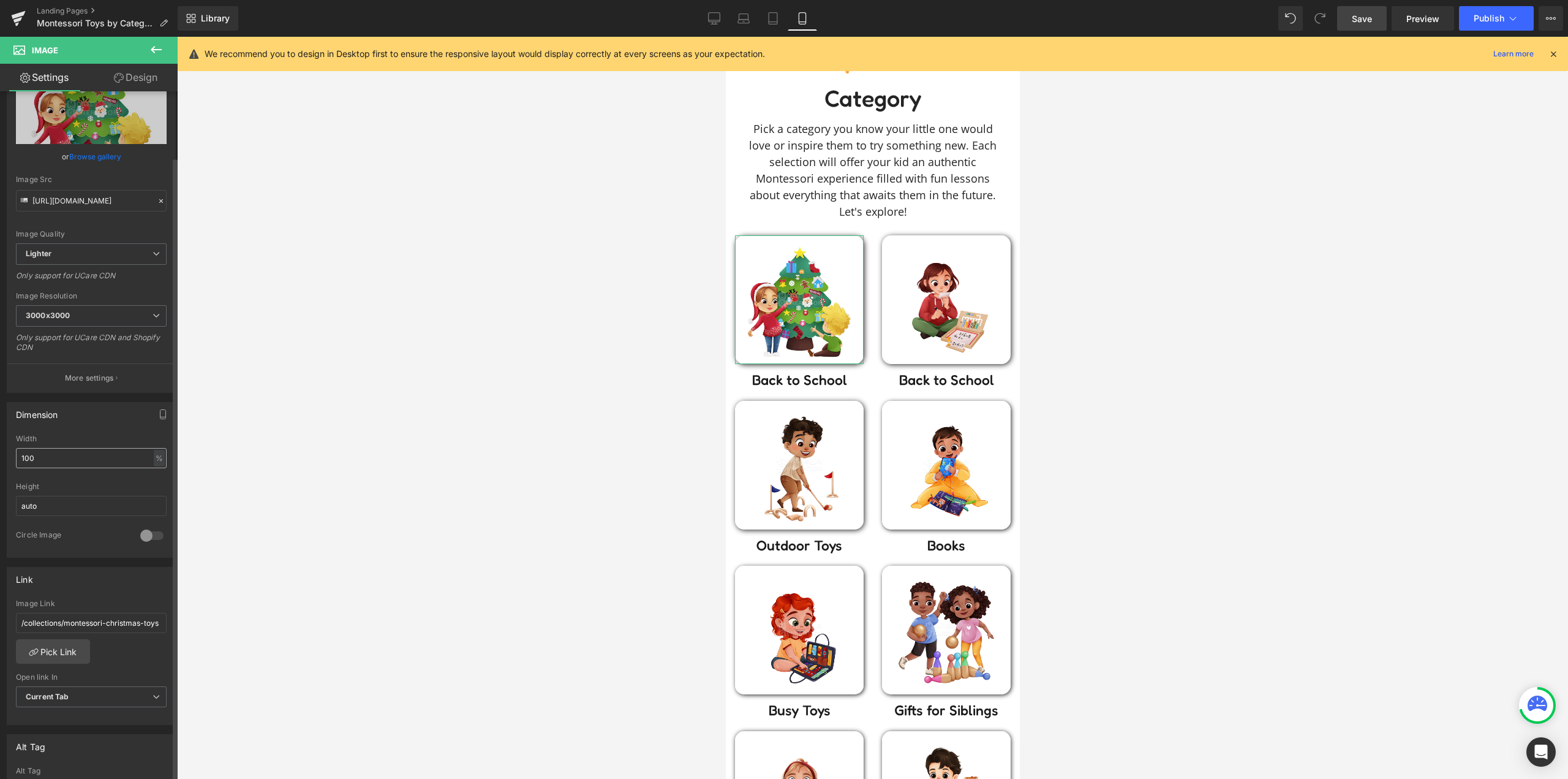
scroll to position [122, 0]
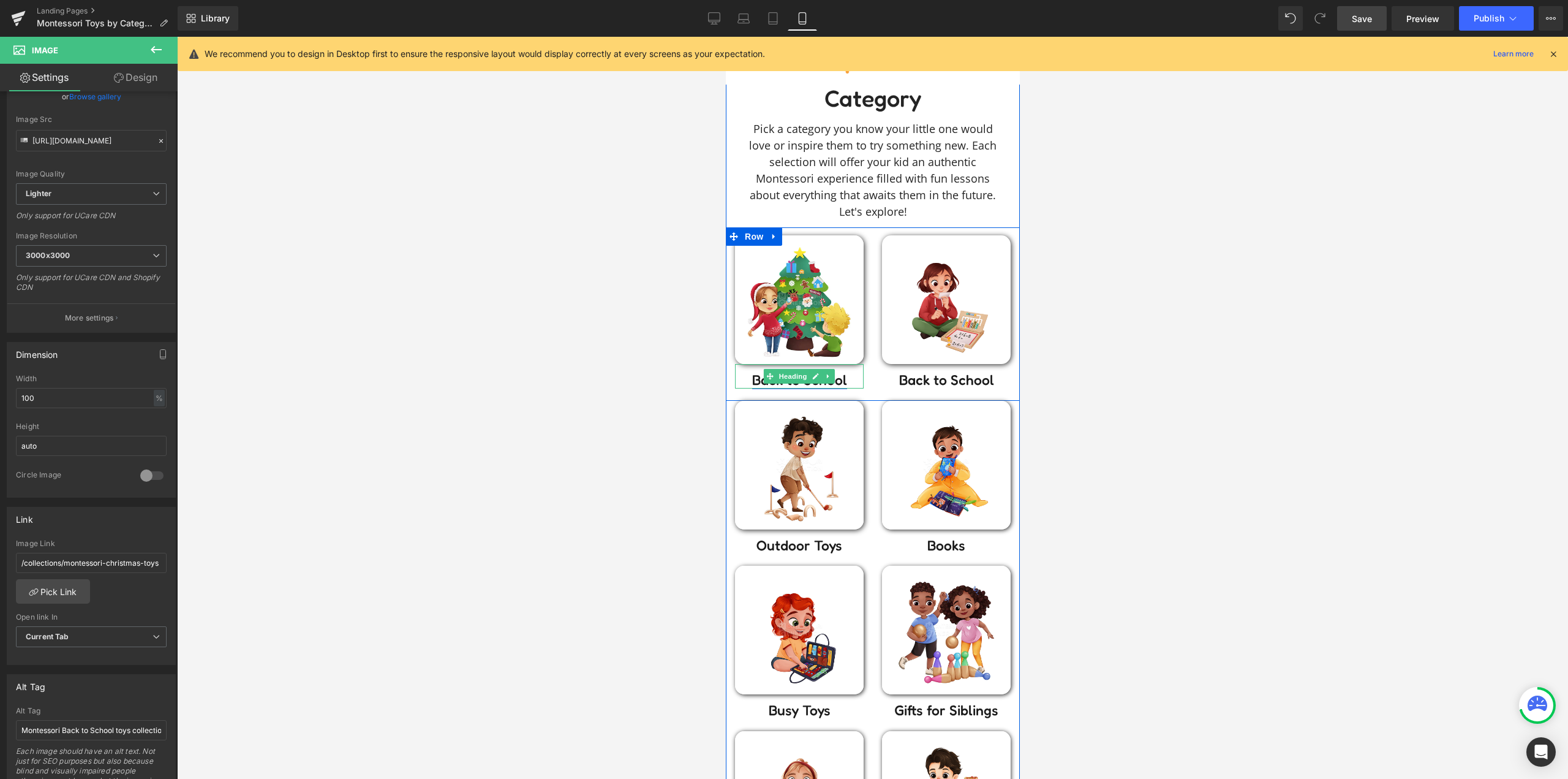
click at [837, 380] on link "Back to School" at bounding box center [798, 380] width 95 height 17
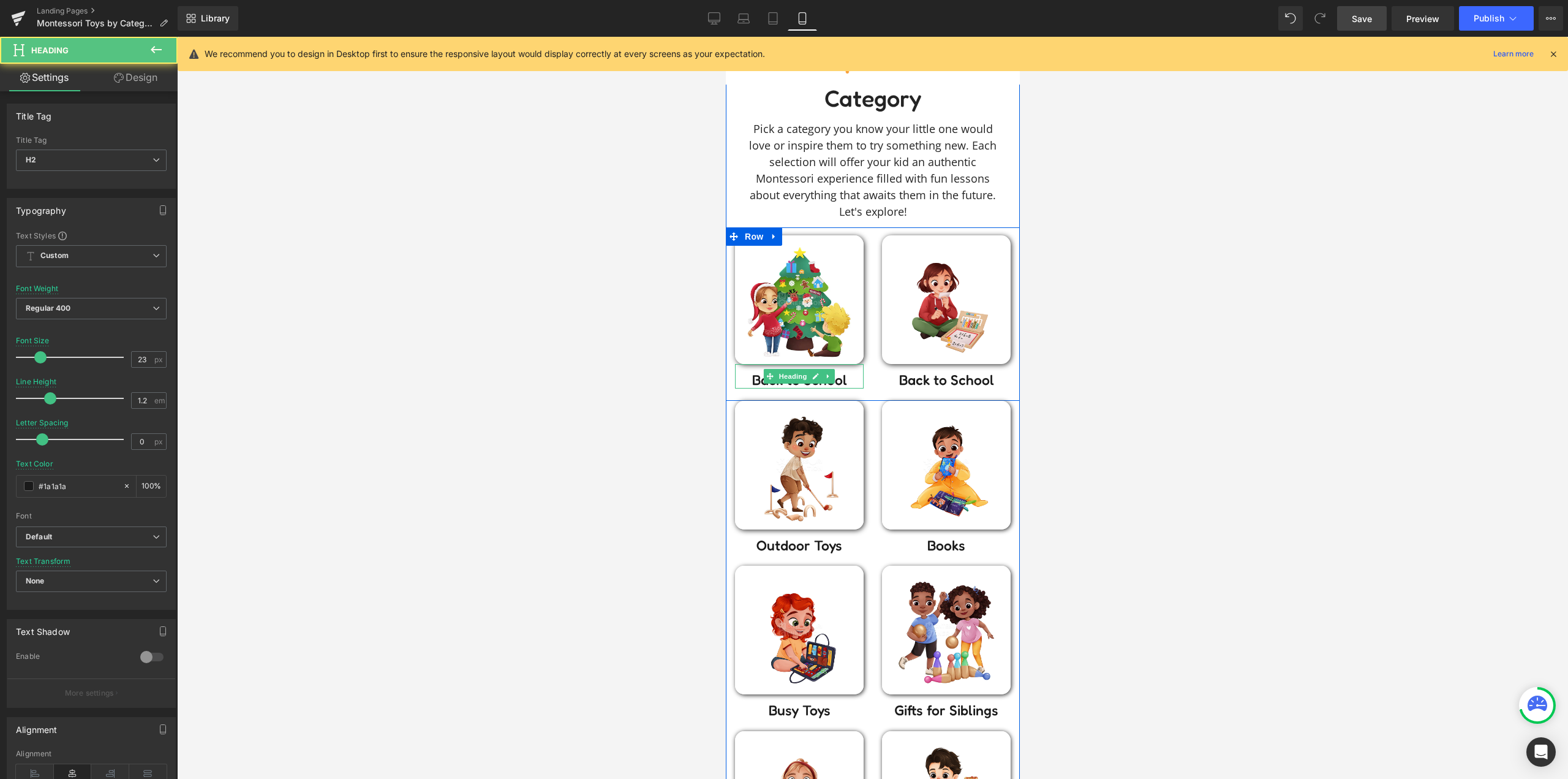
click at [843, 380] on h2 "Back to School" at bounding box center [798, 380] width 129 height 17
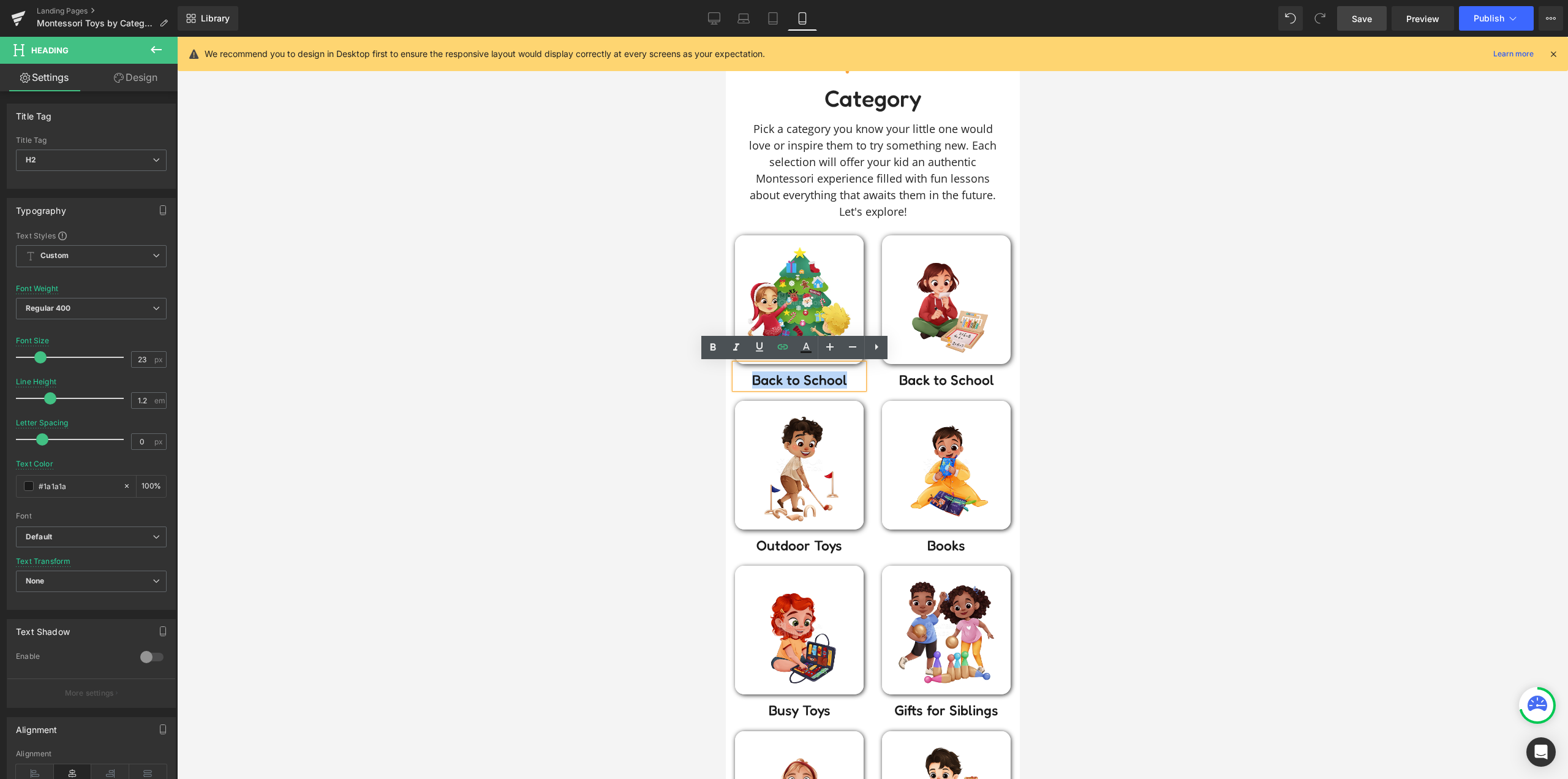
drag, startPoint x: 844, startPoint y: 380, endPoint x: 744, endPoint y: 380, distance: 100.0
click at [744, 380] on h2 "Back to School" at bounding box center [798, 380] width 129 height 17
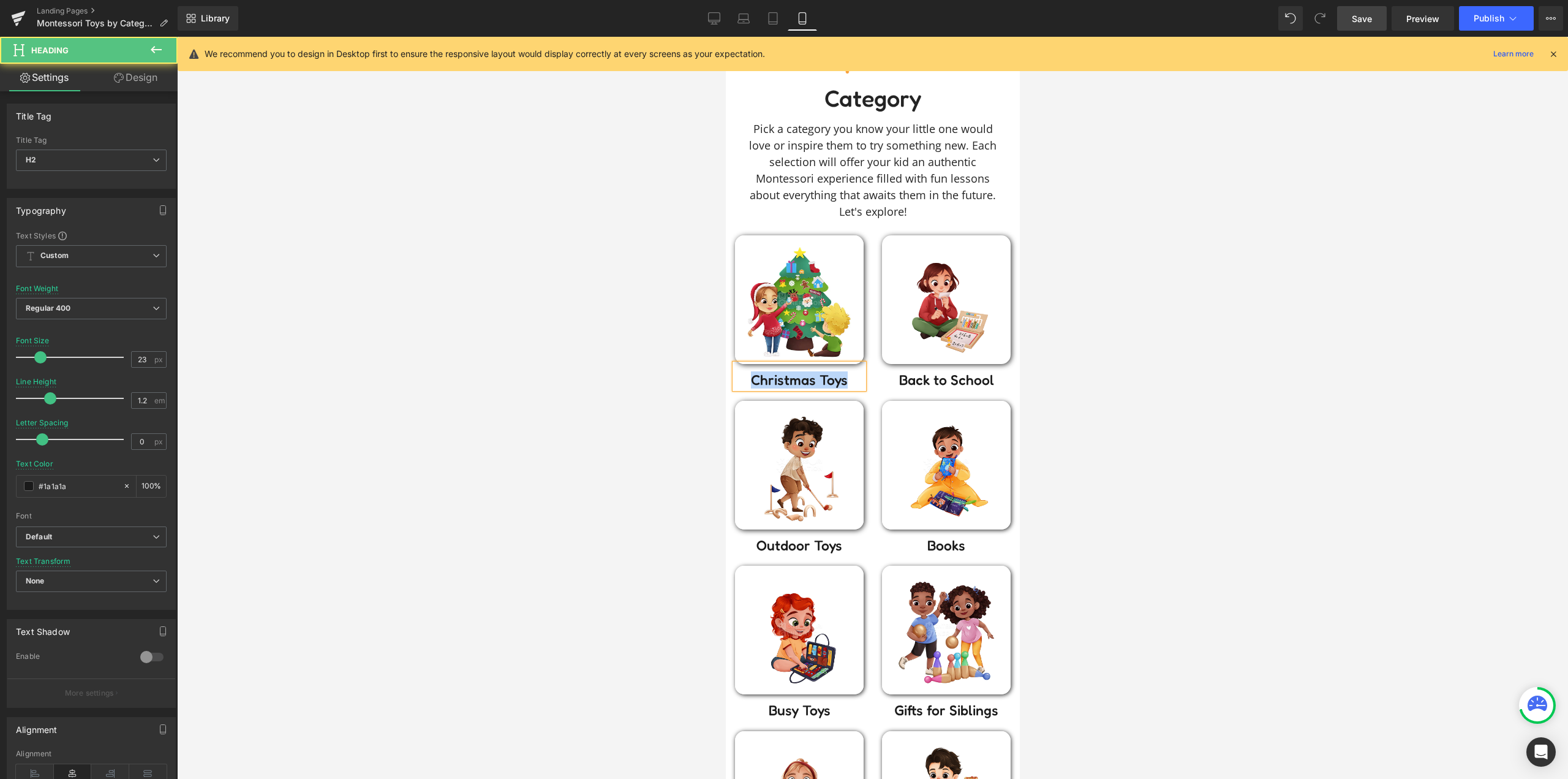
drag, startPoint x: 851, startPoint y: 380, endPoint x: 716, endPoint y: 376, distance: 135.1
click at [795, 388] on h2 "Christmas Toys" at bounding box center [798, 380] width 129 height 17
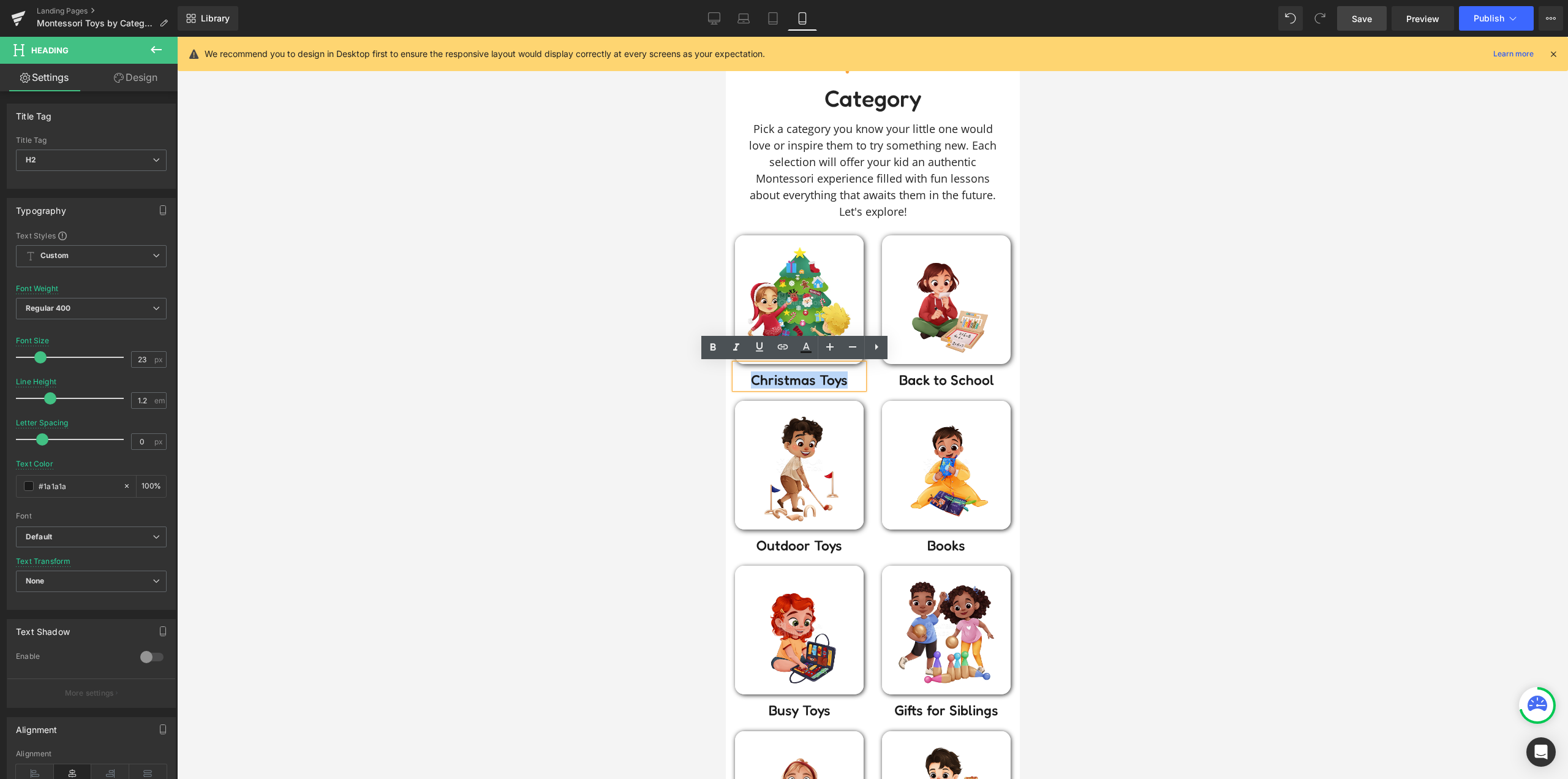
drag, startPoint x: 843, startPoint y: 382, endPoint x: 738, endPoint y: 382, distance: 105.0
click at [738, 382] on h2 "Christmas Toys" at bounding box center [798, 380] width 129 height 17
click at [782, 348] on icon at bounding box center [782, 347] width 15 height 15
click at [845, 0] on div "Text Color Highlight Color #333333 Edit or remove link: Edit - Unlink - Cancel" at bounding box center [784, 0] width 1568 height 0
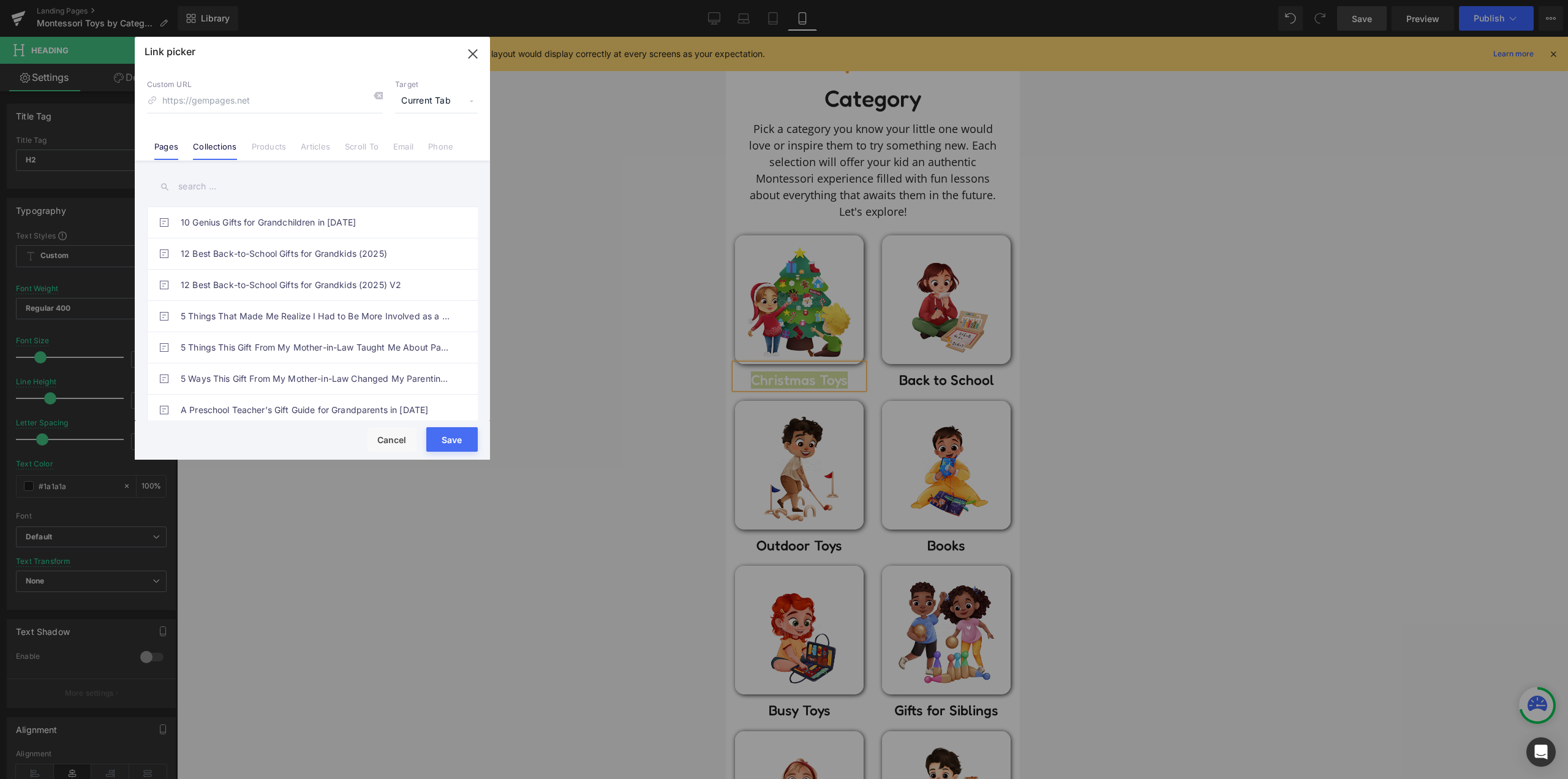
click at [216, 149] on link "Collections" at bounding box center [215, 150] width 43 height 18
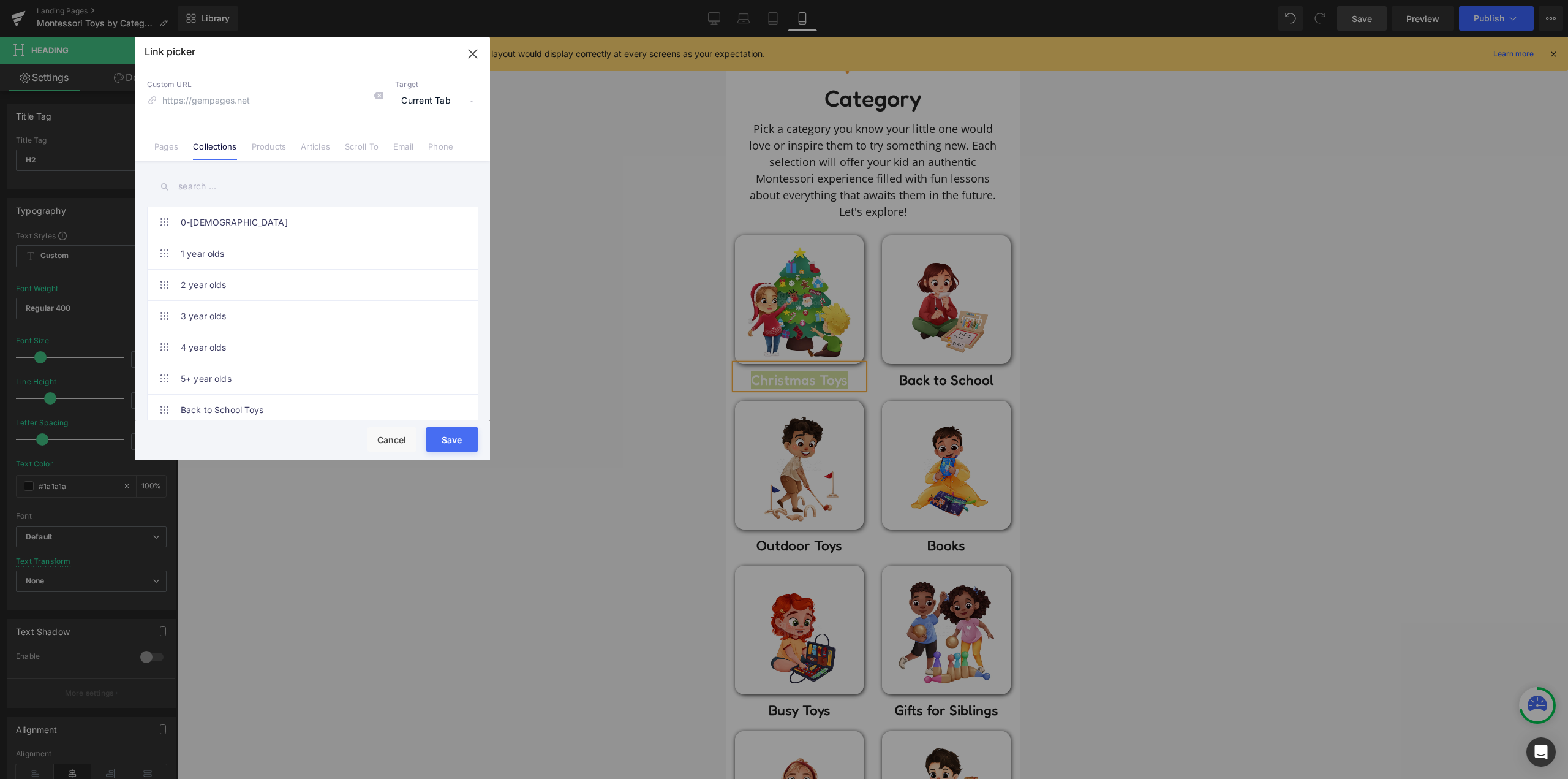
click at [214, 183] on input "text" at bounding box center [312, 186] width 330 height 27
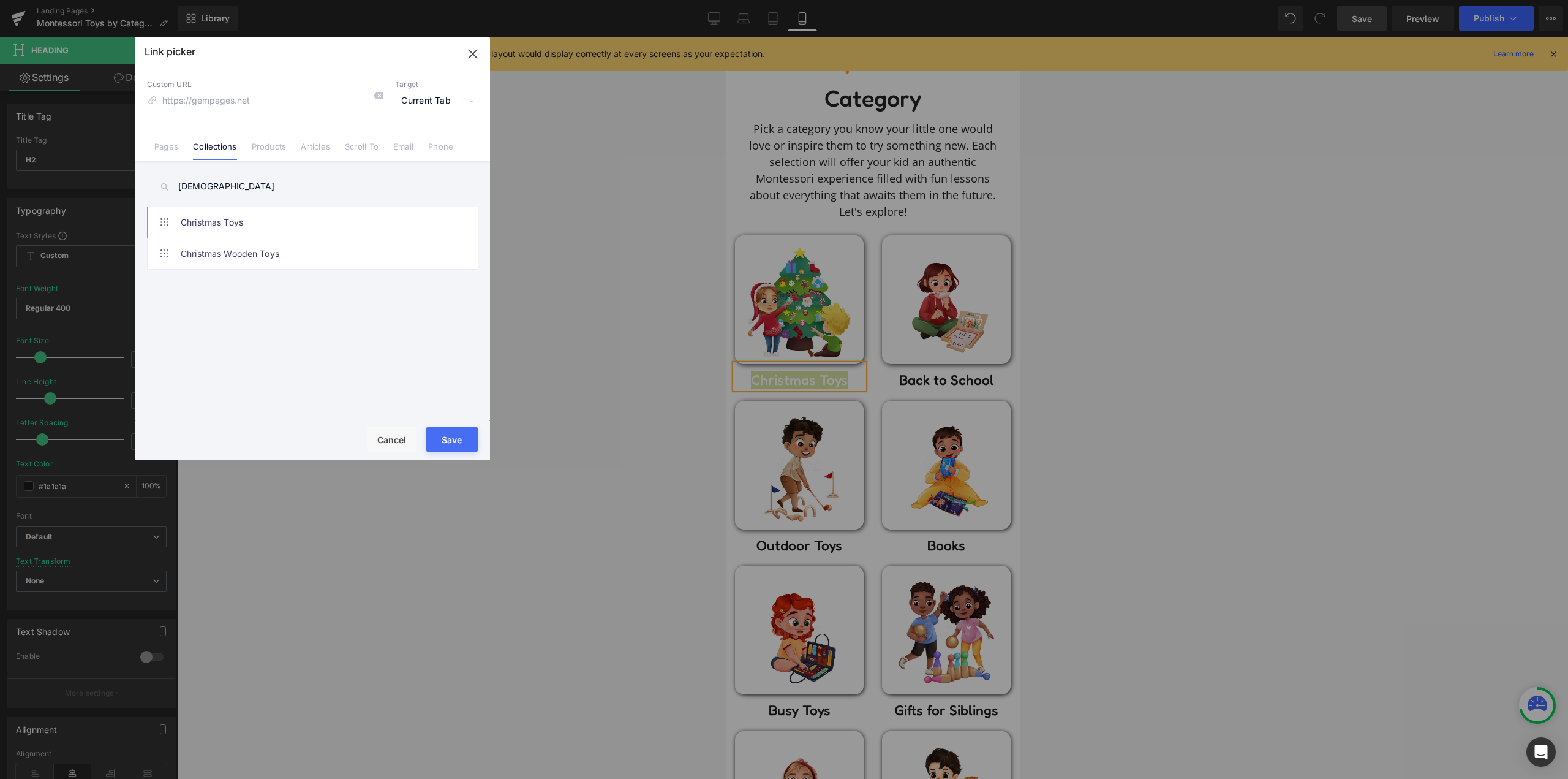
type input "[DEMOGRAPHIC_DATA]"
click at [330, 225] on link "Christmas Toys" at bounding box center [315, 222] width 269 height 31
type input "/collections/montessori-christmas-toys"
click at [447, 441] on button "Save" at bounding box center [452, 439] width 52 height 24
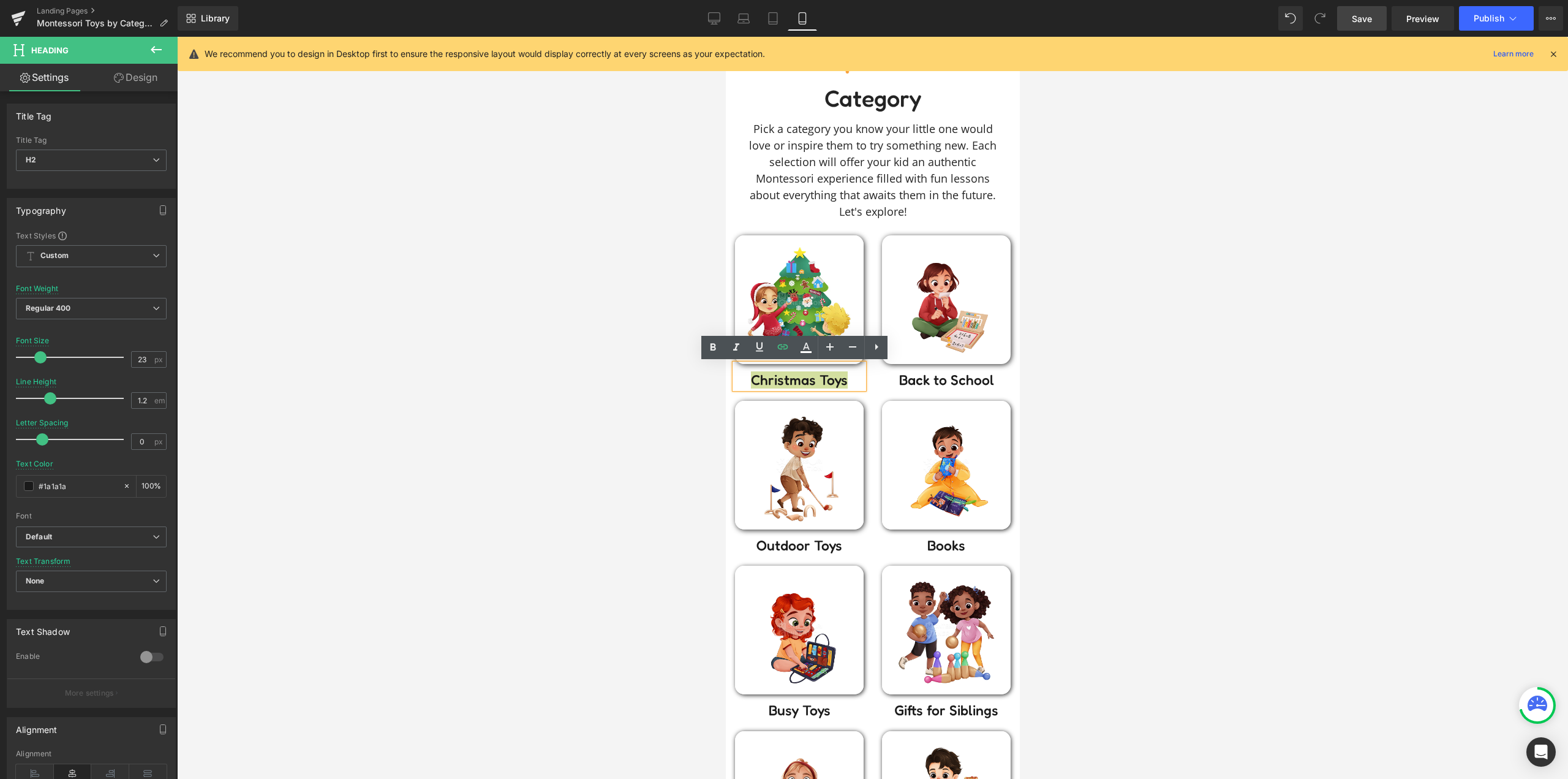
click at [546, 357] on div at bounding box center [872, 408] width 1391 height 742
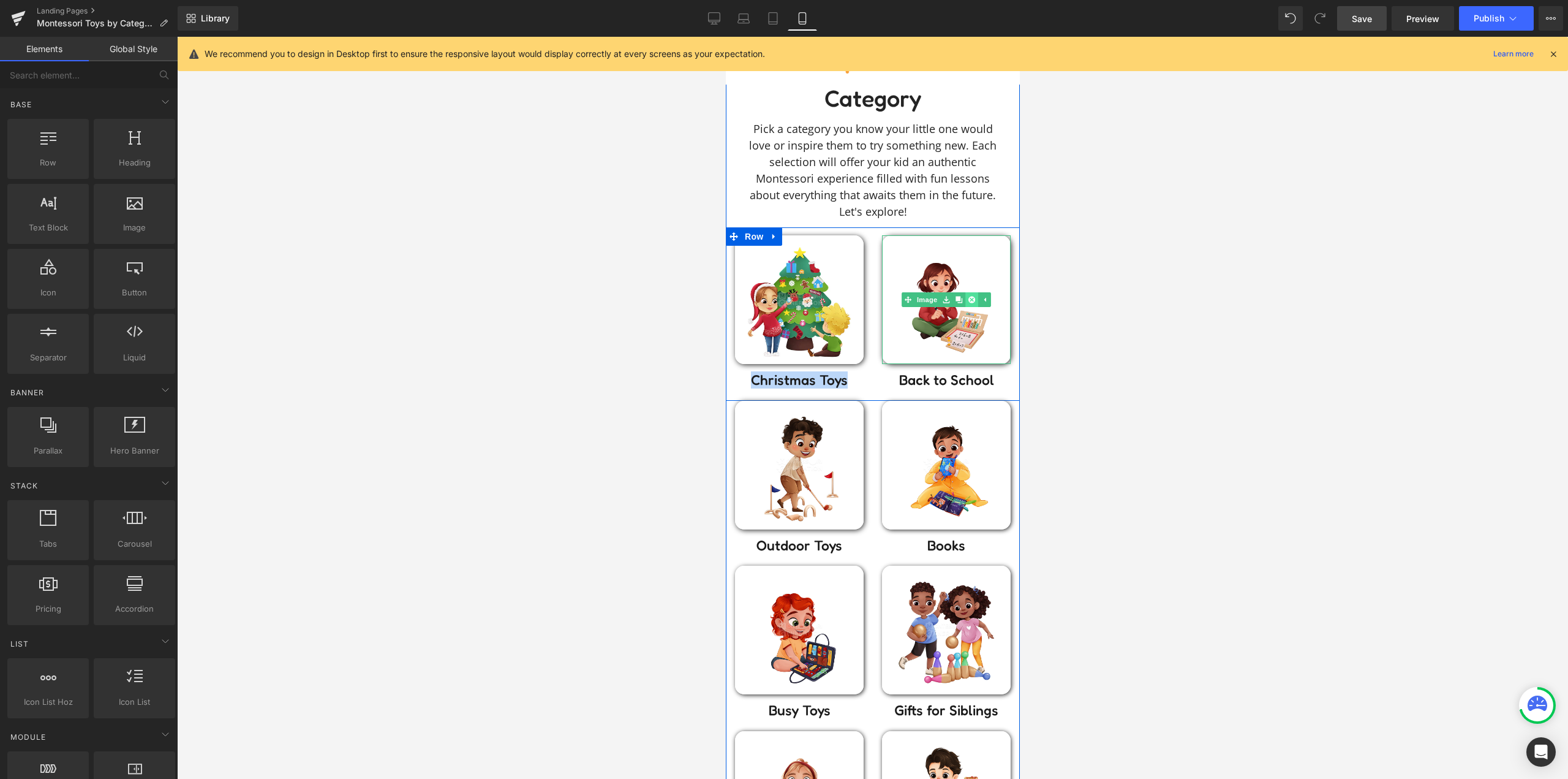
click at [968, 301] on icon at bounding box center [971, 300] width 7 height 7
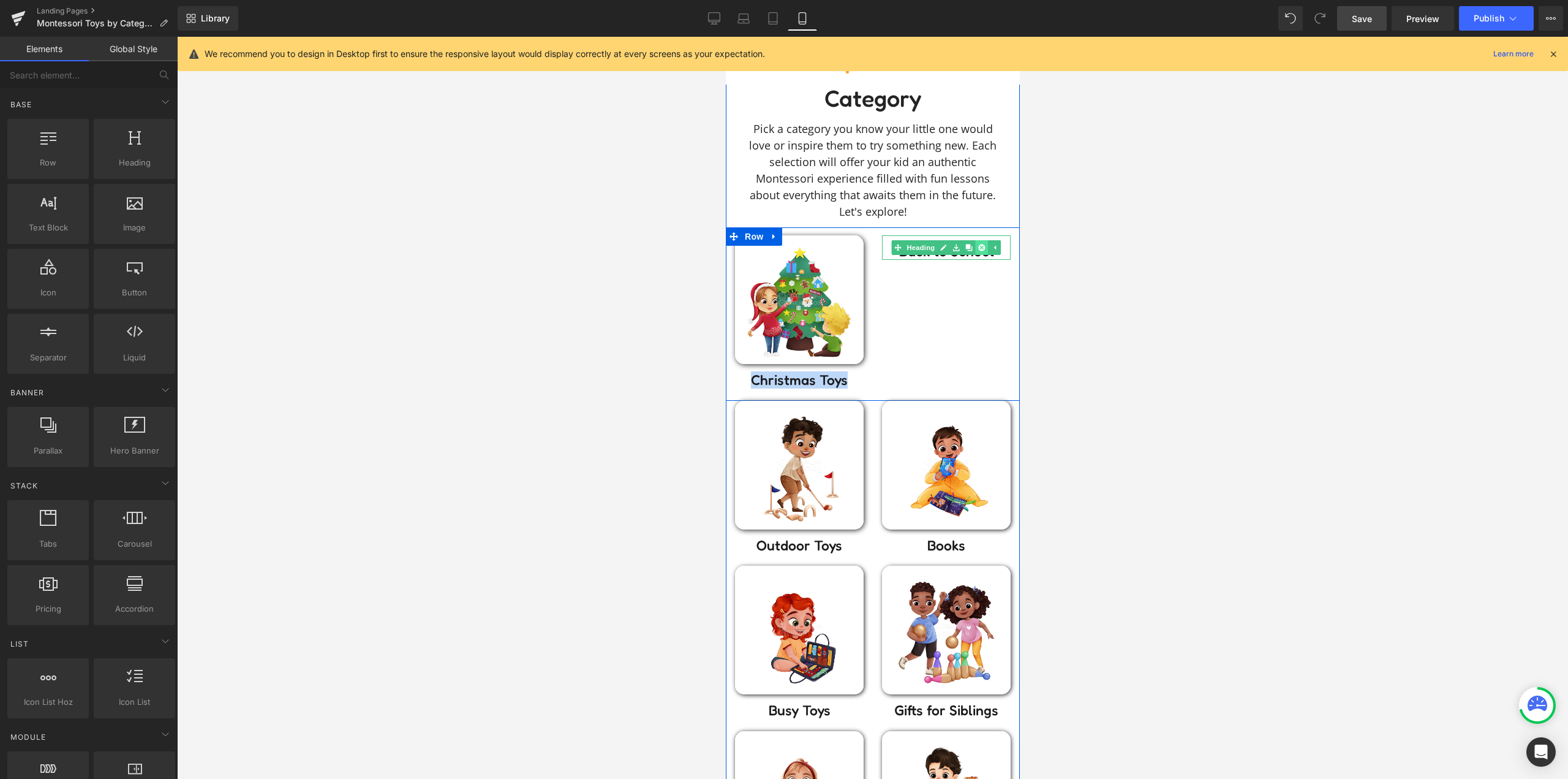
click at [978, 247] on icon at bounding box center [981, 247] width 7 height 7
click at [875, 347] on div "Image Christmas Toys Heading Row" at bounding box center [872, 314] width 294 height 173
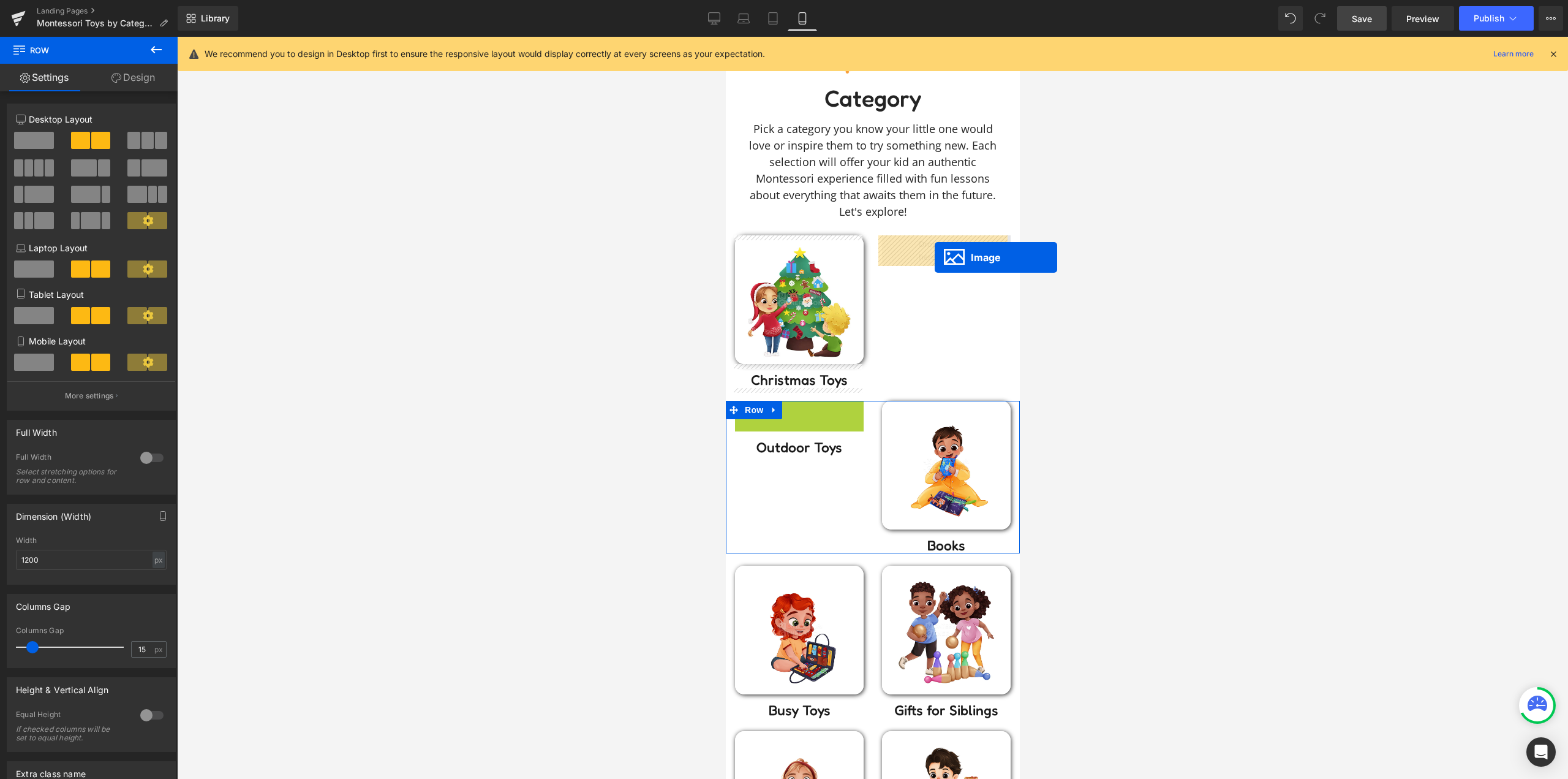
drag, startPoint x: 797, startPoint y: 466, endPoint x: 934, endPoint y: 257, distance: 249.9
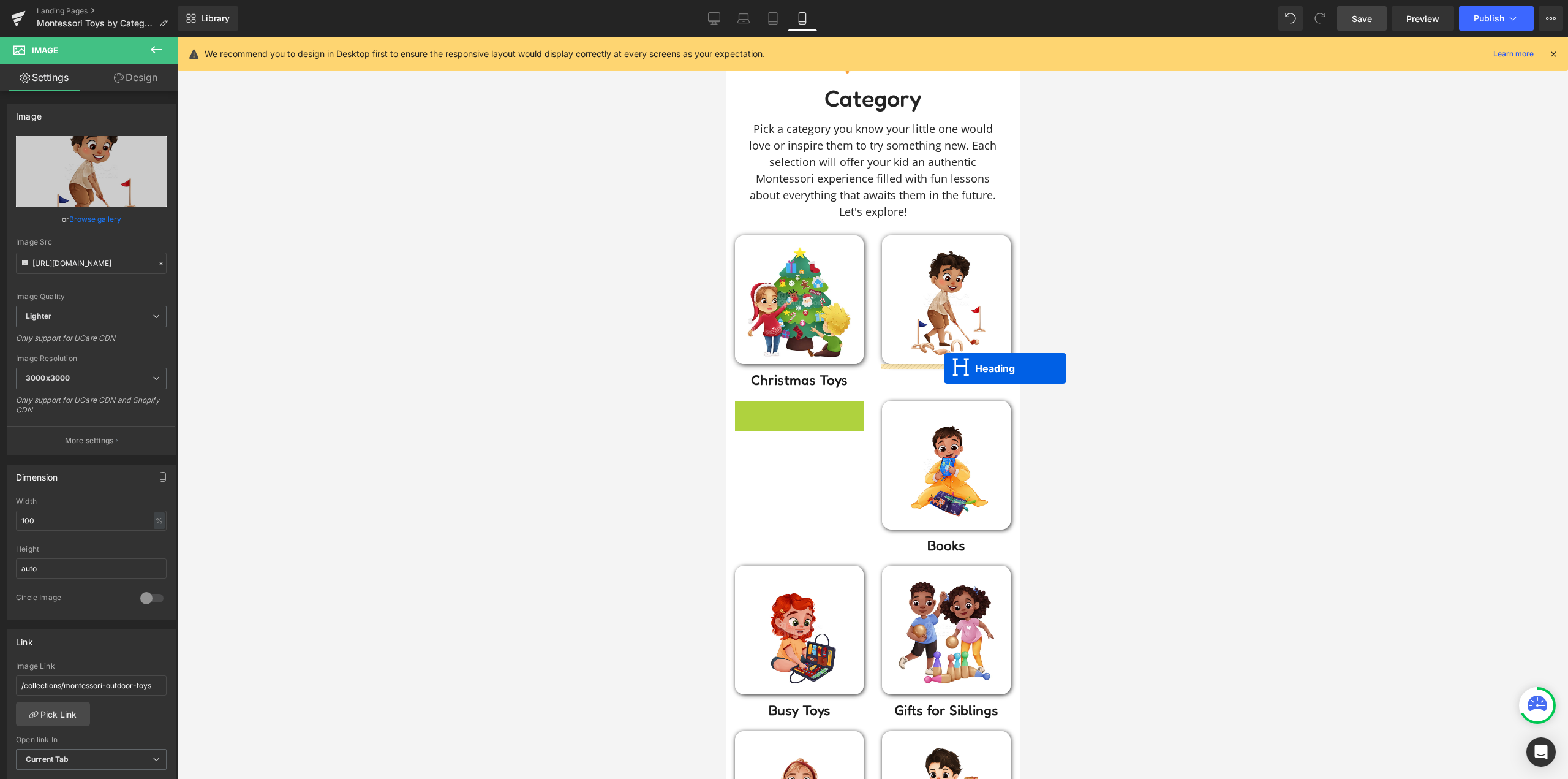
drag, startPoint x: 863, startPoint y: 390, endPoint x: 943, endPoint y: 368, distance: 83.0
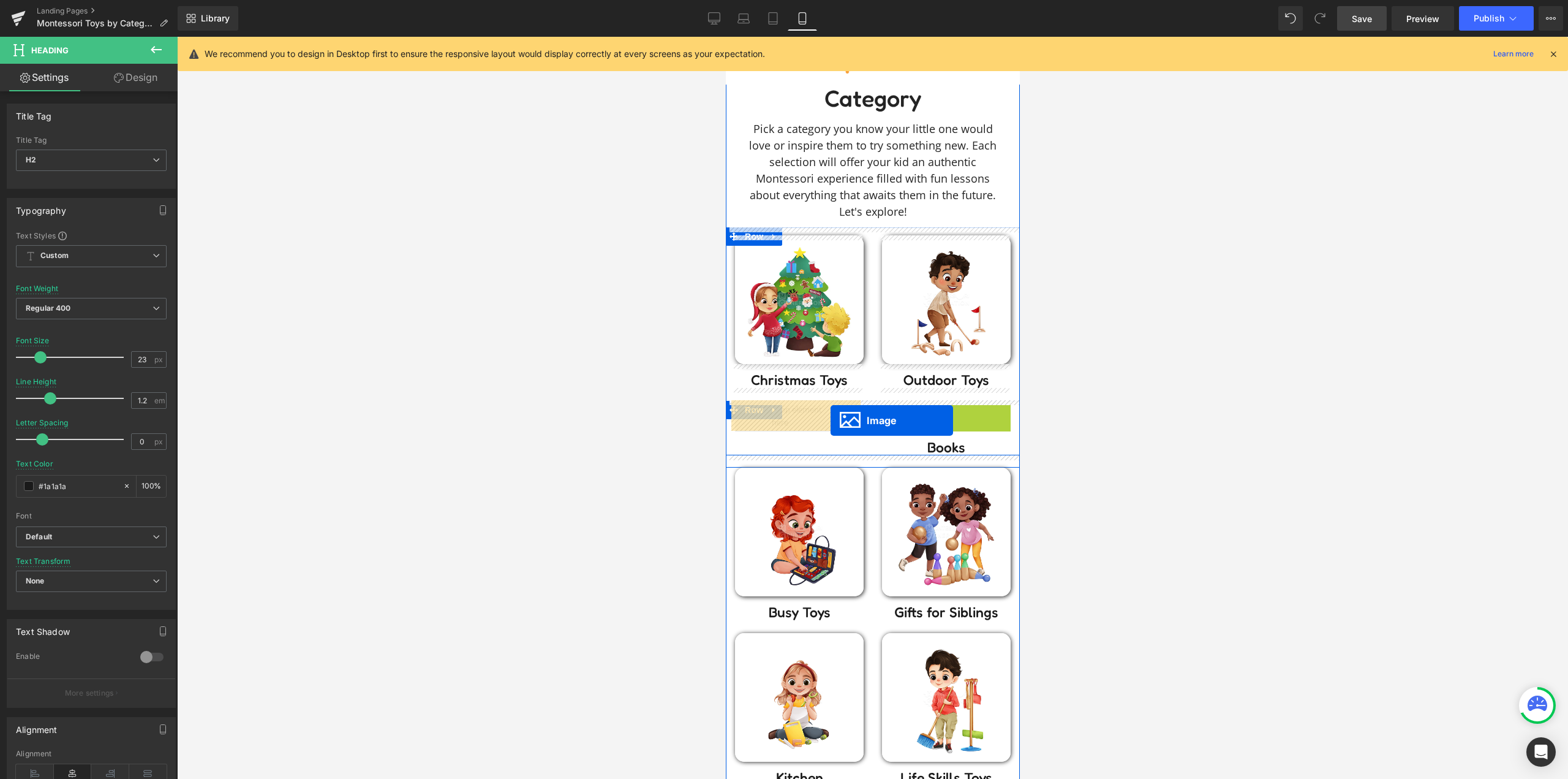
drag, startPoint x: 940, startPoint y: 461, endPoint x: 830, endPoint y: 420, distance: 117.4
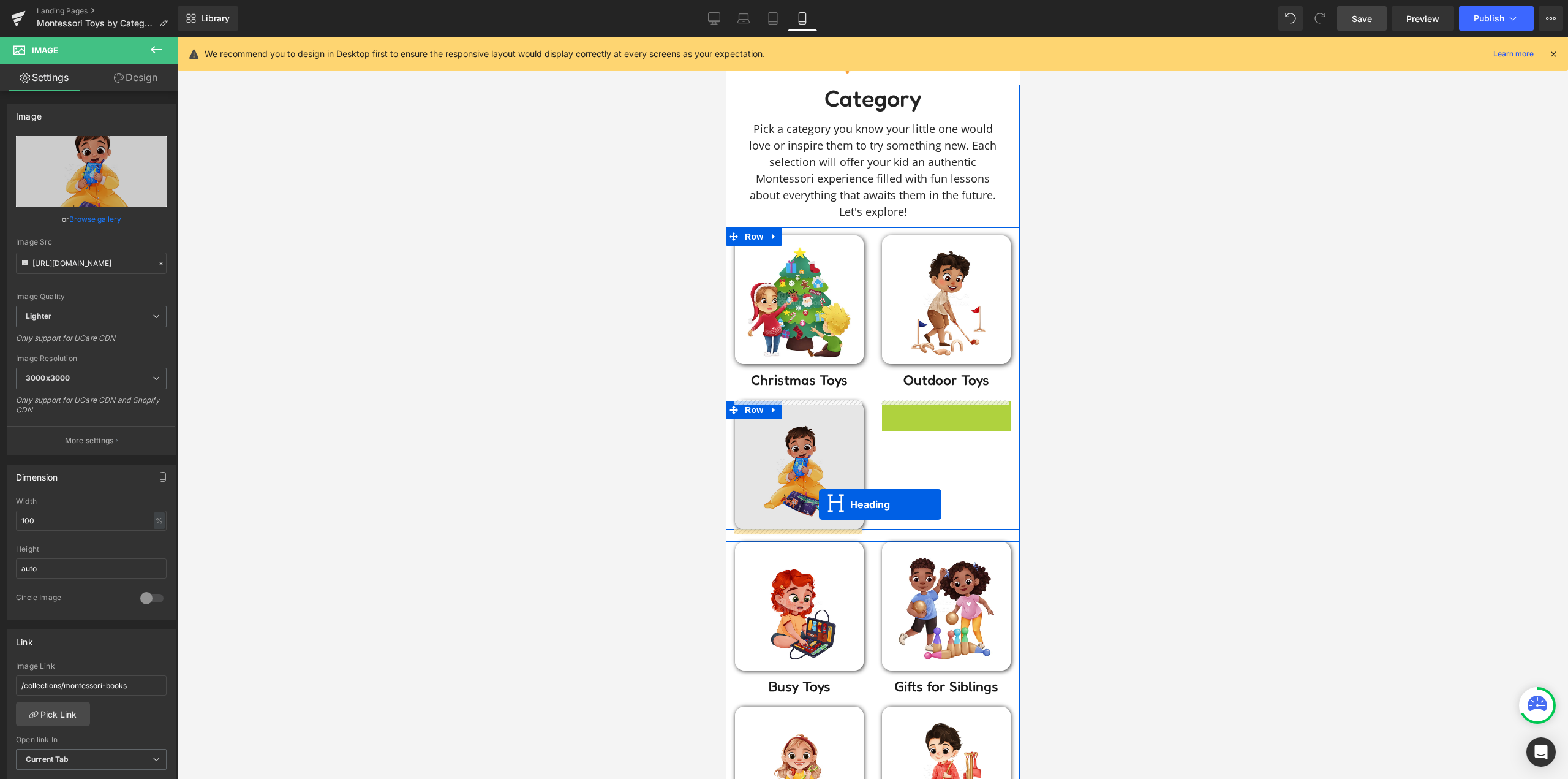
drag, startPoint x: 914, startPoint y: 433, endPoint x: 818, endPoint y: 505, distance: 120.0
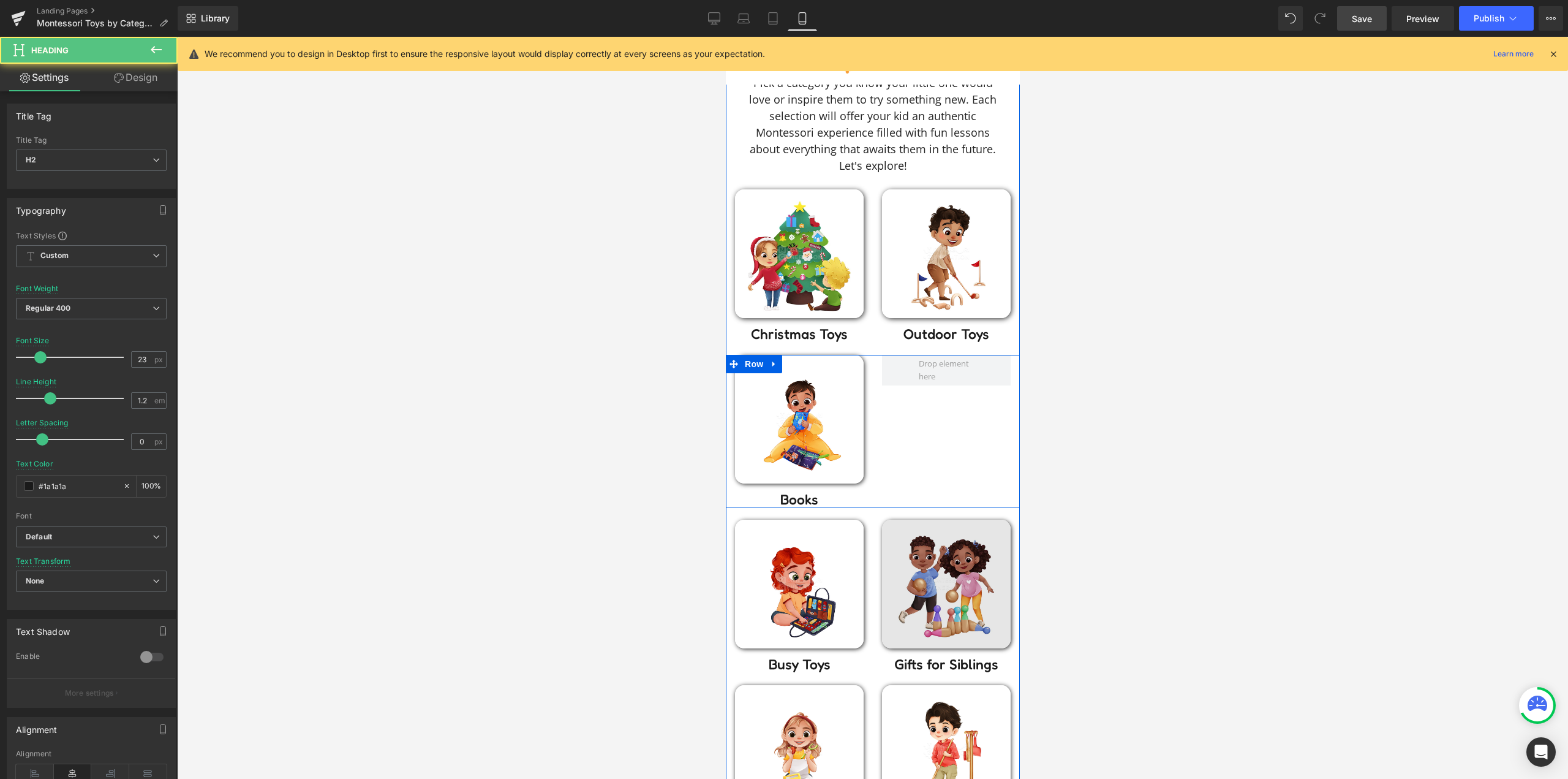
scroll to position [245, 0]
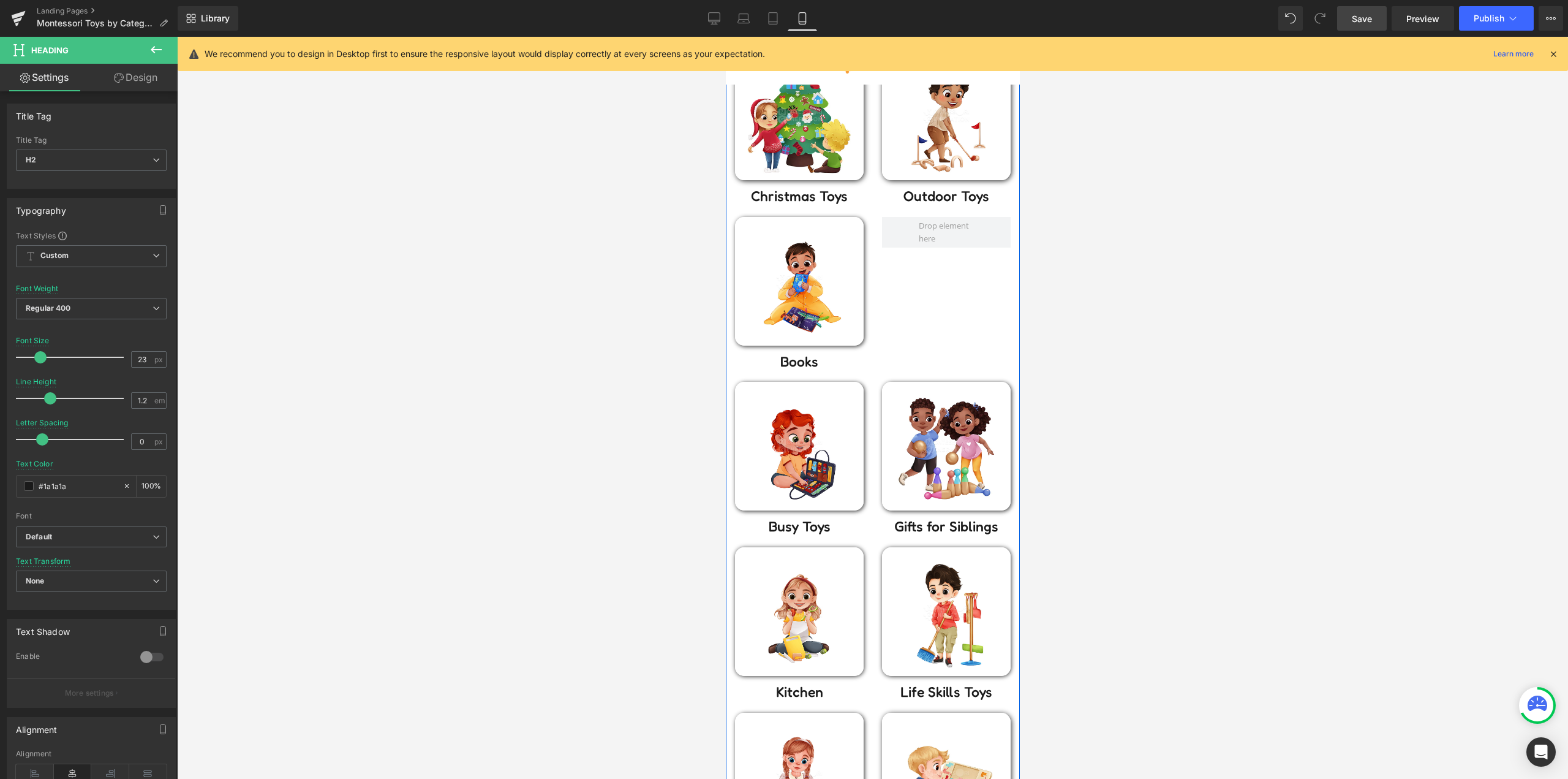
click at [790, 452] on div "Image" at bounding box center [798, 446] width 129 height 129
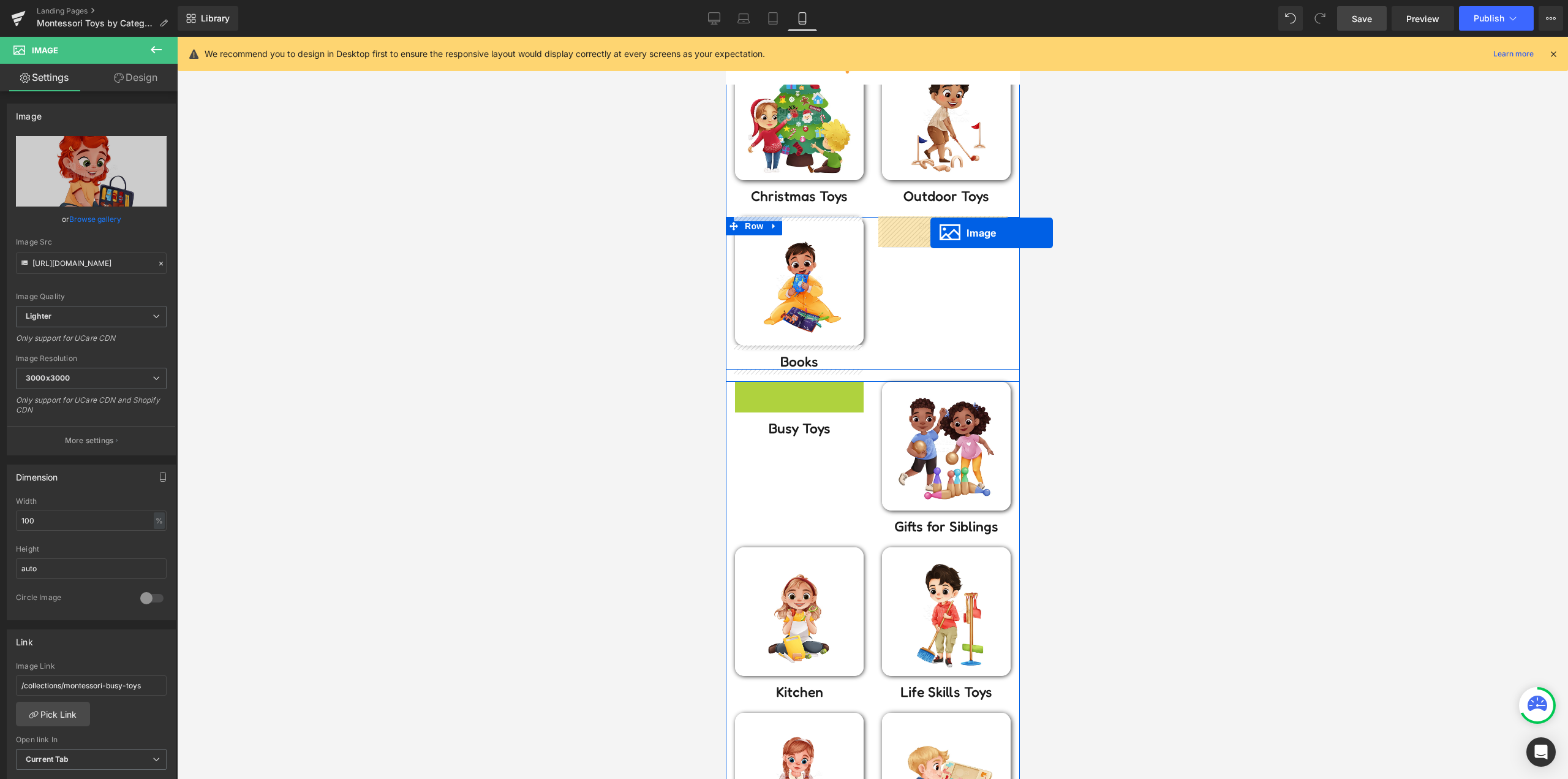
drag, startPoint x: 877, startPoint y: 327, endPoint x: 929, endPoint y: 233, distance: 107.4
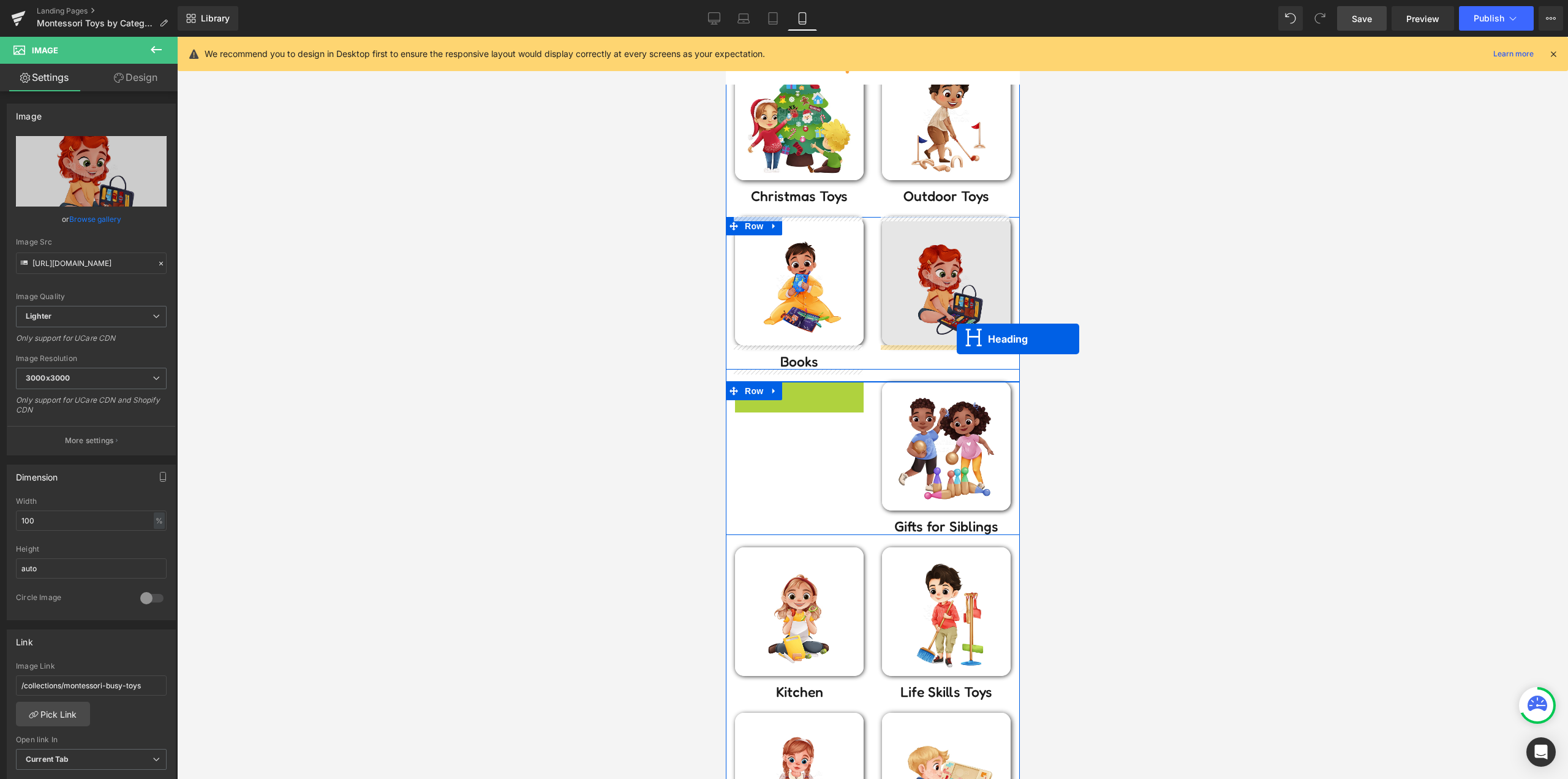
drag, startPoint x: 801, startPoint y: 394, endPoint x: 956, endPoint y: 339, distance: 164.5
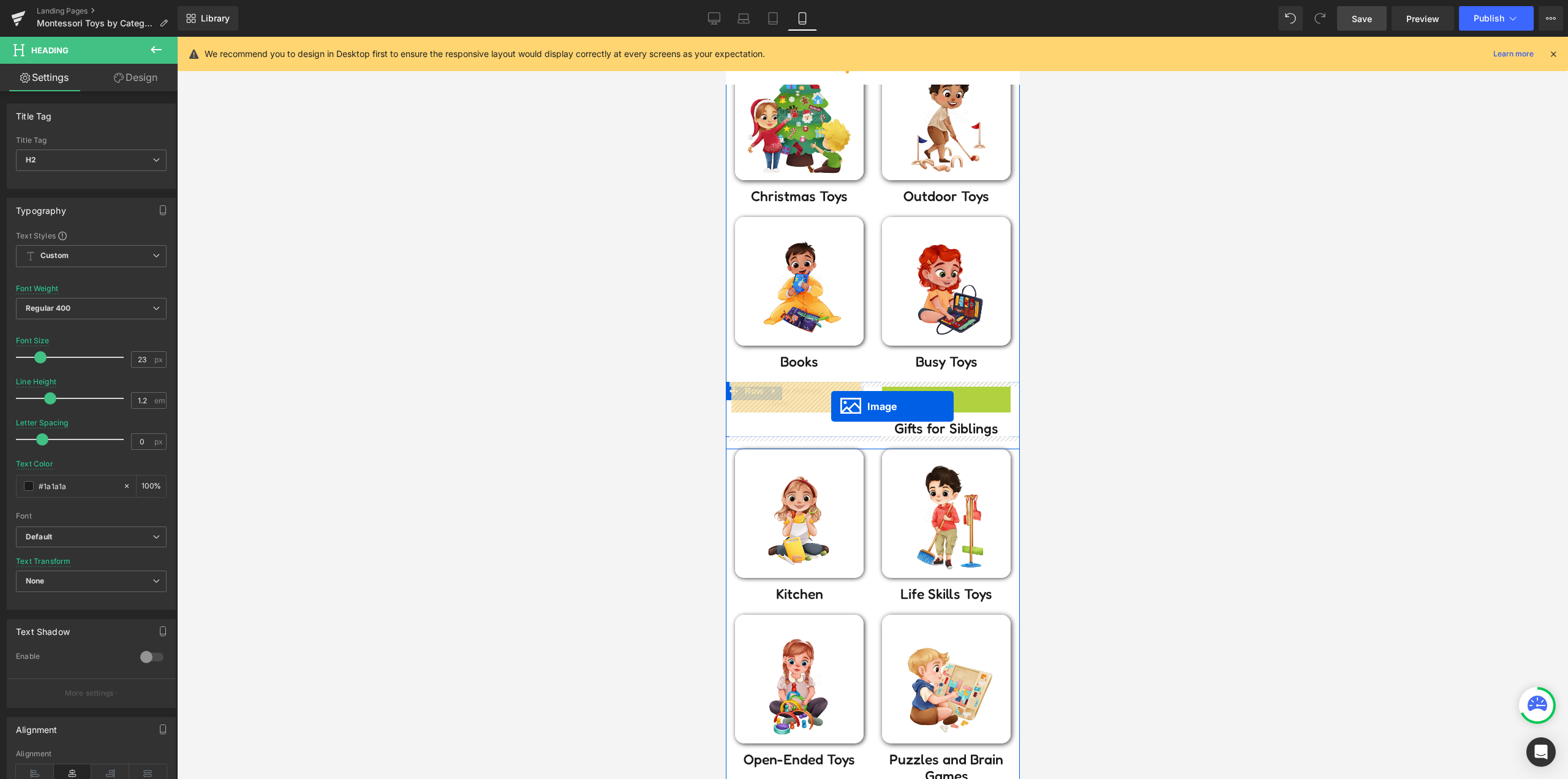
drag, startPoint x: 935, startPoint y: 445, endPoint x: 830, endPoint y: 406, distance: 112.0
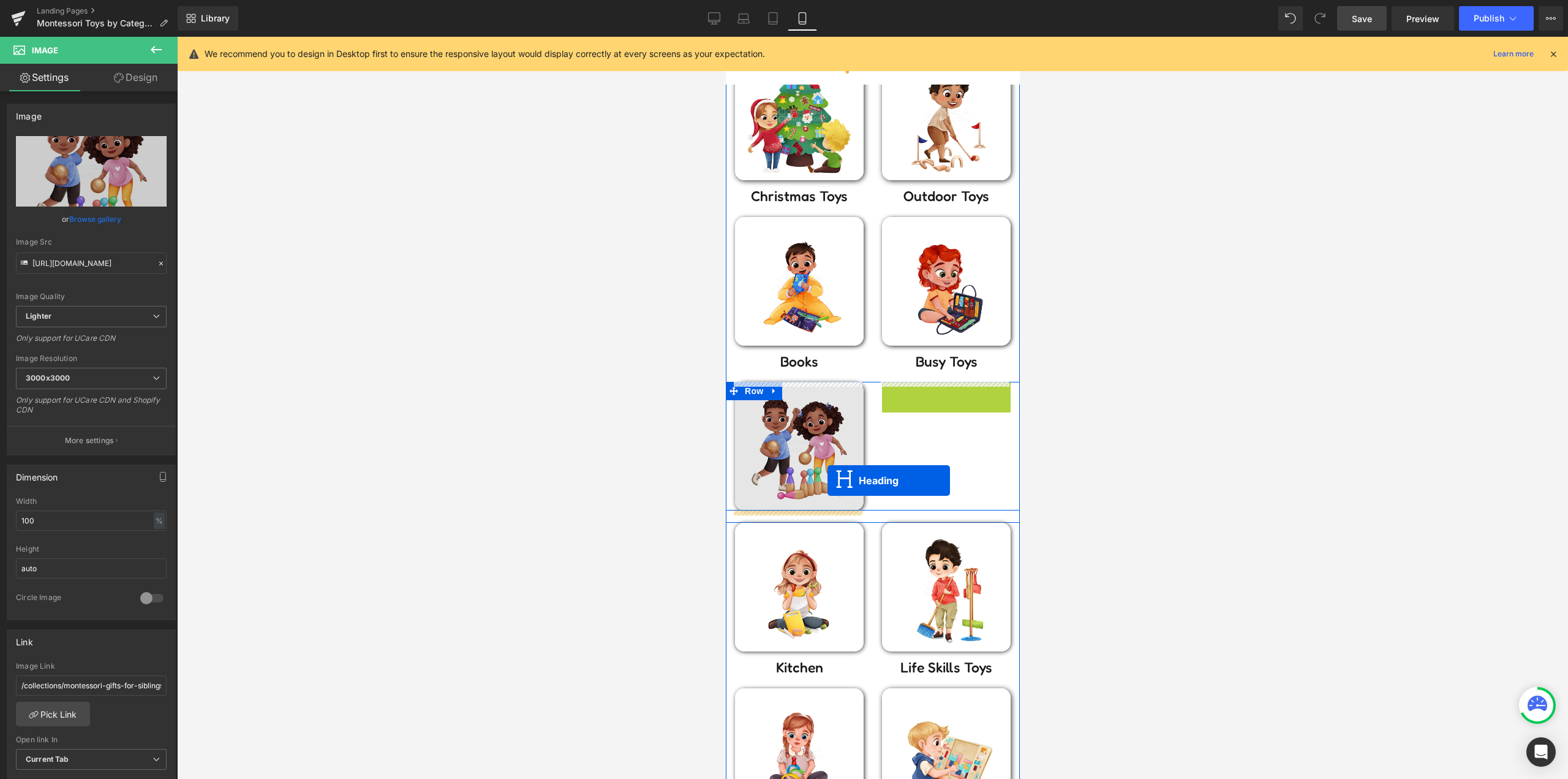
drag, startPoint x: 882, startPoint y: 450, endPoint x: 826, endPoint y: 482, distance: 64.5
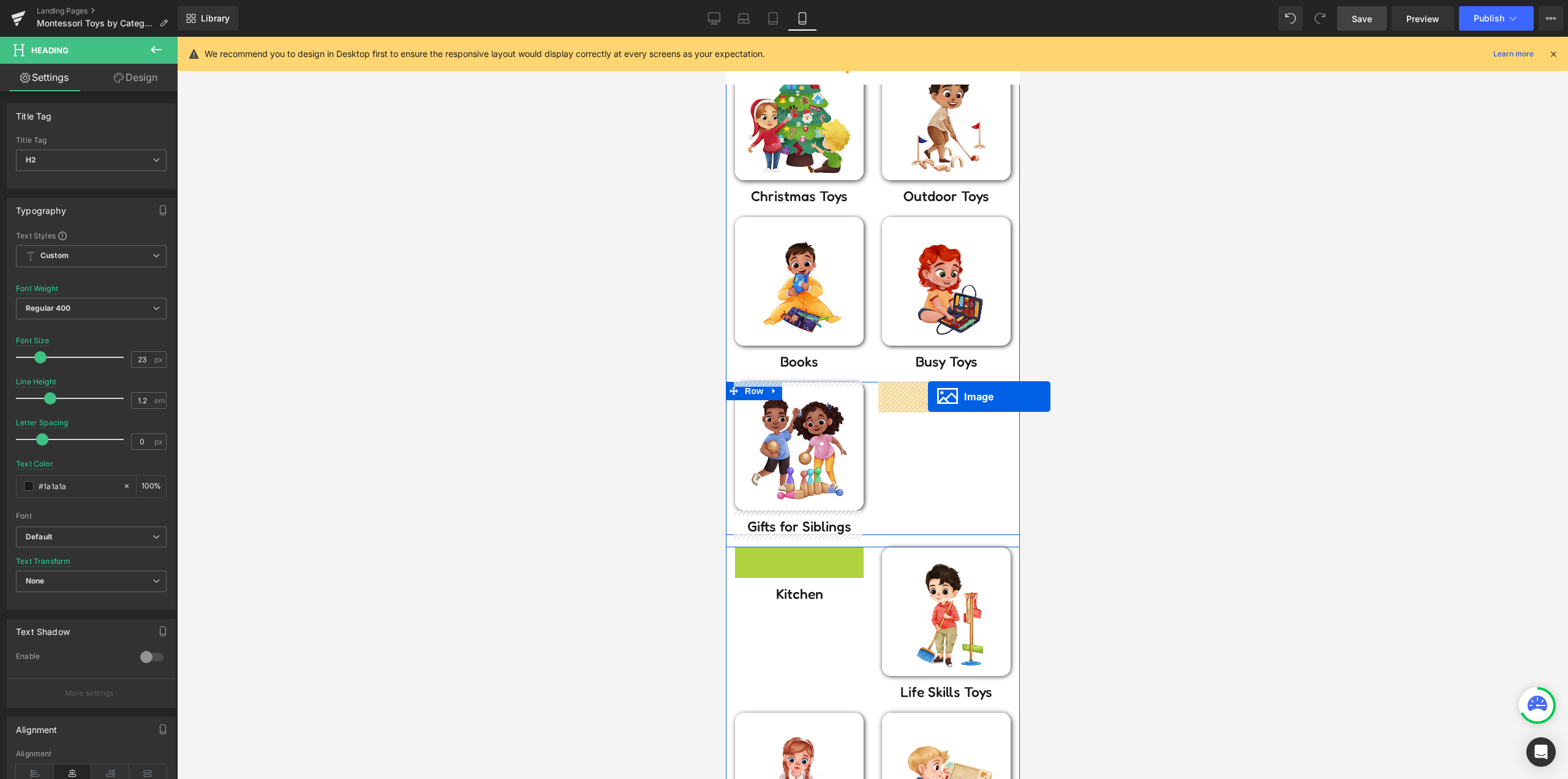
drag, startPoint x: 821, startPoint y: 571, endPoint x: 927, endPoint y: 396, distance: 204.6
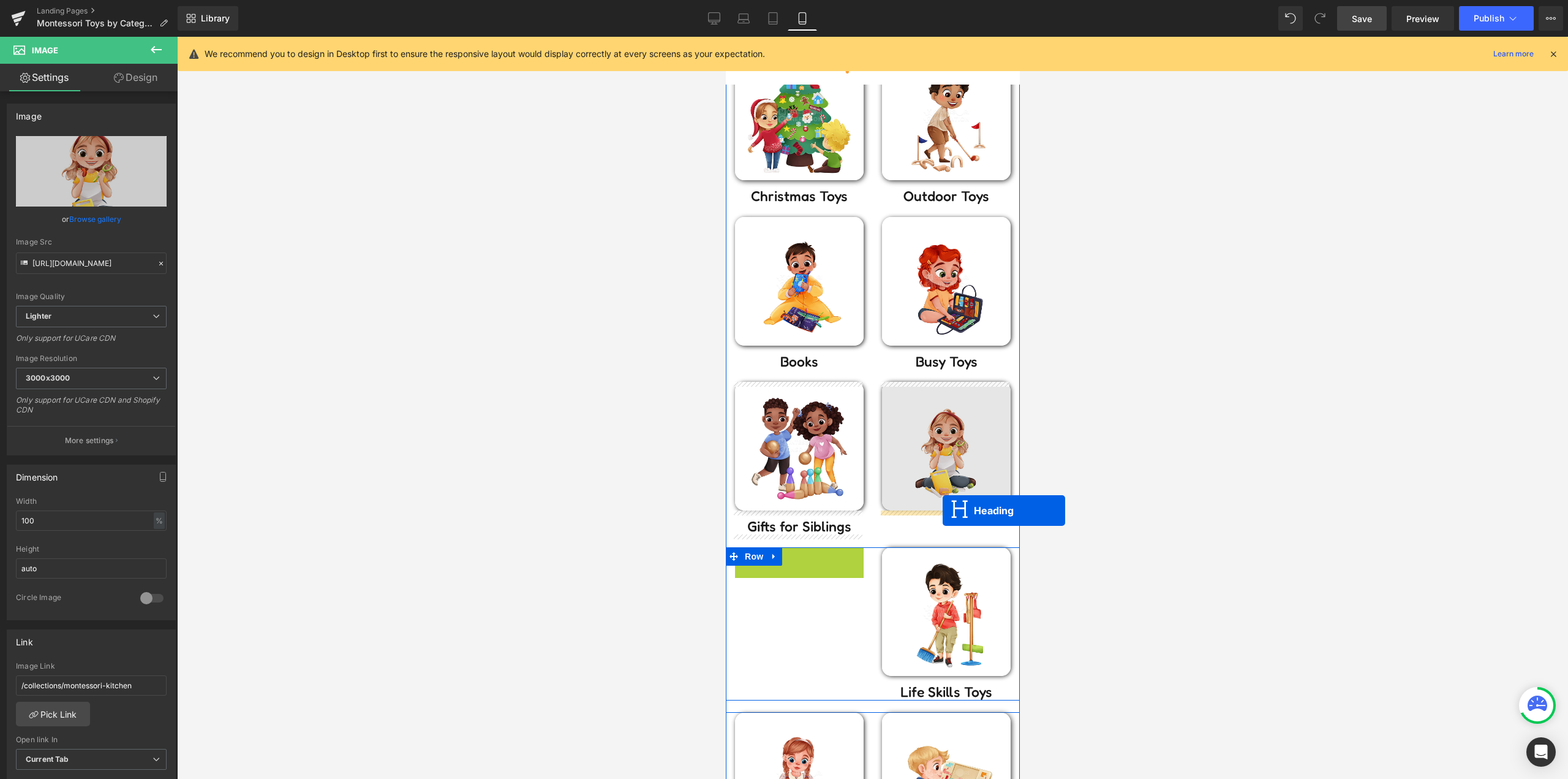
drag, startPoint x: 788, startPoint y: 561, endPoint x: 942, endPoint y: 510, distance: 162.2
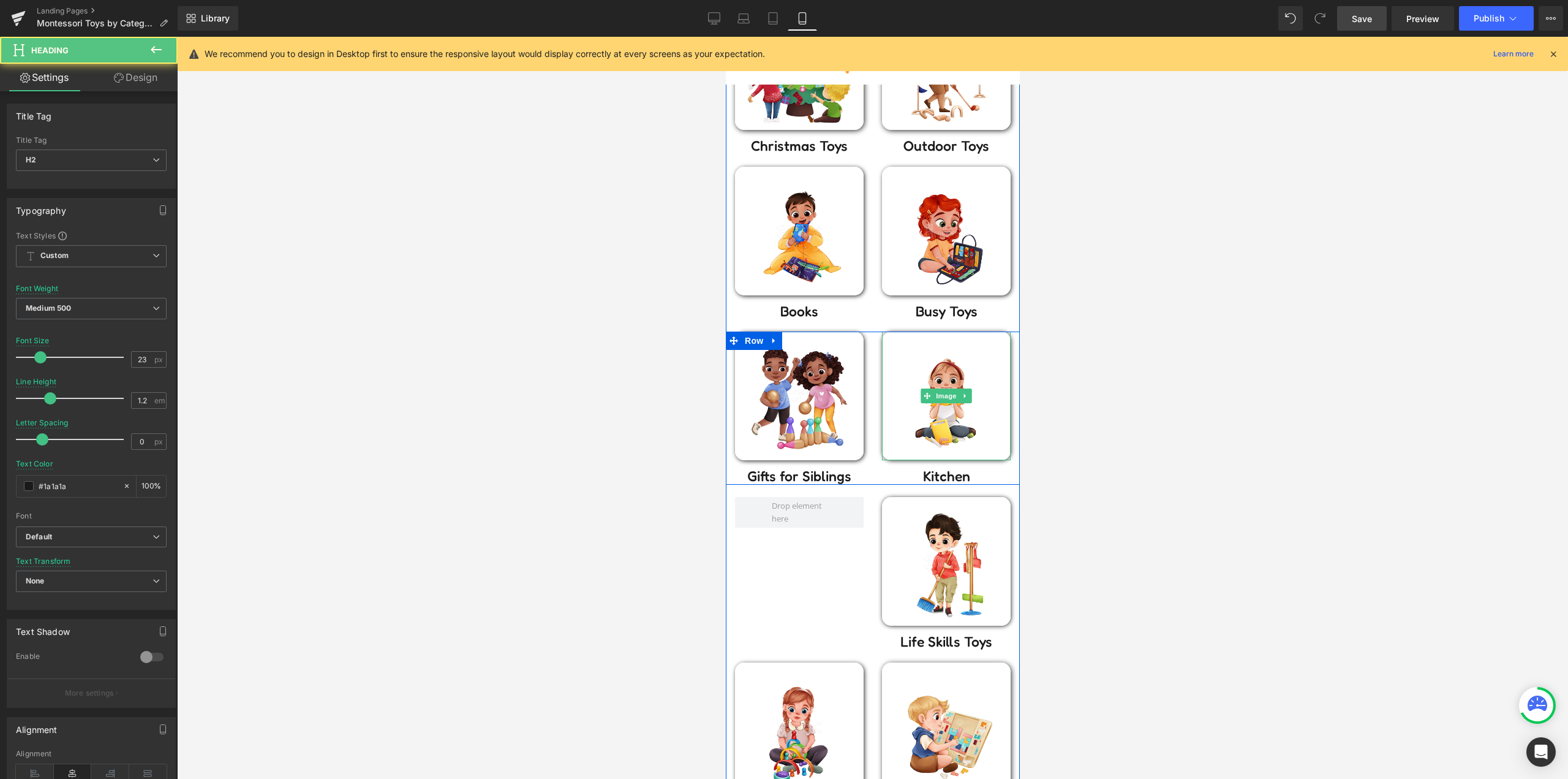
scroll to position [429, 0]
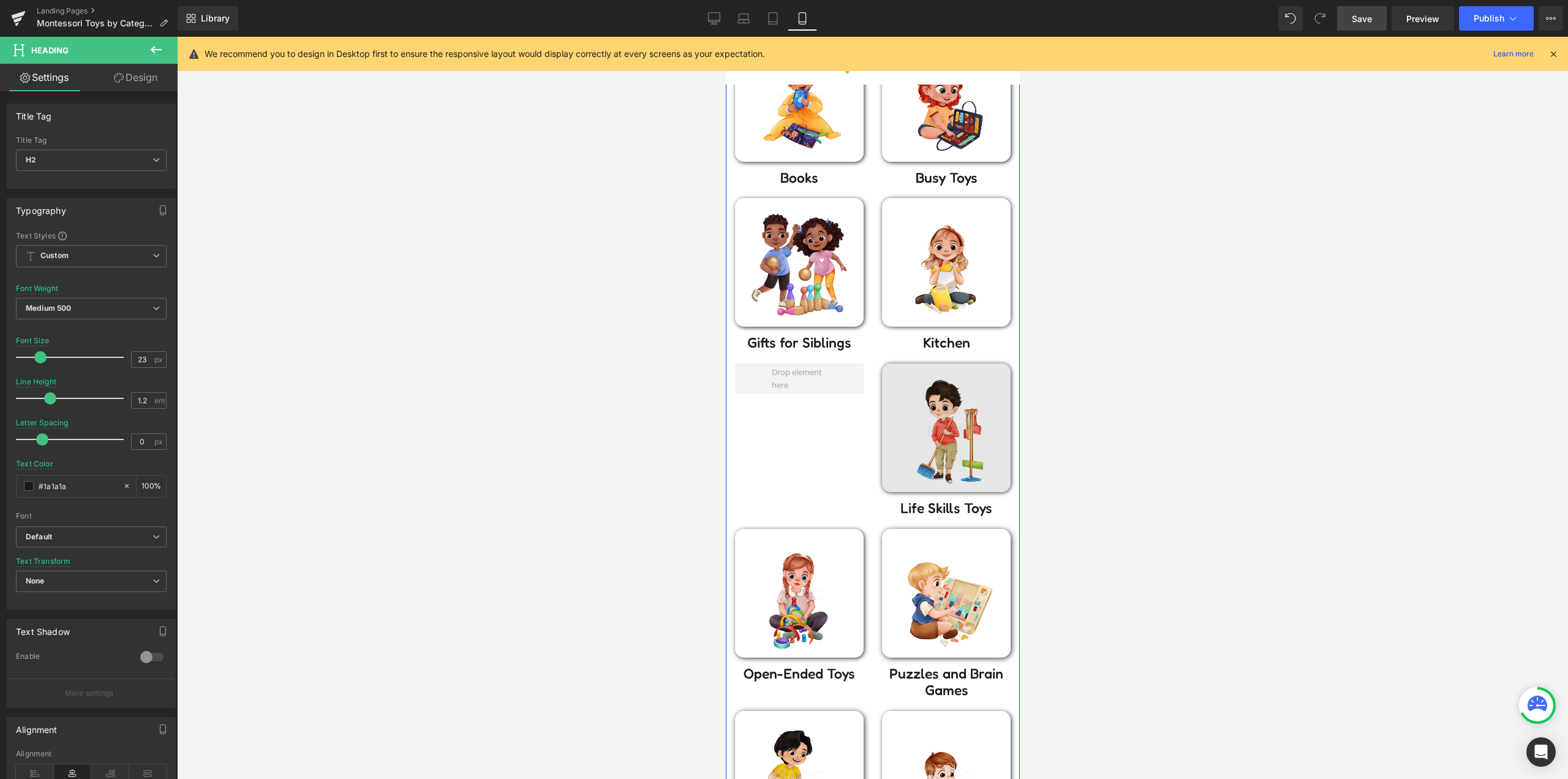
click at [938, 430] on div "Image" at bounding box center [945, 427] width 129 height 129
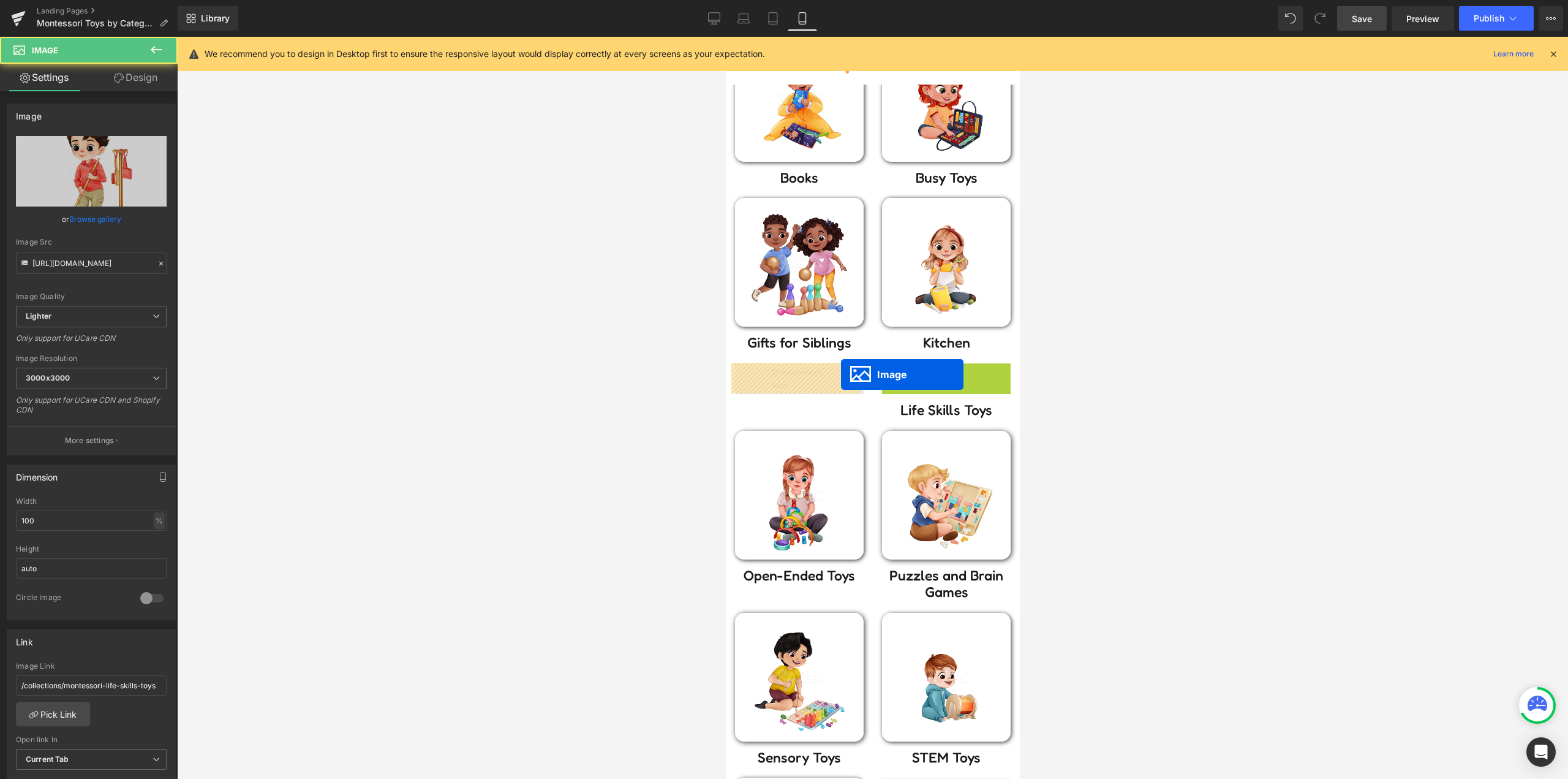
drag, startPoint x: 942, startPoint y: 427, endPoint x: 840, endPoint y: 375, distance: 114.5
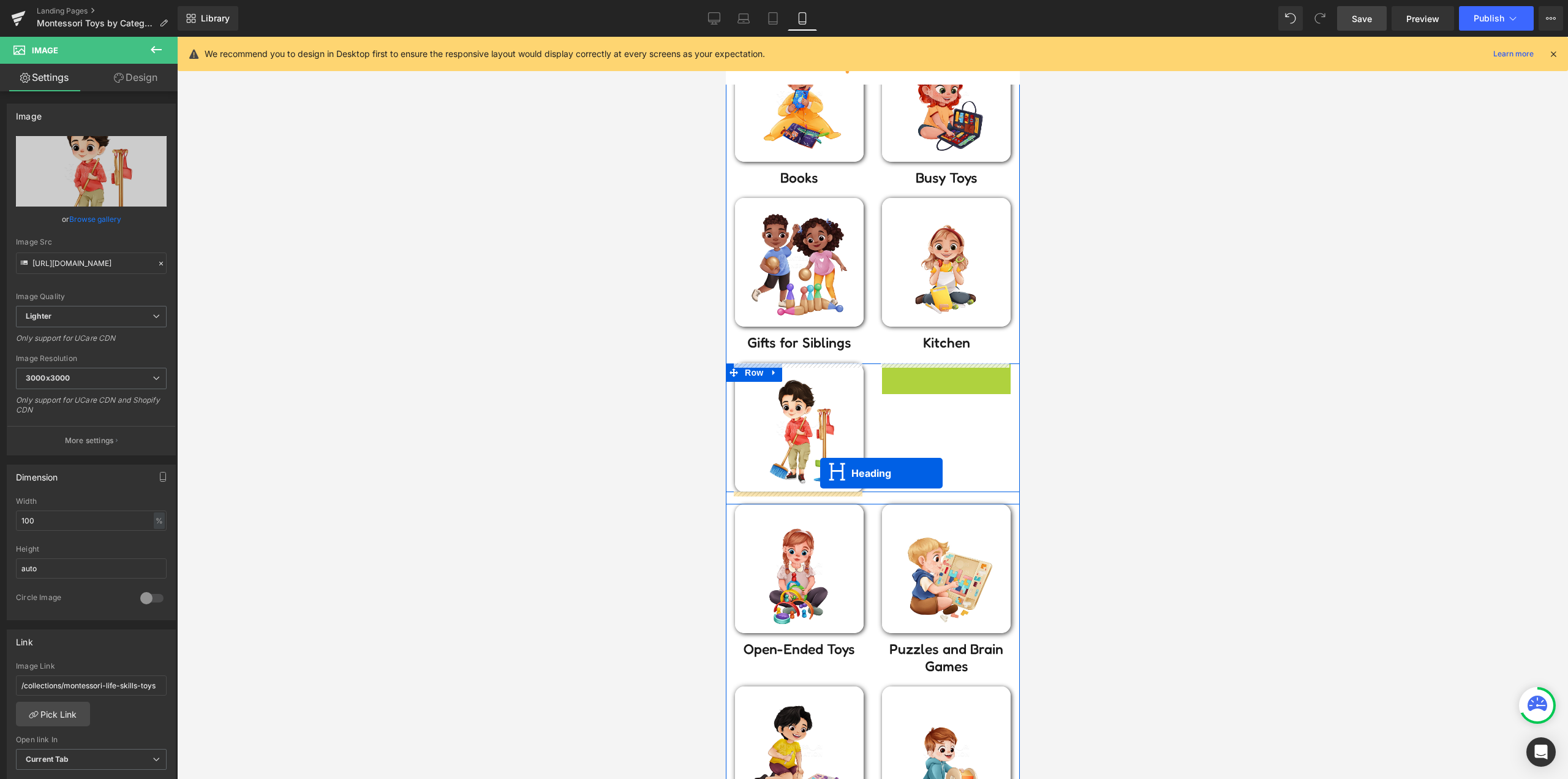
drag, startPoint x: 914, startPoint y: 396, endPoint x: 909, endPoint y: 455, distance: 59.2
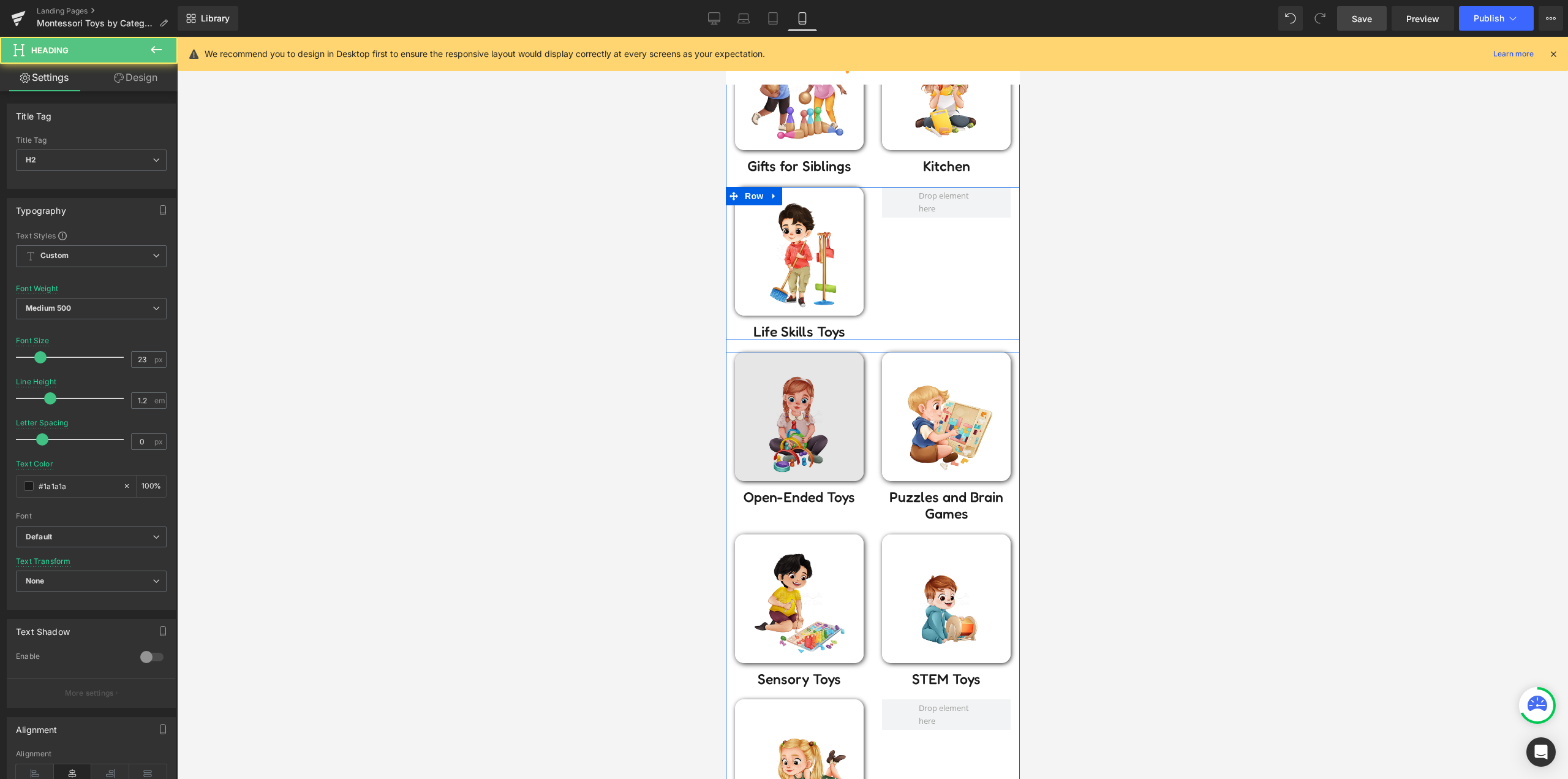
scroll to position [613, 0]
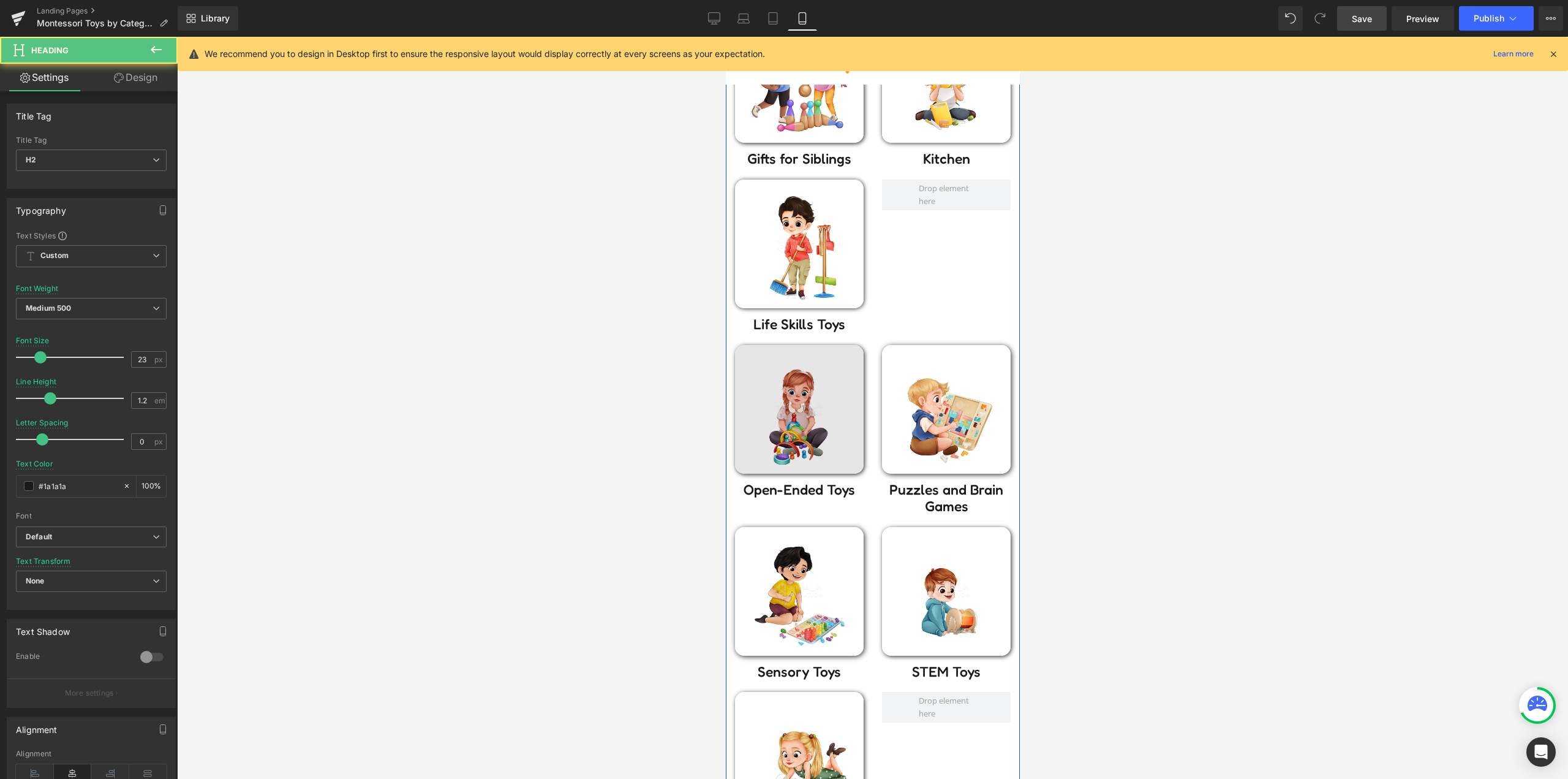
click at [814, 432] on img at bounding box center [798, 410] width 129 height 129
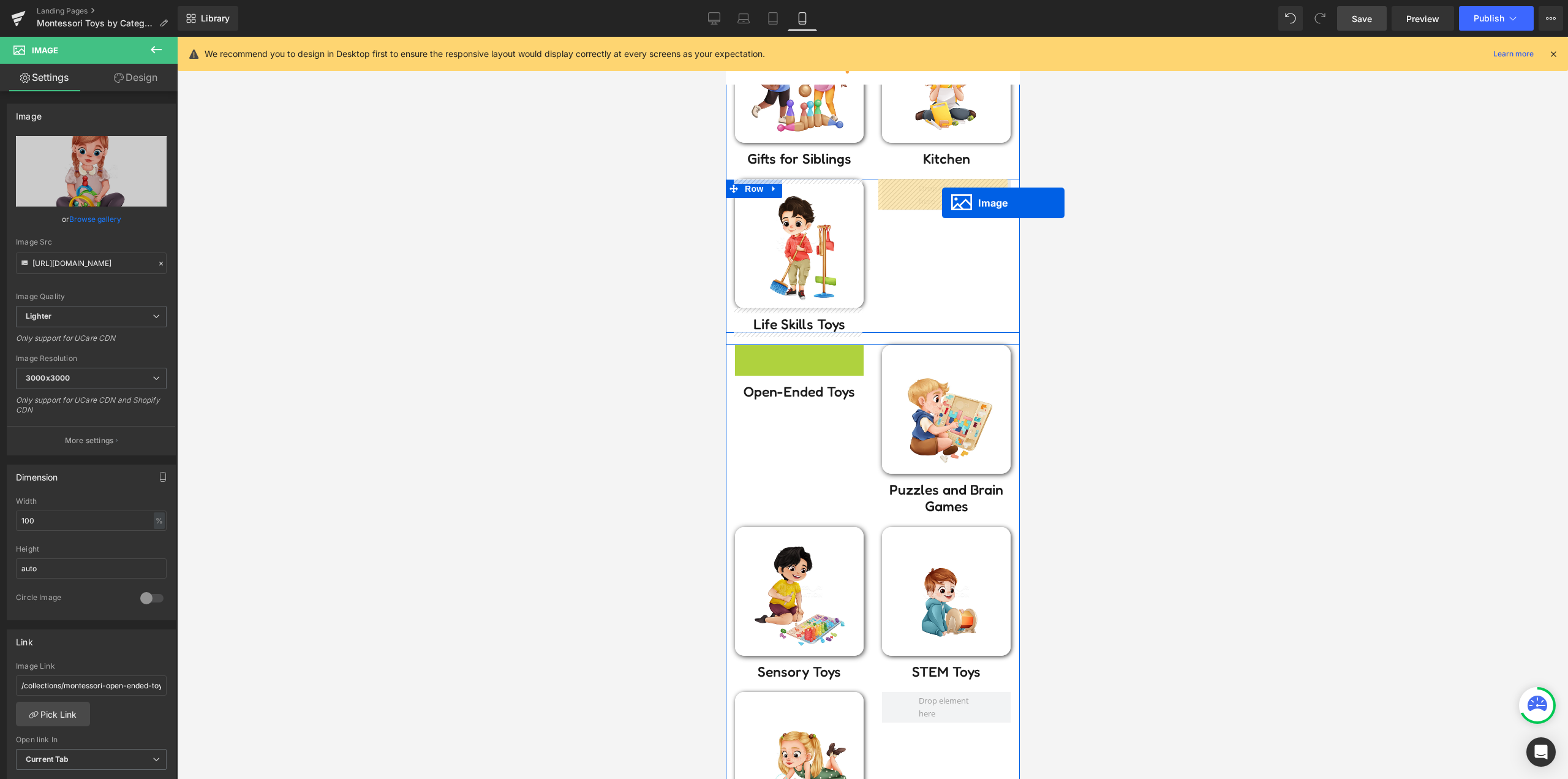
drag, startPoint x: 823, startPoint y: 385, endPoint x: 942, endPoint y: 203, distance: 217.5
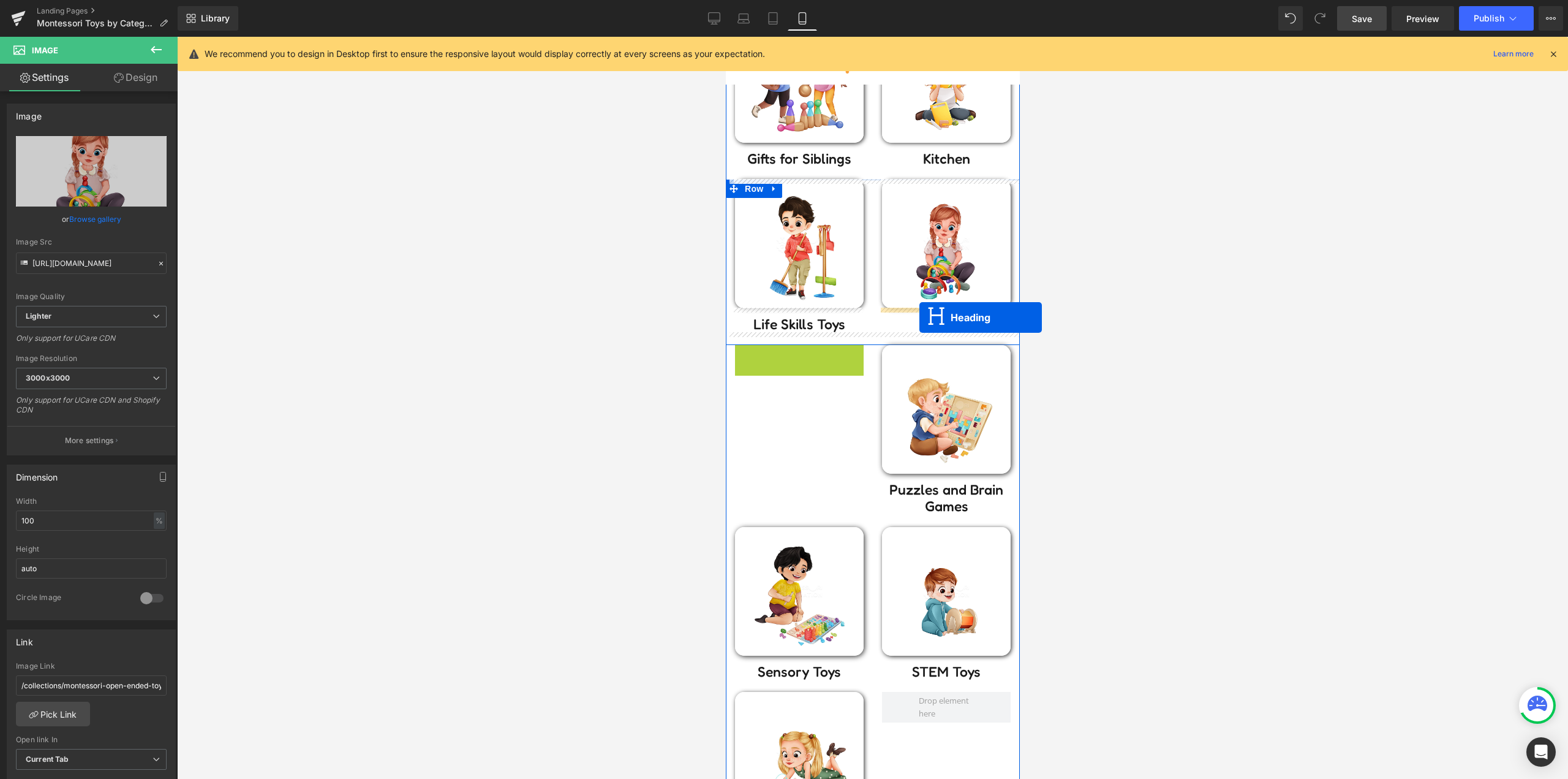
drag, startPoint x: 803, startPoint y: 358, endPoint x: 919, endPoint y: 317, distance: 123.0
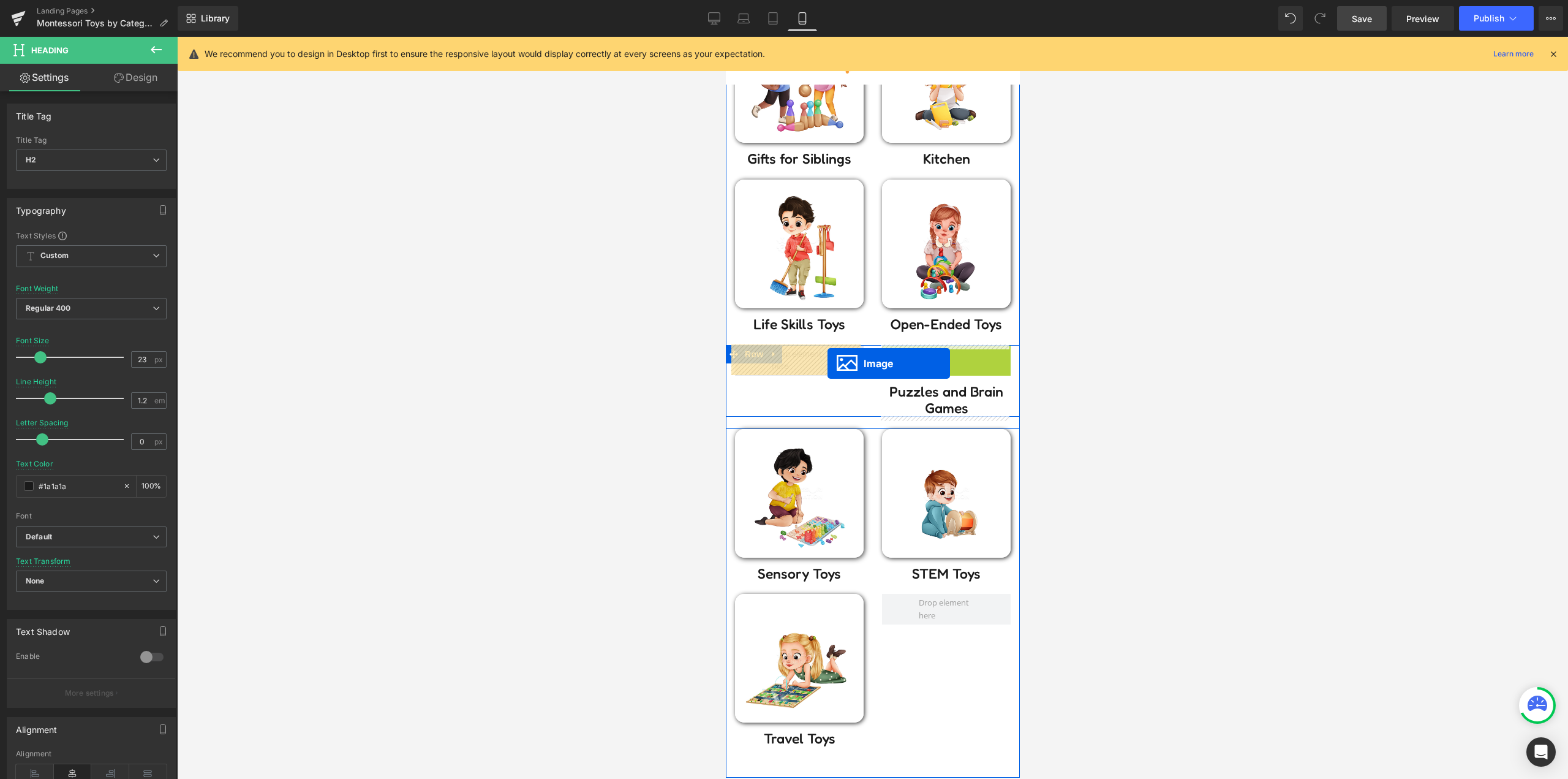
drag, startPoint x: 936, startPoint y: 408, endPoint x: 824, endPoint y: 362, distance: 121.1
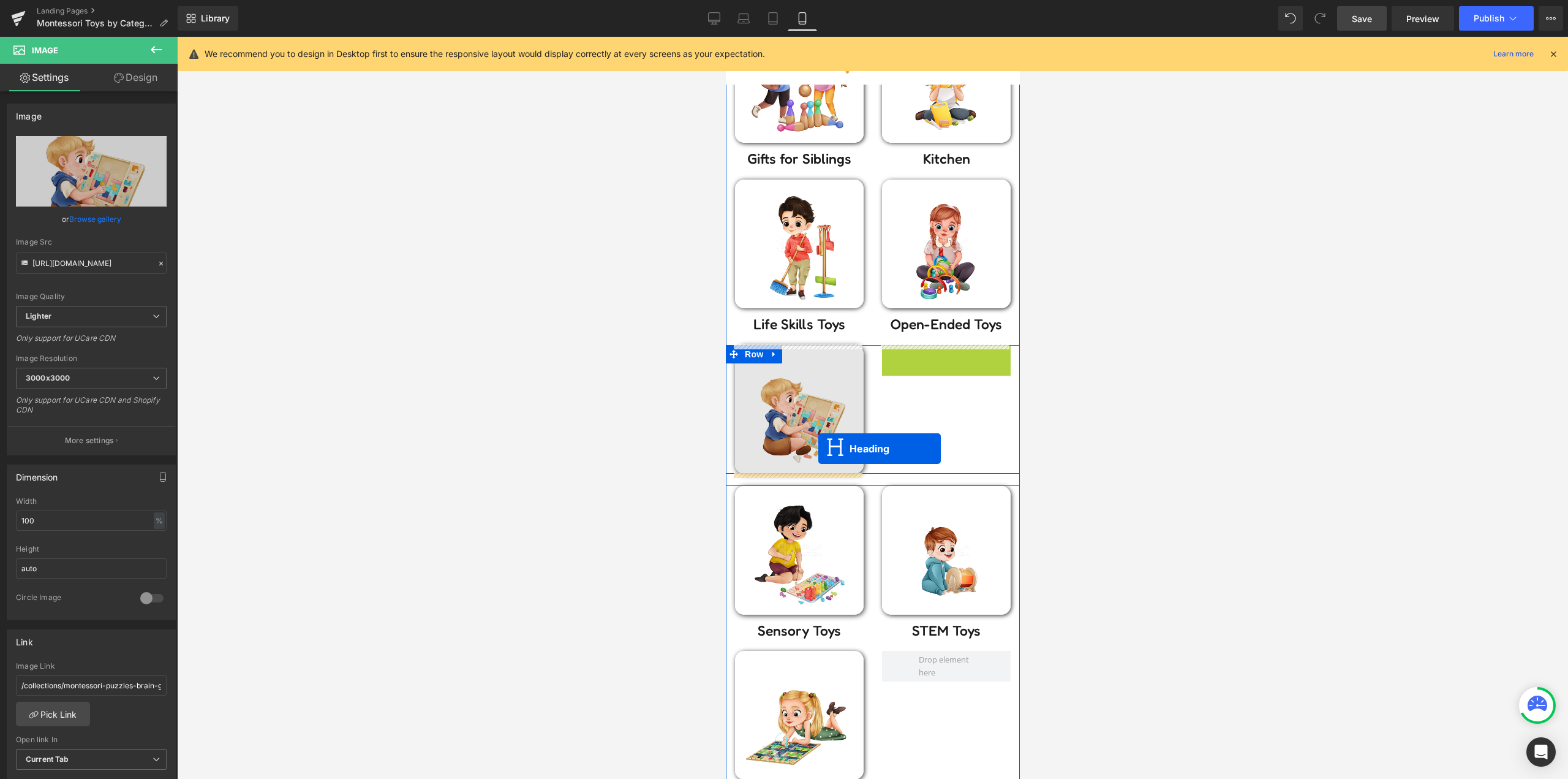
drag, startPoint x: 940, startPoint y: 361, endPoint x: 817, endPoint y: 448, distance: 150.7
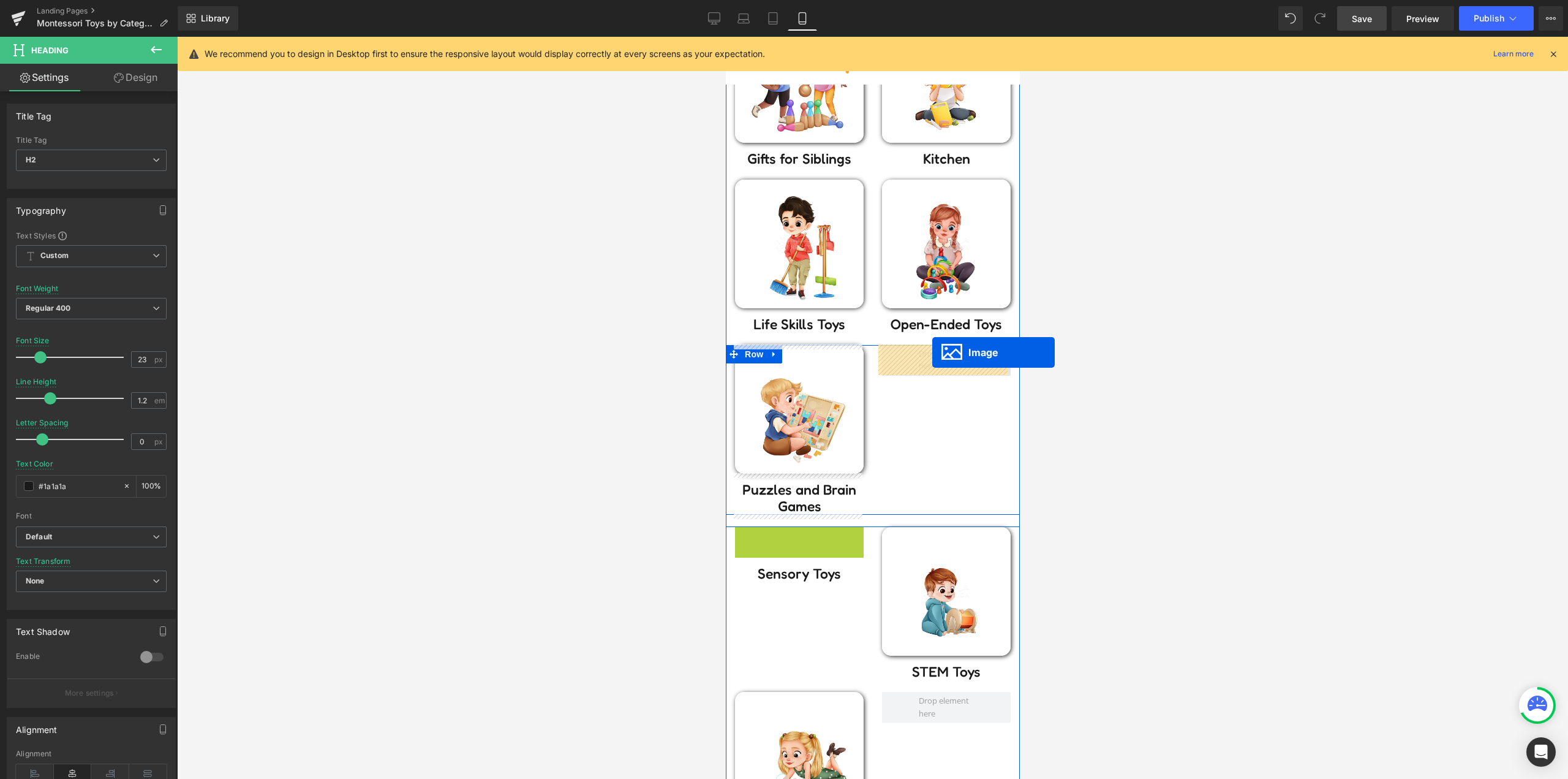
drag, startPoint x: 798, startPoint y: 590, endPoint x: 931, endPoint y: 352, distance: 272.6
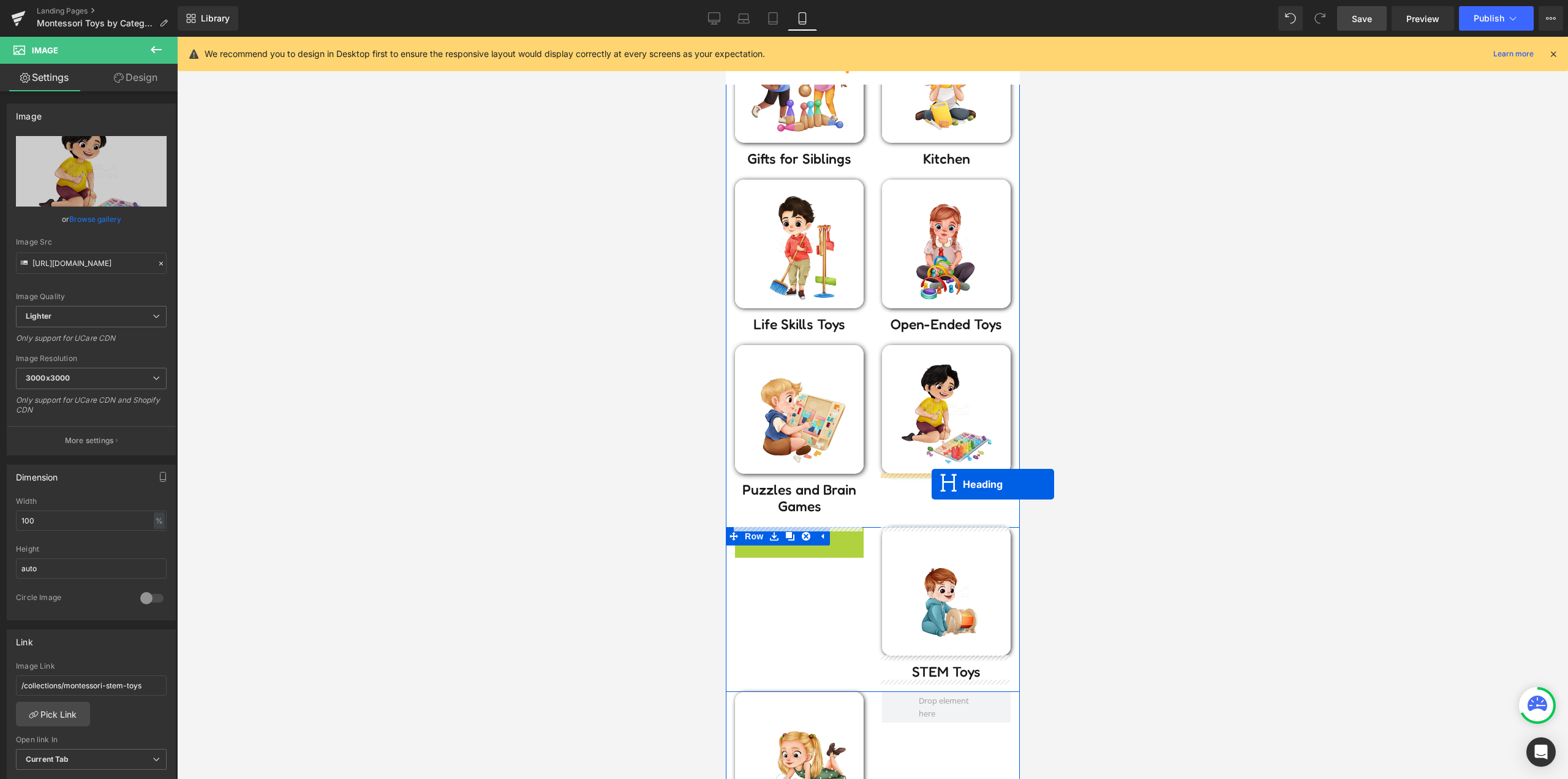
drag, startPoint x: 791, startPoint y: 539, endPoint x: 931, endPoint y: 484, distance: 150.4
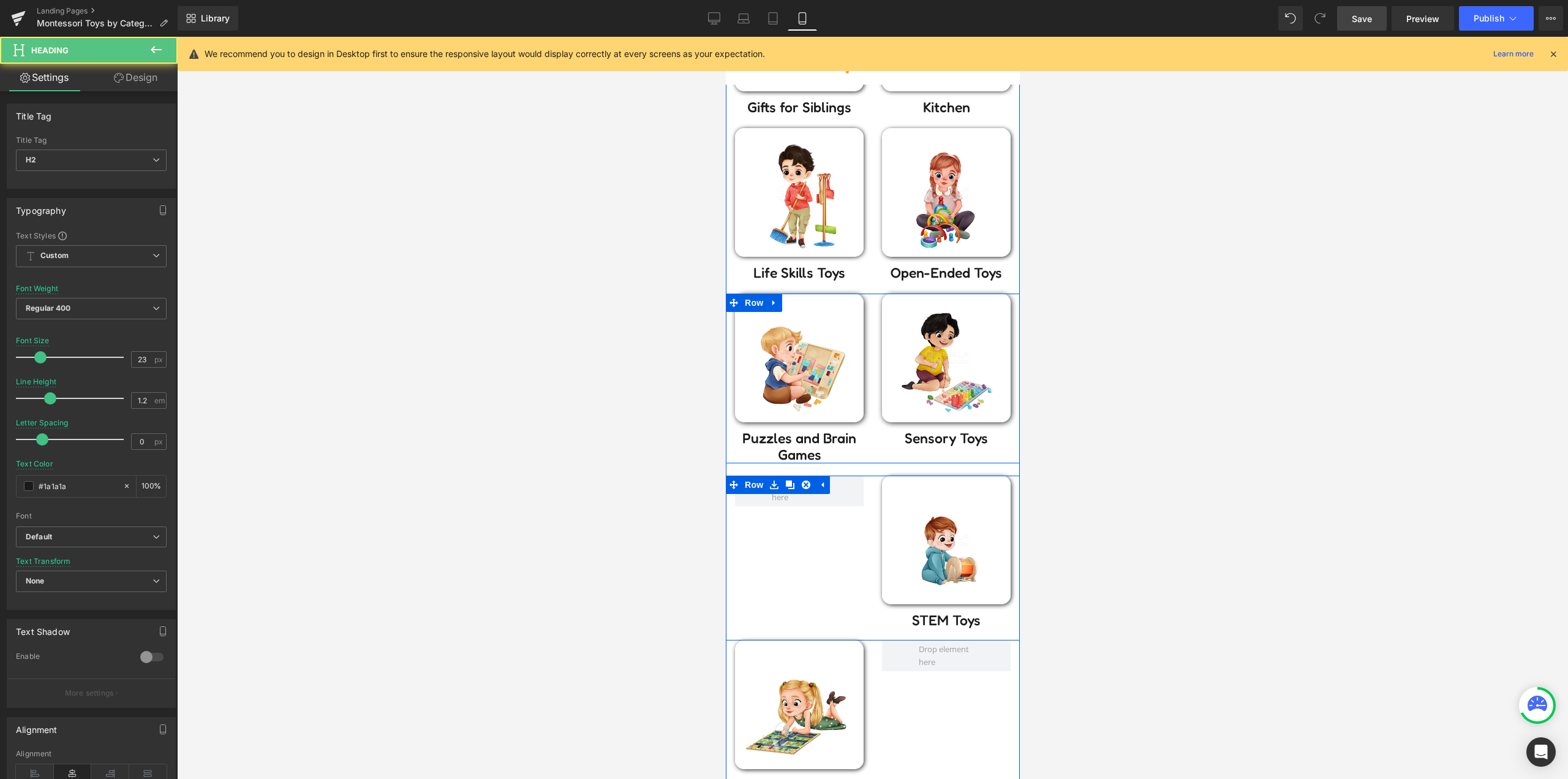
scroll to position [797, 0]
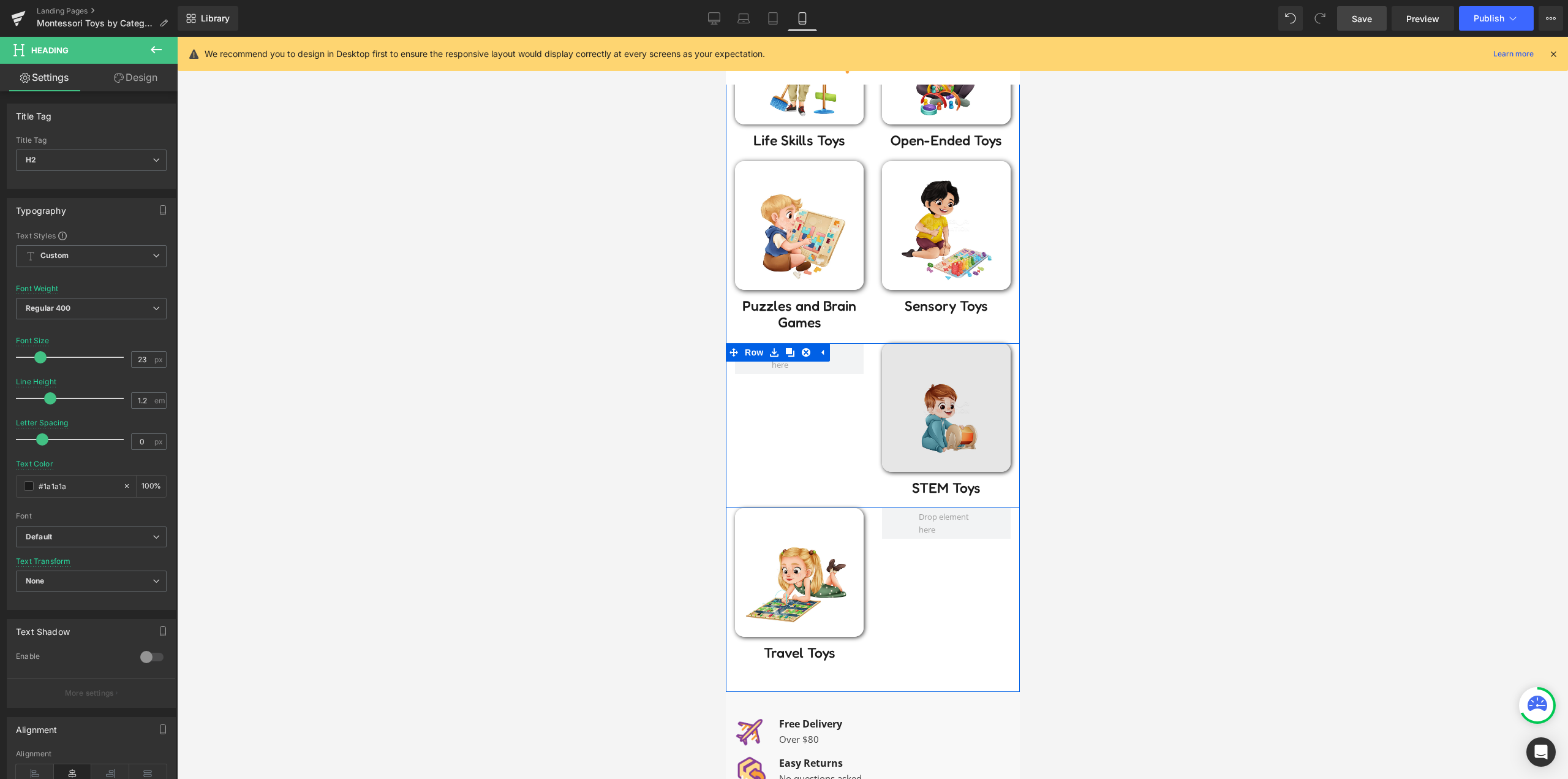
click at [936, 420] on img at bounding box center [945, 408] width 129 height 129
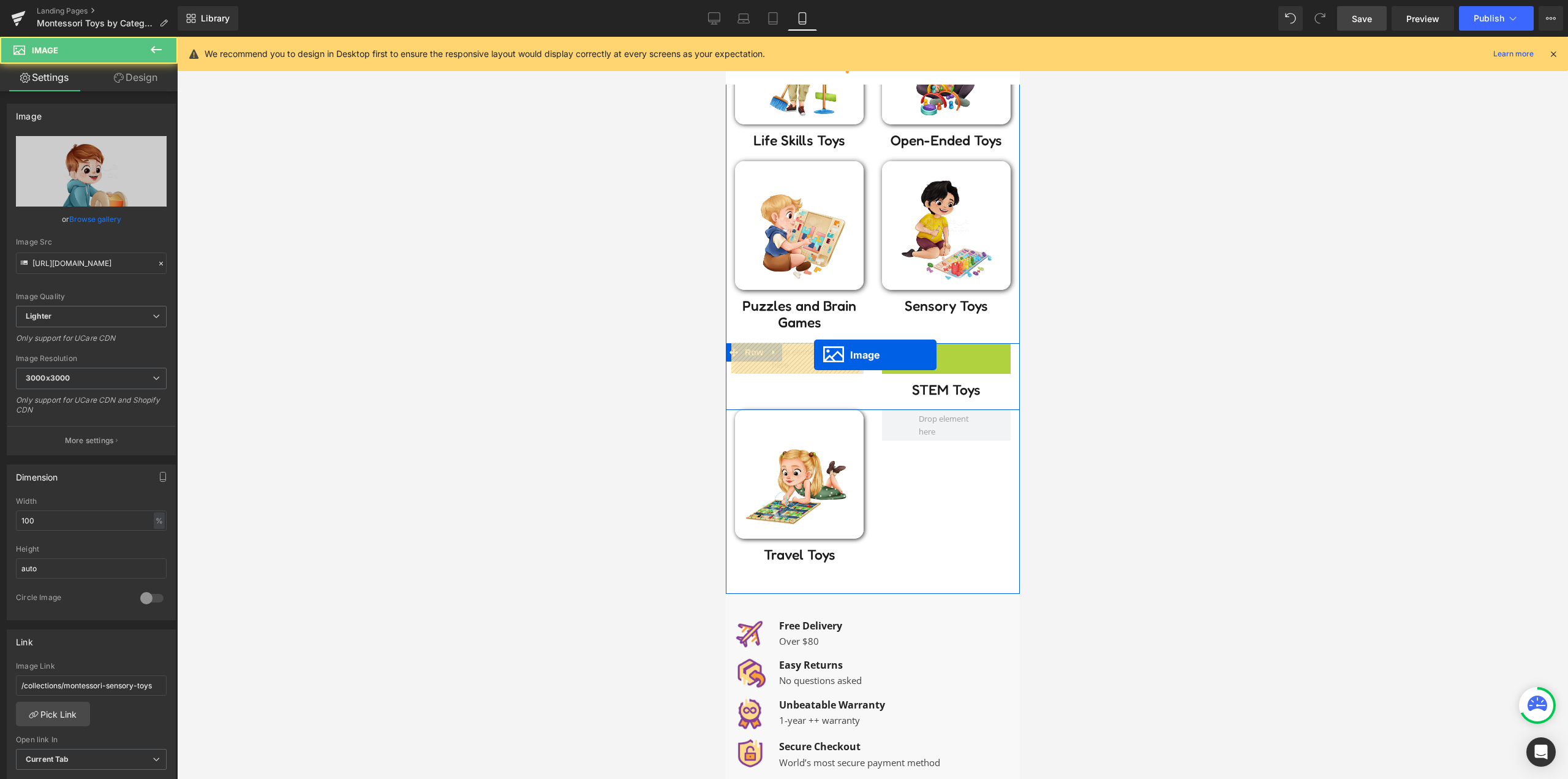
drag, startPoint x: 883, startPoint y: 395, endPoint x: 813, endPoint y: 355, distance: 80.6
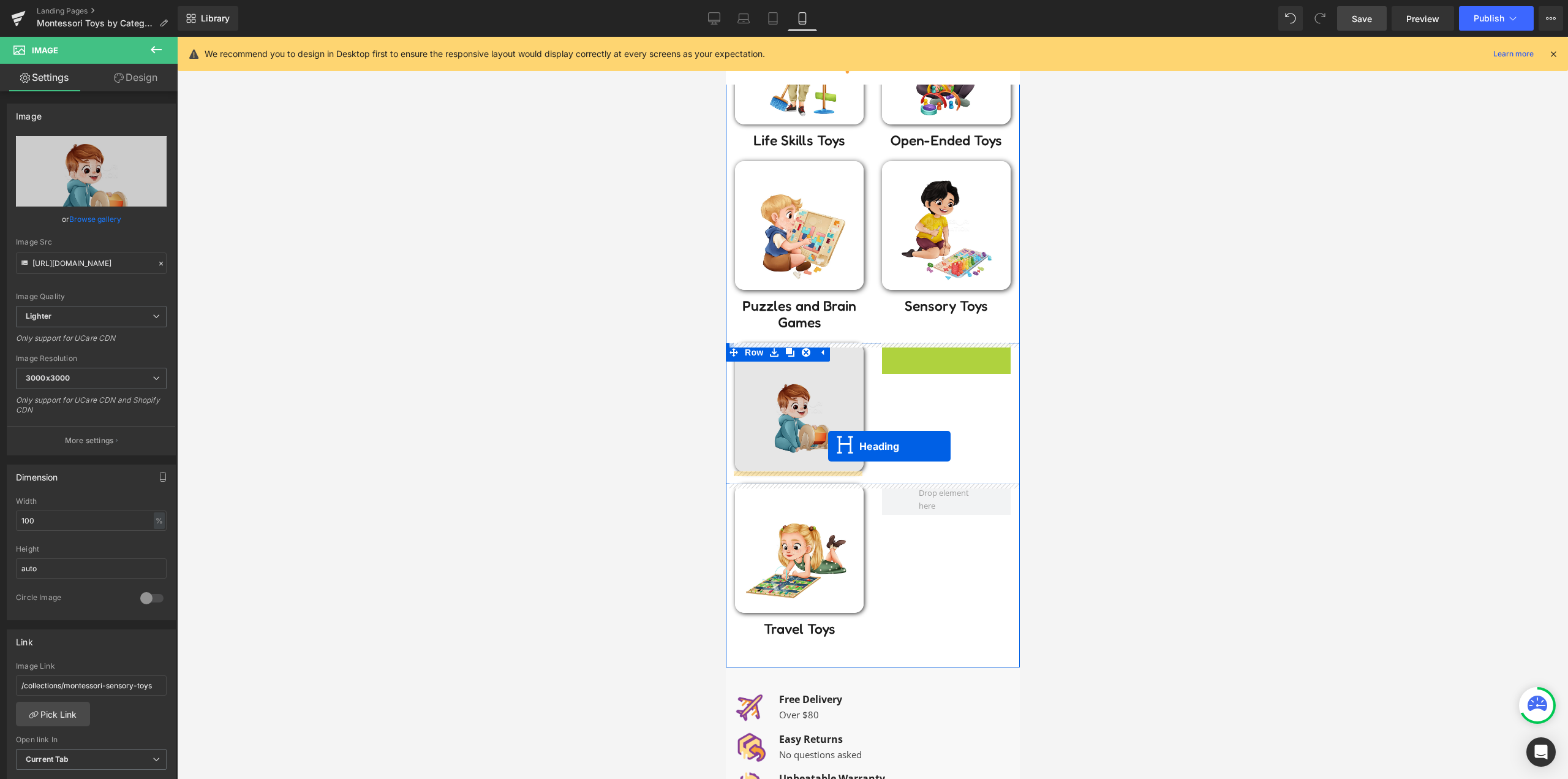
drag, startPoint x: 929, startPoint y: 355, endPoint x: 828, endPoint y: 446, distance: 135.9
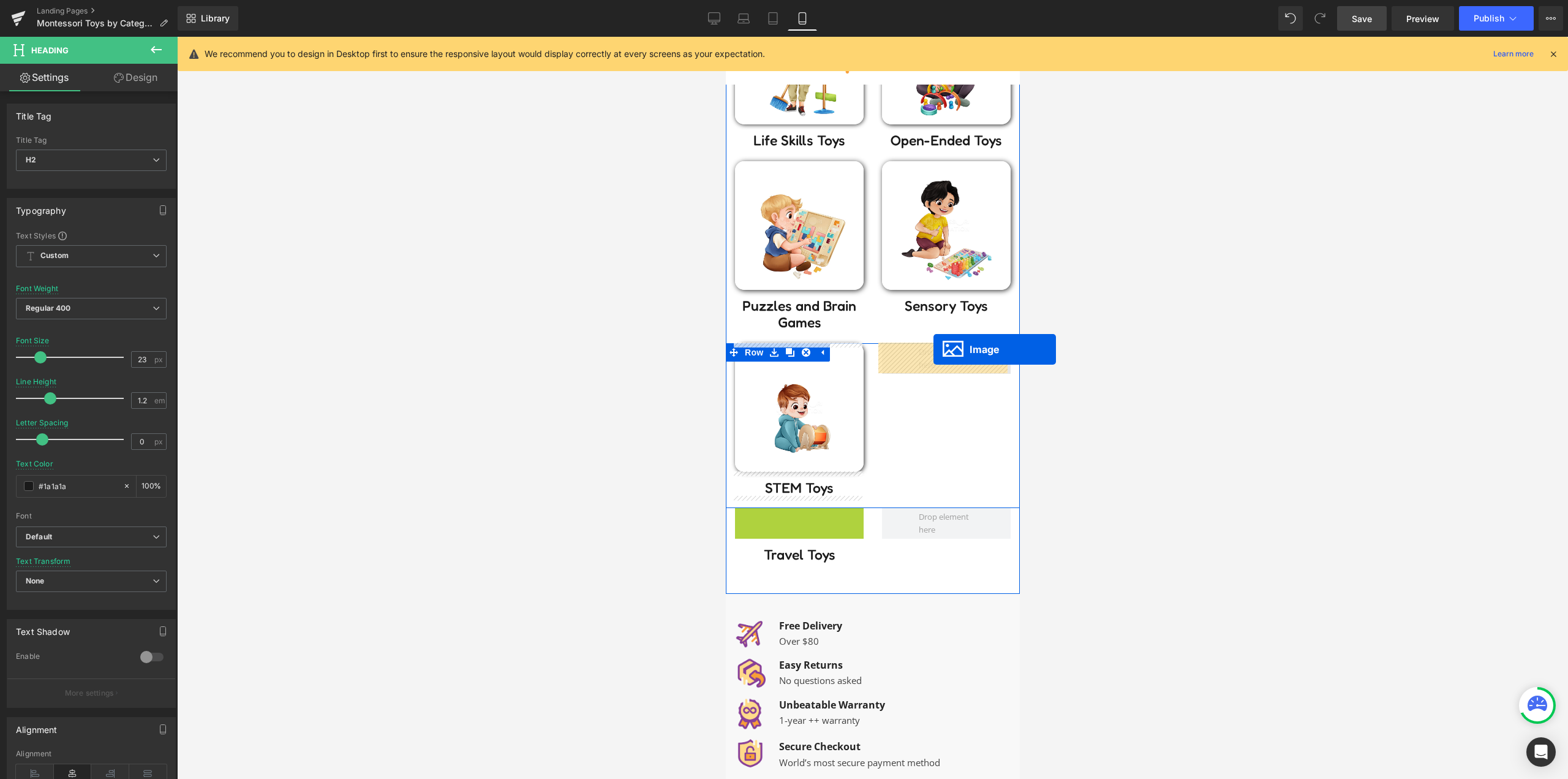
drag, startPoint x: 822, startPoint y: 538, endPoint x: 933, endPoint y: 349, distance: 219.2
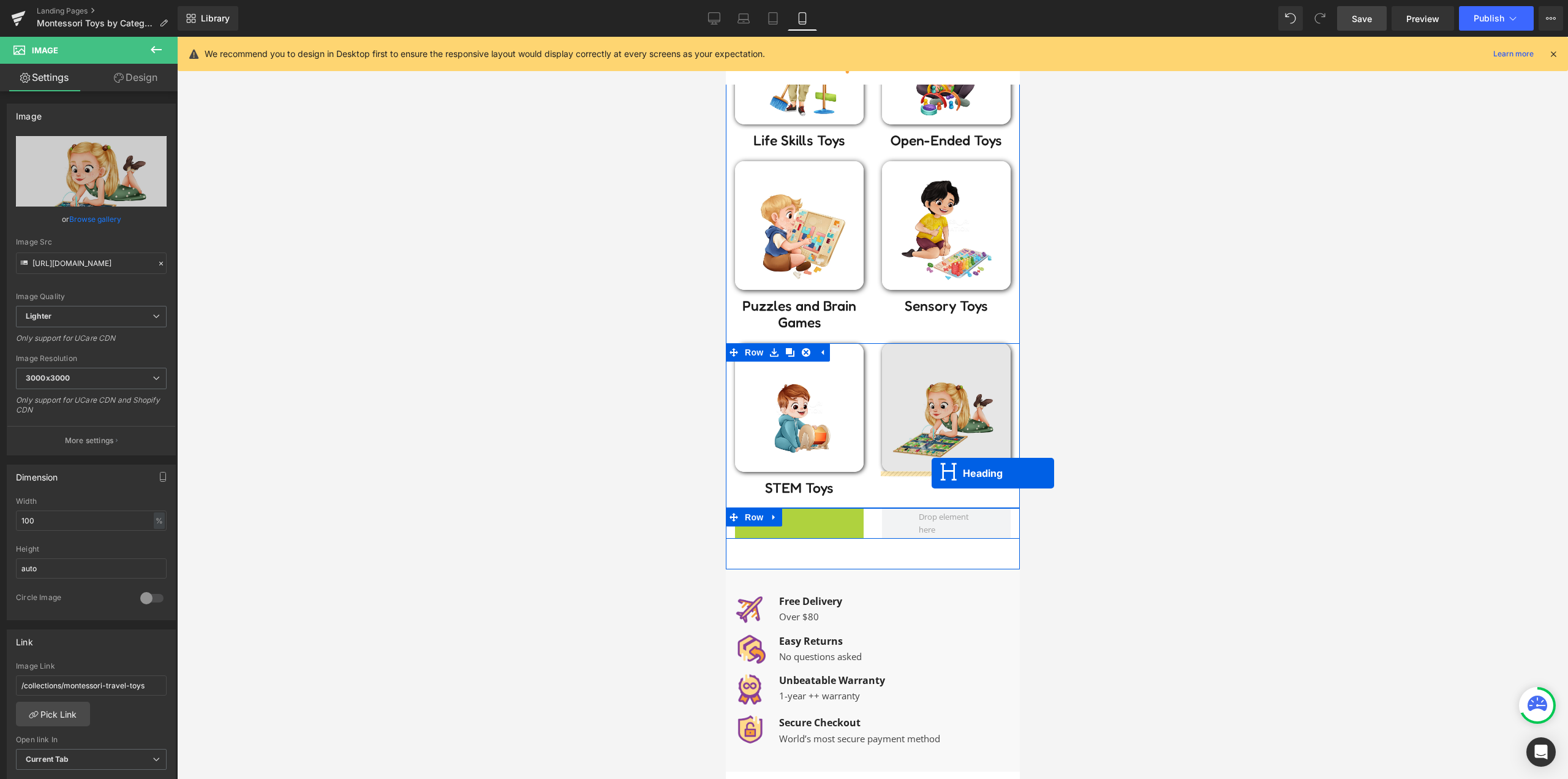
drag, startPoint x: 788, startPoint y: 523, endPoint x: 939, endPoint y: 468, distance: 160.7
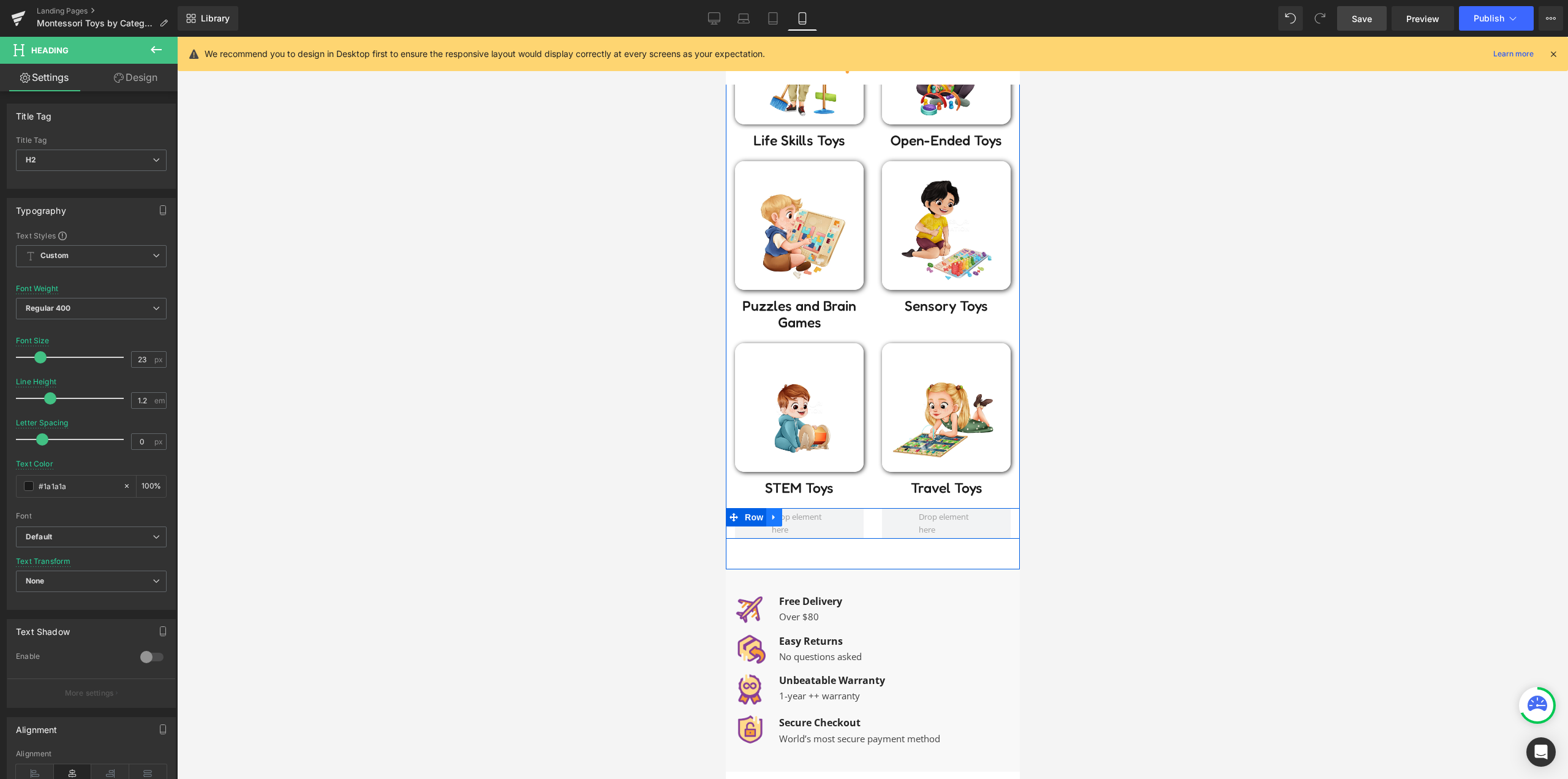
click at [769, 518] on icon at bounding box center [773, 517] width 8 height 9
click at [801, 518] on icon at bounding box center [805, 517] width 8 height 8
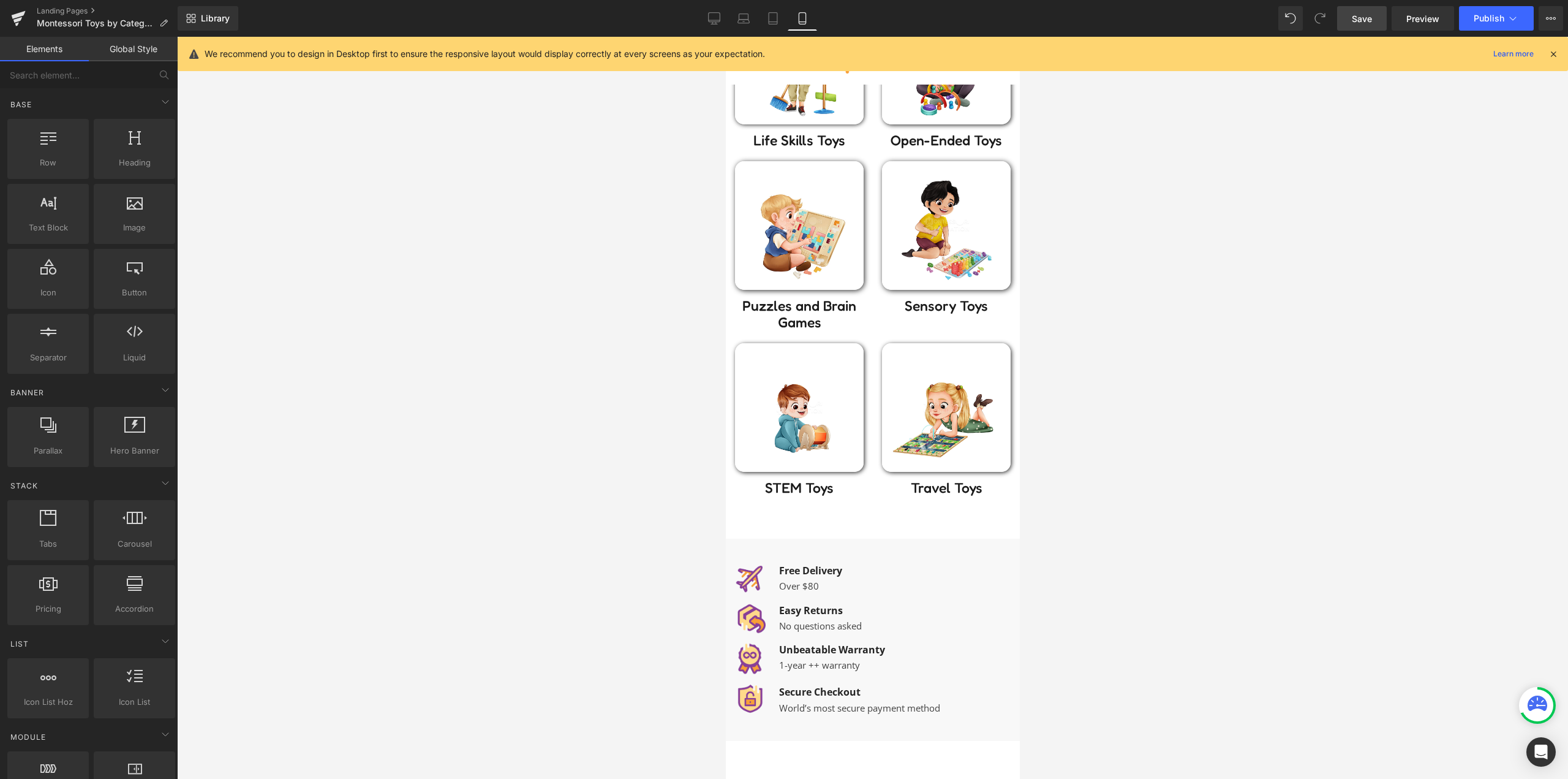
click at [609, 427] on div at bounding box center [872, 408] width 1391 height 742
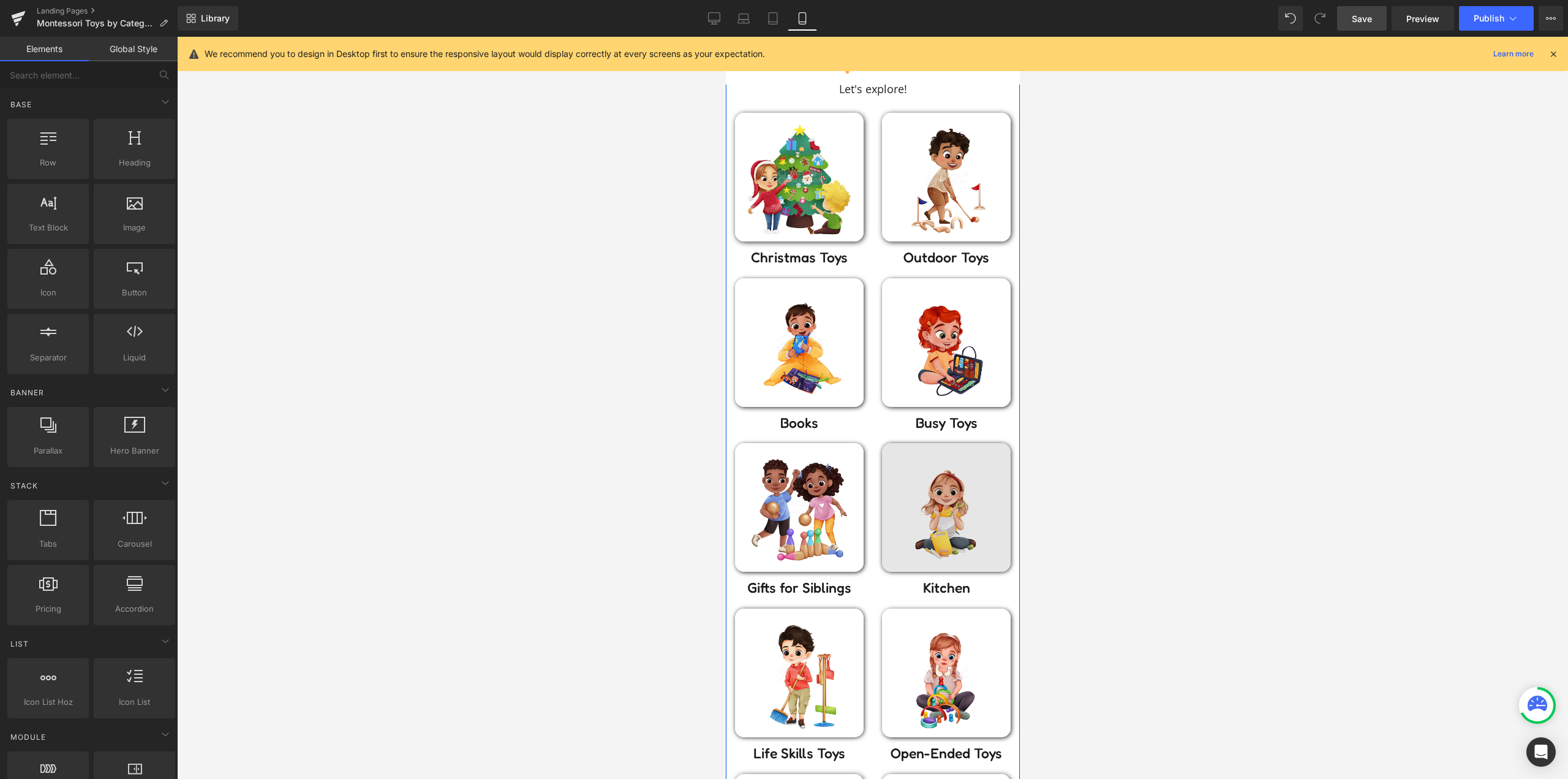
scroll to position [0, 0]
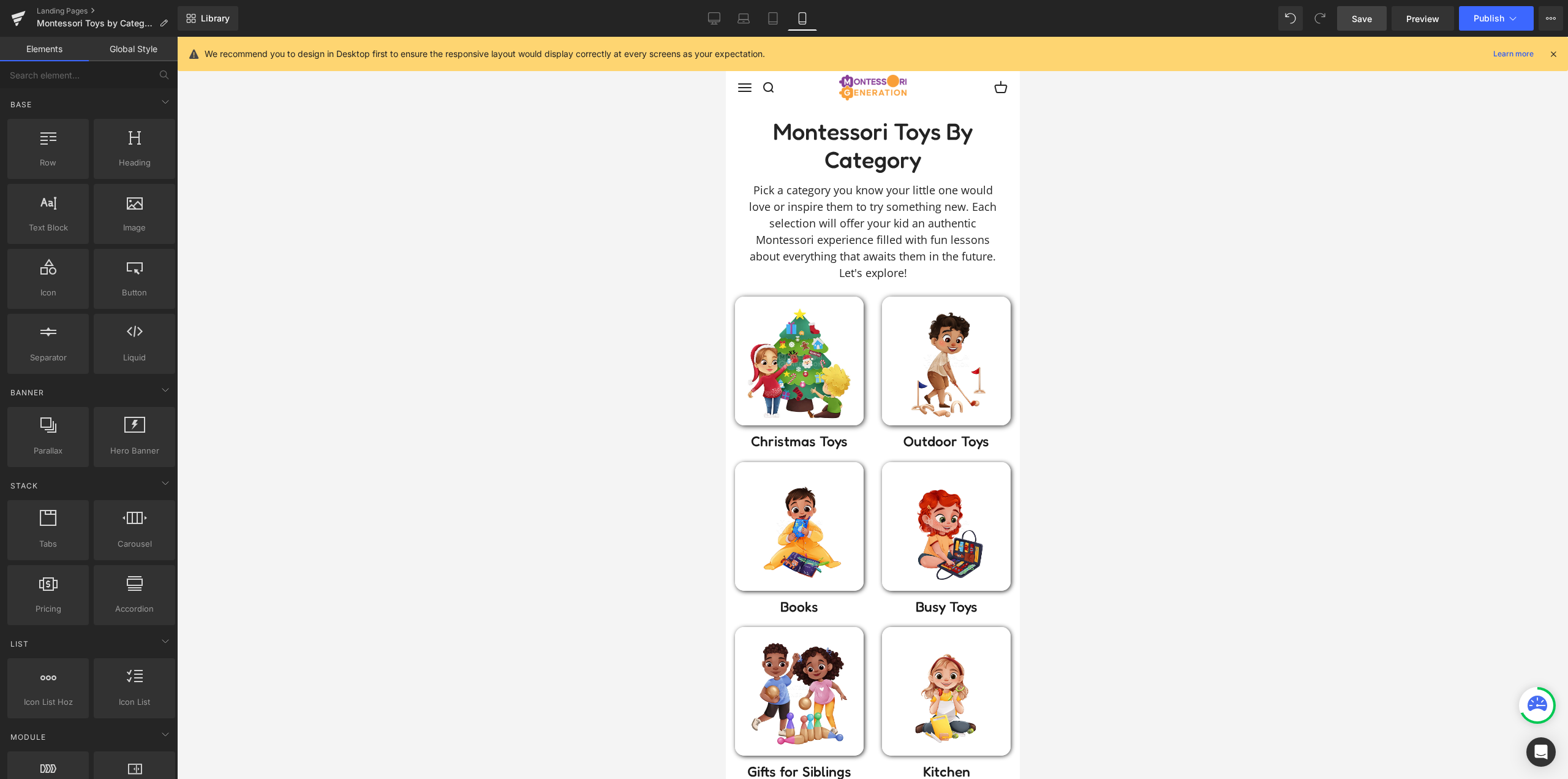
click at [1361, 20] on span "Save" at bounding box center [1362, 18] width 20 height 13
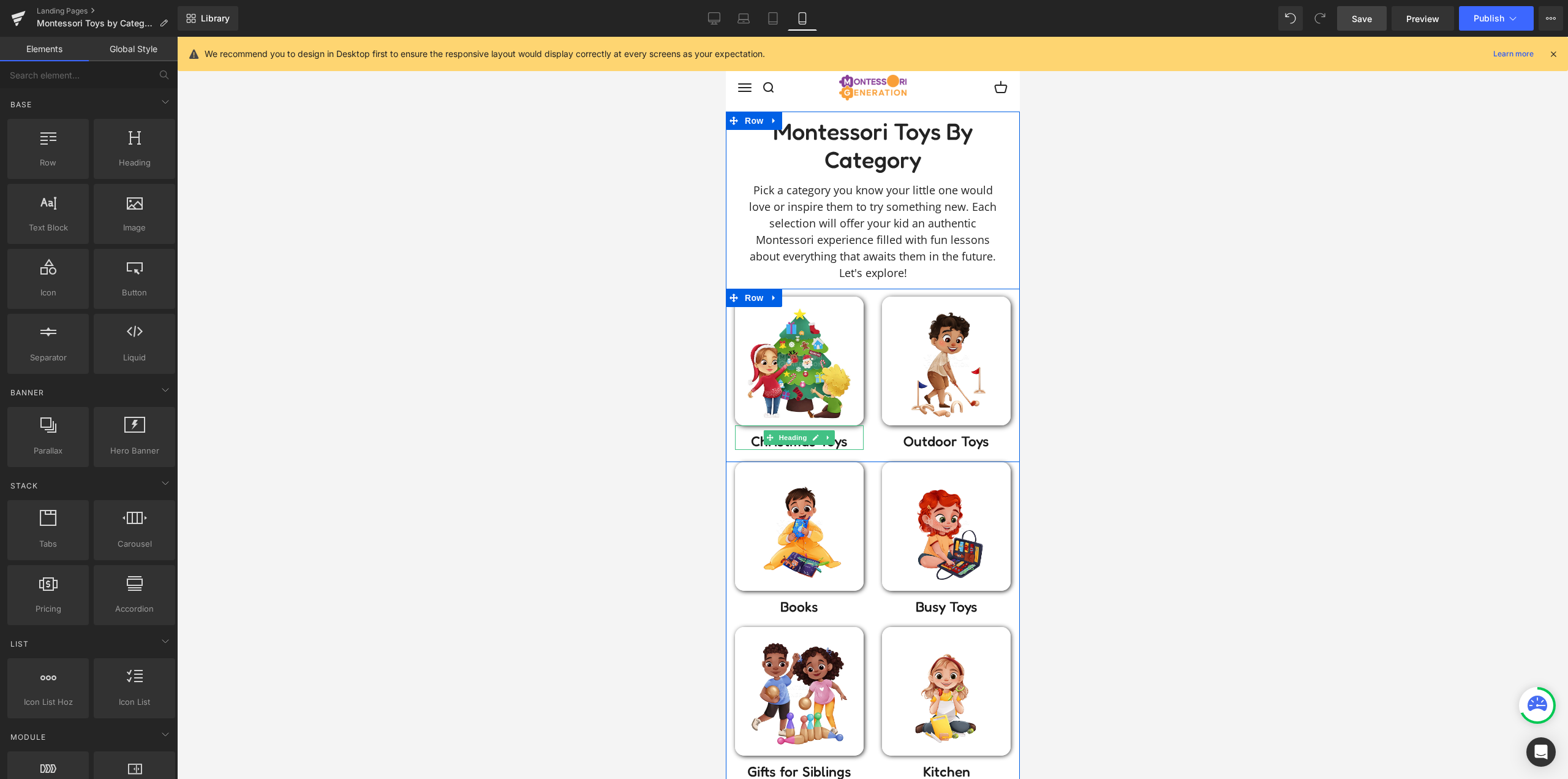
click at [849, 441] on h2 "Christmas Toys" at bounding box center [798, 441] width 129 height 17
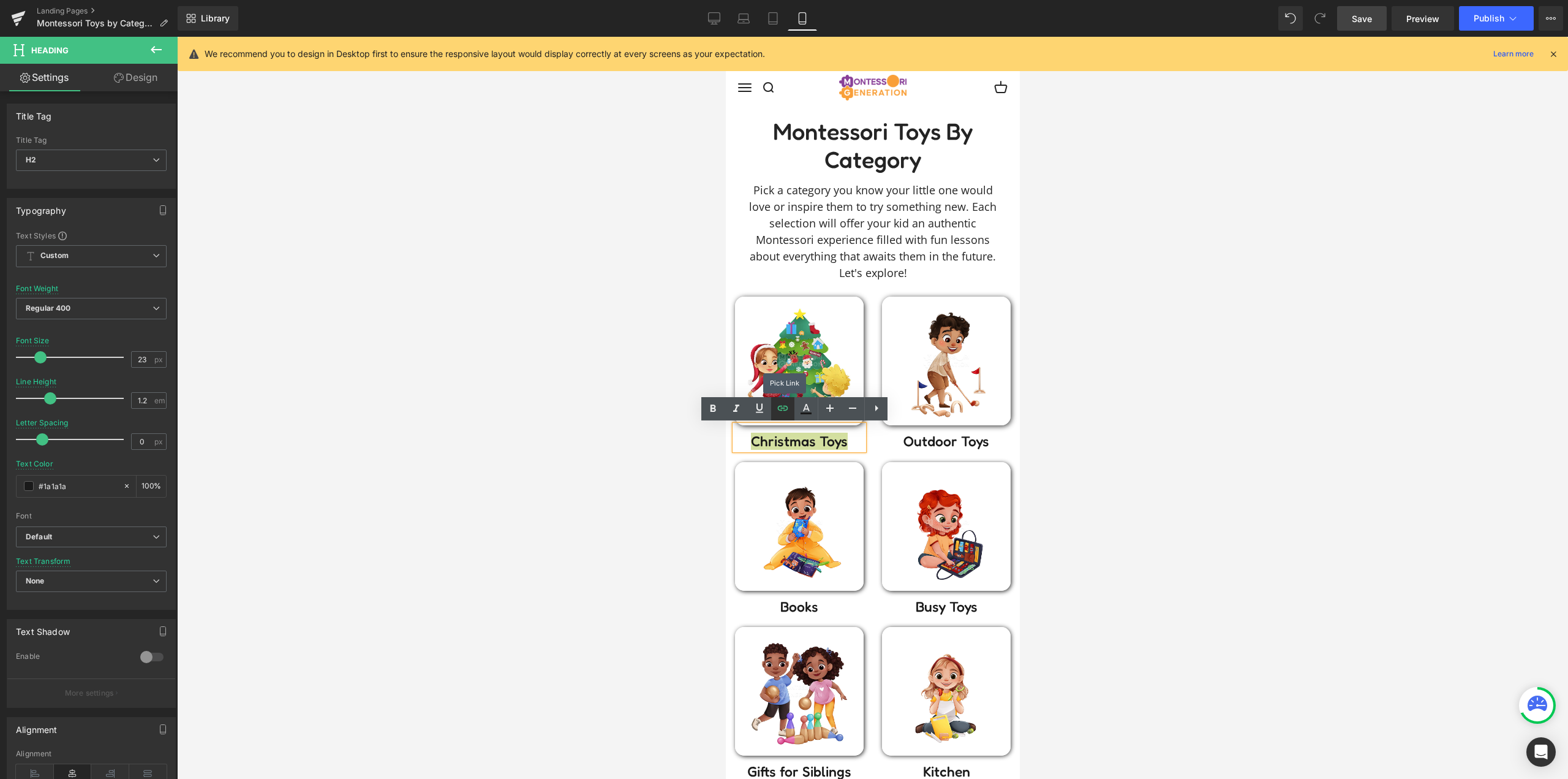
click at [782, 411] on icon at bounding box center [782, 408] width 15 height 15
click at [679, 399] on div at bounding box center [872, 408] width 1391 height 742
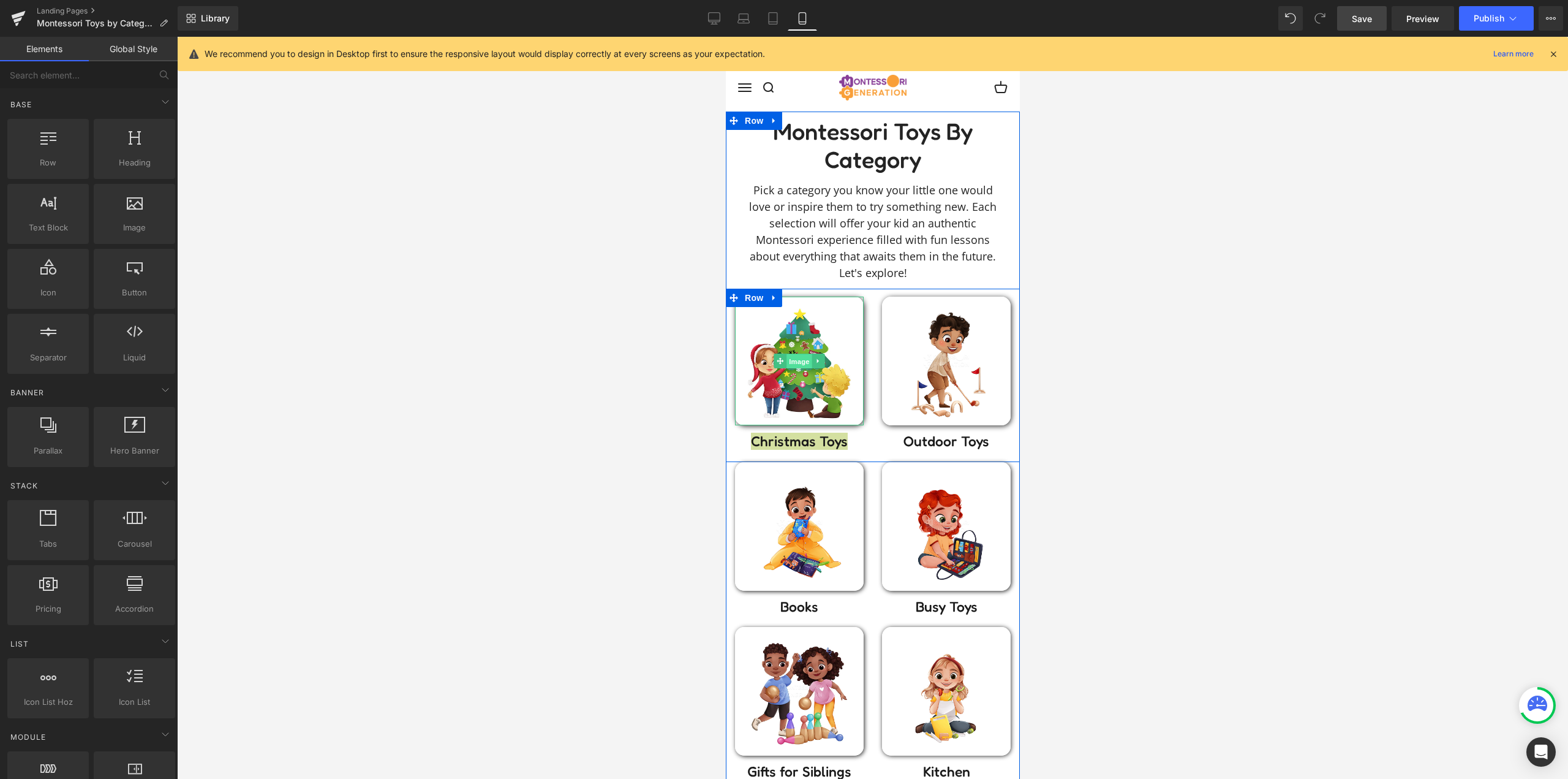
click at [798, 362] on span "Image" at bounding box center [798, 361] width 25 height 15
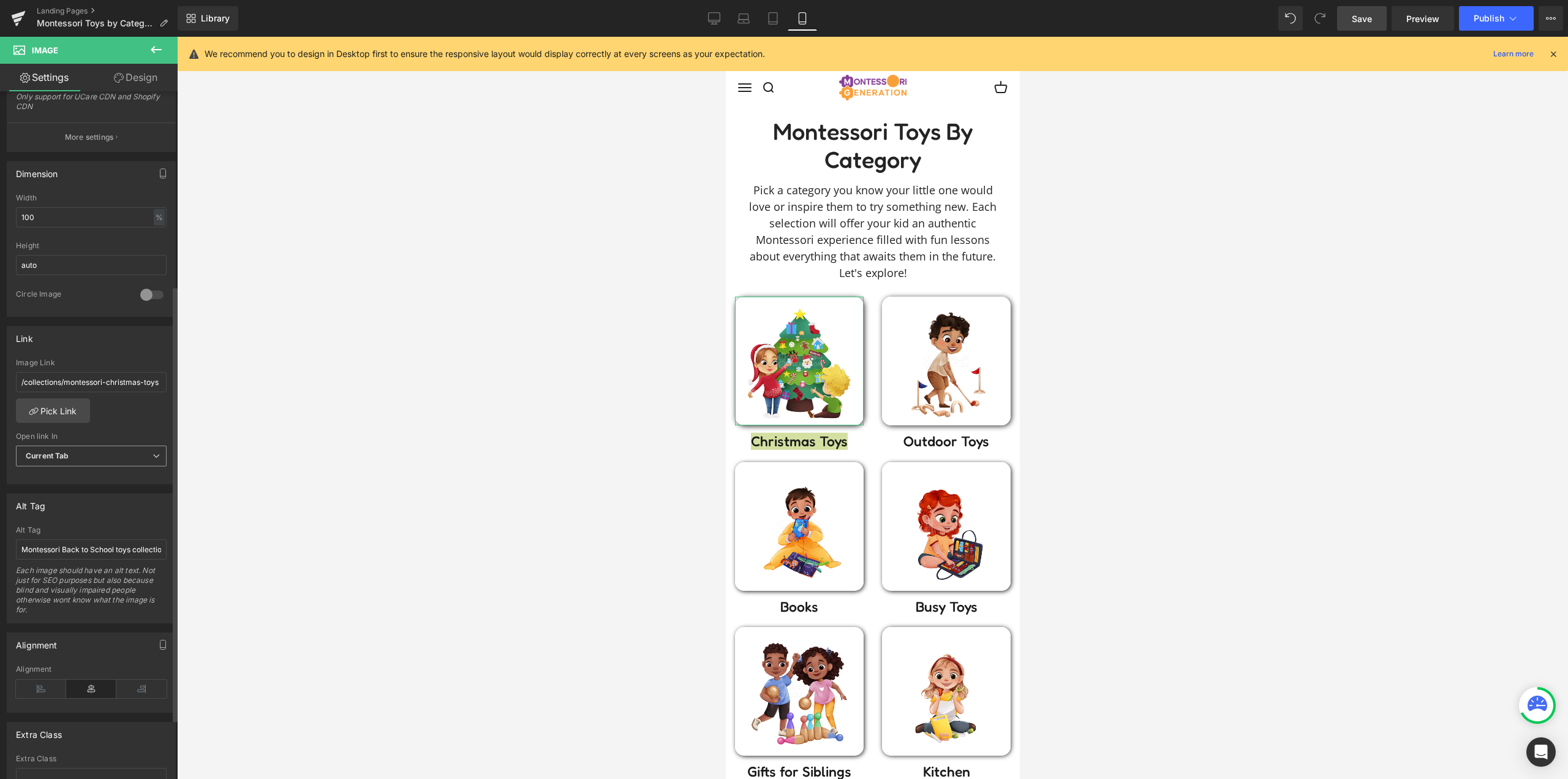
scroll to position [306, 0]
click at [771, 20] on icon at bounding box center [772, 18] width 12 height 12
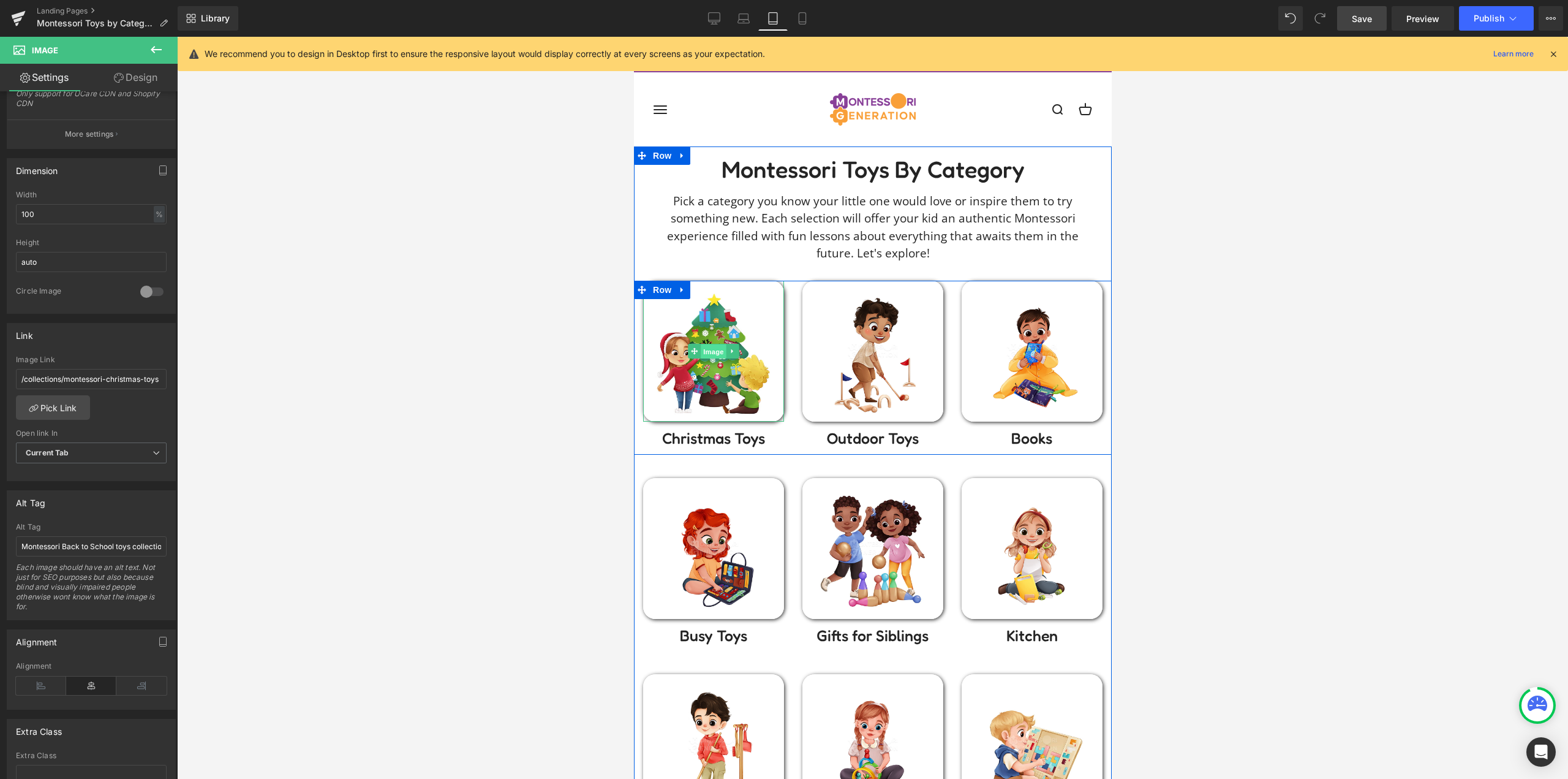
click at [703, 355] on span "Image" at bounding box center [713, 352] width 25 height 15
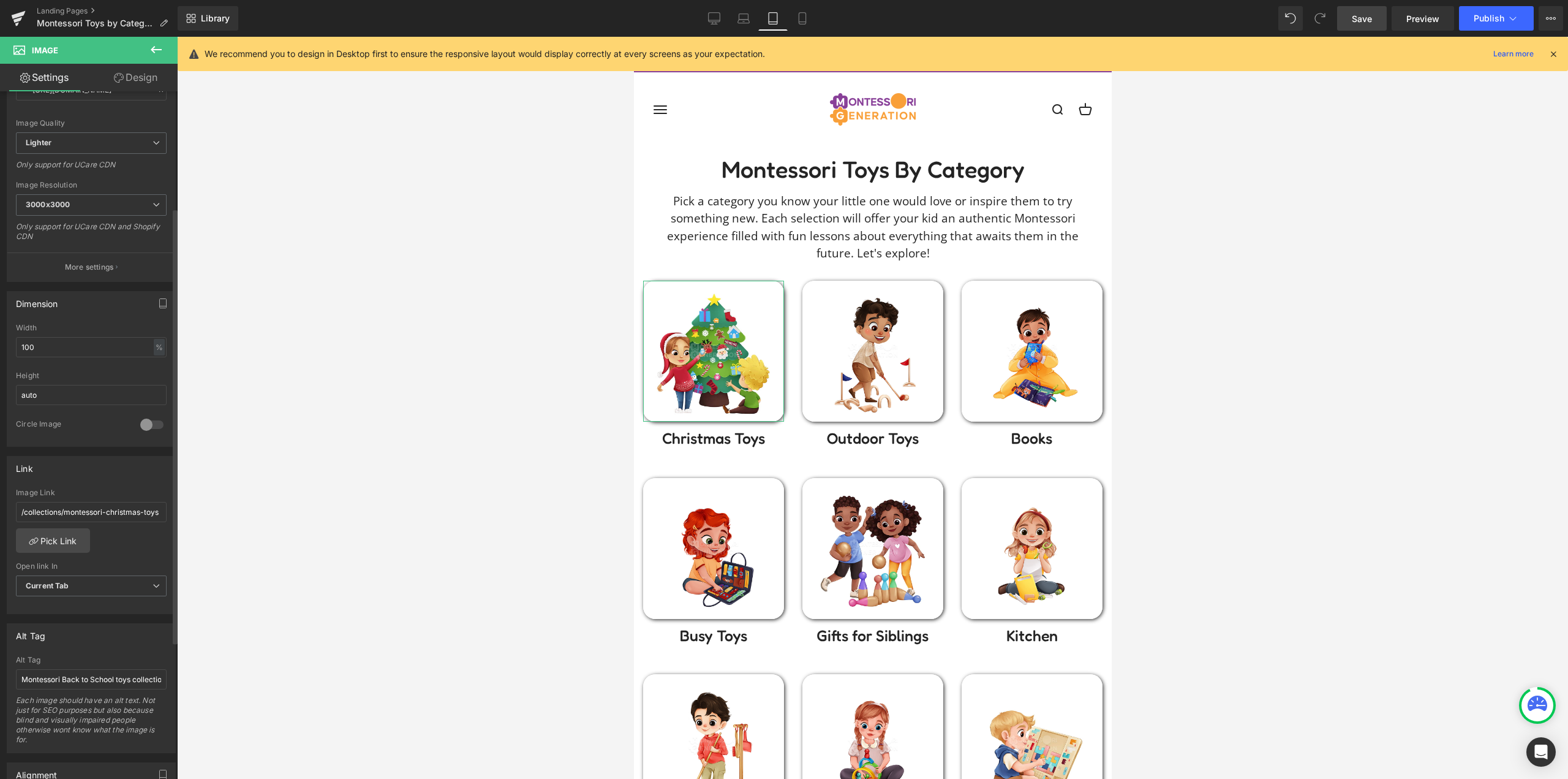
scroll to position [184, 0]
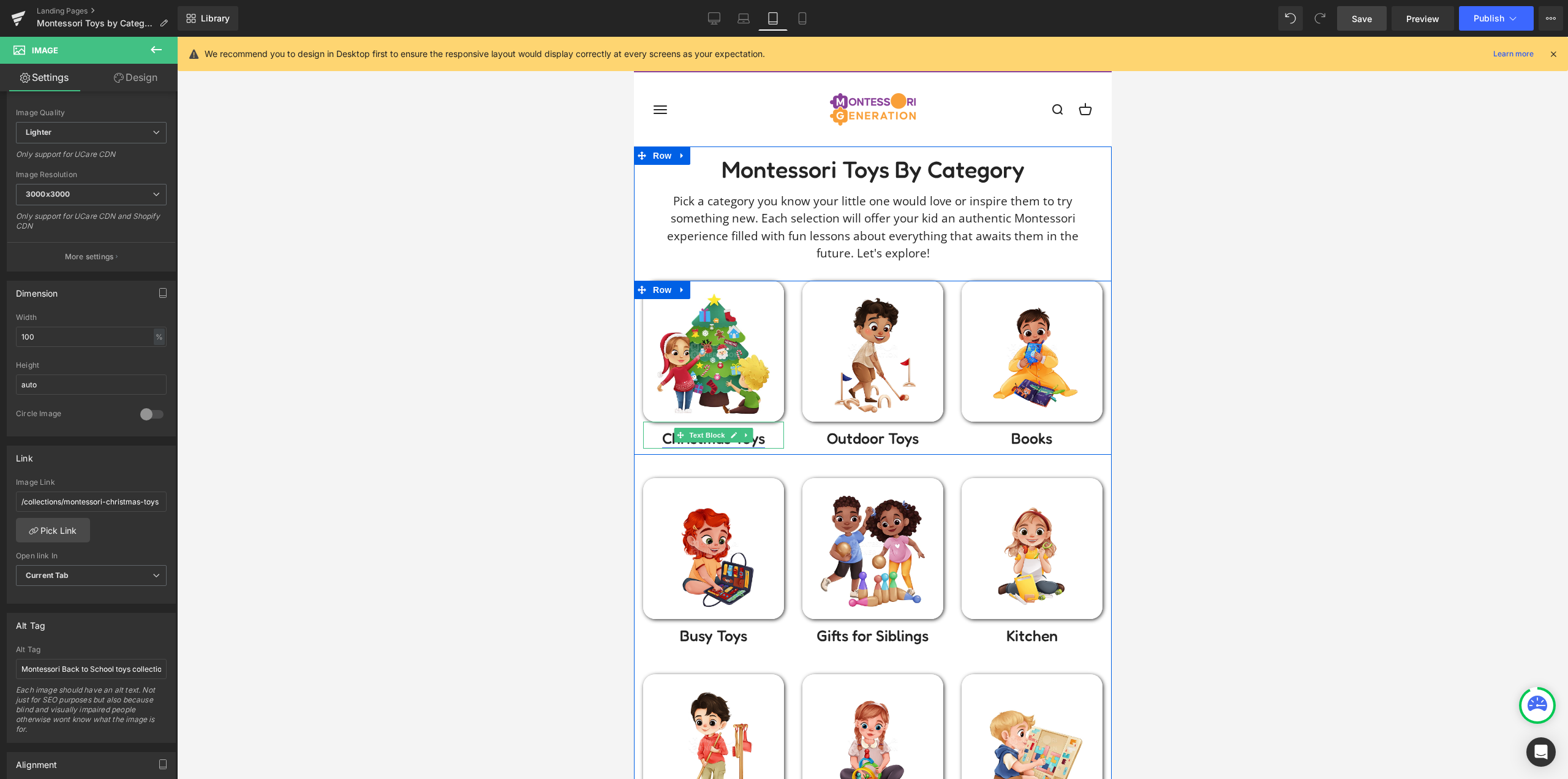
click at [759, 440] on link "Christmas To ys" at bounding box center [713, 438] width 103 height 18
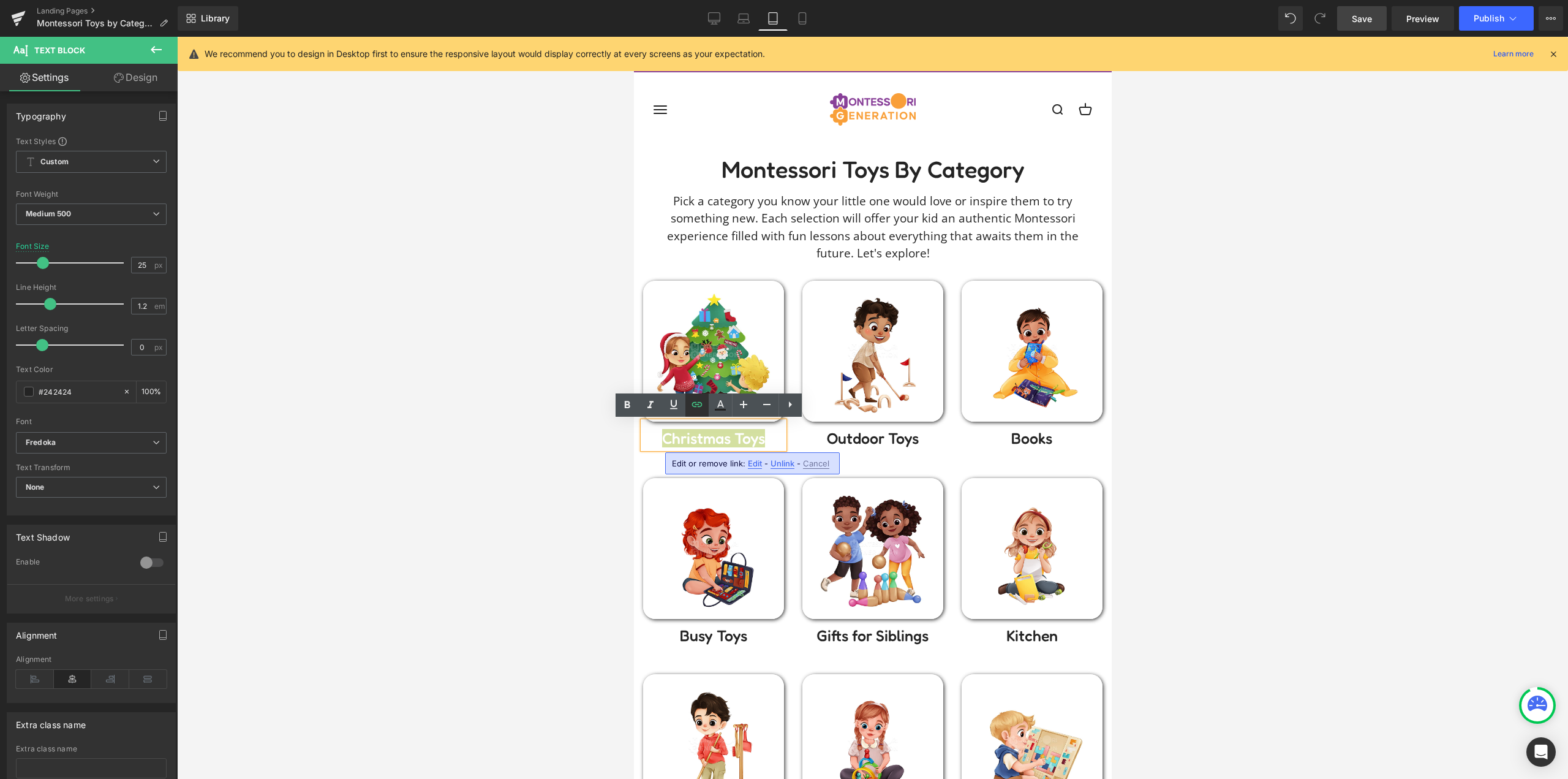
click at [698, 404] on icon at bounding box center [697, 404] width 10 height 5
type input "/collections/montessori-christmas-toys"
click at [493, 394] on div at bounding box center [872, 408] width 1391 height 742
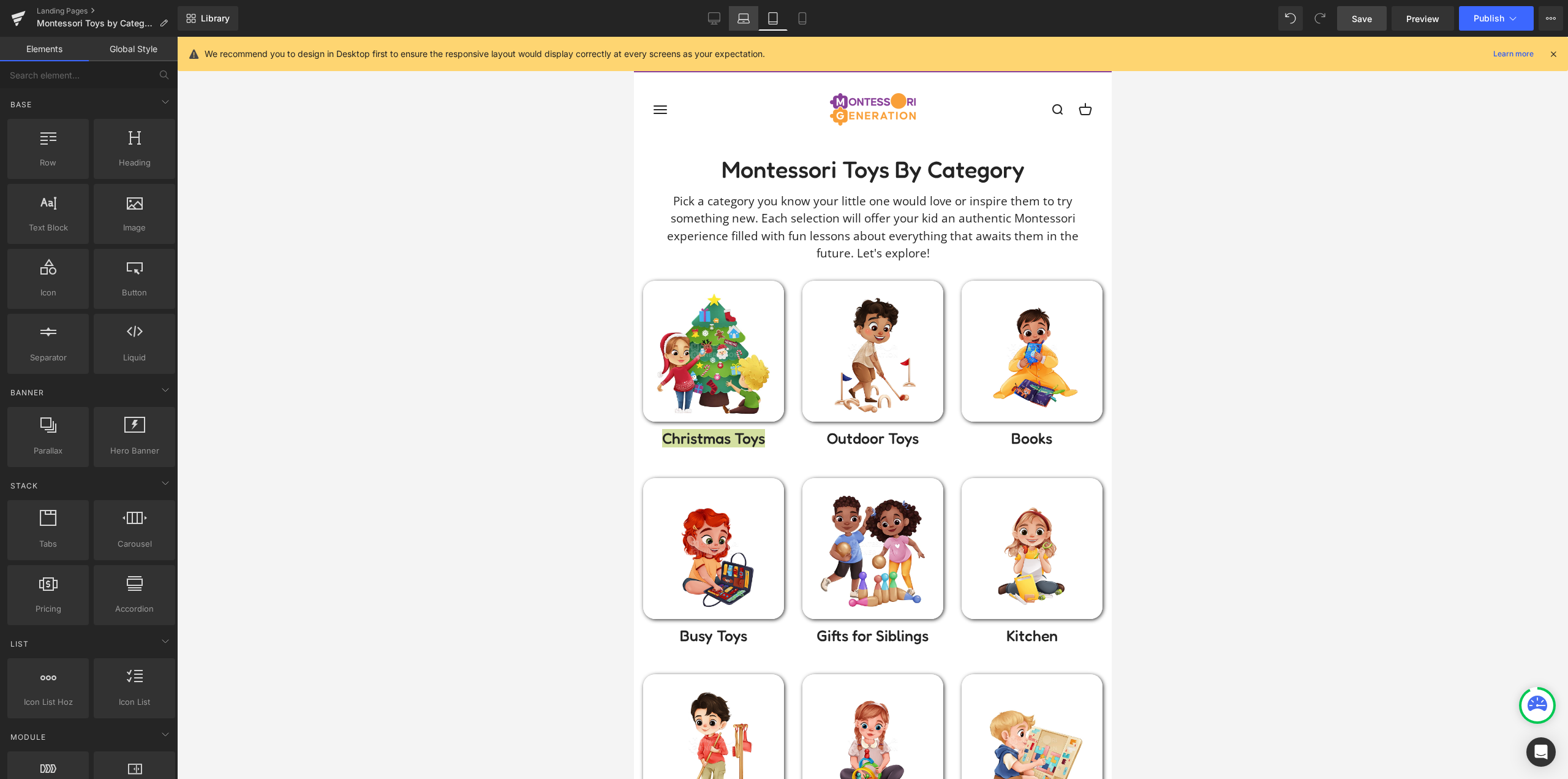
click at [742, 14] on icon at bounding box center [744, 17] width 9 height 6
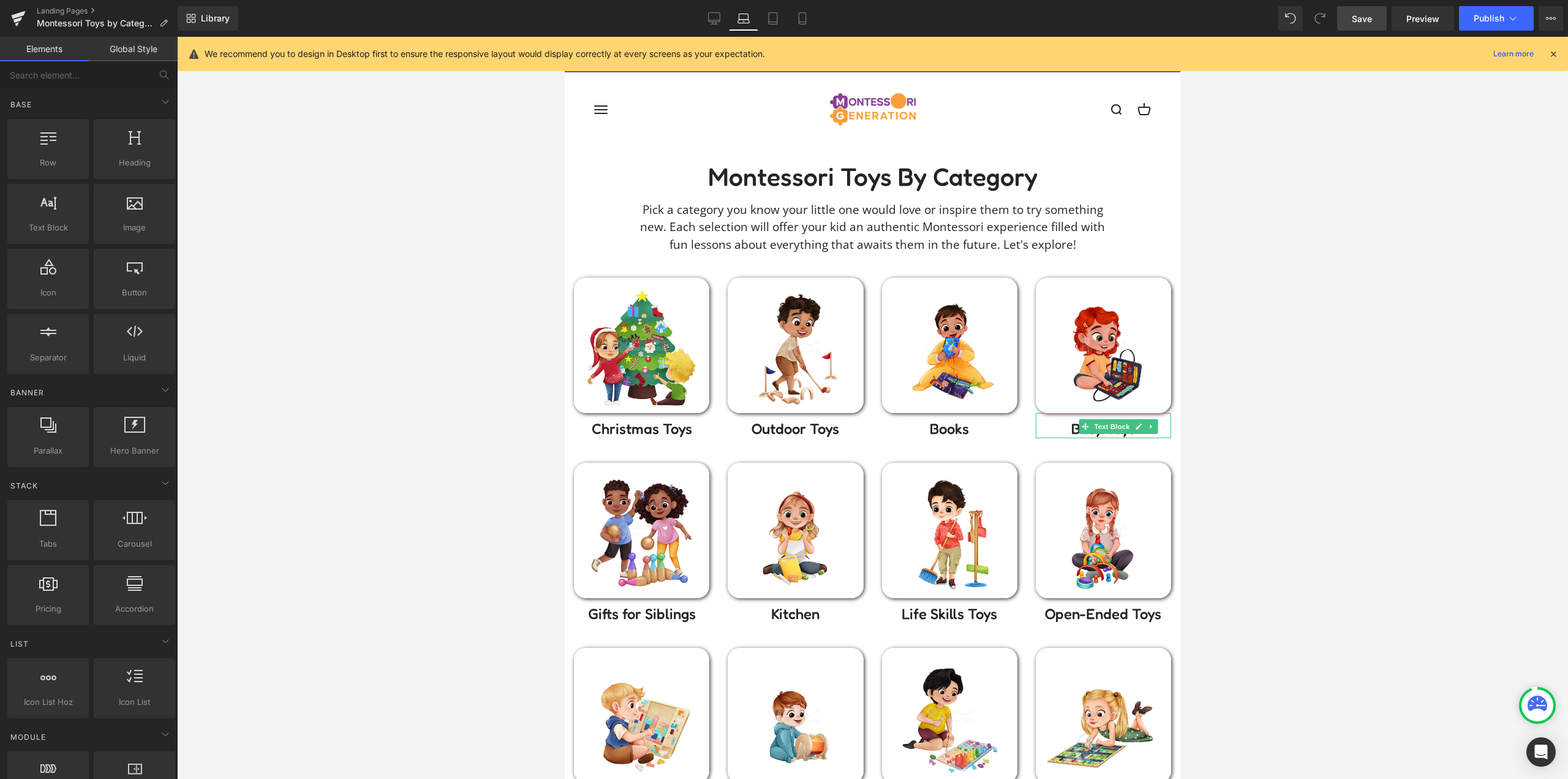
scroll to position [110, 0]
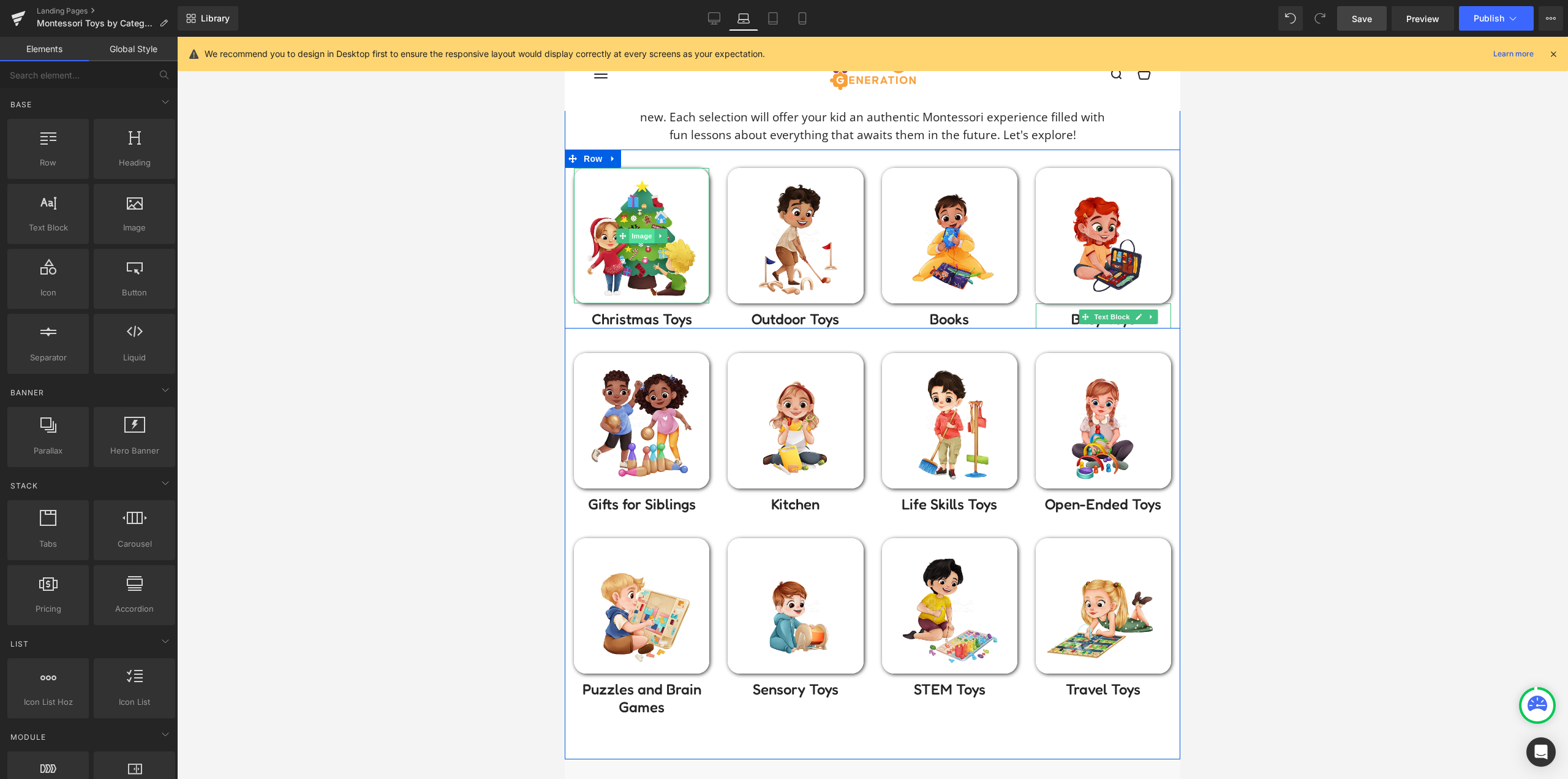
click at [634, 234] on span "Image" at bounding box center [642, 236] width 25 height 15
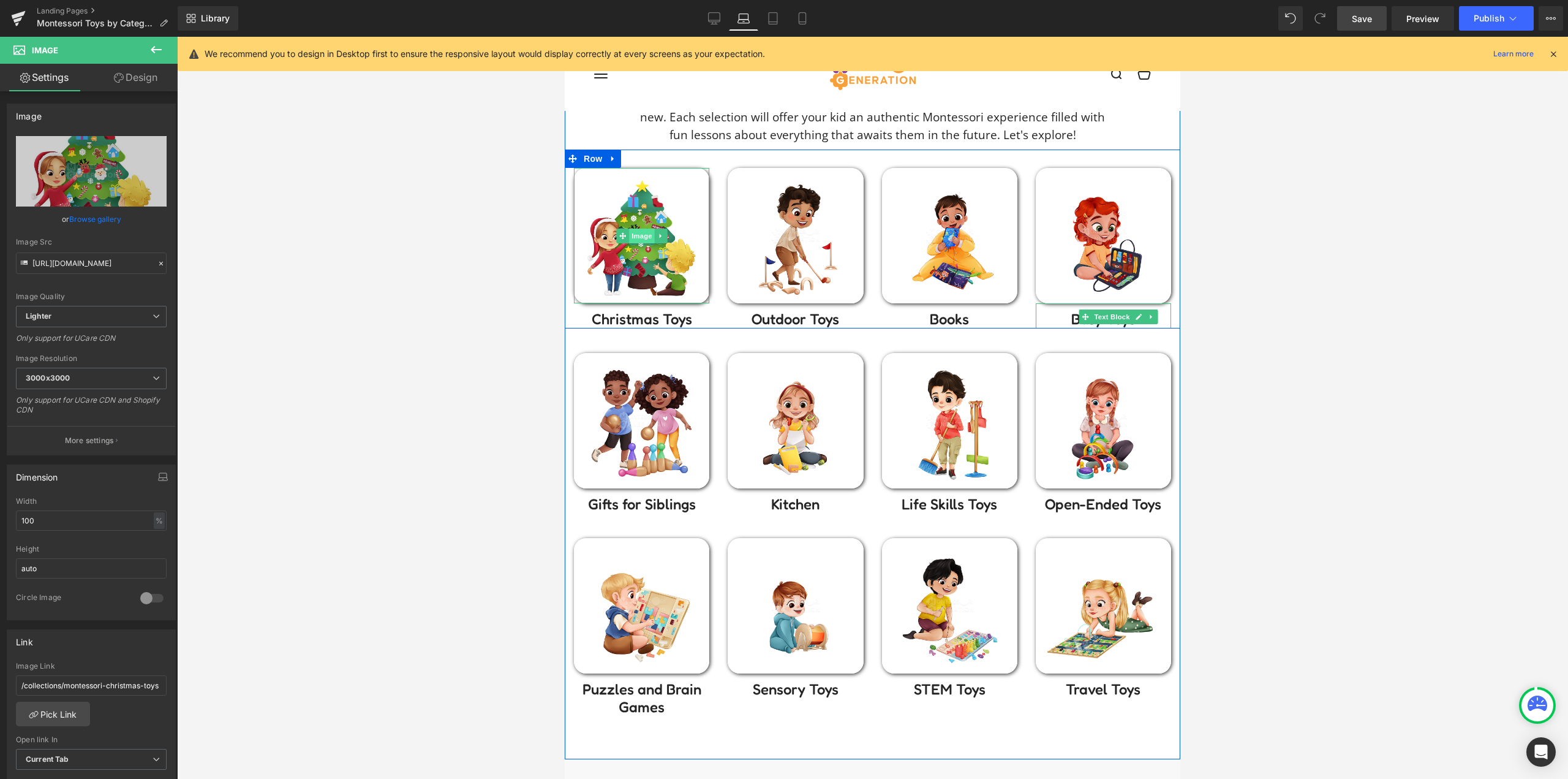
click at [630, 238] on span "Image" at bounding box center [642, 236] width 25 height 15
click at [696, 317] on p "Christmas Toys" at bounding box center [641, 320] width 136 height 18
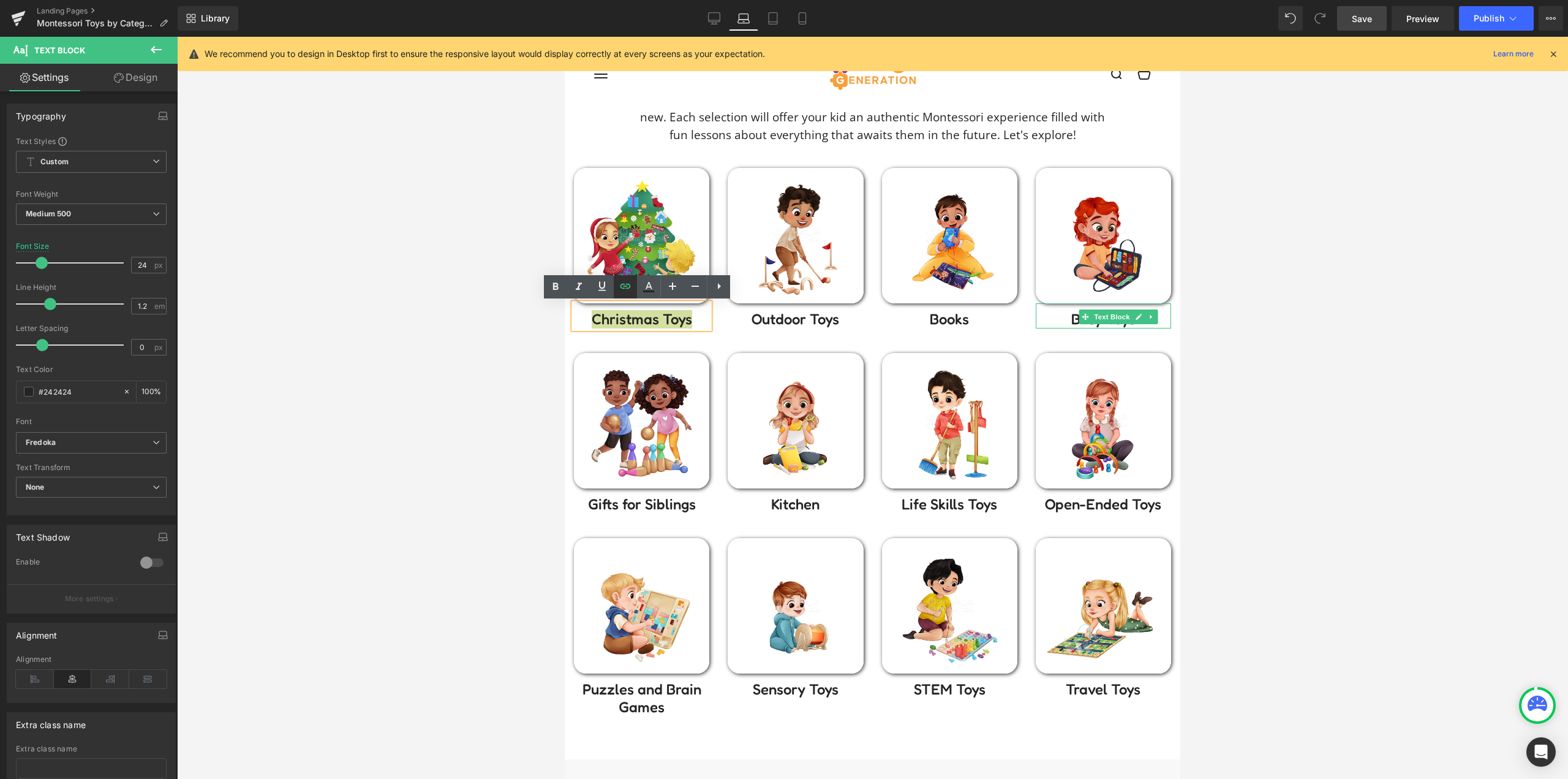
click at [626, 287] on icon at bounding box center [625, 286] width 10 height 5
click at [422, 295] on div at bounding box center [872, 408] width 1391 height 742
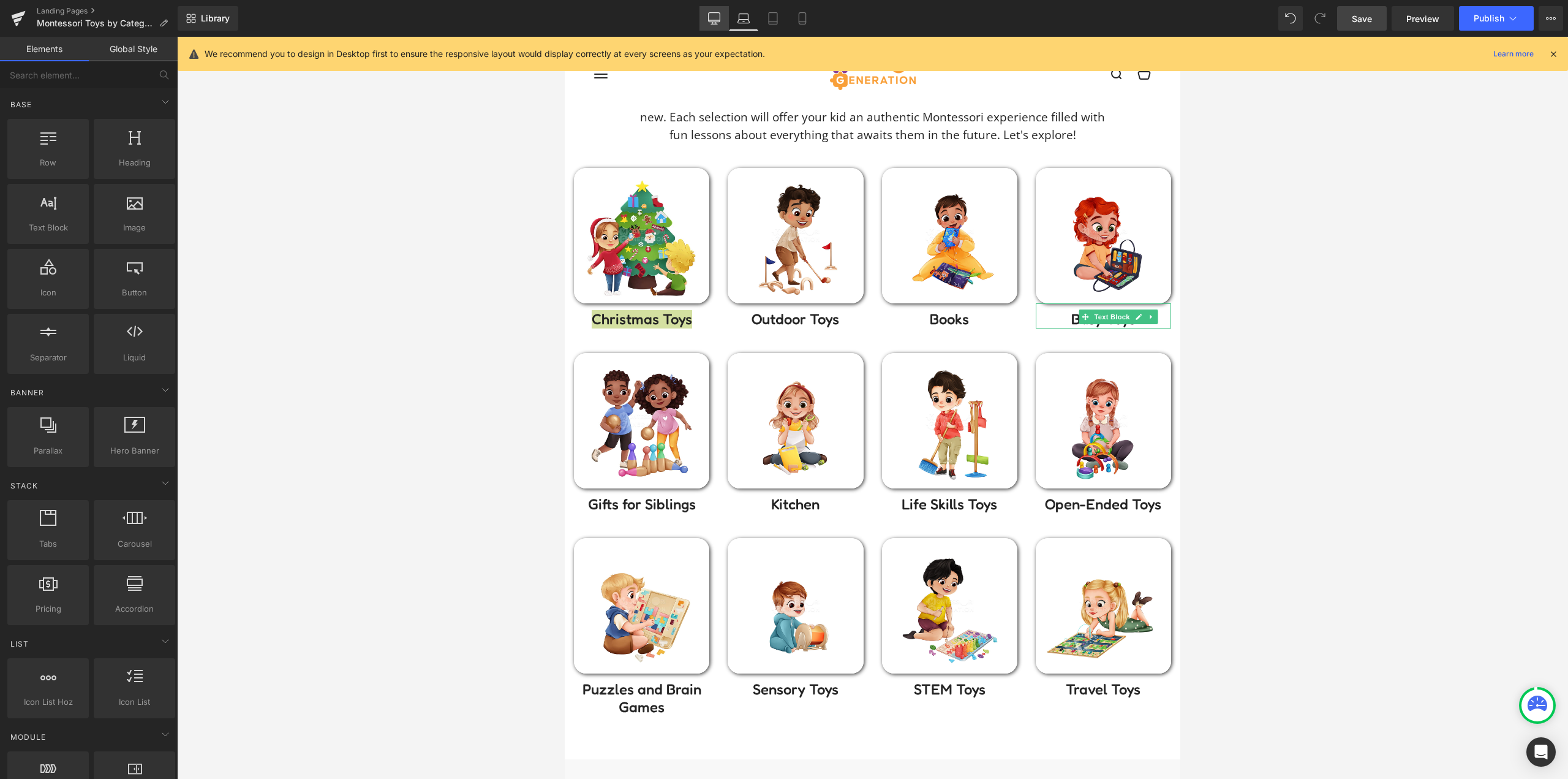
click at [712, 21] on icon at bounding box center [714, 18] width 12 height 12
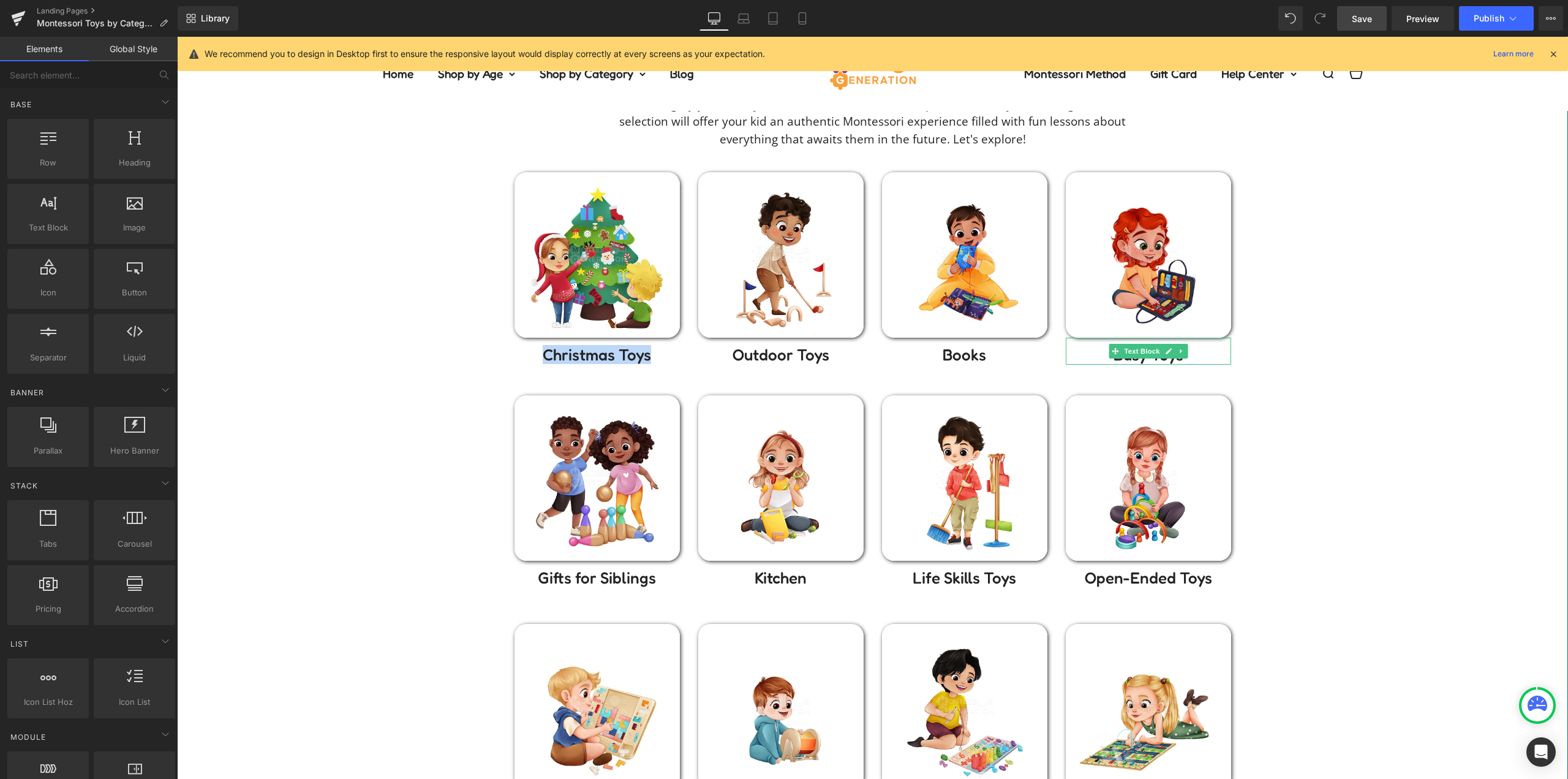
click at [1338, 373] on div "Montessori toys by Category Heading Pick a category you know your little one wo…" at bounding box center [872, 448] width 1391 height 785
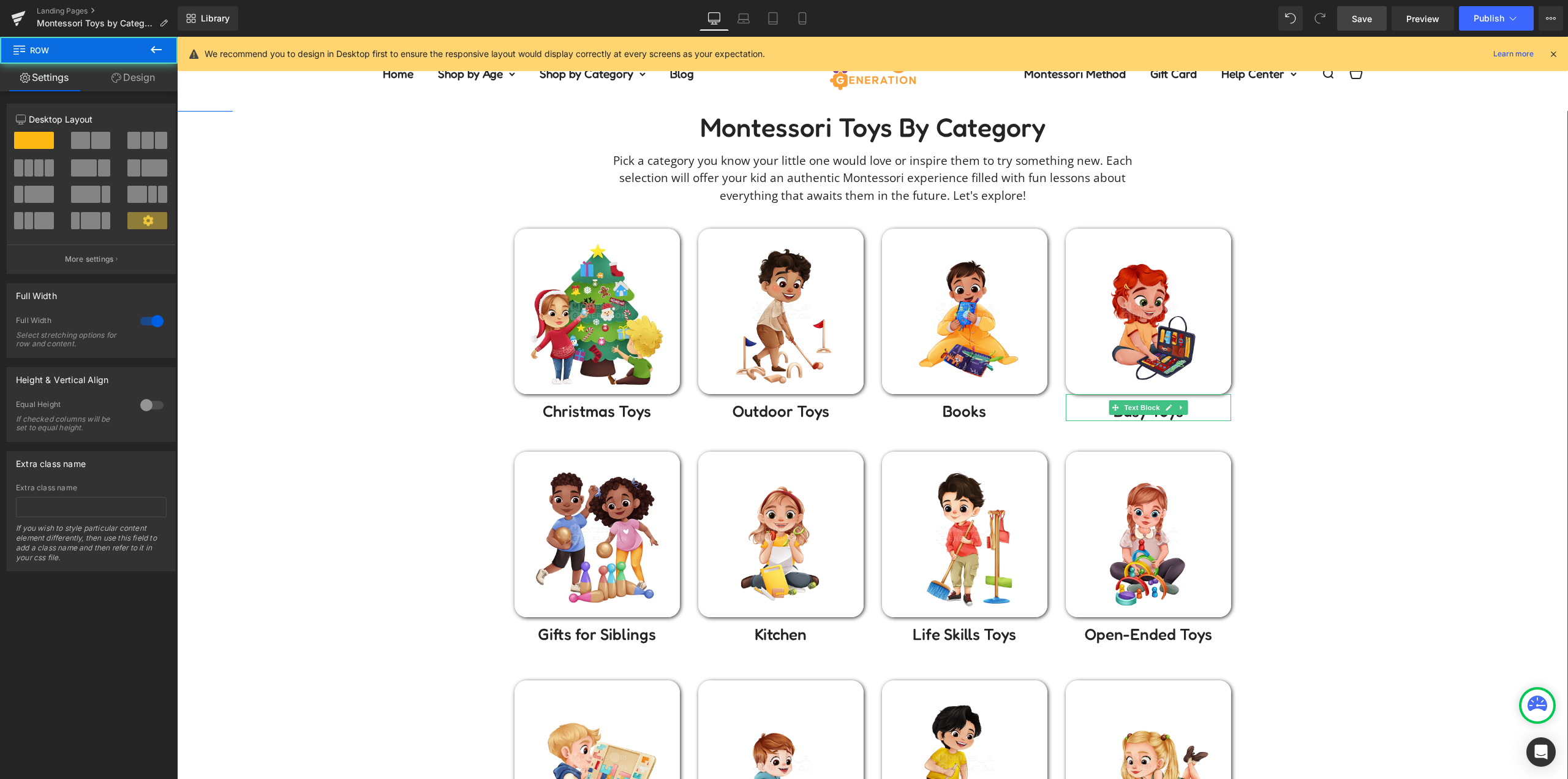
scroll to position [0, 0]
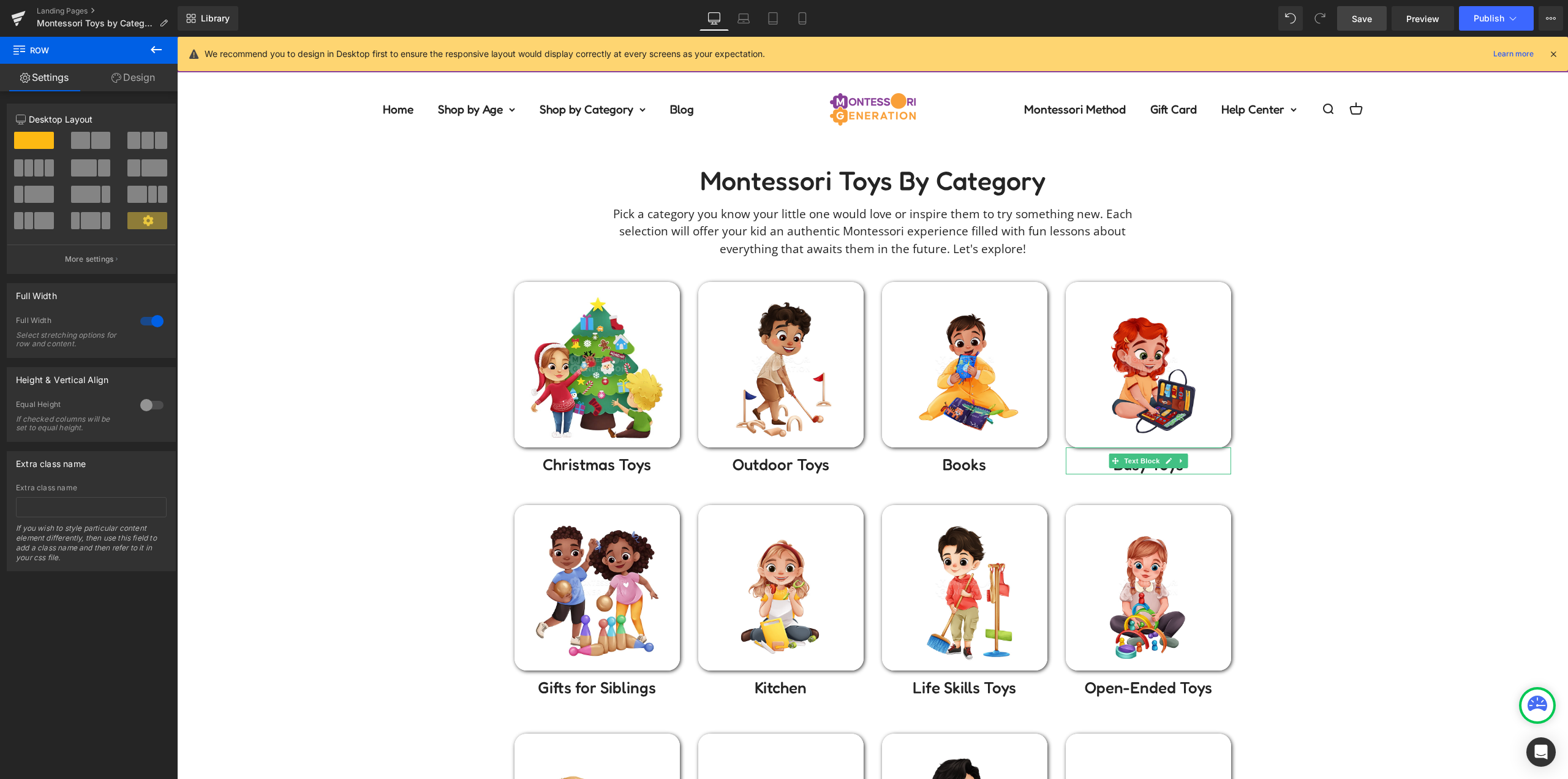
click at [1367, 9] on link "Save" at bounding box center [1362, 18] width 50 height 24
click at [1495, 24] on button "Publish" at bounding box center [1495, 18] width 74 height 24
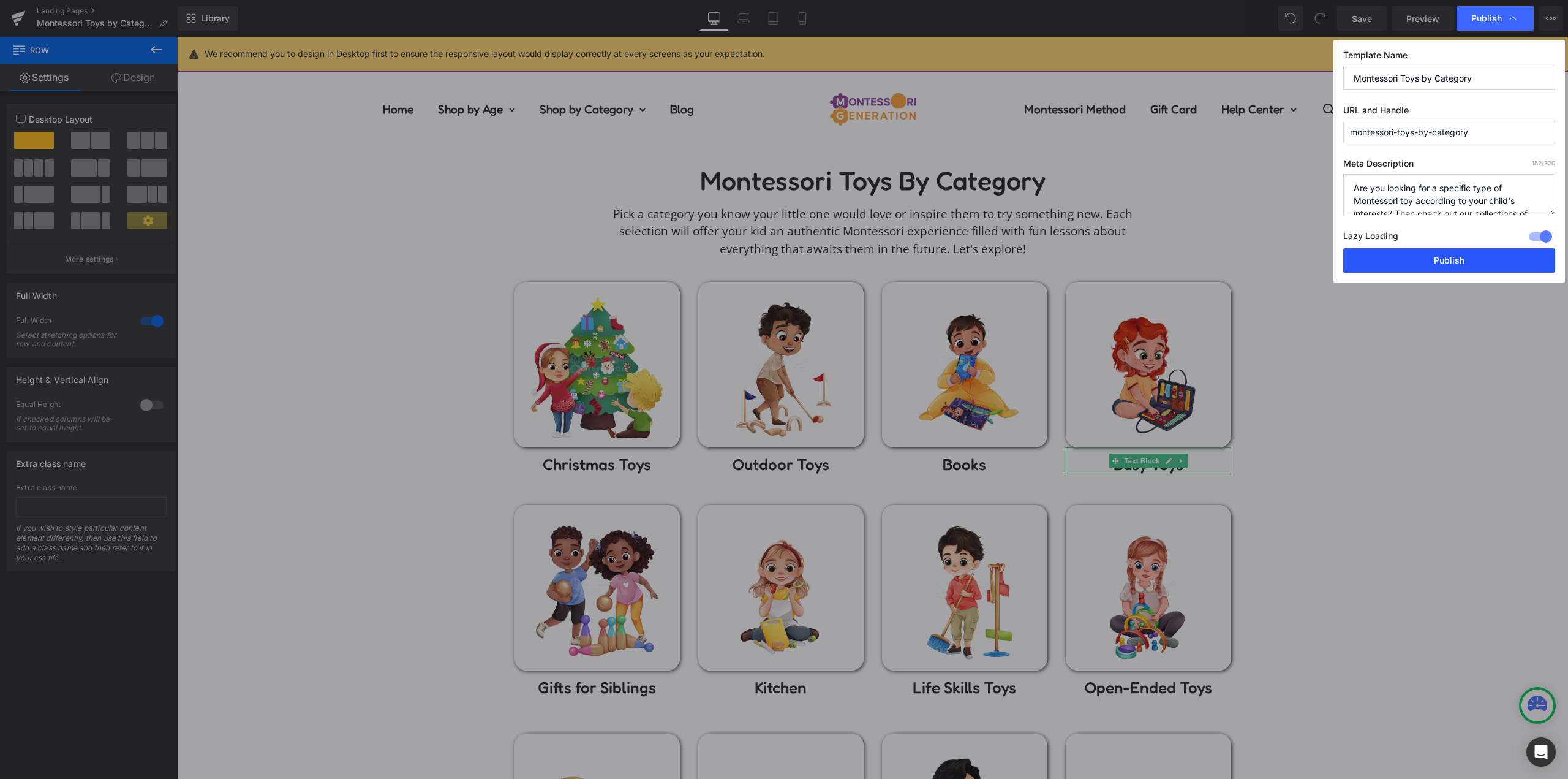
drag, startPoint x: 1458, startPoint y: 261, endPoint x: 1208, endPoint y: 265, distance: 250.0
click at [1458, 261] on button "Publish" at bounding box center [1449, 261] width 212 height 24
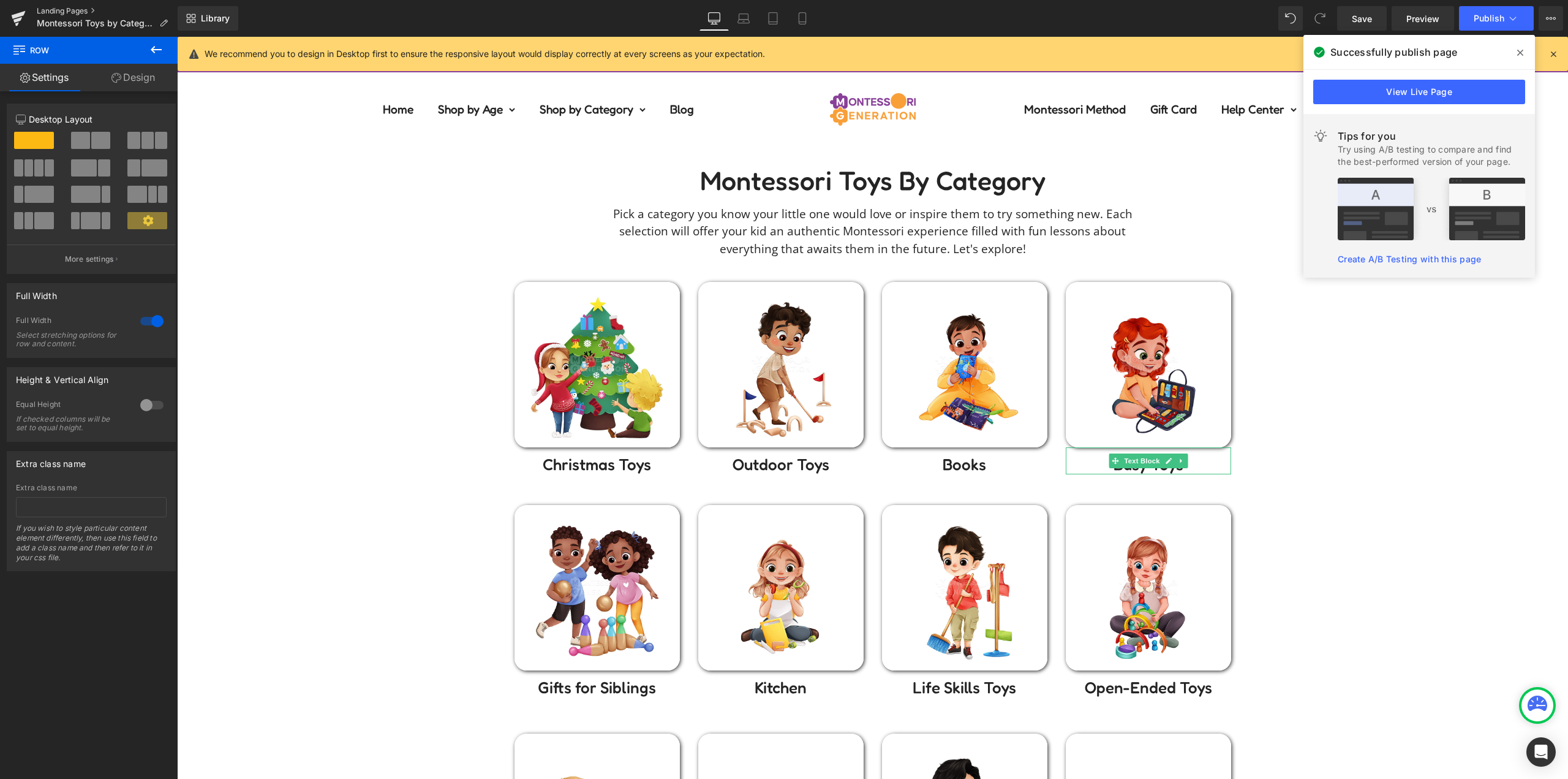
click at [46, 12] on link "Landing Pages" at bounding box center [107, 11] width 141 height 10
